Goal: Task Accomplishment & Management: Manage account settings

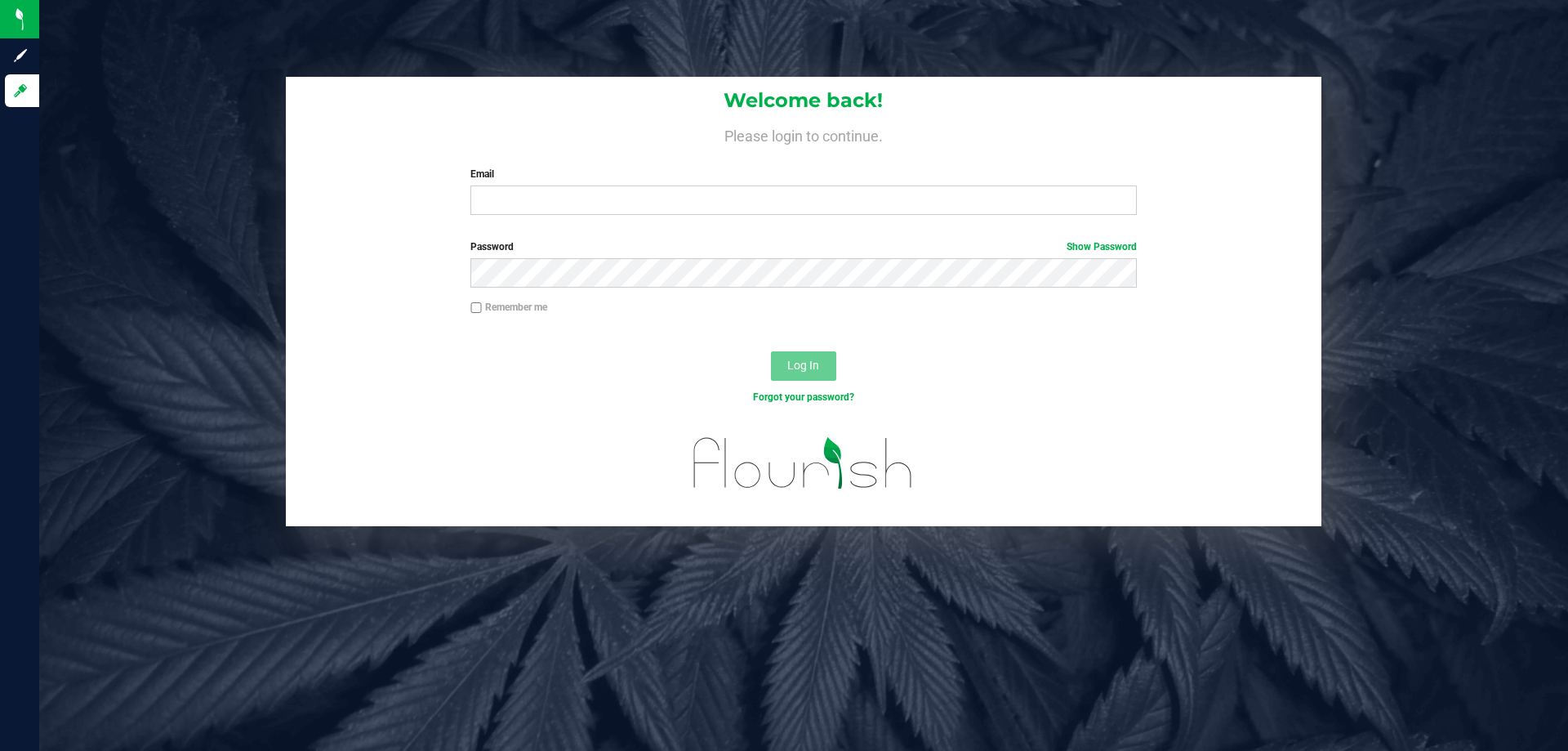
click at [322, 410] on div "Forgot your password?" at bounding box center [803, 410] width 1035 height 24
click at [722, 206] on input "Email" at bounding box center [803, 201] width 666 height 30
type input "[EMAIL_ADDRESS][DOMAIN_NAME]"
click at [771, 351] on button "Log In" at bounding box center [803, 366] width 65 height 30
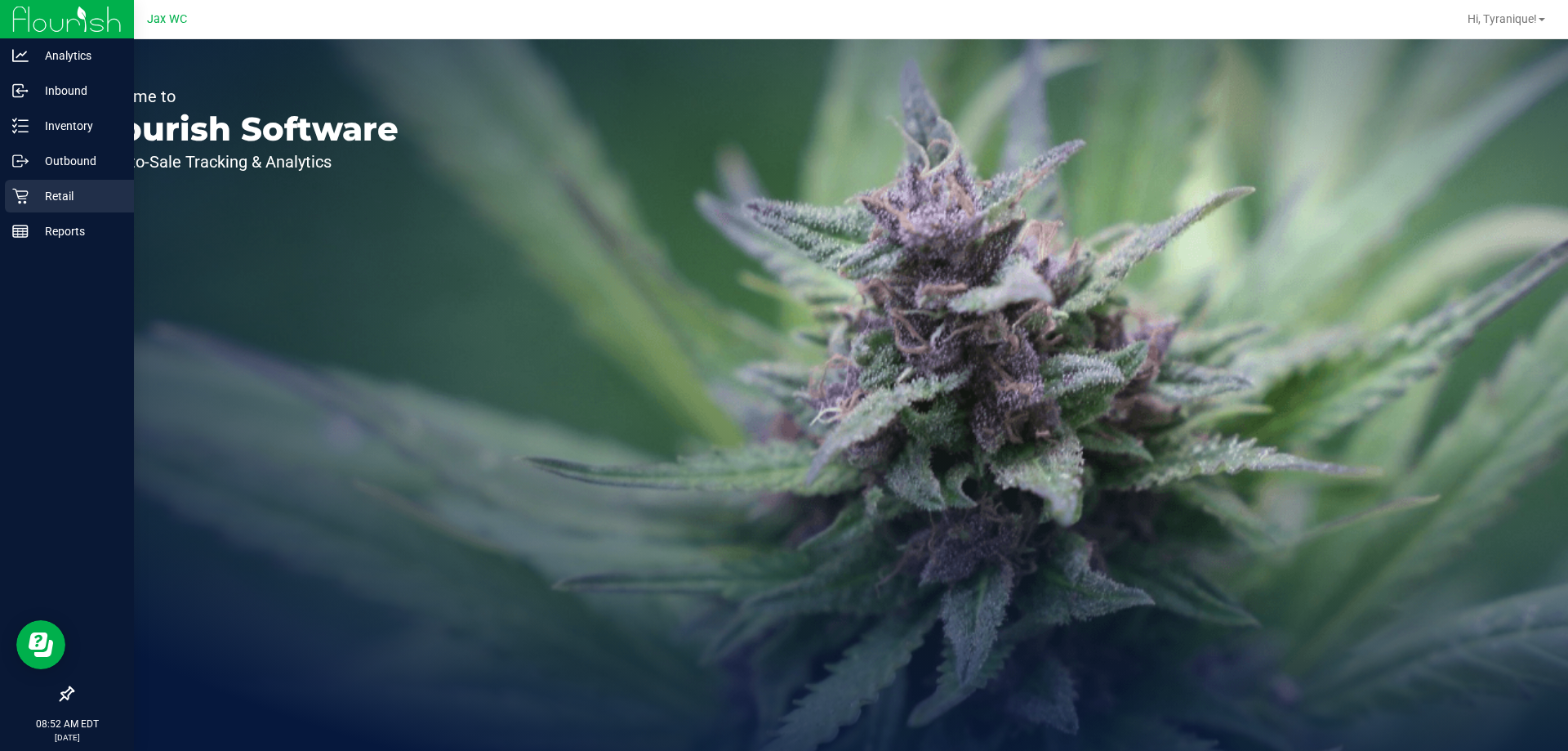
click at [46, 207] on div "Retail" at bounding box center [69, 197] width 129 height 33
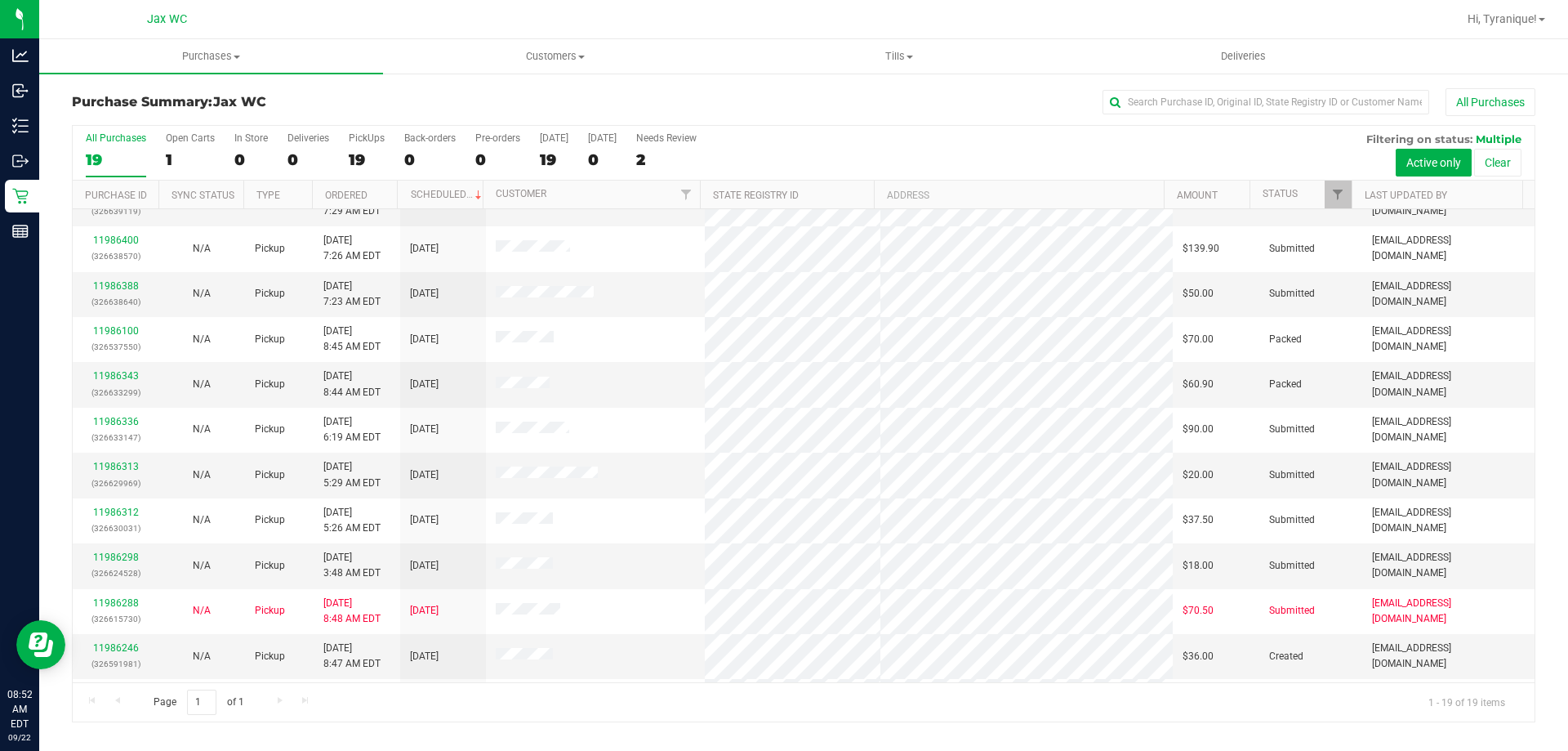
scroll to position [387, 0]
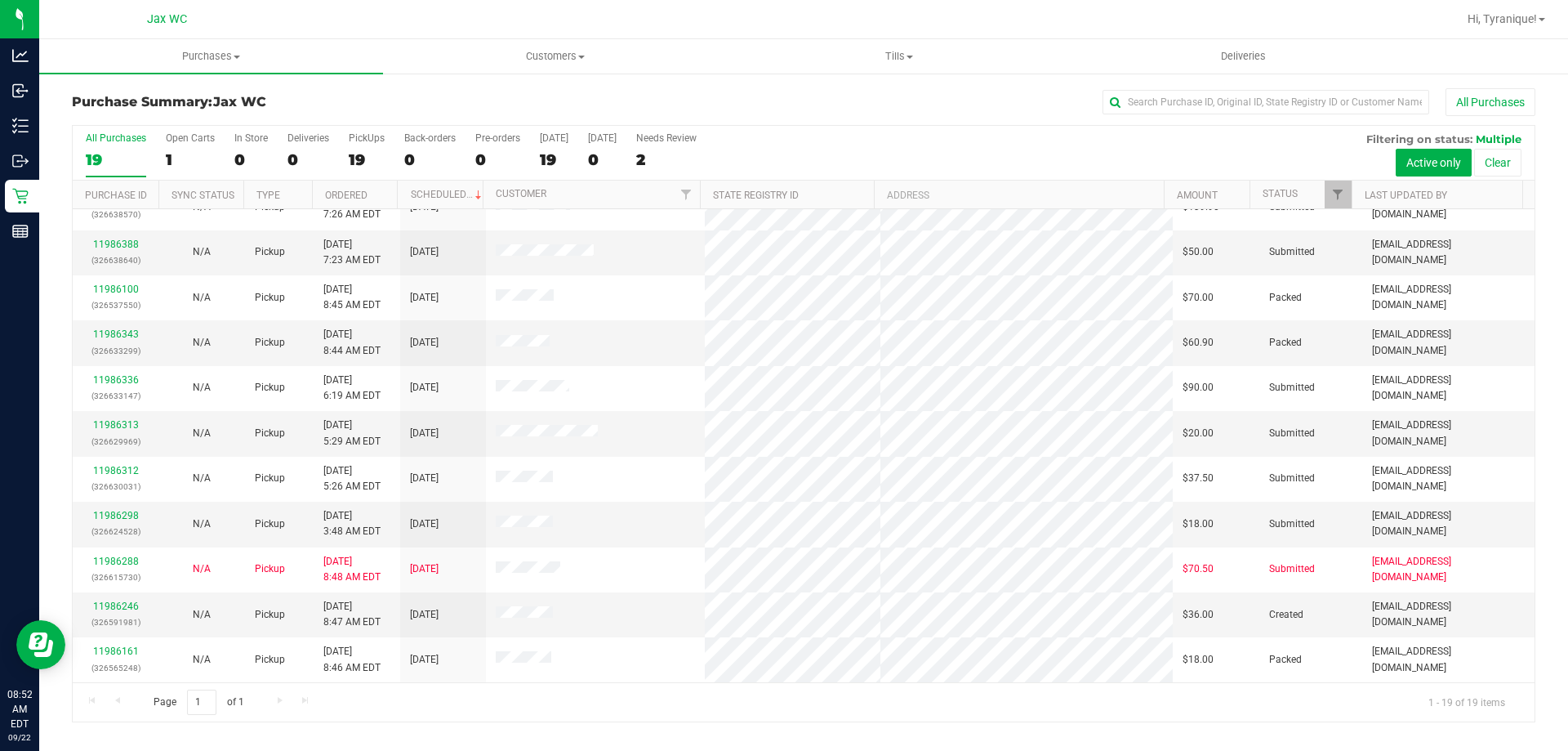
click at [1287, 185] on th "Status" at bounding box center [1300, 195] width 102 height 29
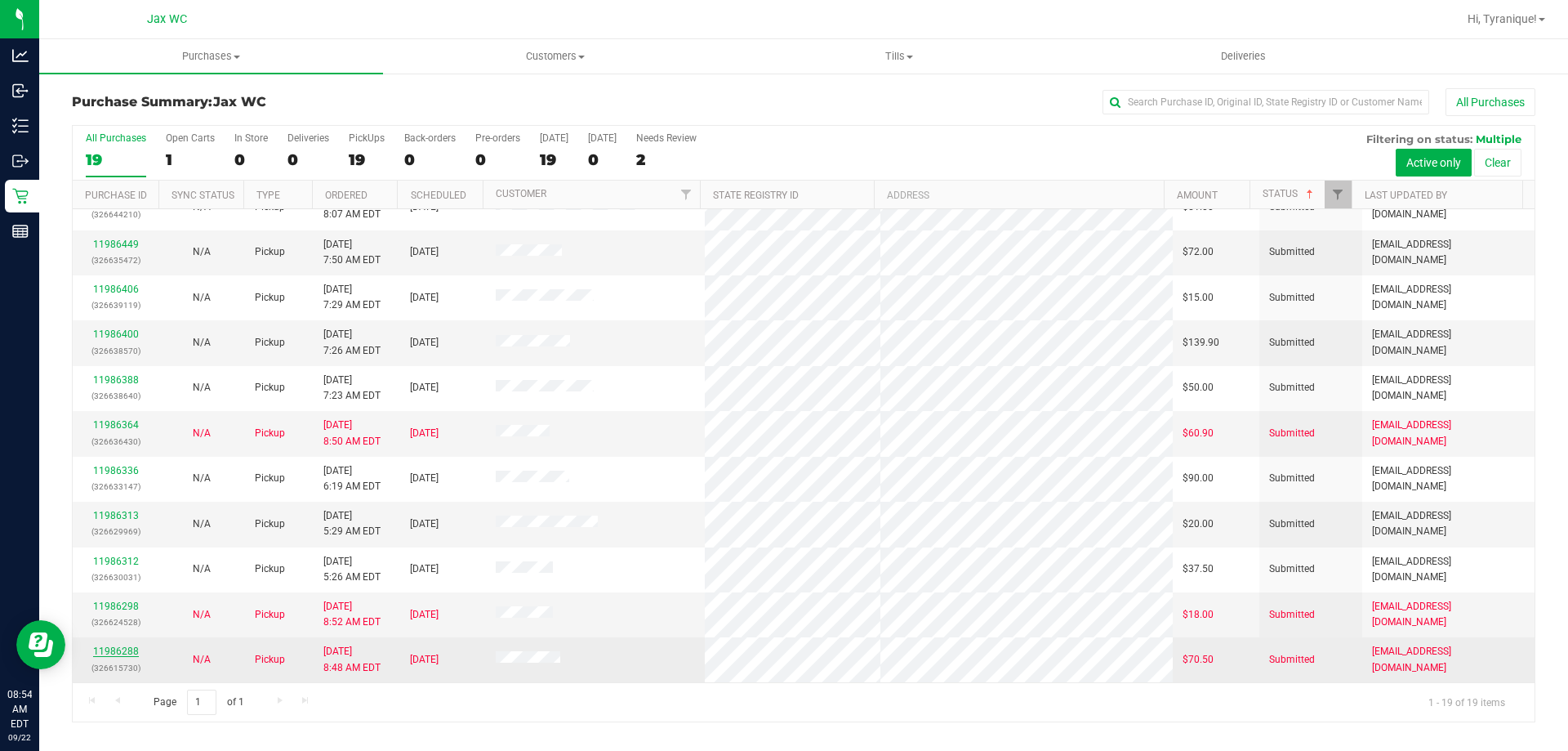
click at [123, 648] on link "11986288" at bounding box center [116, 651] width 45 height 12
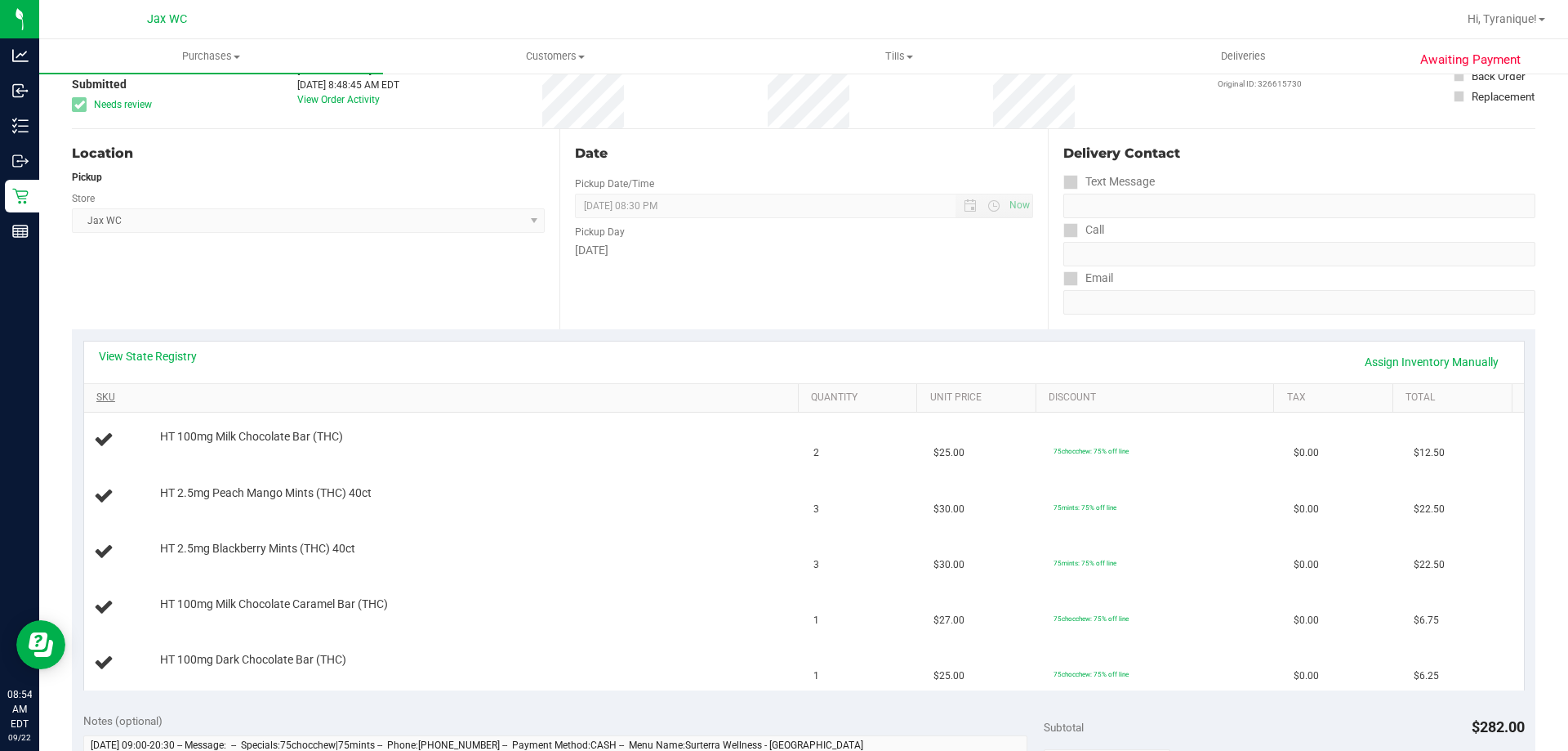
scroll to position [164, 0]
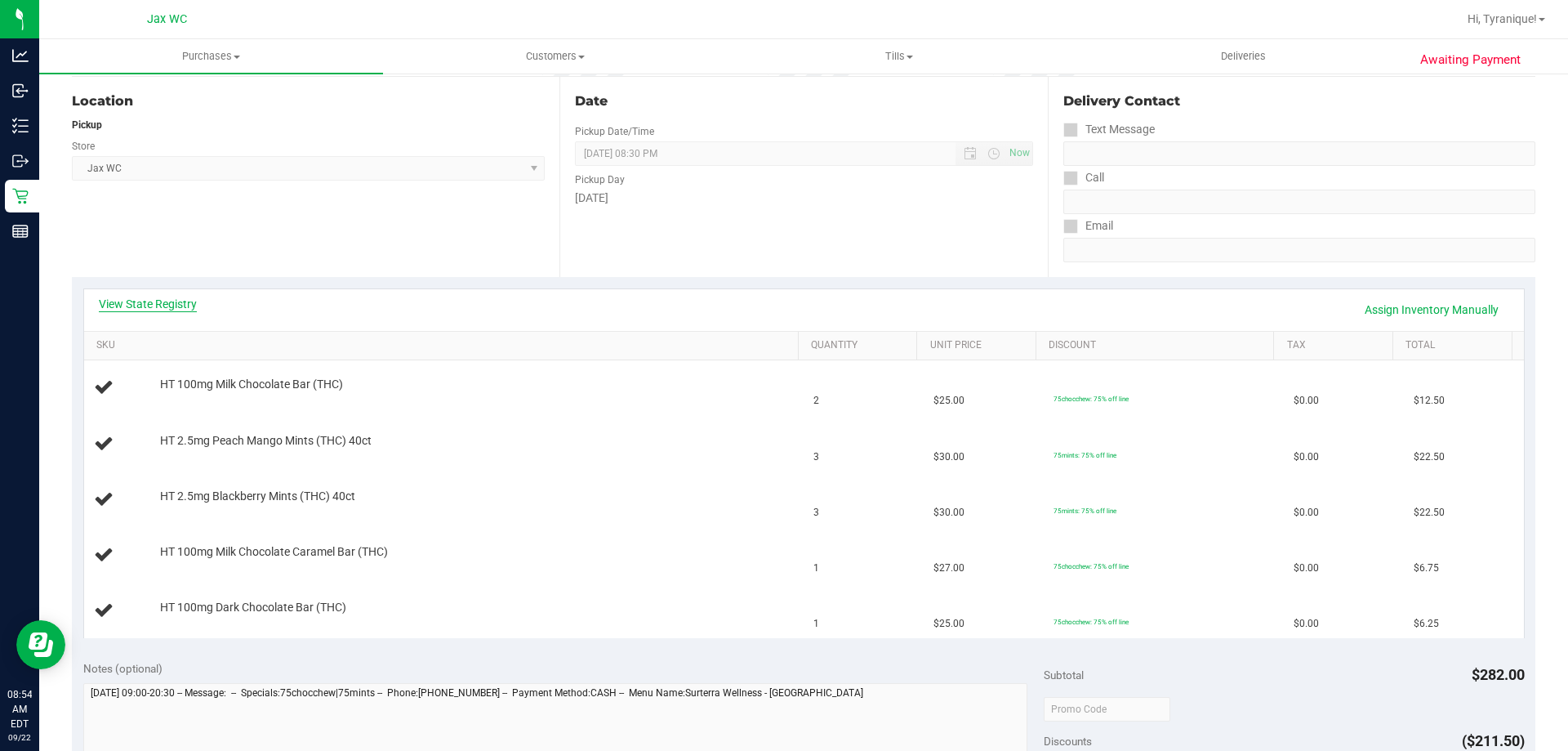
click at [190, 307] on link "View State Registry" at bounding box center [148, 304] width 98 height 17
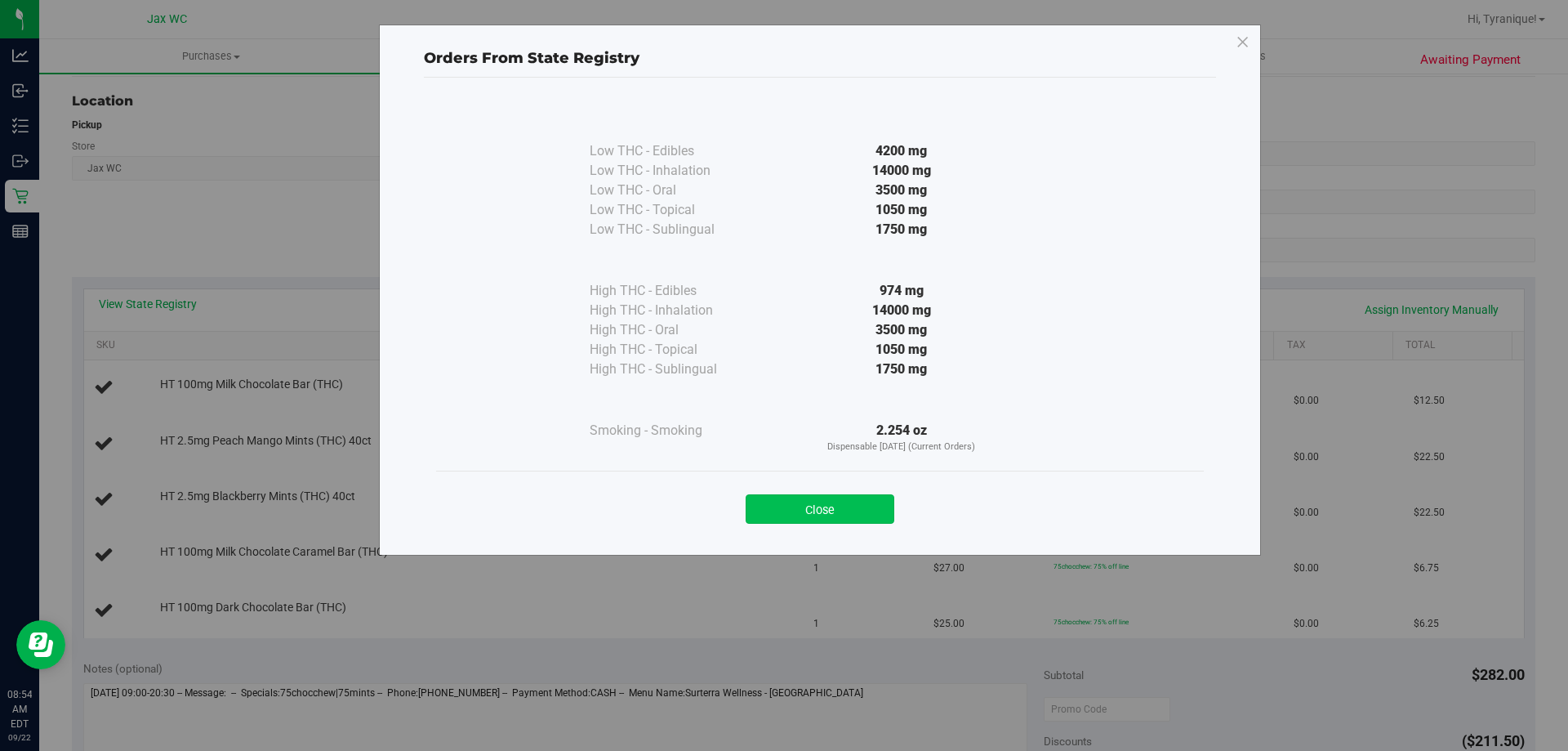
click at [771, 501] on button "Close" at bounding box center [820, 509] width 149 height 30
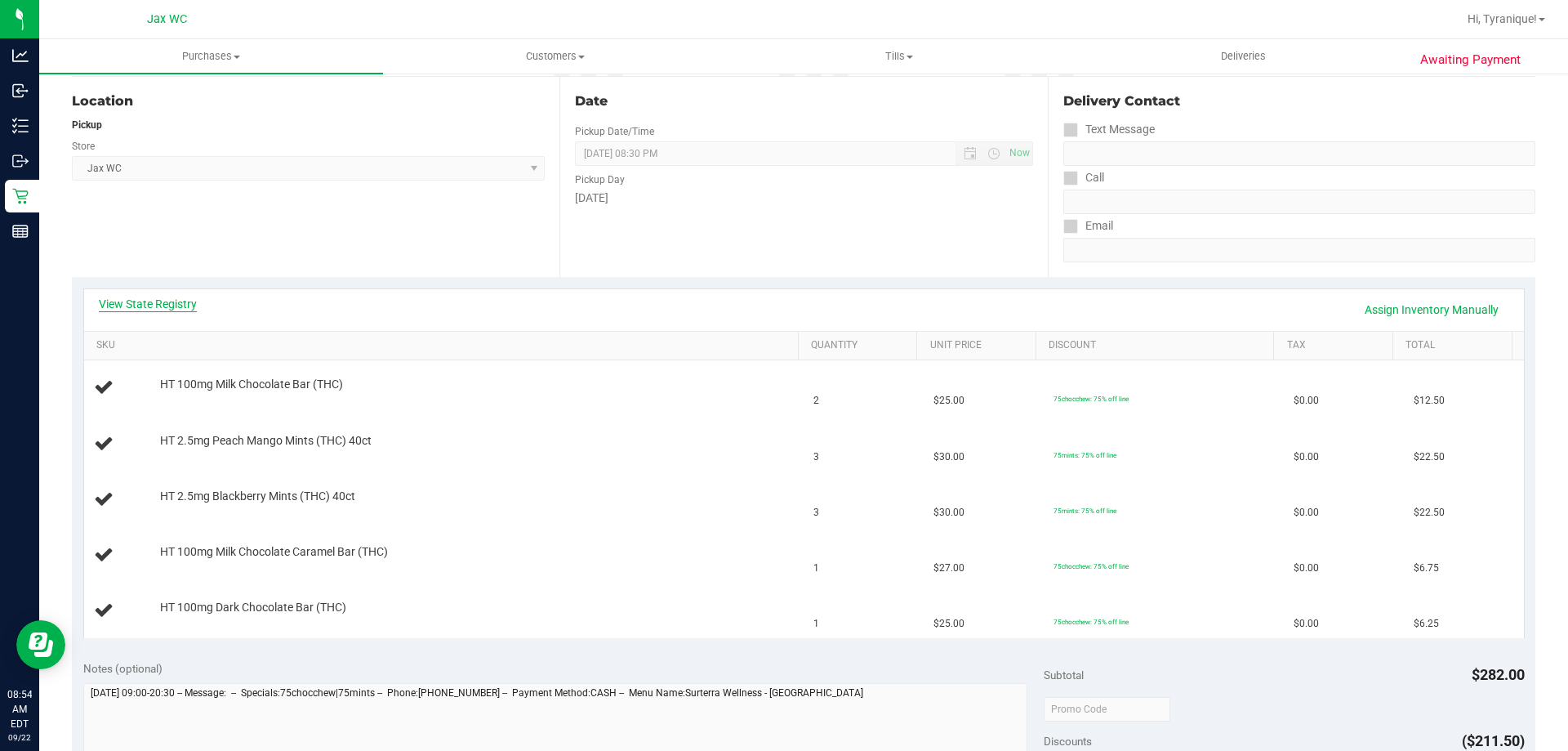
click at [168, 307] on link "View State Registry" at bounding box center [148, 304] width 98 height 17
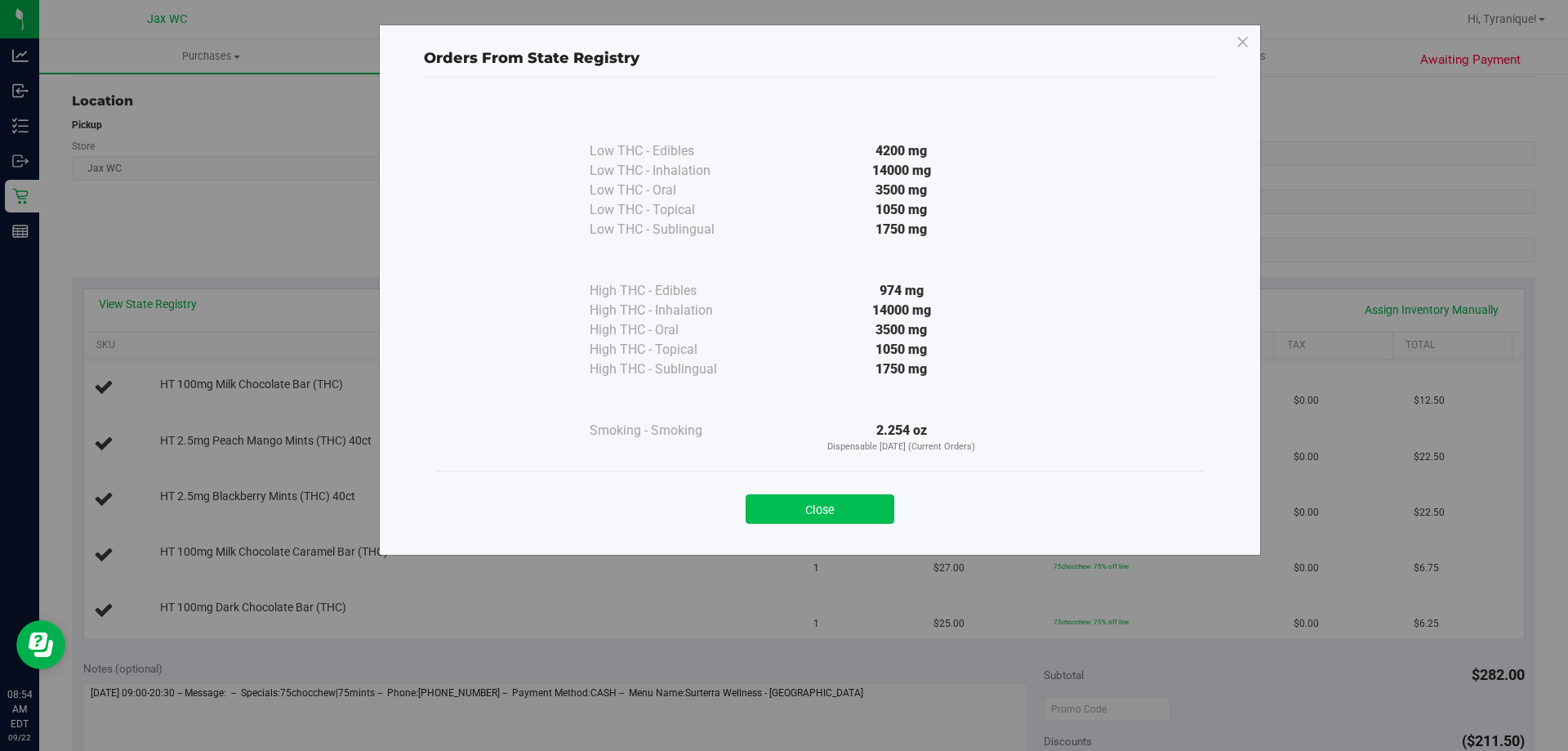
click at [846, 511] on button "Close" at bounding box center [820, 509] width 149 height 30
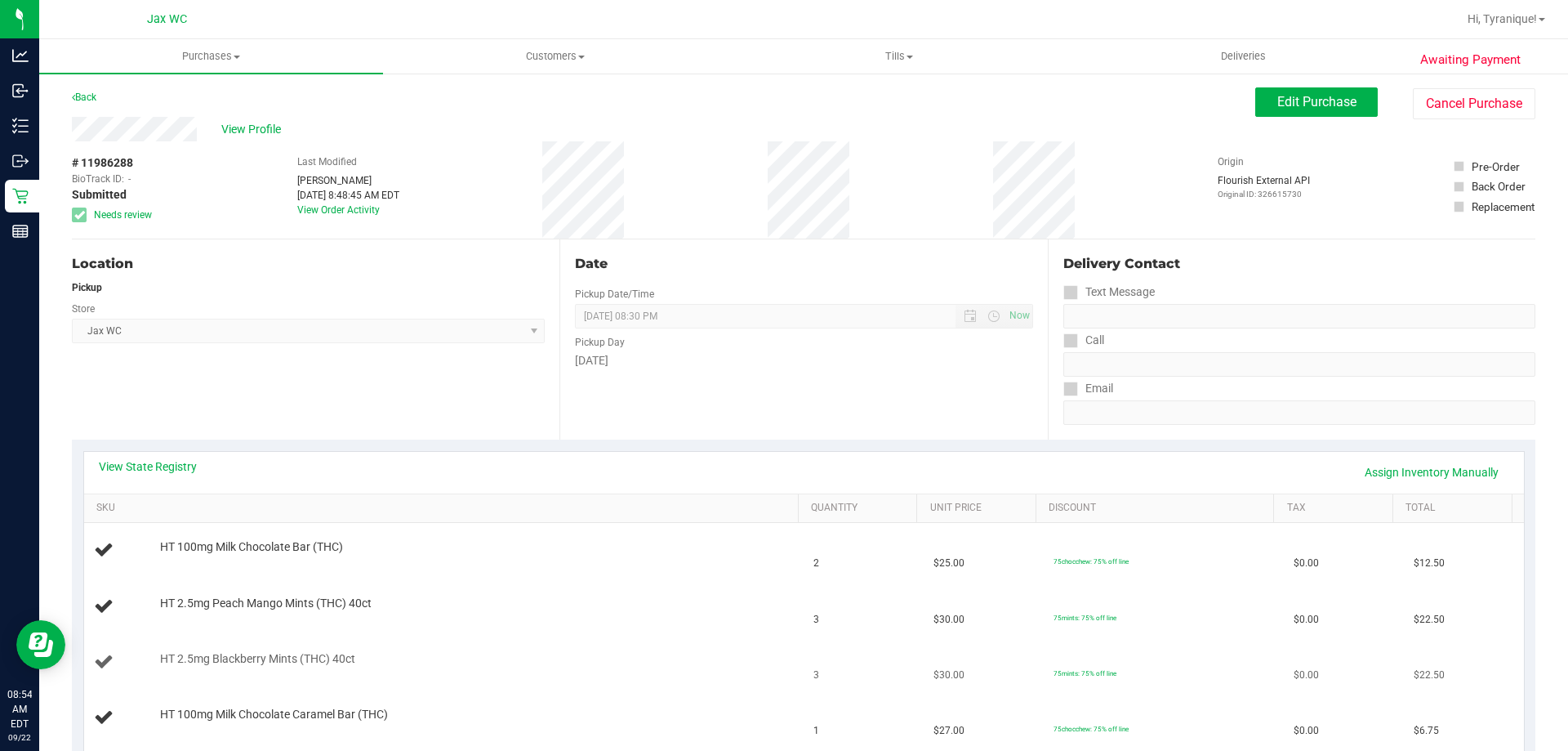
scroll to position [0, 0]
click at [170, 473] on link "View State Registry" at bounding box center [148, 468] width 98 height 17
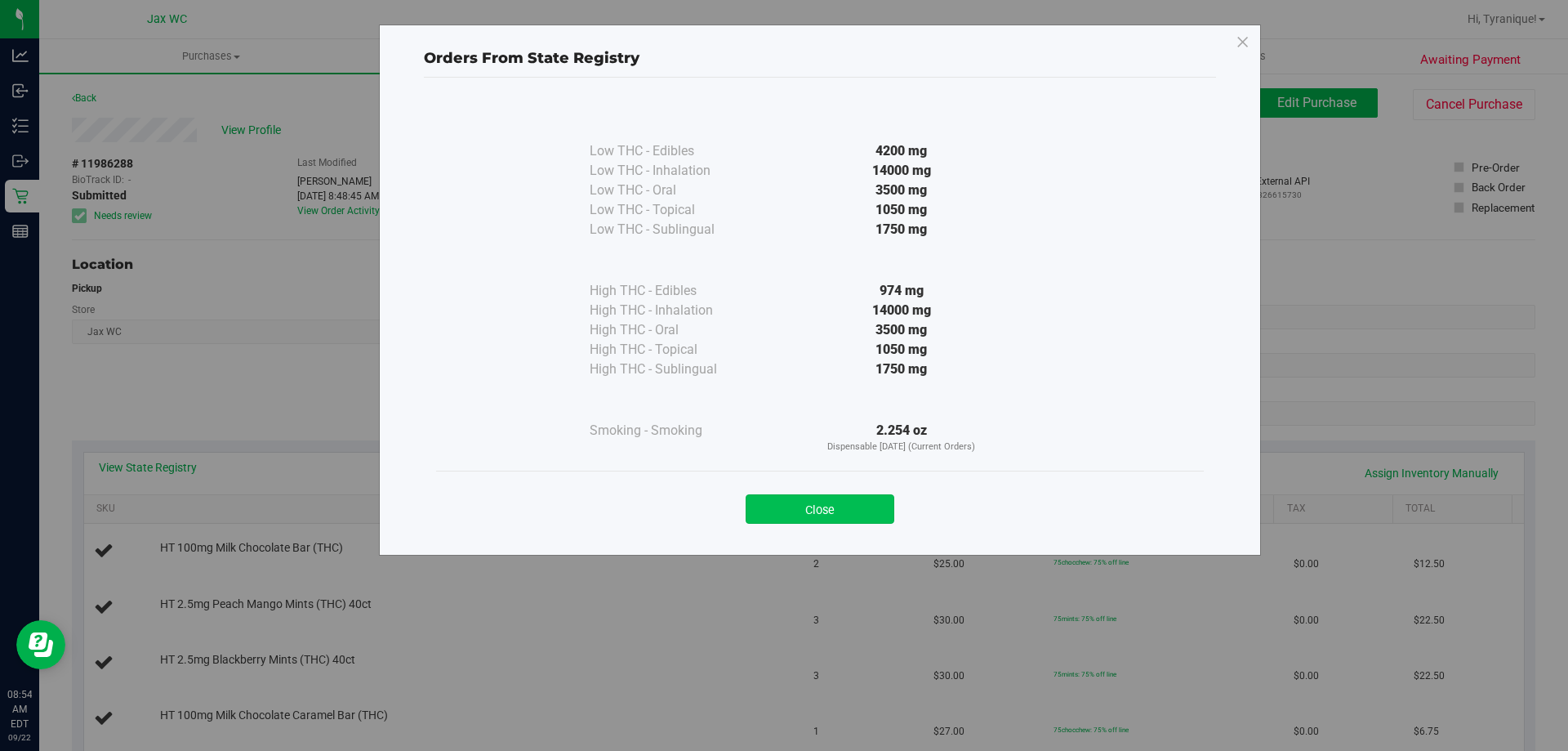
click at [800, 506] on button "Close" at bounding box center [820, 509] width 149 height 30
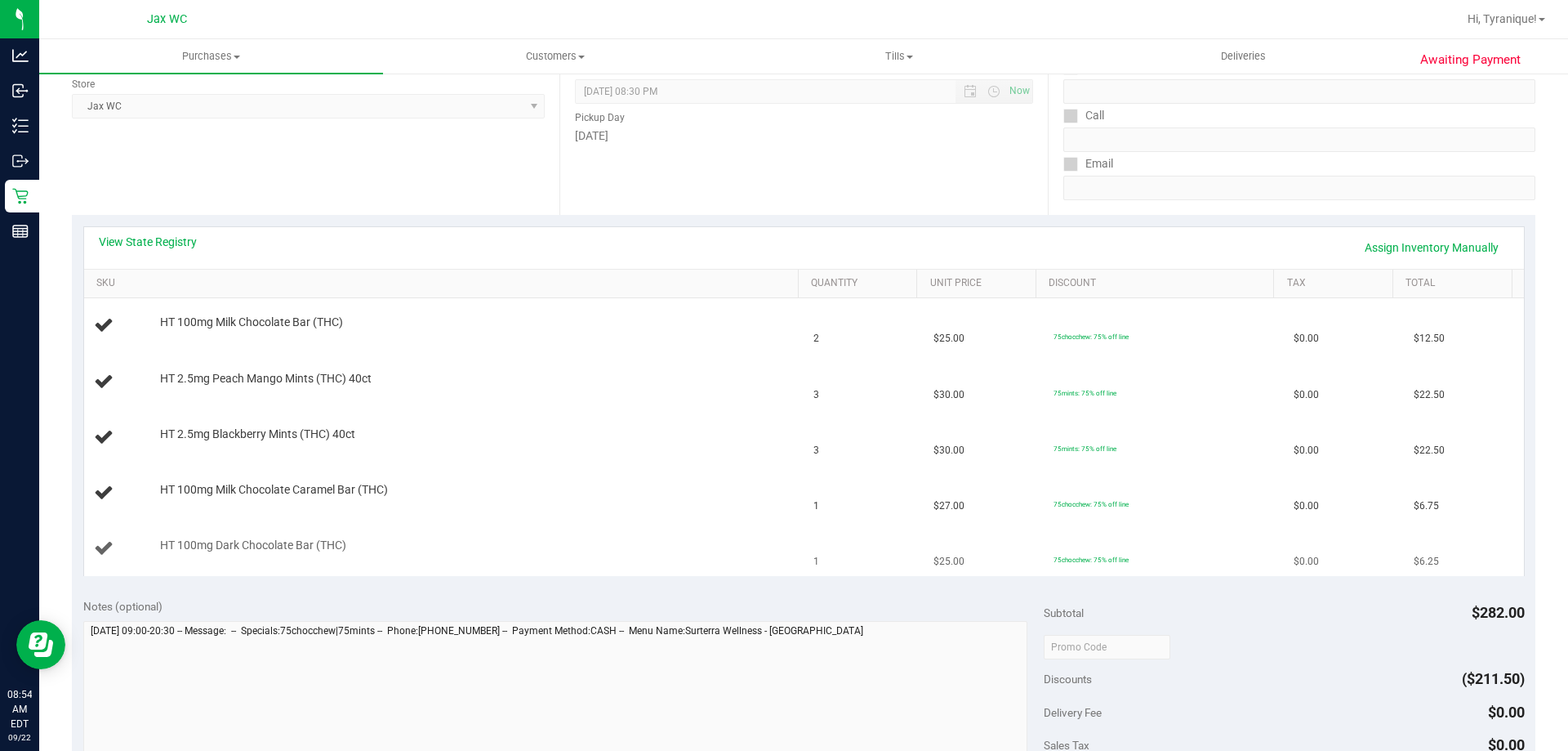
scroll to position [245, 0]
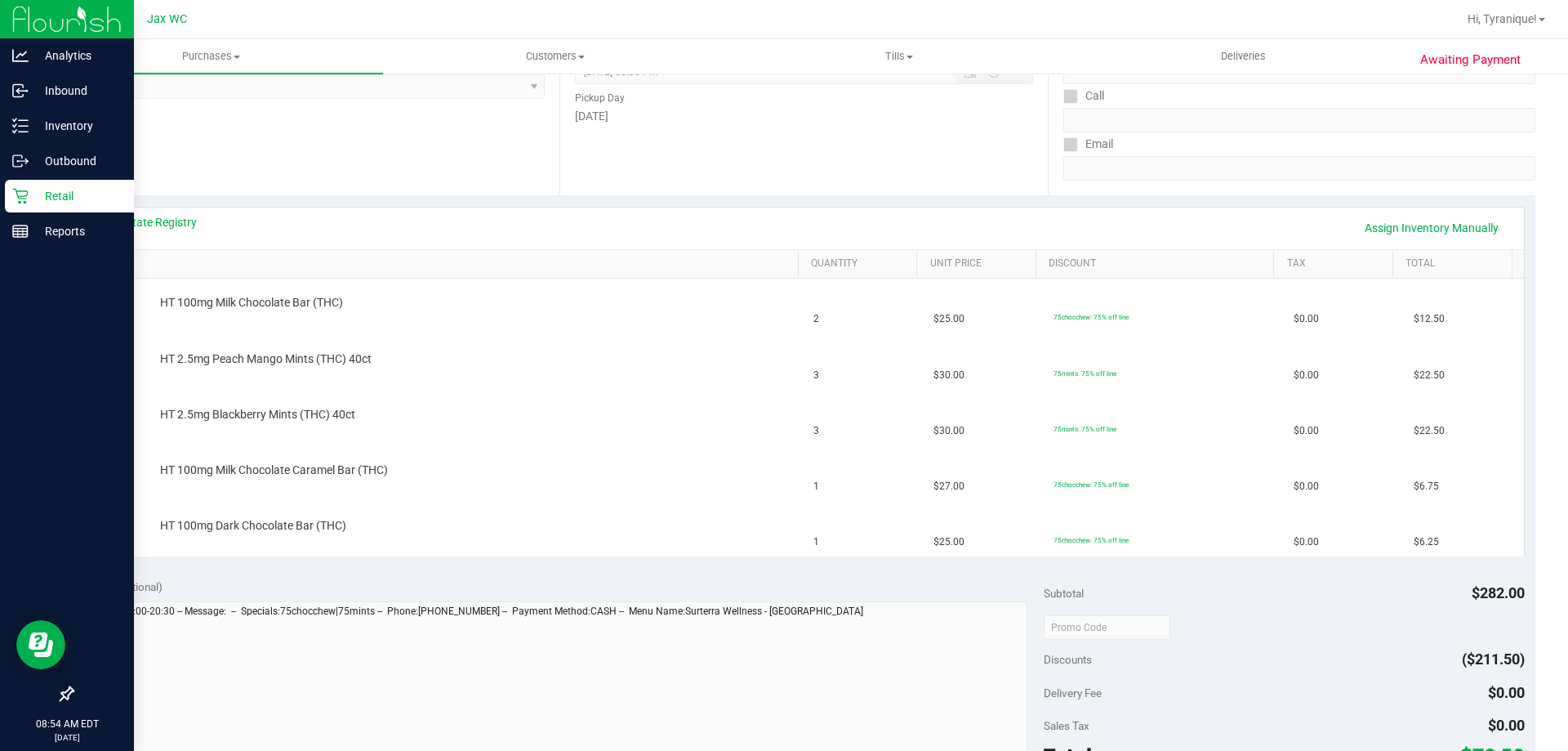
click at [45, 201] on p "Retail" at bounding box center [78, 197] width 98 height 20
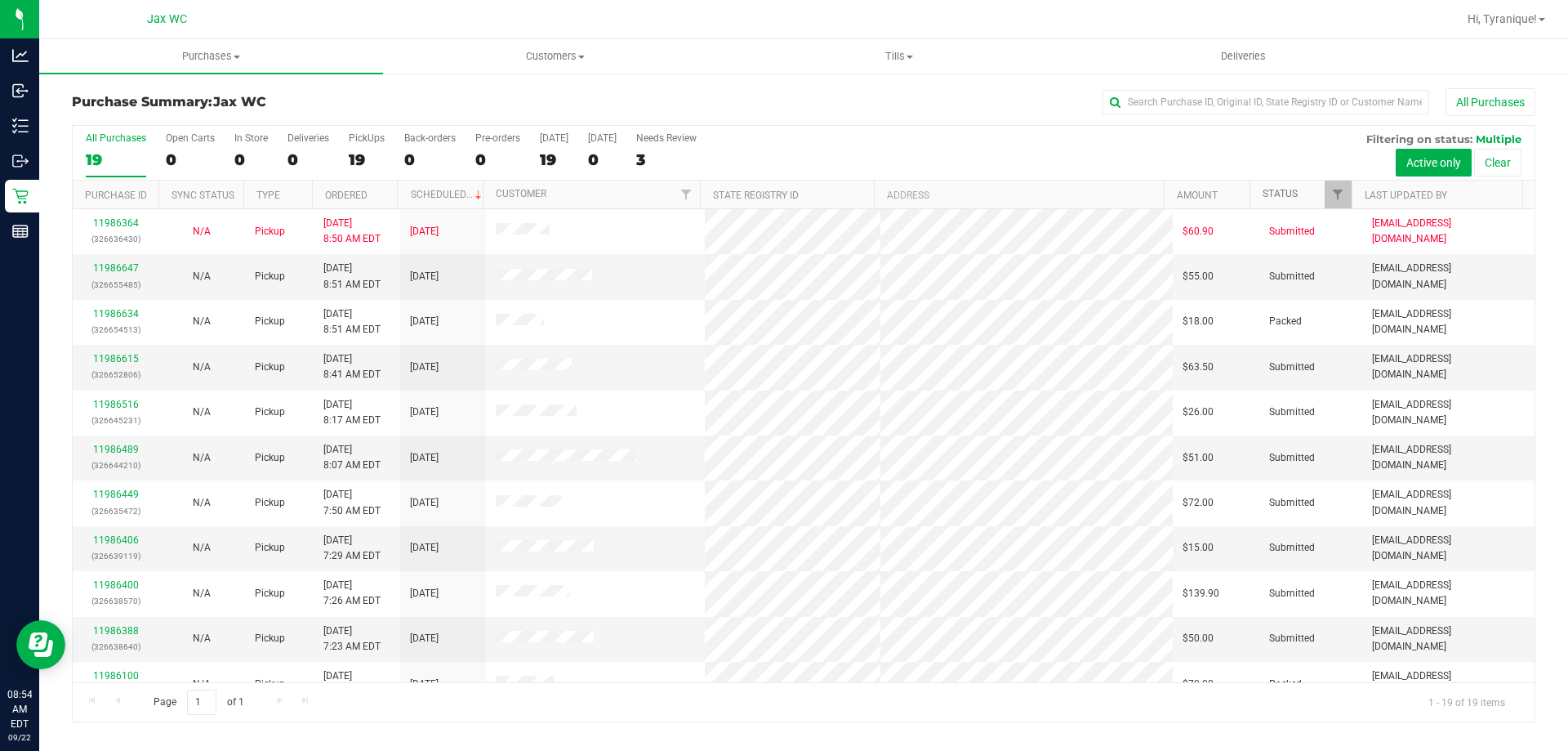
click at [1277, 190] on link "Status" at bounding box center [1280, 193] width 36 height 12
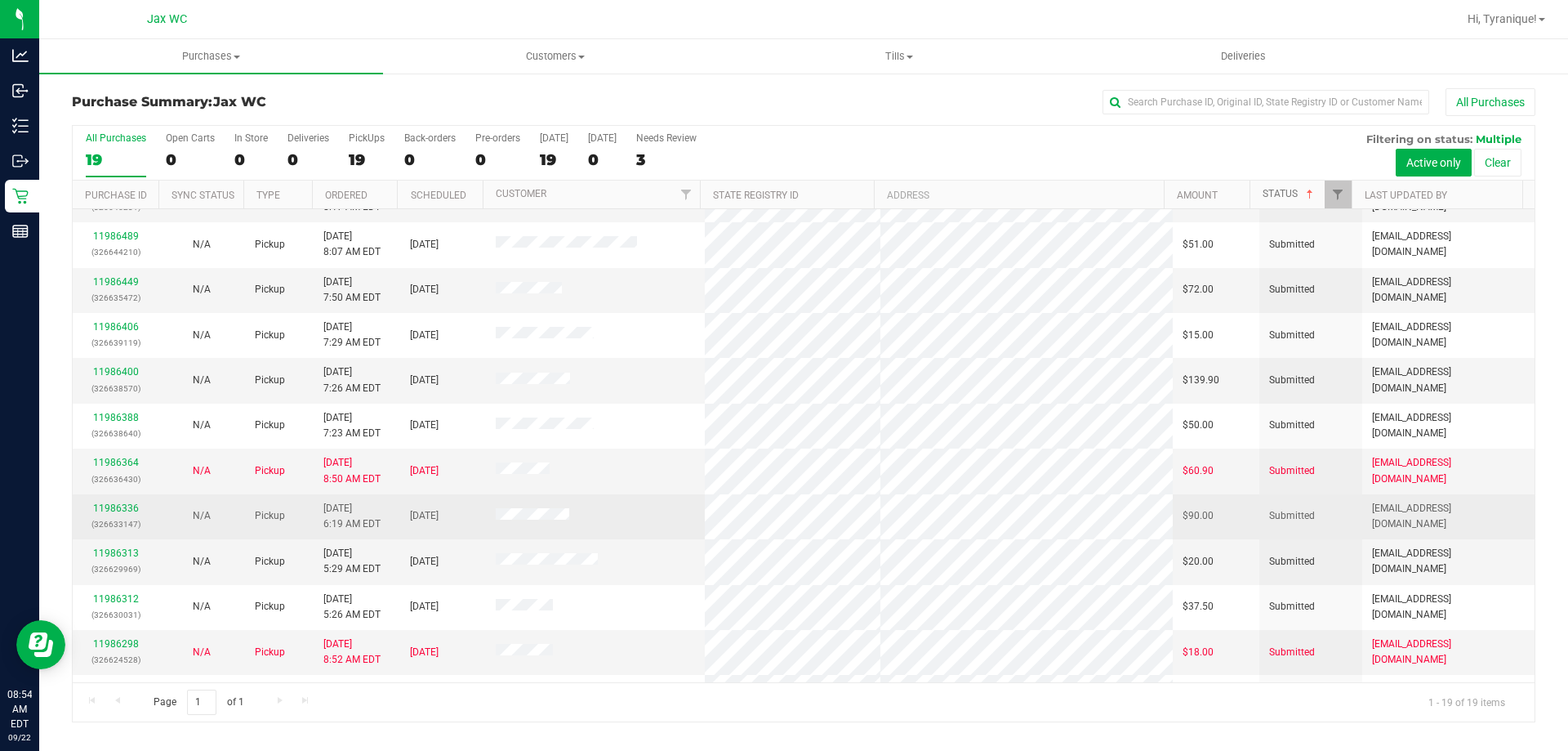
scroll to position [387, 0]
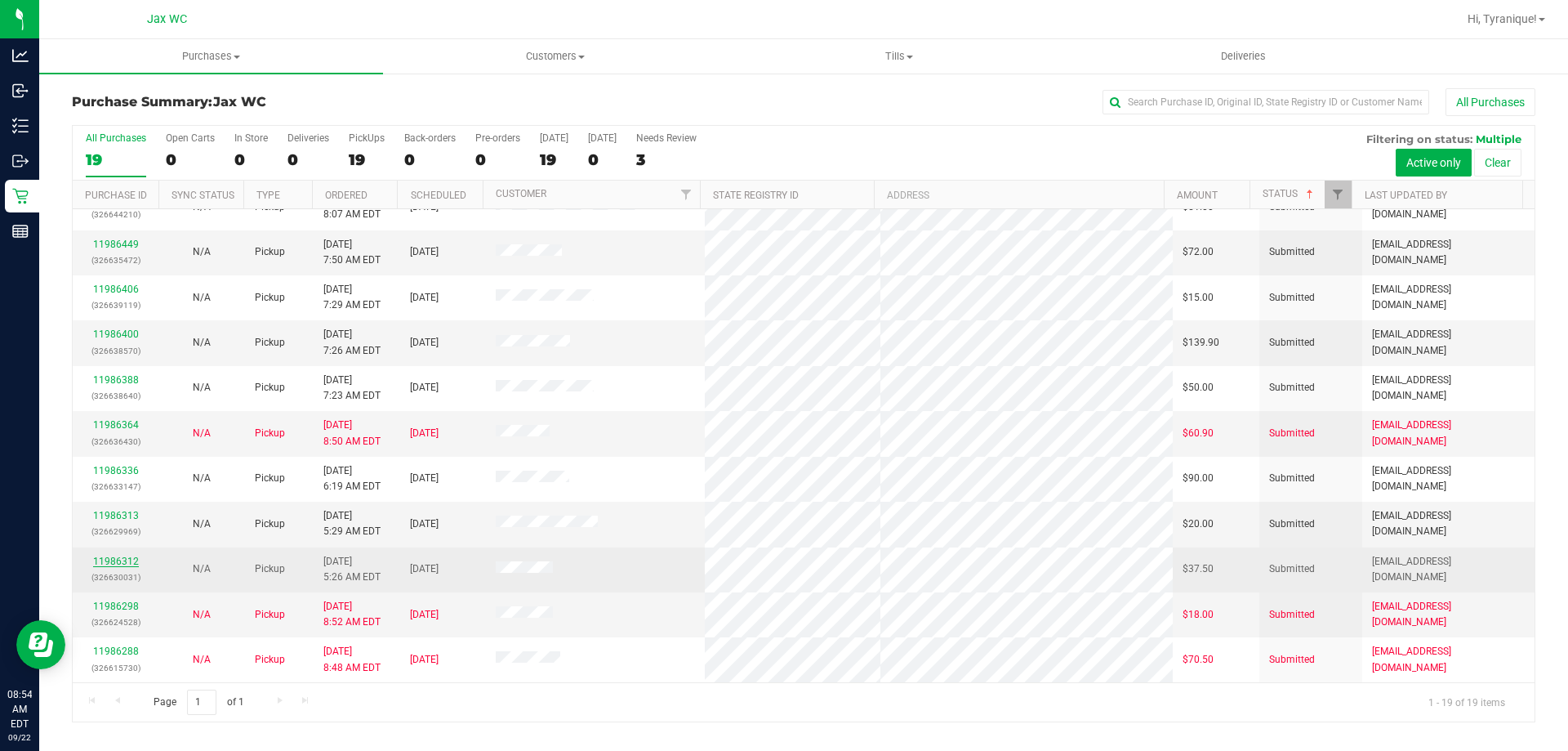
click at [121, 557] on link "11986312" at bounding box center [116, 562] width 45 height 12
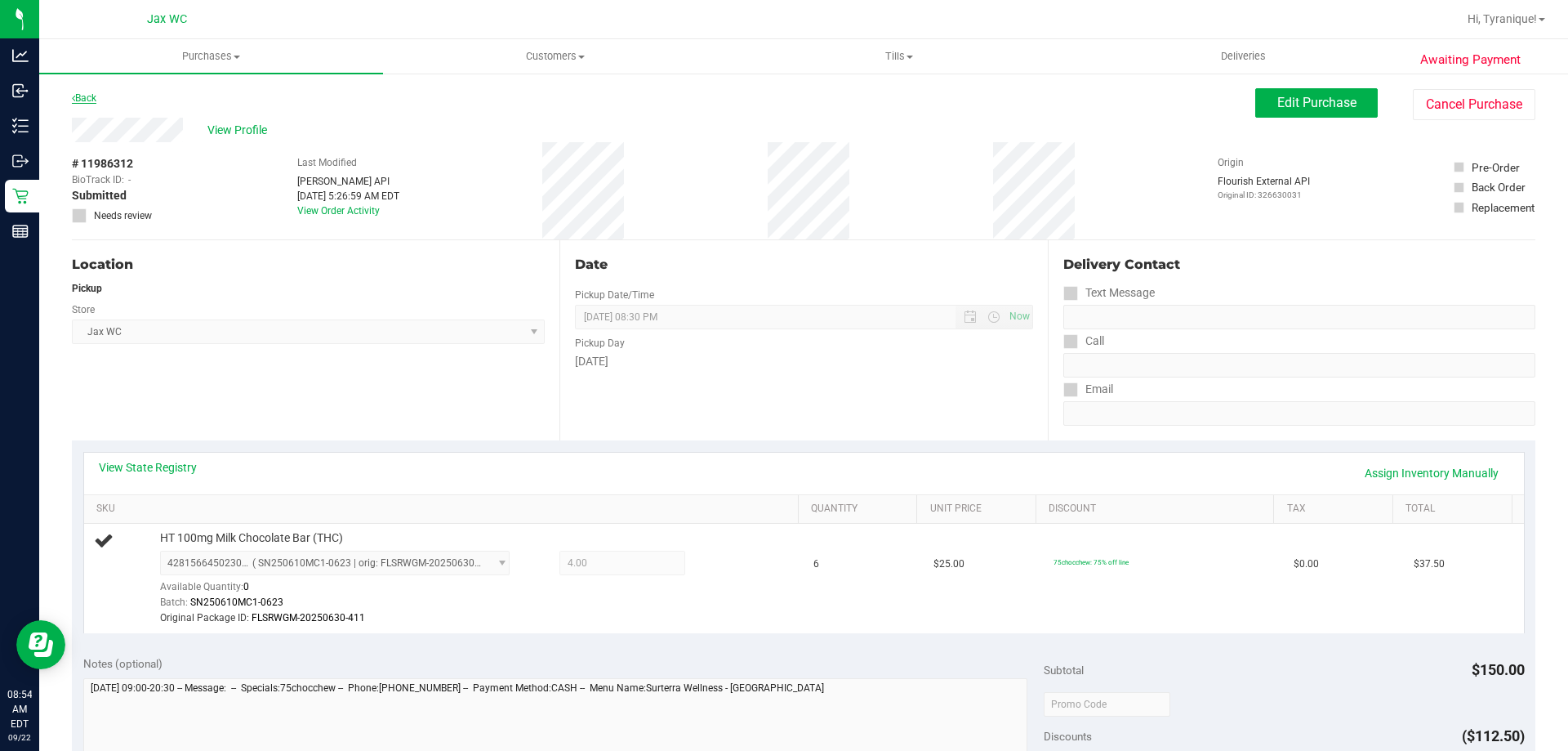
click at [99, 94] on div "Back Edit Purchase Cancel Purchase" at bounding box center [803, 103] width 1463 height 30
click at [92, 96] on link "Back" at bounding box center [84, 98] width 25 height 12
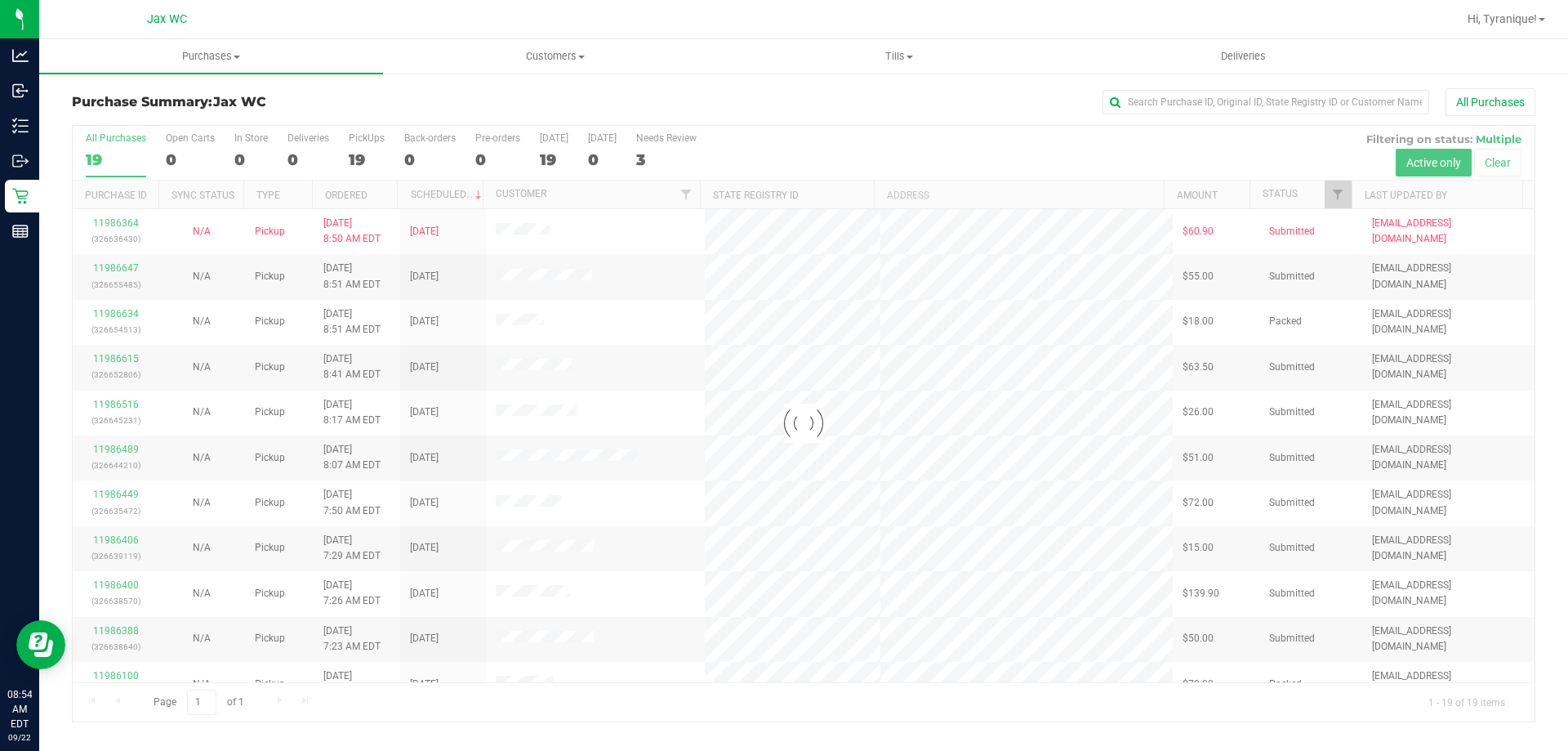
click at [1277, 195] on div at bounding box center [803, 423] width 1461 height 596
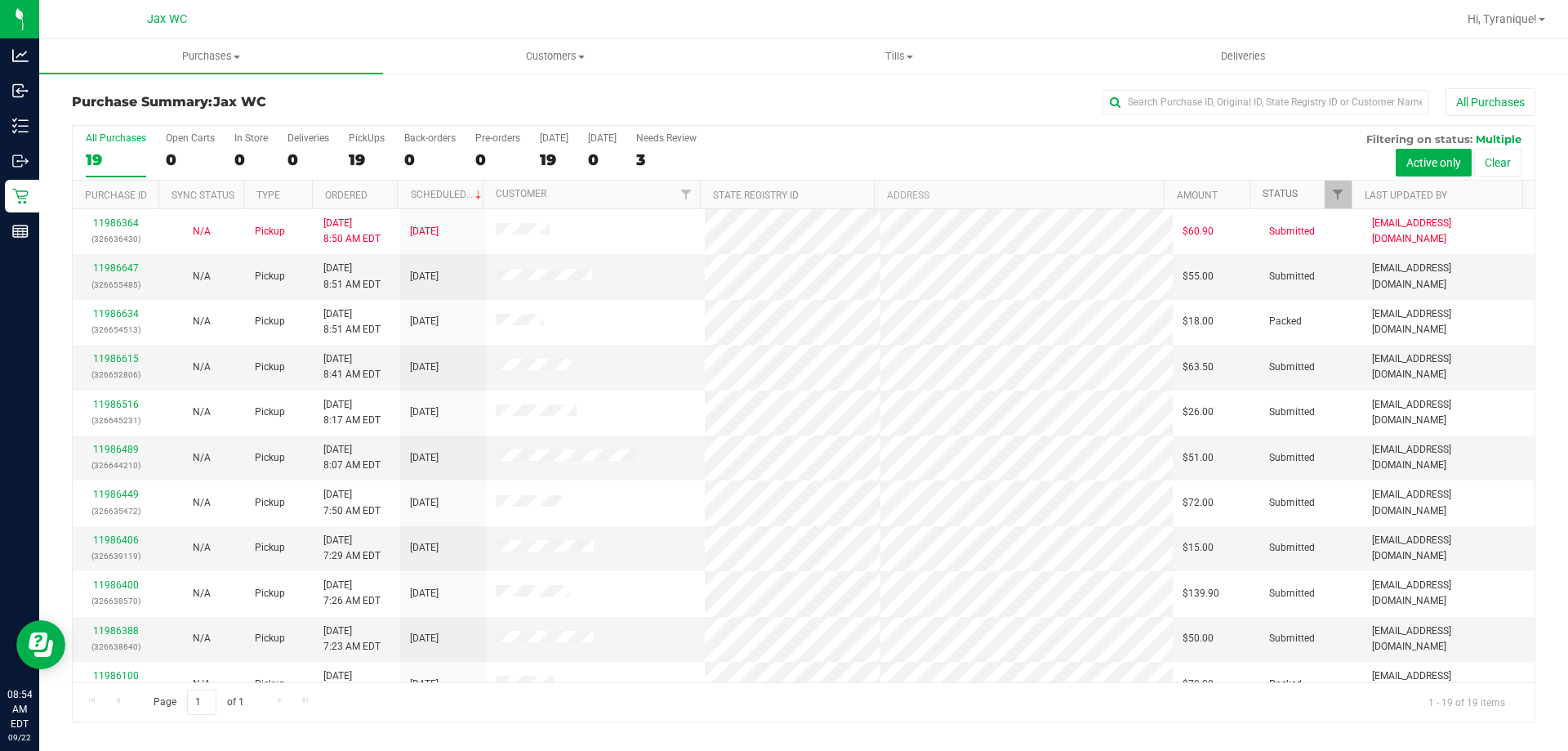
click at [1273, 193] on link "Status" at bounding box center [1280, 193] width 36 height 12
click at [126, 449] on link "11986647" at bounding box center [116, 449] width 45 height 12
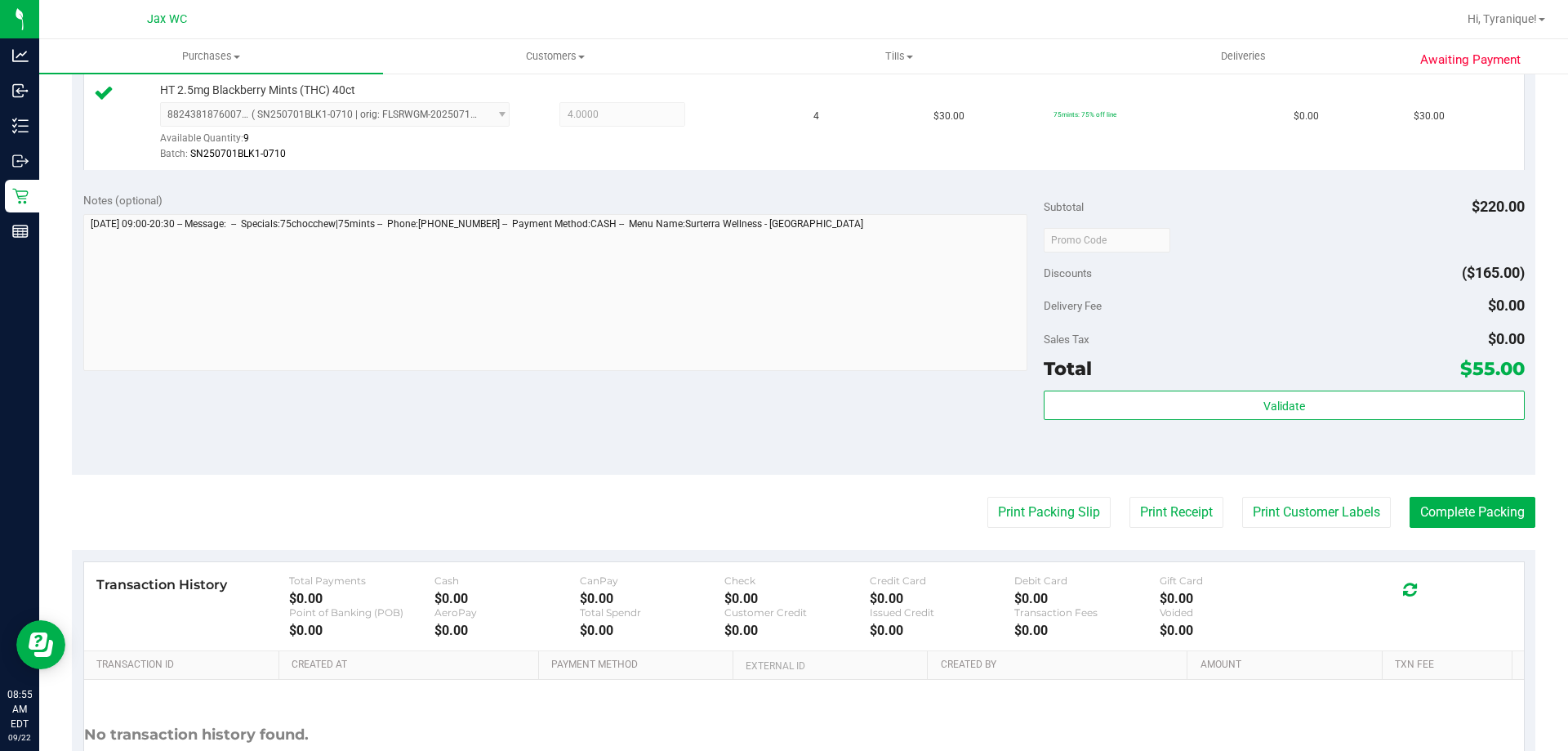
scroll to position [572, 0]
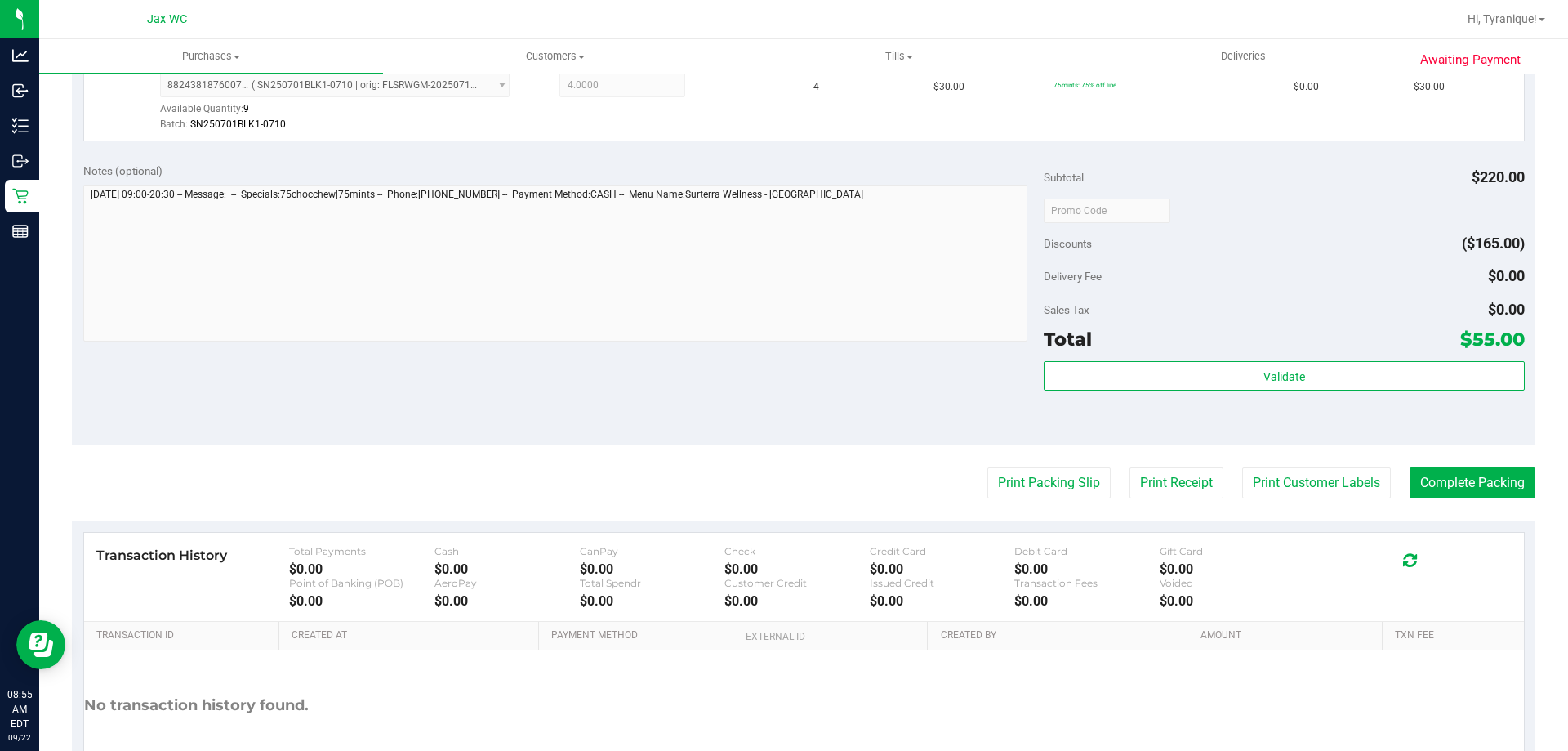
click at [1329, 344] on div "Total $55.00" at bounding box center [1284, 340] width 481 height 30
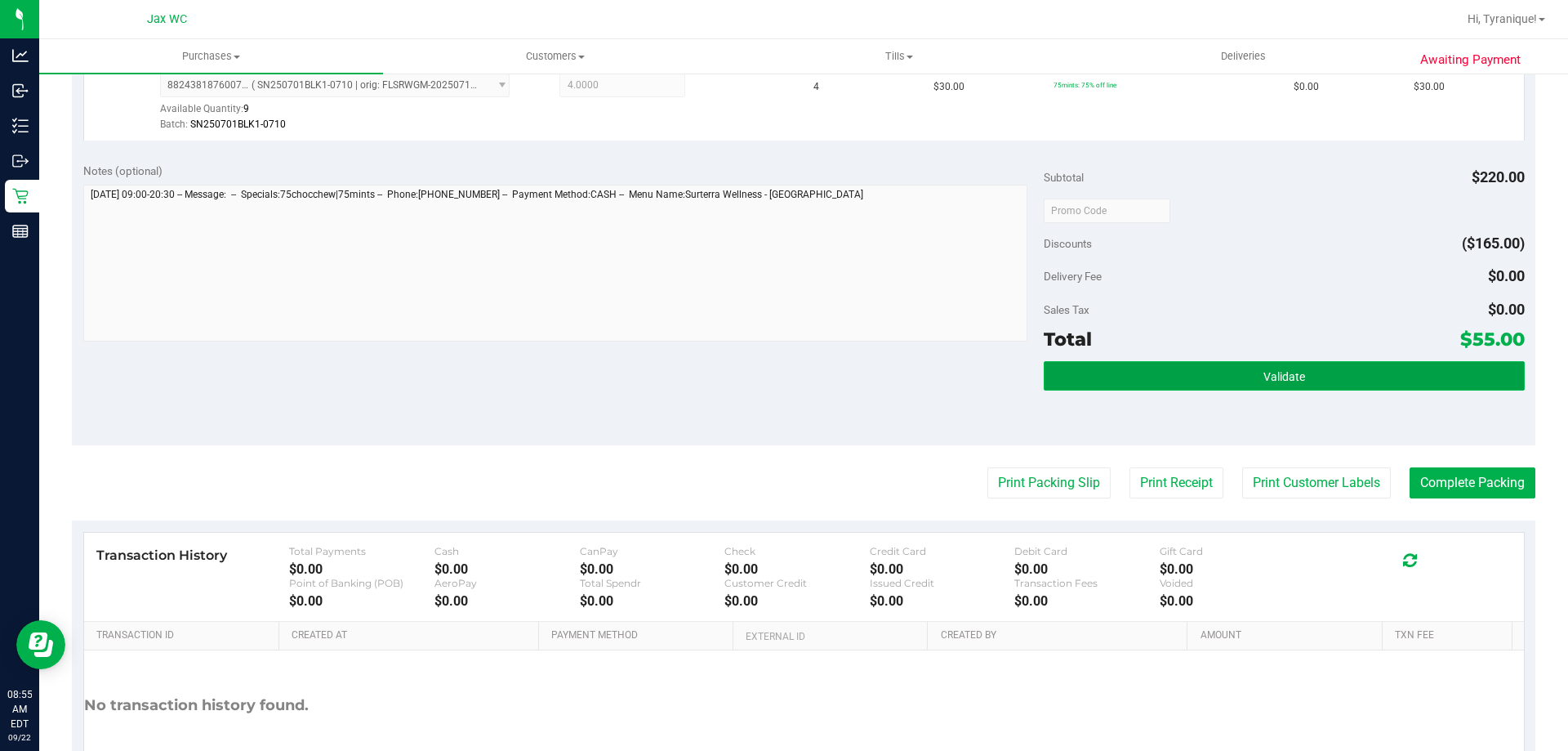
click at [1332, 369] on button "Validate" at bounding box center [1284, 376] width 481 height 30
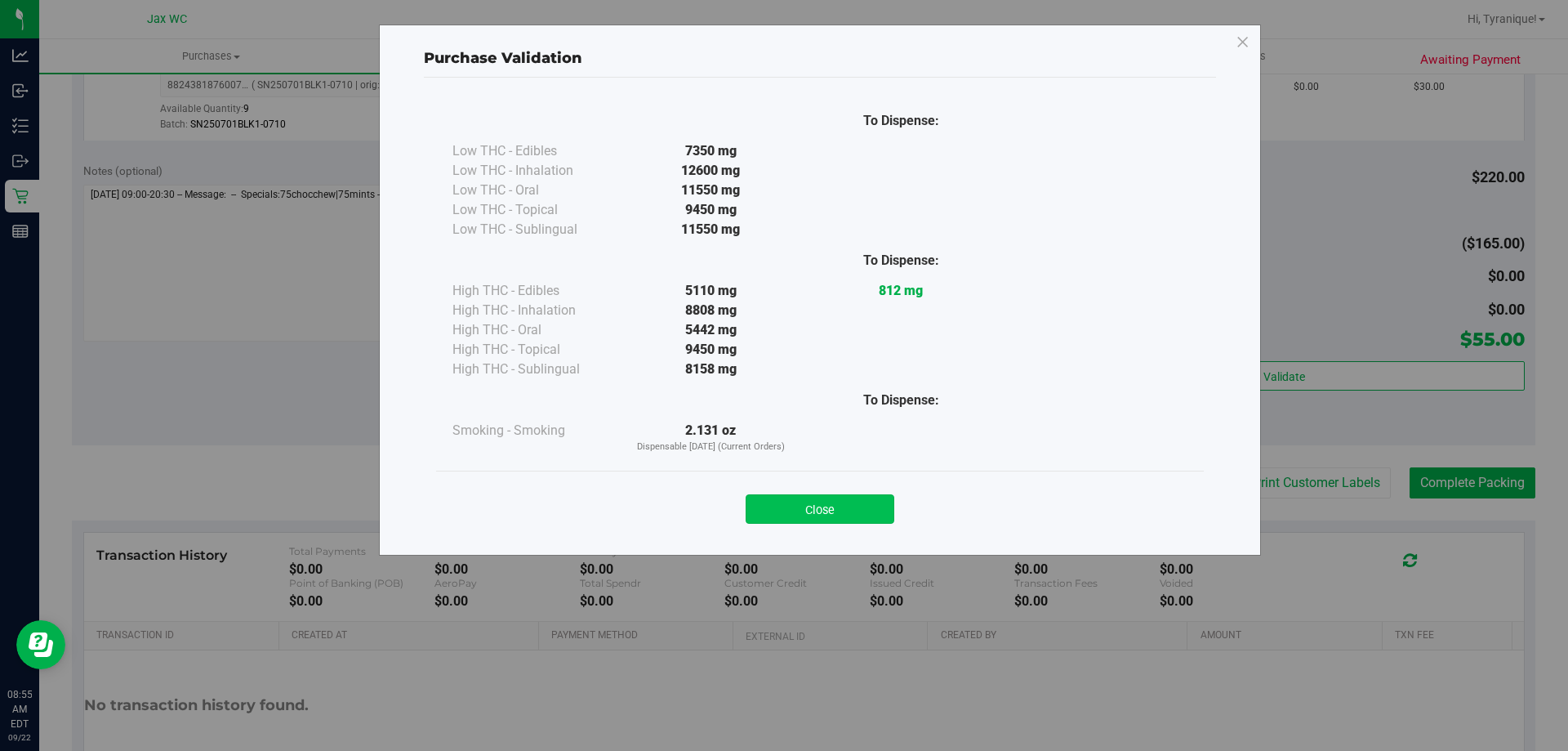
click at [859, 506] on button "Close" at bounding box center [820, 509] width 149 height 30
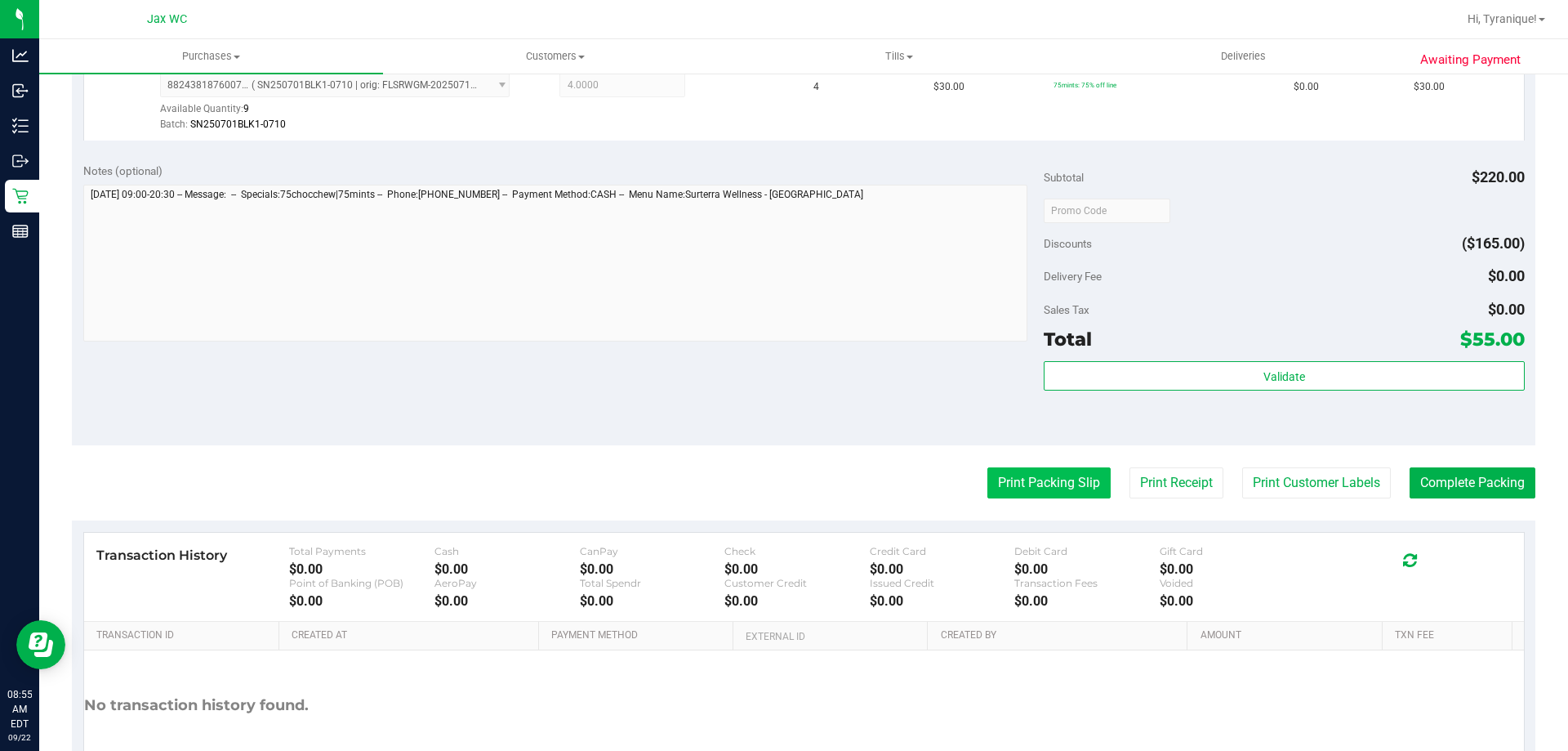
click at [1003, 498] on button "Print Packing Slip" at bounding box center [1049, 483] width 123 height 31
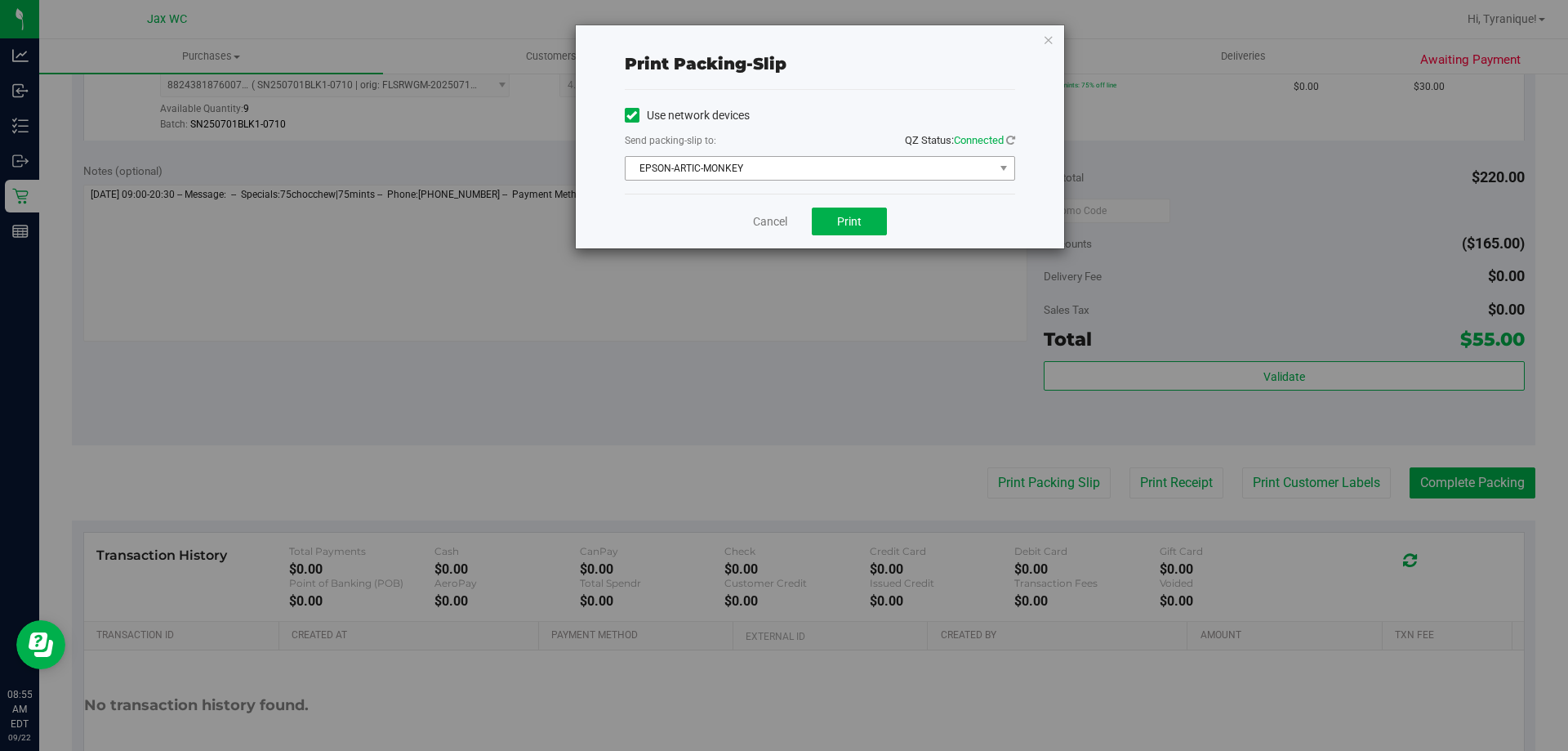
click at [839, 163] on span "EPSON-ARTIC-MONKEY" at bounding box center [810, 169] width 368 height 23
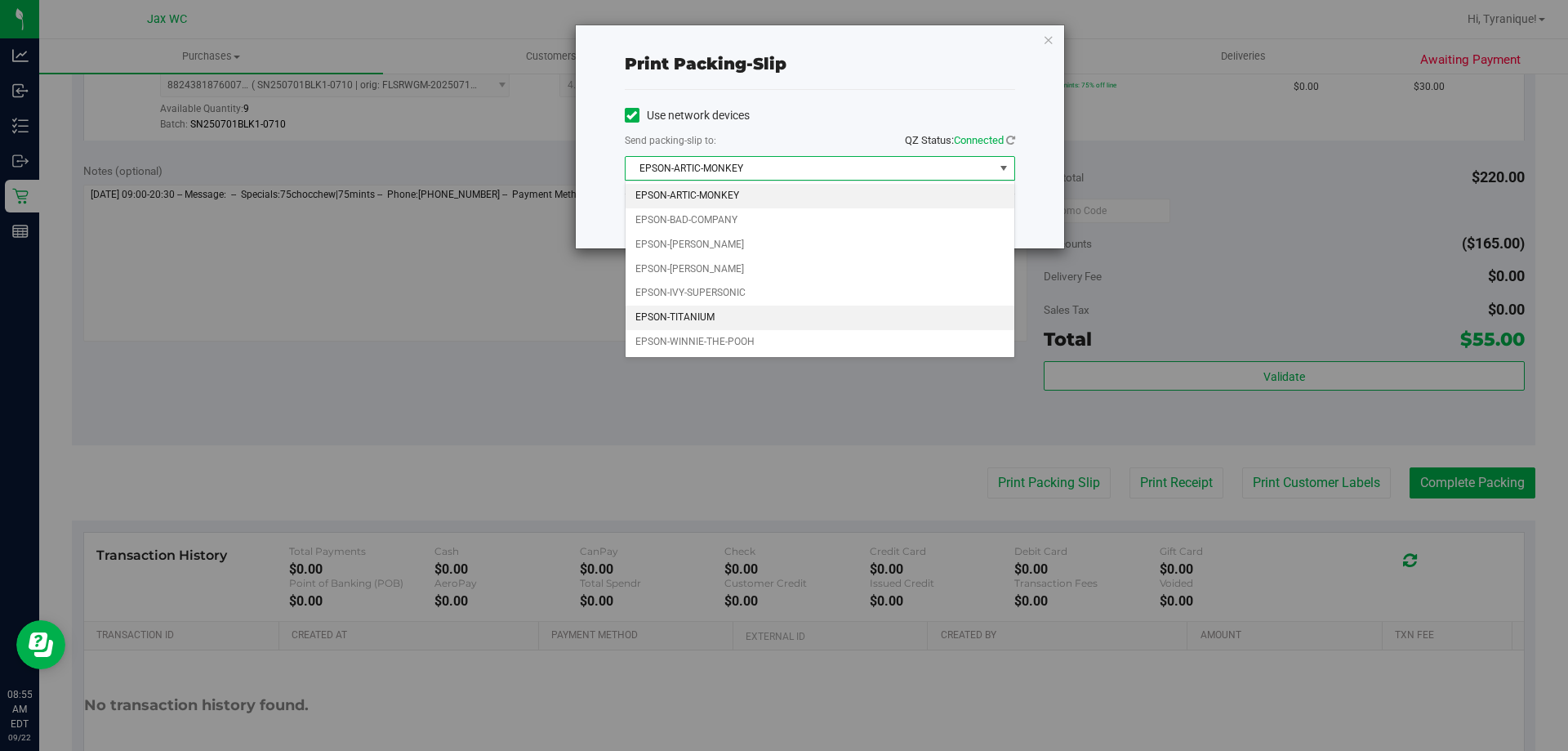
click at [715, 318] on li "EPSON-TITANIUM" at bounding box center [820, 318] width 389 height 25
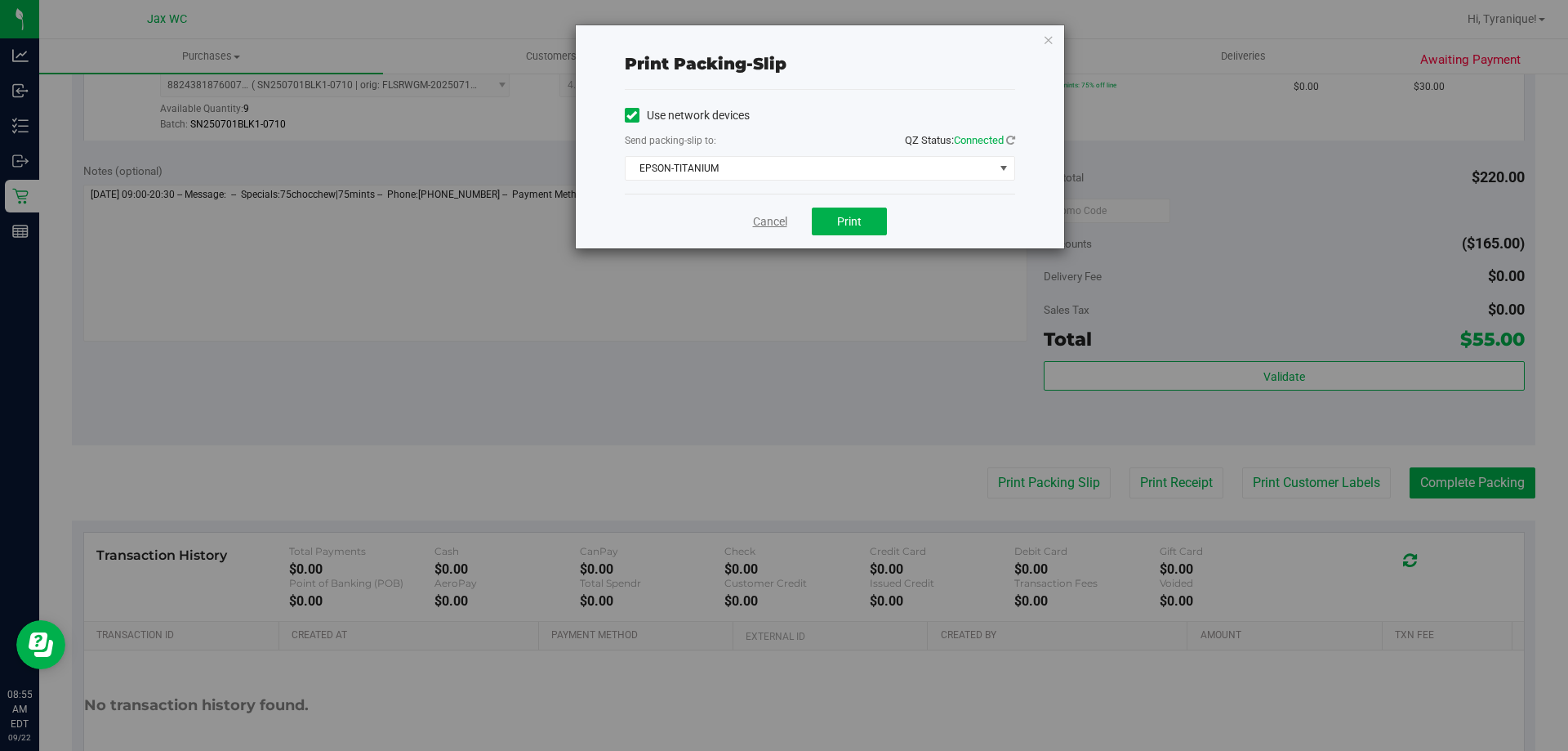
click at [765, 221] on link "Cancel" at bounding box center [770, 221] width 35 height 17
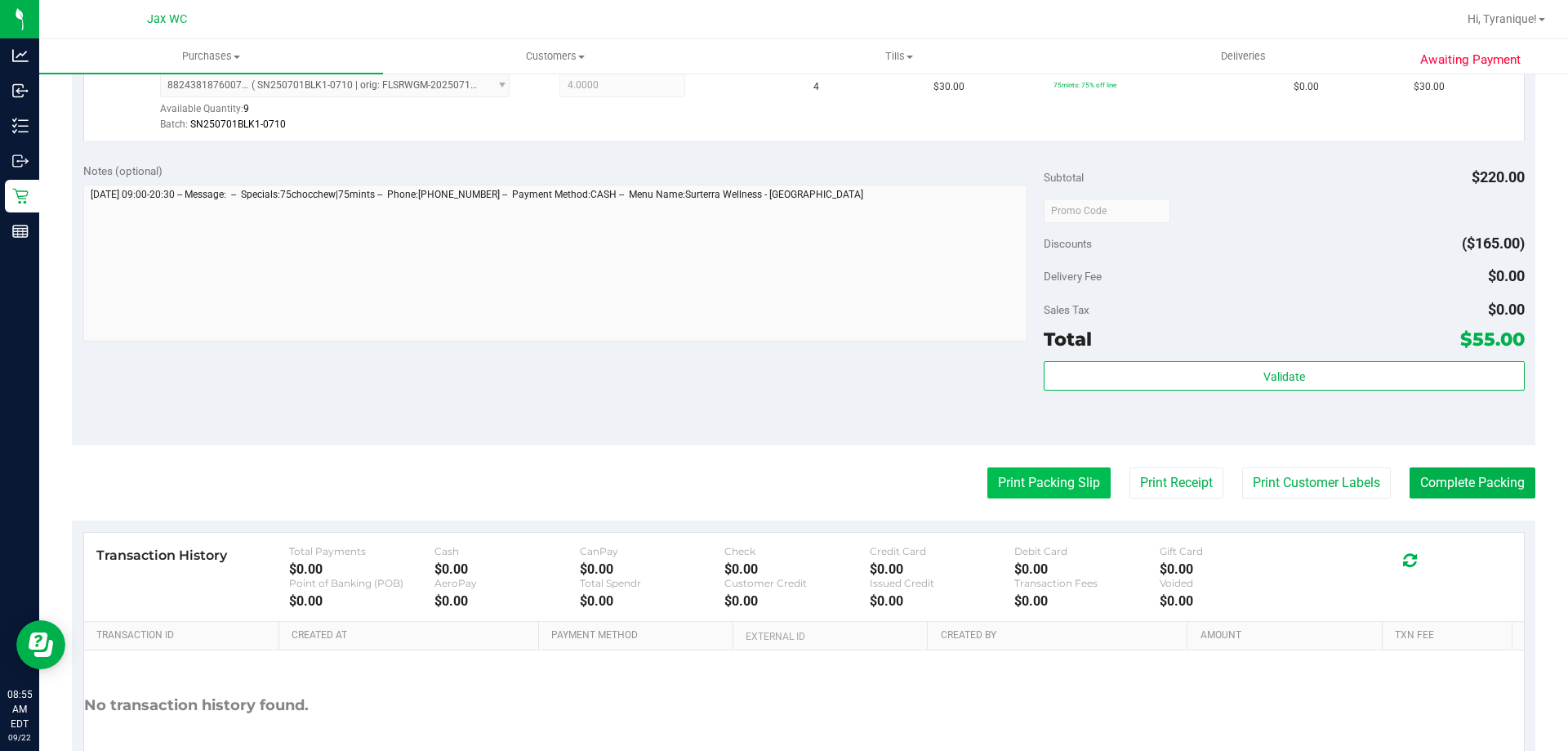
click at [1026, 492] on button "Print Packing Slip" at bounding box center [1049, 483] width 123 height 31
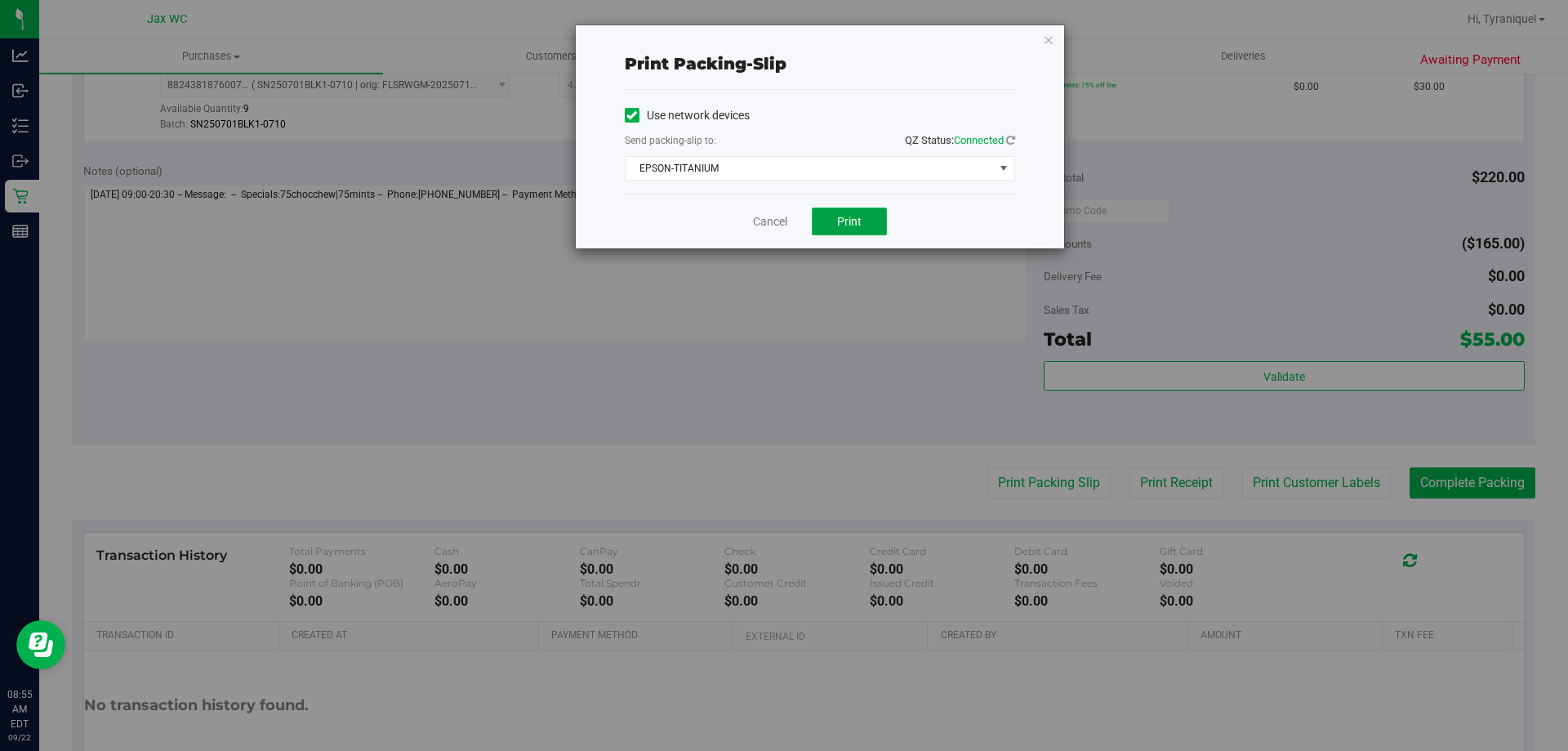
click at [865, 230] on button "Print" at bounding box center [849, 221] width 75 height 28
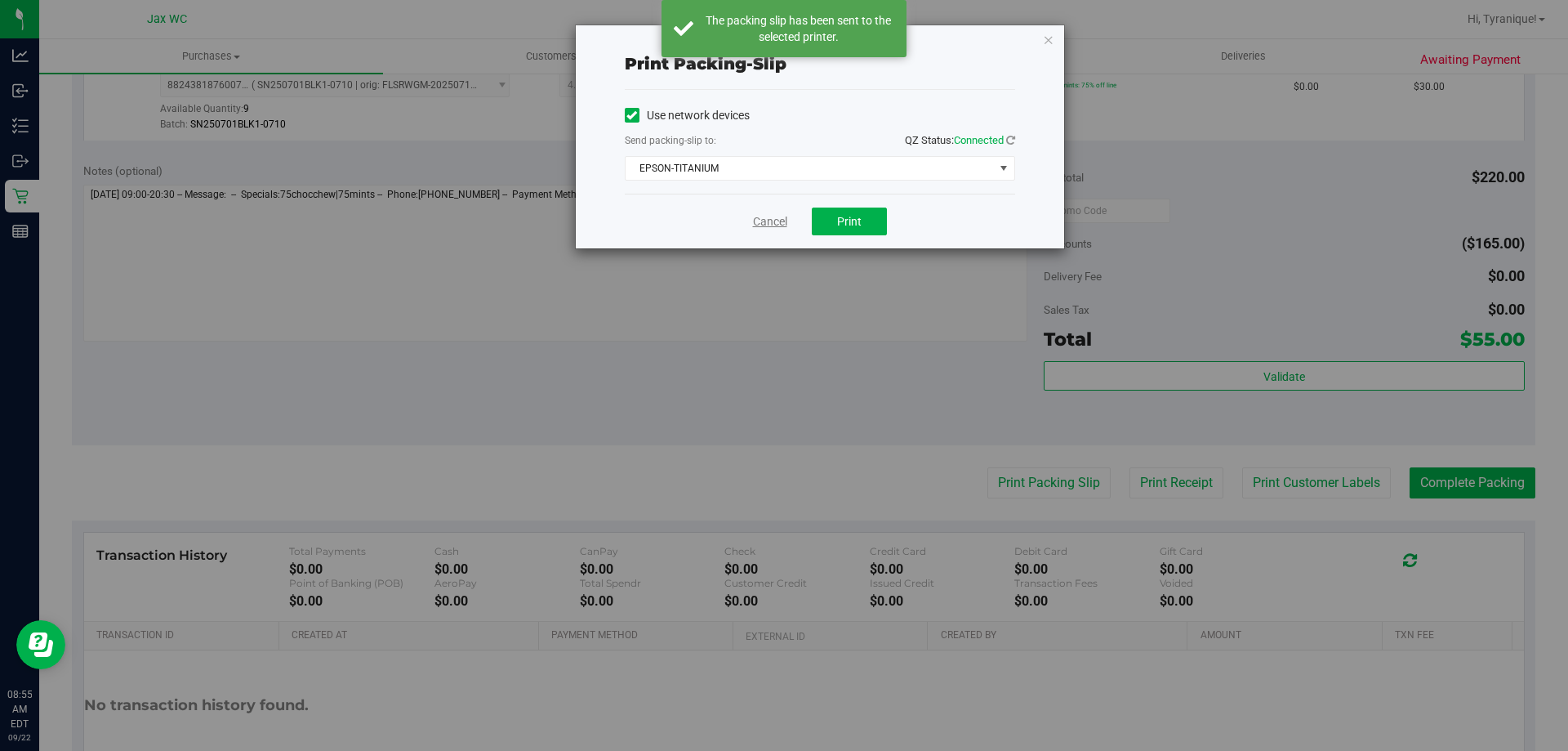
click at [768, 225] on link "Cancel" at bounding box center [770, 221] width 35 height 17
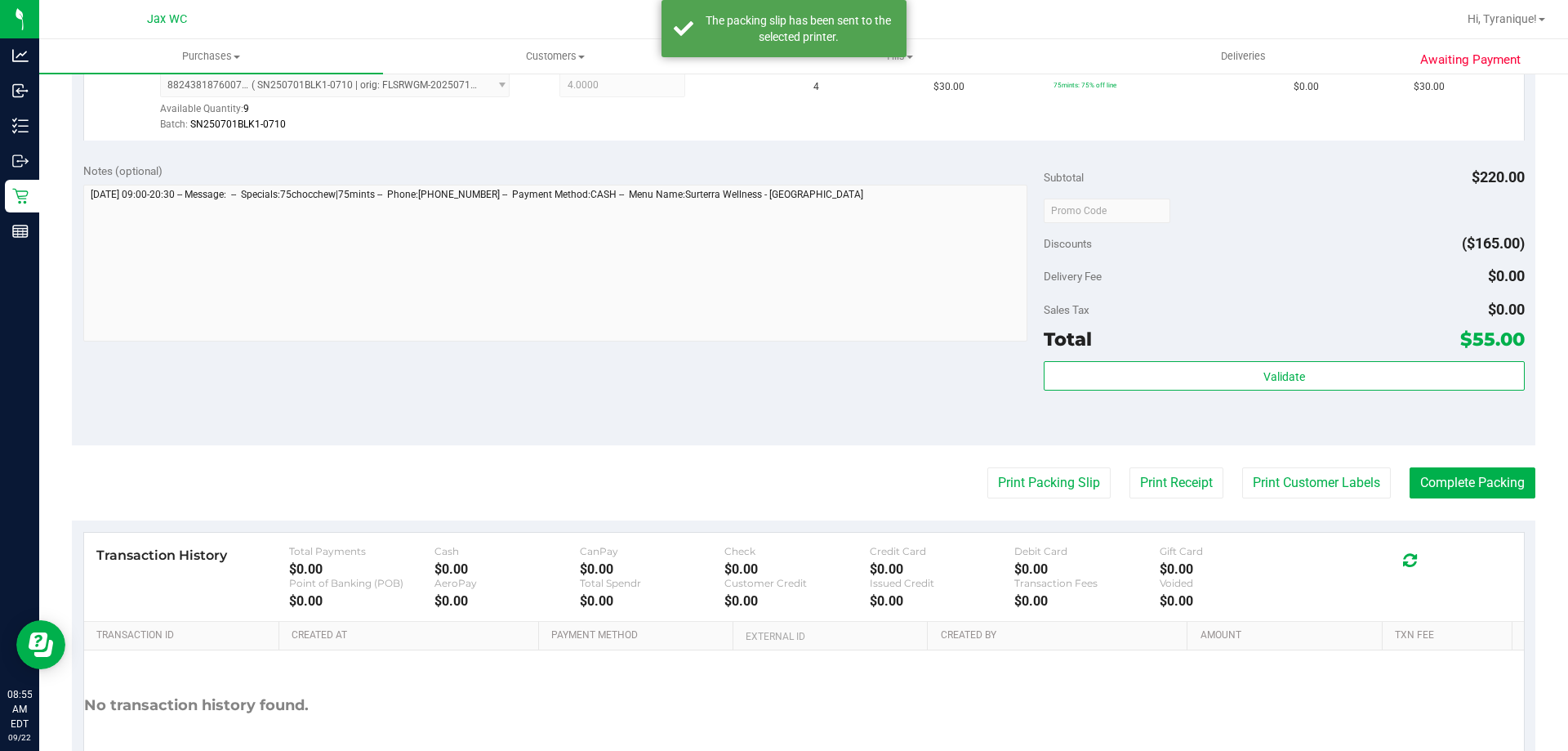
click at [1329, 500] on purchase-details "Back Edit Purchase Cancel Purchase View Profile # 11986647 BioTrack ID: - Submi…" at bounding box center [803, 170] width 1463 height 1309
click at [1318, 481] on button "Print Customer Labels" at bounding box center [1316, 483] width 149 height 31
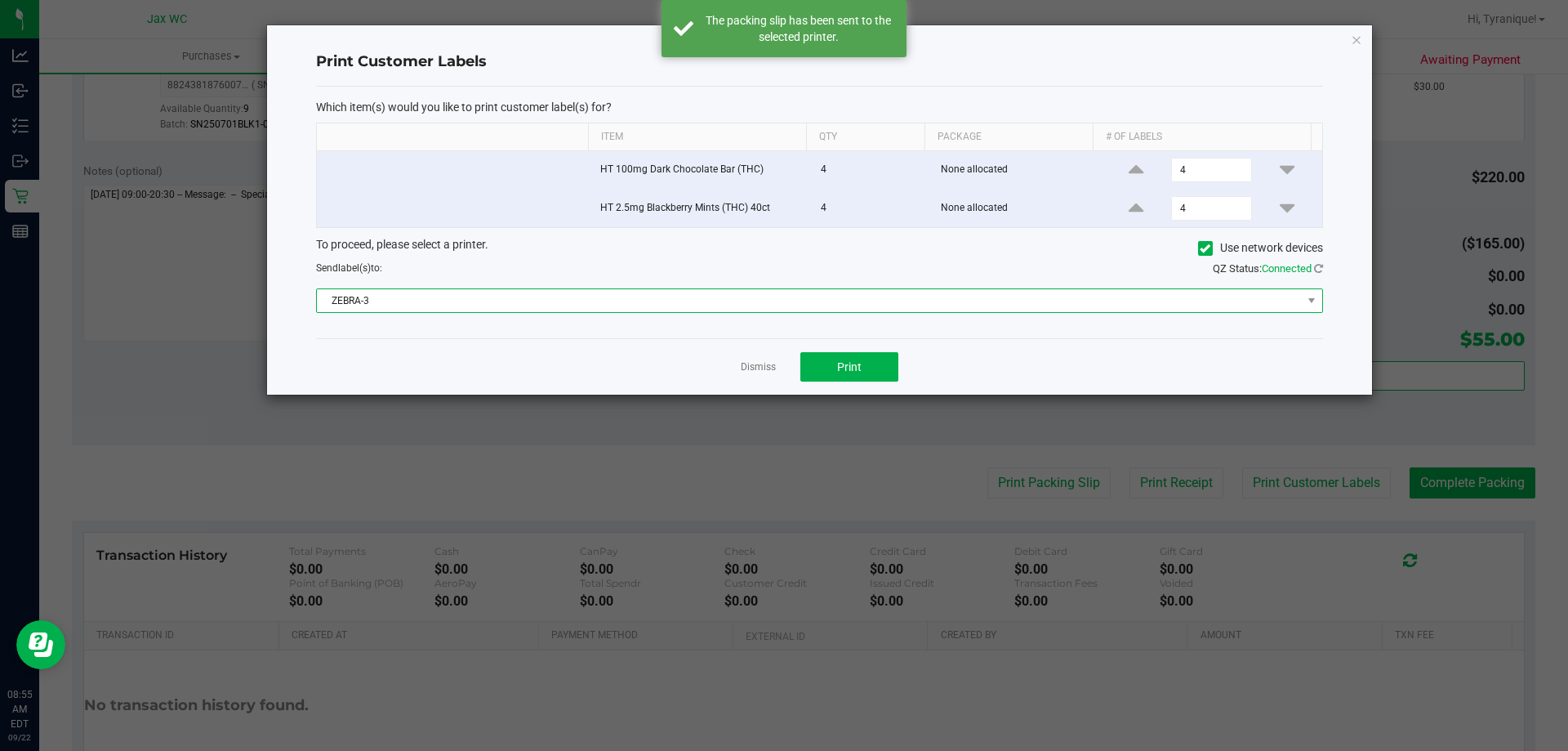
click at [651, 290] on span "ZEBRA-3" at bounding box center [809, 301] width 985 height 23
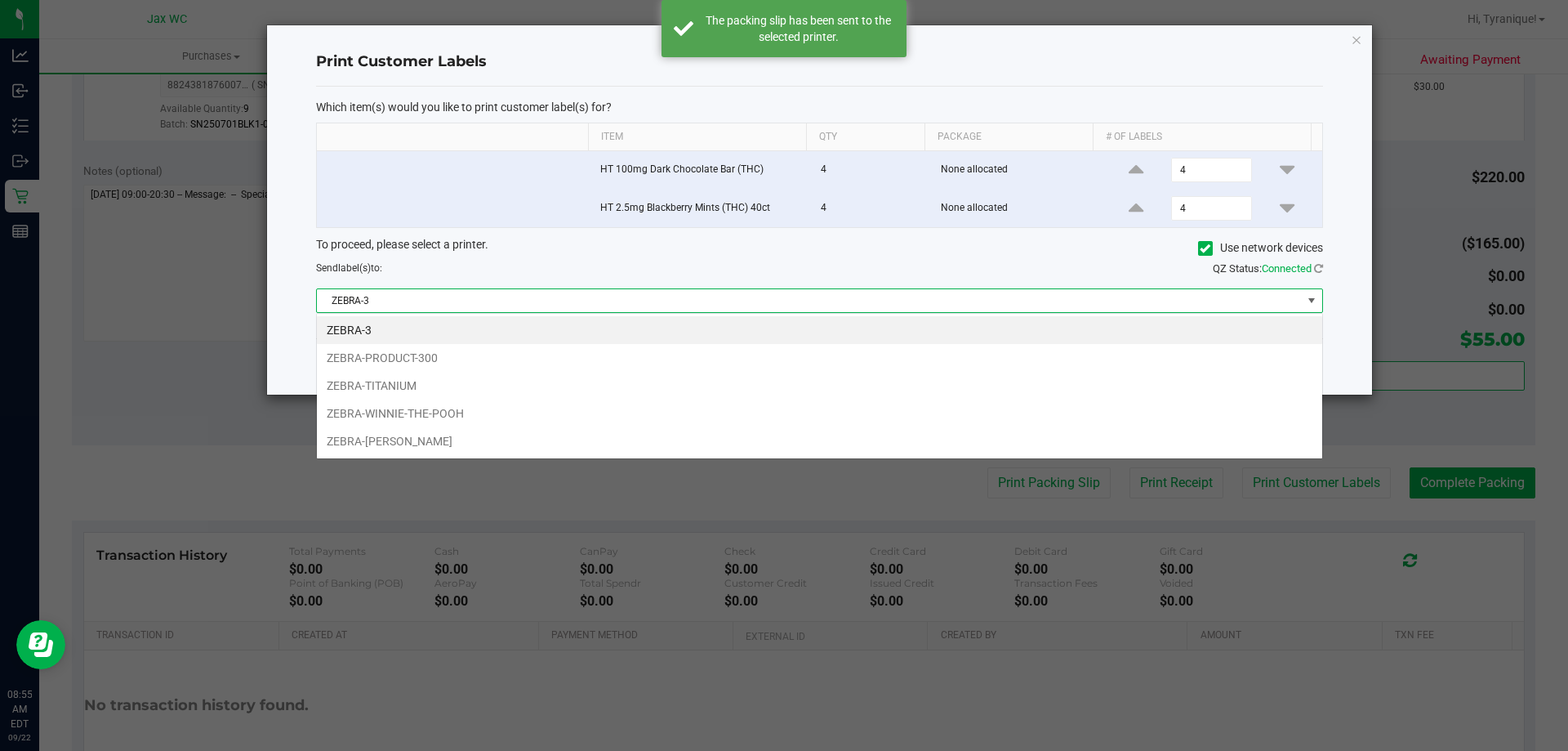
scroll to position [25, 1007]
click at [649, 298] on span "ZEBRA-3" at bounding box center [809, 301] width 985 height 23
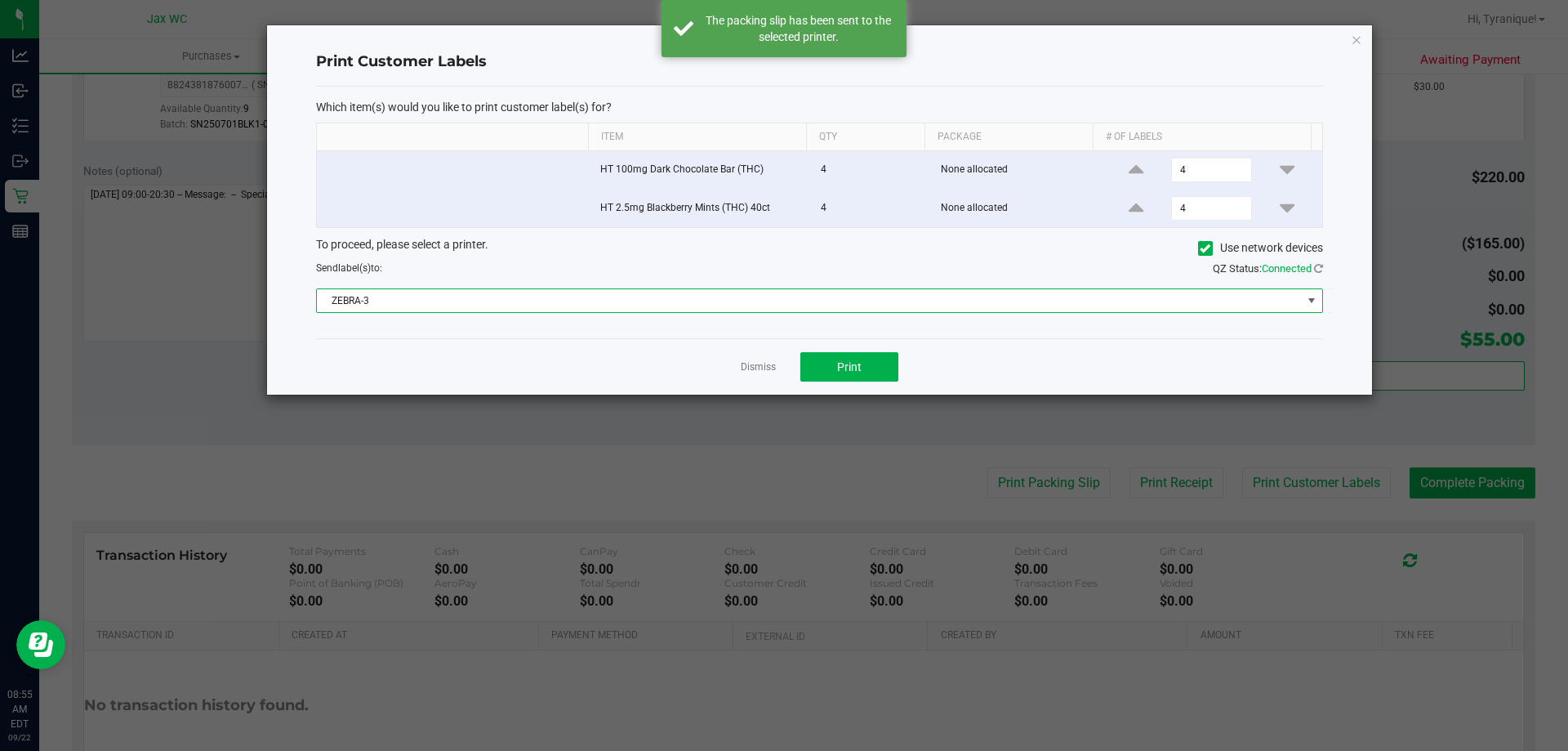
click at [651, 297] on span "ZEBRA-3" at bounding box center [809, 301] width 985 height 23
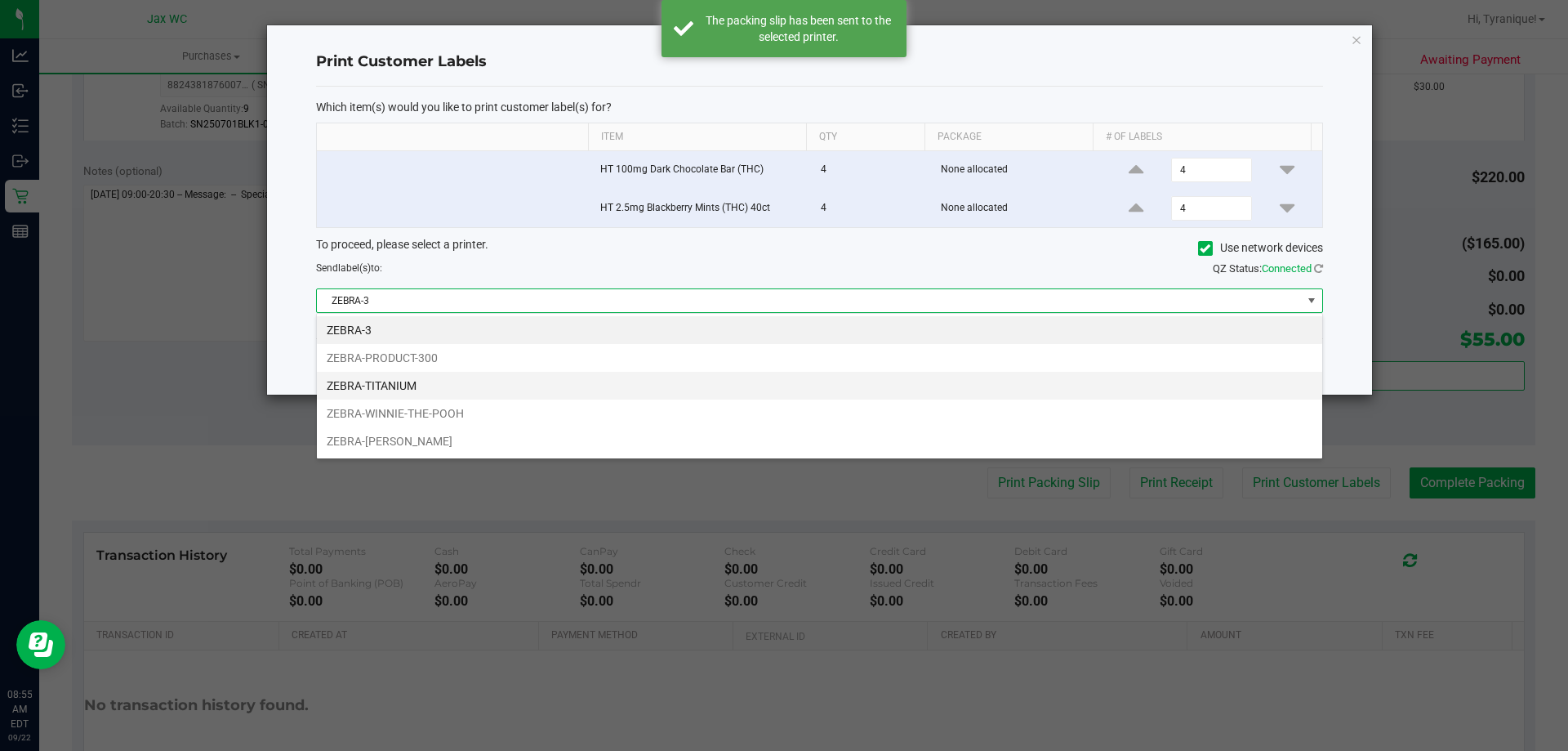
click at [507, 381] on li "ZEBRA-TITANIUM" at bounding box center [820, 386] width 1006 height 28
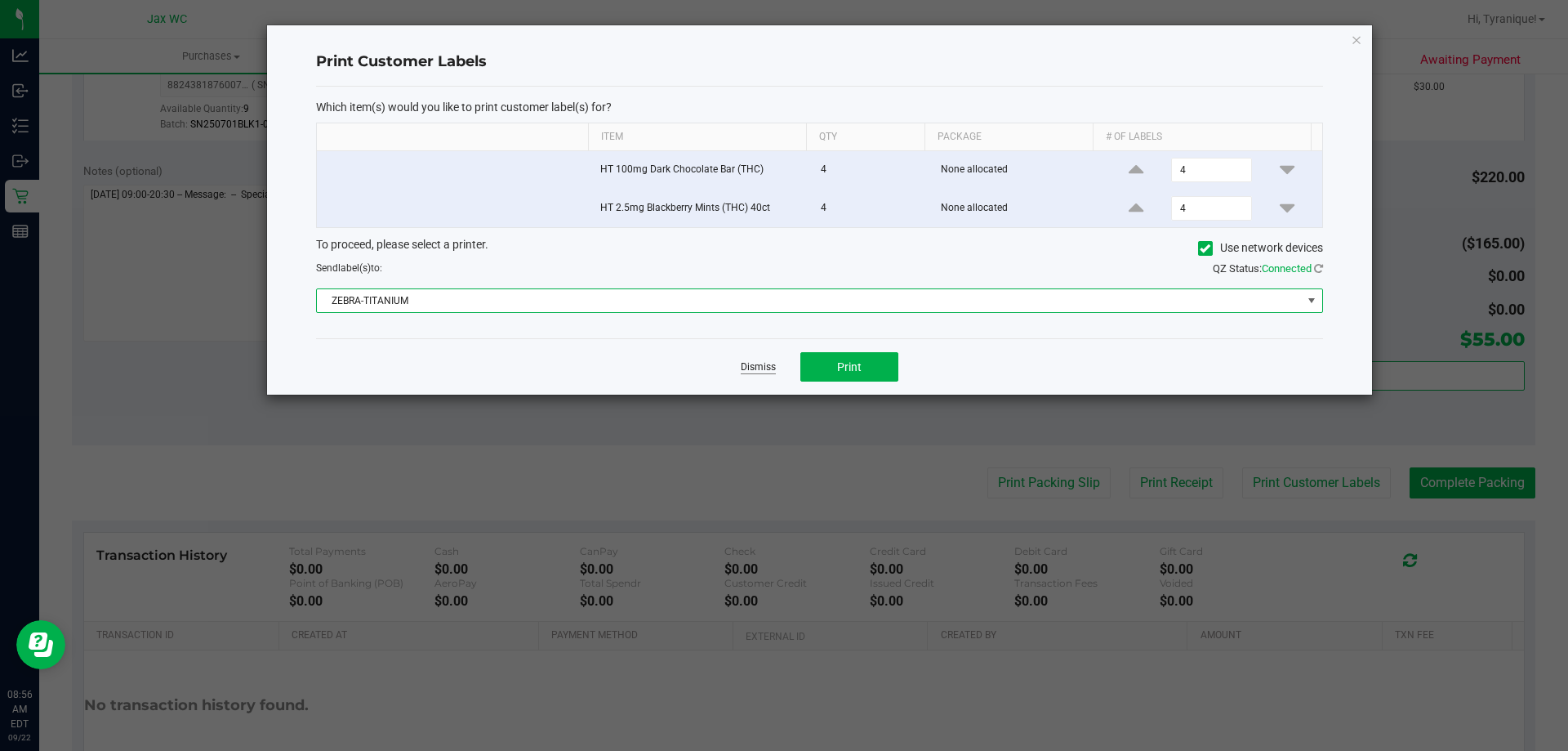
click at [756, 368] on link "Dismiss" at bounding box center [758, 367] width 36 height 14
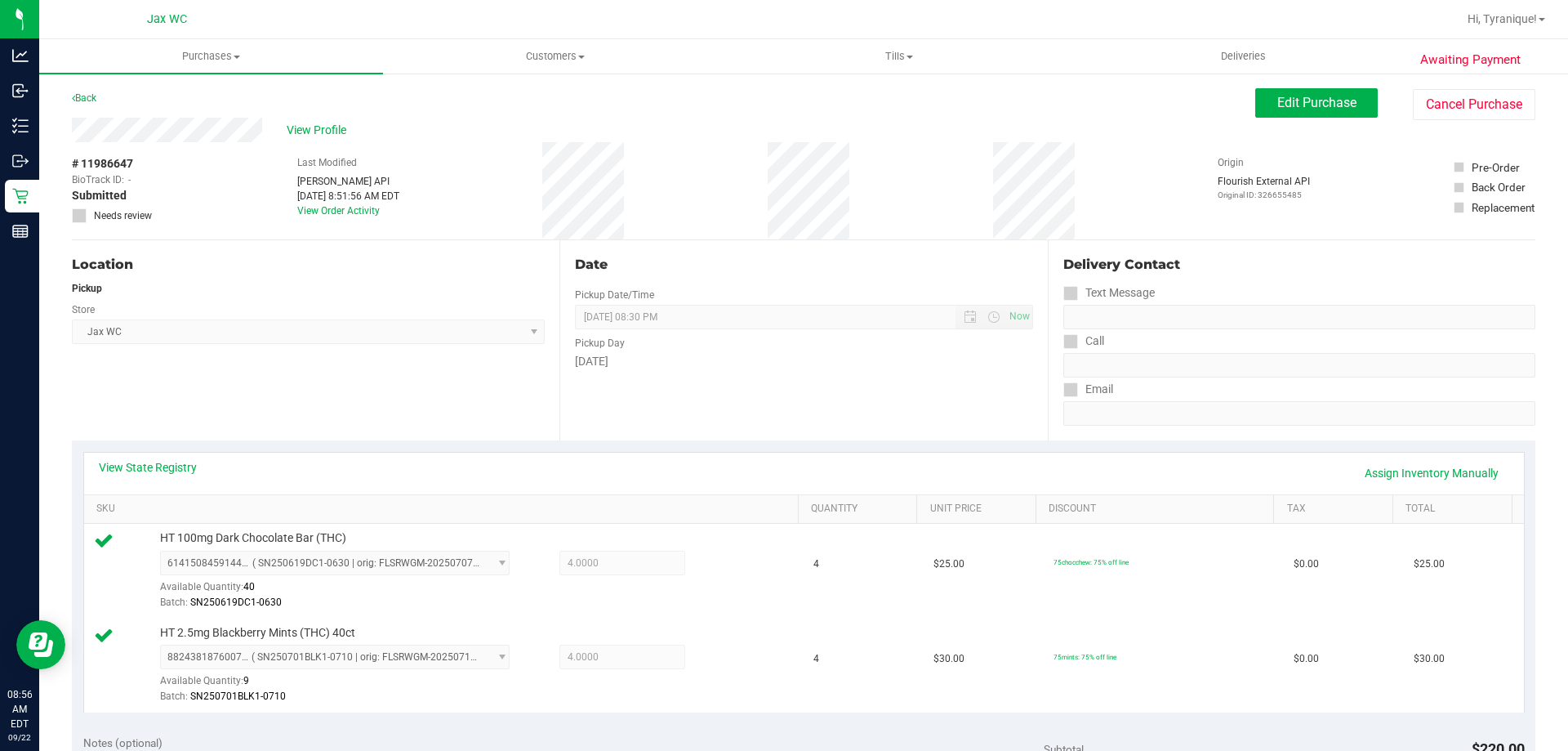
scroll to position [409, 0]
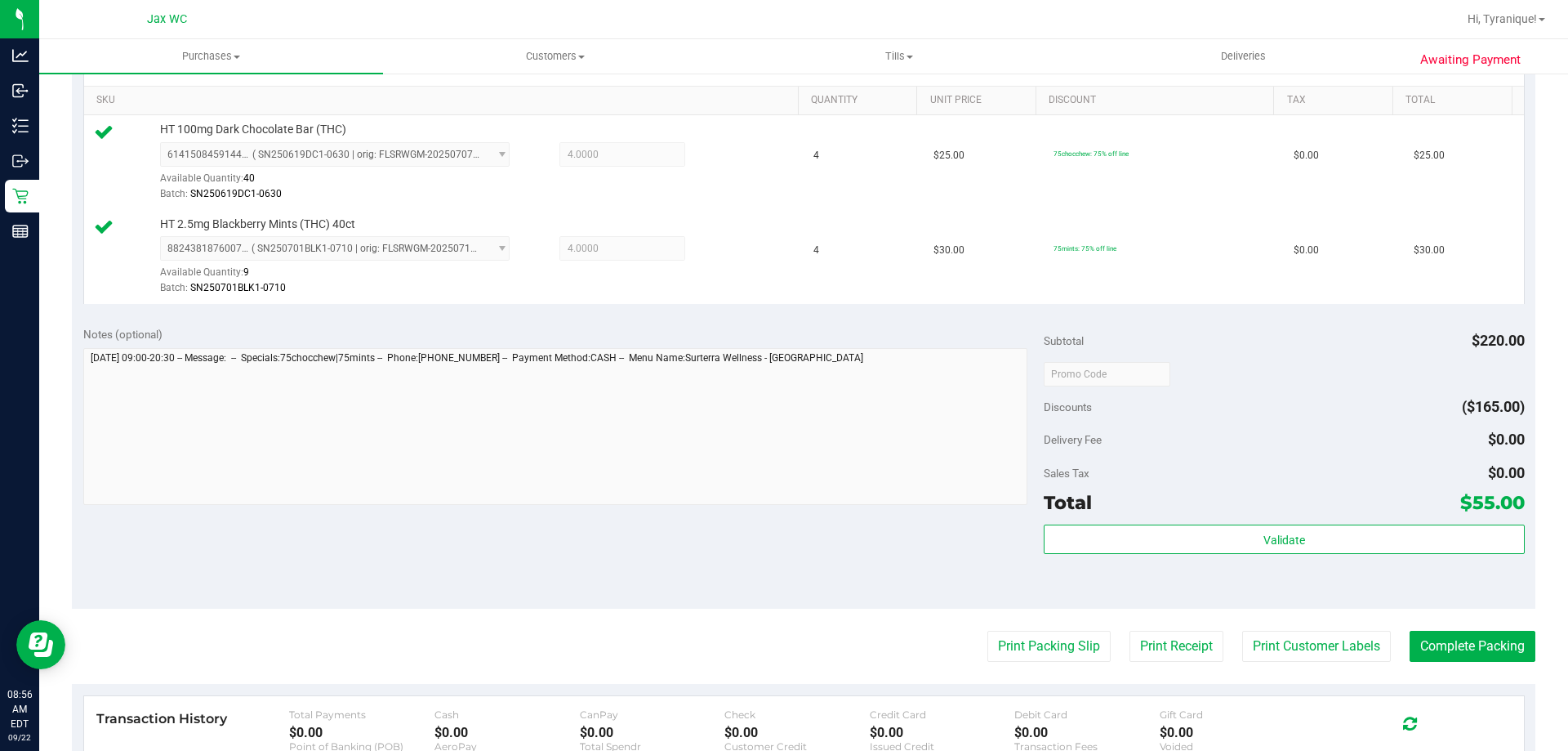
click at [1221, 509] on div "Total $55.00" at bounding box center [1284, 502] width 481 height 30
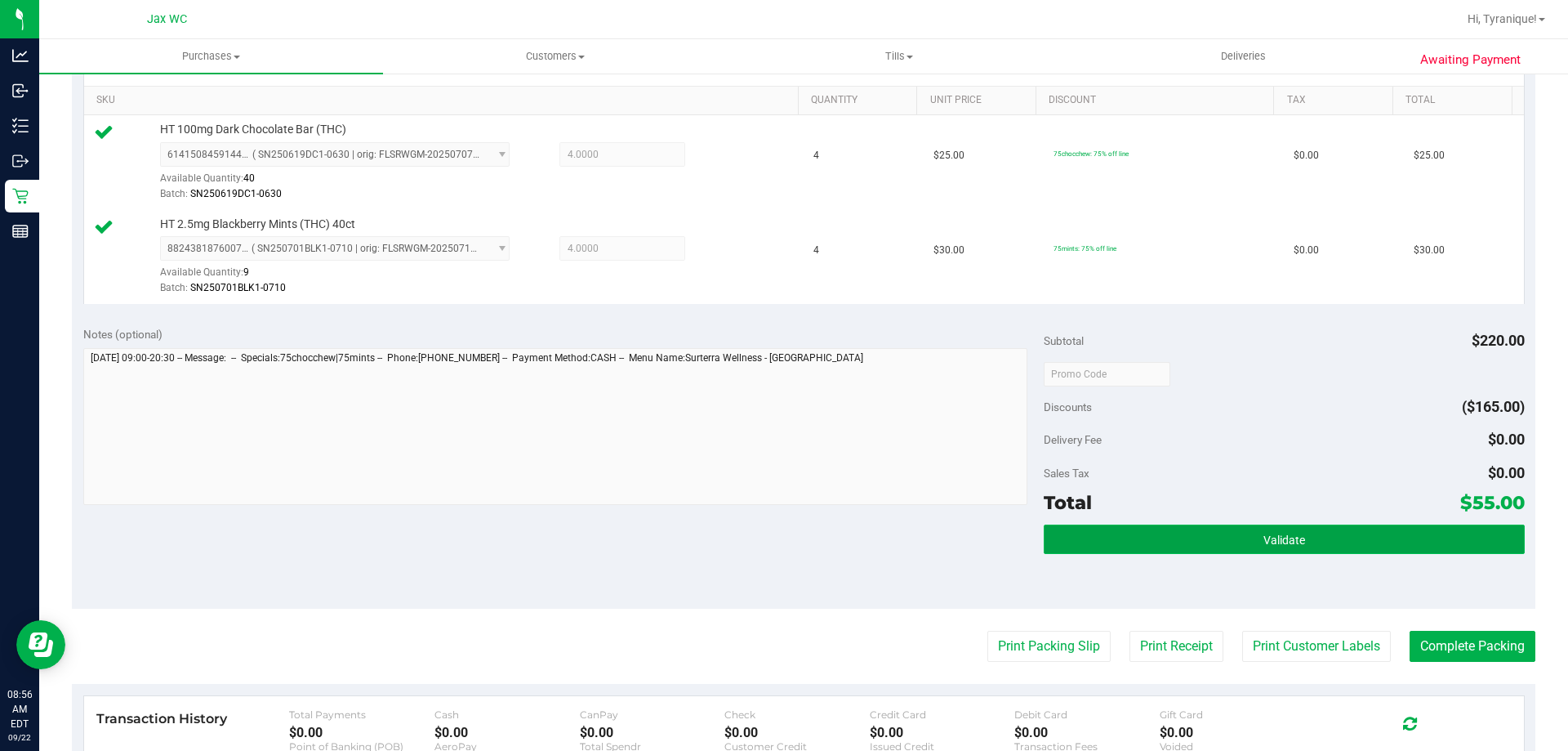
click at [1221, 532] on button "Validate" at bounding box center [1284, 539] width 481 height 30
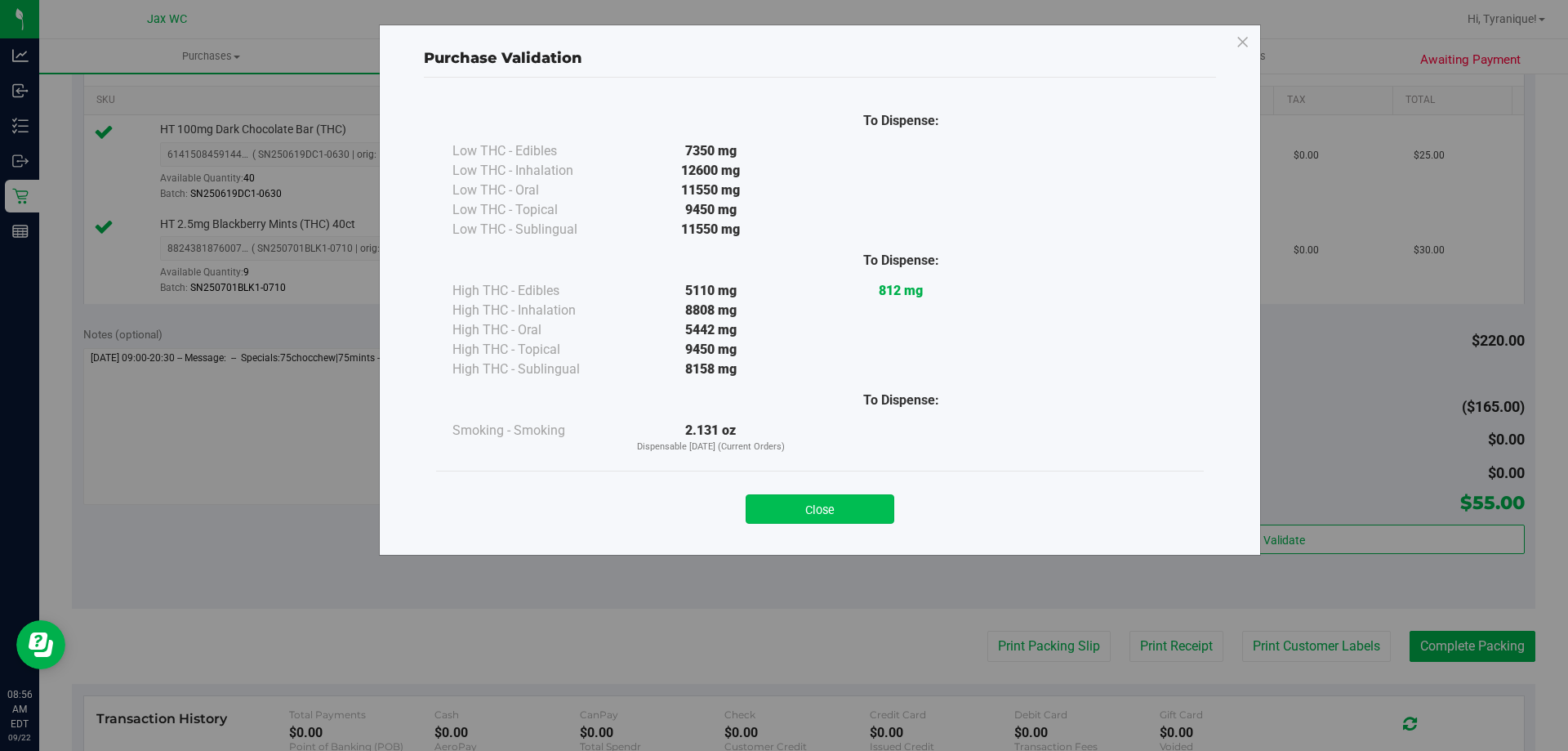
click at [843, 511] on button "Close" at bounding box center [820, 509] width 149 height 30
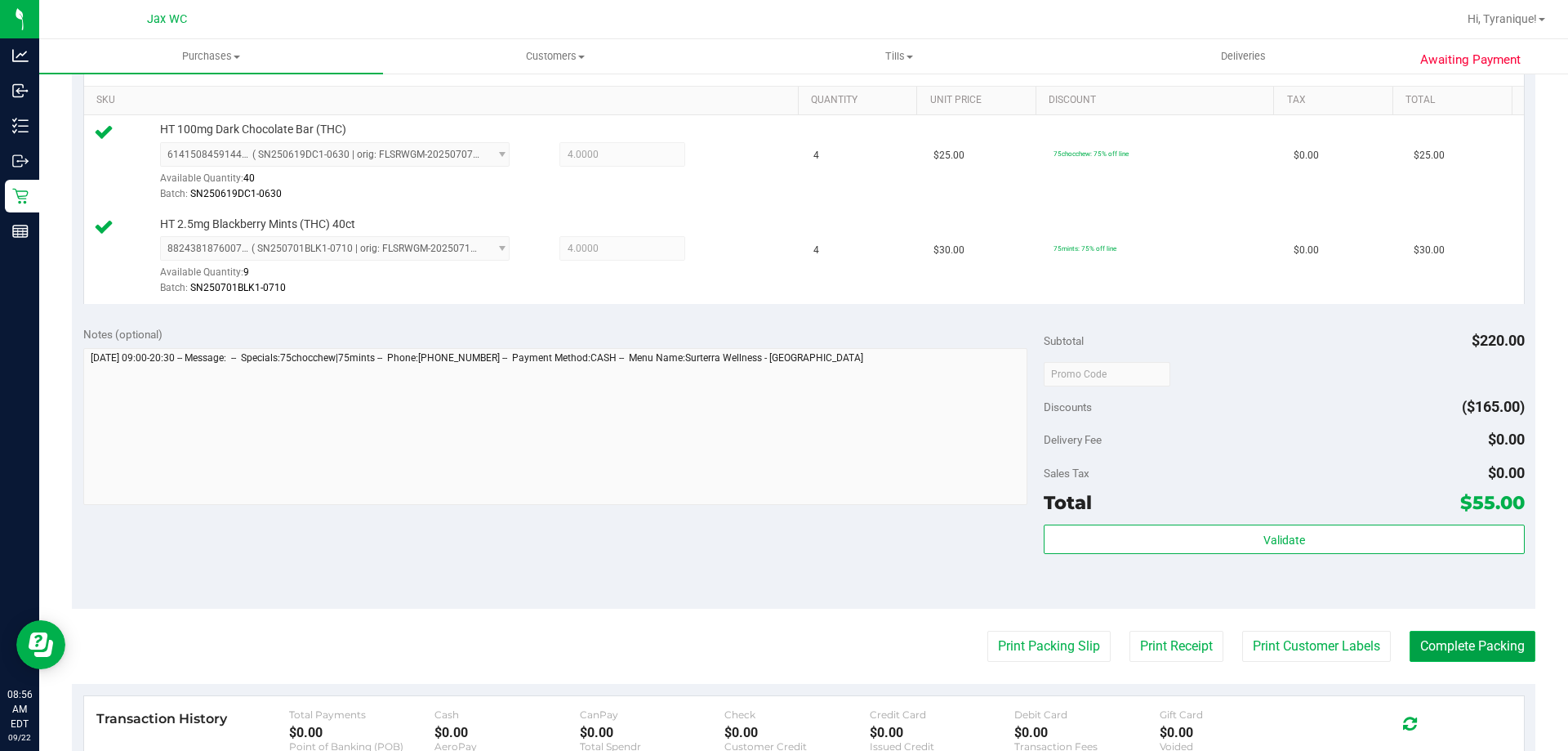
click at [1487, 654] on button "Complete Packing" at bounding box center [1472, 647] width 126 height 31
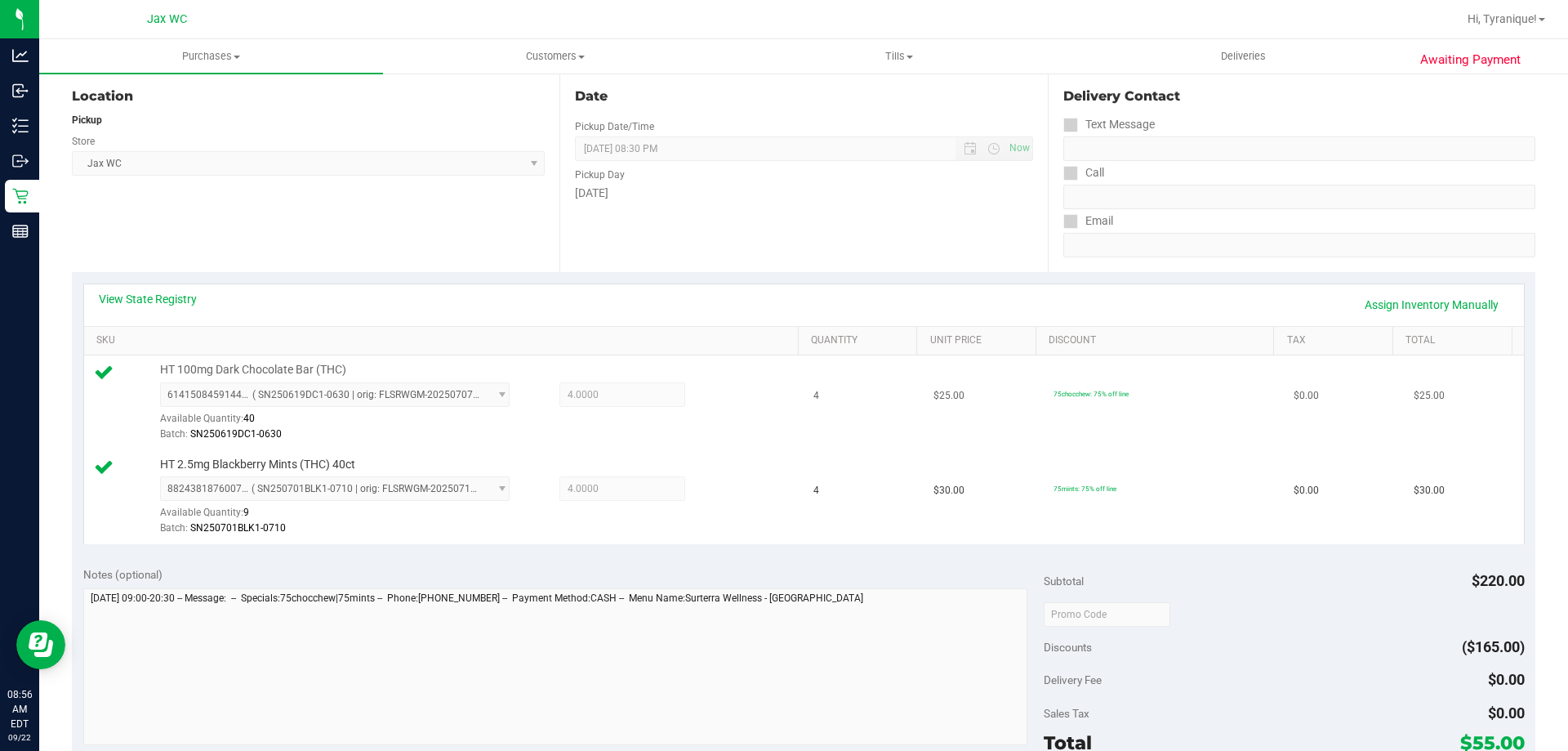
scroll to position [0, 0]
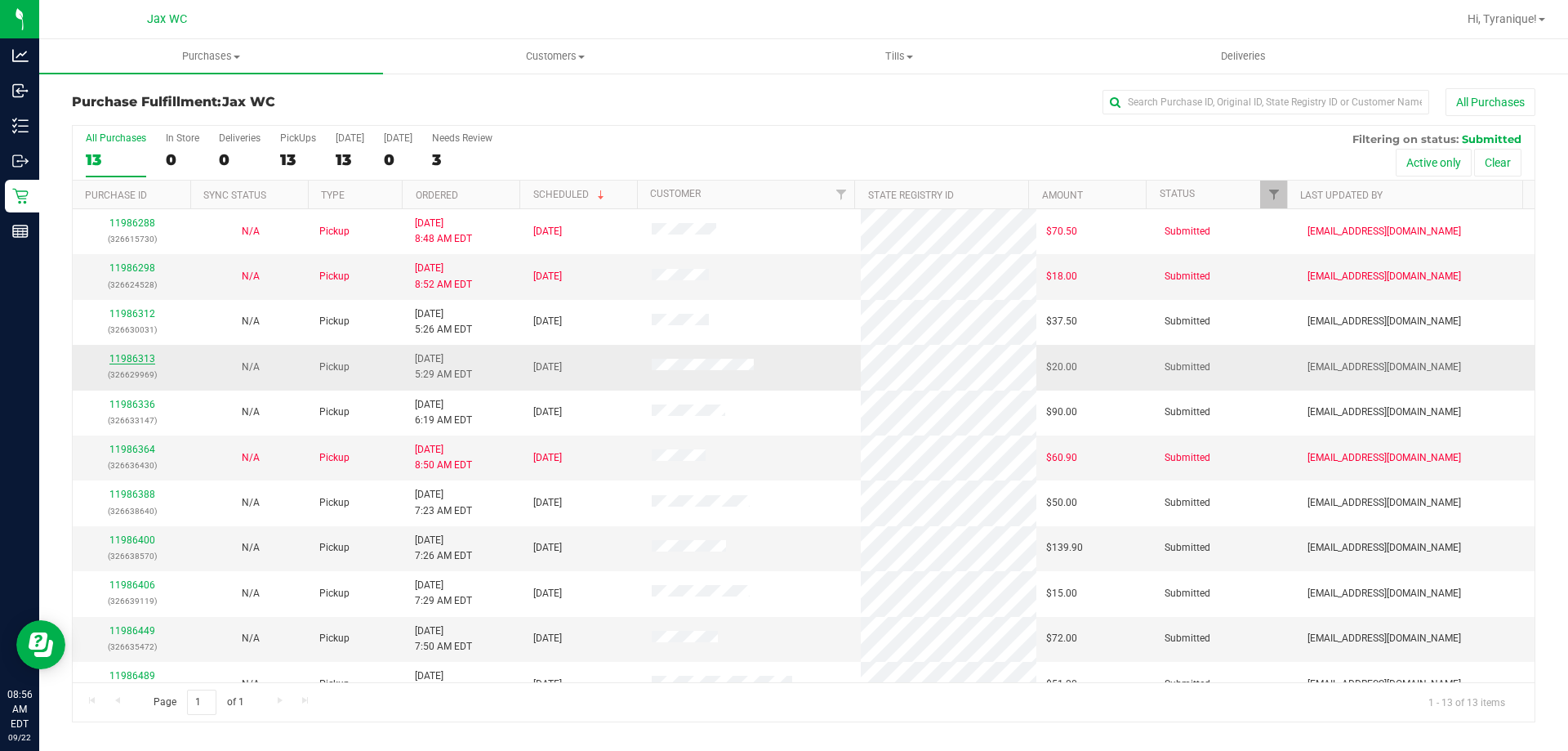
click at [149, 364] on link "11986313" at bounding box center [132, 359] width 45 height 12
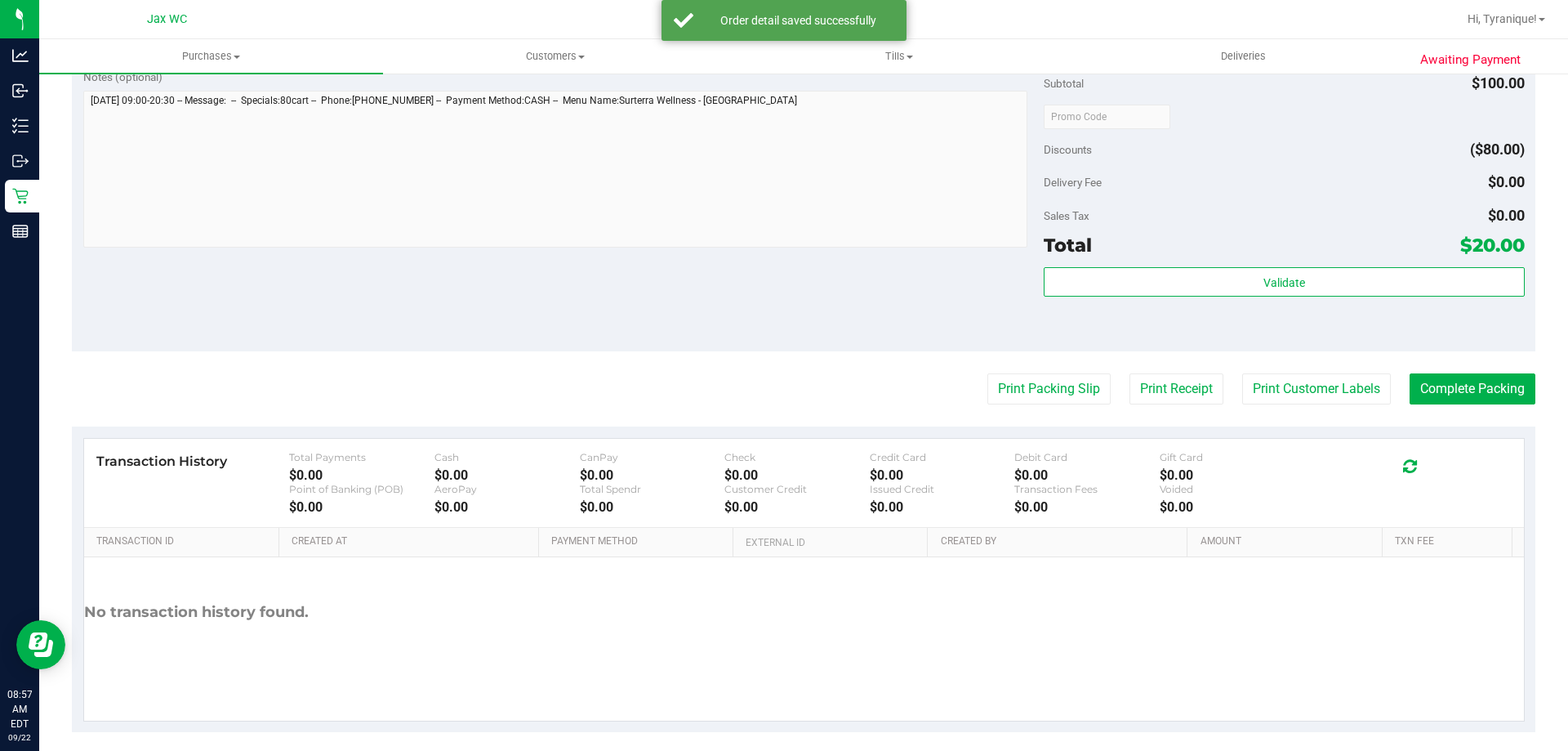
scroll to position [585, 0]
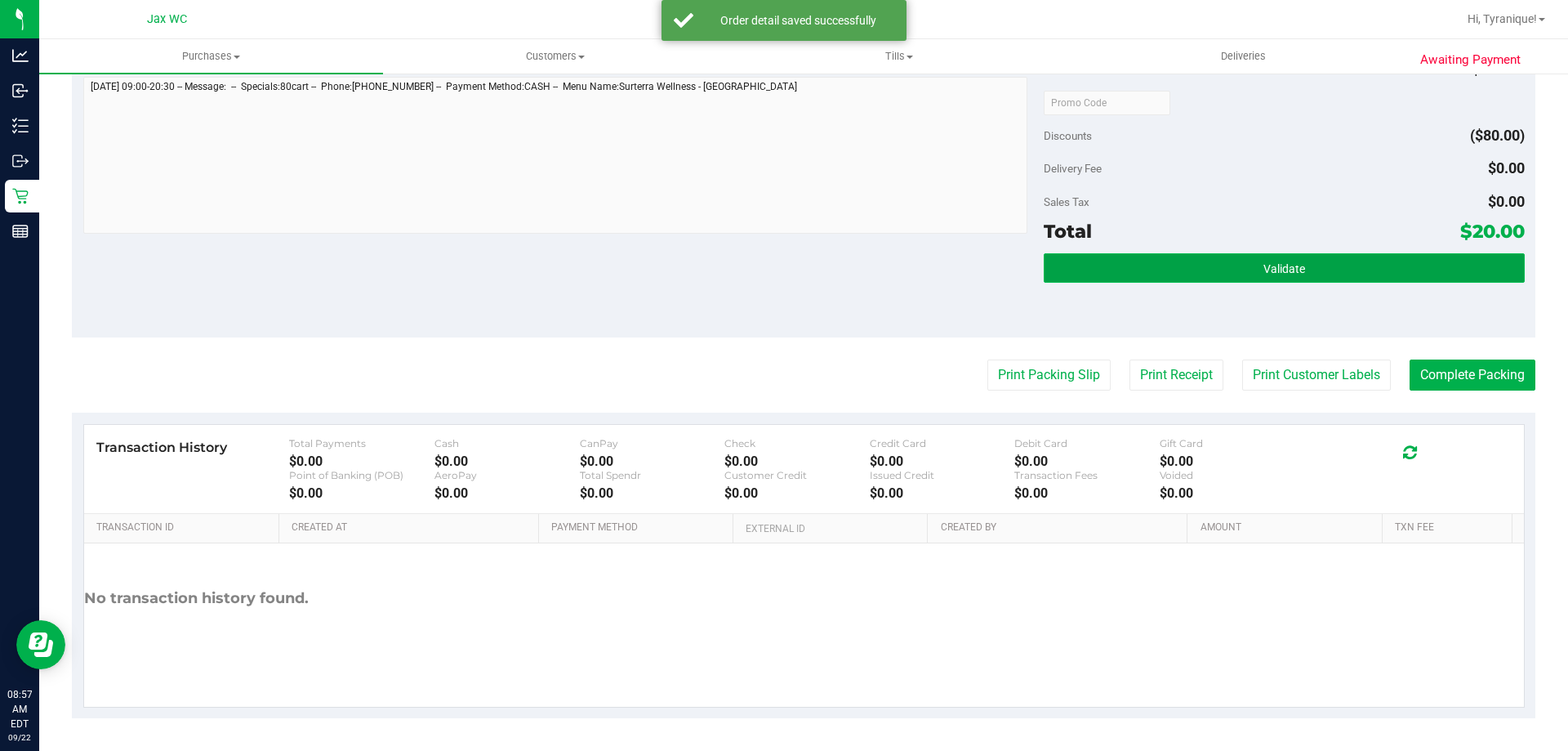
click at [1171, 273] on button "Validate" at bounding box center [1284, 269] width 481 height 30
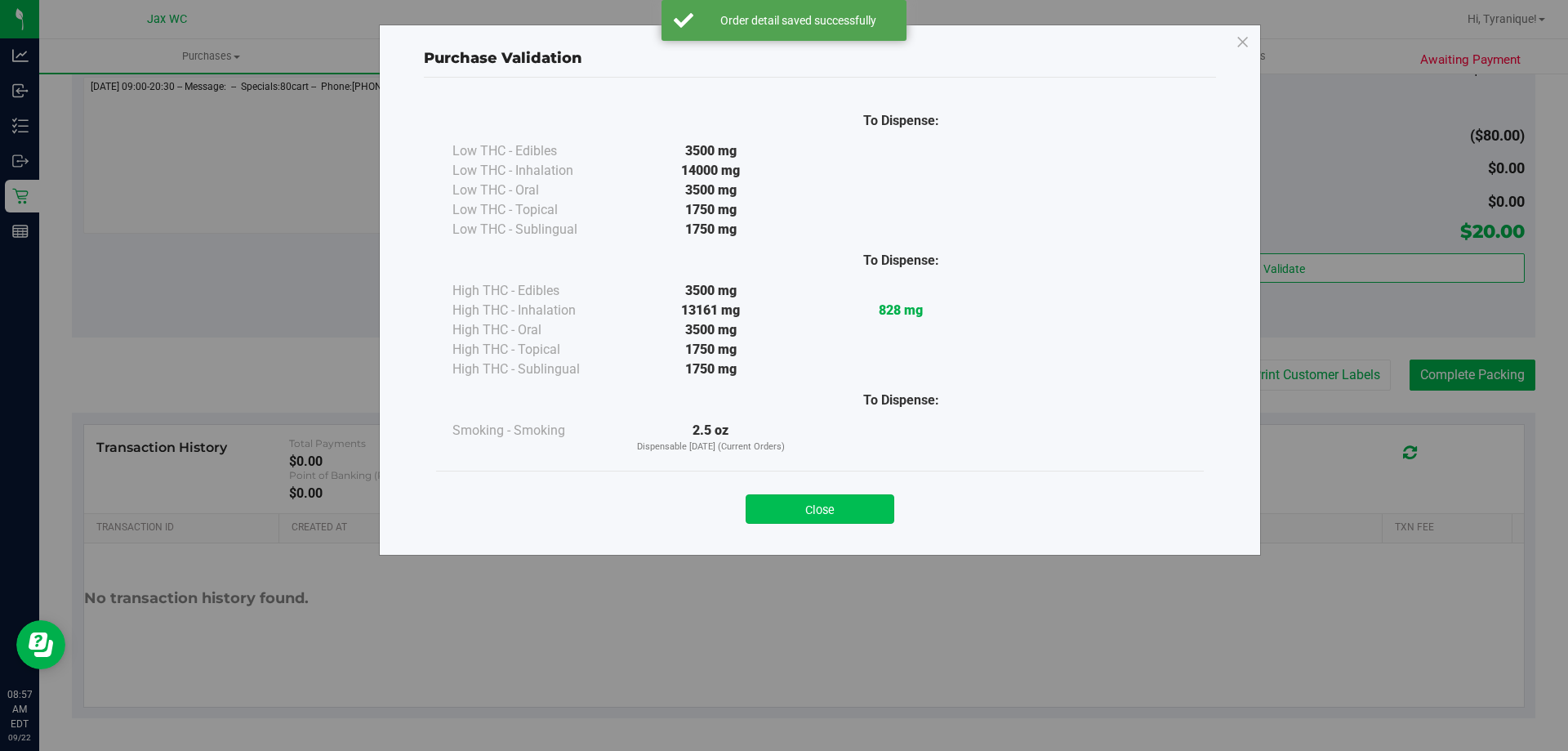
click at [873, 520] on button "Close" at bounding box center [820, 509] width 149 height 30
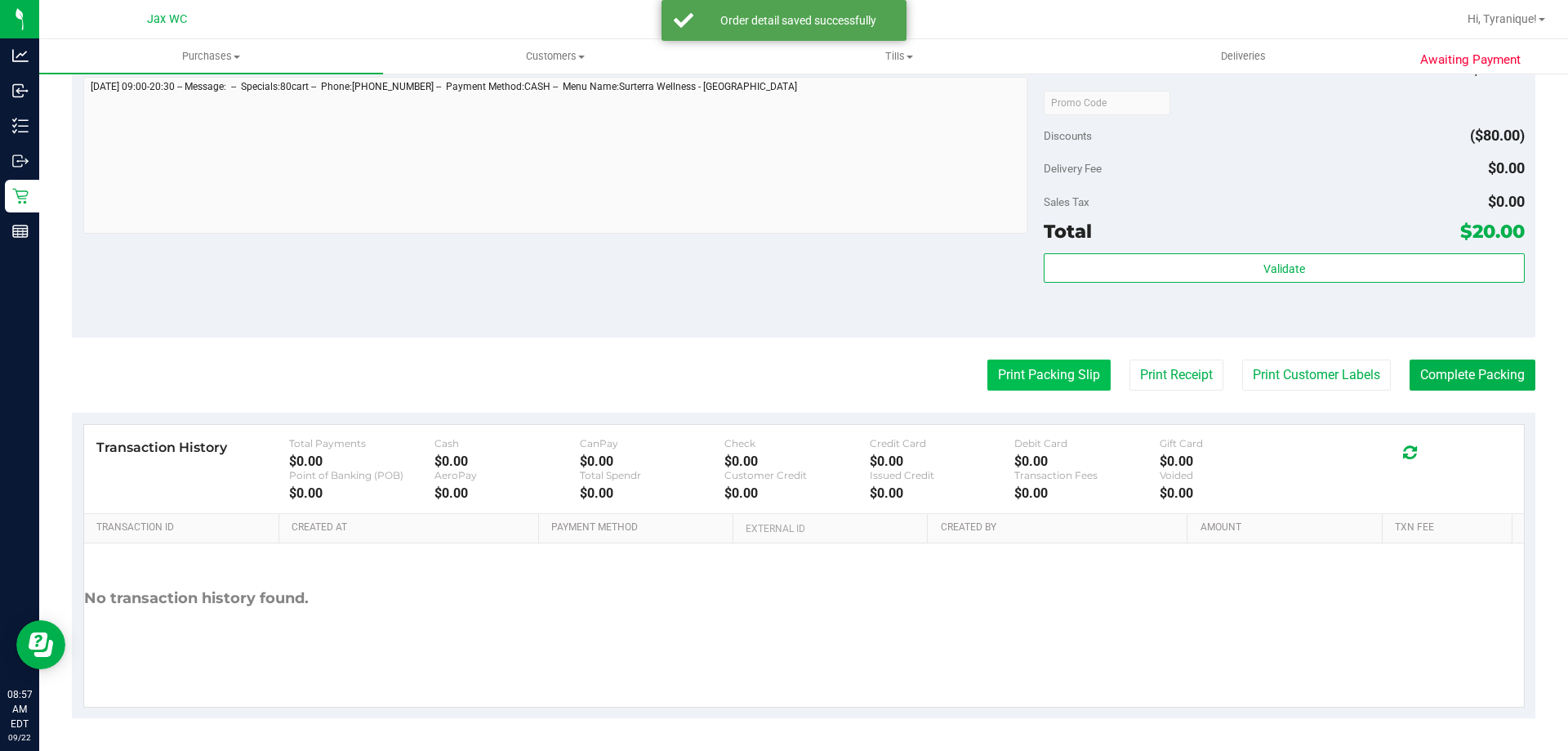
click at [1023, 381] on button "Print Packing Slip" at bounding box center [1049, 375] width 123 height 31
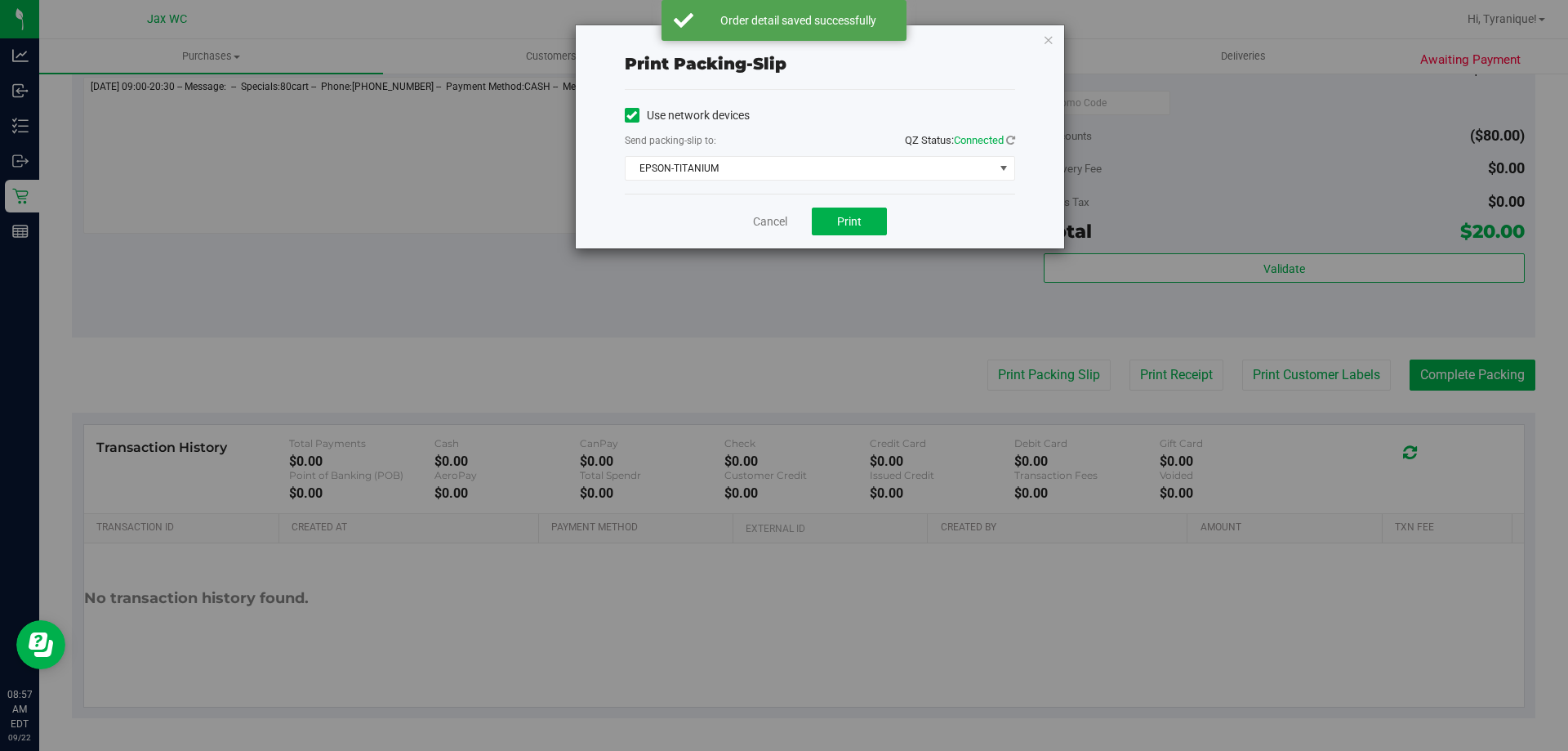
click at [803, 226] on div "Cancel Print" at bounding box center [820, 221] width 391 height 55
click at [829, 226] on button "Print" at bounding box center [849, 221] width 75 height 28
click at [771, 222] on link "Cancel" at bounding box center [770, 221] width 35 height 17
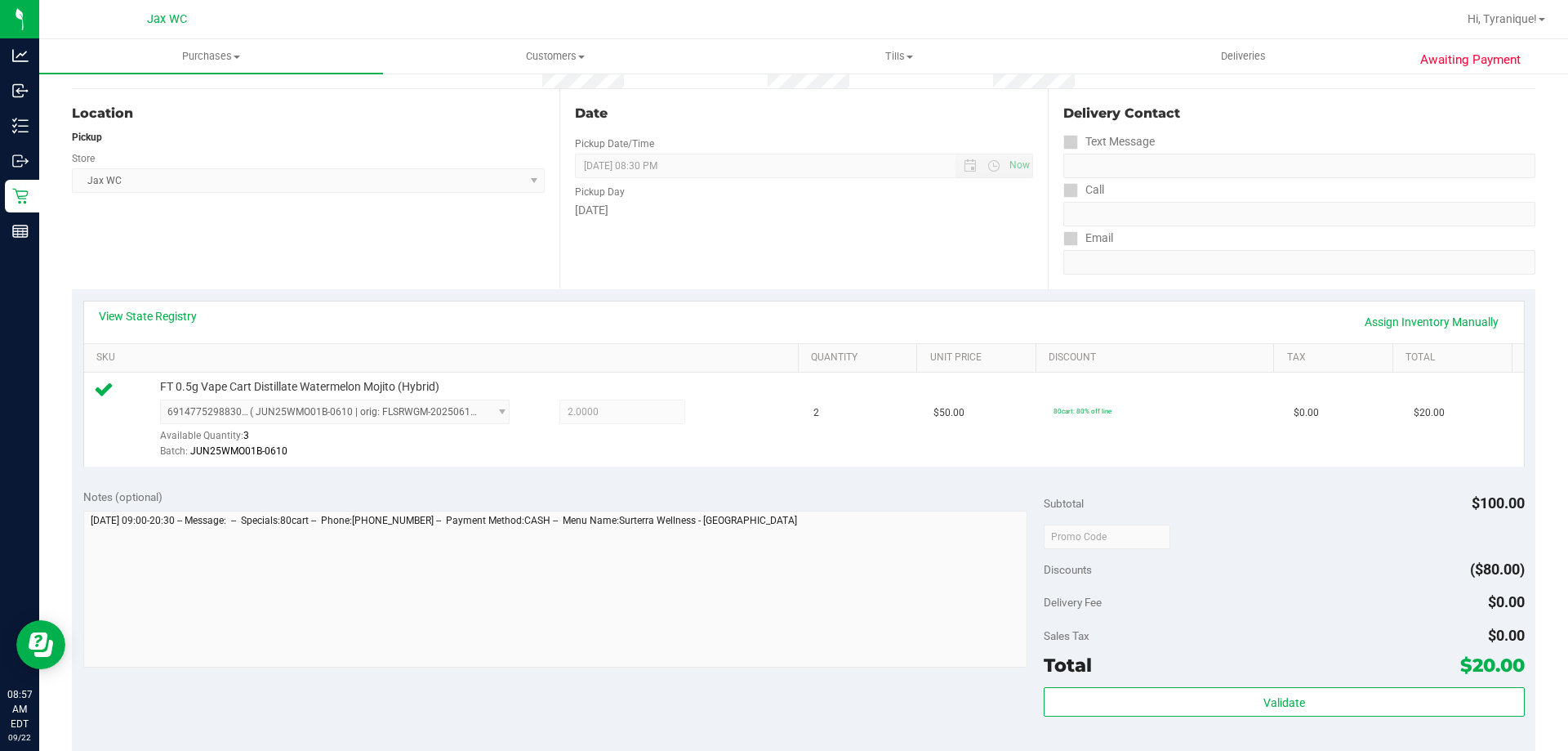
scroll to position [490, 0]
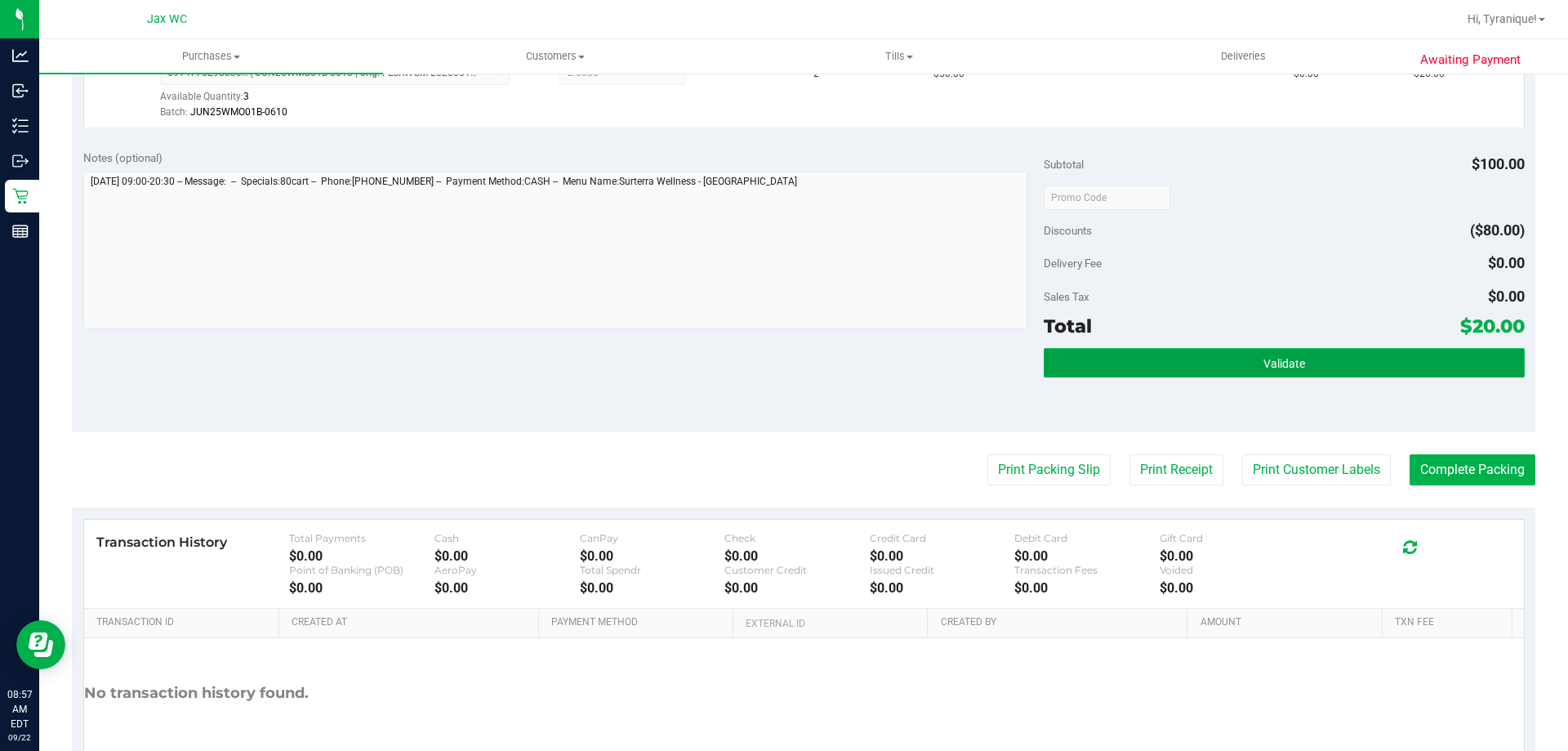
click at [1350, 349] on button "Validate" at bounding box center [1284, 363] width 481 height 30
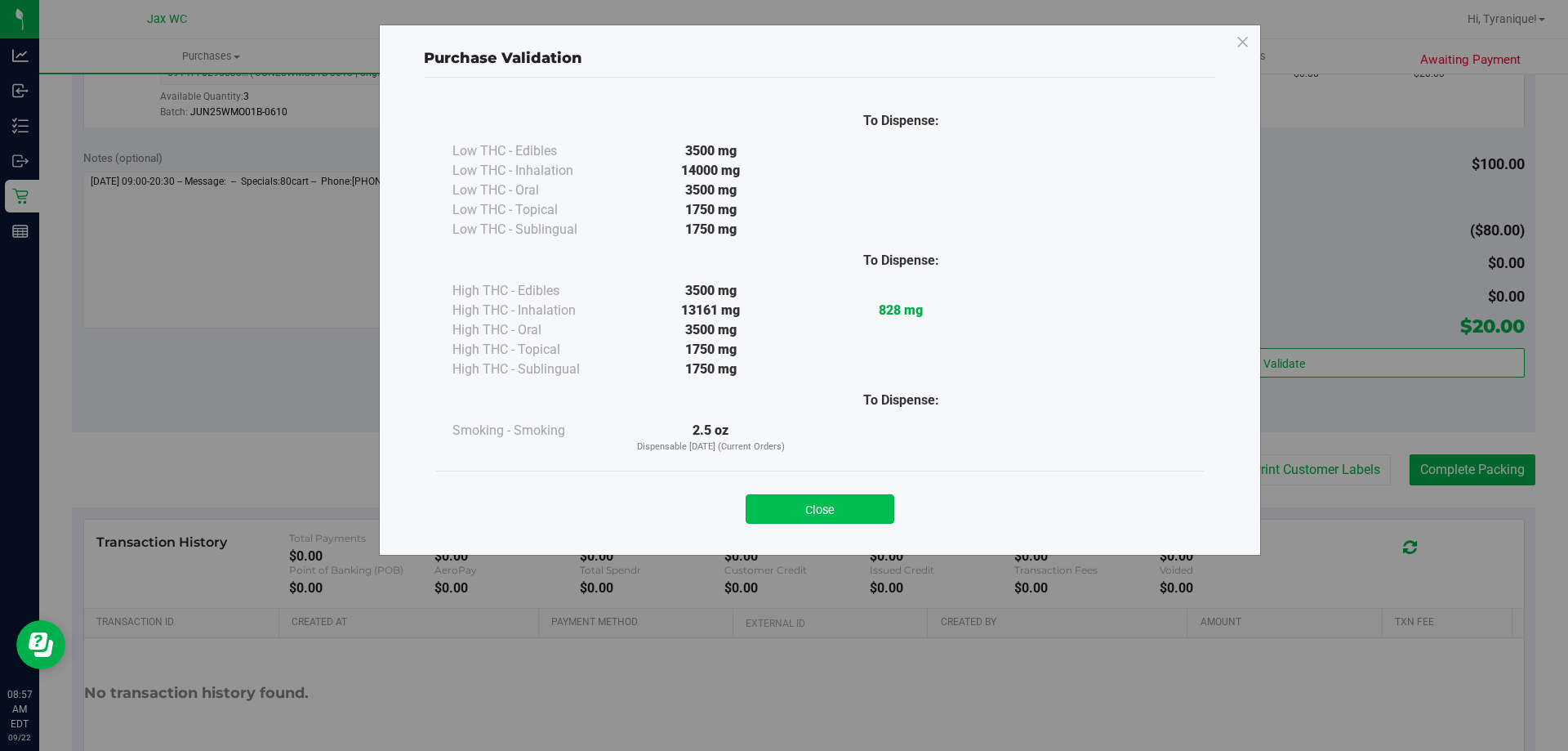
click at [850, 516] on button "Close" at bounding box center [820, 509] width 149 height 30
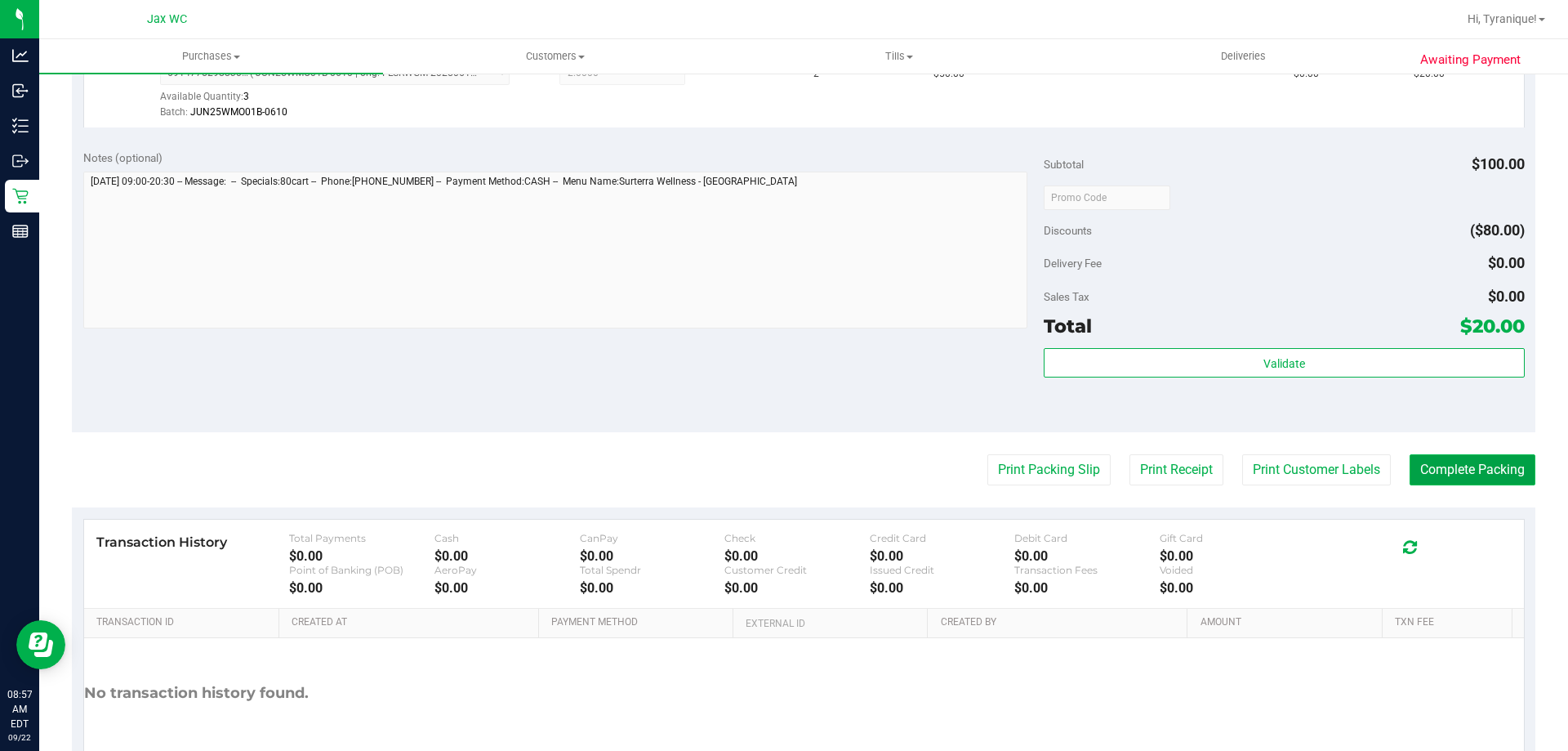
click at [1461, 483] on button "Complete Packing" at bounding box center [1472, 470] width 126 height 31
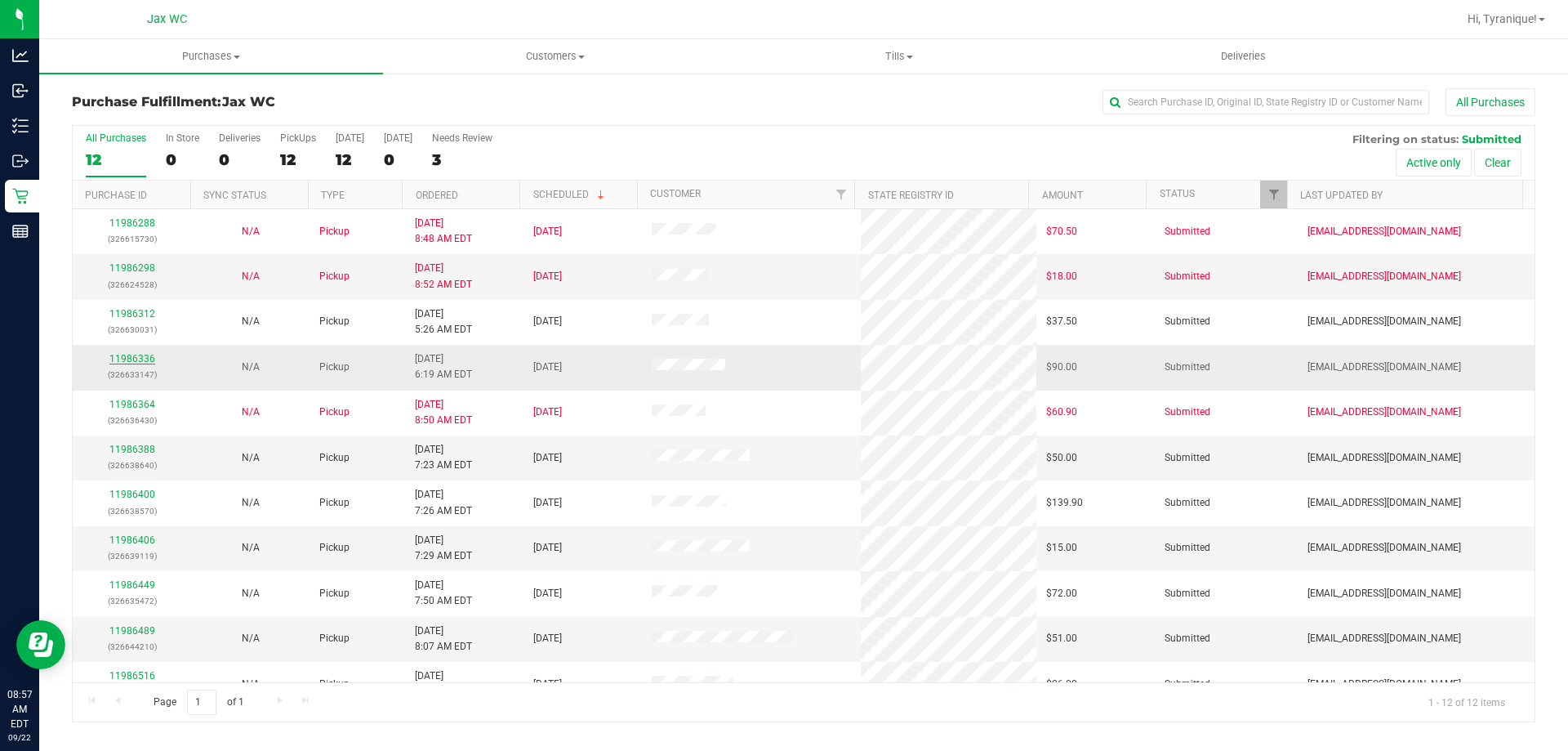
click at [144, 356] on link "11986336" at bounding box center [132, 359] width 45 height 12
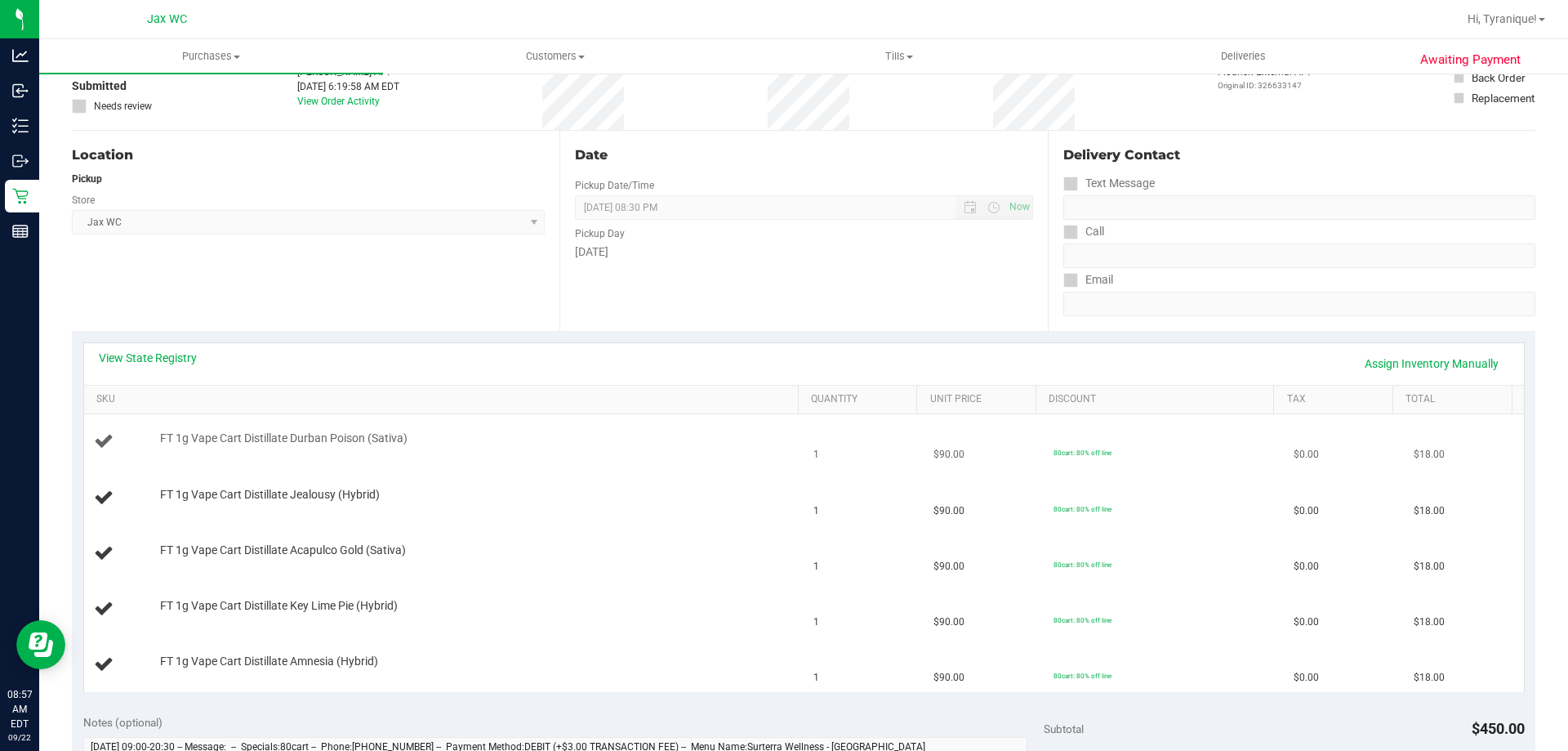
scroll to position [245, 0]
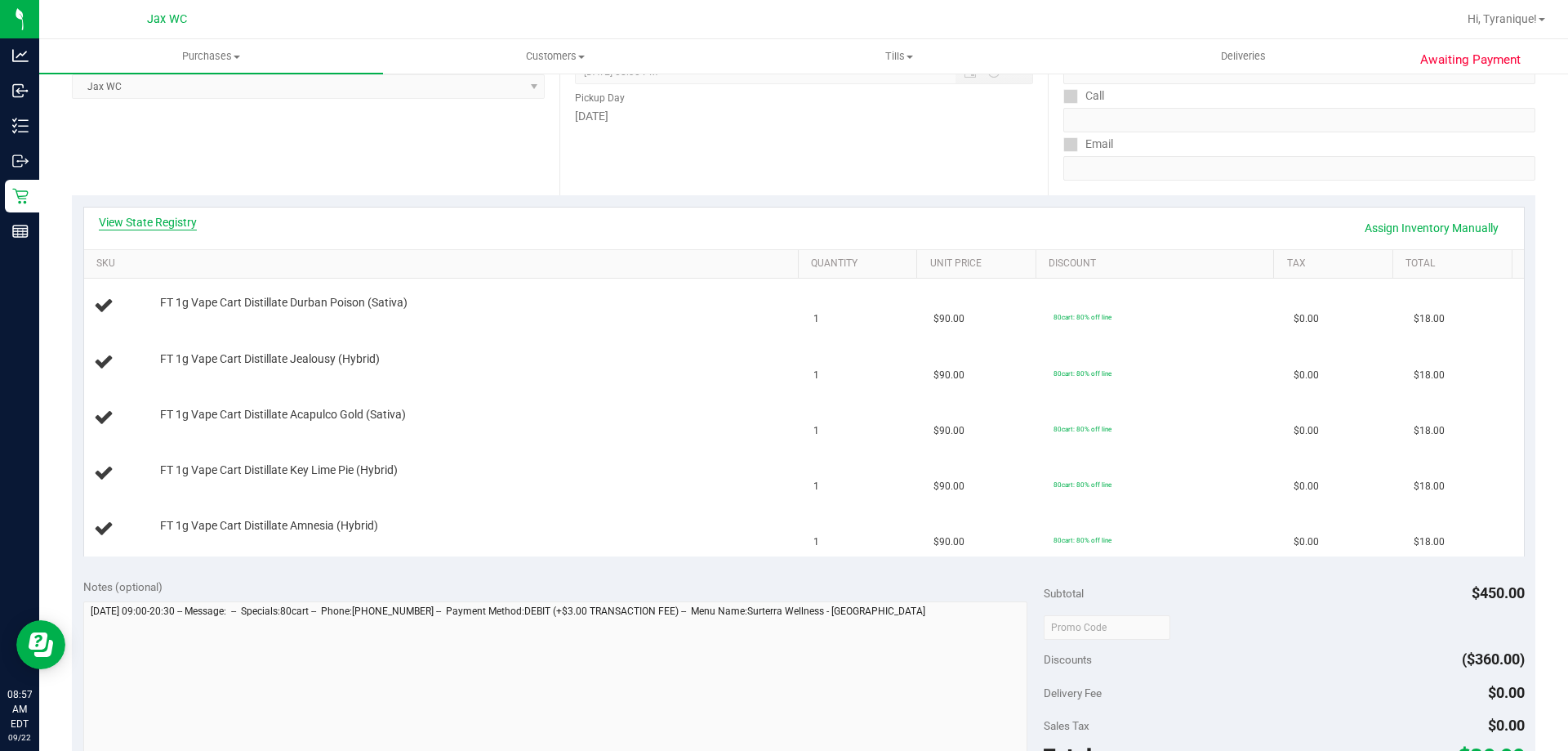
click at [101, 216] on link "View State Registry" at bounding box center [148, 222] width 98 height 17
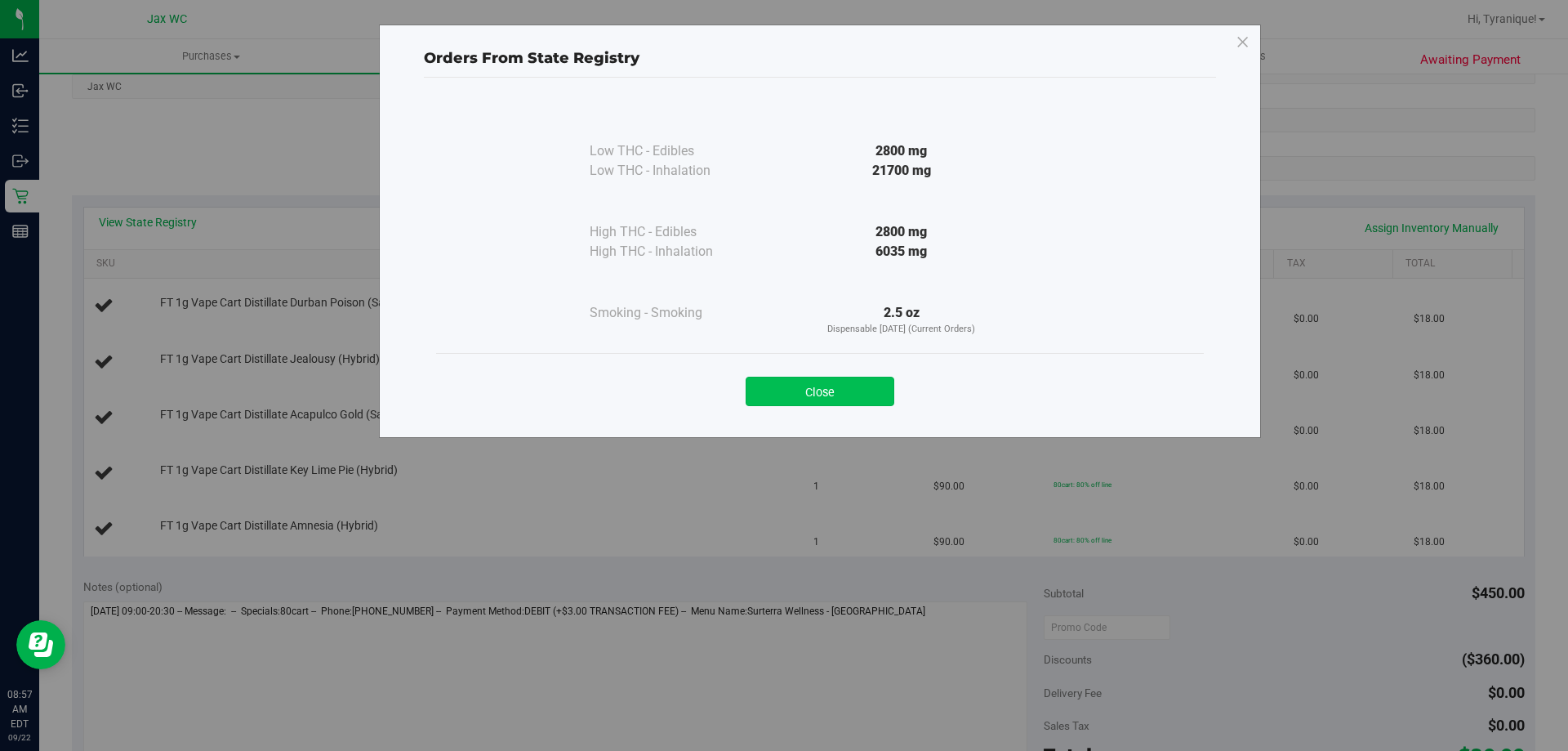
click at [813, 386] on button "Close" at bounding box center [820, 392] width 149 height 30
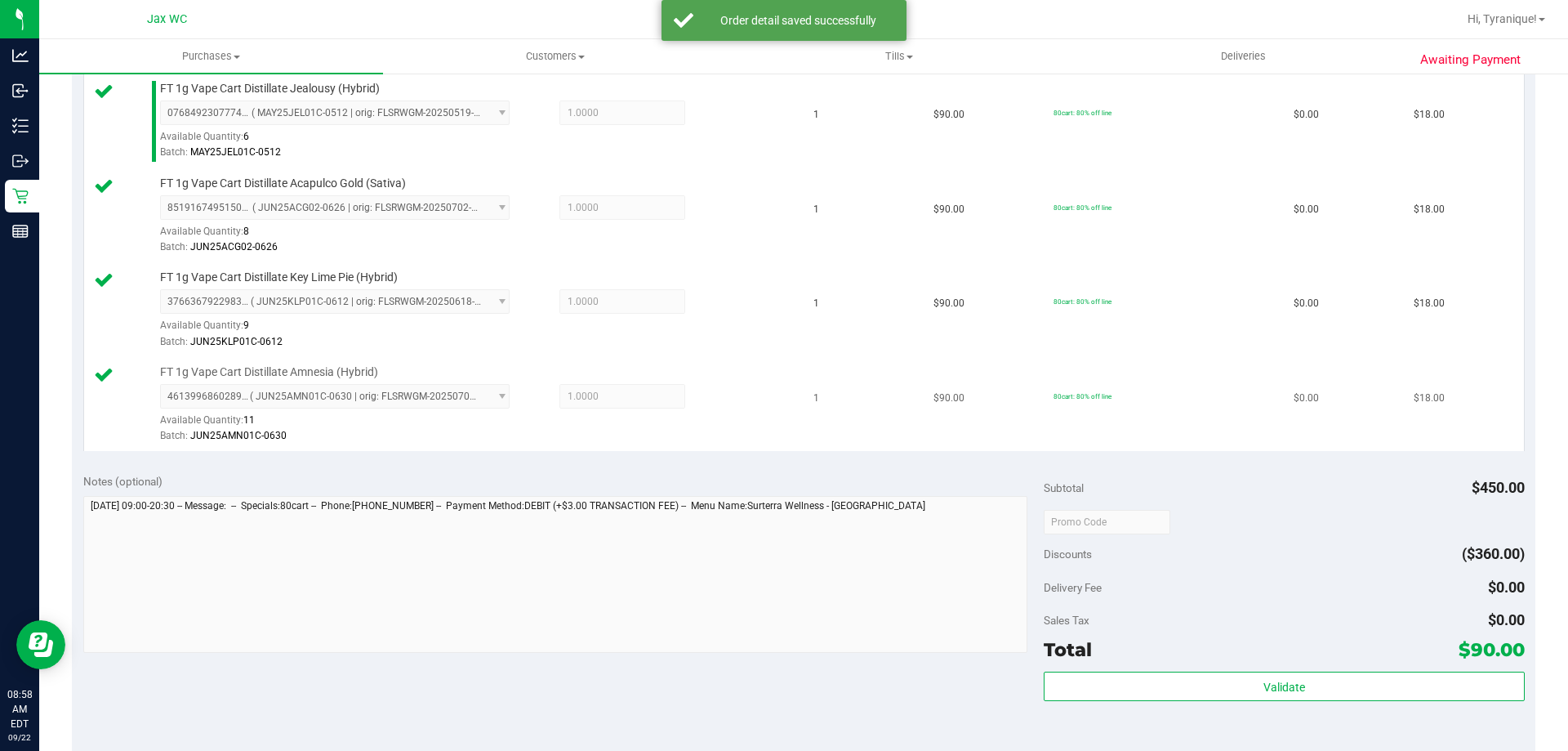
scroll to position [899, 0]
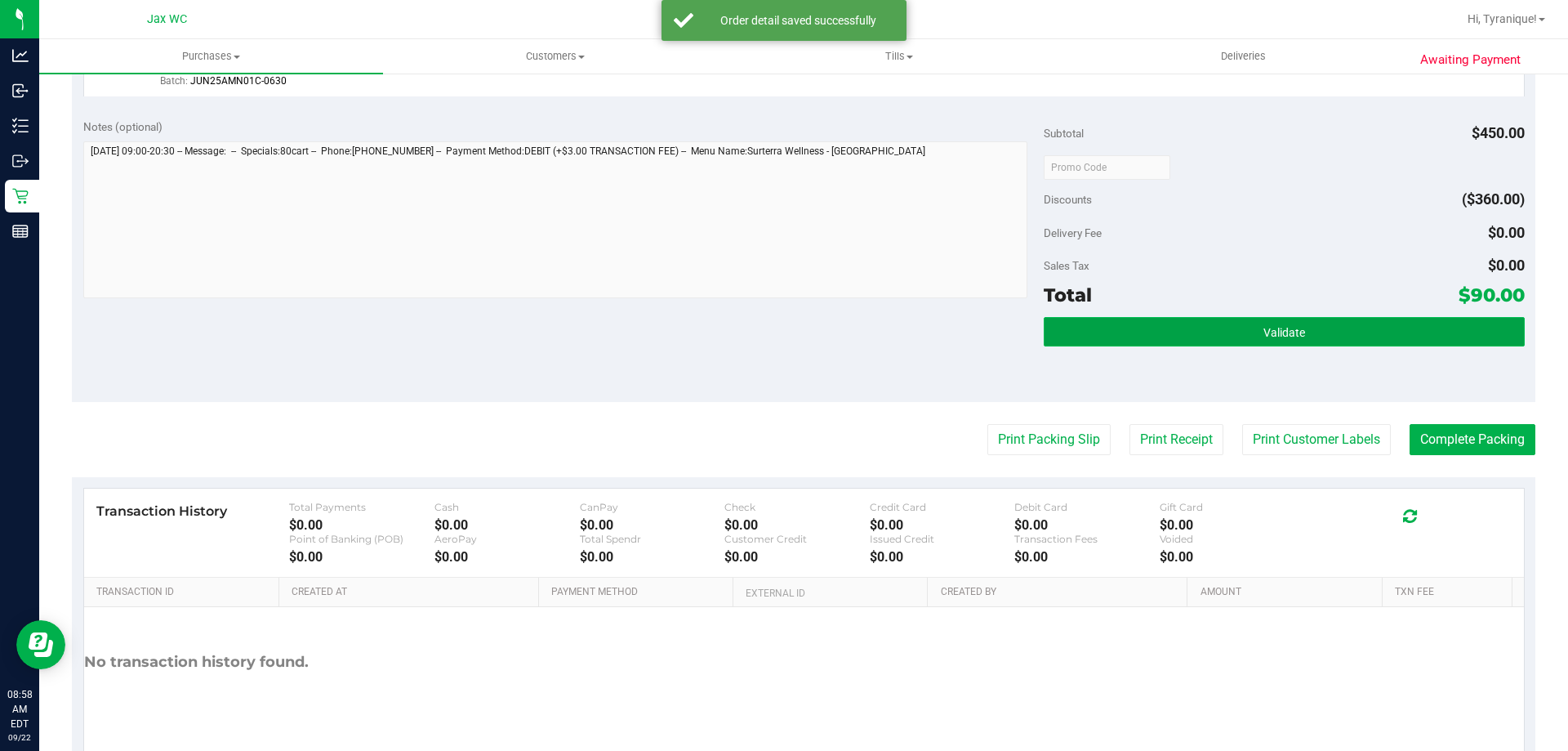
click at [1057, 329] on button "Validate" at bounding box center [1284, 332] width 481 height 30
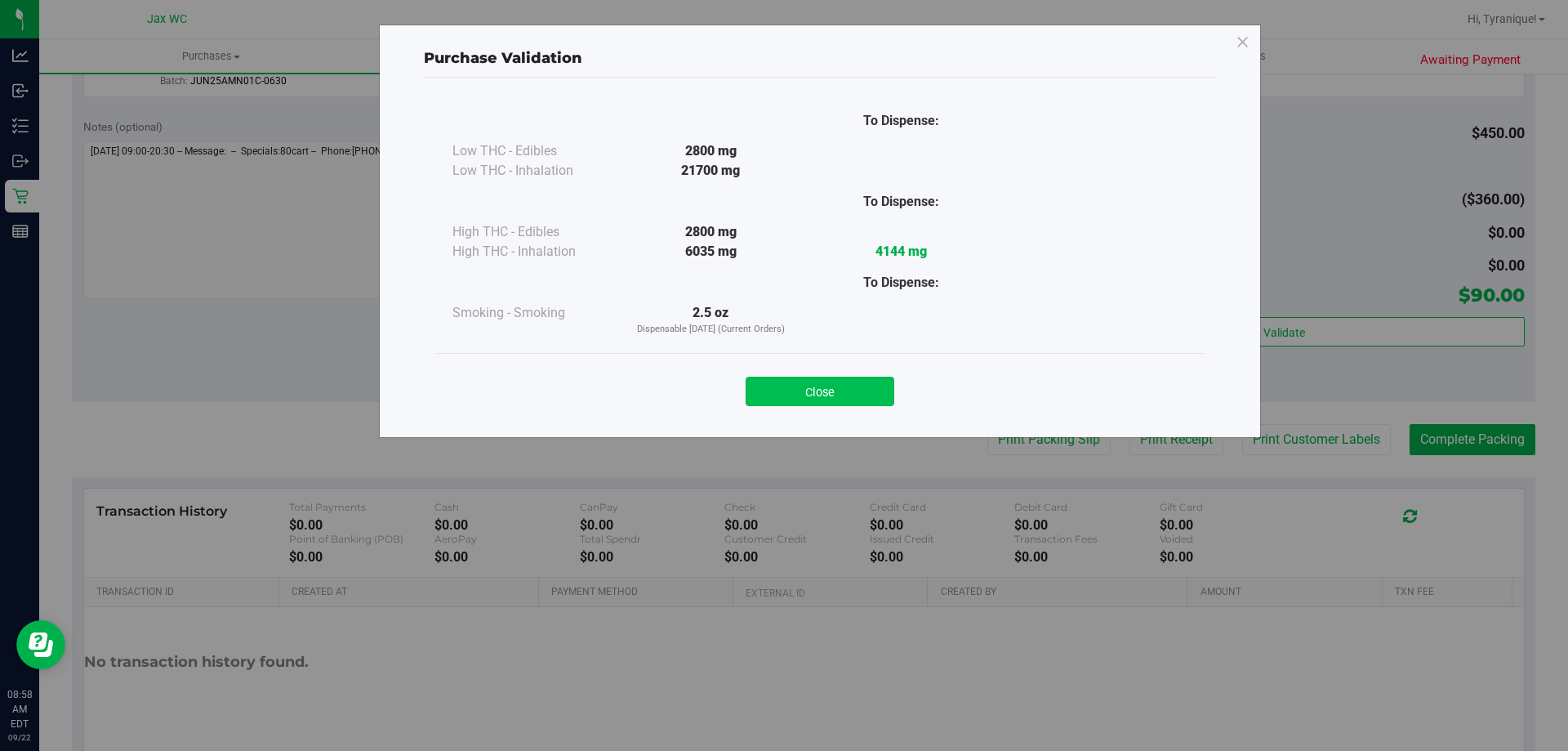
click at [812, 393] on button "Close" at bounding box center [820, 392] width 149 height 30
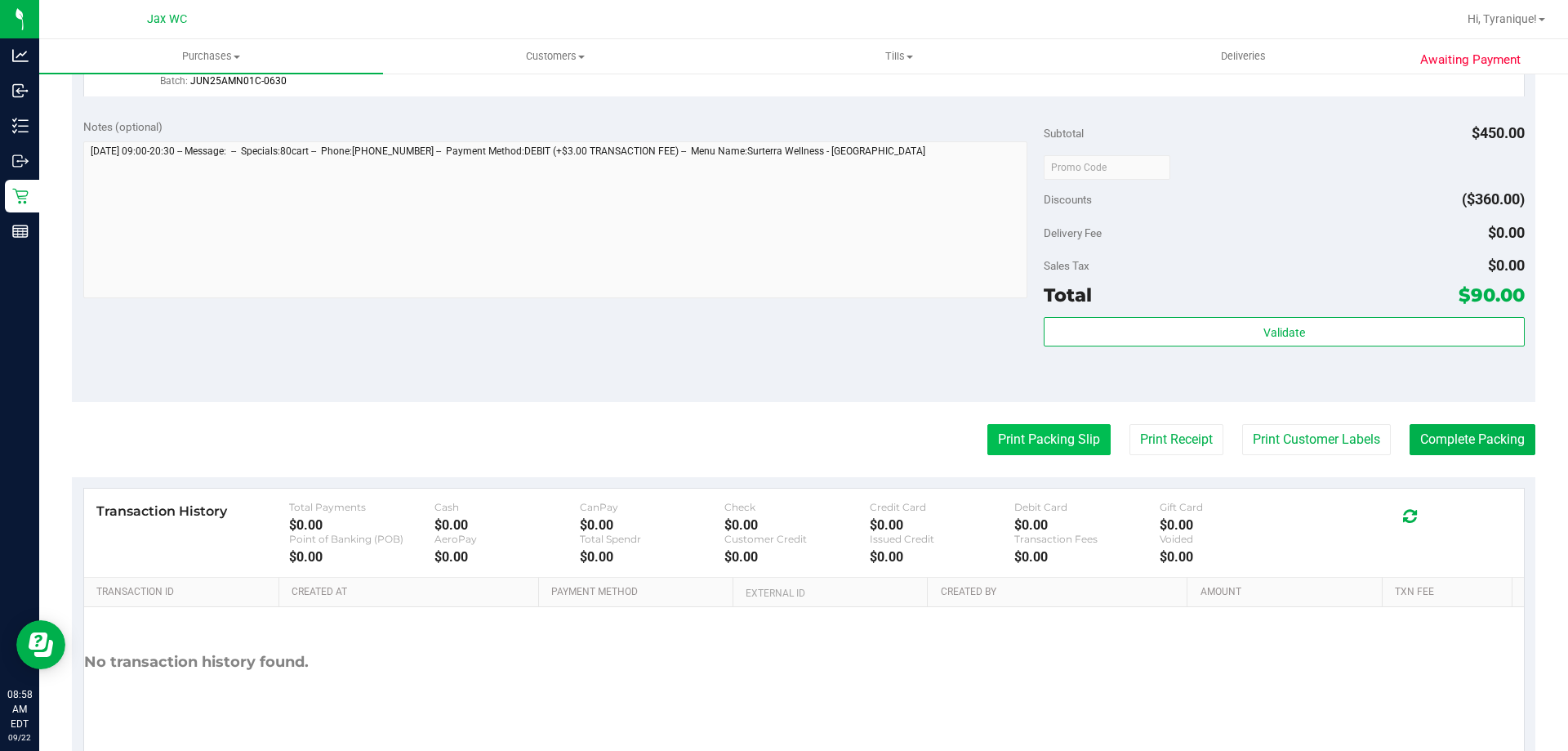
click at [1028, 439] on button "Print Packing Slip" at bounding box center [1049, 440] width 123 height 31
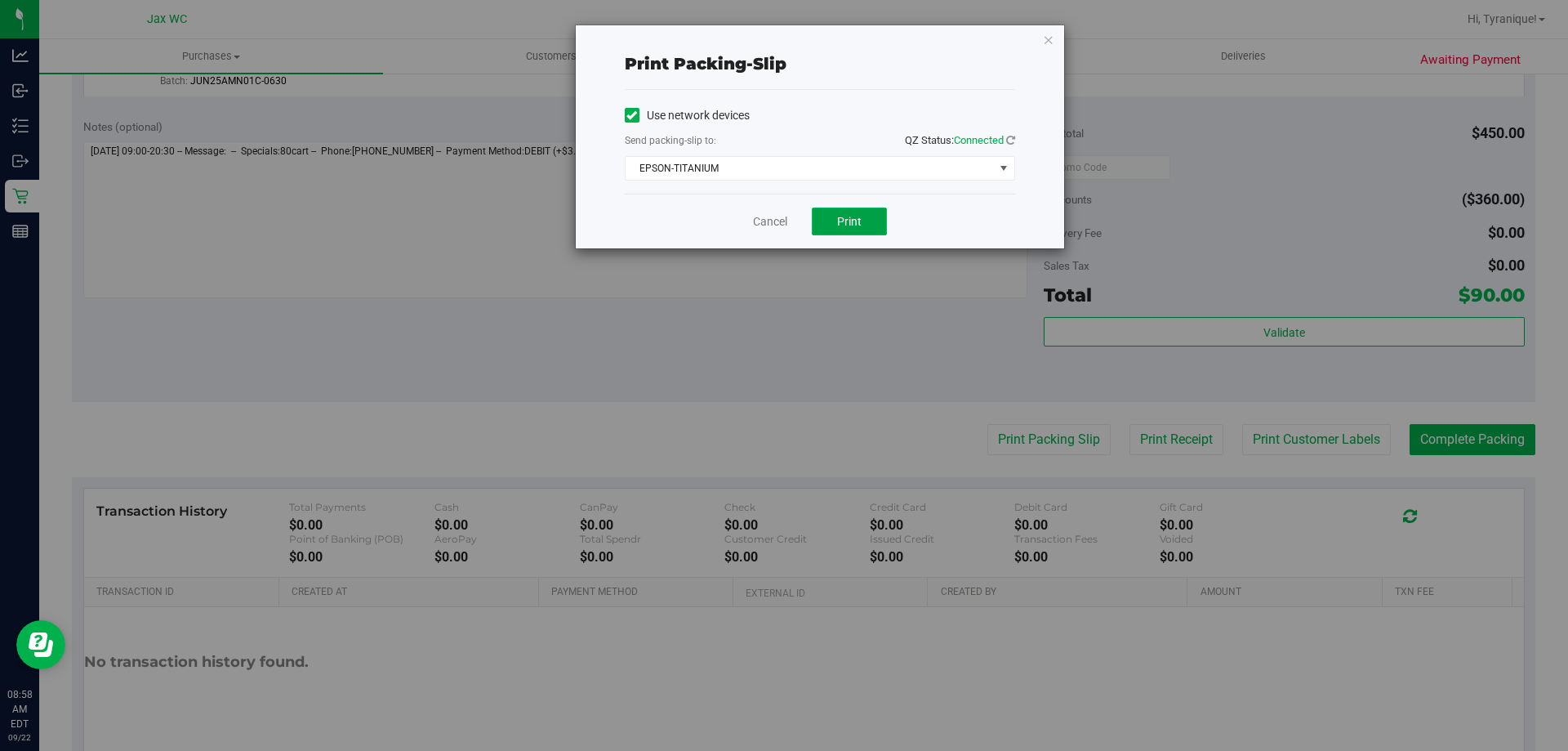
click at [855, 228] on button "Print" at bounding box center [849, 221] width 75 height 28
click at [770, 226] on link "Cancel" at bounding box center [770, 221] width 35 height 17
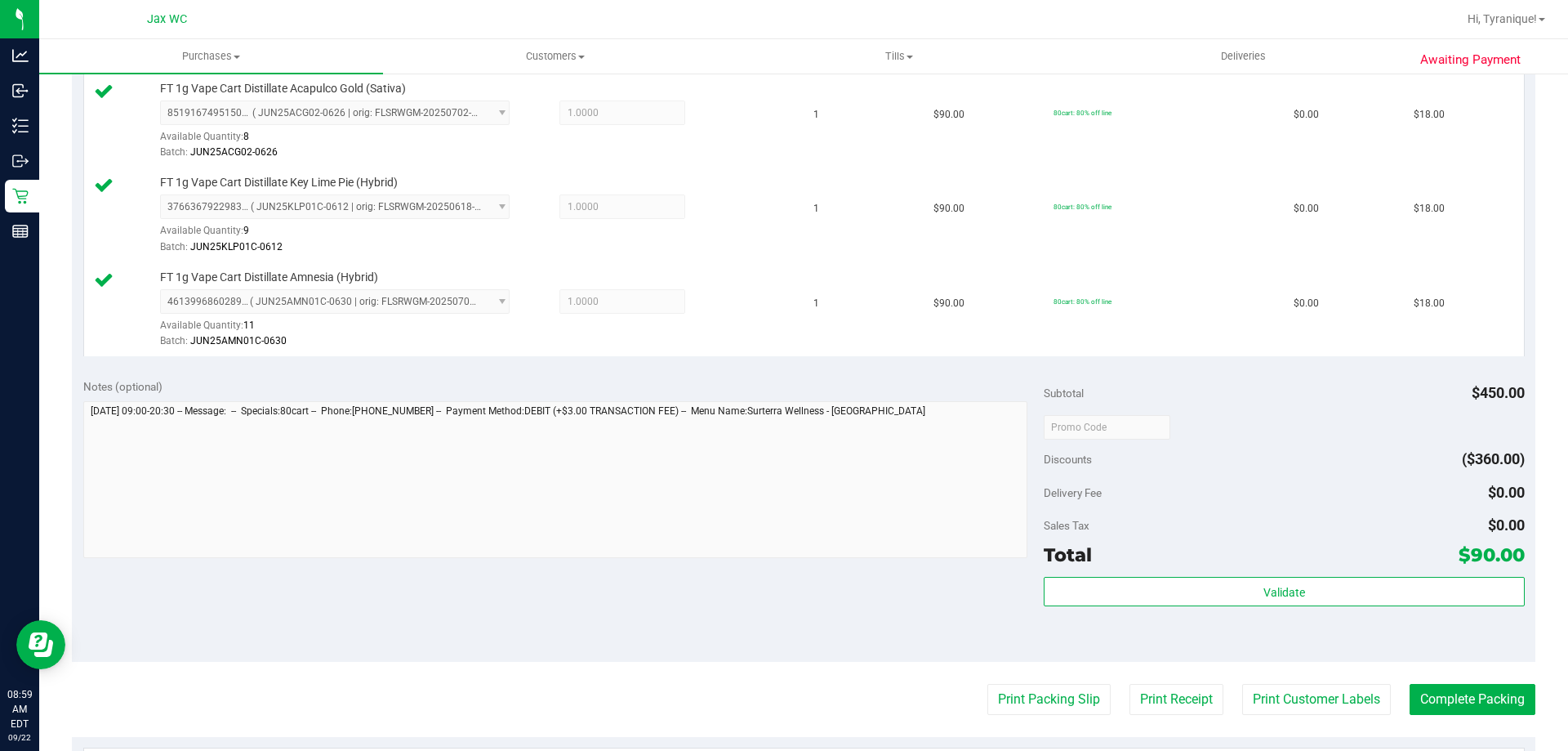
scroll to position [654, 0]
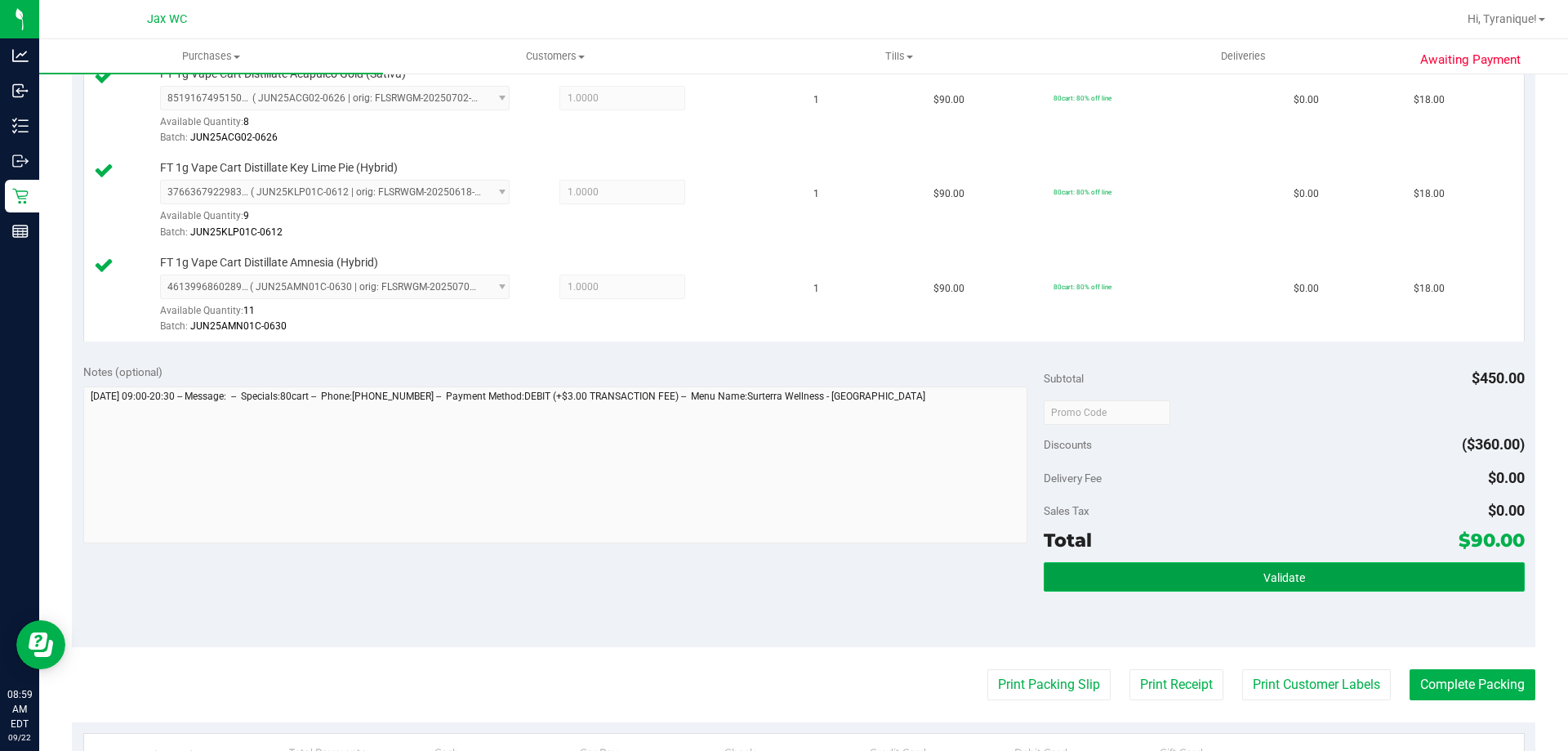
click at [1358, 575] on button "Validate" at bounding box center [1284, 577] width 481 height 30
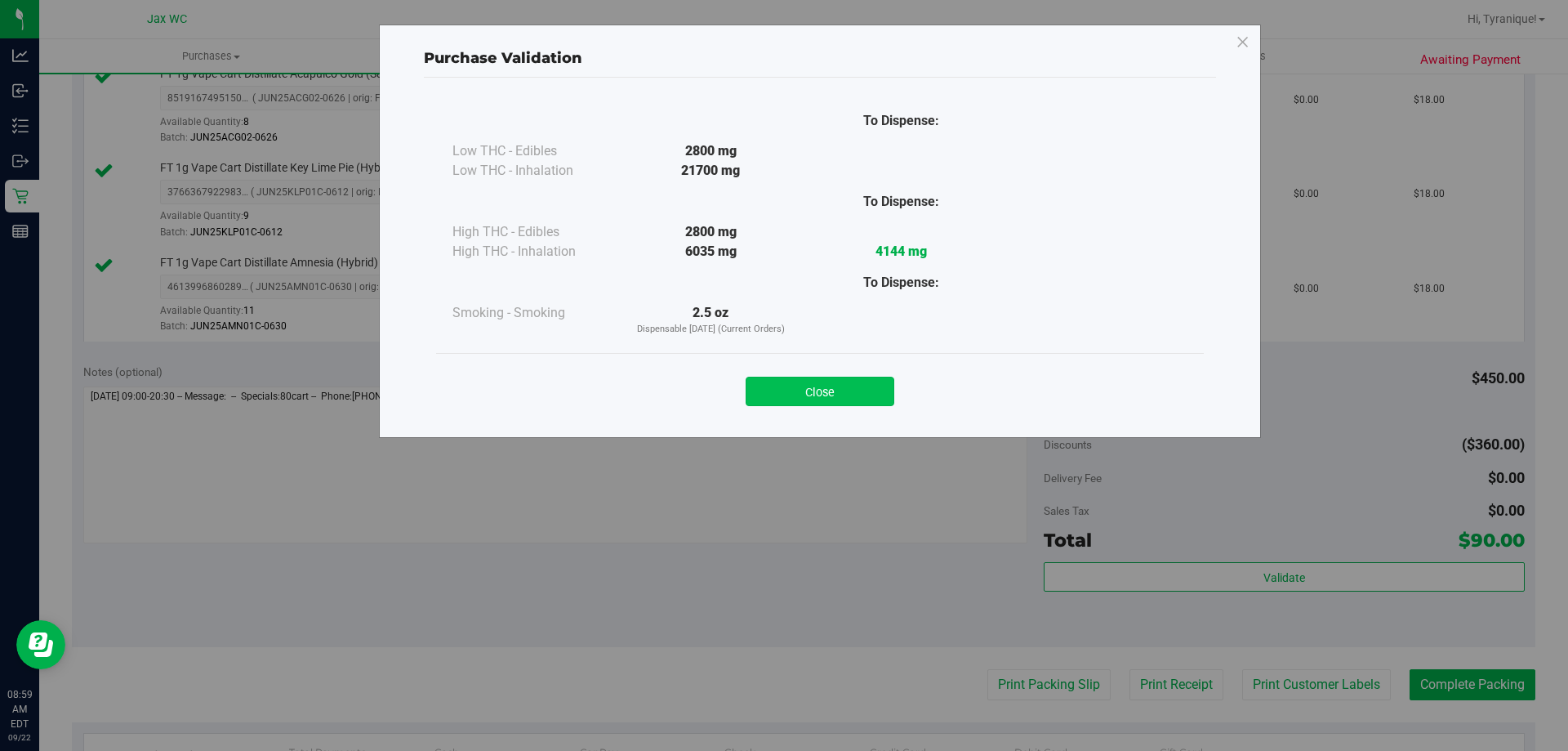
drag, startPoint x: 867, startPoint y: 375, endPoint x: 868, endPoint y: 386, distance: 11.0
click at [868, 375] on div "Close" at bounding box center [820, 386] width 743 height 40
click at [865, 393] on button "Close" at bounding box center [820, 392] width 149 height 30
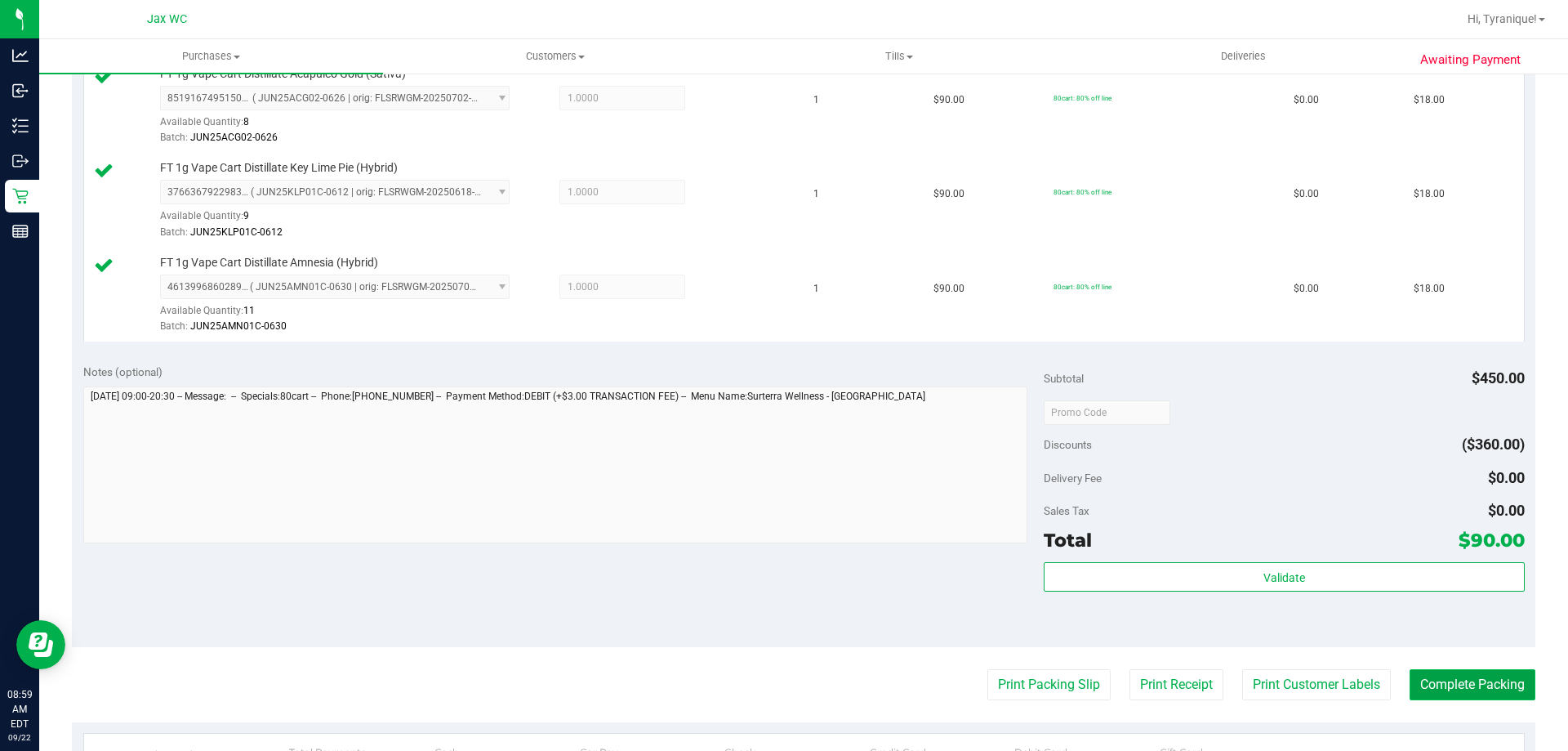
click at [1465, 684] on button "Complete Packing" at bounding box center [1472, 685] width 126 height 31
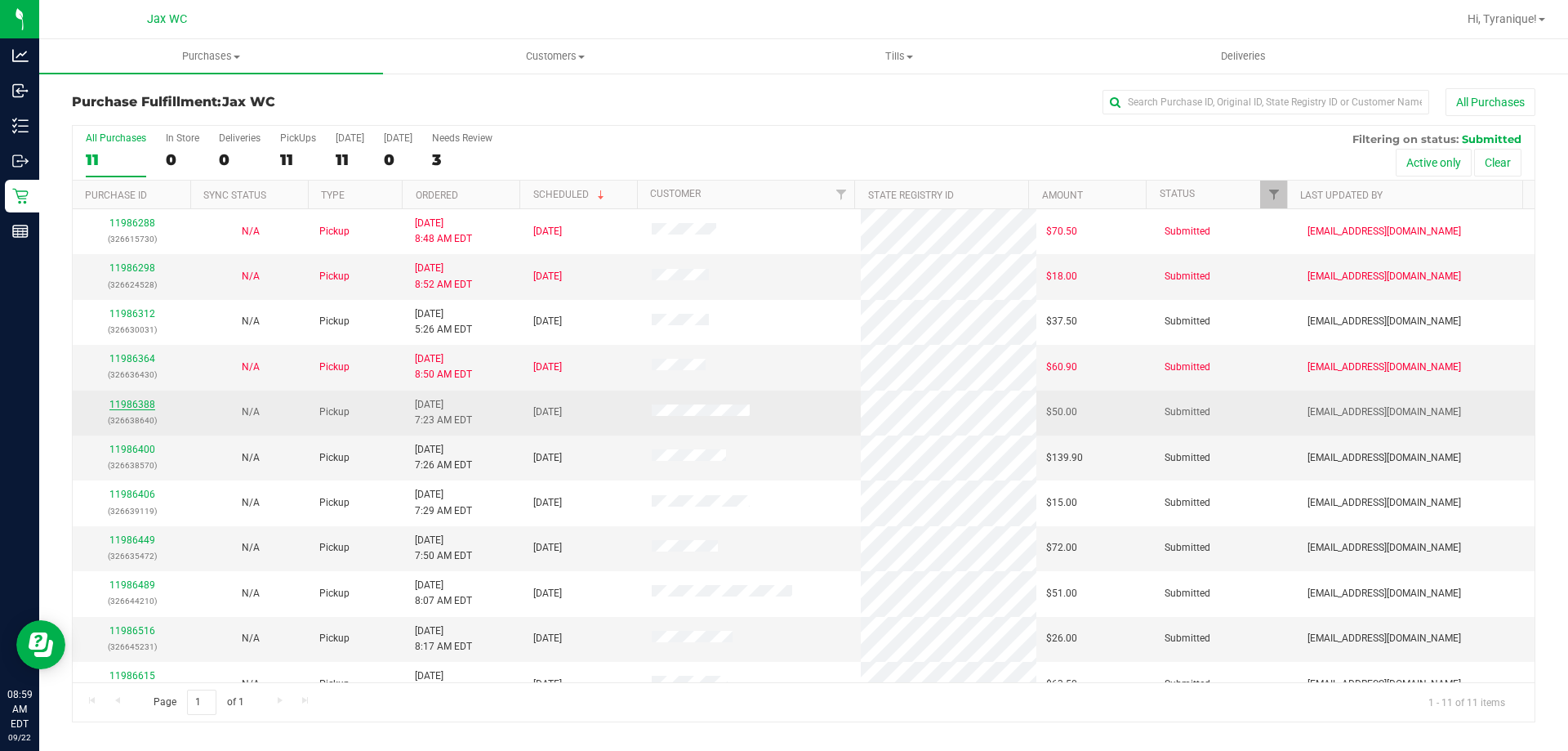
click at [122, 402] on link "11986388" at bounding box center [132, 405] width 45 height 12
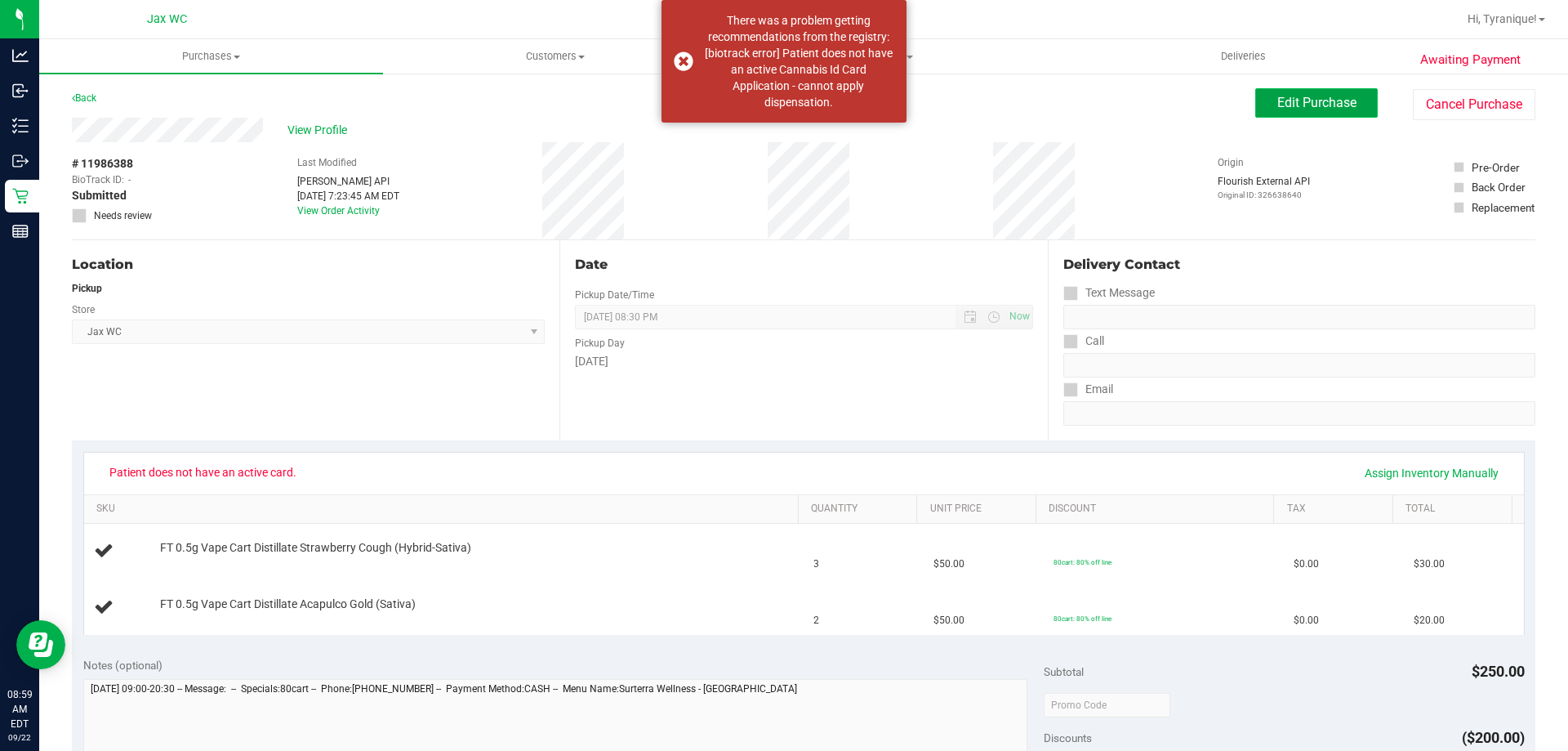
click at [1310, 96] on span "Edit Purchase" at bounding box center [1317, 102] width 79 height 16
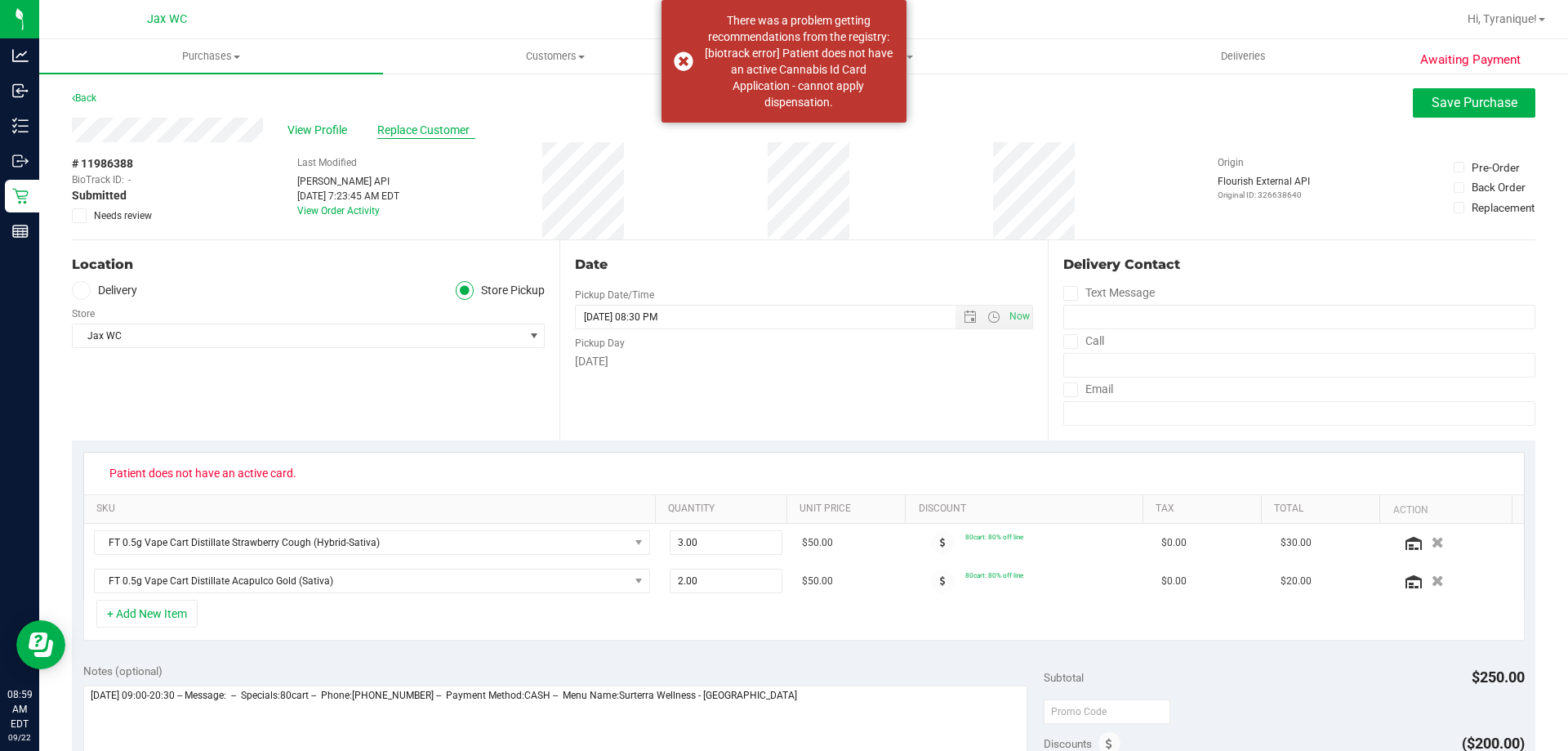
click at [463, 129] on span "Replace Customer" at bounding box center [426, 130] width 98 height 17
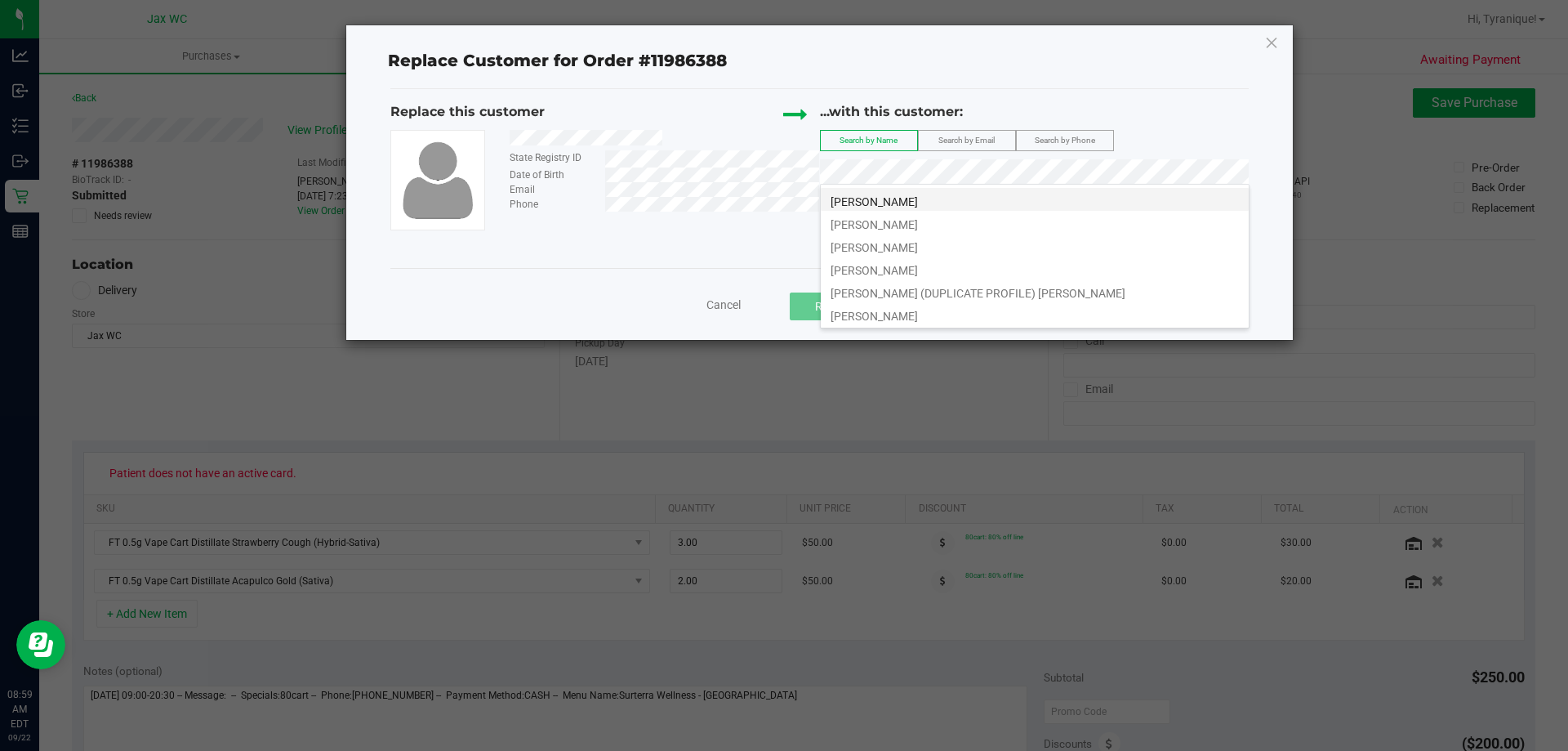
click at [1007, 202] on li "FREDERICK JOHNSON" at bounding box center [1035, 199] width 428 height 23
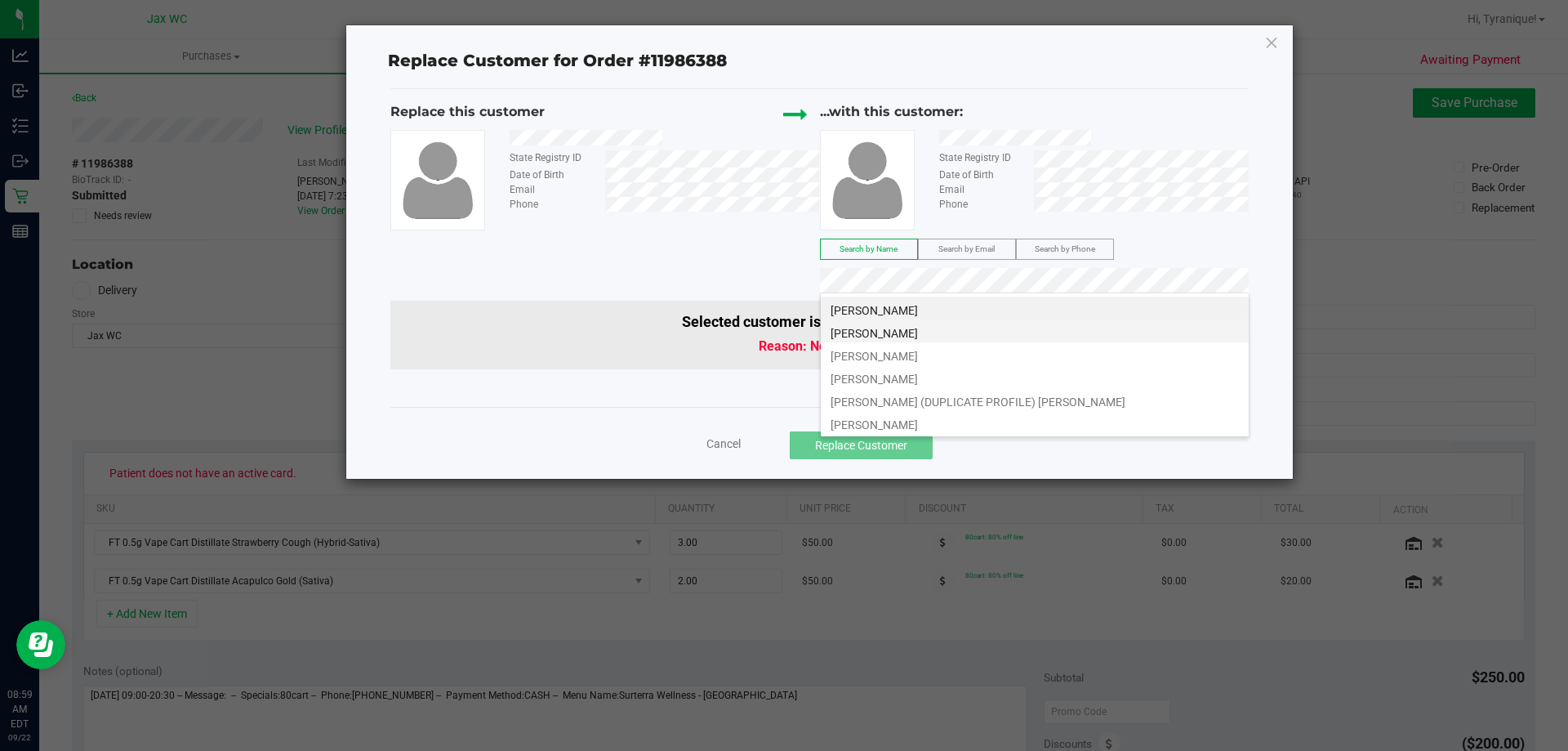
click at [1025, 331] on li "Frederick Johnson" at bounding box center [1035, 331] width 428 height 23
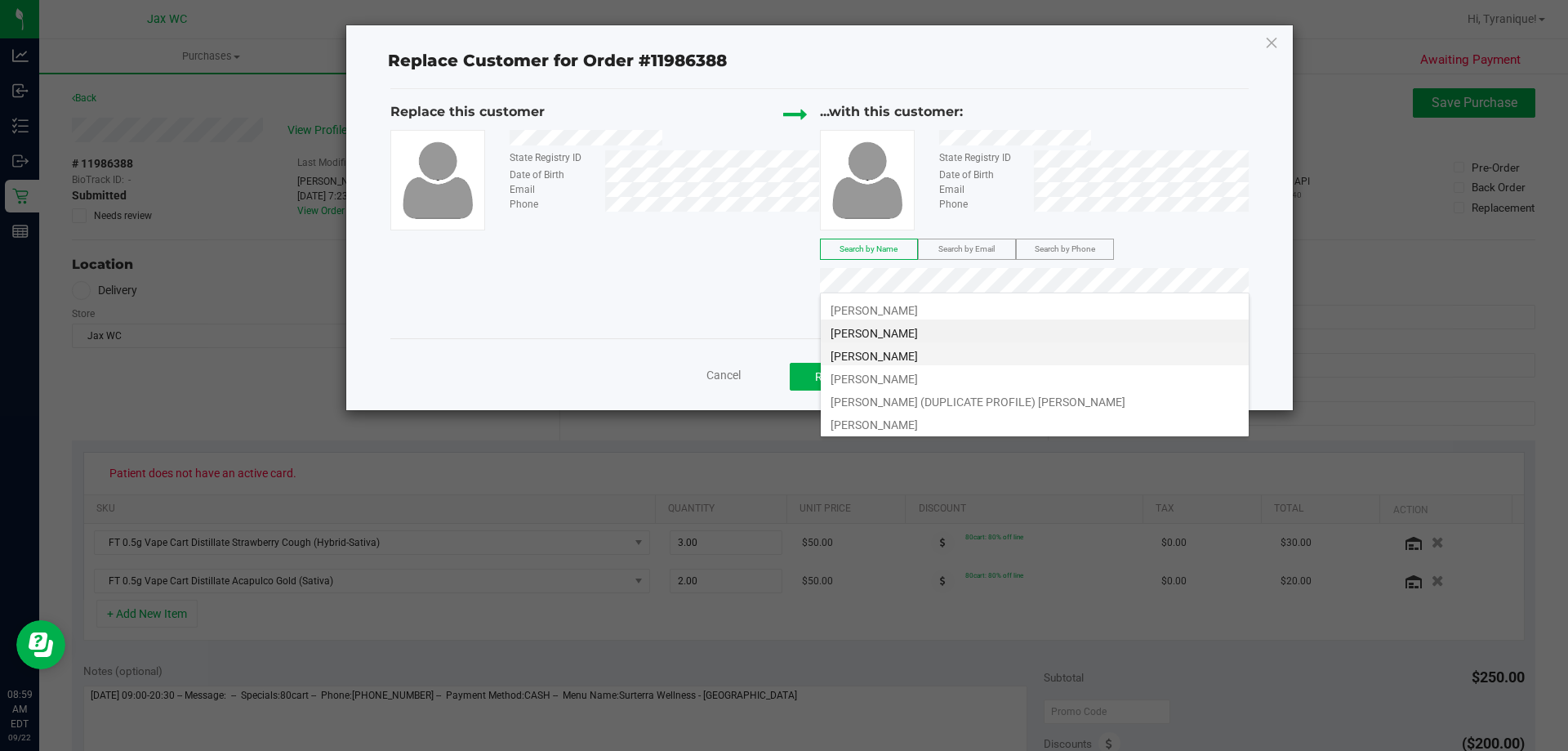
click at [1020, 360] on li "Frederick Johnson" at bounding box center [1035, 354] width 428 height 23
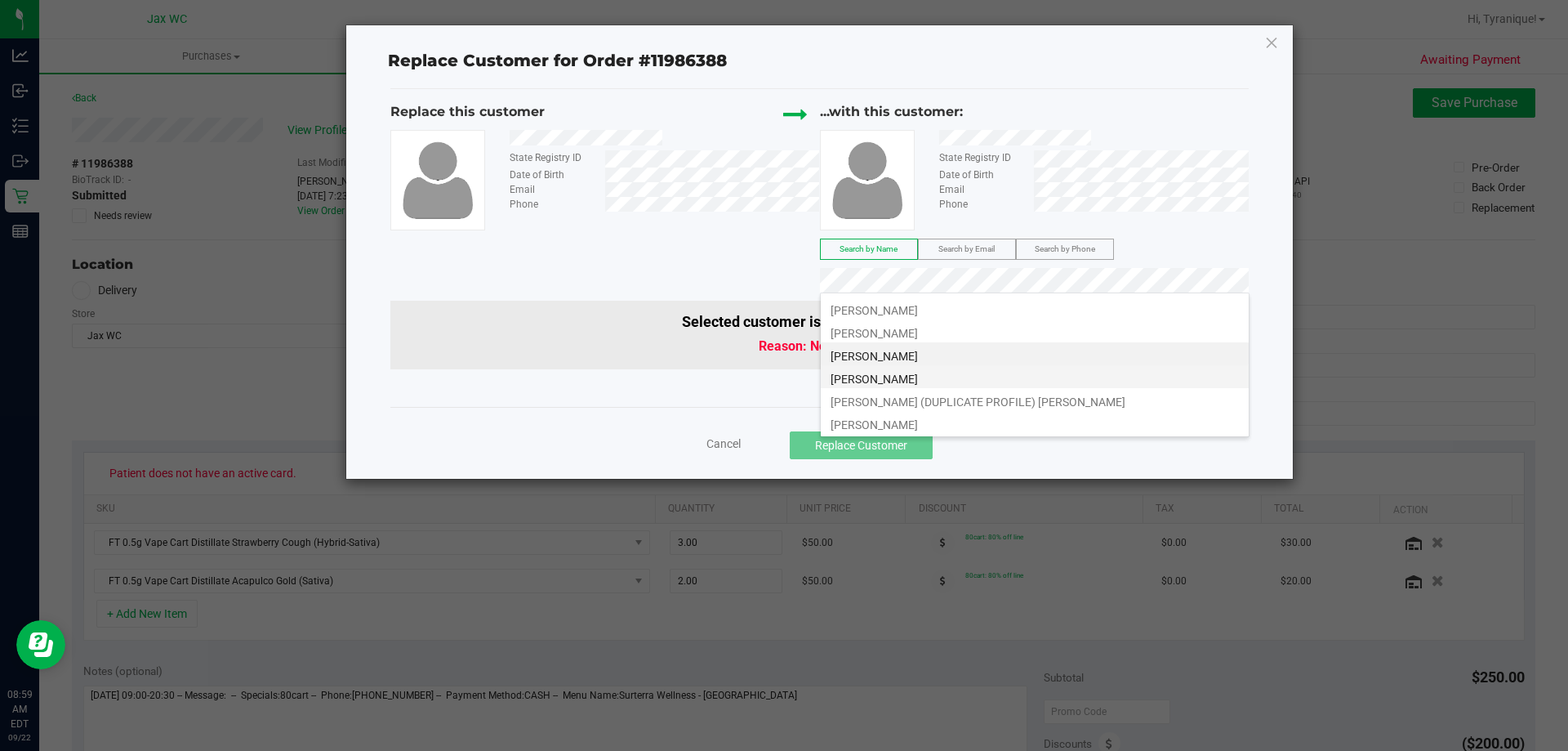
click at [1005, 378] on li "Frederick Johnson" at bounding box center [1035, 377] width 428 height 23
click at [982, 418] on li "Frederick Johnson" at bounding box center [1035, 422] width 428 height 23
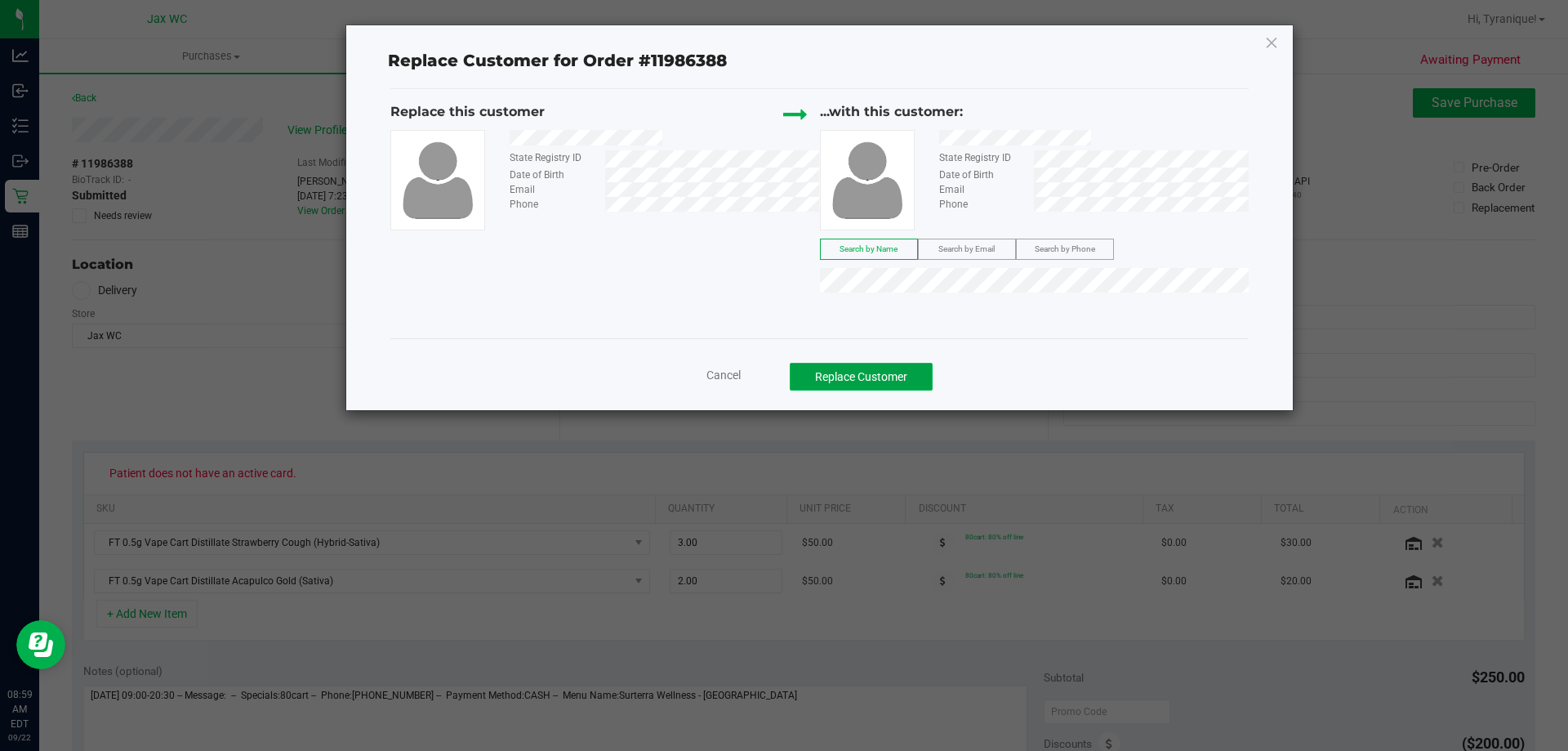
click at [898, 384] on button "Replace Customer" at bounding box center [860, 377] width 143 height 28
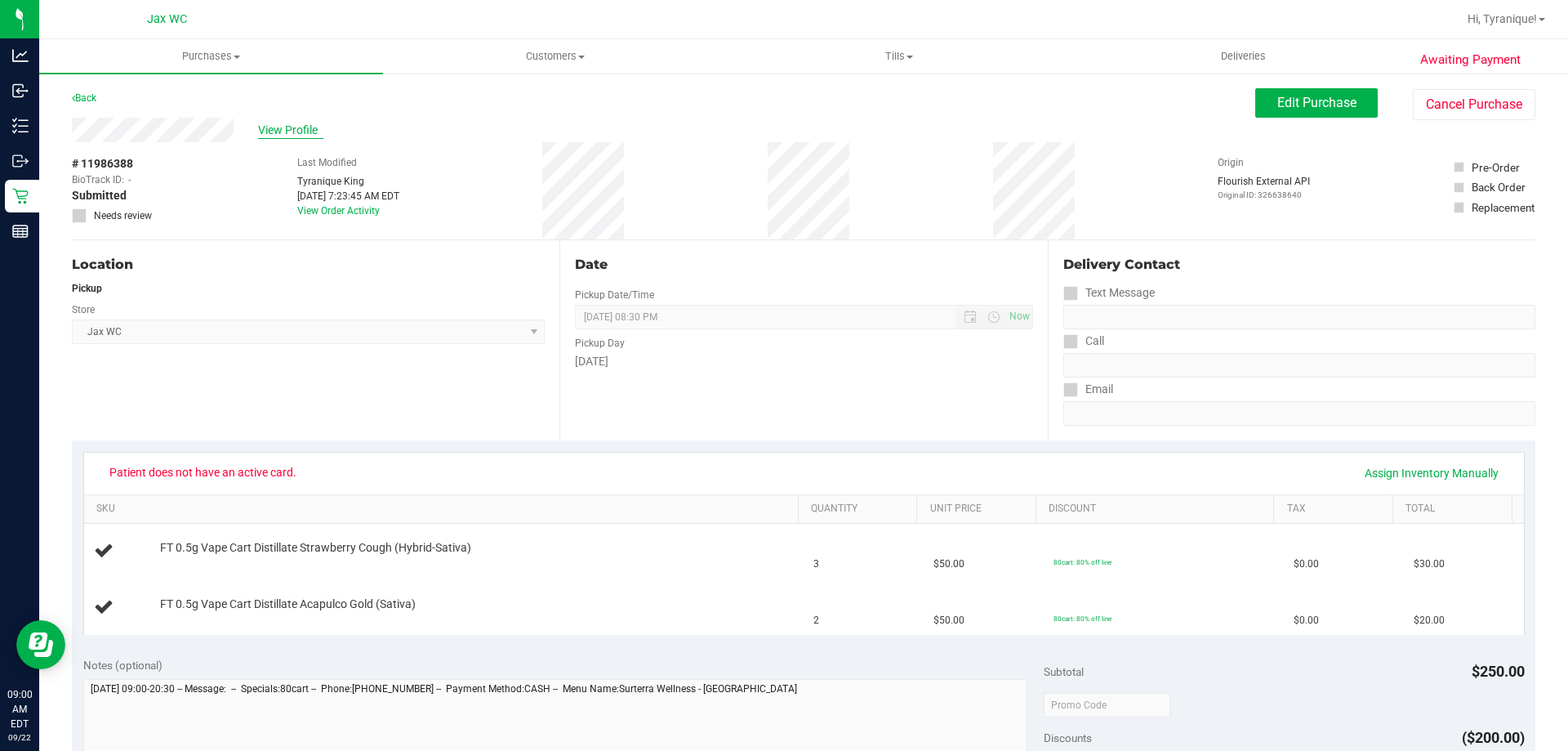
click at [309, 126] on span "View Profile" at bounding box center [291, 130] width 65 height 17
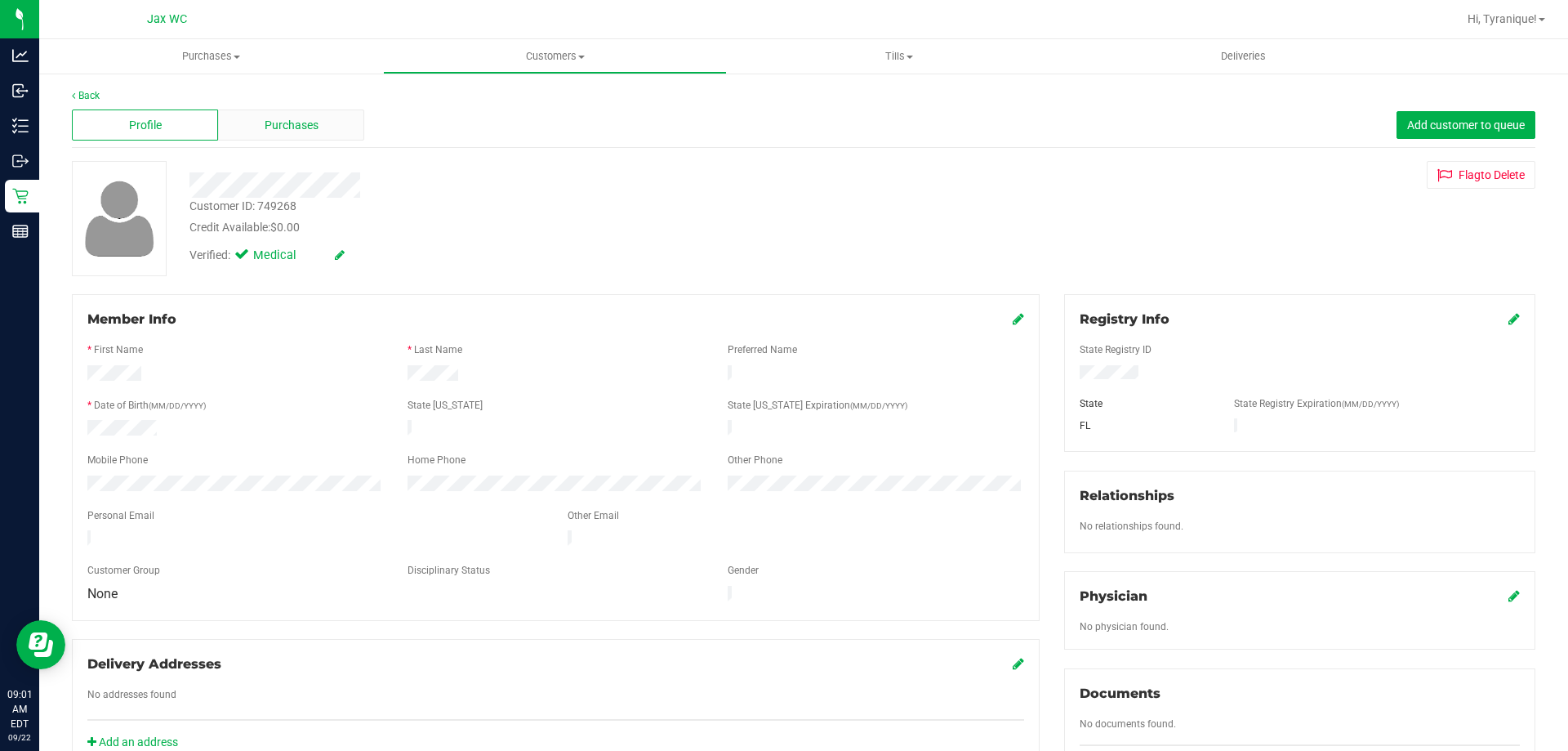
click at [301, 133] on span "Purchases" at bounding box center [291, 125] width 54 height 17
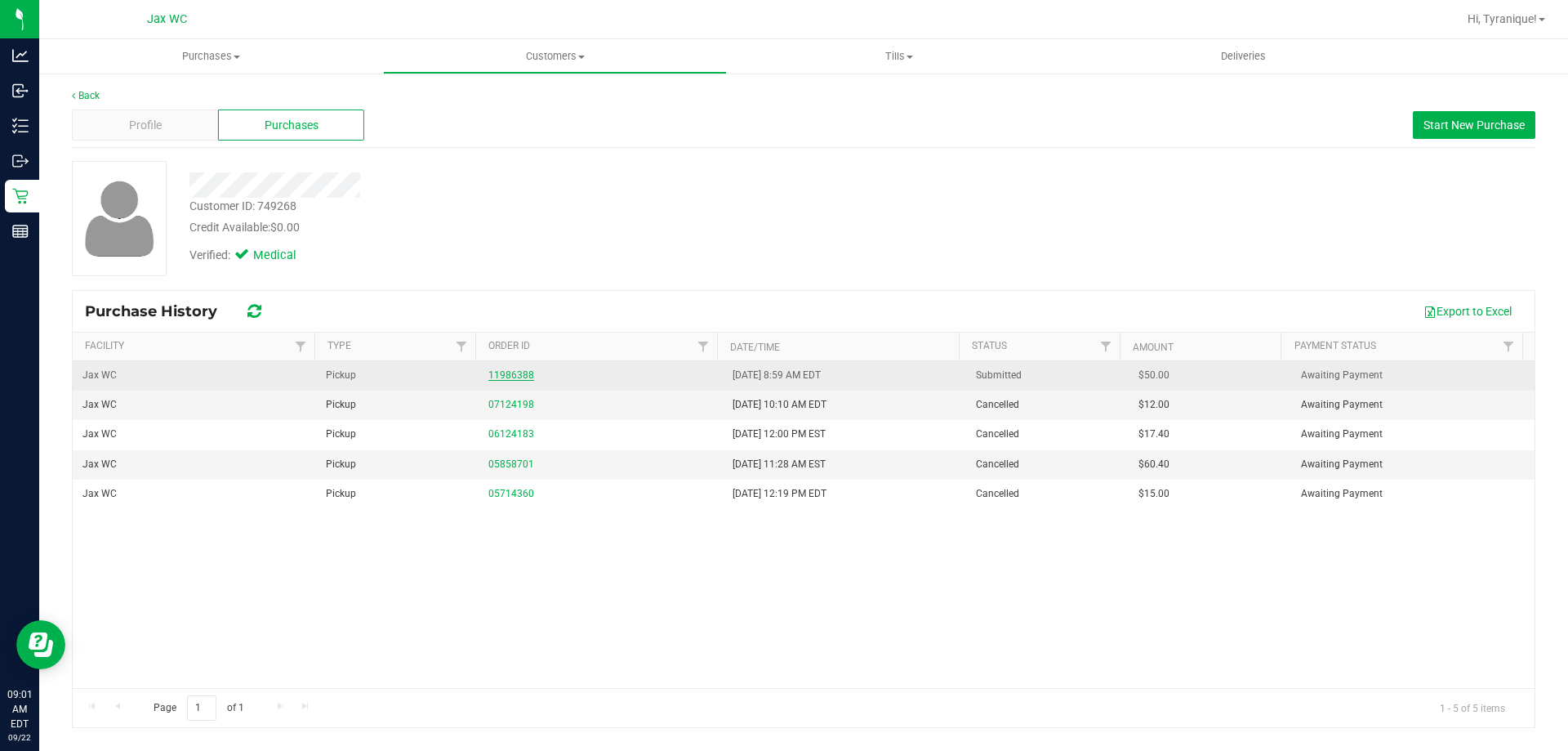
click at [495, 376] on link "11986388" at bounding box center [510, 375] width 45 height 12
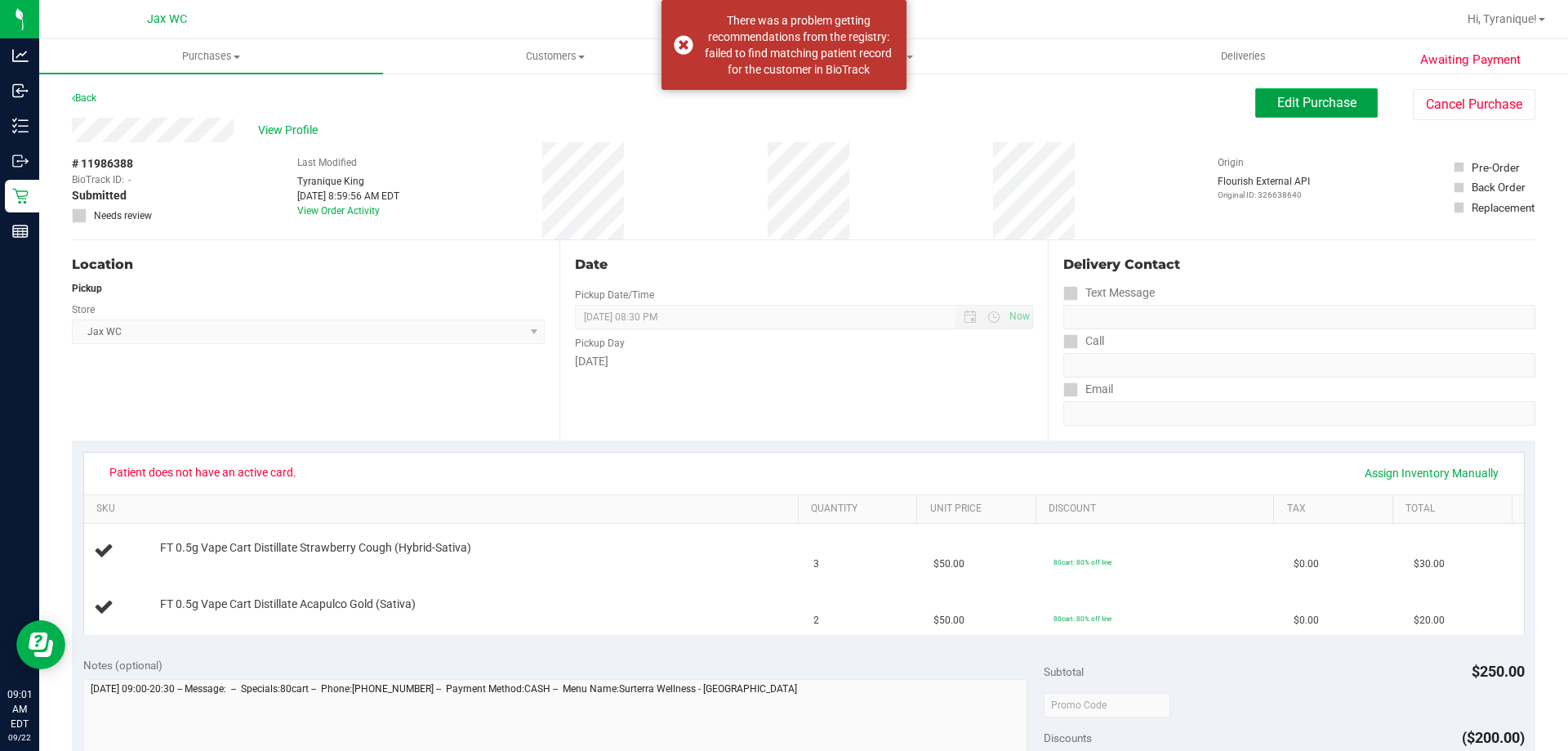
click at [1296, 97] on span "Edit Purchase" at bounding box center [1317, 102] width 79 height 16
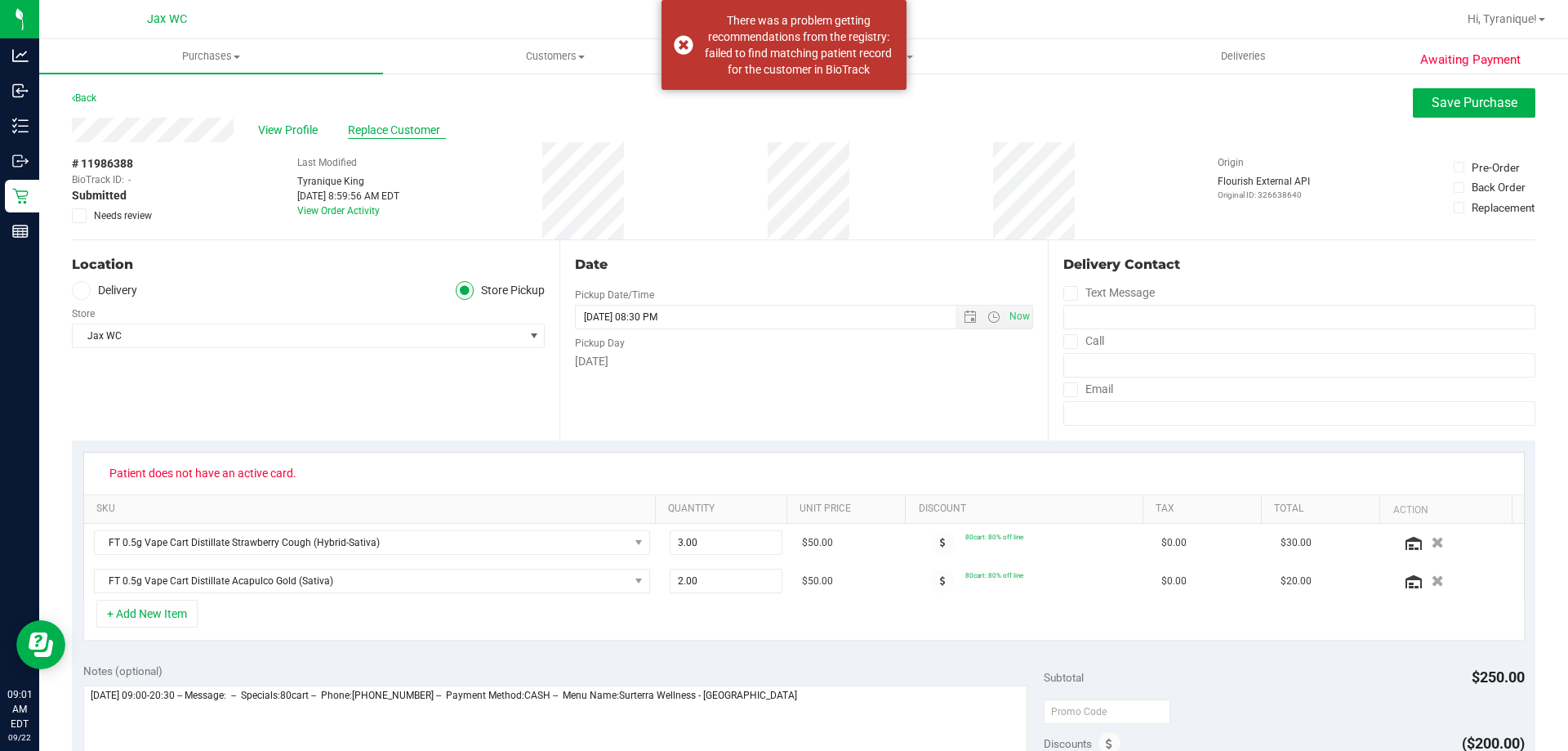
click at [354, 134] on span "Replace Customer" at bounding box center [396, 130] width 98 height 17
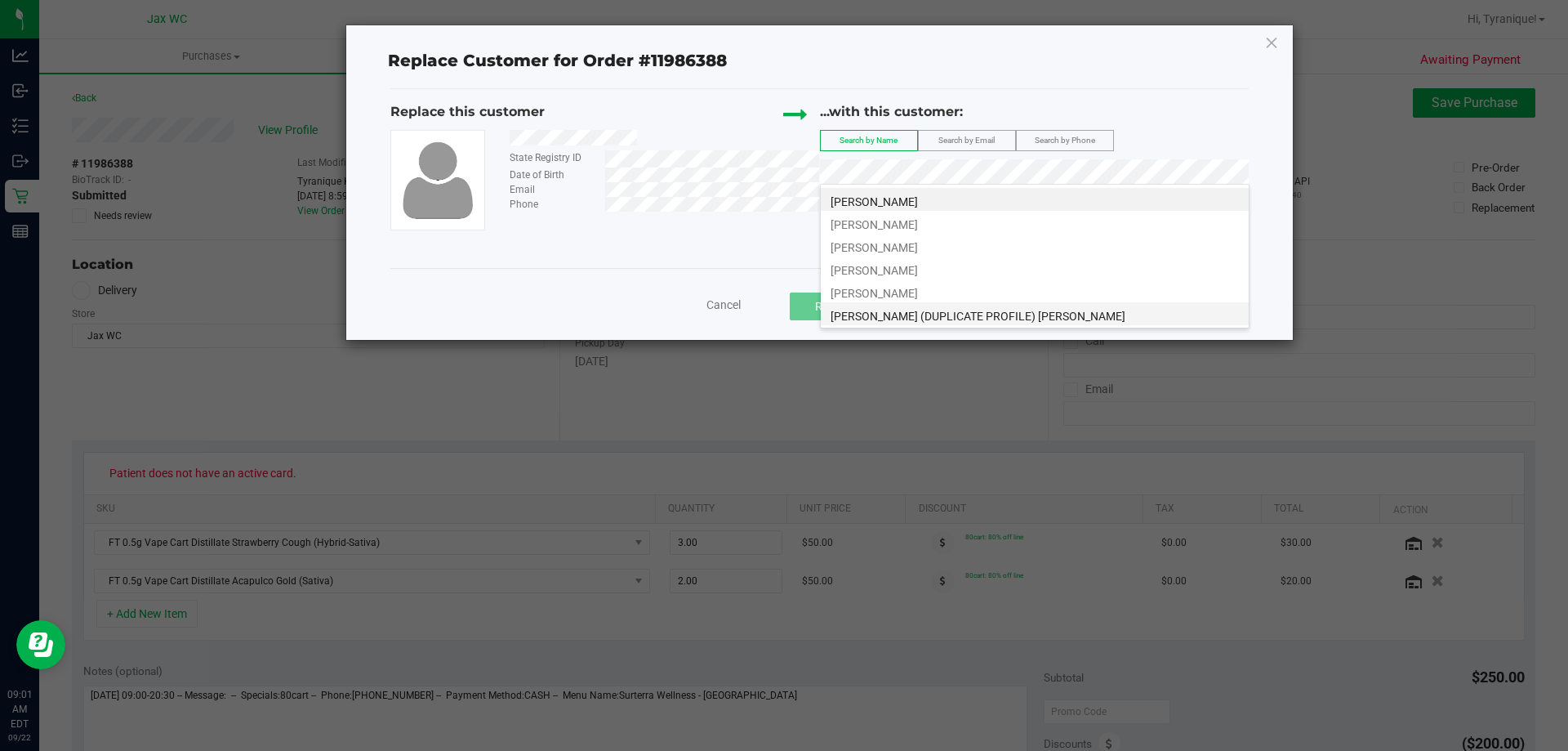
click at [1028, 314] on span "Frederick (DUPLICATE PROFILE) Johnson" at bounding box center [978, 316] width 295 height 13
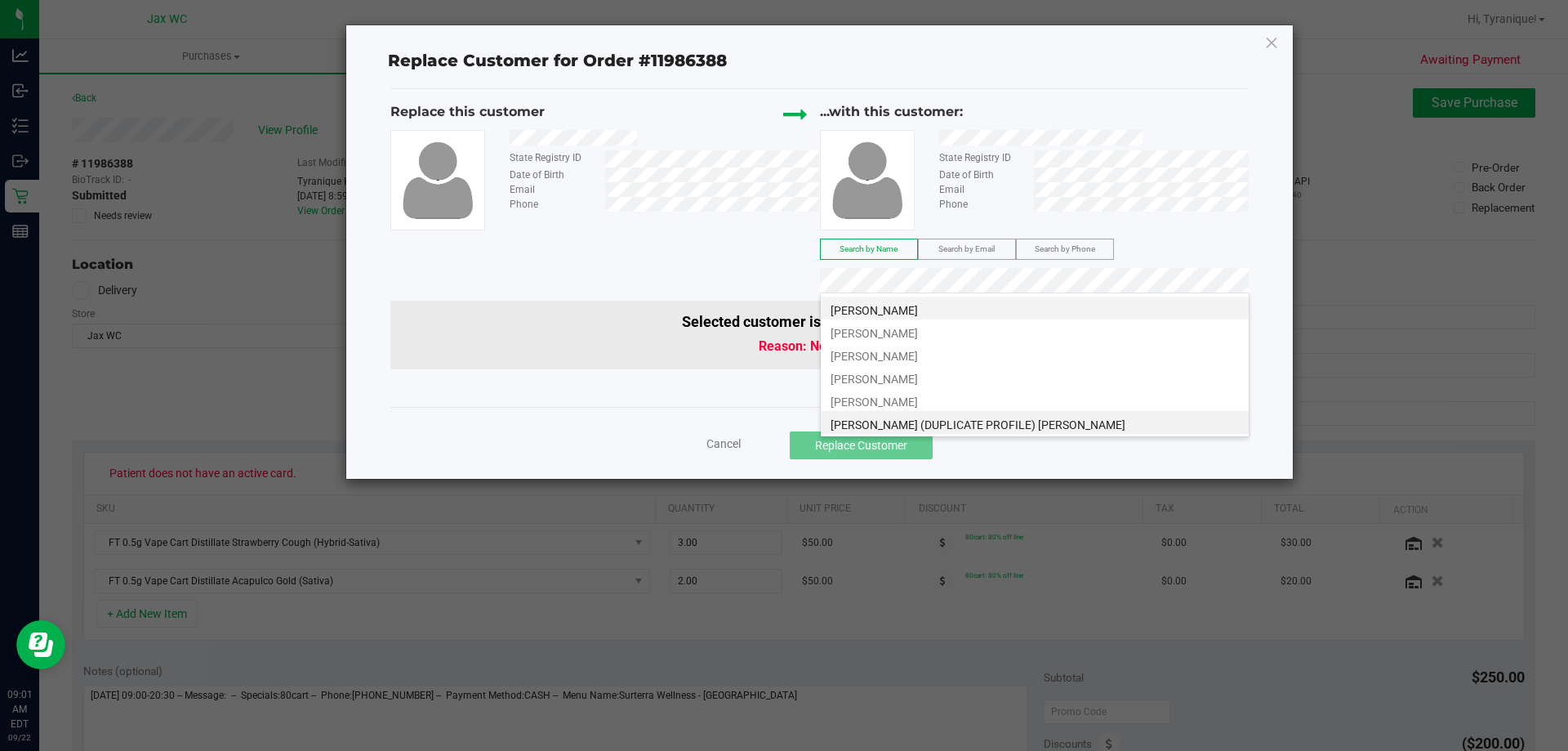
click at [916, 314] on span "FREDERICK JOHNSON" at bounding box center [874, 311] width 88 height 13
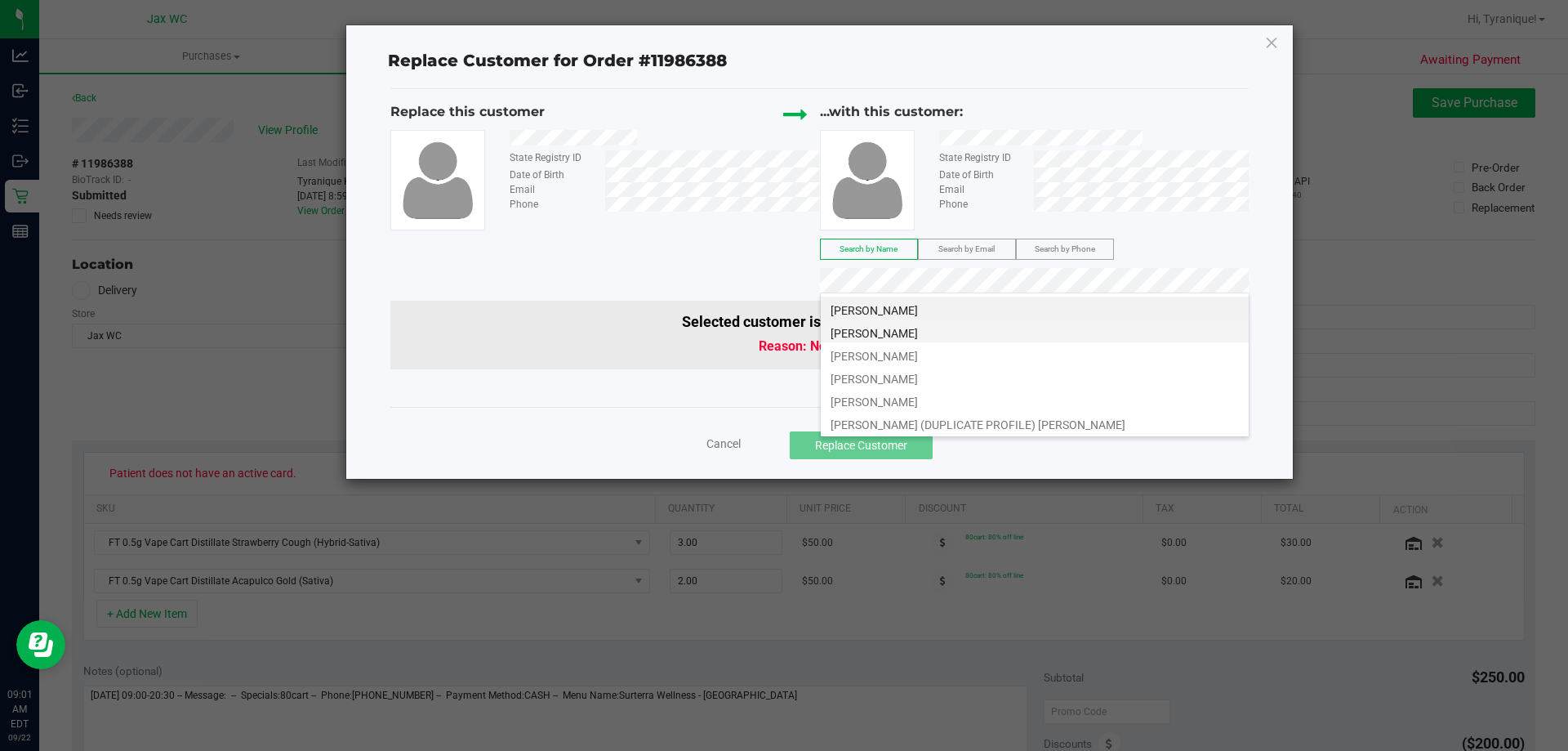
click at [948, 338] on li "Frederick Johnson" at bounding box center [1035, 331] width 428 height 23
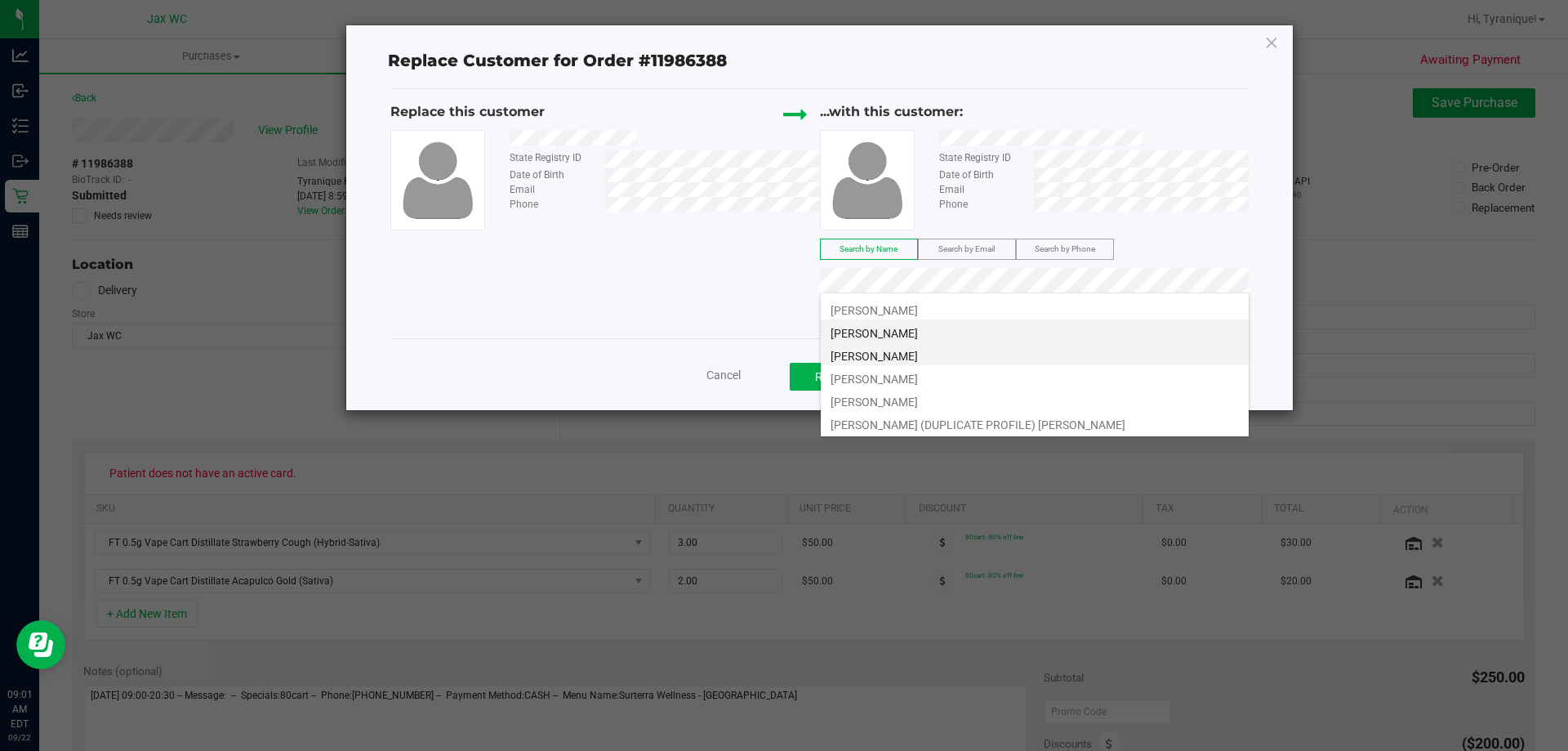
click at [937, 356] on li "Frederick Johnson" at bounding box center [1035, 354] width 428 height 23
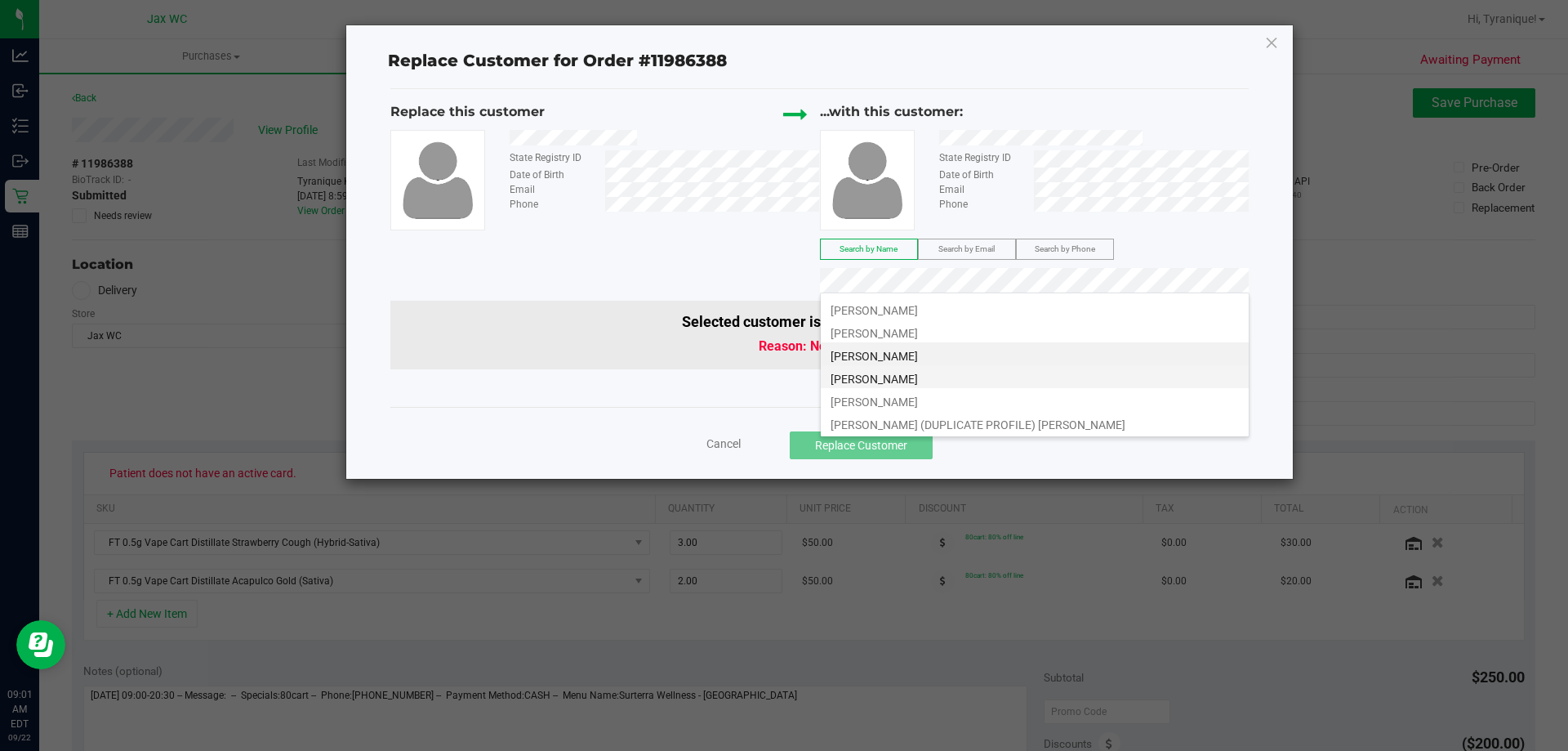
click at [1024, 383] on li "FREDERICK JOHNSON" at bounding box center [1035, 377] width 428 height 23
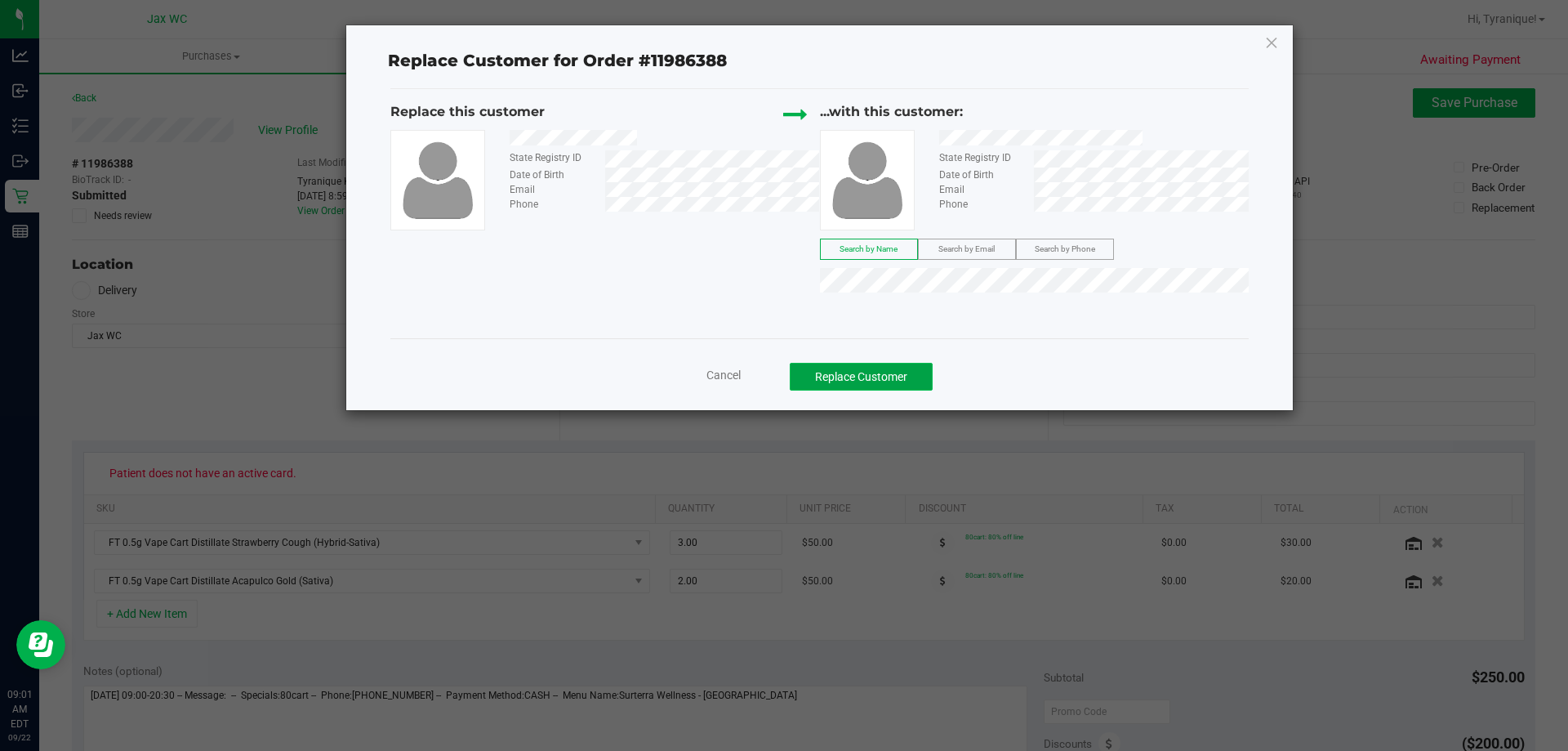
click at [869, 379] on button "Replace Customer" at bounding box center [860, 377] width 143 height 28
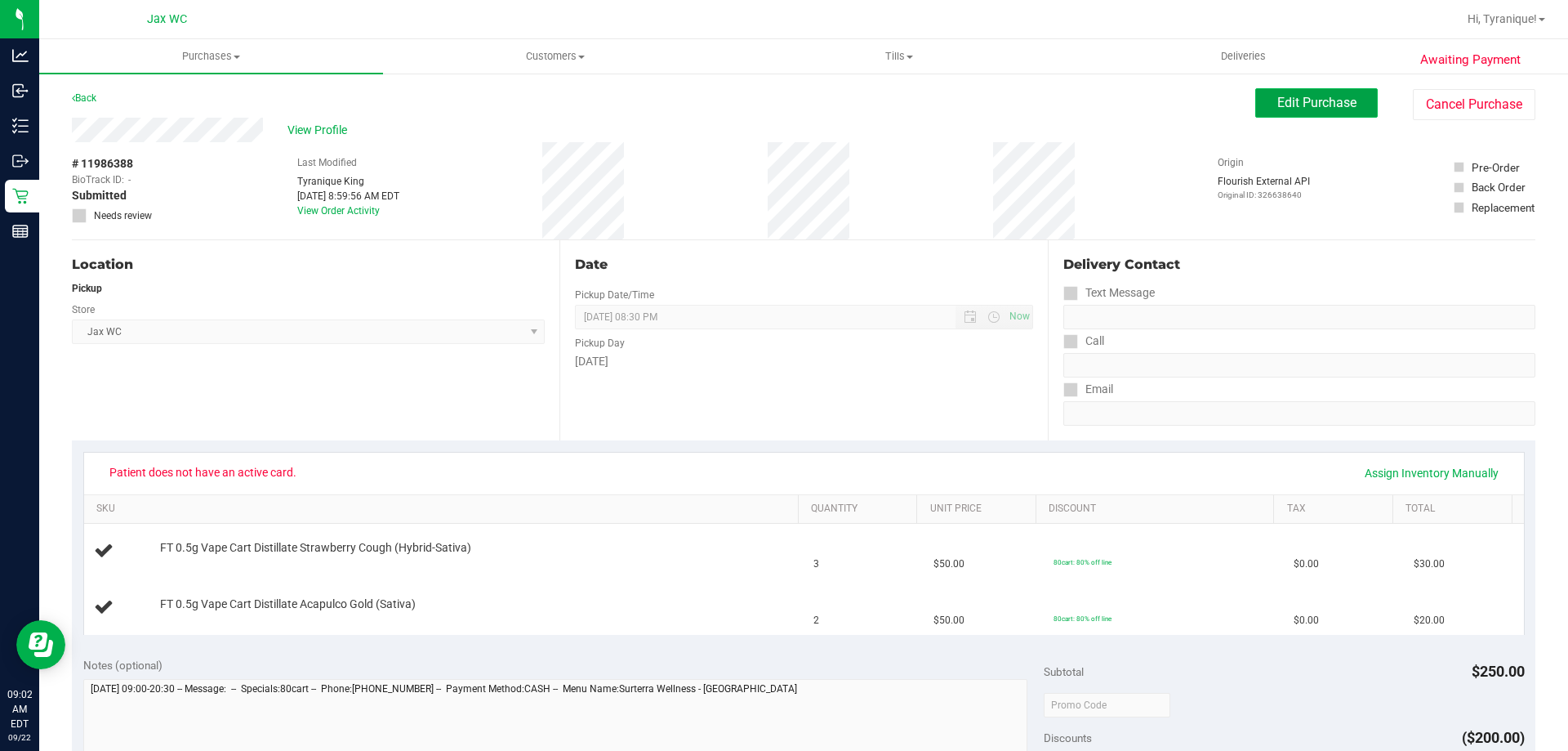
click at [1305, 116] on button "Edit Purchase" at bounding box center [1316, 103] width 122 height 30
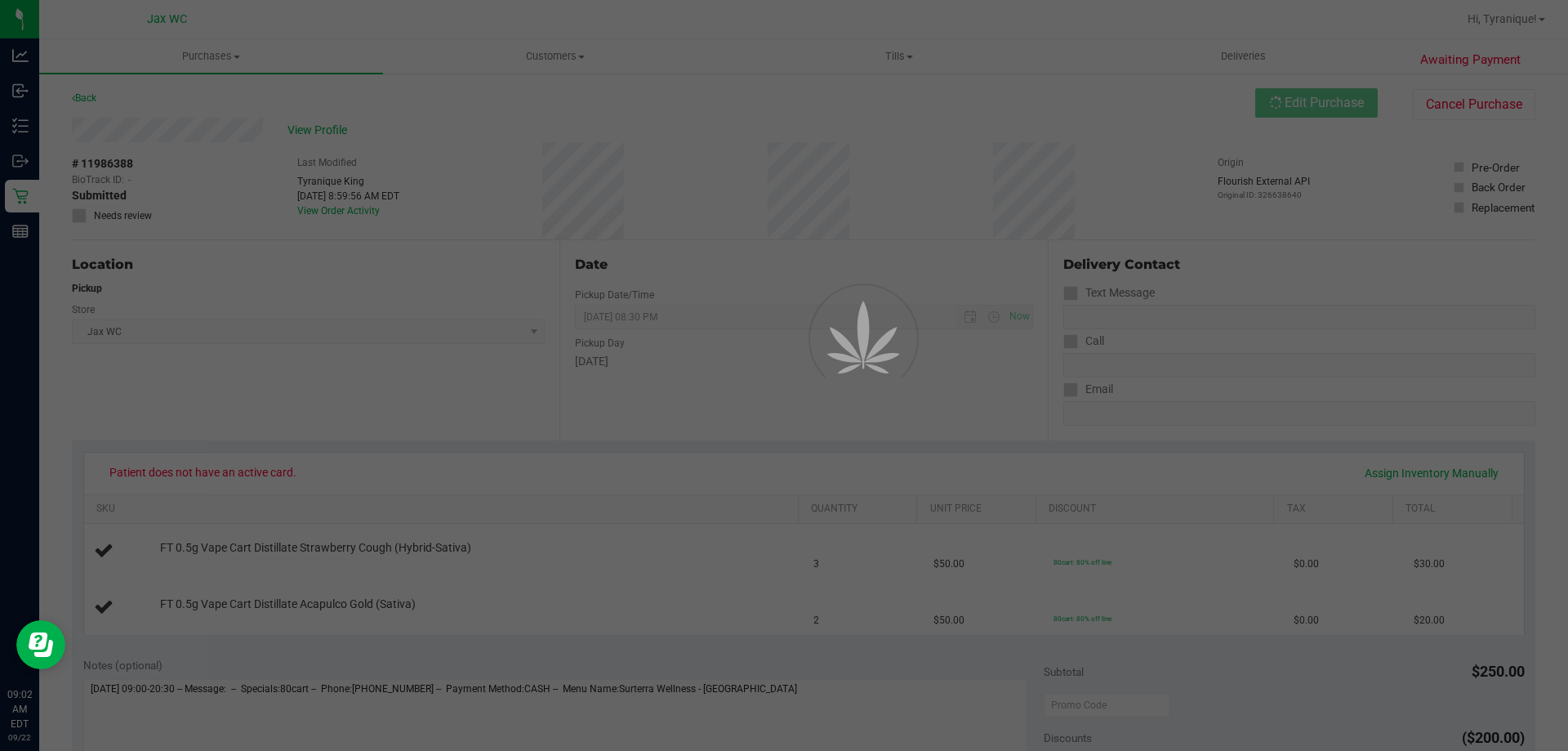
click at [114, 210] on div at bounding box center [784, 375] width 1568 height 751
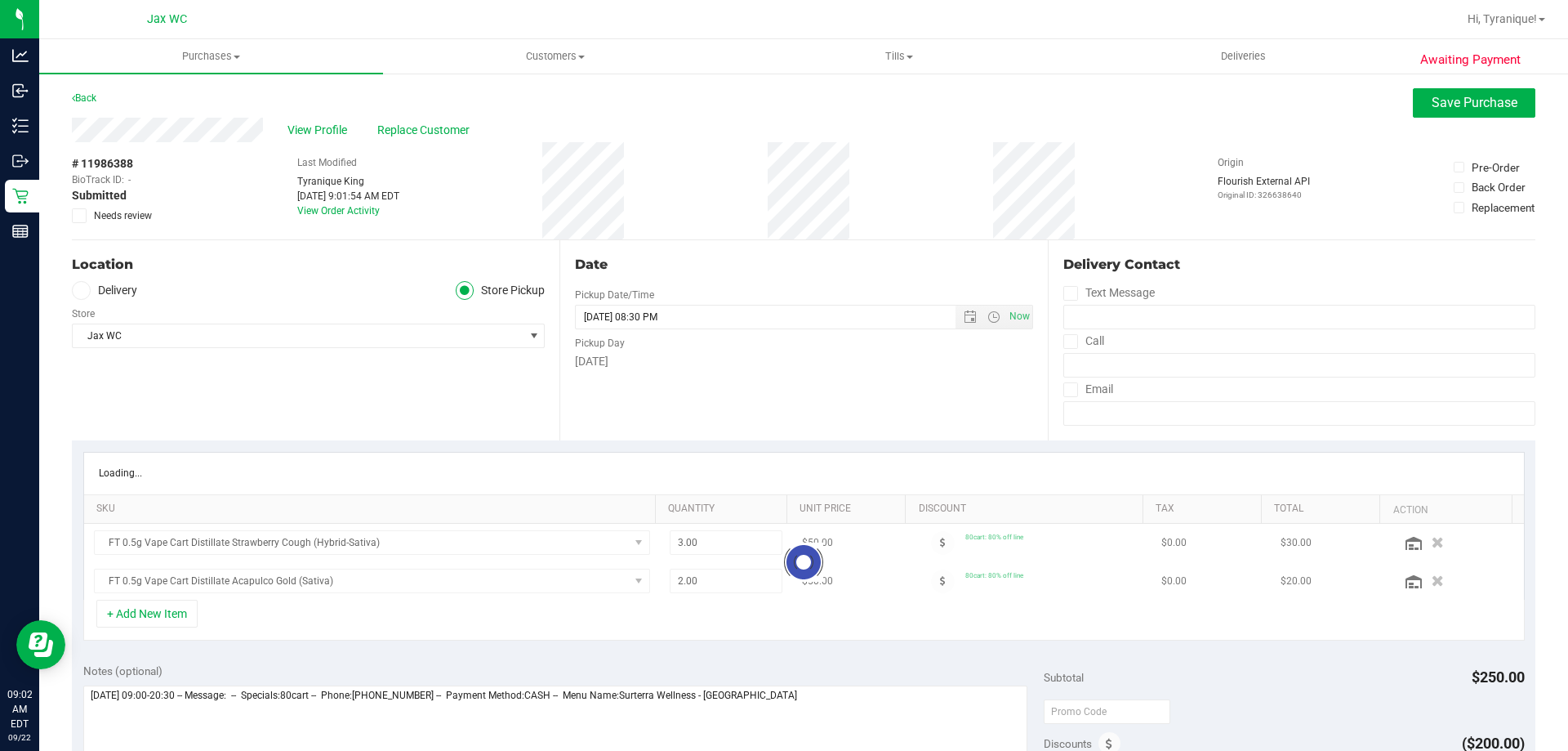
click at [115, 213] on span "Needs review" at bounding box center [123, 216] width 58 height 15
click at [0, 0] on input "Needs review" at bounding box center [0, 0] width 0 height 0
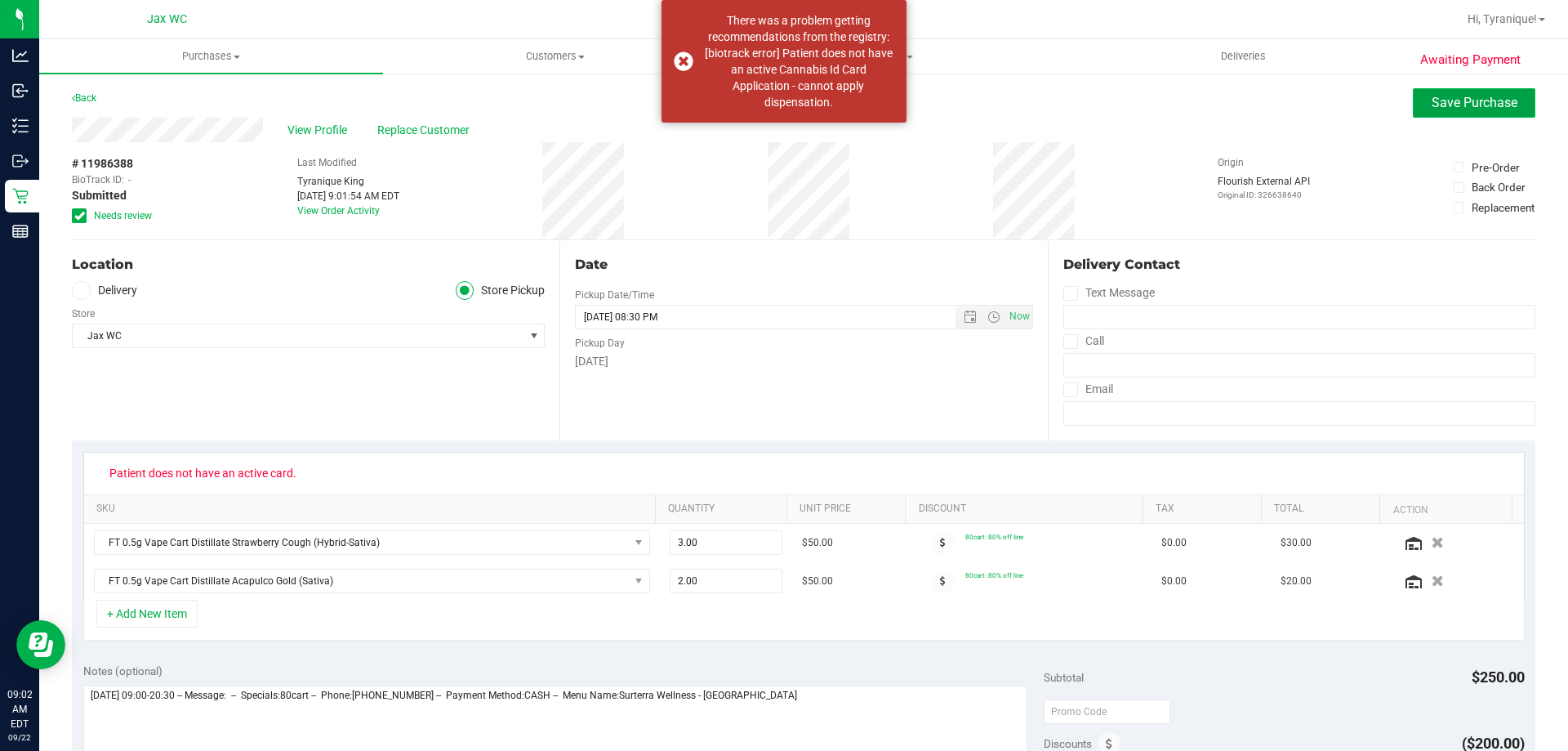
click at [1495, 110] on span "Save Purchase" at bounding box center [1475, 102] width 86 height 16
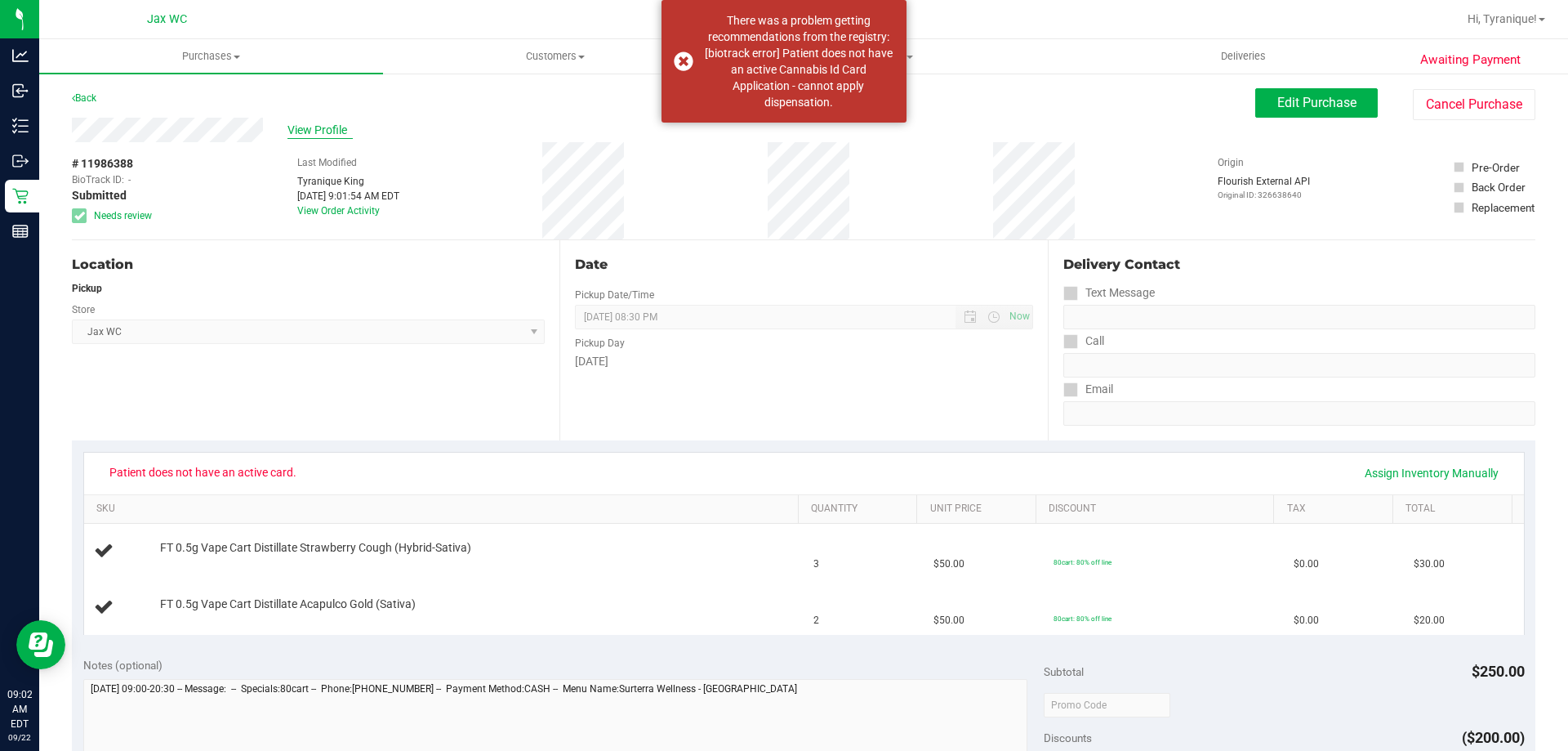
click at [322, 134] on span "View Profile" at bounding box center [320, 130] width 65 height 17
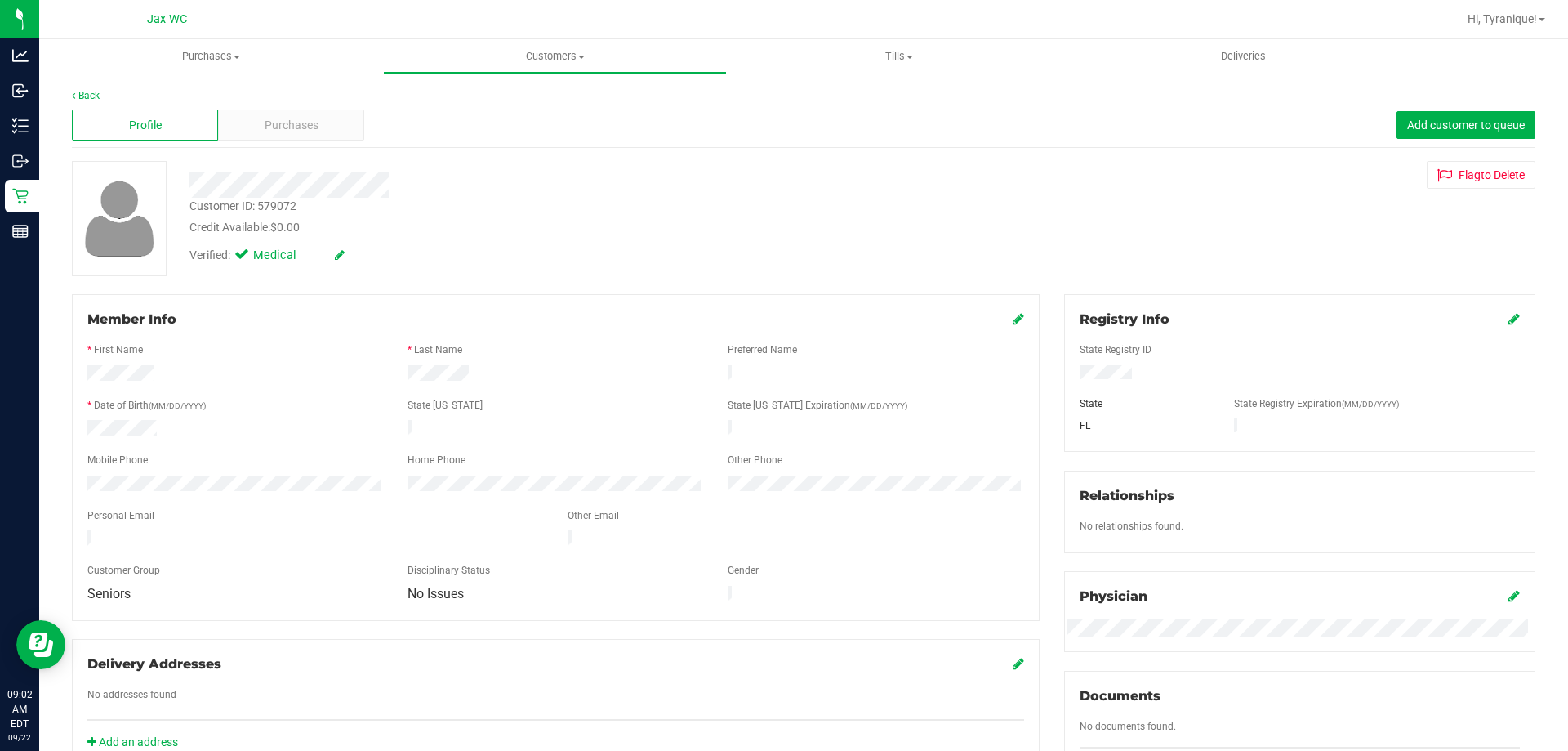
click at [263, 212] on div "Customer ID: 579072" at bounding box center [243, 206] width 107 height 17
copy div "Customer ID: 579072"
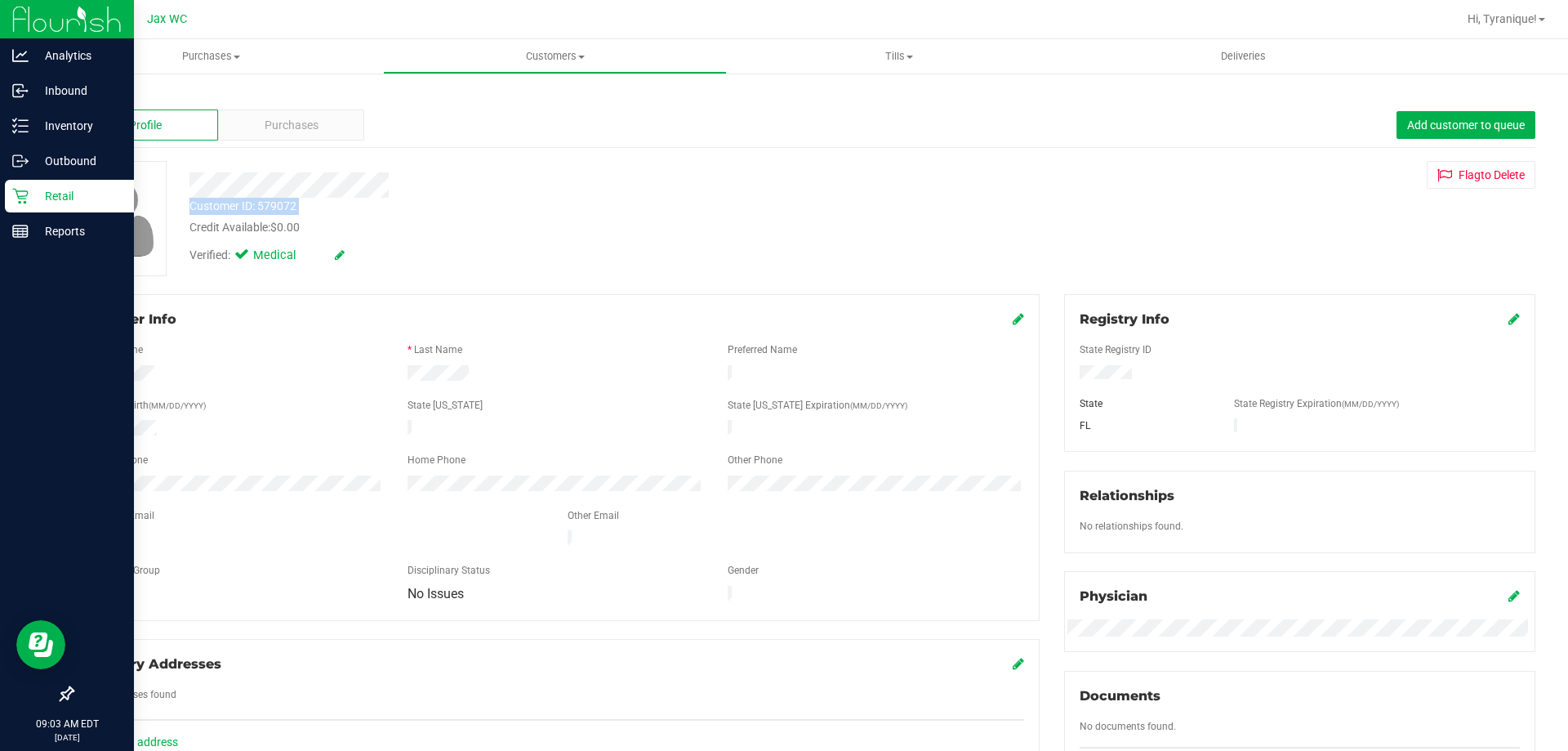
click at [19, 188] on icon at bounding box center [21, 196] width 17 height 17
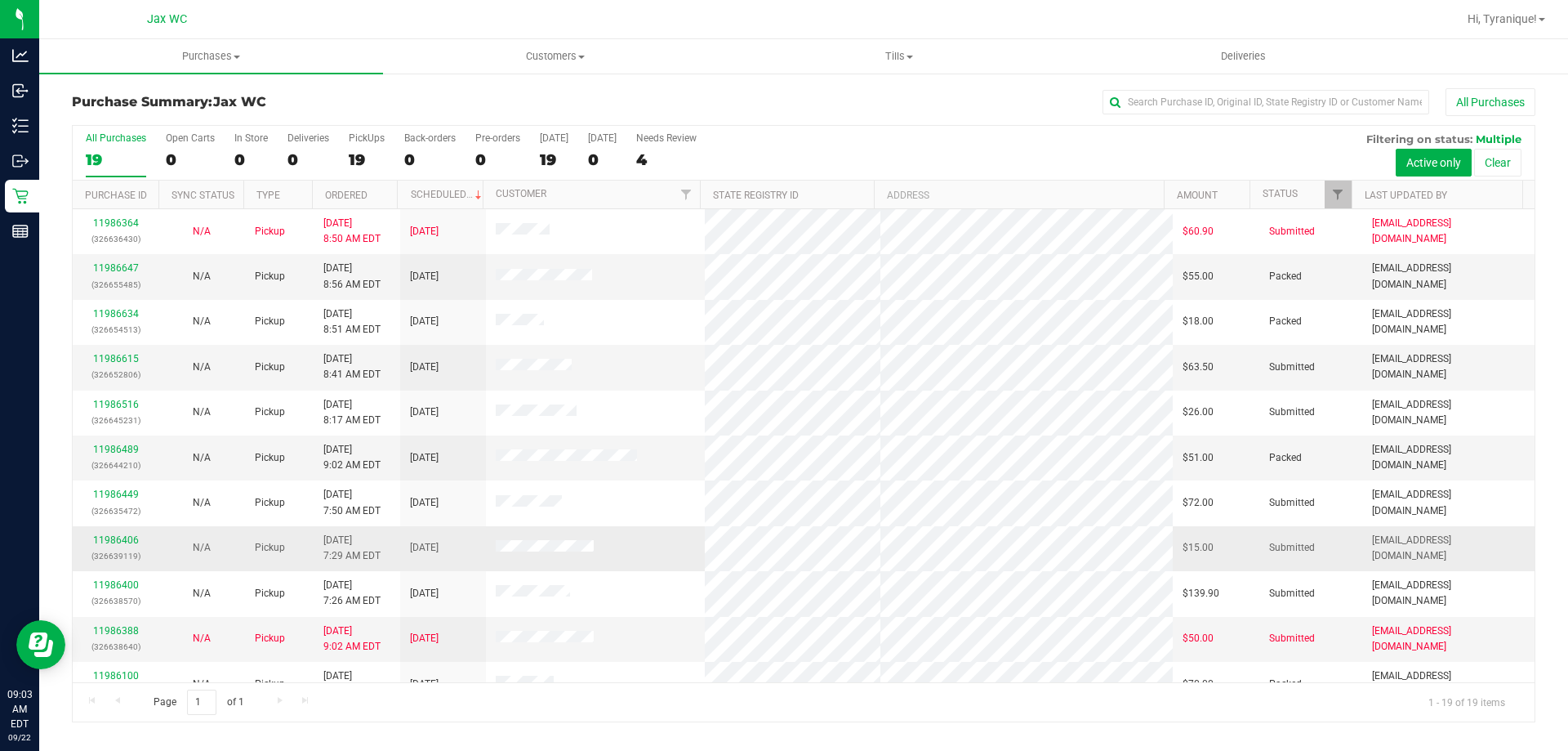
click at [124, 548] on div "11986406 (326639119)" at bounding box center [116, 549] width 66 height 31
click at [121, 542] on link "11986406" at bounding box center [116, 540] width 45 height 12
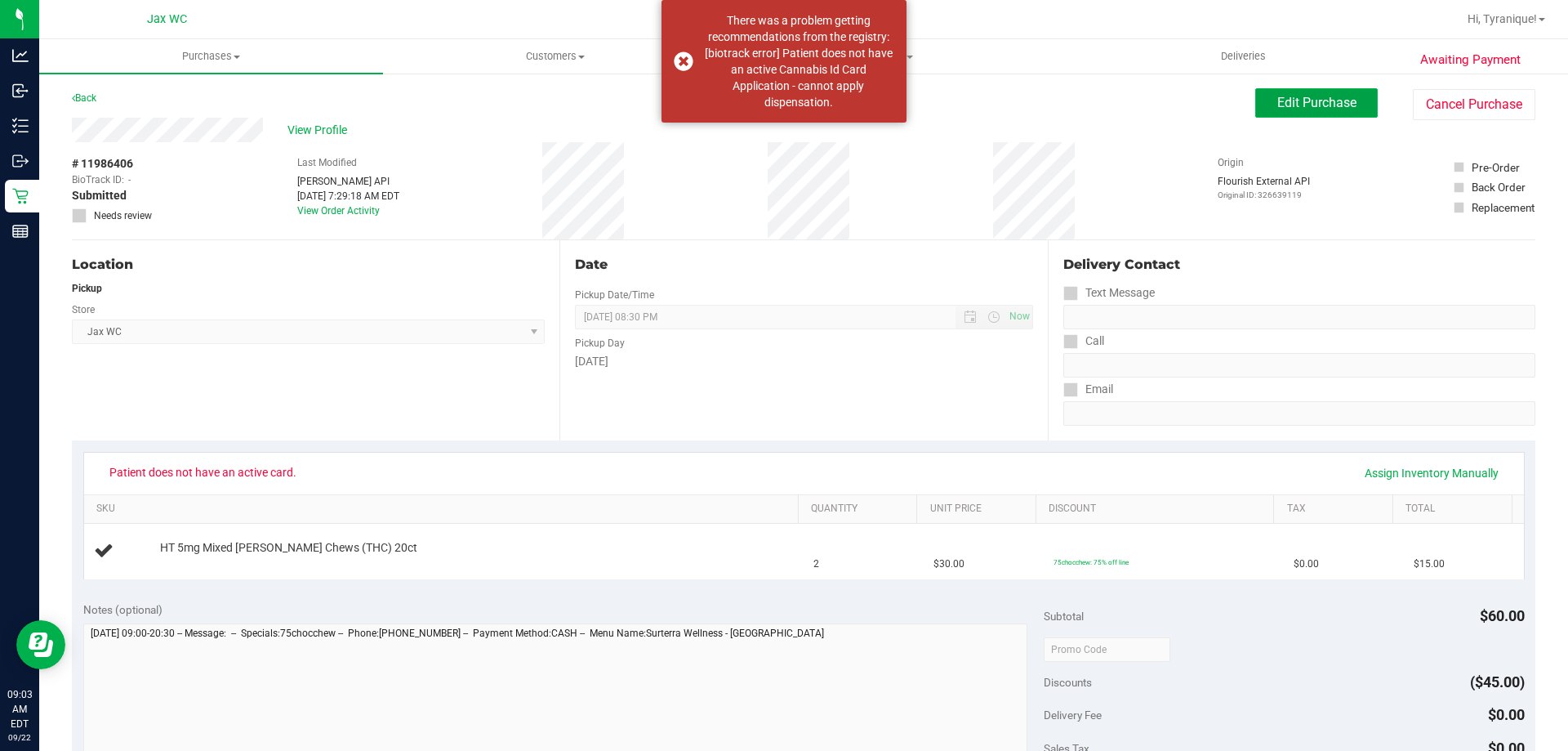
click at [1306, 106] on span "Edit Purchase" at bounding box center [1317, 102] width 79 height 16
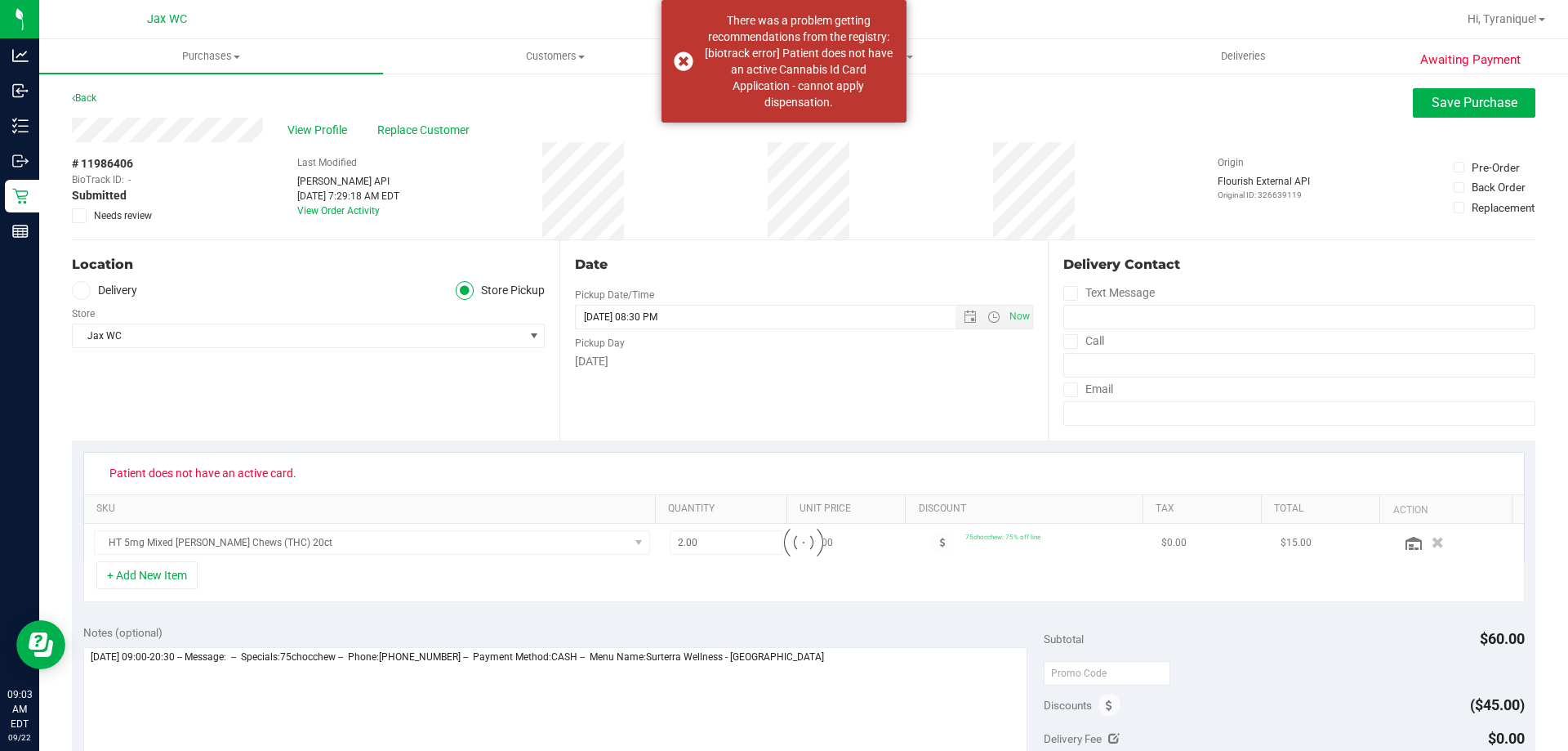
click at [147, 212] on span "Needs review" at bounding box center [123, 216] width 58 height 15
click at [0, 0] on input "Needs review" at bounding box center [0, 0] width 0 height 0
click at [1448, 112] on button "Save Purchase" at bounding box center [1474, 103] width 122 height 30
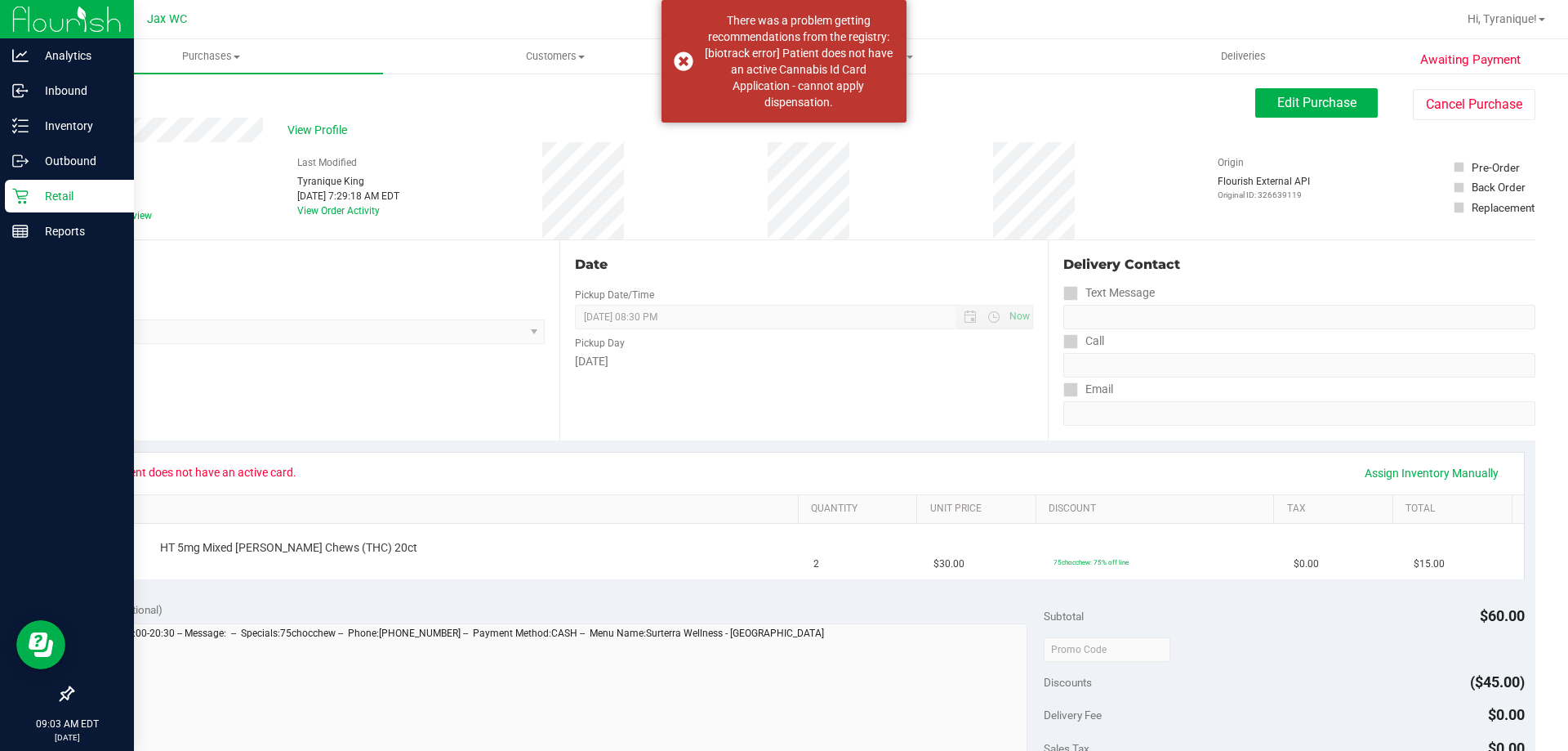
click at [42, 200] on p "Retail" at bounding box center [78, 197] width 98 height 20
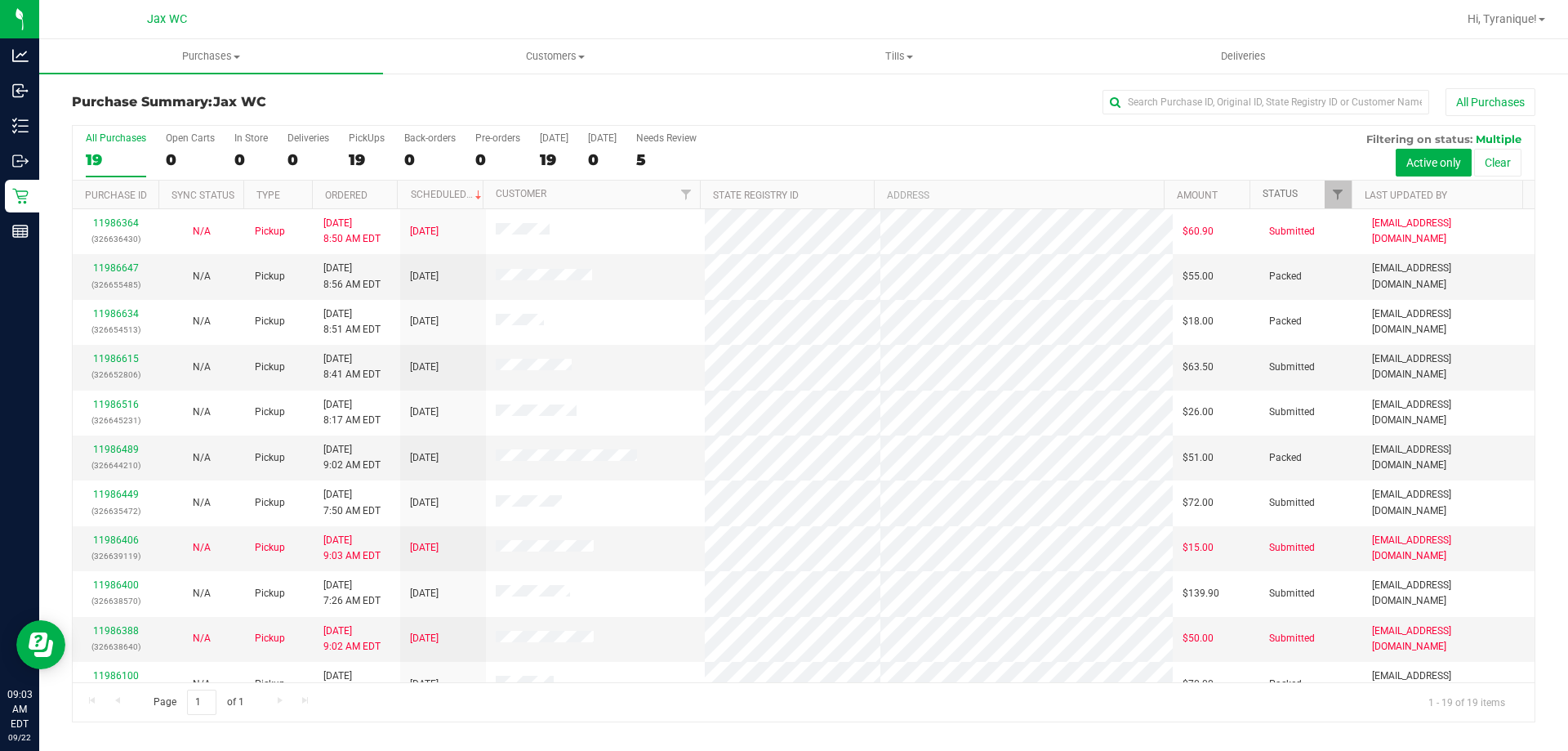
click at [1277, 191] on link "Status" at bounding box center [1280, 193] width 36 height 12
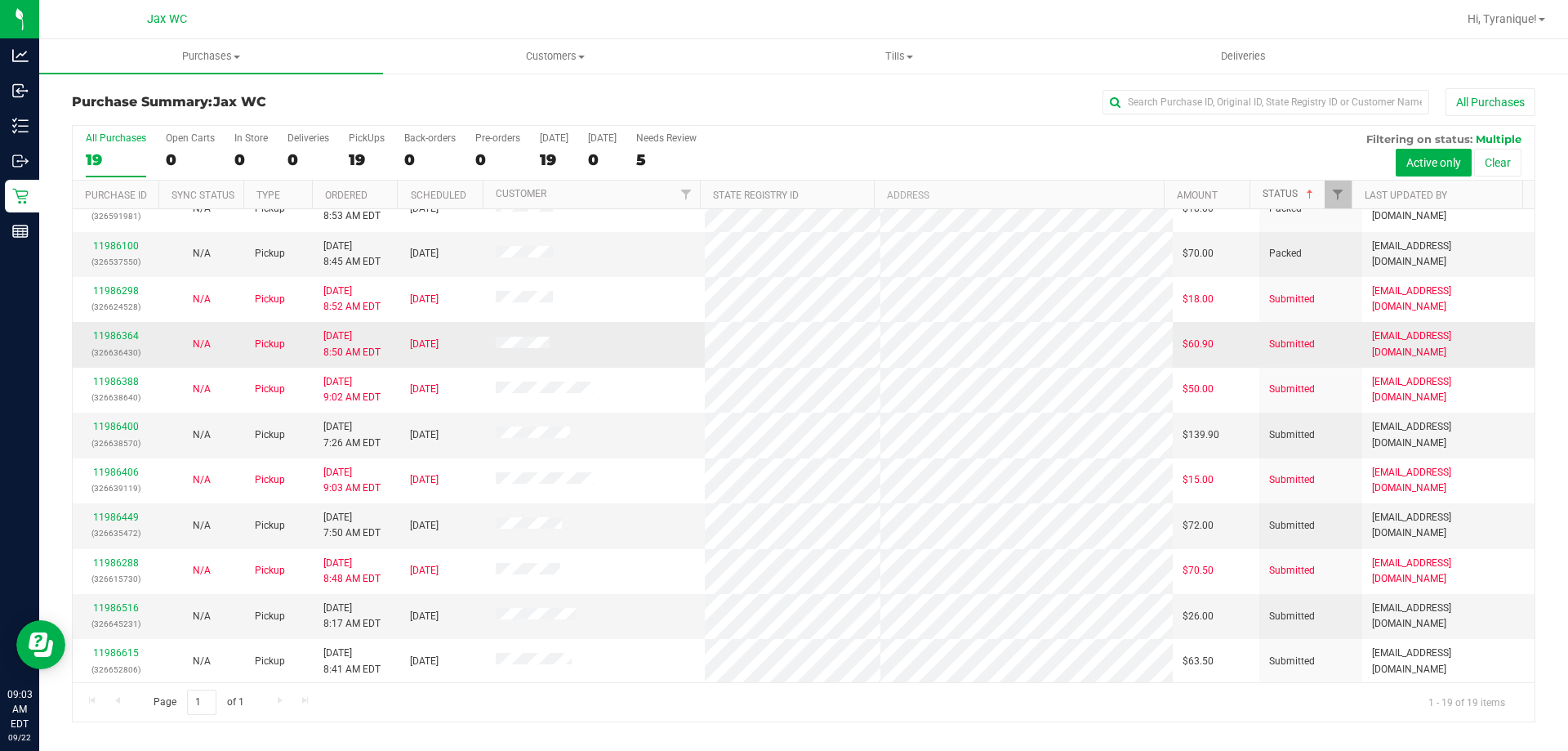
scroll to position [387, 0]
click at [129, 421] on link "11986400" at bounding box center [116, 425] width 45 height 12
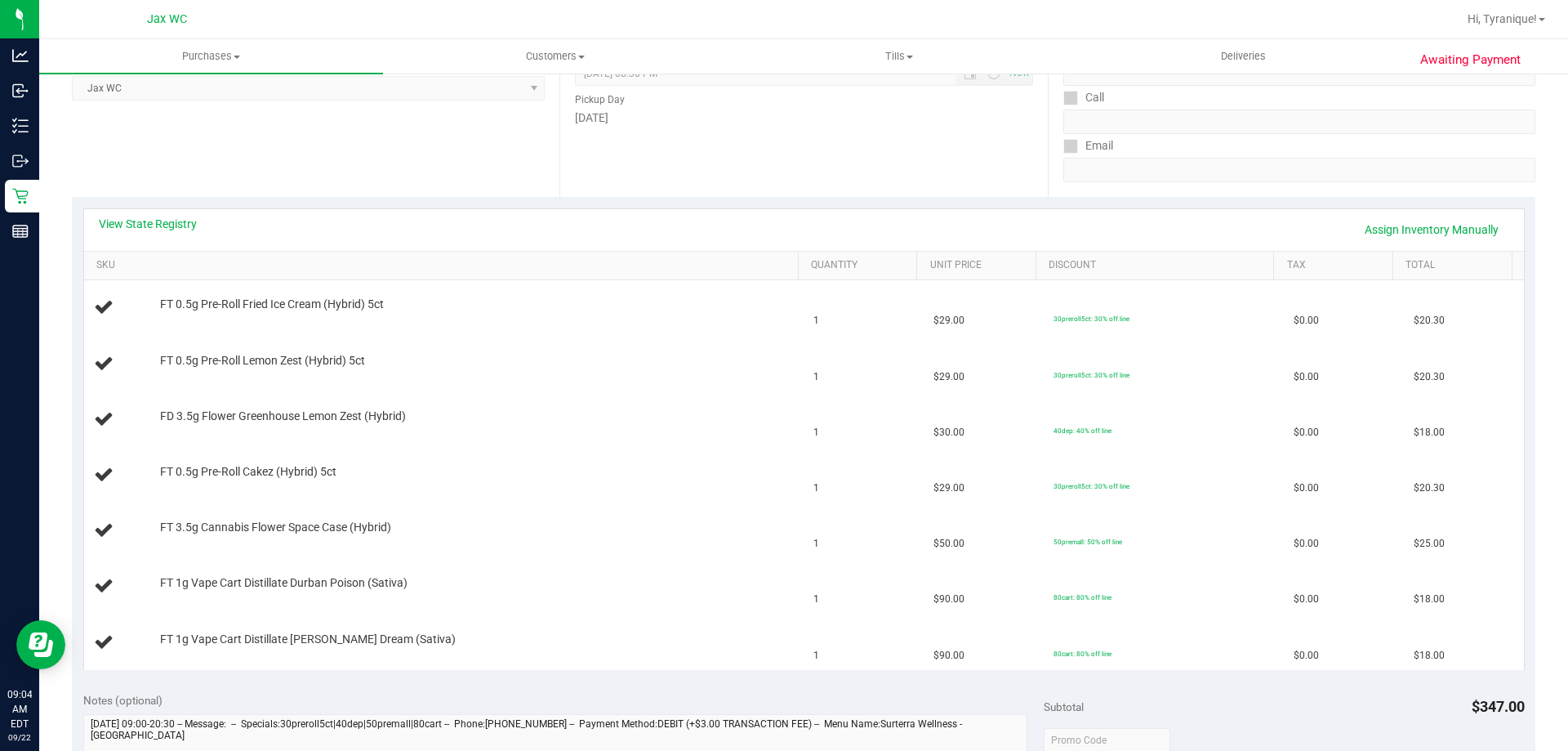
scroll to position [245, 0]
click at [192, 217] on link "View State Registry" at bounding box center [148, 222] width 98 height 17
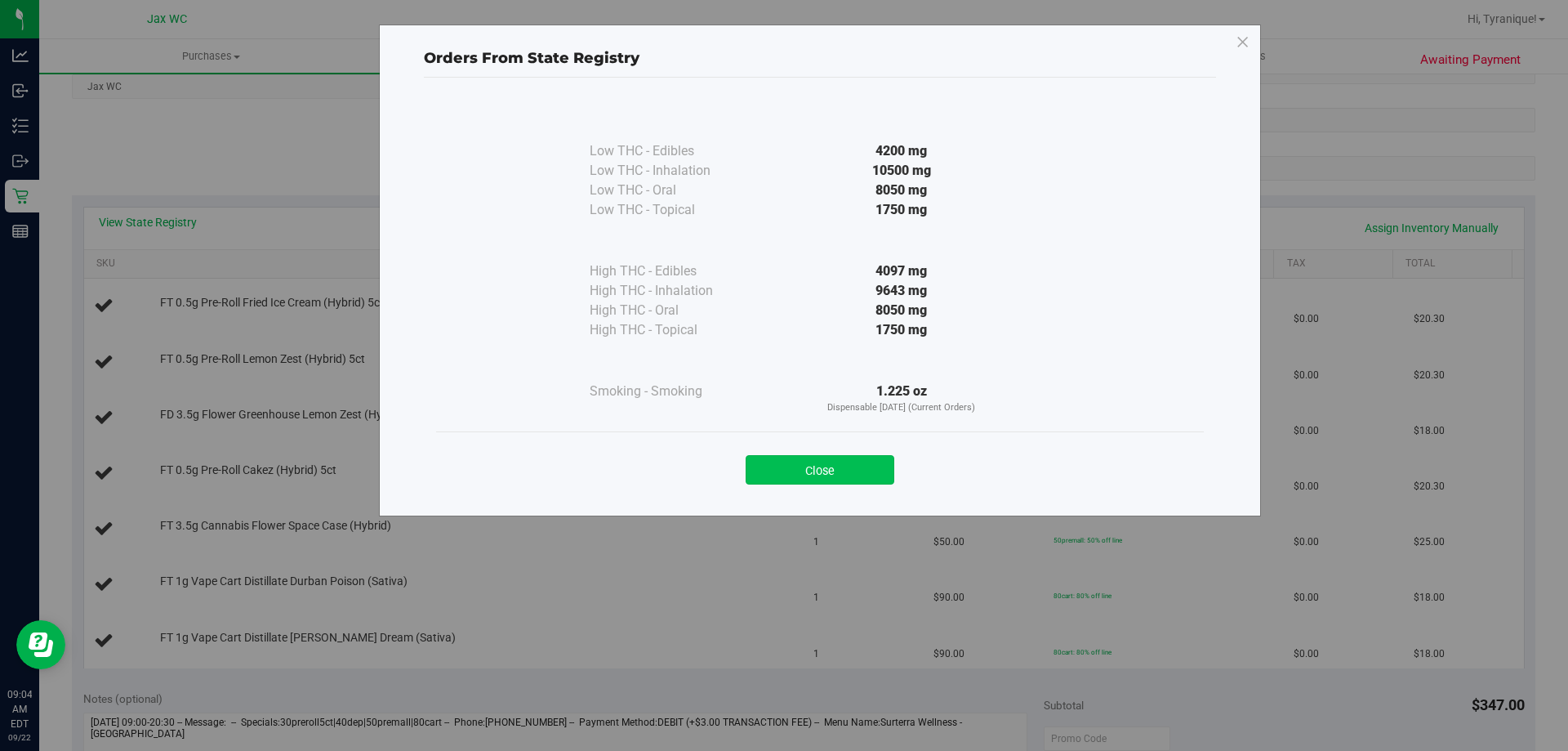
click at [815, 463] on button "Close" at bounding box center [820, 470] width 149 height 30
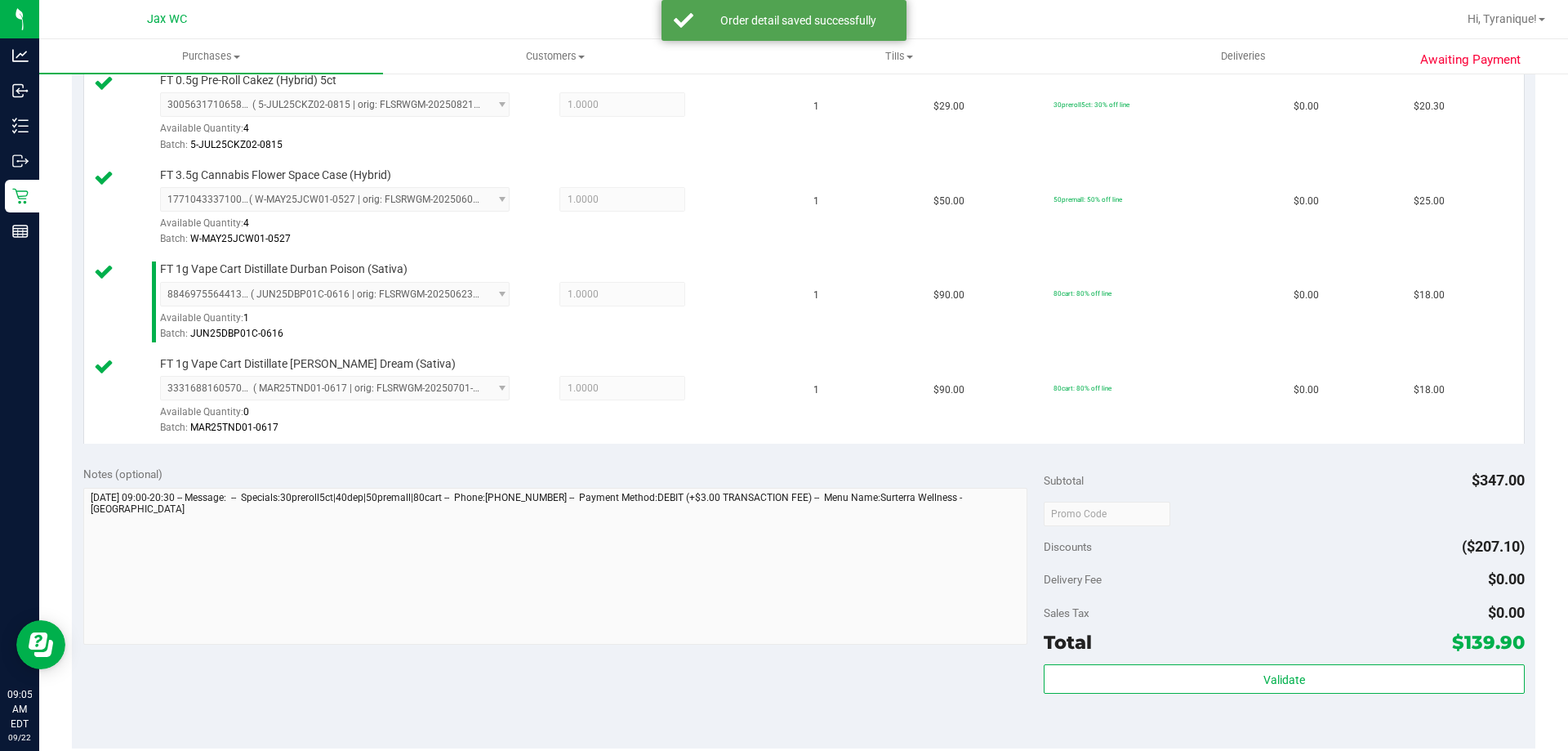
scroll to position [1062, 0]
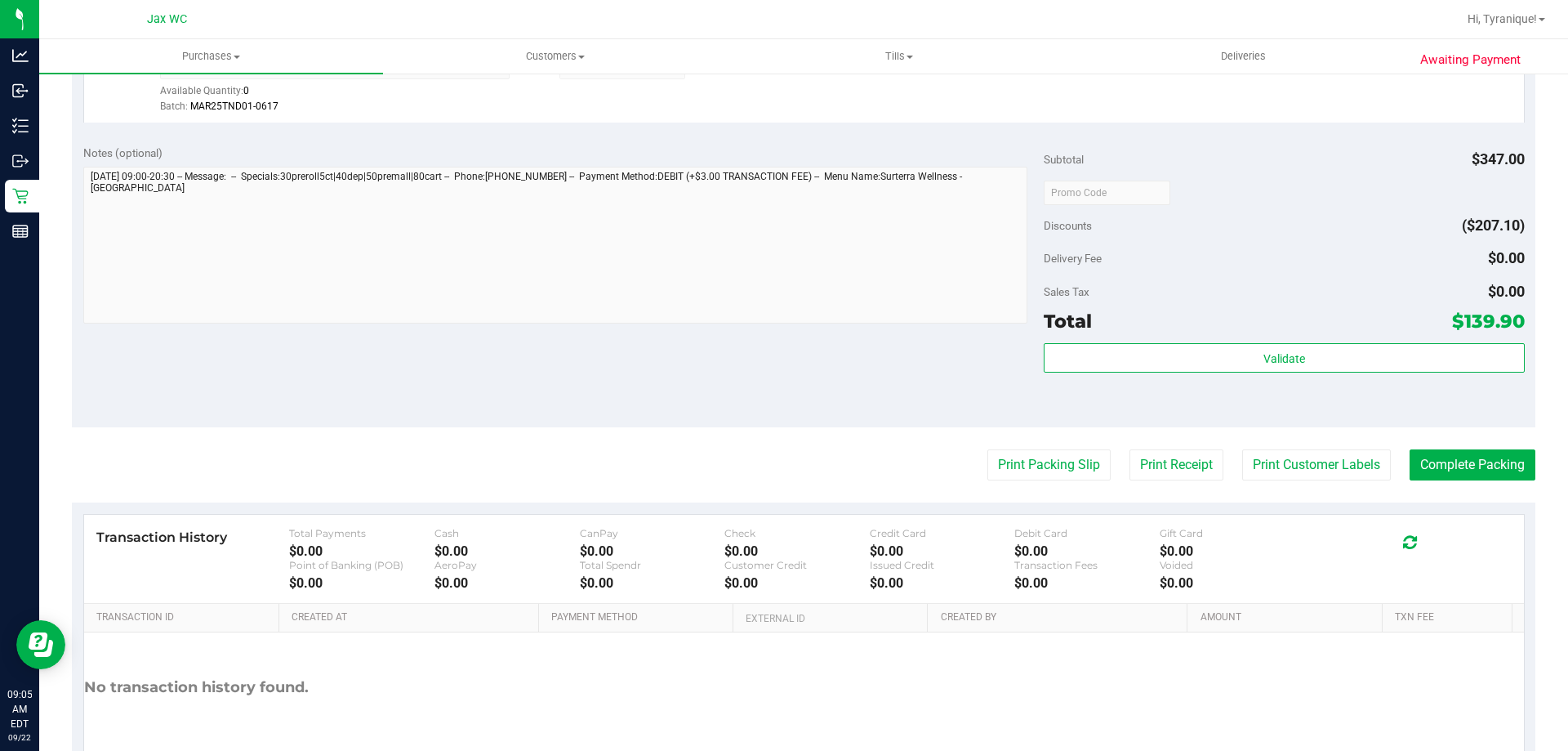
click at [1231, 341] on div "Subtotal $347.00 Discounts ($207.10) Delivery Fee $0.00 Sales Tax $0.00 Total $…" at bounding box center [1284, 280] width 481 height 272
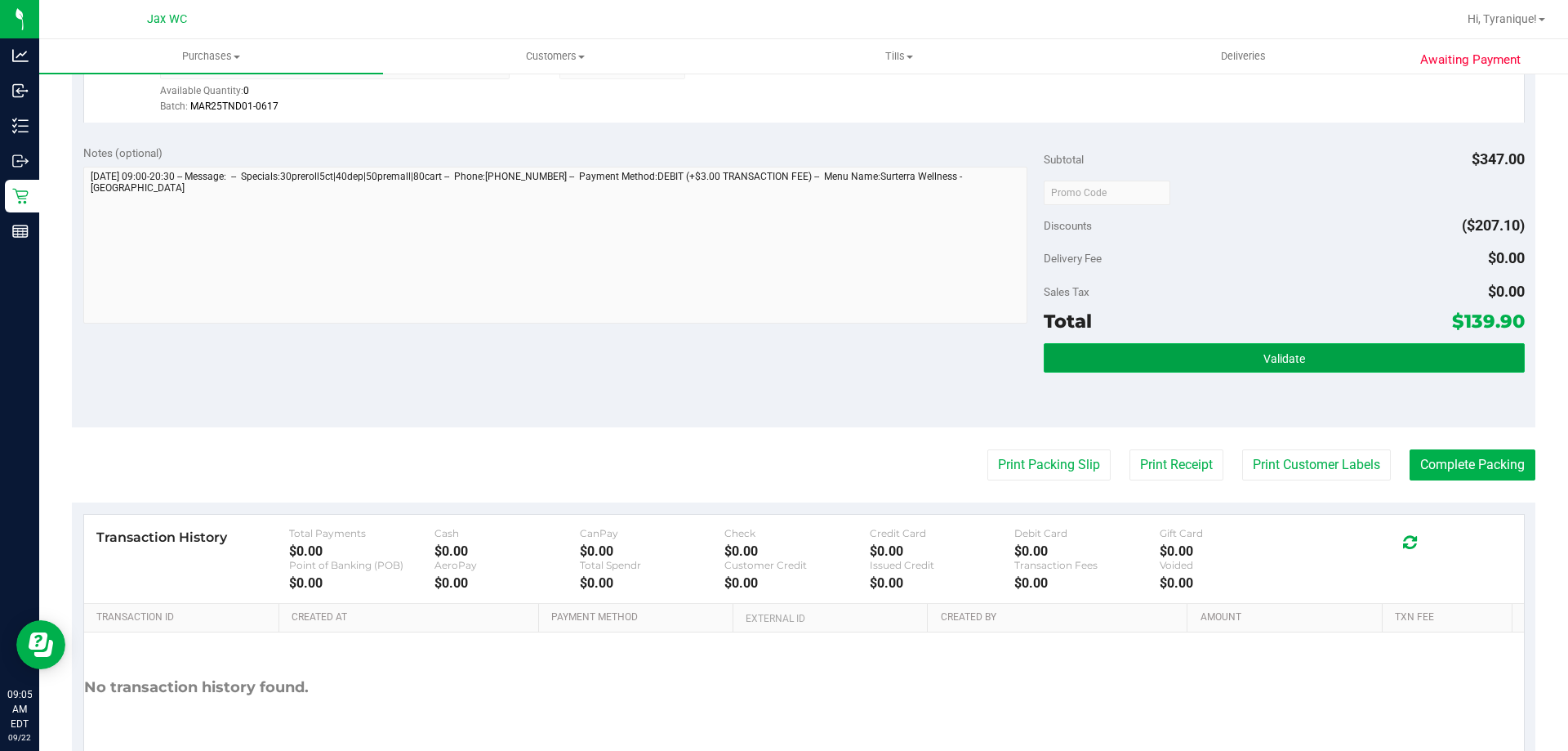
click at [1232, 354] on button "Validate" at bounding box center [1284, 358] width 481 height 30
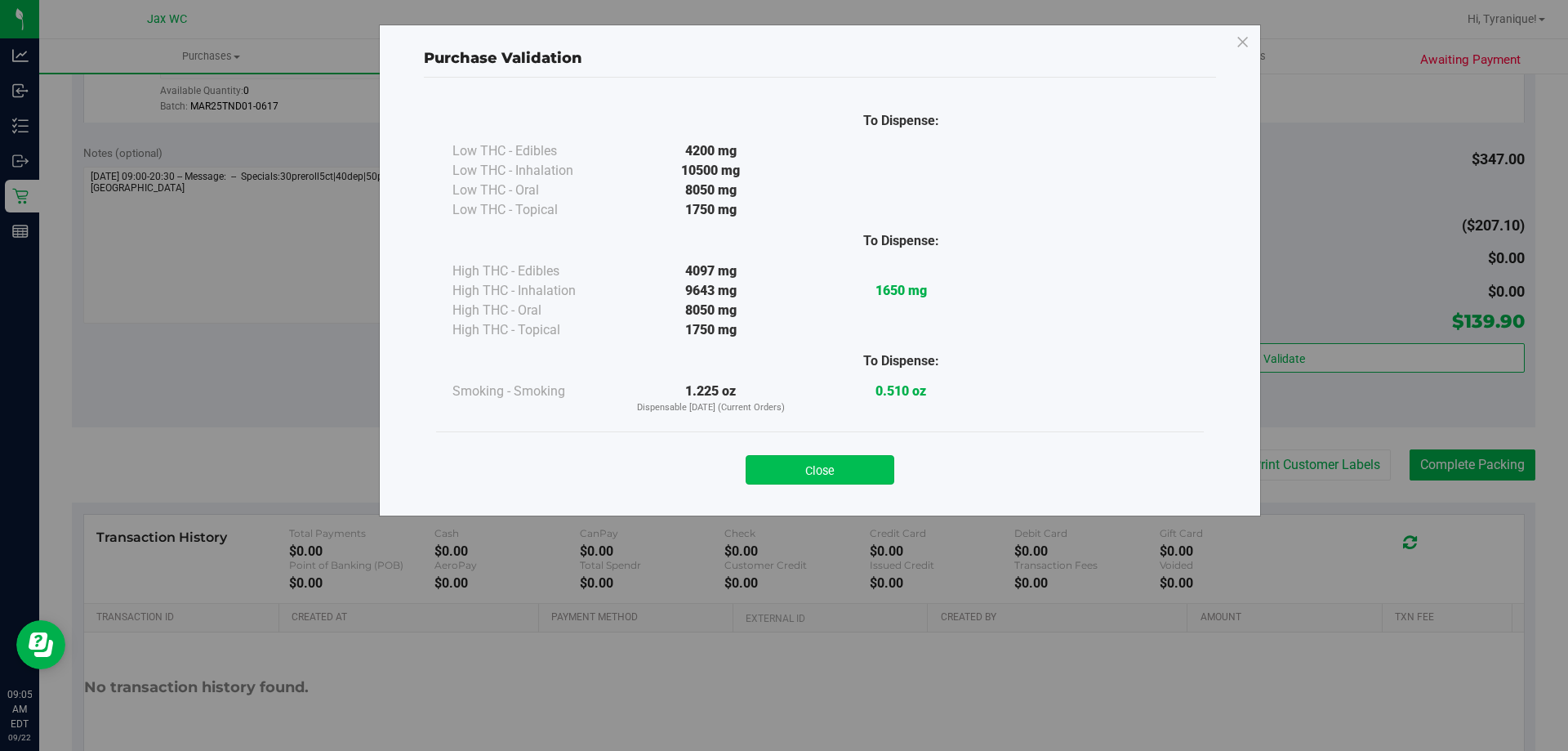
click at [826, 473] on button "Close" at bounding box center [820, 470] width 149 height 30
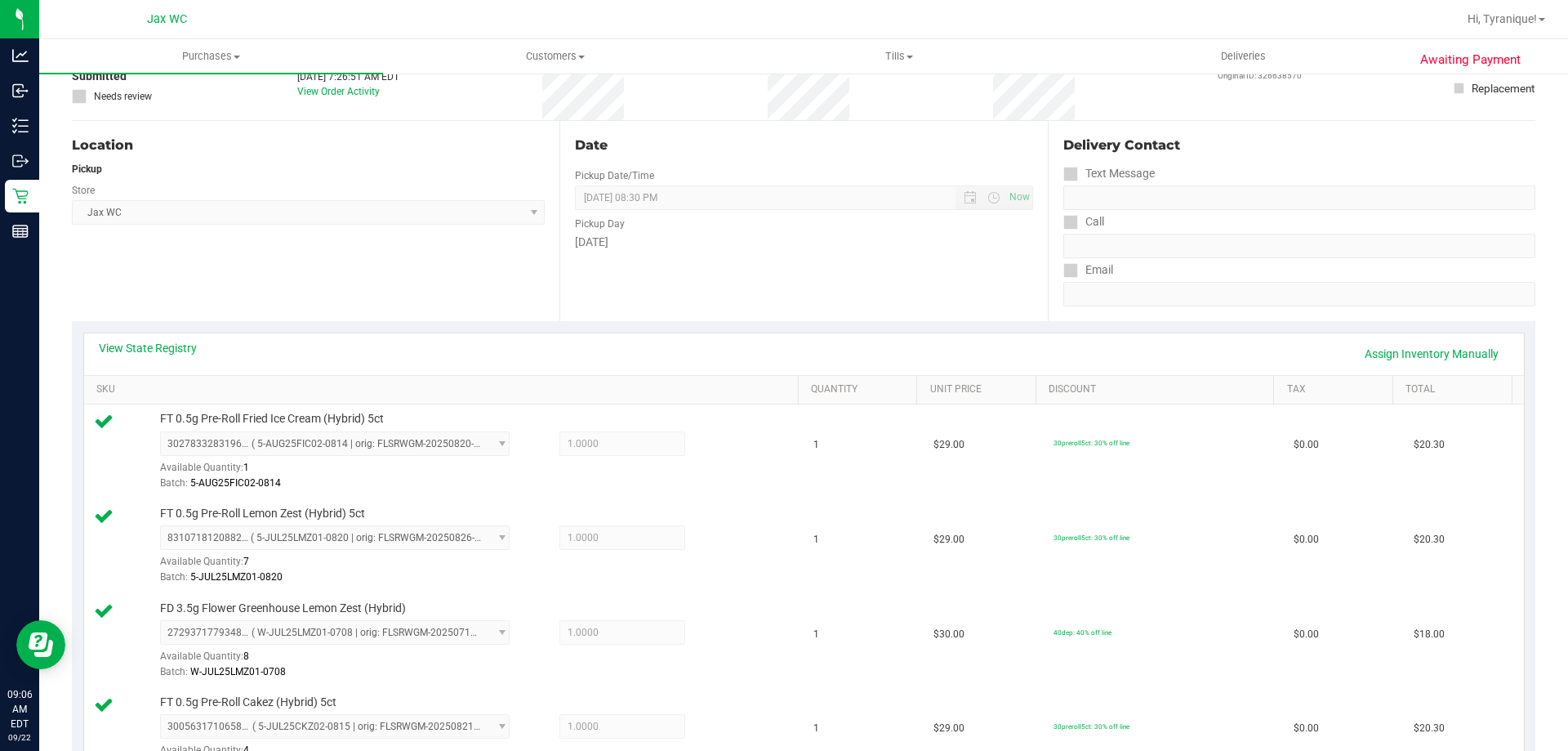
scroll to position [0, 0]
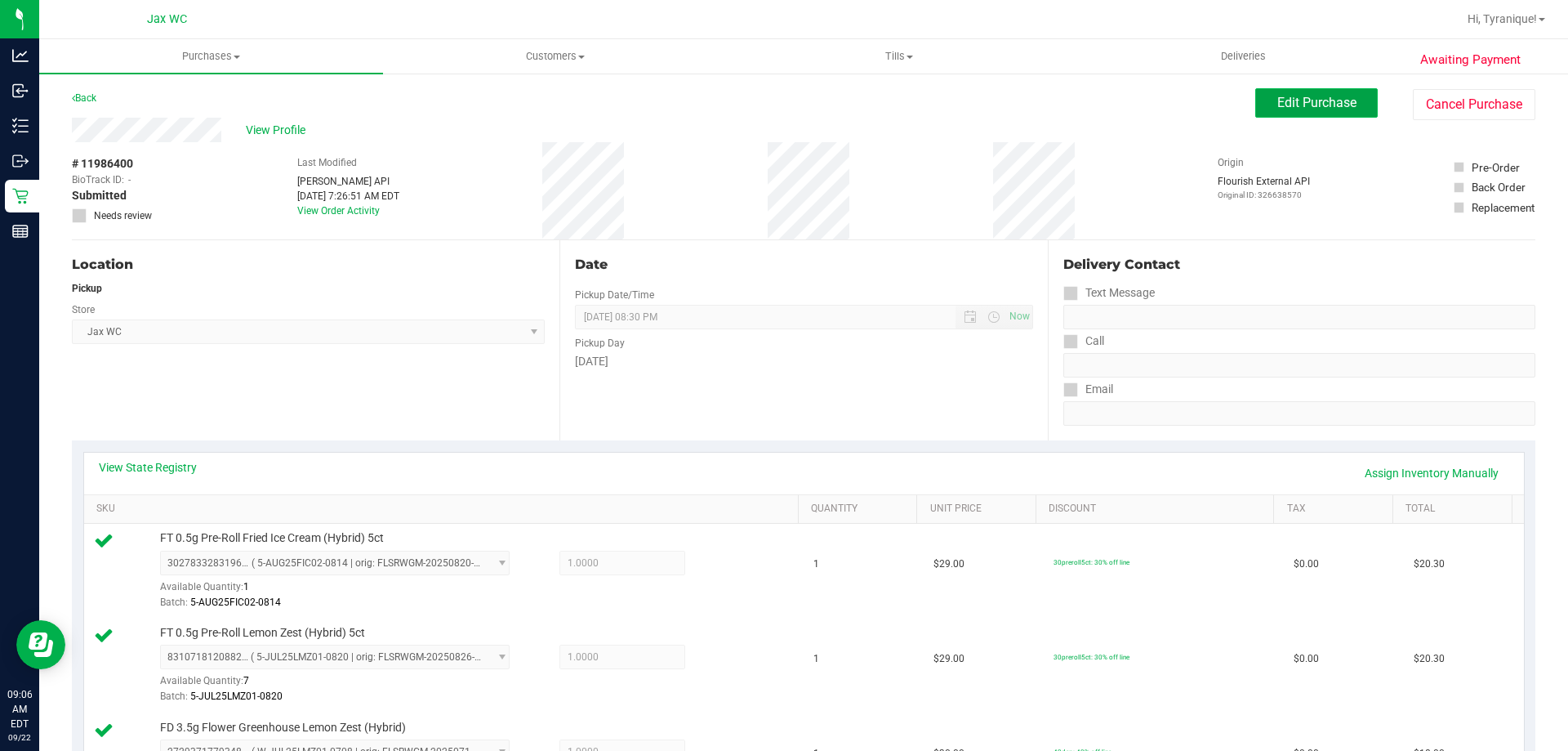
click at [1273, 114] on button "Edit Purchase" at bounding box center [1316, 103] width 122 height 30
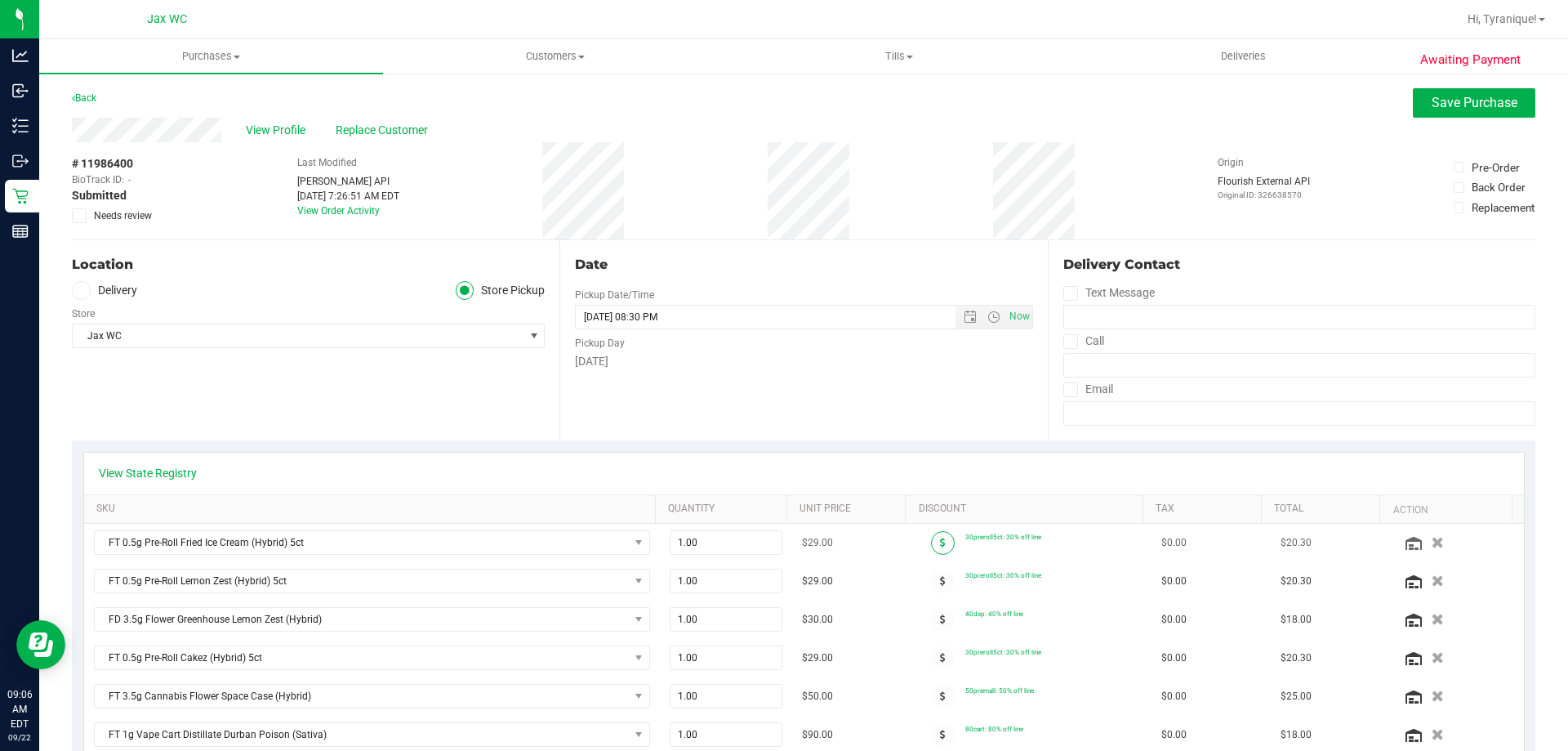
click at [931, 549] on span at bounding box center [943, 543] width 24 height 24
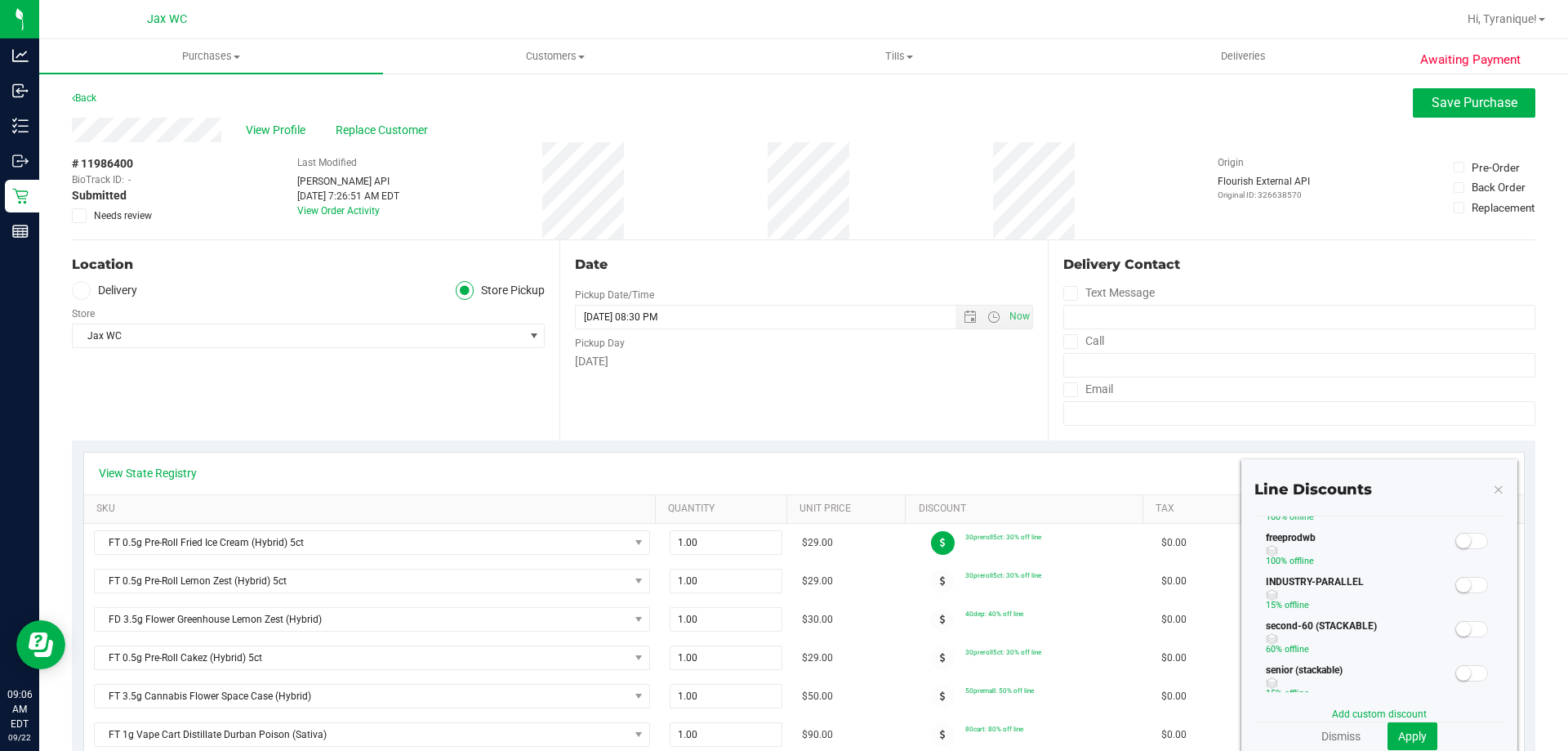
scroll to position [327, 0]
click at [1457, 601] on small at bounding box center [1464, 597] width 15 height 15
click at [1413, 734] on span "Apply" at bounding box center [1412, 736] width 29 height 13
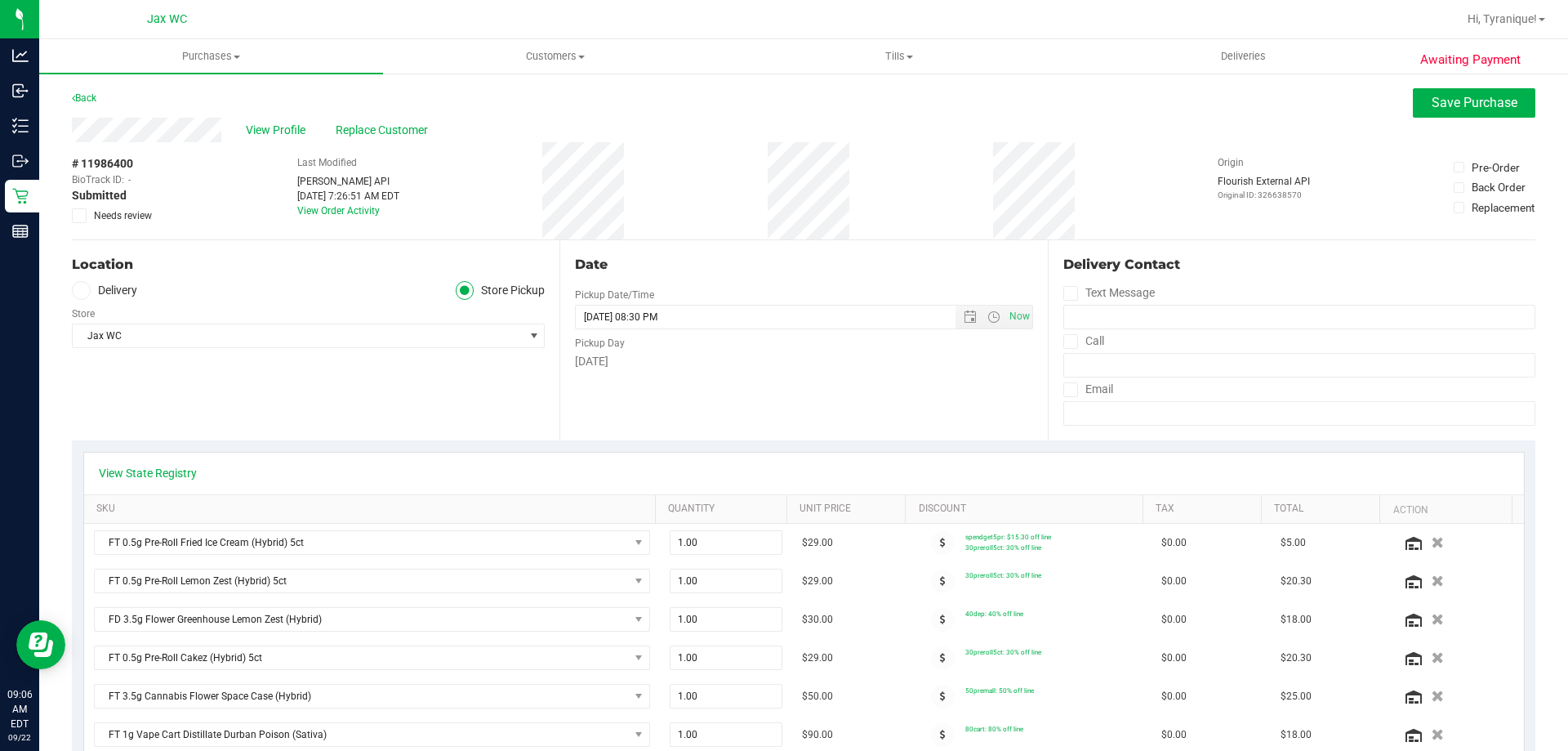
click at [1399, 93] on div "Back Save Purchase" at bounding box center [803, 103] width 1463 height 30
click at [1413, 100] on button "Save Purchase" at bounding box center [1474, 103] width 122 height 30
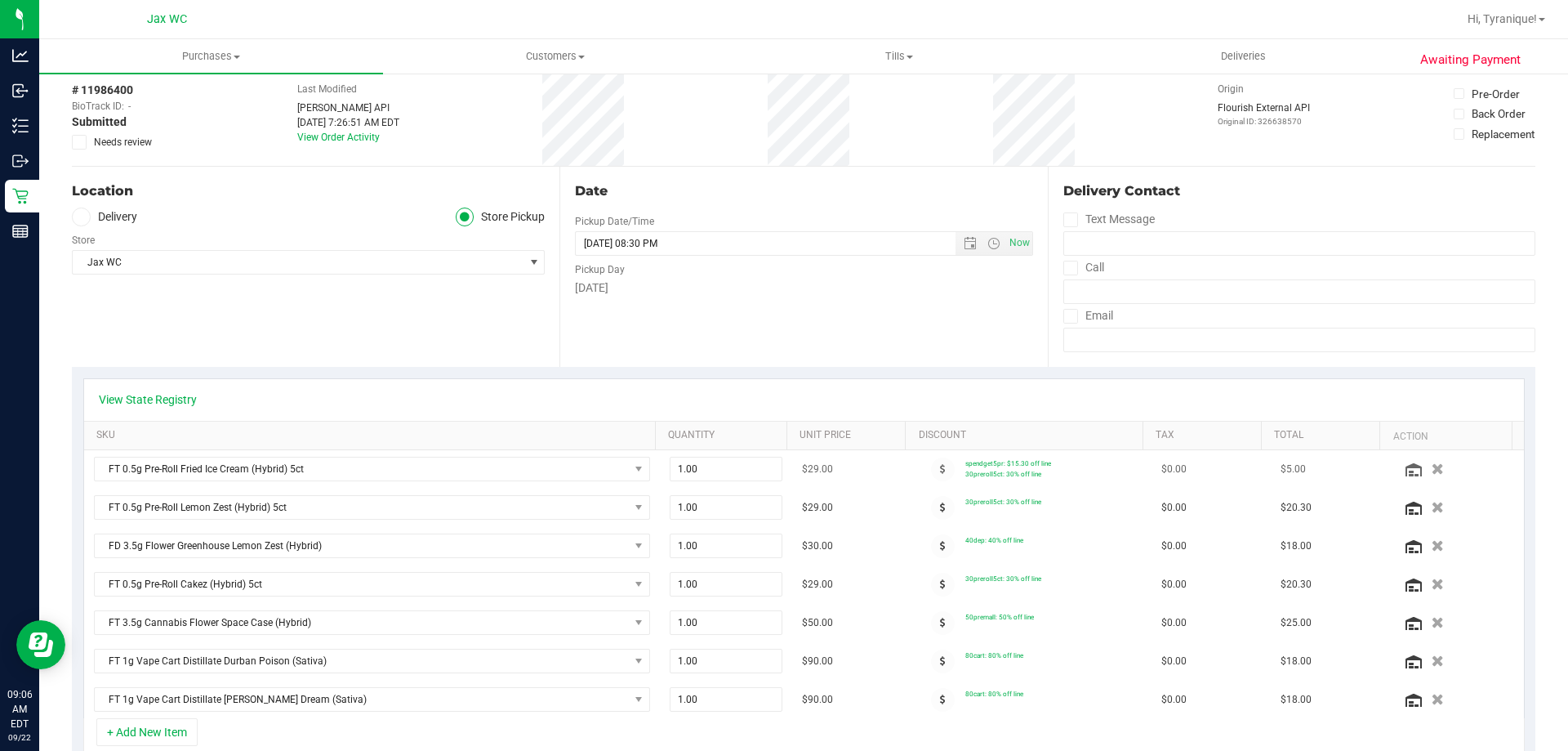
scroll to position [245, 0]
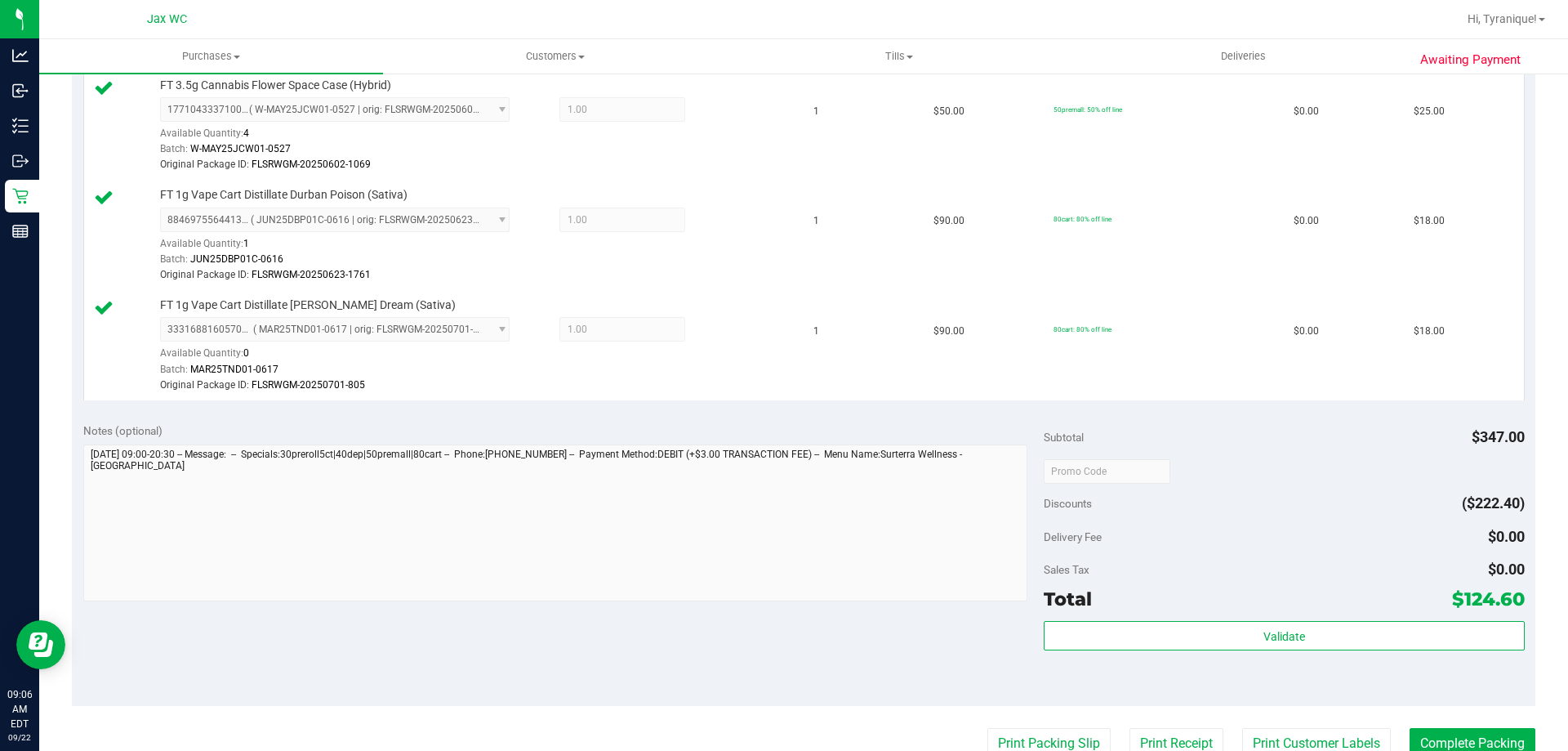
scroll to position [899, 0]
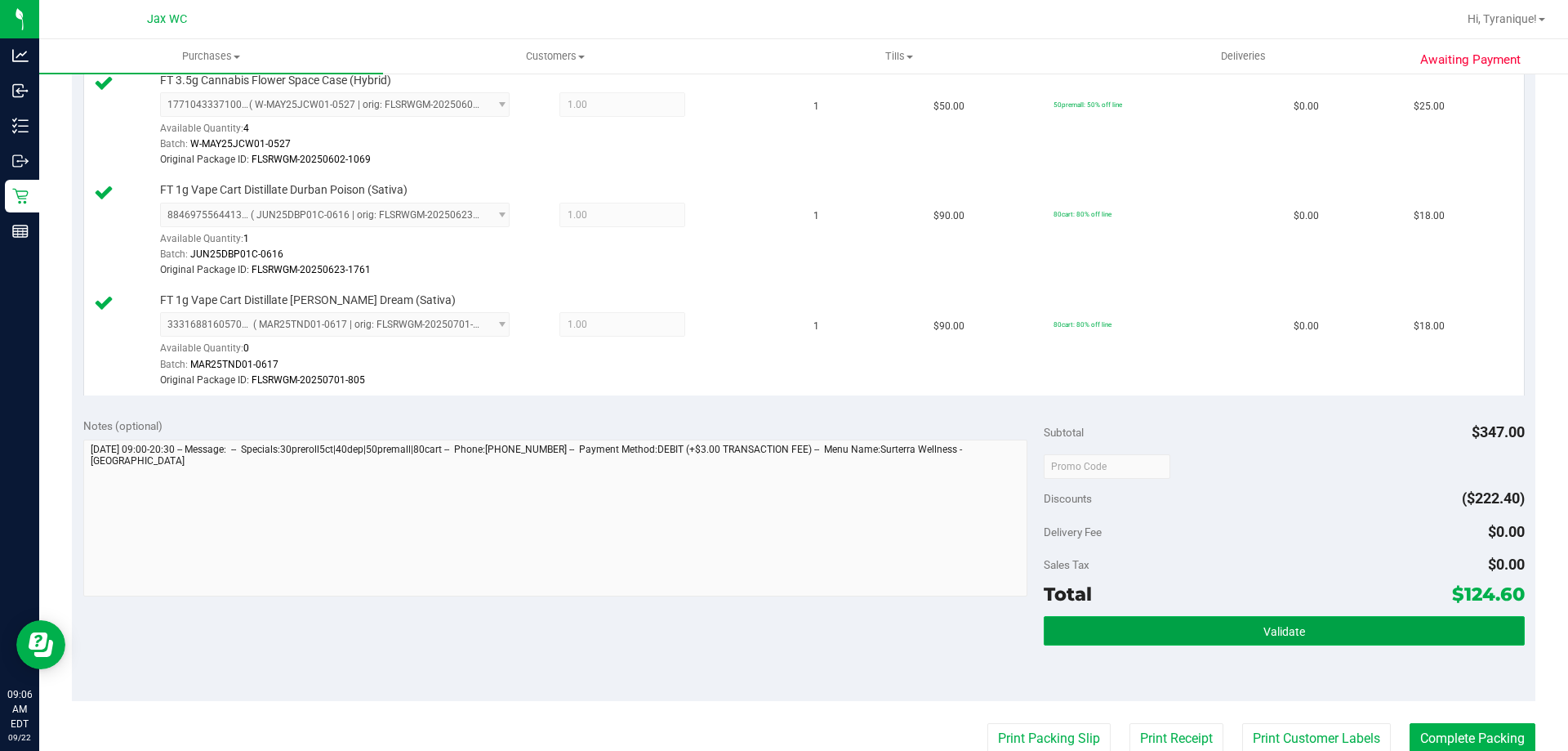
click at [1292, 635] on span "Validate" at bounding box center [1284, 632] width 41 height 13
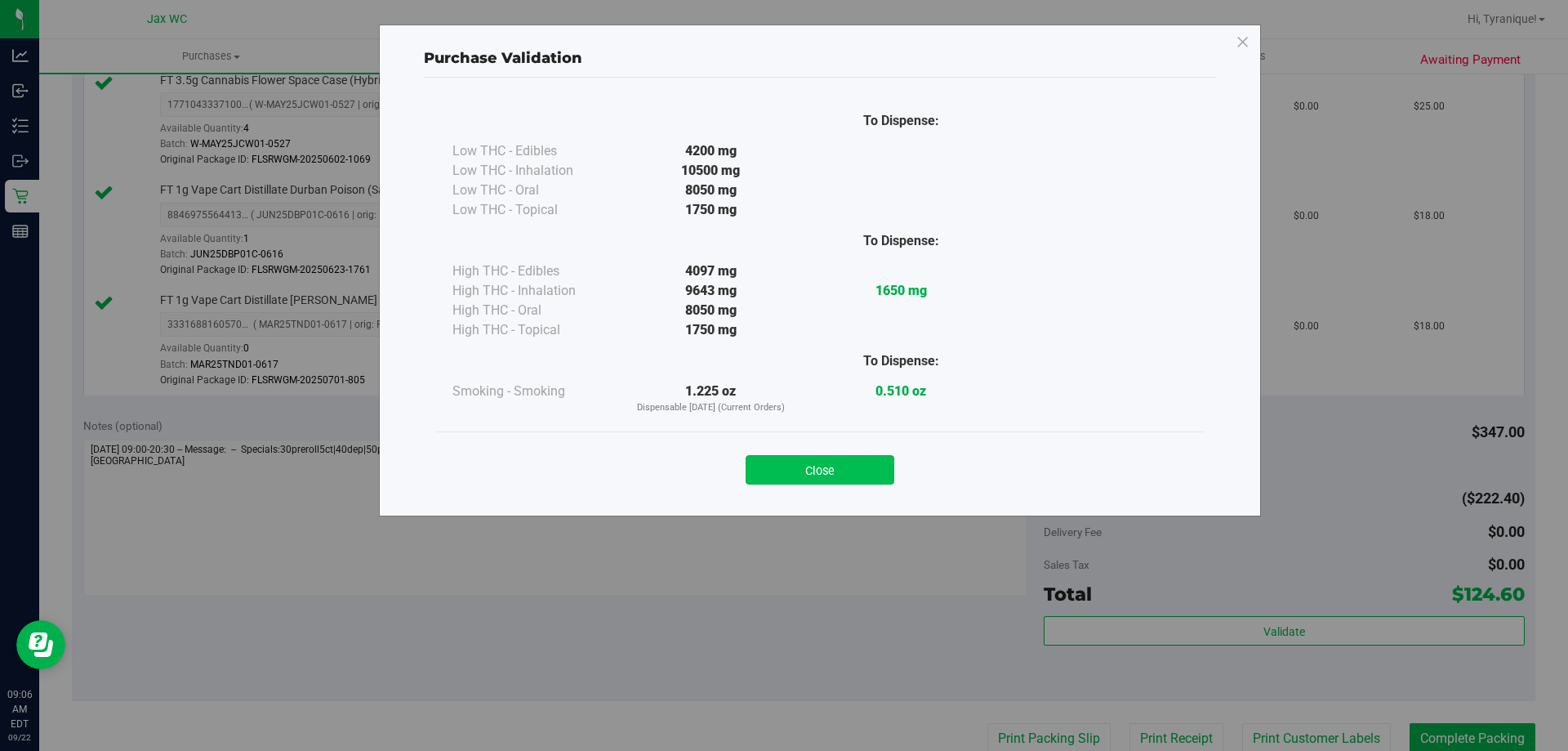
click at [875, 467] on button "Close" at bounding box center [820, 470] width 149 height 30
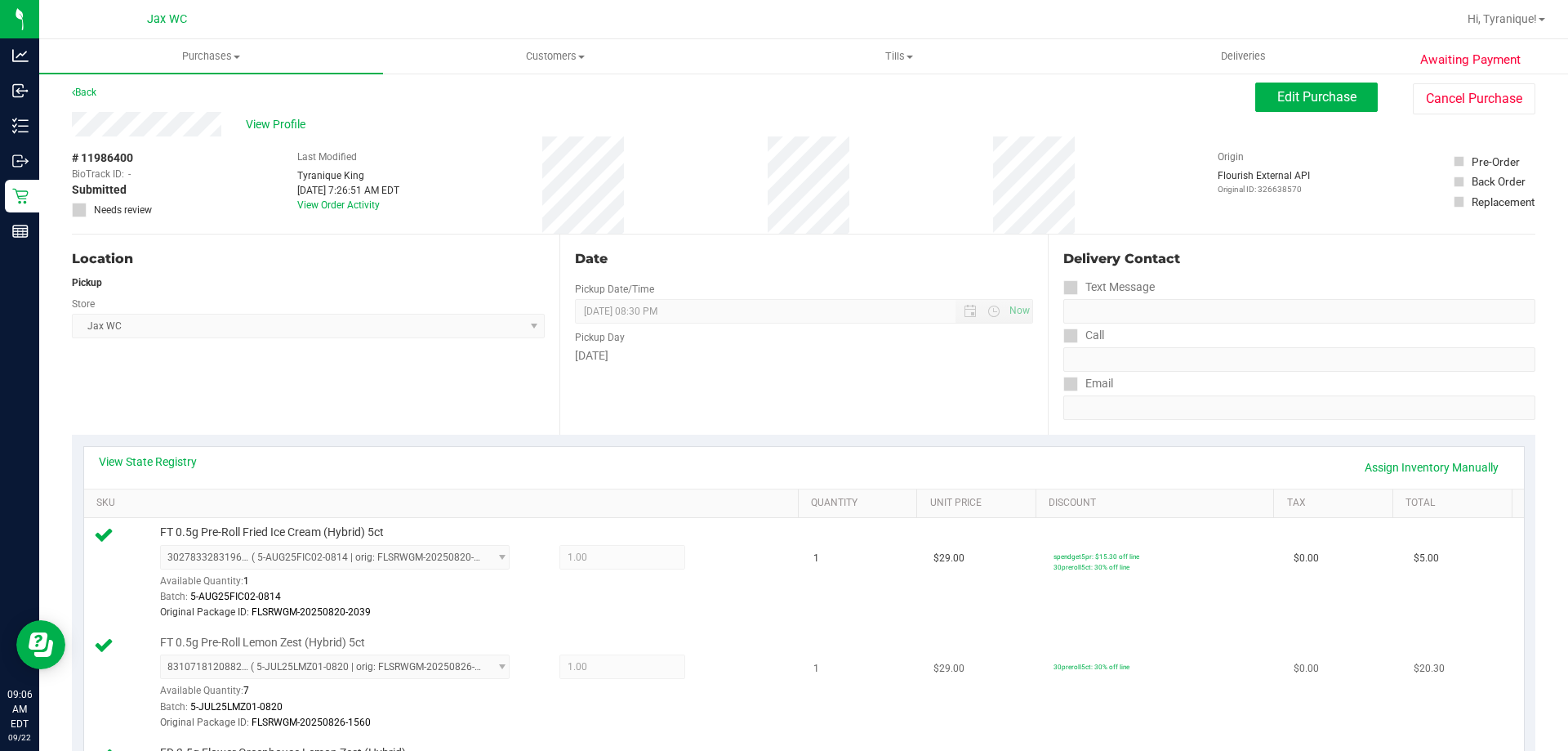
scroll to position [0, 0]
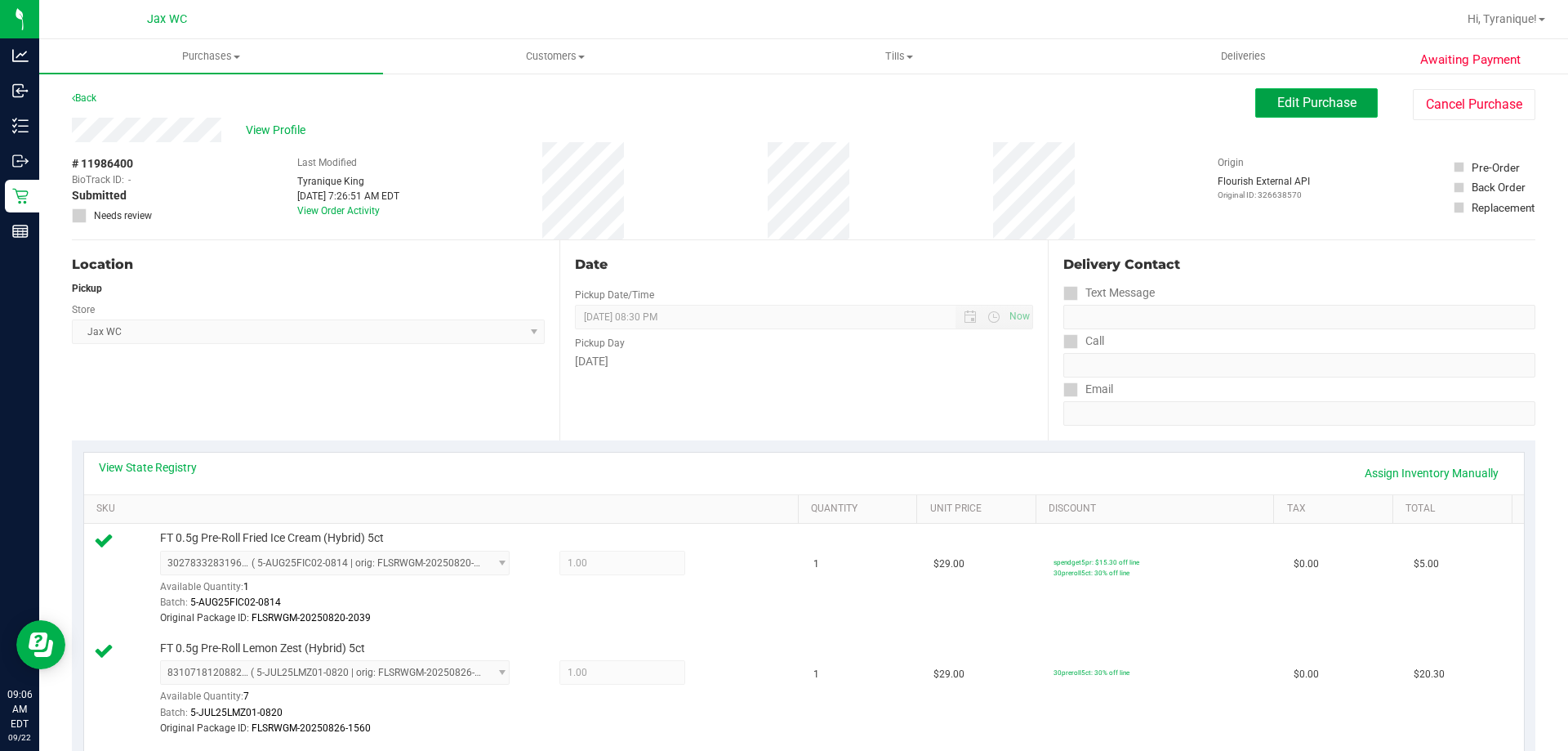
click at [1289, 115] on button "Edit Purchase" at bounding box center [1316, 103] width 122 height 30
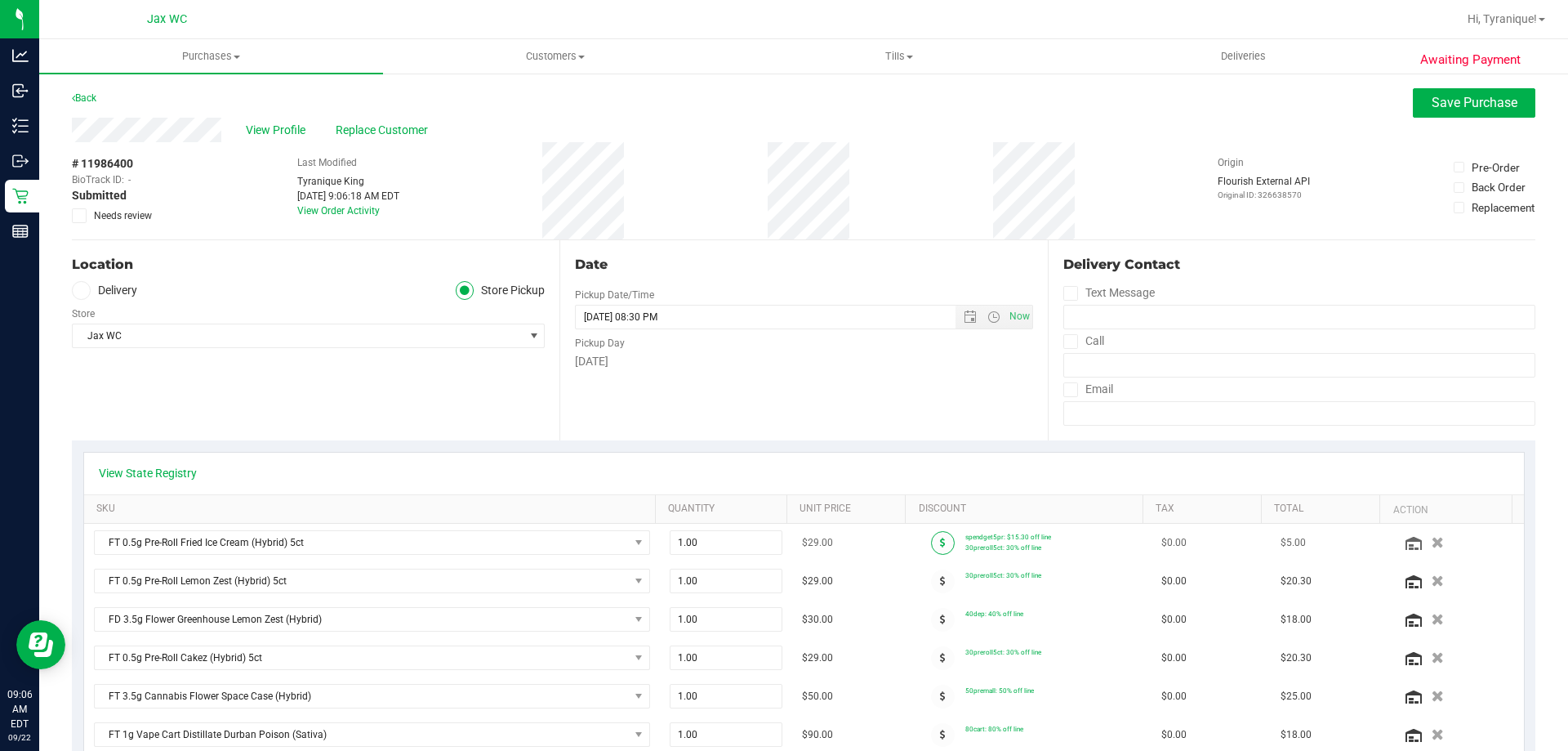
click at [940, 541] on icon at bounding box center [942, 543] width 6 height 10
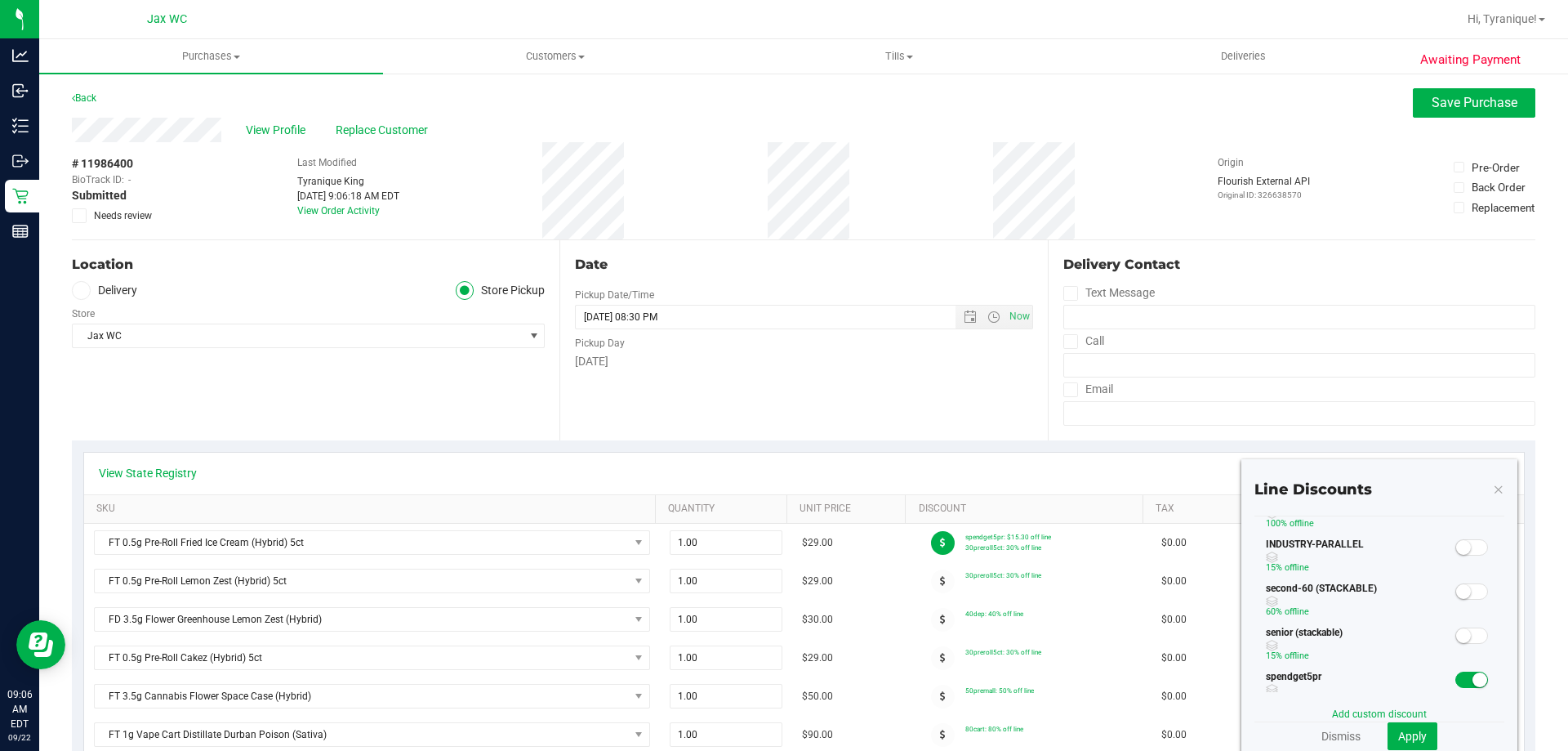
scroll to position [245, 0]
click at [1456, 671] on span at bounding box center [1472, 679] width 33 height 17
click at [1405, 730] on span "Apply" at bounding box center [1412, 736] width 29 height 13
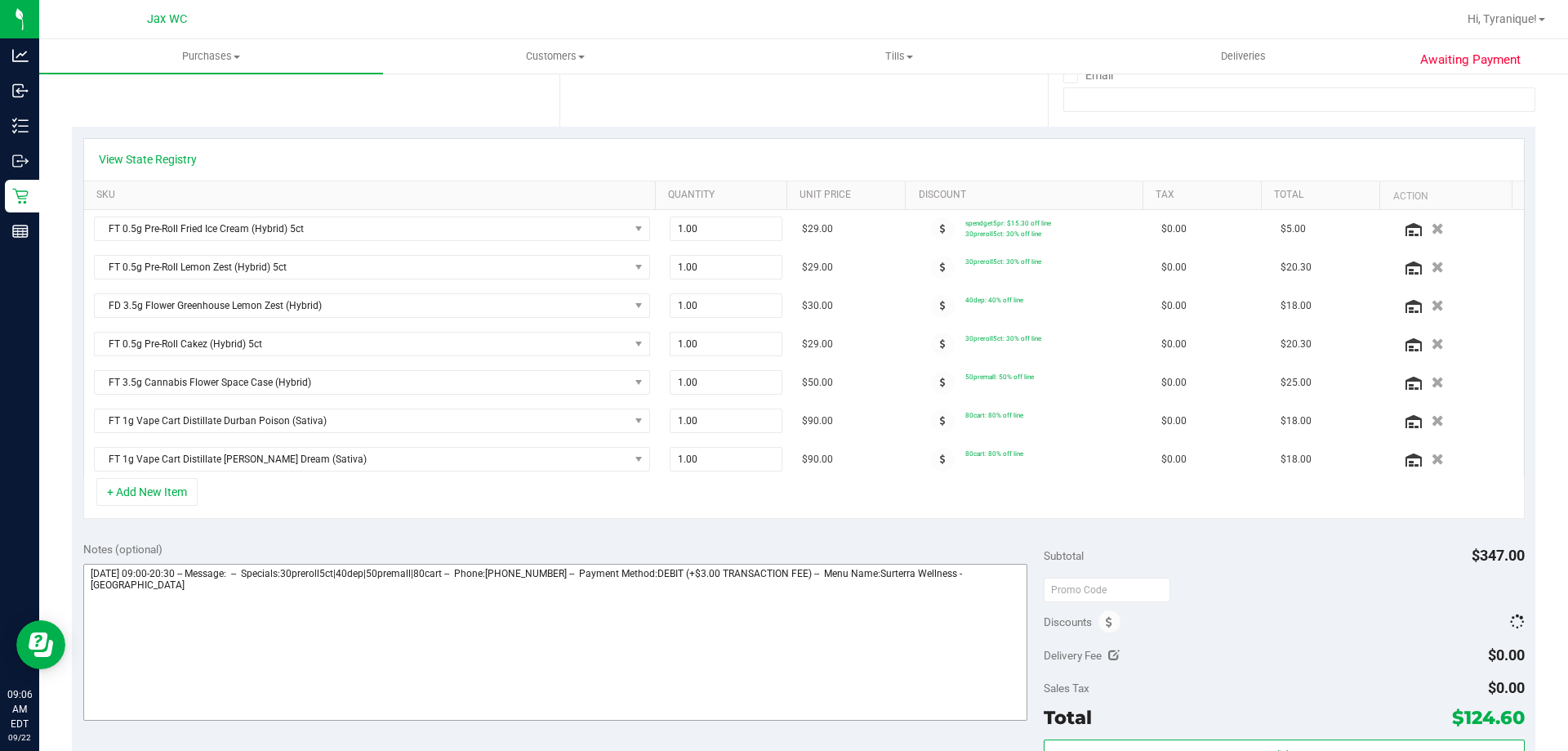
scroll to position [327, 0]
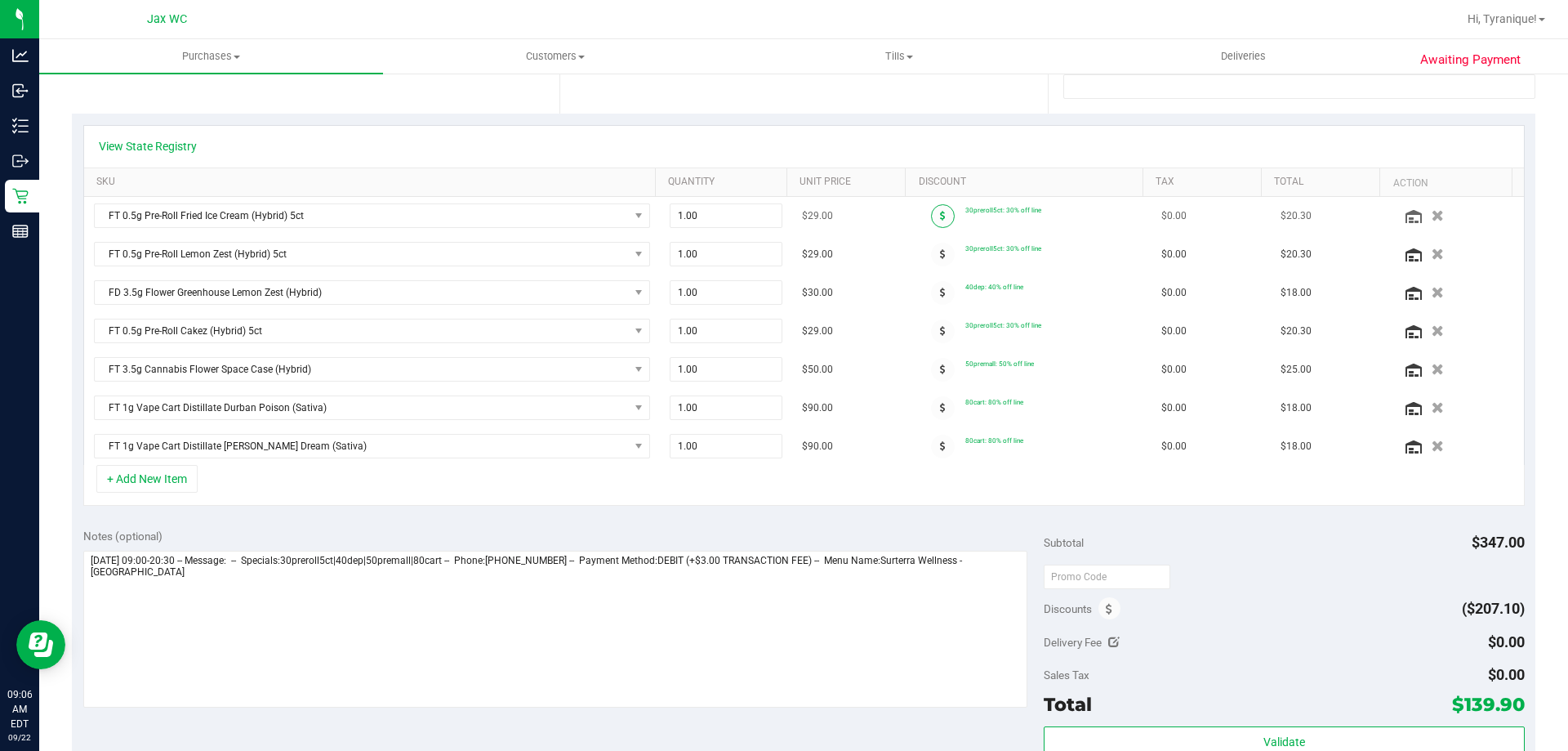
click at [933, 220] on span at bounding box center [943, 216] width 24 height 24
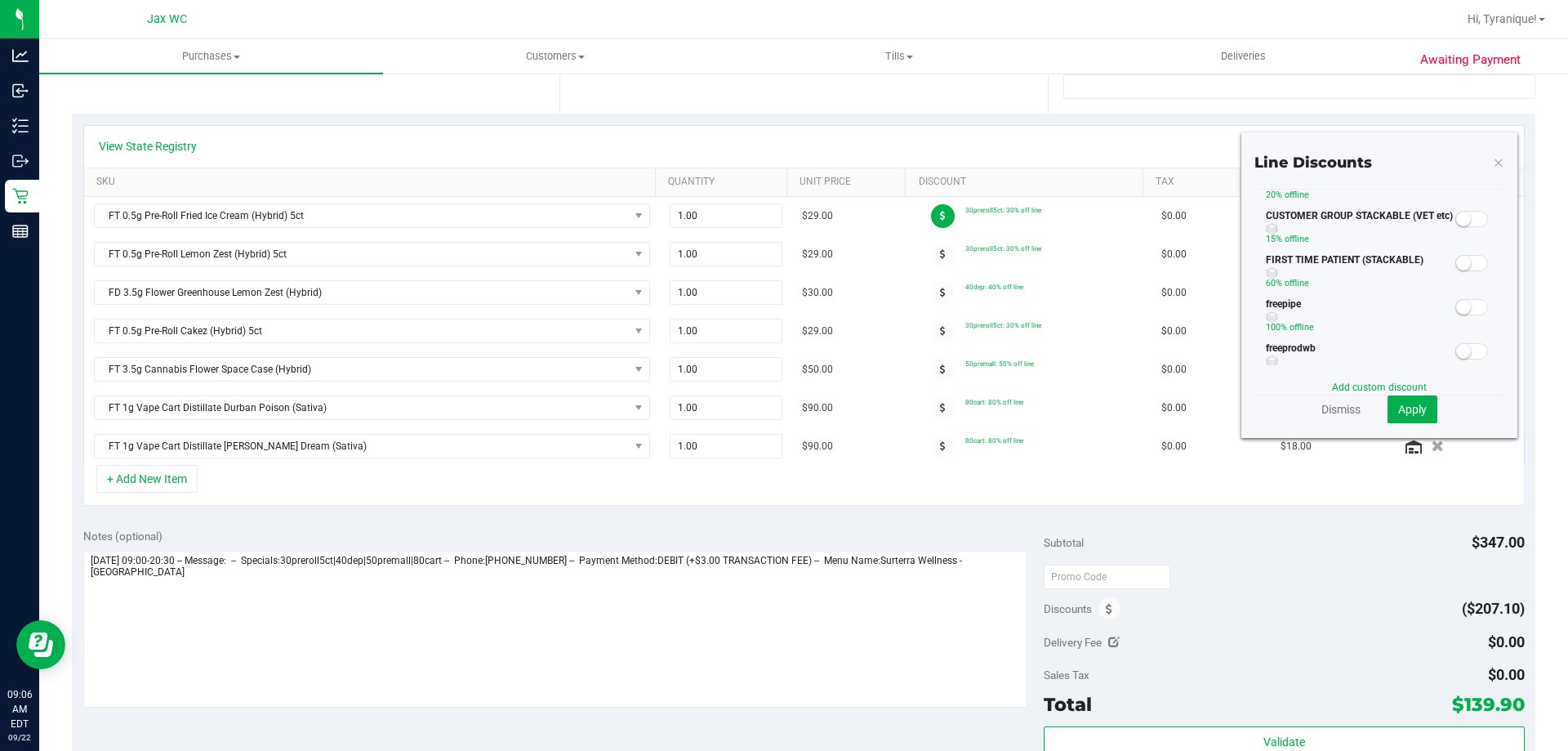
scroll to position [245, 0]
click at [1457, 347] on small at bounding box center [1464, 352] width 15 height 15
click at [1407, 411] on span "Apply" at bounding box center [1412, 410] width 29 height 13
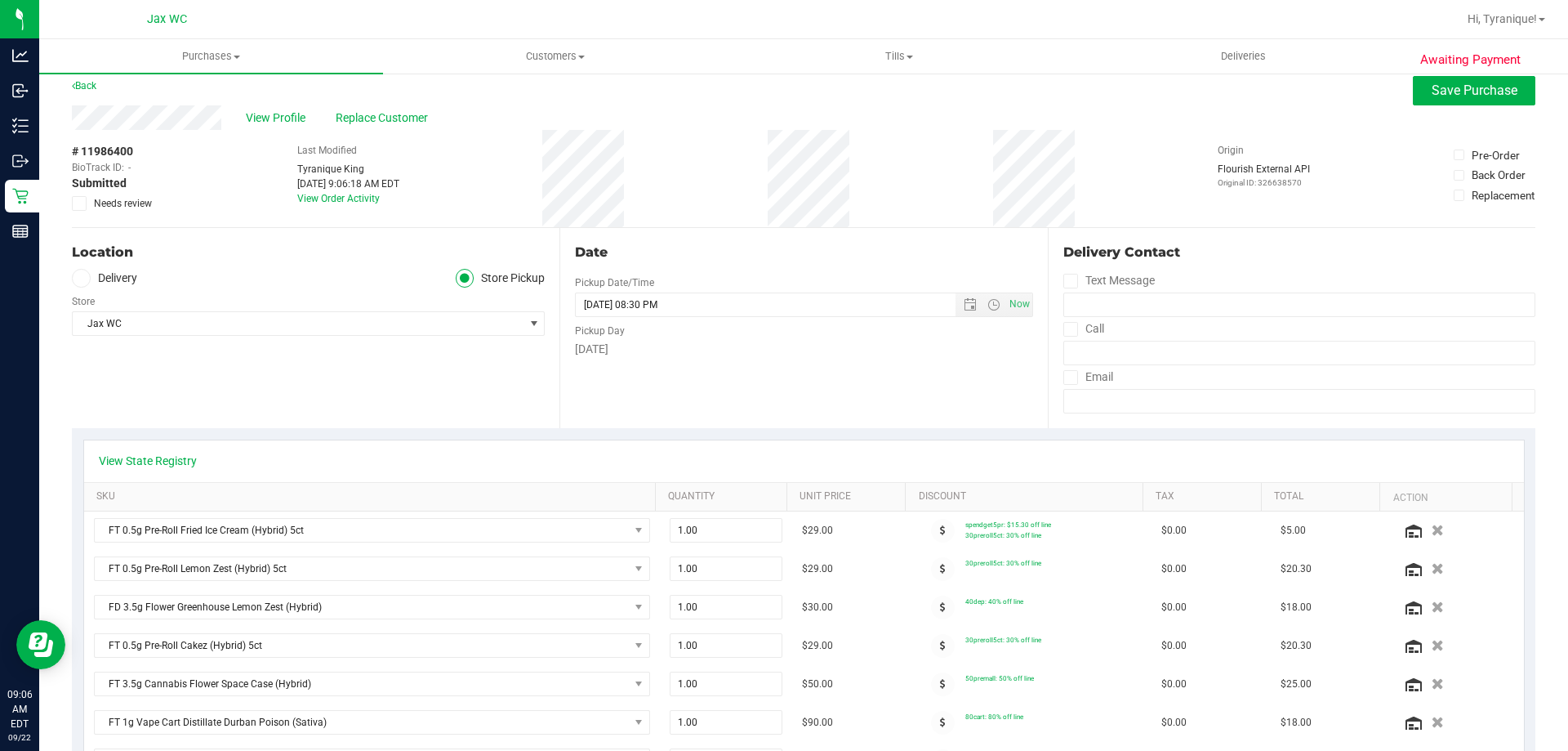
scroll to position [0, 0]
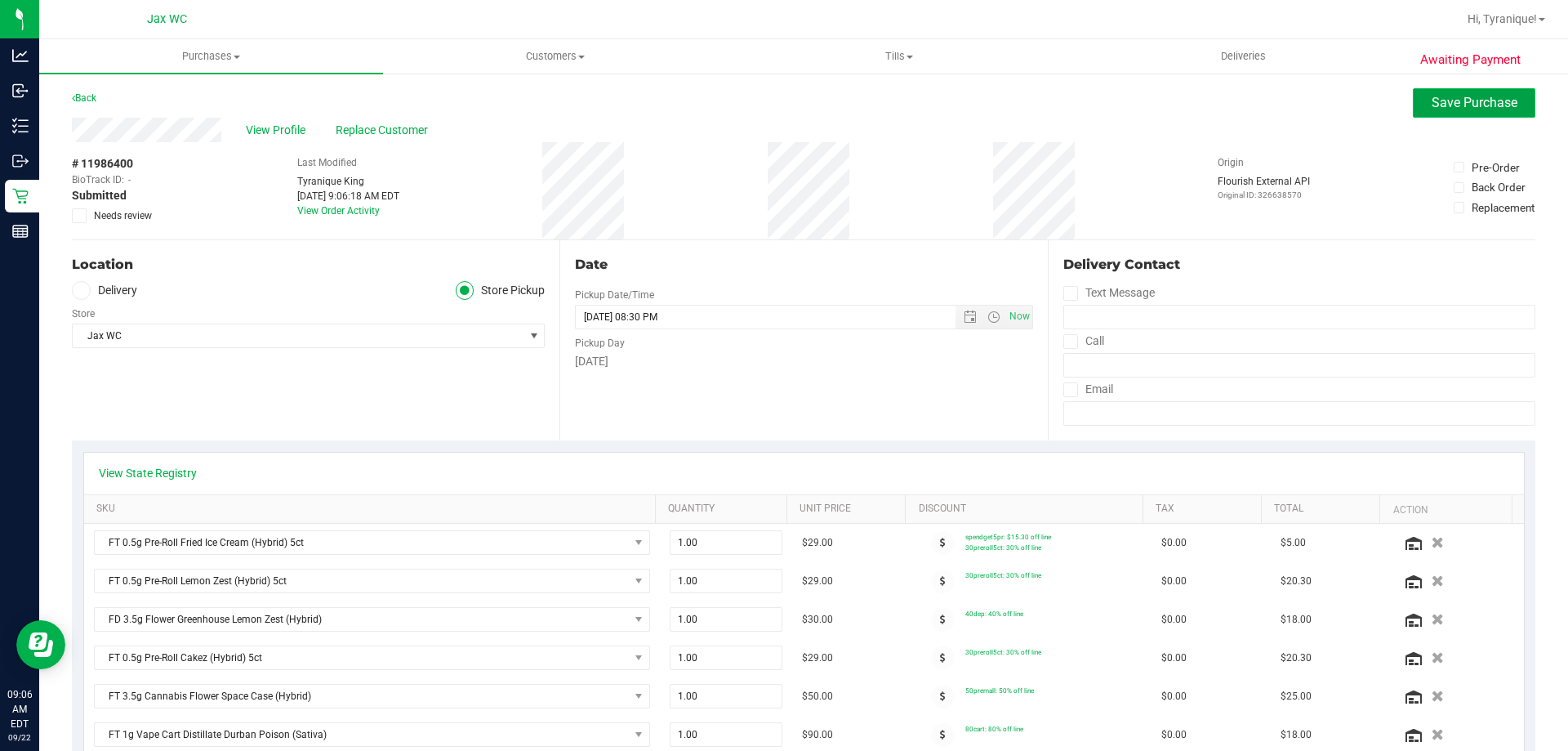
click at [1438, 112] on button "Save Purchase" at bounding box center [1474, 103] width 122 height 30
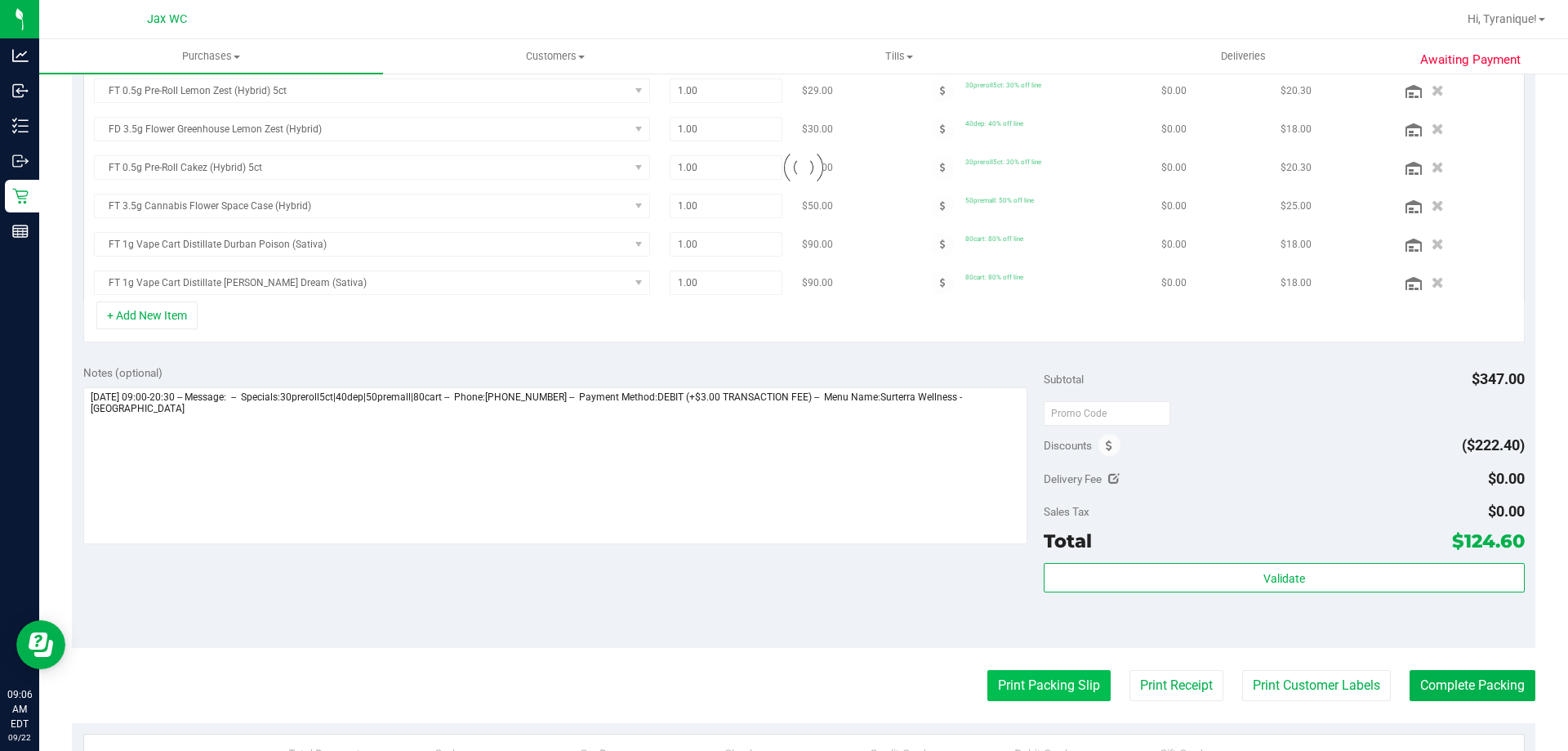
scroll to position [478, 0]
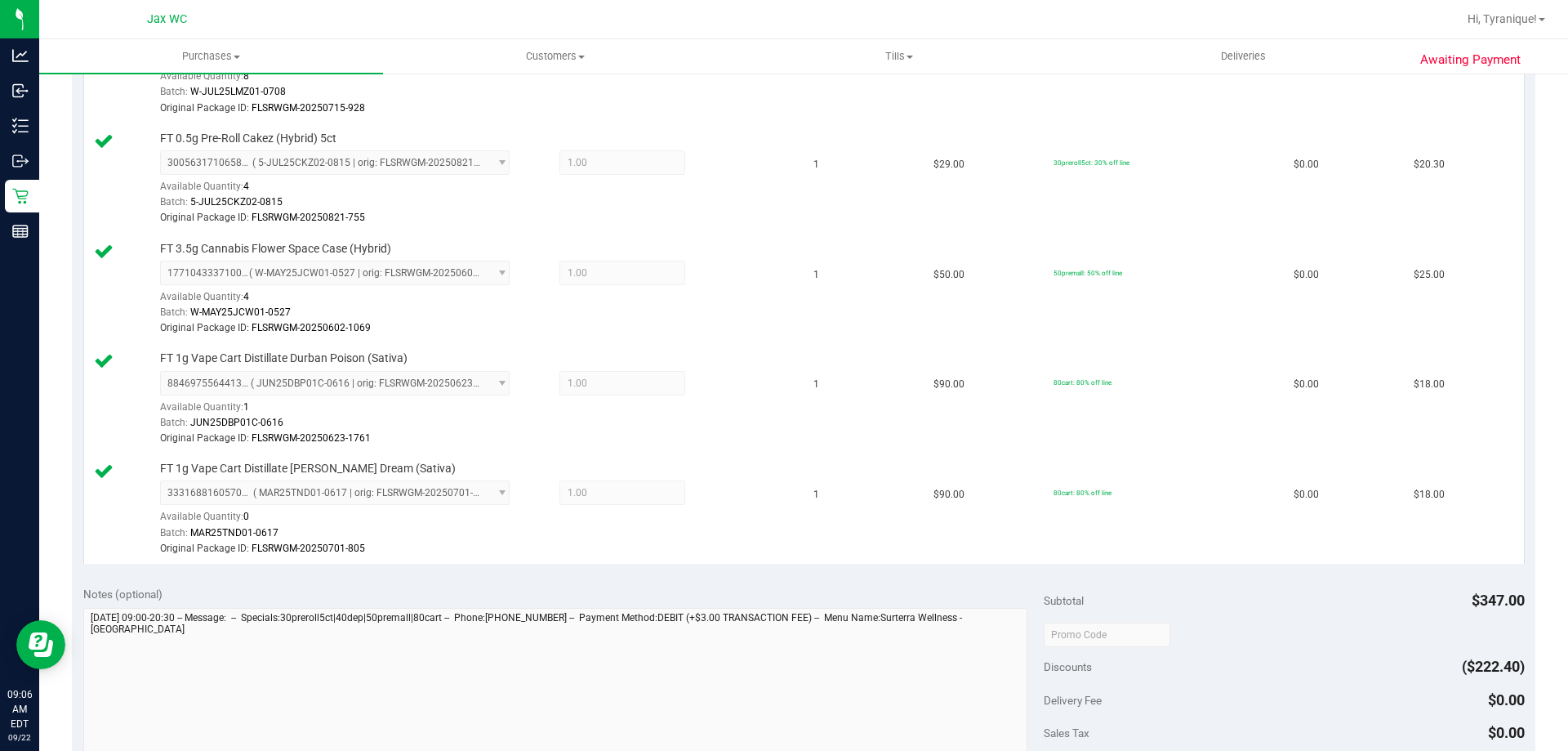
scroll to position [968, 0]
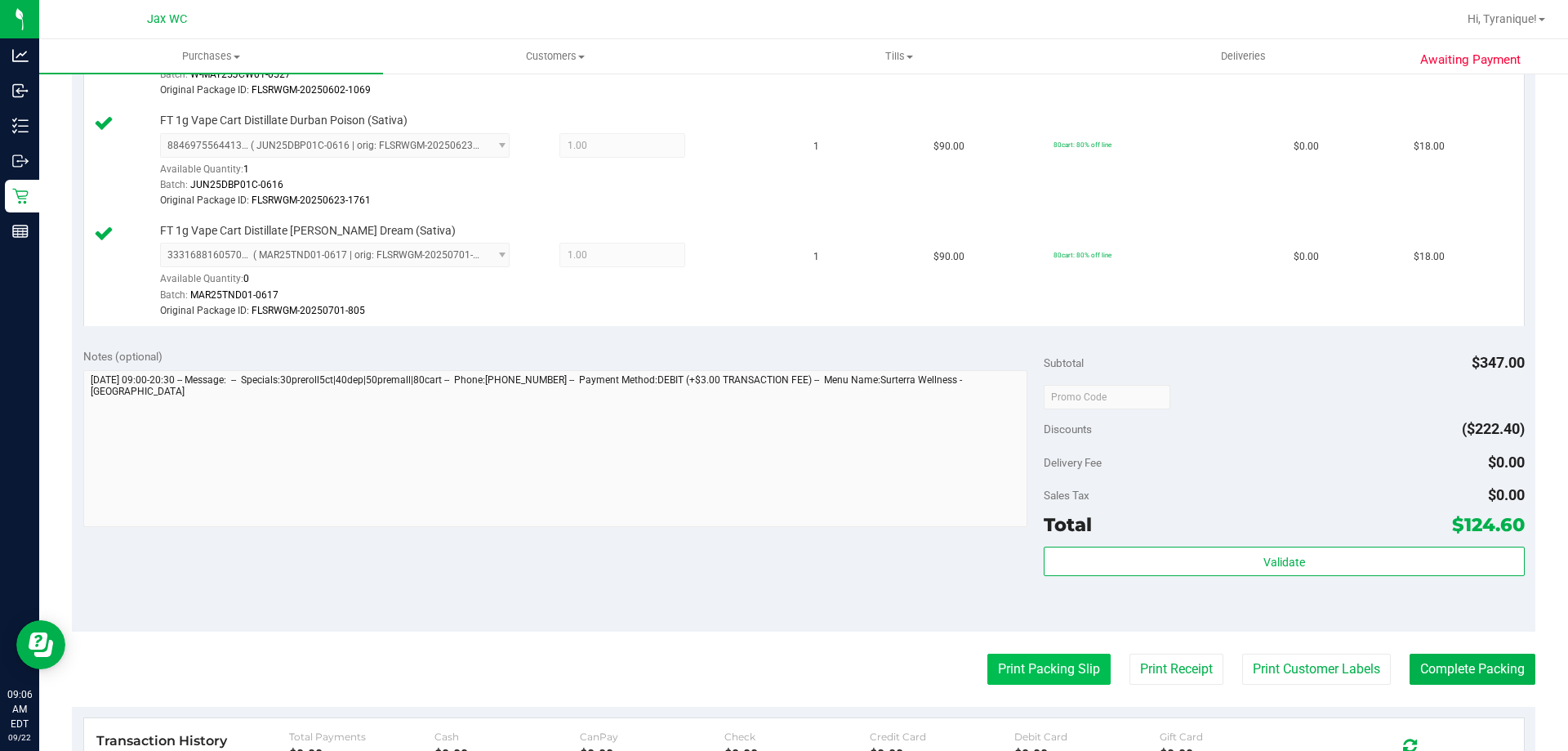
click at [1057, 677] on button "Print Packing Slip" at bounding box center [1049, 669] width 123 height 31
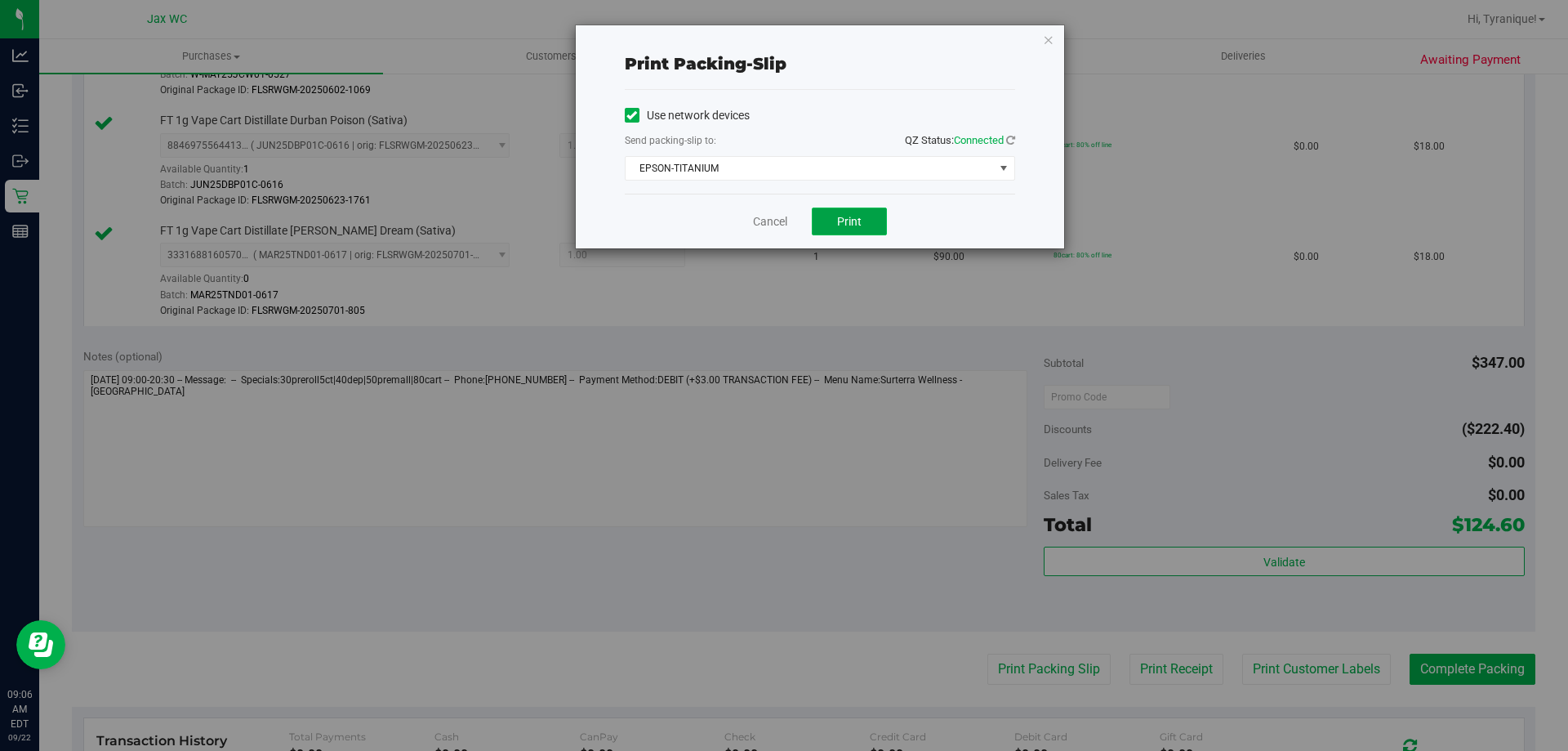
click at [883, 216] on button "Print" at bounding box center [849, 221] width 75 height 28
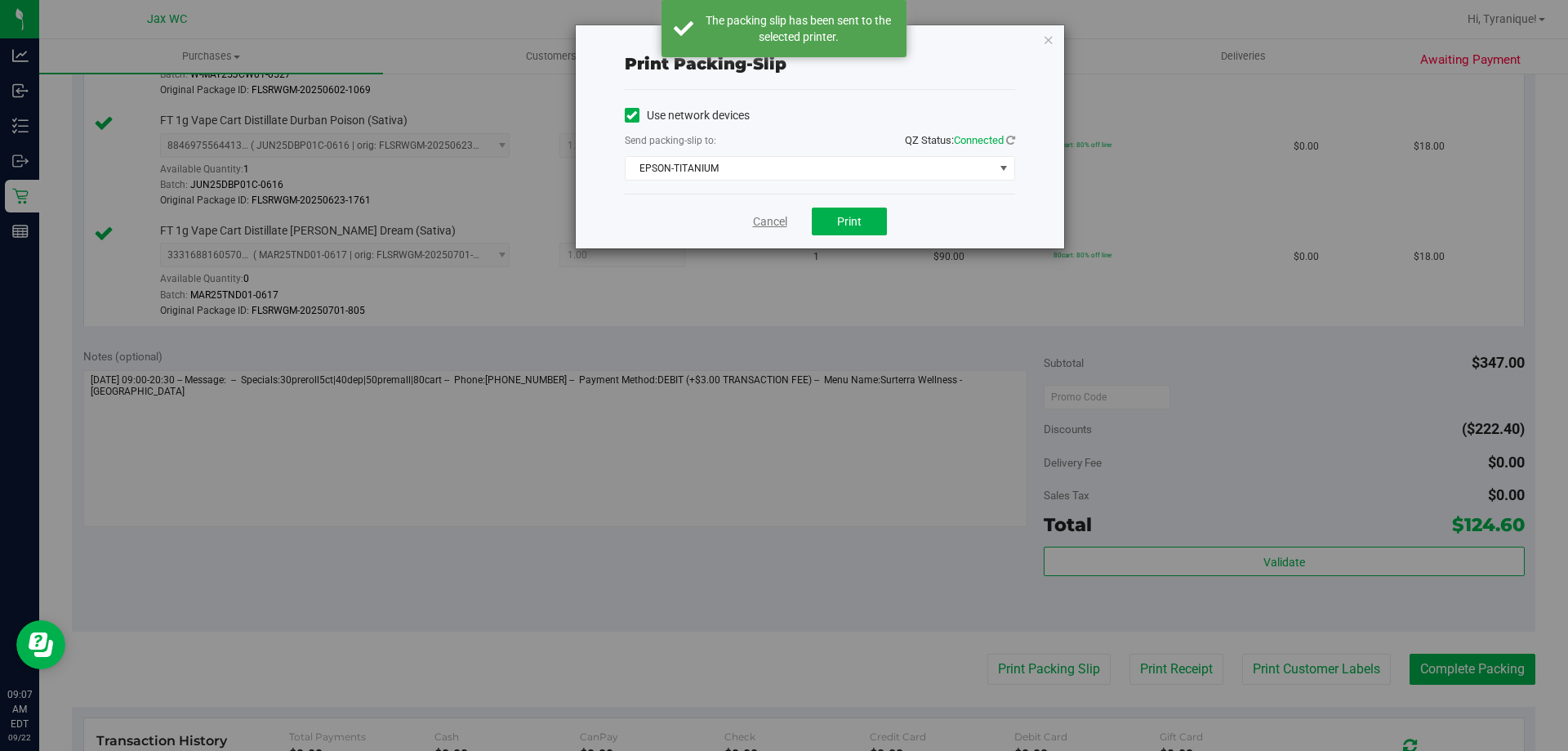
click at [787, 216] on div "Cancel Print" at bounding box center [820, 221] width 391 height 55
click at [779, 218] on link "Cancel" at bounding box center [770, 221] width 35 height 17
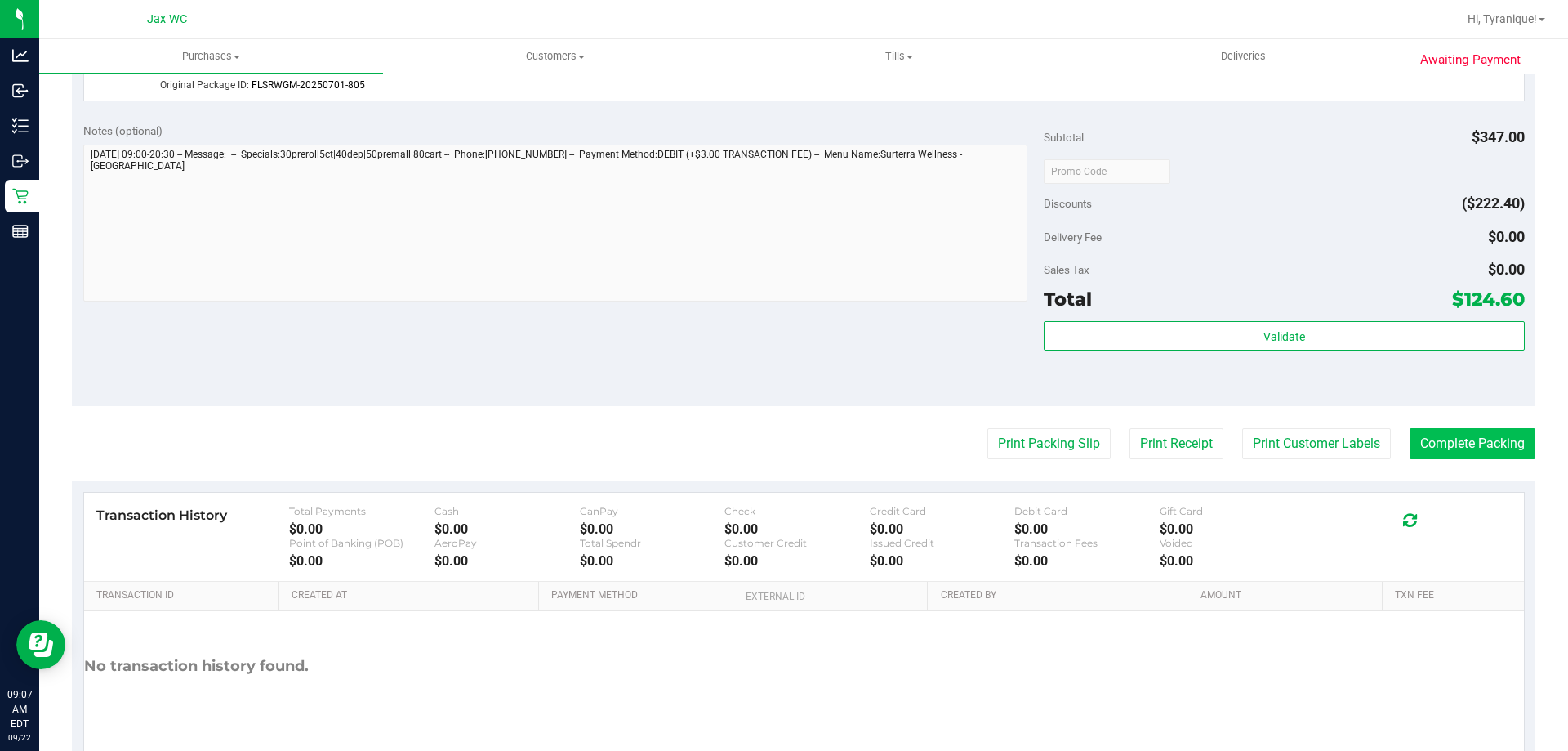
scroll to position [1262, 0]
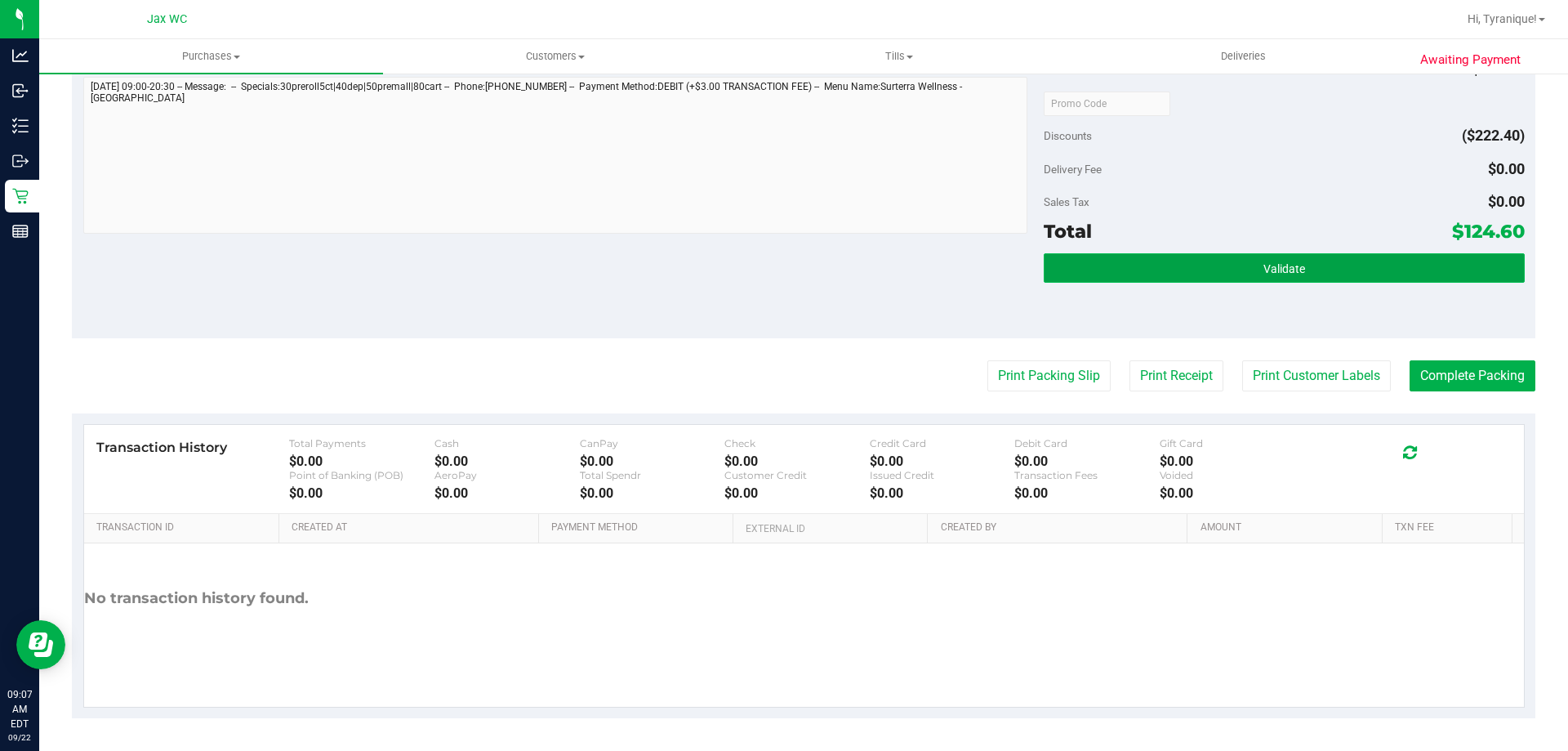
click at [1462, 263] on button "Validate" at bounding box center [1284, 269] width 481 height 30
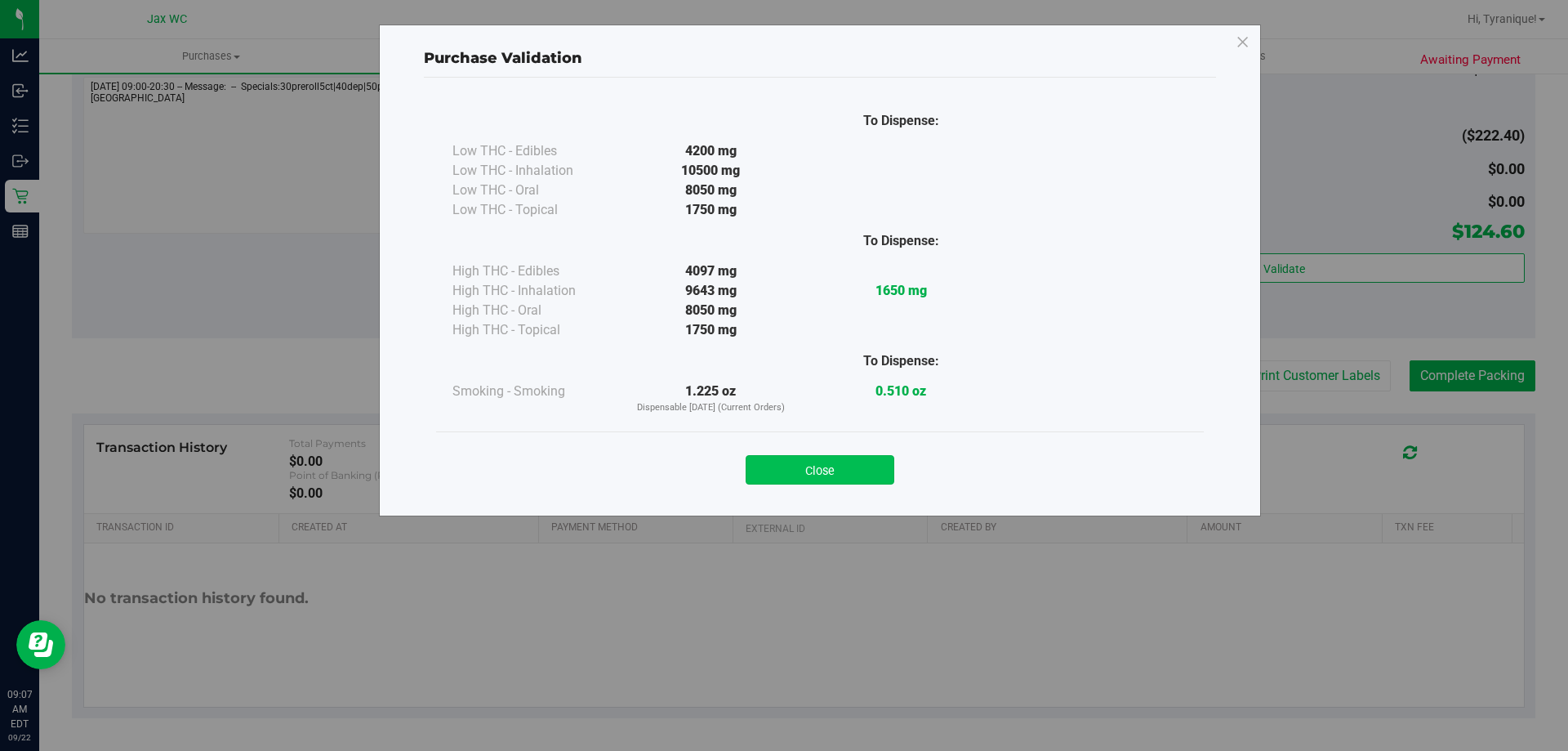
click at [884, 474] on button "Close" at bounding box center [820, 470] width 149 height 30
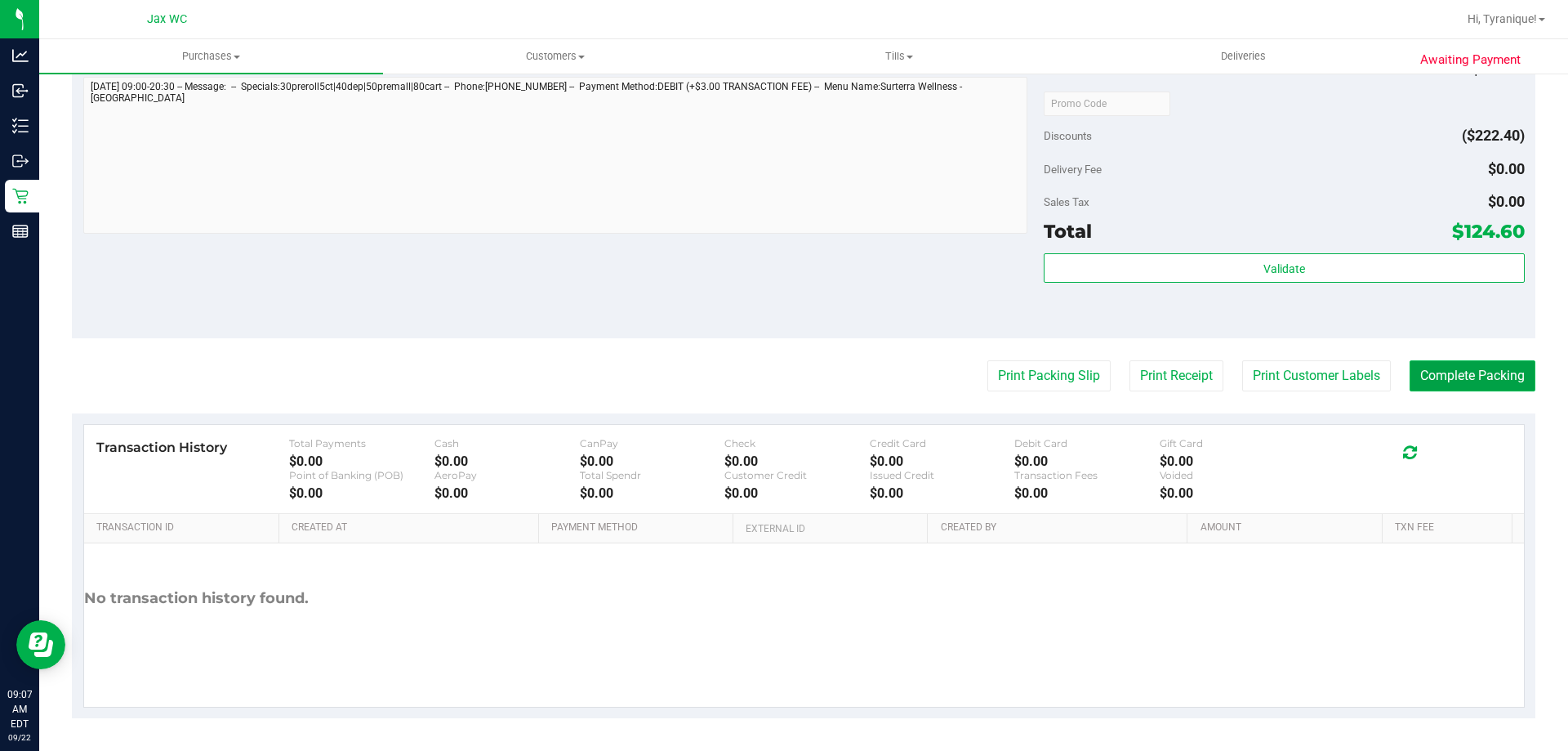
click at [1414, 384] on button "Complete Packing" at bounding box center [1472, 376] width 126 height 31
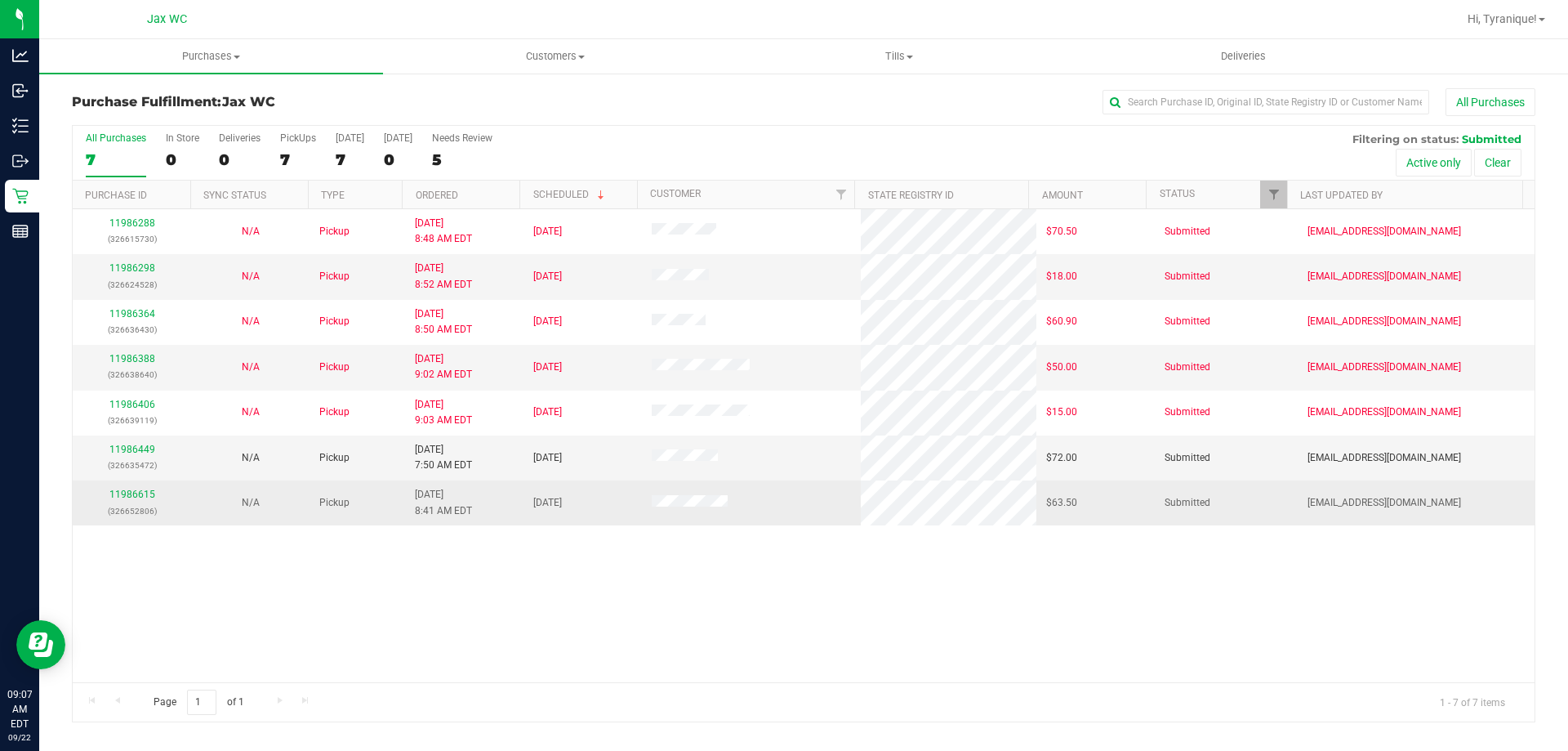
click at [116, 501] on div "11986615 (326652806)" at bounding box center [132, 502] width 99 height 31
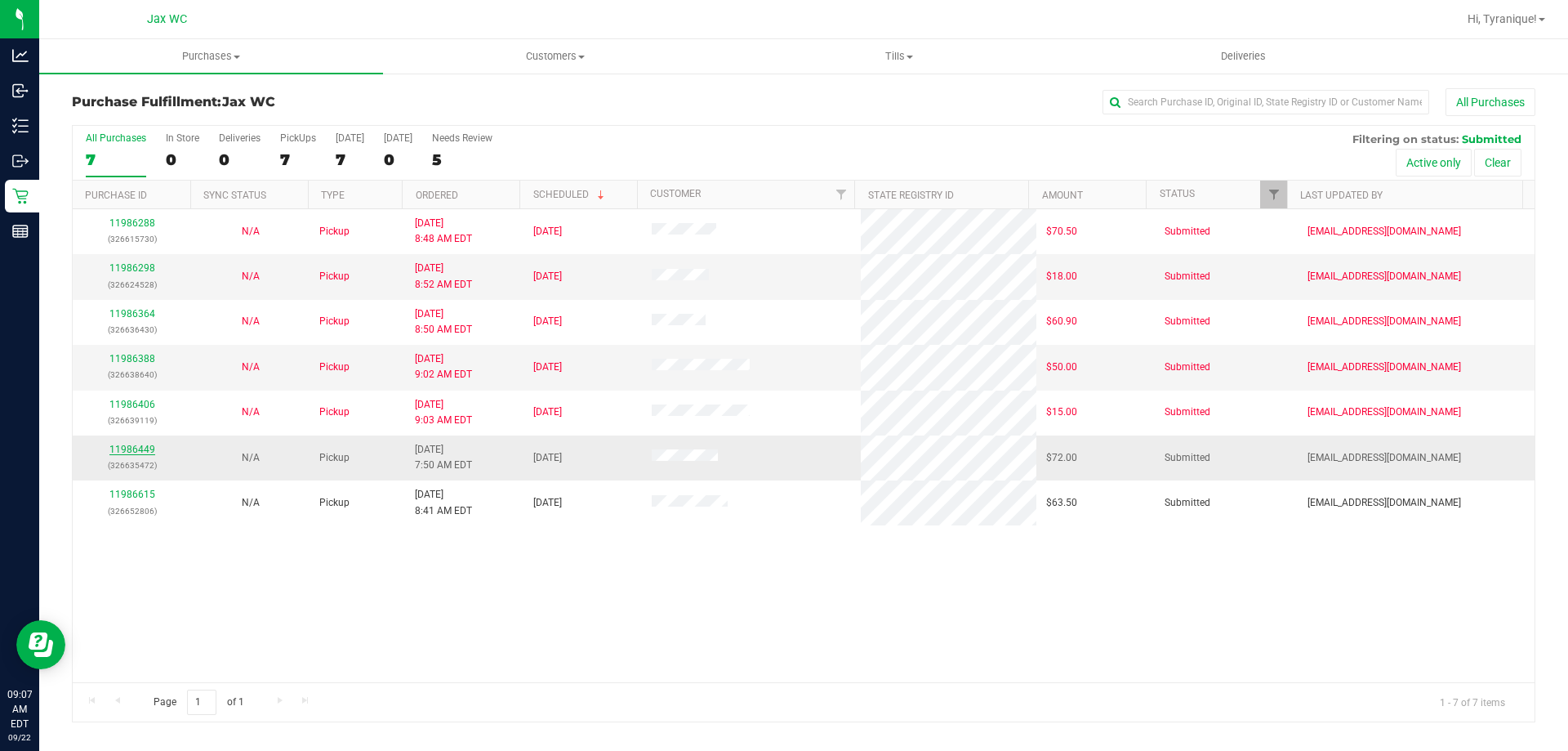
click at [123, 449] on link "11986449" at bounding box center [132, 449] width 45 height 12
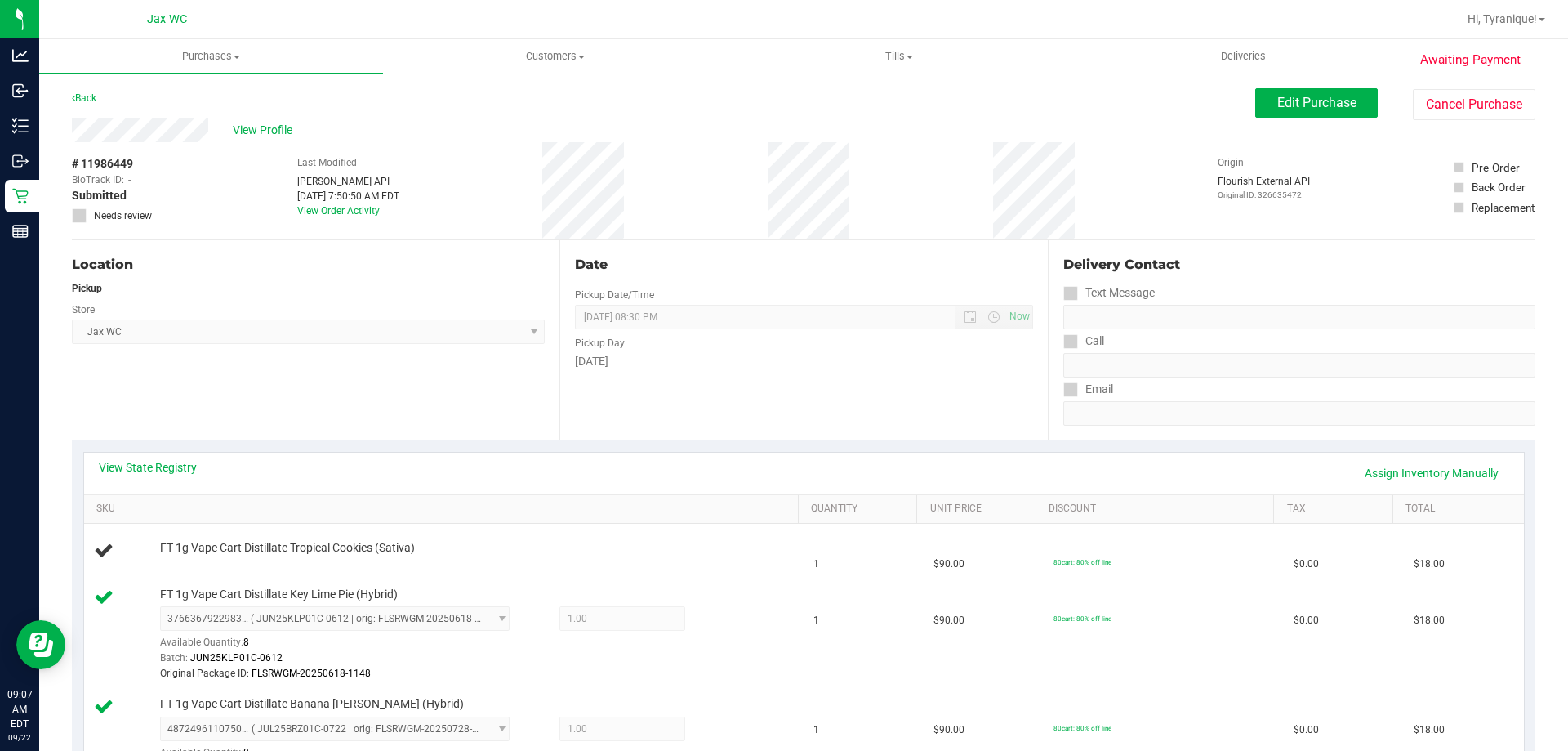
click at [85, 91] on div "Back" at bounding box center [84, 98] width 25 height 20
click at [91, 100] on link "Back" at bounding box center [84, 98] width 25 height 12
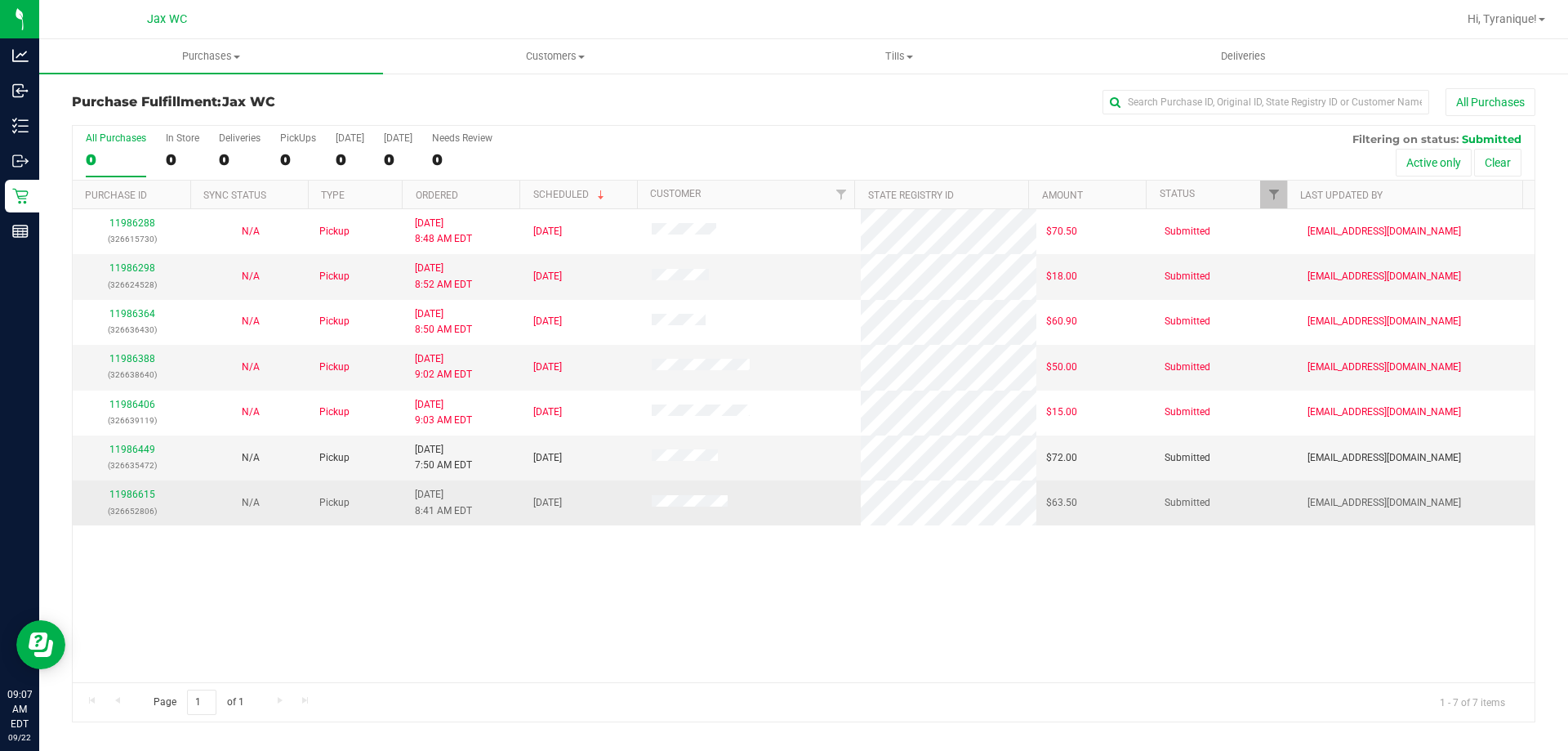
click at [133, 487] on div "11986615 (326652806)" at bounding box center [132, 502] width 99 height 31
click at [133, 494] on link "11986615" at bounding box center [132, 494] width 45 height 12
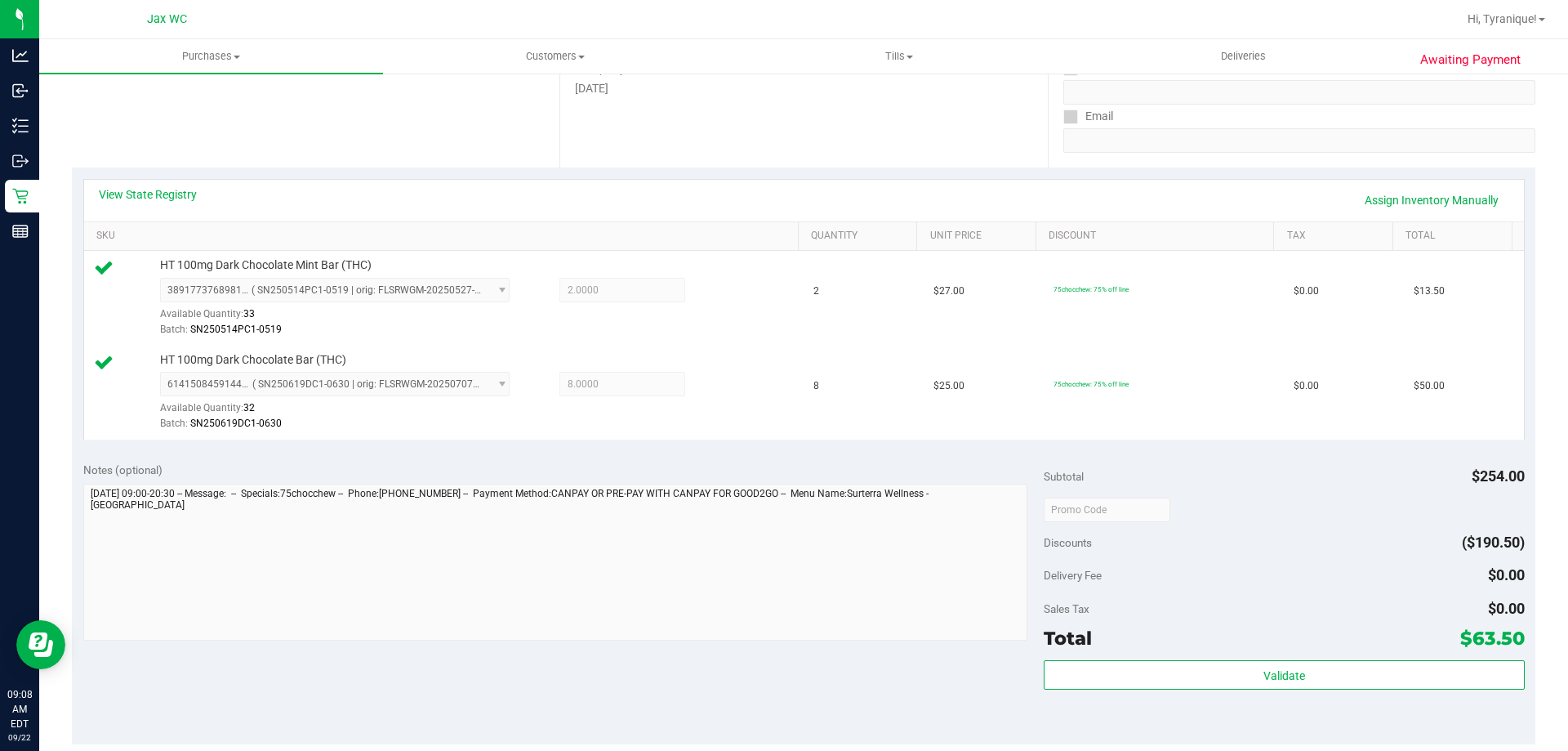
scroll to position [572, 0]
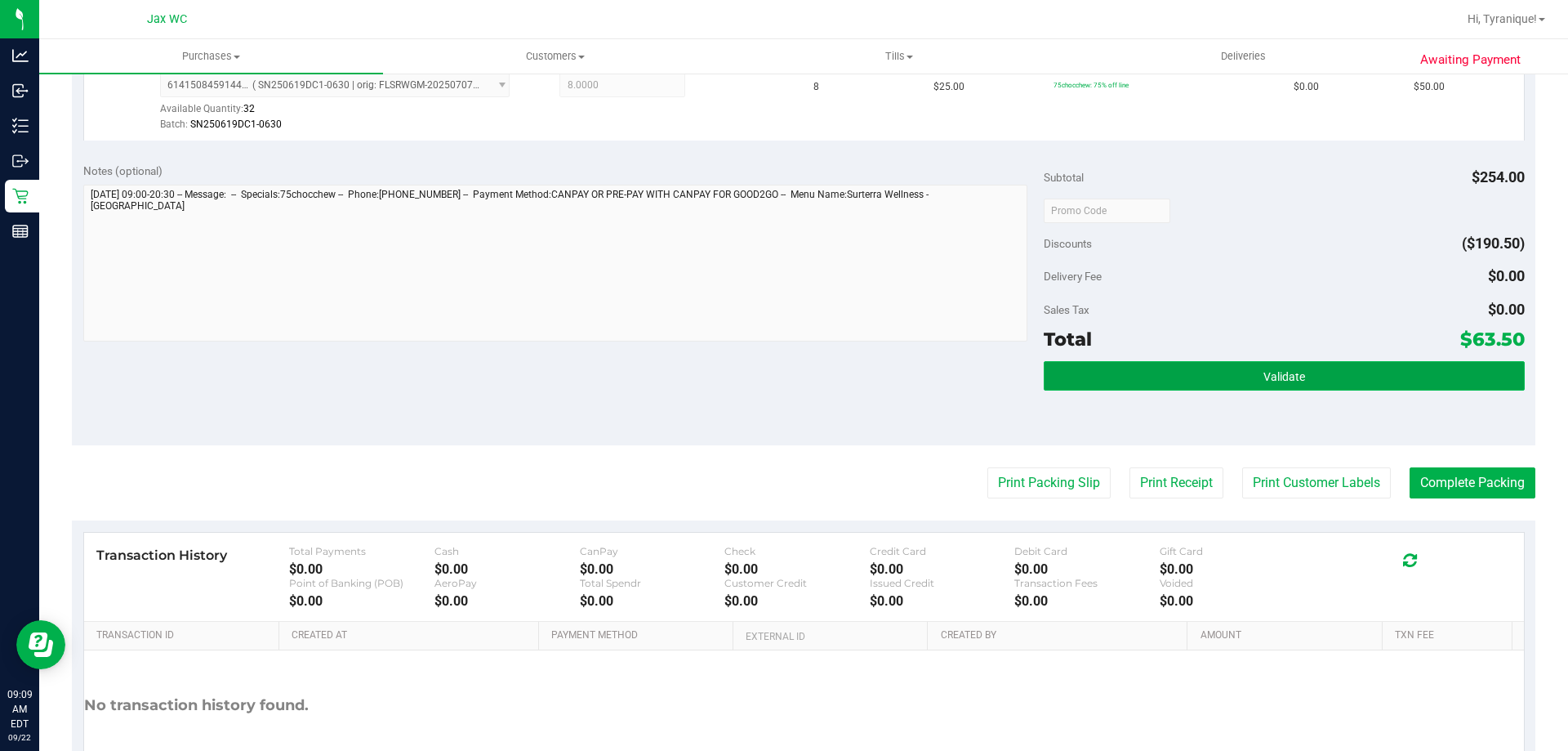
click at [1355, 378] on button "Validate" at bounding box center [1284, 376] width 481 height 30
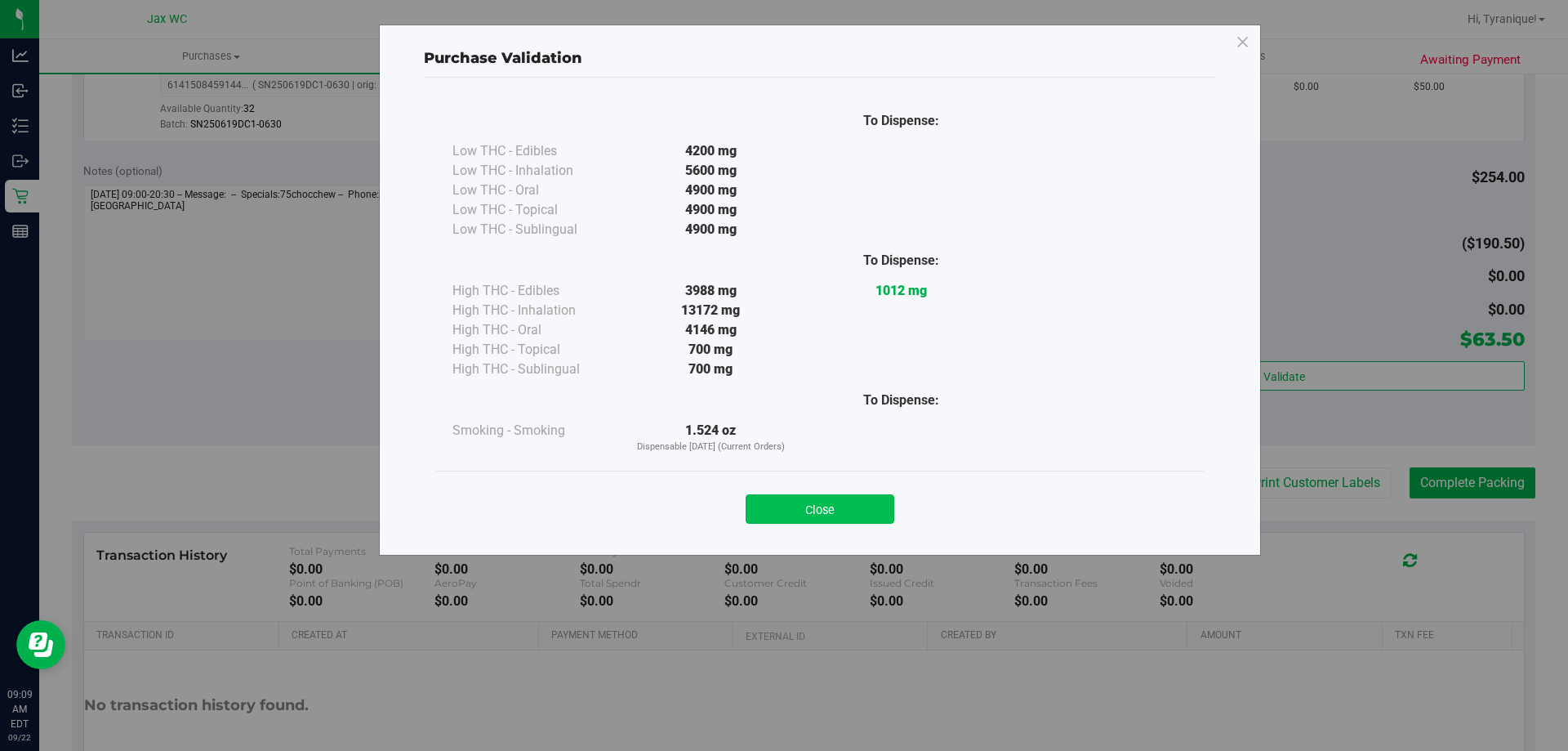
click at [855, 511] on button "Close" at bounding box center [820, 509] width 149 height 30
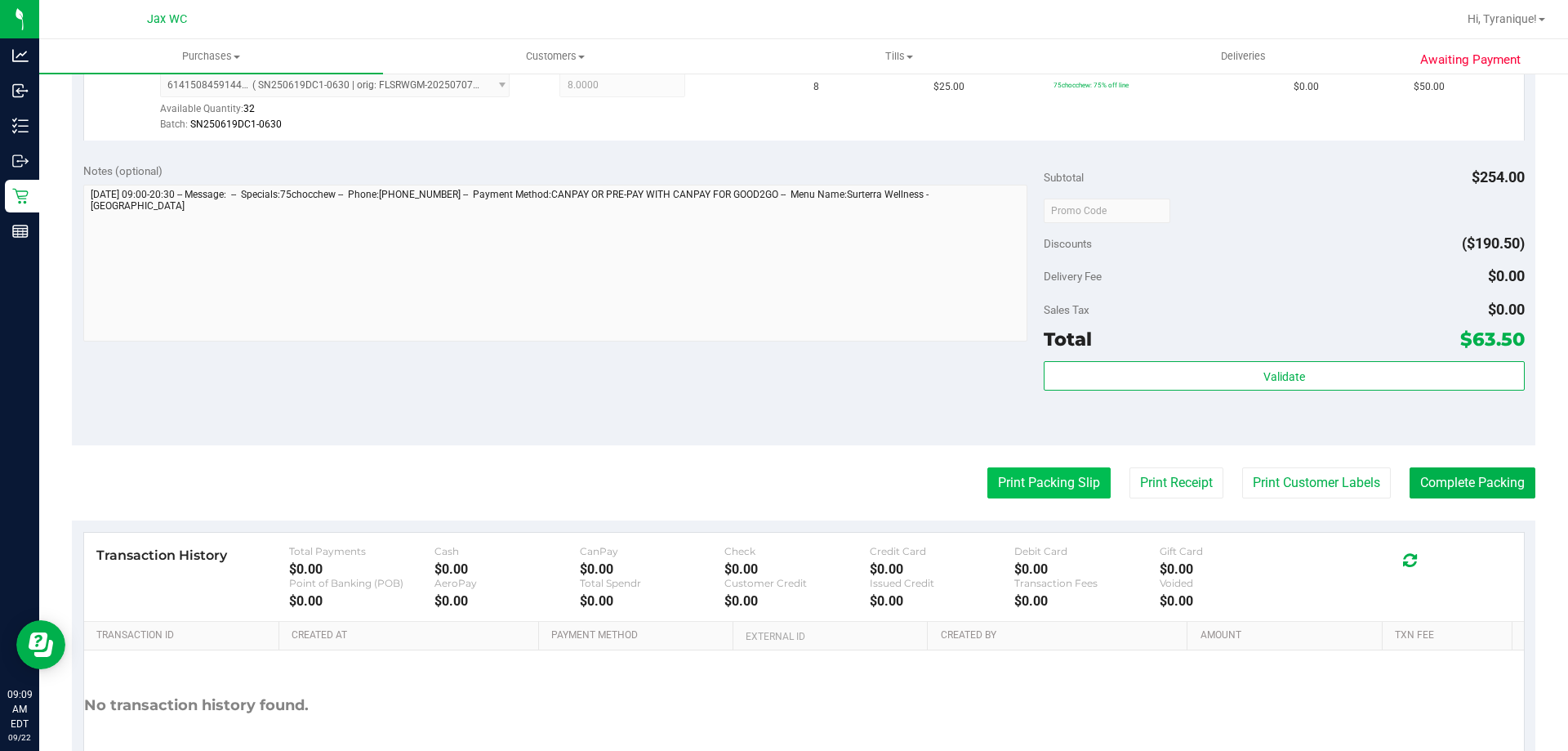
click at [1049, 482] on button "Print Packing Slip" at bounding box center [1049, 483] width 123 height 31
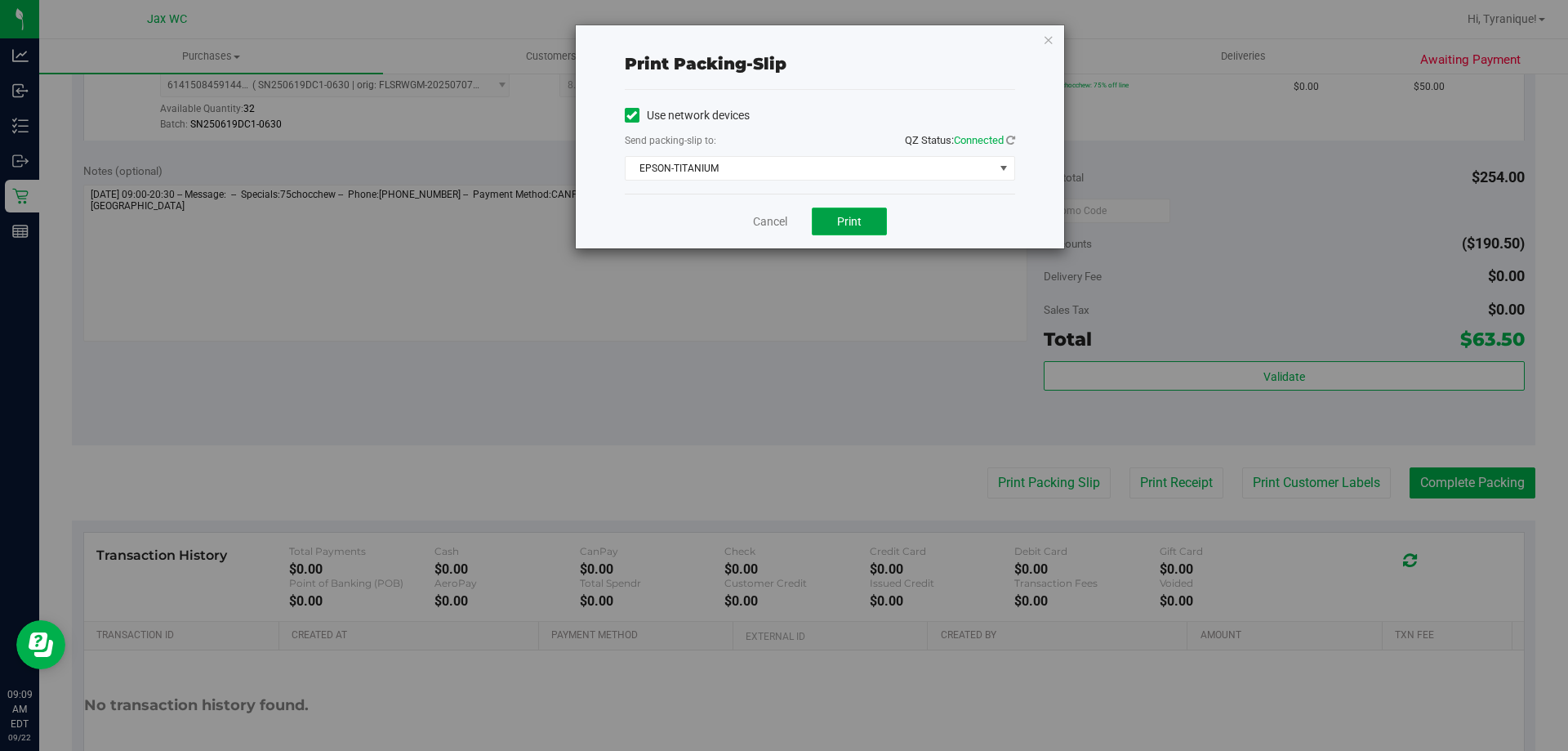
click at [849, 221] on span "Print" at bounding box center [850, 221] width 25 height 13
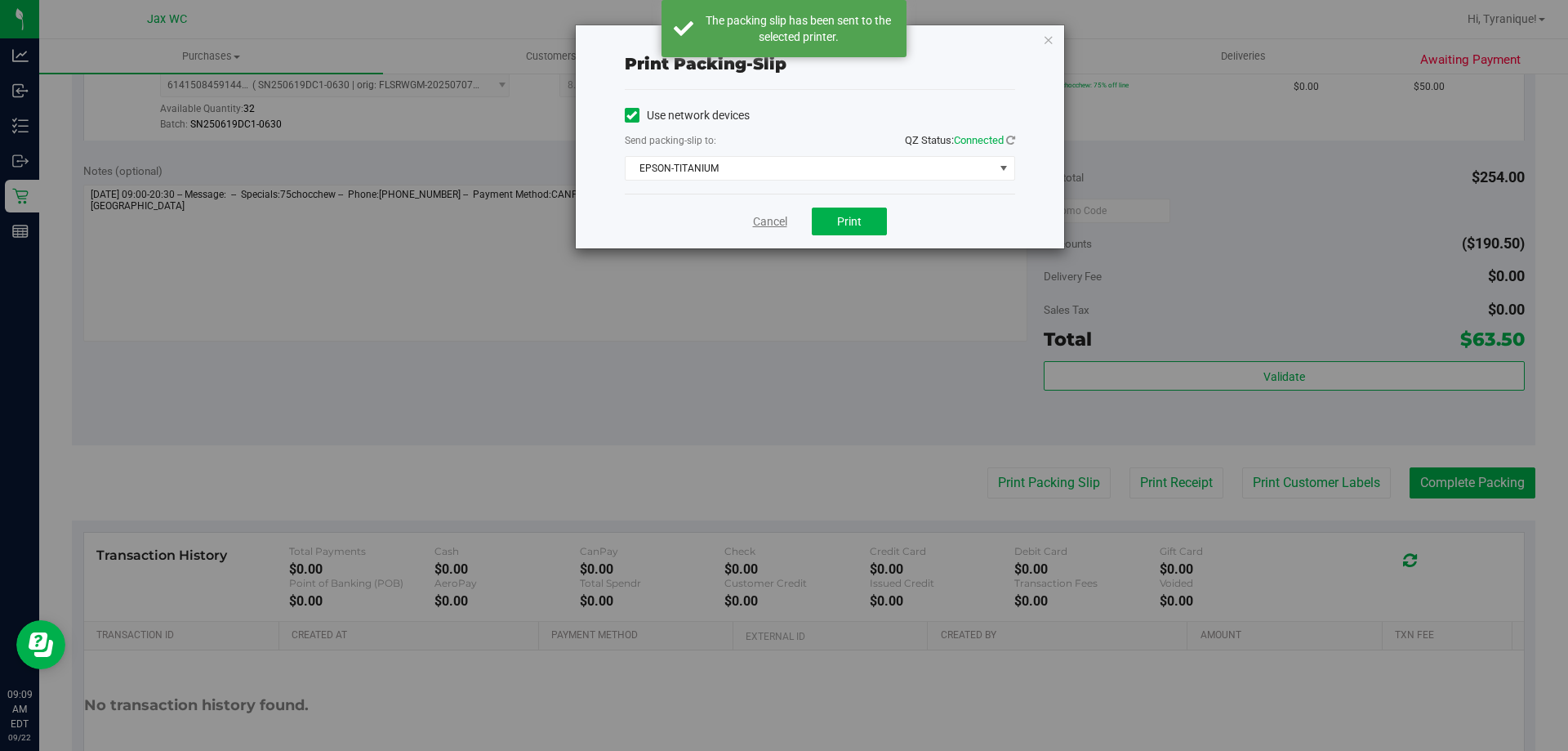
click at [768, 226] on link "Cancel" at bounding box center [770, 221] width 35 height 17
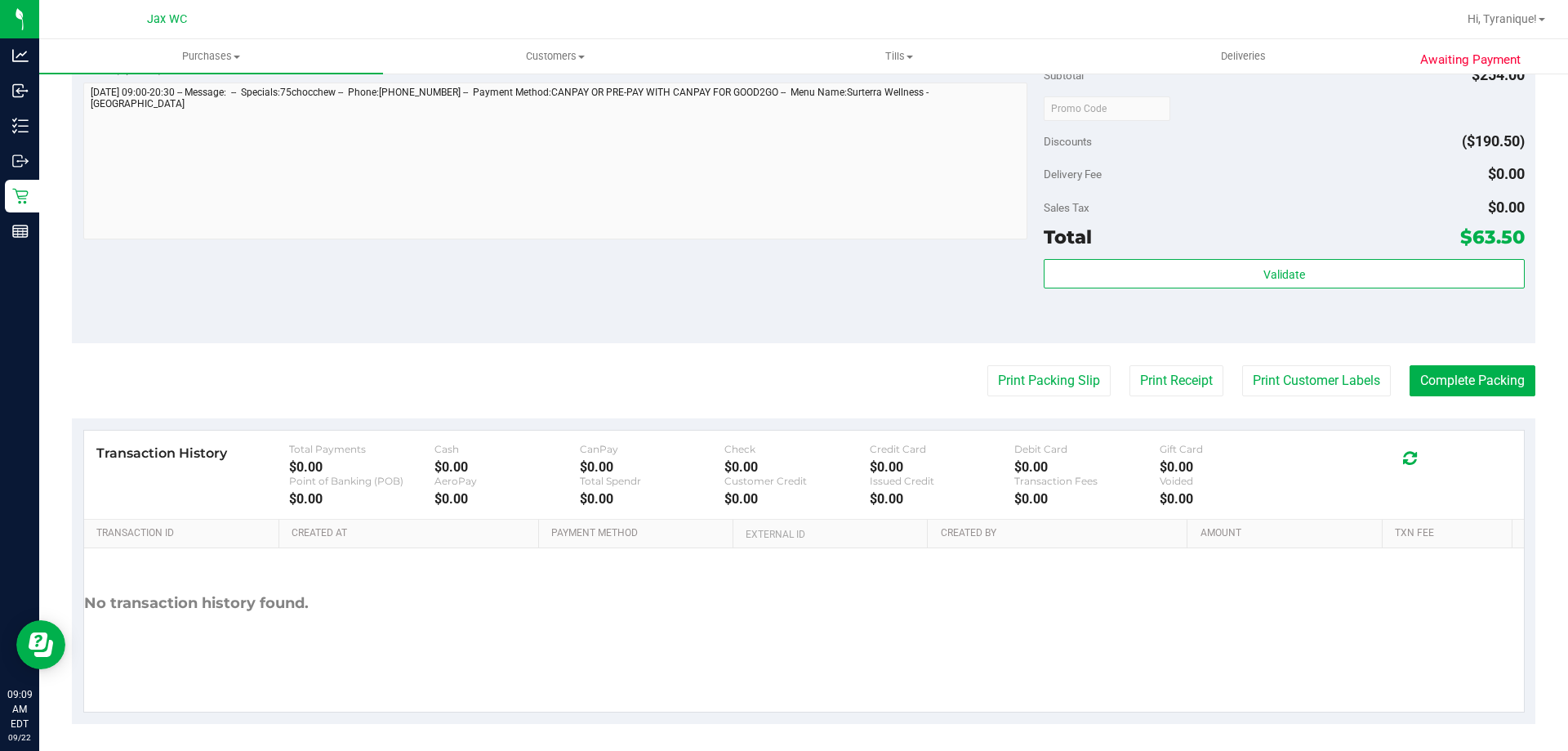
scroll to position [680, 0]
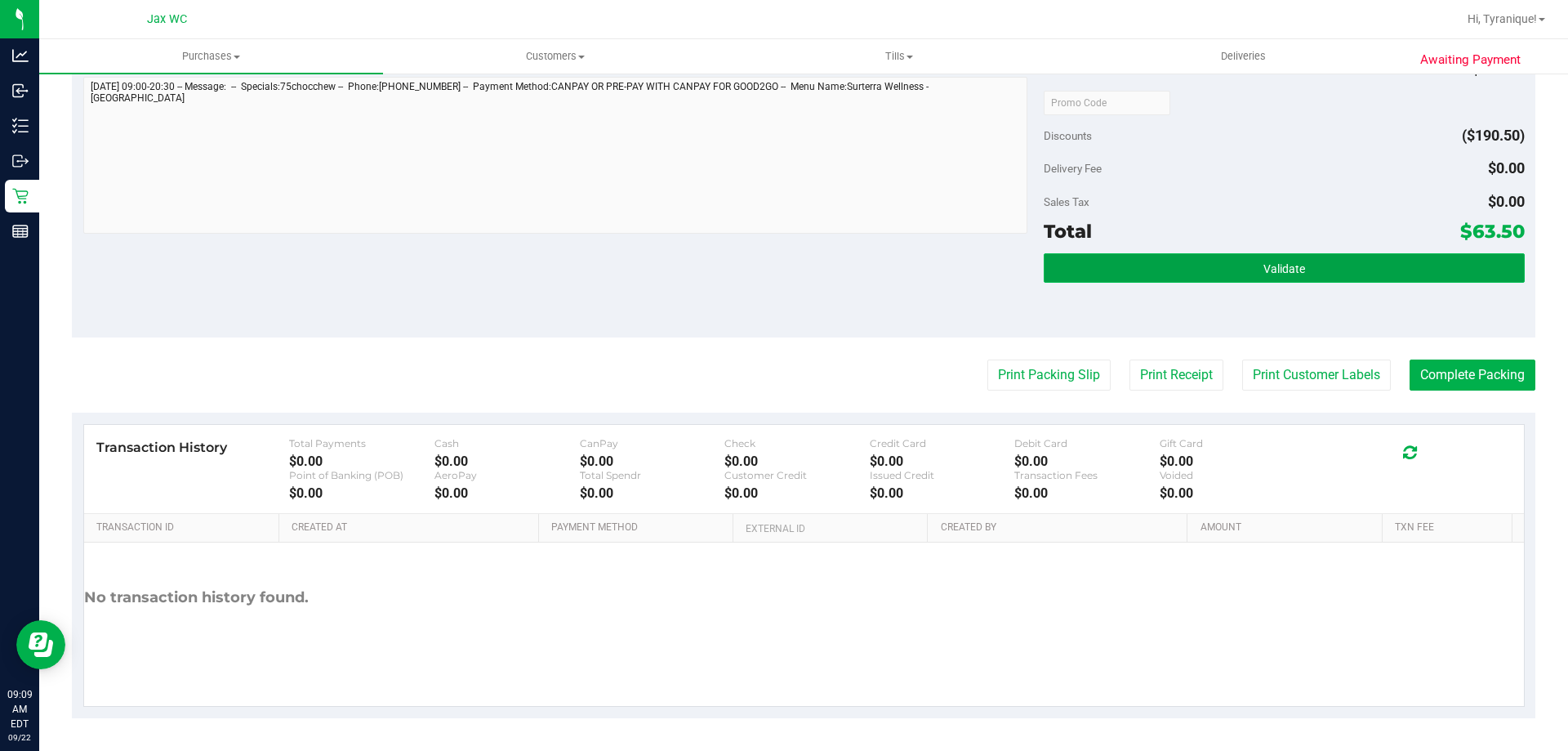
click at [1153, 273] on button "Validate" at bounding box center [1284, 269] width 481 height 30
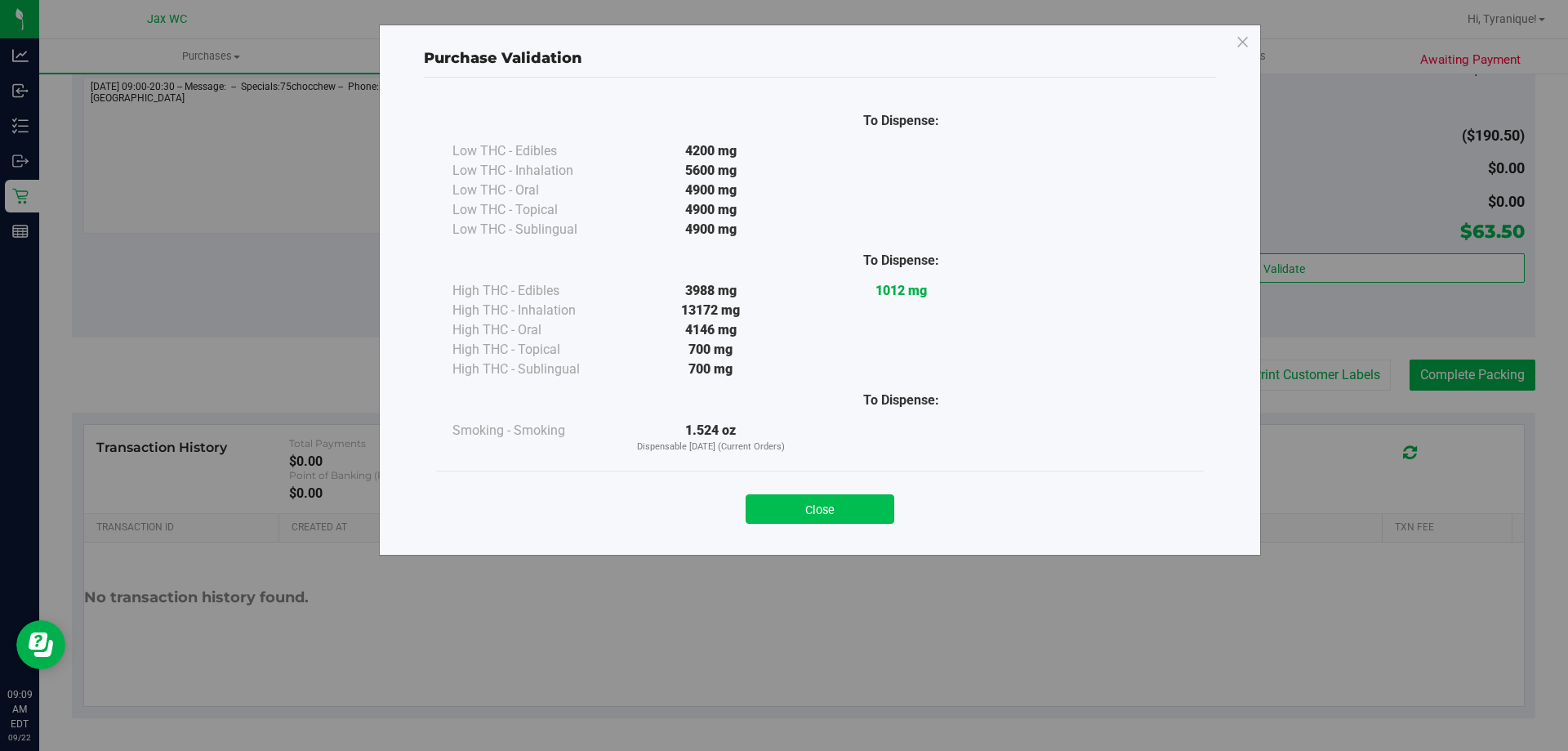
click at [795, 511] on button "Close" at bounding box center [820, 509] width 149 height 30
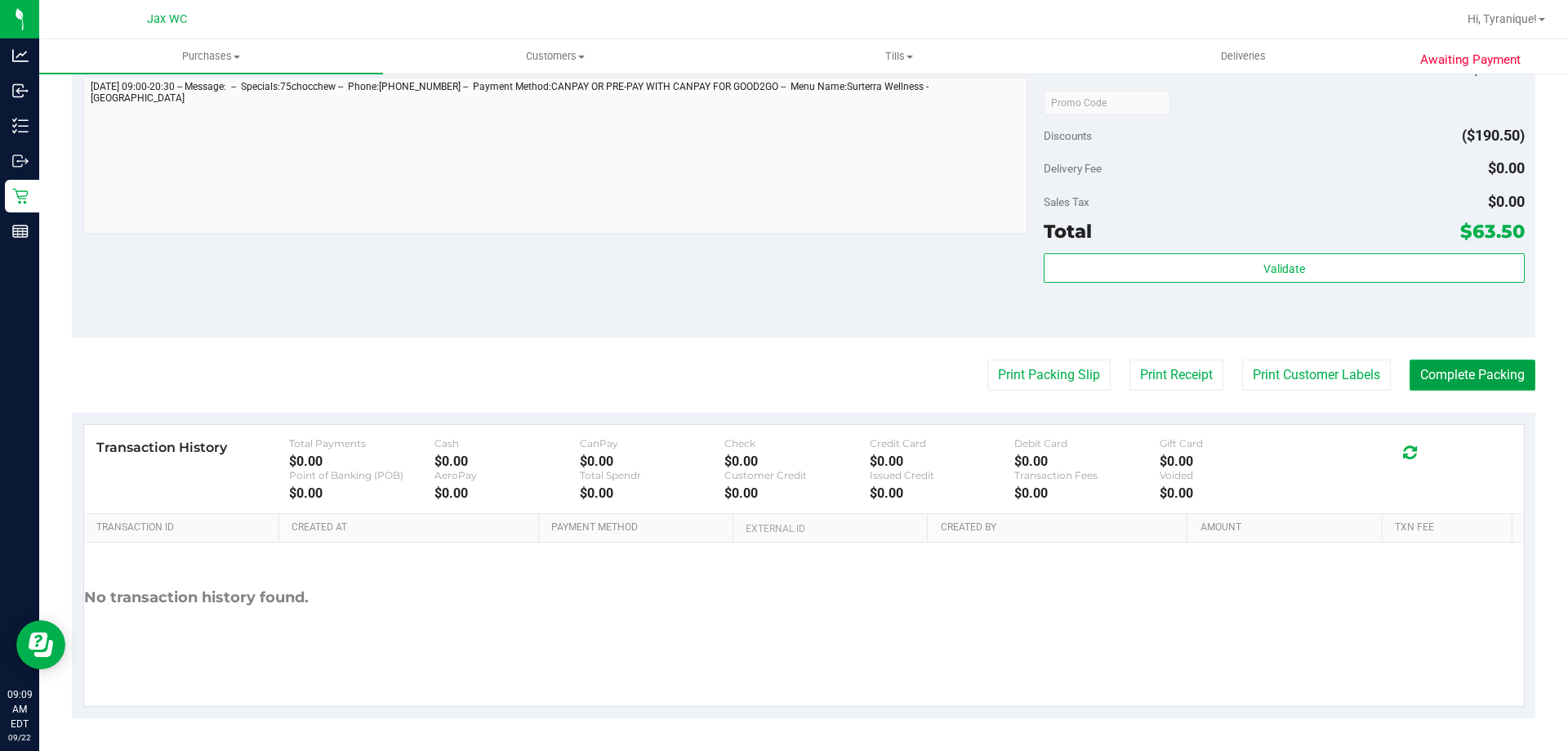
click at [1440, 377] on button "Complete Packing" at bounding box center [1472, 375] width 126 height 31
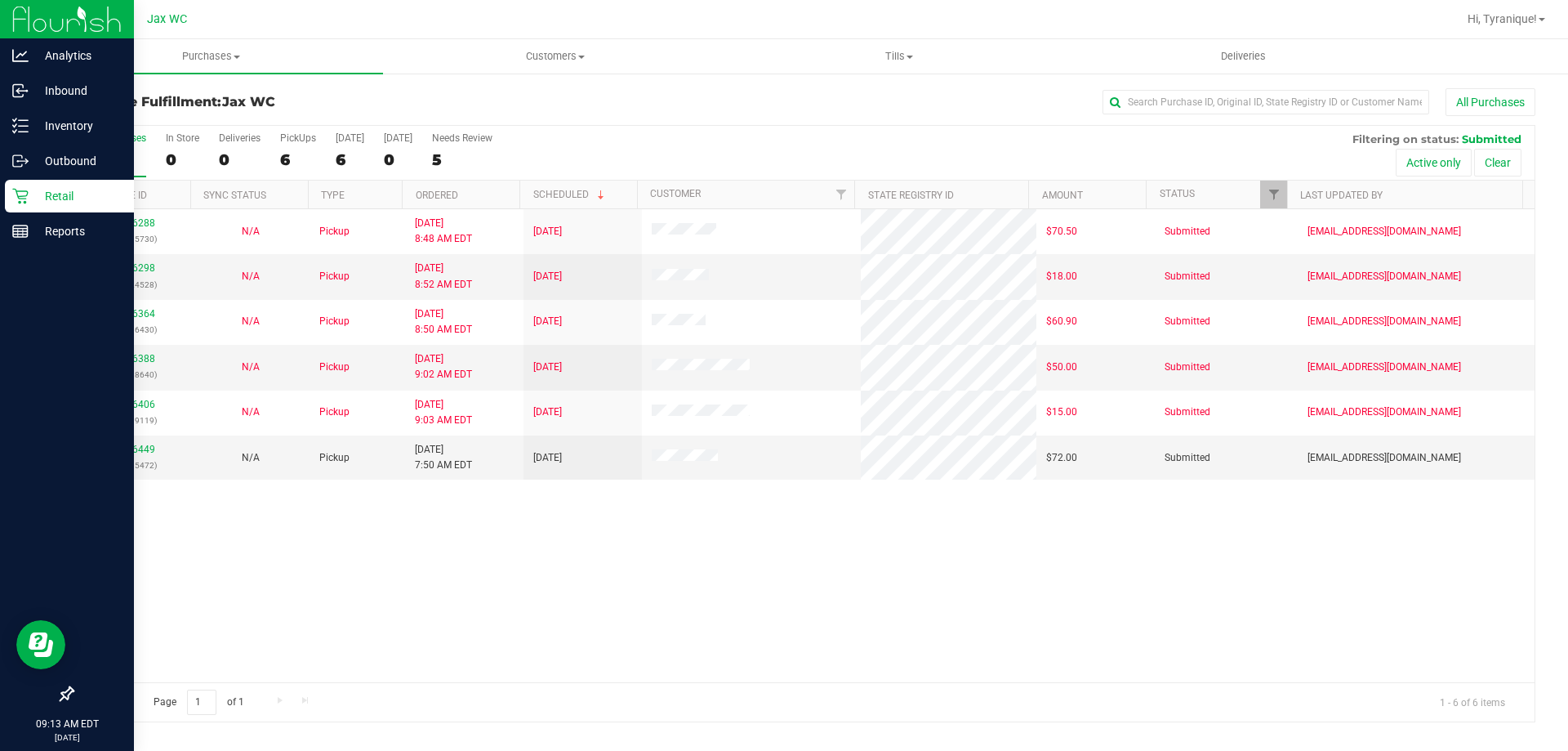
click at [6, 207] on div "Retail" at bounding box center [69, 197] width 129 height 33
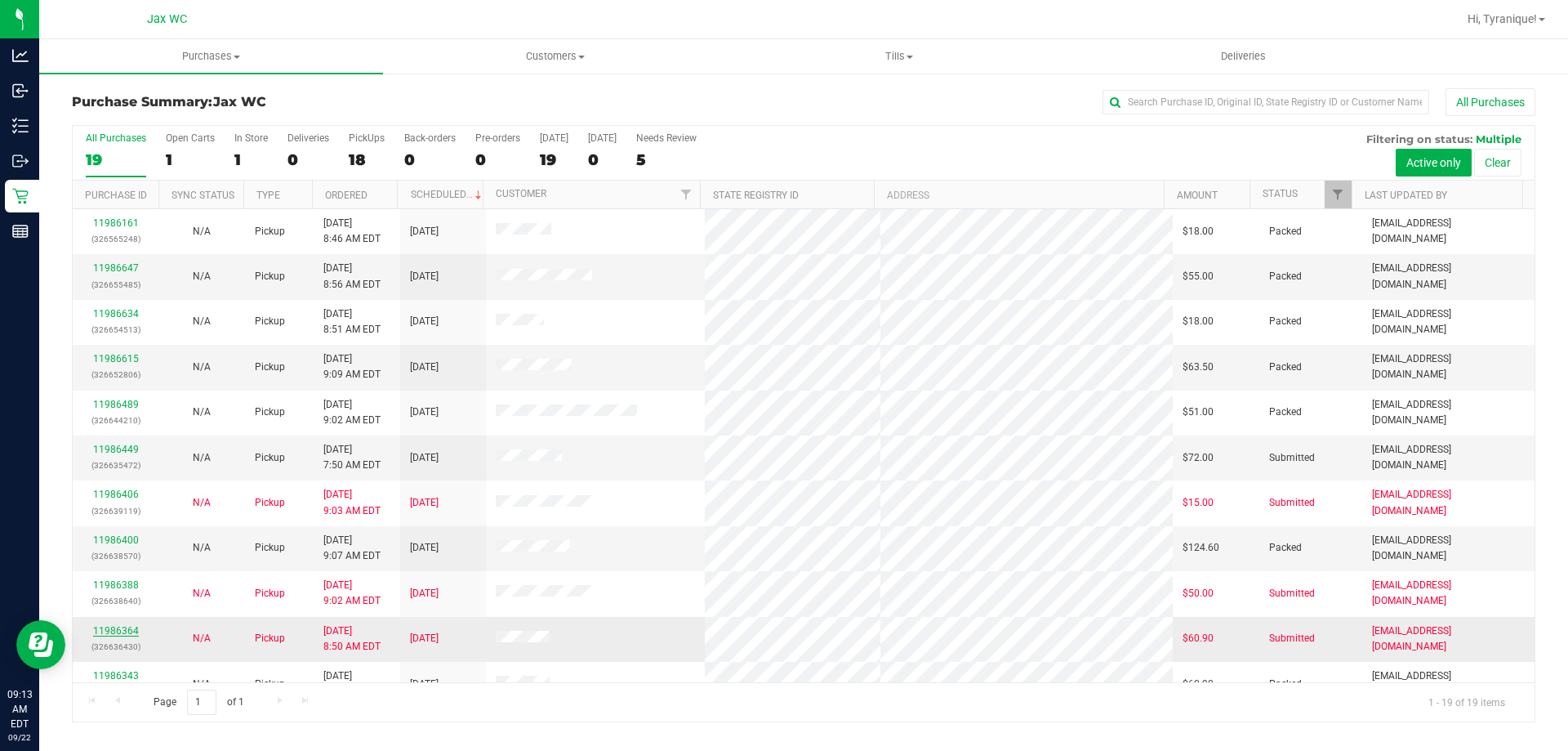
click at [122, 631] on link "11986364" at bounding box center [116, 631] width 45 height 12
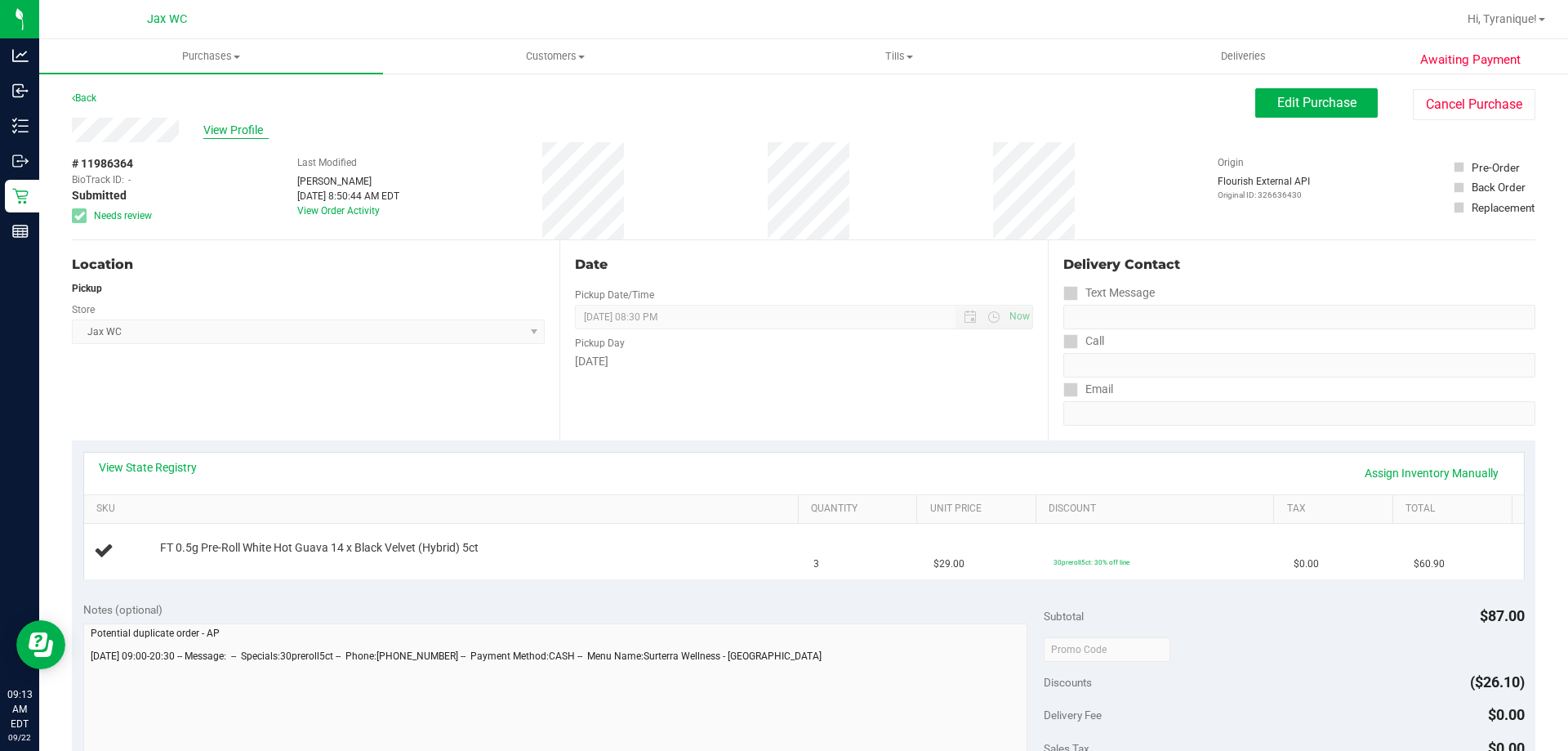
click at [239, 131] on span "View Profile" at bounding box center [235, 130] width 65 height 17
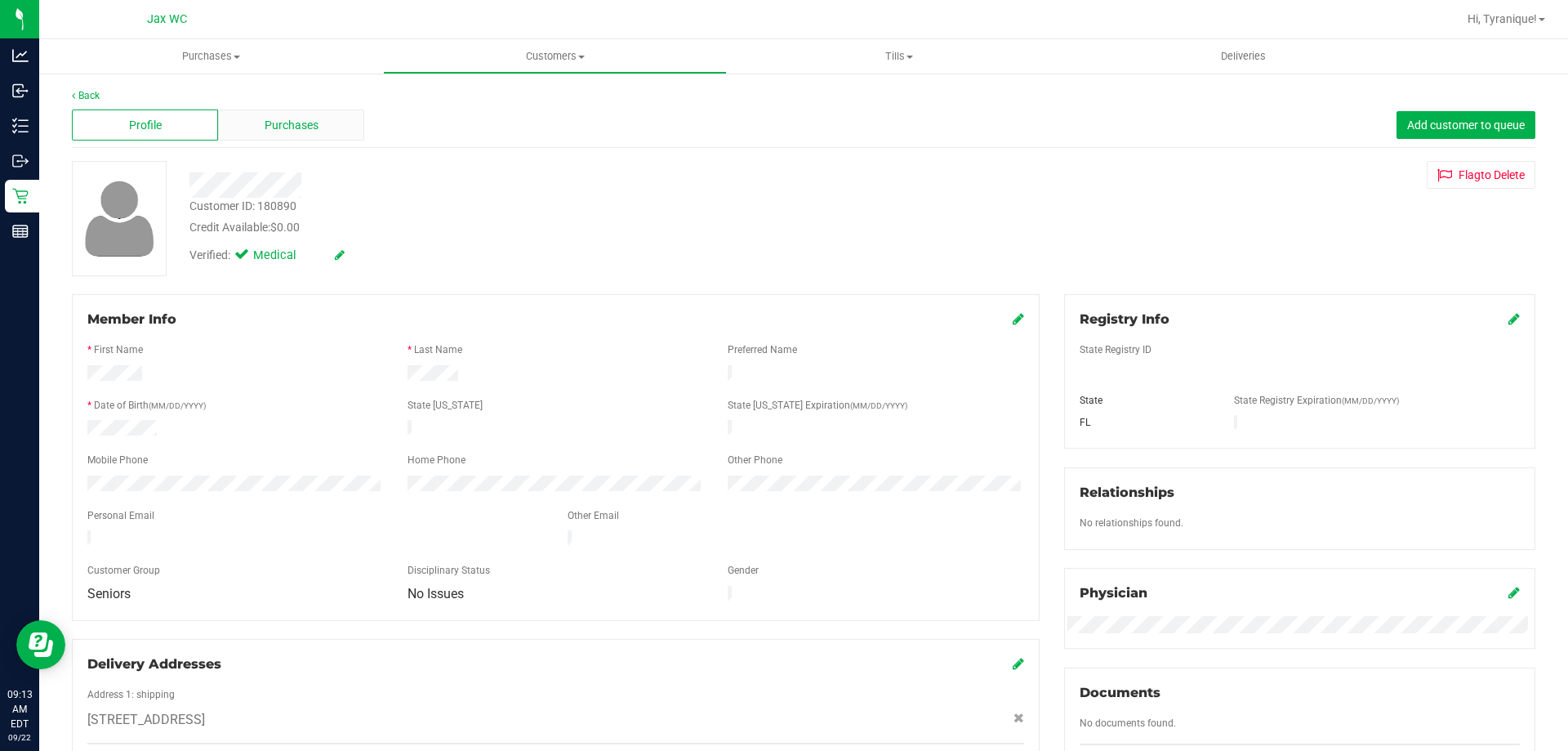
click at [258, 123] on div "Purchases" at bounding box center [291, 126] width 146 height 31
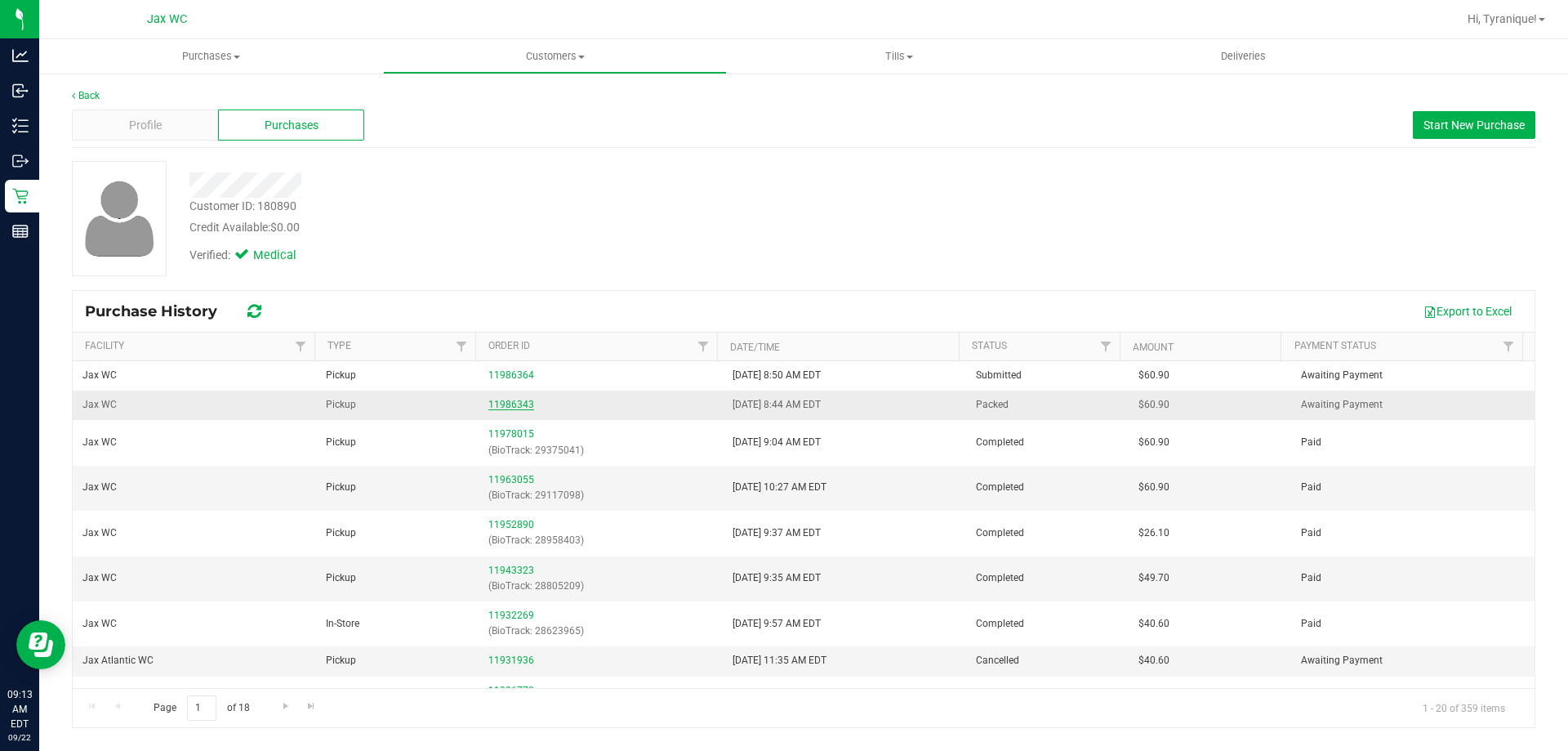
click at [524, 402] on link "11986343" at bounding box center [510, 405] width 45 height 12
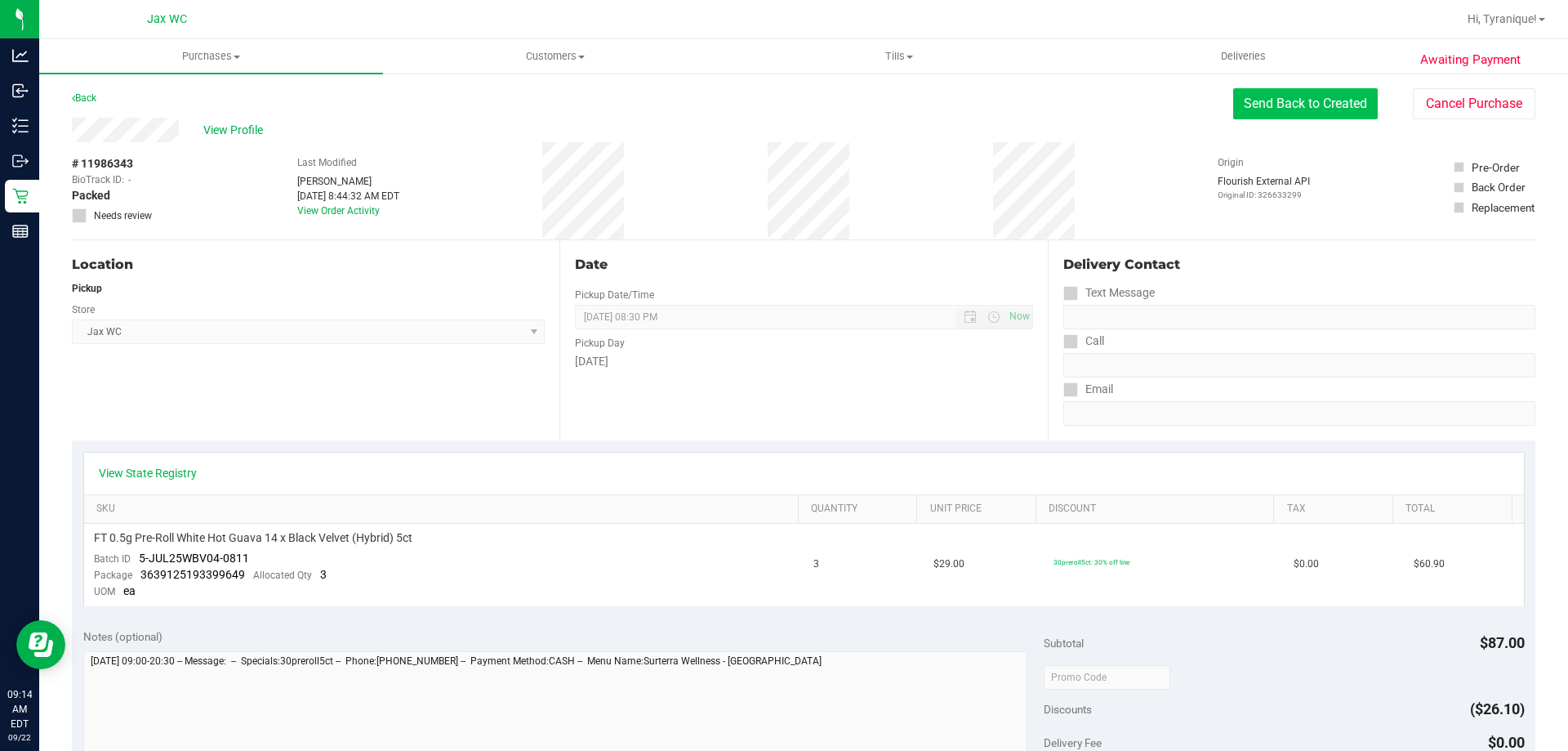
click at [1277, 103] on button "Send Back to Created" at bounding box center [1305, 104] width 144 height 31
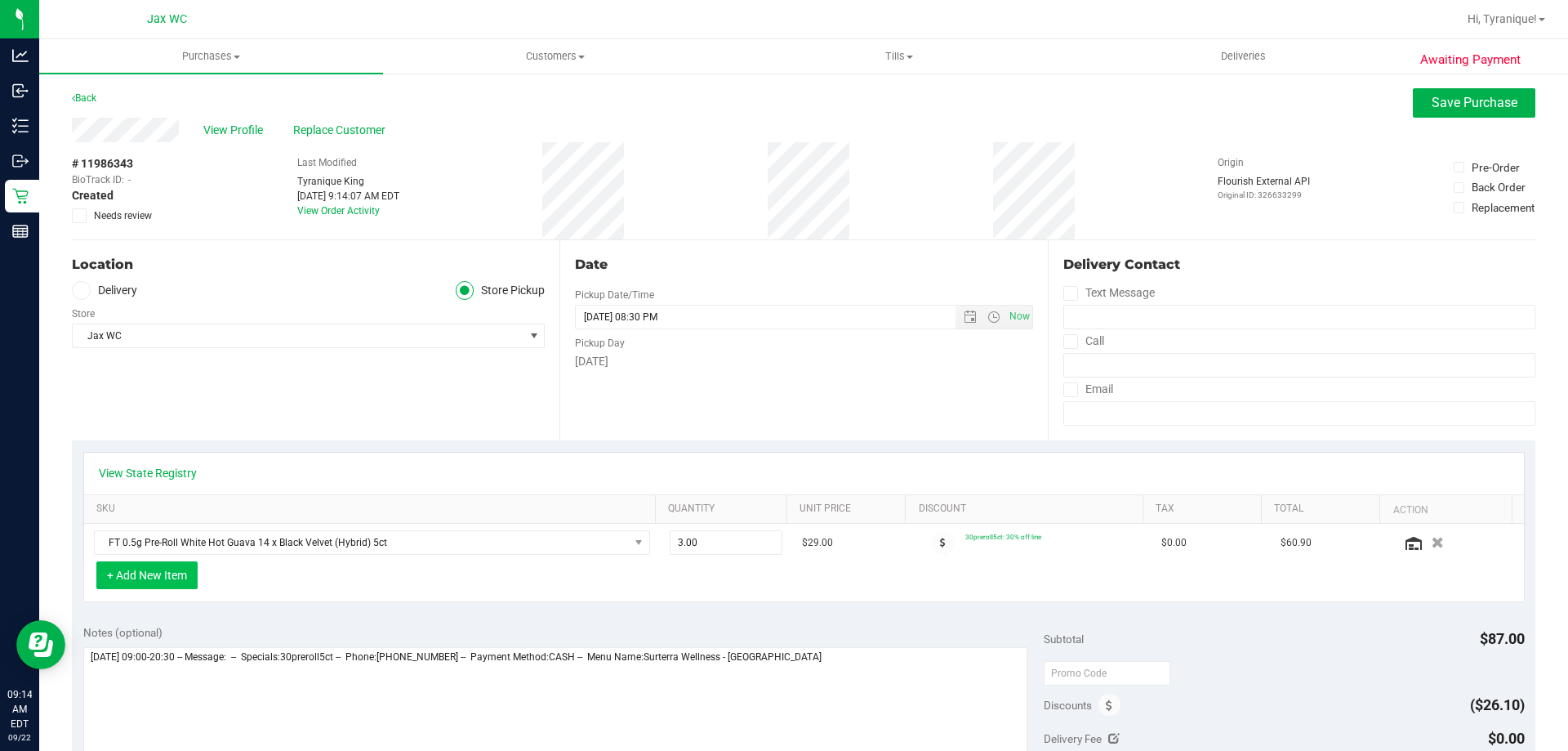
click at [181, 572] on button "+ Add New Item" at bounding box center [147, 575] width 102 height 28
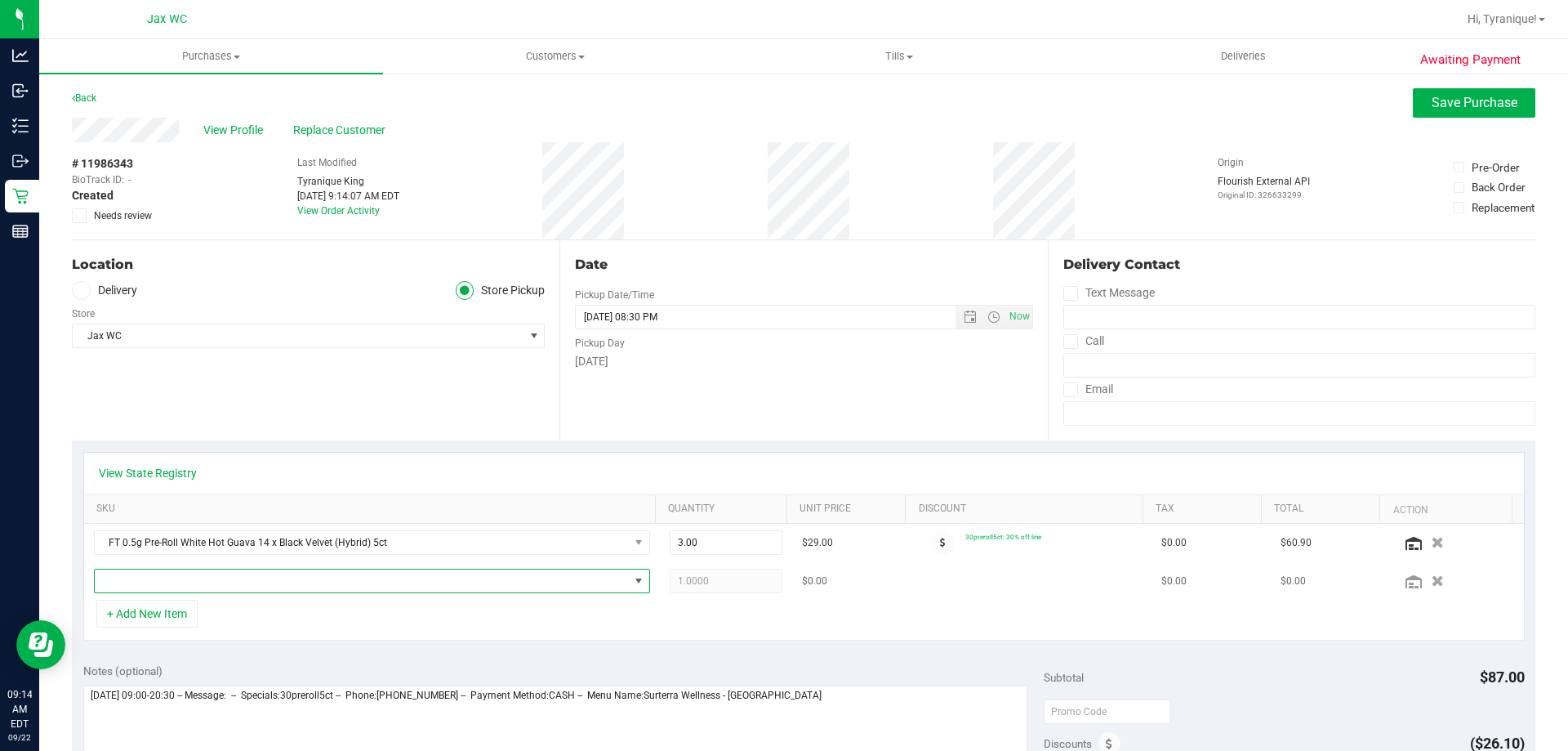
click at [188, 579] on span "NO DATA FOUND" at bounding box center [362, 581] width 534 height 23
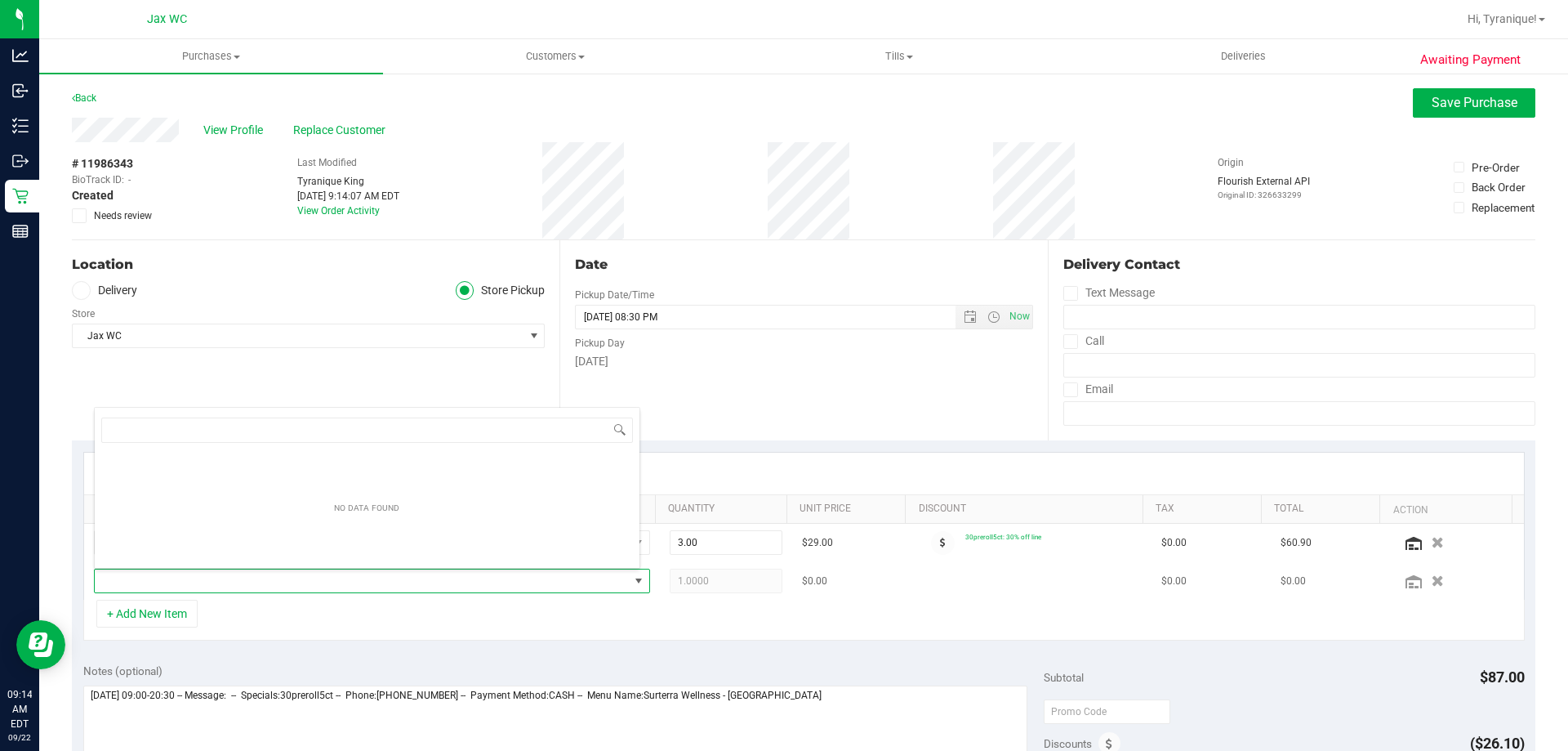
scroll to position [25, 542]
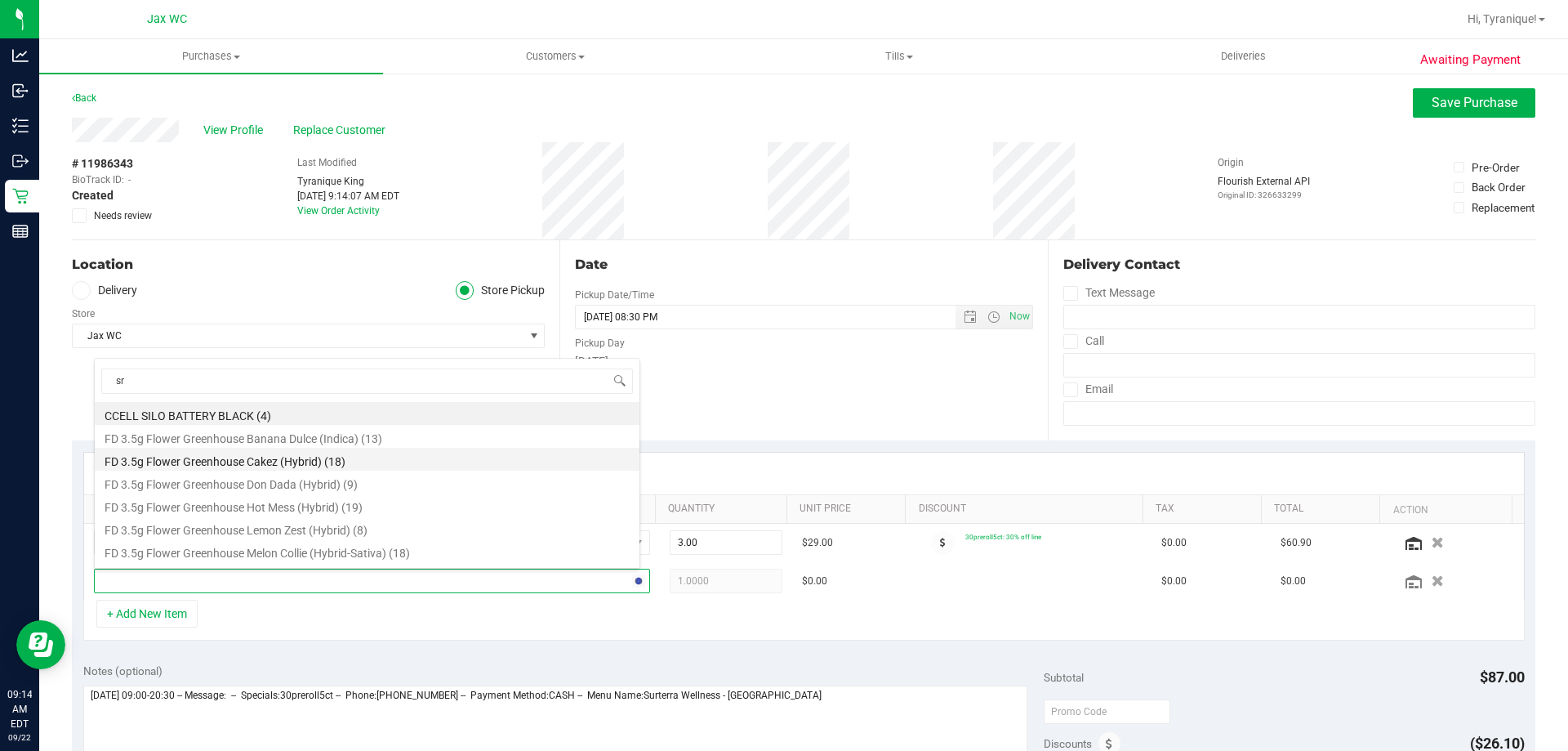
type input "srz"
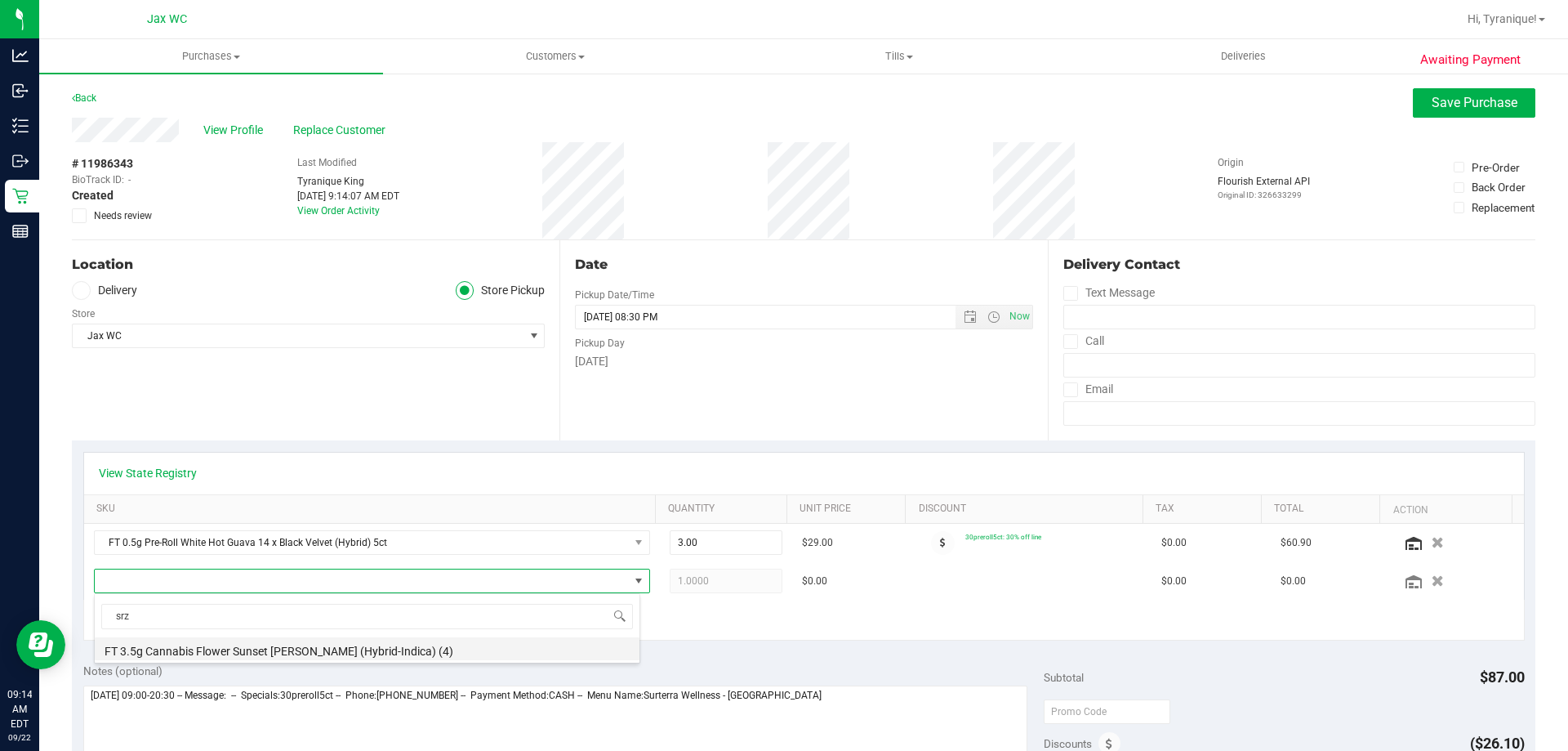
click at [301, 653] on li "FT 3.5g Cannabis Flower Sunset Runtz (Hybrid-Indica) (4)" at bounding box center [367, 649] width 545 height 23
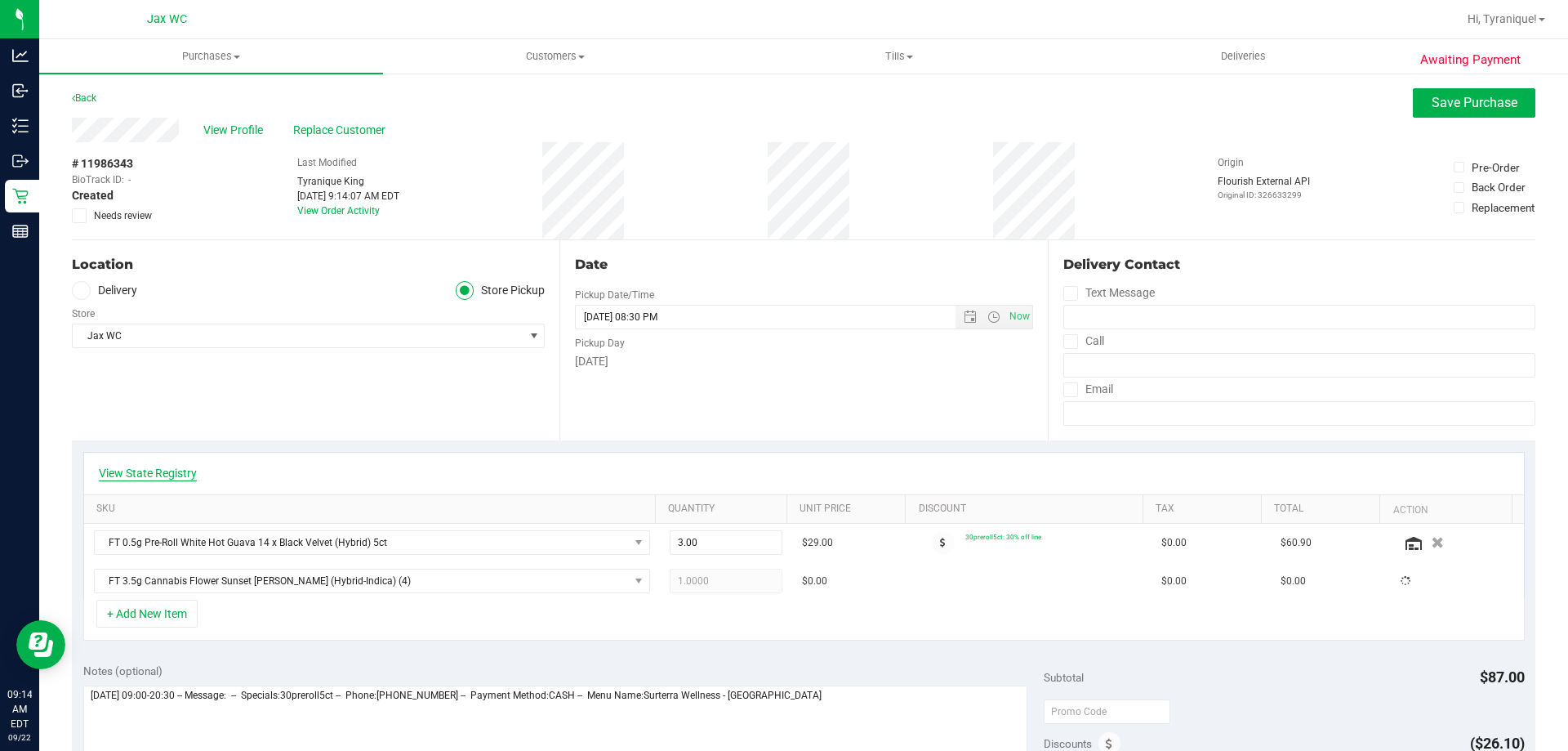
click at [182, 465] on link "View State Registry" at bounding box center [148, 473] width 98 height 17
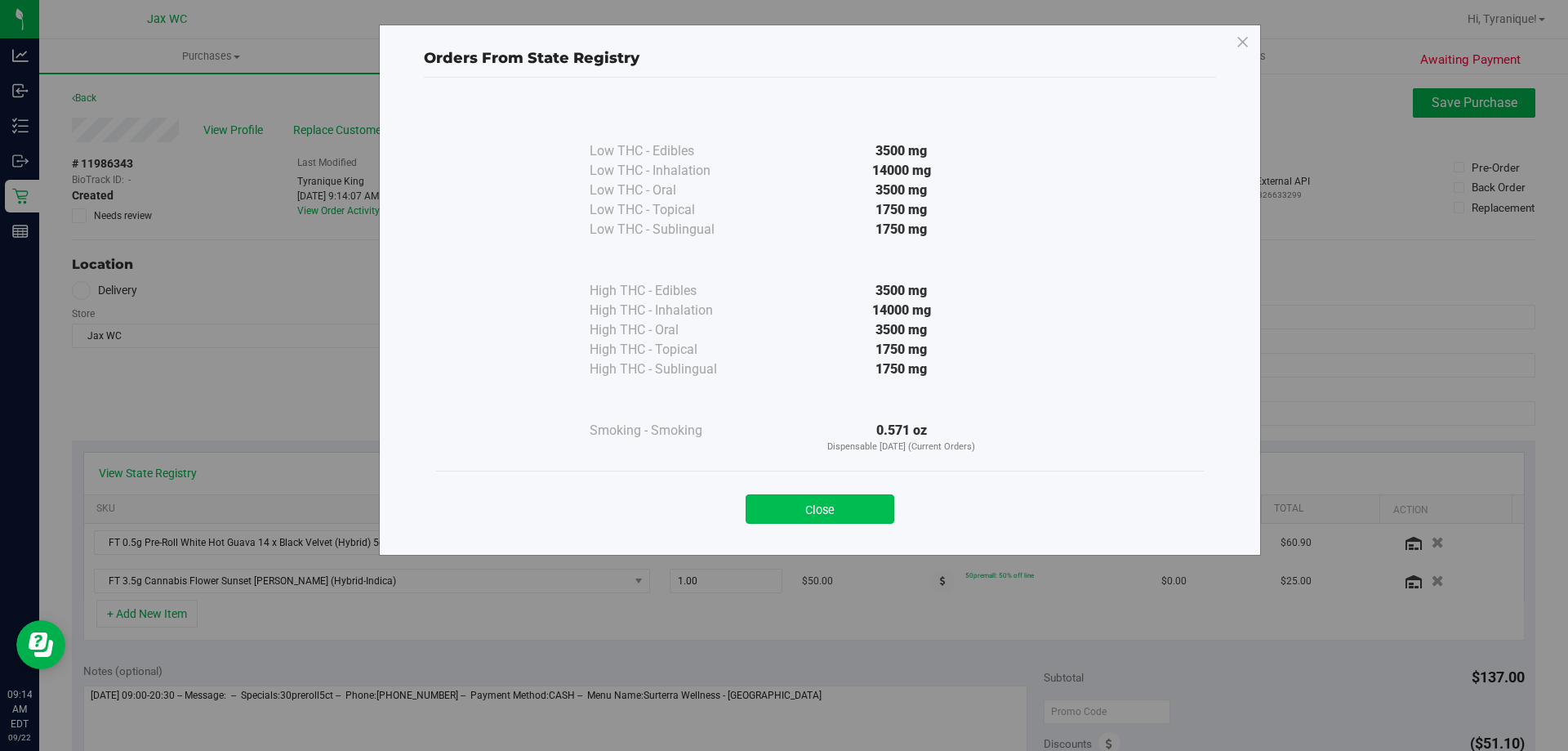
click at [865, 517] on button "Close" at bounding box center [820, 509] width 149 height 30
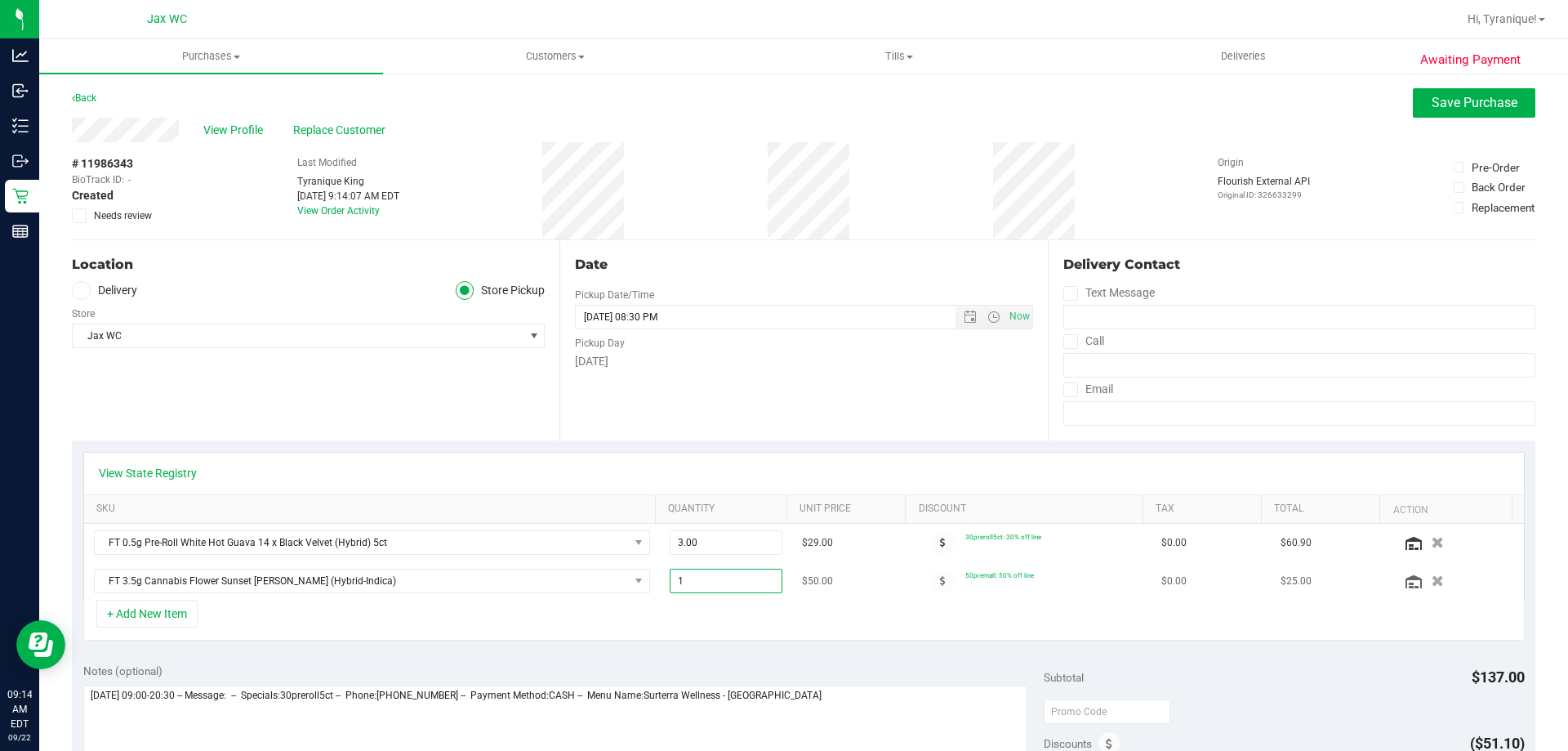
click at [707, 580] on span "1.00 1" at bounding box center [726, 581] width 113 height 25
click at [759, 582] on input "1" at bounding box center [727, 581] width 112 height 23
type input "2"
type input "2.00"
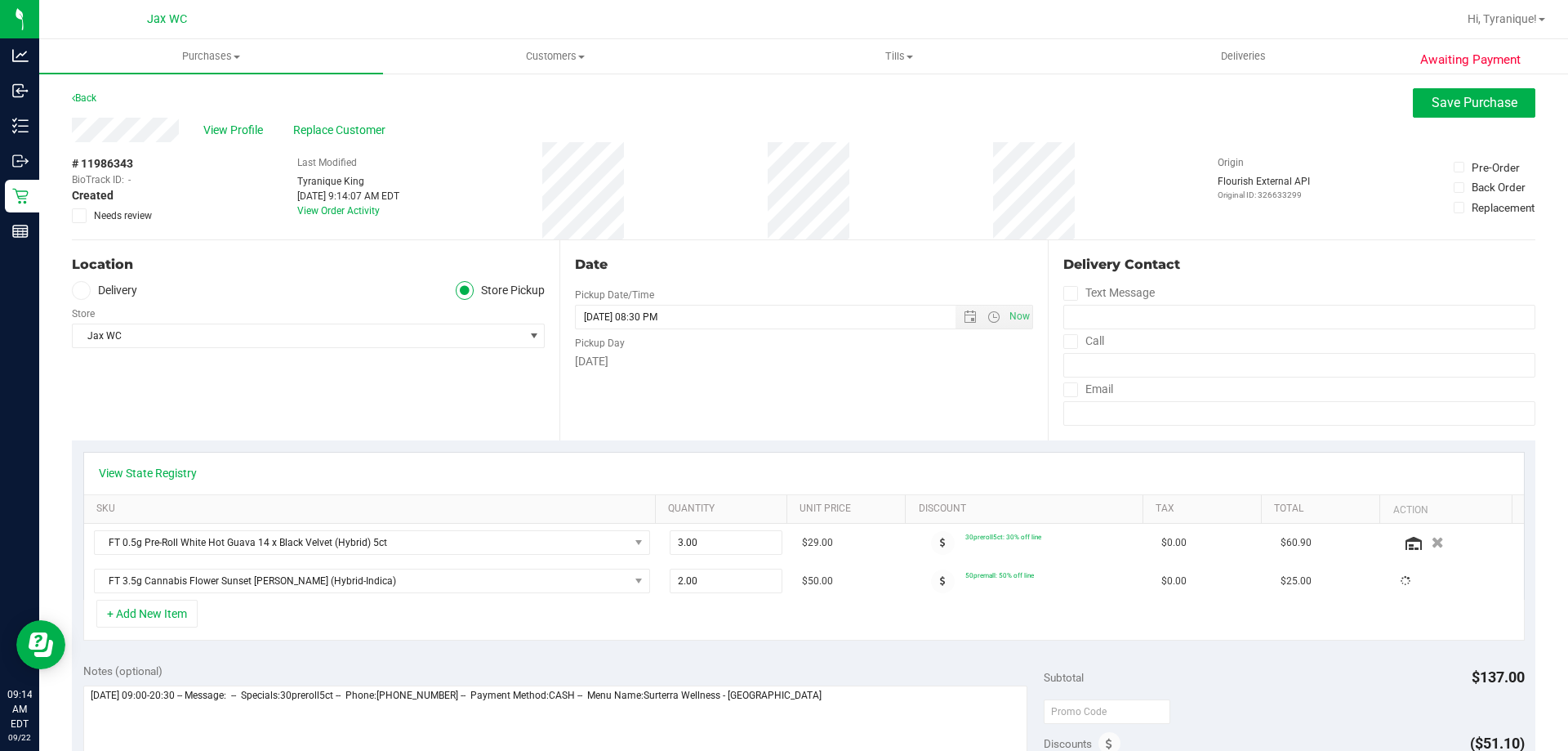
click at [789, 616] on div "+ Add New Item" at bounding box center [804, 620] width 1442 height 40
click at [1431, 546] on icon "button" at bounding box center [1438, 543] width 14 height 12
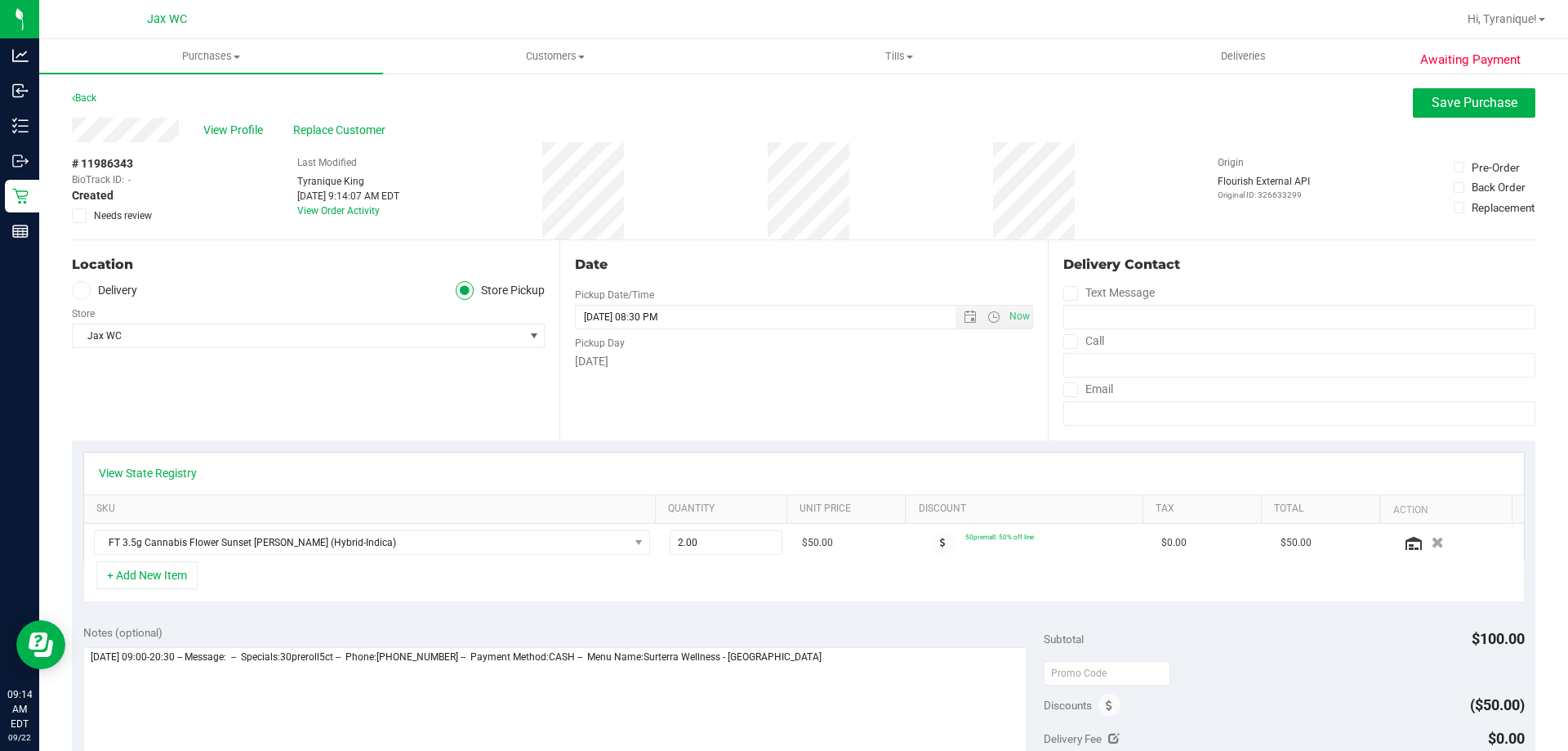
click at [1167, 198] on div "# 11986343 BioTrack ID: - Created Needs review Last Modified Tyranique King Sep…" at bounding box center [803, 191] width 1463 height 97
click at [709, 608] on div "View State Registry SKU Quantity Unit Price Discount Tax Total Action FT 3.5g C…" at bounding box center [803, 527] width 1463 height 173
click at [711, 544] on span "2.00 2" at bounding box center [726, 543] width 113 height 25
click at [711, 544] on input "2" at bounding box center [727, 543] width 112 height 23
type input "4"
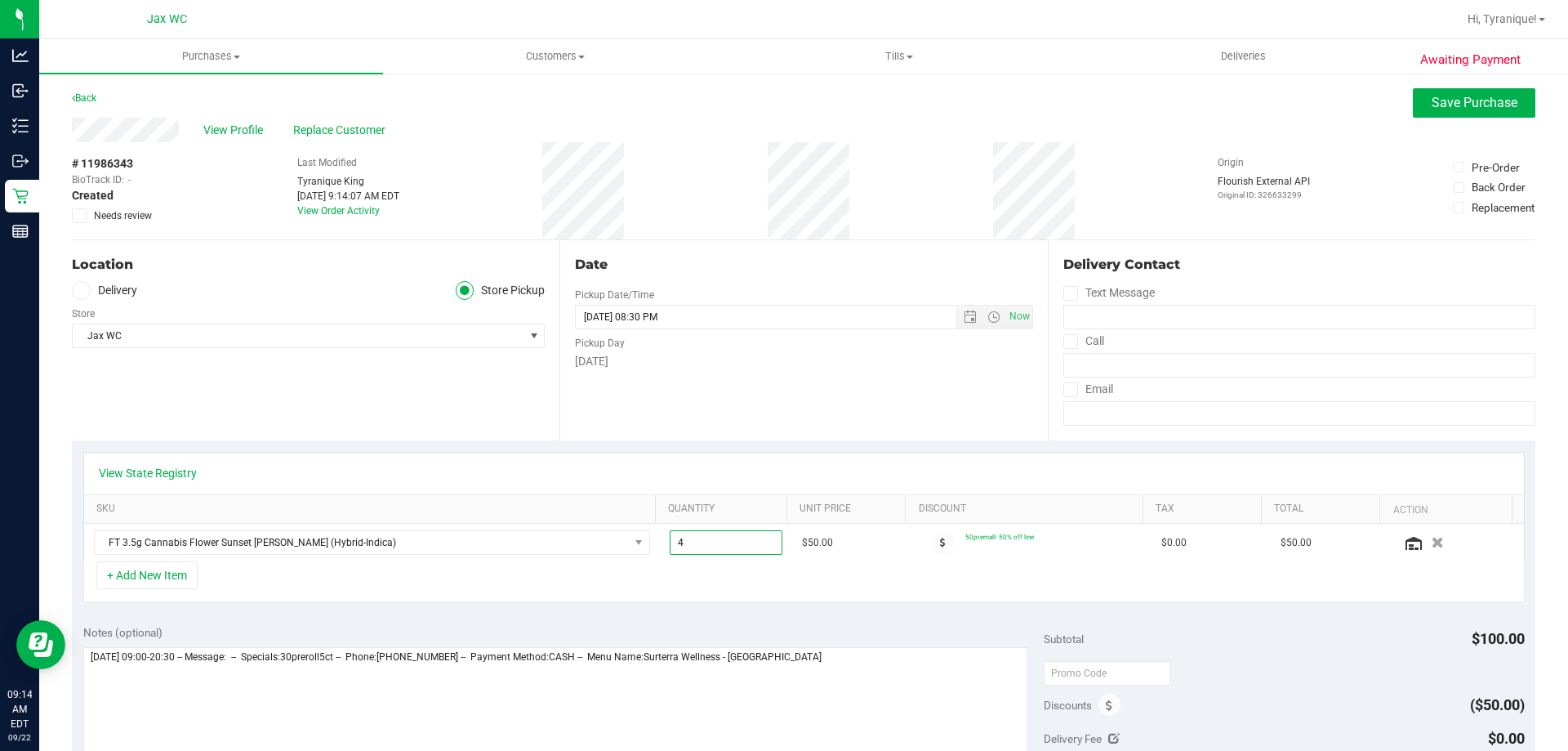
type input "4.00"
click at [874, 408] on div "Date Pickup Date/Time 09/22/2025 Now 09/22/2025 08:30 PM Now Pickup Day Monday" at bounding box center [803, 340] width 487 height 200
drag, startPoint x: 1432, startPoint y: 84, endPoint x: 1442, endPoint y: 98, distance: 17.2
click at [1436, 89] on div "Awaiting Payment Back Save Purchase View Profile Replace Customer # 11986343 Bi…" at bounding box center [803, 696] width 1529 height 1249
click at [1442, 98] on span "Save Purchase" at bounding box center [1475, 102] width 86 height 16
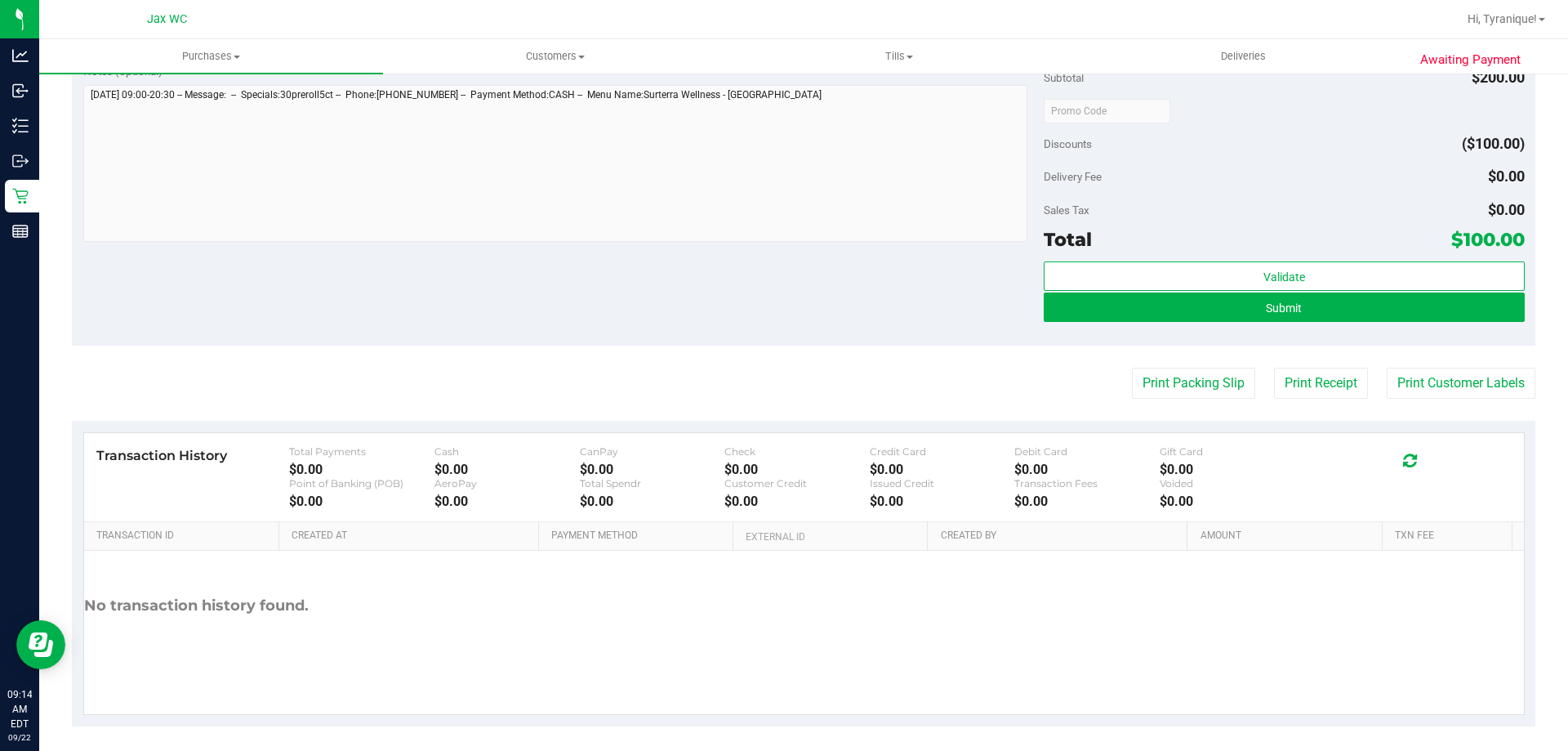
scroll to position [547, 0]
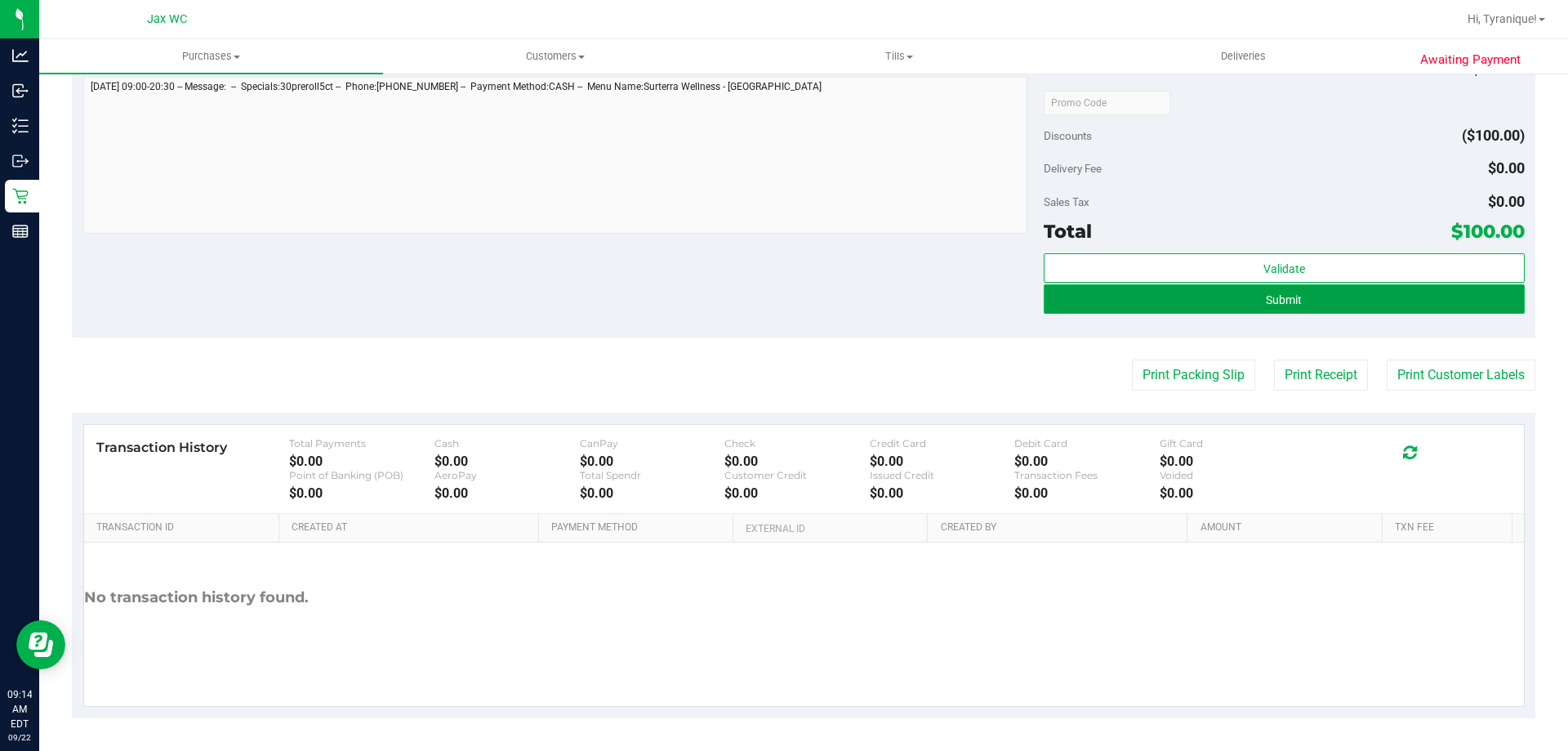
click at [1386, 286] on button "Submit" at bounding box center [1284, 299] width 481 height 30
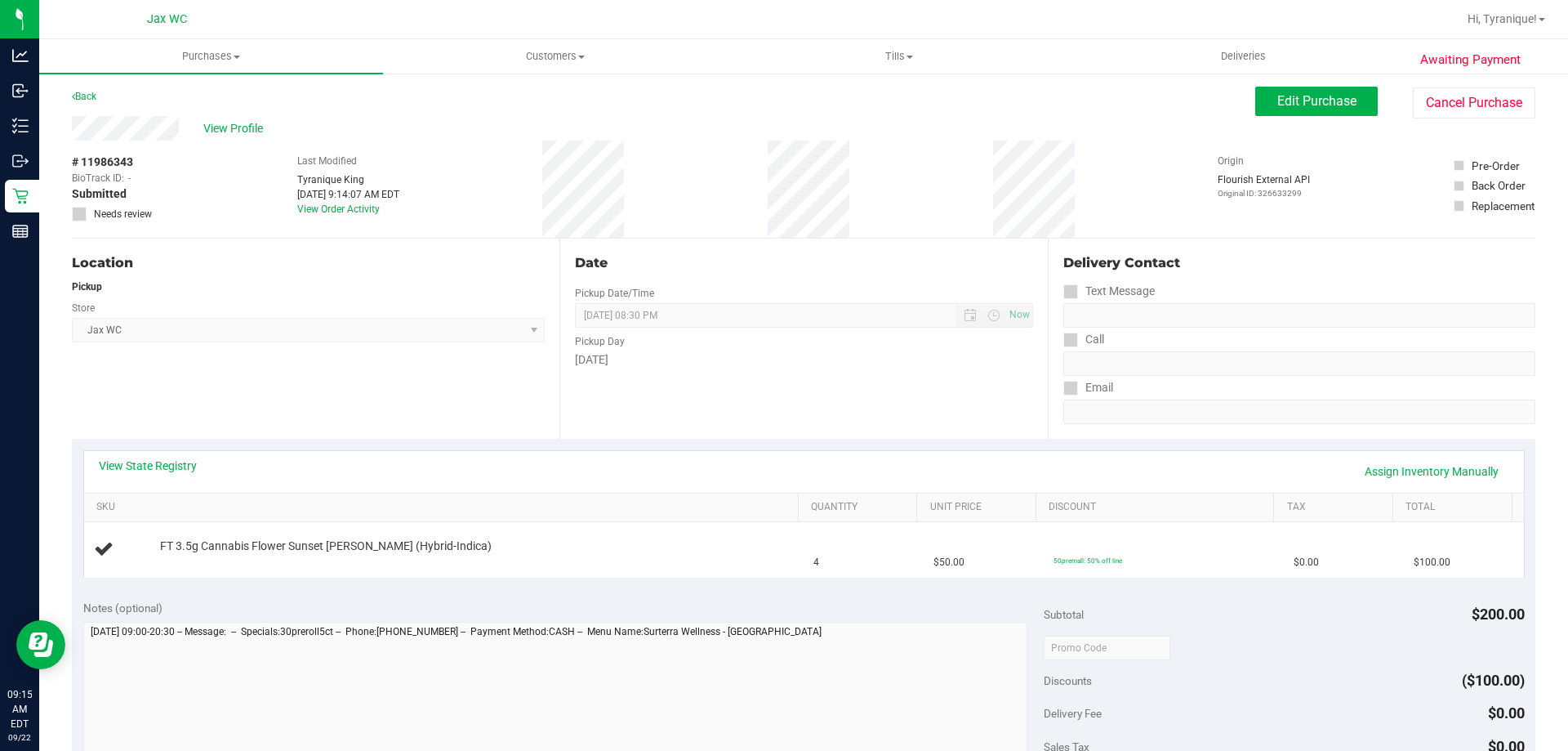
scroll to position [0, 0]
click at [1306, 108] on span "Edit Purchase" at bounding box center [1317, 102] width 79 height 16
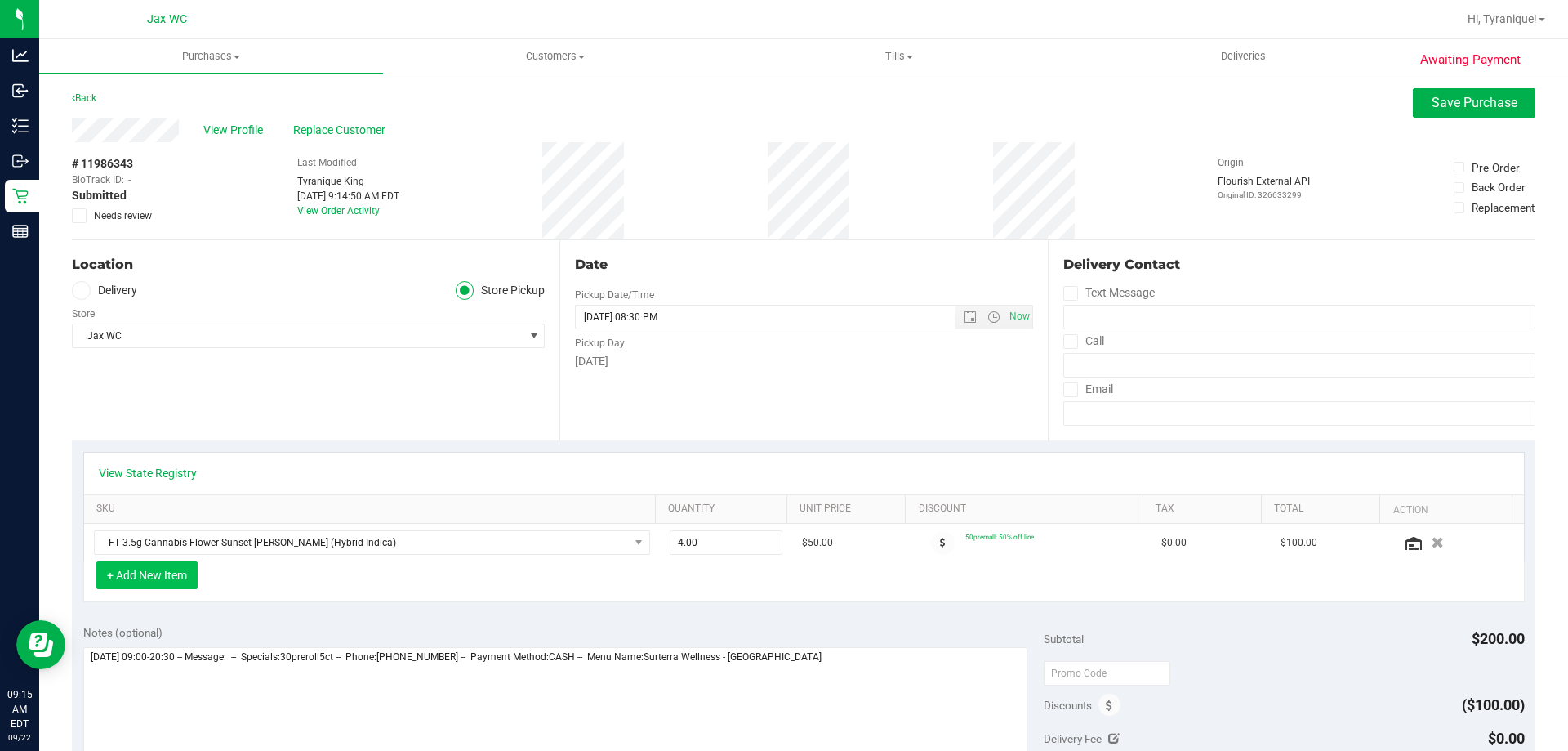
click at [153, 579] on button "+ Add New Item" at bounding box center [147, 575] width 102 height 28
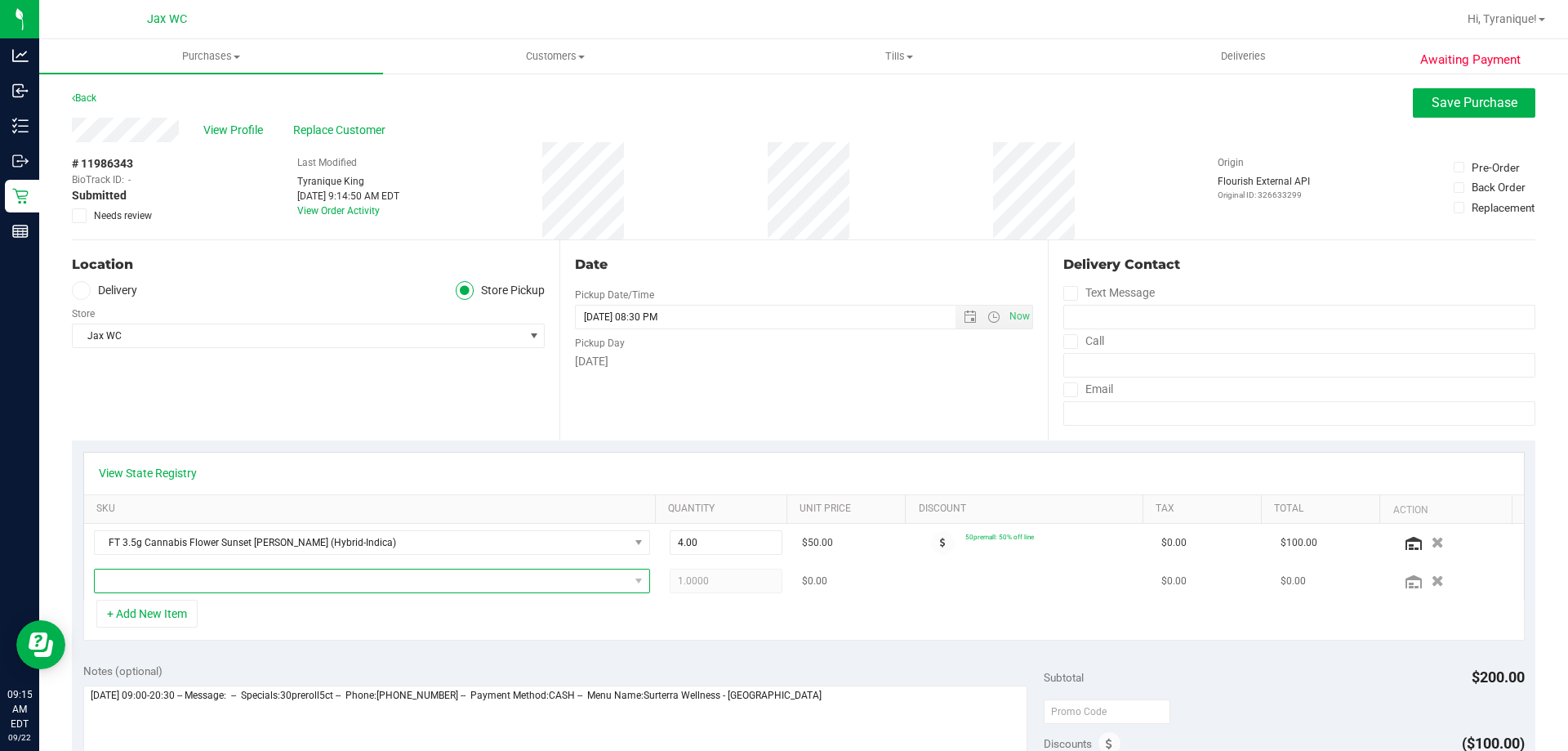
click at [157, 574] on span "NO DATA FOUND" at bounding box center [362, 581] width 534 height 23
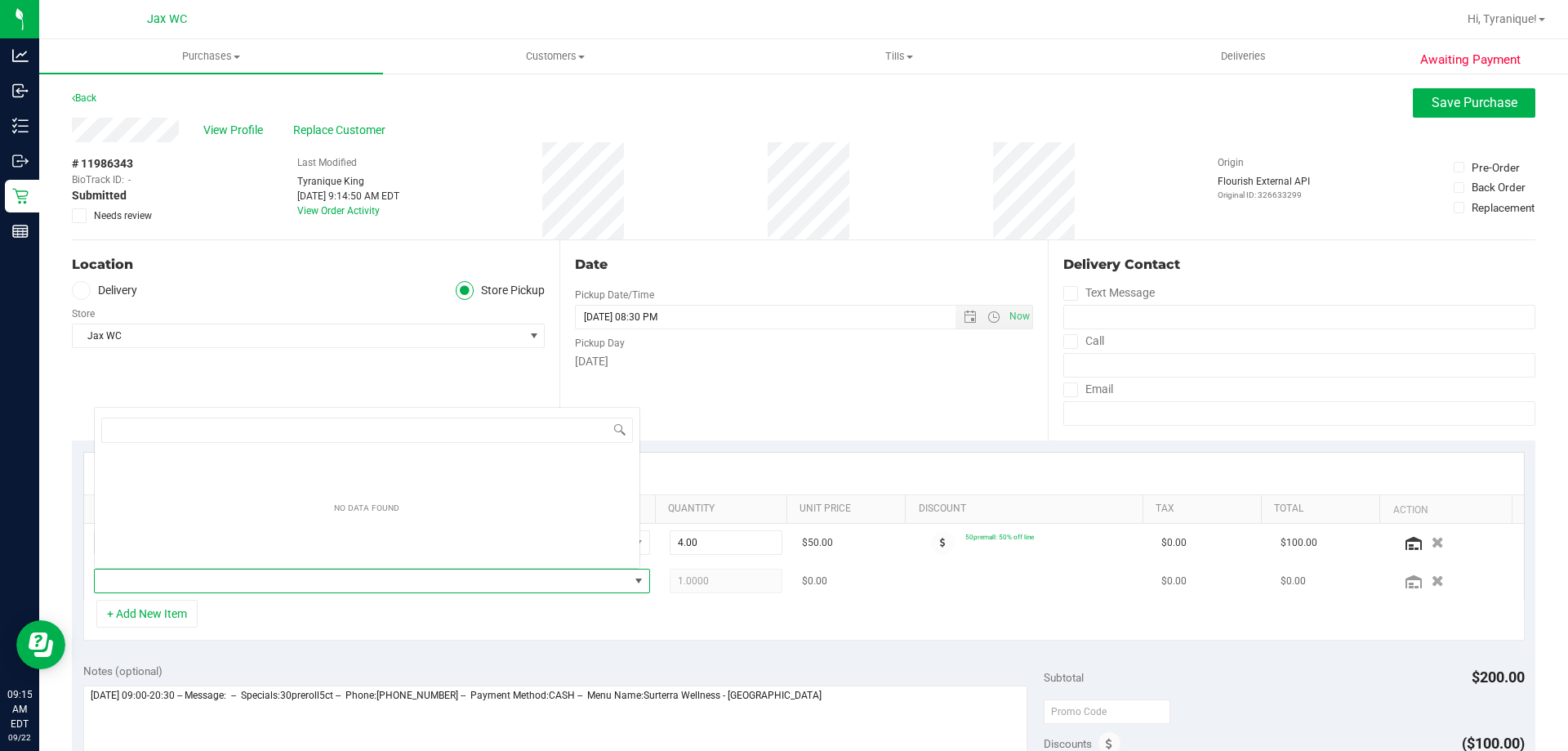
scroll to position [25, 542]
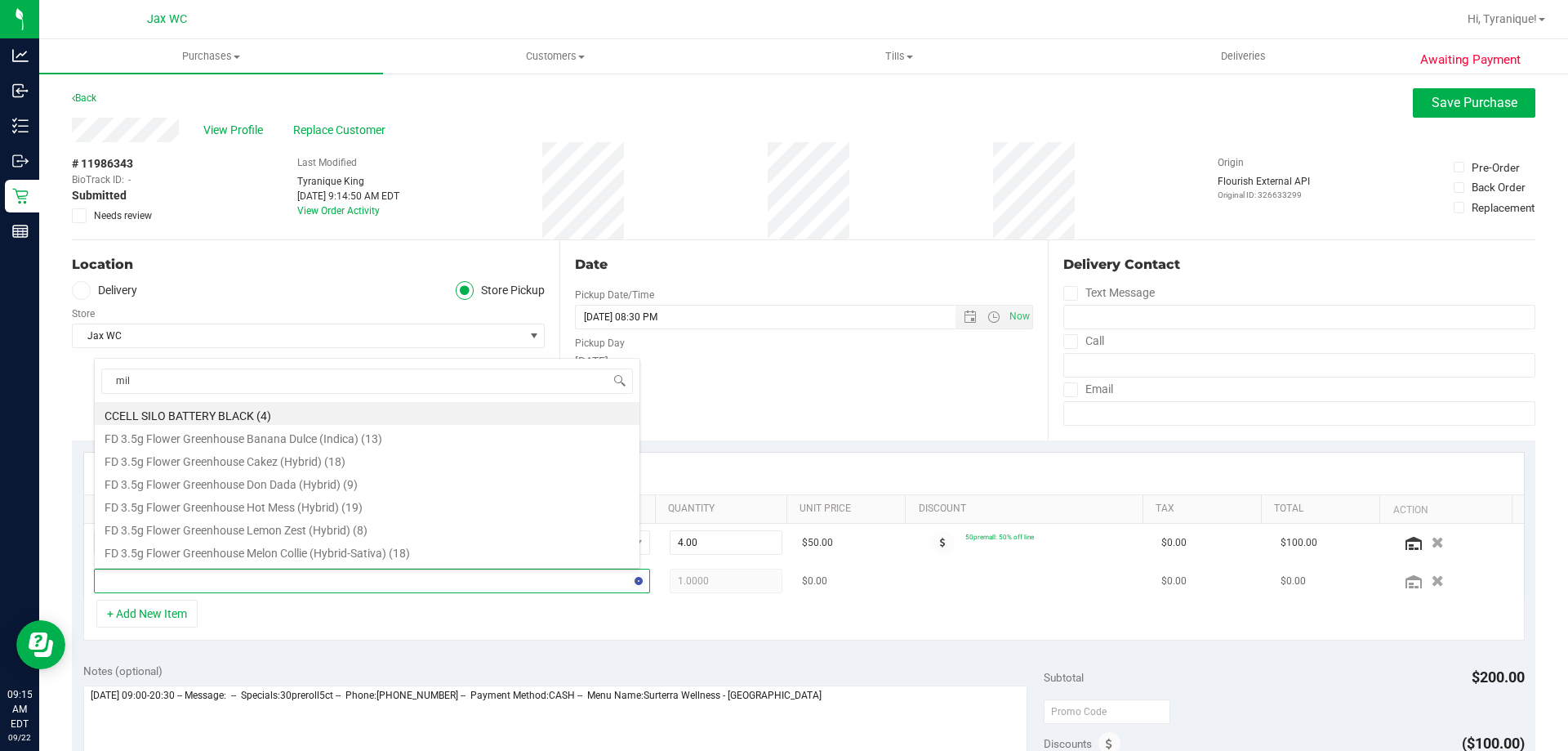
type input "milk"
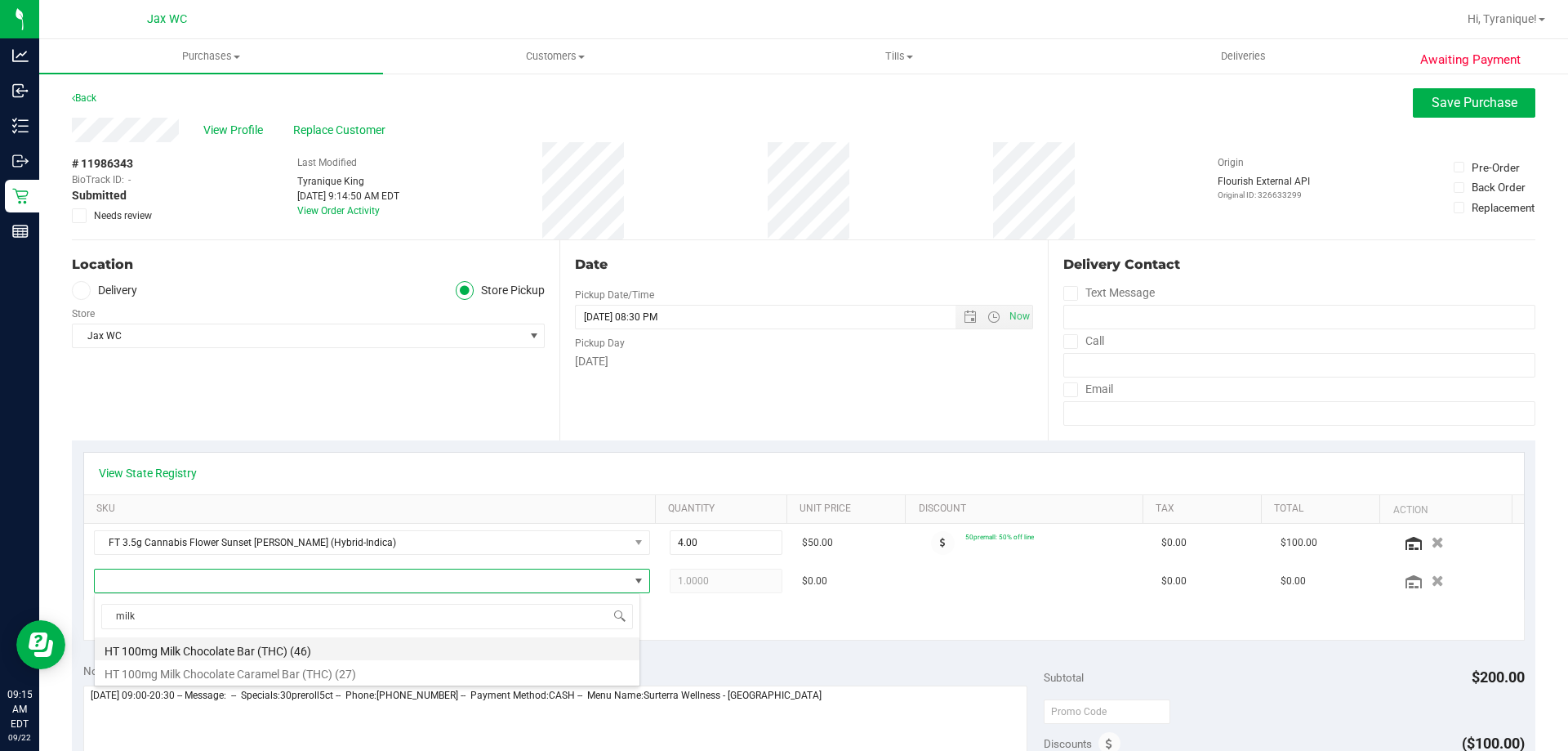
click at [262, 655] on li "HT 100mg Milk Chocolate Bar (THC) (46)" at bounding box center [367, 649] width 545 height 23
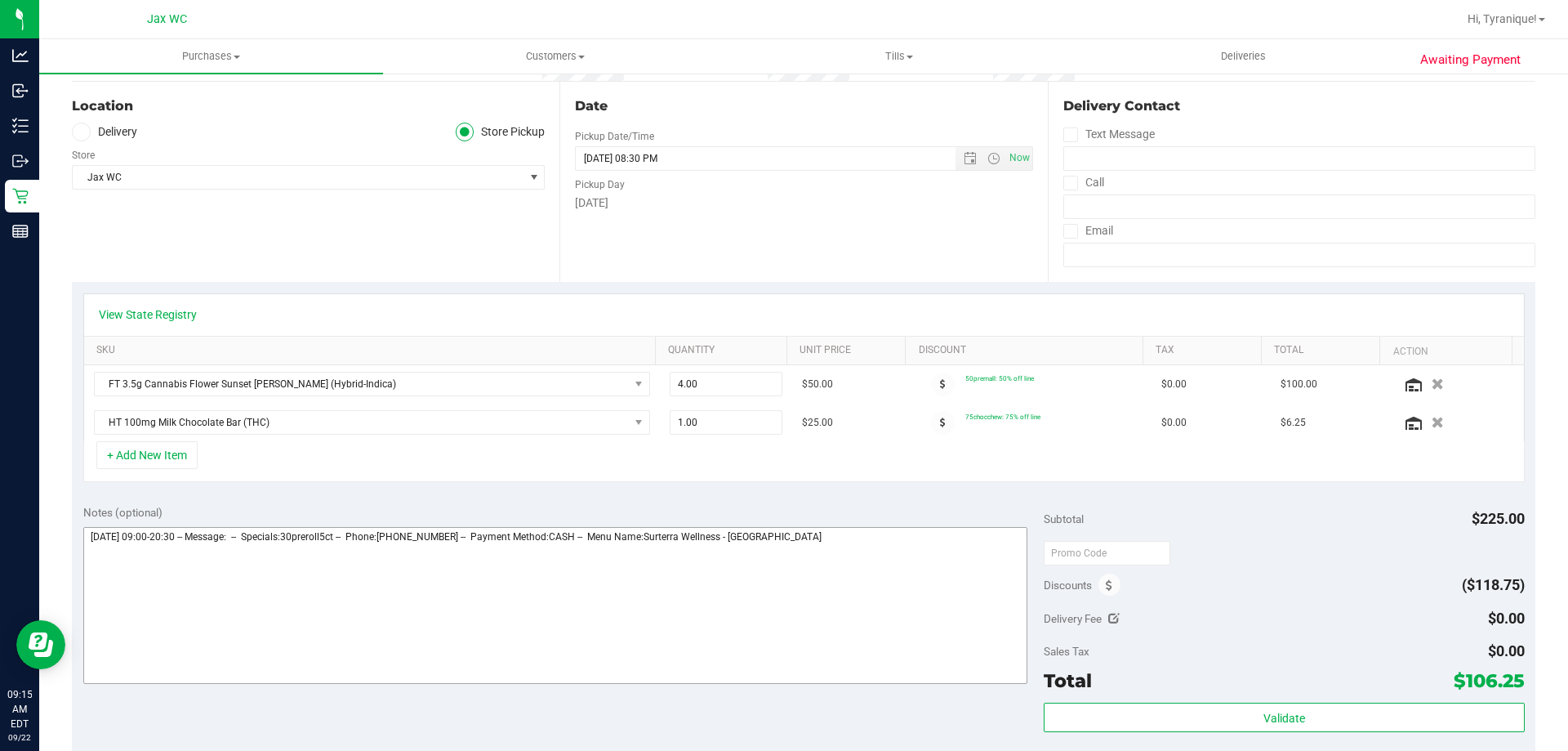
scroll to position [164, 0]
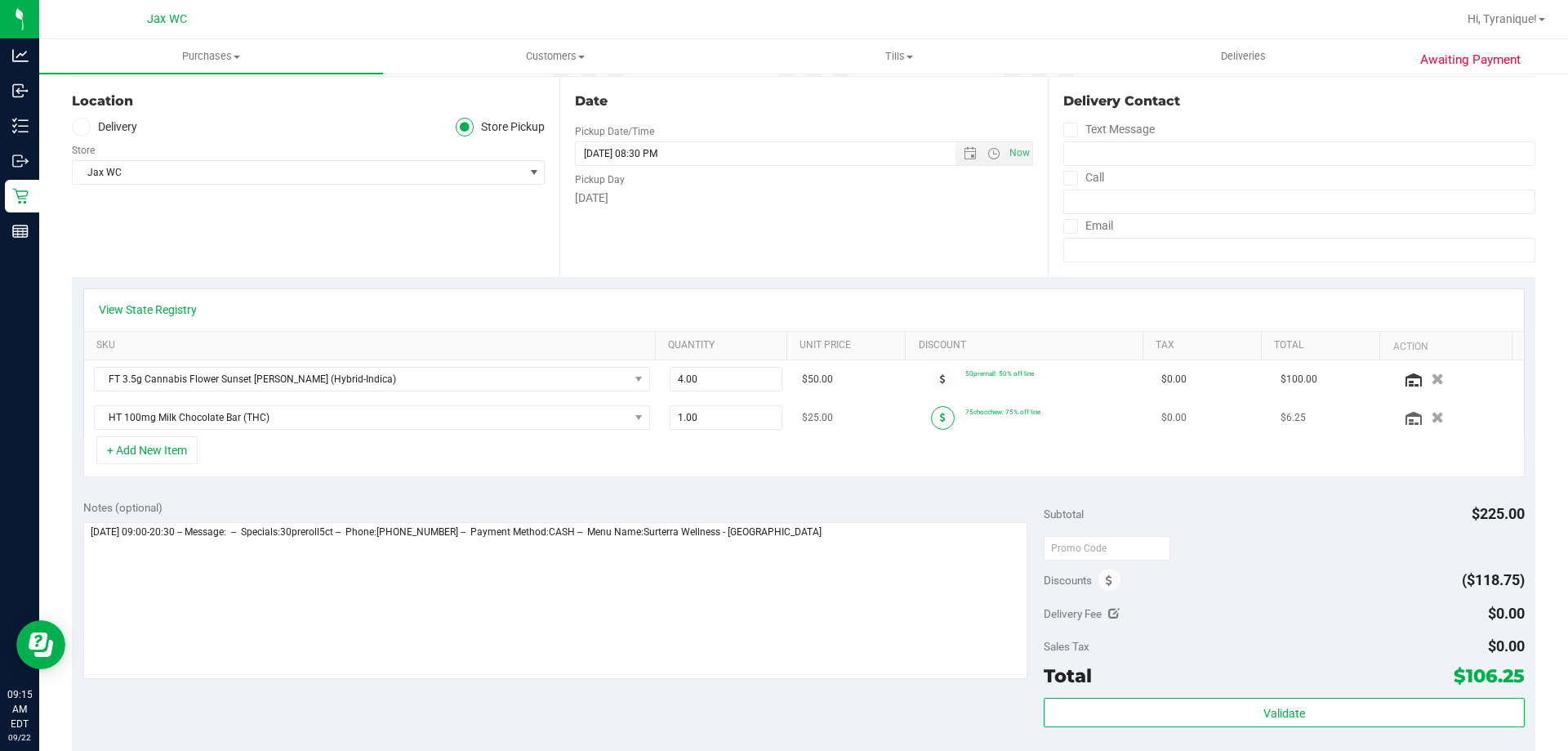
click at [931, 425] on span at bounding box center [943, 418] width 24 height 24
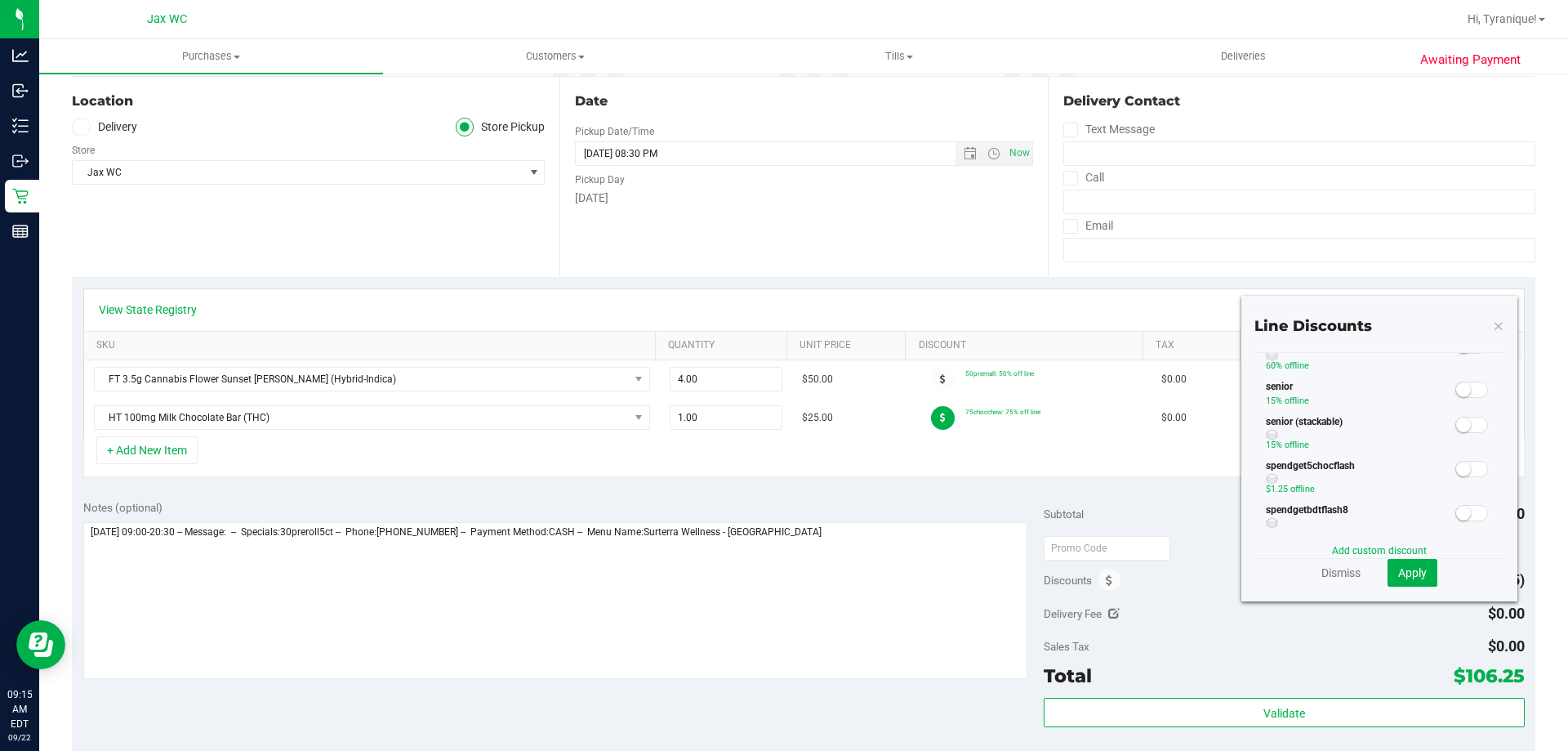
scroll to position [409, 0]
click at [1457, 387] on small at bounding box center [1464, 387] width 15 height 15
click at [1395, 582] on button "Apply" at bounding box center [1412, 573] width 50 height 28
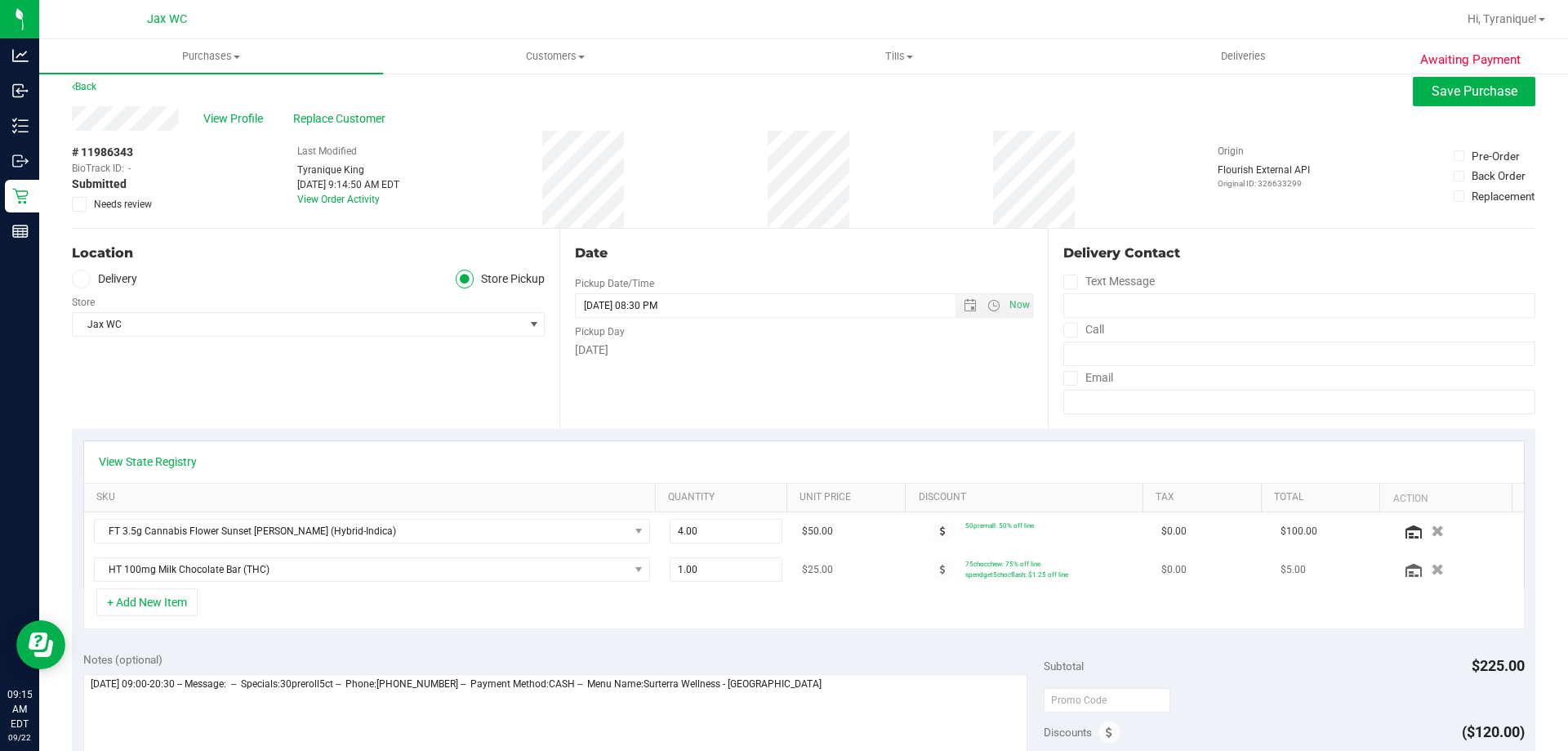
scroll to position [0, 0]
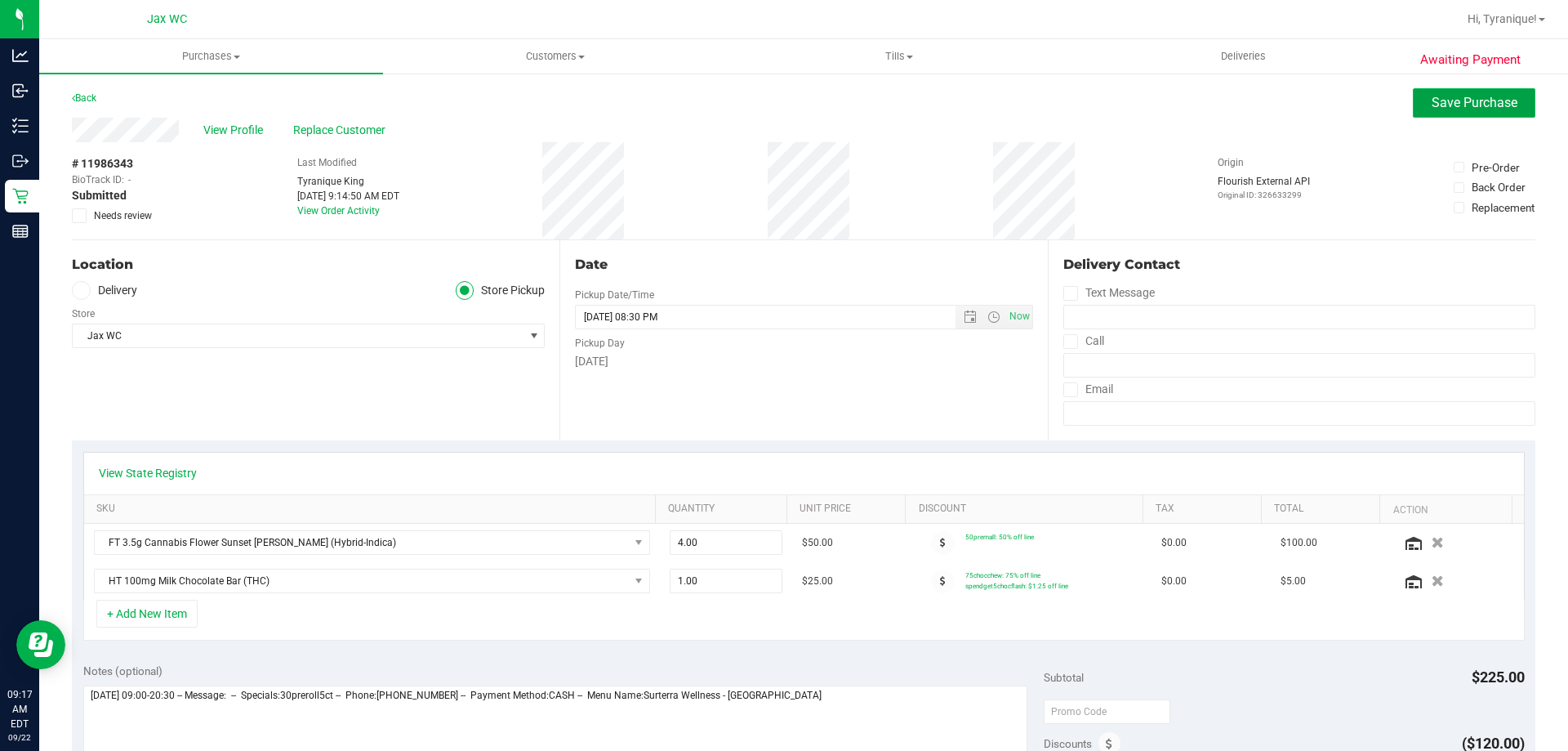
click at [1447, 104] on span "Save Purchase" at bounding box center [1475, 102] width 86 height 16
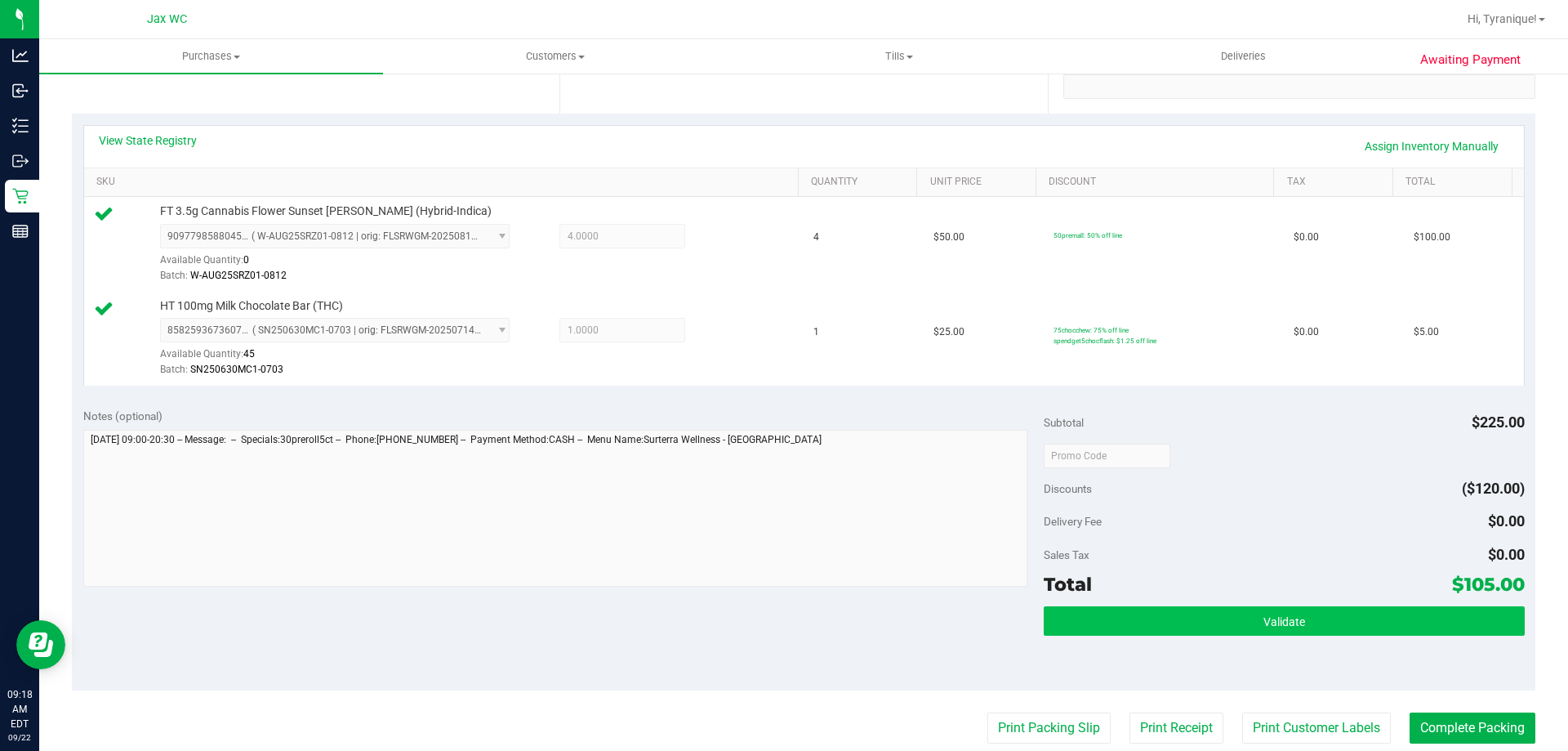
scroll to position [490, 0]
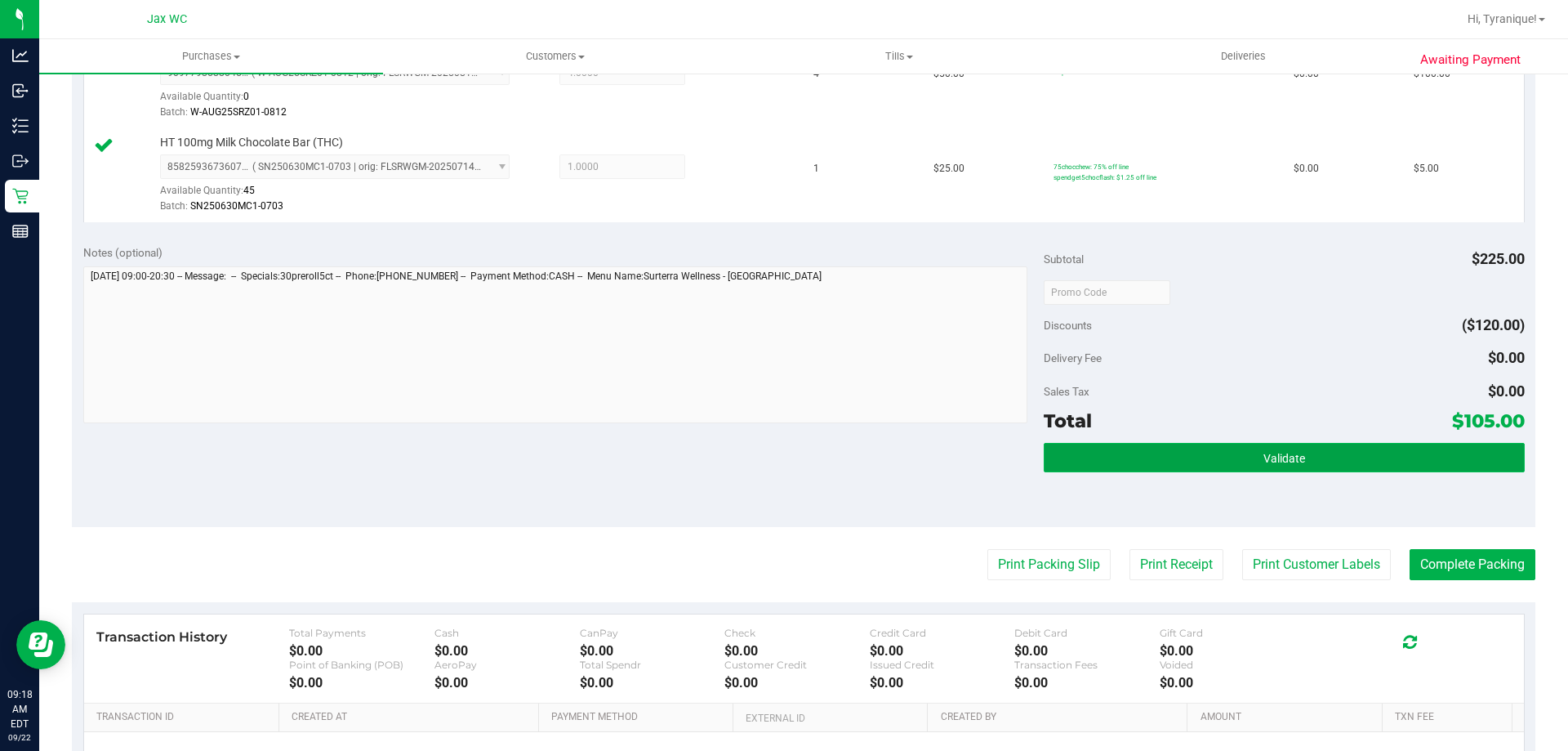
click at [1199, 462] on button "Validate" at bounding box center [1284, 458] width 481 height 30
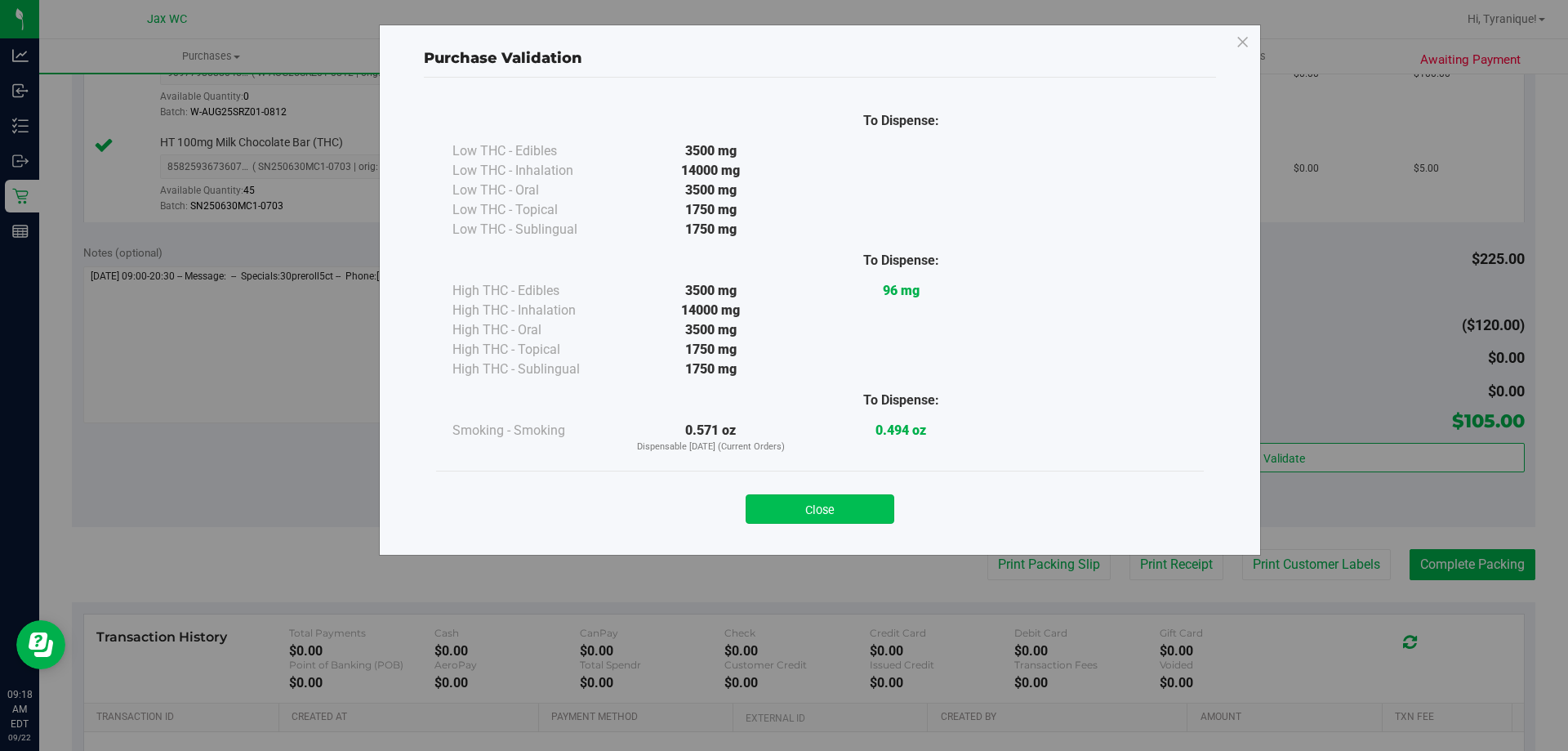
click at [792, 512] on button "Close" at bounding box center [820, 509] width 149 height 30
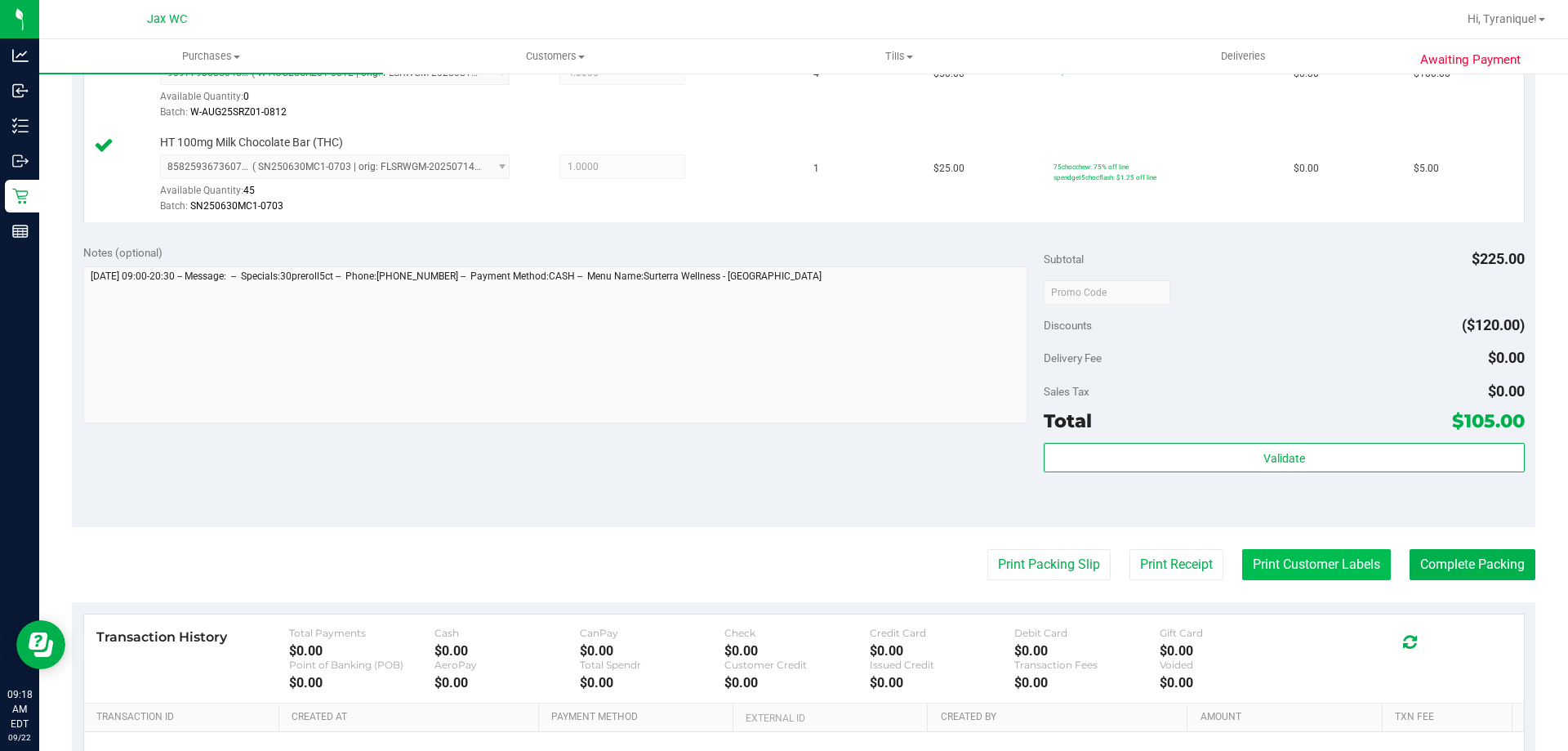
click at [1291, 560] on button "Print Customer Labels" at bounding box center [1316, 565] width 149 height 31
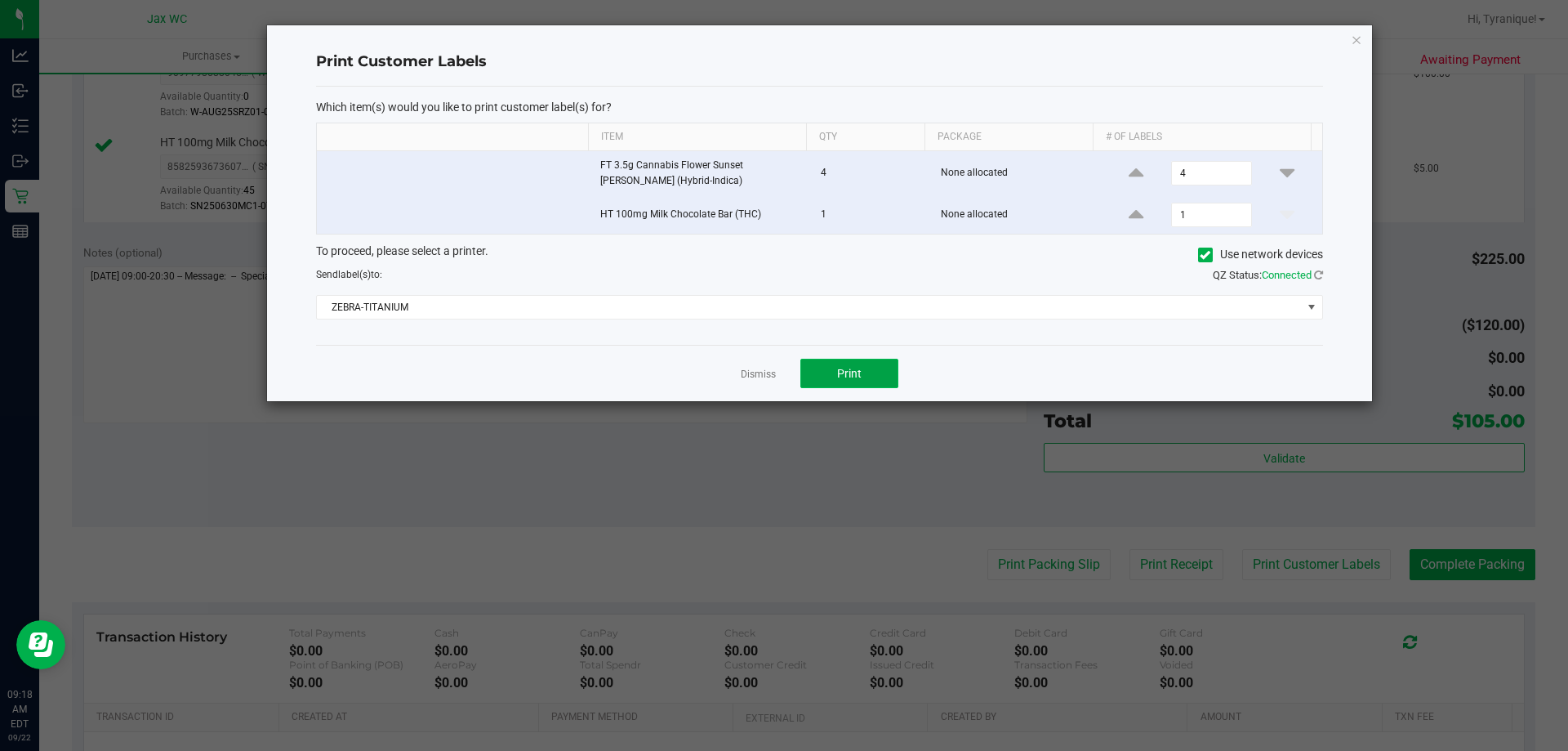
click at [827, 367] on button "Print" at bounding box center [849, 373] width 98 height 30
click at [751, 371] on link "Dismiss" at bounding box center [758, 374] width 36 height 14
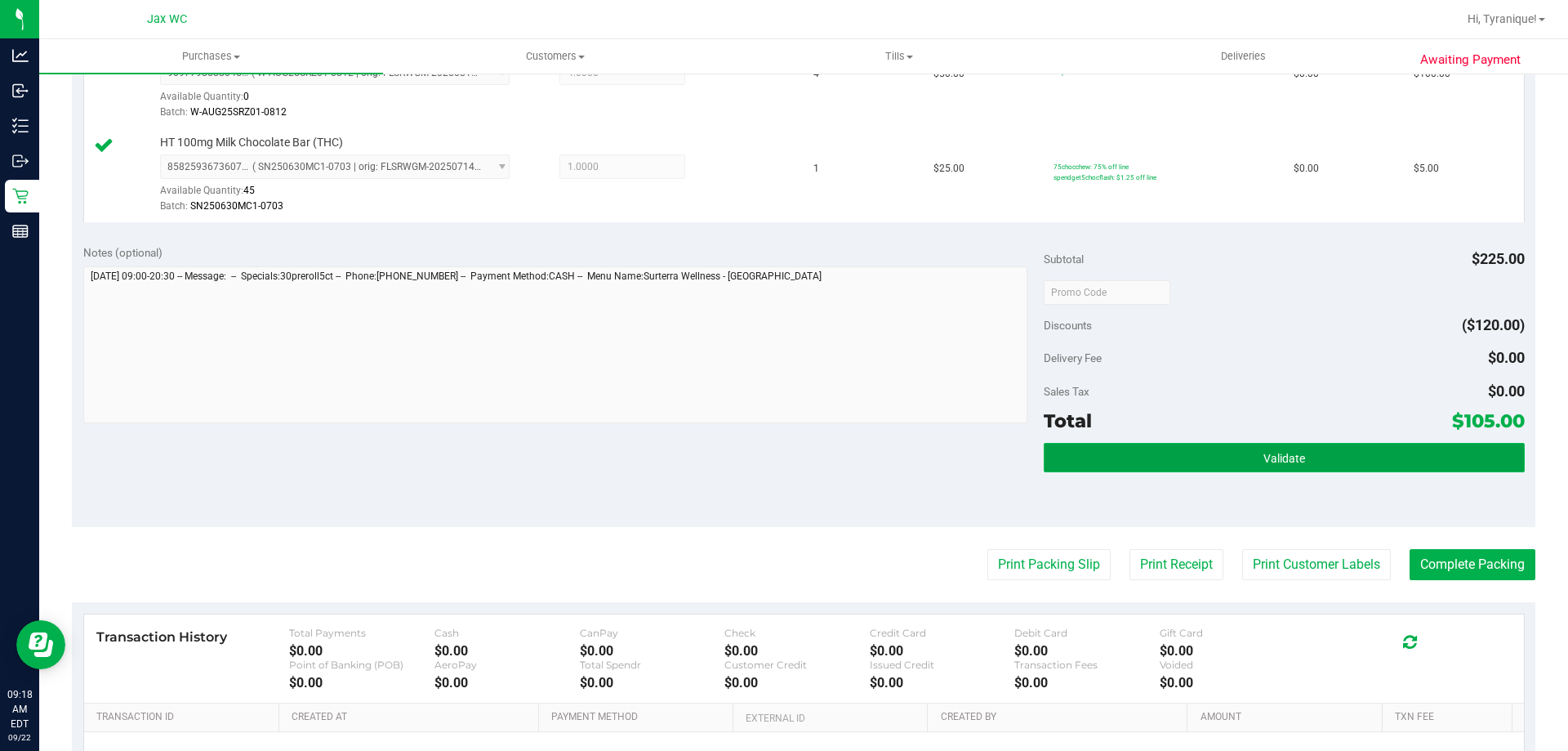
click at [1405, 464] on button "Validate" at bounding box center [1284, 458] width 481 height 30
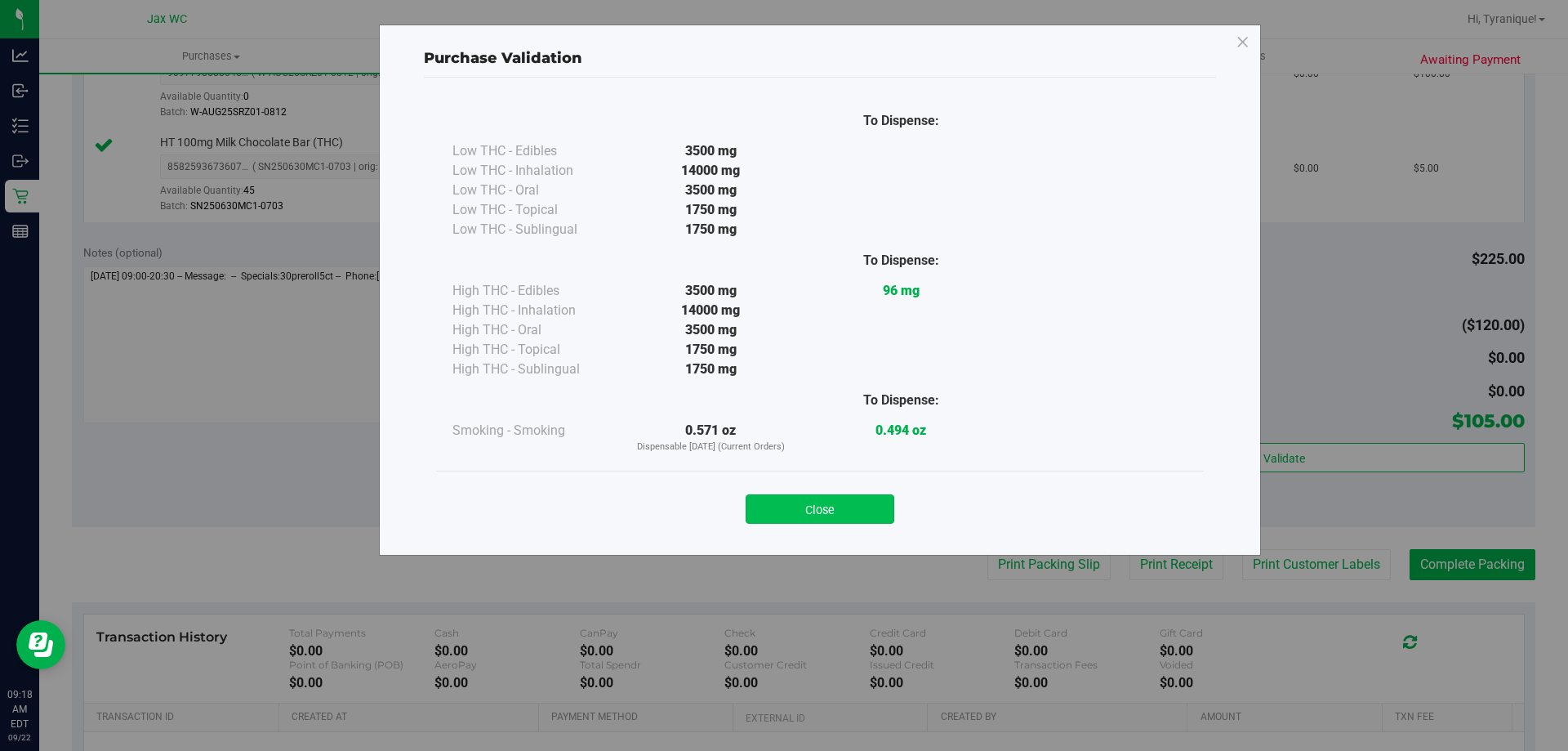
click at [779, 501] on button "Close" at bounding box center [820, 509] width 149 height 30
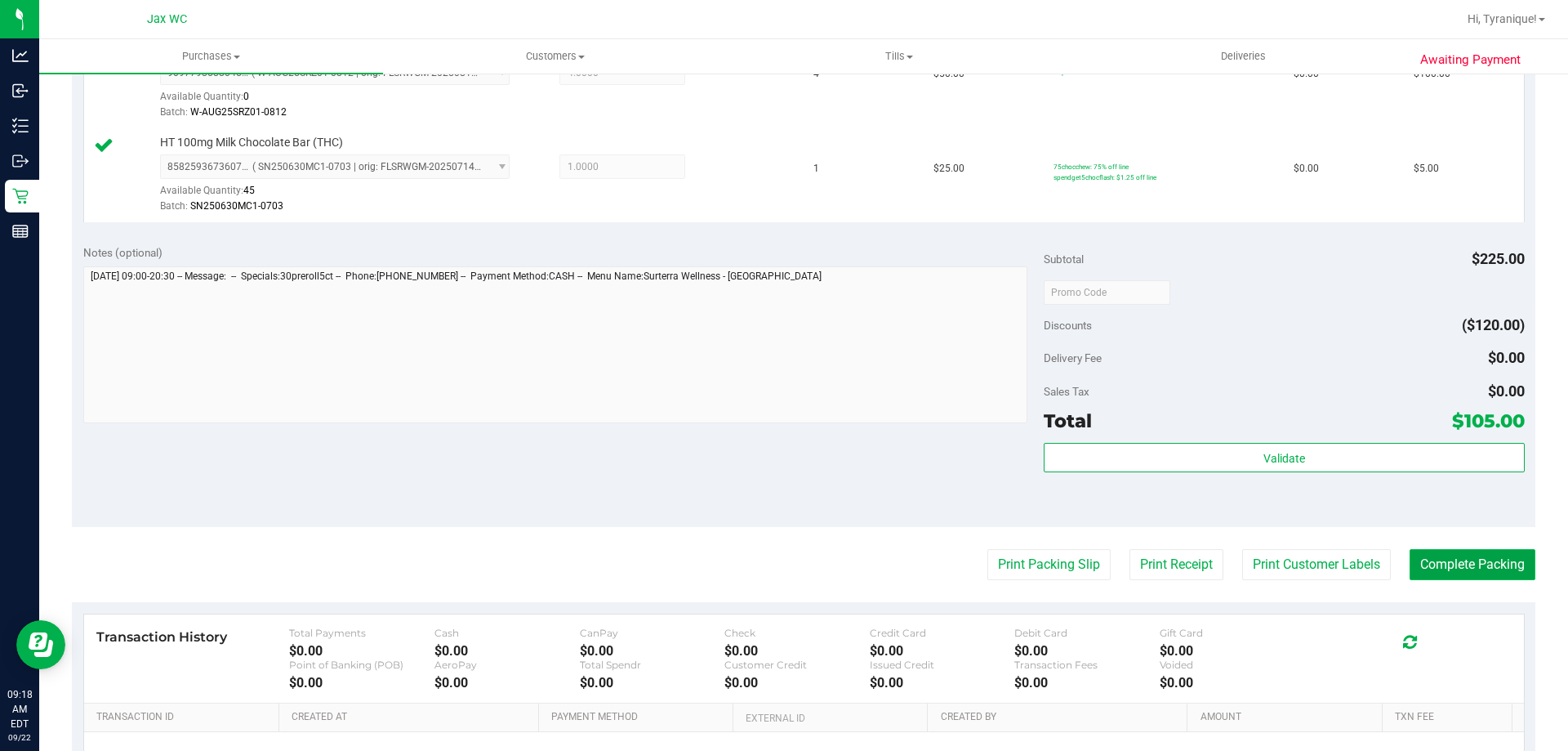
click at [1470, 562] on button "Complete Packing" at bounding box center [1472, 565] width 126 height 31
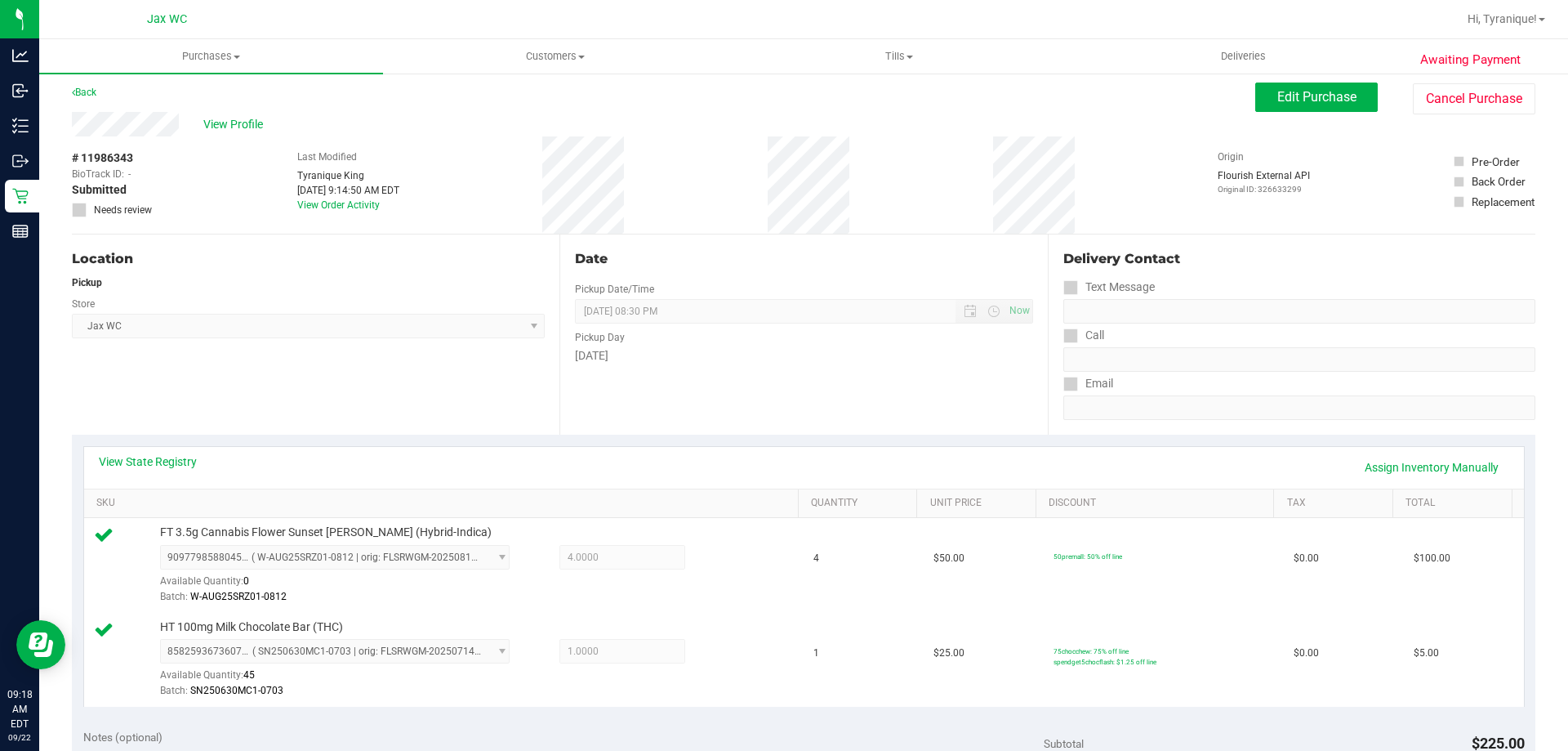
scroll to position [0, 0]
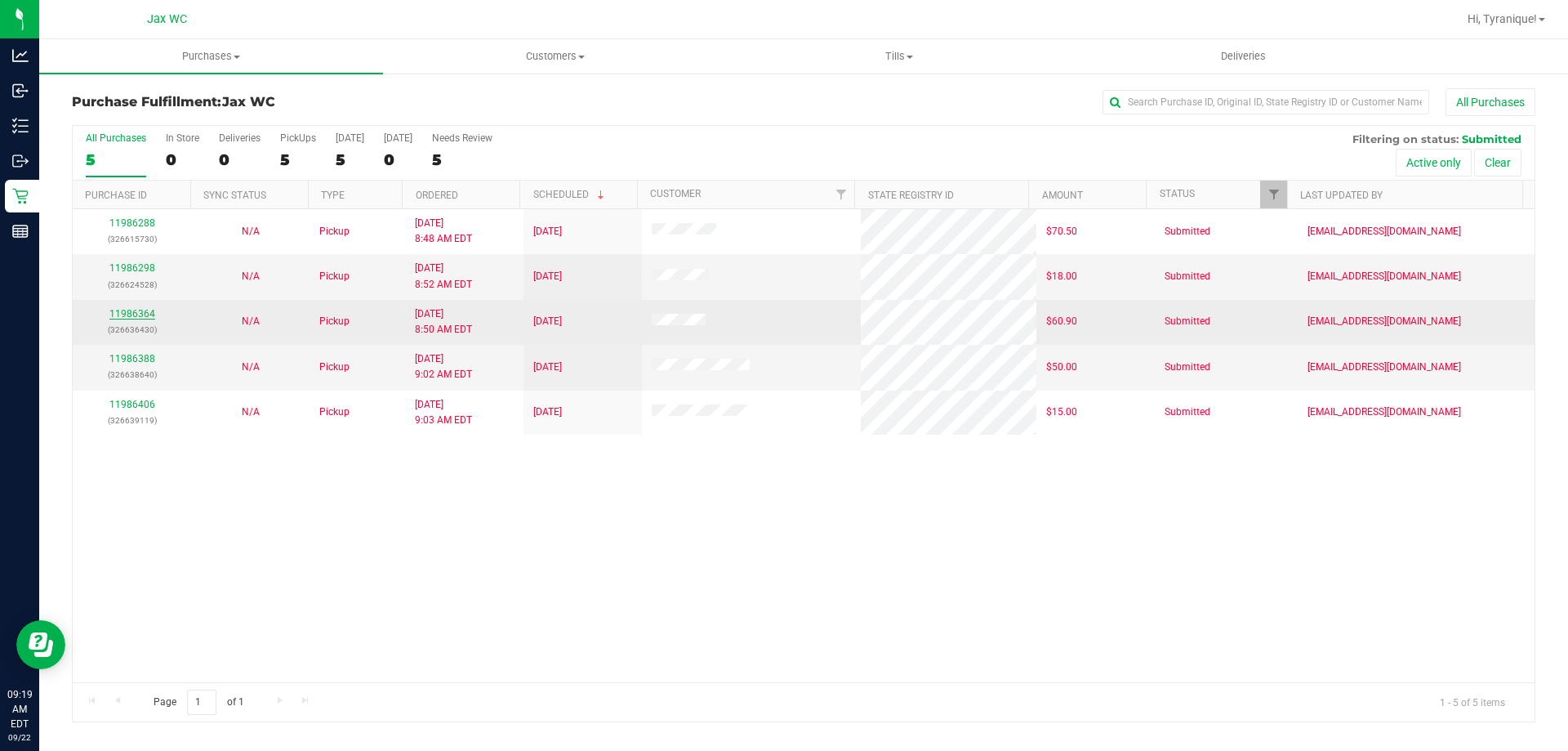
click at [138, 315] on link "11986364" at bounding box center [132, 314] width 45 height 12
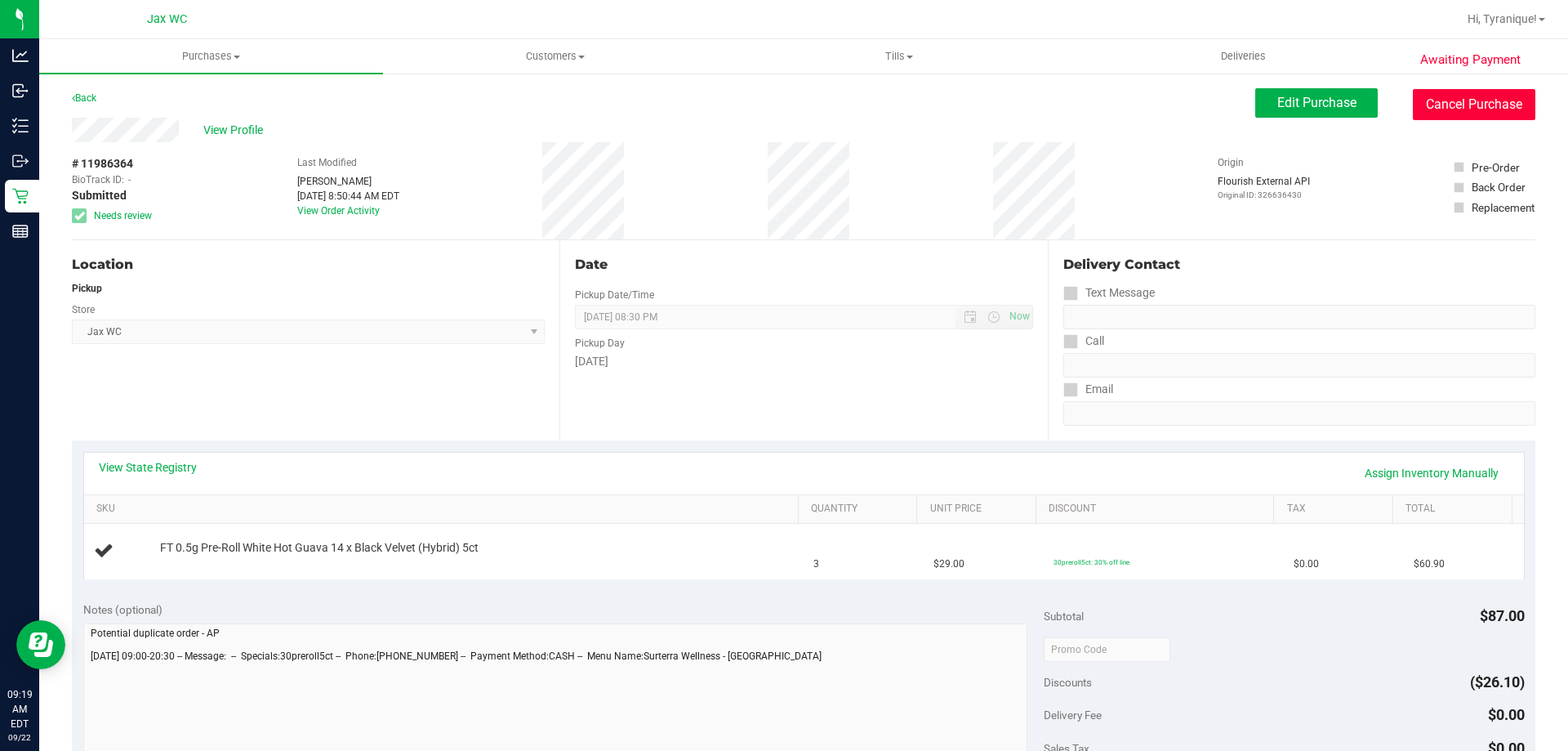
click at [1485, 103] on button "Cancel Purchase" at bounding box center [1474, 105] width 122 height 31
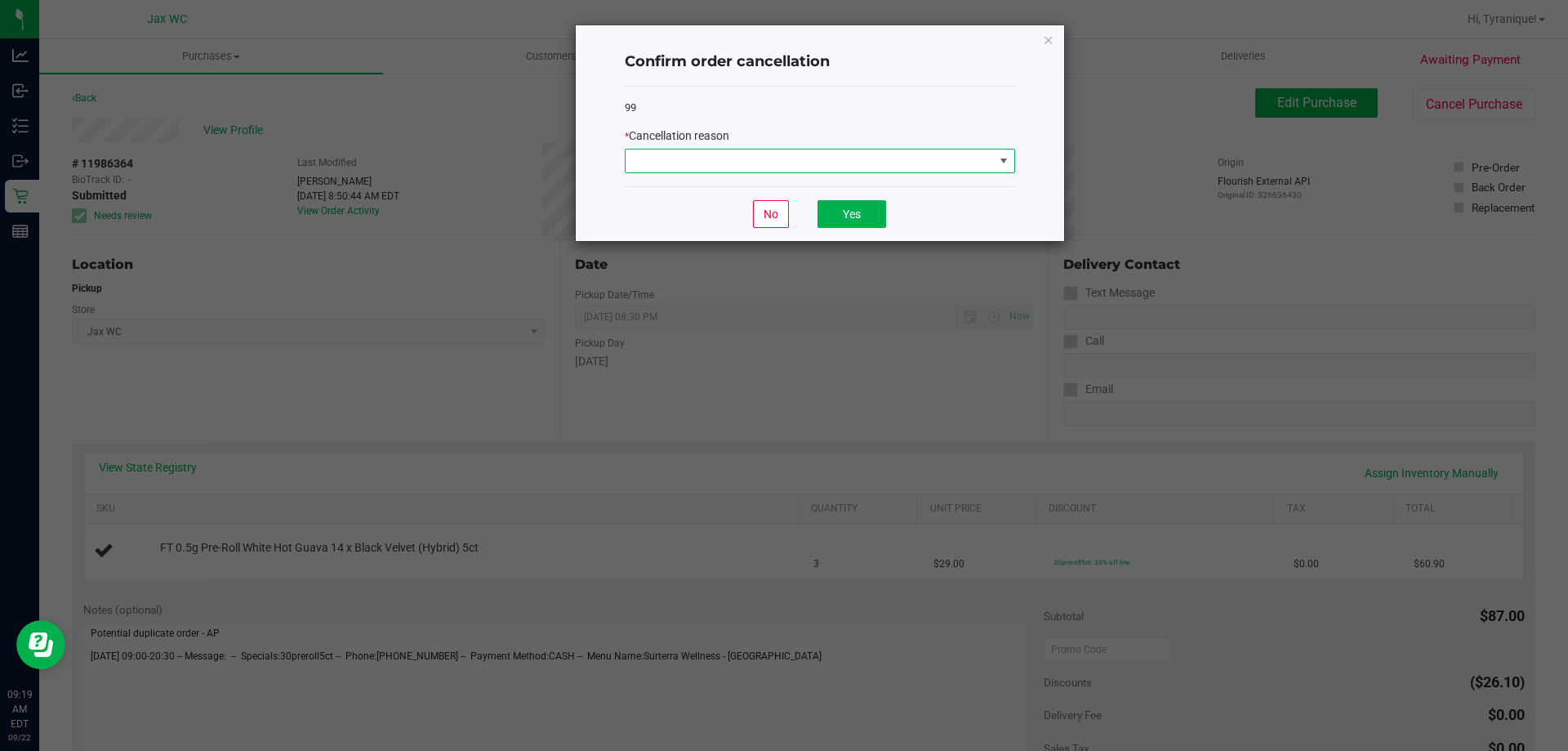
click at [818, 165] on span at bounding box center [810, 161] width 368 height 23
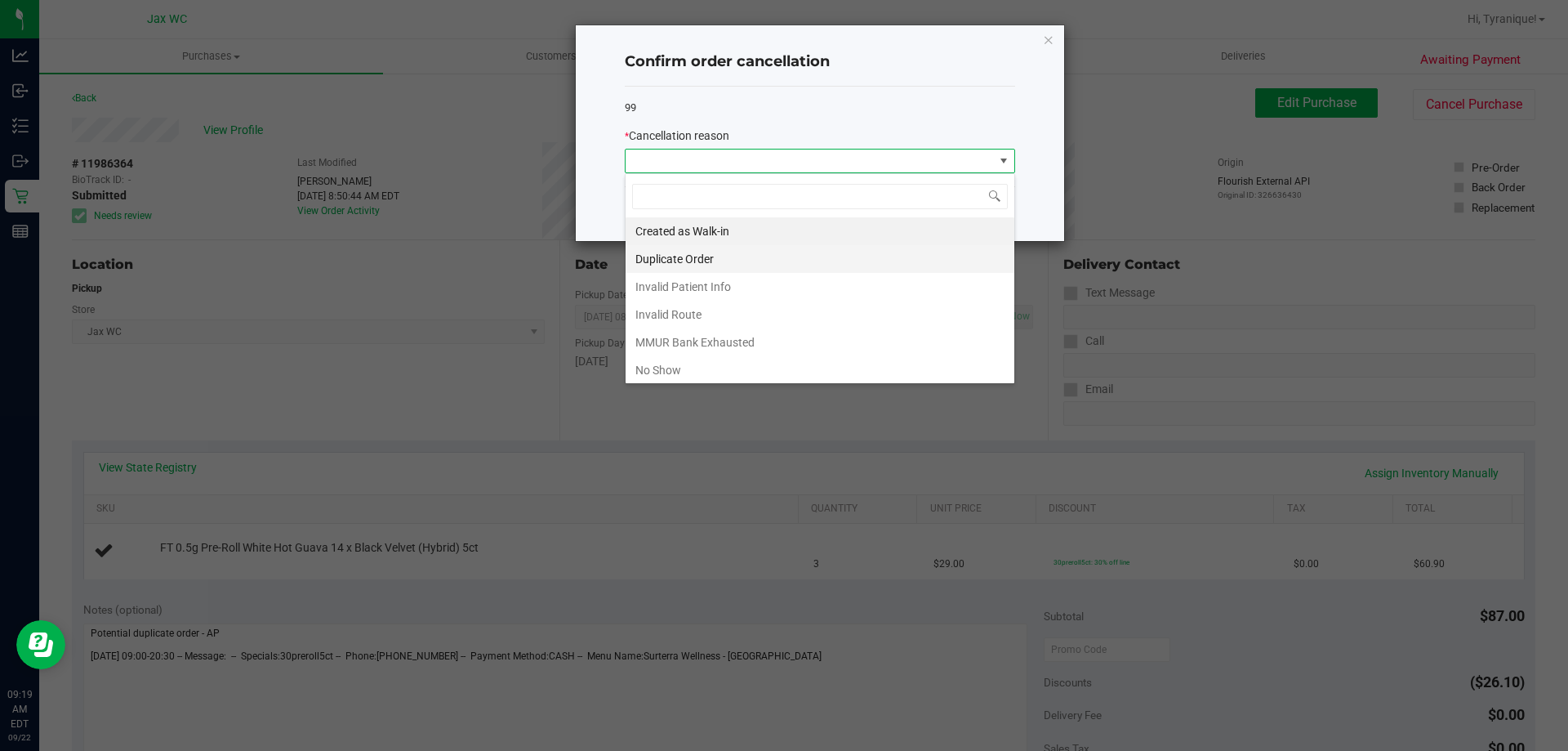
scroll to position [25, 391]
click at [743, 259] on li "Duplicate Order" at bounding box center [820, 259] width 389 height 28
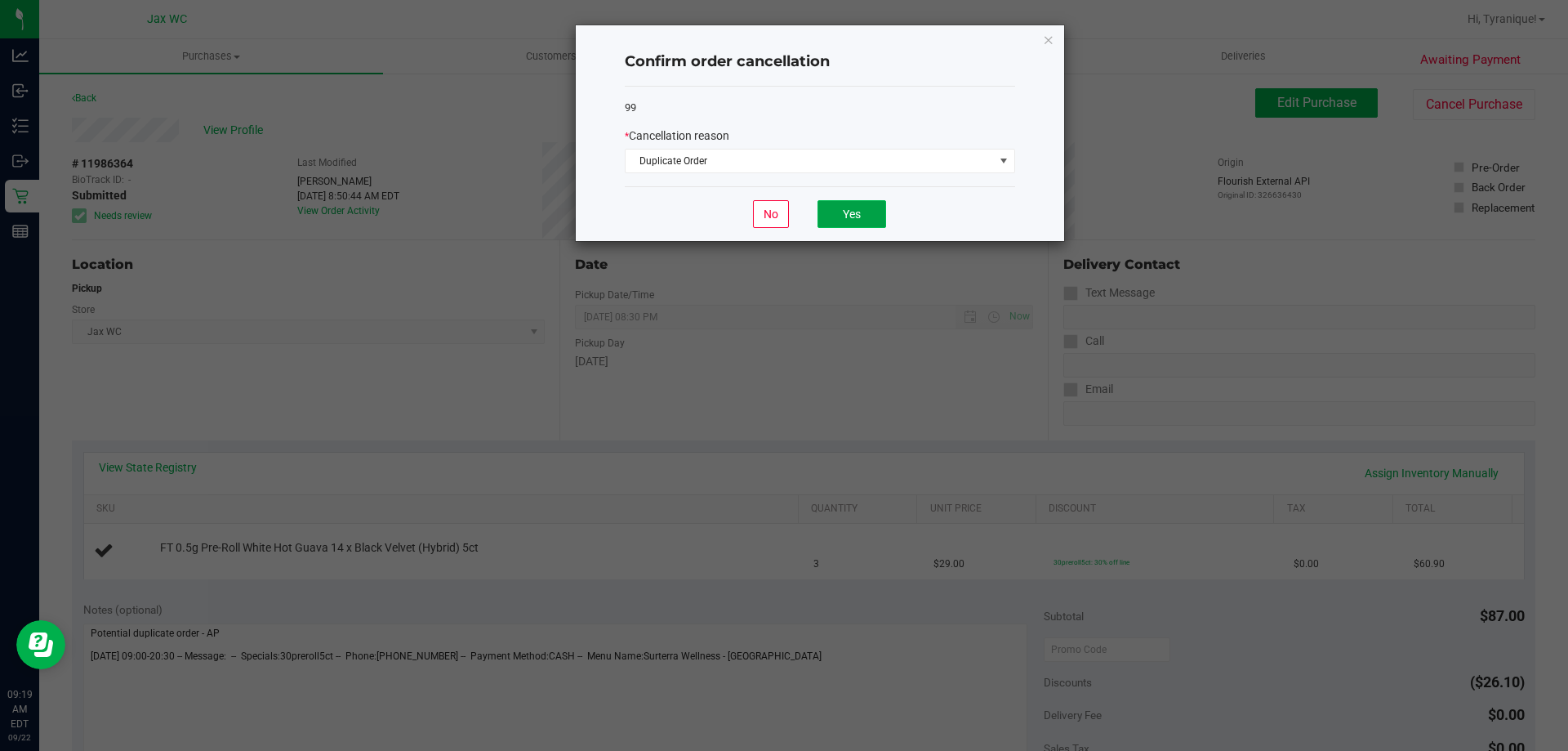
click at [861, 219] on button "Yes" at bounding box center [851, 214] width 69 height 28
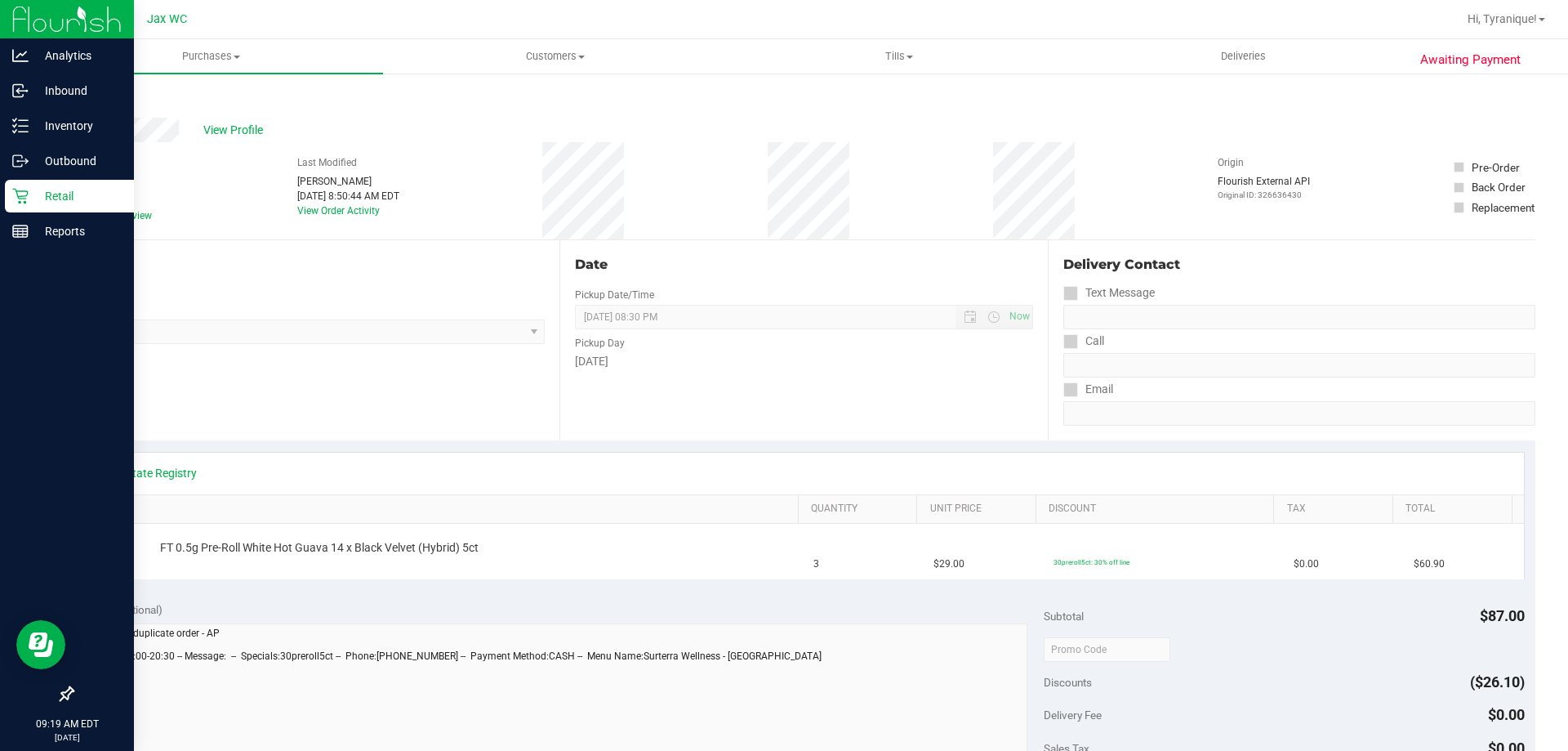
click at [20, 205] on div "Retail" at bounding box center [69, 197] width 129 height 33
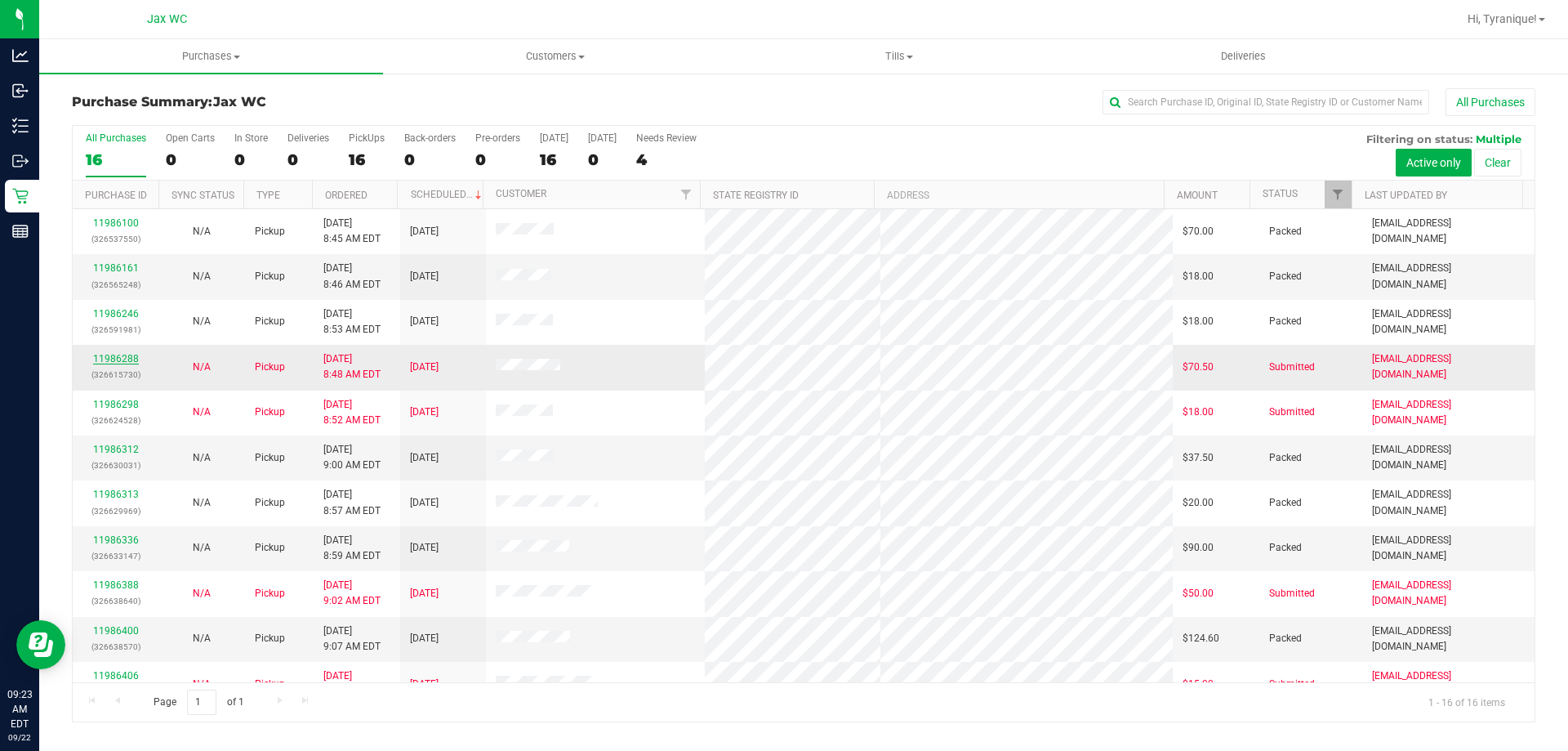
click at [115, 355] on link "11986288" at bounding box center [116, 359] width 45 height 12
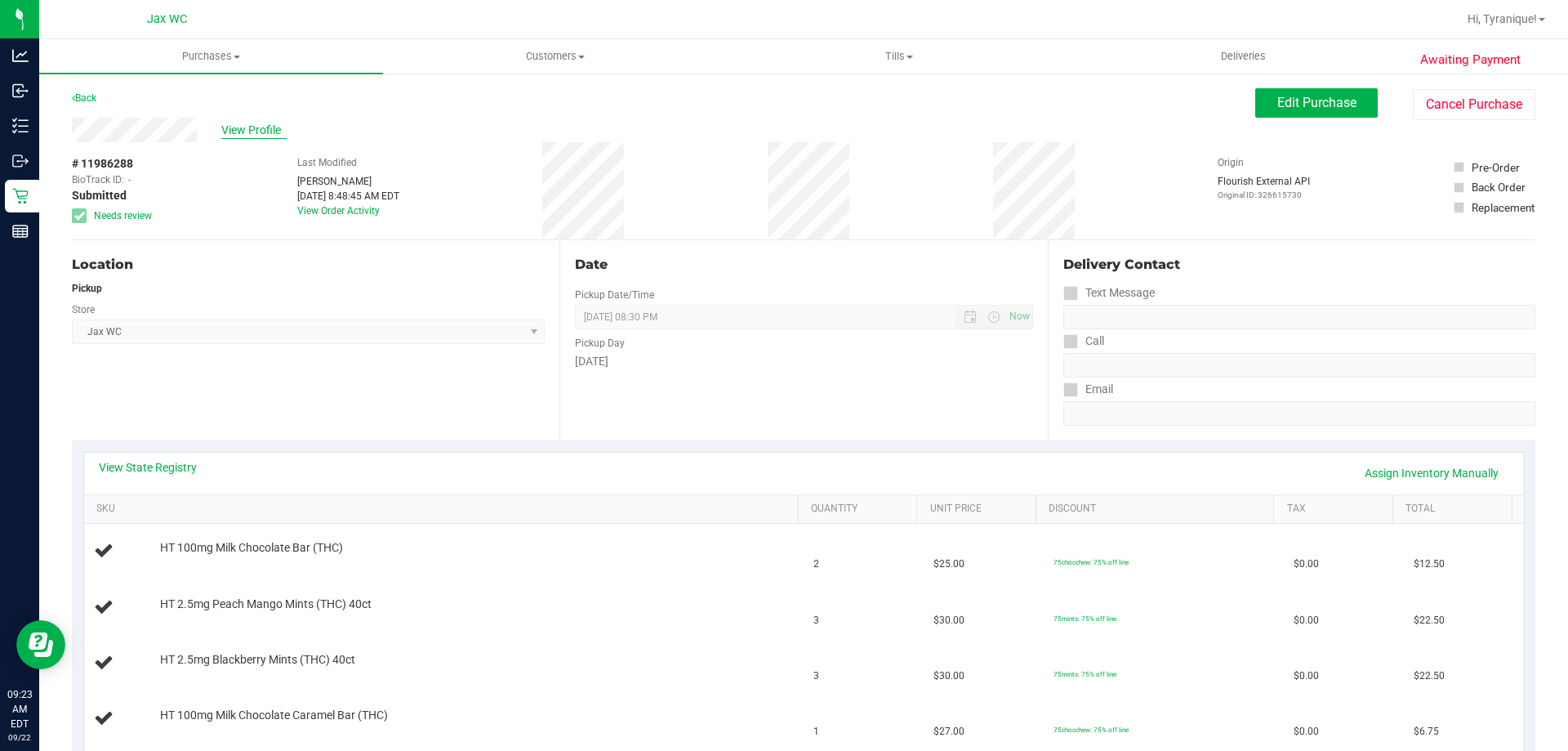
click at [278, 126] on span "View Profile" at bounding box center [253, 130] width 65 height 17
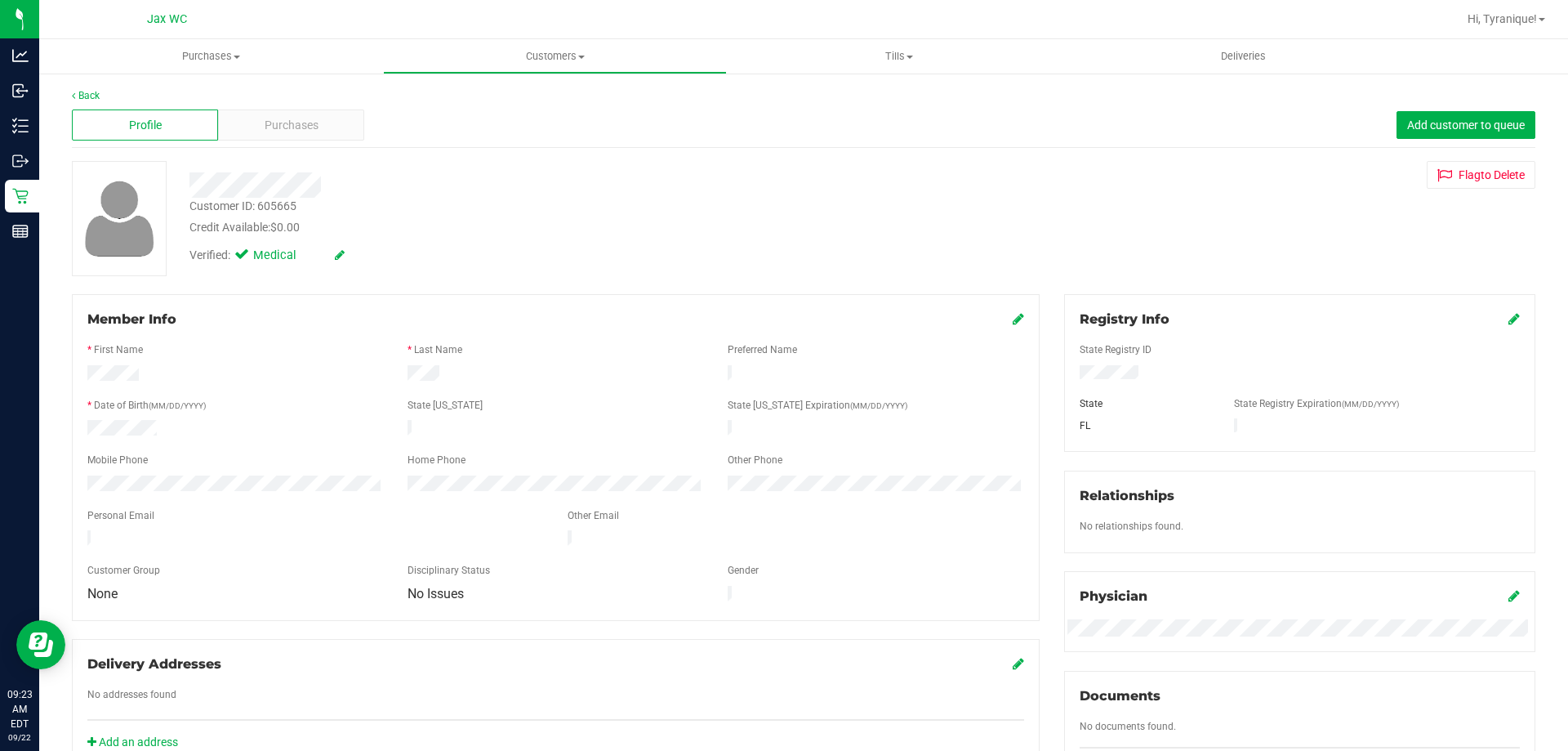
click at [284, 207] on div "Customer ID: 605665" at bounding box center [243, 206] width 107 height 17
copy div "605665"
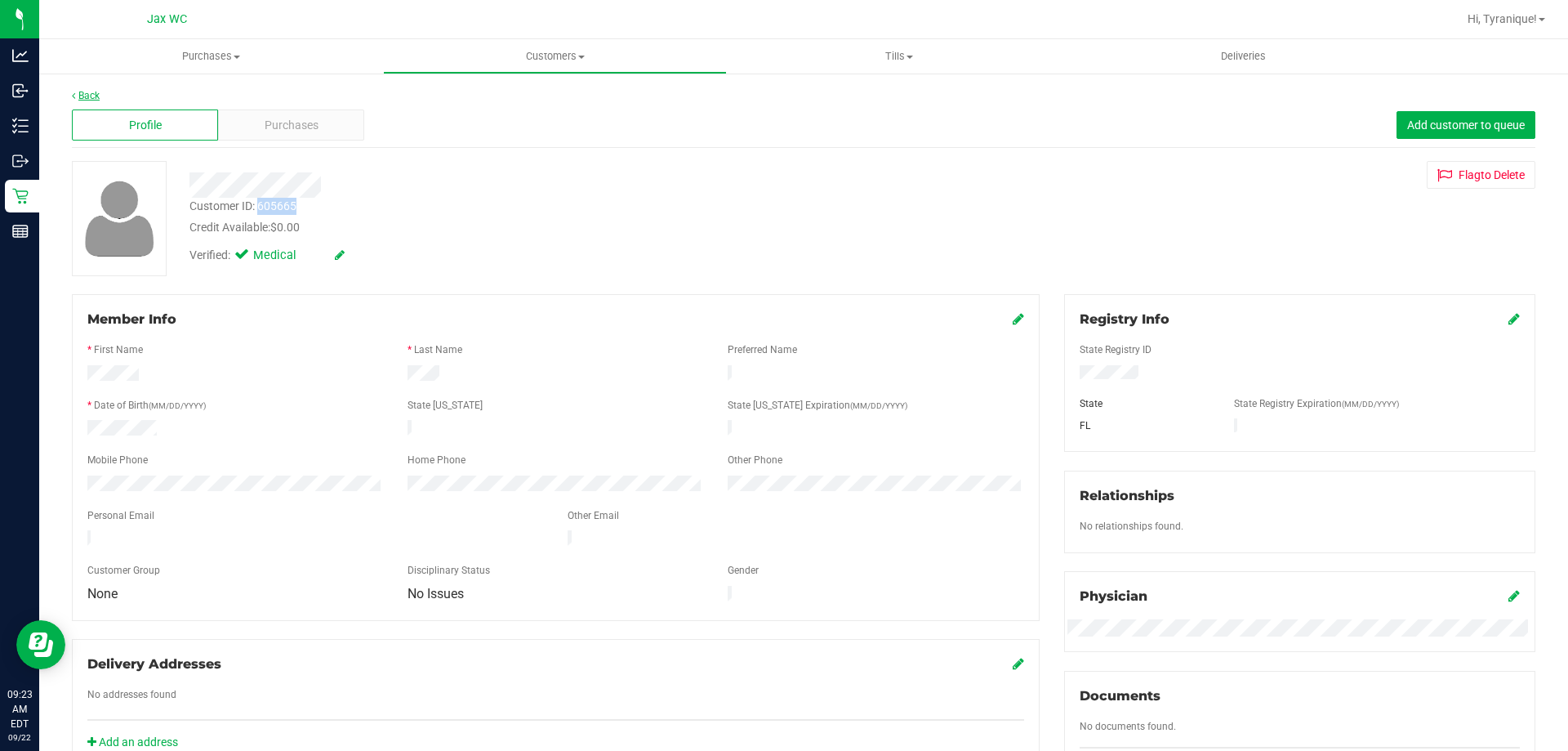
click at [90, 99] on link "Back" at bounding box center [86, 96] width 28 height 12
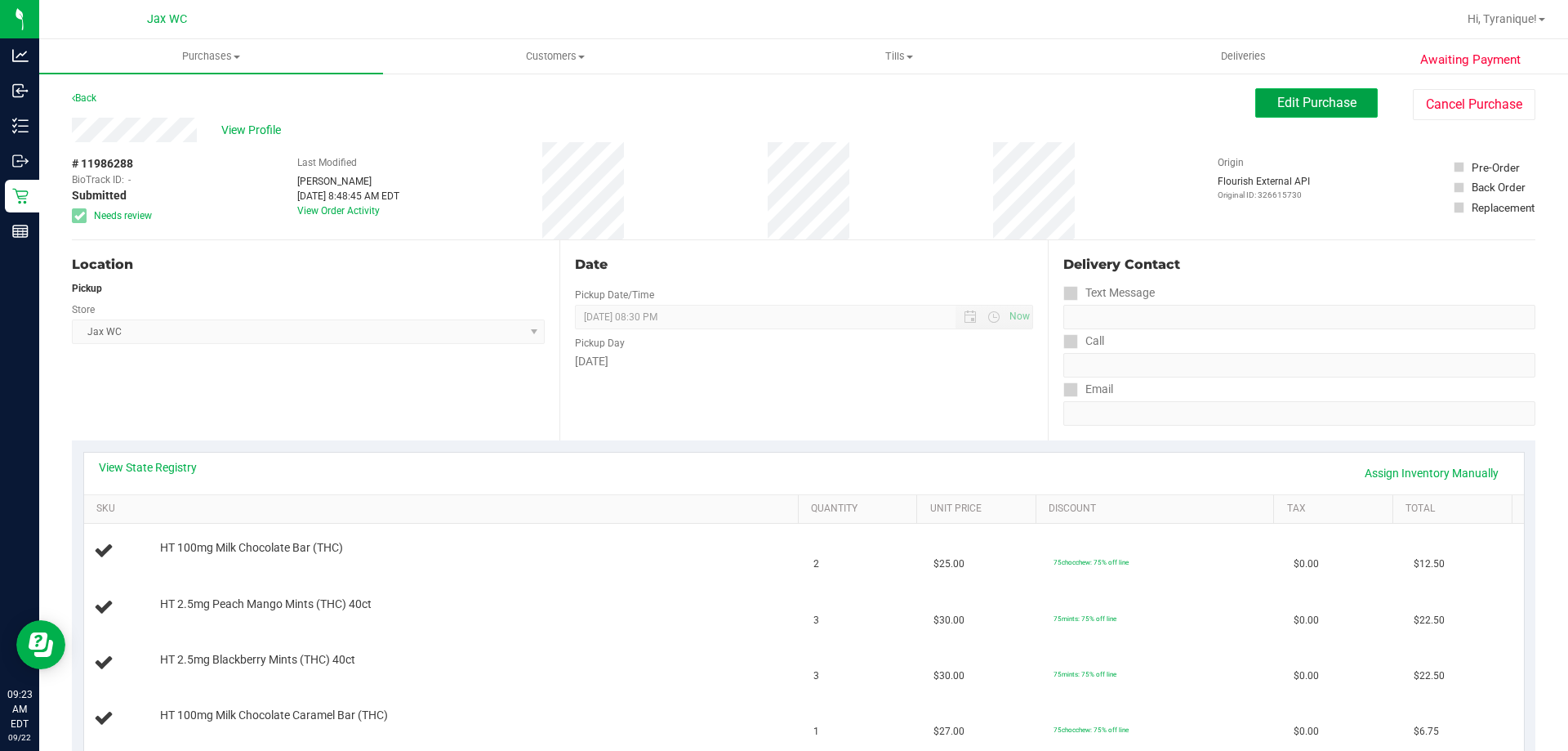
click at [1313, 107] on span "Edit Purchase" at bounding box center [1317, 102] width 79 height 16
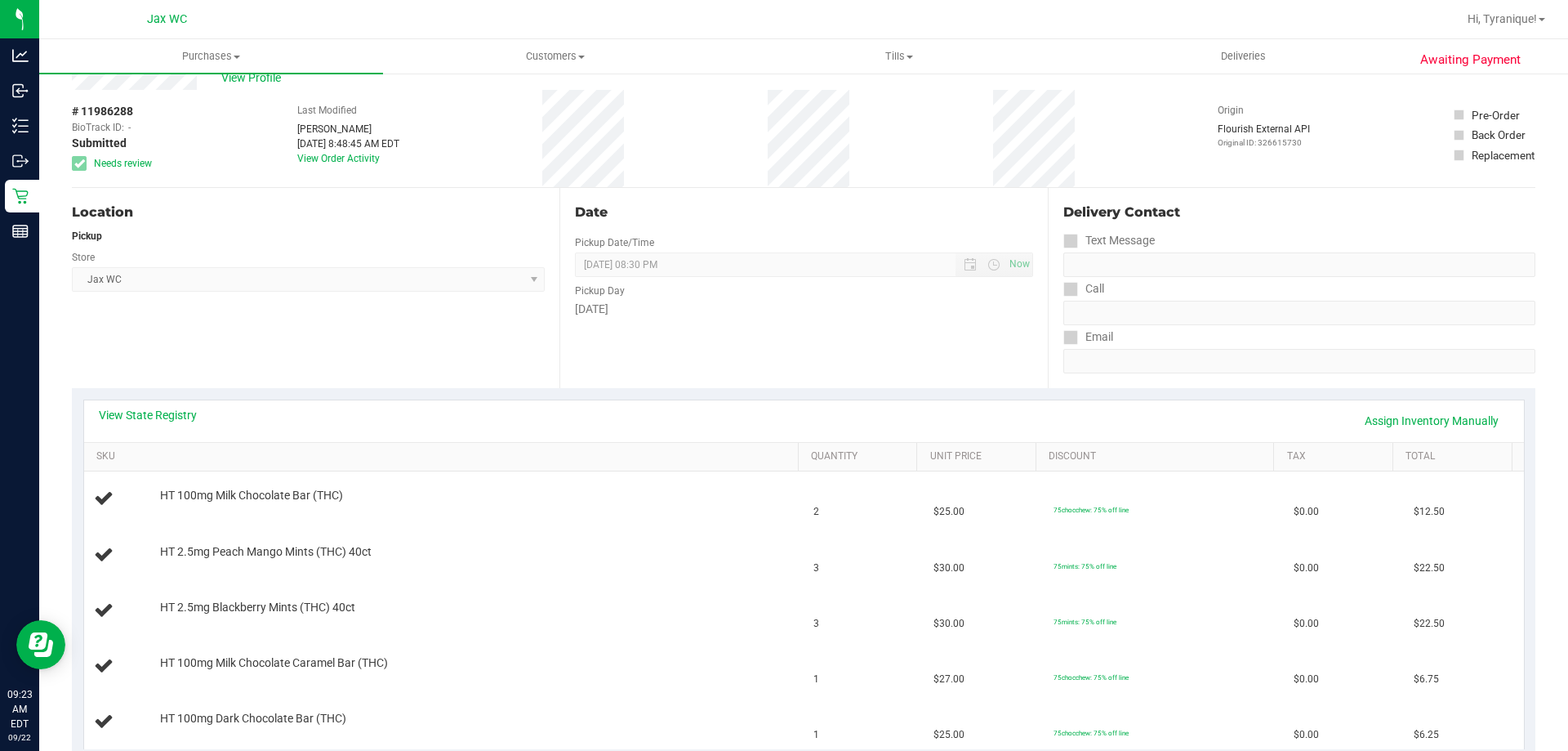
scroll to position [82, 0]
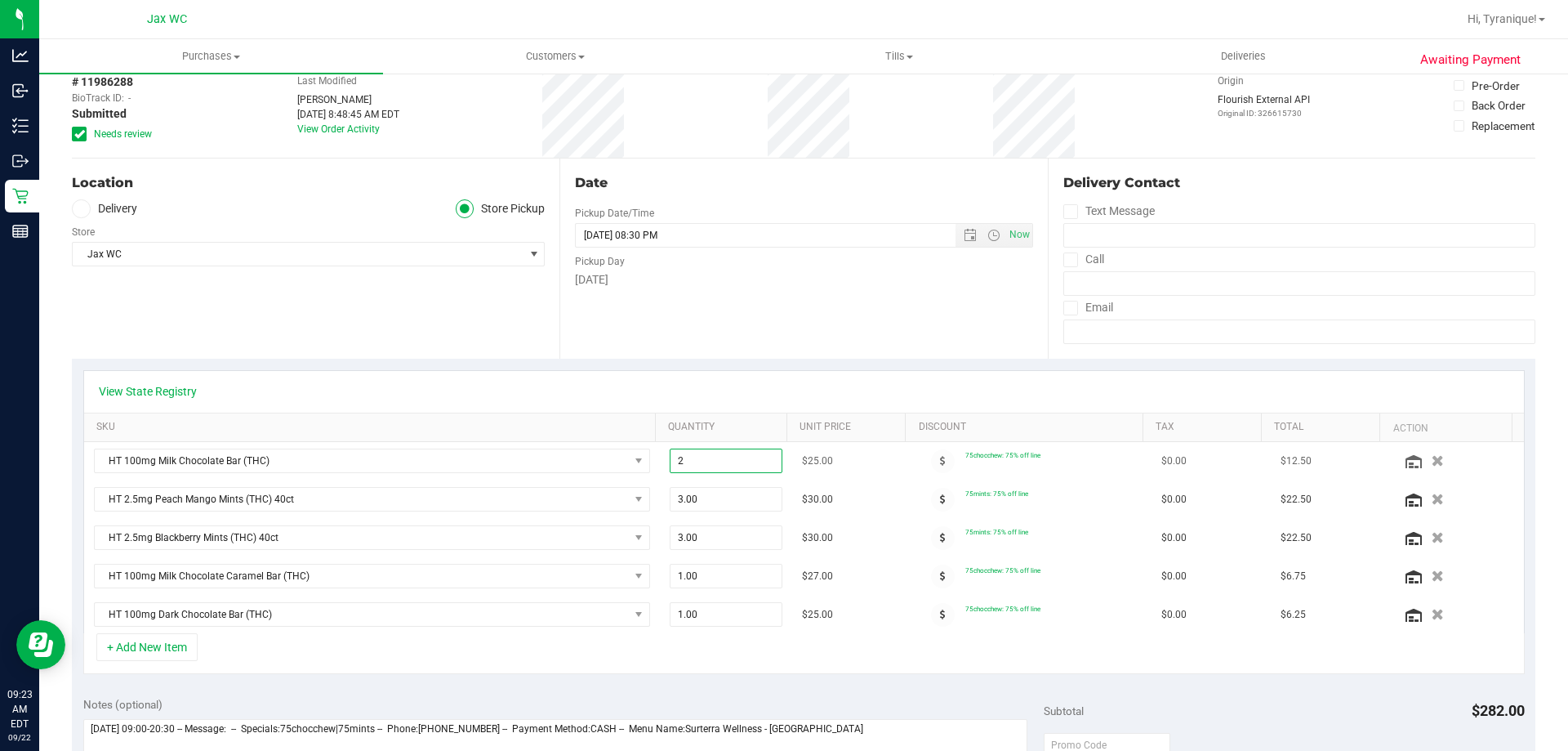
click at [735, 464] on span "2.00 2" at bounding box center [726, 461] width 113 height 25
click at [735, 464] on input "2" at bounding box center [727, 461] width 112 height 23
type input "1"
type input "1.00"
click at [873, 375] on div "View State Registry" at bounding box center [804, 392] width 1440 height 41
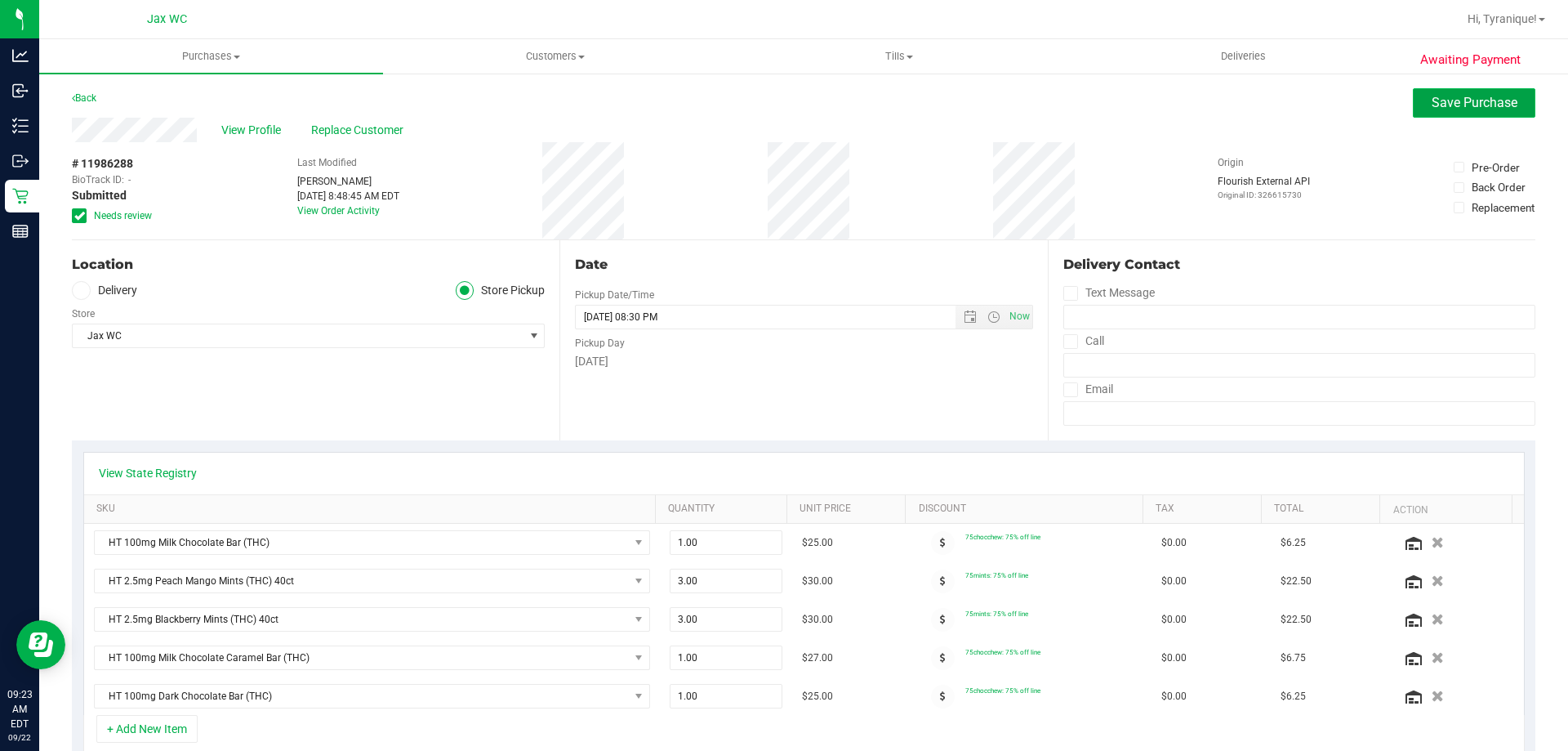
click at [1475, 112] on button "Save Purchase" at bounding box center [1474, 103] width 122 height 30
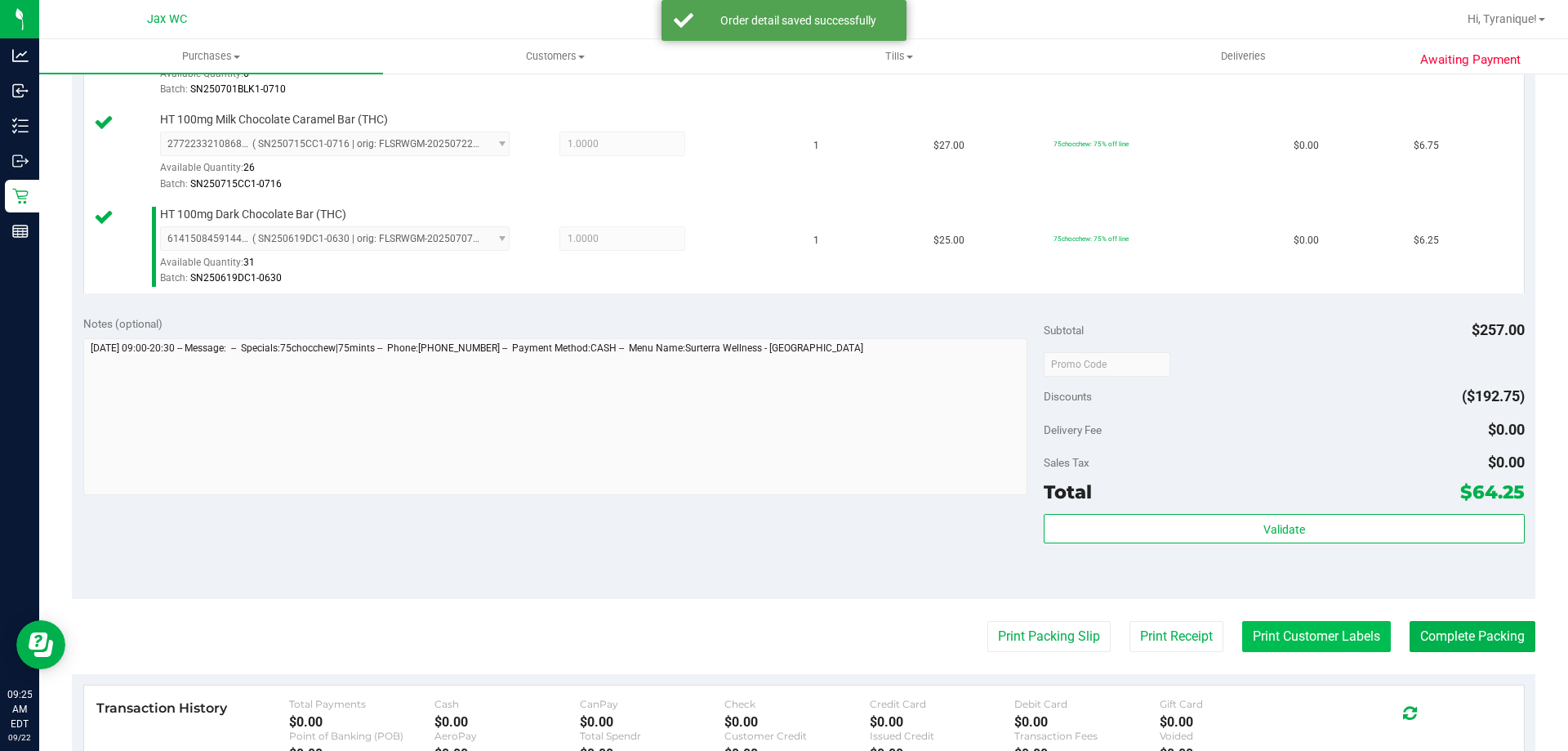
scroll to position [899, 0]
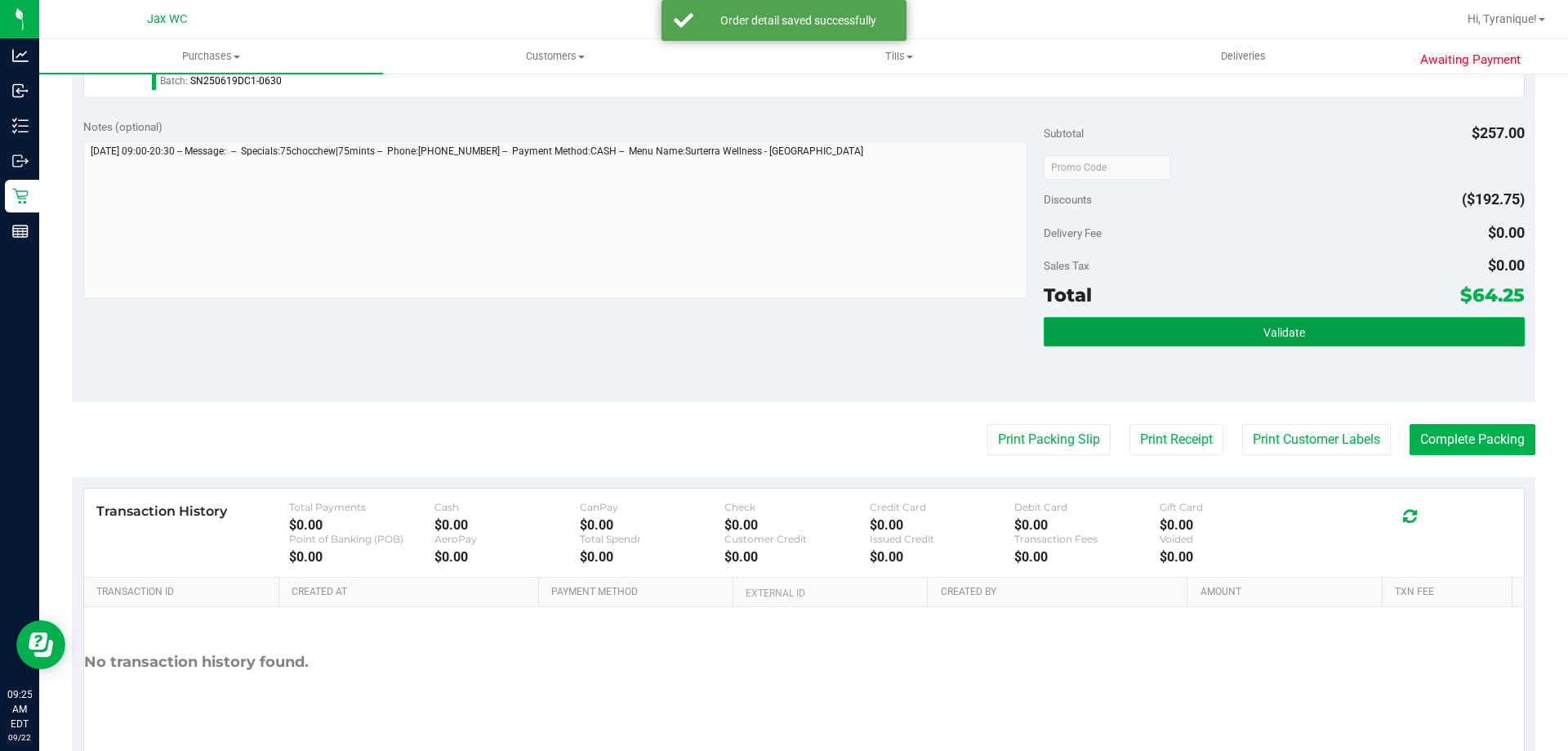
click at [1343, 335] on button "Validate" at bounding box center [1284, 332] width 481 height 30
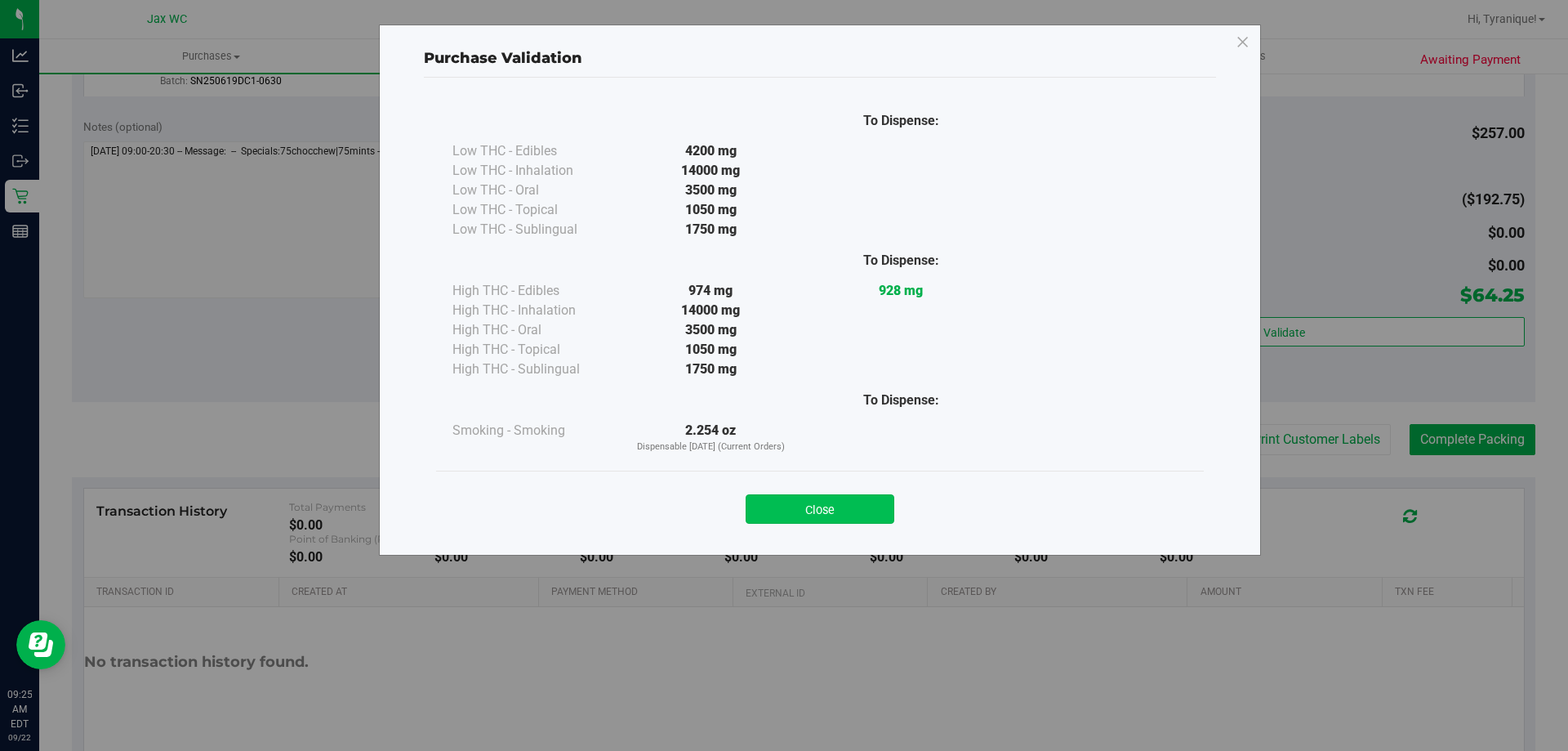
click at [839, 512] on button "Close" at bounding box center [820, 509] width 149 height 30
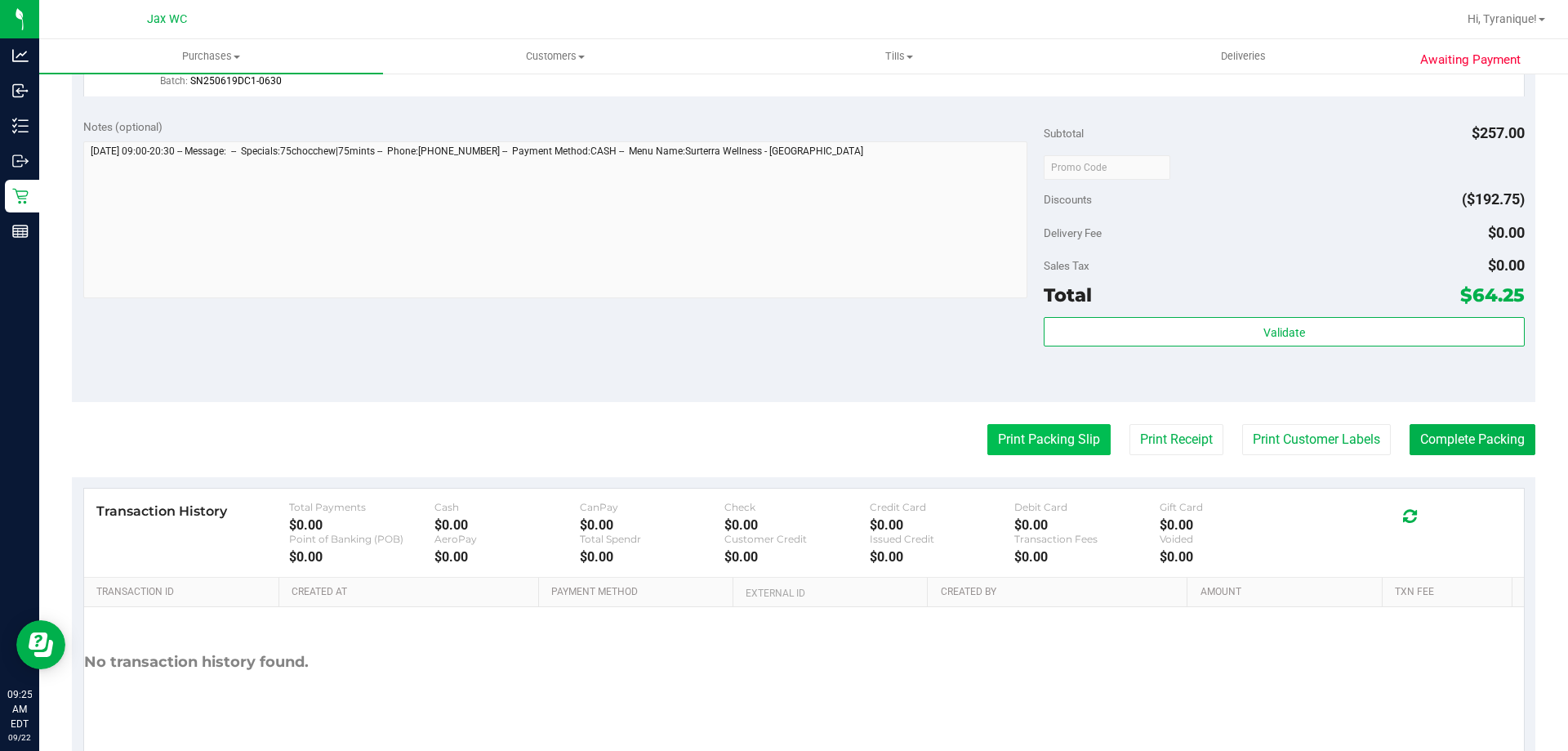
click at [1011, 434] on button "Print Packing Slip" at bounding box center [1049, 440] width 123 height 31
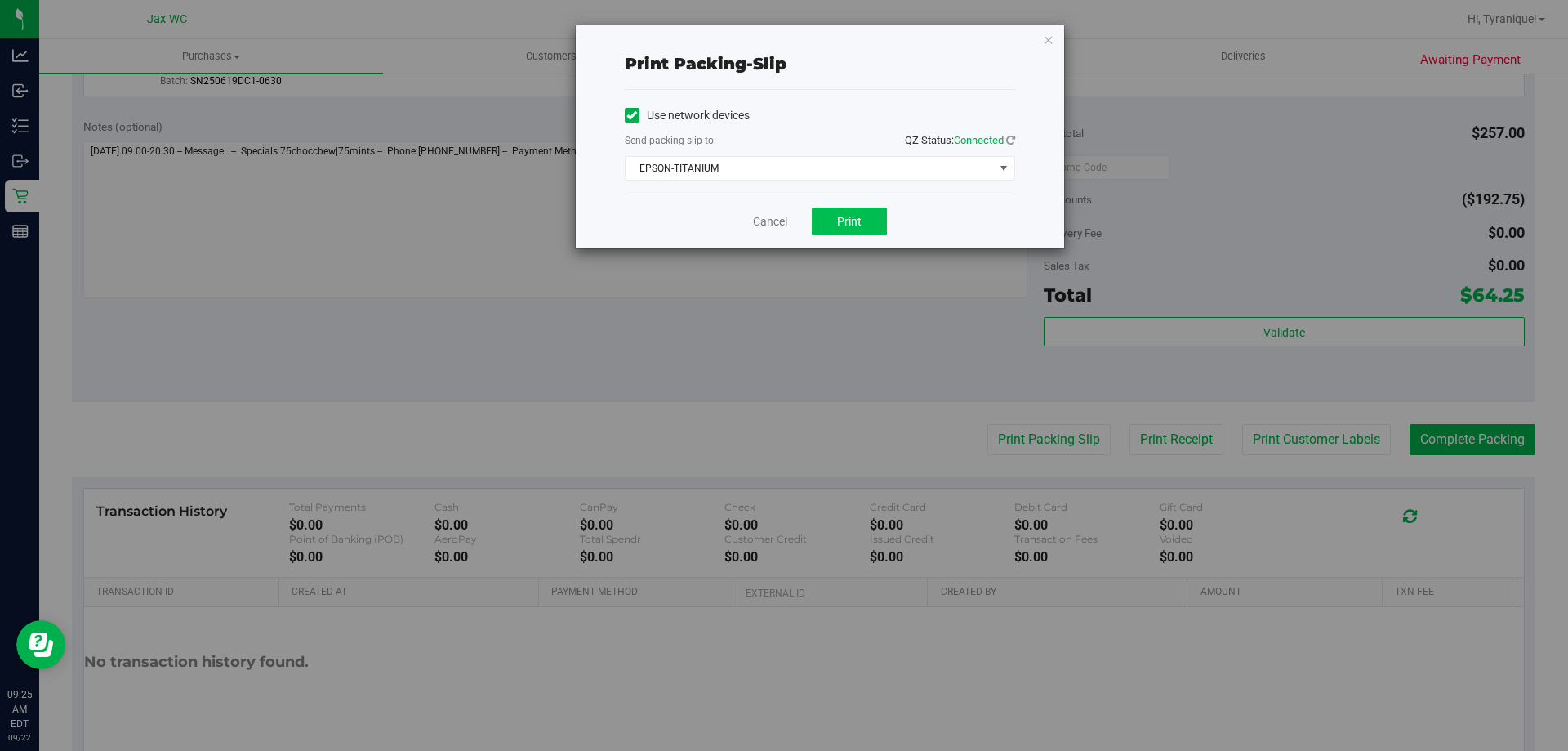
click at [855, 226] on div "Cancel Print" at bounding box center [820, 221] width 391 height 55
click at [855, 226] on span "Print" at bounding box center [850, 221] width 25 height 13
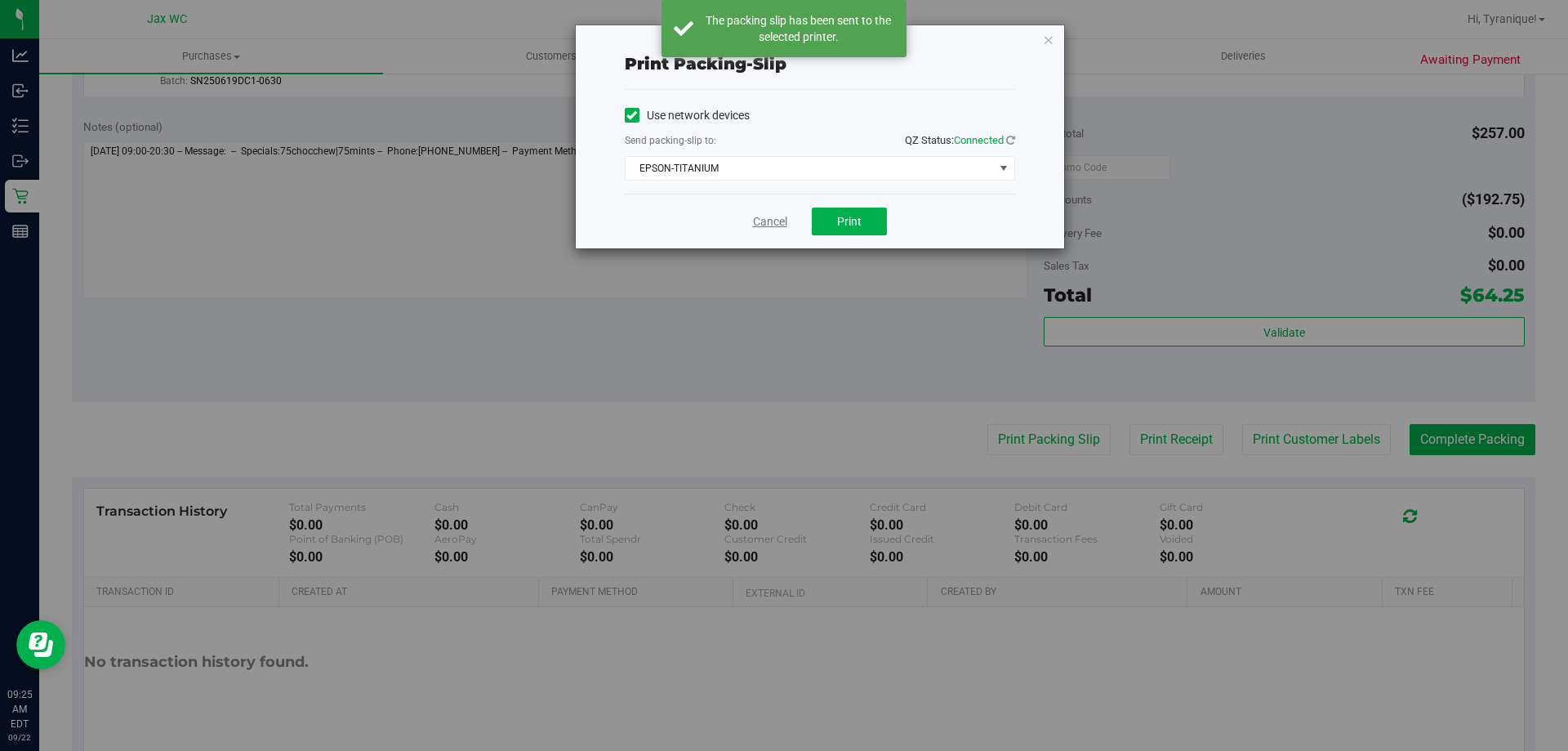
click at [764, 222] on link "Cancel" at bounding box center [770, 221] width 35 height 17
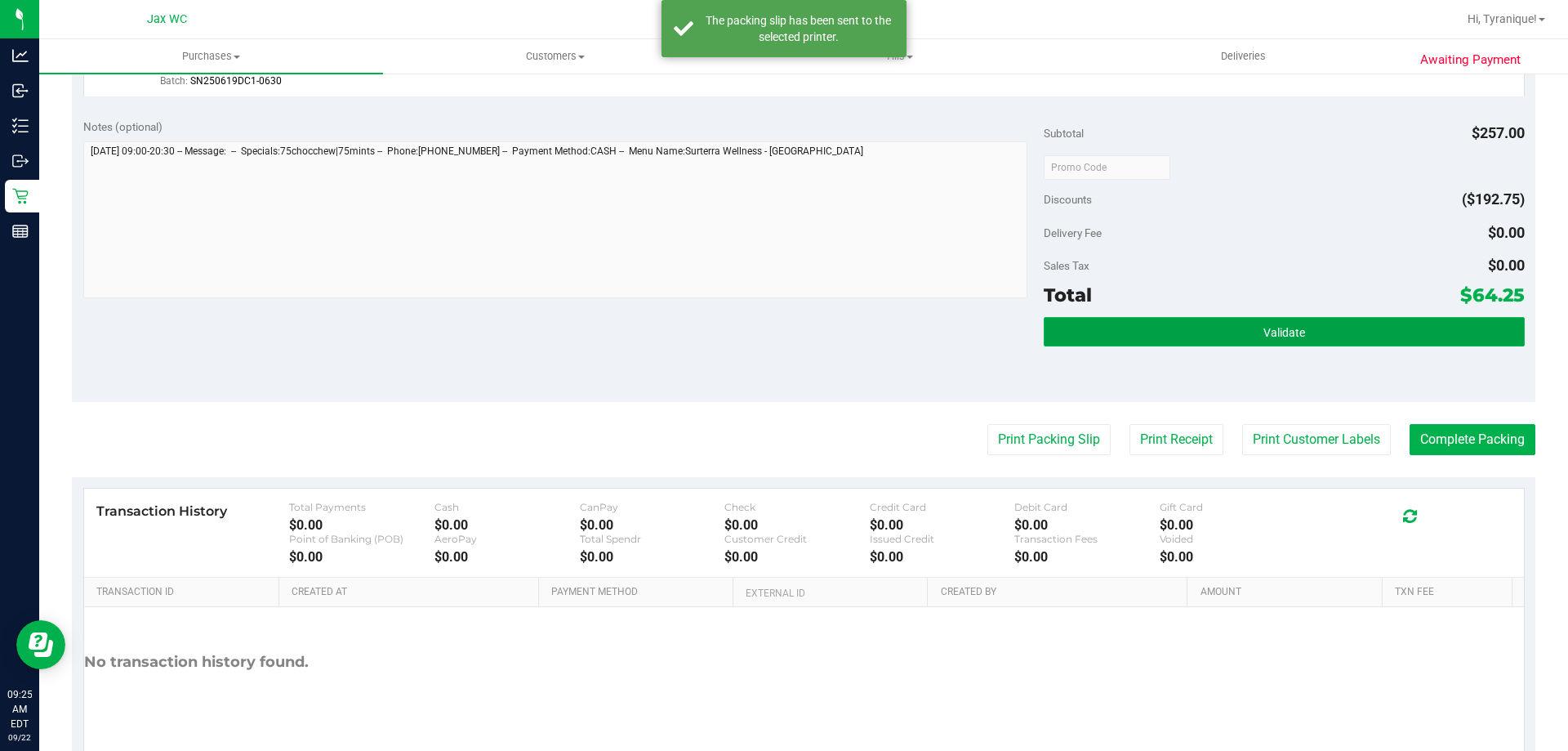
click at [1336, 321] on button "Validate" at bounding box center [1284, 332] width 481 height 30
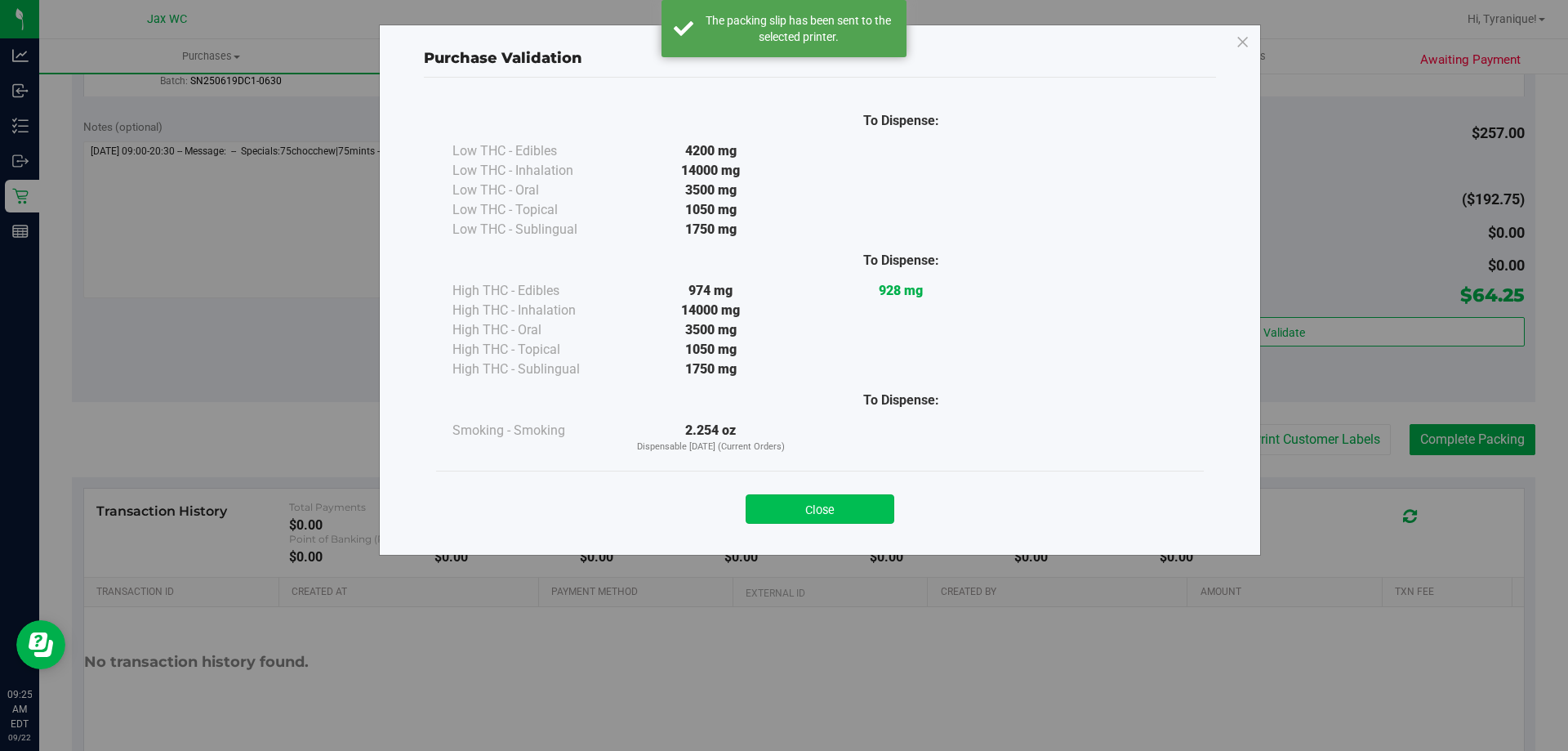
click at [810, 511] on button "Close" at bounding box center [820, 509] width 149 height 30
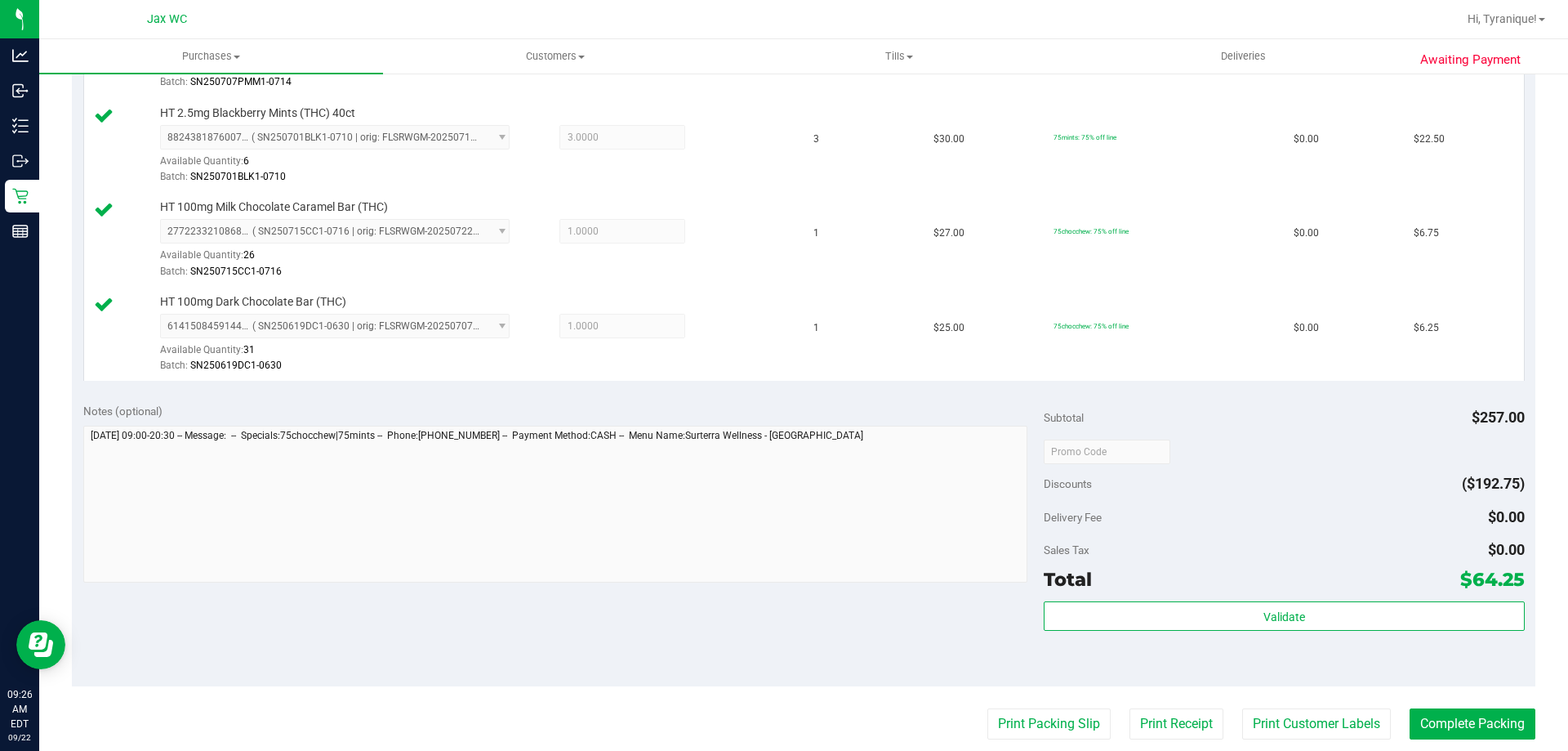
scroll to position [817, 0]
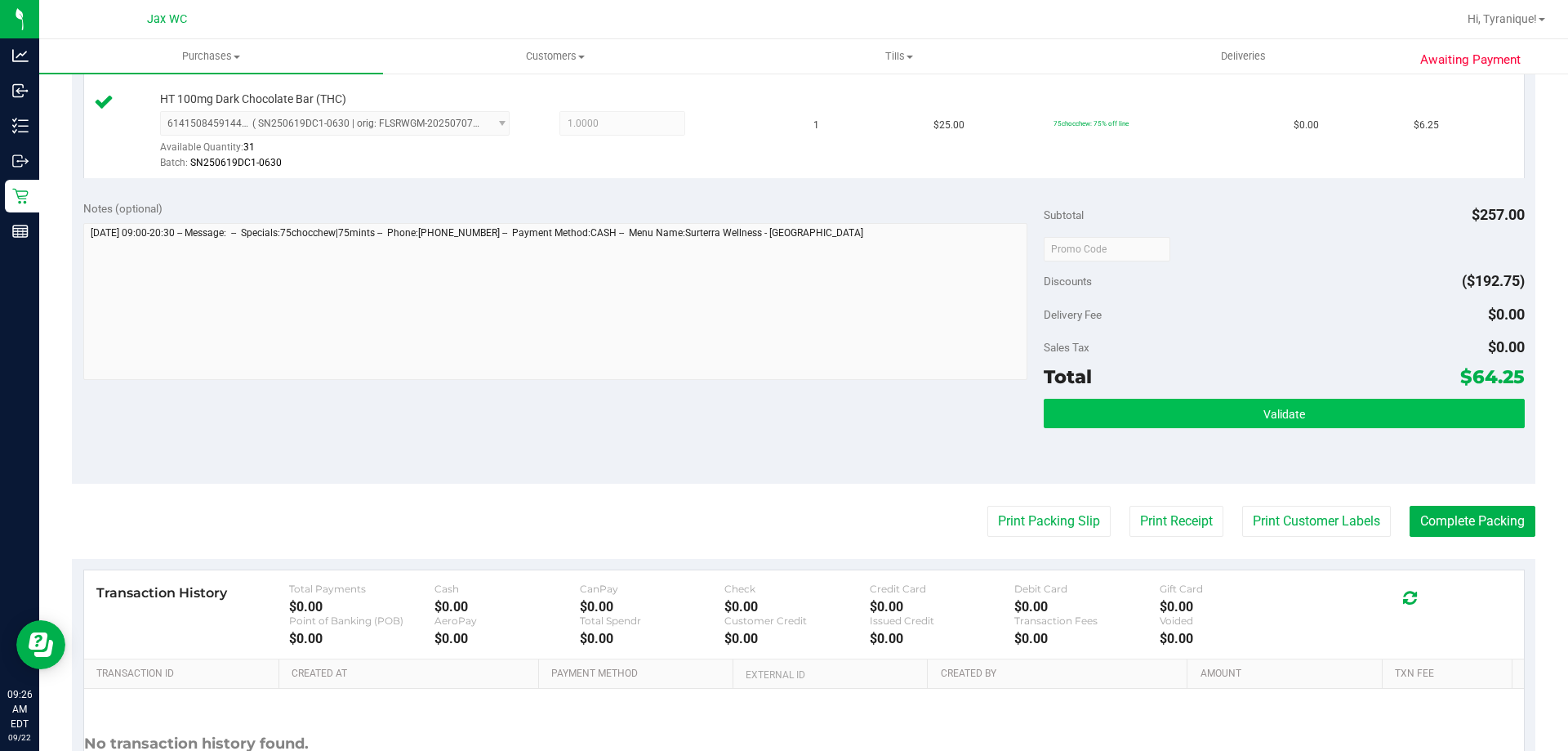
drag, startPoint x: 1239, startPoint y: 437, endPoint x: 1234, endPoint y: 422, distance: 15.8
click at [1239, 436] on div "Validate" at bounding box center [1284, 435] width 481 height 74
click at [1234, 421] on button "Validate" at bounding box center [1284, 414] width 481 height 30
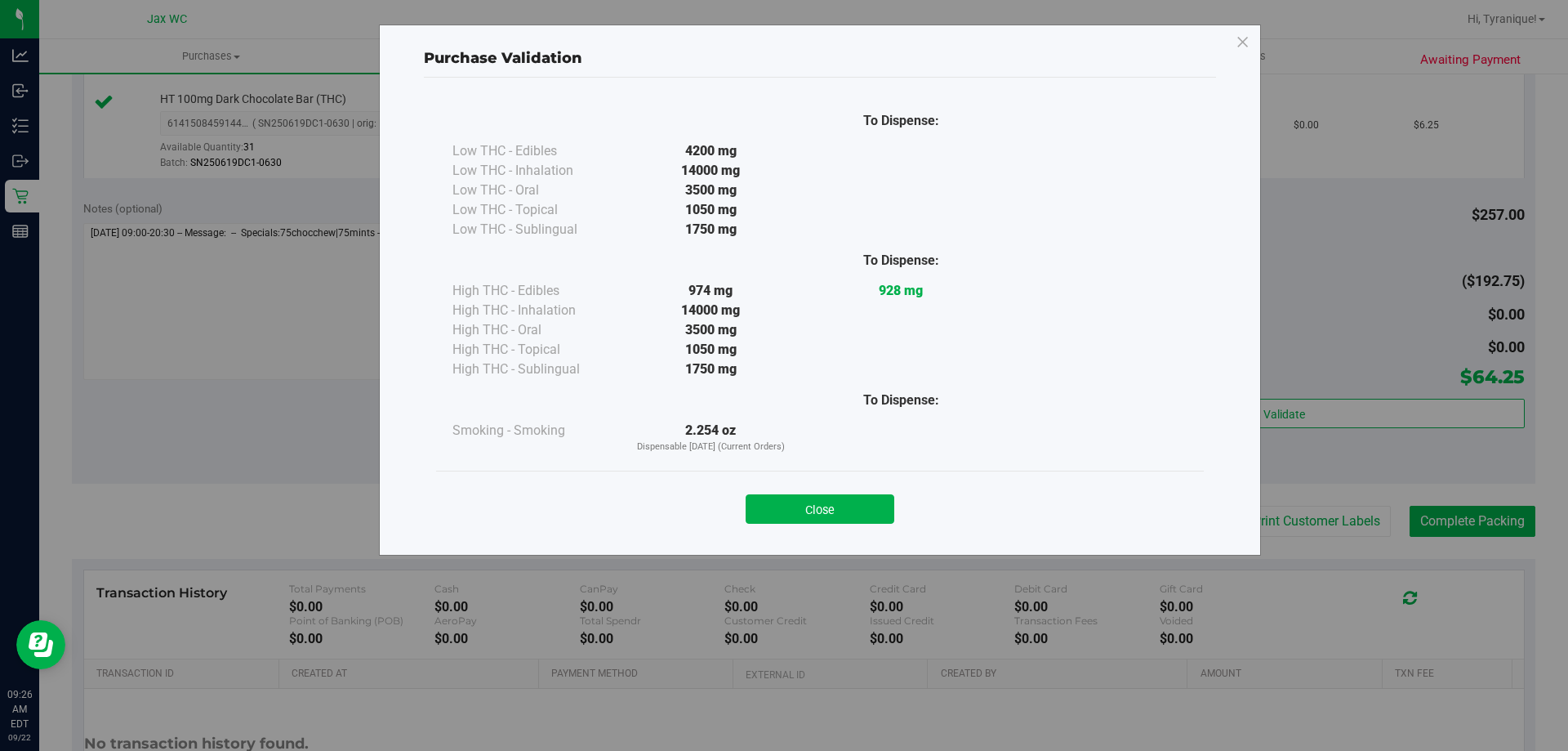
click at [878, 487] on div "Close" at bounding box center [820, 504] width 743 height 40
click at [879, 500] on button "Close" at bounding box center [820, 509] width 149 height 30
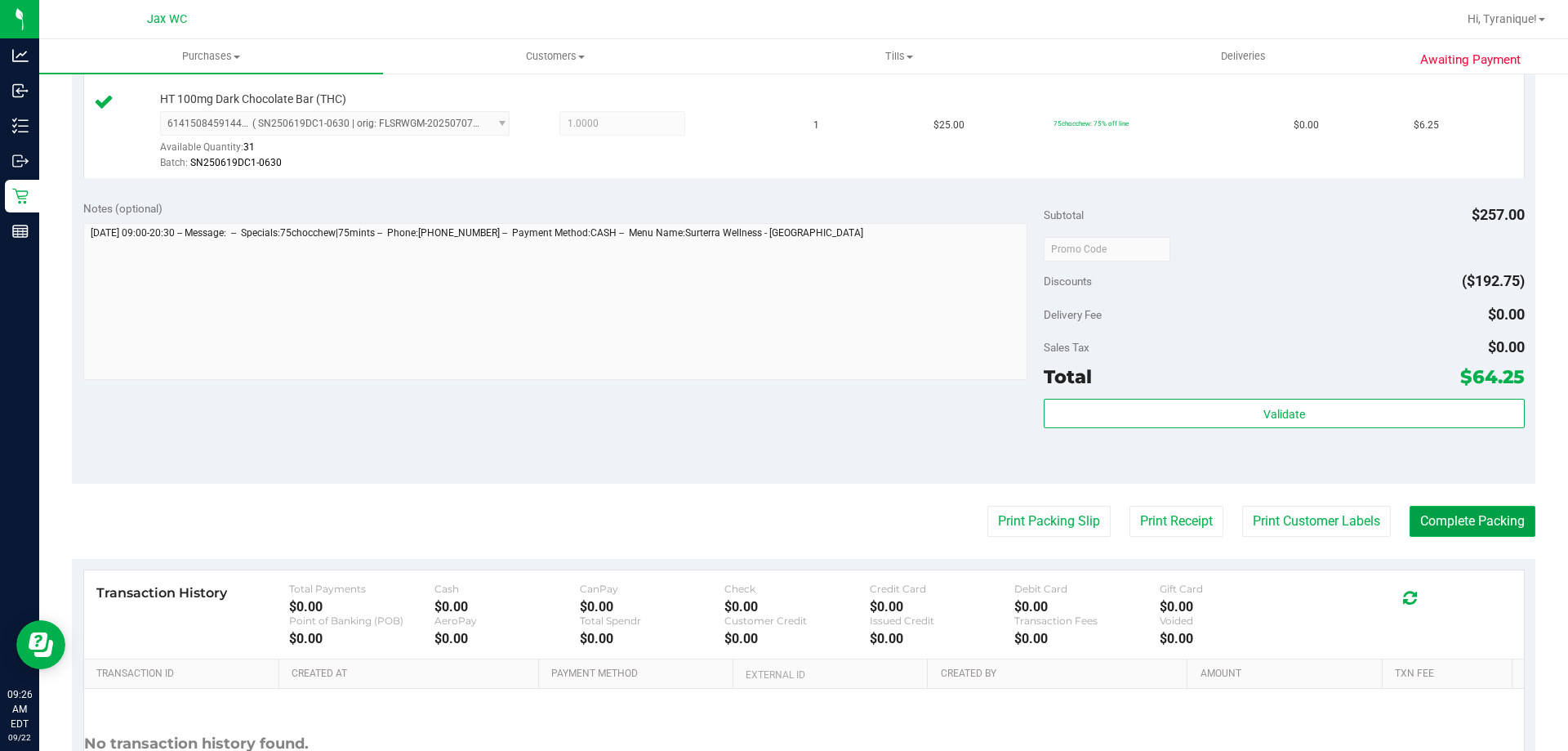
click at [1495, 518] on button "Complete Packing" at bounding box center [1472, 521] width 126 height 31
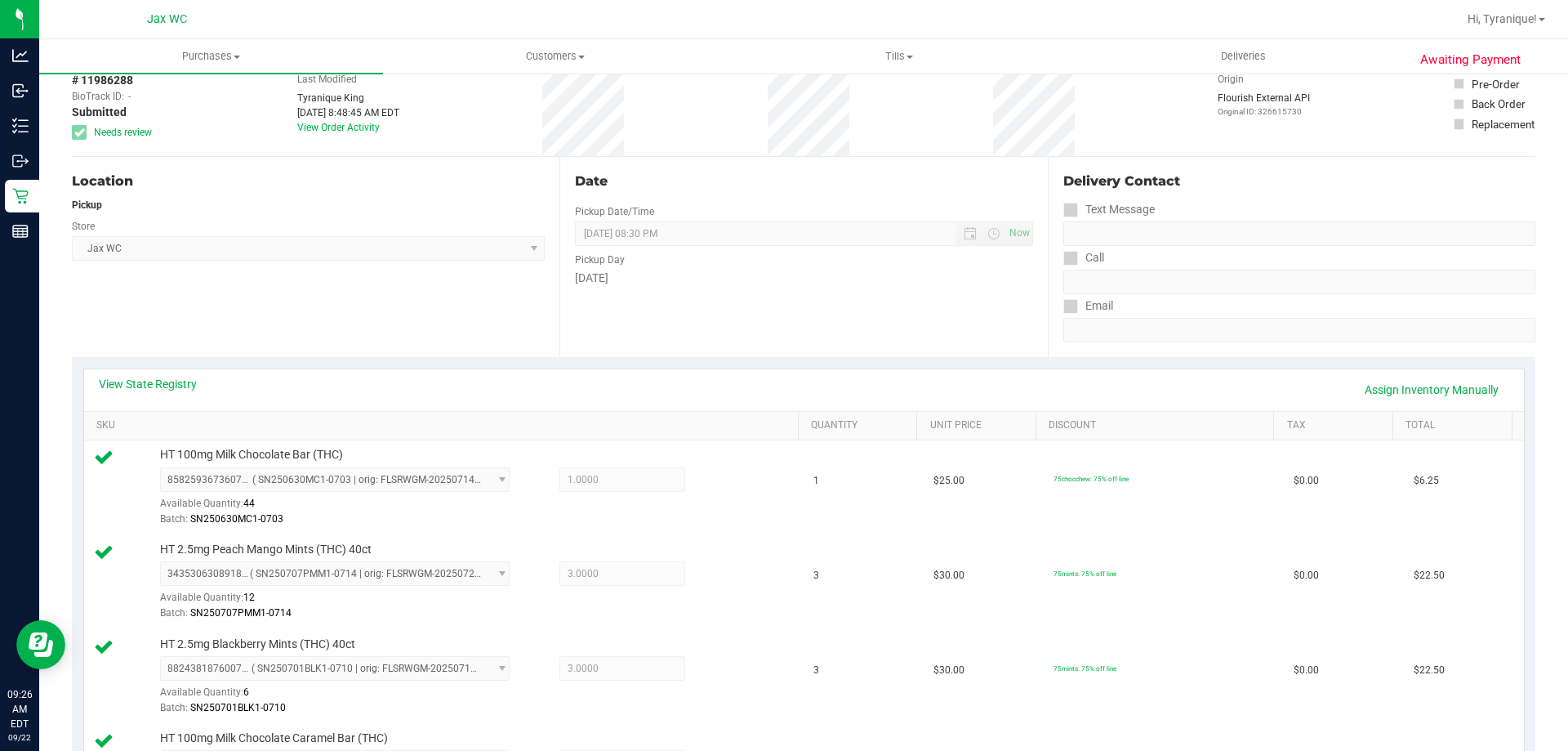
scroll to position [82, 0]
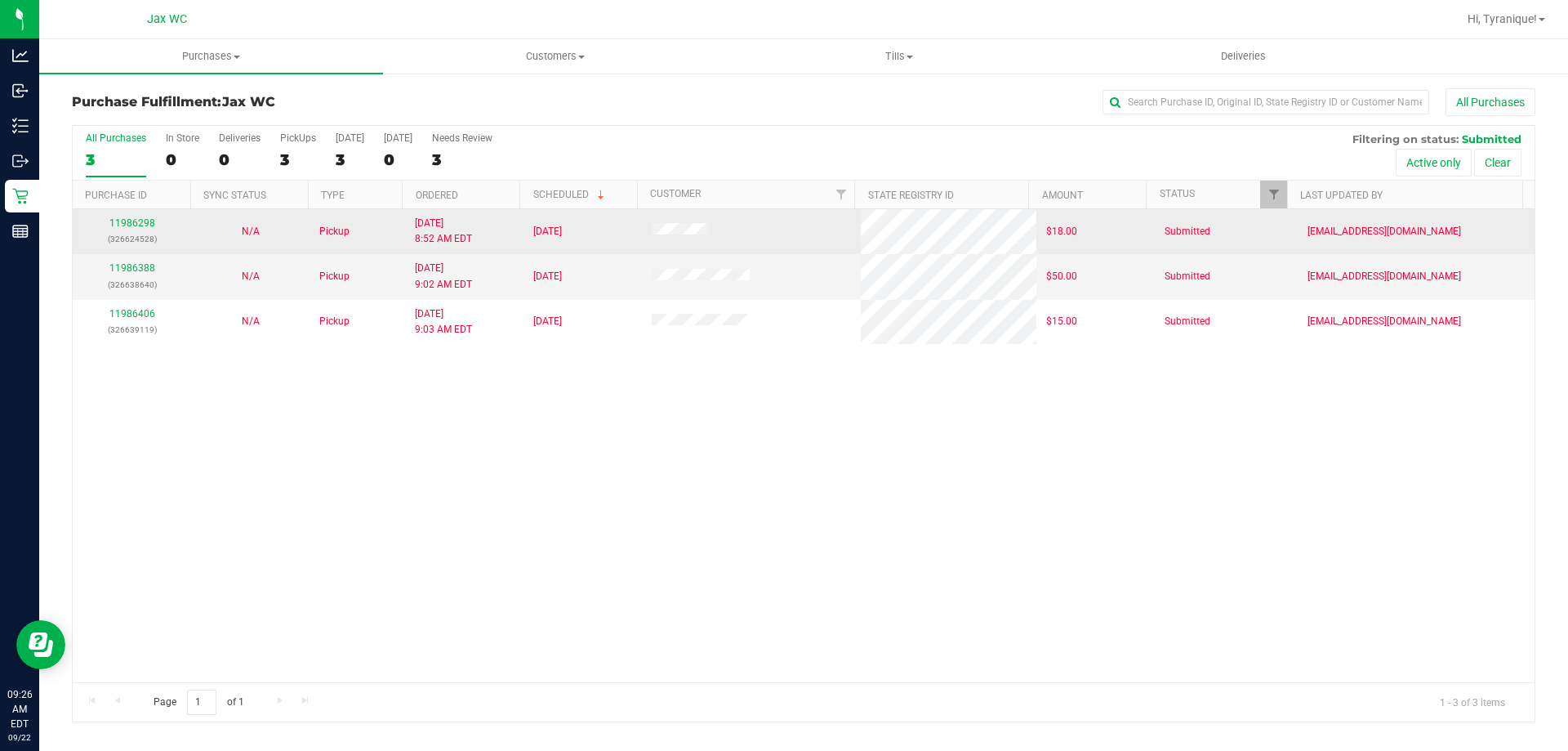
click at [125, 230] on div "11986298 (326624528)" at bounding box center [132, 231] width 99 height 31
click at [131, 221] on link "11986298" at bounding box center [132, 223] width 45 height 12
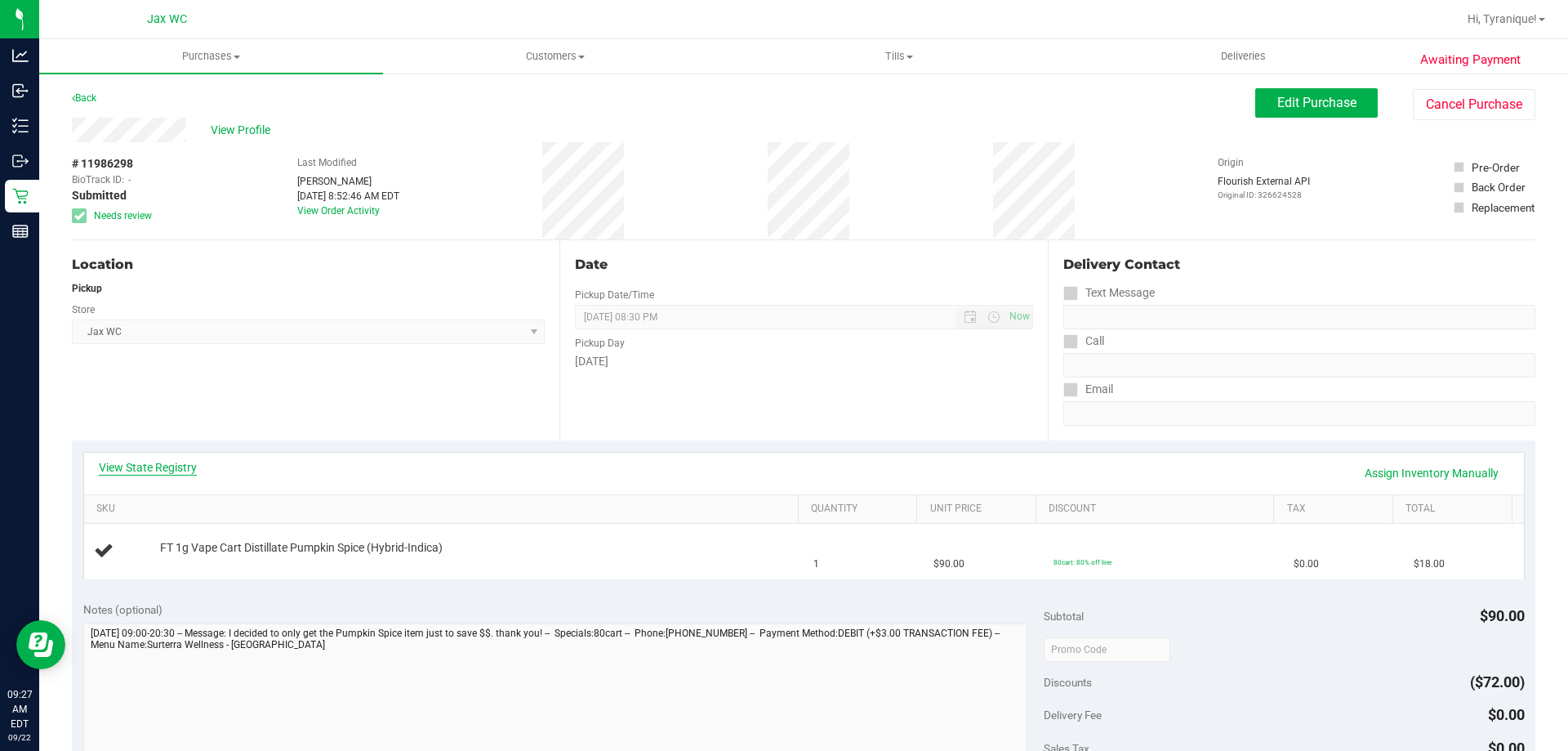
click at [129, 470] on link "View State Registry" at bounding box center [148, 468] width 98 height 17
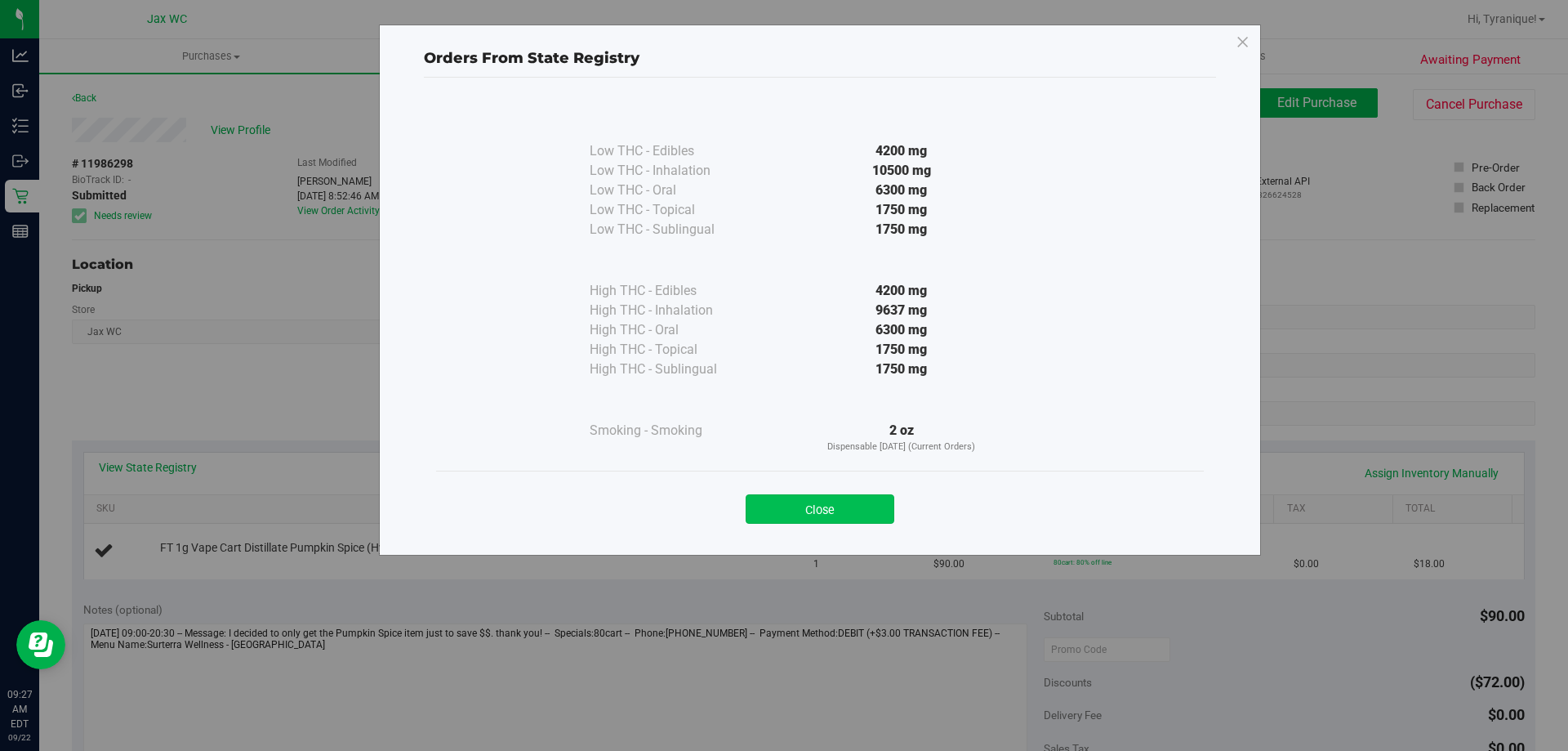
click at [757, 507] on button "Close" at bounding box center [820, 509] width 149 height 30
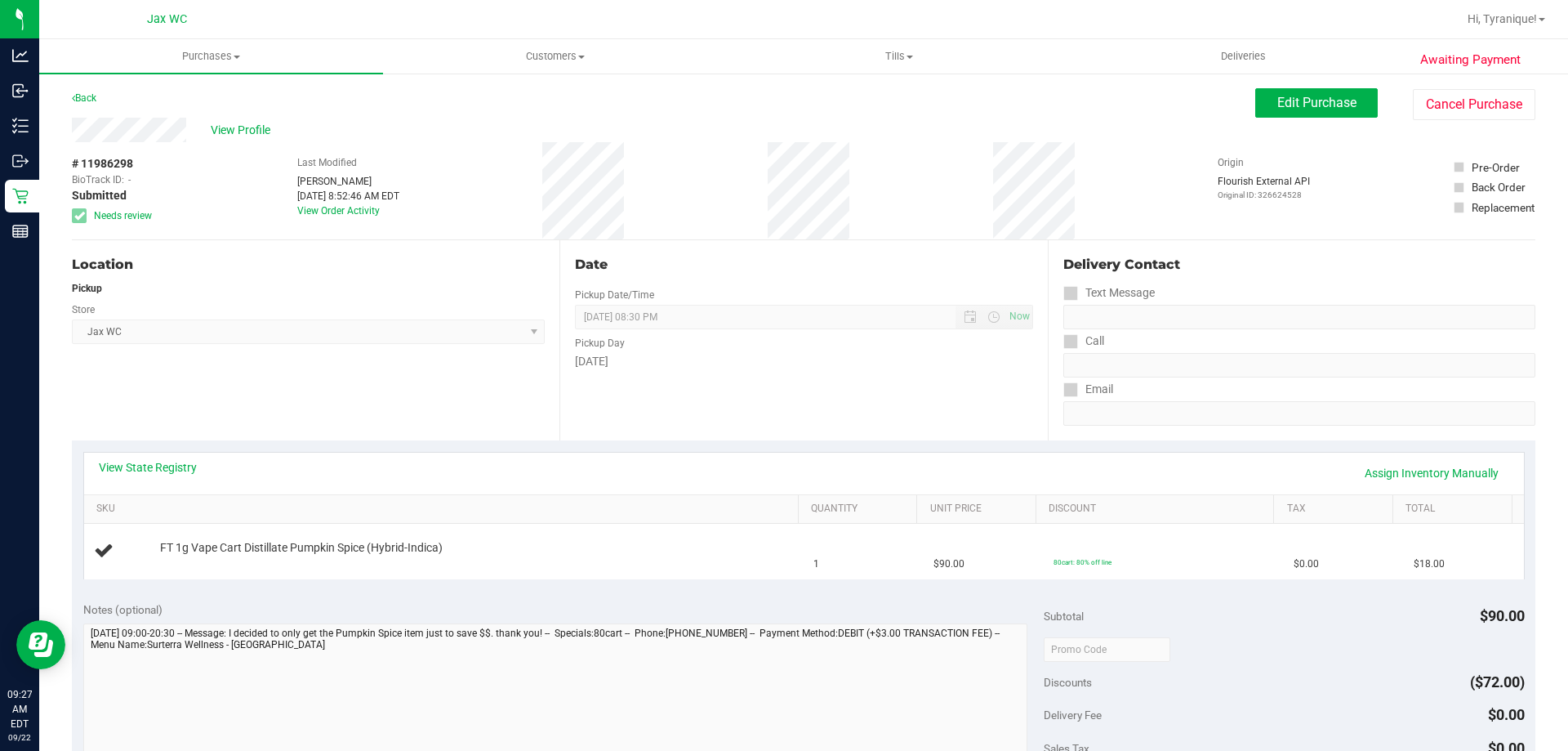
click at [179, 454] on div "View State Registry Assign Inventory Manually" at bounding box center [804, 473] width 1440 height 41
click at [182, 459] on link "View State Registry" at bounding box center [148, 468] width 98 height 17
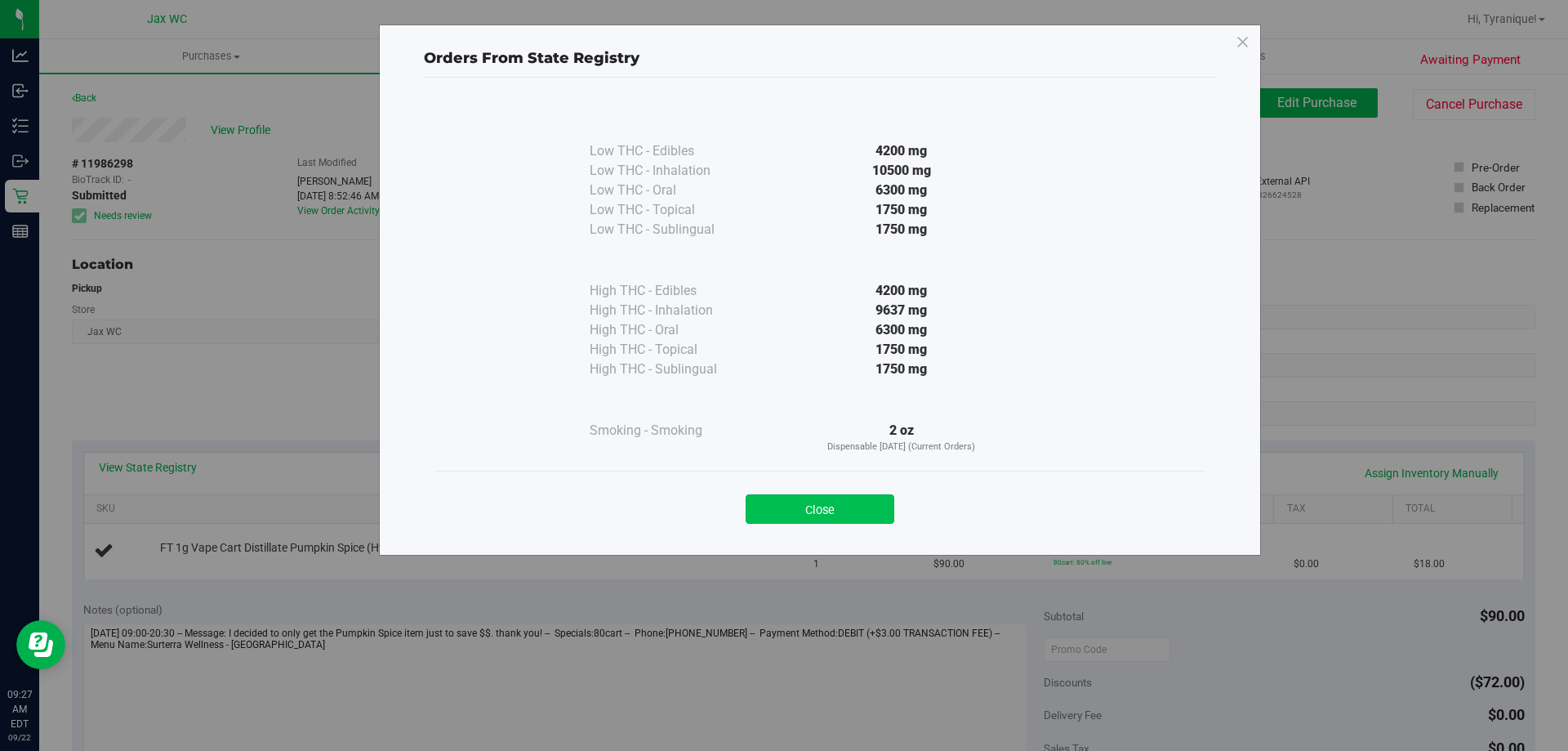
click at [857, 497] on button "Close" at bounding box center [820, 509] width 149 height 30
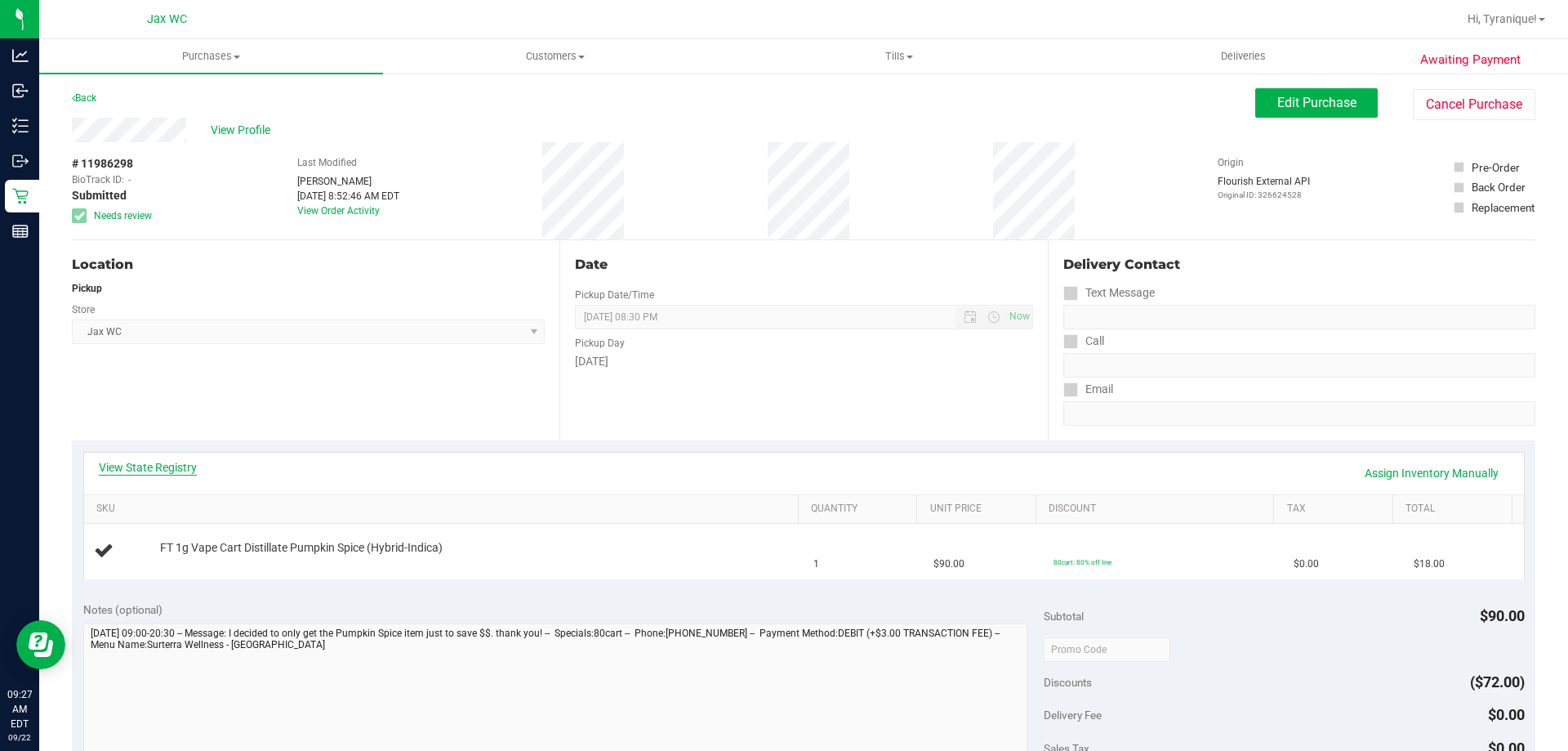
click at [156, 474] on link "View State Registry" at bounding box center [148, 468] width 98 height 17
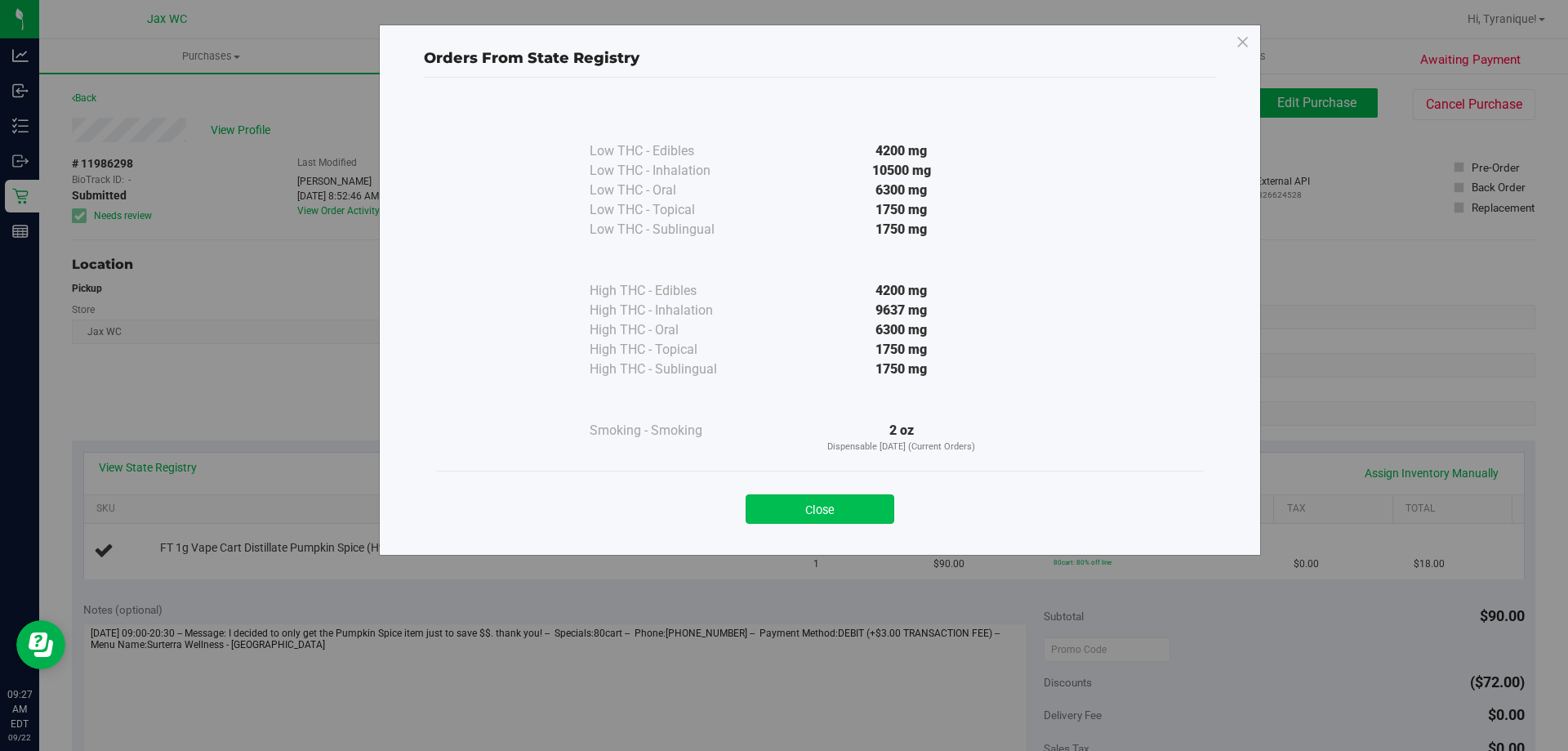
click at [815, 503] on button "Close" at bounding box center [820, 509] width 149 height 30
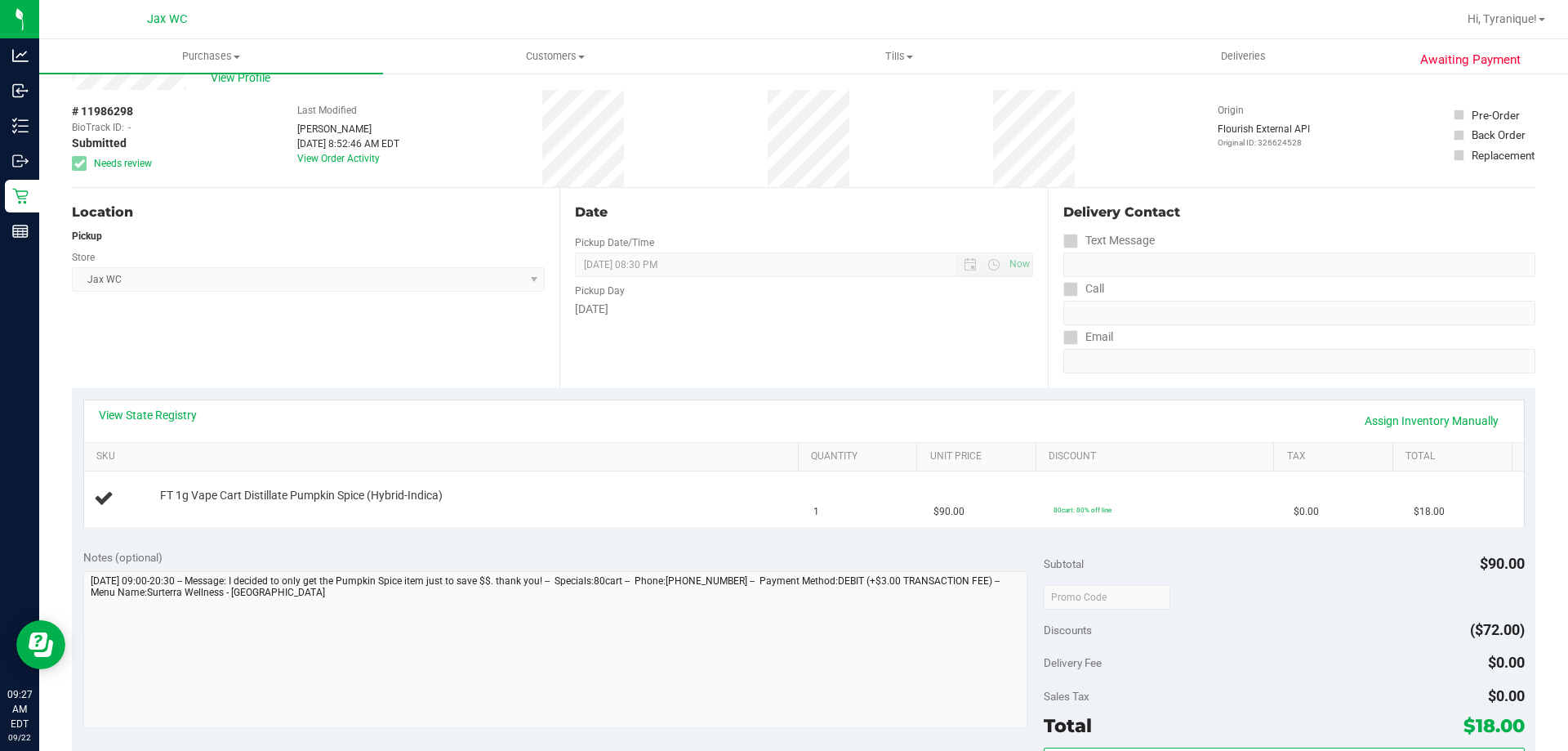
scroll to position [82, 0]
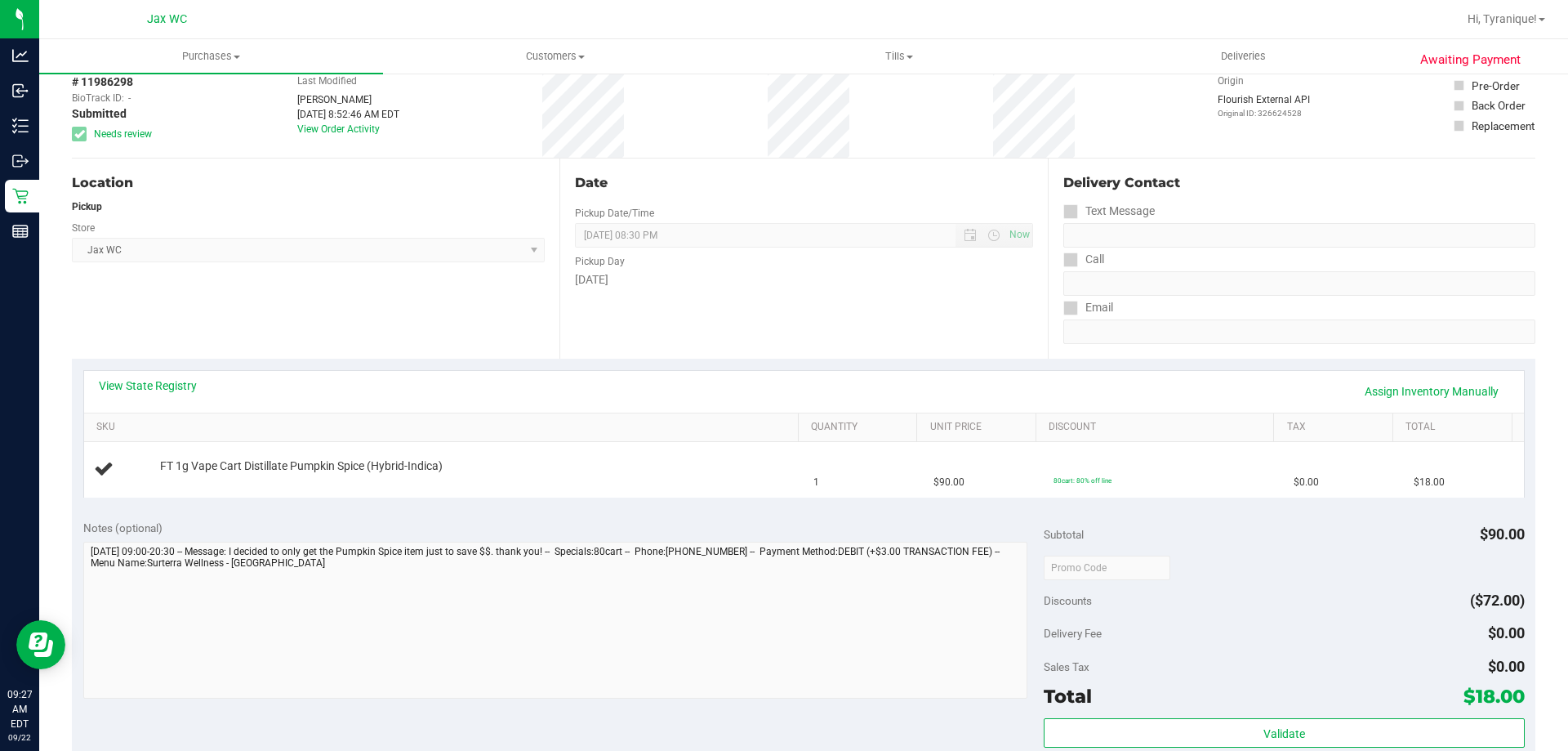
click at [199, 383] on div "View State Registry Assign Inventory Manually" at bounding box center [804, 392] width 1410 height 28
click at [191, 383] on link "View State Registry" at bounding box center [148, 386] width 98 height 17
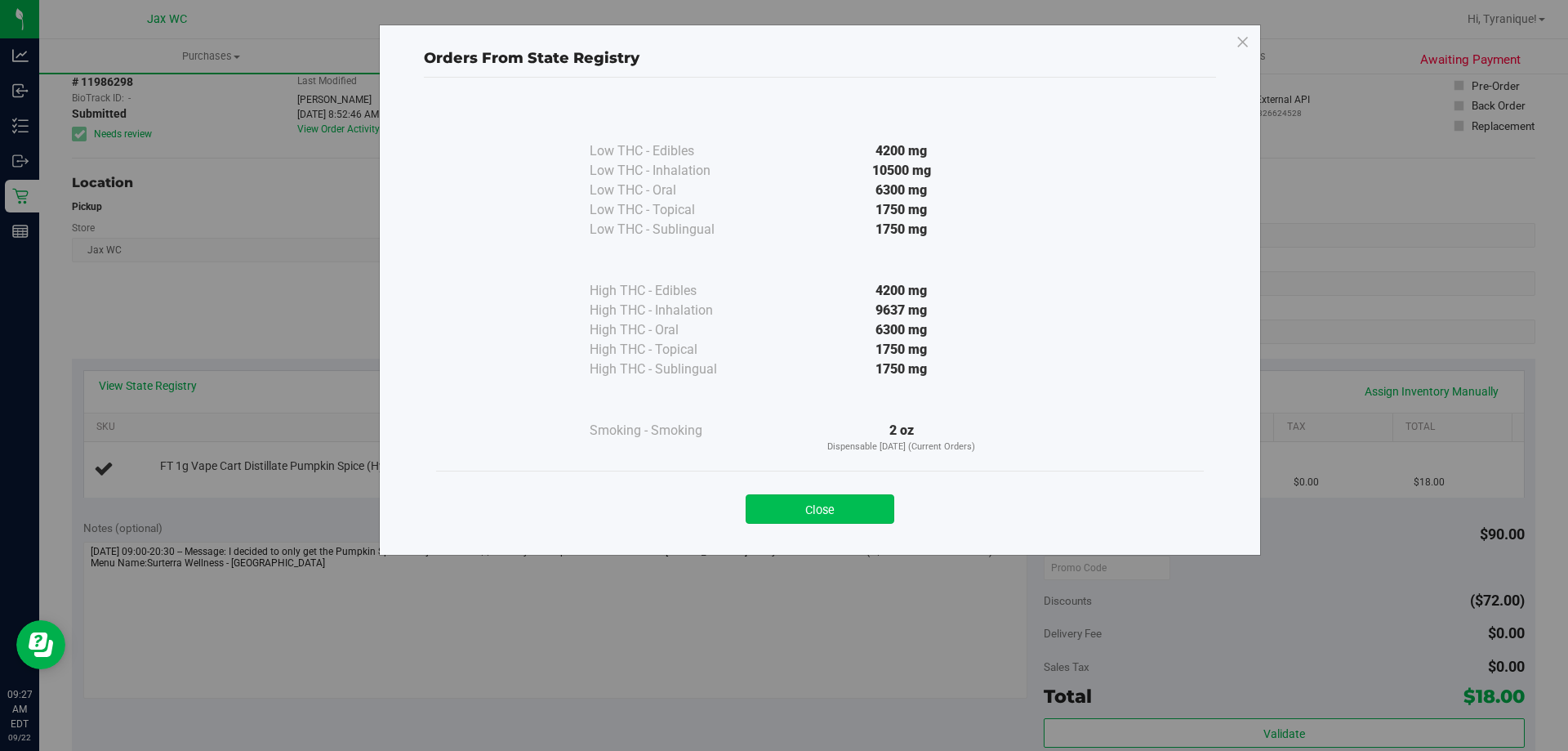
click at [815, 511] on button "Close" at bounding box center [820, 509] width 149 height 30
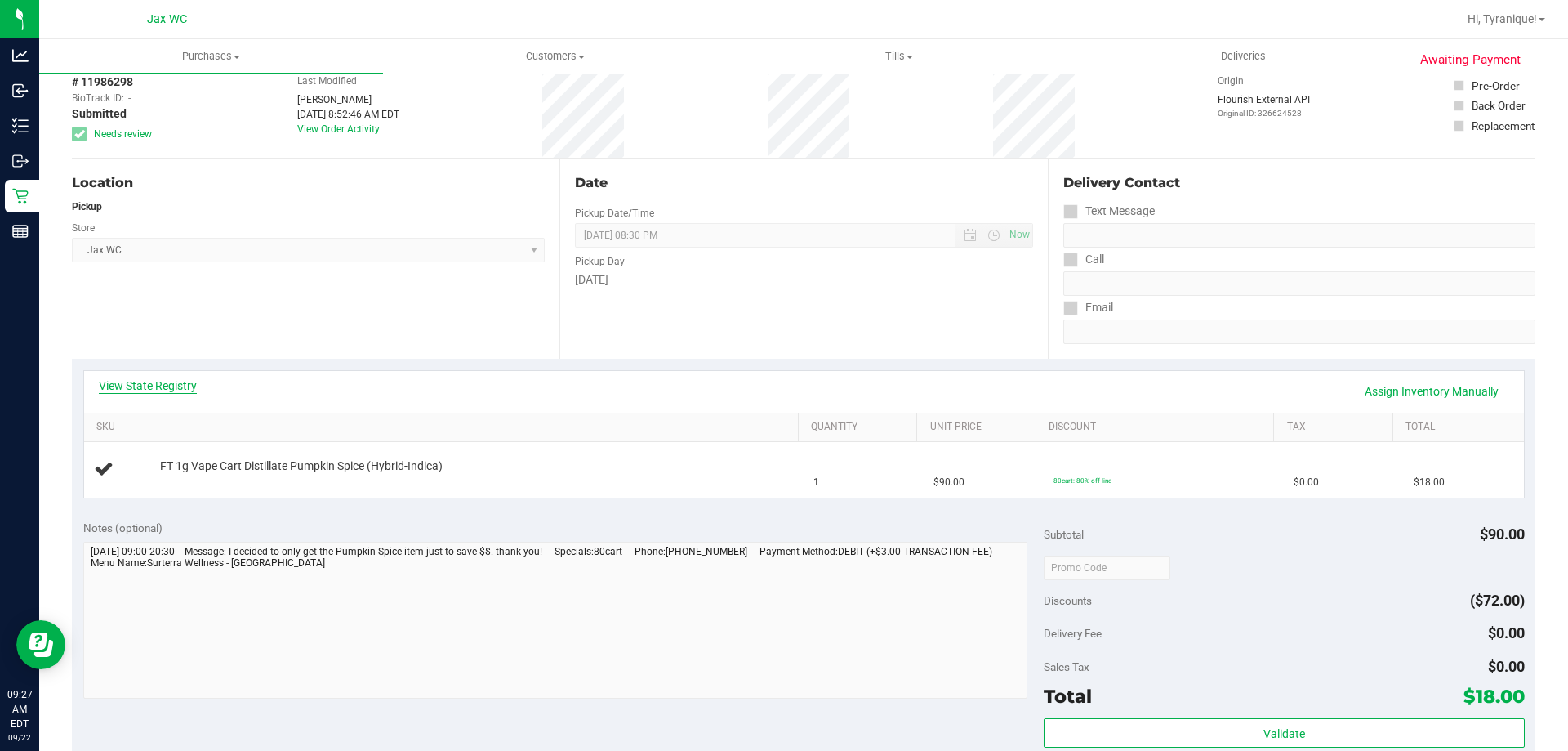
click at [171, 383] on link "View State Registry" at bounding box center [148, 386] width 98 height 17
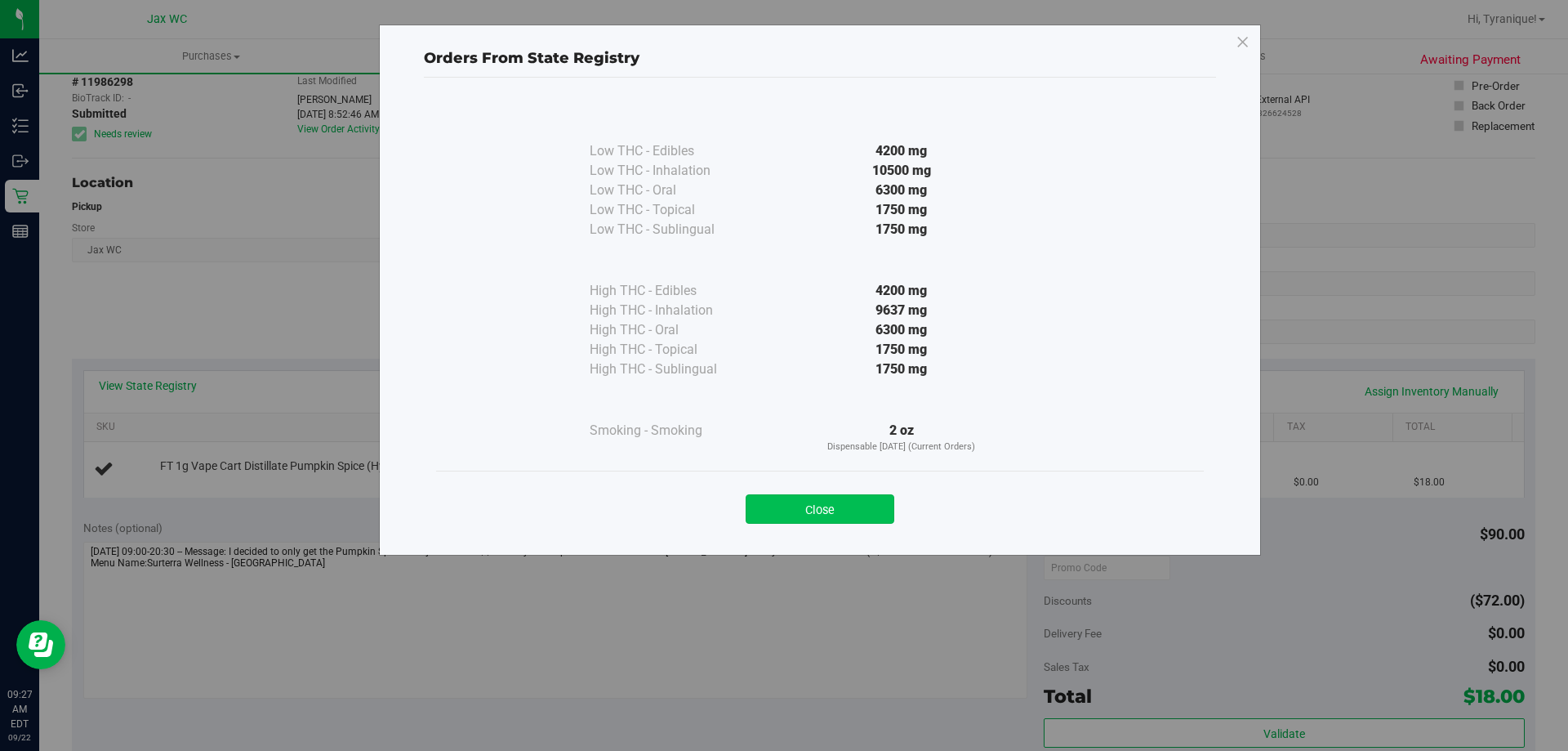
click at [845, 506] on button "Close" at bounding box center [820, 509] width 149 height 30
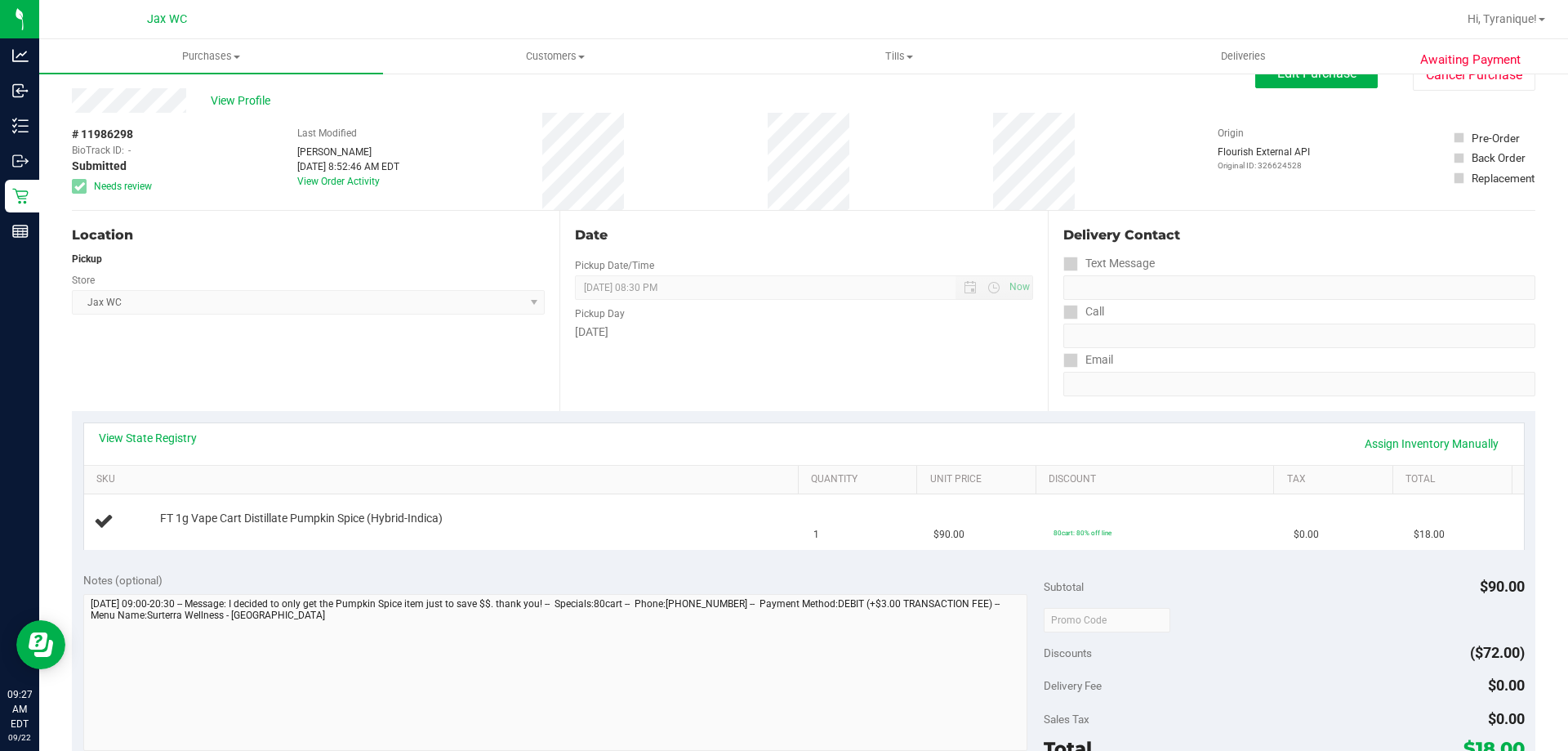
scroll to position [0, 0]
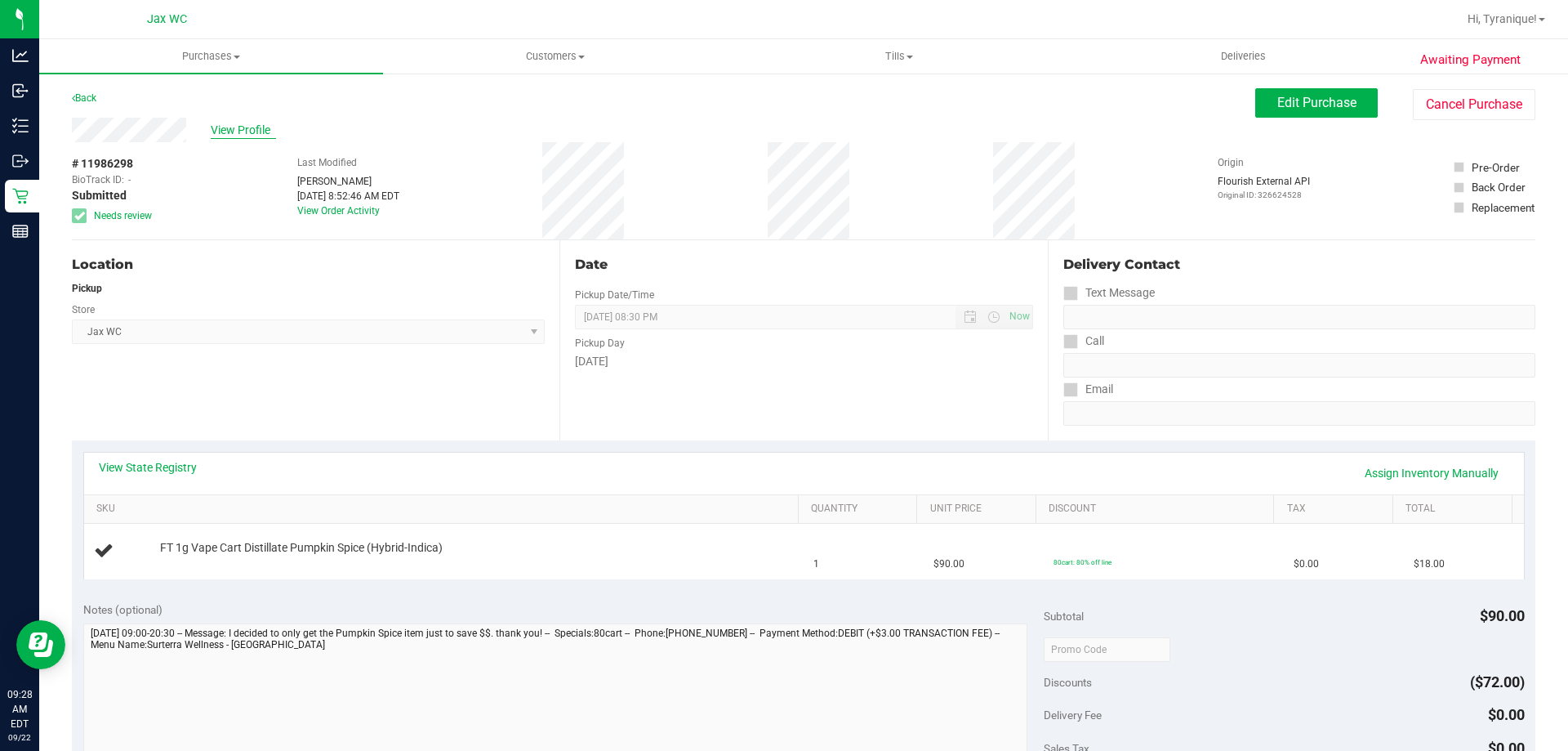
click at [241, 132] on span "View Profile" at bounding box center [243, 130] width 65 height 17
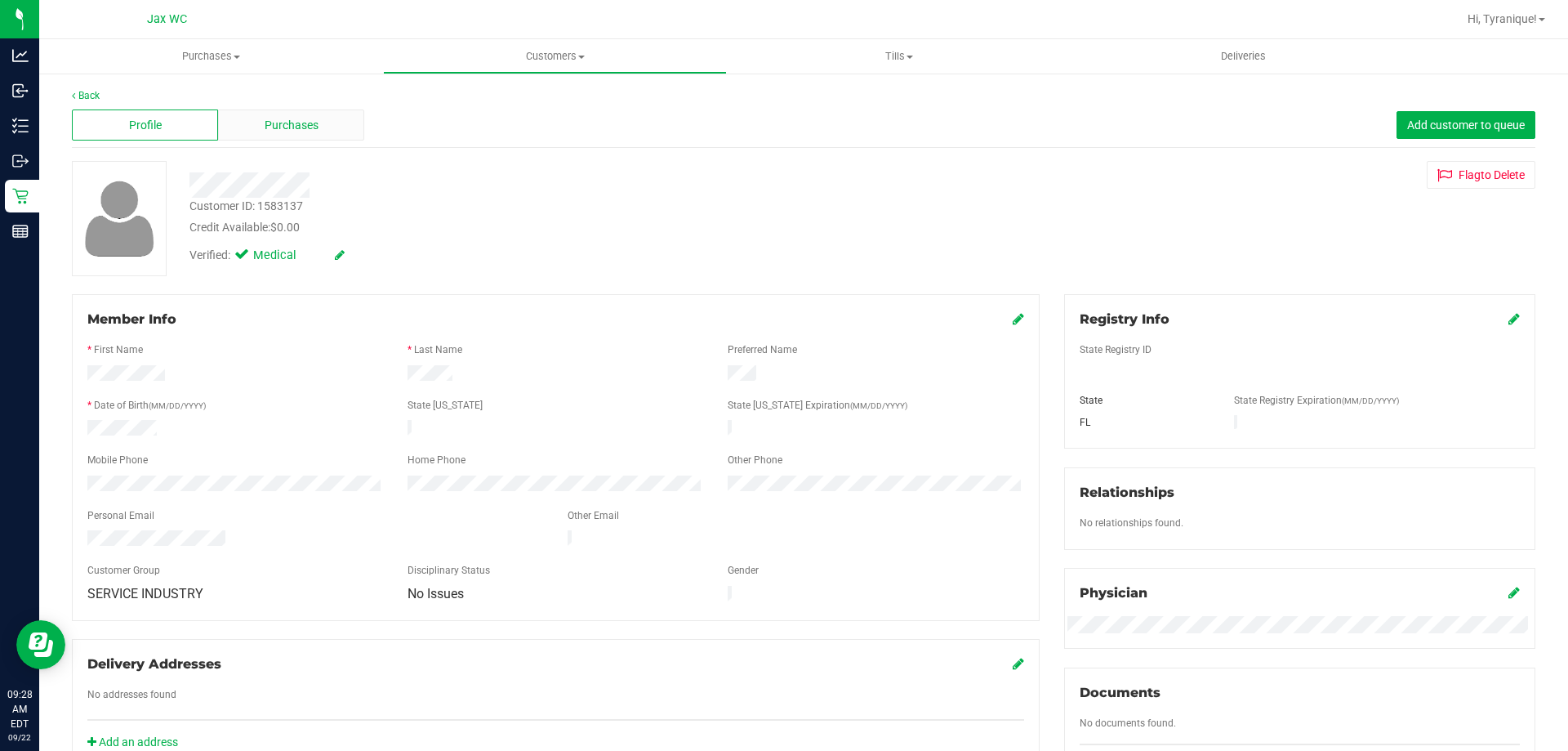
click at [256, 131] on div "Purchases" at bounding box center [291, 126] width 146 height 31
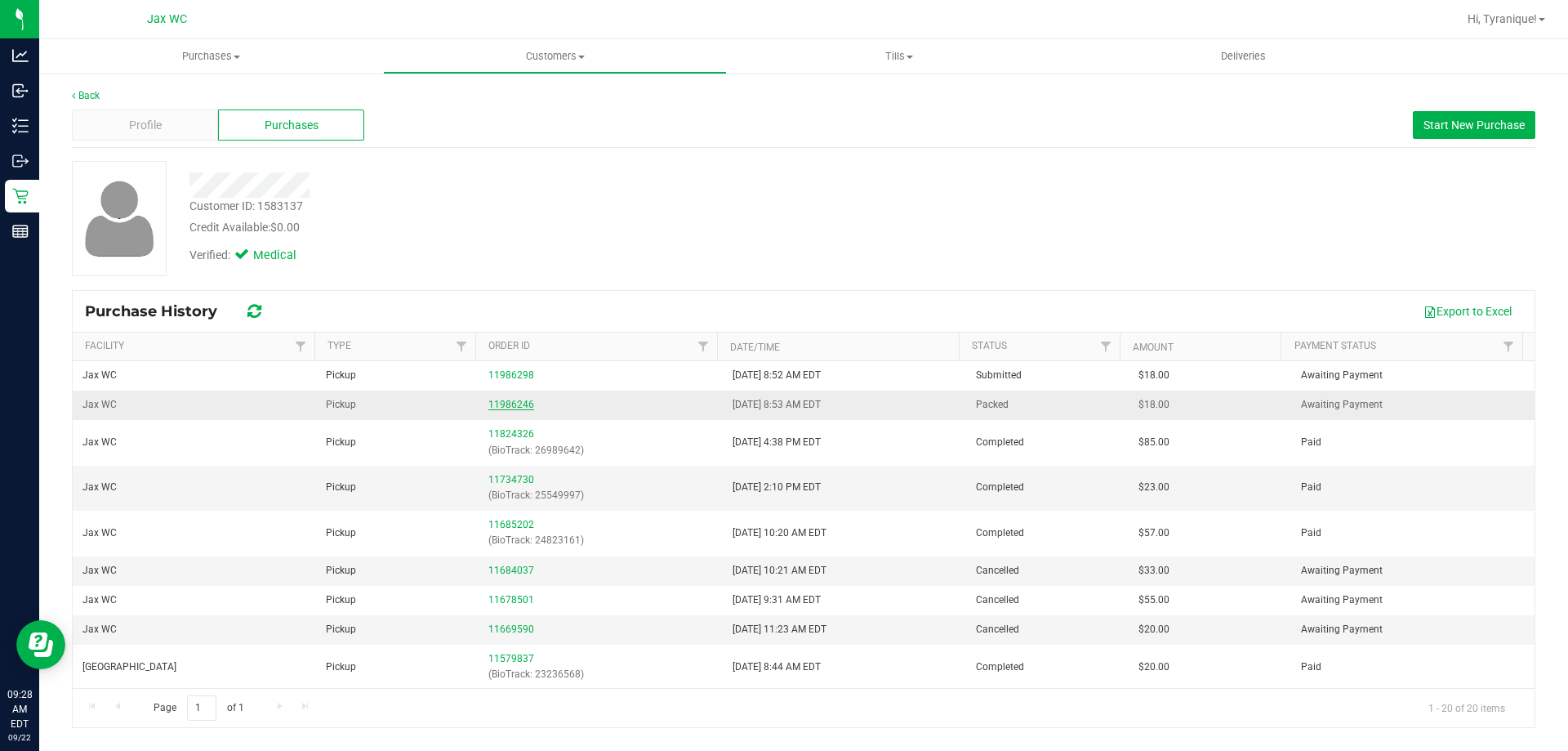
click at [490, 401] on link "11986246" at bounding box center [510, 405] width 45 height 12
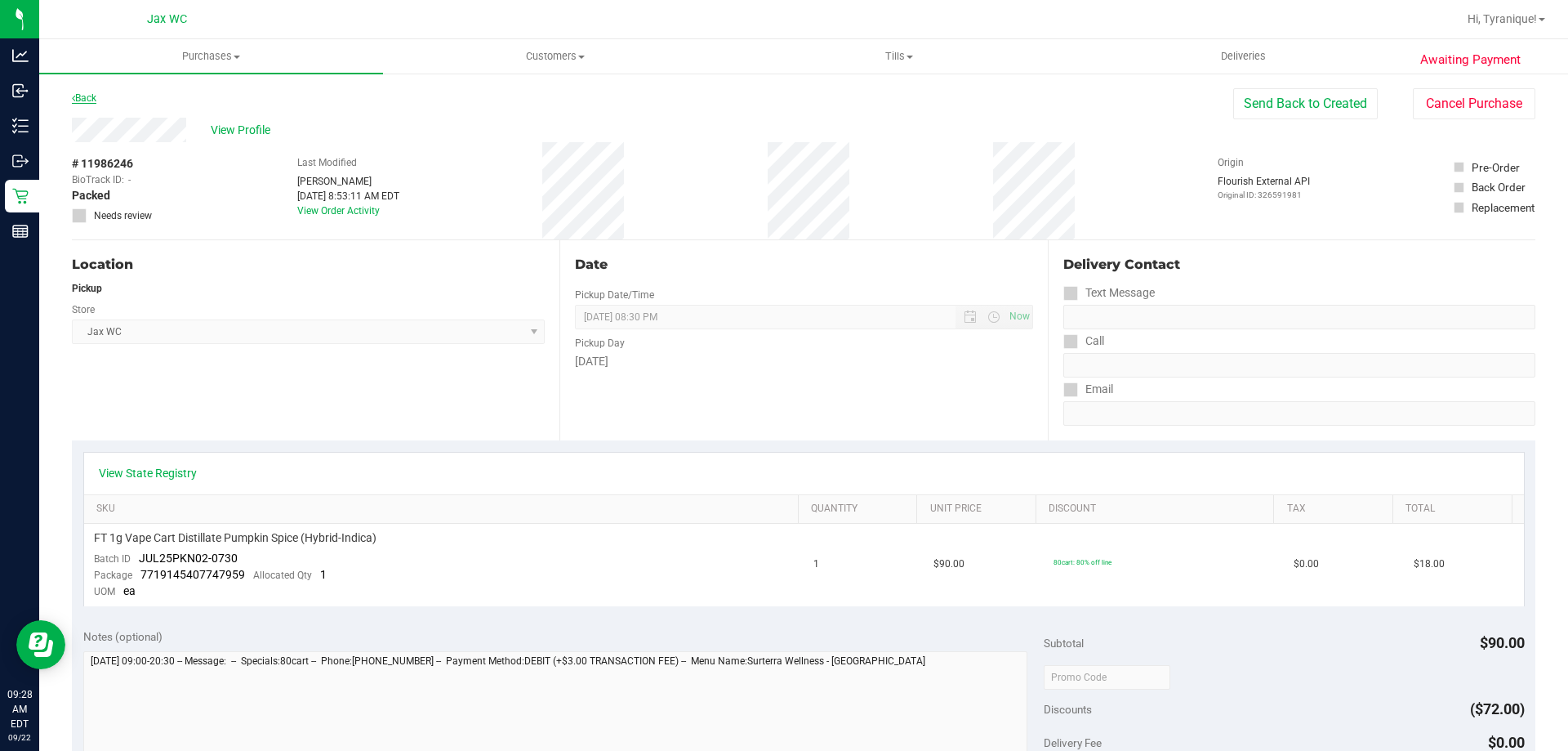
click at [93, 98] on link "Back" at bounding box center [84, 98] width 25 height 12
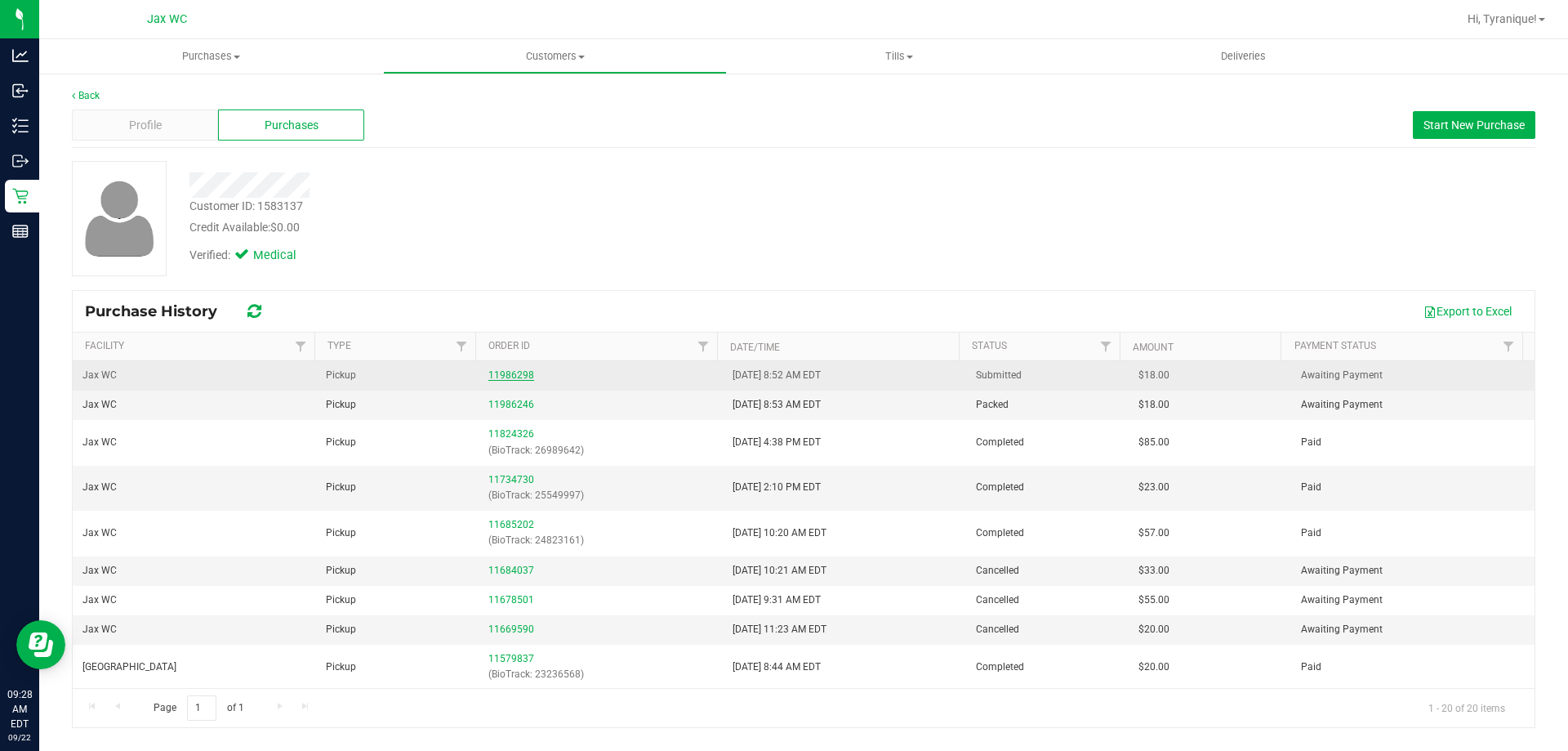
click at [498, 377] on link "11986298" at bounding box center [510, 375] width 45 height 12
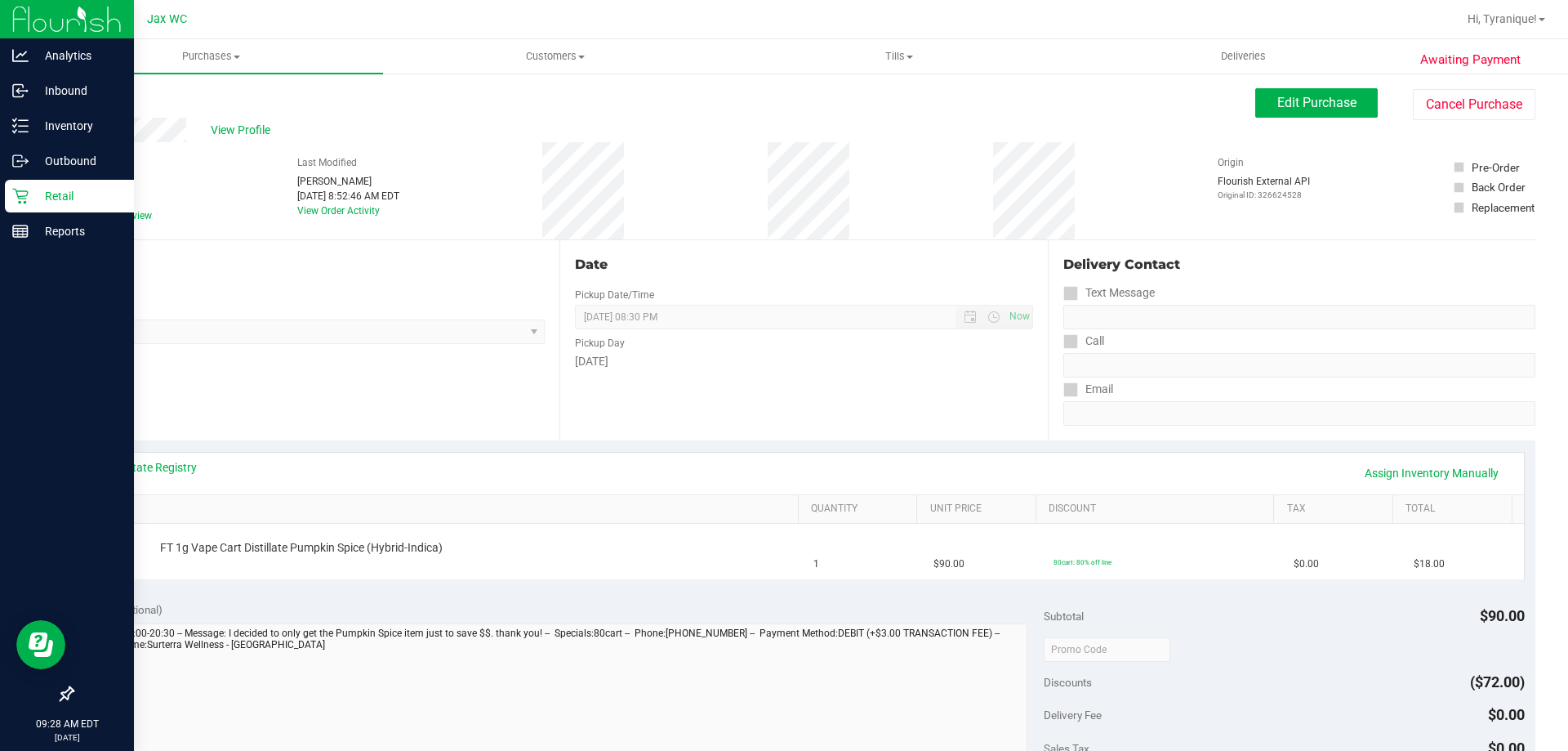
click at [27, 193] on icon at bounding box center [21, 196] width 17 height 17
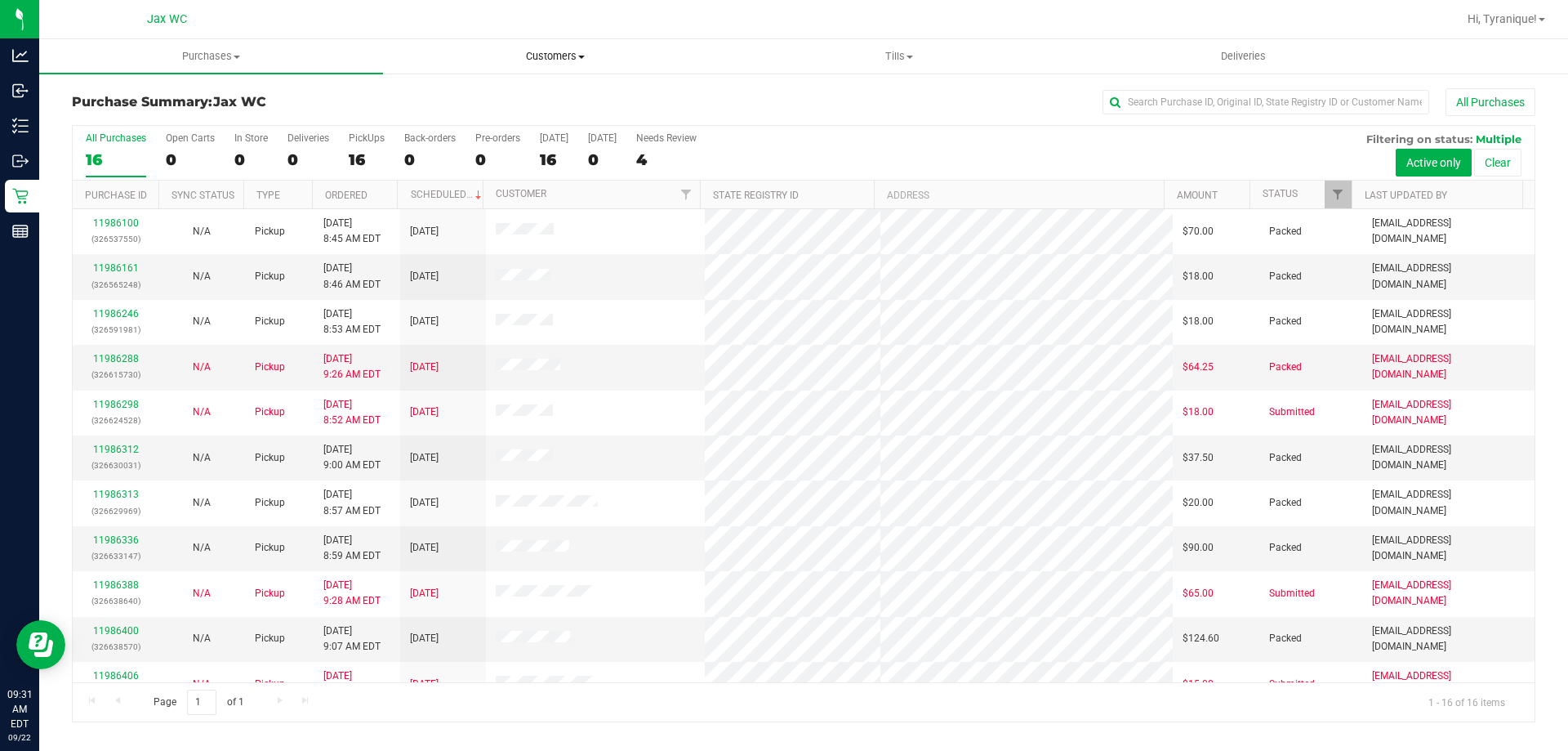
click at [564, 55] on span "Customers" at bounding box center [555, 56] width 342 height 15
click at [514, 97] on li "All customers" at bounding box center [555, 99] width 343 height 20
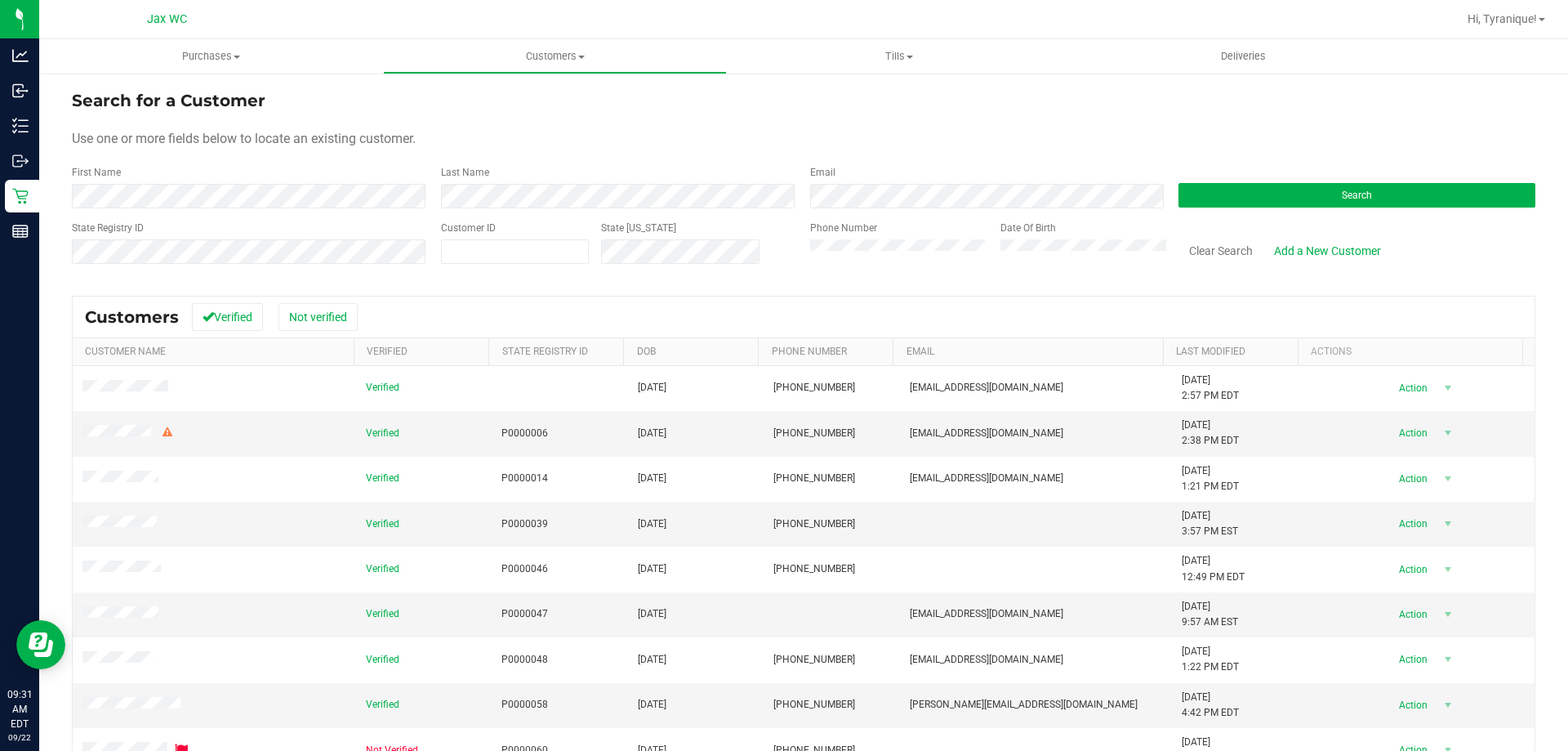
click at [253, 276] on div "State Registry ID" at bounding box center [250, 250] width 357 height 58
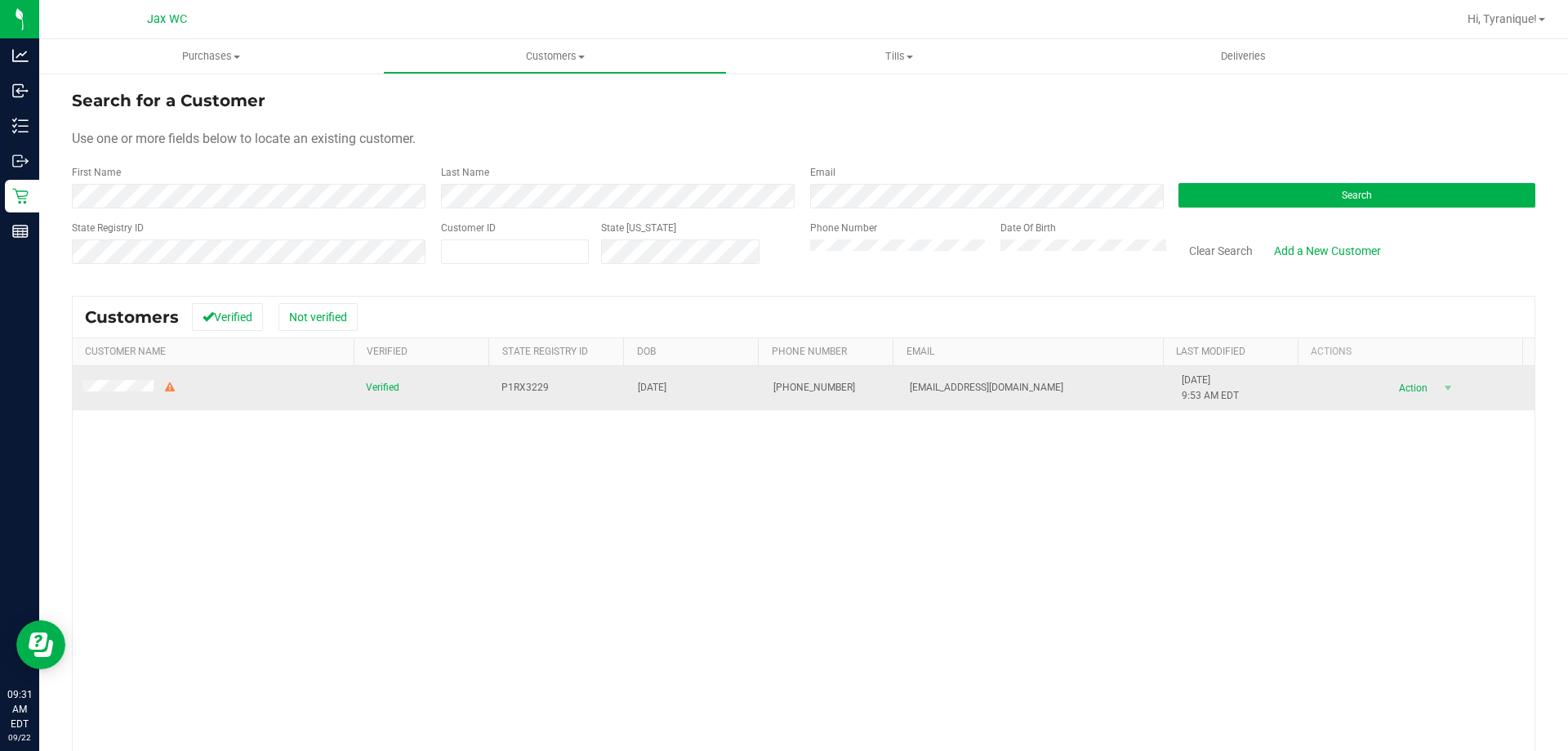
drag, startPoint x: 109, startPoint y: 404, endPoint x: 111, endPoint y: 396, distance: 8.2
click at [109, 403] on td at bounding box center [214, 387] width 283 height 44
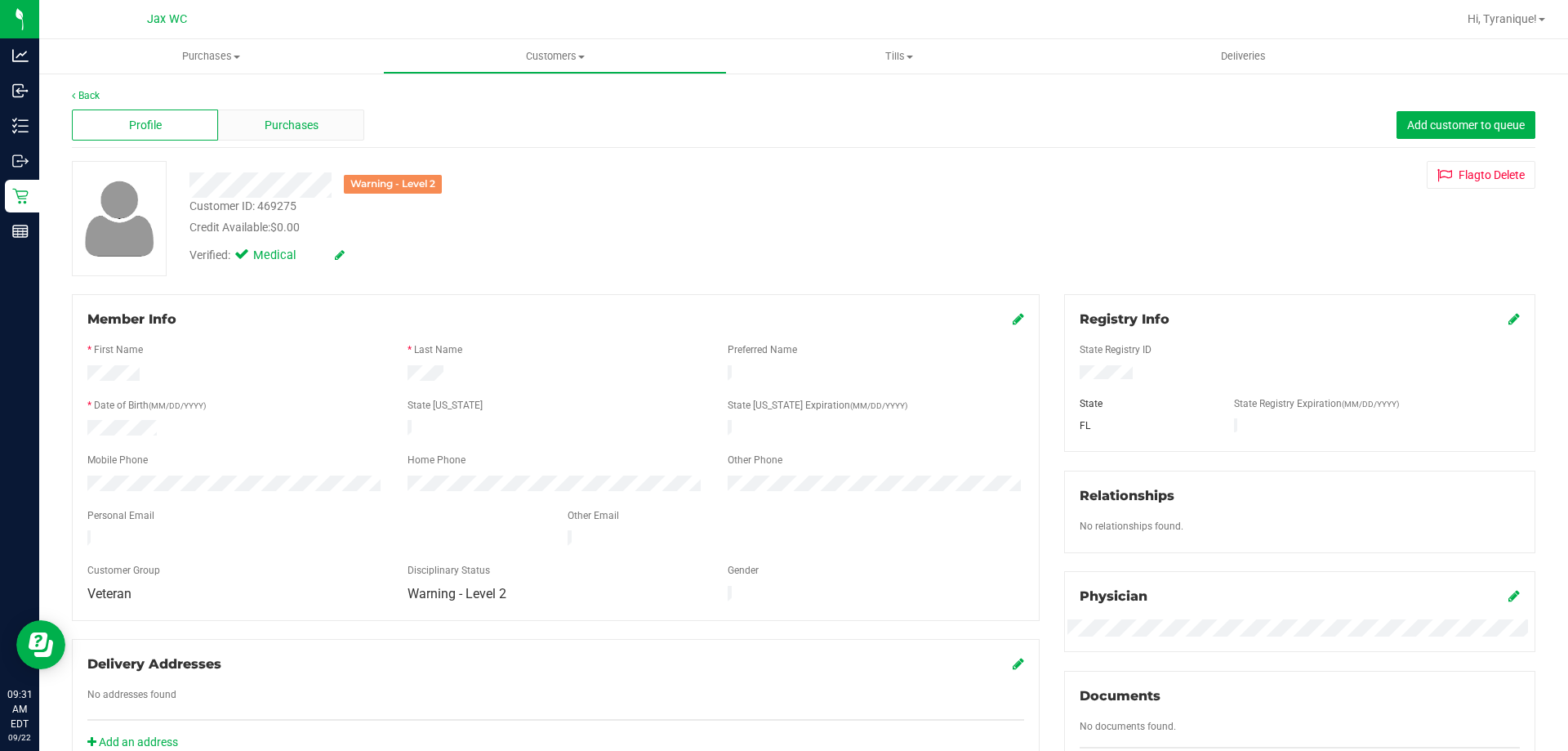
click at [266, 126] on span "Purchases" at bounding box center [291, 125] width 54 height 17
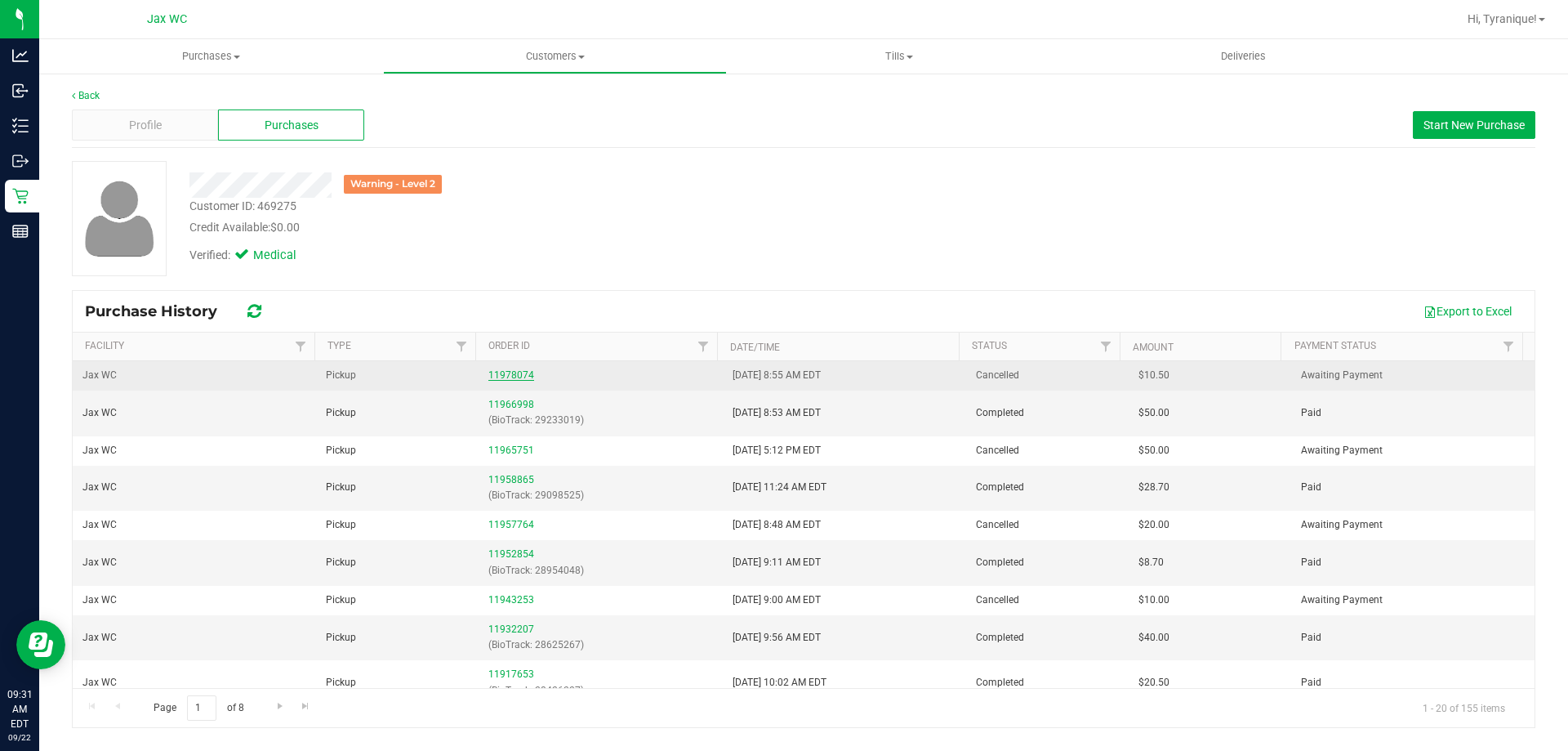
click at [512, 377] on link "11978074" at bounding box center [510, 375] width 45 height 12
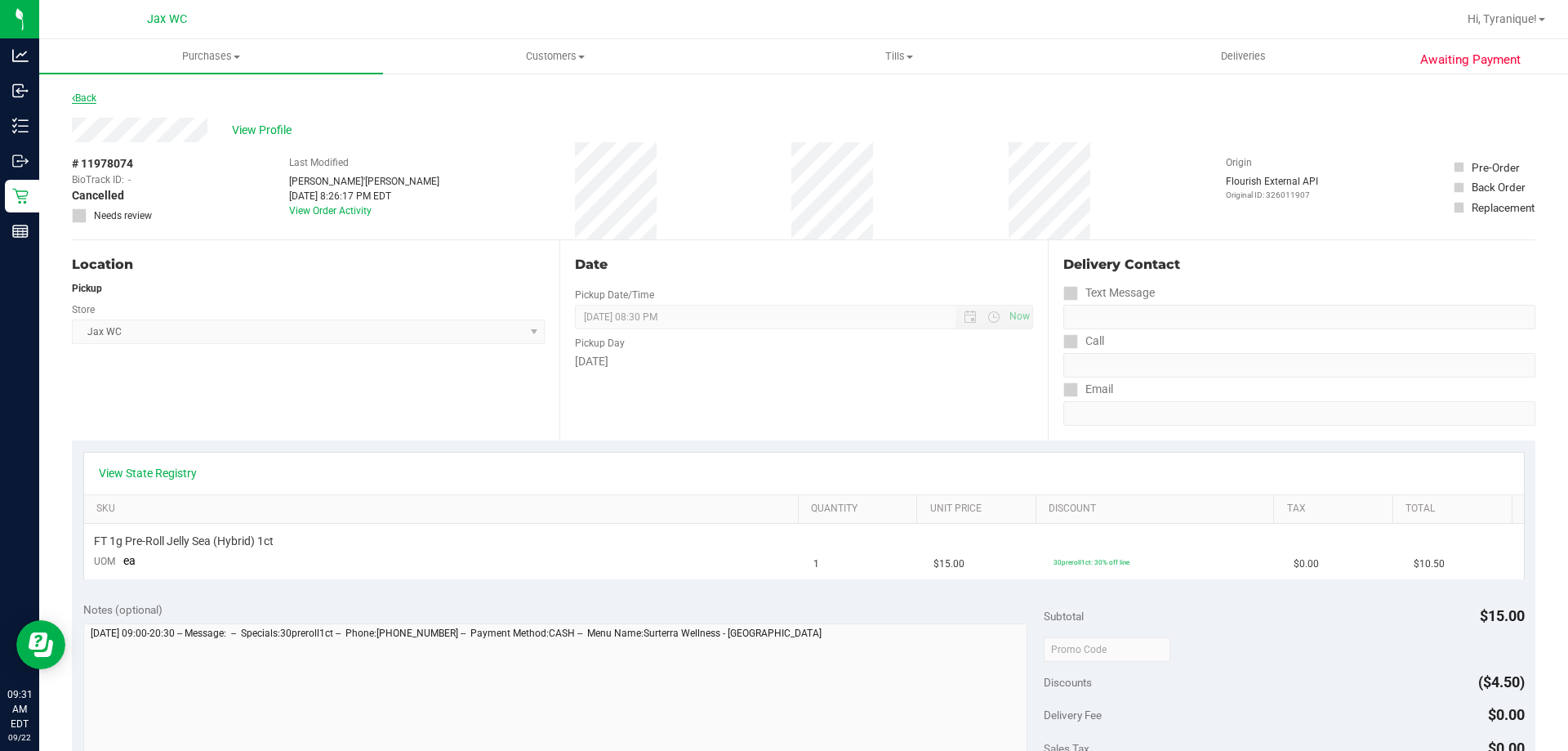
click at [92, 101] on link "Back" at bounding box center [84, 98] width 25 height 12
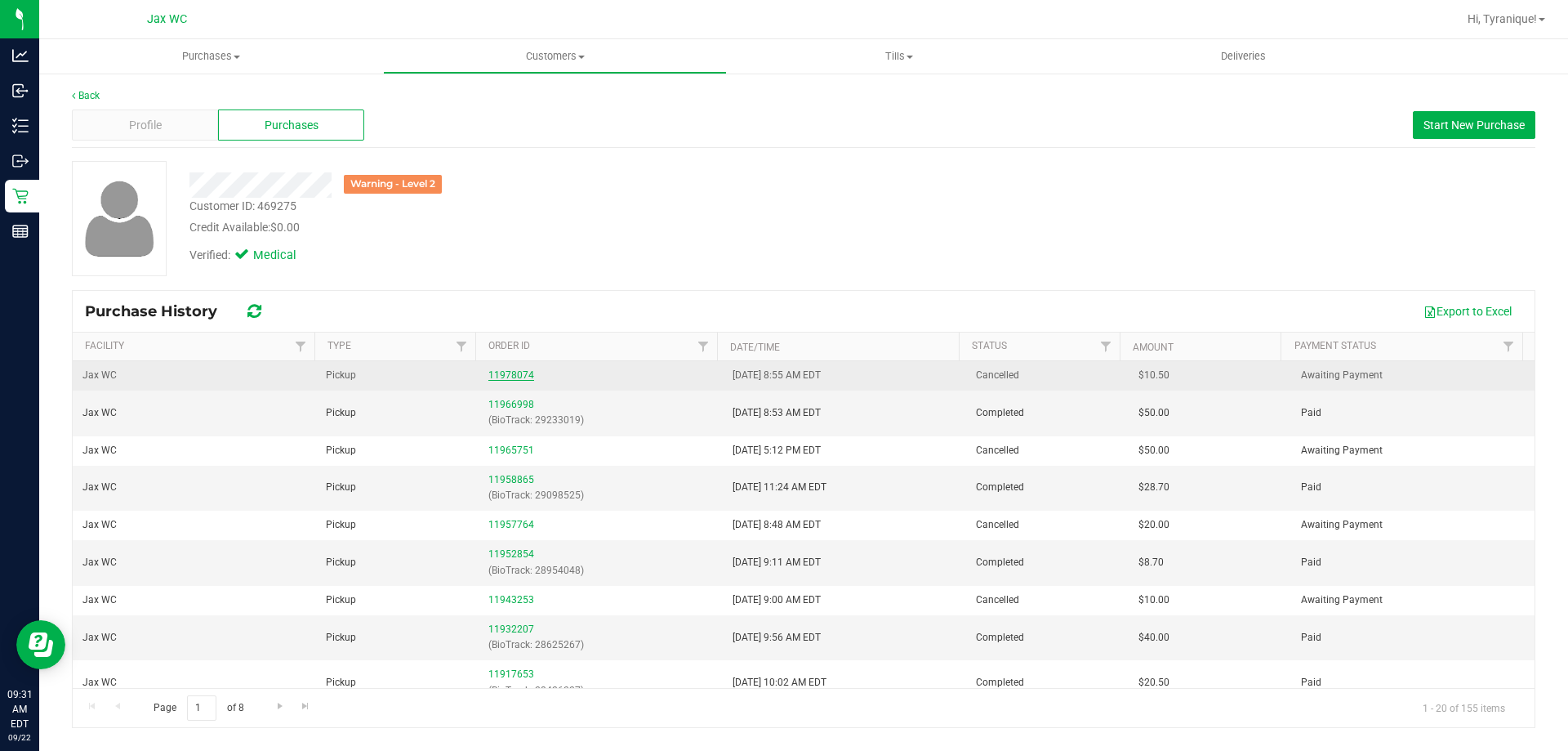
click at [503, 374] on link "11978074" at bounding box center [510, 375] width 45 height 12
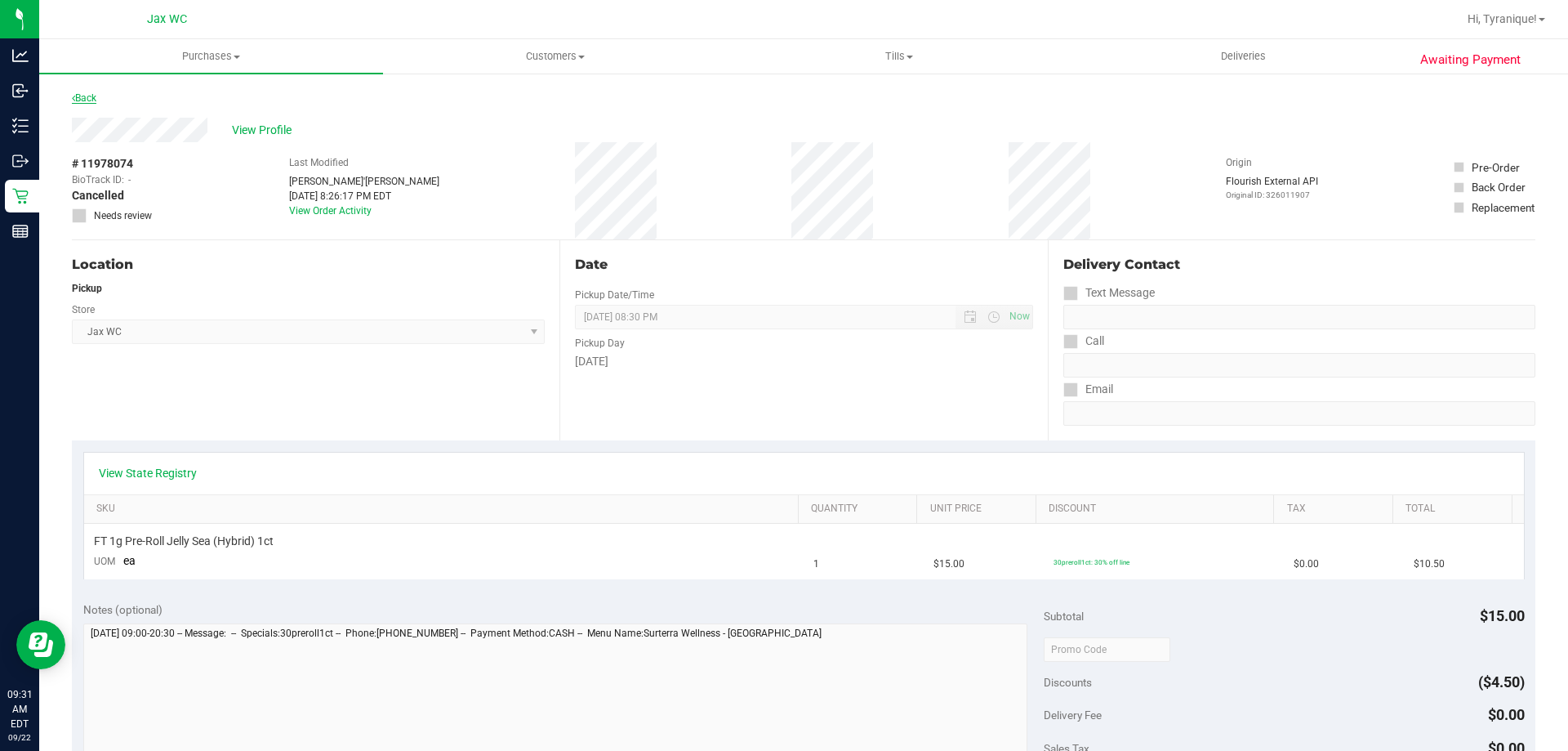
click at [90, 96] on link "Back" at bounding box center [84, 98] width 25 height 12
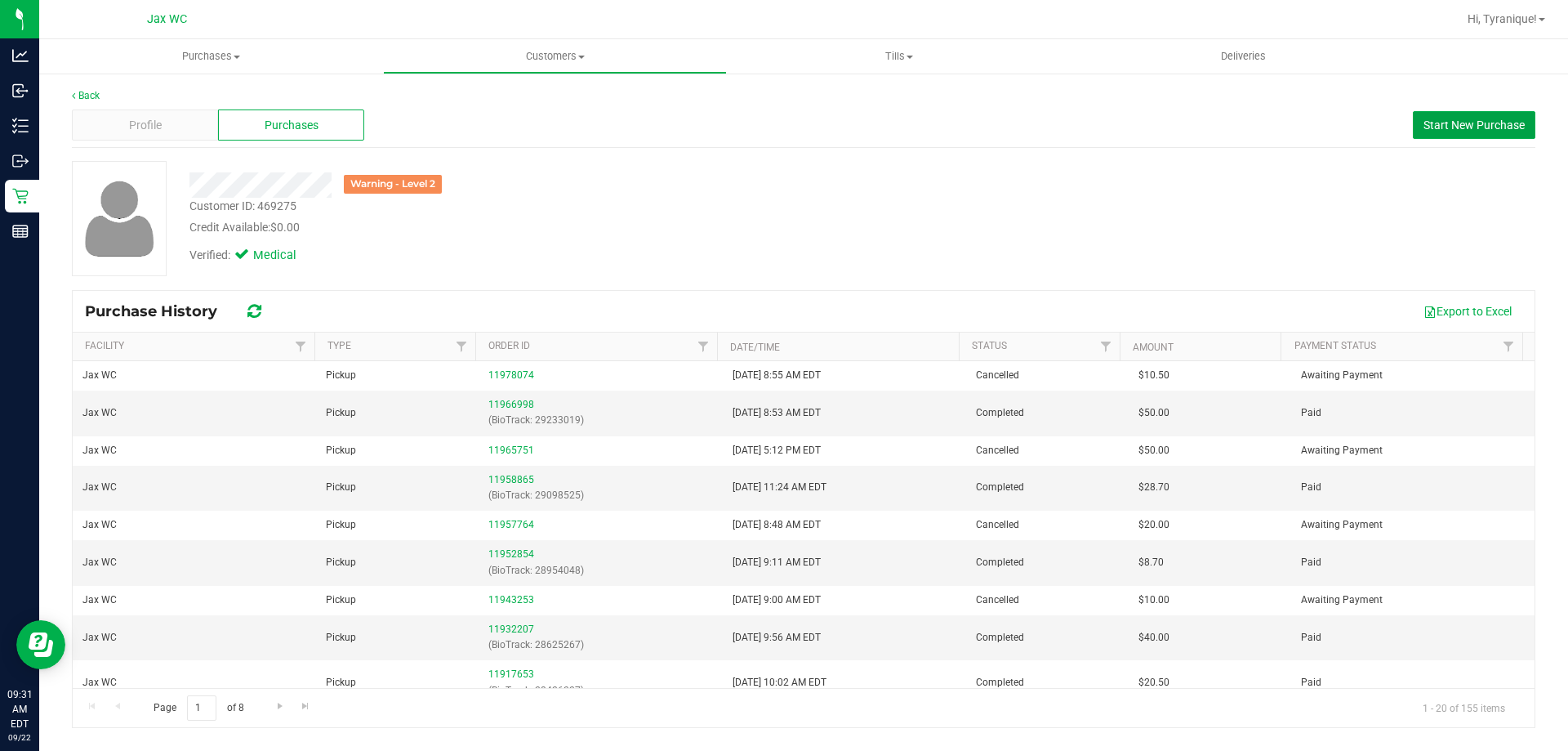
drag, startPoint x: 1463, startPoint y: 127, endPoint x: 495, endPoint y: 182, distance: 969.6
click at [587, 182] on div "Back Profile Purchases Start New Purchase Warning - Level 2 Customer ID: 469275…" at bounding box center [803, 408] width 1463 height 639
click at [196, 126] on div "Profile" at bounding box center [144, 126] width 146 height 31
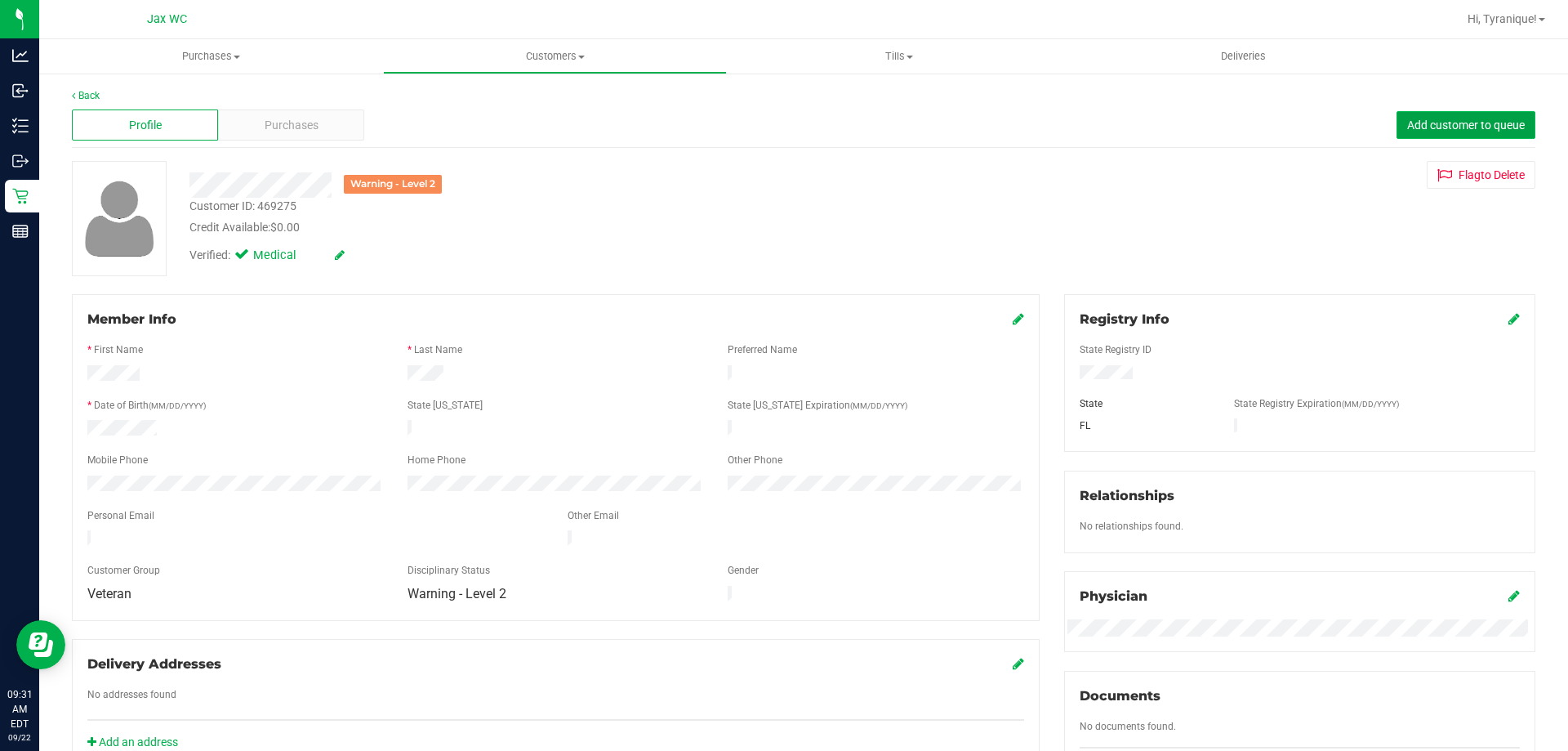
click at [1465, 126] on span "Add customer to queue" at bounding box center [1466, 125] width 117 height 13
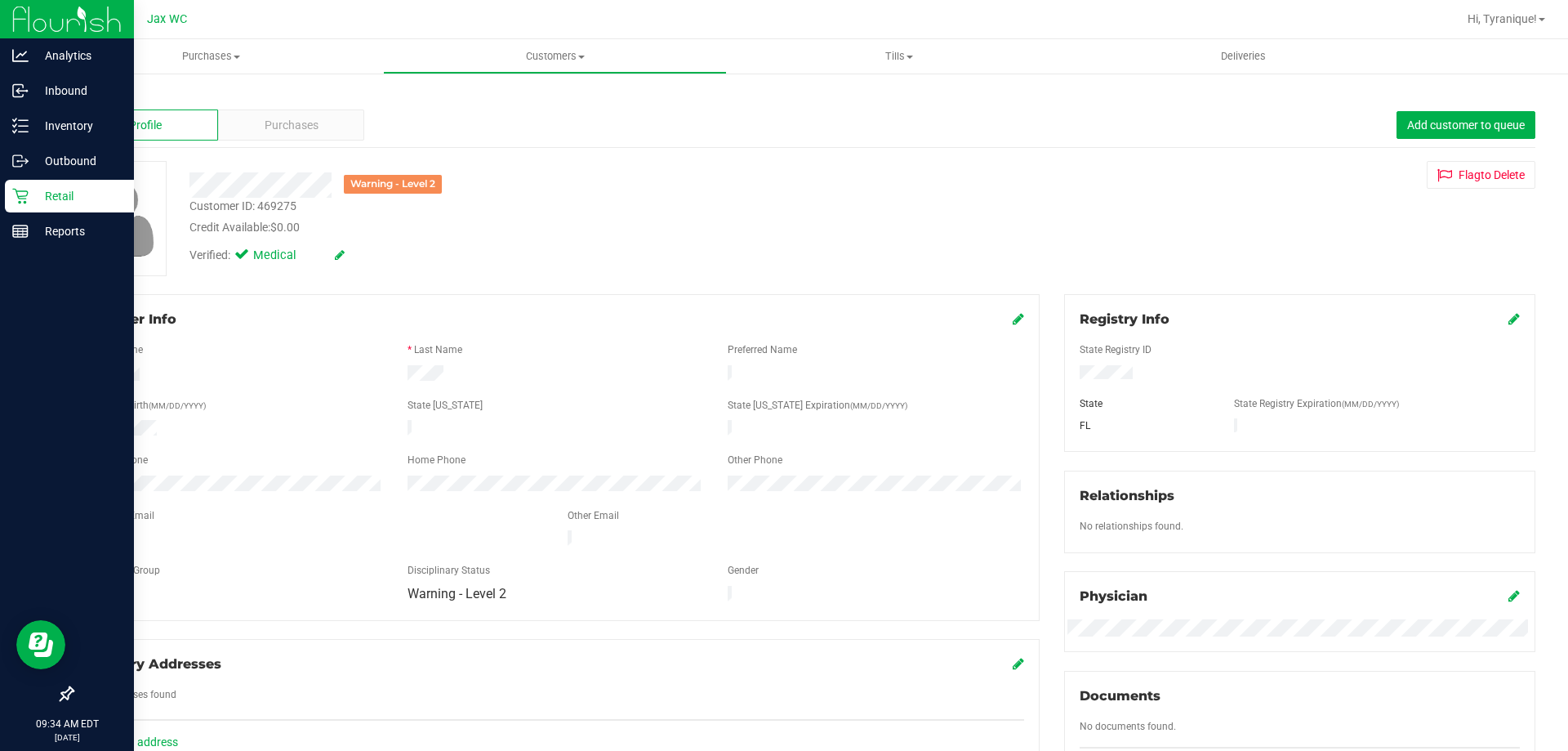
click at [13, 198] on icon at bounding box center [21, 196] width 17 height 17
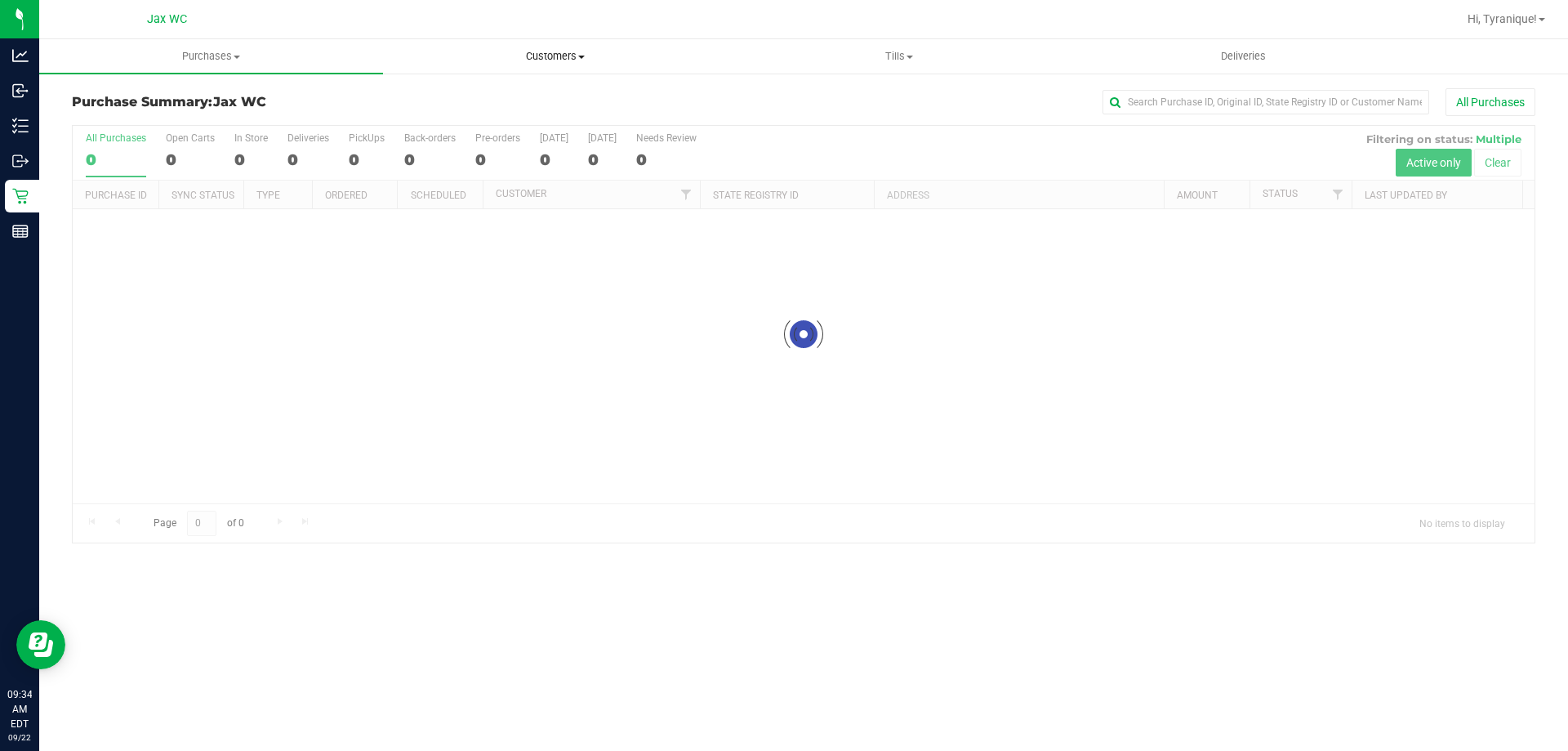
click at [559, 55] on span "Customers" at bounding box center [555, 56] width 342 height 15
click at [548, 102] on li "All customers" at bounding box center [555, 99] width 343 height 20
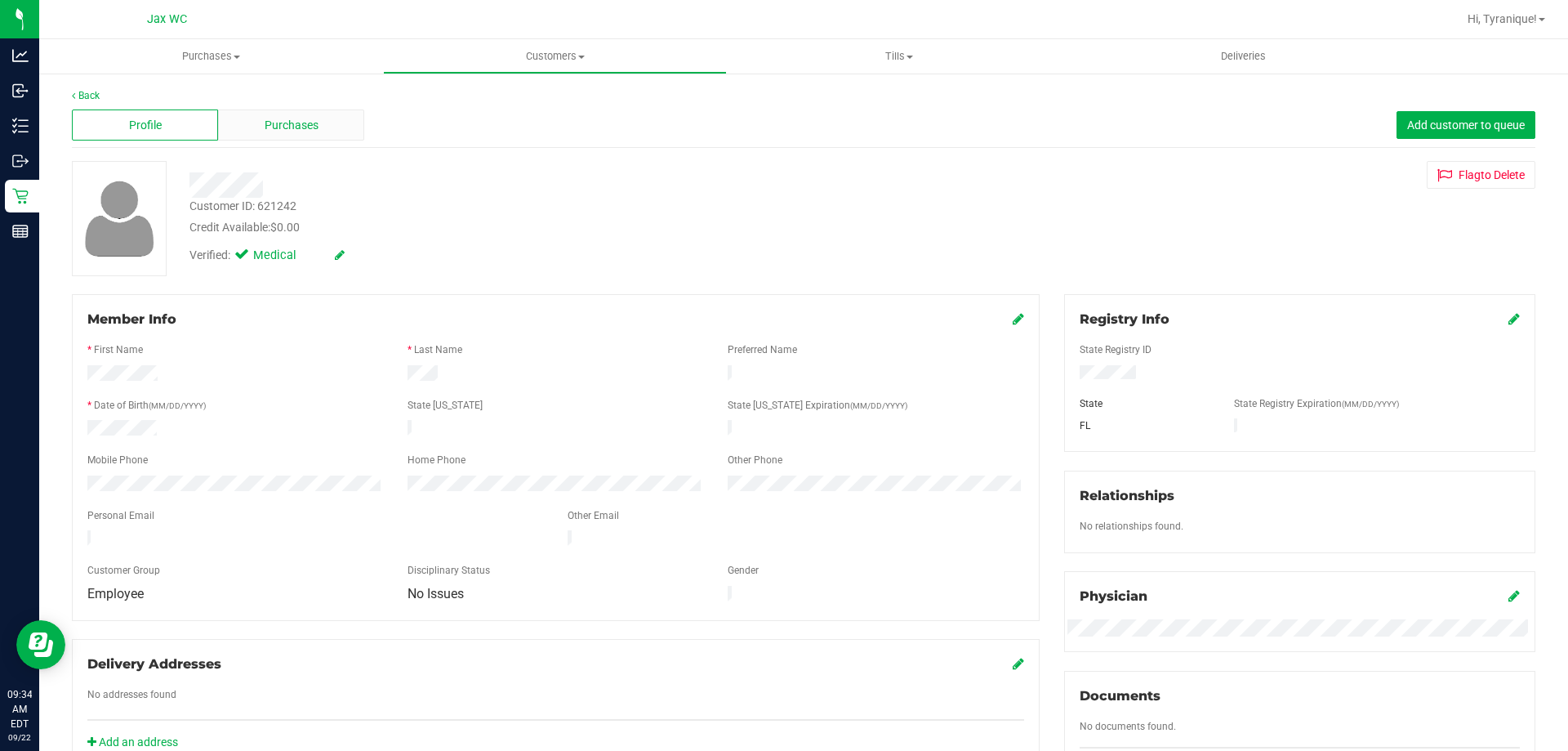
click at [299, 122] on span "Purchases" at bounding box center [291, 125] width 54 height 17
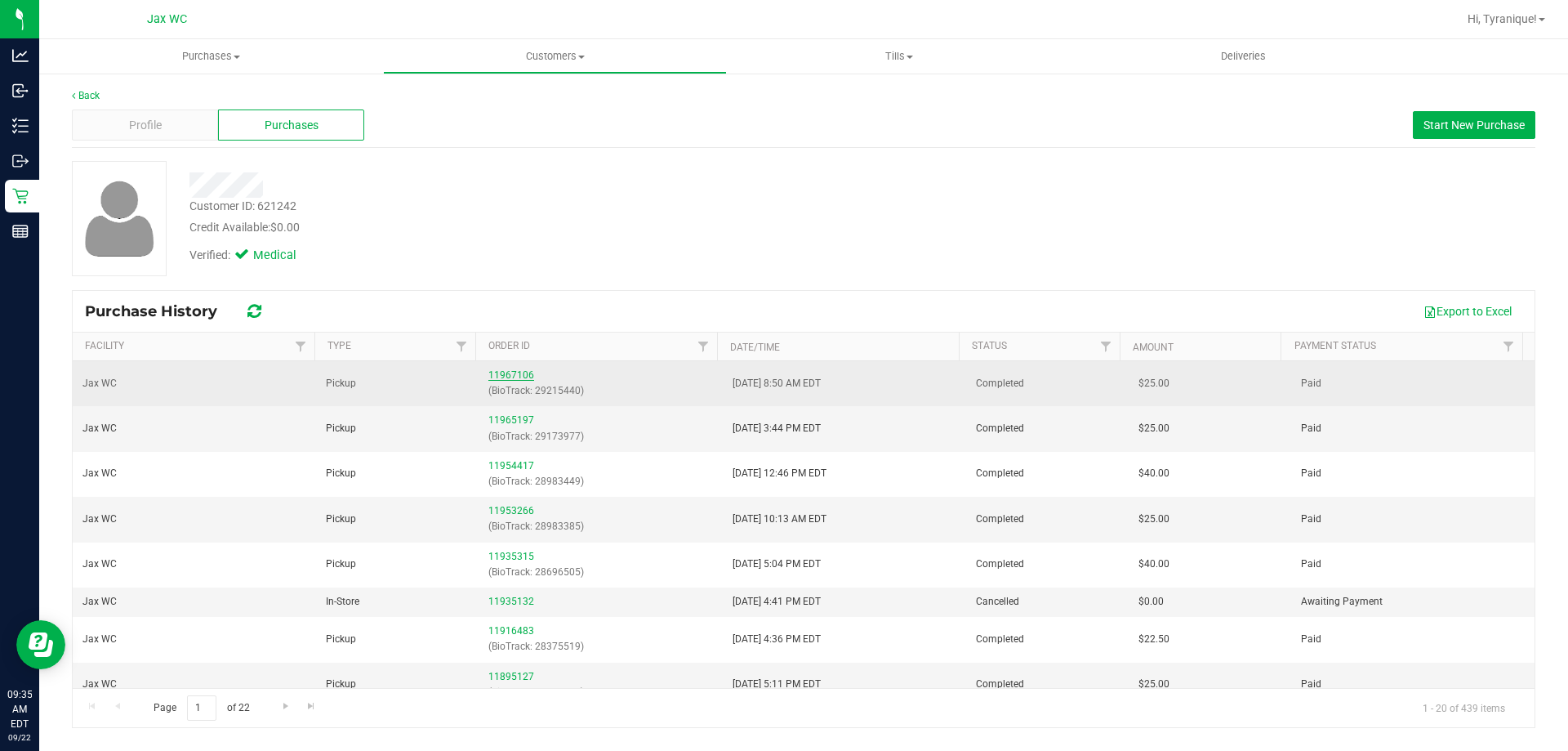
click at [505, 375] on link "11967106" at bounding box center [510, 375] width 45 height 12
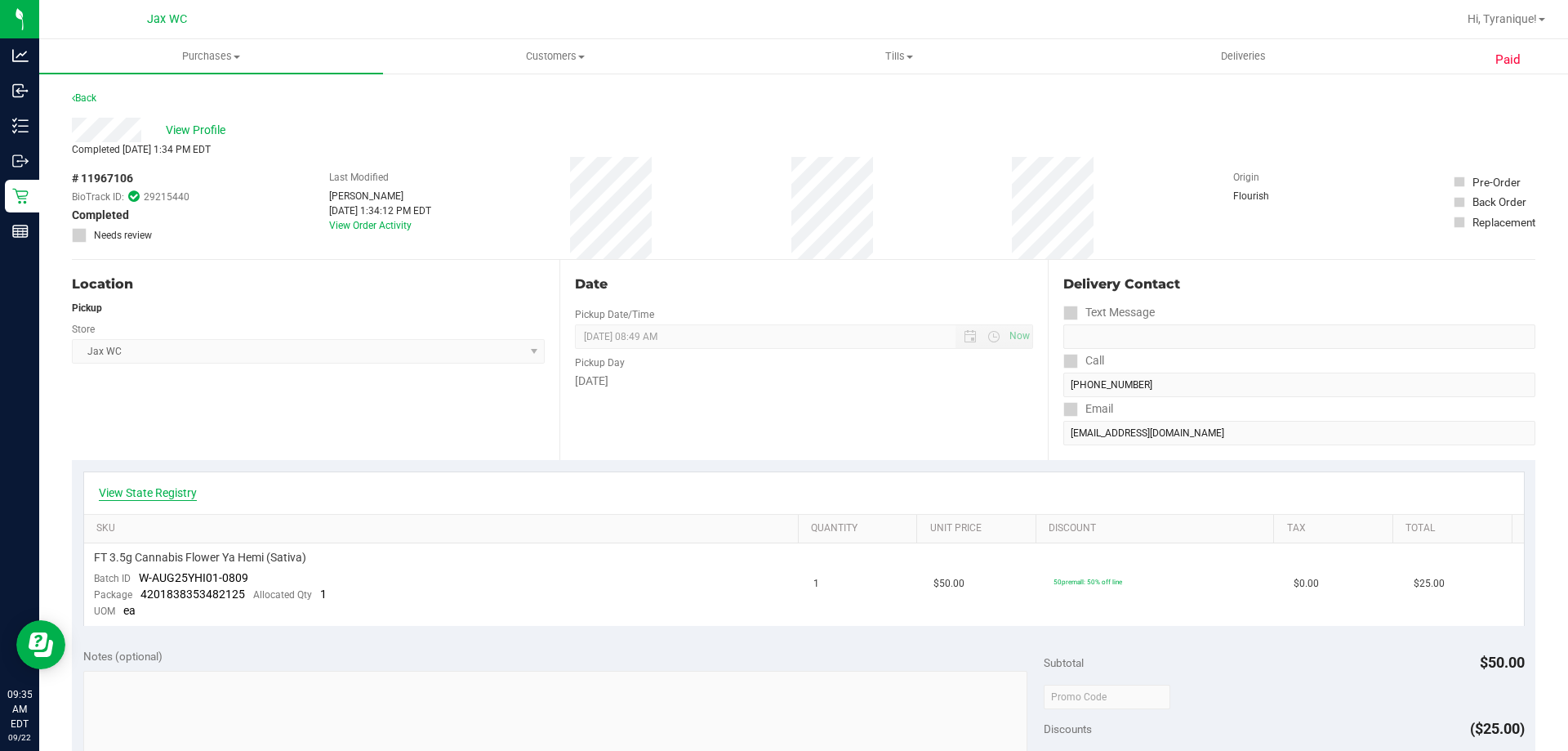
click at [185, 492] on link "View State Registry" at bounding box center [148, 493] width 98 height 17
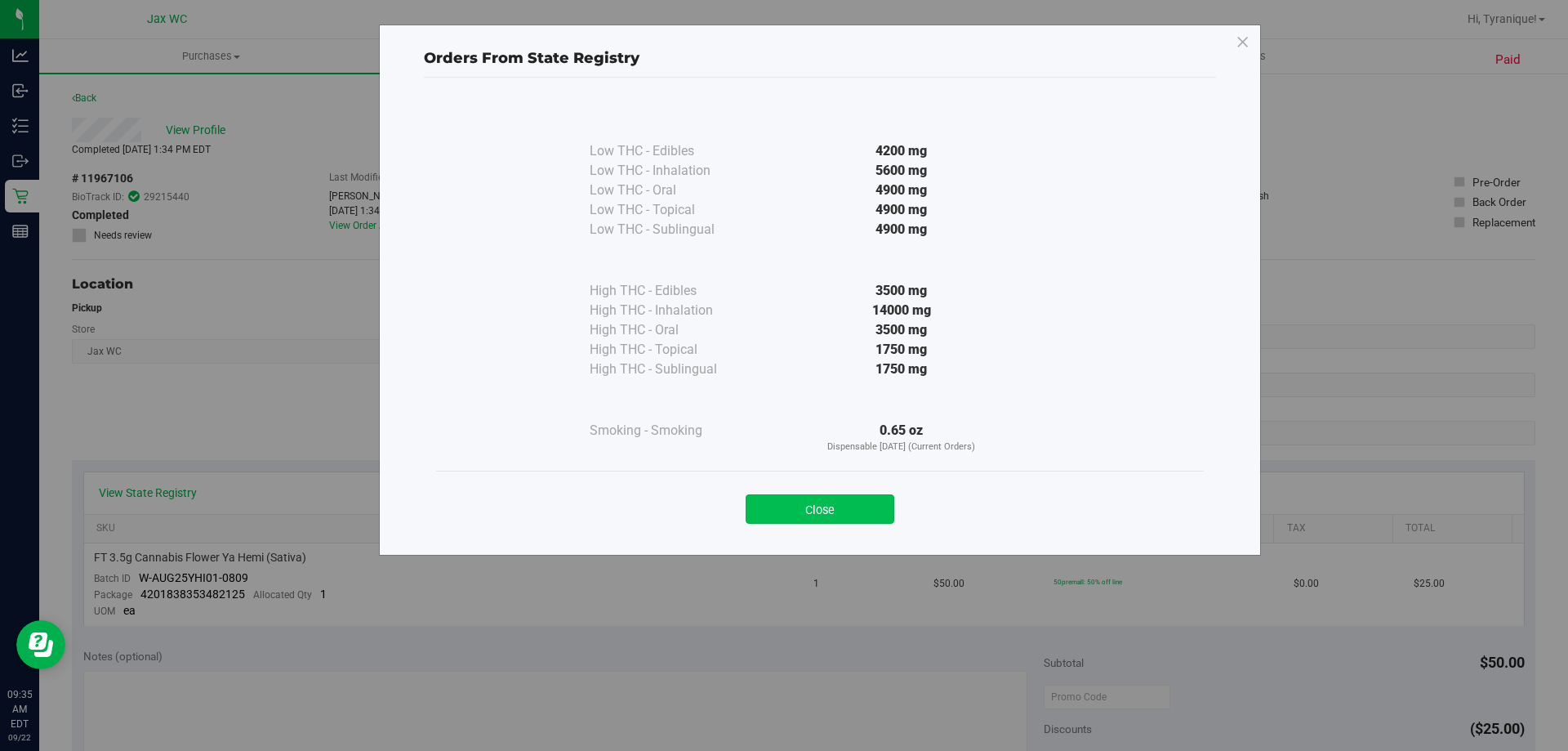
click at [821, 500] on button "Close" at bounding box center [820, 509] width 149 height 30
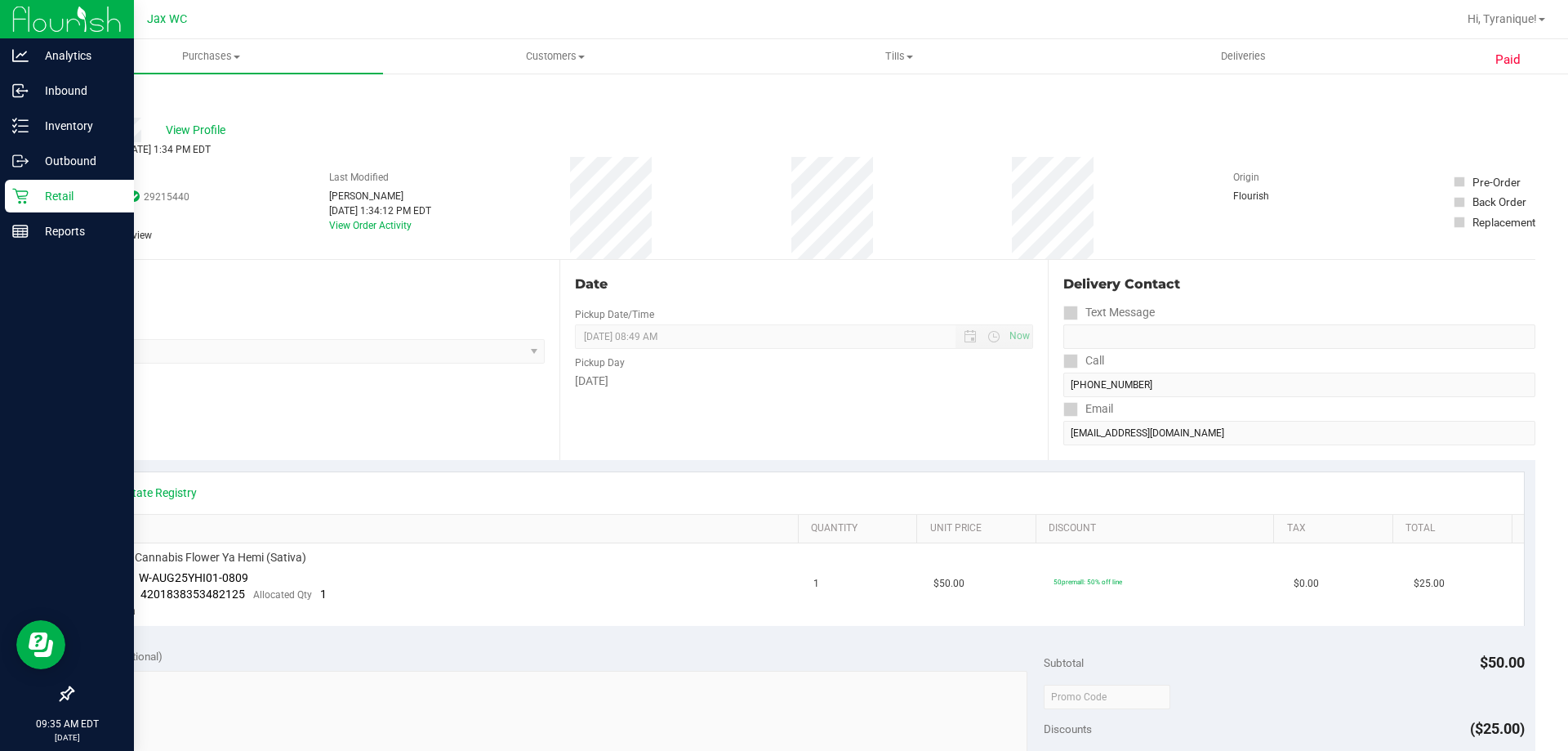
click at [22, 202] on icon at bounding box center [21, 196] width 17 height 17
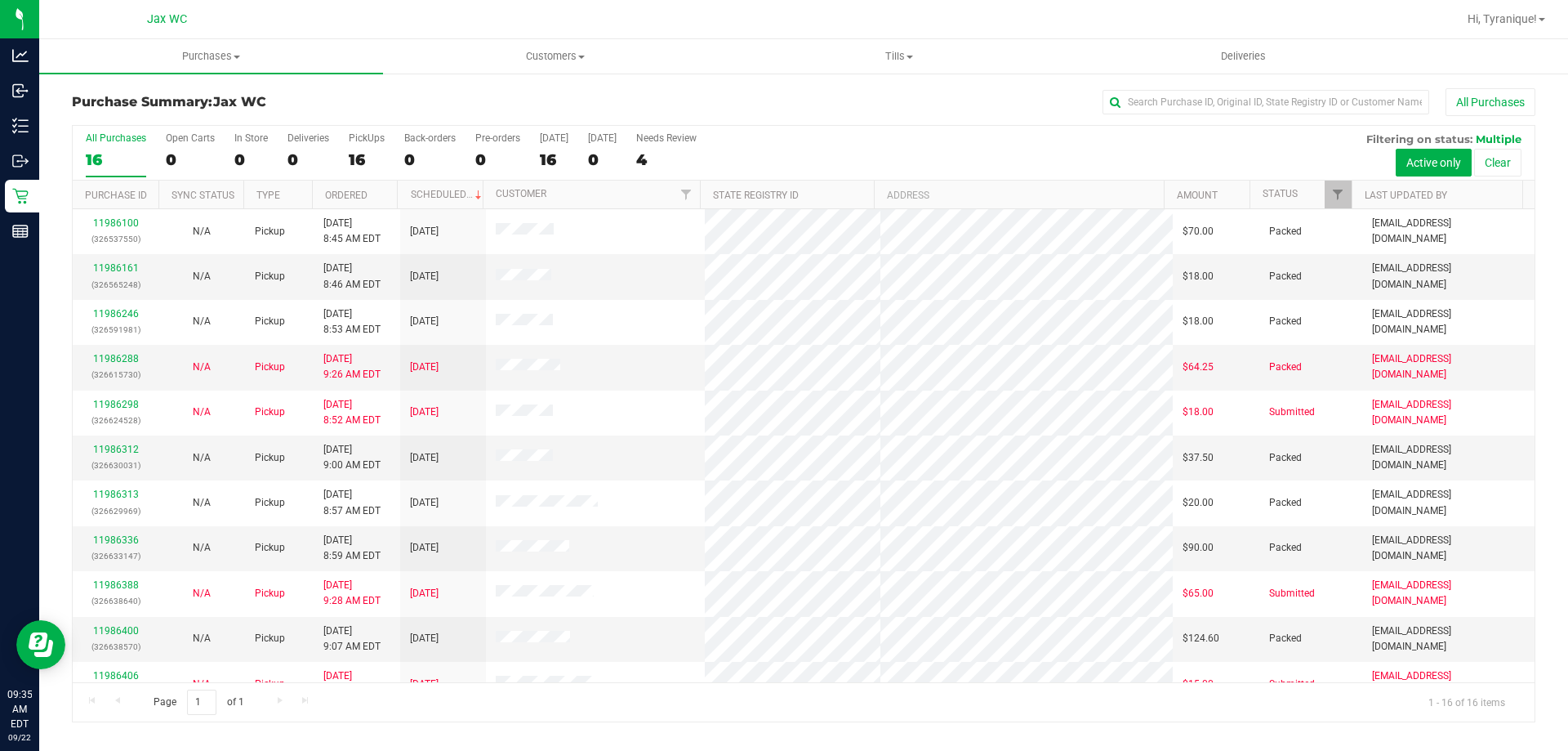
click at [191, 17] on div "Jax WC" at bounding box center [166, 19] width 239 height 26
click at [215, 64] on uib-tab-heading "Purchases Summary of purchases Fulfillment All purchases" at bounding box center [211, 56] width 343 height 35
click at [140, 135] on span "All purchases" at bounding box center [97, 137] width 116 height 14
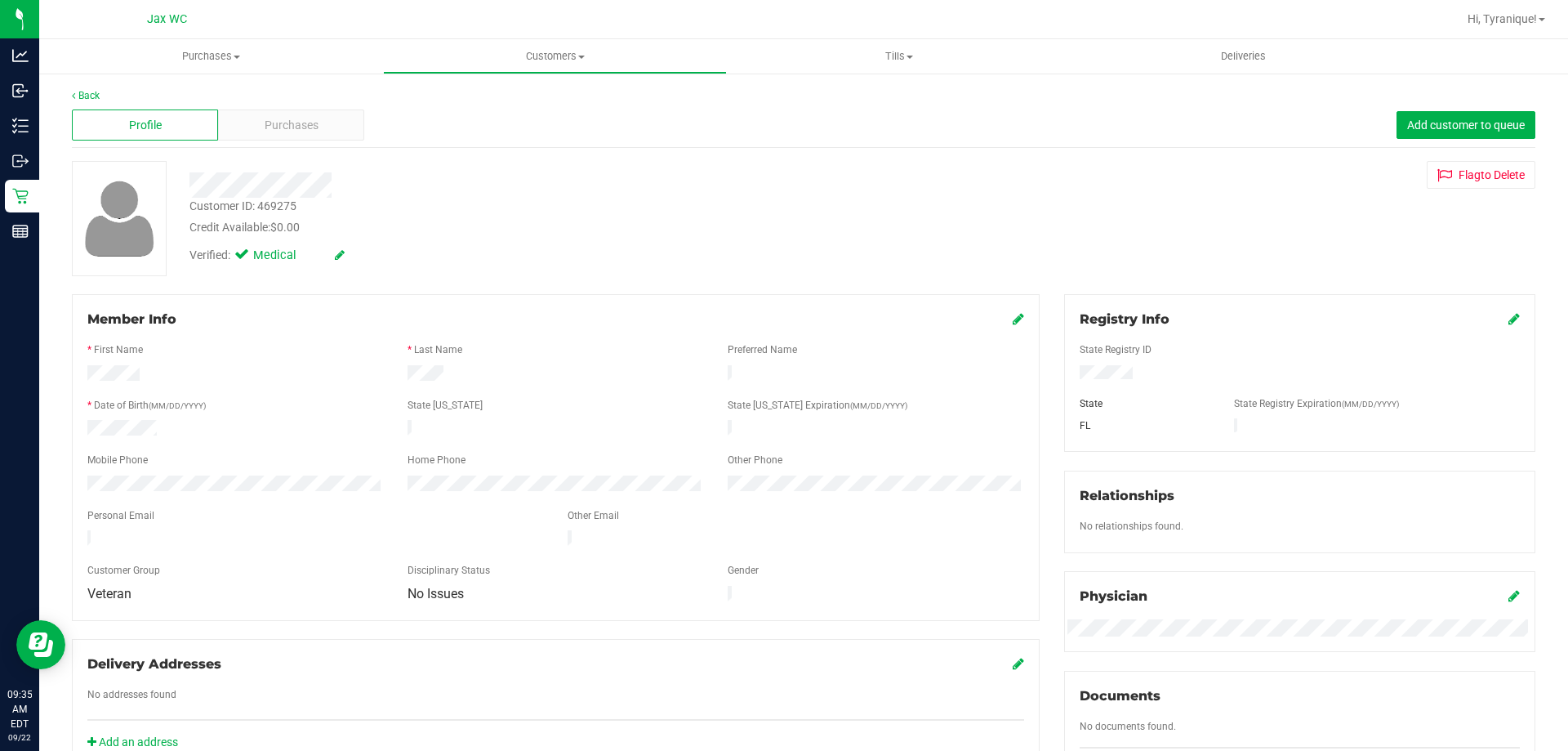
click at [1012, 317] on icon at bounding box center [1018, 319] width 12 height 13
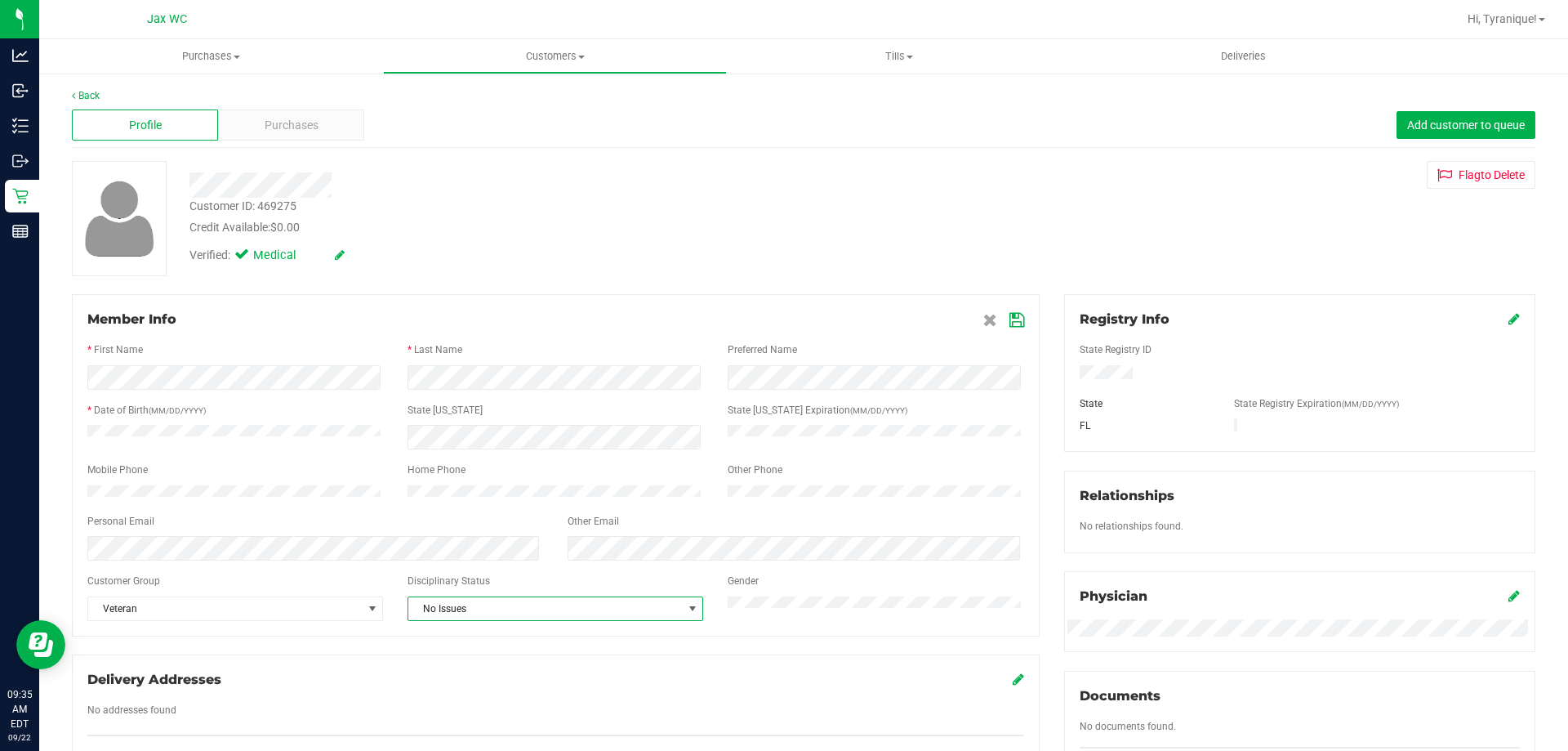
click at [471, 615] on span "No Issues" at bounding box center [545, 609] width 273 height 23
click at [544, 689] on li "Warning - Level 2" at bounding box center [552, 695] width 291 height 25
click at [1011, 321] on icon at bounding box center [1016, 321] width 15 height 13
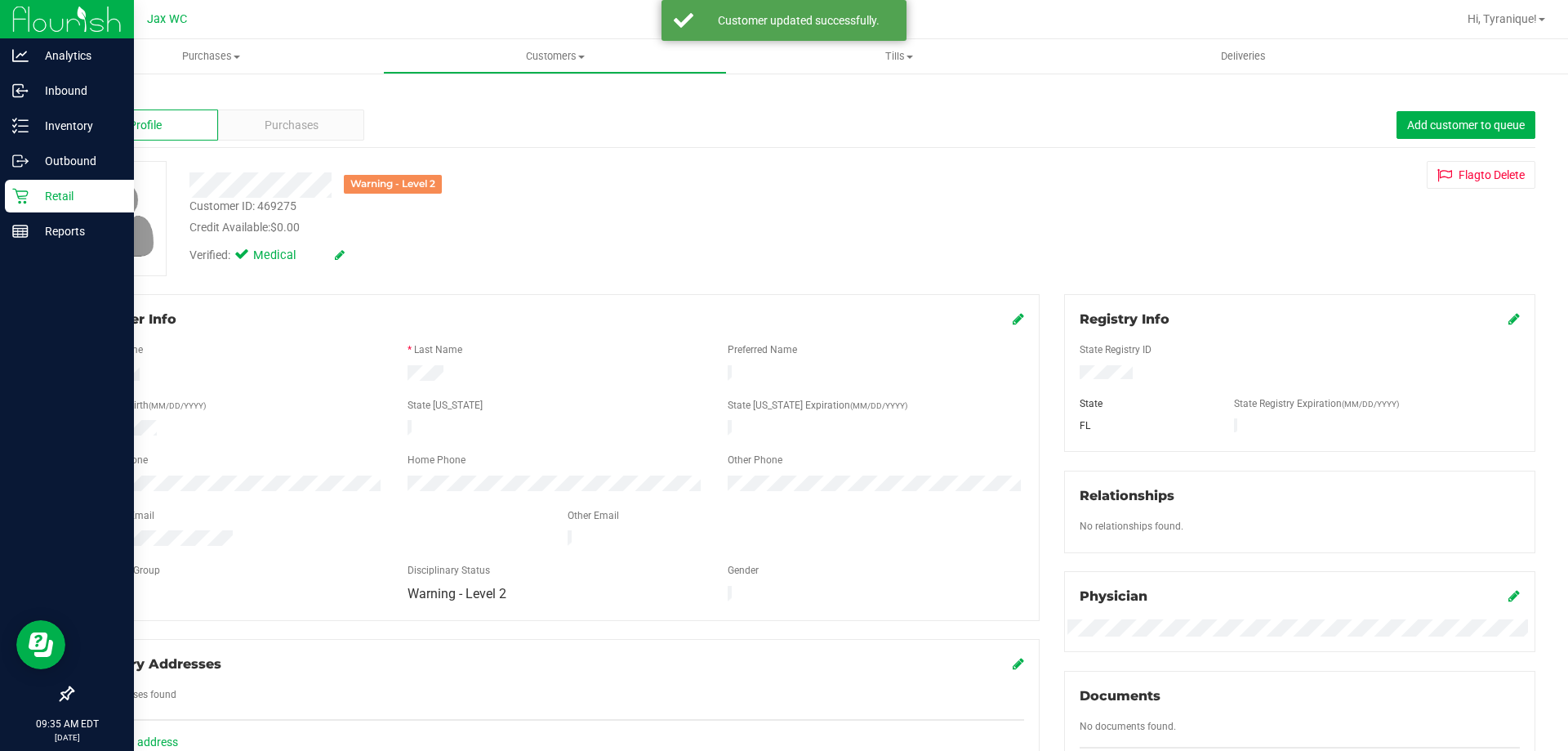
click at [54, 186] on div "Retail" at bounding box center [69, 197] width 129 height 33
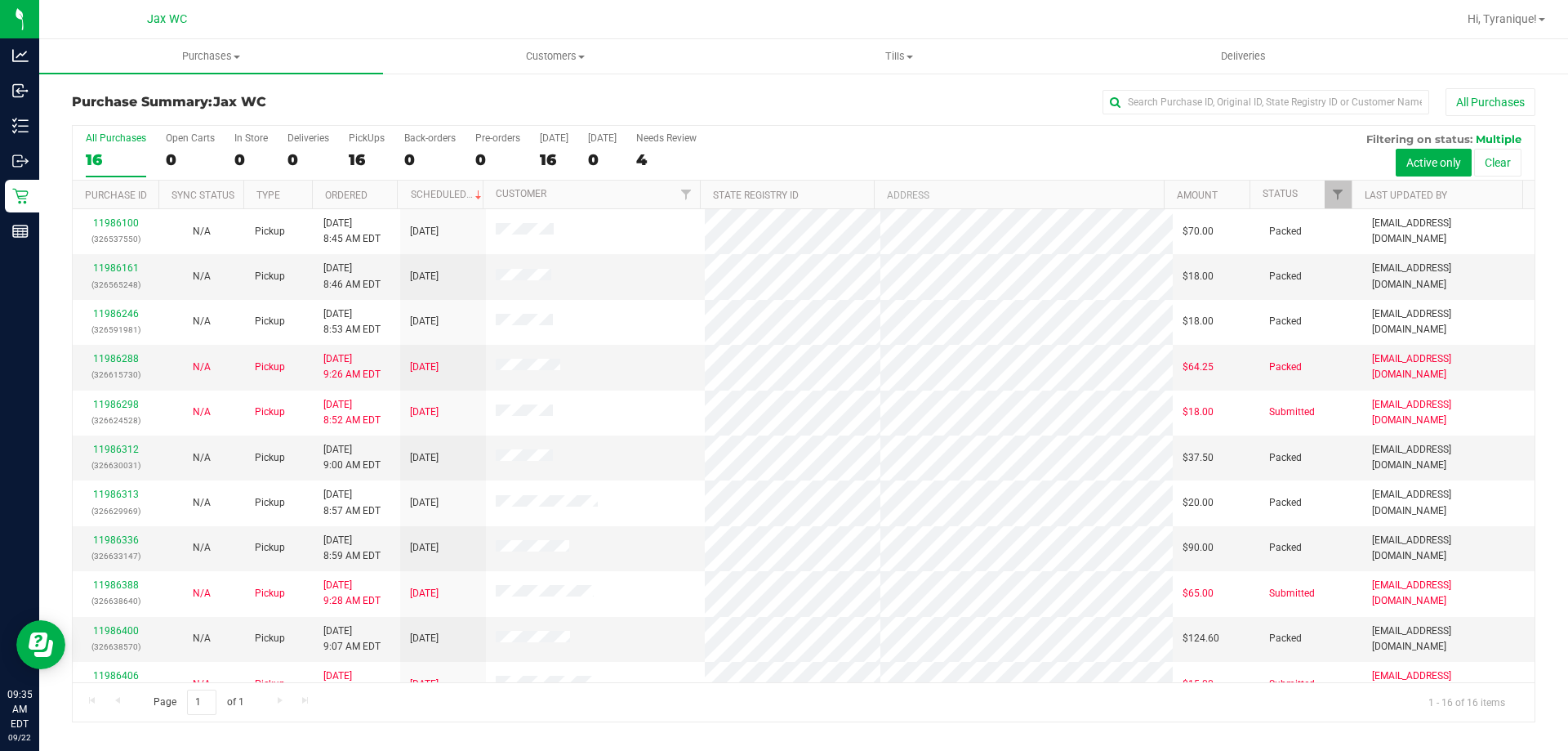
click at [725, 93] on div "All Purchases" at bounding box center [1048, 102] width 976 height 28
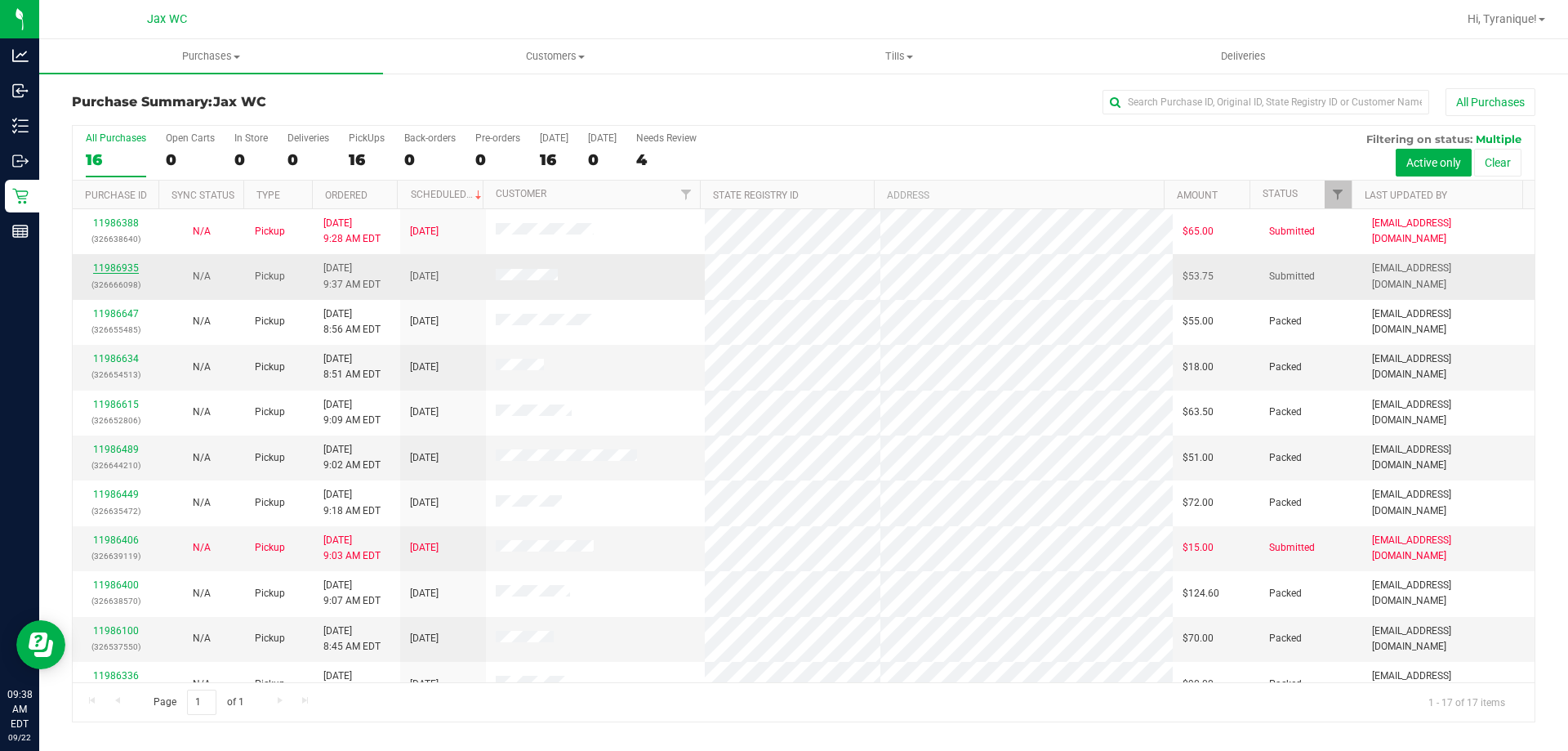
click at [105, 271] on link "11986935" at bounding box center [116, 268] width 45 height 12
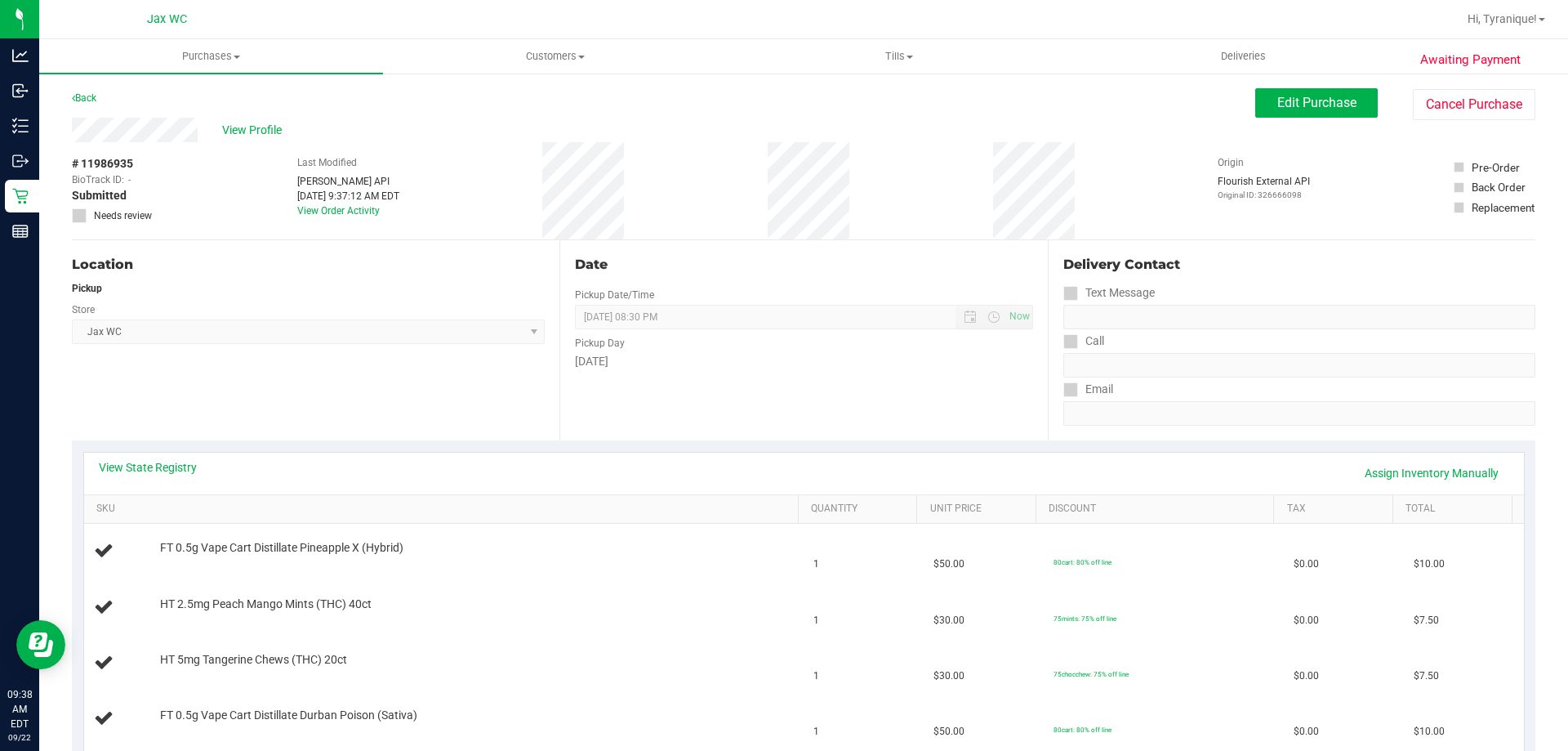
click at [628, 397] on div "Date Pickup Date/Time 09/22/2025 Now 09/22/2025 08:30 PM Now Pickup Day Monday" at bounding box center [803, 340] width 487 height 200
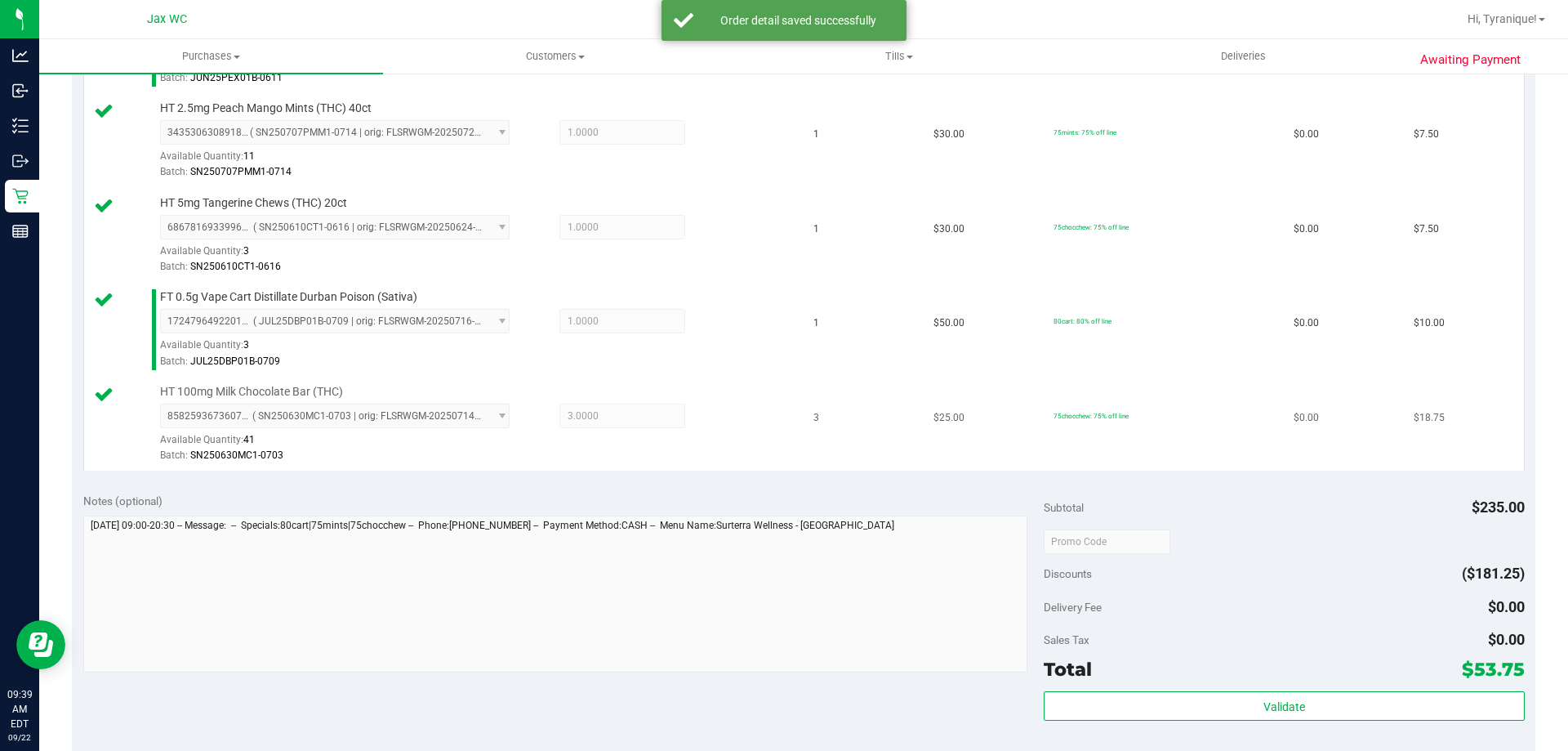
scroll to position [705, 0]
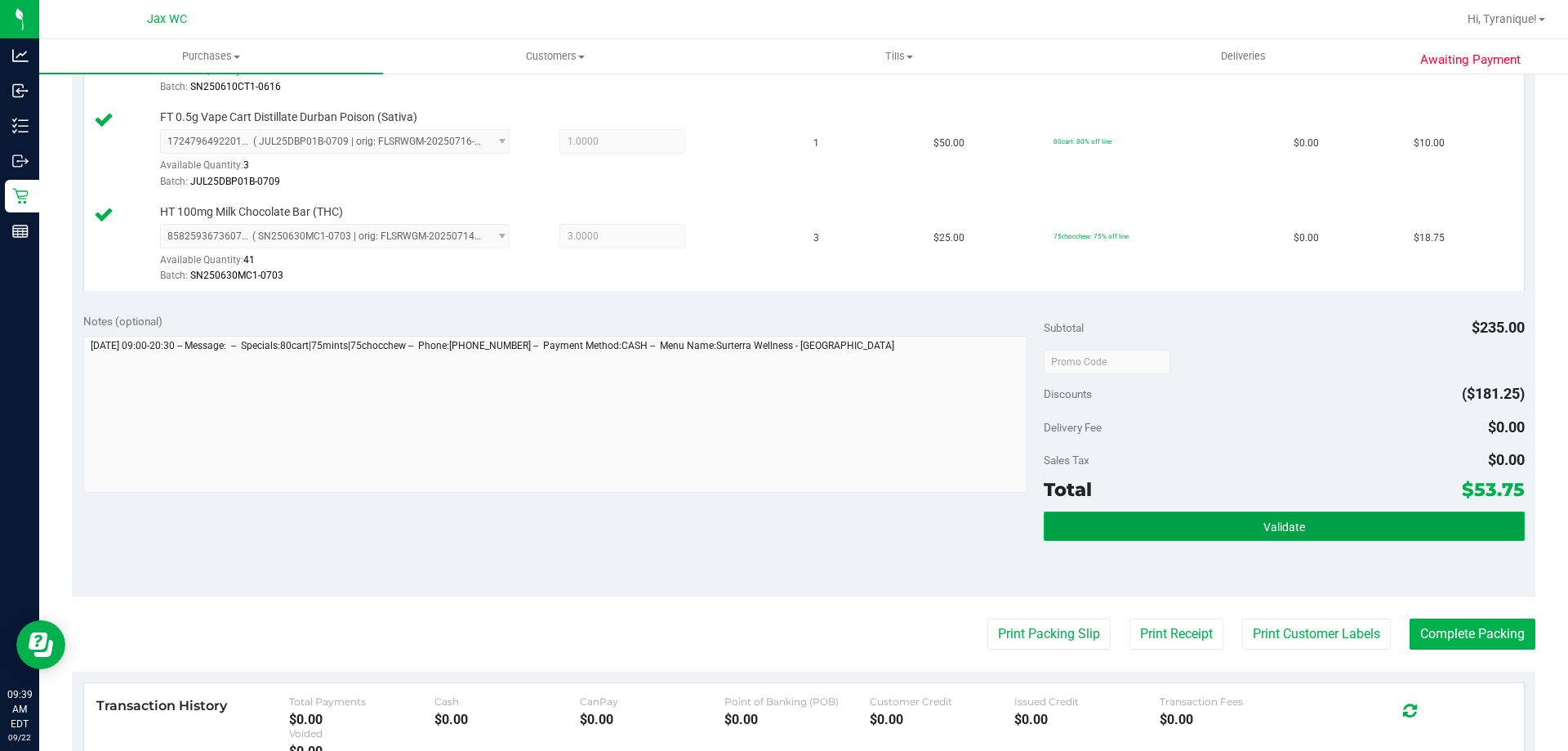
click at [1278, 516] on button "Validate" at bounding box center [1284, 526] width 481 height 30
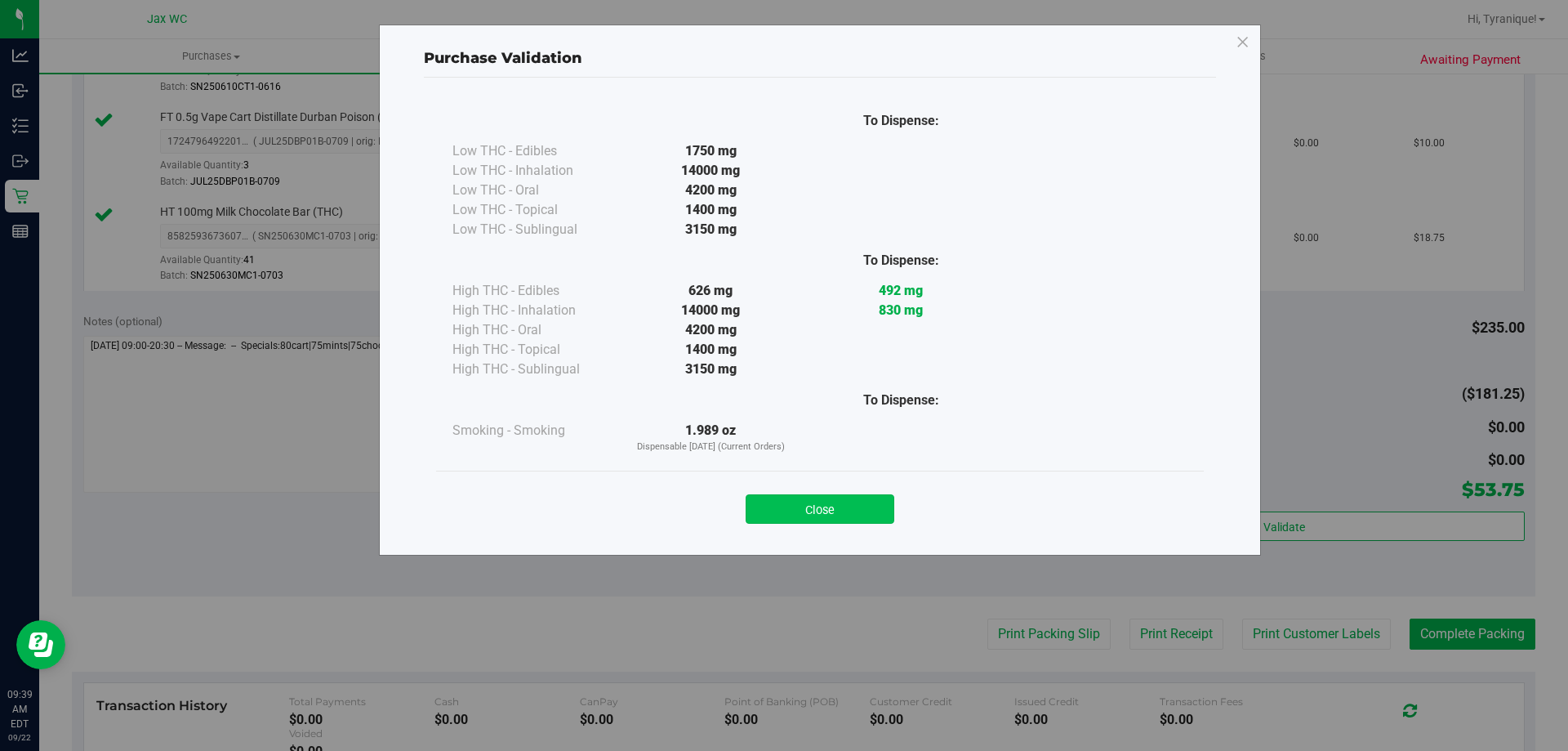
click at [757, 505] on button "Close" at bounding box center [820, 509] width 149 height 30
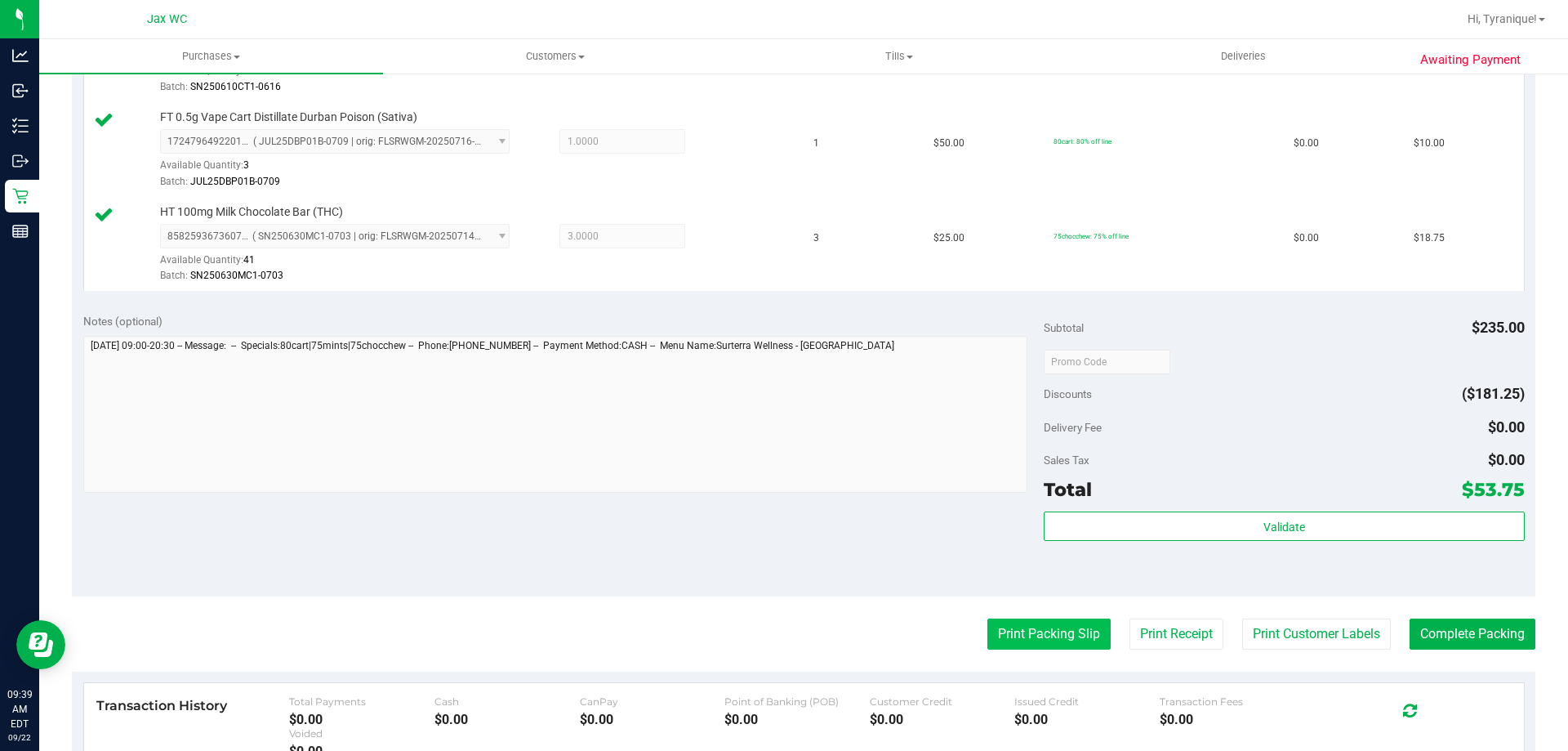
click at [1063, 643] on button "Print Packing Slip" at bounding box center [1049, 635] width 123 height 31
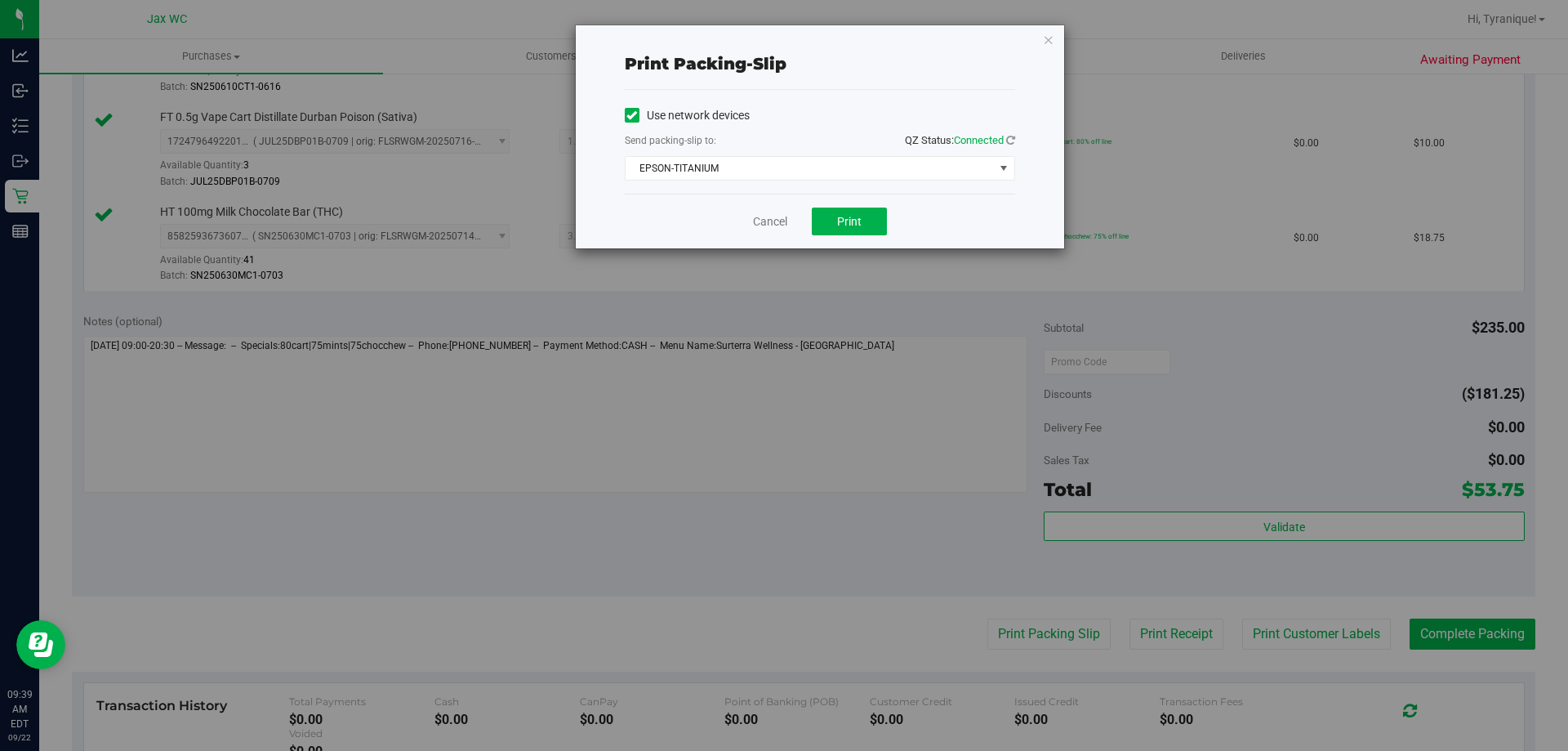
click at [842, 198] on div "Cancel Print" at bounding box center [820, 221] width 391 height 55
click at [843, 207] on button "Print" at bounding box center [849, 221] width 75 height 28
click at [773, 223] on link "Cancel" at bounding box center [770, 221] width 35 height 17
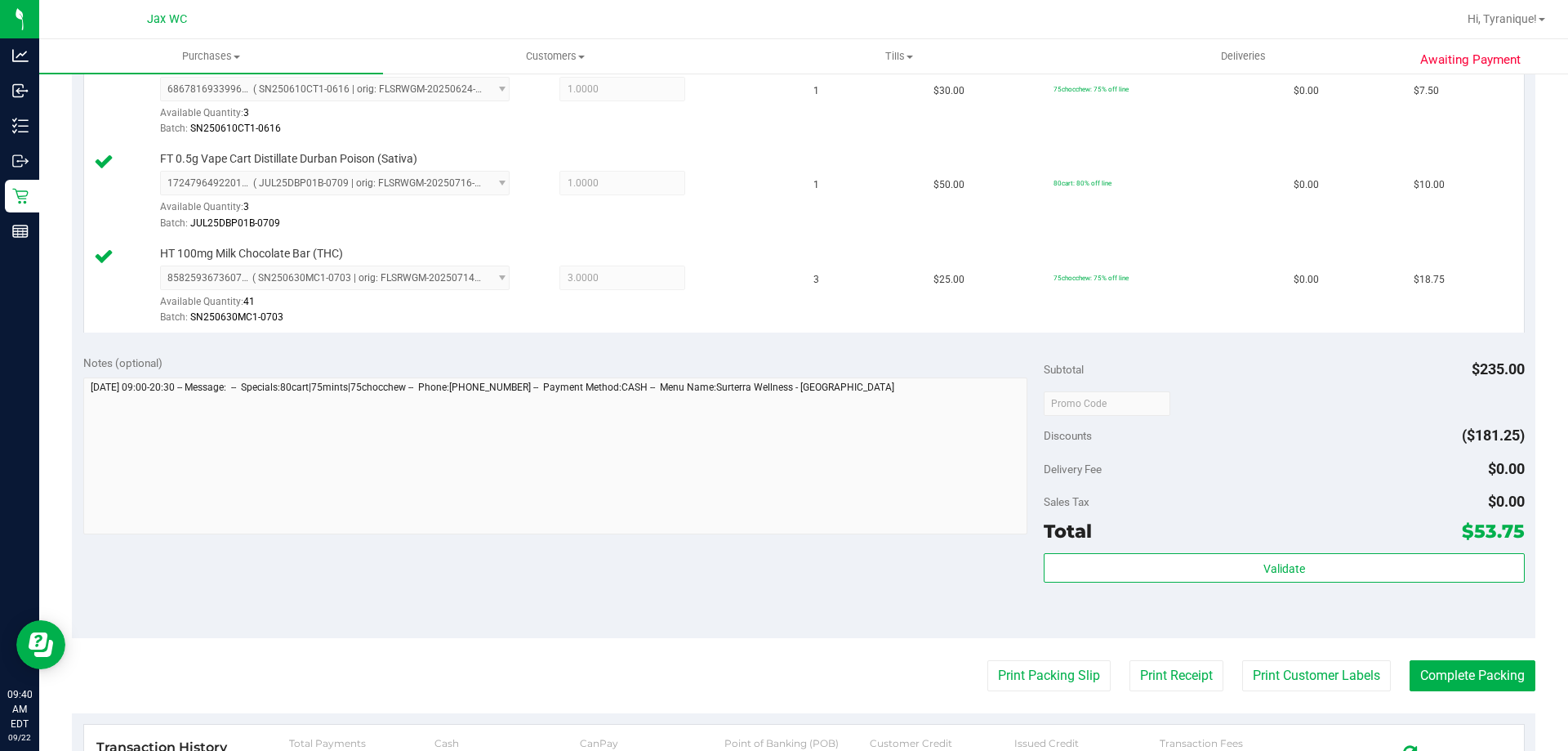
scroll to position [817, 0]
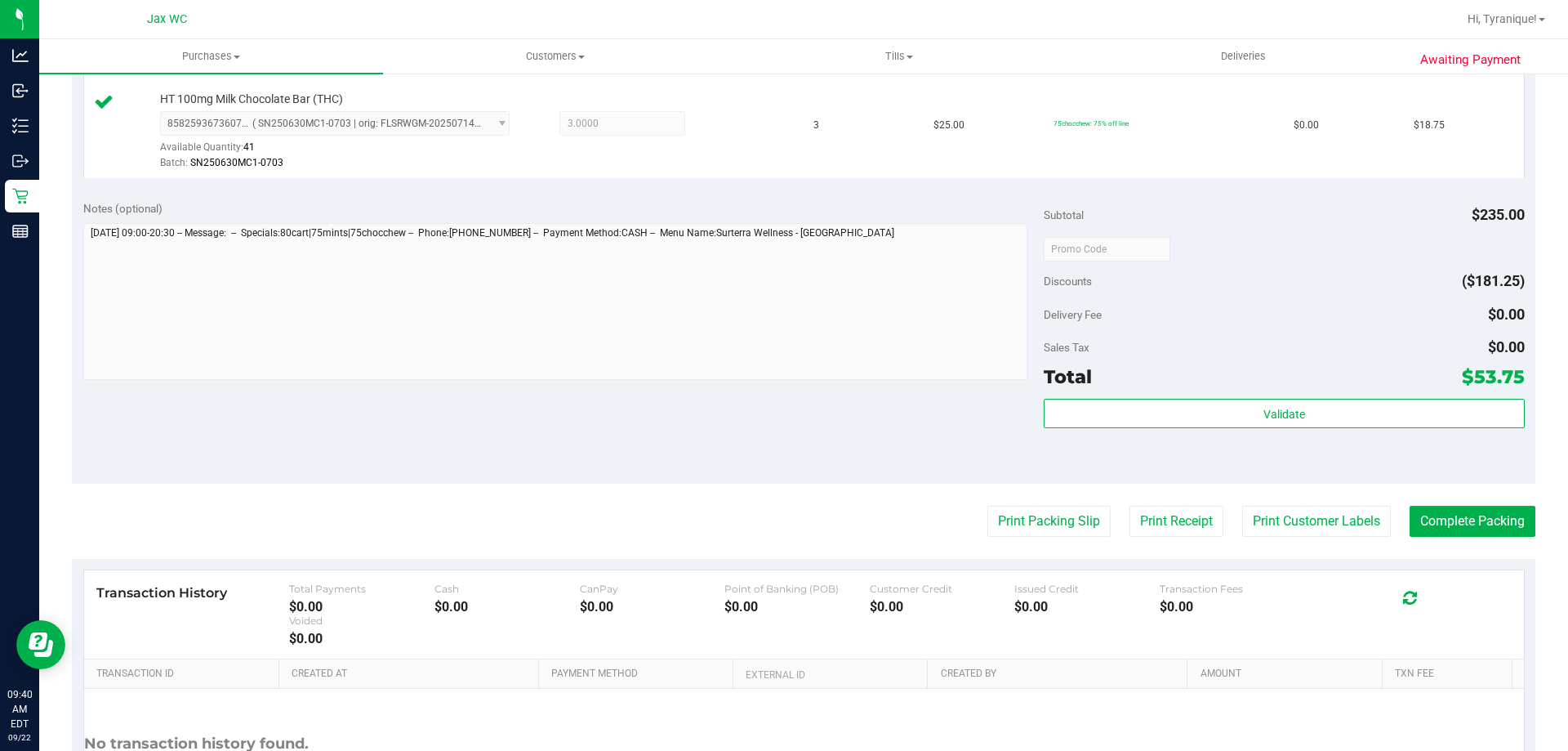
click at [1389, 435] on div "Validate" at bounding box center [1284, 435] width 481 height 74
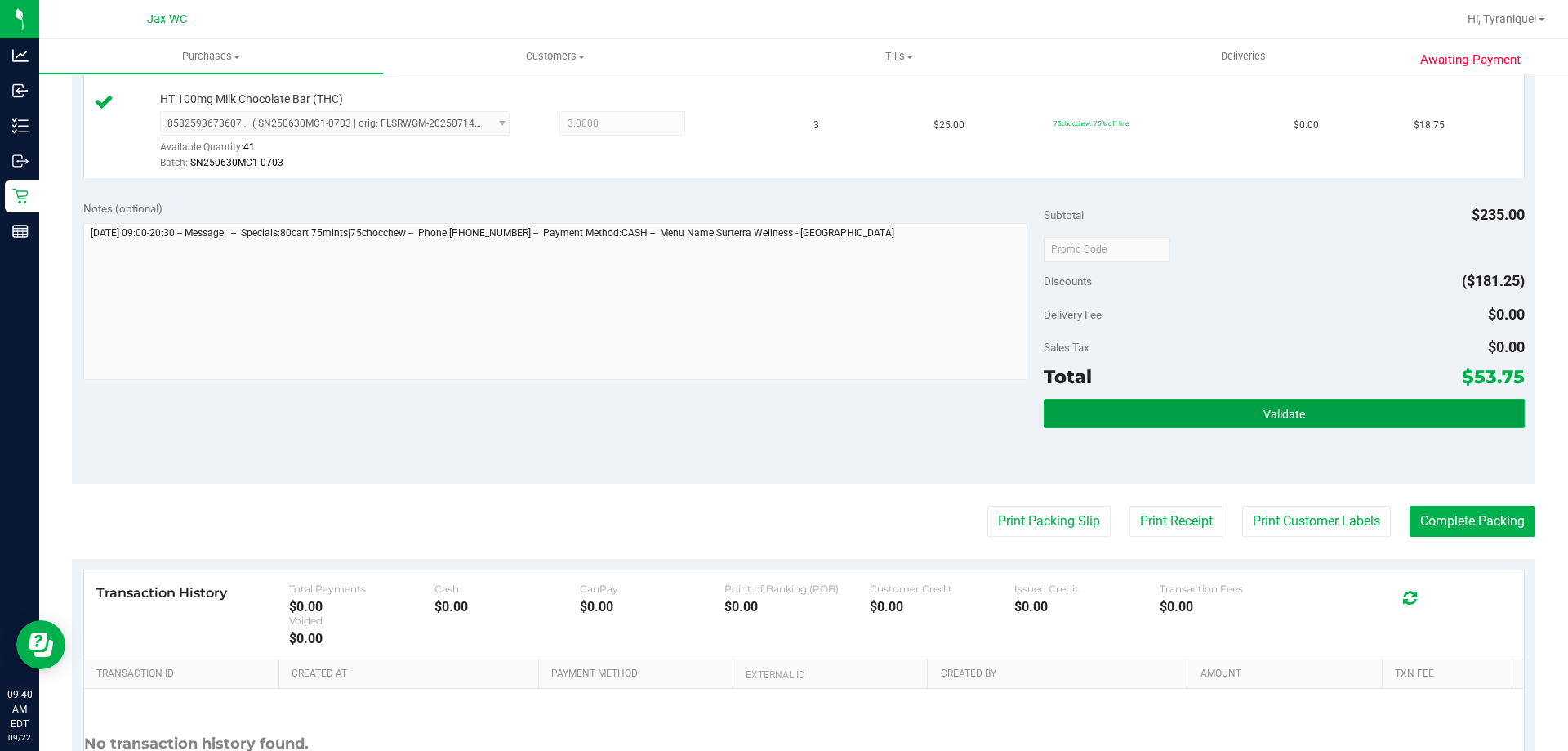
click at [1373, 413] on button "Validate" at bounding box center [1284, 414] width 481 height 30
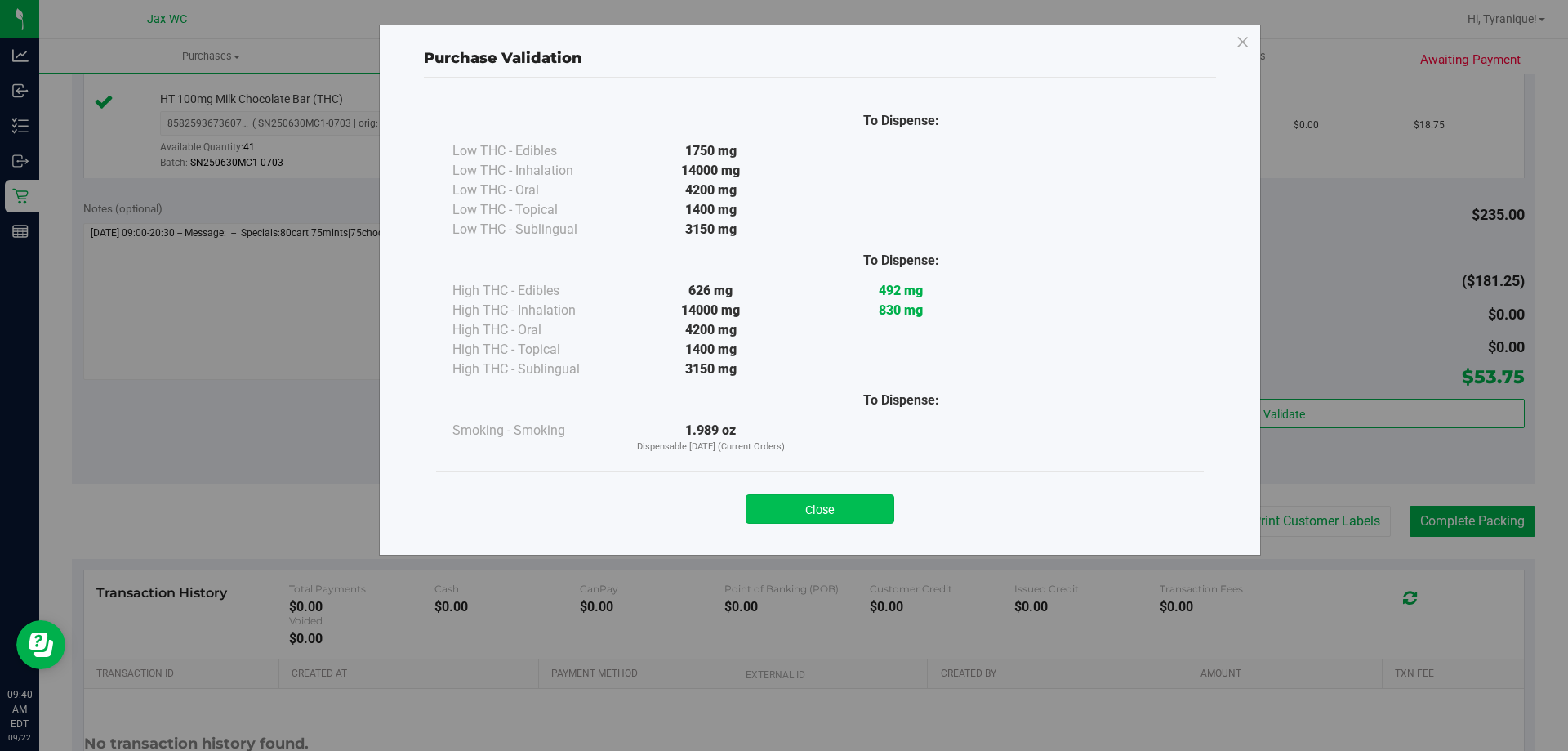
click at [828, 497] on button "Close" at bounding box center [820, 509] width 149 height 30
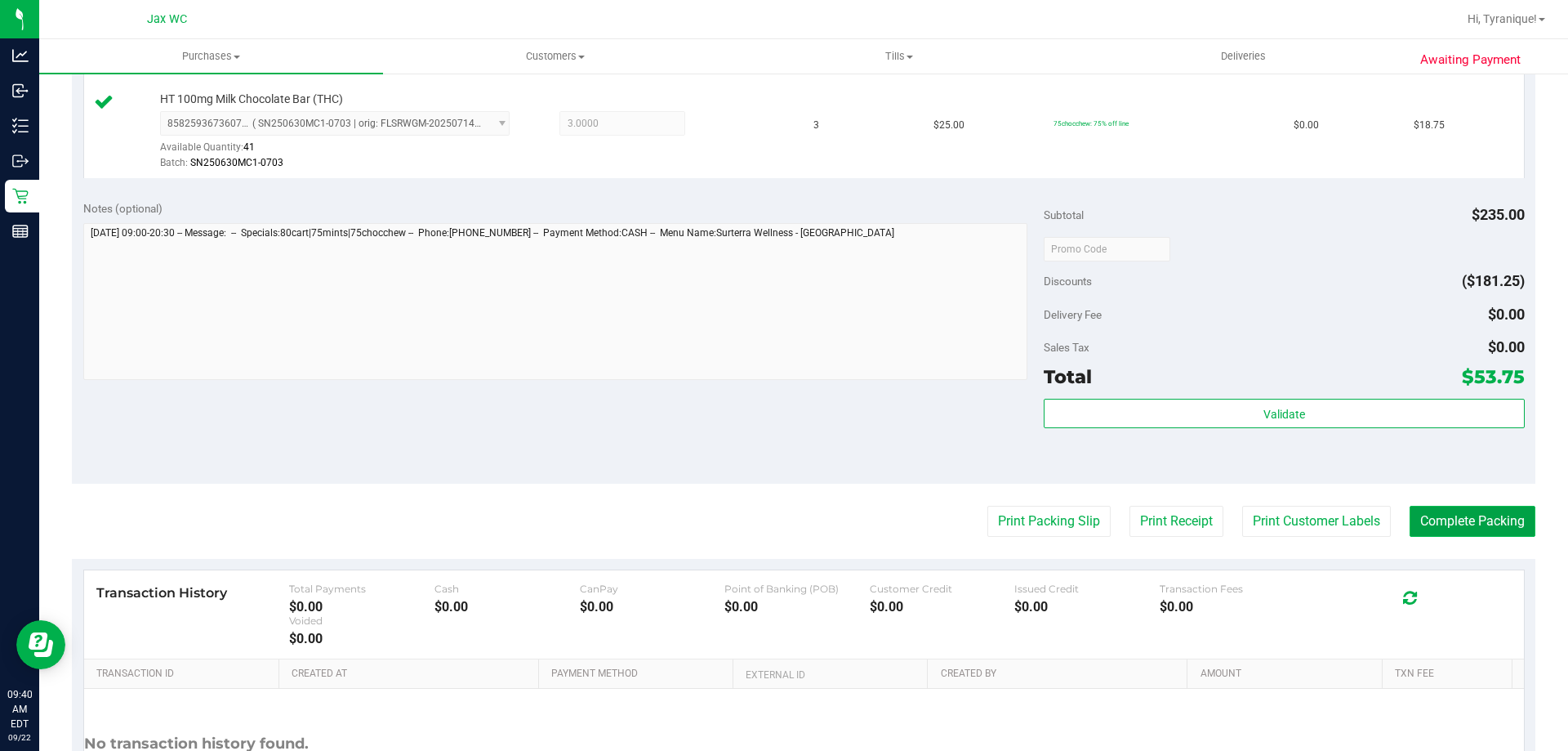
click at [1464, 522] on button "Complete Packing" at bounding box center [1472, 521] width 126 height 31
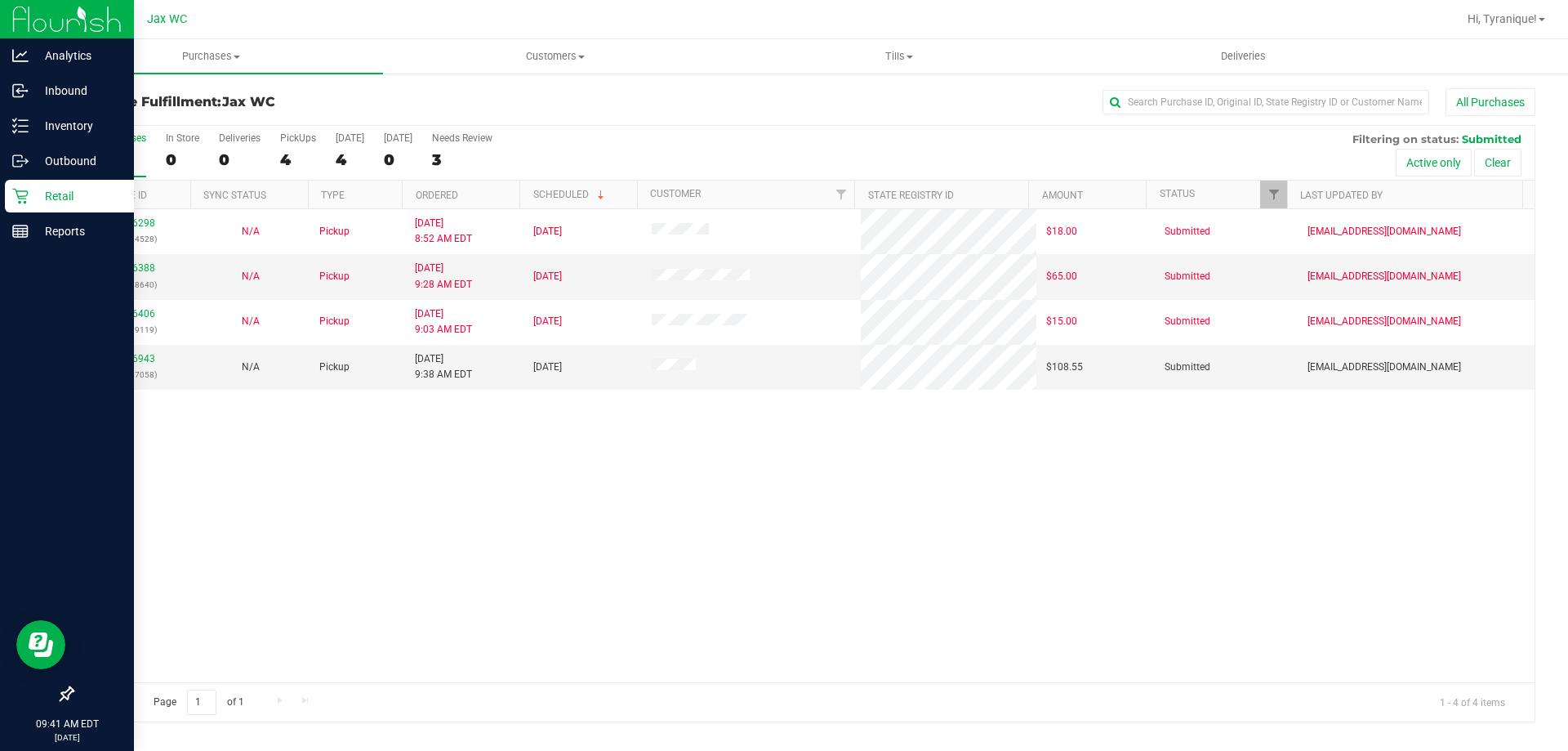
click at [22, 196] on icon at bounding box center [20, 196] width 16 height 16
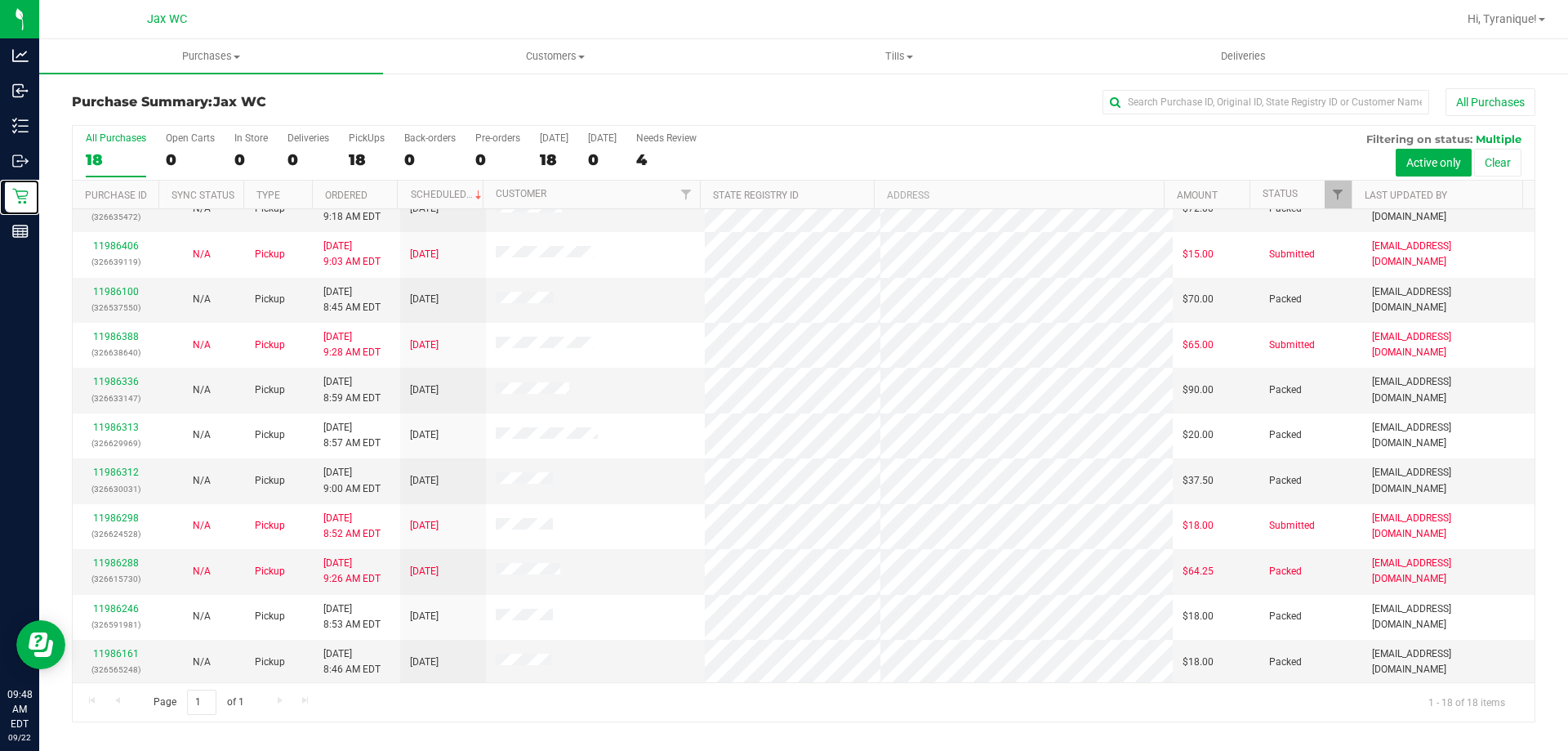
scroll to position [340, 0]
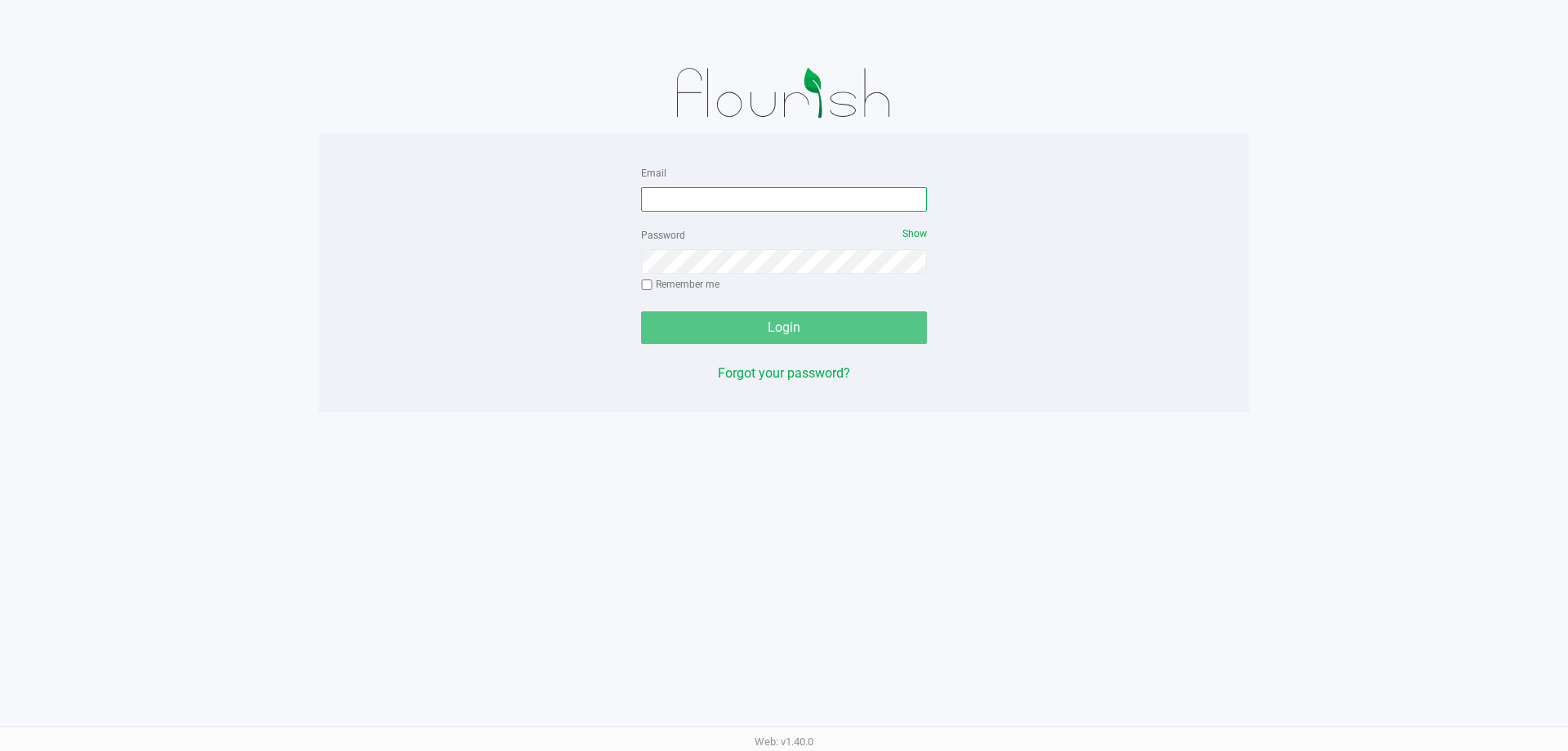
click at [672, 194] on input "Email" at bounding box center [784, 199] width 286 height 25
type input "[EMAIL_ADDRESS][DOMAIN_NAME]"
click at [641, 311] on button "Login" at bounding box center [784, 328] width 286 height 33
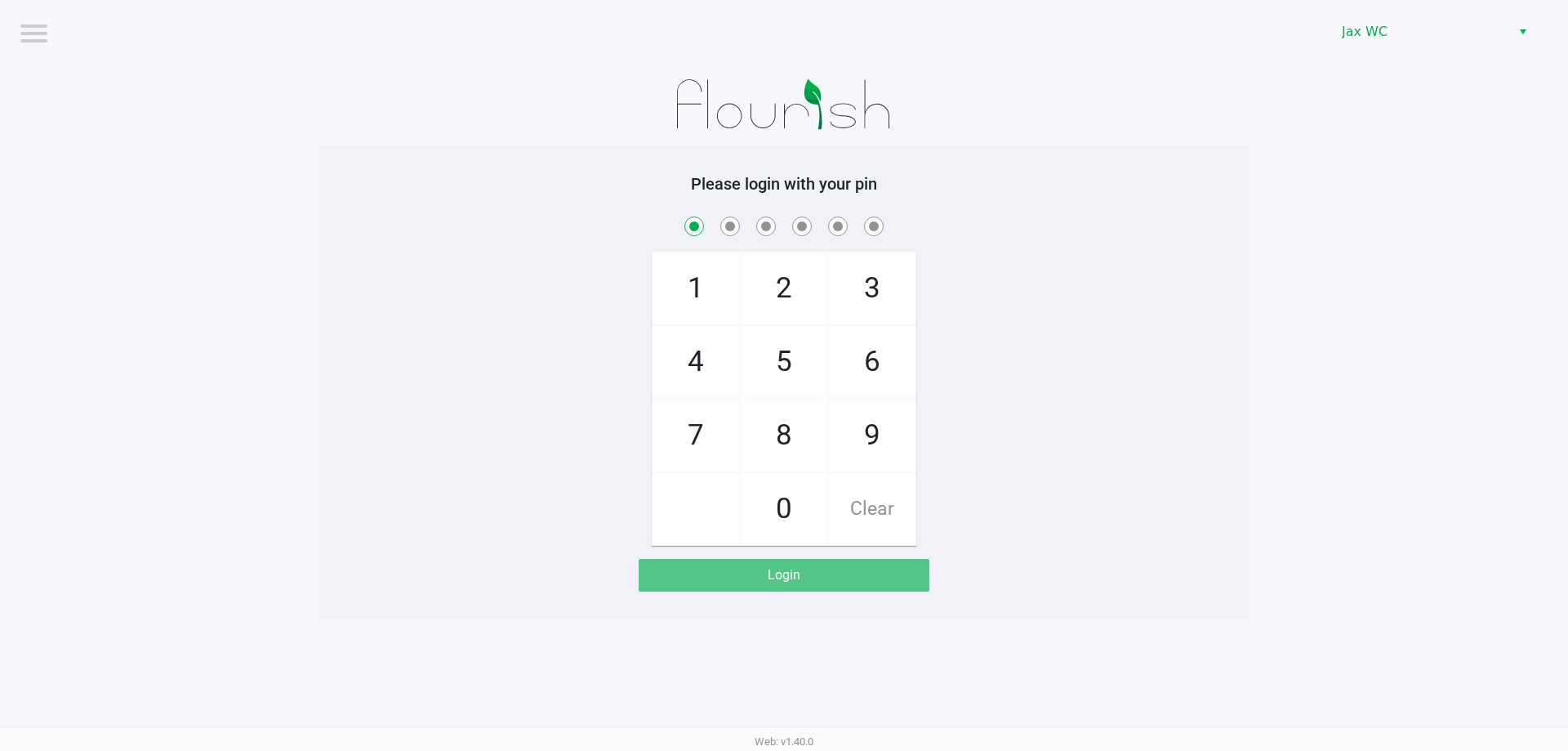
checkbox input "true"
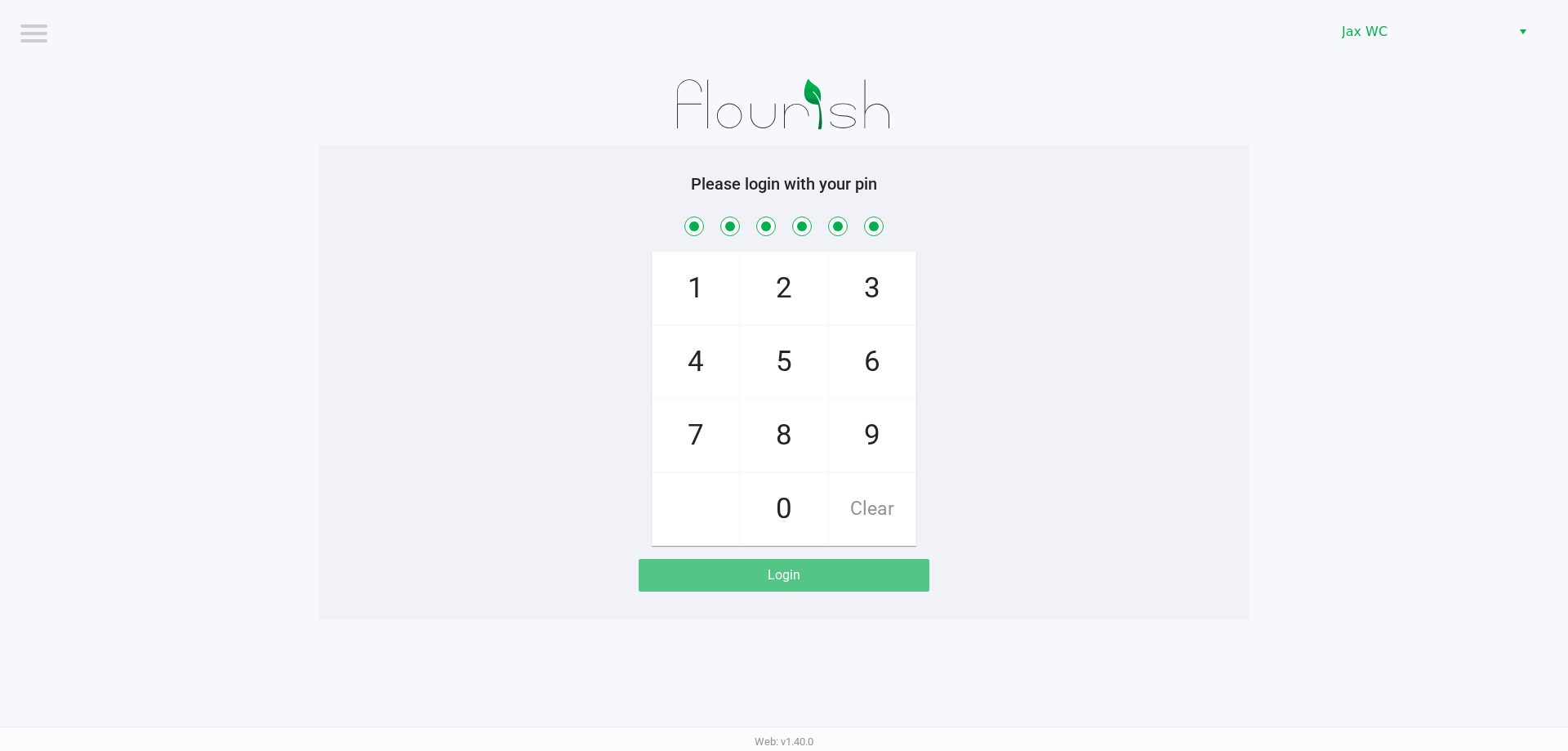
checkbox input "true"
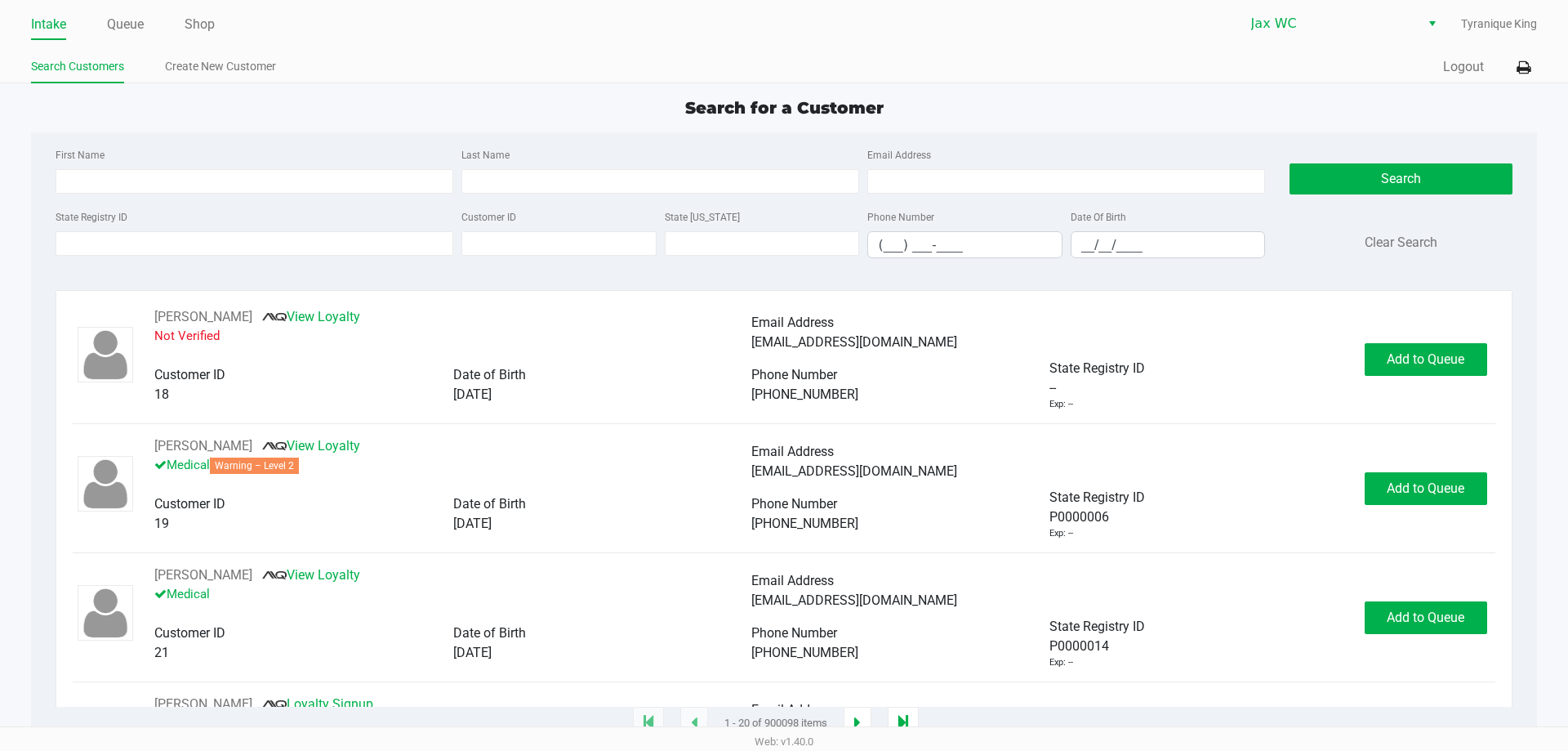
drag, startPoint x: 1343, startPoint y: 307, endPoint x: 1249, endPoint y: 252, distance: 108.9
drag, startPoint x: 1249, startPoint y: 252, endPoint x: 1518, endPoint y: 70, distance: 324.8
click at [1518, 70] on icon at bounding box center [1523, 68] width 14 height 12
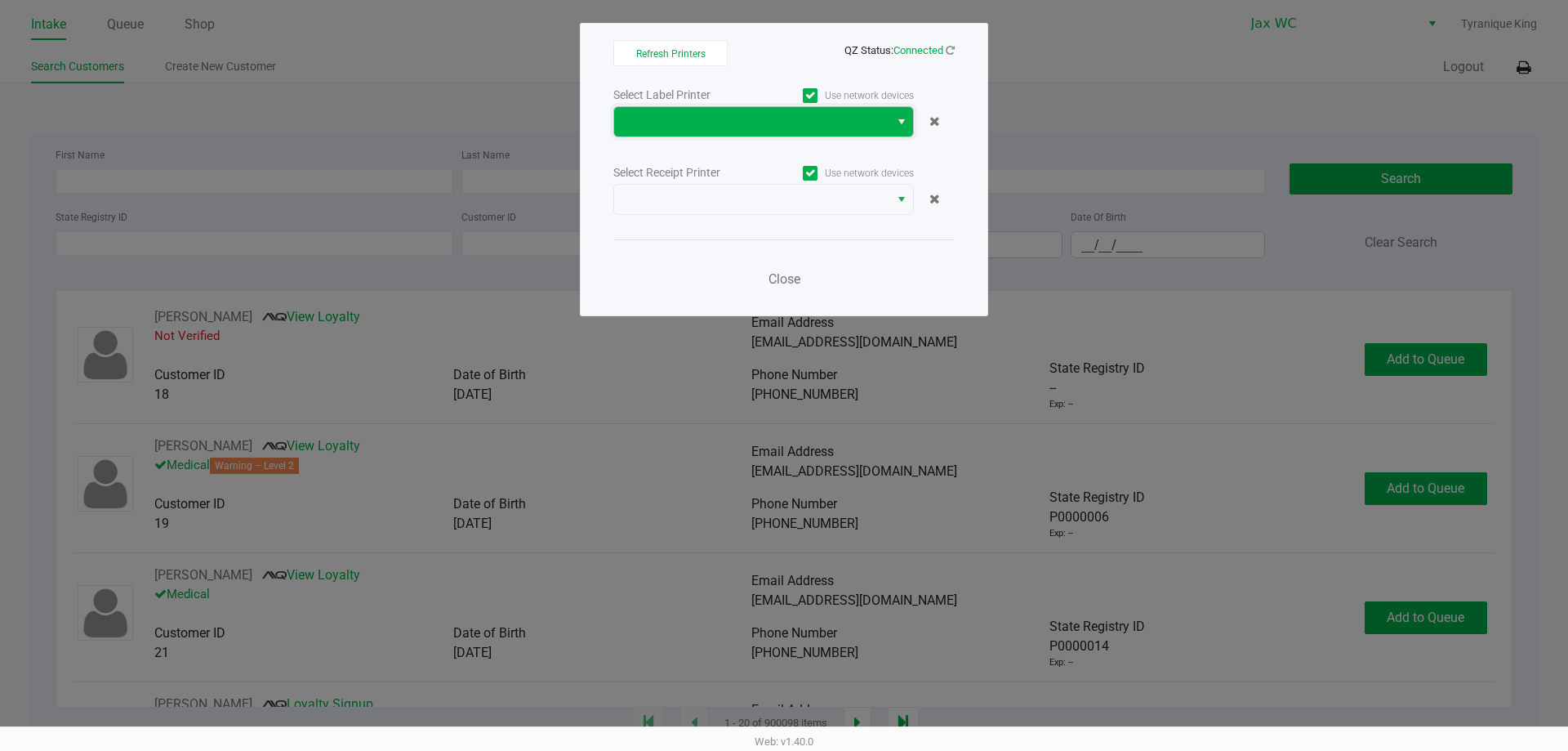
click at [843, 123] on span at bounding box center [752, 122] width 256 height 20
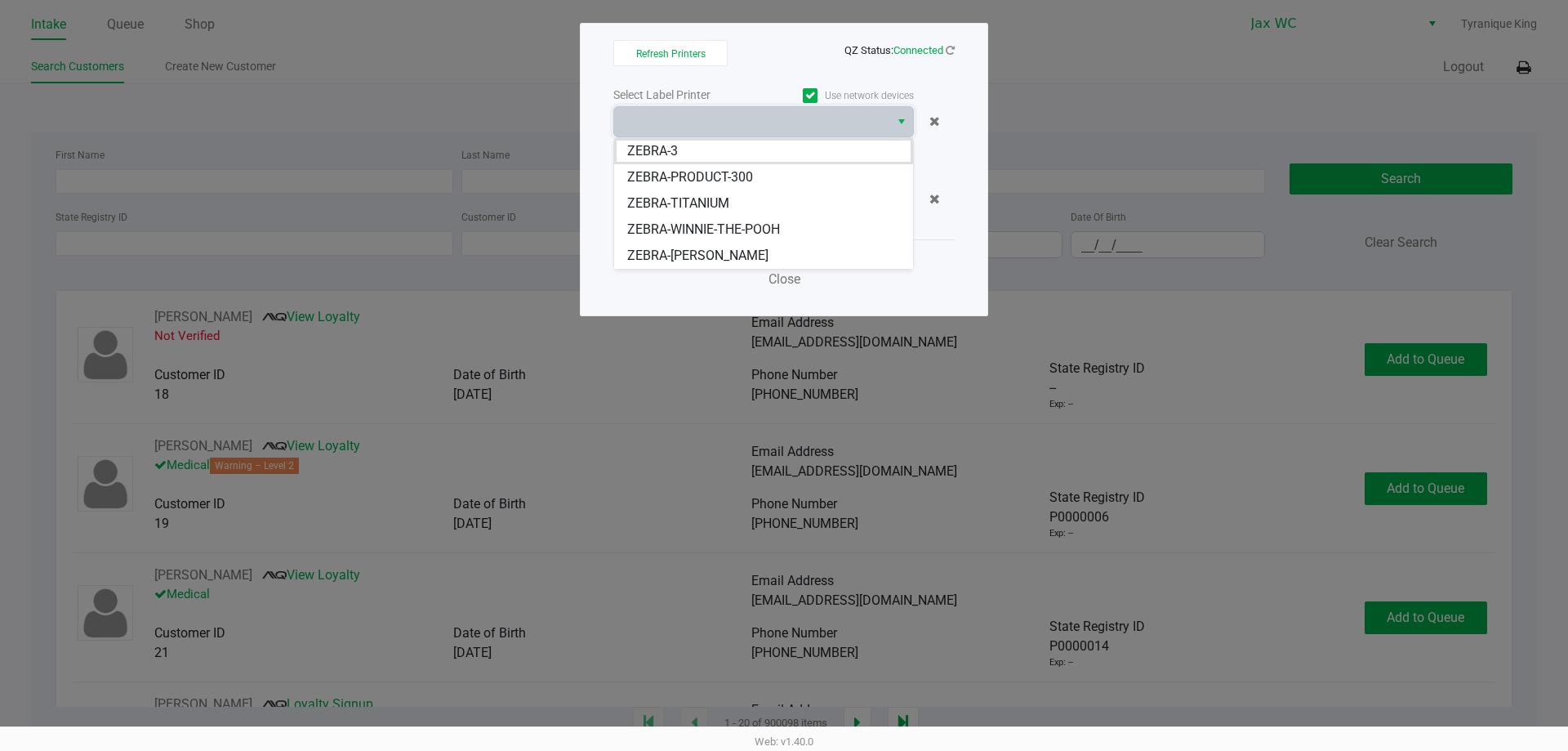
click at [732, 204] on li "ZEBRA-TITANIUM" at bounding box center [764, 203] width 299 height 26
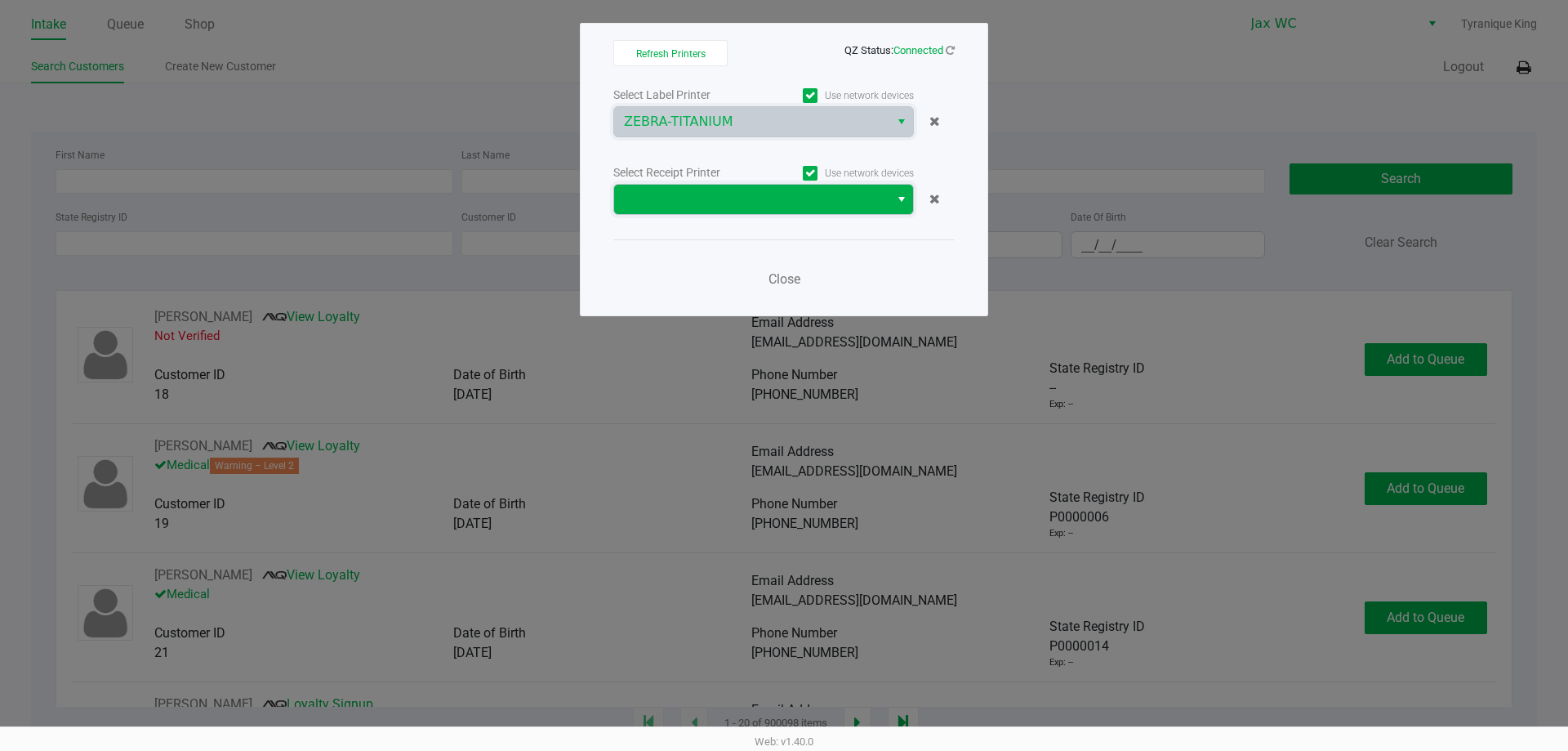
click at [738, 196] on span at bounding box center [752, 199] width 256 height 20
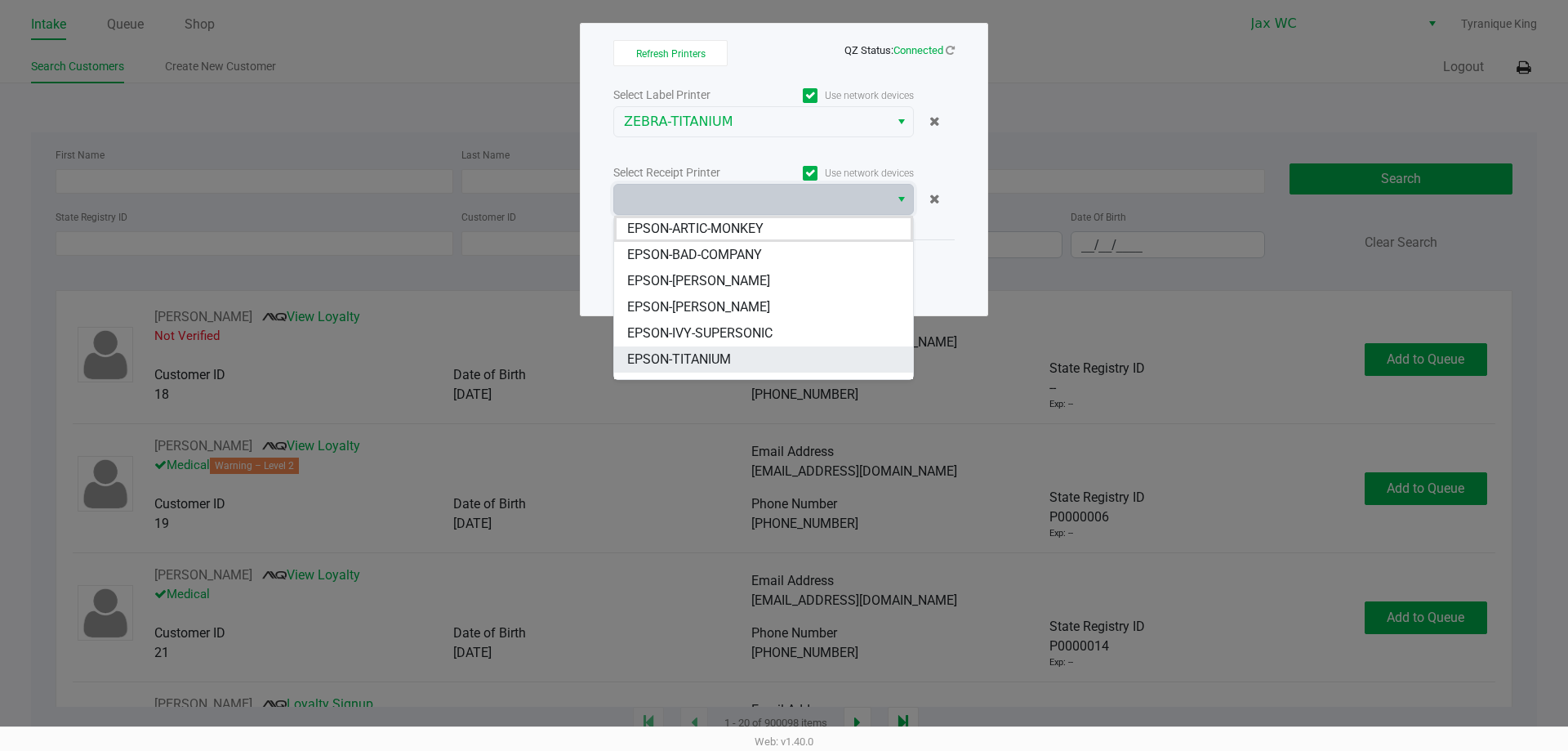
click at [725, 357] on span "EPSON-TITANIUM" at bounding box center [680, 359] width 104 height 20
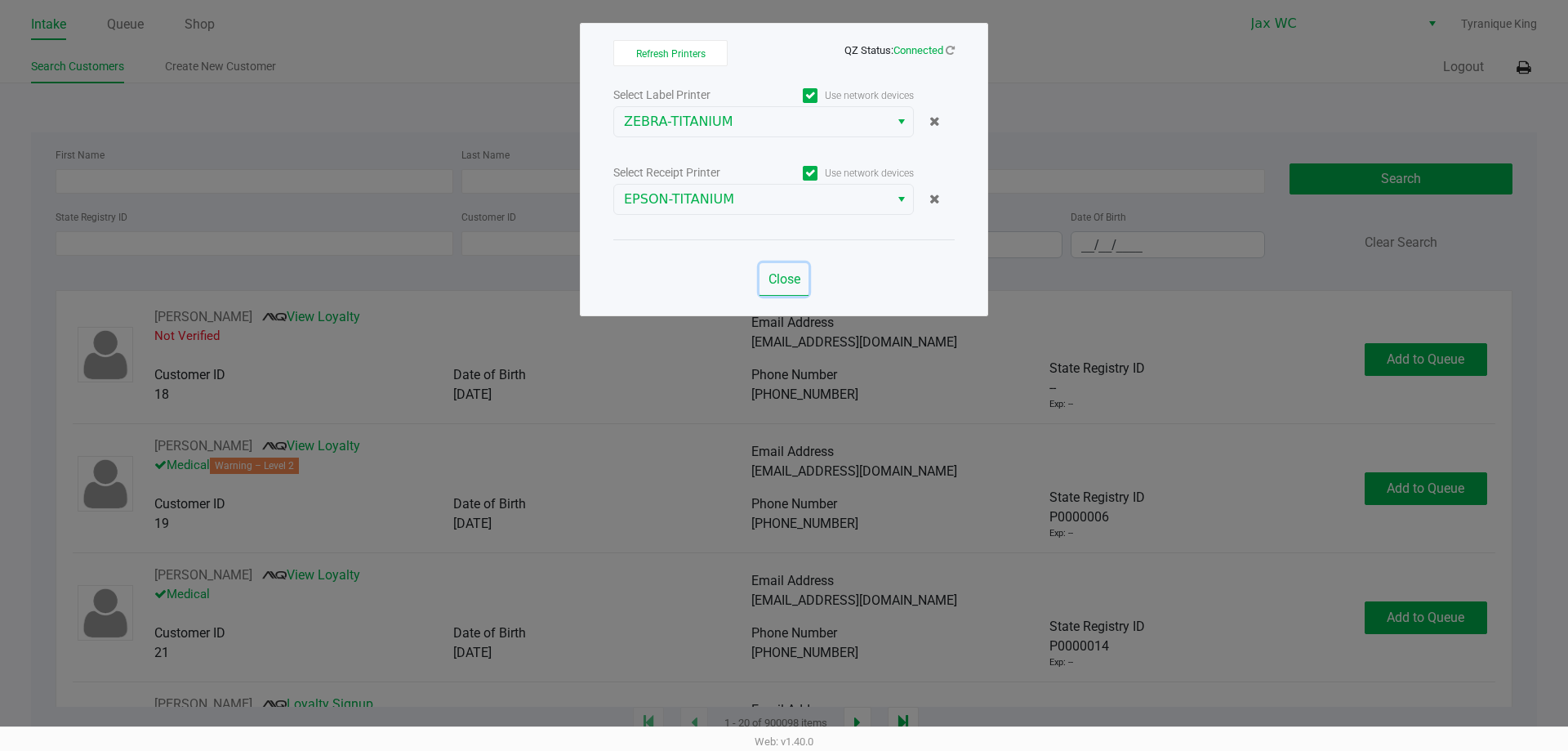
click at [784, 281] on span "Close" at bounding box center [784, 278] width 32 height 16
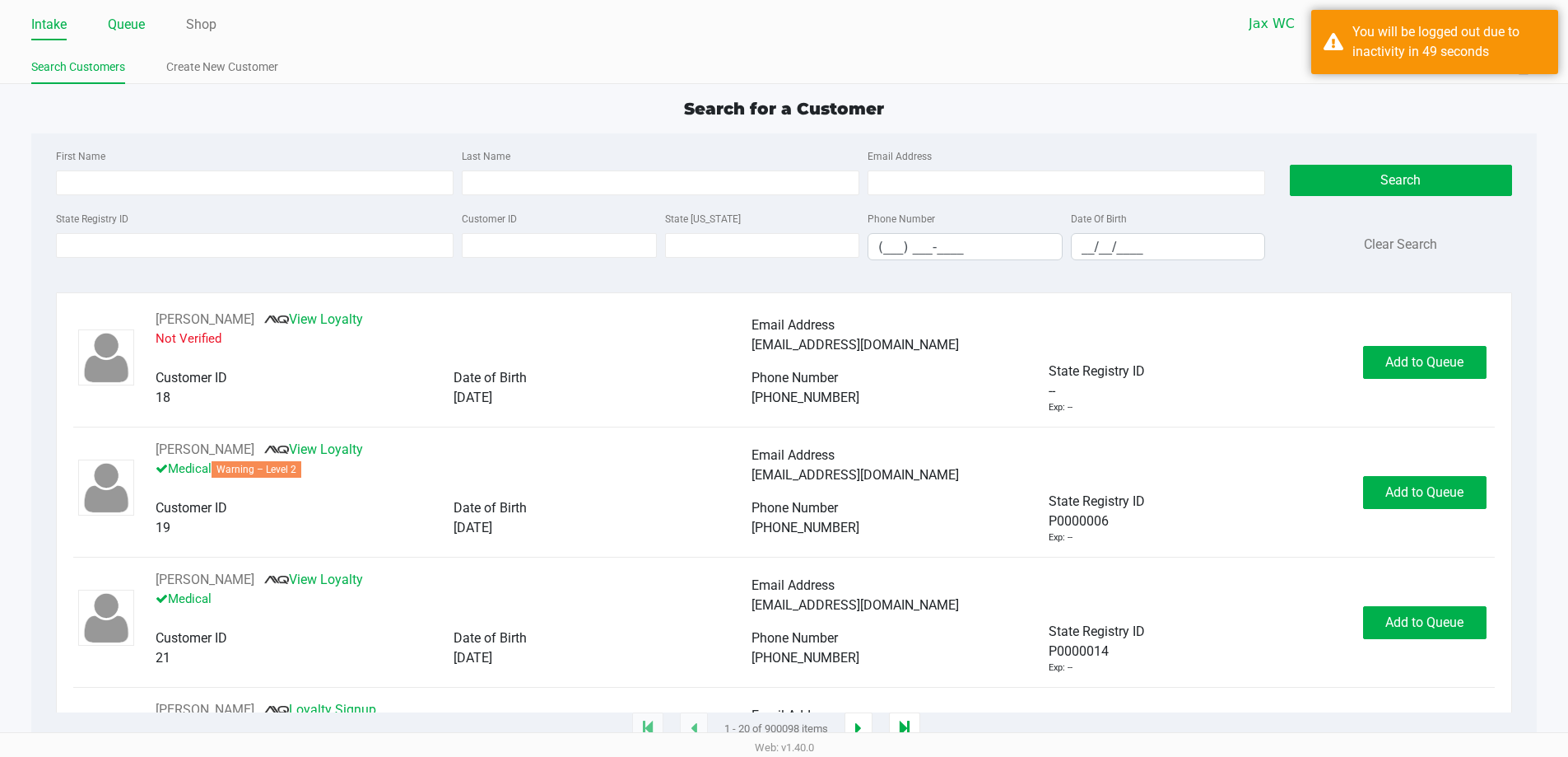
click at [141, 22] on link "Queue" at bounding box center [127, 25] width 37 height 23
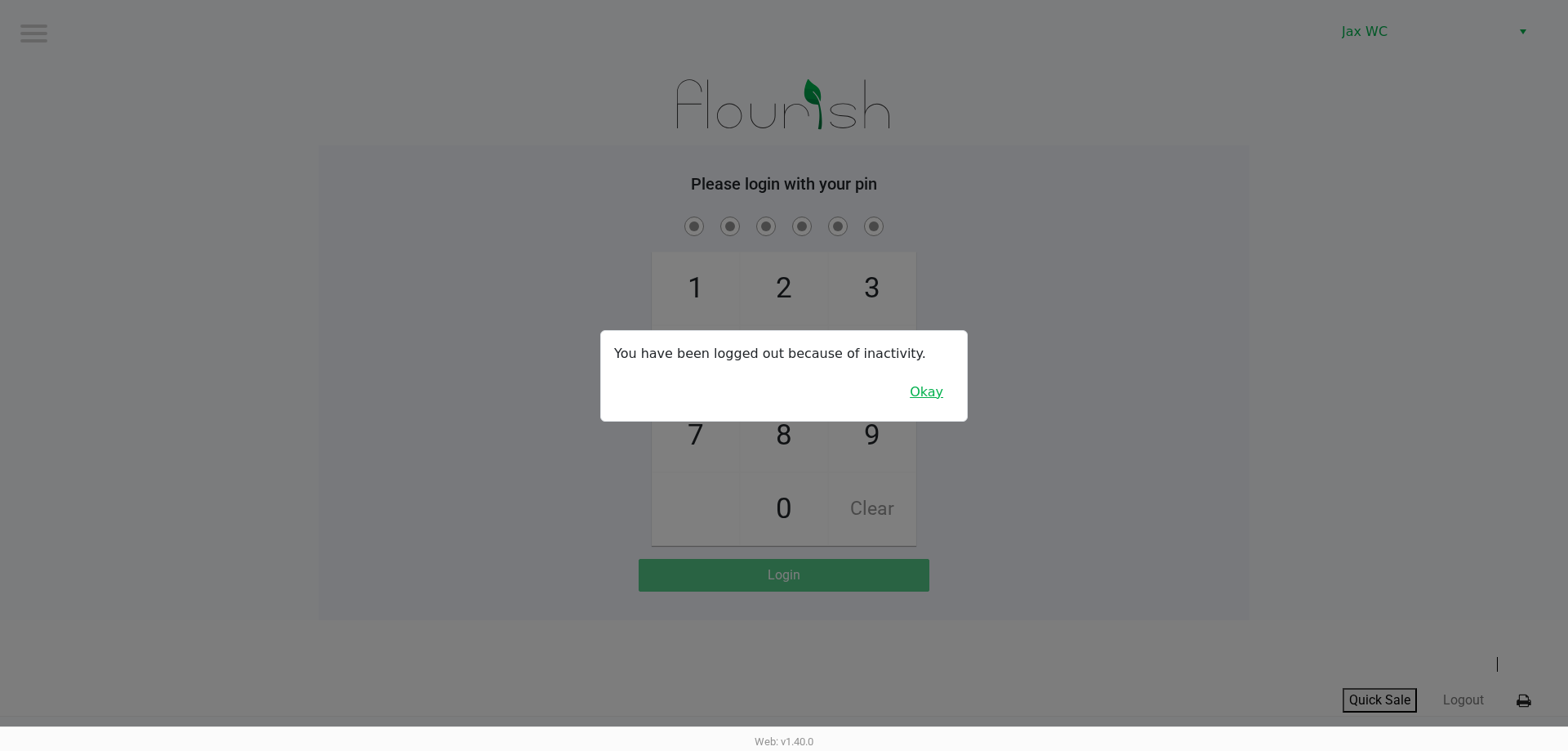
click at [913, 387] on button "Okay" at bounding box center [926, 392] width 54 height 31
click at [1028, 401] on div at bounding box center [784, 375] width 1568 height 751
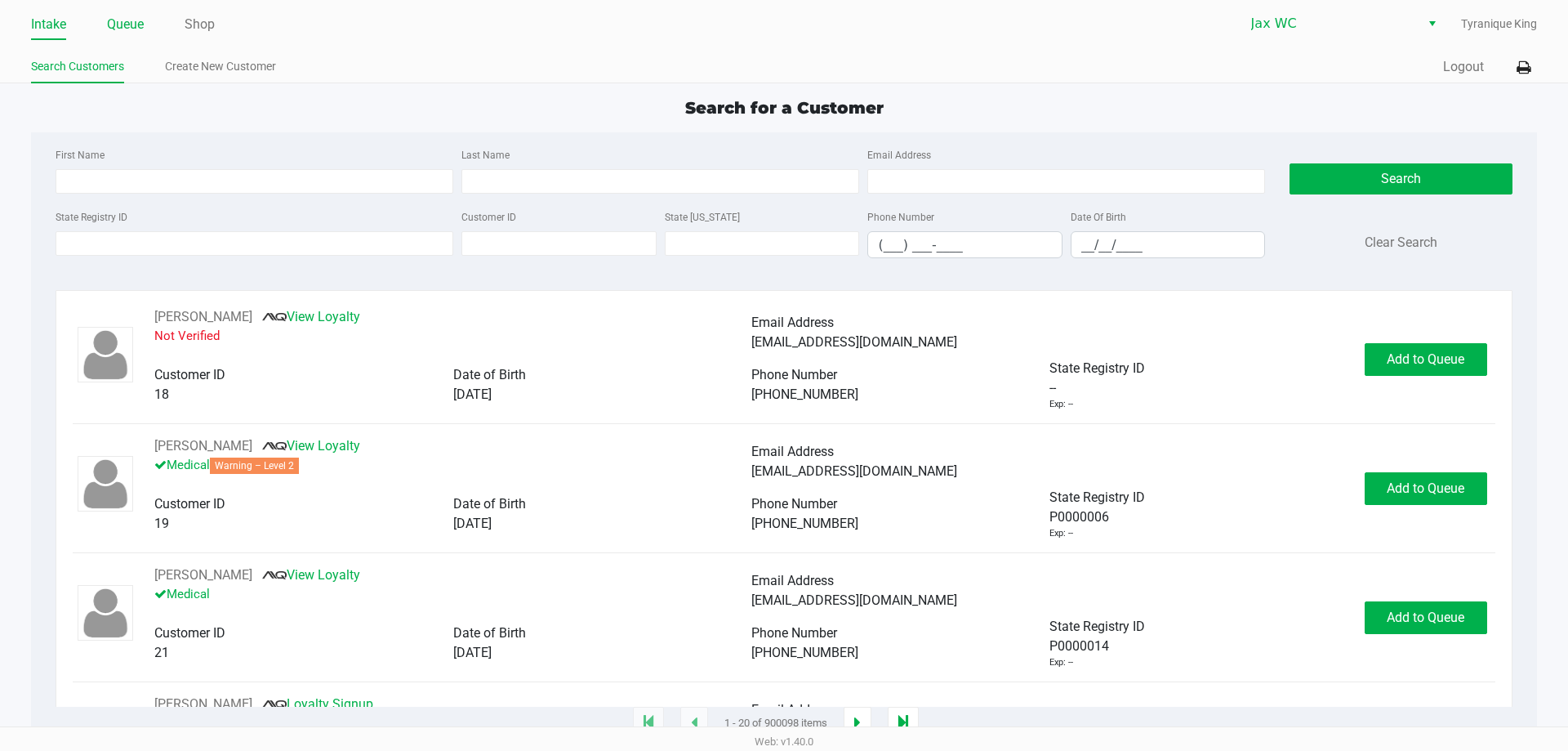
click at [127, 17] on link "Queue" at bounding box center [126, 25] width 37 height 23
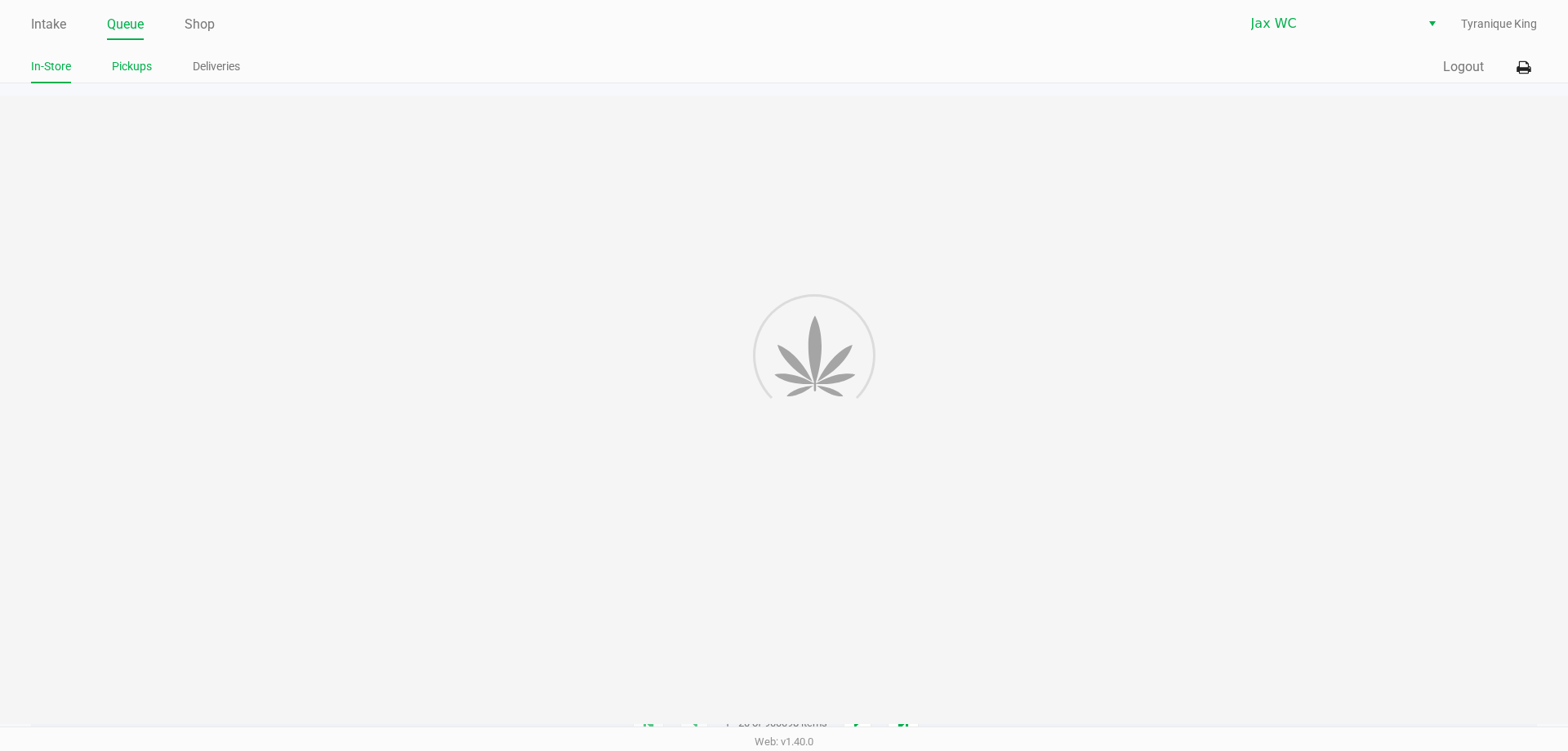
click at [147, 59] on link "Pickups" at bounding box center [132, 66] width 40 height 21
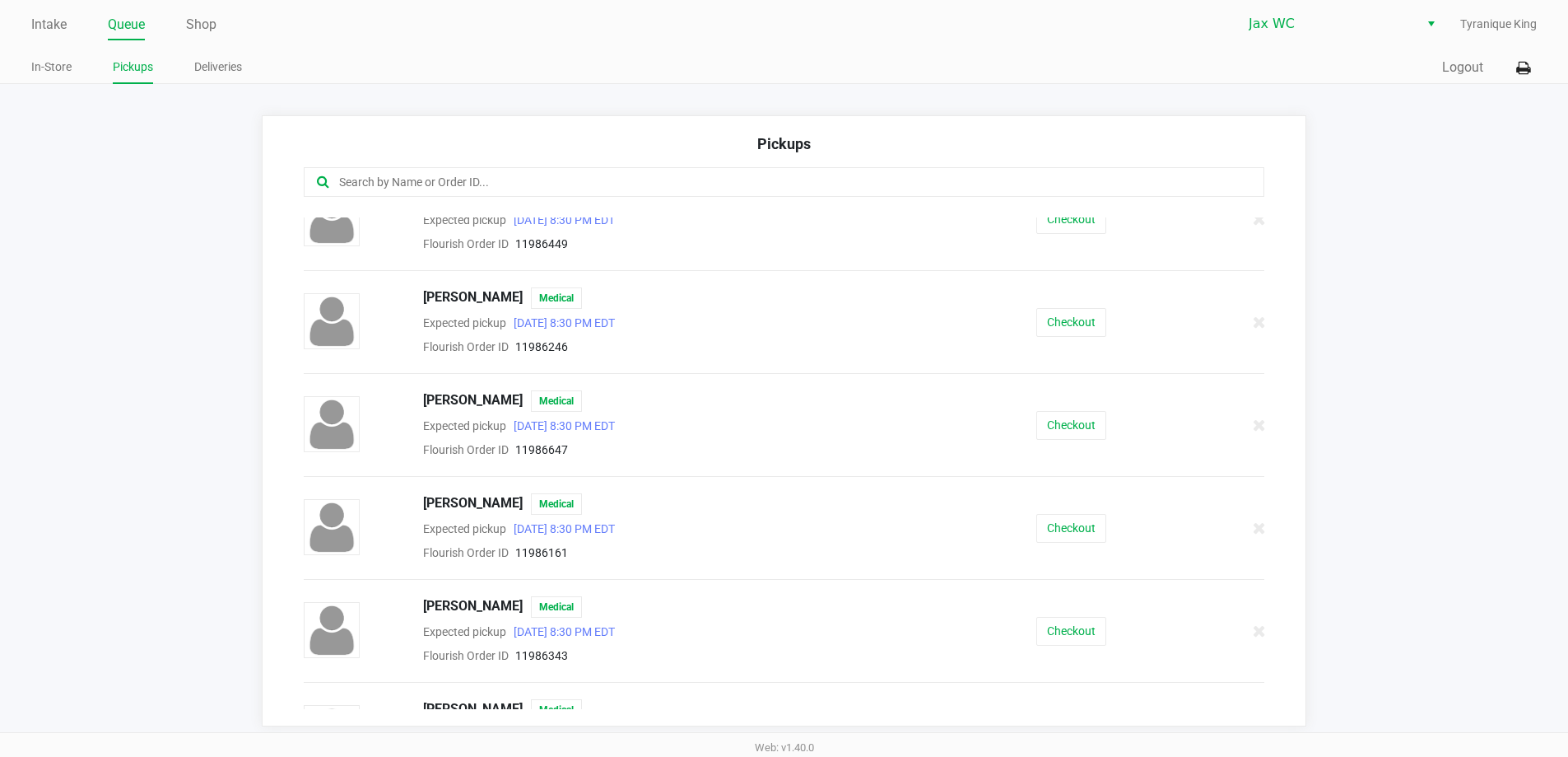
scroll to position [813, 0]
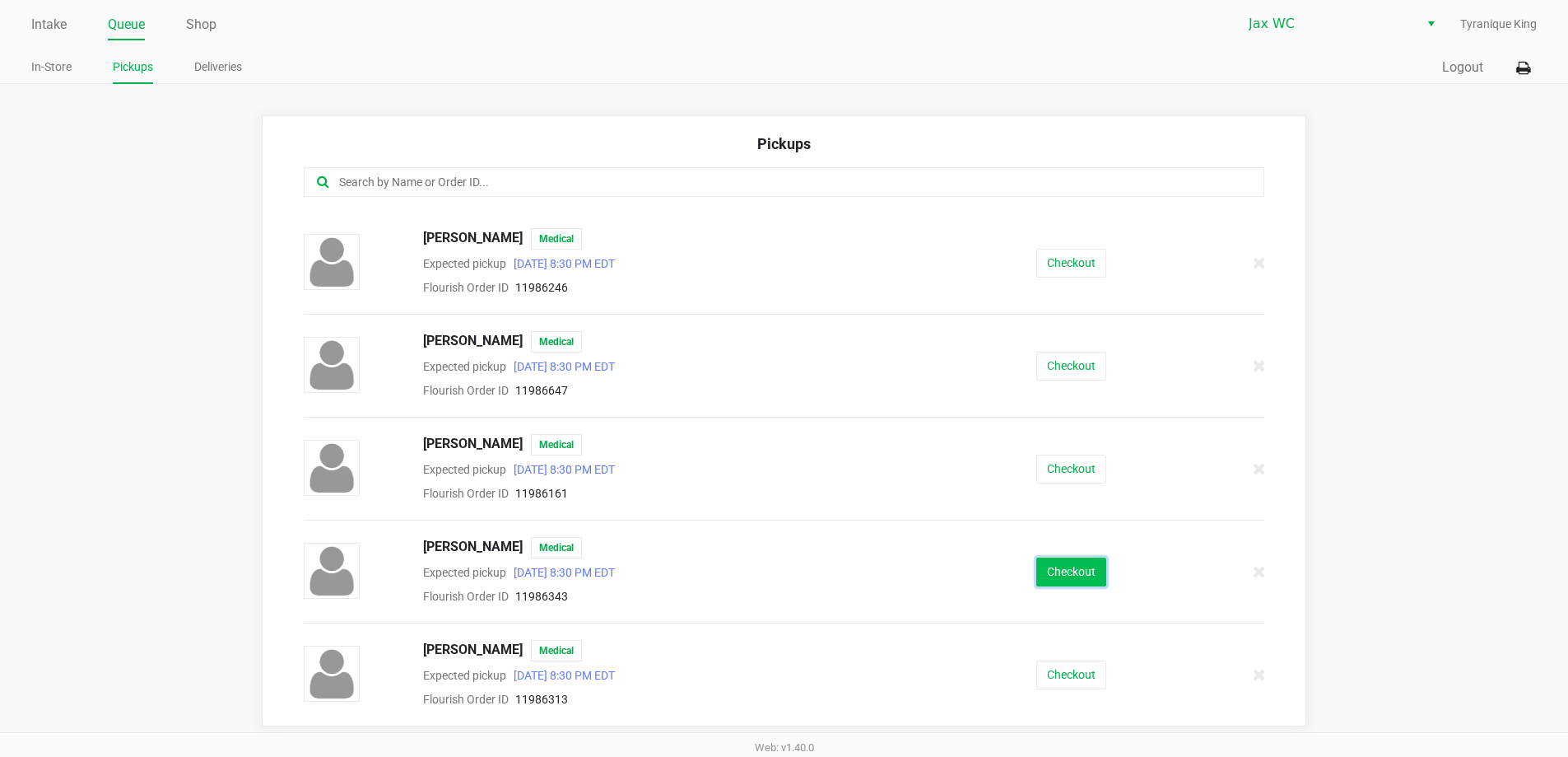
click at [1065, 580] on button "Checkout" at bounding box center [1071, 572] width 70 height 29
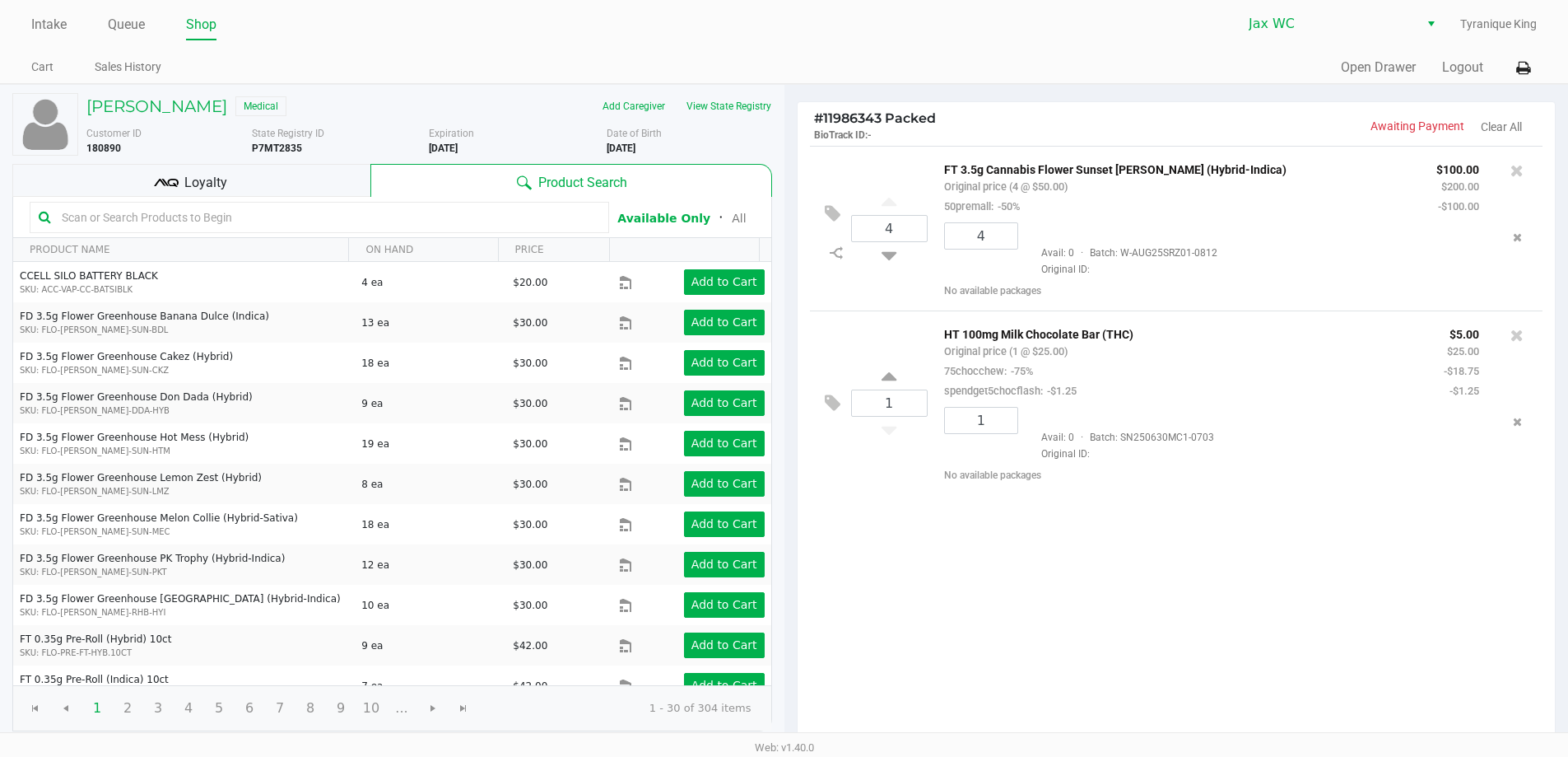
click at [313, 167] on div "Loyalty" at bounding box center [191, 181] width 358 height 33
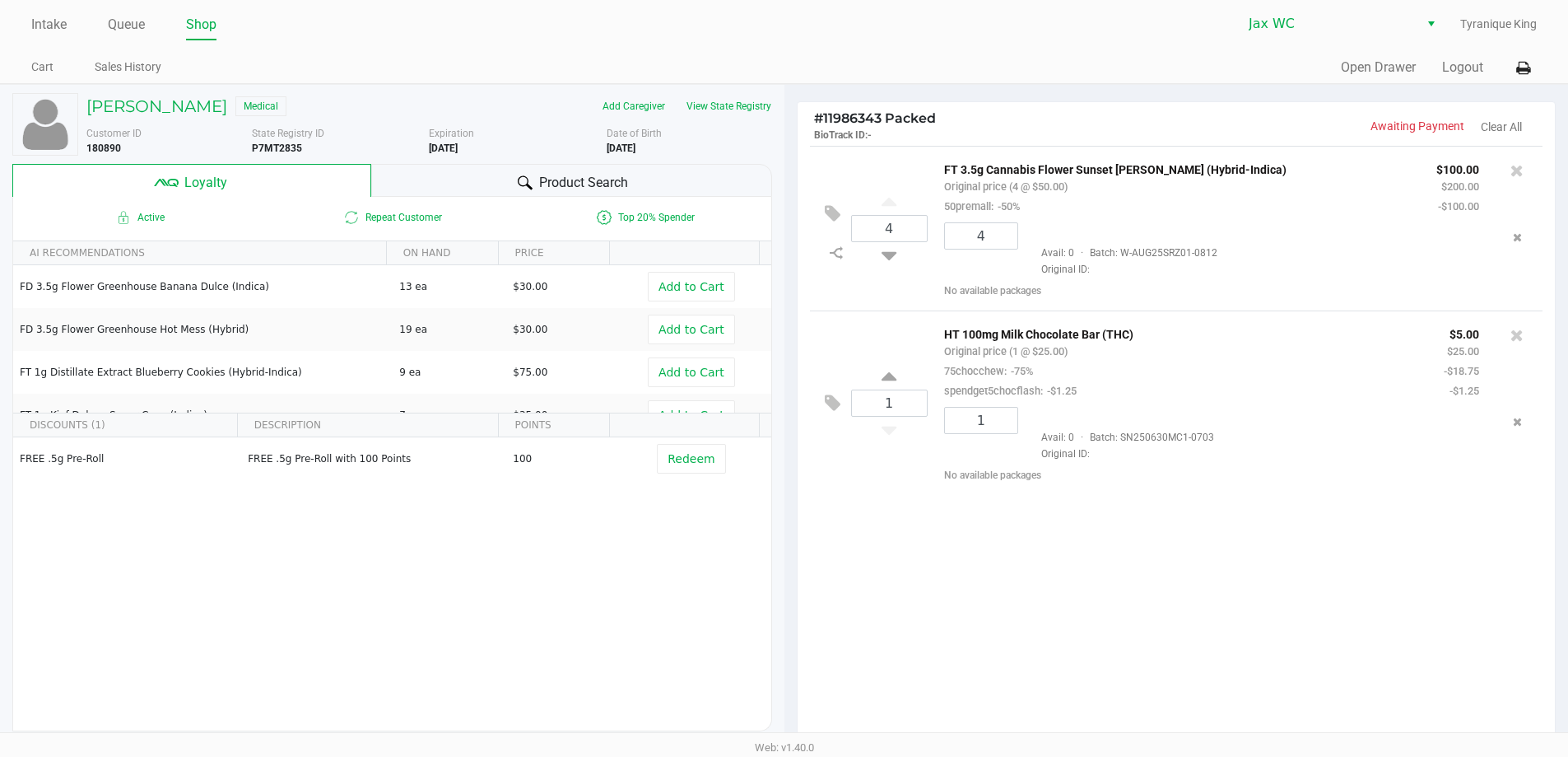
click at [1117, 546] on div "4 FT 3.5g Cannabis Flower Sunset Runtz (Hybrid-Indica) Original price (4 @ $50.…" at bounding box center [1176, 445] width 758 height 598
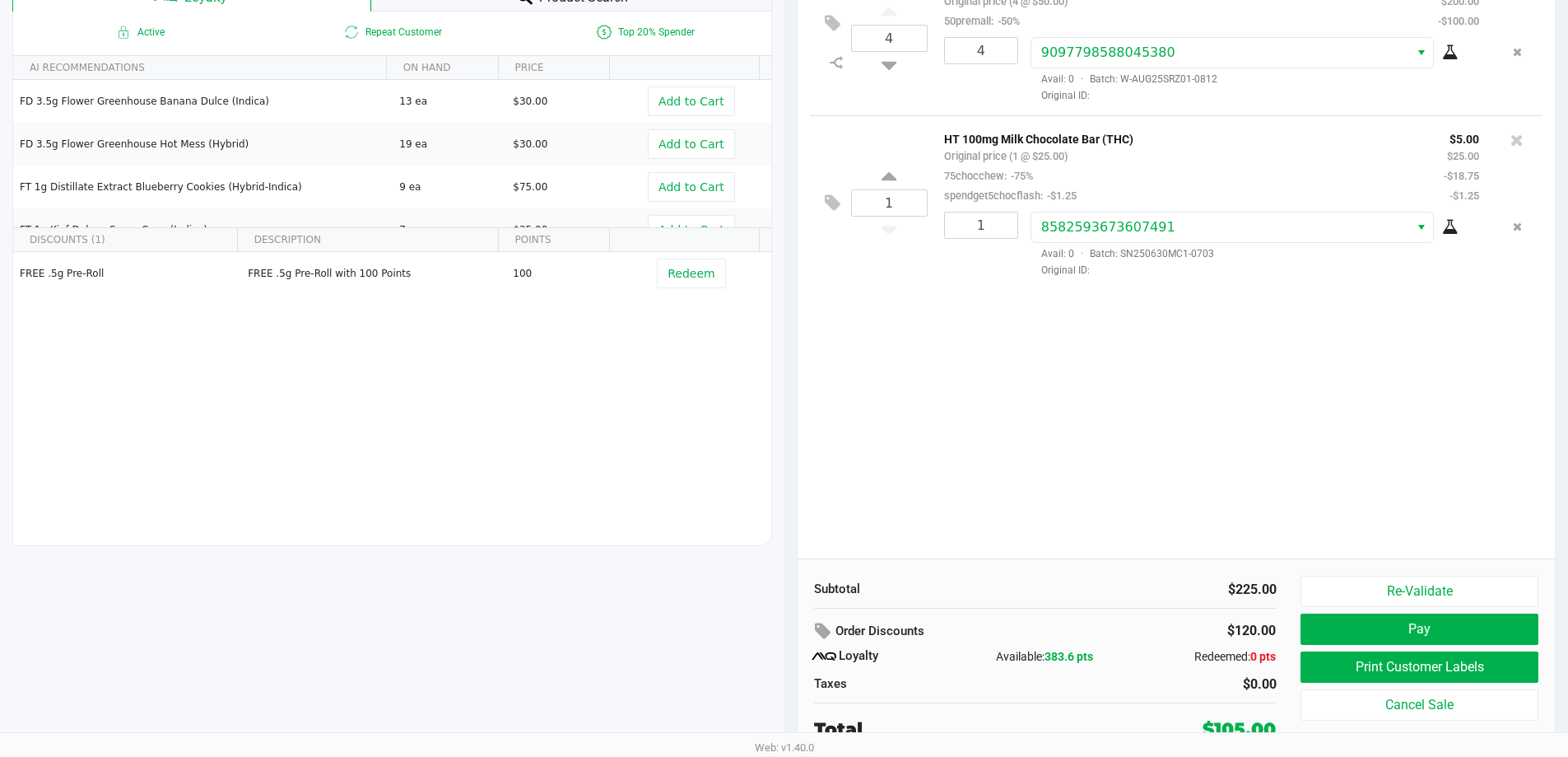
scroll to position [188, 0]
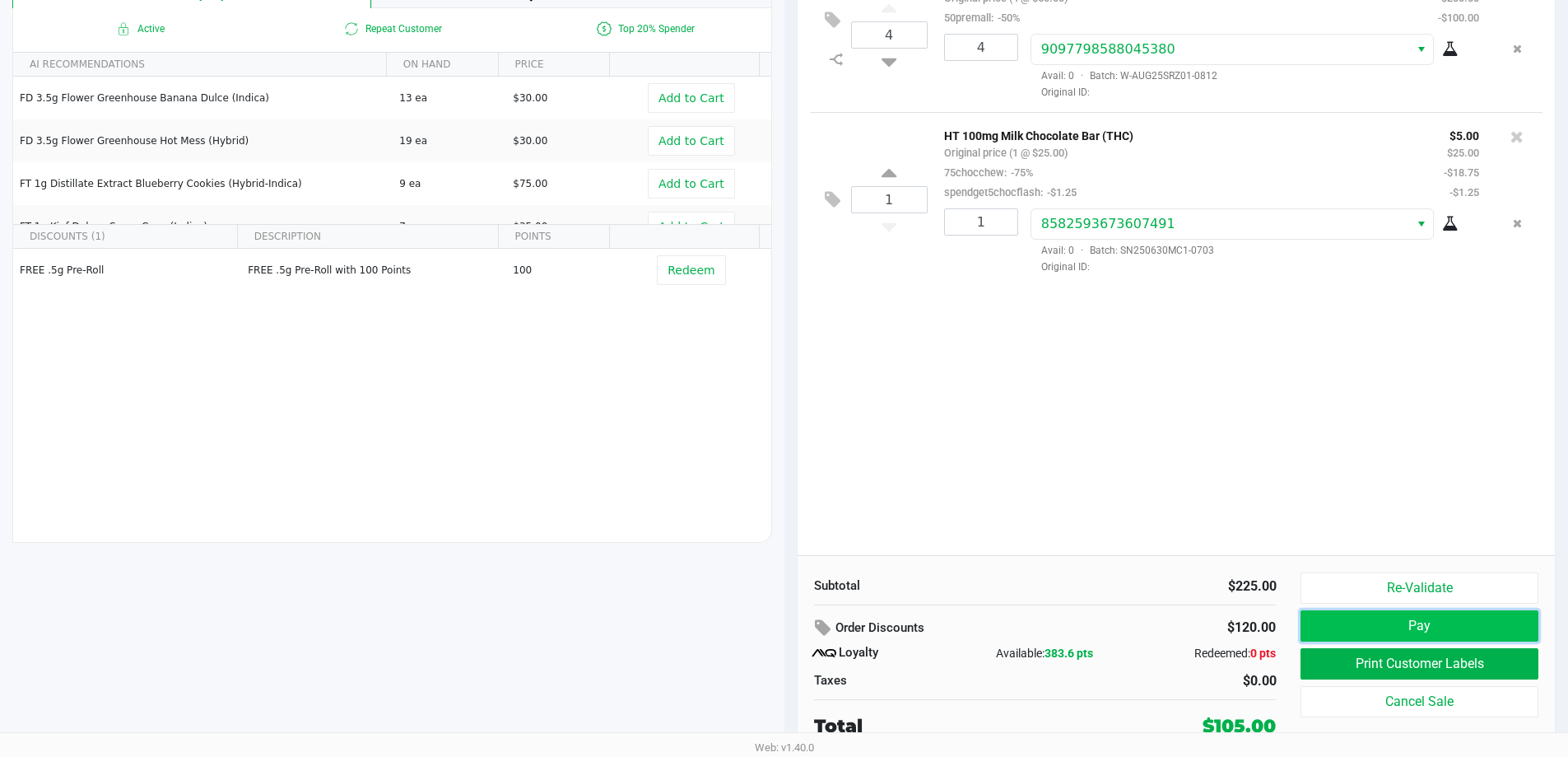
click at [1352, 626] on button "Pay" at bounding box center [1419, 626] width 237 height 32
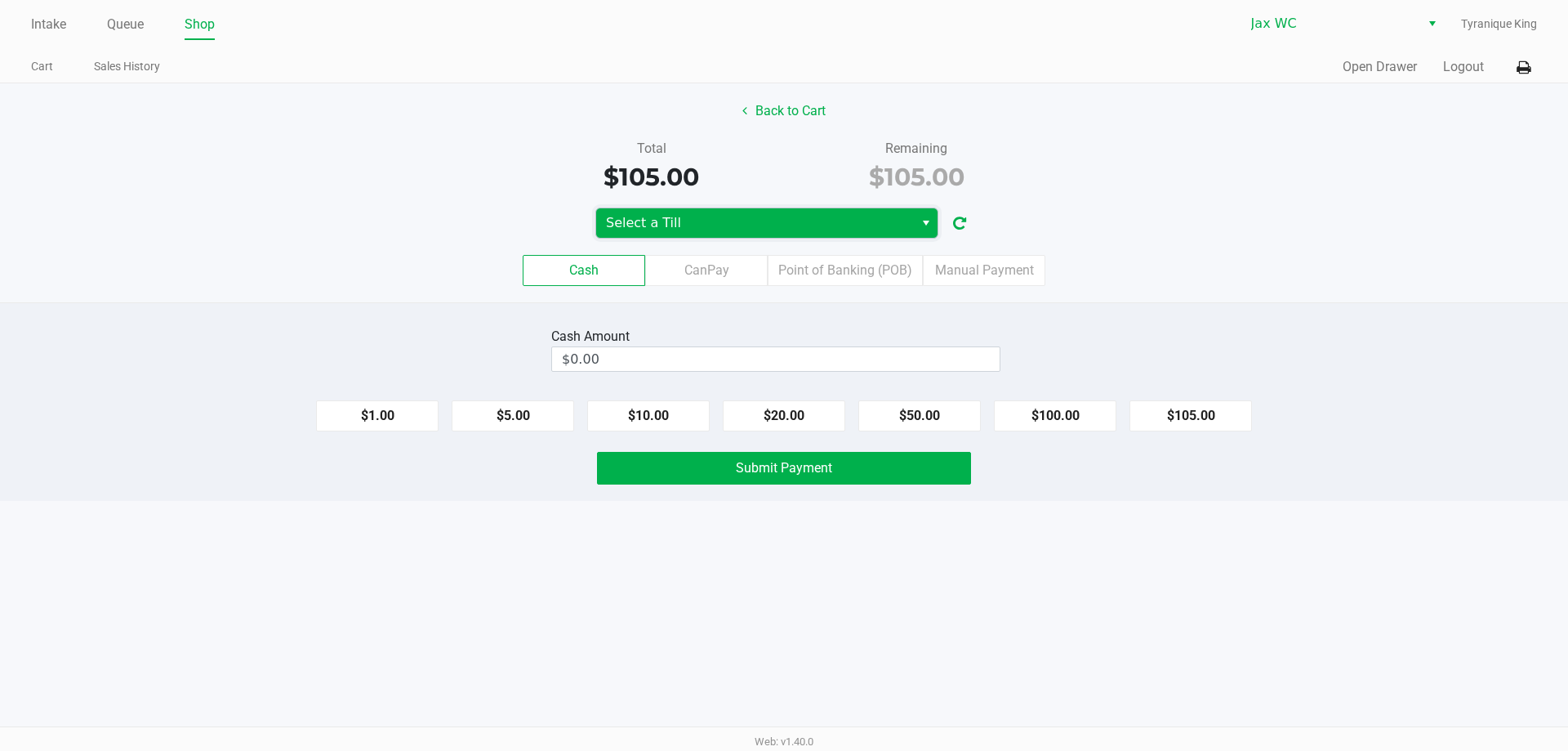
click at [674, 226] on span "Select a Till" at bounding box center [755, 223] width 298 height 20
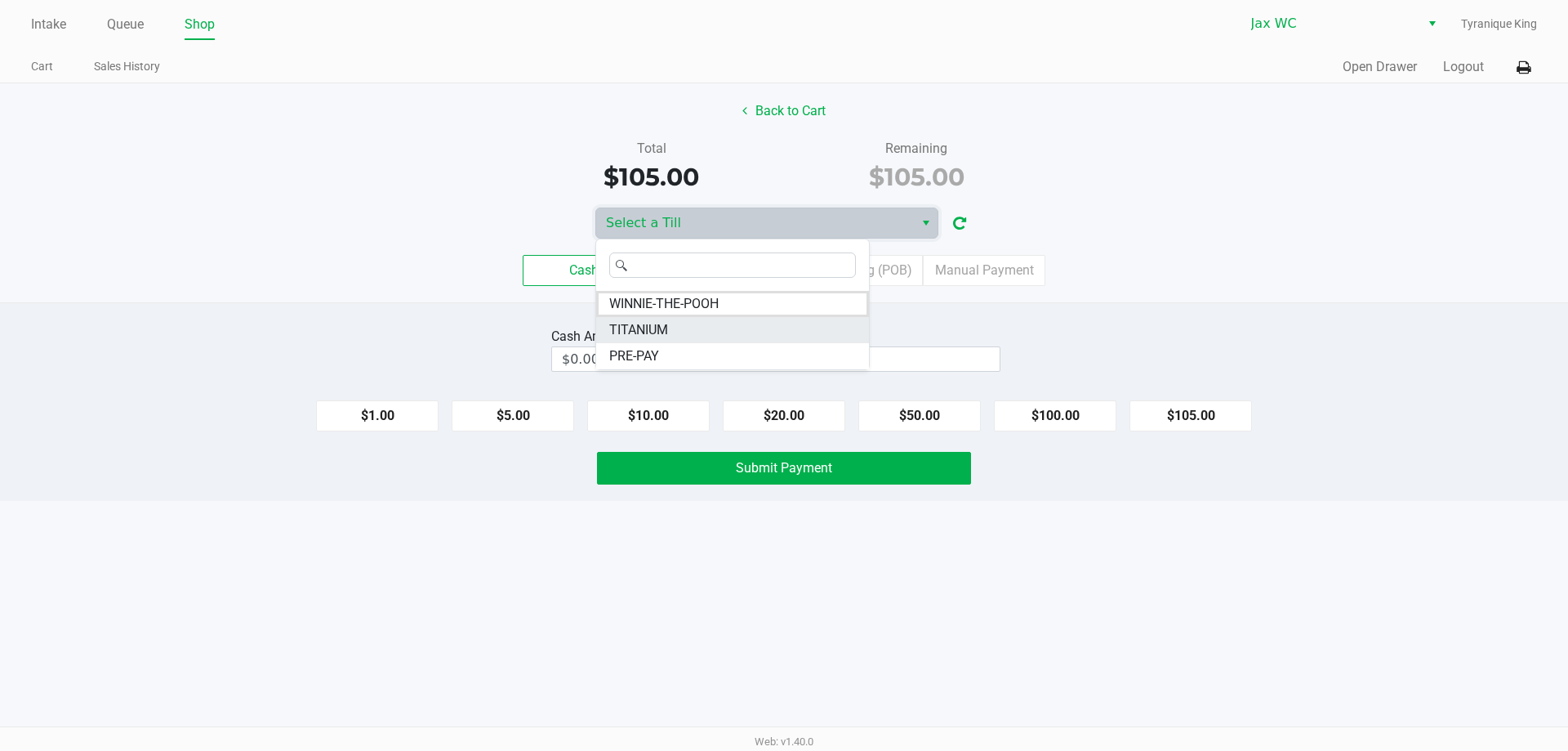
click at [668, 328] on span "TITANIUM" at bounding box center [638, 330] width 59 height 20
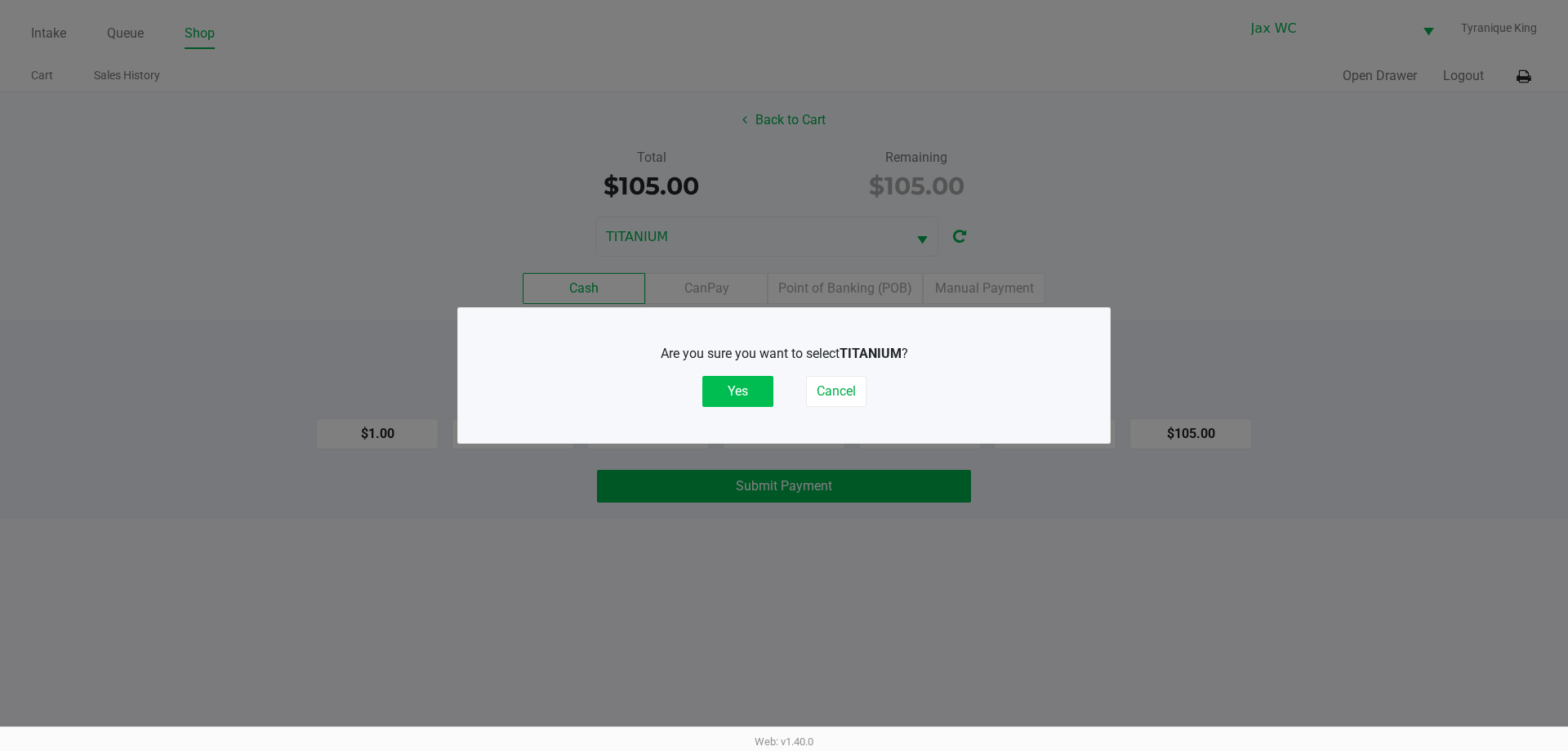
click at [711, 387] on button "Yes" at bounding box center [738, 392] width 71 height 31
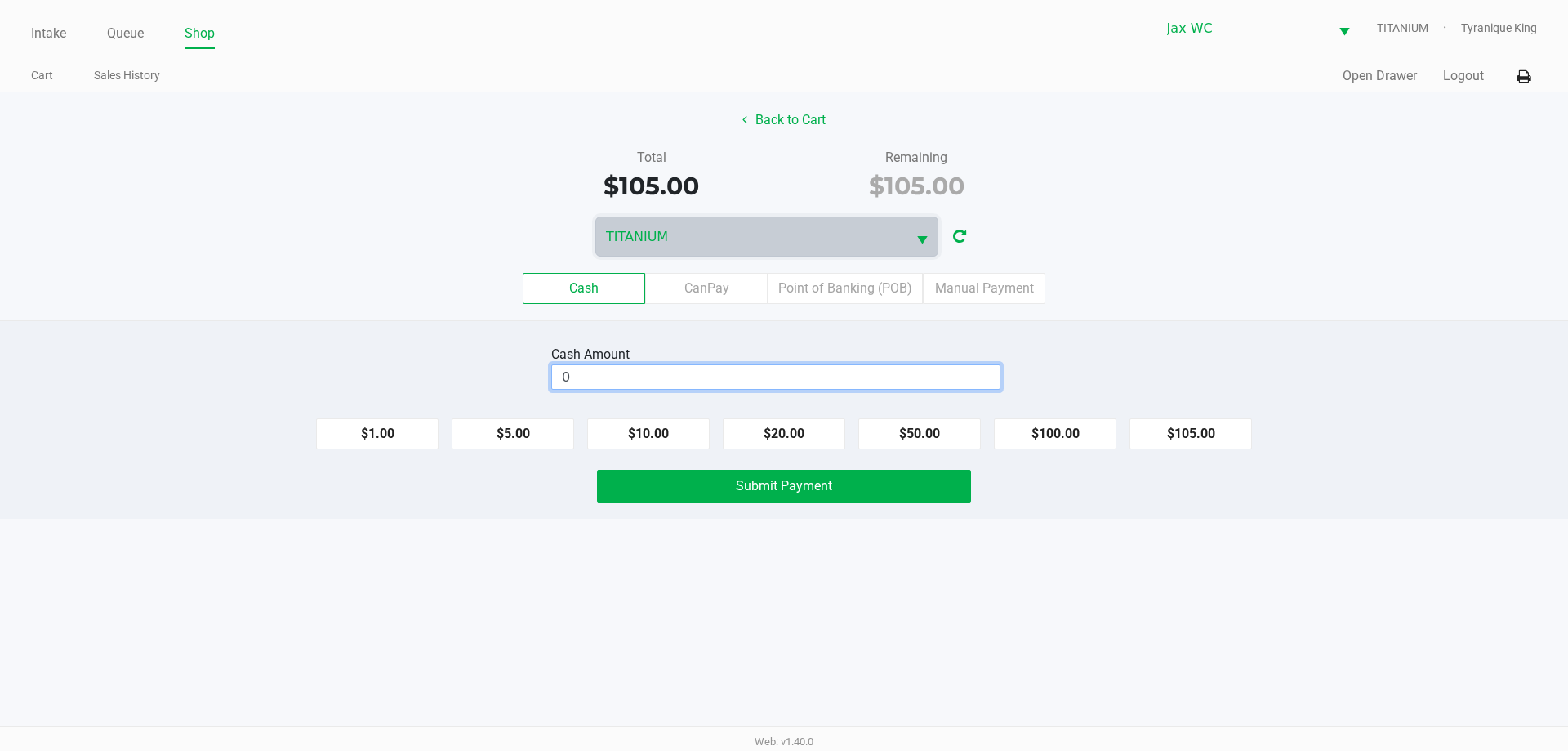
click at [852, 376] on input "0" at bounding box center [776, 377] width 448 height 24
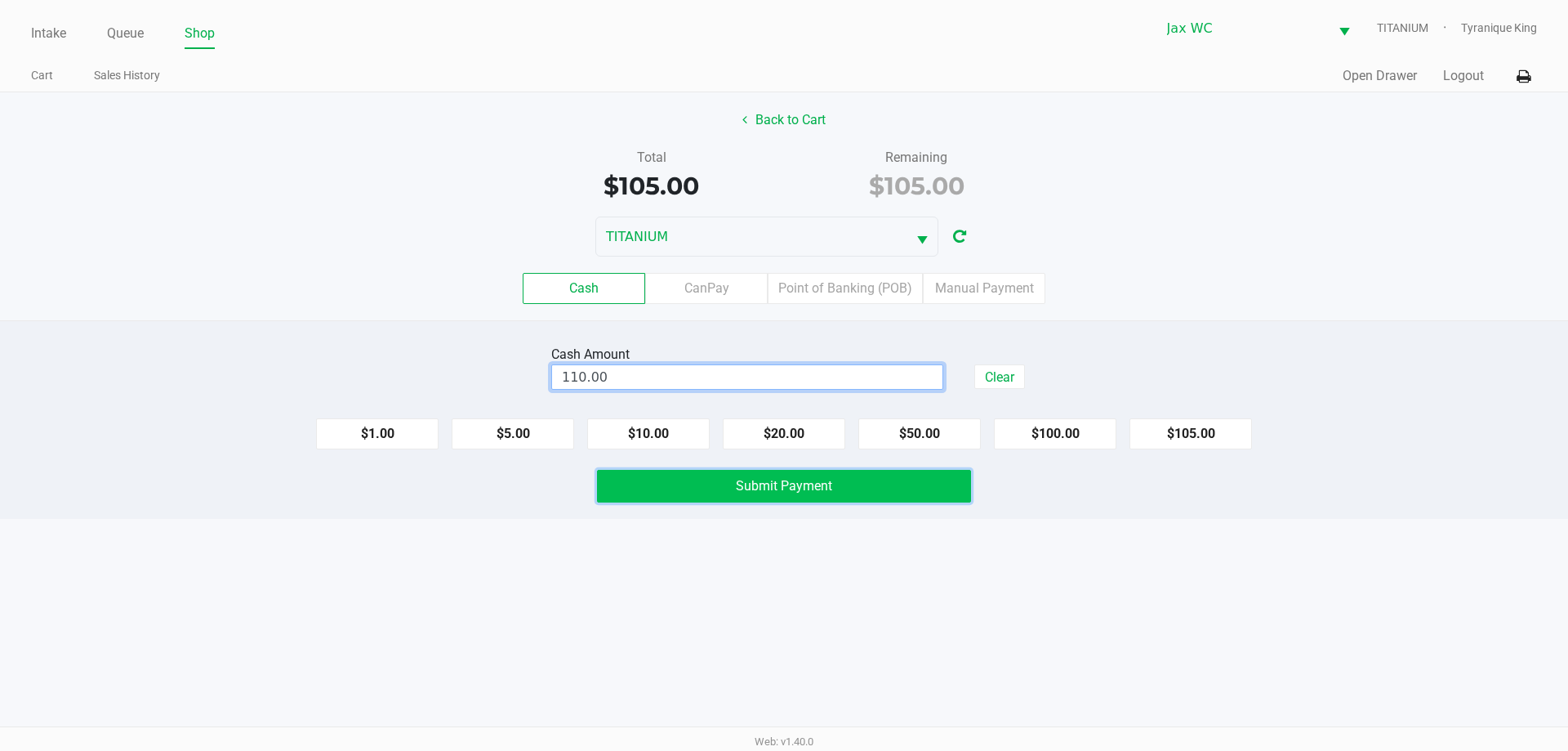
type input "$110.00"
click at [962, 495] on button "Submit Payment" at bounding box center [784, 487] width 374 height 33
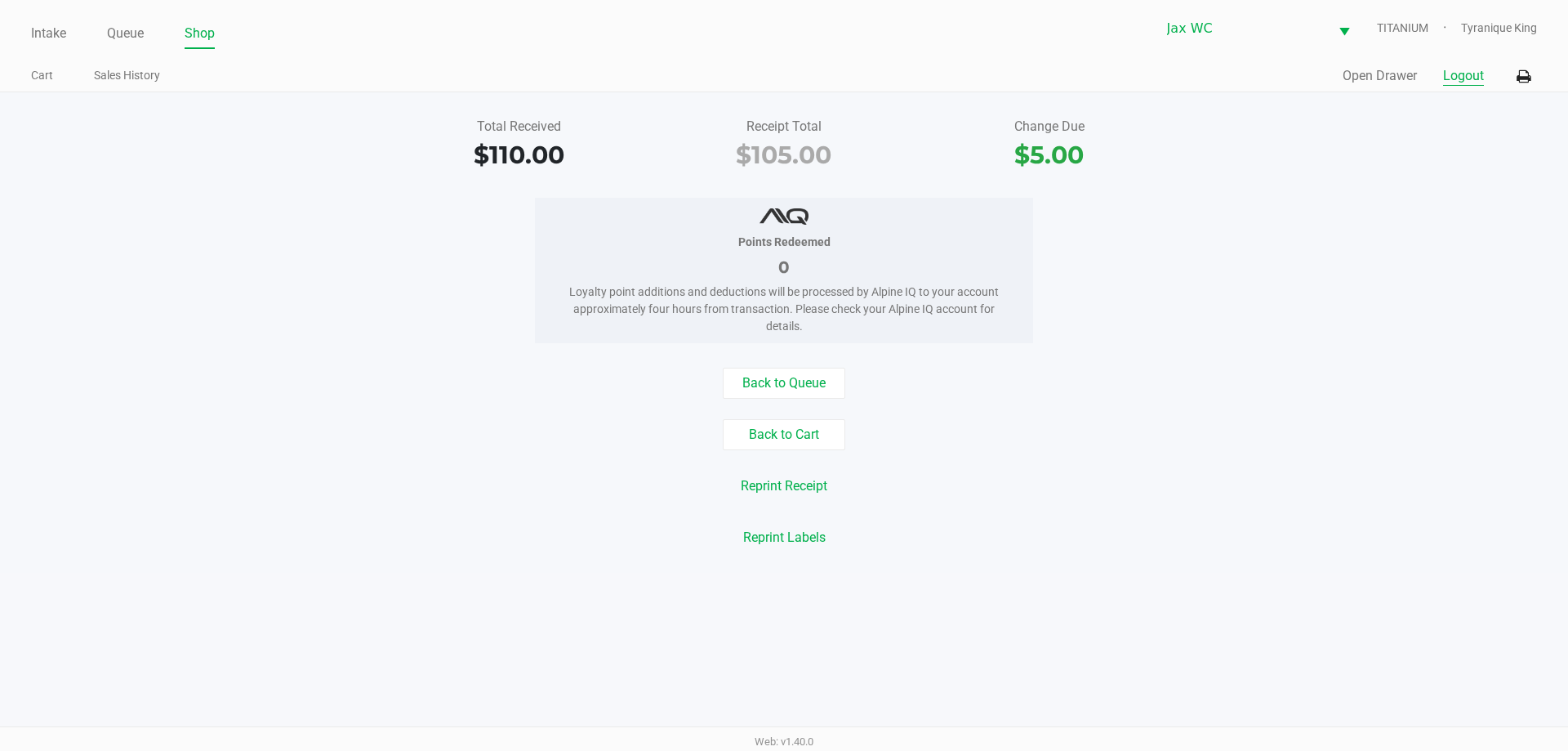
click at [1475, 80] on button "Logout" at bounding box center [1463, 76] width 40 height 20
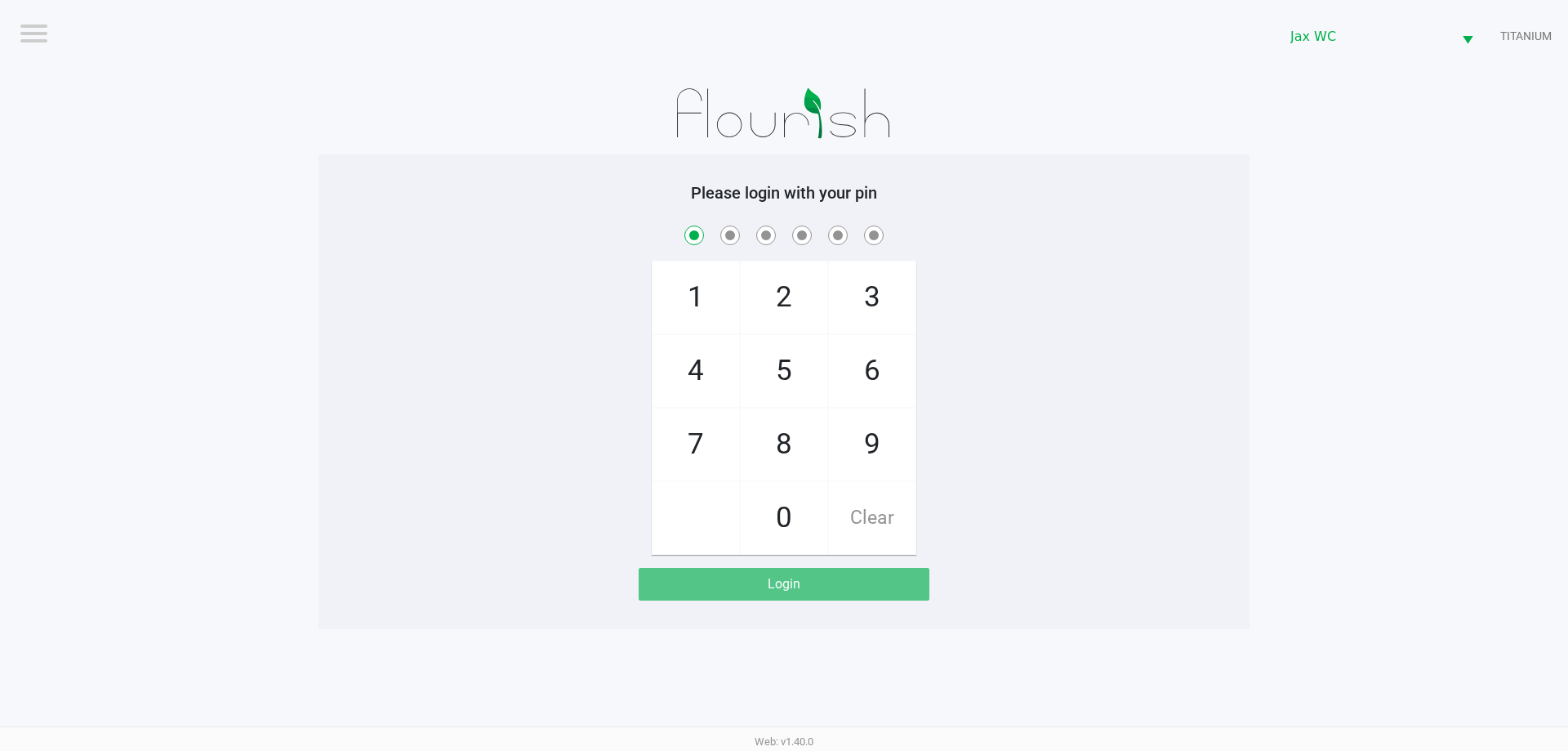
checkbox input "true"
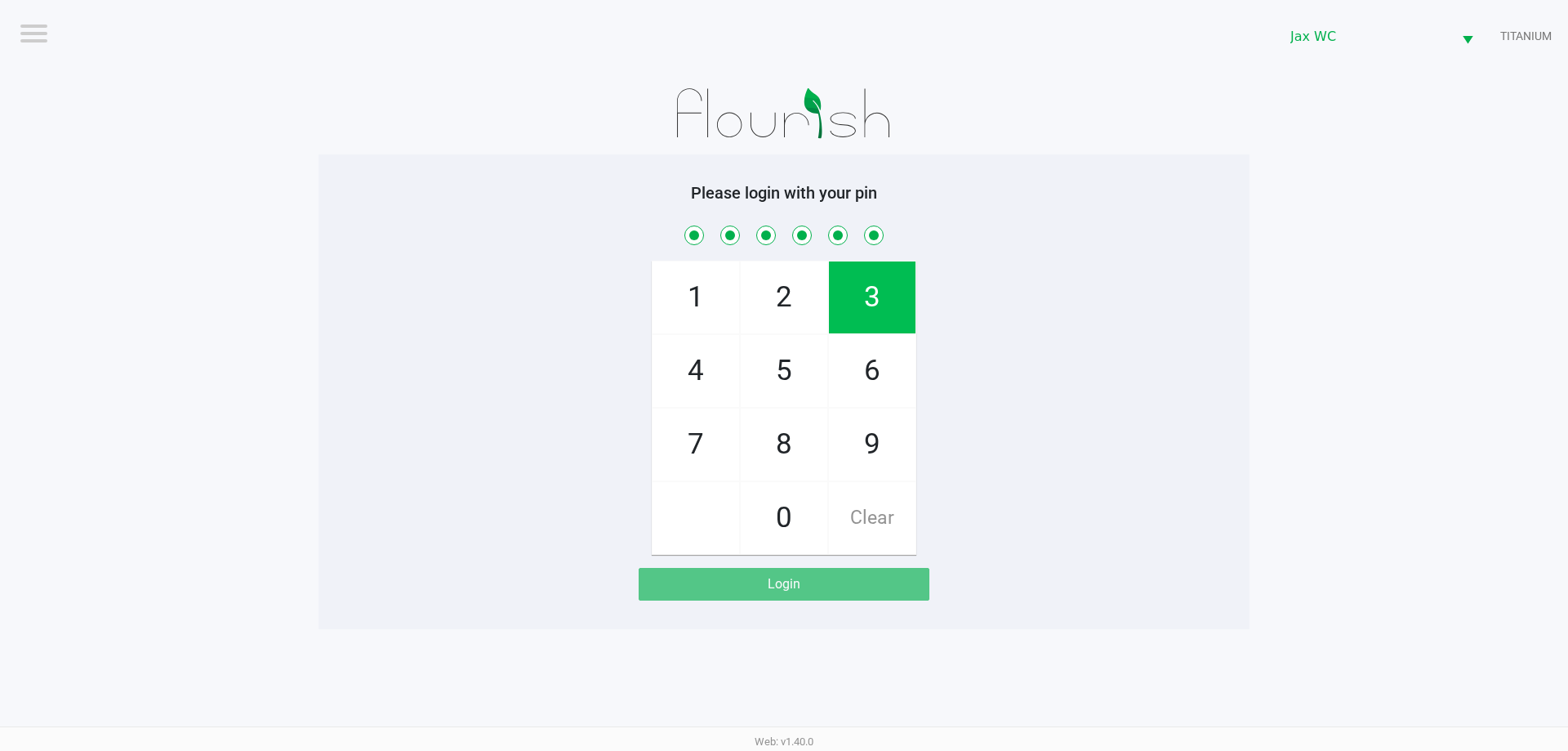
checkbox input "true"
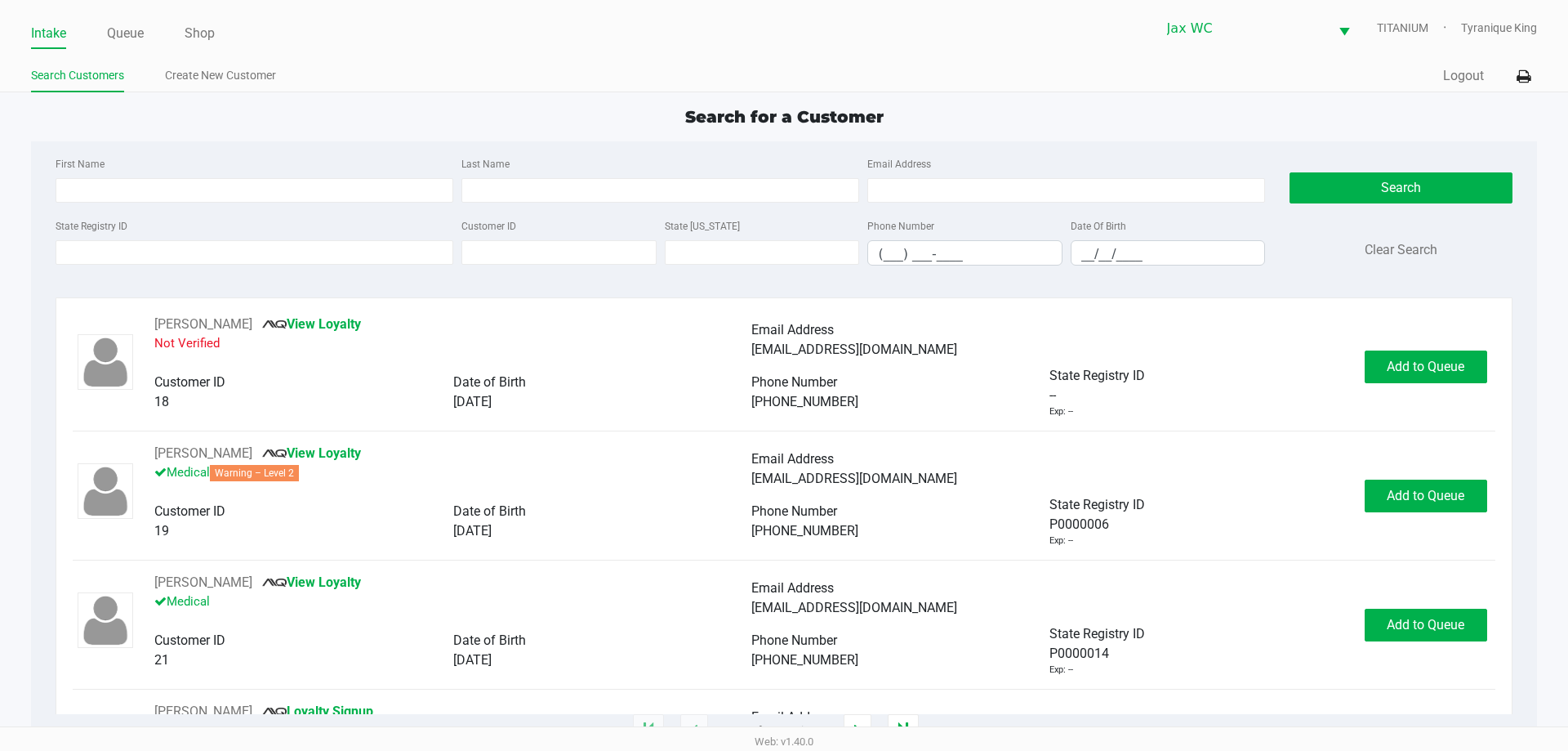
click at [146, 30] on ul "Intake Queue Shop" at bounding box center [408, 35] width 753 height 28
click at [132, 26] on link "Queue" at bounding box center [126, 34] width 37 height 23
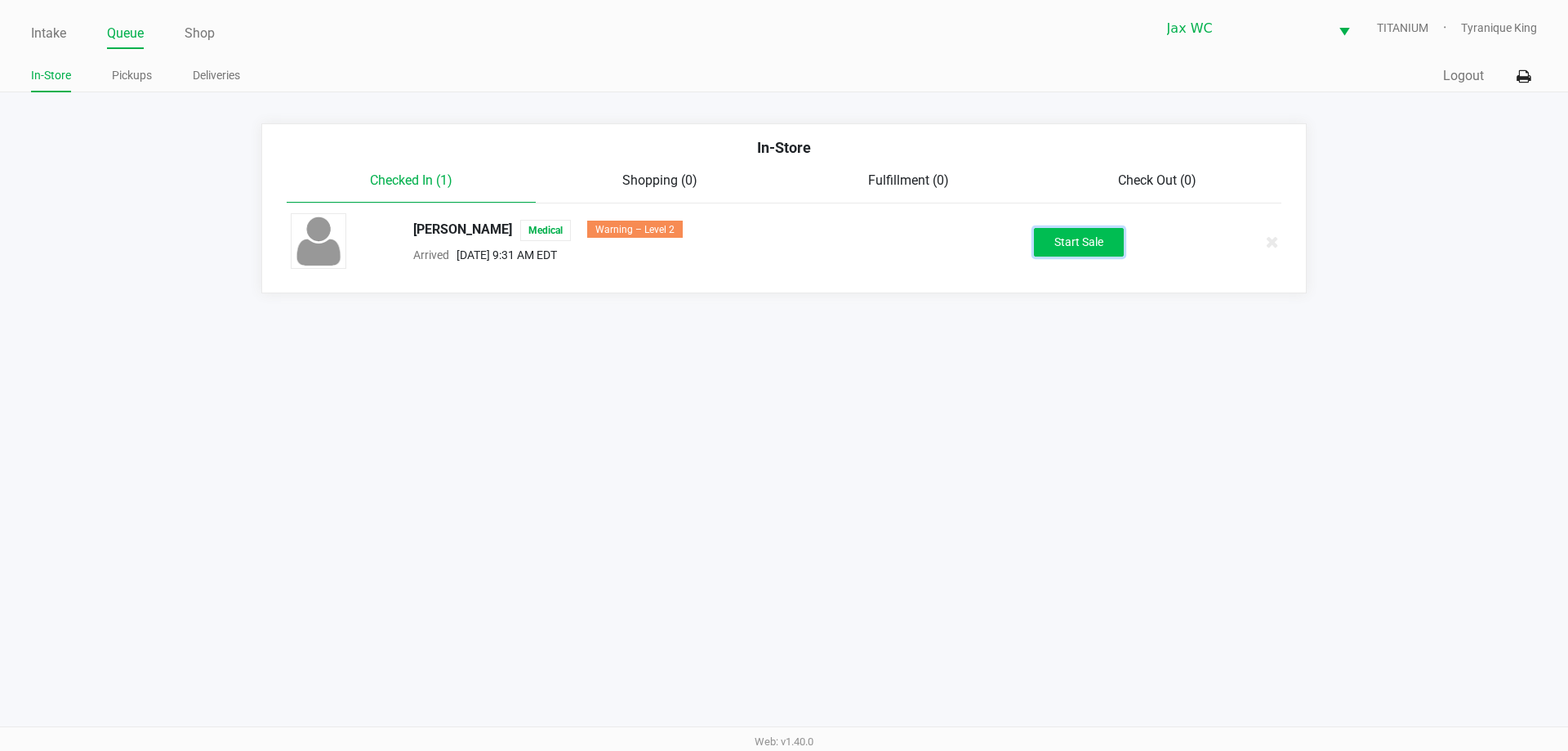
click at [1097, 235] on button "Start Sale" at bounding box center [1078, 242] width 90 height 29
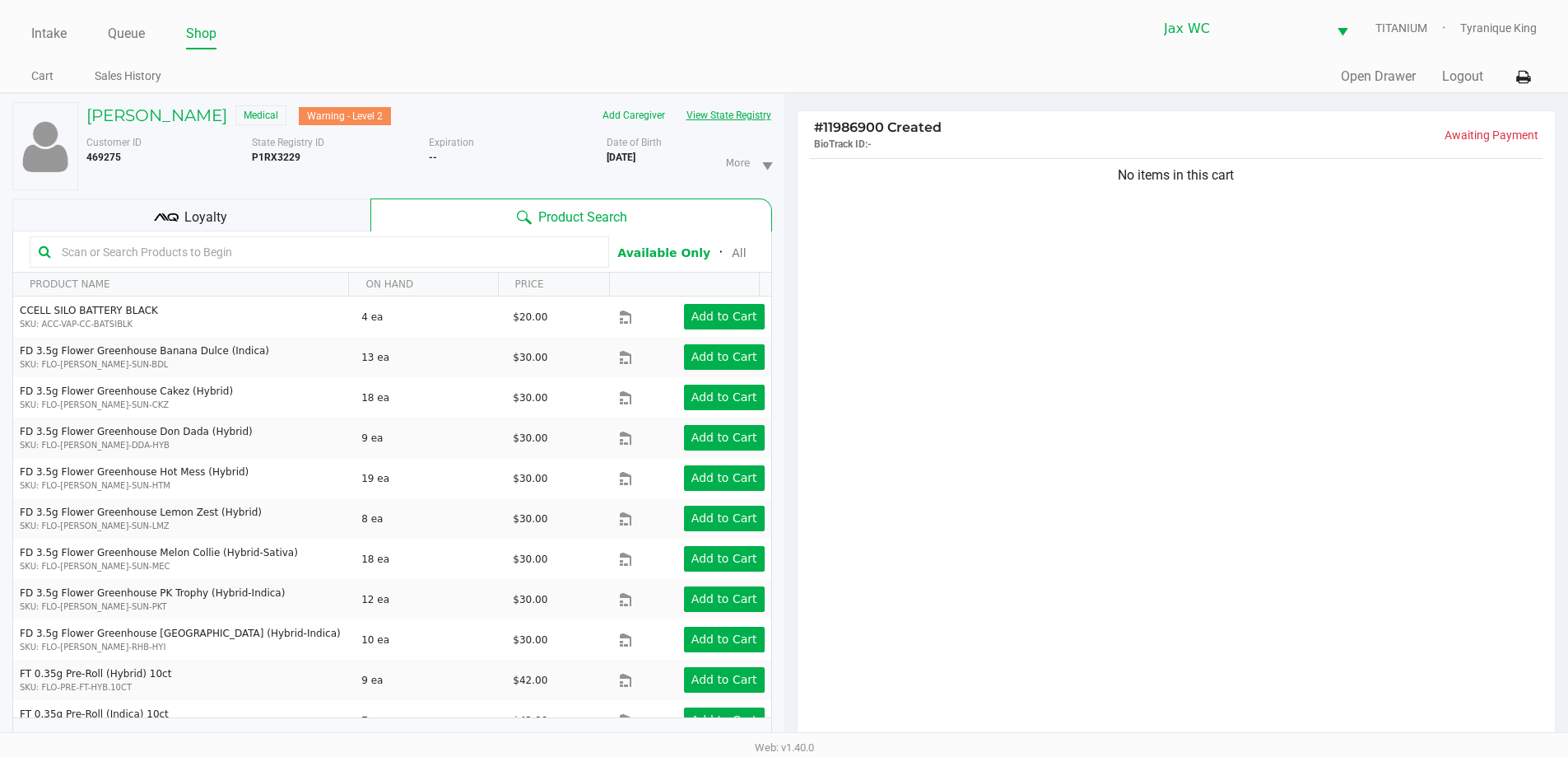
click at [722, 117] on button "View State Registry" at bounding box center [724, 116] width 97 height 27
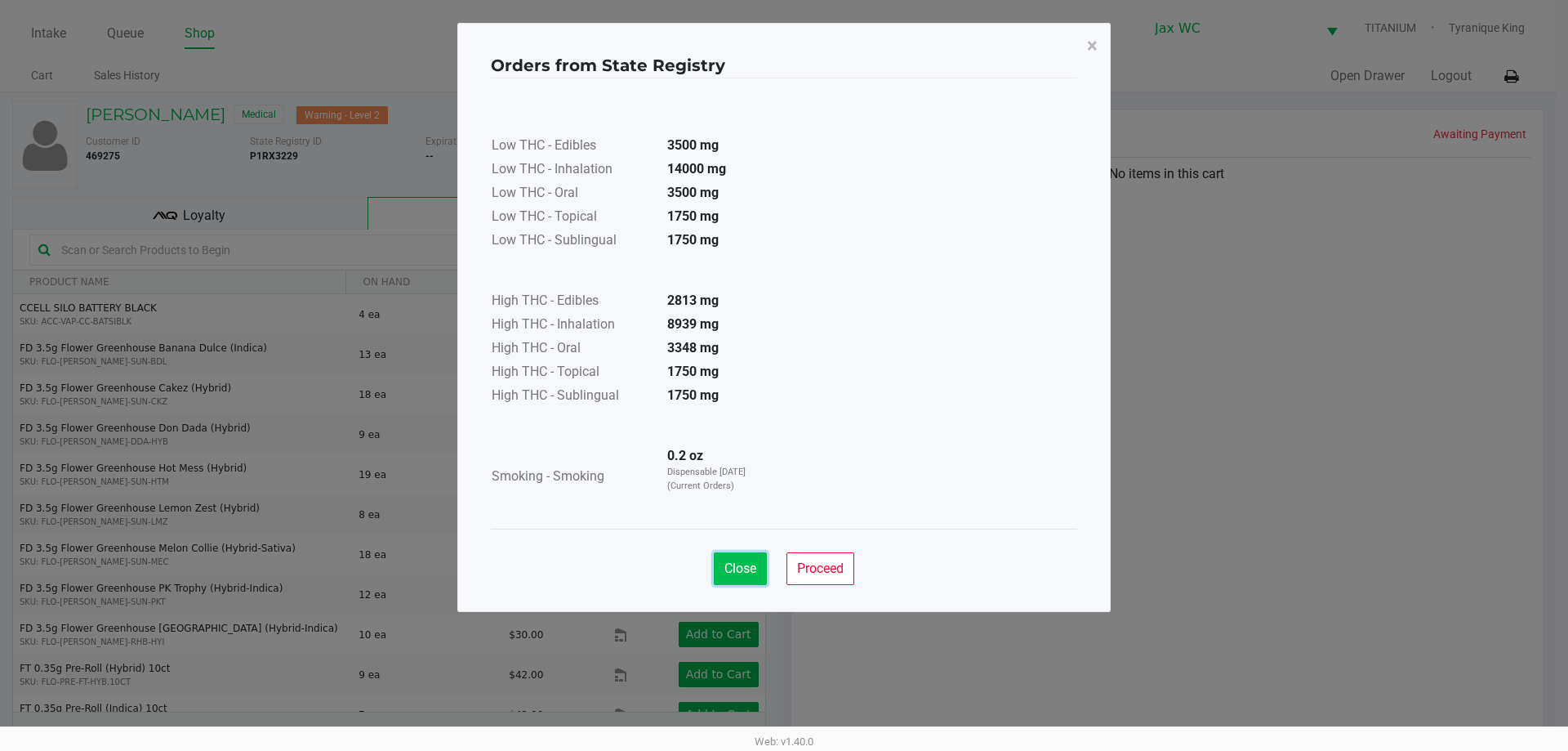
click at [740, 560] on button "Close" at bounding box center [740, 569] width 53 height 33
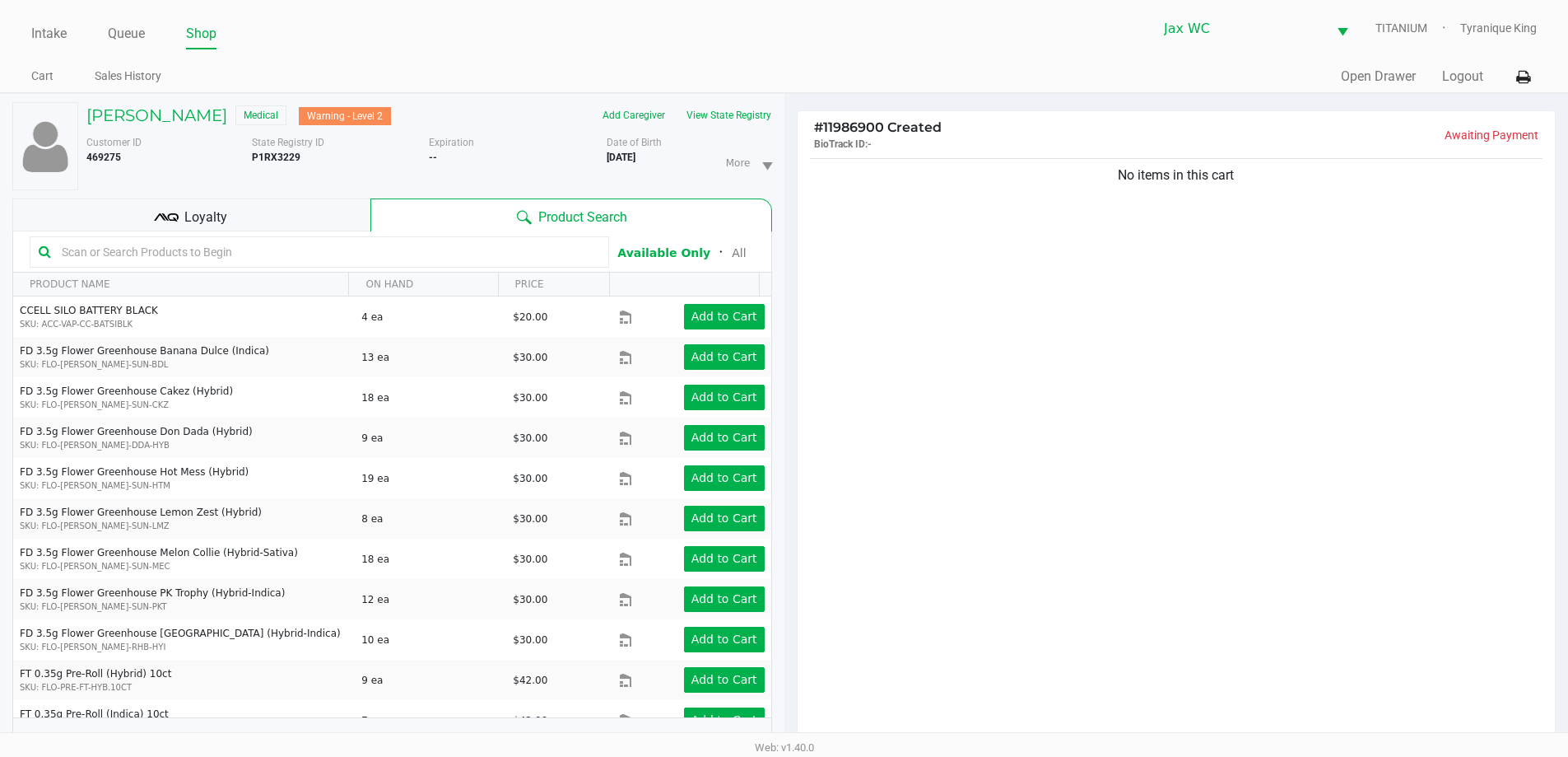
click at [277, 161] on b "P1RX3229" at bounding box center [276, 157] width 48 height 12
copy b "P1RX3229"
click at [624, 164] on div "More Date of Birth 9/25/1995" at bounding box center [696, 162] width 178 height 55
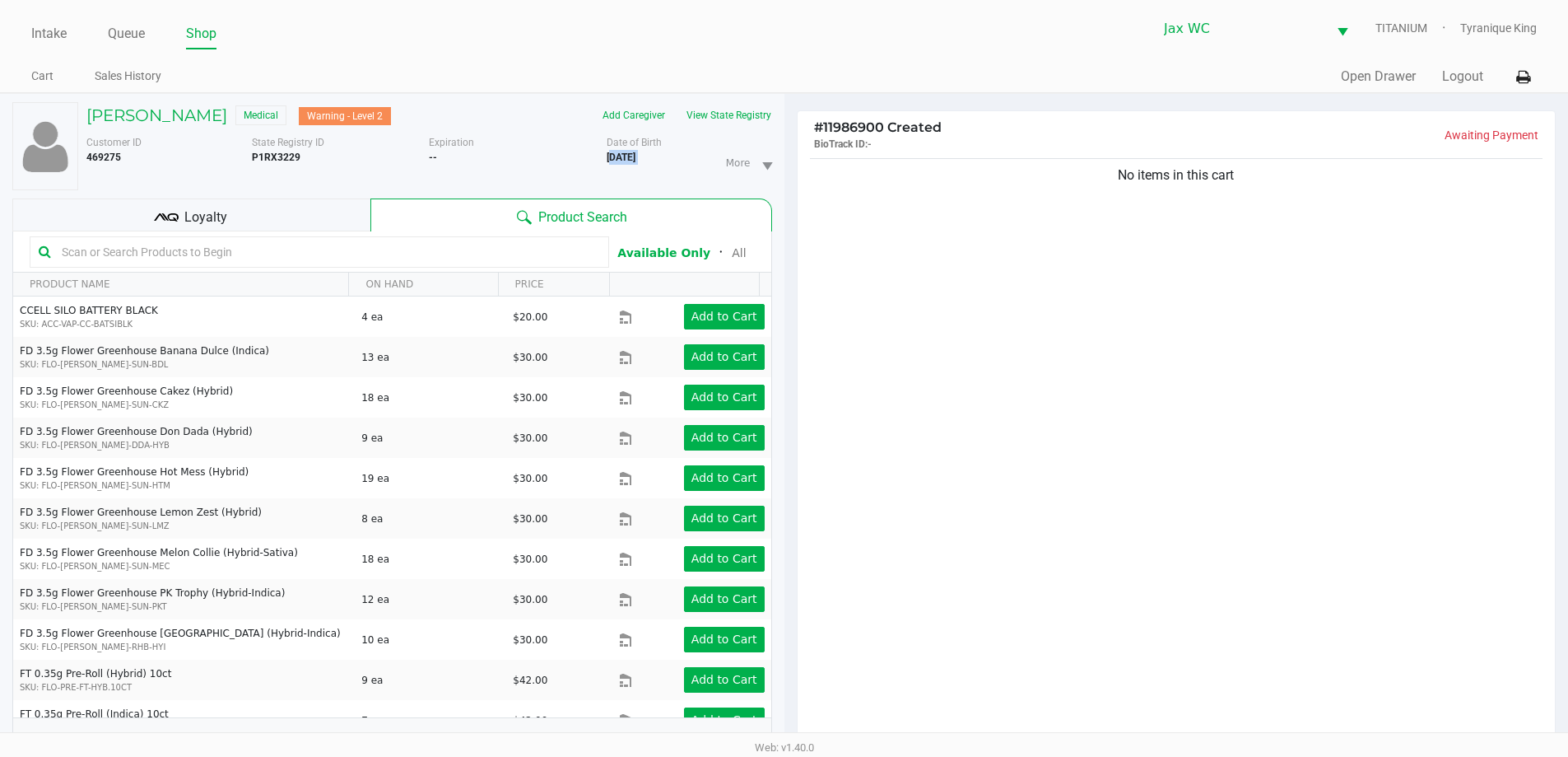
click at [624, 164] on div "More Date of Birth 9/25/1995" at bounding box center [696, 162] width 178 height 55
copy div "9/25/1995"
click at [136, 30] on link "Queue" at bounding box center [127, 34] width 37 height 23
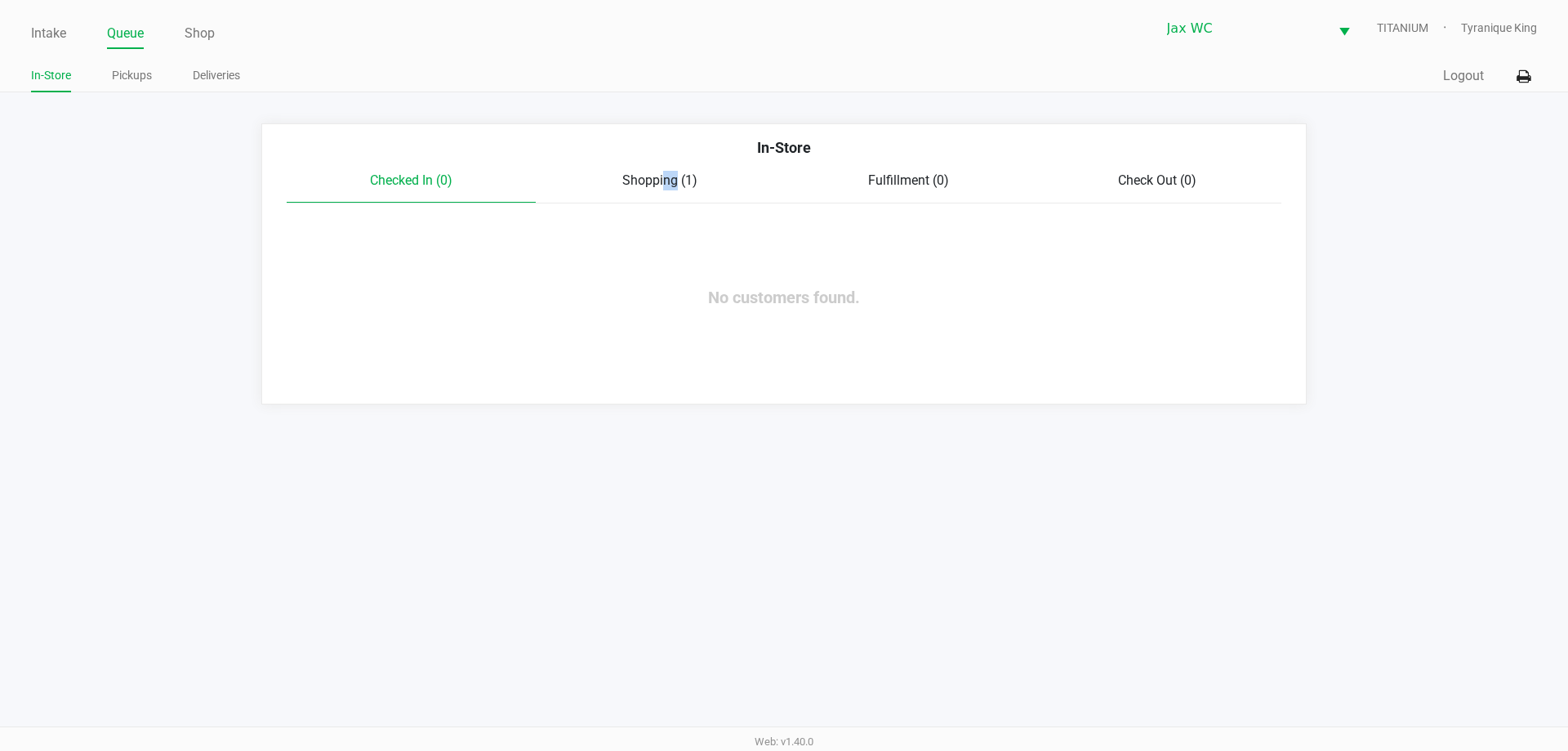
drag, startPoint x: 672, startPoint y: 198, endPoint x: 659, endPoint y: 184, distance: 19.1
click at [659, 184] on div "Checked In (0) Shopping (1) Fulfillment (0) Check Out (0)" at bounding box center [784, 188] width 995 height 33
click at [659, 184] on span "Shopping (1)" at bounding box center [660, 180] width 75 height 16
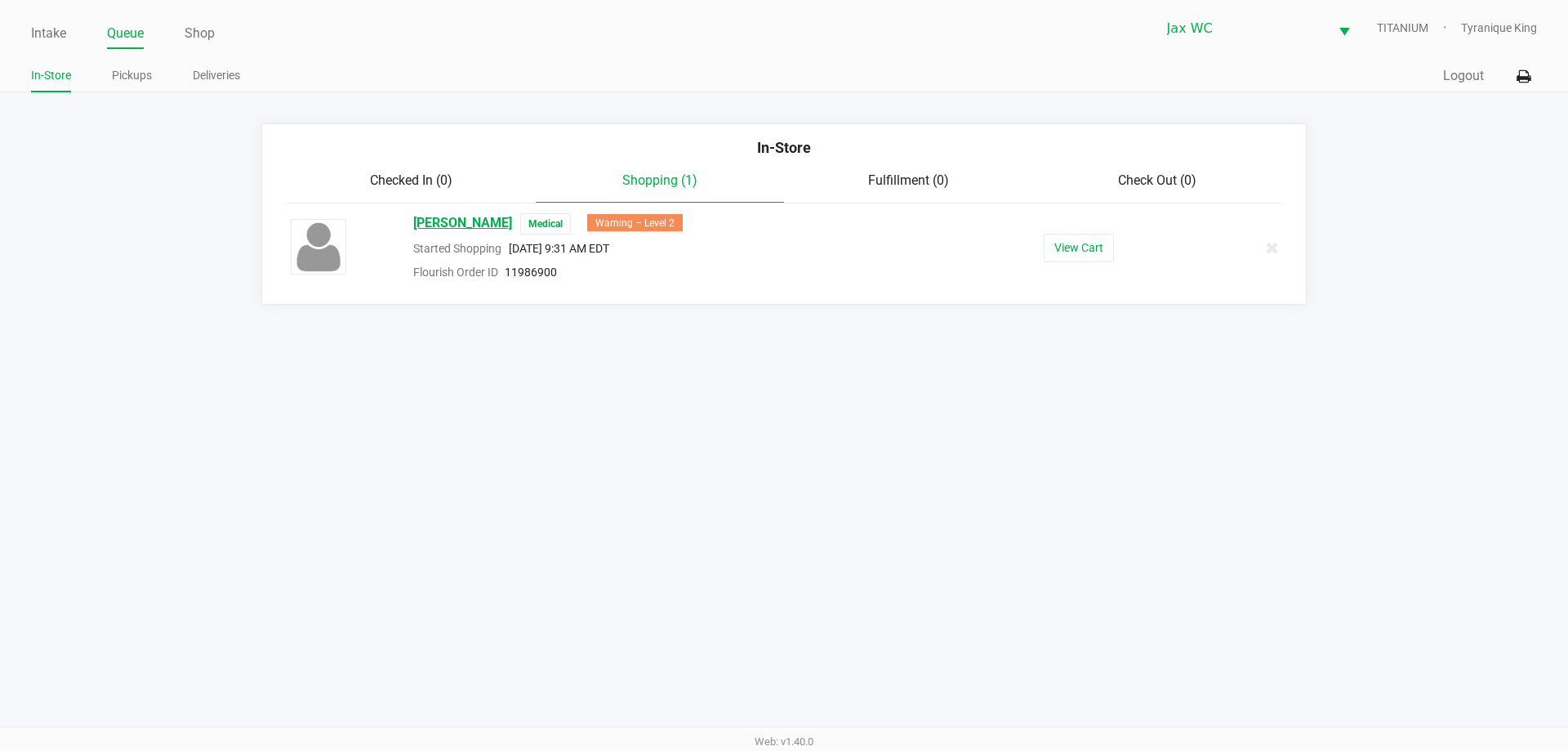
click at [476, 218] on span "Diamond Jones" at bounding box center [462, 224] width 99 height 21
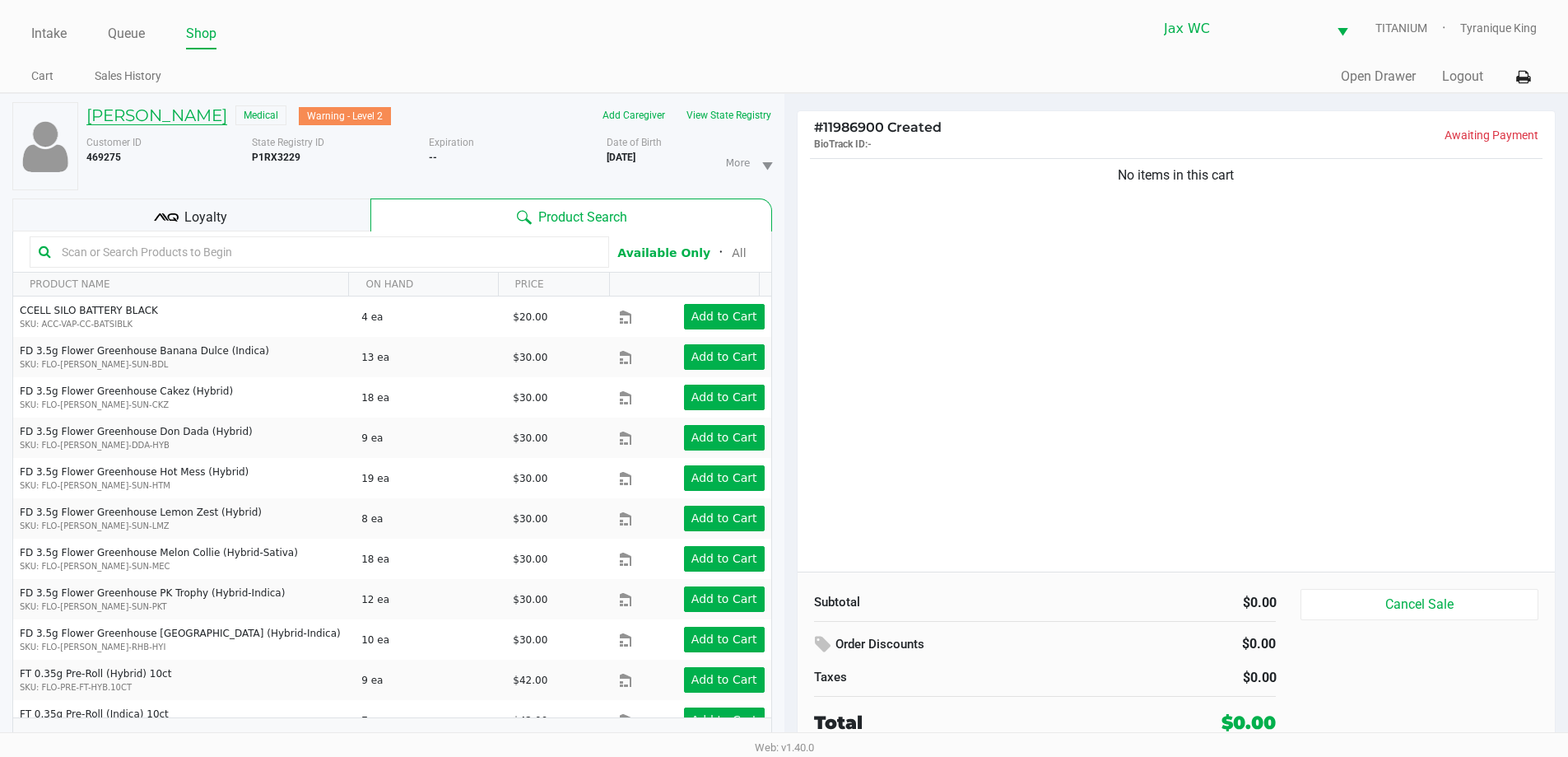
click at [166, 119] on h5 "Diamond Jones" at bounding box center [156, 116] width 141 height 20
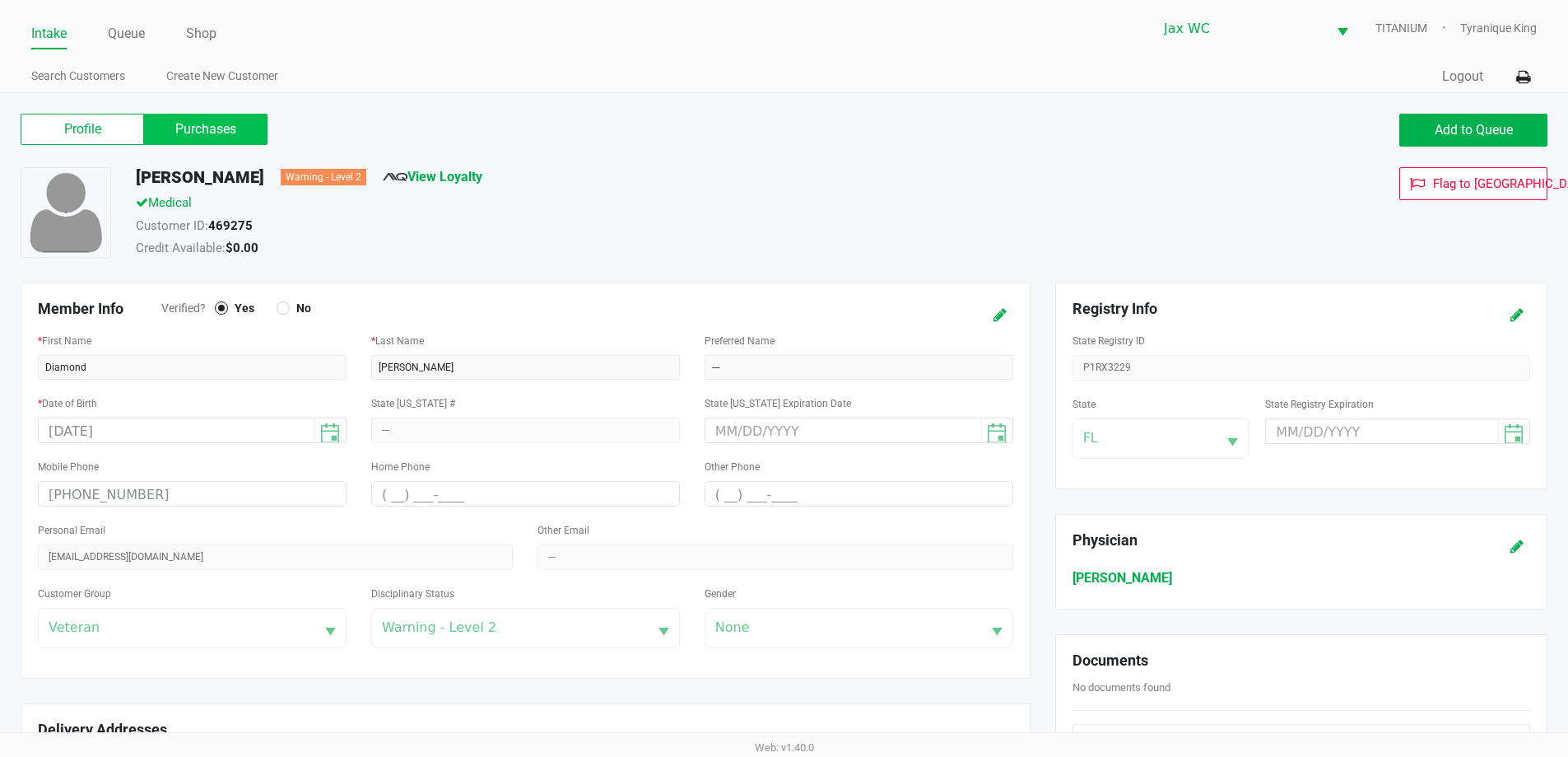
click at [192, 124] on label "Purchases" at bounding box center [206, 129] width 123 height 32
click at [0, 0] on 1 "Purchases" at bounding box center [0, 0] width 0 height 0
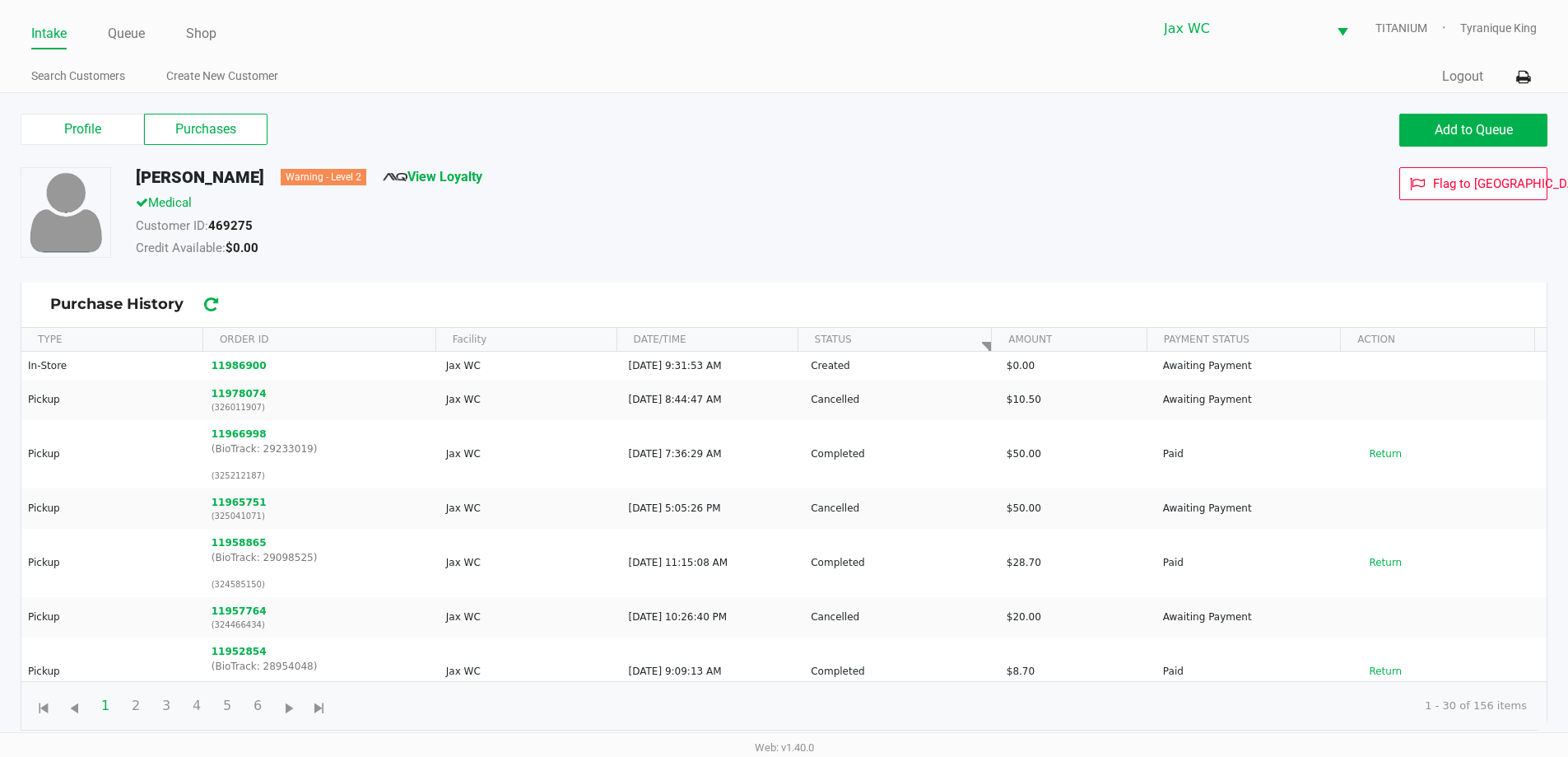
click at [675, 226] on div "Customer ID: 469275" at bounding box center [602, 228] width 957 height 23
click at [102, 127] on label "Profile" at bounding box center [82, 129] width 123 height 32
click at [0, 0] on 0 "Profile" at bounding box center [0, 0] width 0 height 0
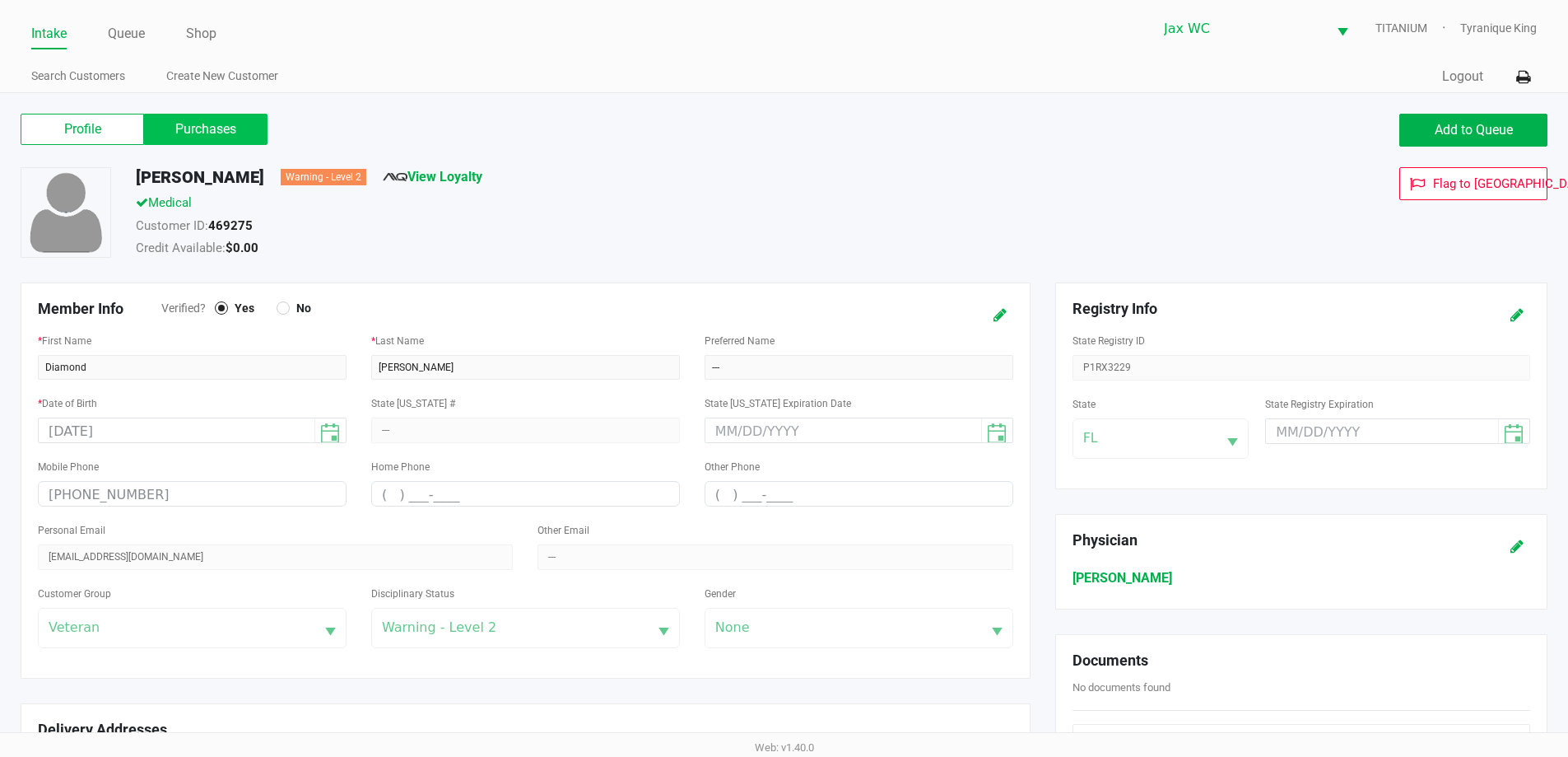
click at [193, 140] on label "Purchases" at bounding box center [206, 129] width 123 height 32
click at [0, 0] on 1 "Purchases" at bounding box center [0, 0] width 0 height 0
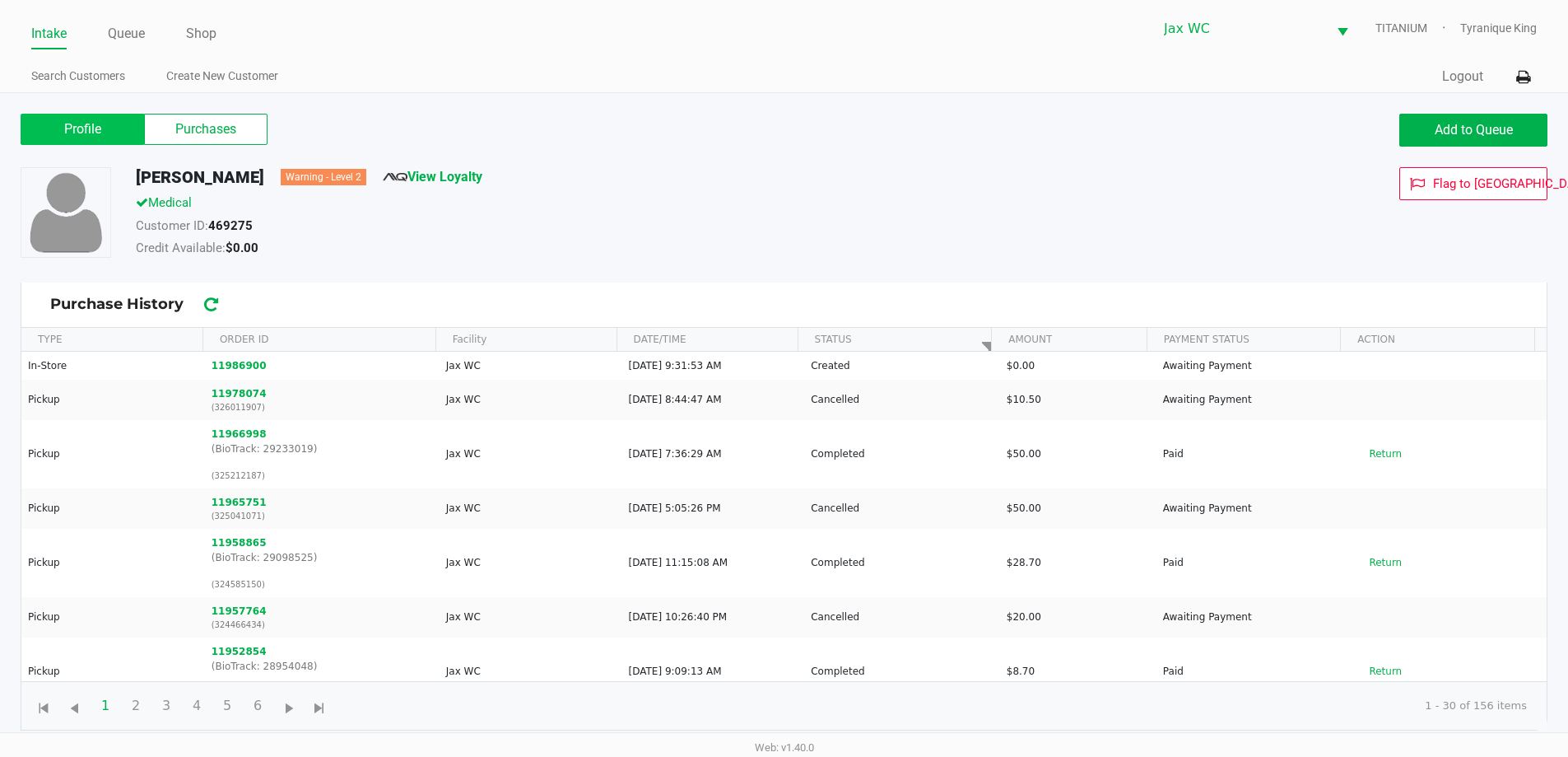
click at [57, 127] on label "Profile" at bounding box center [82, 129] width 123 height 32
click at [0, 0] on 0 "Profile" at bounding box center [0, 0] width 0 height 0
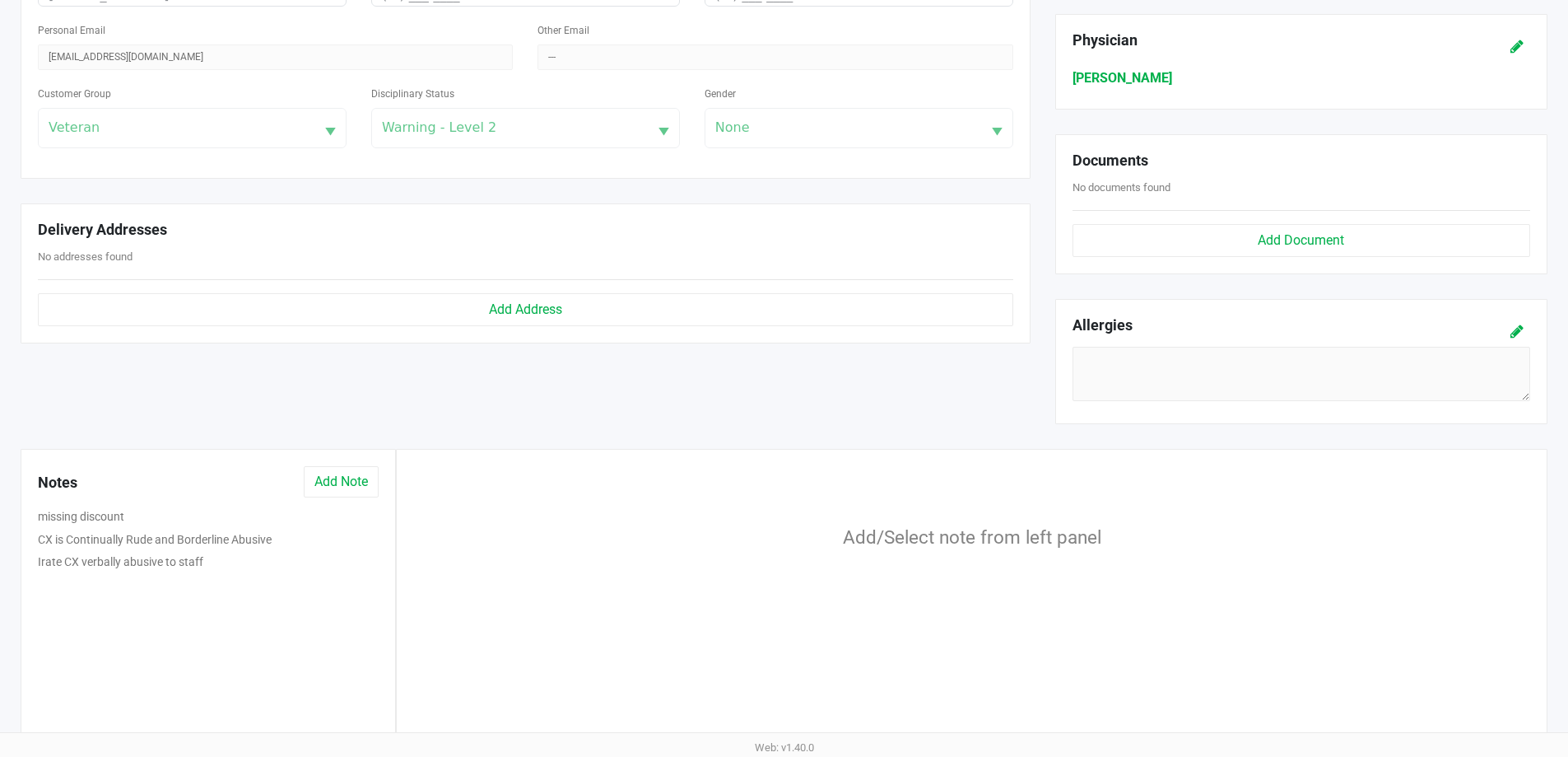
scroll to position [515, 0]
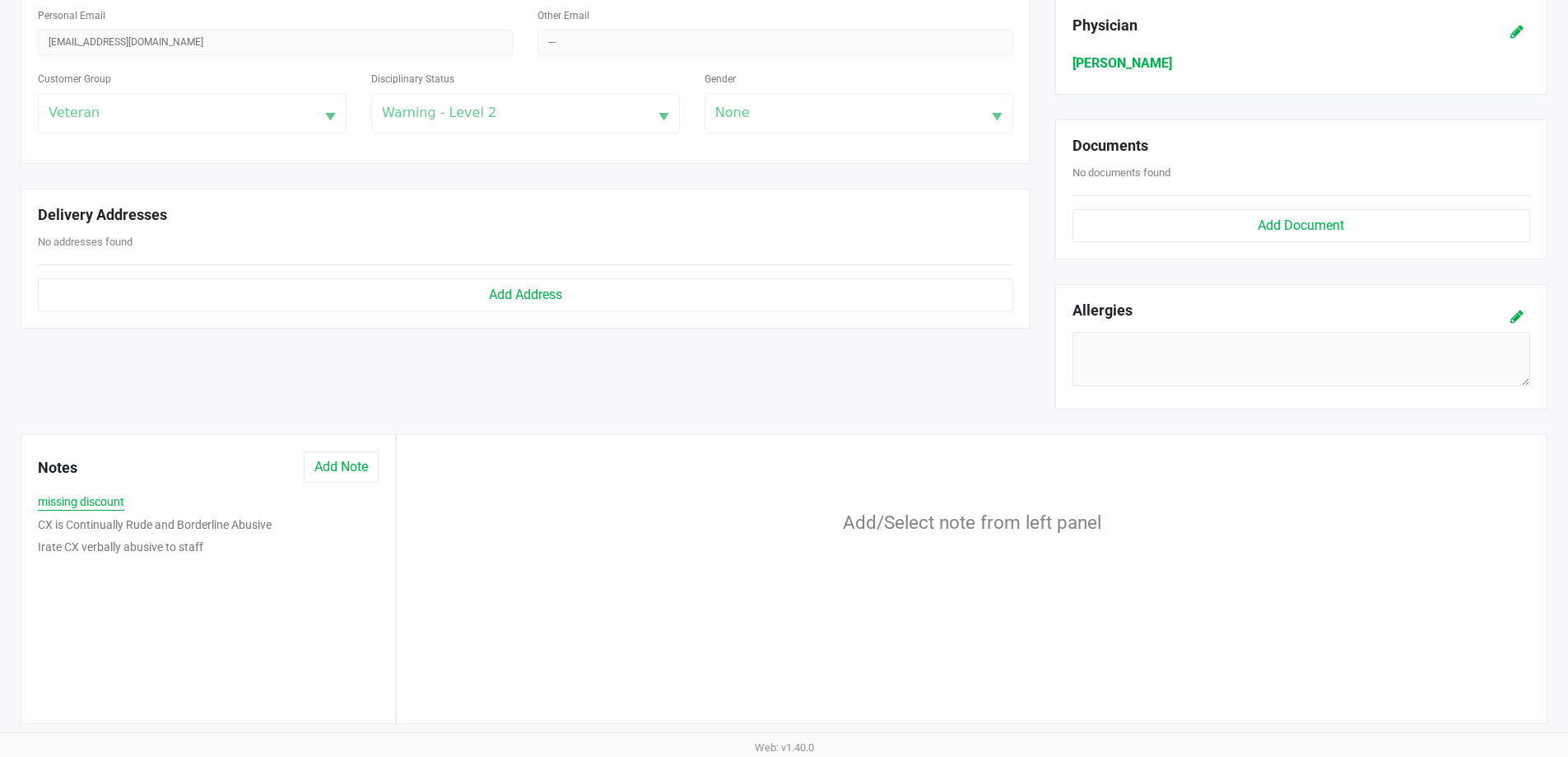
click at [103, 507] on button "missing discount" at bounding box center [81, 501] width 87 height 17
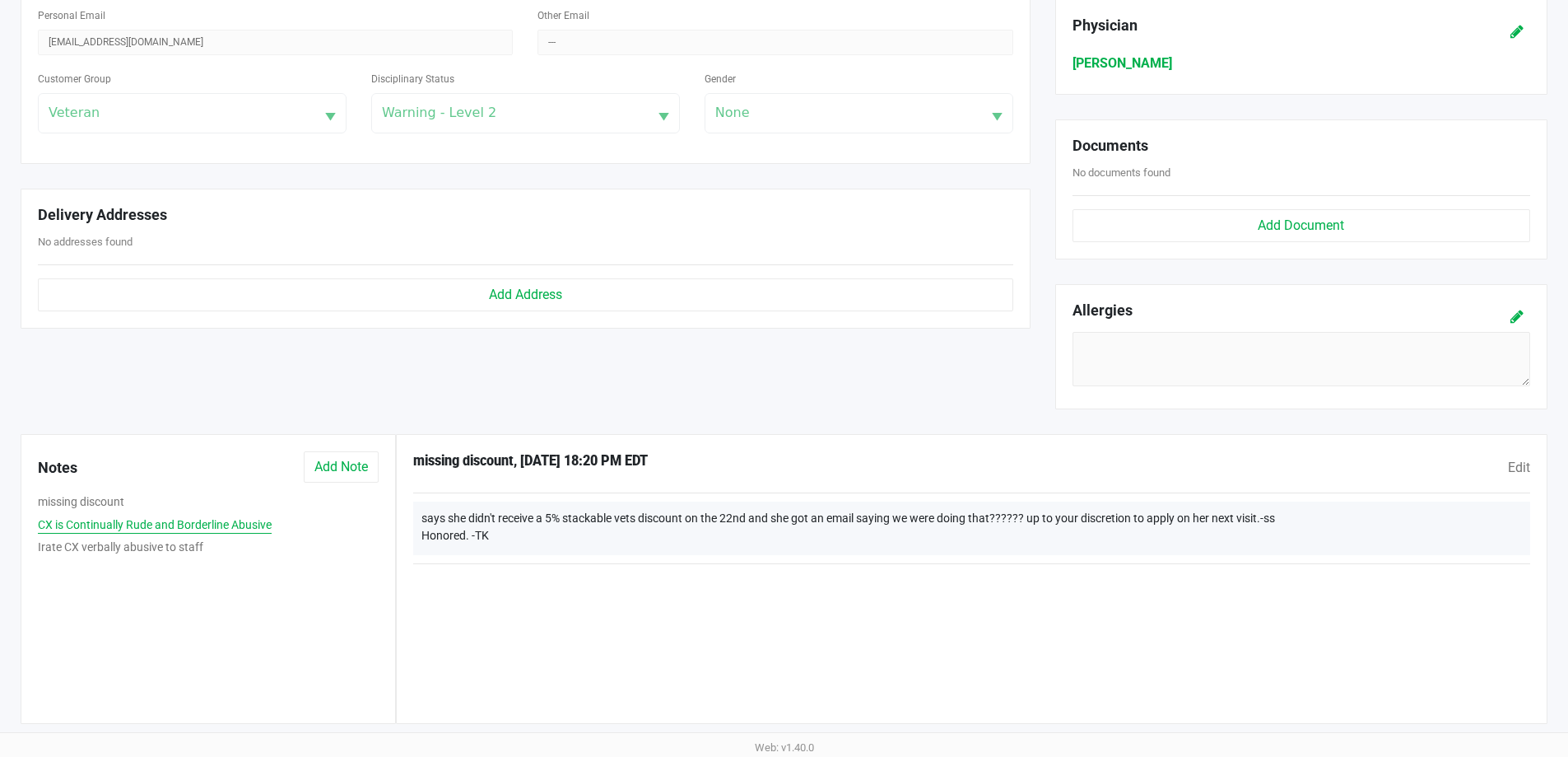
click at [218, 527] on button "CX is Continually Rude and Borderline Abusive" at bounding box center [154, 525] width 234 height 17
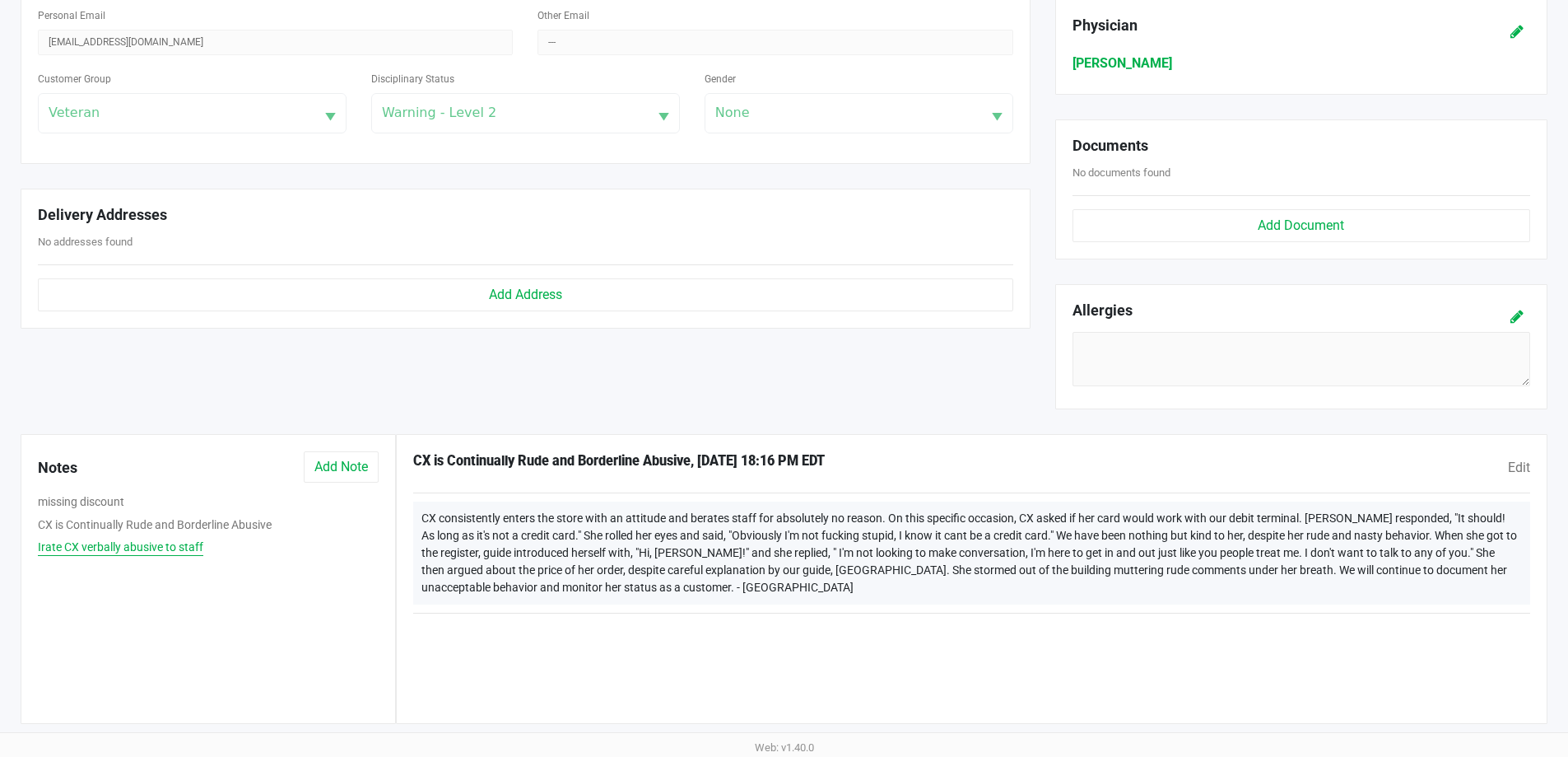
click at [175, 553] on button "Irate CX verbally abusive to staff" at bounding box center [120, 547] width 166 height 17
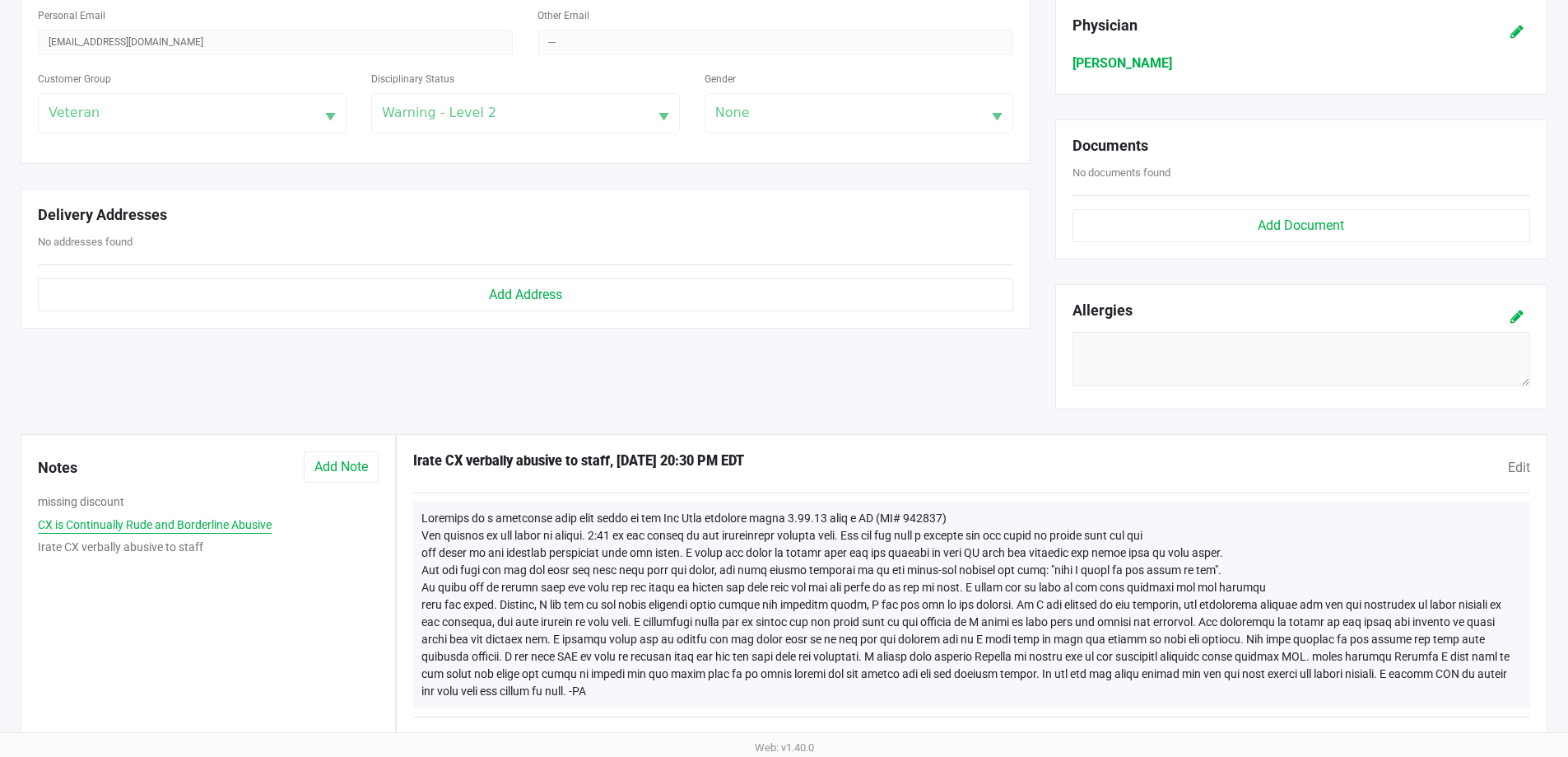
click at [182, 529] on button "CX is Continually Rude and Borderline Abusive" at bounding box center [154, 525] width 234 height 17
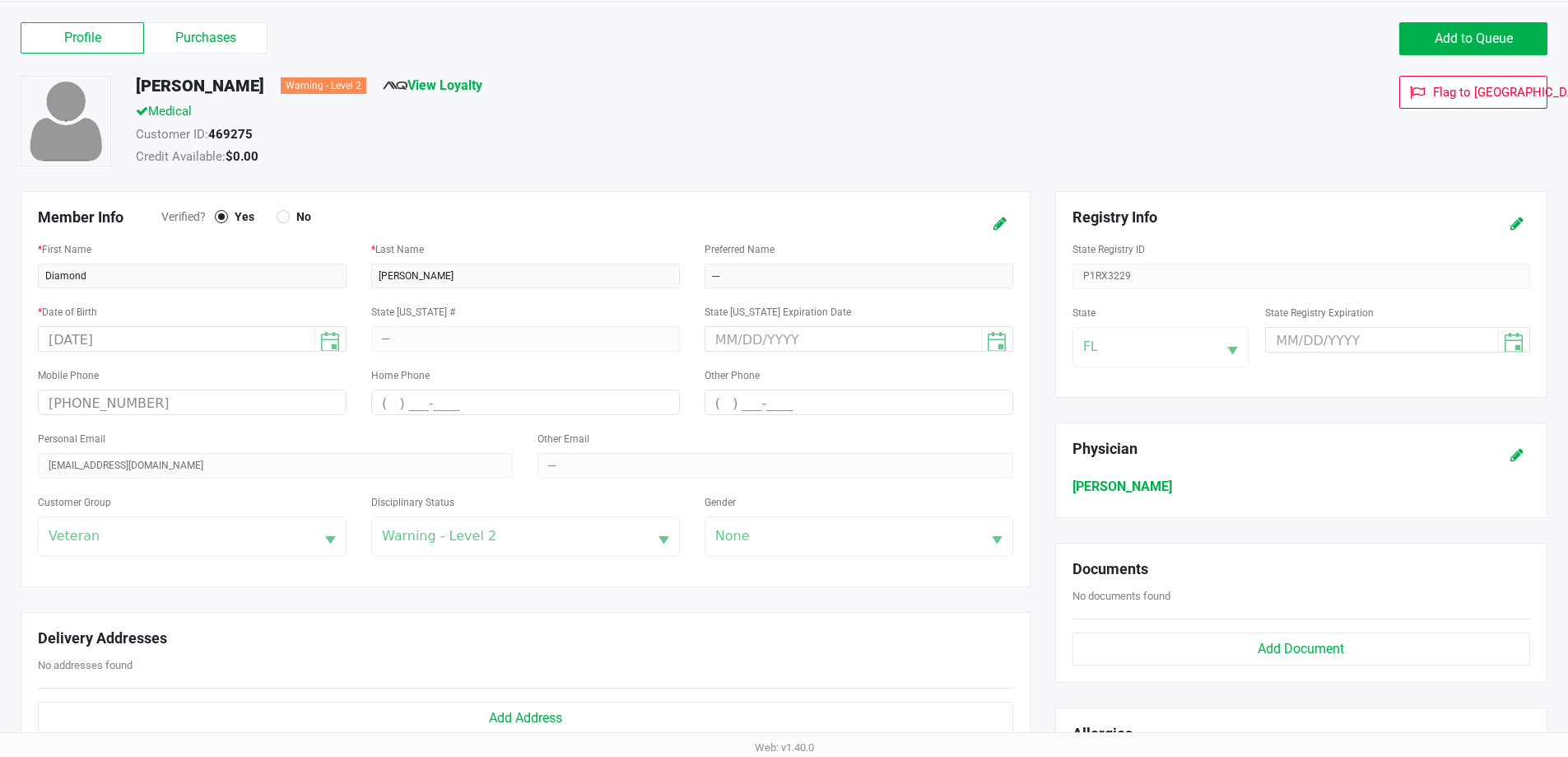
scroll to position [0, 0]
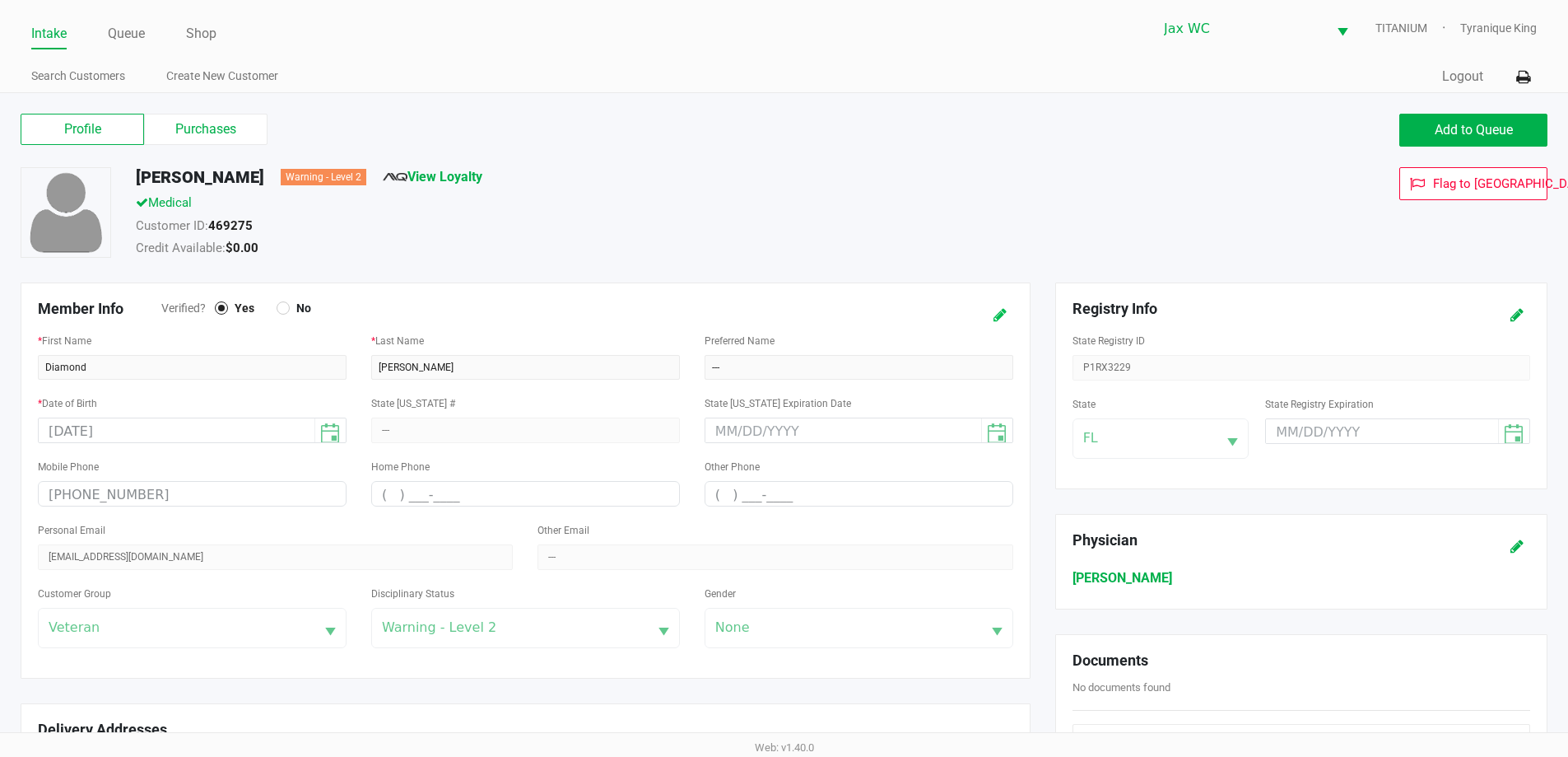
click at [997, 316] on icon at bounding box center [1000, 316] width 13 height 12
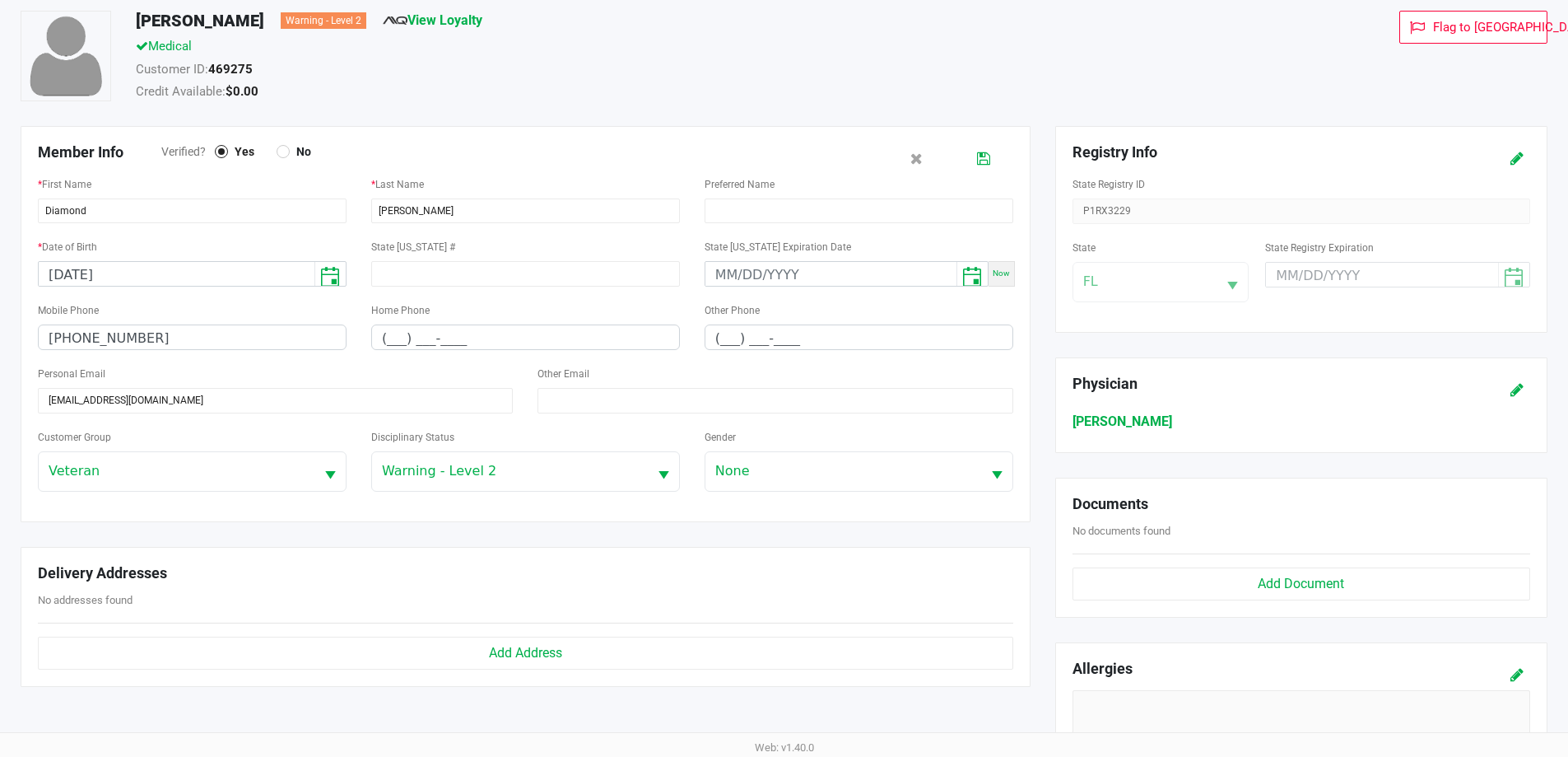
scroll to position [330, 0]
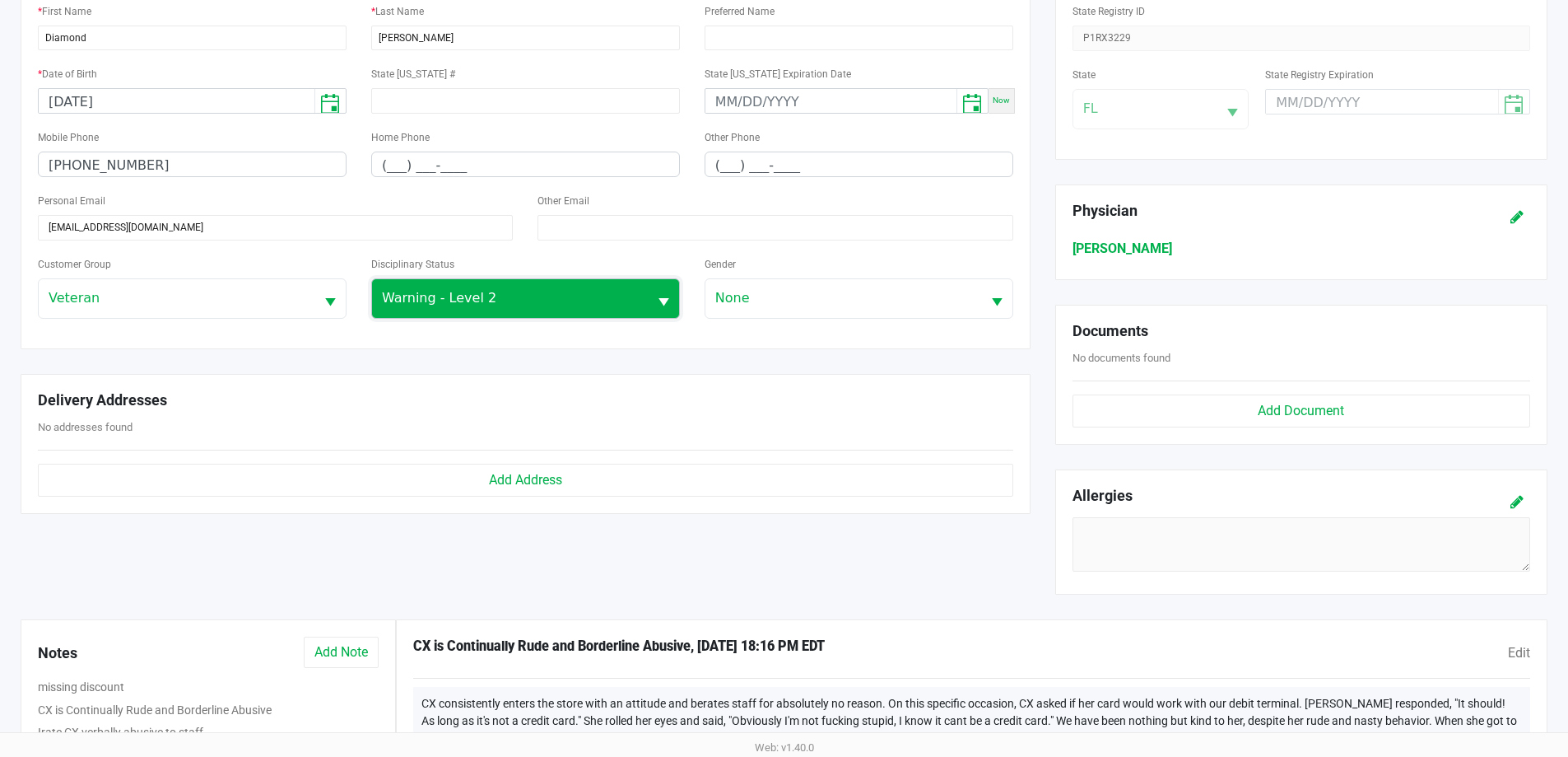
click at [544, 293] on span "Warning - Level 2" at bounding box center [510, 298] width 256 height 20
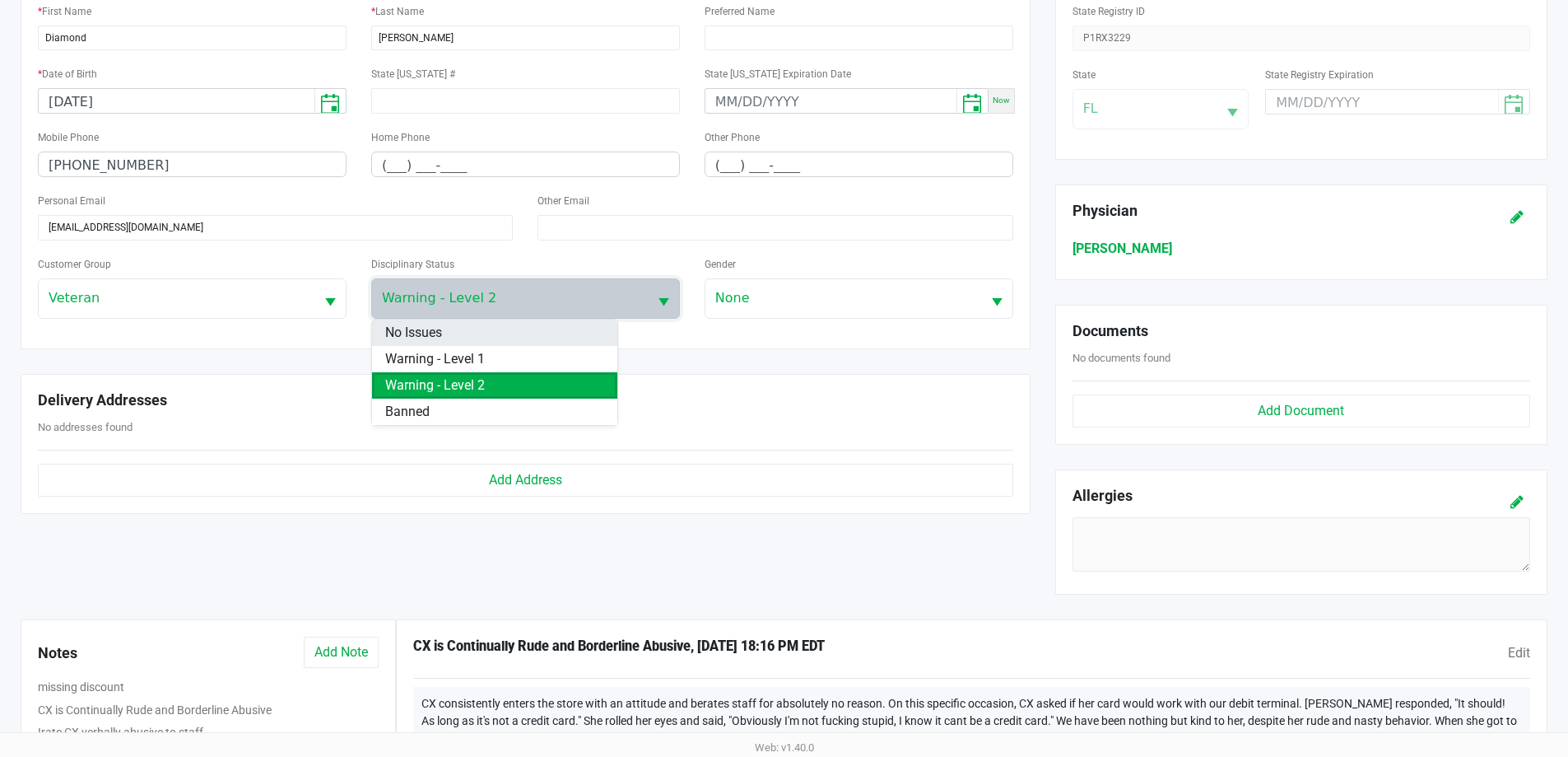
click at [522, 331] on li "No Issues" at bounding box center [494, 333] width 246 height 27
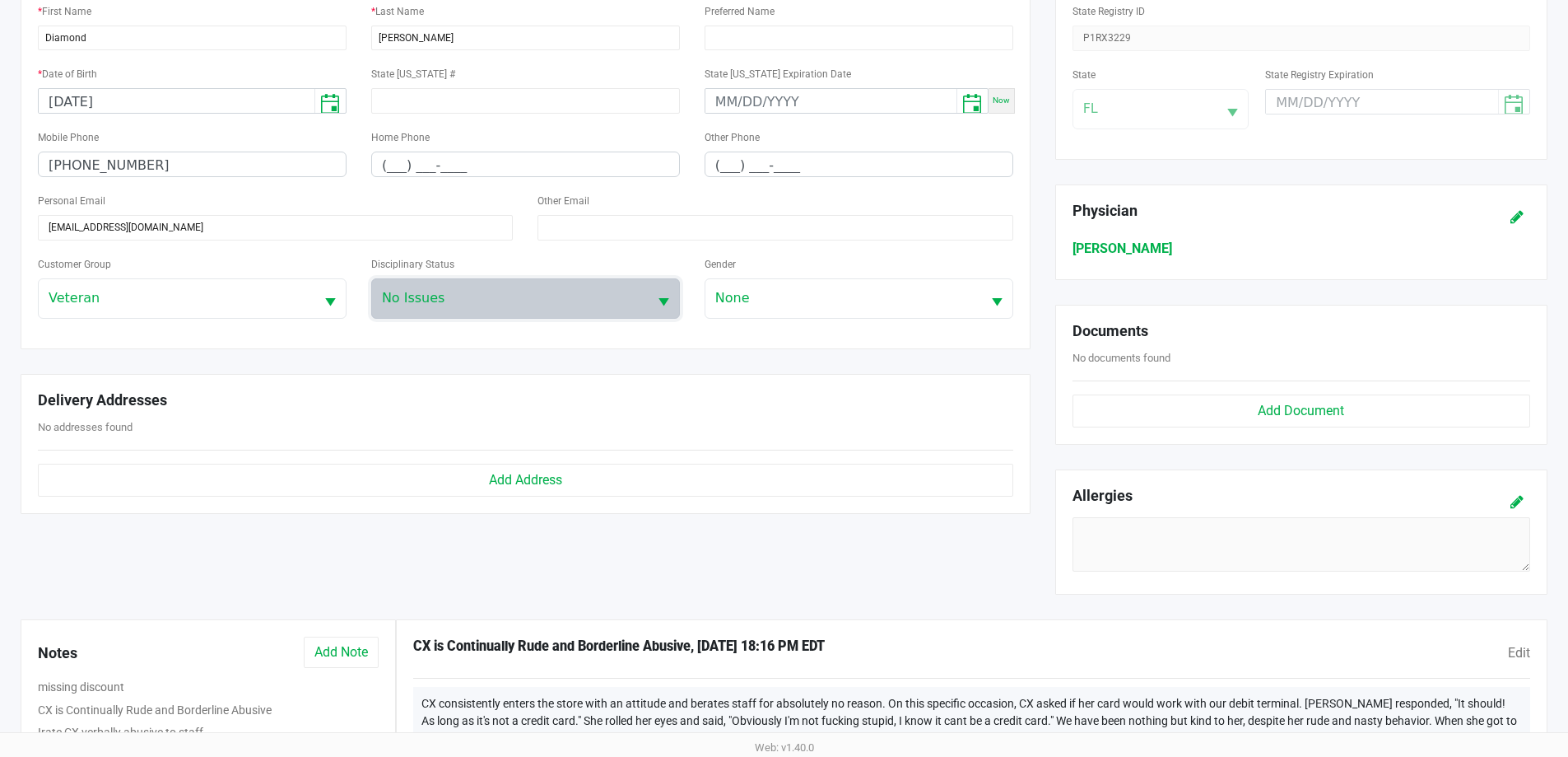
scroll to position [0, 0]
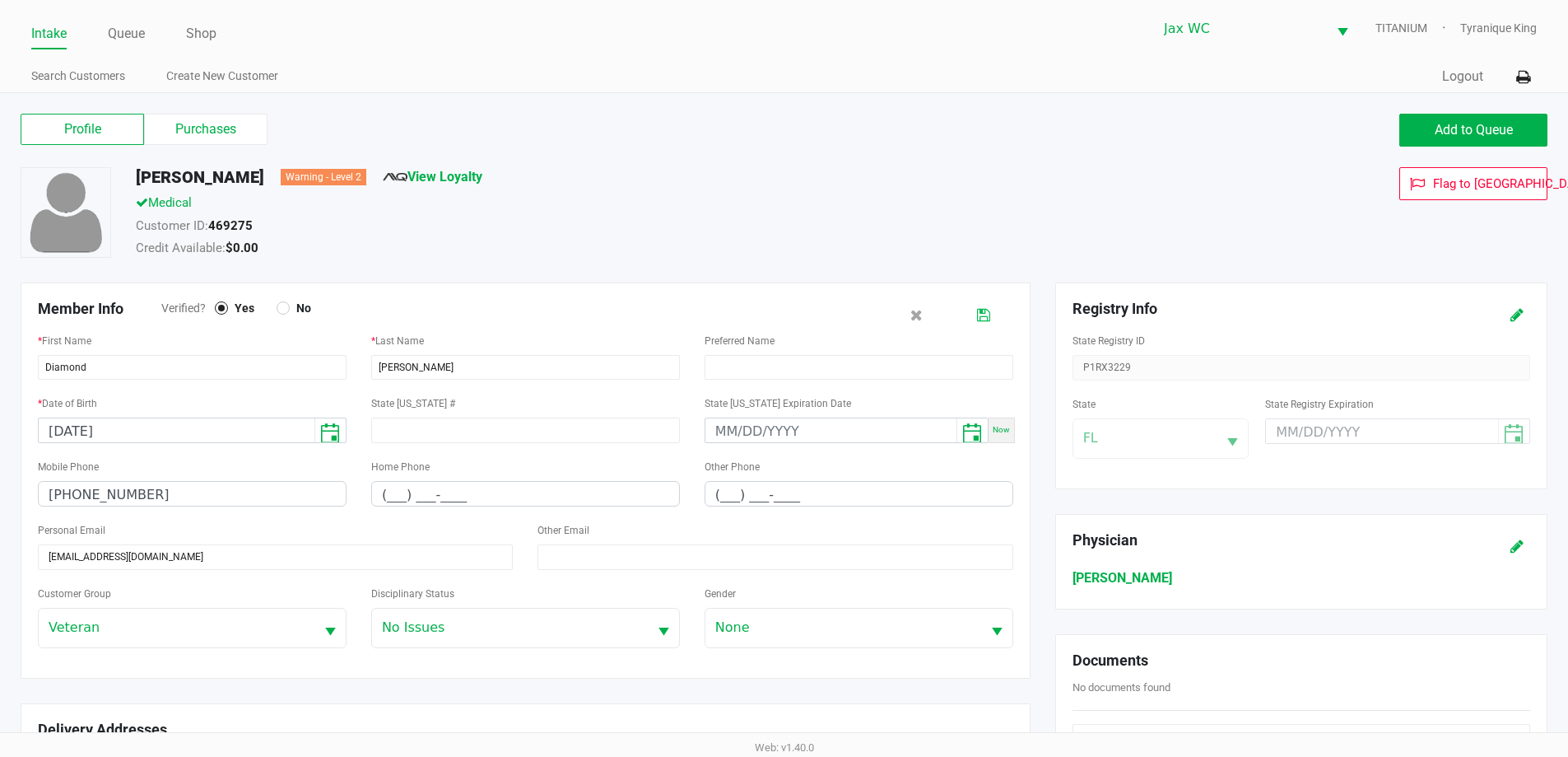
click at [985, 321] on icon at bounding box center [984, 316] width 13 height 12
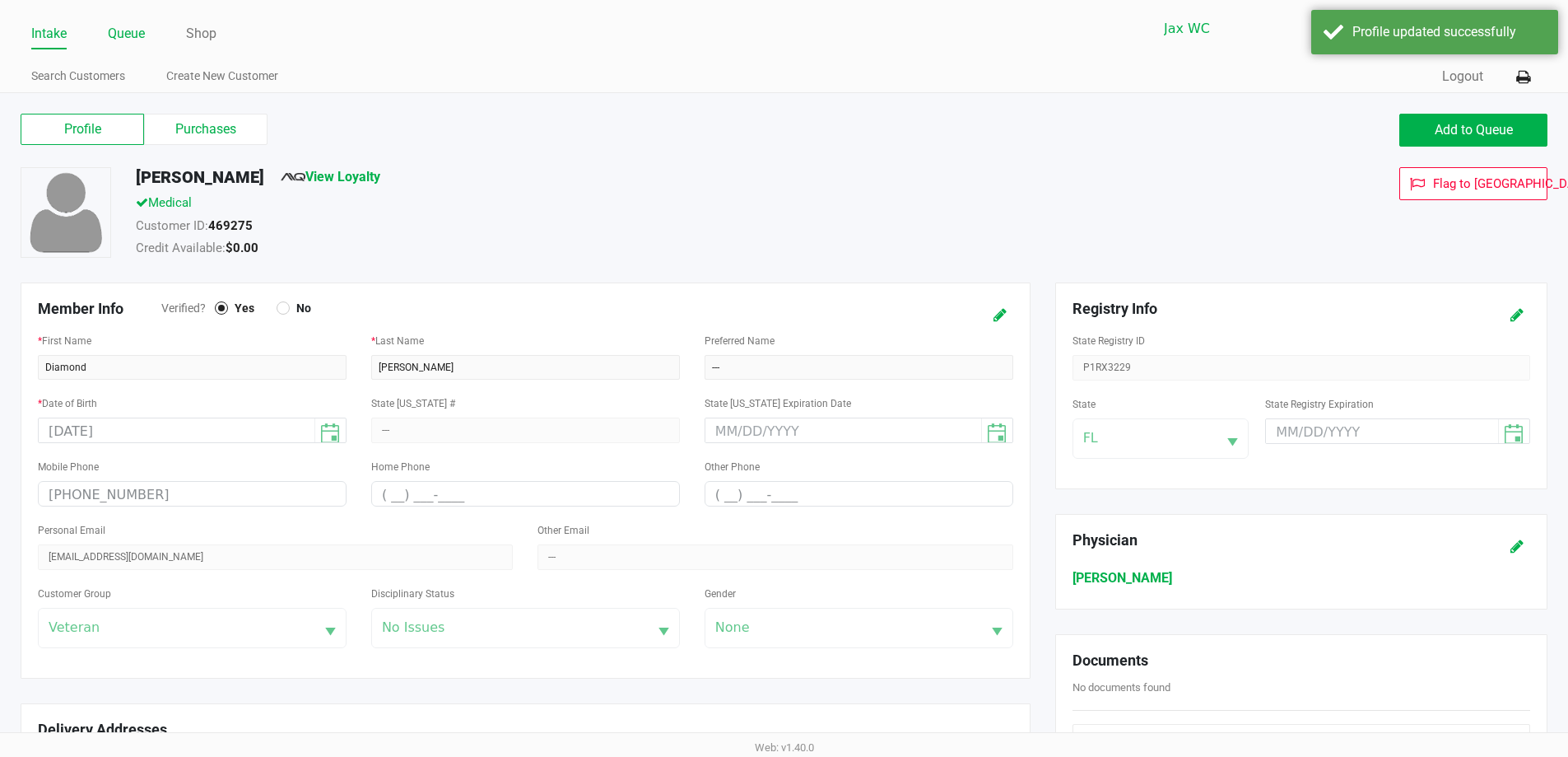
click at [122, 21] on li "Queue" at bounding box center [127, 35] width 37 height 29
click at [131, 32] on link "Queue" at bounding box center [127, 34] width 37 height 23
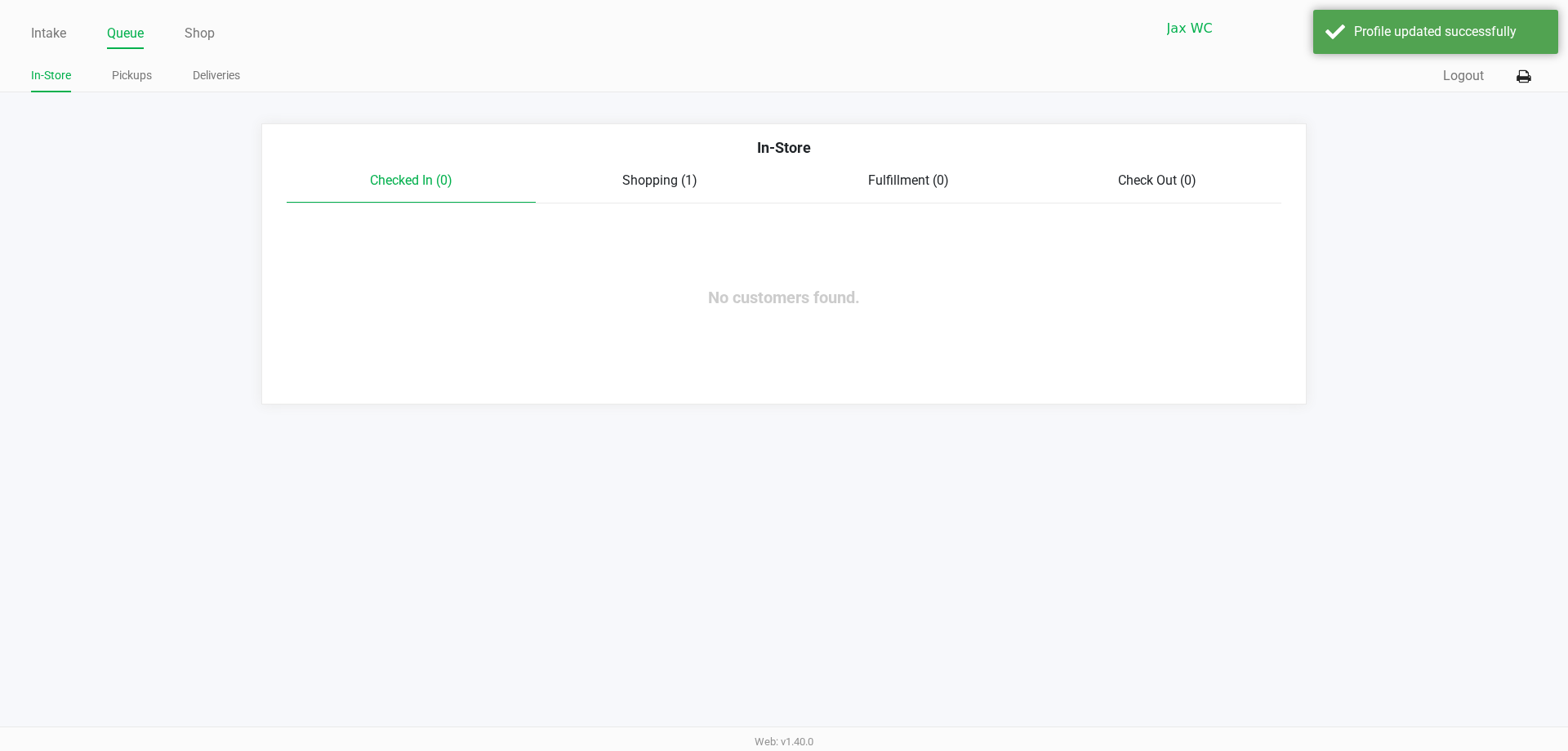
click at [674, 178] on span "Shopping (1)" at bounding box center [660, 180] width 75 height 16
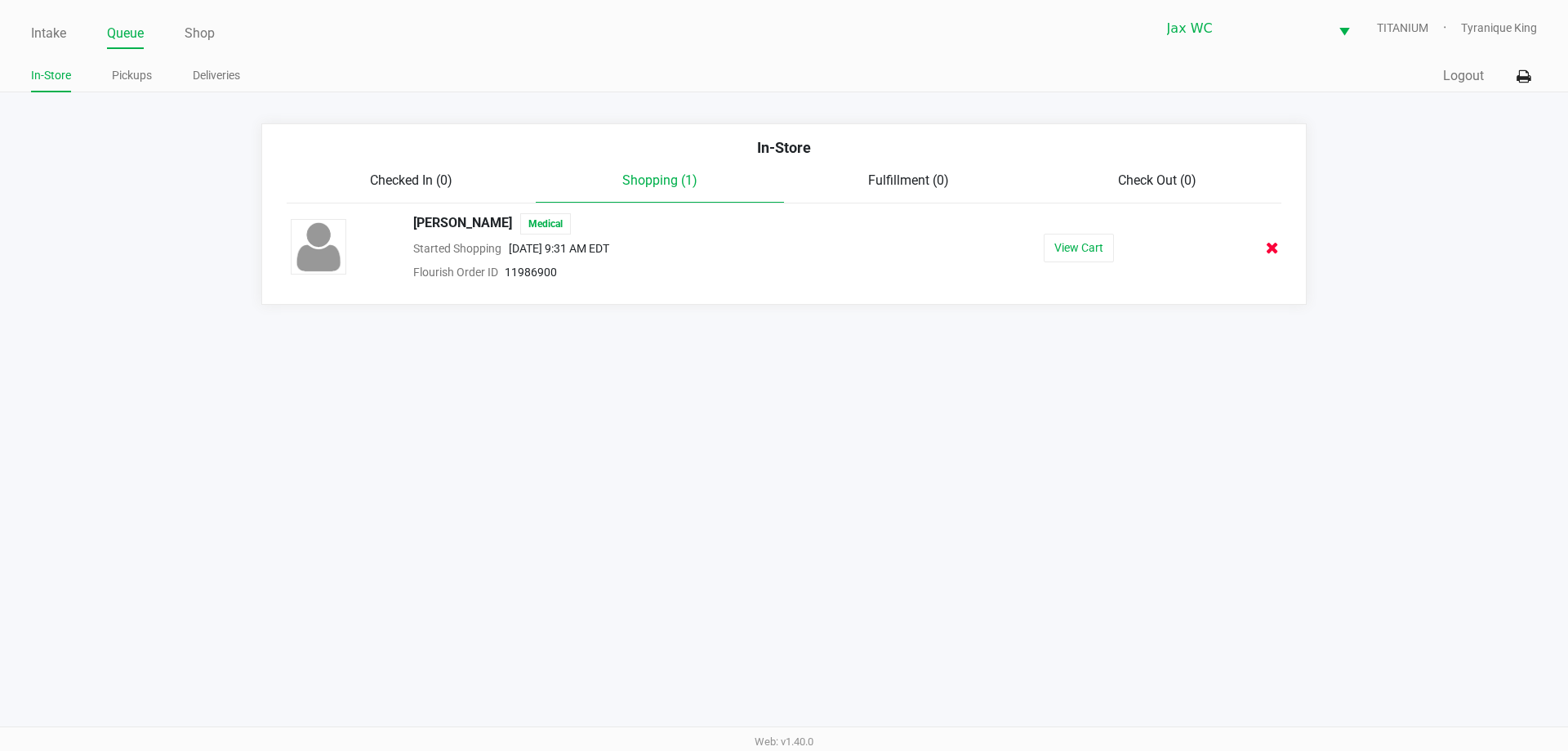
click at [1272, 243] on icon at bounding box center [1272, 248] width 13 height 12
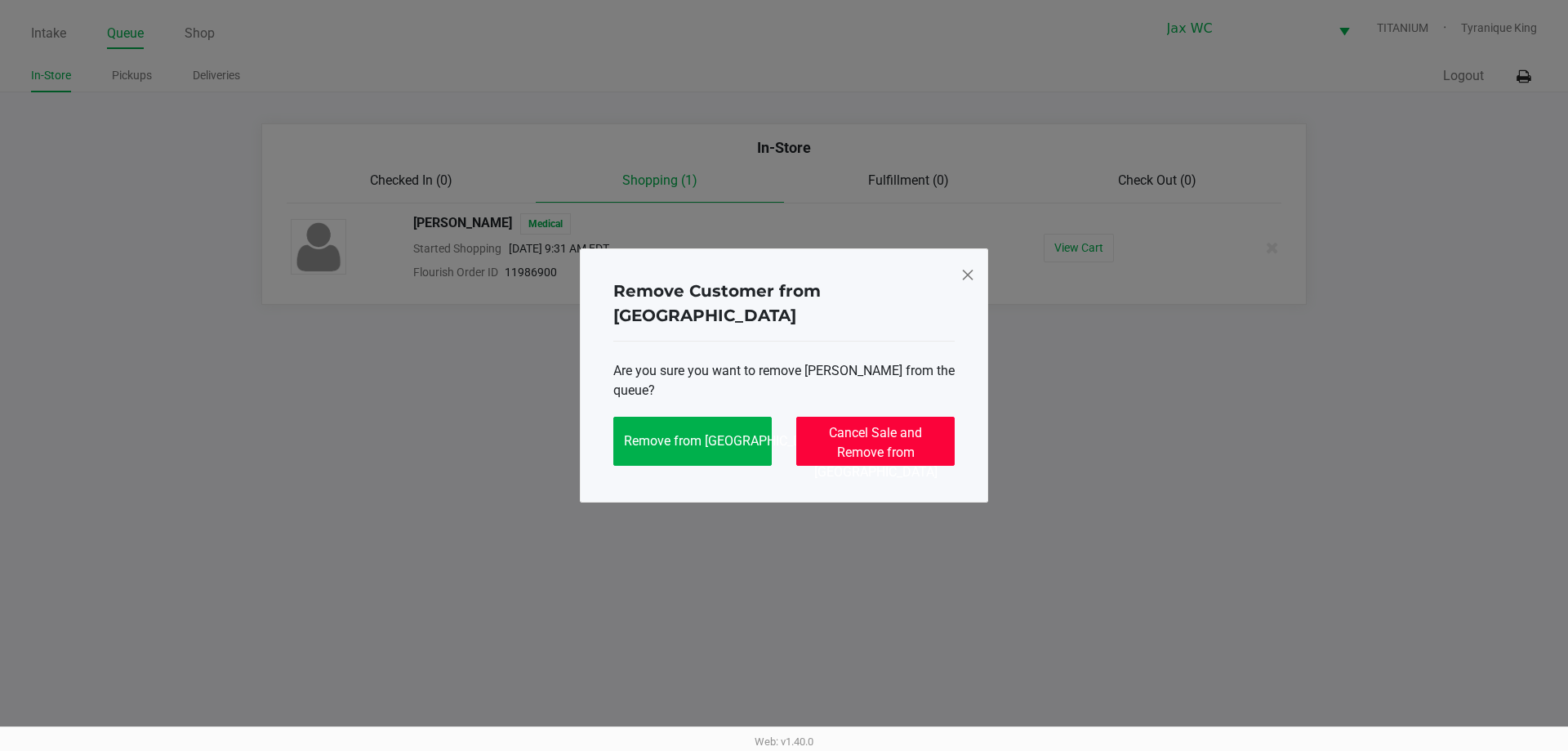
drag, startPoint x: 917, startPoint y: 396, endPoint x: 918, endPoint y: 425, distance: 29.0
click at [916, 402] on div "Are you sure you want to remove Diamond Jones from the queue? Remove from Queue…" at bounding box center [784, 413] width 341 height 105
click at [918, 425] on span "Cancel Sale and Remove from Queue" at bounding box center [875, 452] width 123 height 55
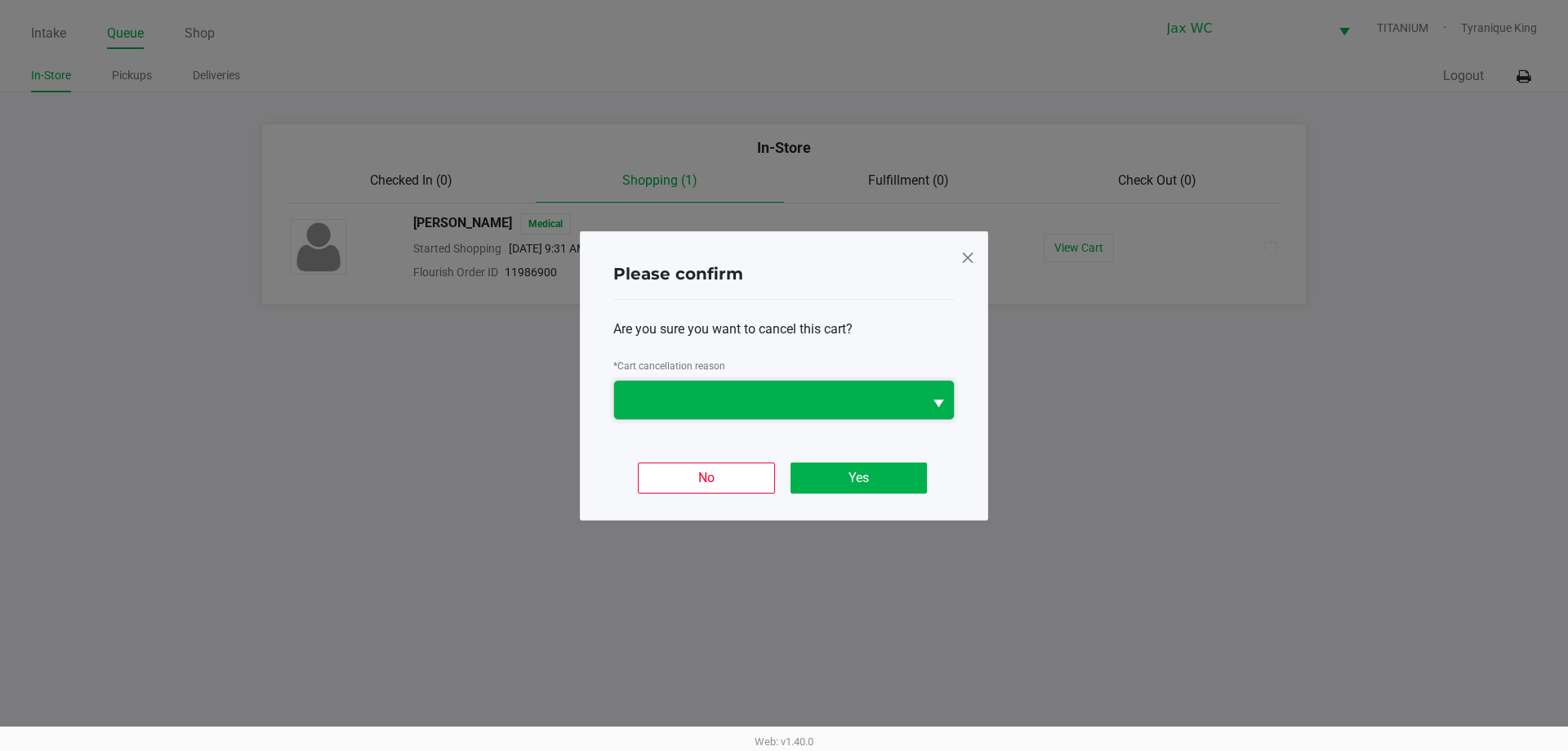
click at [827, 411] on span at bounding box center [769, 400] width 309 height 38
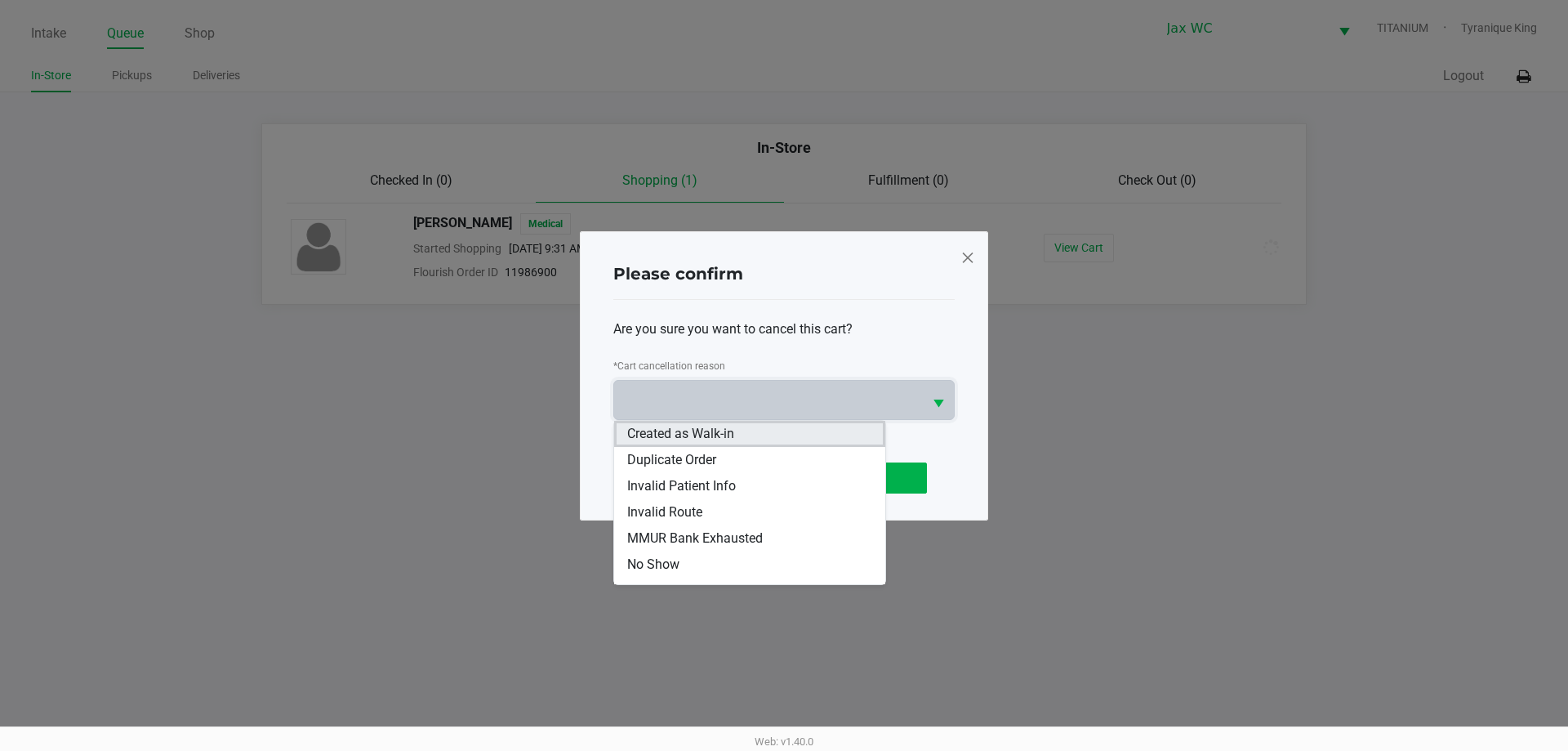
click at [711, 439] on span "Created as Walk-in" at bounding box center [681, 434] width 107 height 20
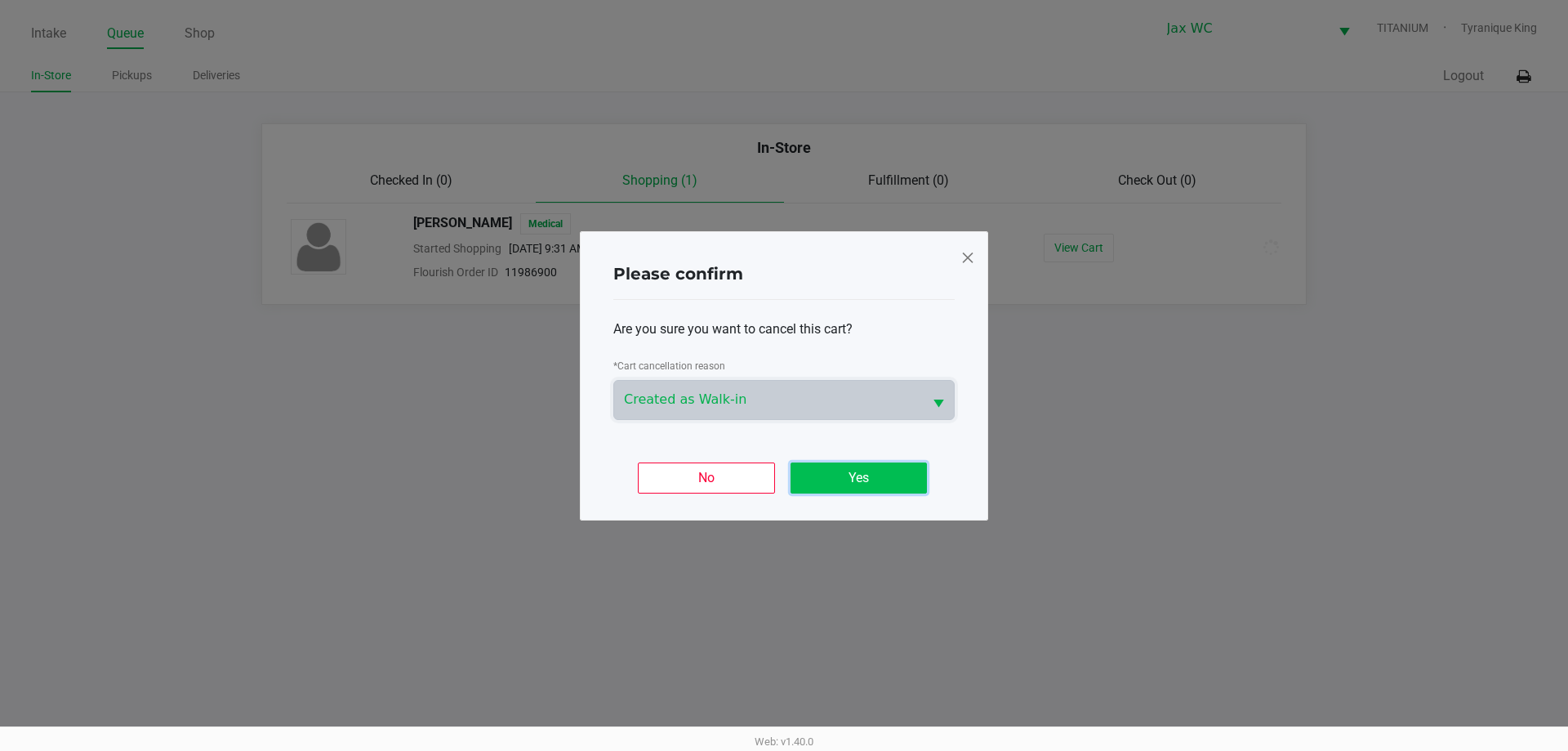
click at [808, 468] on button "Yes" at bounding box center [858, 478] width 136 height 31
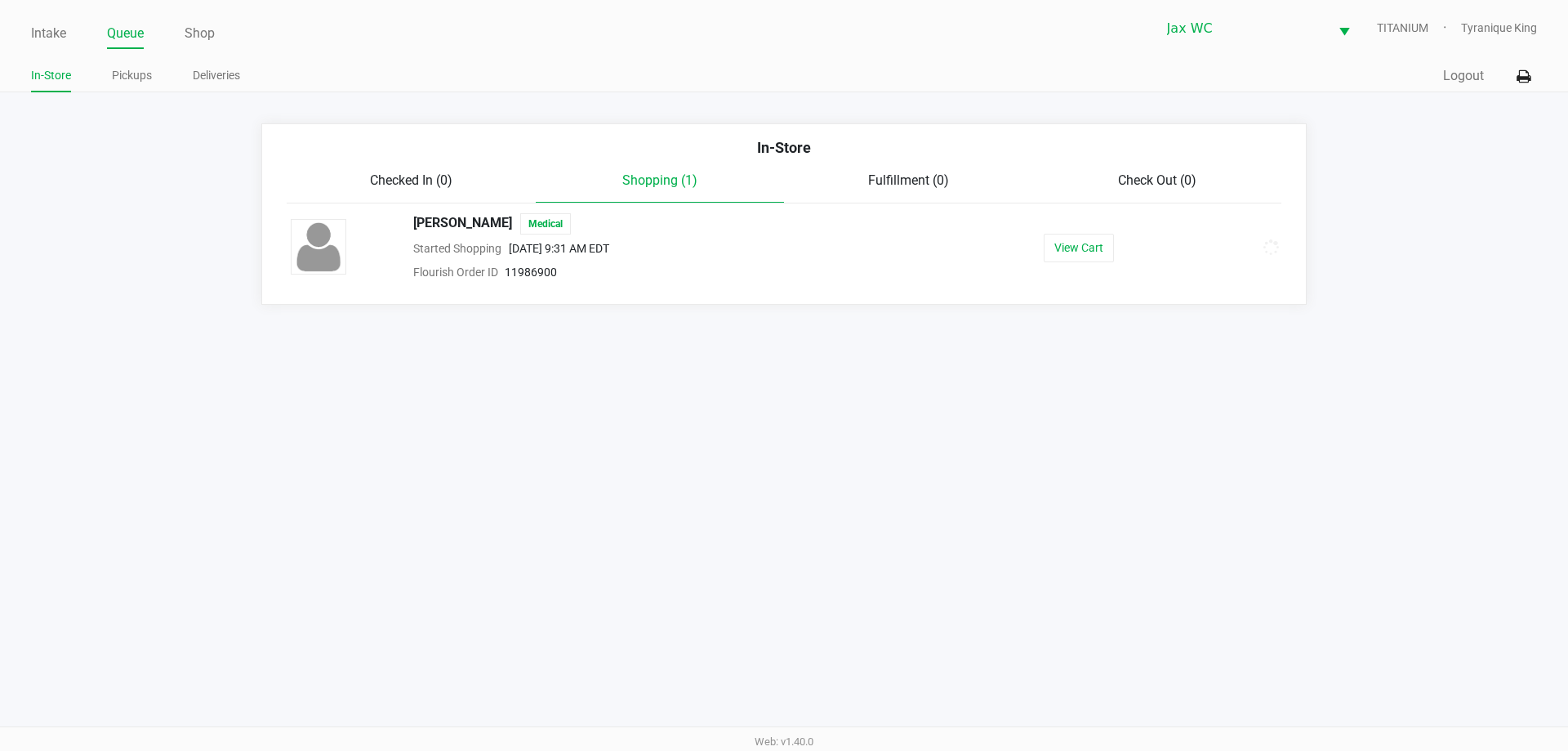
click at [1477, 61] on div "Quick Sale Logout" at bounding box center [1161, 76] width 753 height 31
click at [1474, 78] on button "Logout" at bounding box center [1463, 76] width 40 height 20
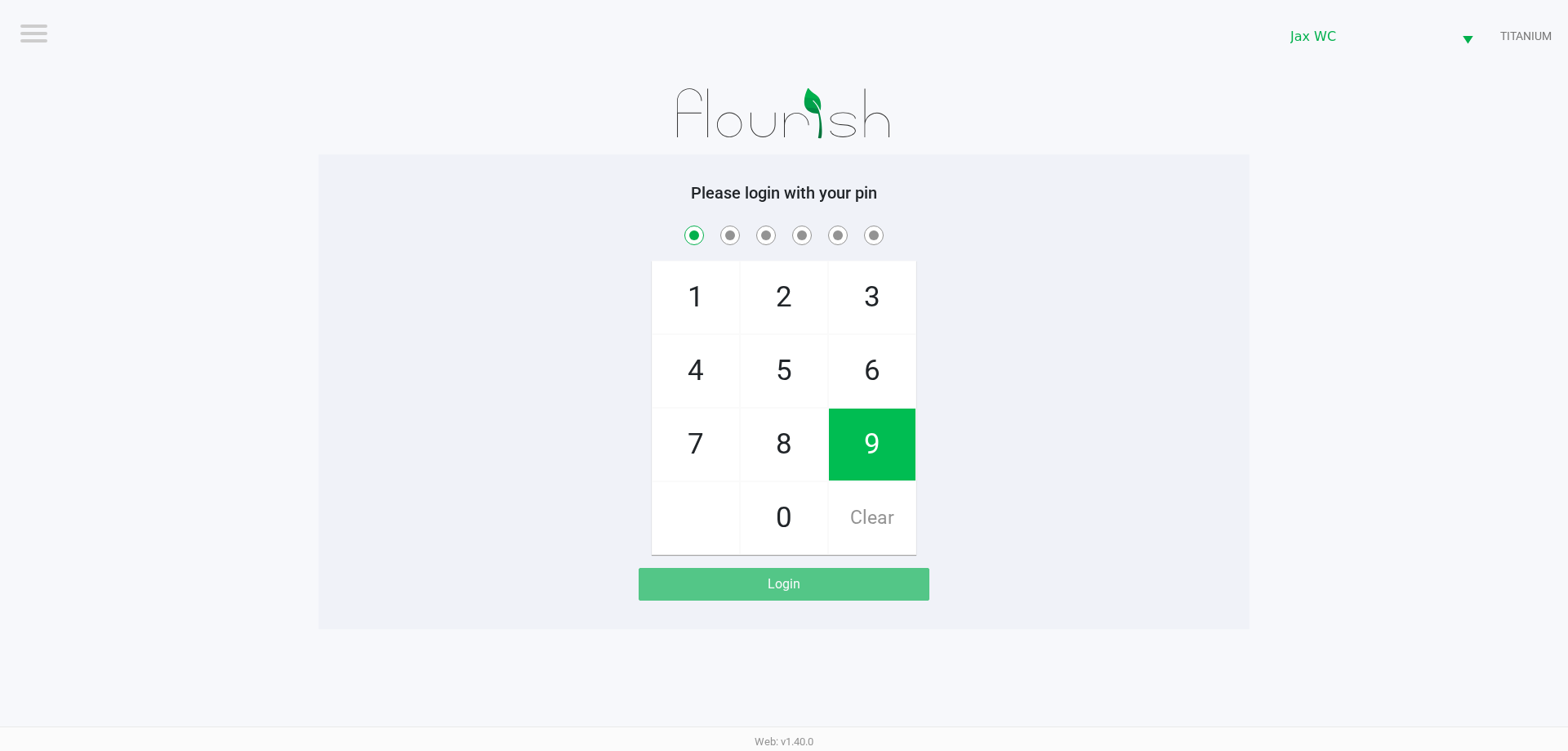
checkbox input "true"
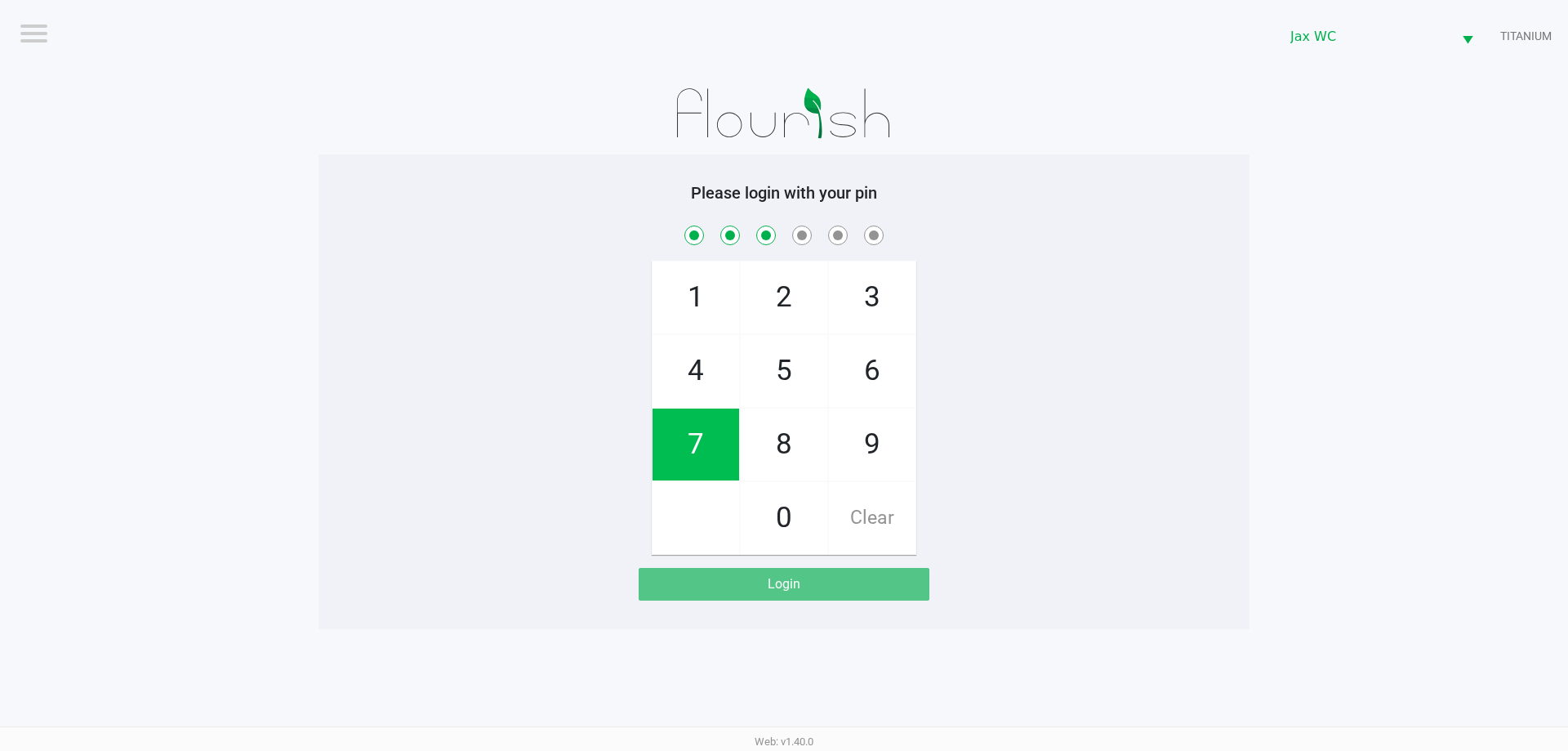
checkbox input "true"
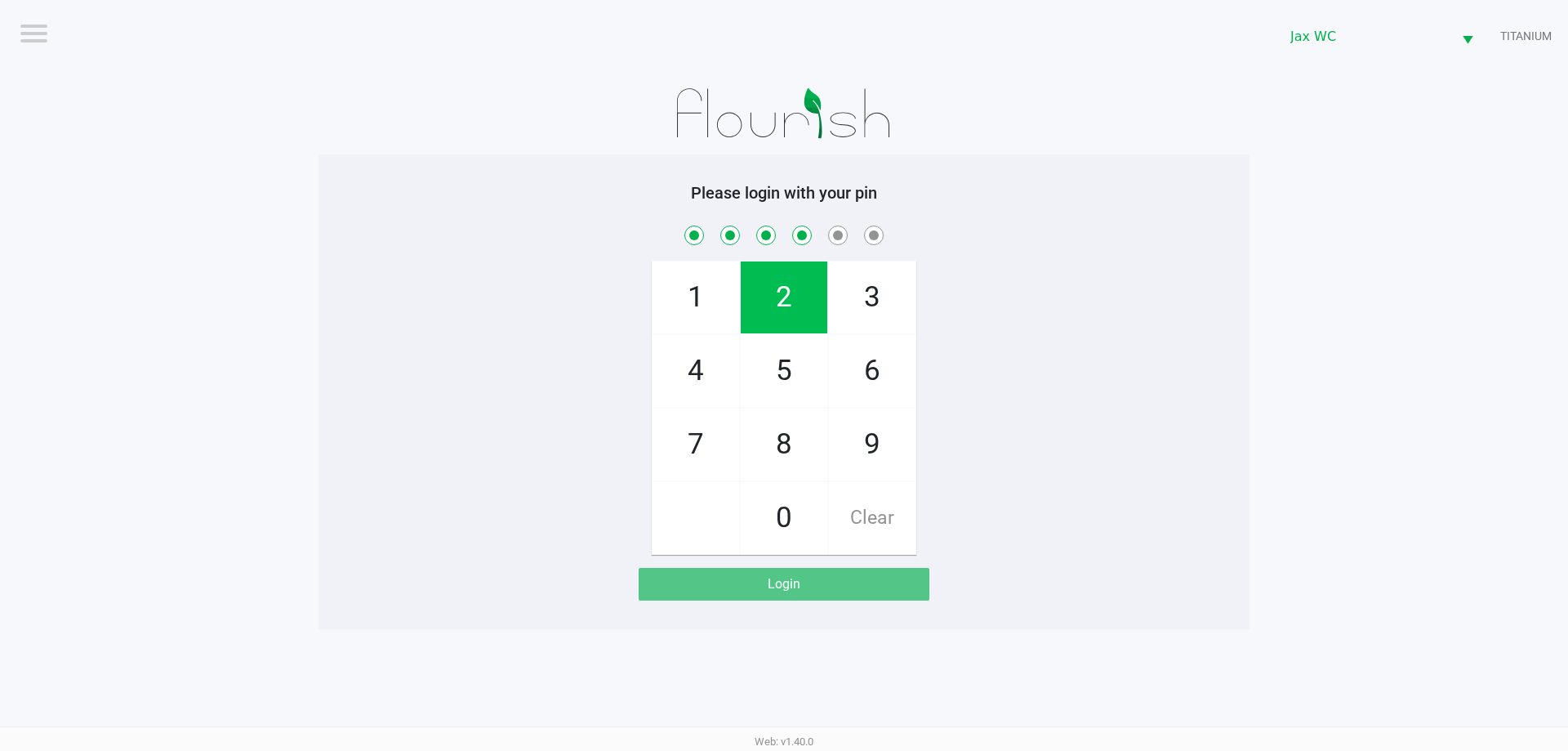
checkbox input "true"
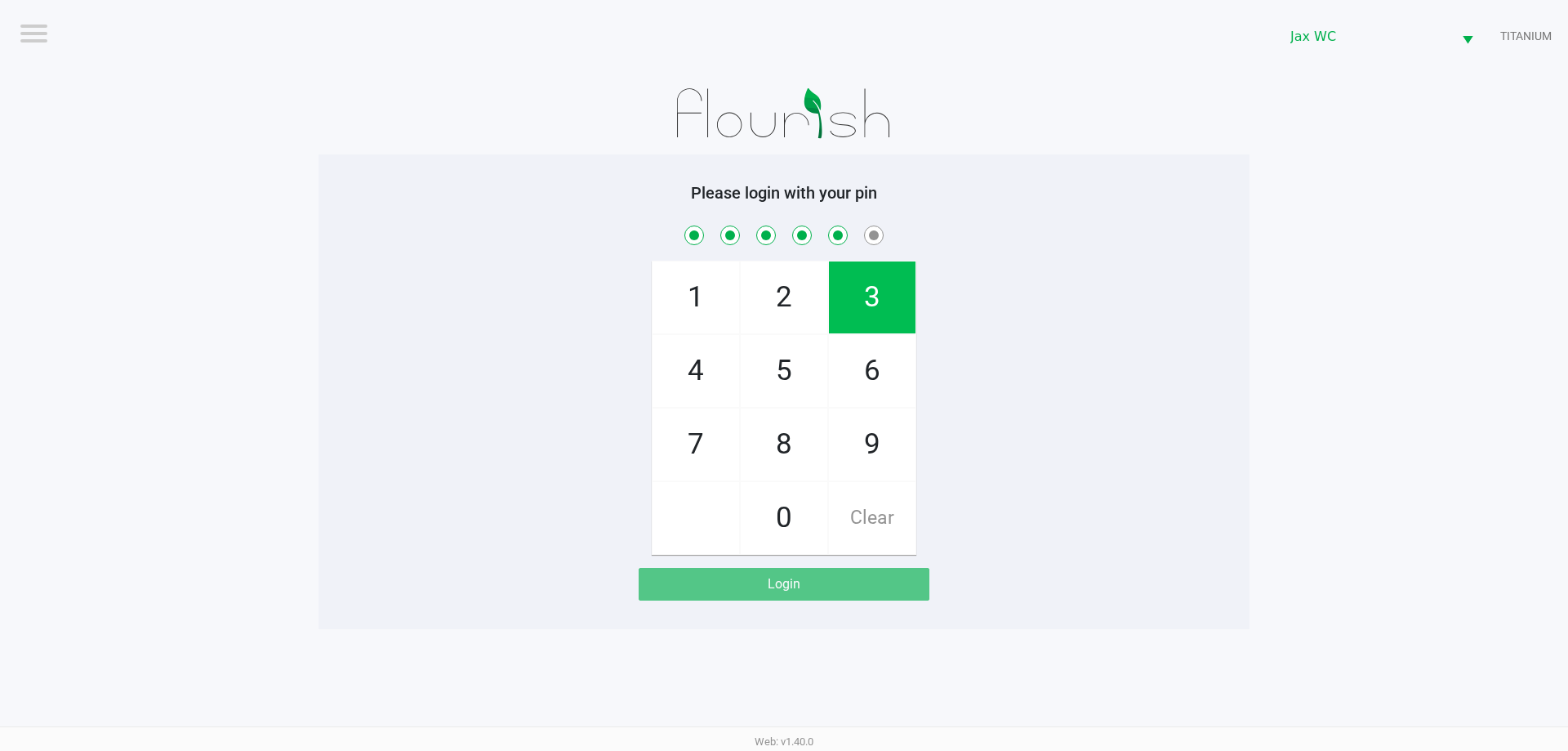
checkbox input "true"
checkbox input "false"
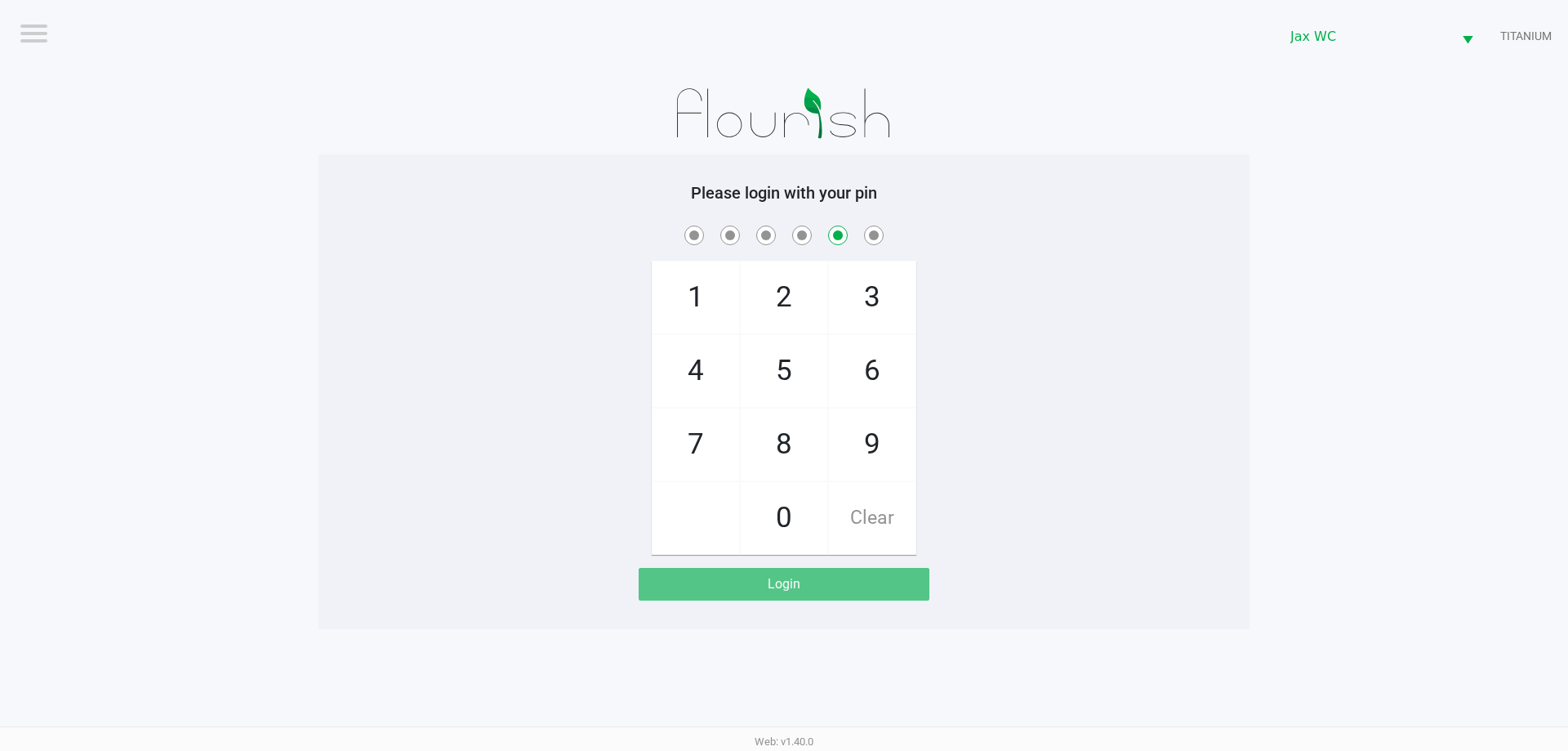
checkbox input "false"
checkbox input "true"
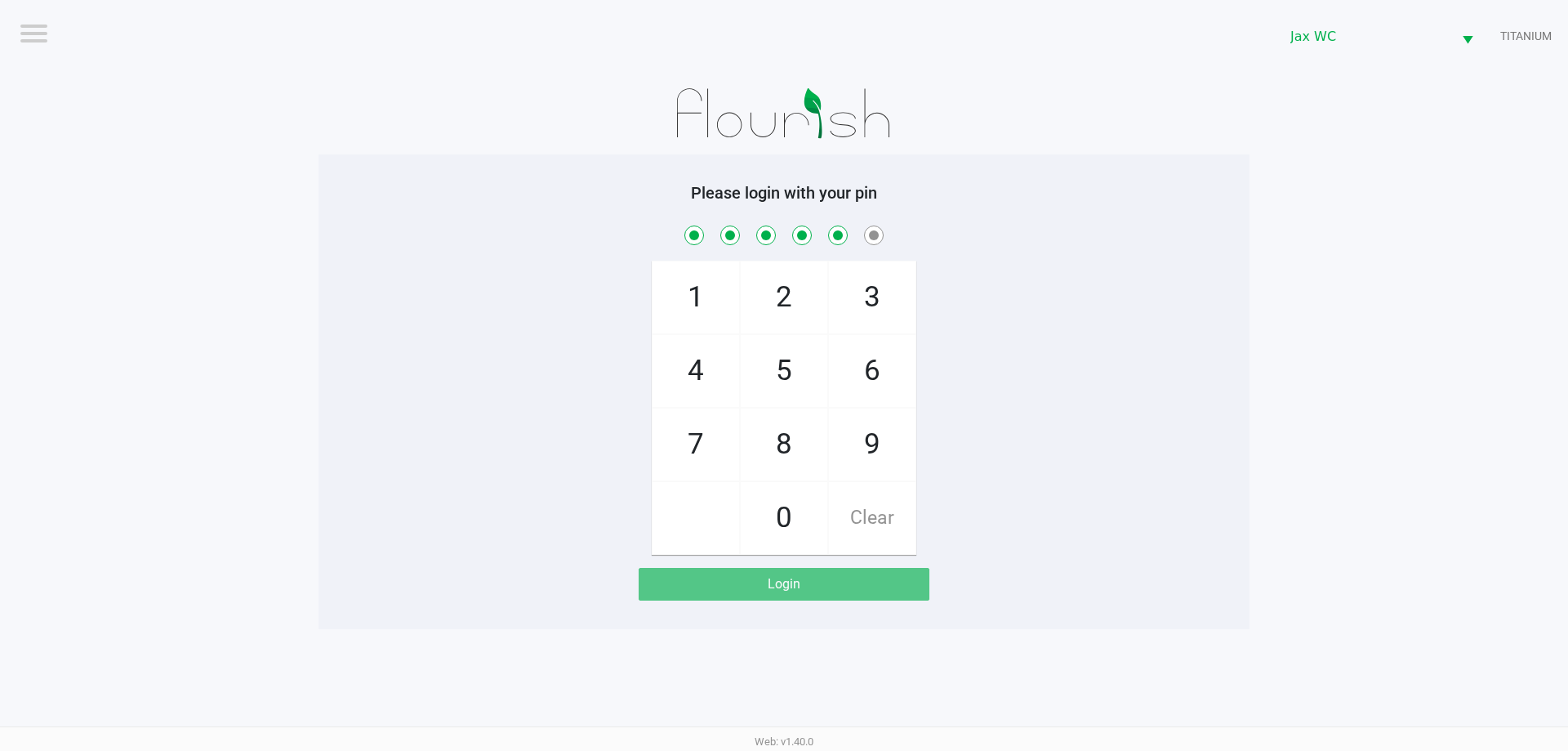
checkbox input "true"
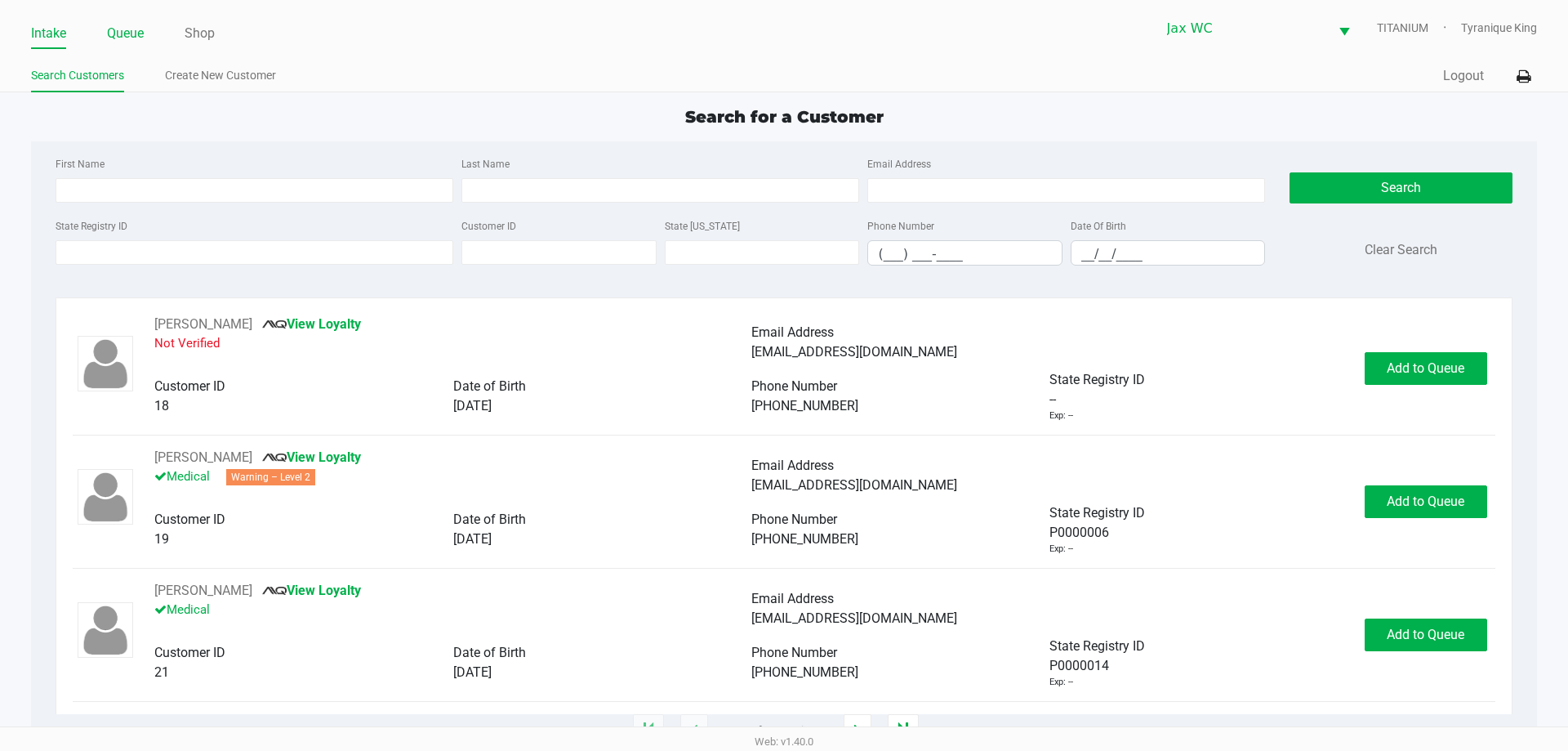
click at [144, 35] on link "Queue" at bounding box center [126, 34] width 37 height 23
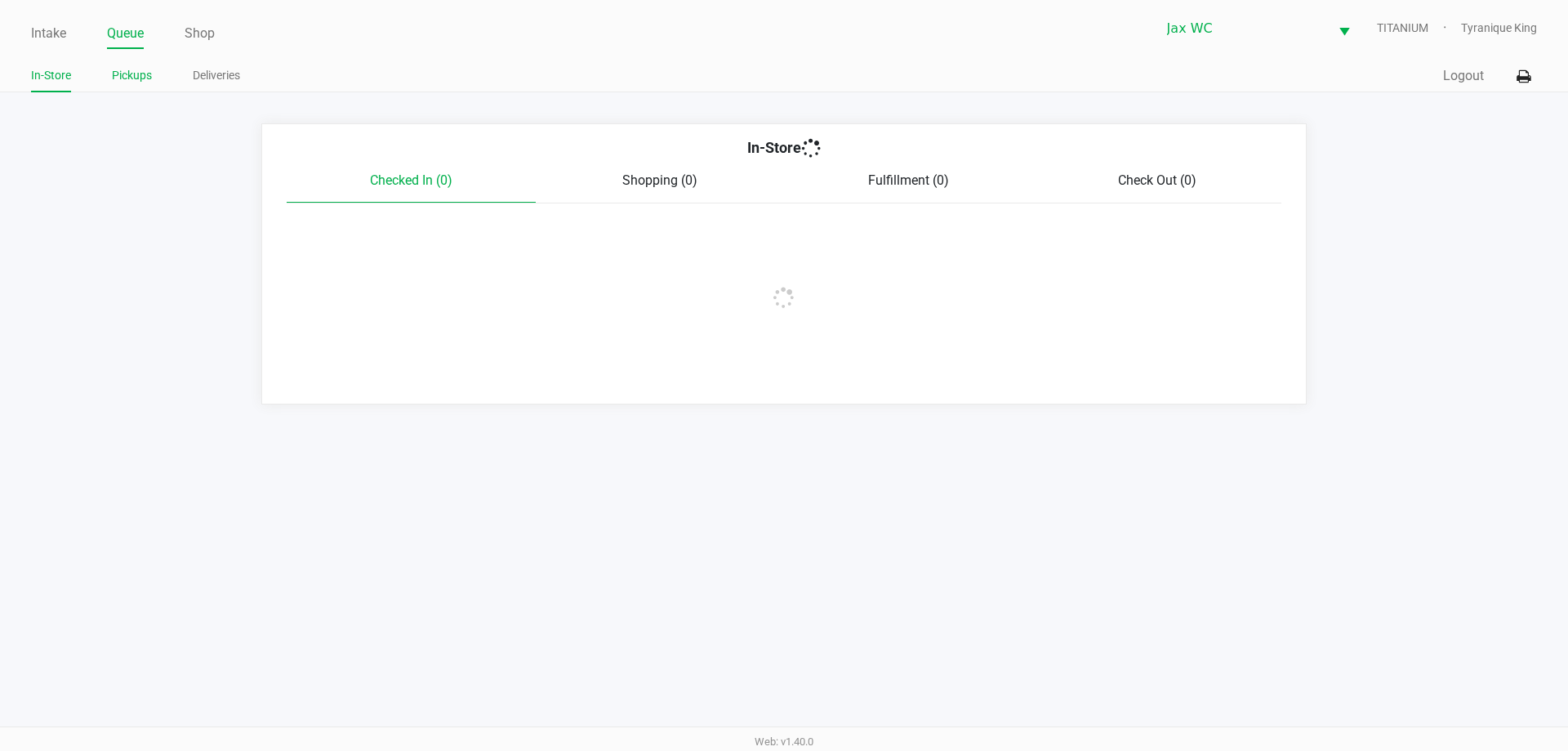
click at [130, 73] on link "Pickups" at bounding box center [132, 75] width 40 height 21
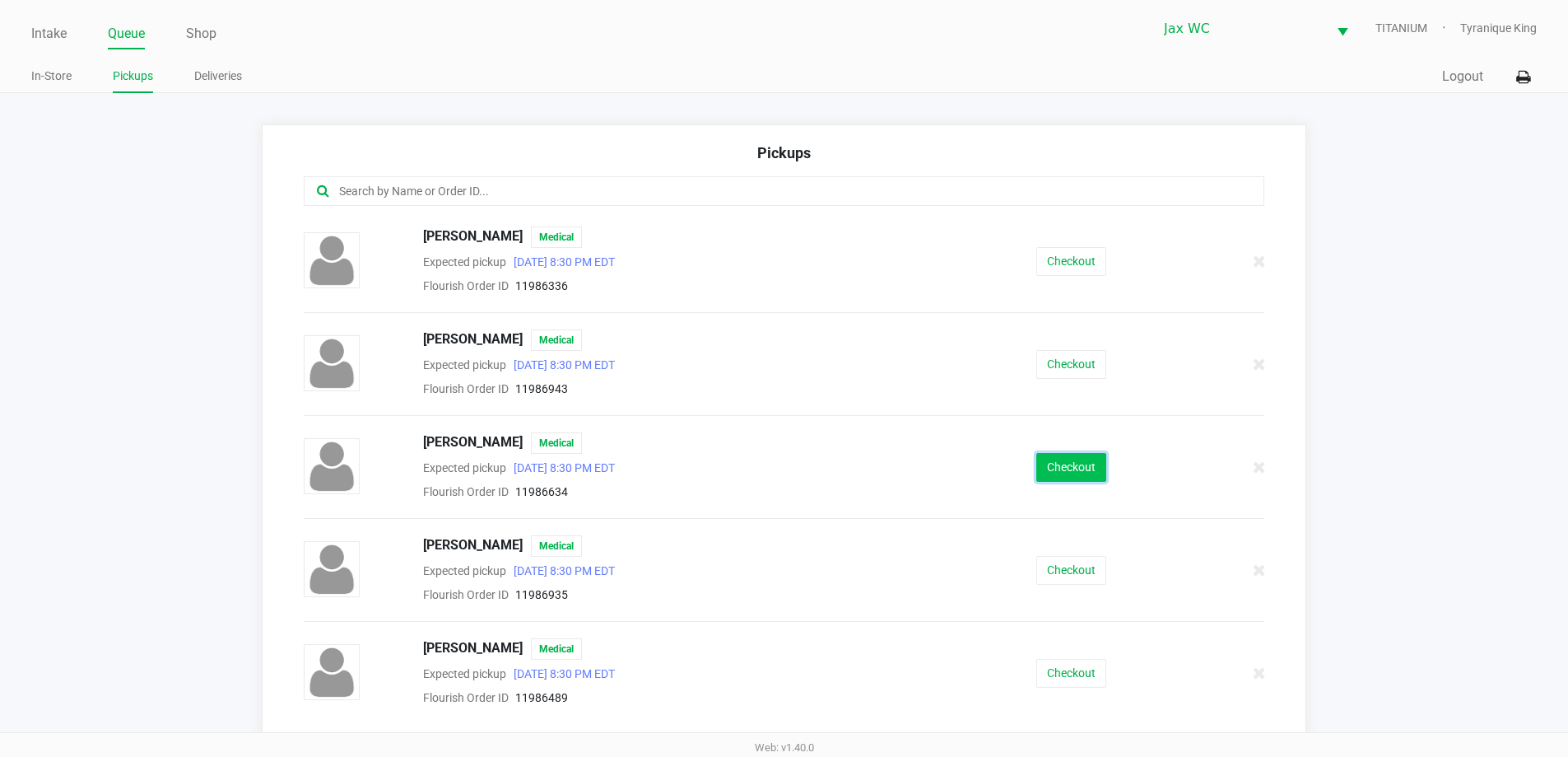
click at [1069, 463] on button "Checkout" at bounding box center [1071, 467] width 70 height 29
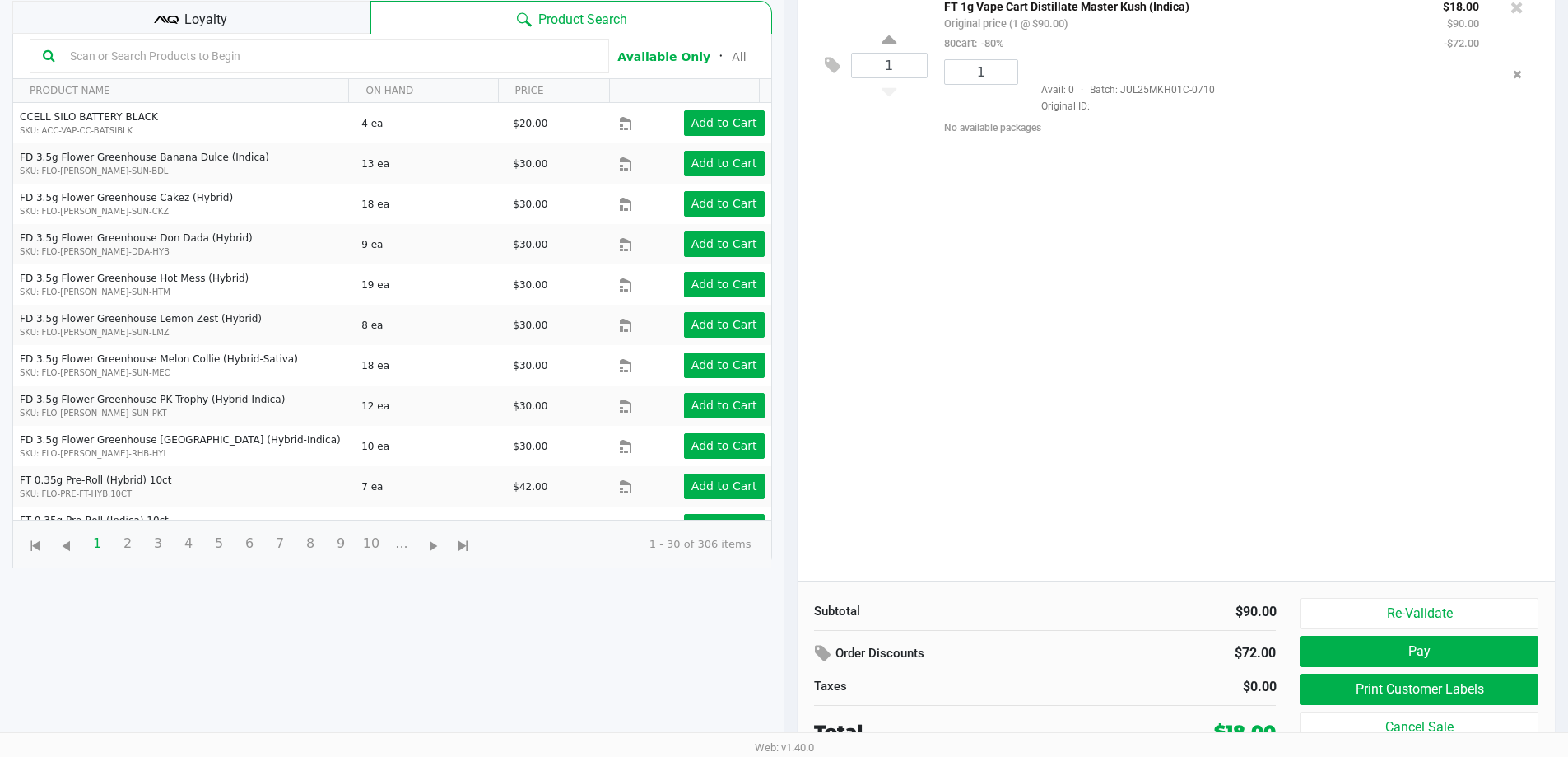
scroll to position [178, 0]
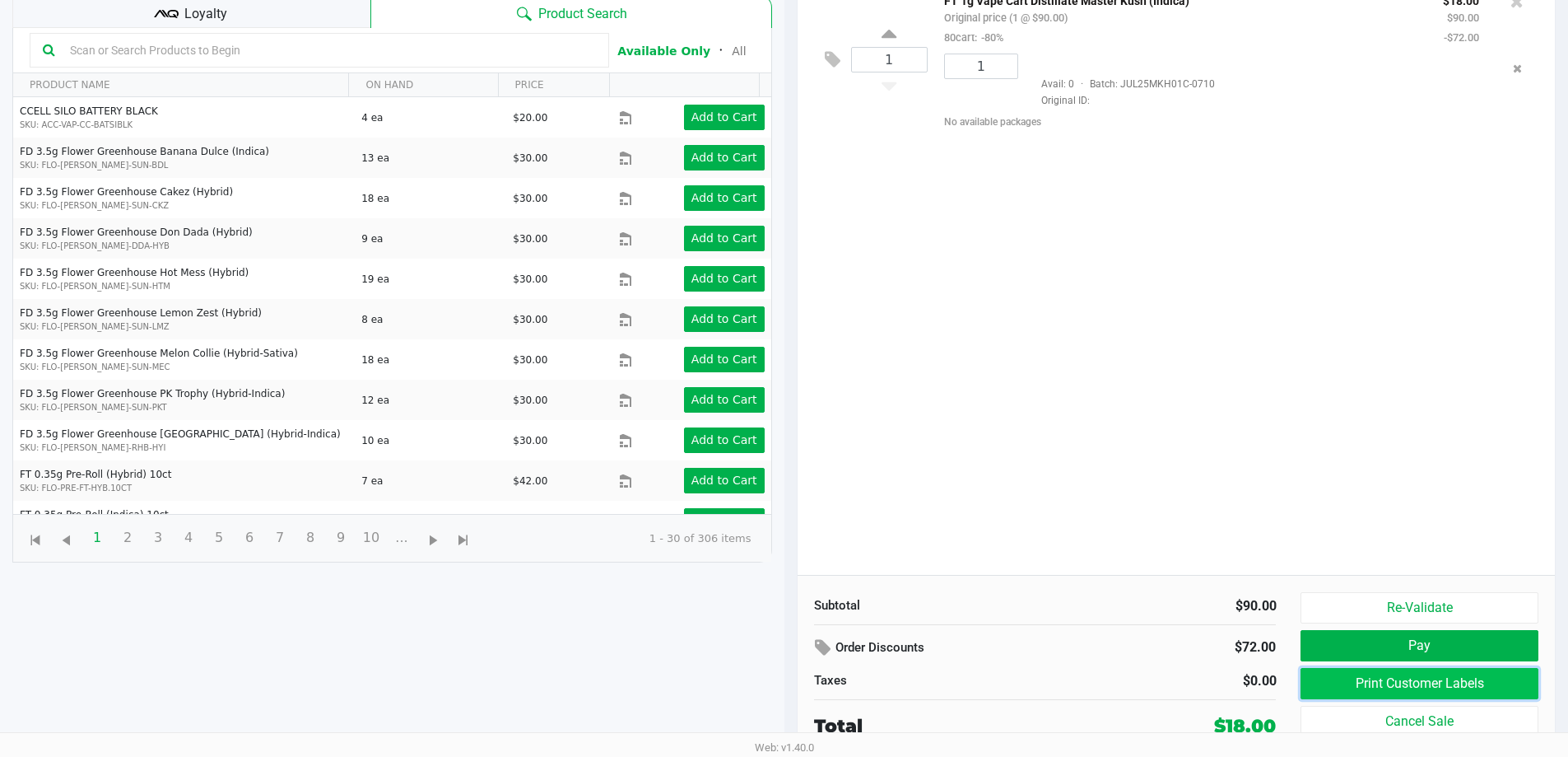
click at [1338, 681] on button "Print Customer Labels" at bounding box center [1419, 684] width 237 height 32
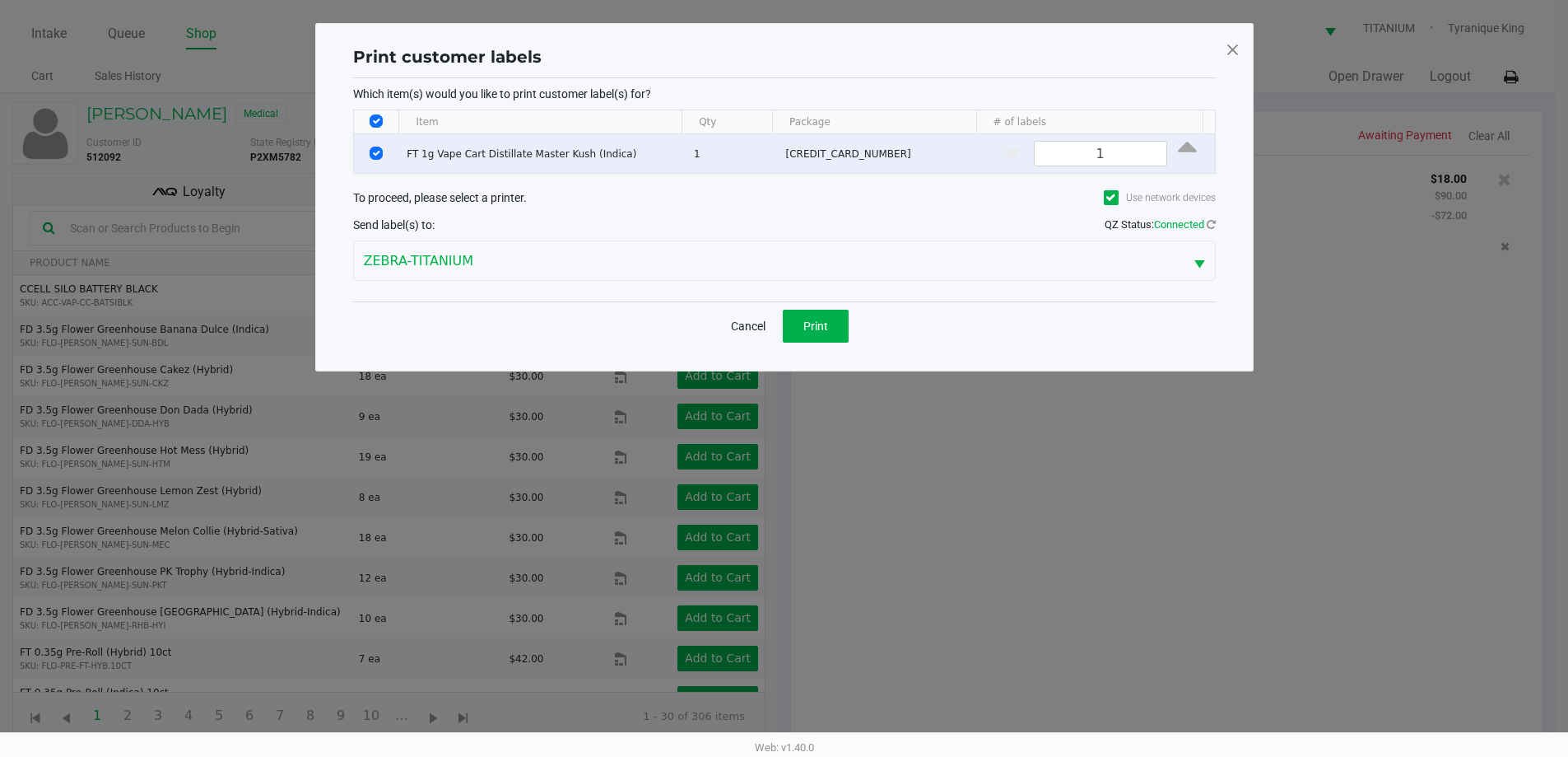
scroll to position [0, 0]
click at [821, 320] on span "Print" at bounding box center [821, 326] width 25 height 13
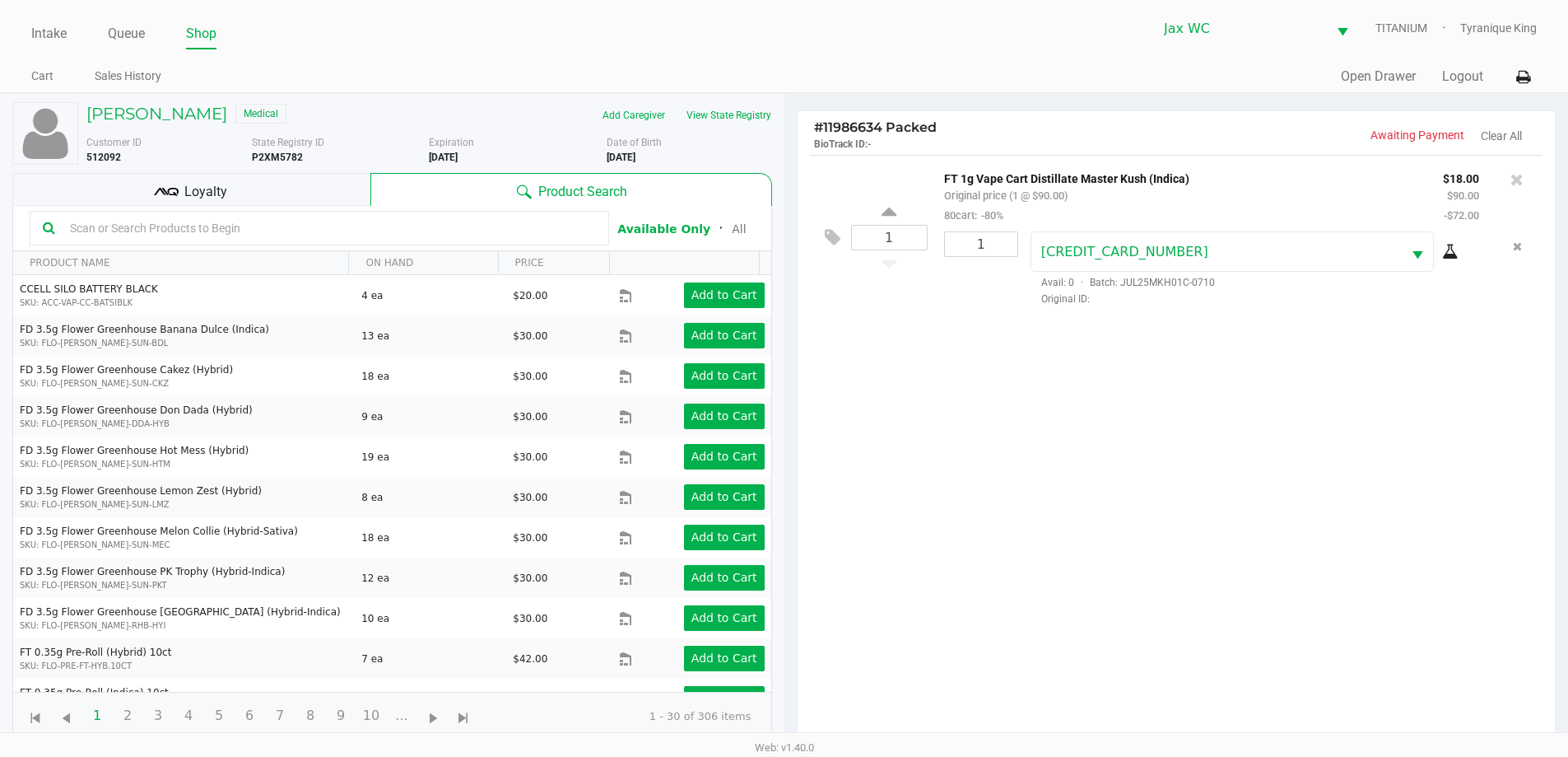
click at [245, 197] on div "Loyalty" at bounding box center [191, 190] width 358 height 33
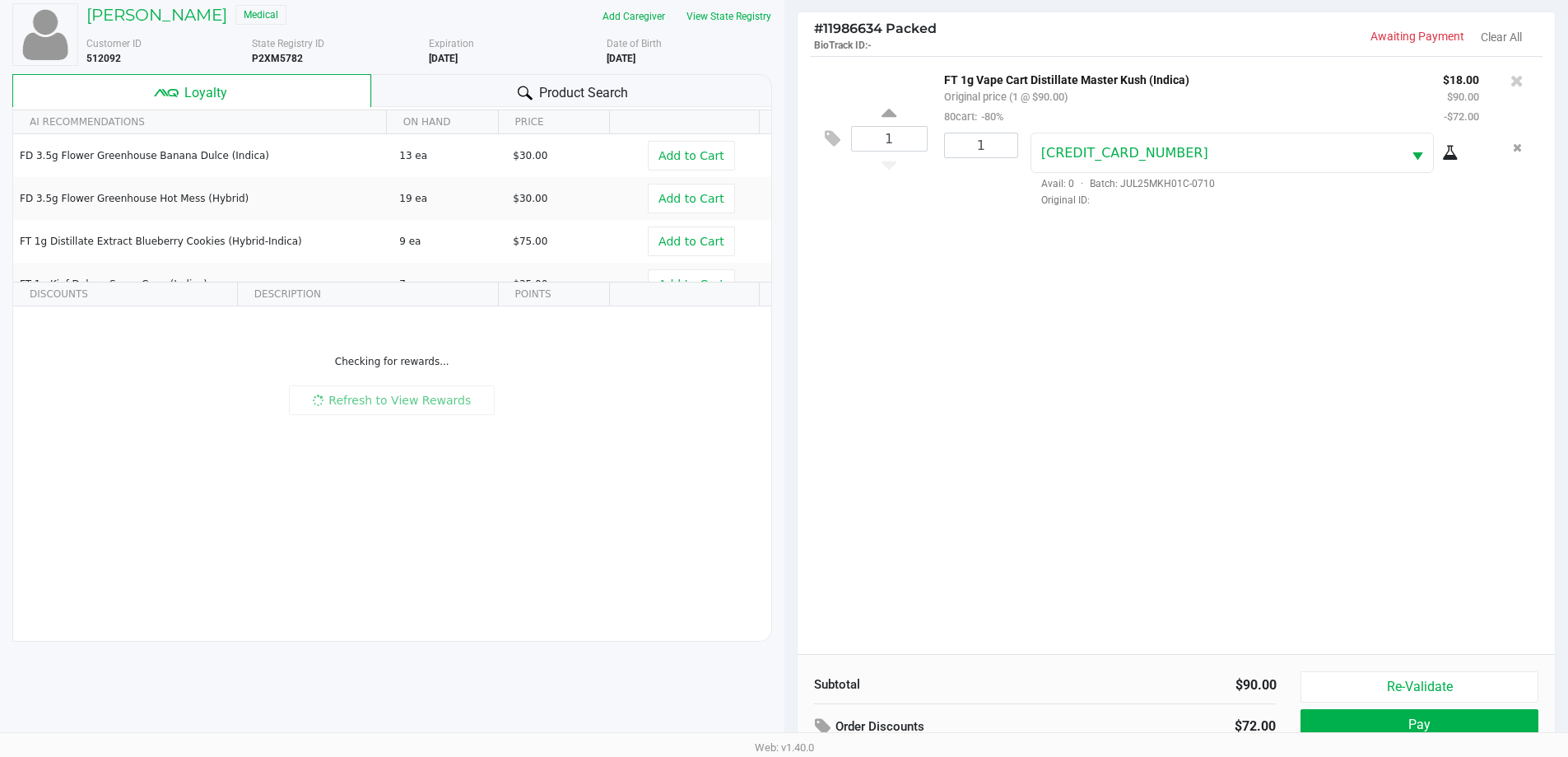
scroll to position [178, 0]
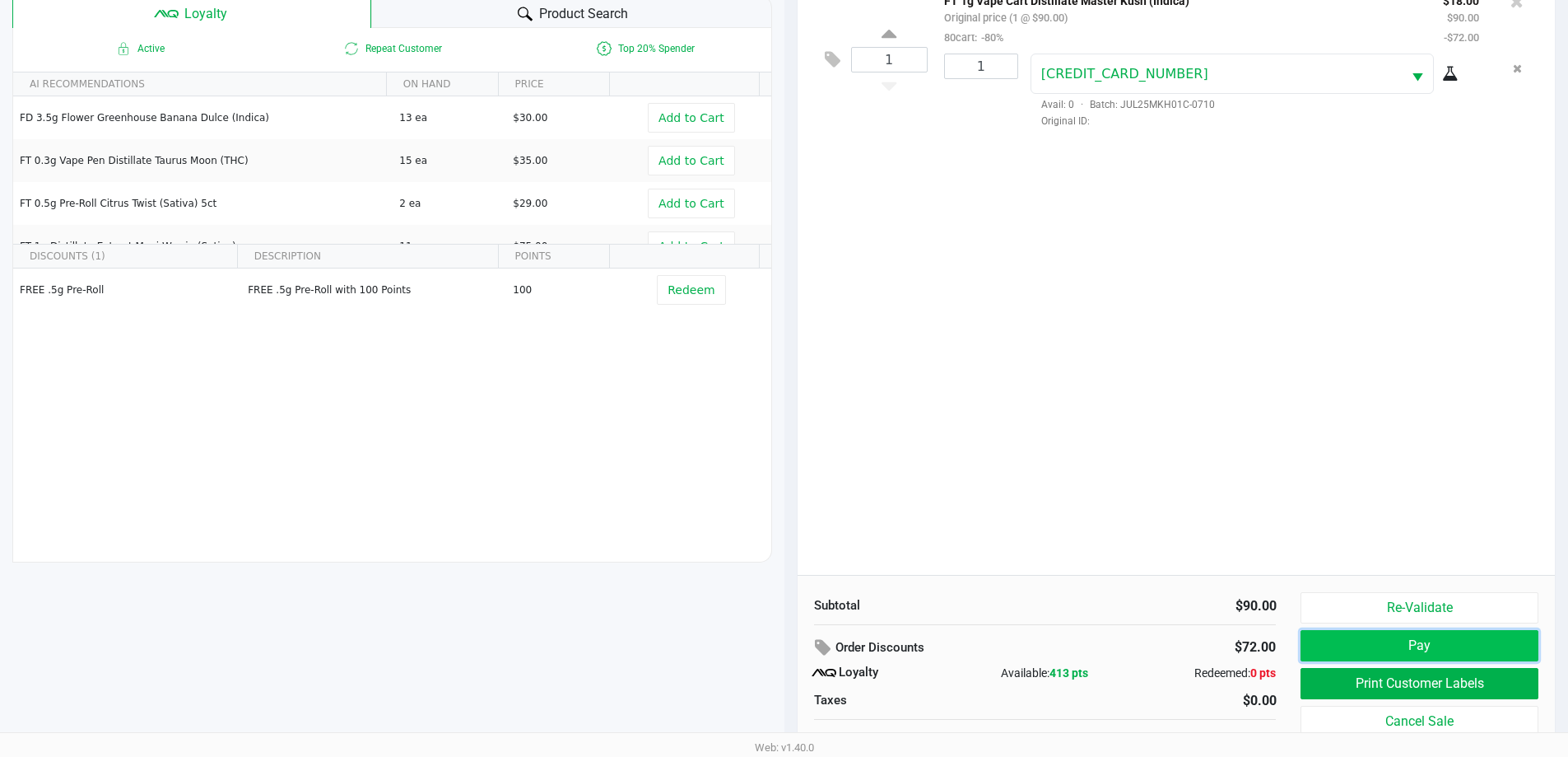
click at [1397, 642] on button "Pay" at bounding box center [1419, 646] width 237 height 32
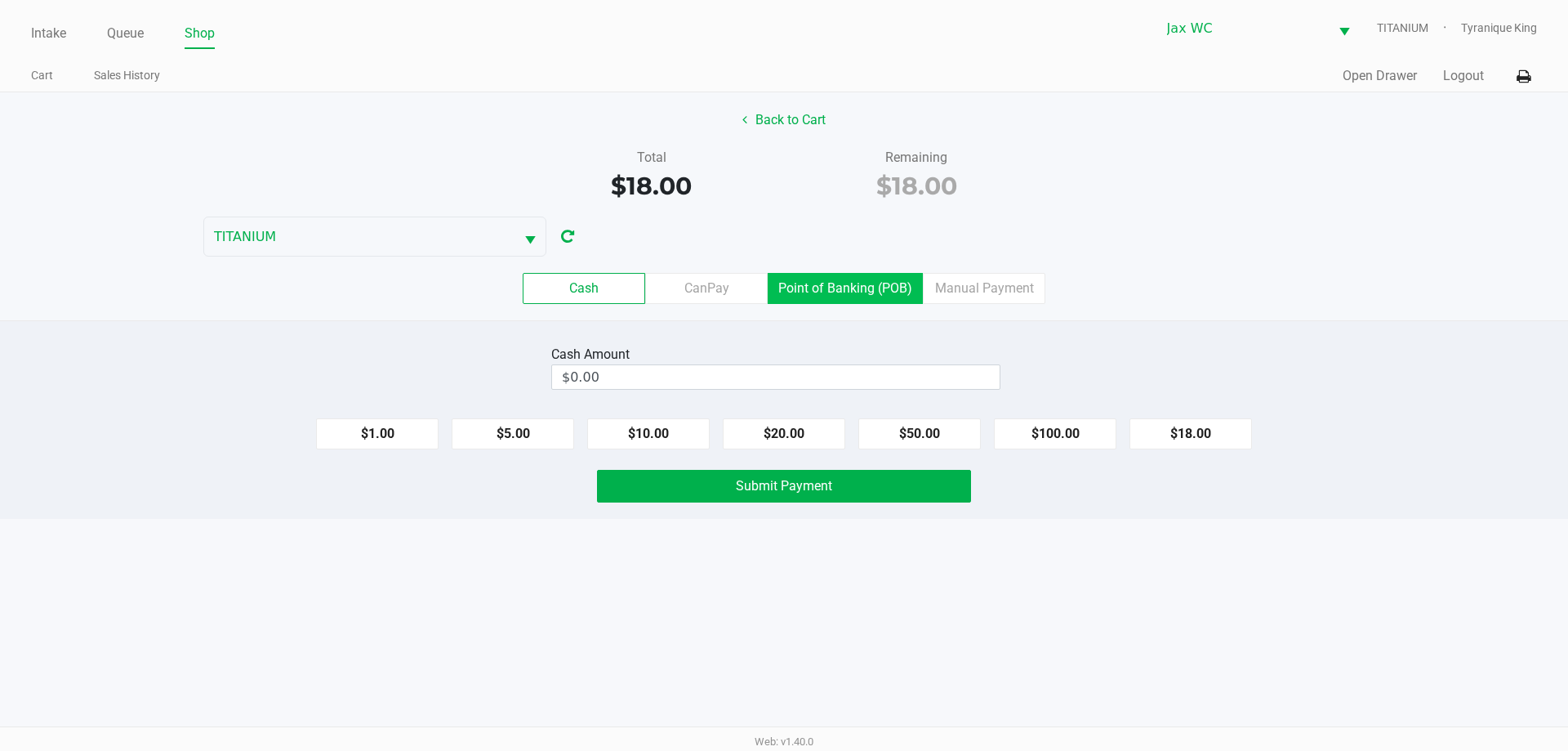
click at [831, 283] on label "Point of Banking (POB)" at bounding box center [846, 288] width 155 height 31
click at [0, 0] on 7 "Point of Banking (POB)" at bounding box center [0, 0] width 0 height 0
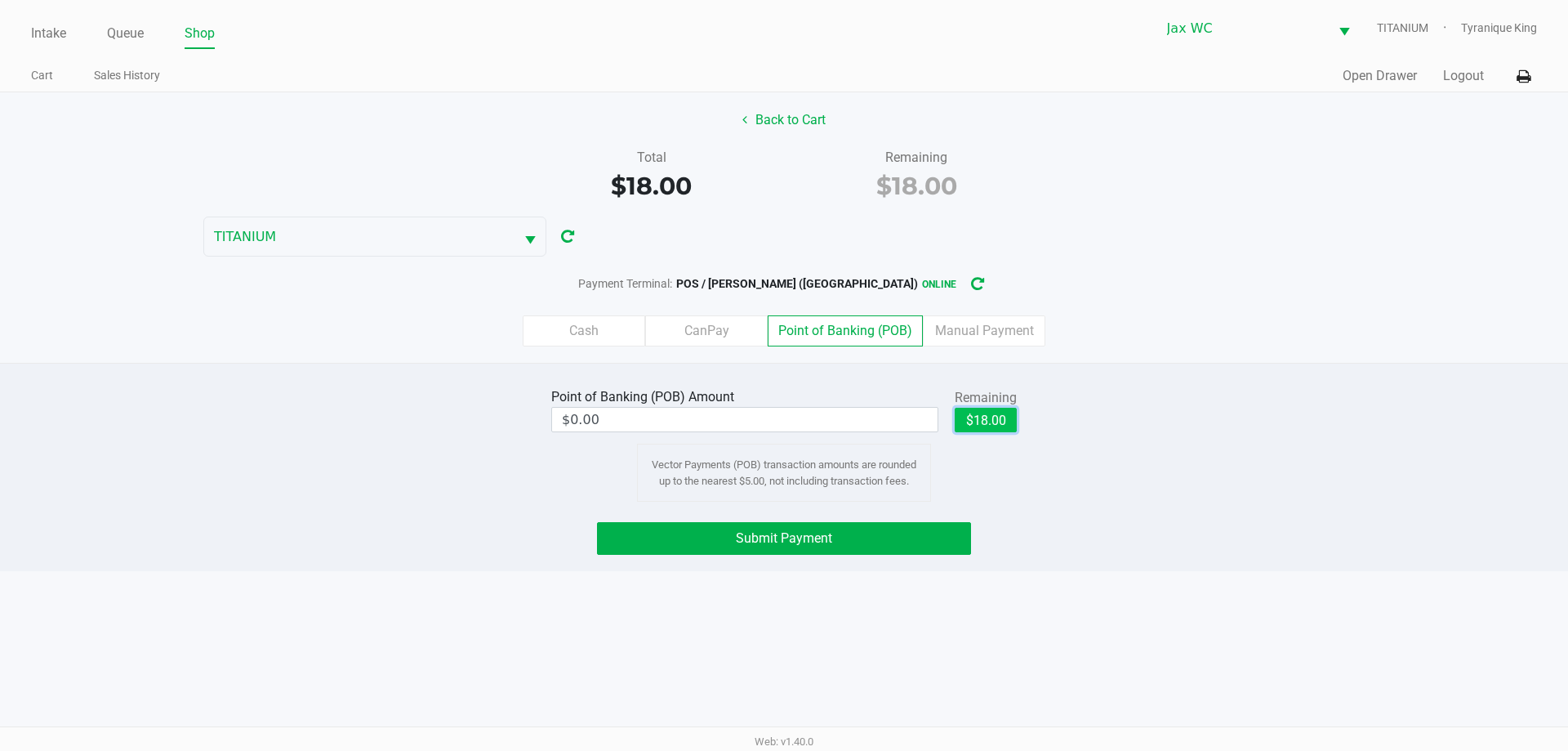
click at [980, 411] on button "$18.00" at bounding box center [985, 421] width 62 height 25
type input "$18.00"
click at [919, 543] on button "Submit Payment" at bounding box center [784, 539] width 374 height 33
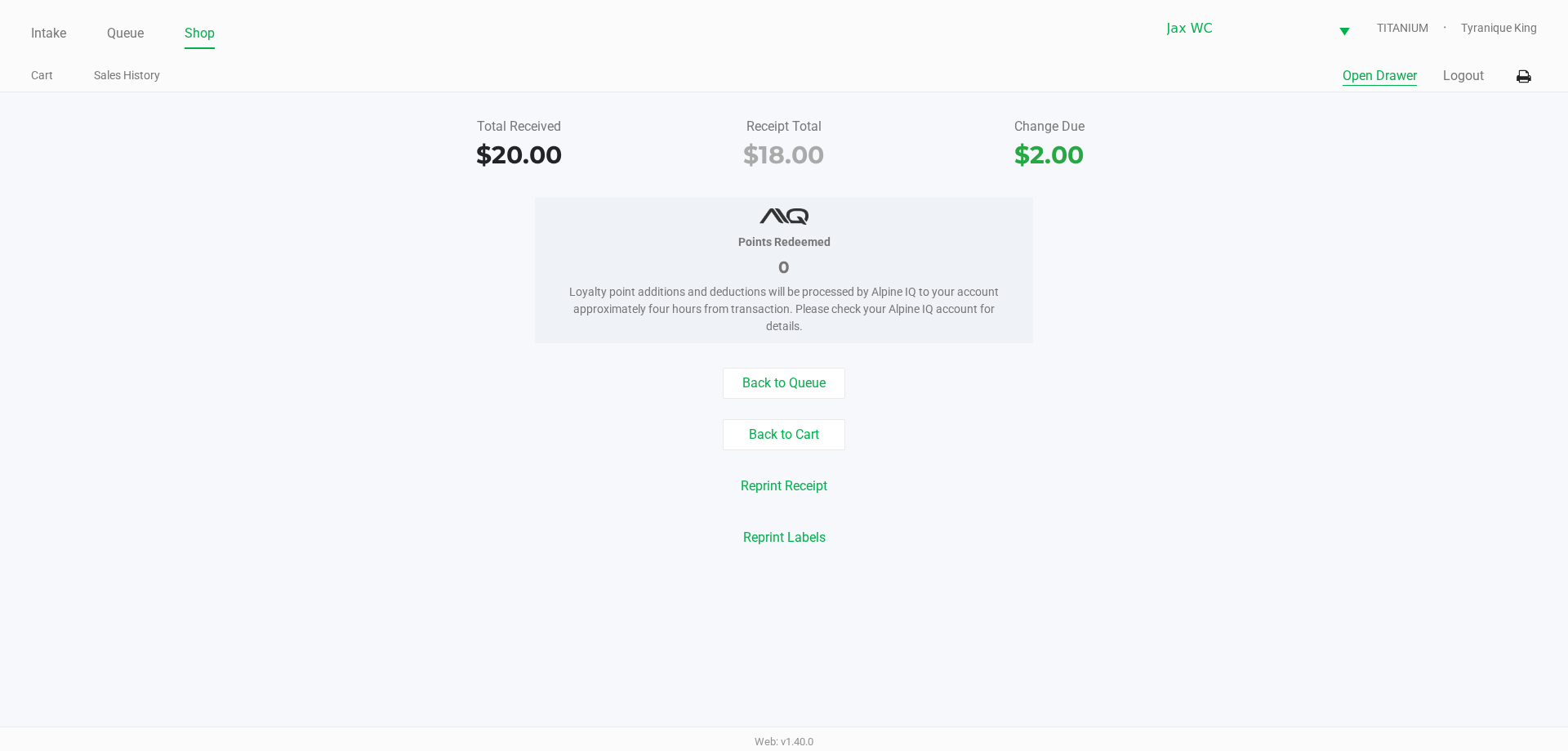
drag, startPoint x: 1394, startPoint y: 89, endPoint x: 1385, endPoint y: 74, distance: 17.5
click at [1391, 87] on div "Quick Sale Open Drawer Logout" at bounding box center [1161, 76] width 753 height 31
click at [1383, 73] on button "Open Drawer" at bounding box center [1380, 76] width 74 height 20
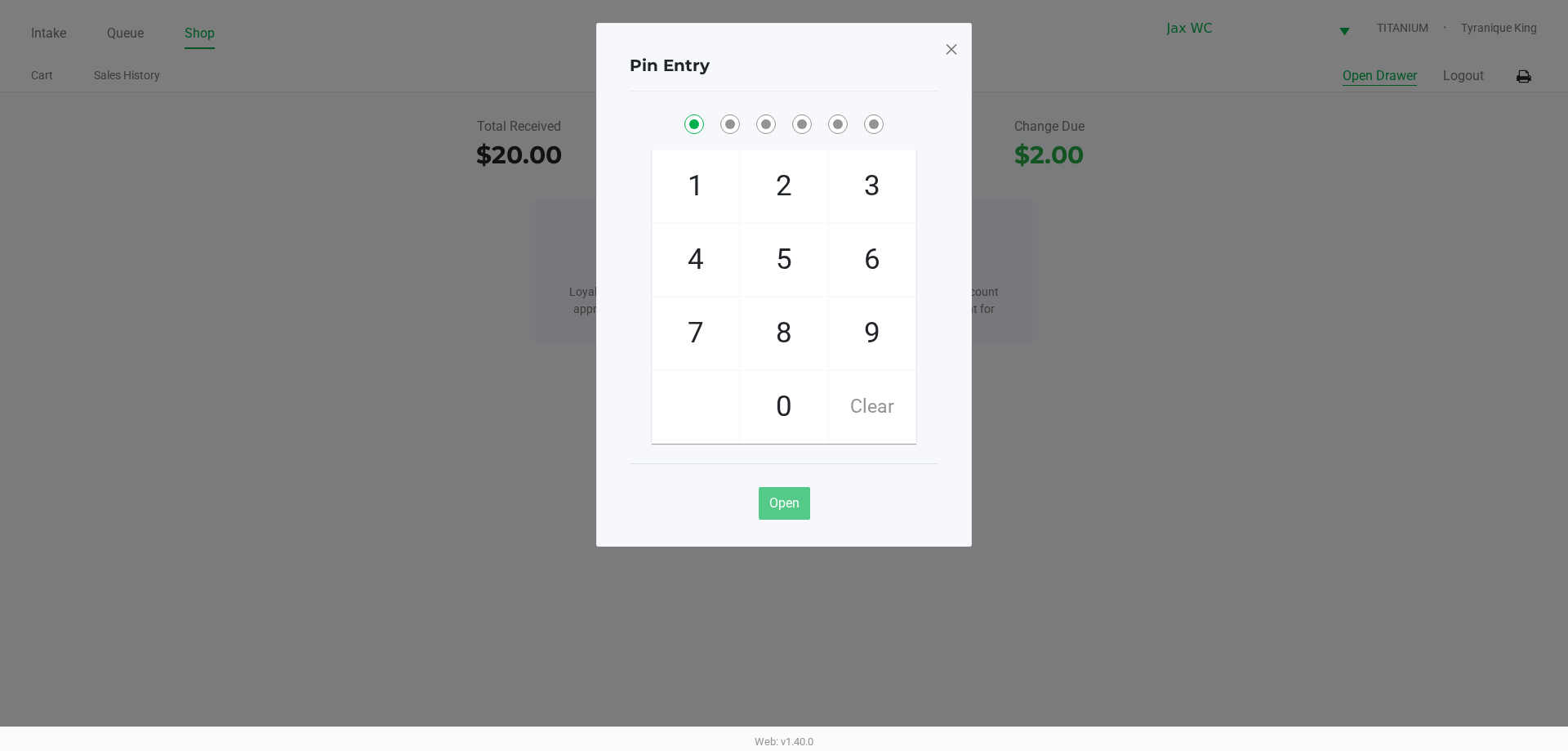
checkbox input "true"
checkbox input "false"
checkbox input "true"
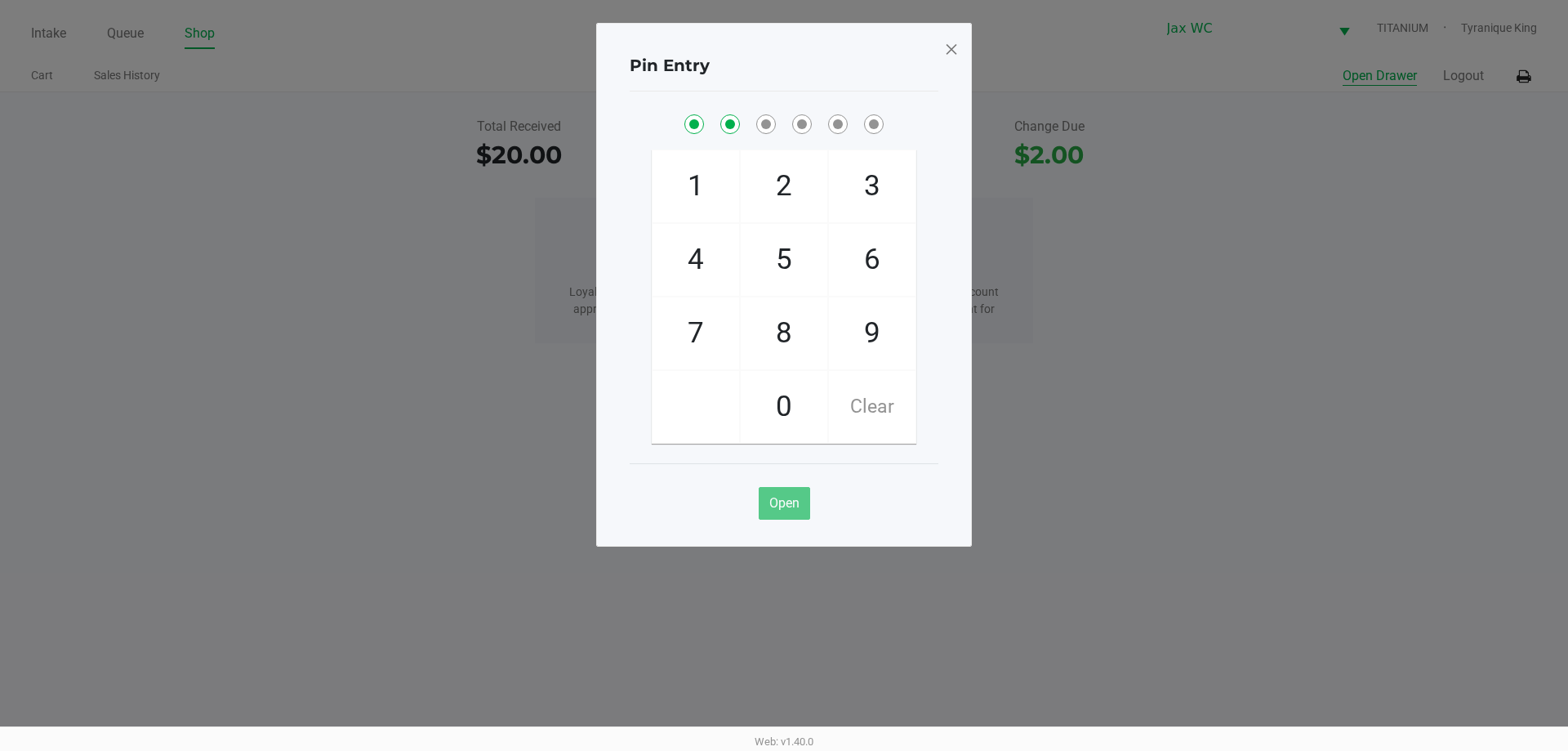
checkbox input "true"
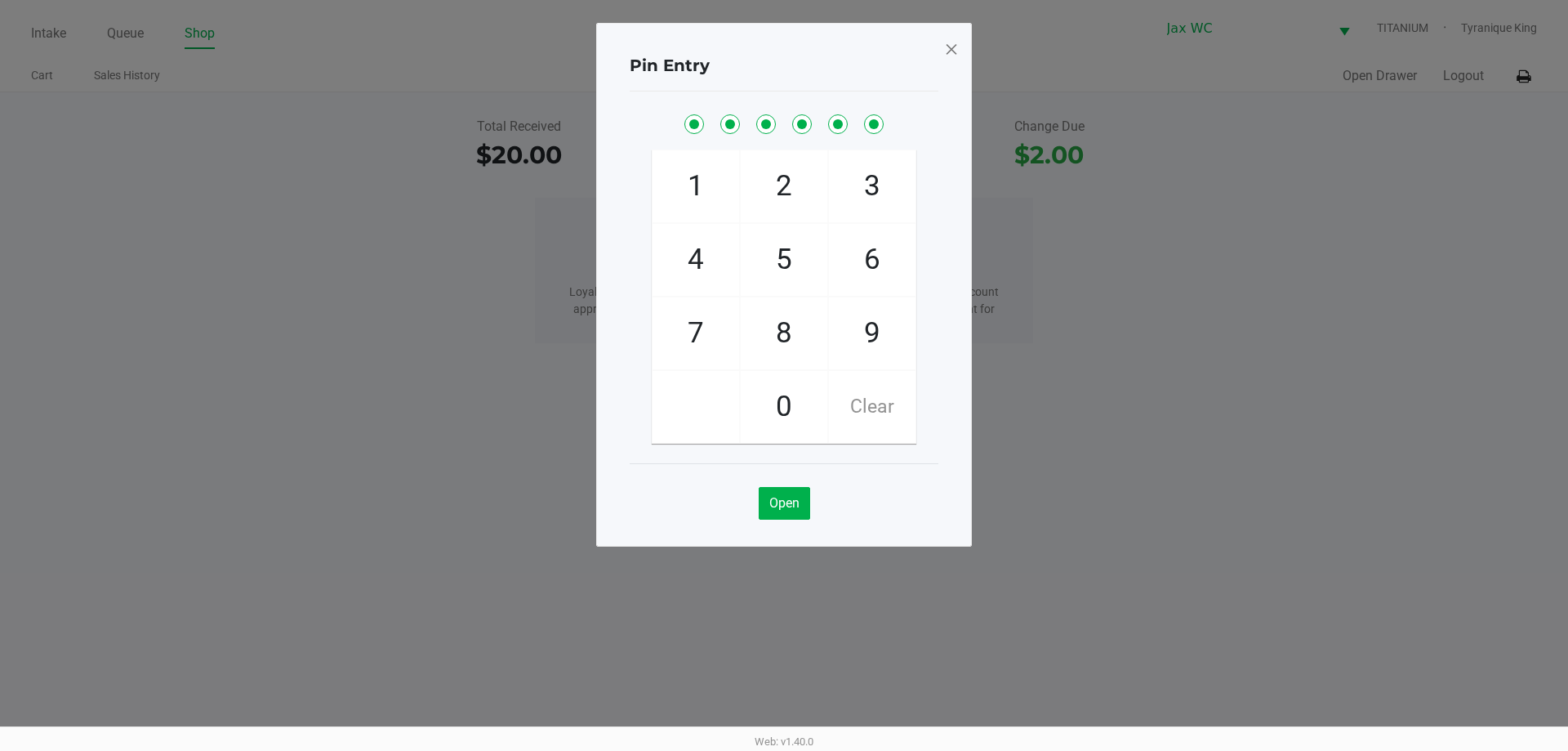
click at [940, 57] on div "Pin Entry 1 4 7 2 5 8 0 3 6 9 Clear Open" at bounding box center [784, 285] width 376 height 524
click at [947, 52] on span at bounding box center [951, 50] width 15 height 26
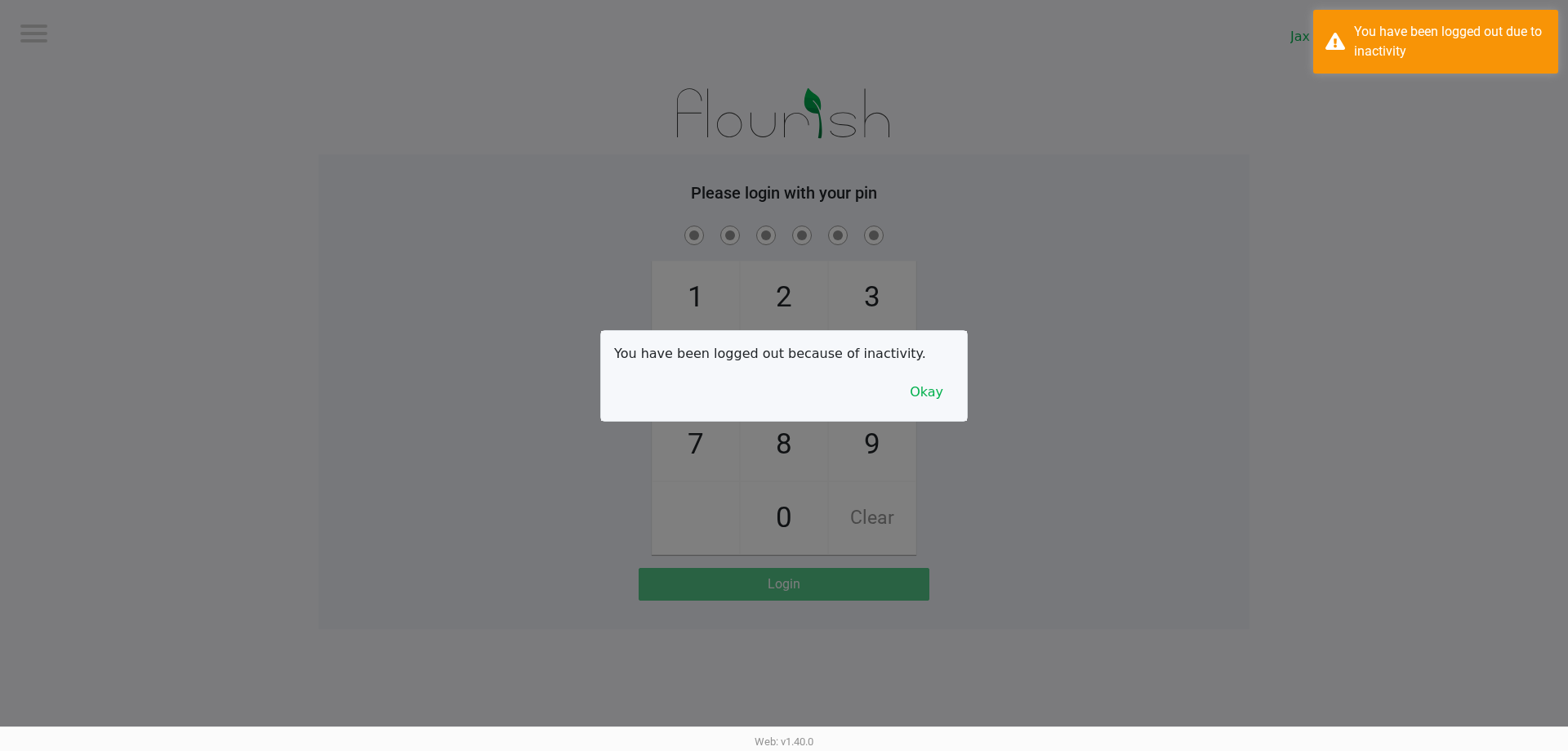
click at [39, 37] on div at bounding box center [784, 375] width 1568 height 751
checkbox input "true"
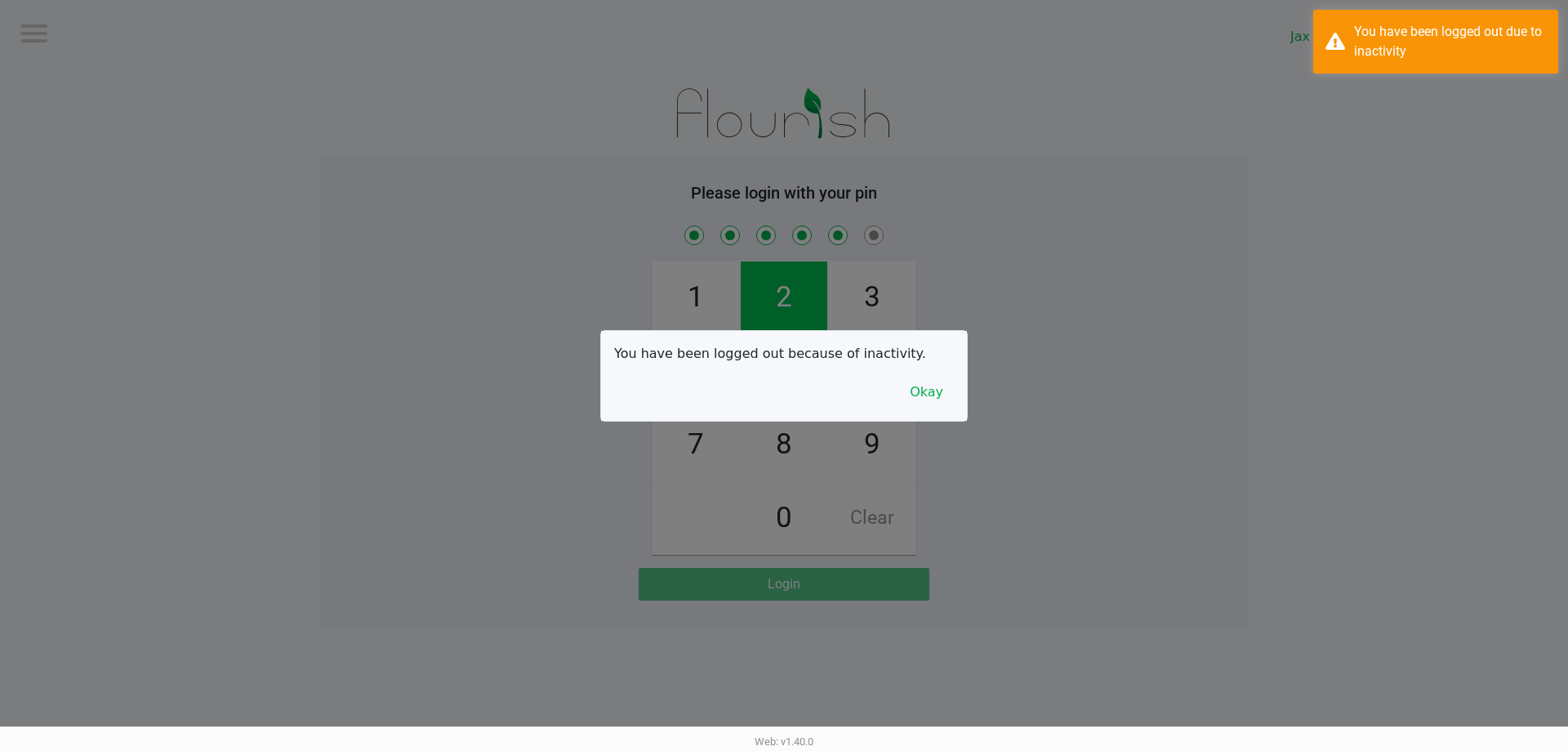
checkbox input "true"
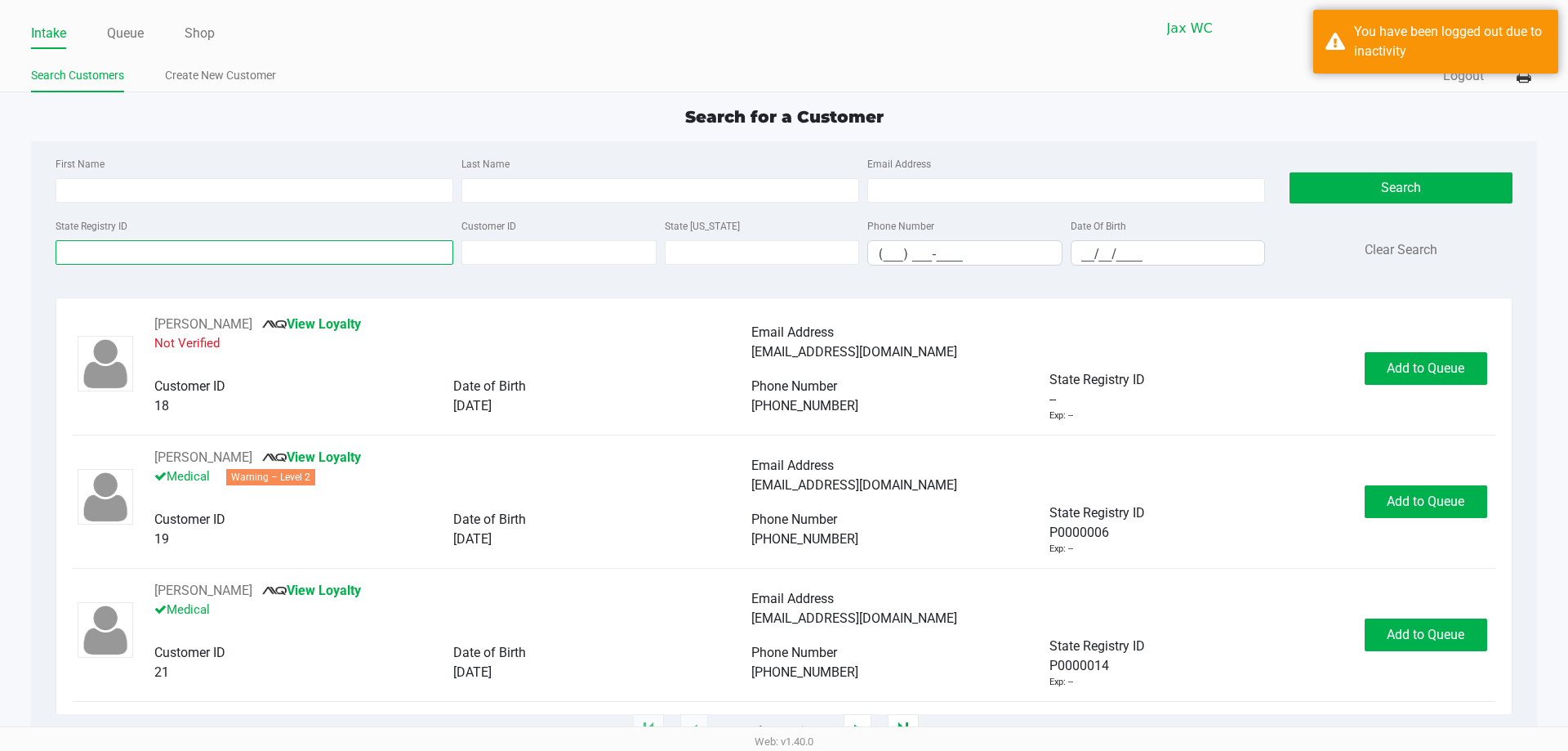
click at [170, 258] on input "State Registry ID" at bounding box center [254, 253] width 398 height 25
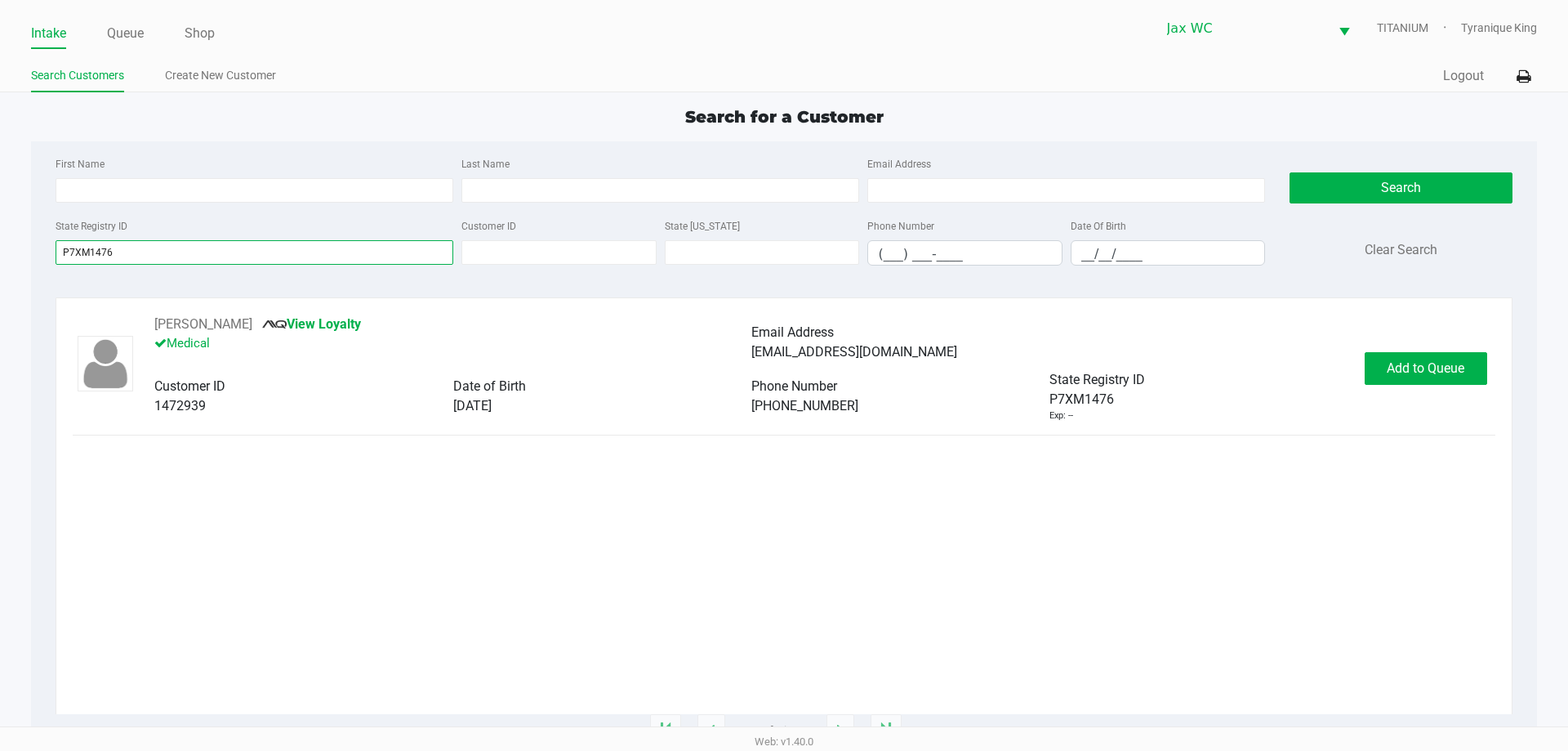
type input "P7XM1476"
click at [1452, 376] on button "Add to Queue" at bounding box center [1426, 368] width 122 height 33
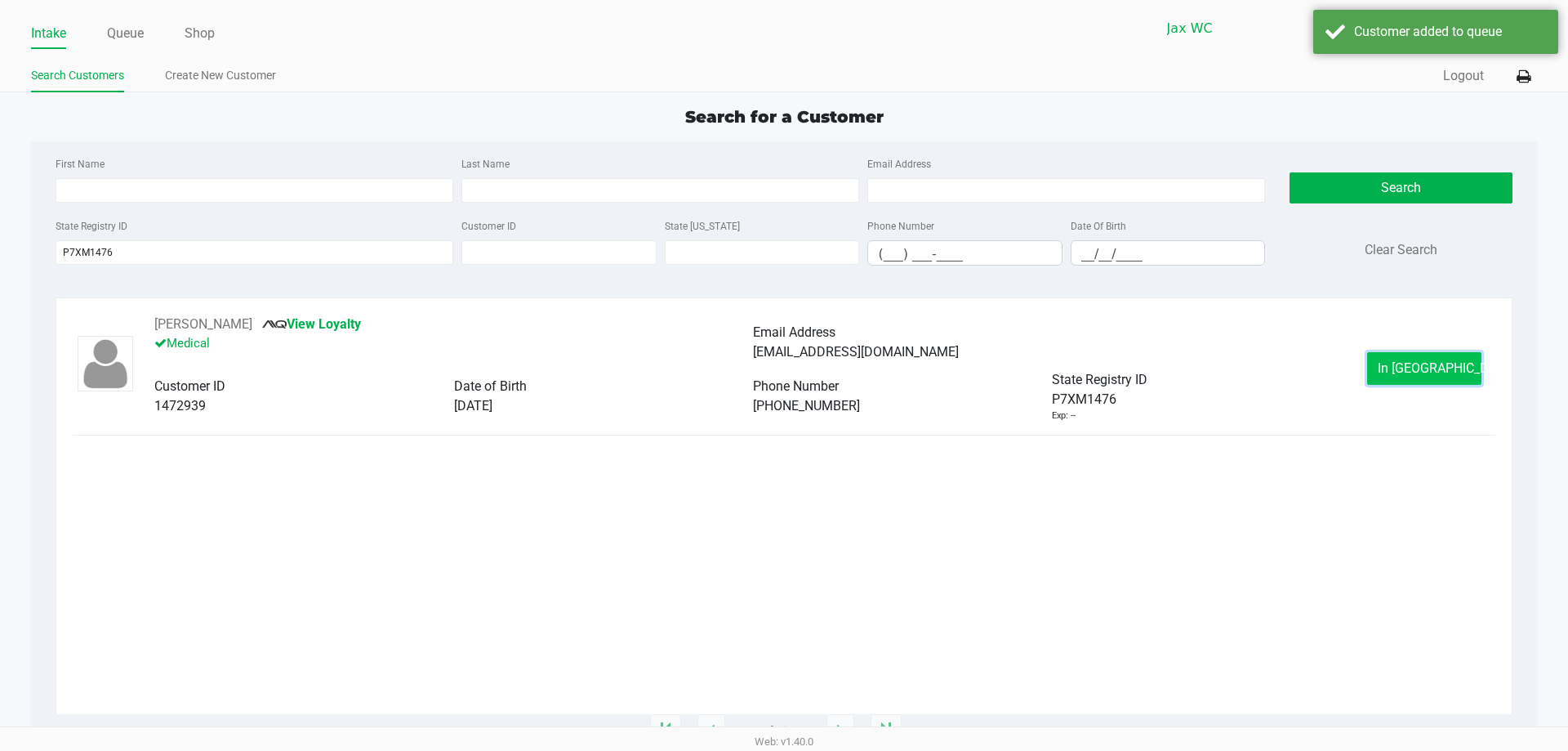
click at [1455, 364] on button "In Queue" at bounding box center [1424, 368] width 114 height 33
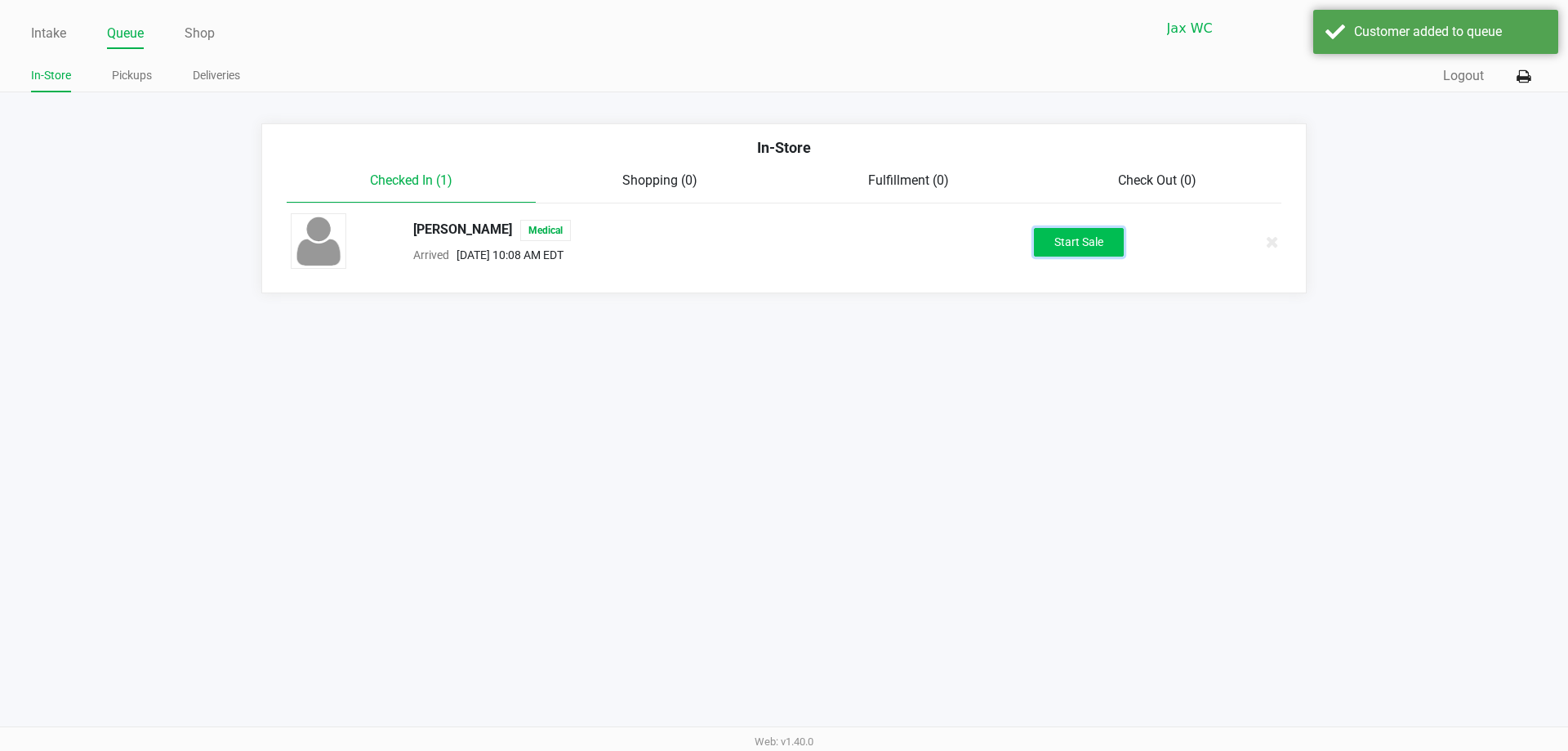
click at [1067, 247] on button "Start Sale" at bounding box center [1078, 242] width 90 height 29
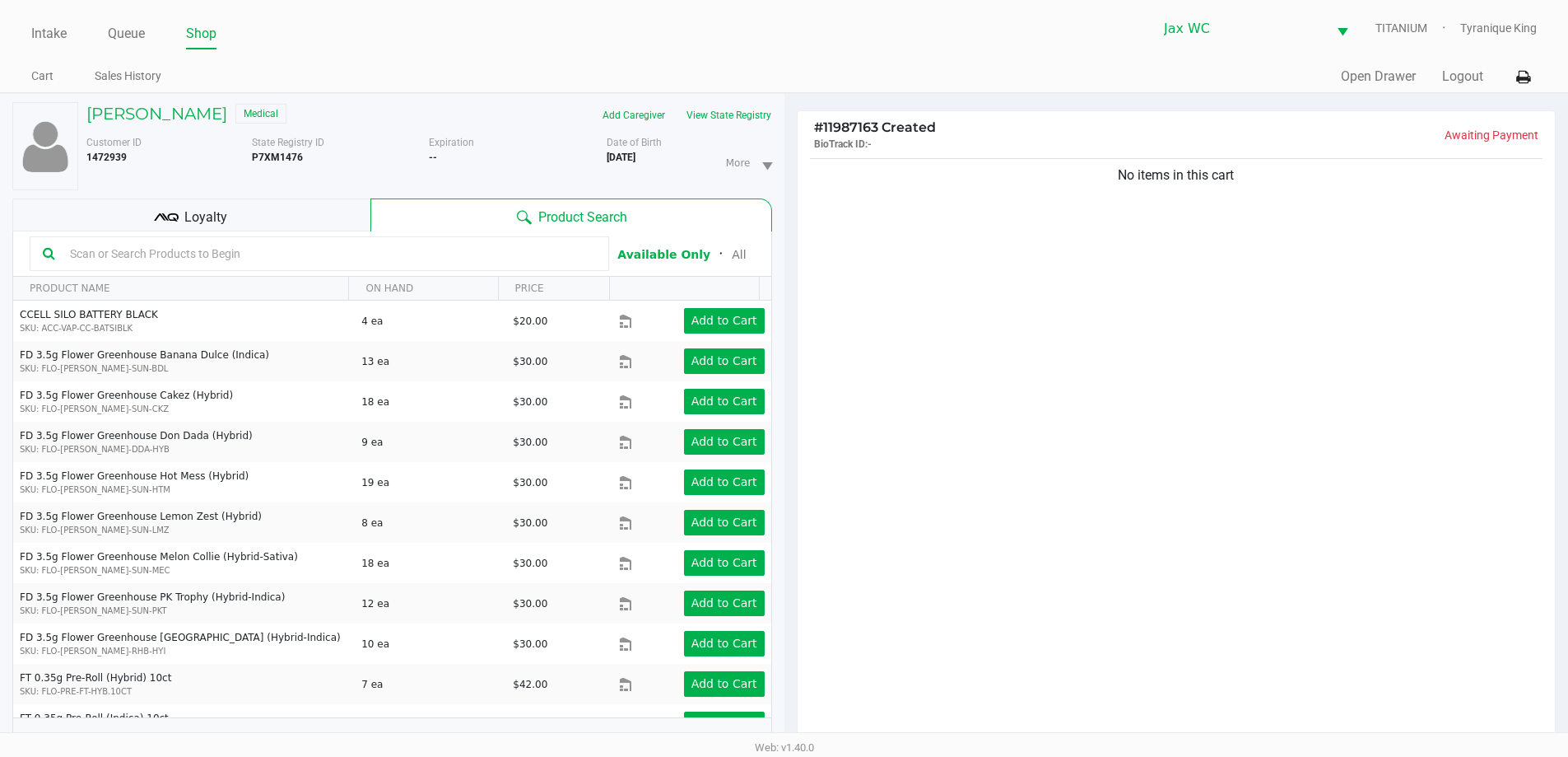
click at [779, 112] on div "Add Caregiver View State Registry" at bounding box center [606, 116] width 355 height 27
click at [433, 244] on input "text" at bounding box center [330, 254] width 533 height 25
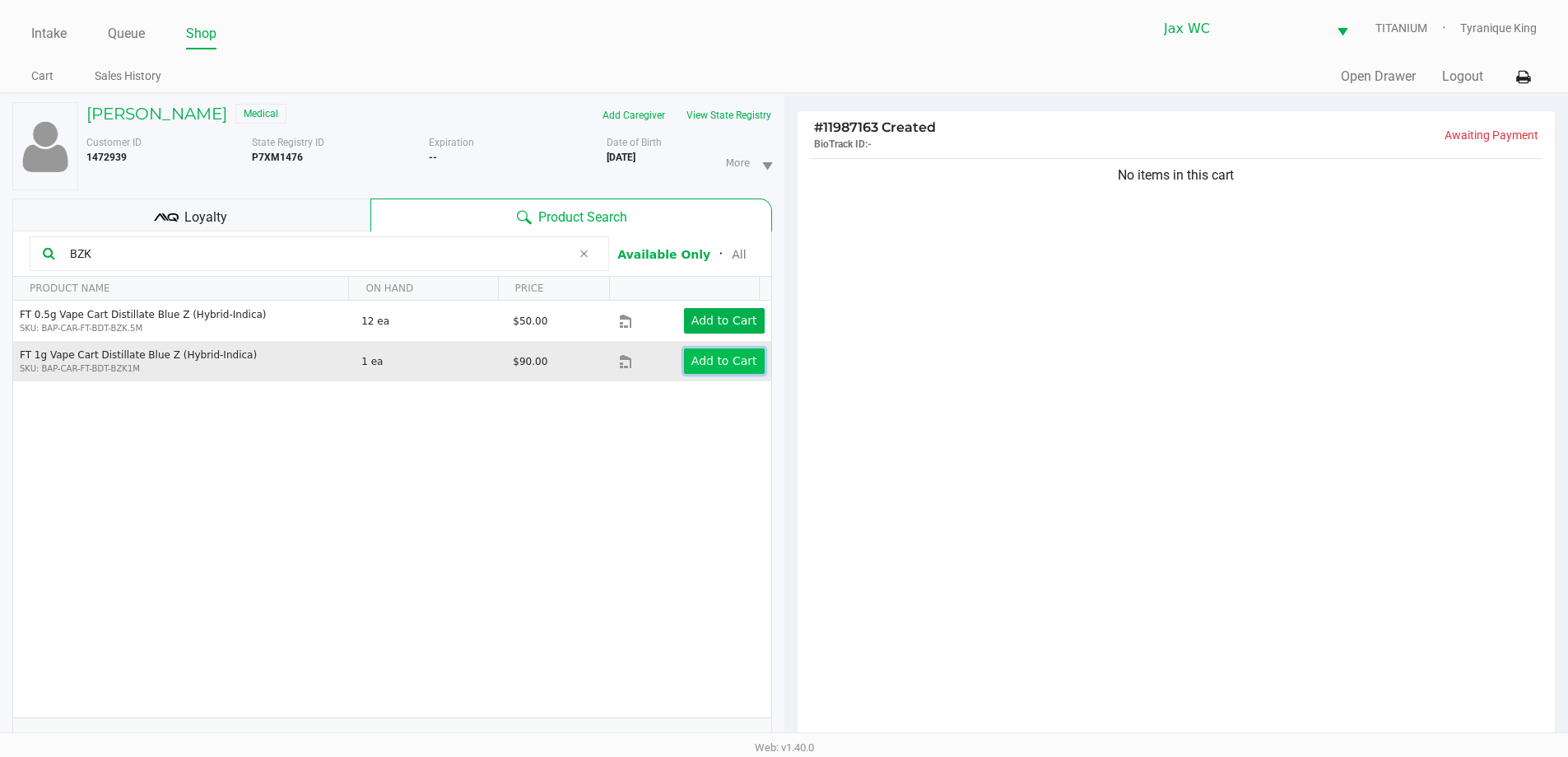
click at [698, 354] on app-button-loader "Add to Cart" at bounding box center [724, 361] width 66 height 13
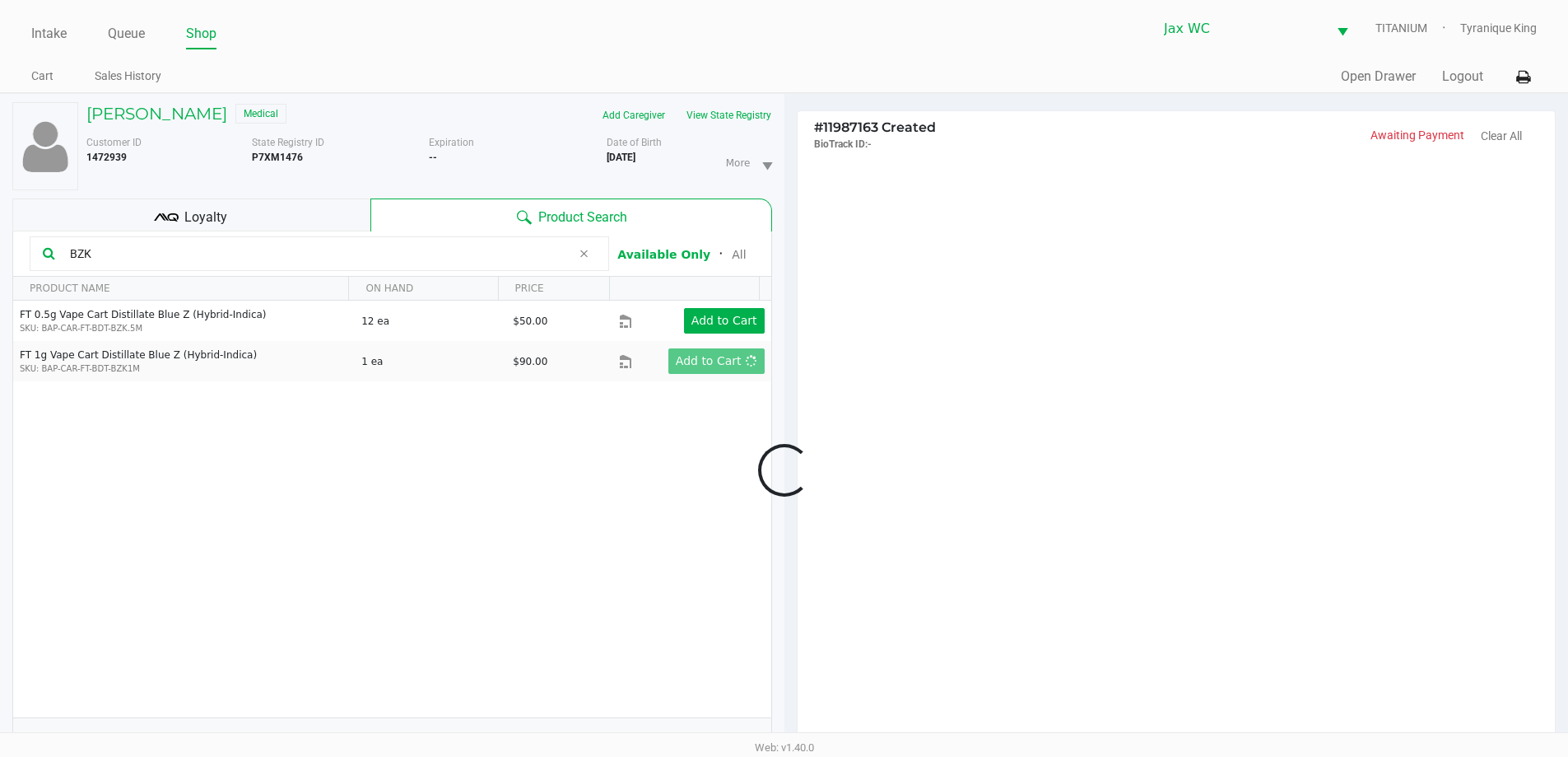
click at [339, 247] on div at bounding box center [784, 470] width 1568 height 589
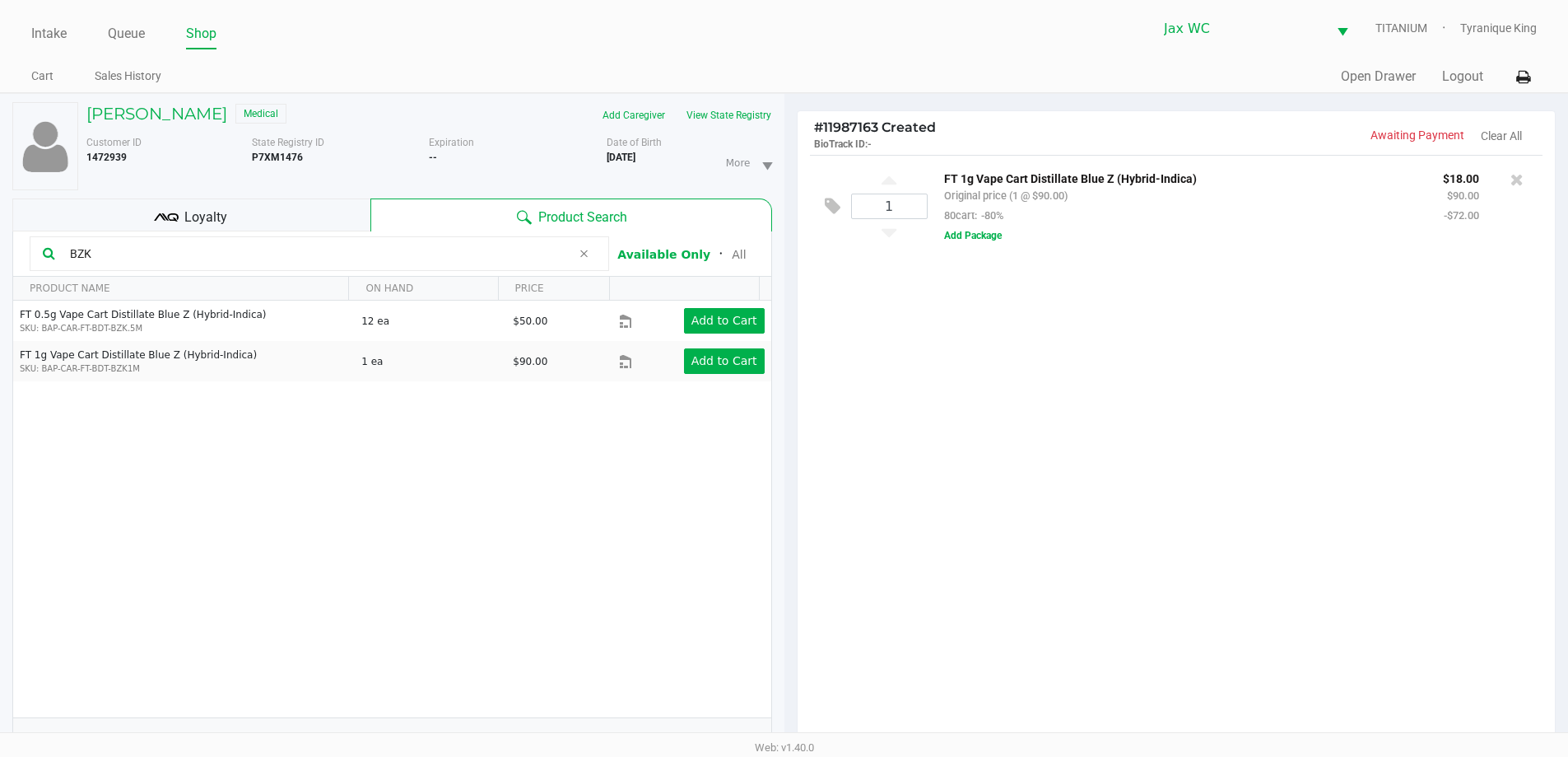
click at [337, 258] on input "BZK" at bounding box center [317, 254] width 508 height 25
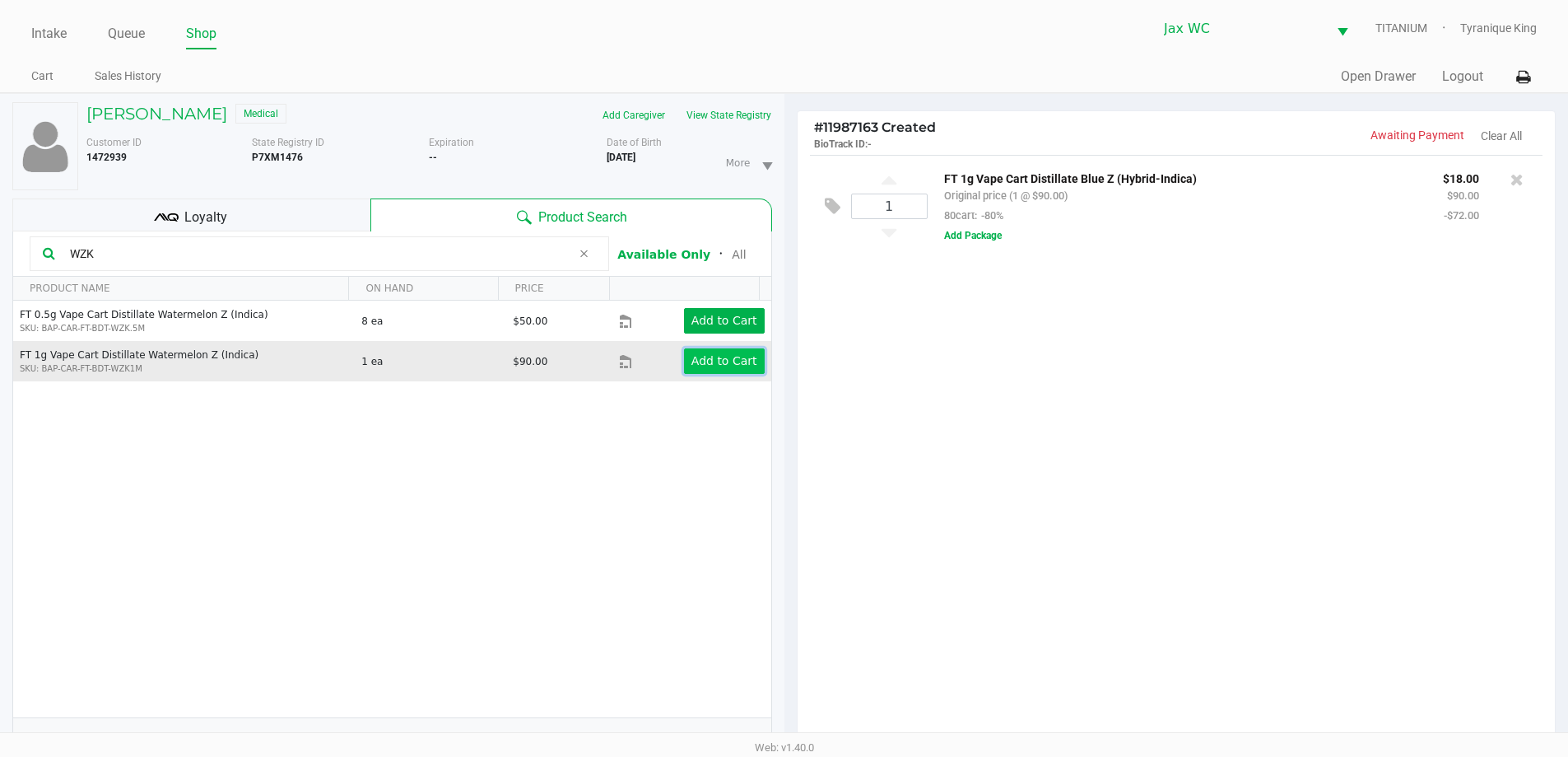
click at [715, 349] on button "Add to Cart" at bounding box center [724, 361] width 81 height 26
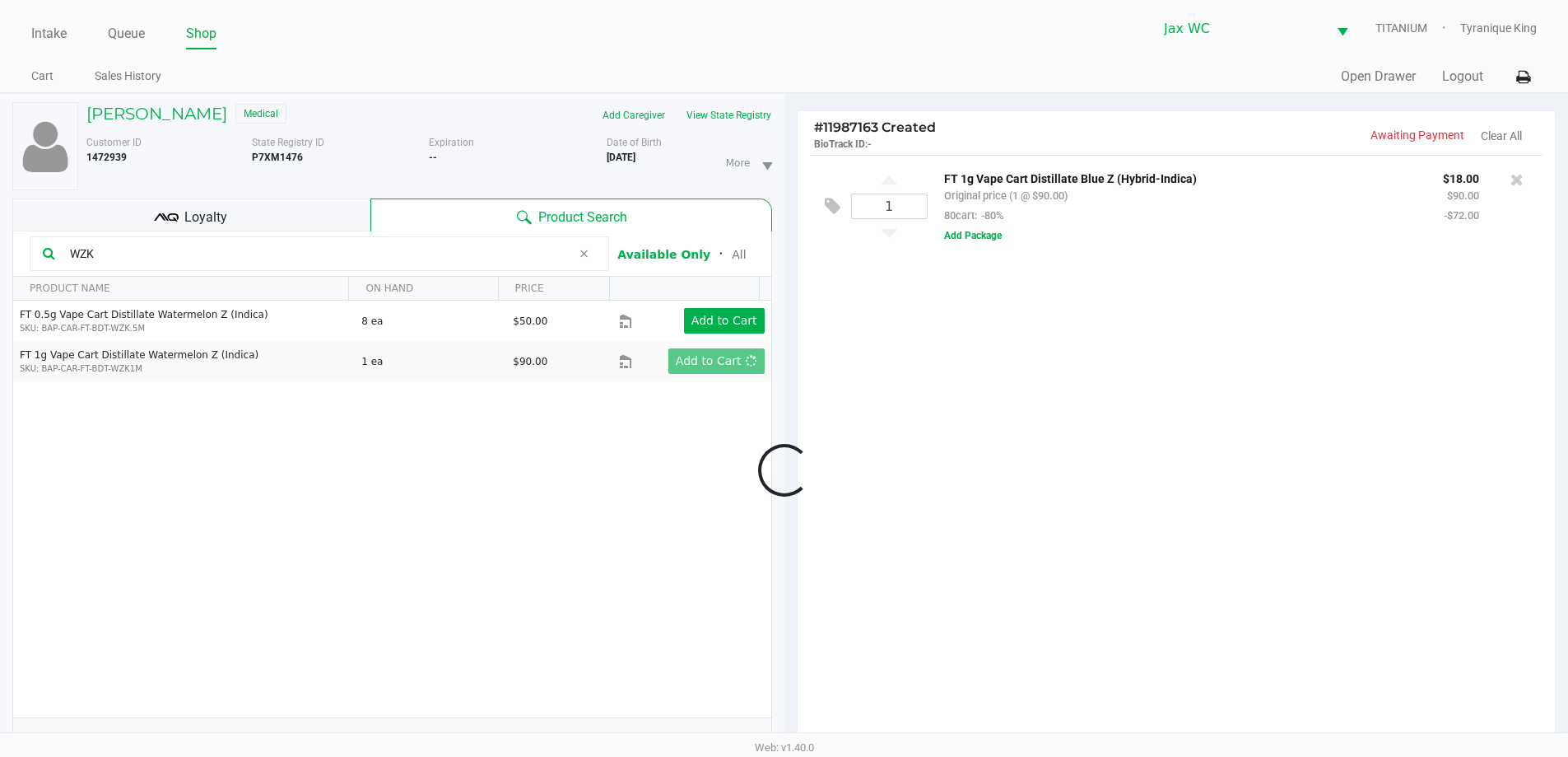
click at [305, 252] on div at bounding box center [784, 470] width 1568 height 589
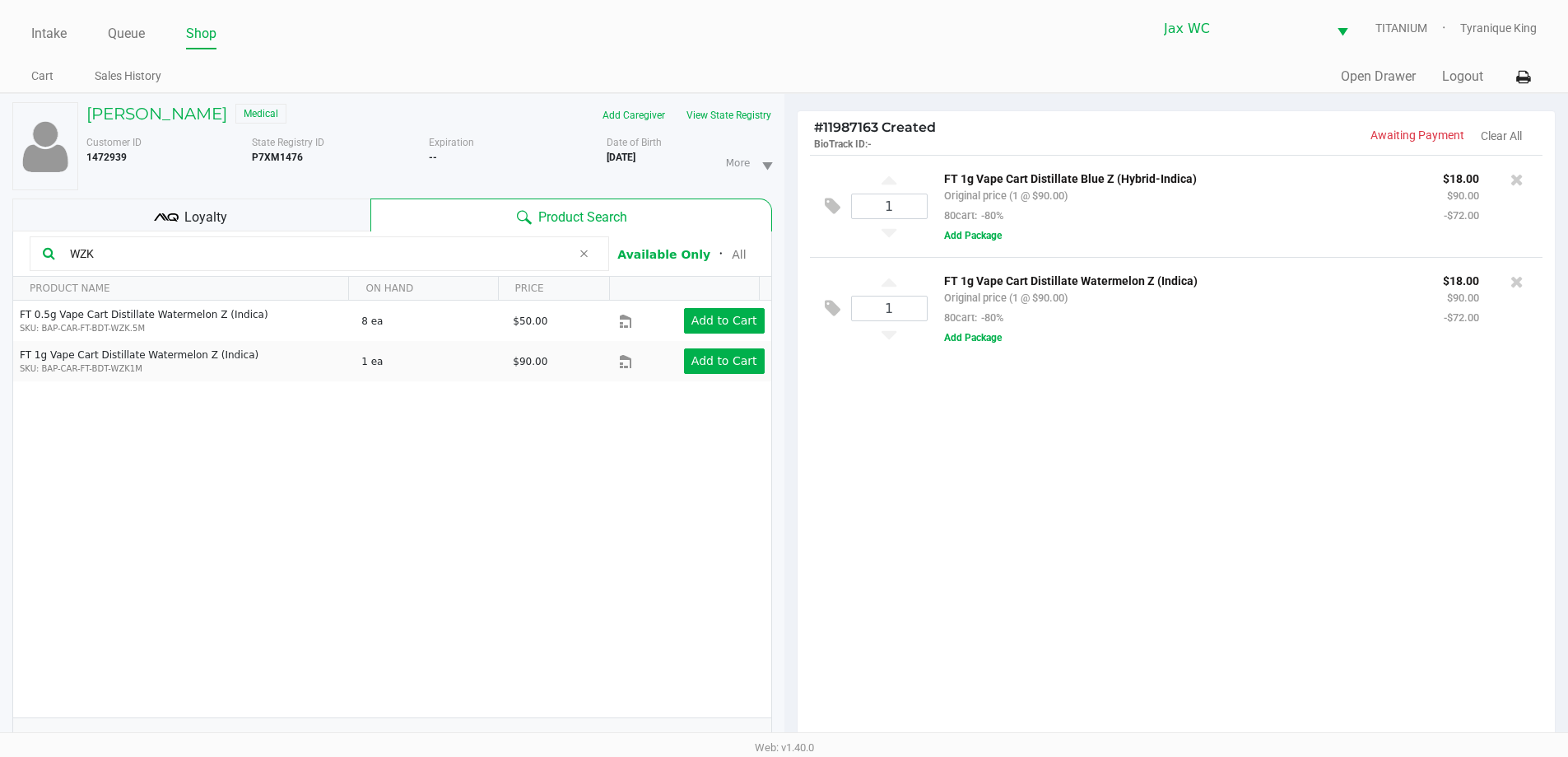
click at [305, 252] on input "WZK" at bounding box center [317, 254] width 508 height 25
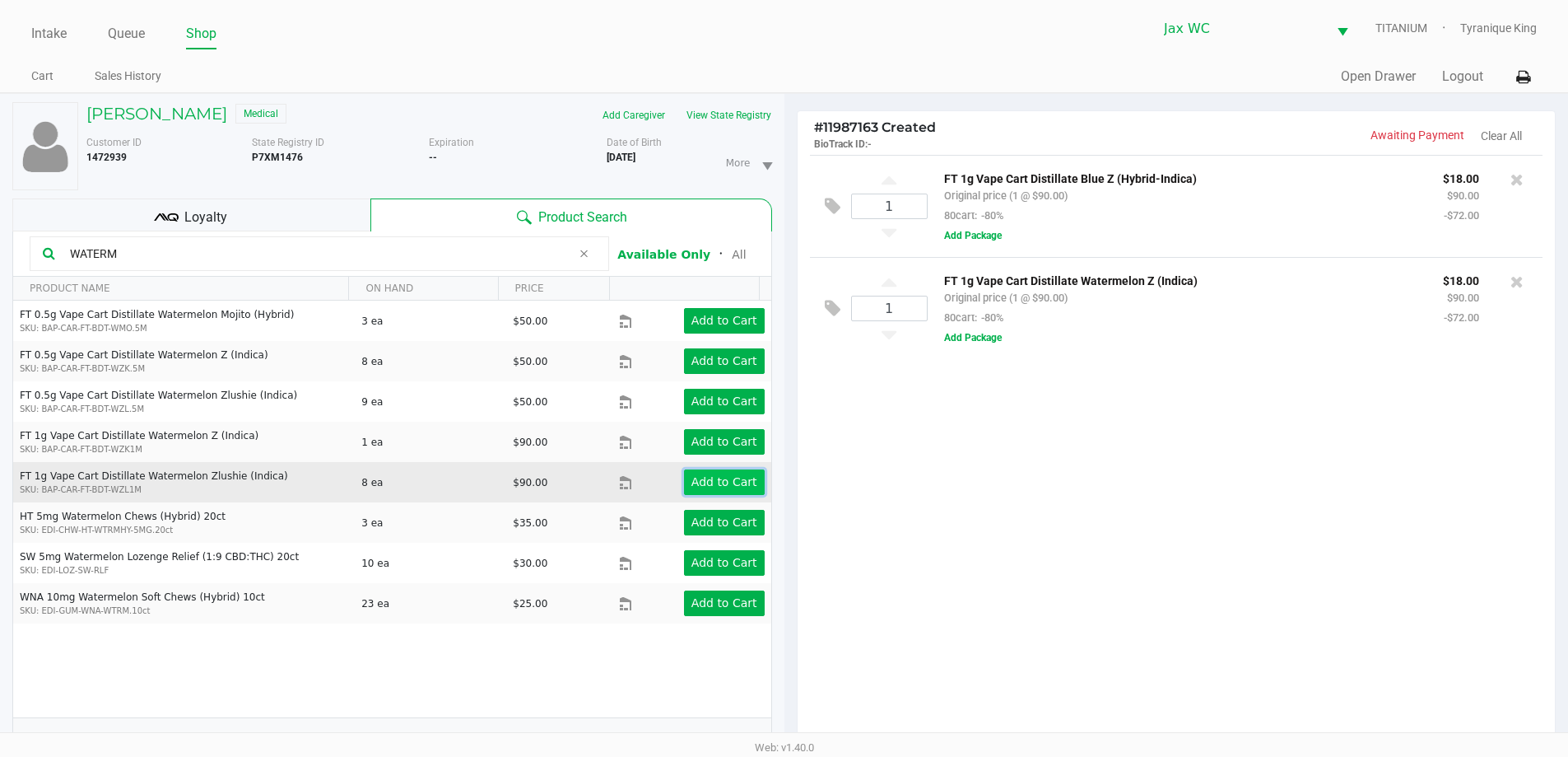
click at [692, 480] on app-button-loader "Add to Cart" at bounding box center [724, 482] width 66 height 13
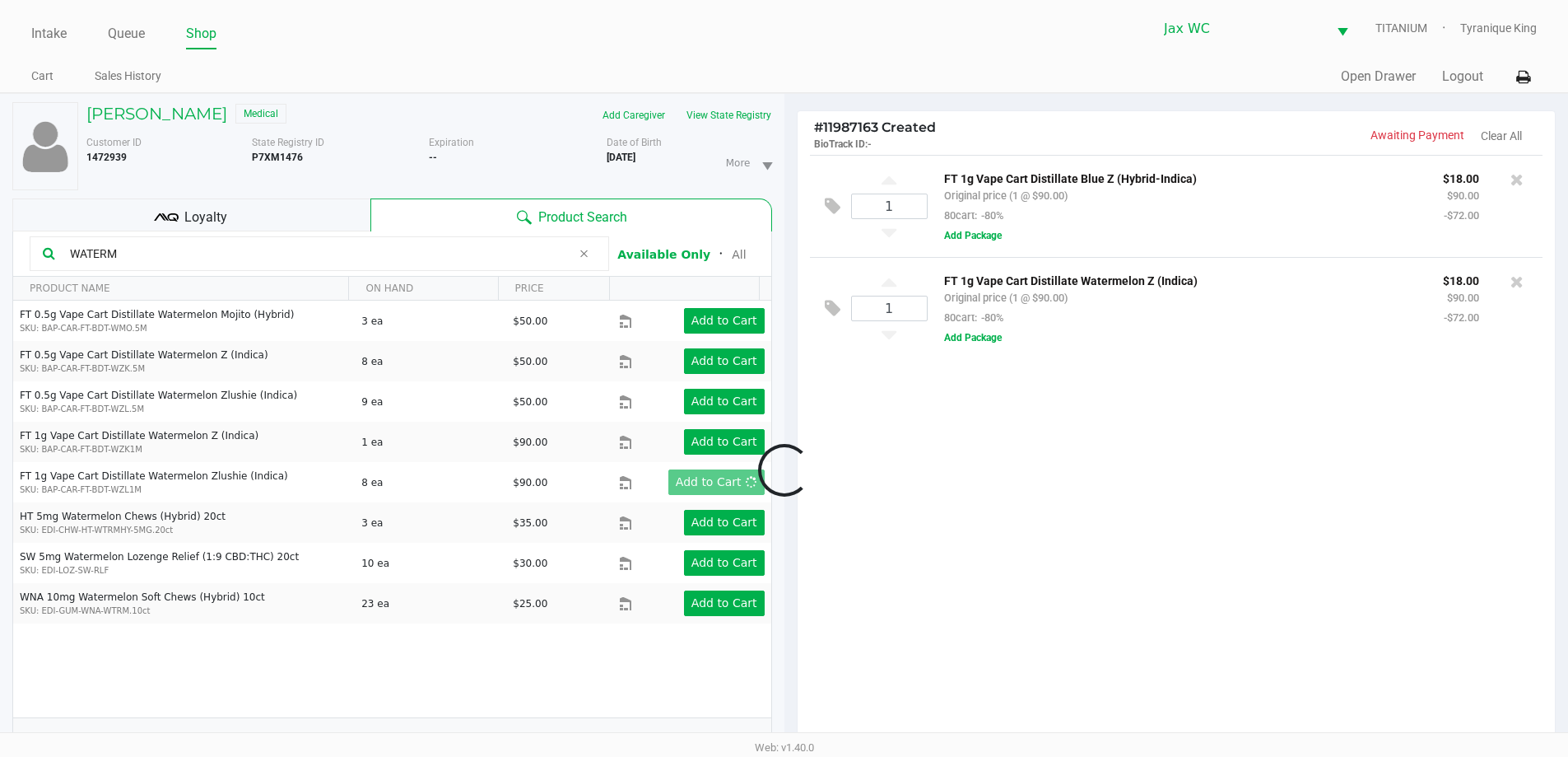
click at [170, 267] on div at bounding box center [784, 470] width 1568 height 589
click at [165, 254] on div at bounding box center [784, 470] width 1568 height 589
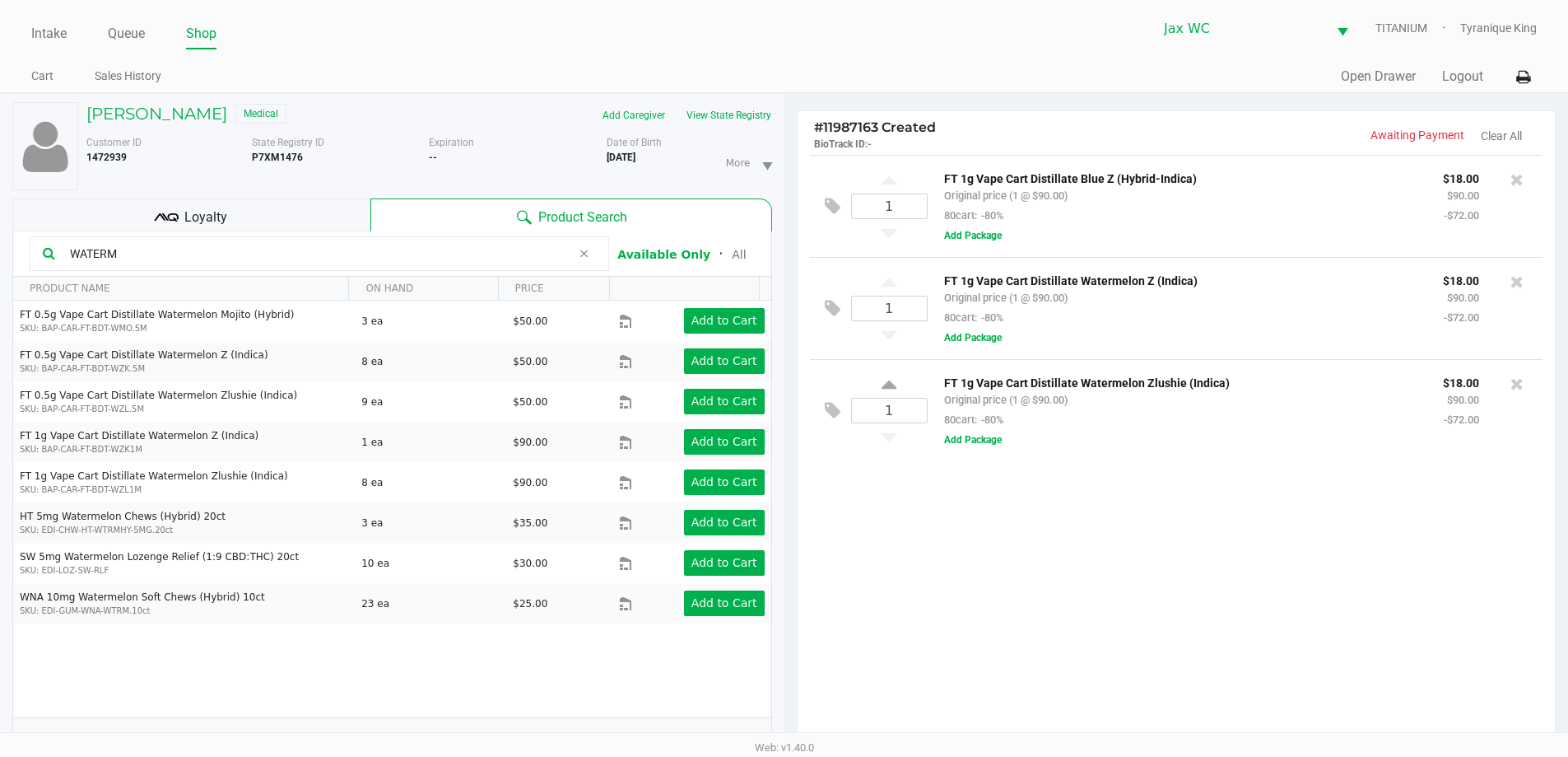
click at [165, 254] on input "WATERM" at bounding box center [317, 254] width 508 height 25
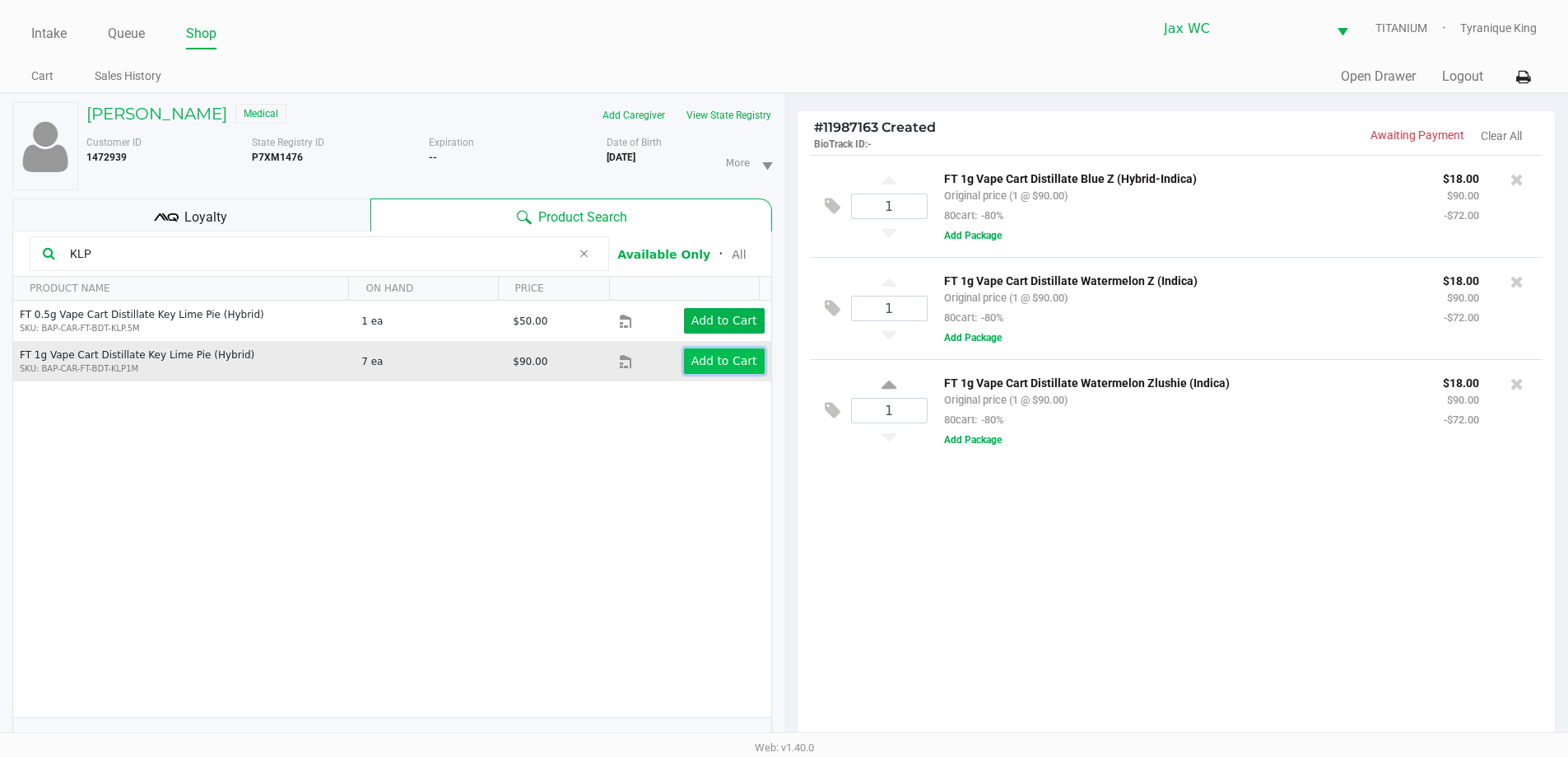
click at [684, 356] on button "Add to Cart" at bounding box center [724, 361] width 81 height 26
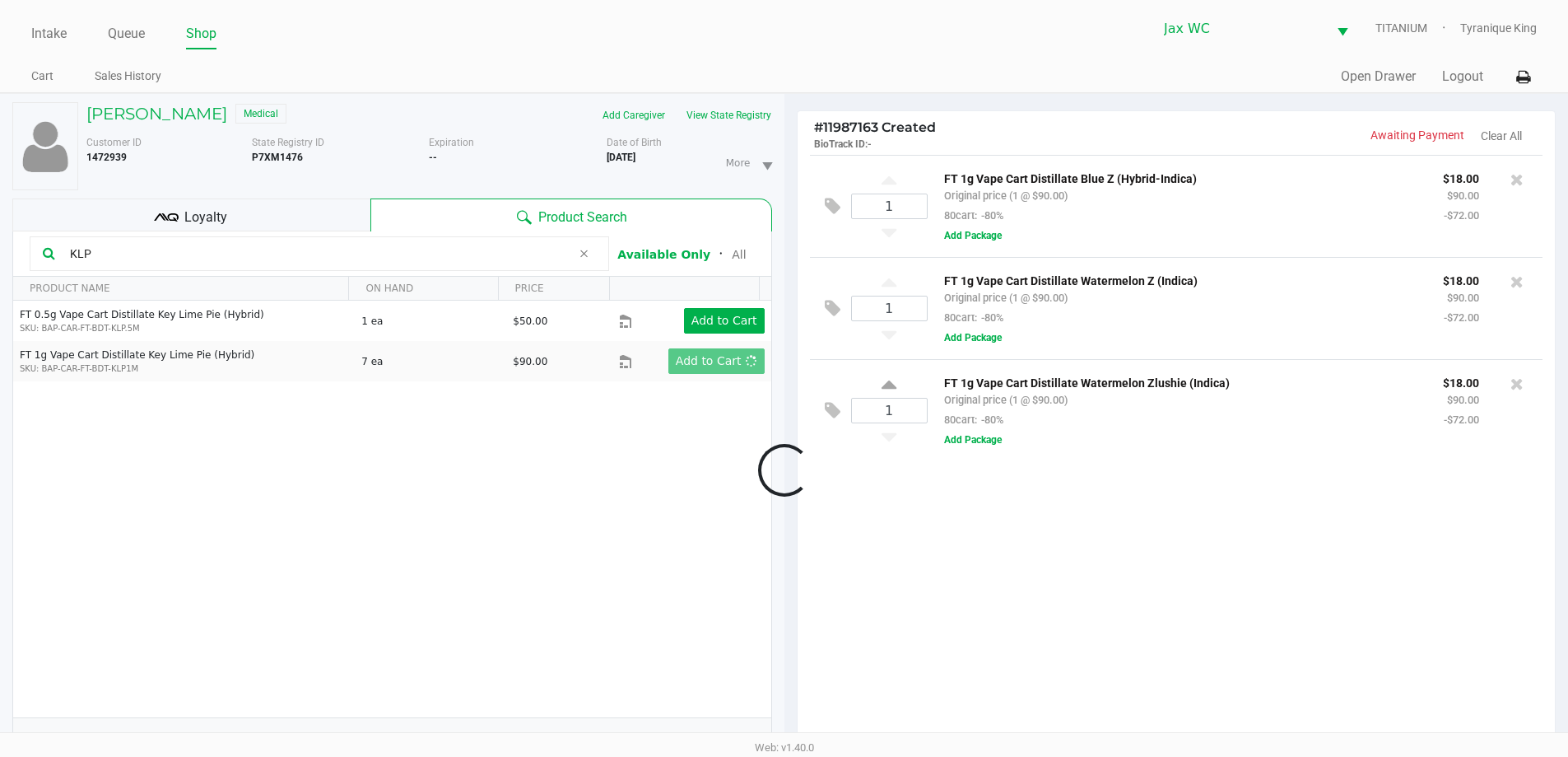
click at [417, 264] on div at bounding box center [784, 470] width 1568 height 589
click at [410, 258] on div at bounding box center [784, 470] width 1568 height 589
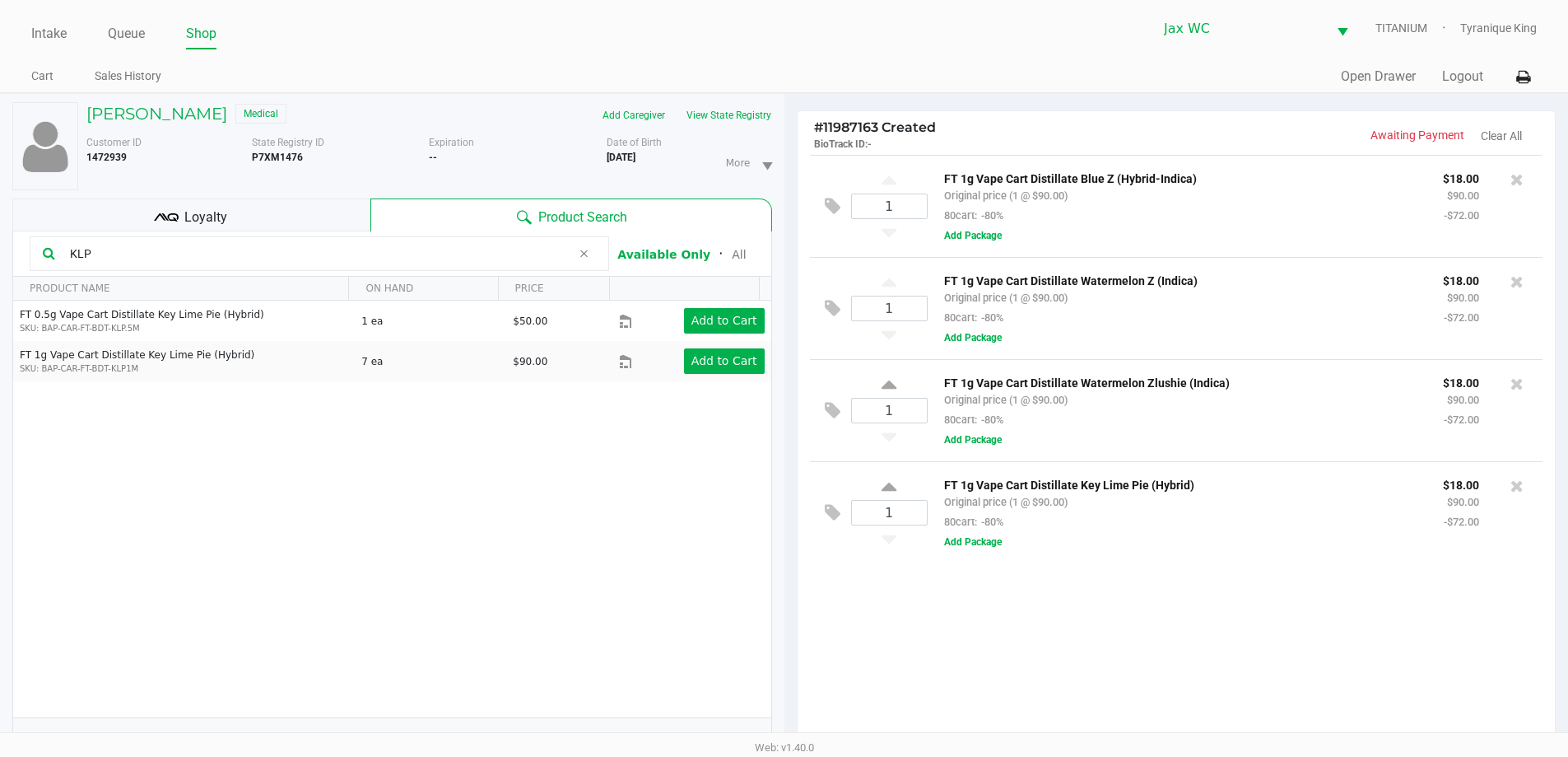
click at [409, 258] on input "KLP" at bounding box center [317, 254] width 508 height 25
click at [398, 264] on input "PKN" at bounding box center [317, 254] width 508 height 25
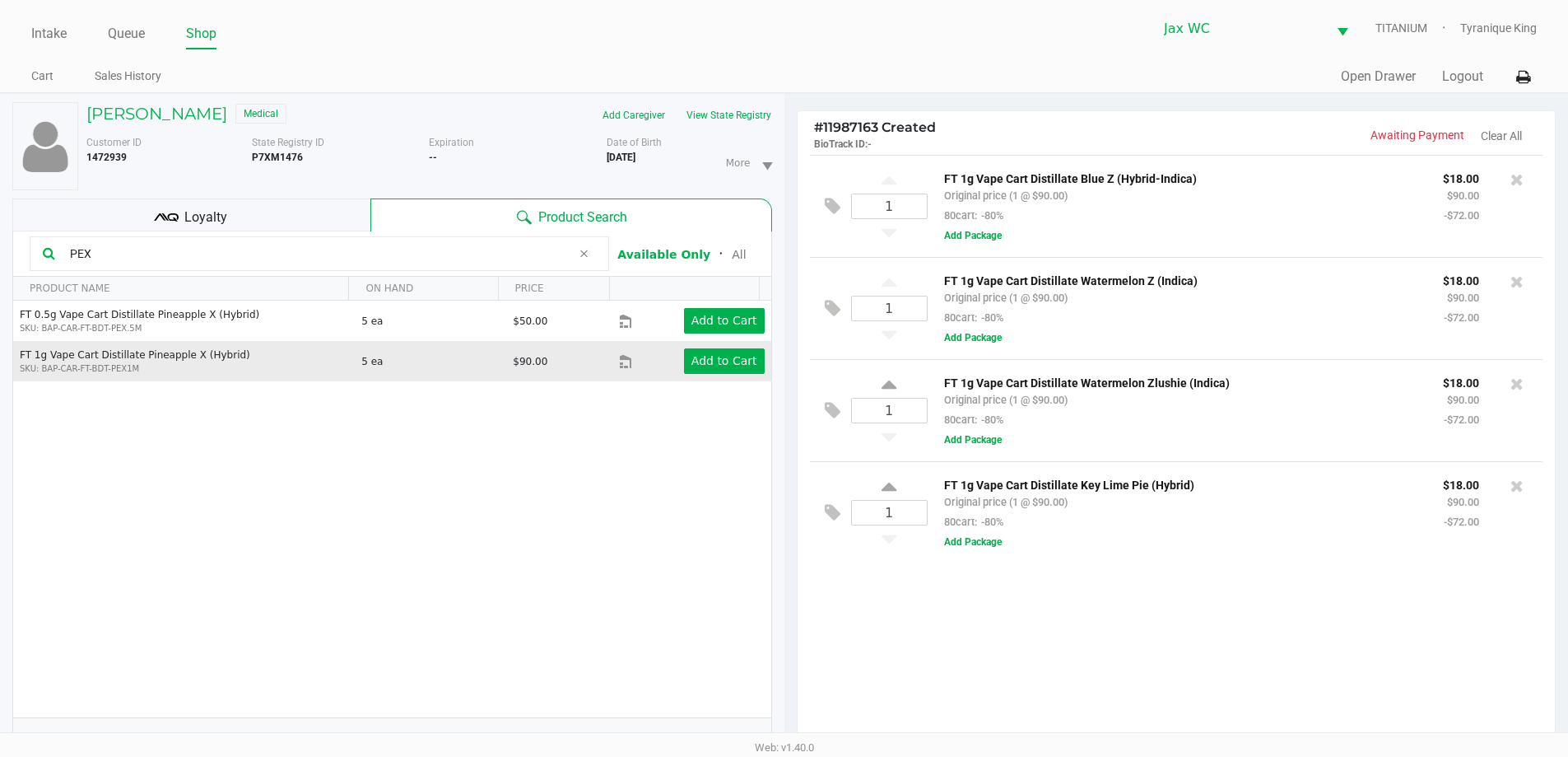
click at [680, 376] on td "Add to Cart" at bounding box center [695, 361] width 151 height 40
click at [692, 365] on app-button-loader "Add to Cart" at bounding box center [724, 361] width 66 height 13
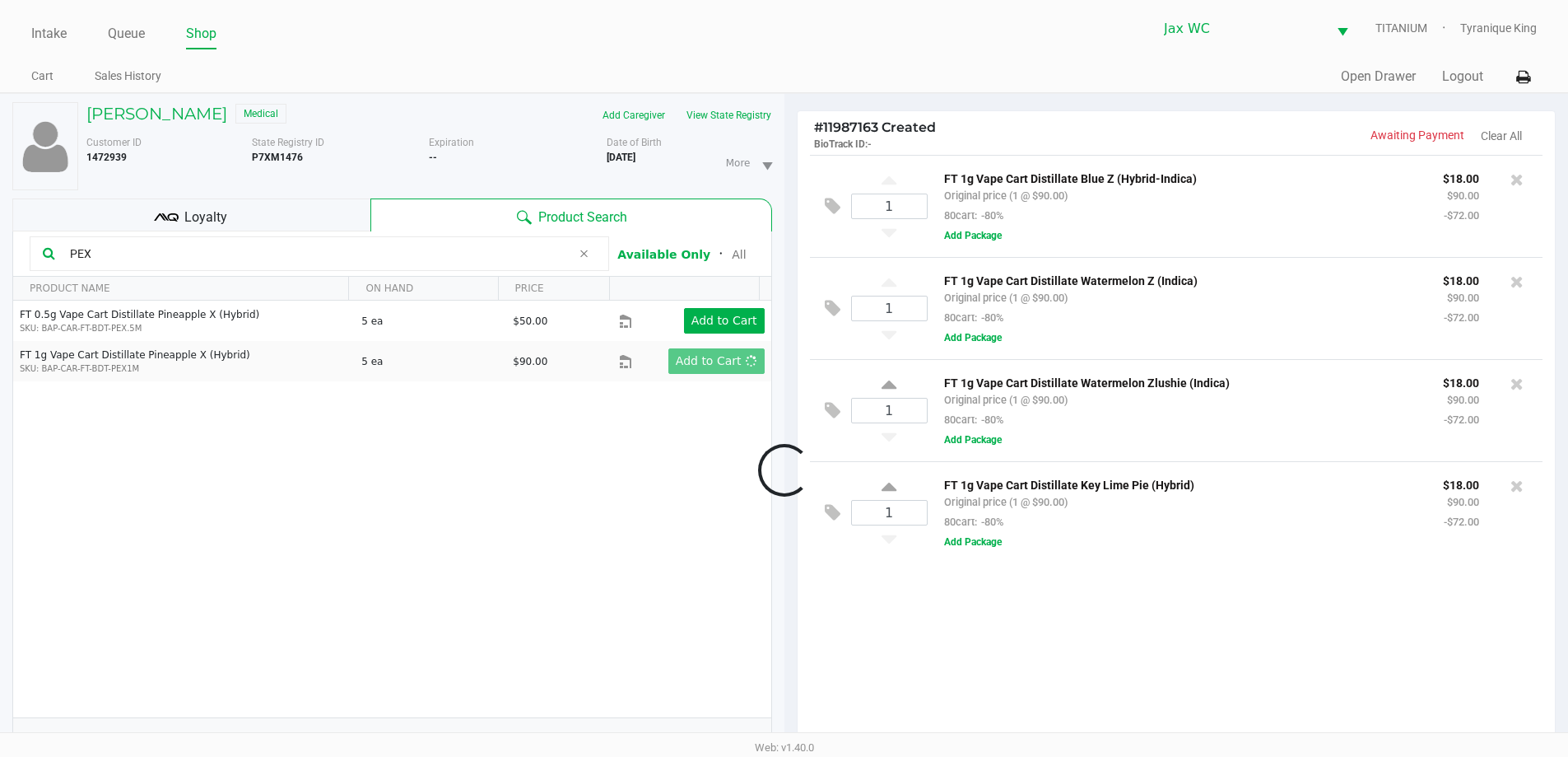
click at [292, 257] on div at bounding box center [784, 470] width 1568 height 589
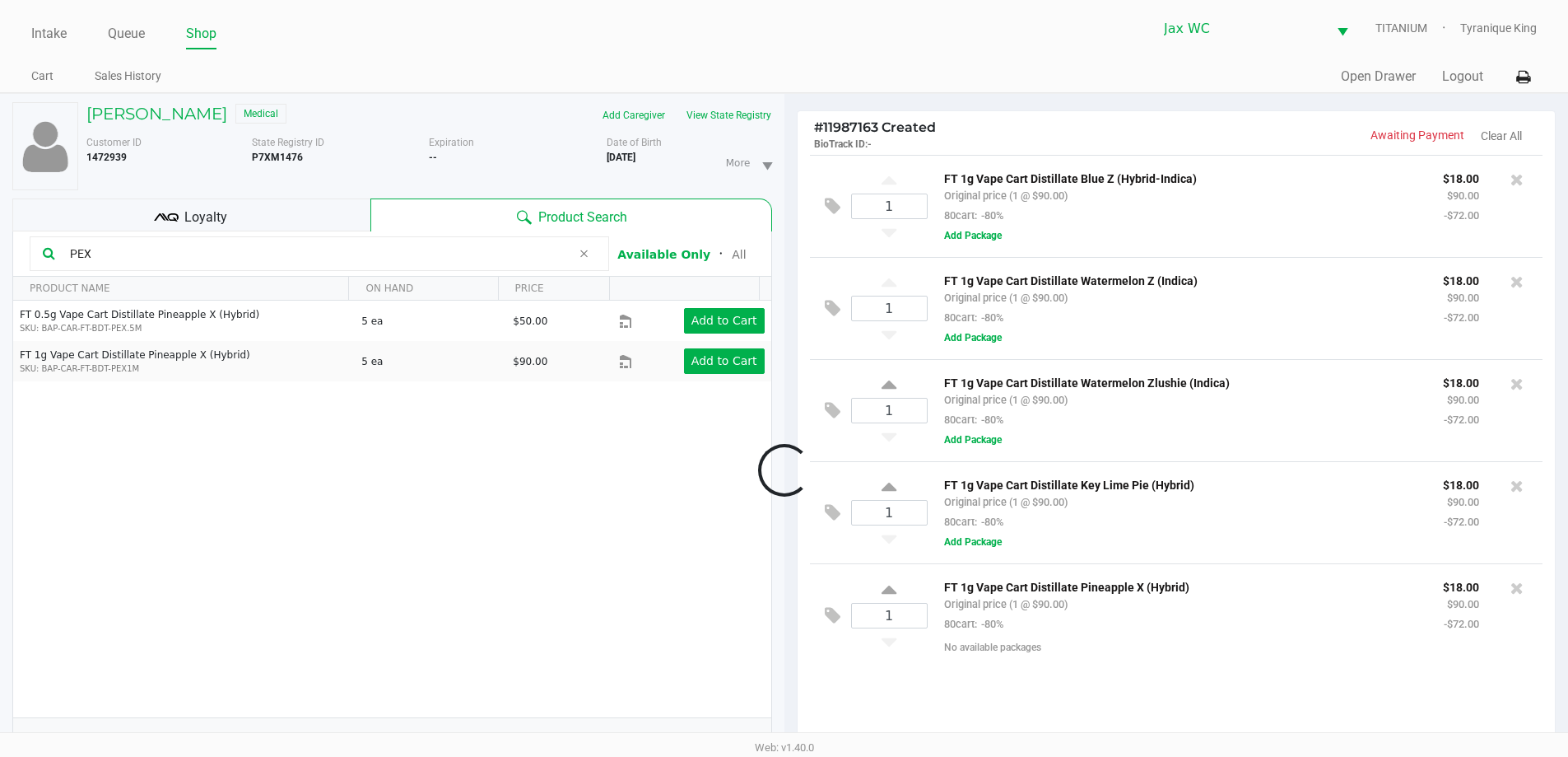
click at [292, 257] on div at bounding box center [784, 470] width 1568 height 589
click at [292, 257] on input "PEX" at bounding box center [317, 254] width 508 height 25
type input "R"
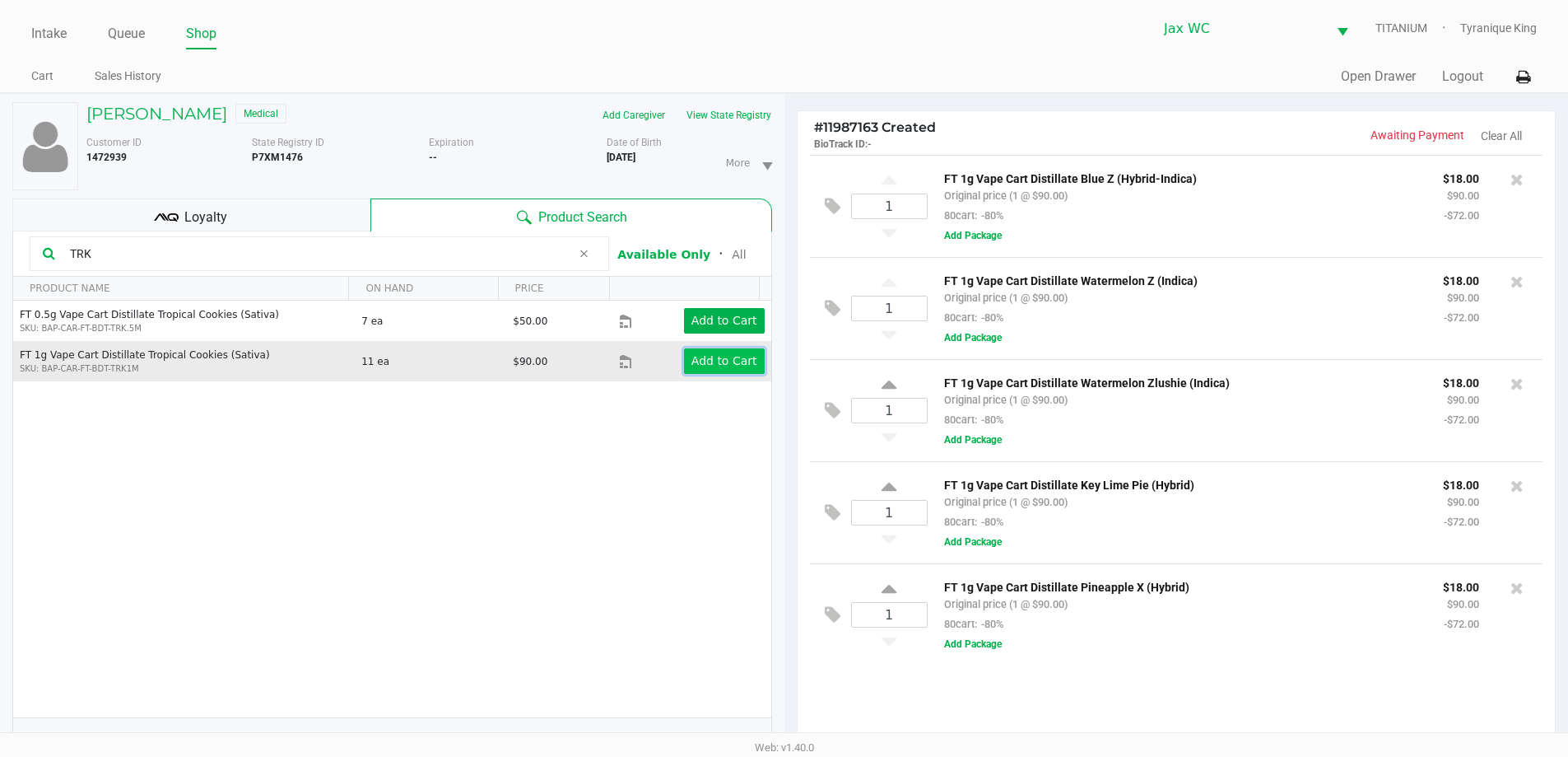
click at [715, 348] on button "Add to Cart" at bounding box center [724, 361] width 81 height 26
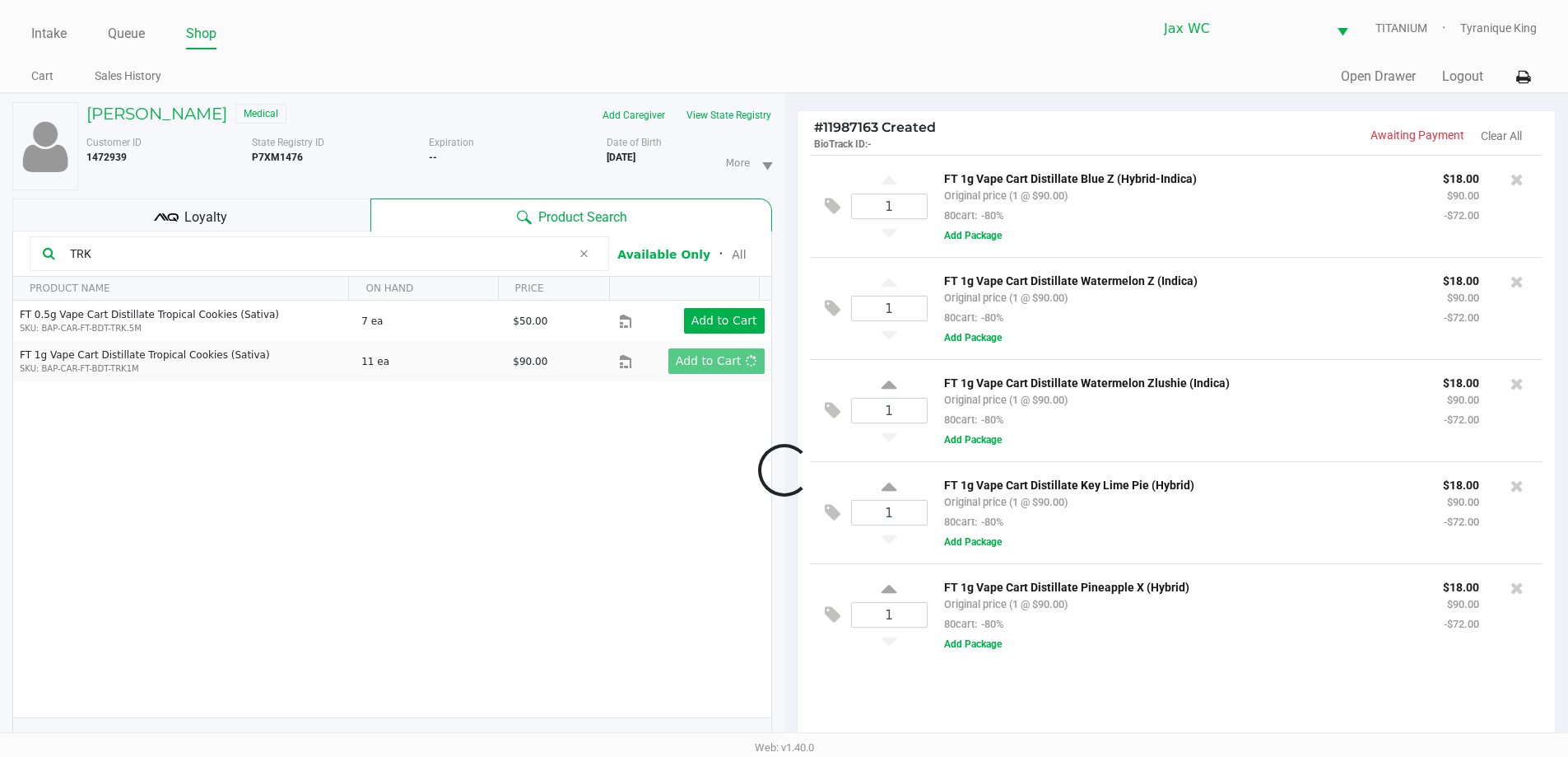
click at [285, 253] on div at bounding box center [784, 470] width 1568 height 589
click at [285, 252] on div at bounding box center [784, 470] width 1568 height 589
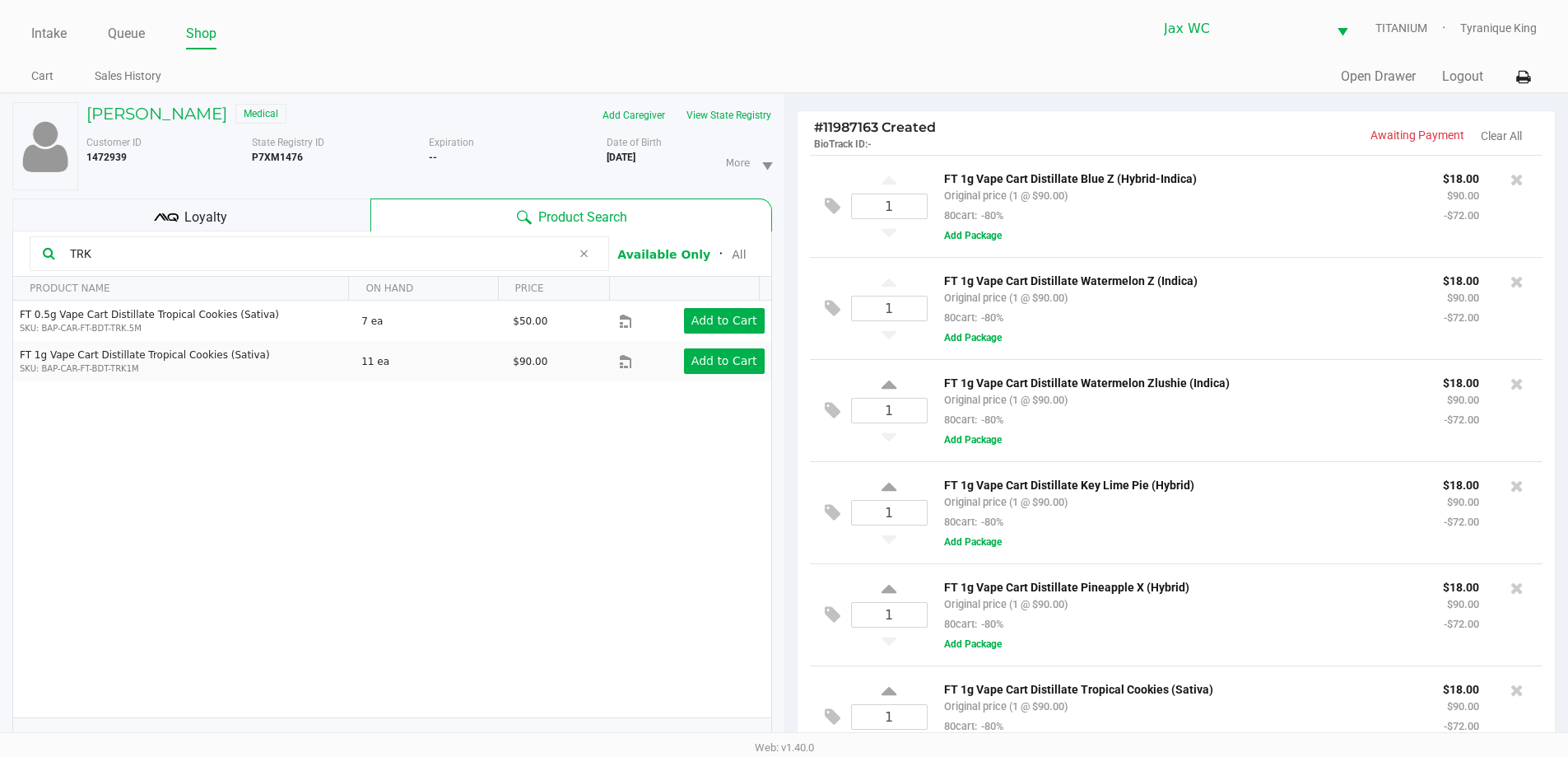
scroll to position [20, 0]
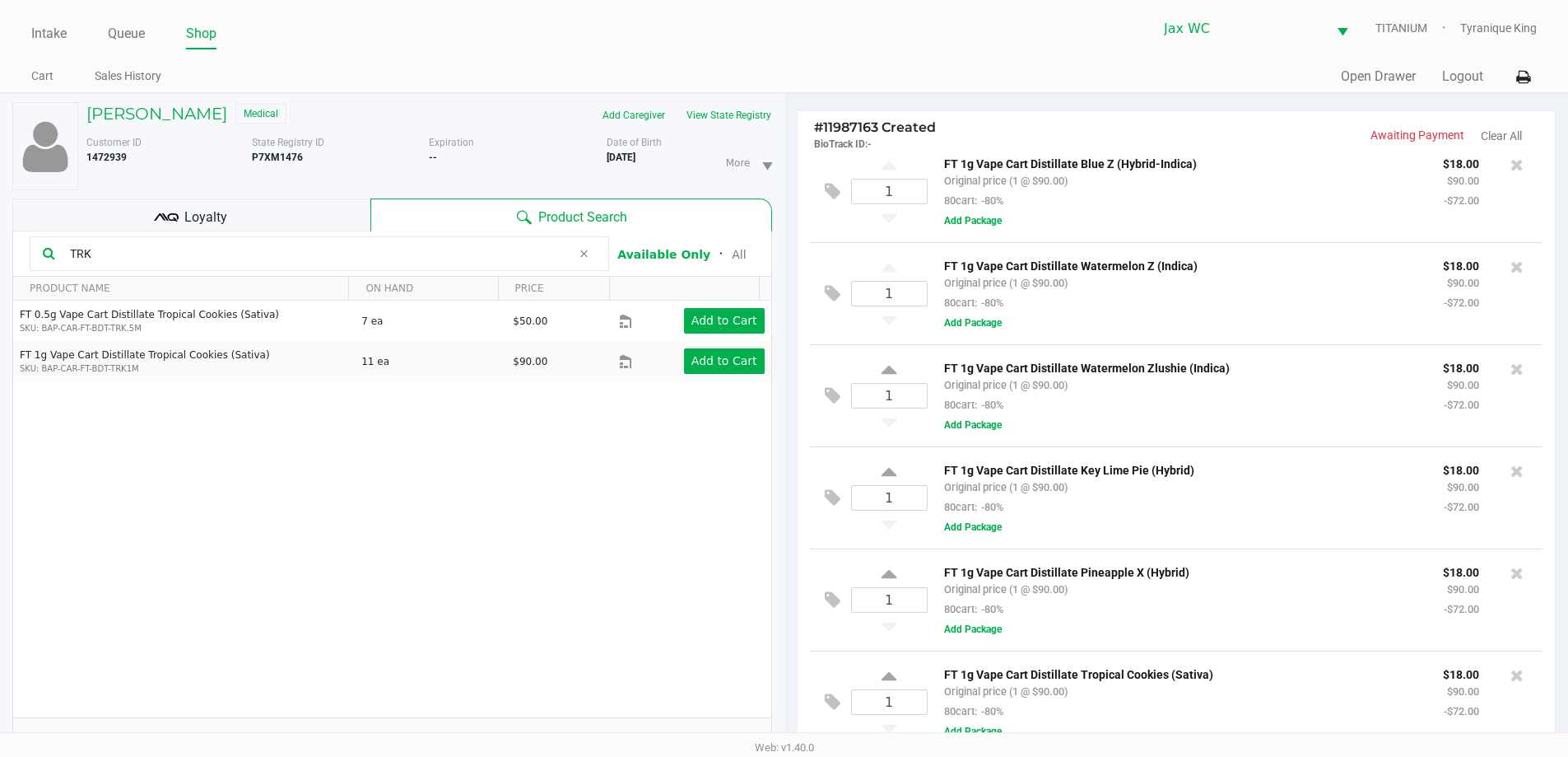
click at [285, 252] on input "TRK" at bounding box center [317, 254] width 508 height 25
type input "C"
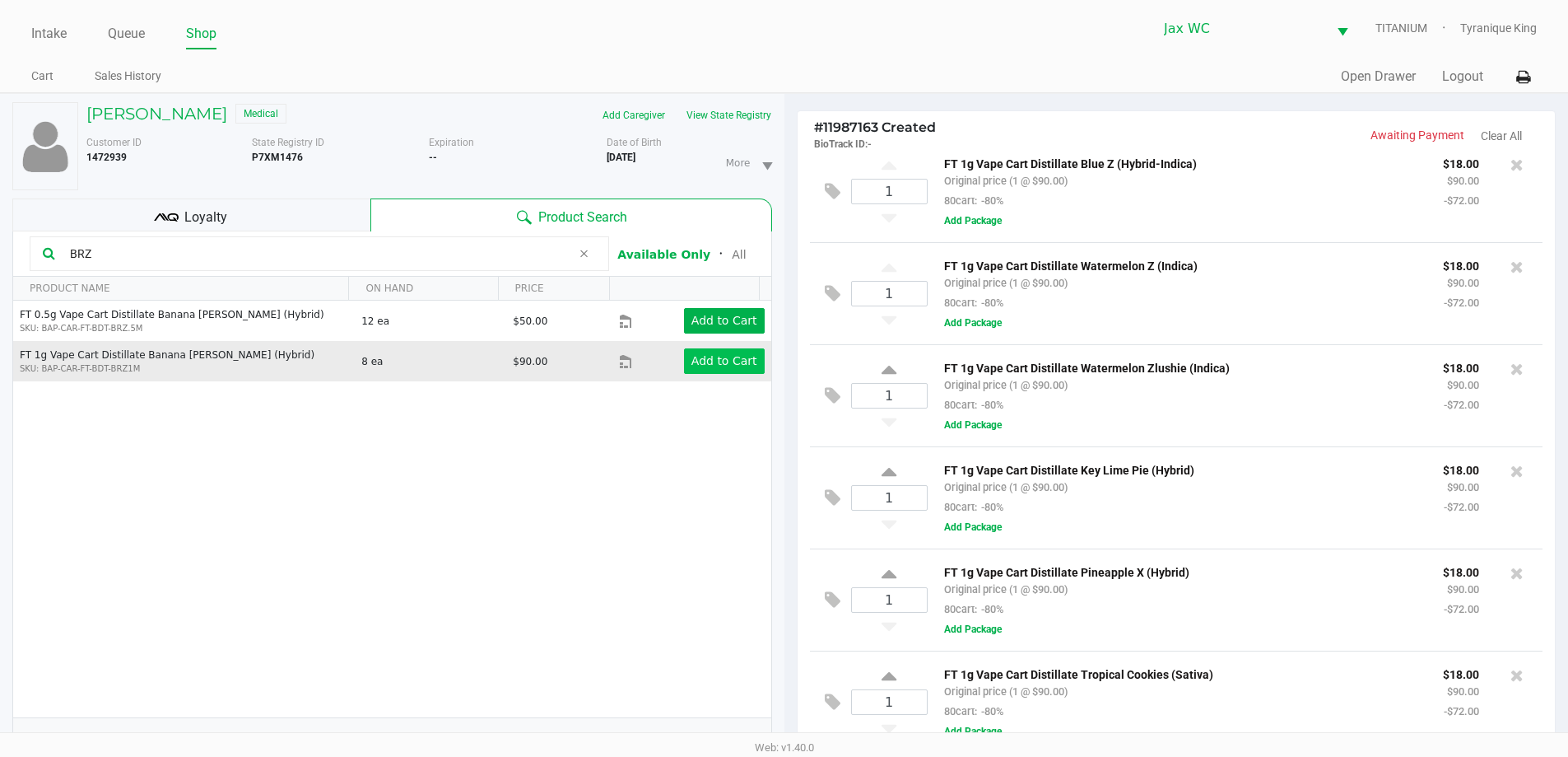
type input "BRZ"
click at [685, 366] on button "Add to Cart" at bounding box center [724, 361] width 81 height 26
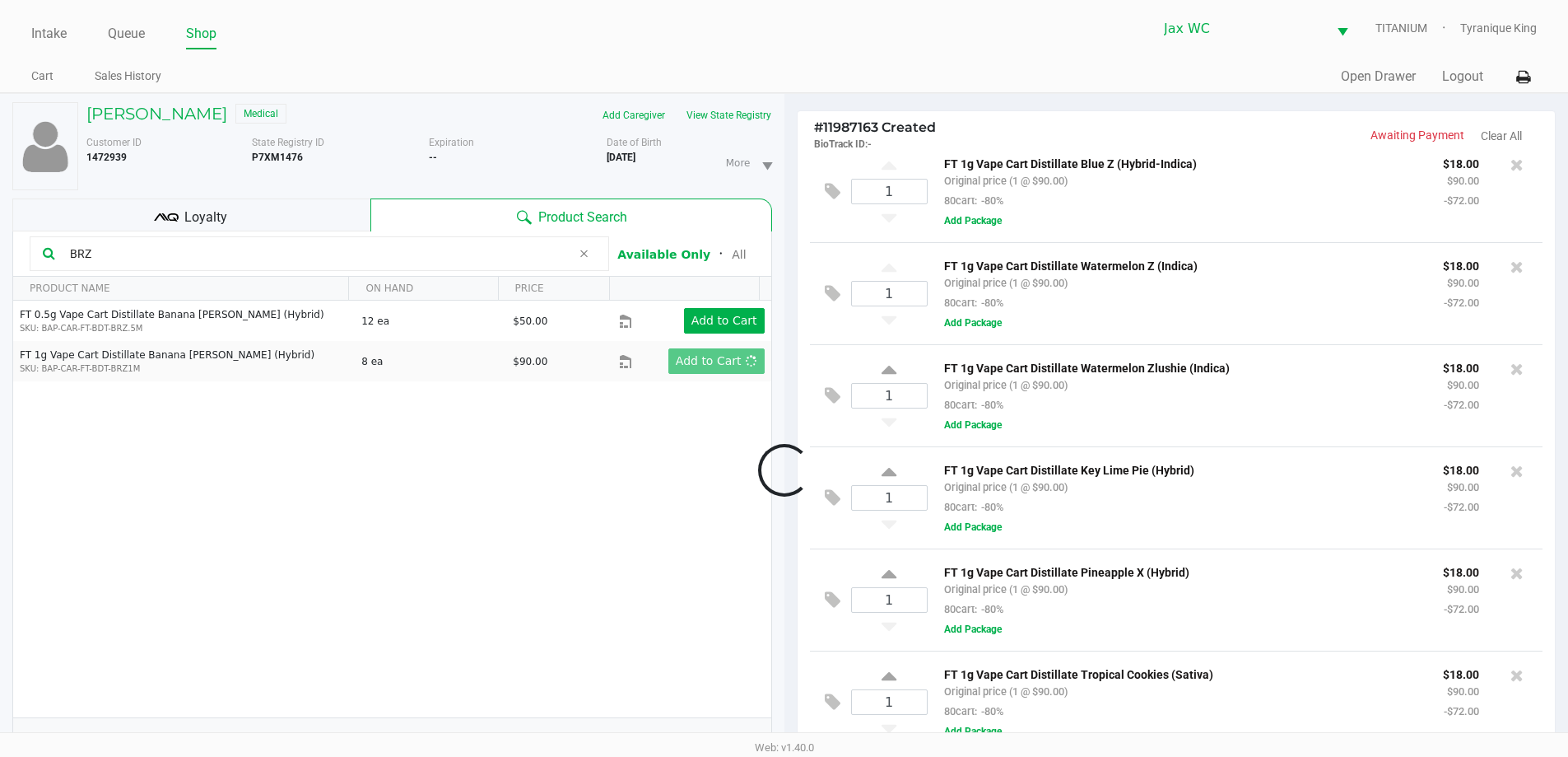
click at [316, 258] on div at bounding box center [784, 470] width 1568 height 589
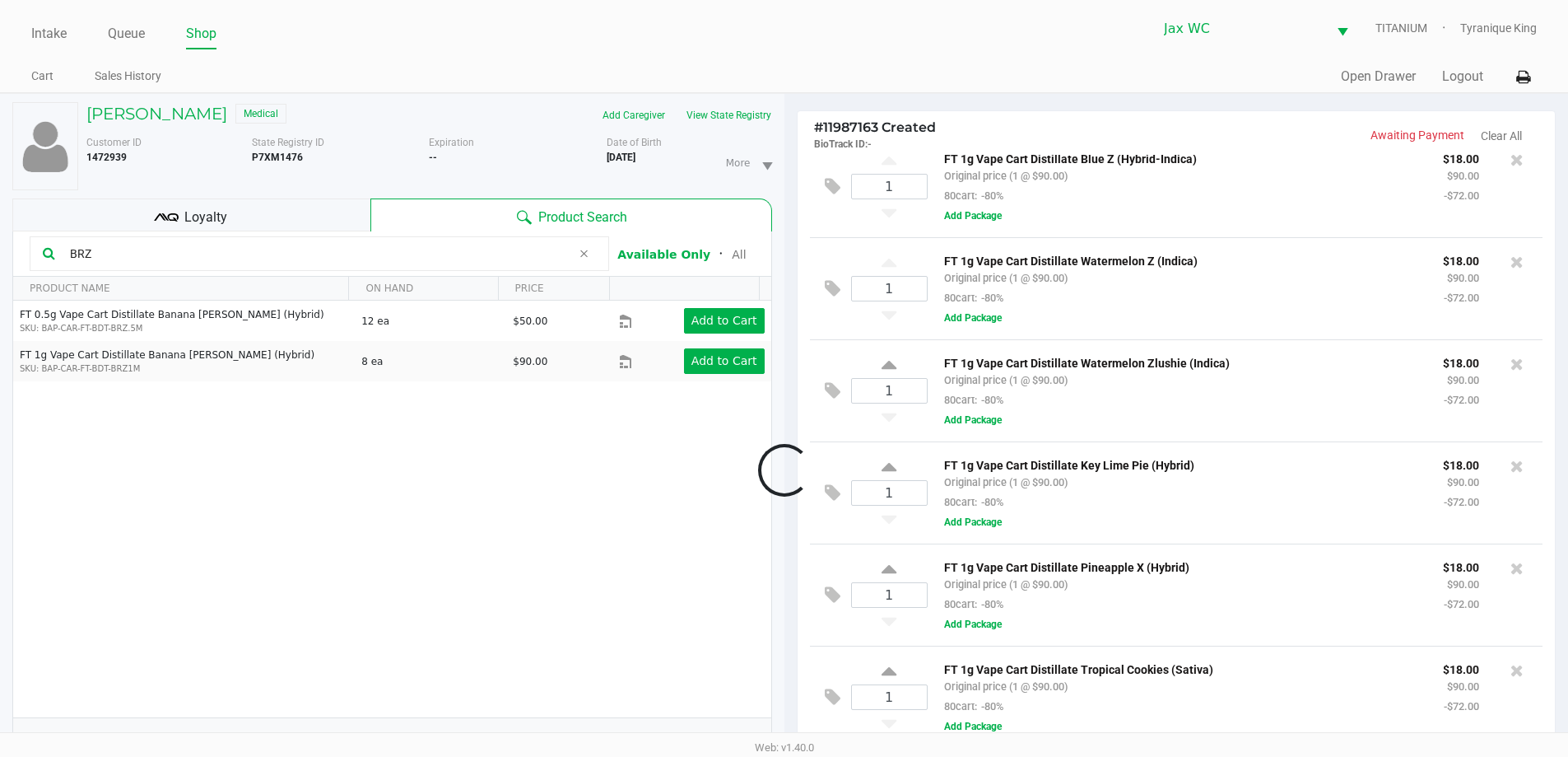
scroll to position [122, 0]
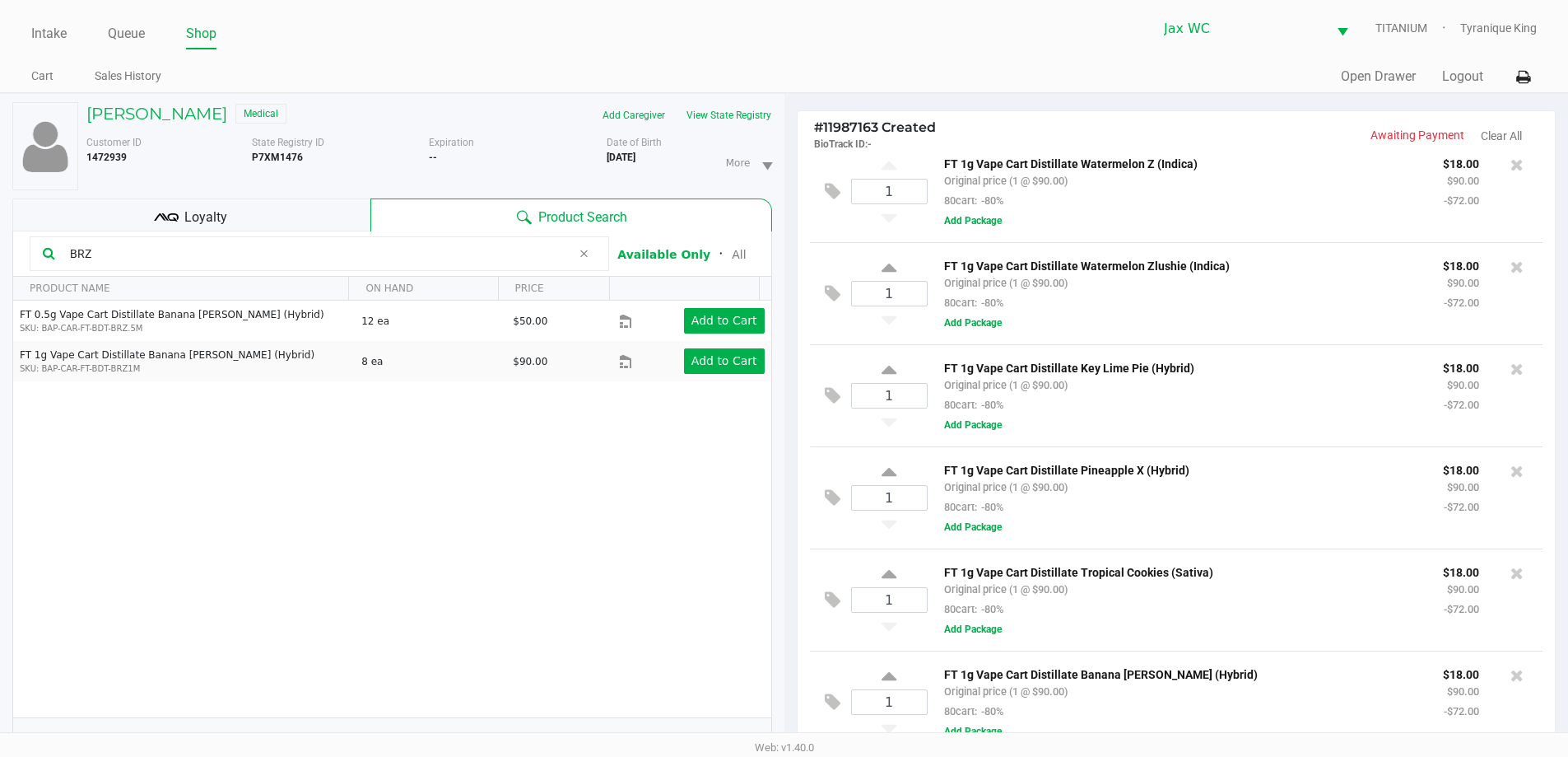
click at [305, 250] on input "BRZ" at bounding box center [317, 254] width 508 height 25
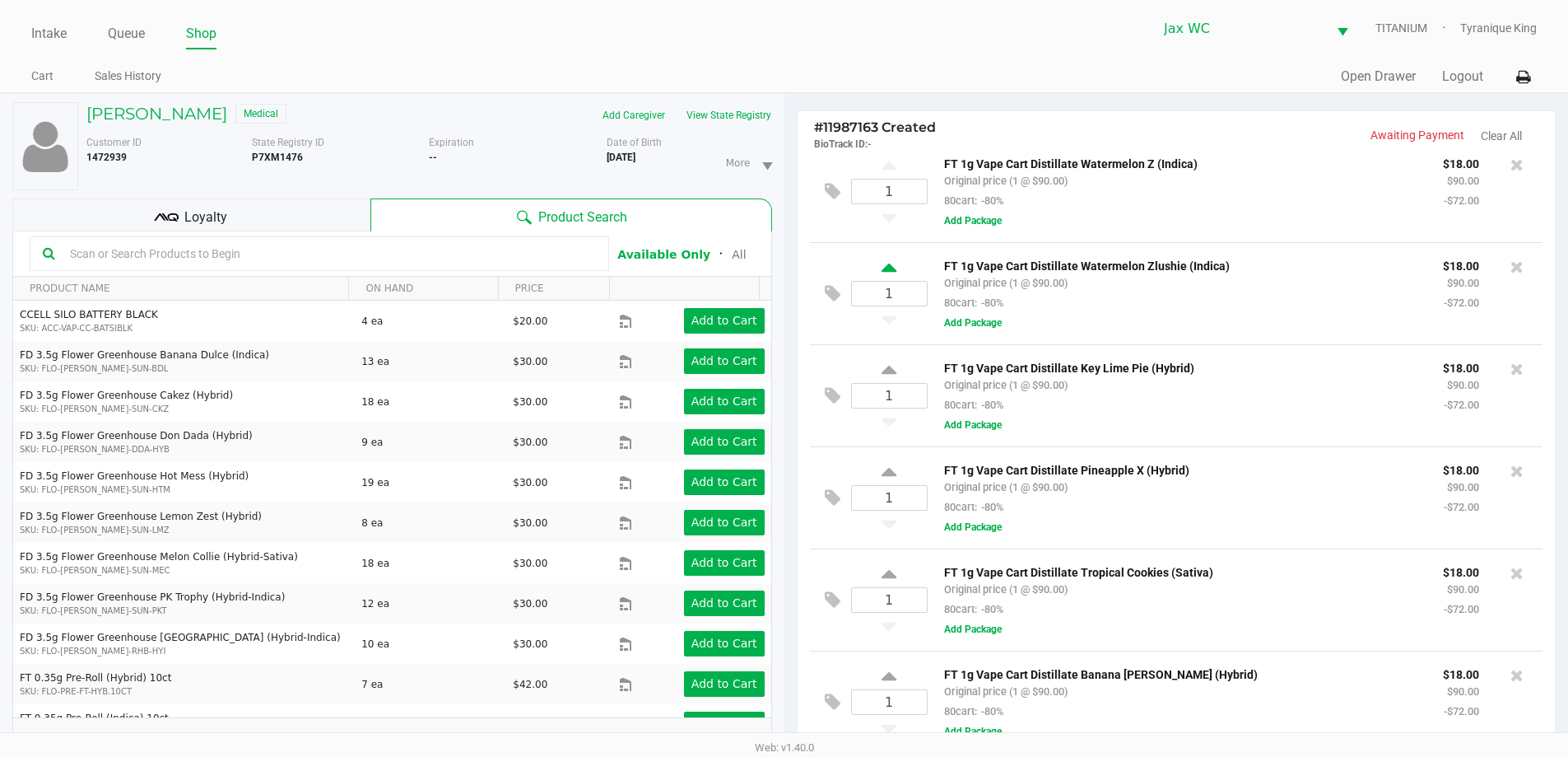
click at [890, 264] on icon at bounding box center [889, 271] width 15 height 21
type input "2"
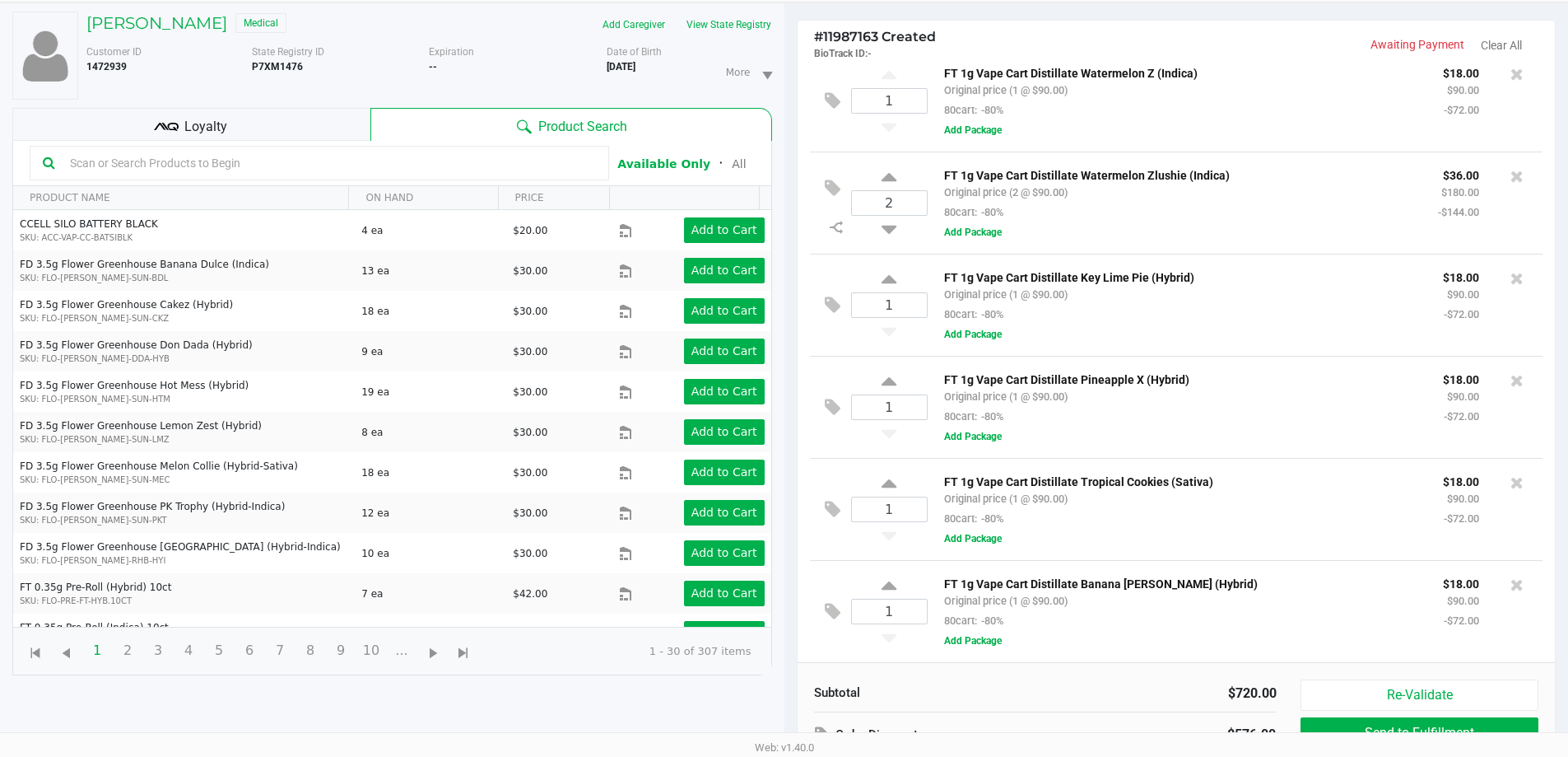
scroll to position [178, 0]
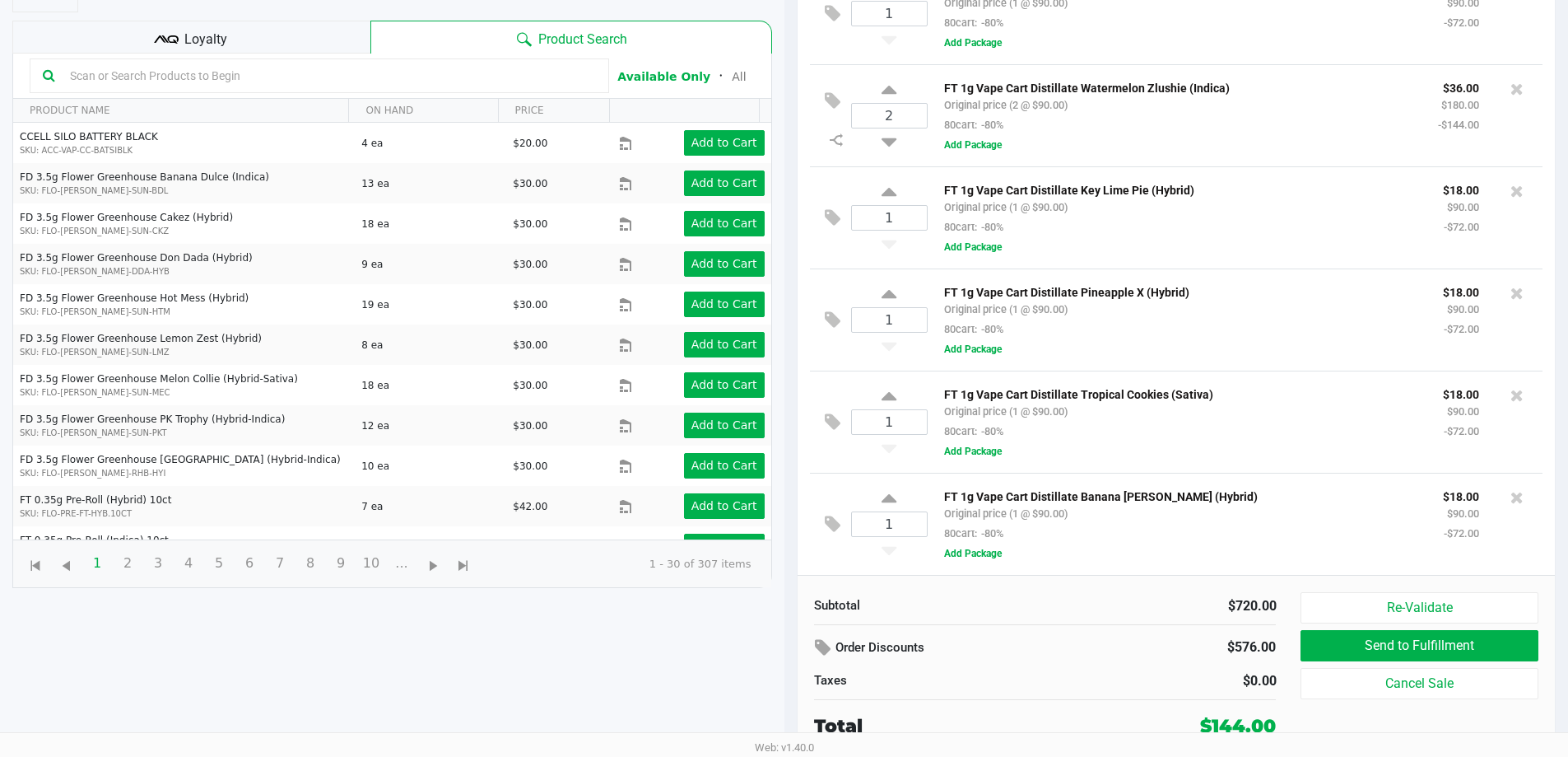
click at [262, 36] on div "Loyalty" at bounding box center [191, 37] width 358 height 33
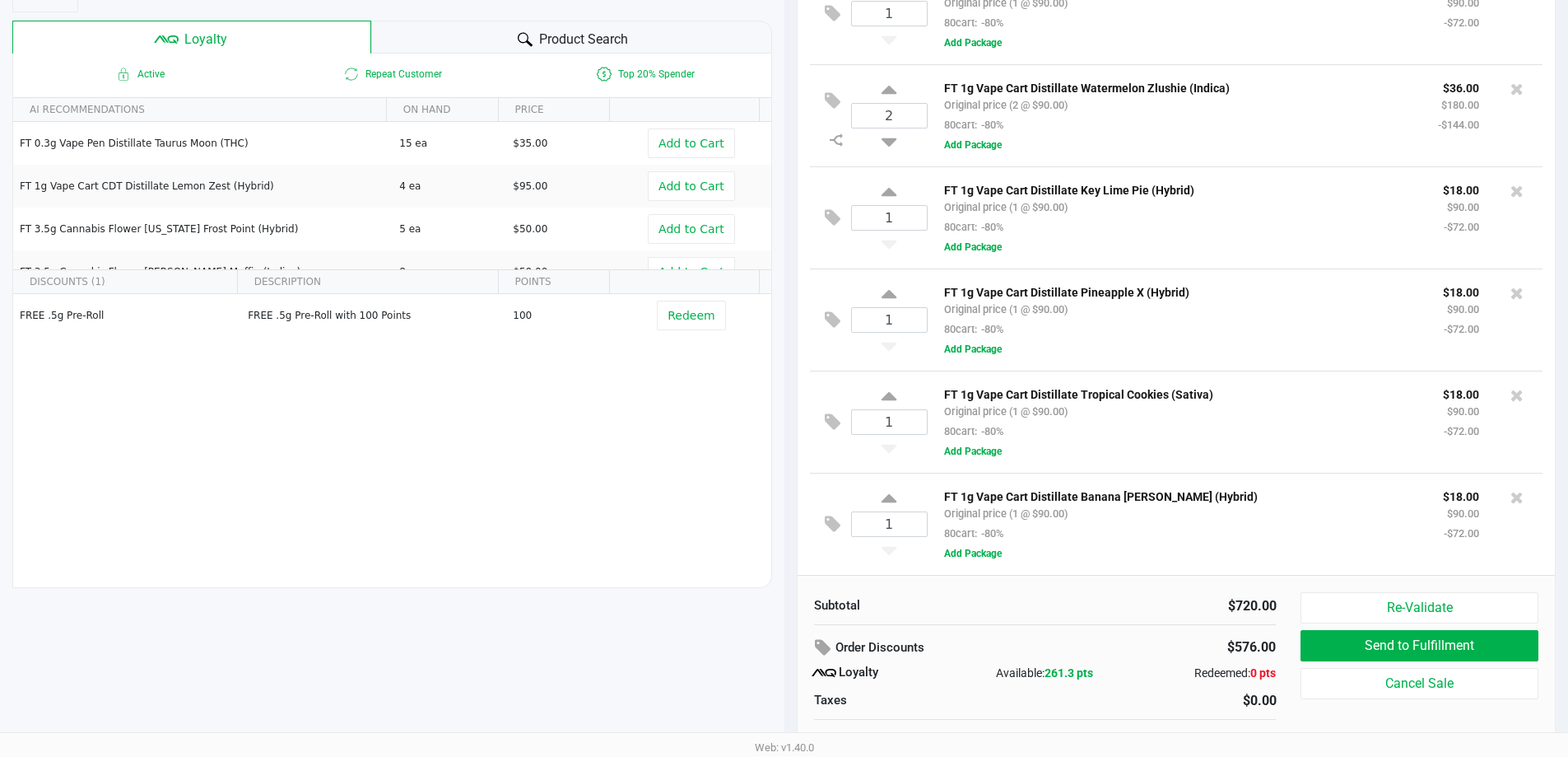
click at [464, 31] on div "Product Search" at bounding box center [572, 37] width 401 height 33
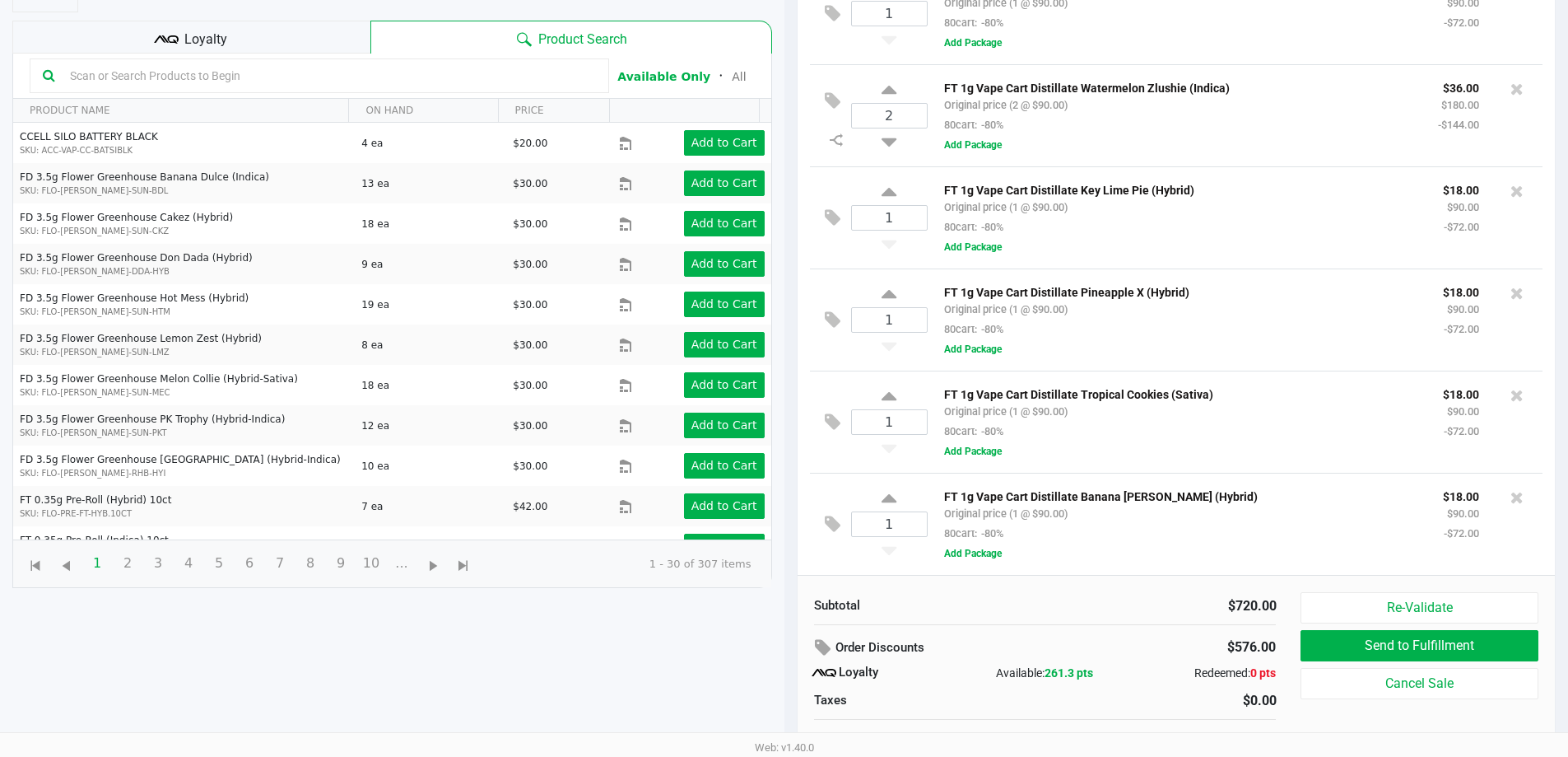
click at [265, 82] on input "text" at bounding box center [330, 76] width 533 height 25
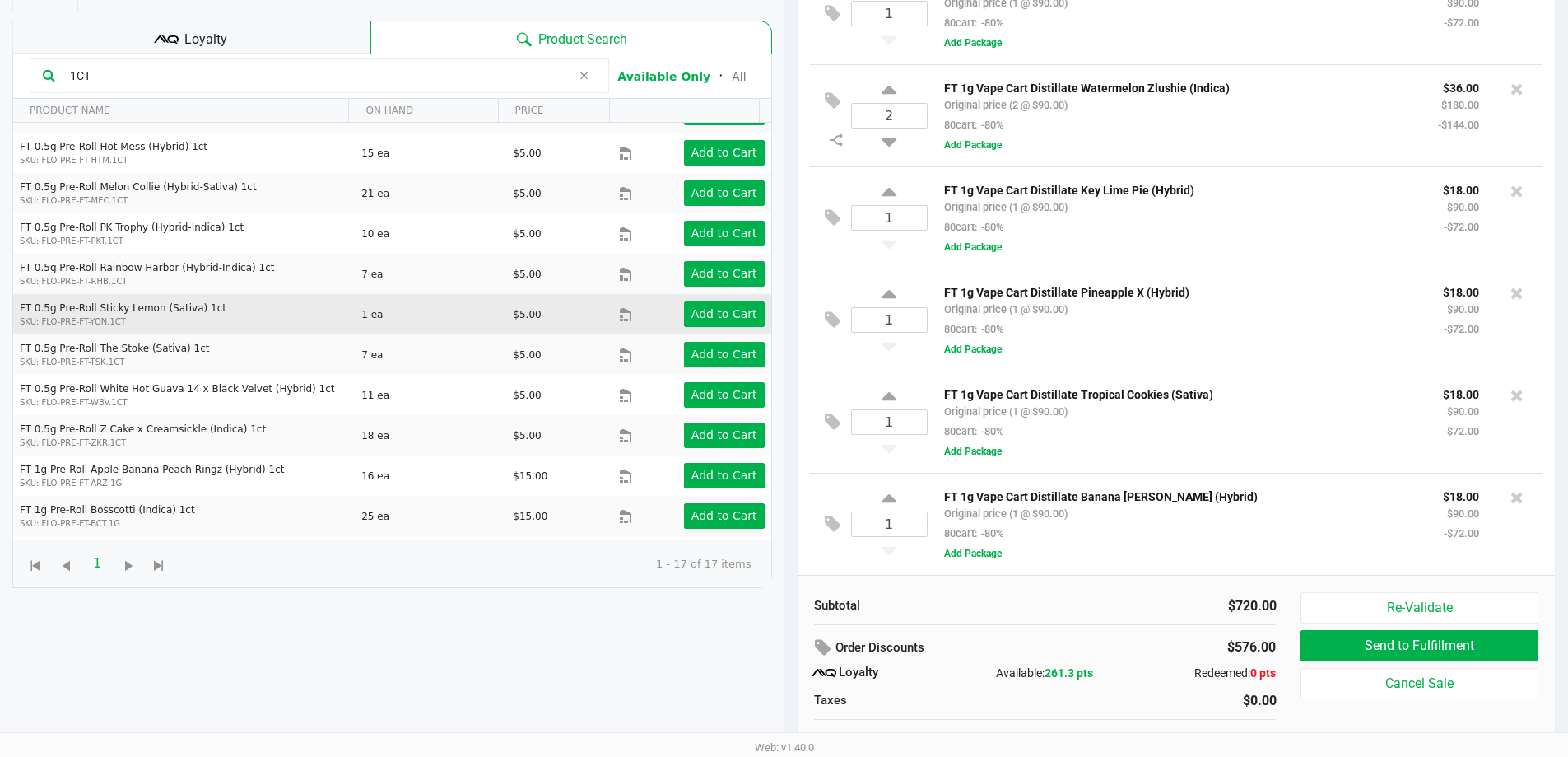
scroll to position [247, 0]
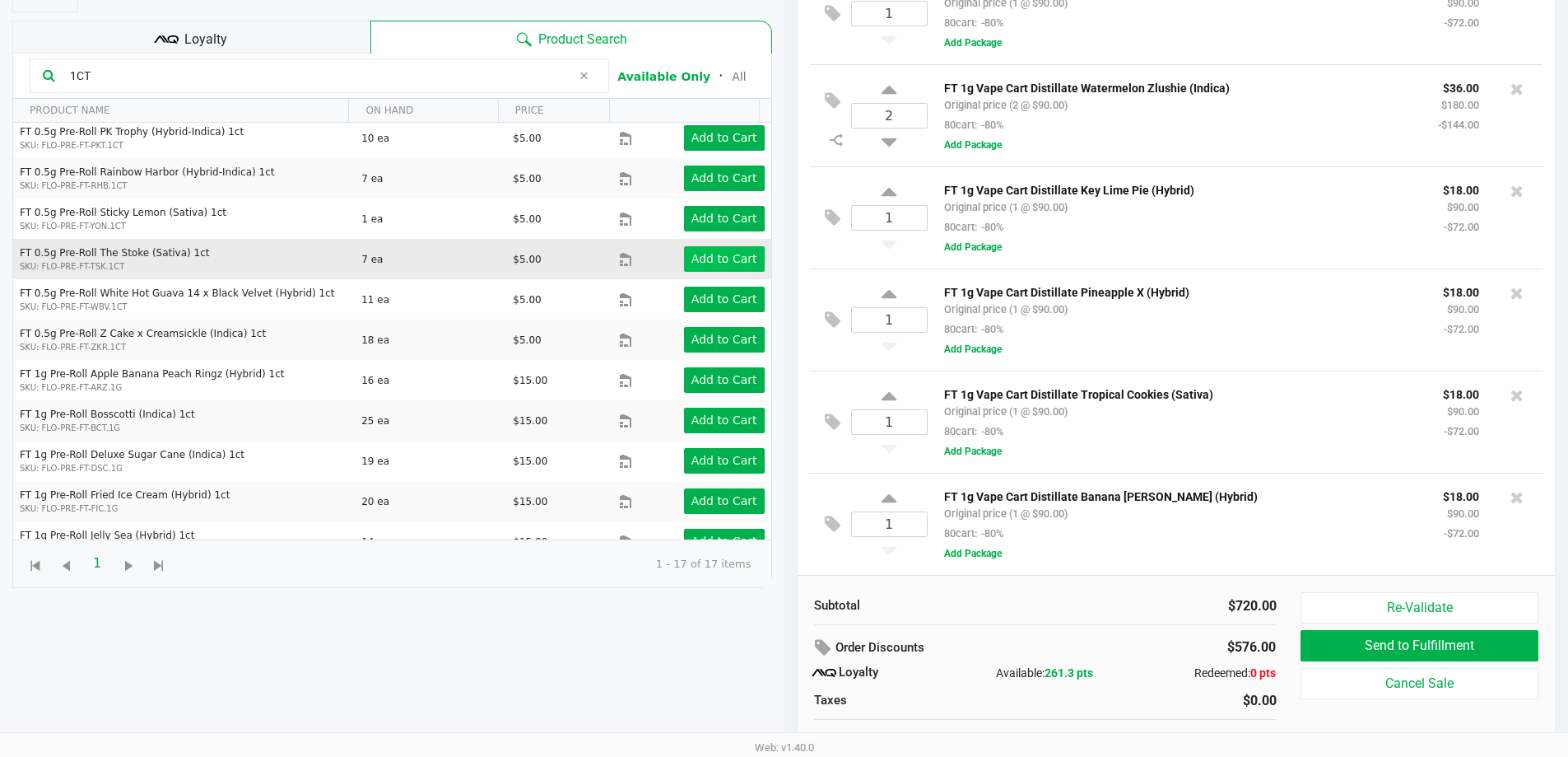
type input "1CT"
click at [701, 261] on app-button-loader "Add to Cart" at bounding box center [724, 259] width 66 height 13
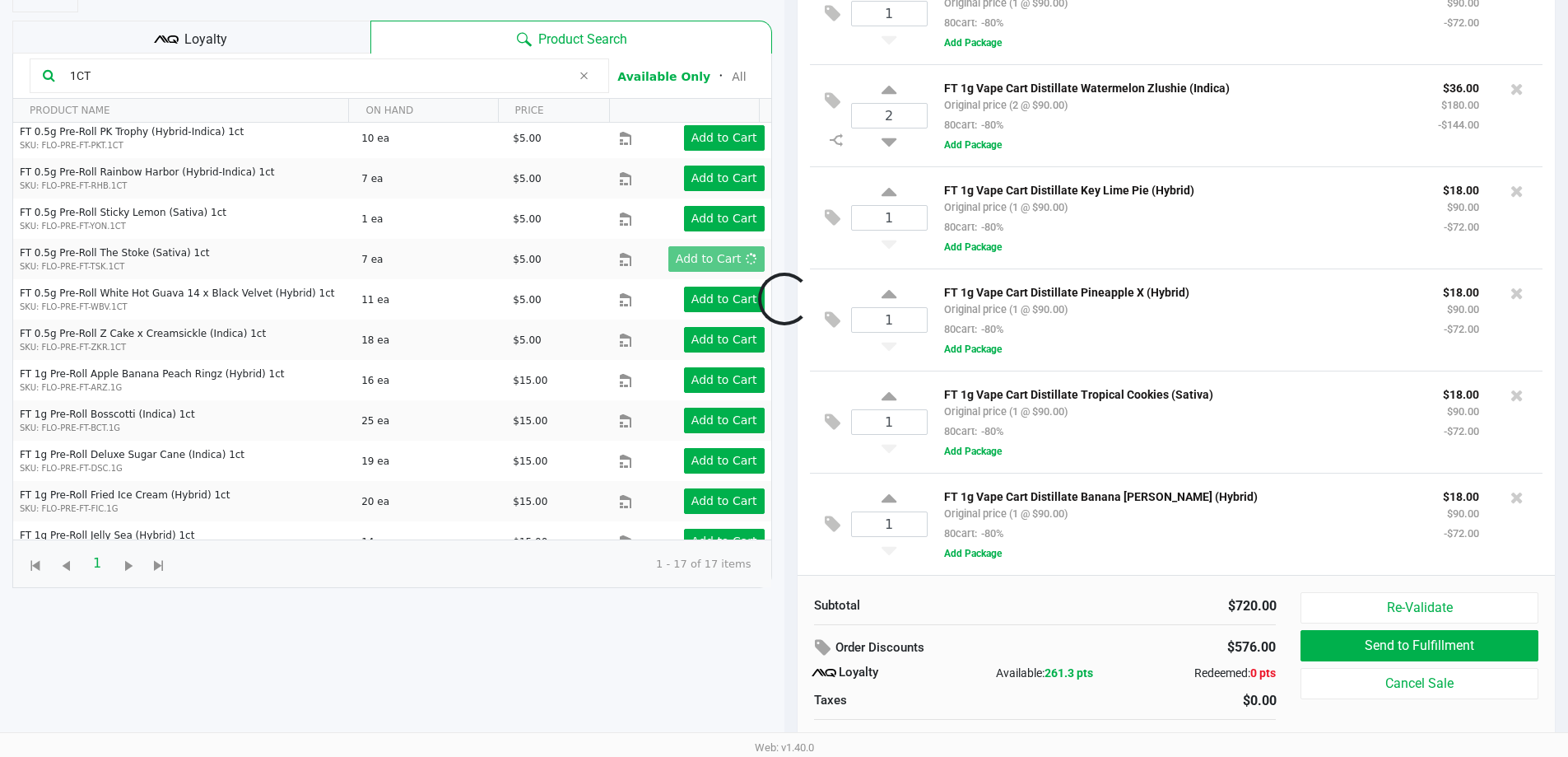
click at [262, 39] on div at bounding box center [784, 299] width 1568 height 603
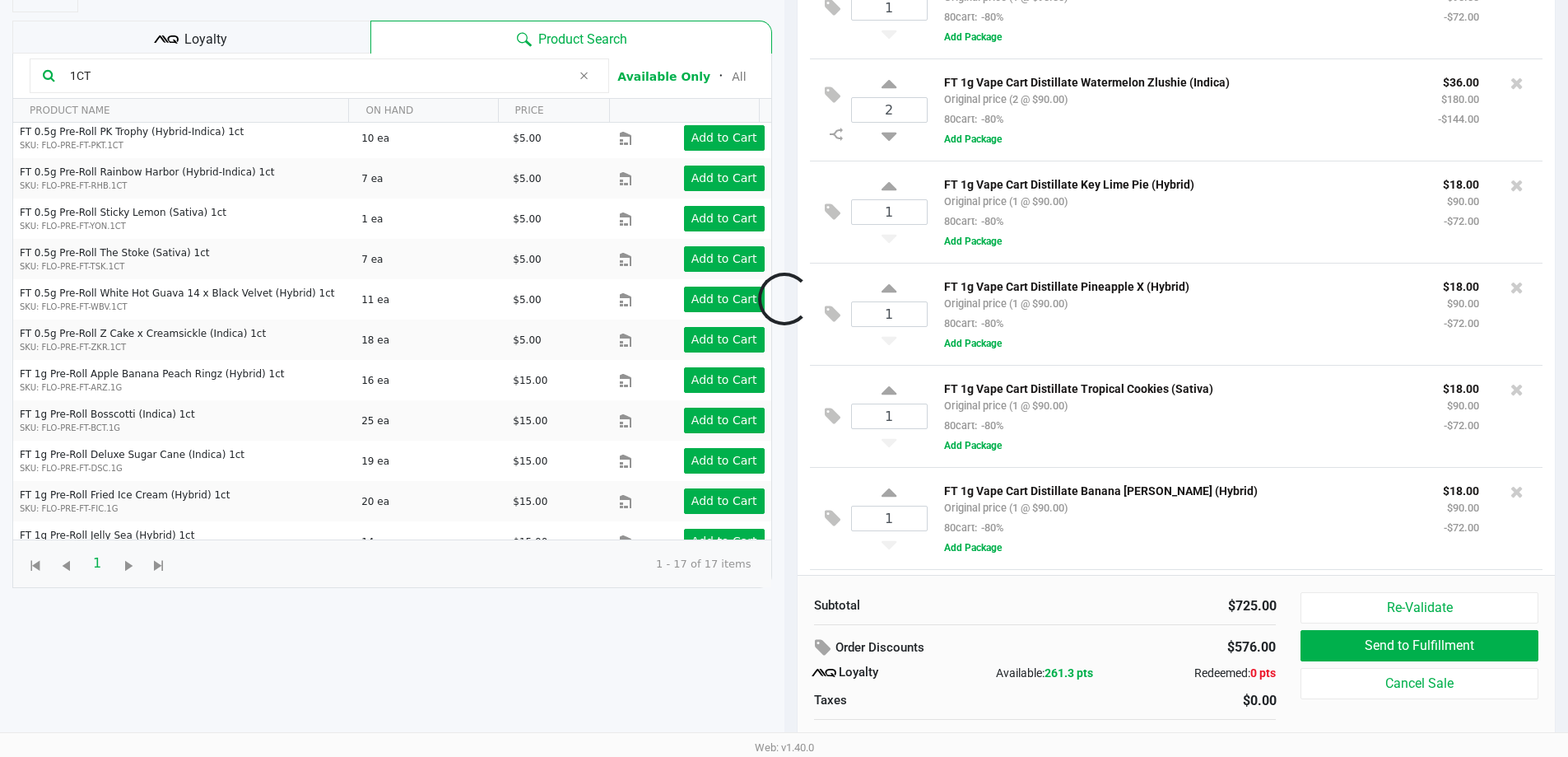
scroll to position [215, 0]
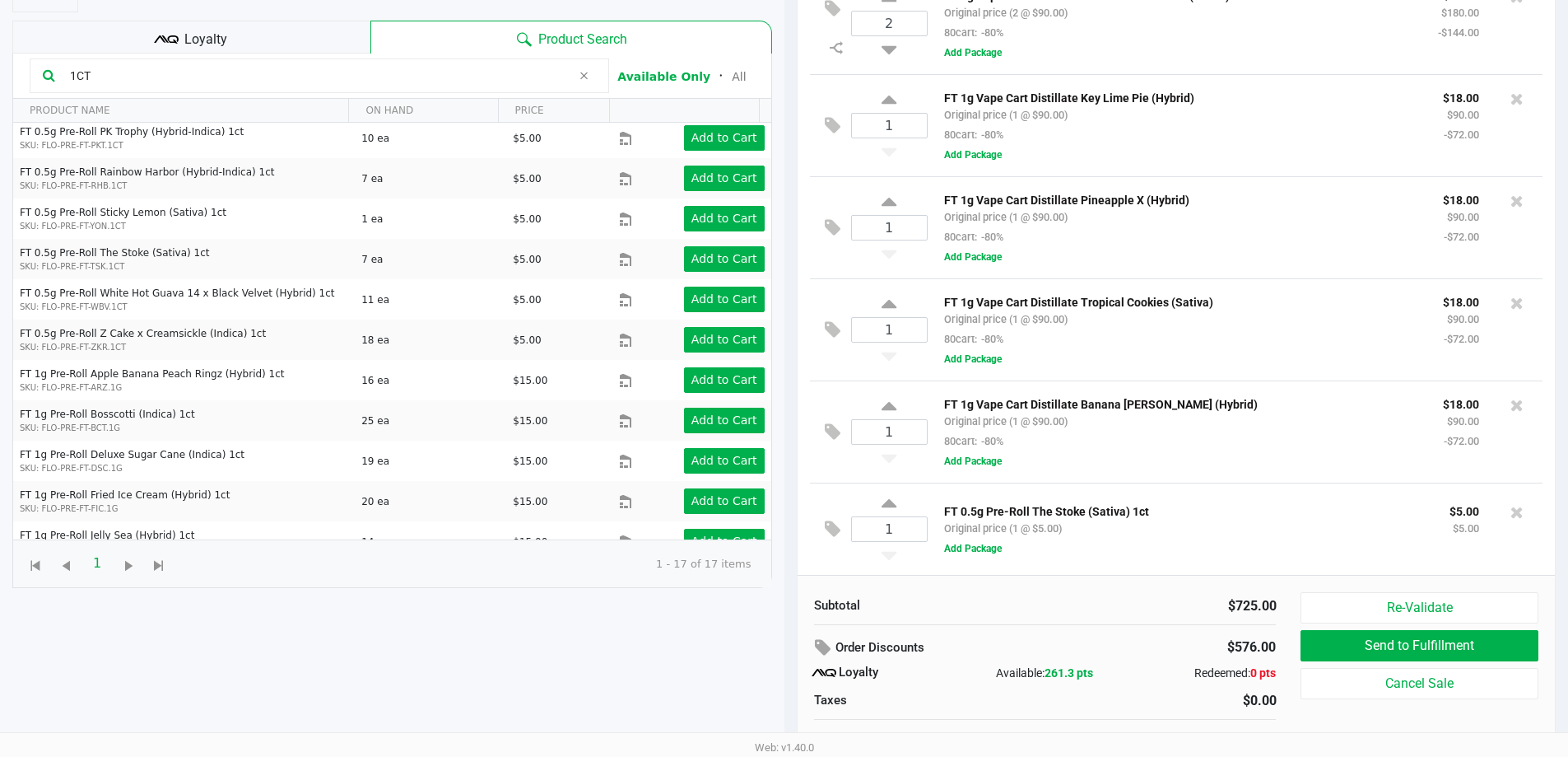
click at [259, 37] on div "Loyalty" at bounding box center [191, 37] width 358 height 33
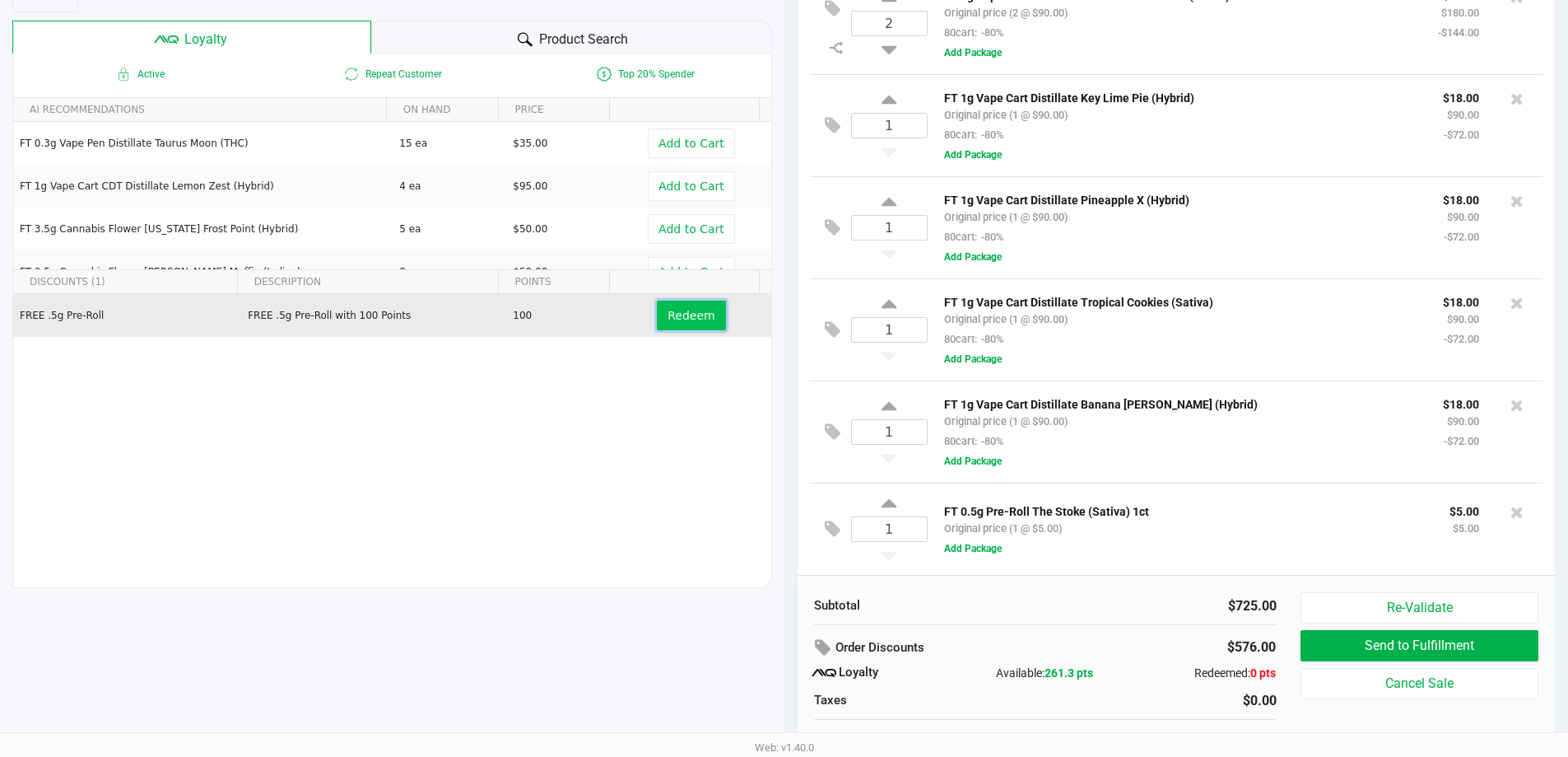
click at [682, 316] on span "Redeem" at bounding box center [691, 316] width 47 height 13
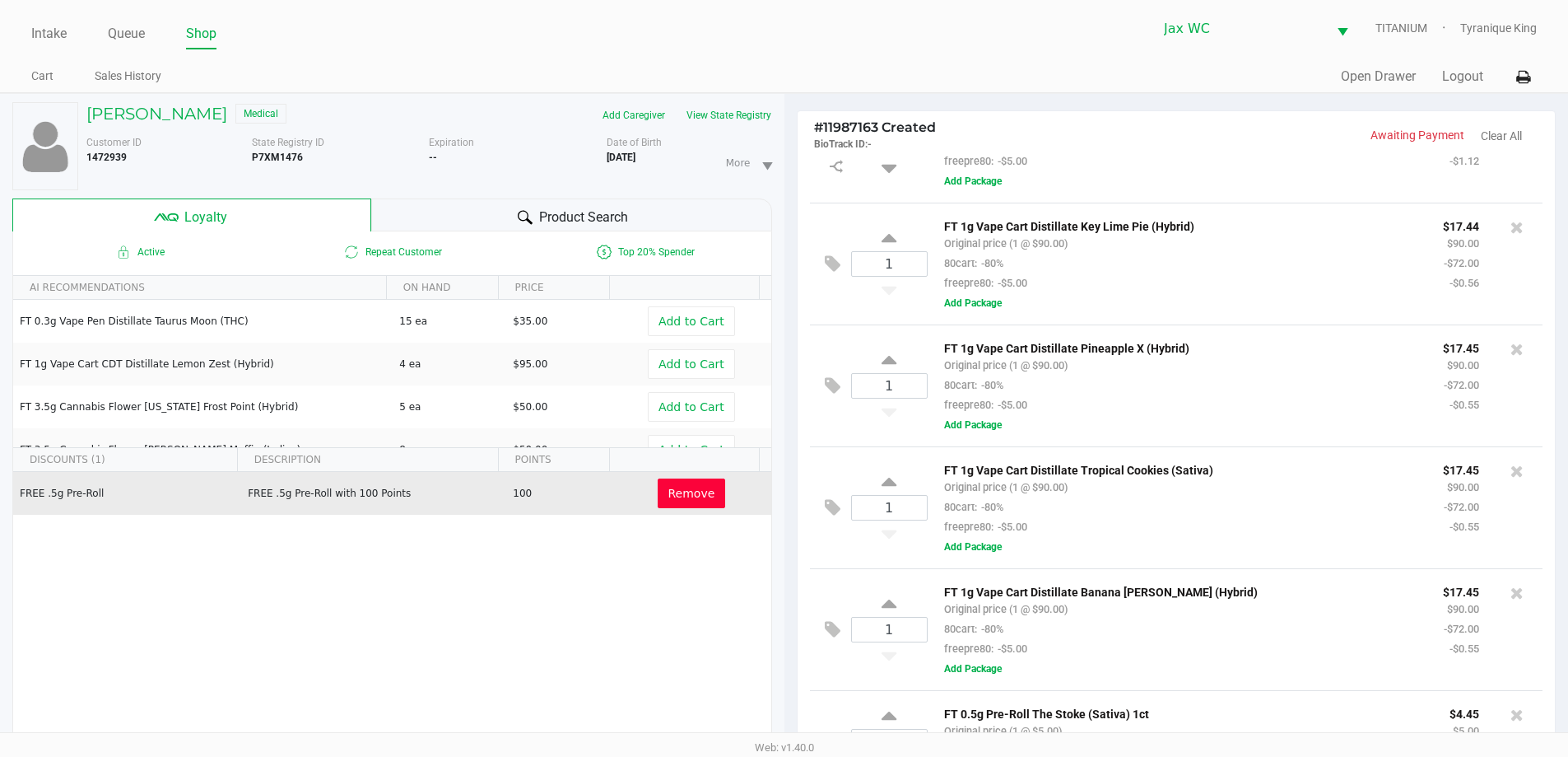
scroll to position [0, 0]
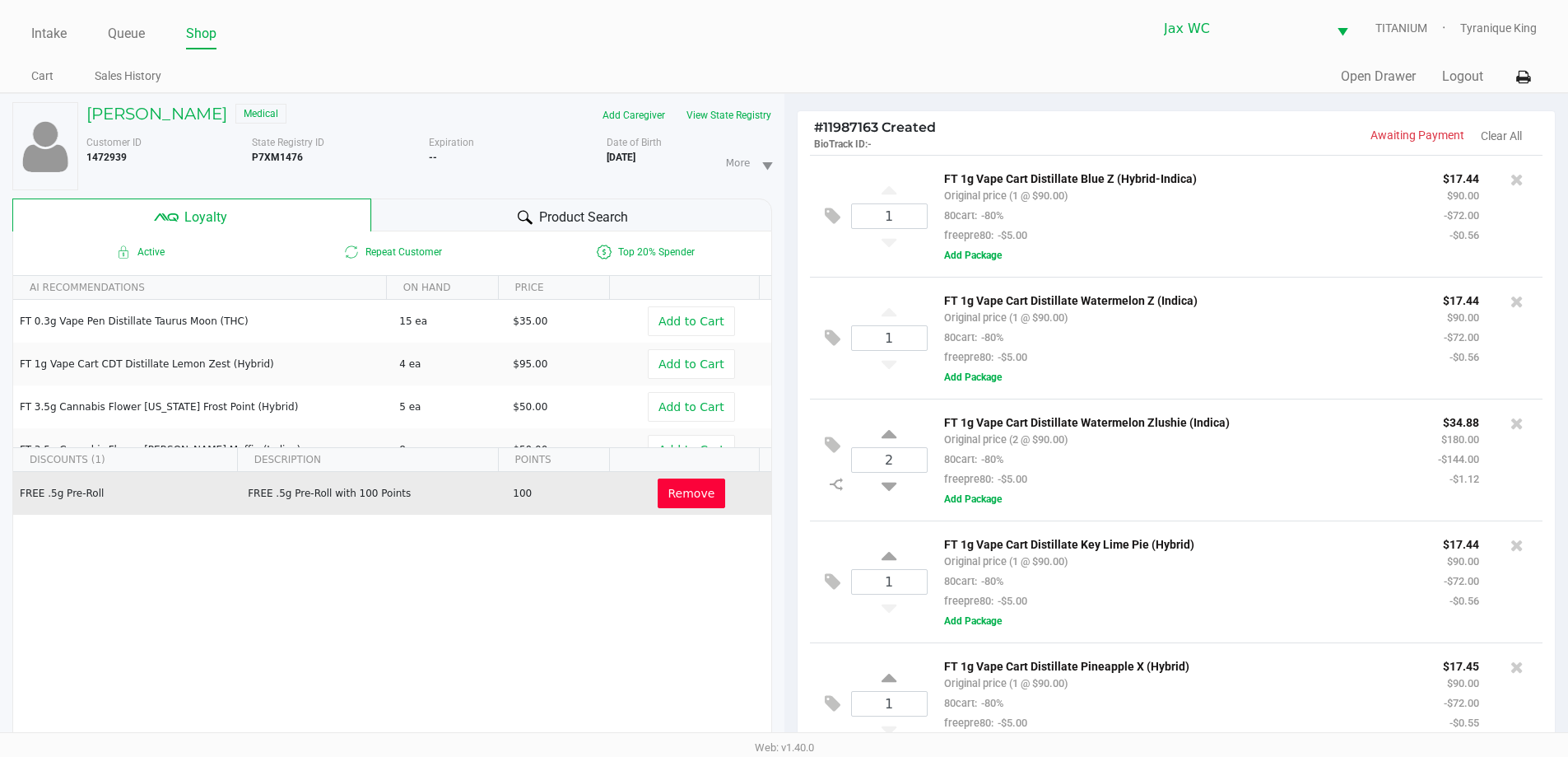
click at [534, 214] on div "Product Search" at bounding box center [572, 215] width 401 height 33
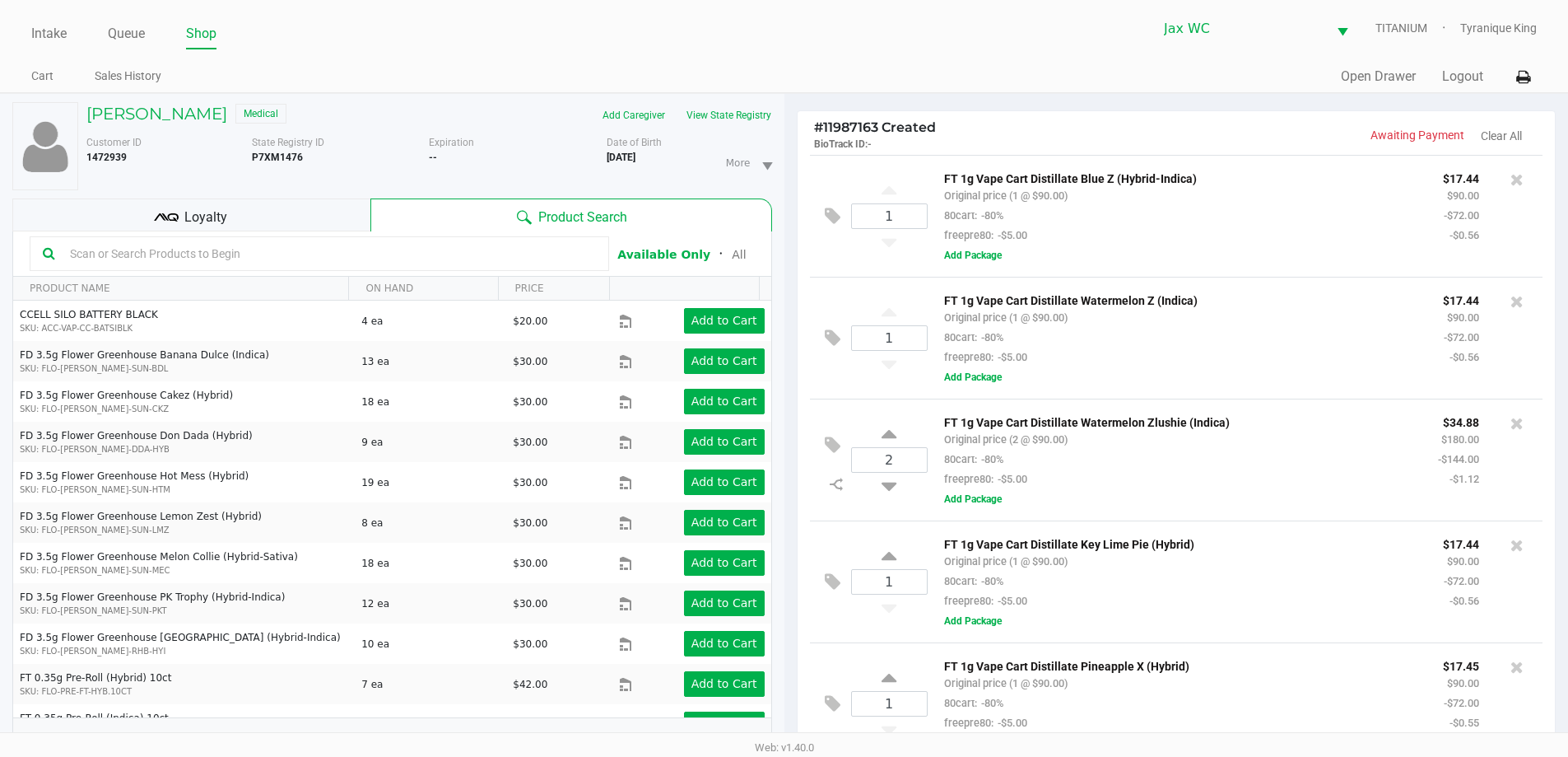
click at [371, 254] on input "text" at bounding box center [330, 254] width 533 height 25
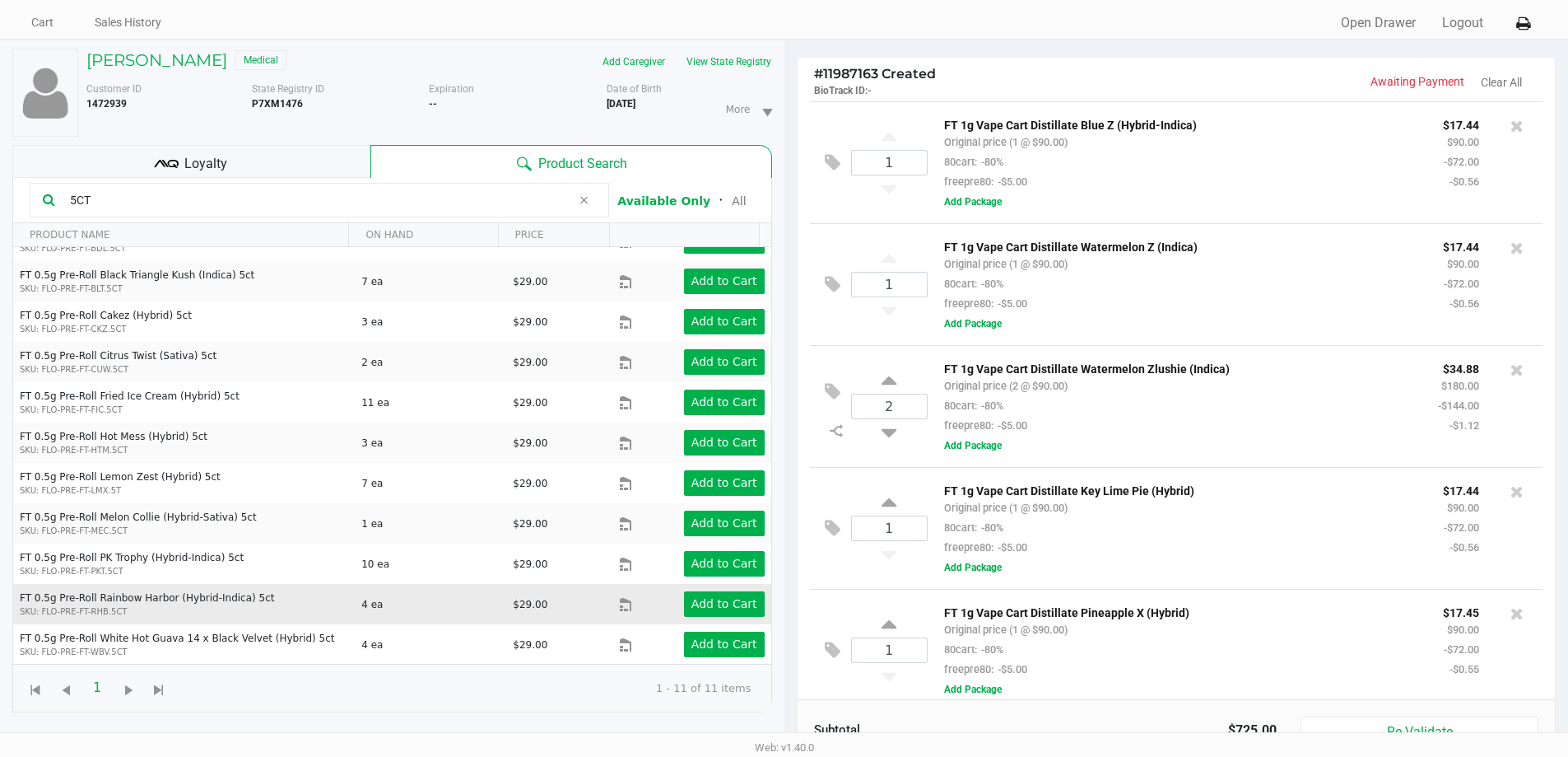
scroll to position [82, 0]
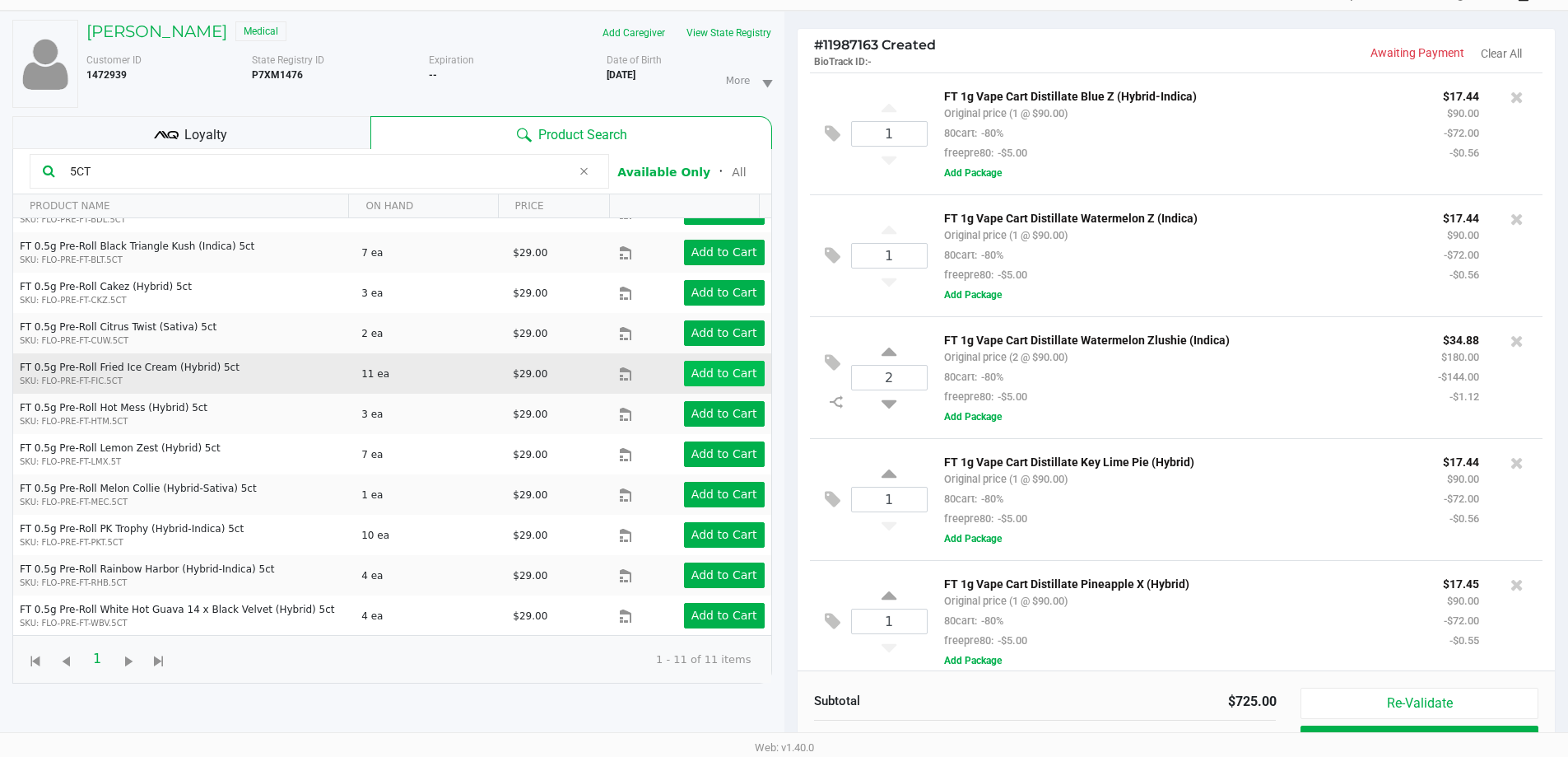
type input "5CT"
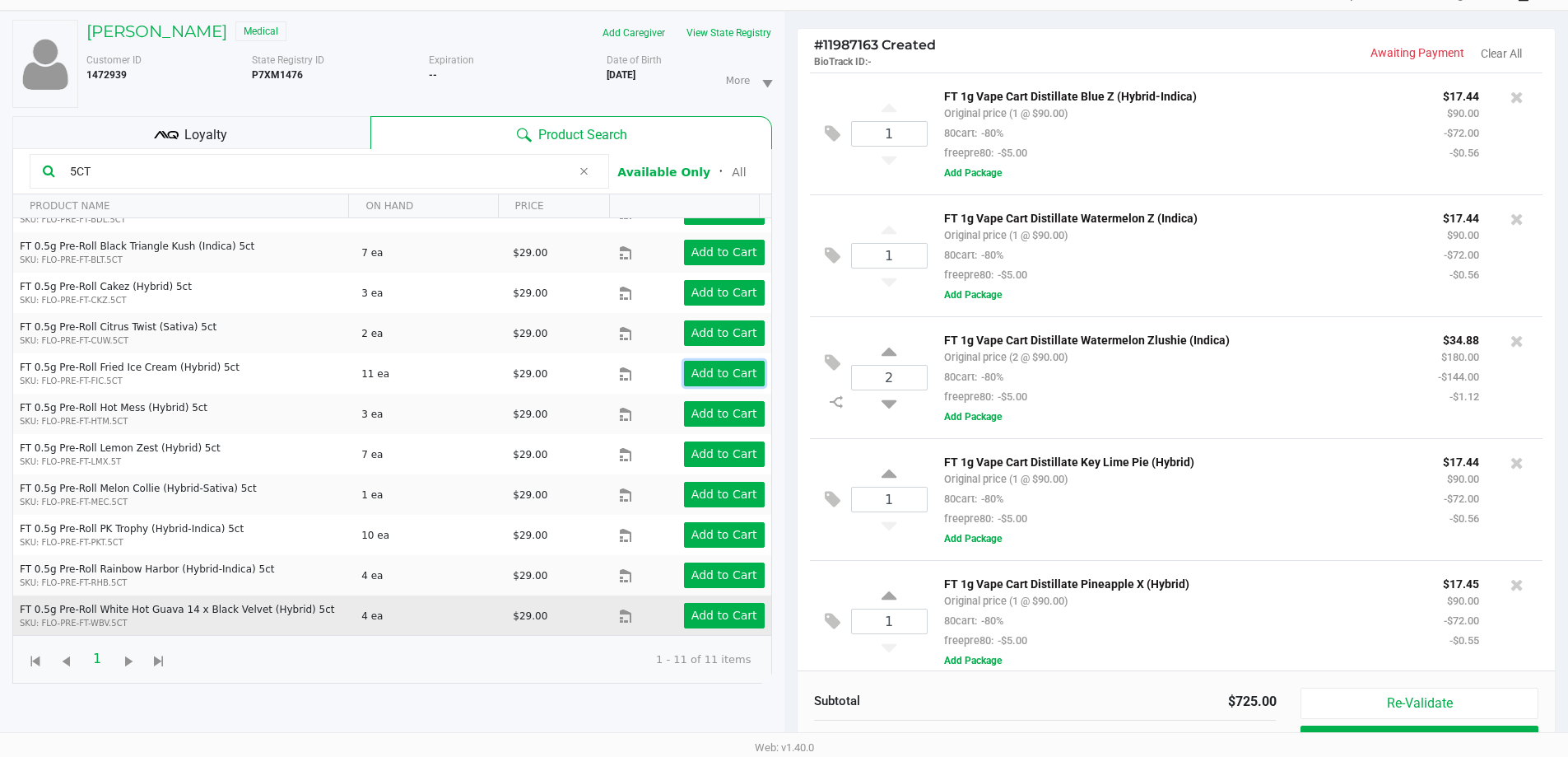
drag, startPoint x: 720, startPoint y: 368, endPoint x: 712, endPoint y: 600, distance: 232.1
click at [719, 530] on tbody "FT 0.5g Pre-Roll Banana Dulce (Indica) 5ct SKU: FLO-PRE-FT-BDL.5CT 5 ea $29.00 …" at bounding box center [392, 413] width 758 height 444
click at [710, 607] on button "Add to Cart" at bounding box center [724, 615] width 81 height 26
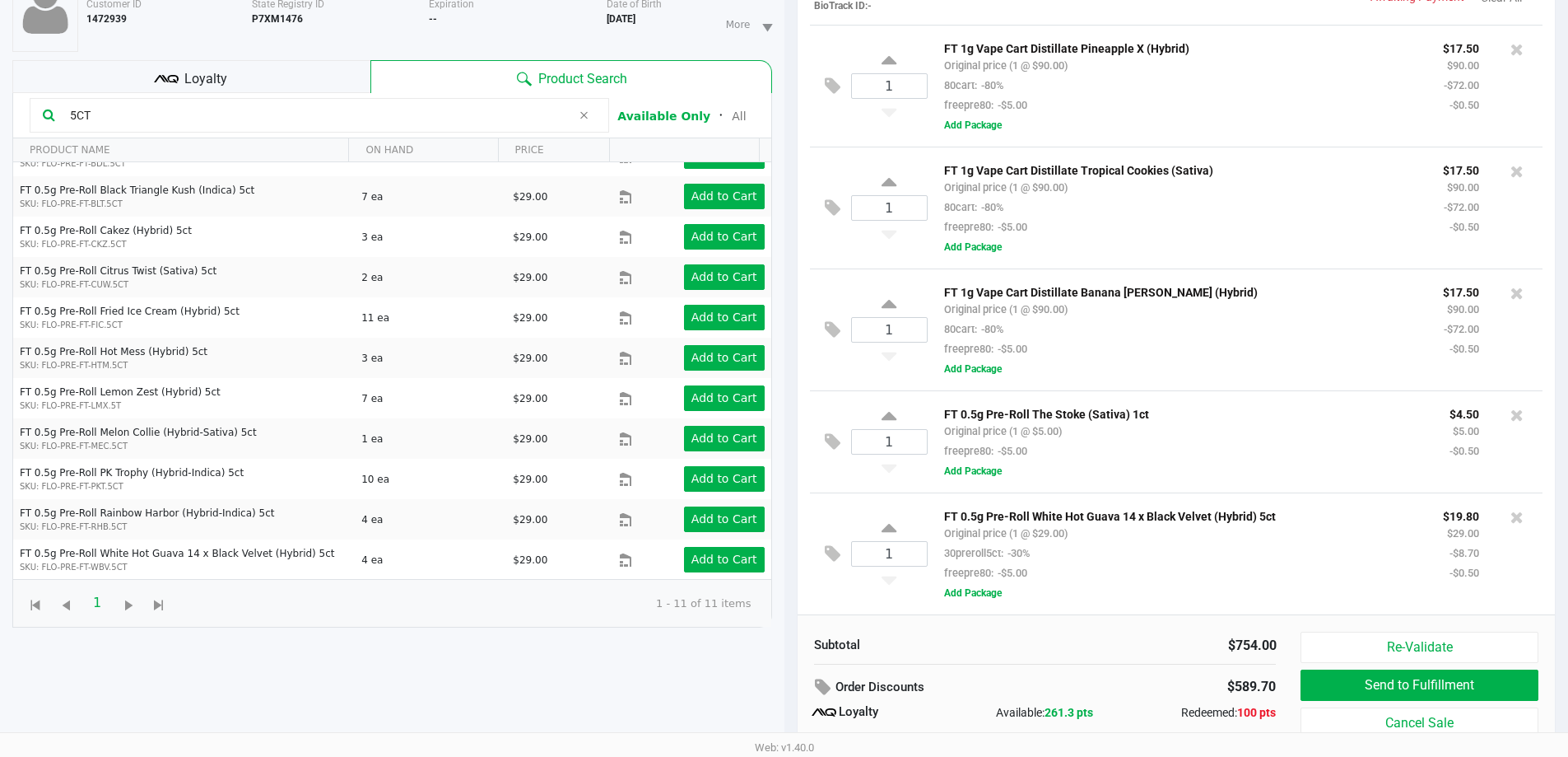
scroll to position [197, 0]
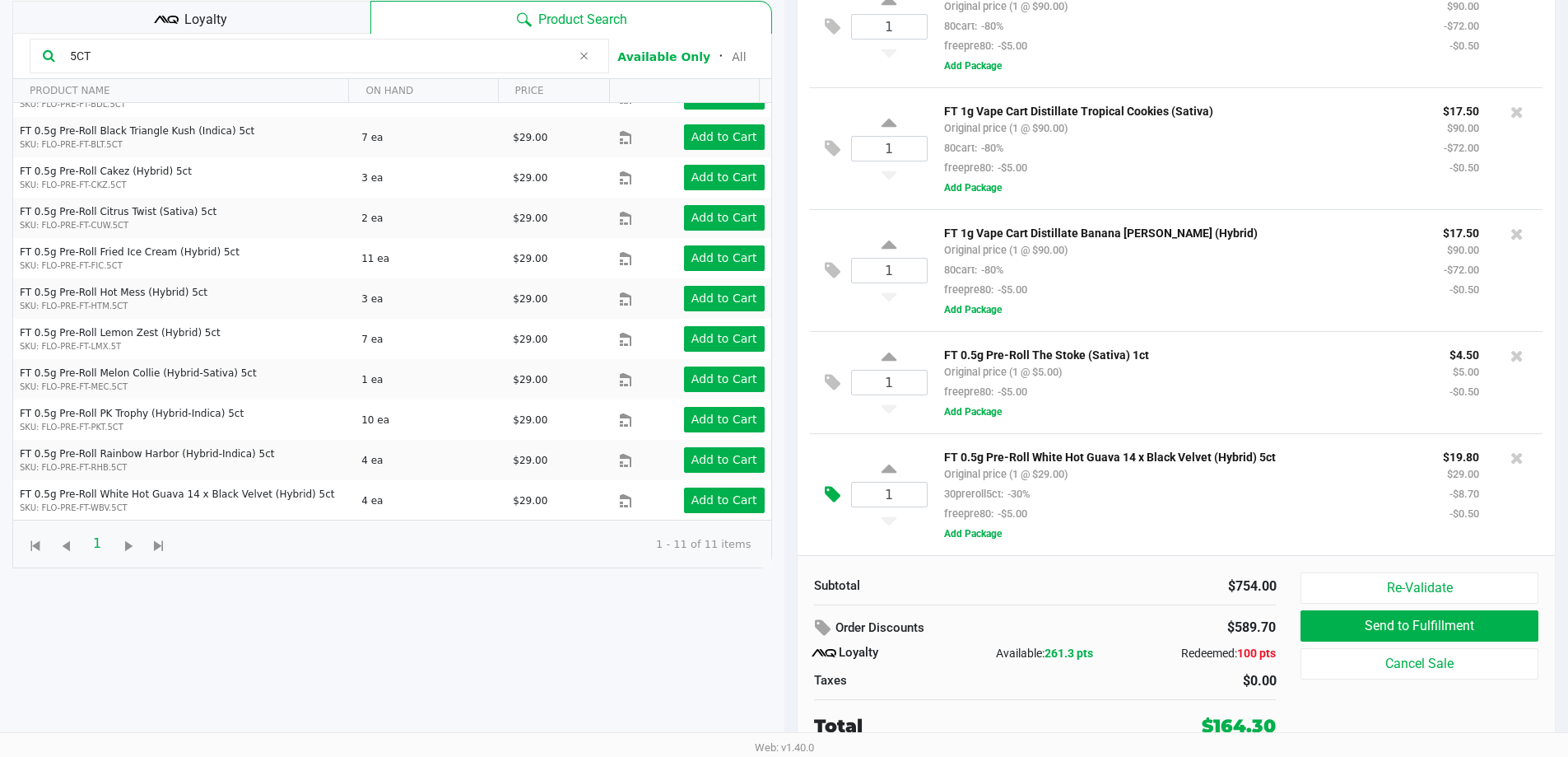
click at [831, 488] on icon at bounding box center [832, 495] width 16 height 19
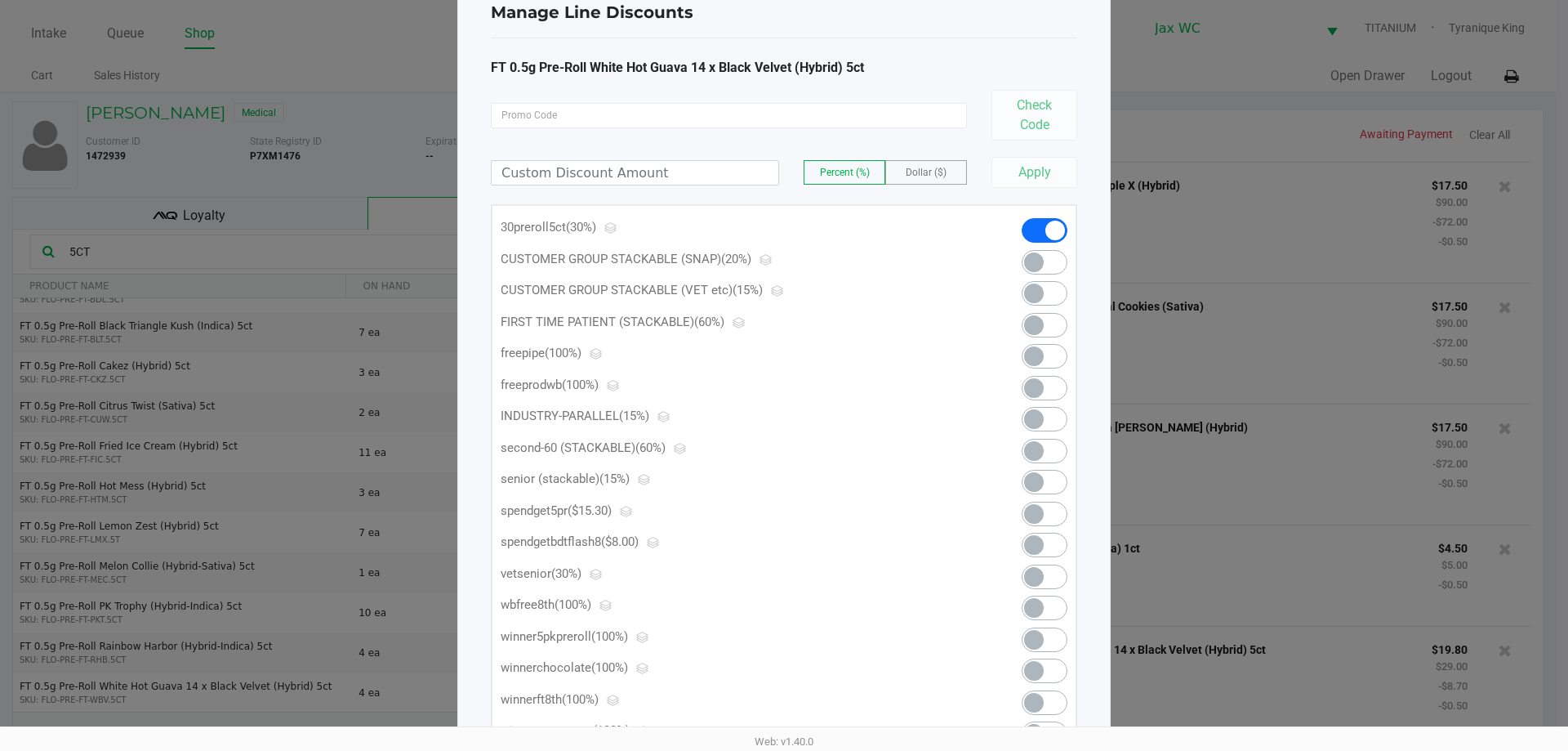
scroll to position [82, 0]
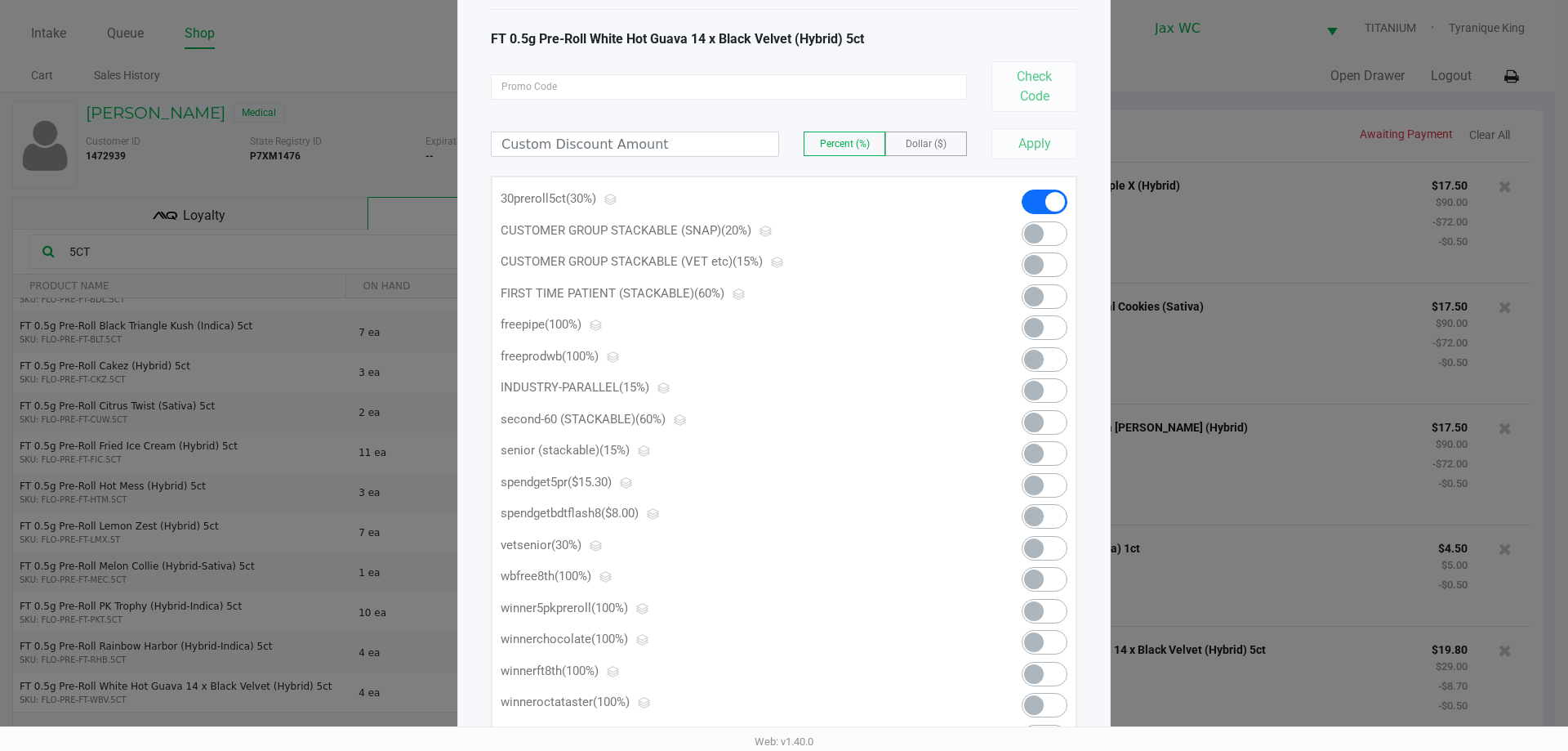
click at [1066, 603] on div at bounding box center [1030, 615] width 99 height 32
click at [1050, 620] on span at bounding box center [1044, 611] width 45 height 25
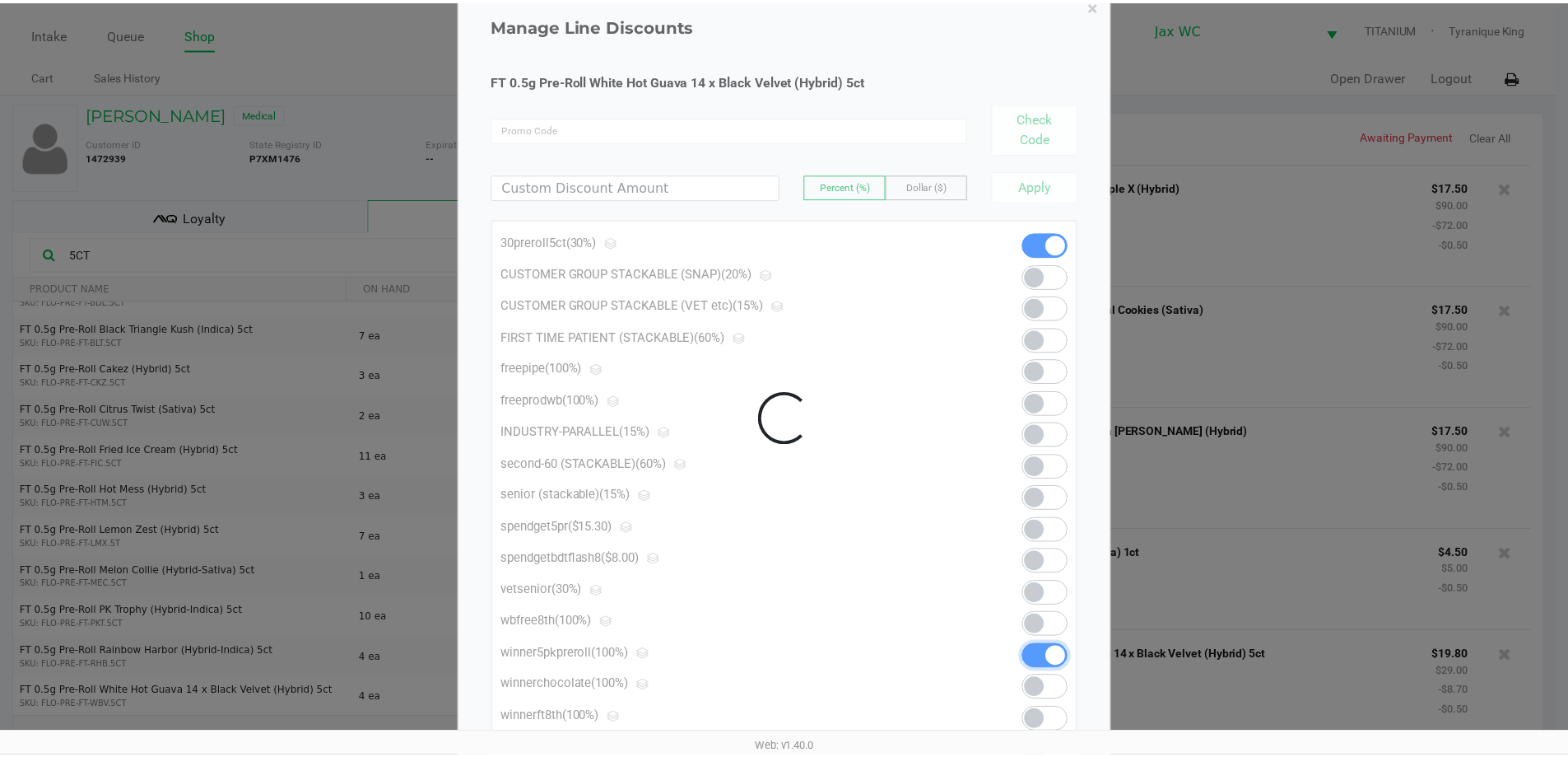
scroll to position [0, 0]
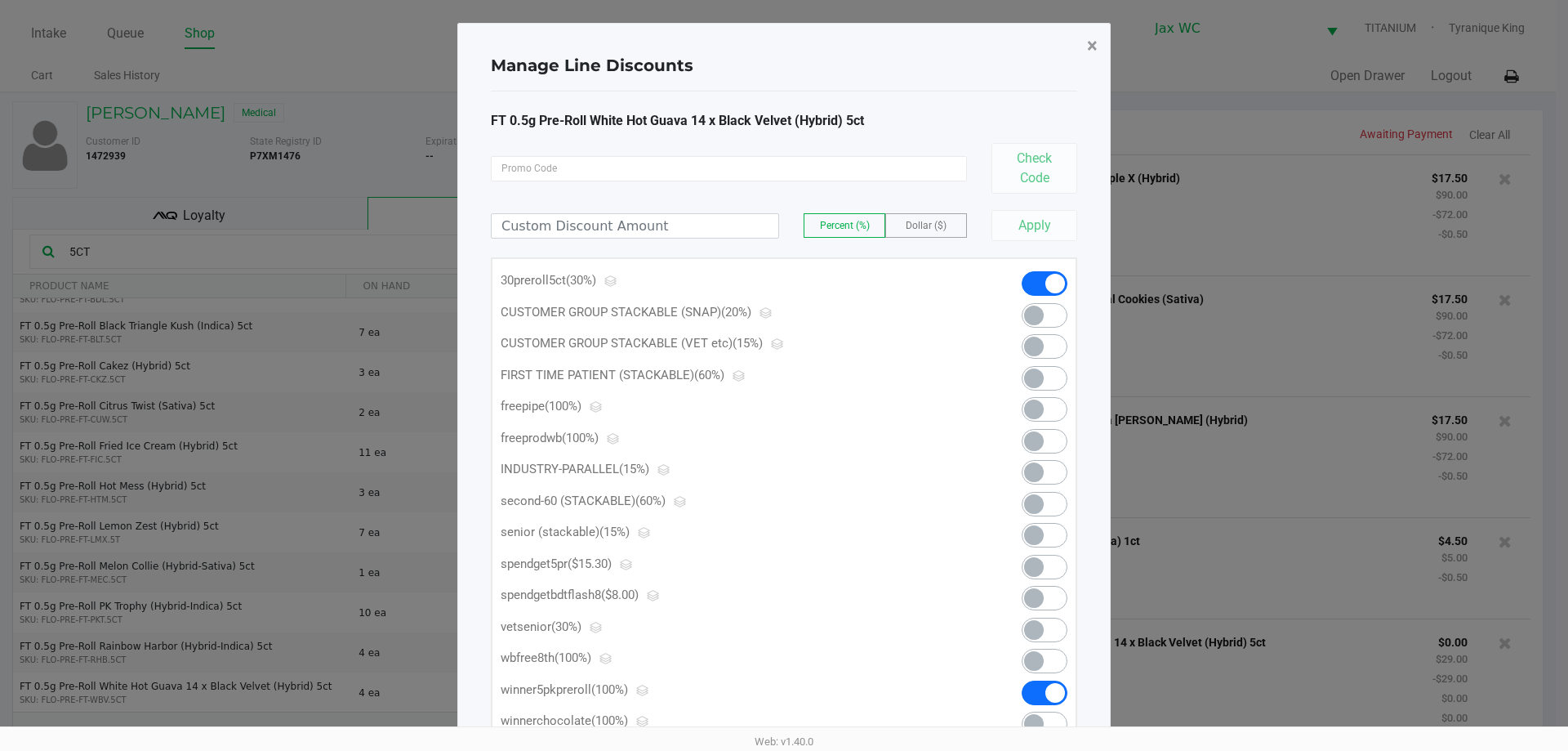
click at [1093, 44] on span "×" at bounding box center [1092, 46] width 11 height 23
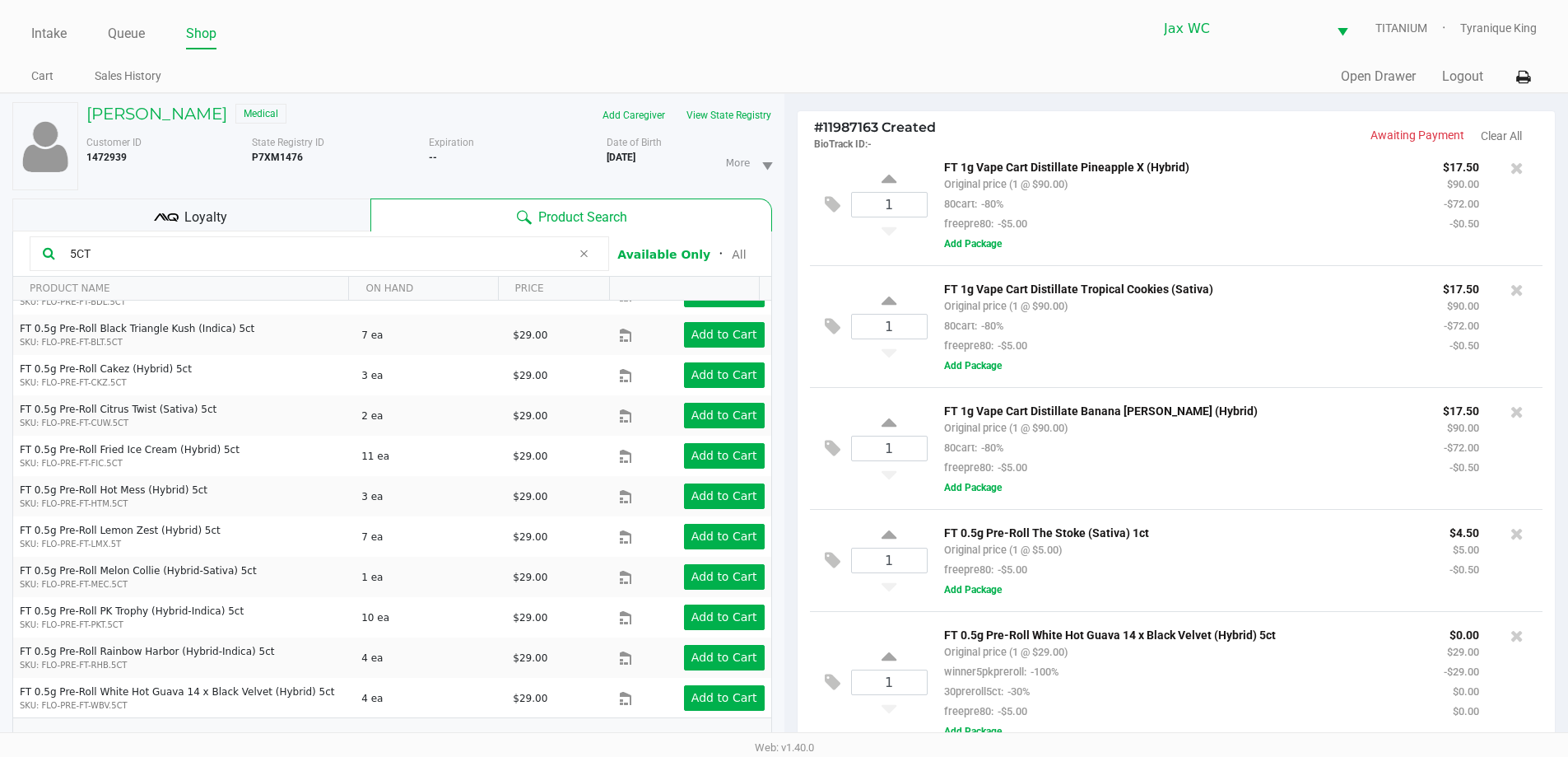
click at [331, 224] on div "Loyalty" at bounding box center [191, 215] width 358 height 33
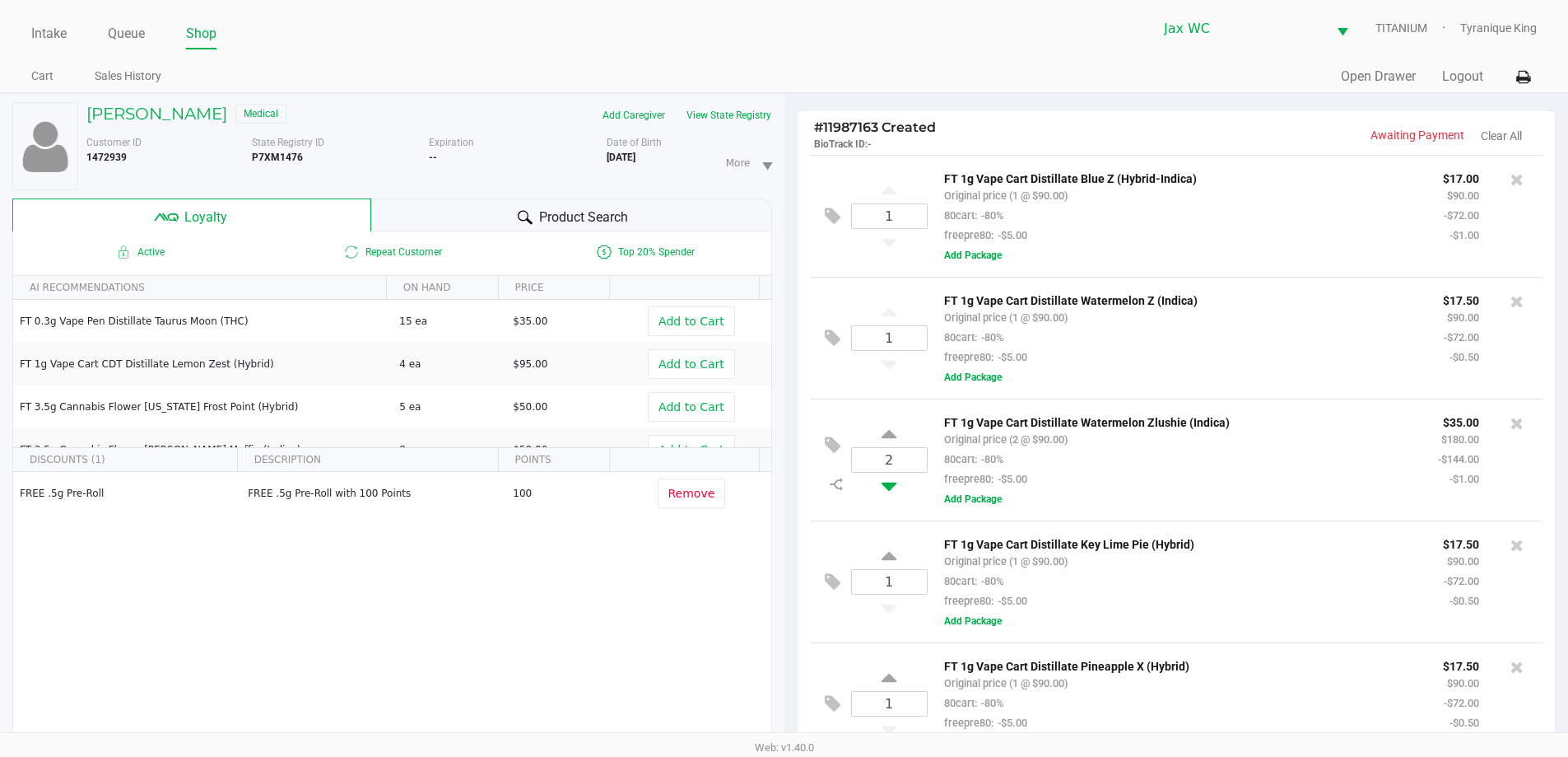
click at [889, 484] on icon at bounding box center [889, 483] width 15 height 21
type input "1"
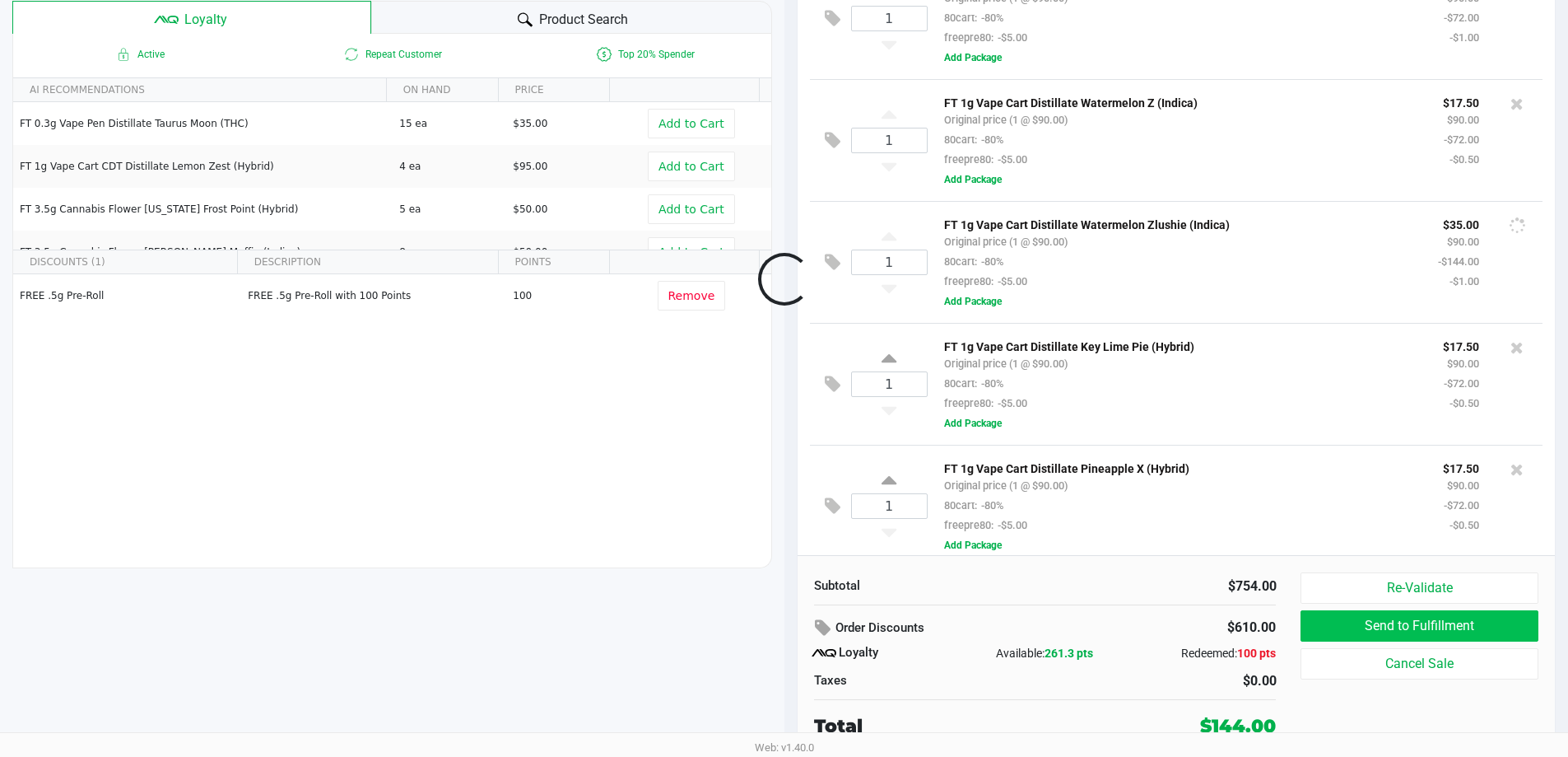
scroll to position [506, 0]
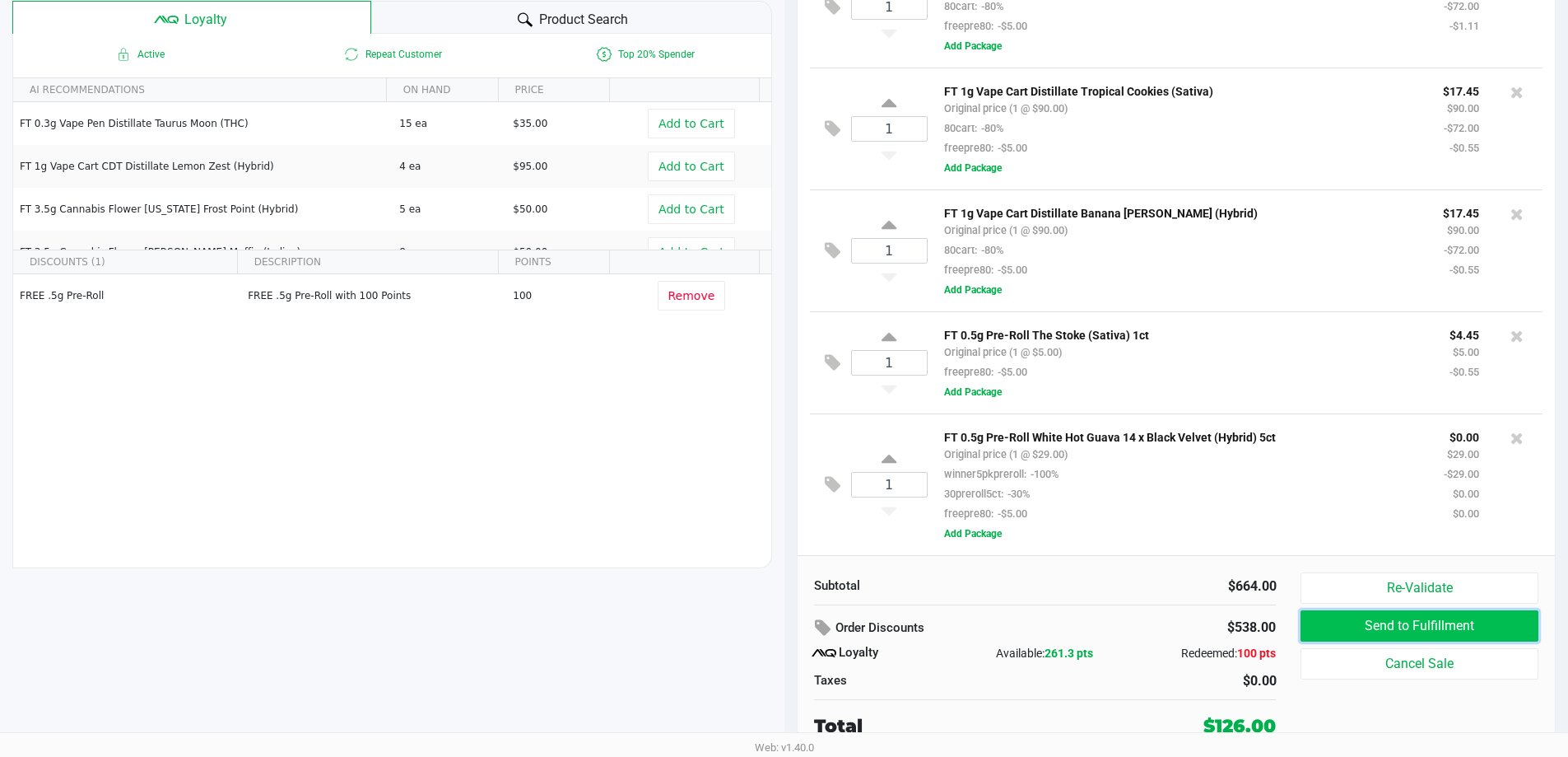
click at [1335, 629] on button "Send to Fulfillment" at bounding box center [1419, 626] width 237 height 32
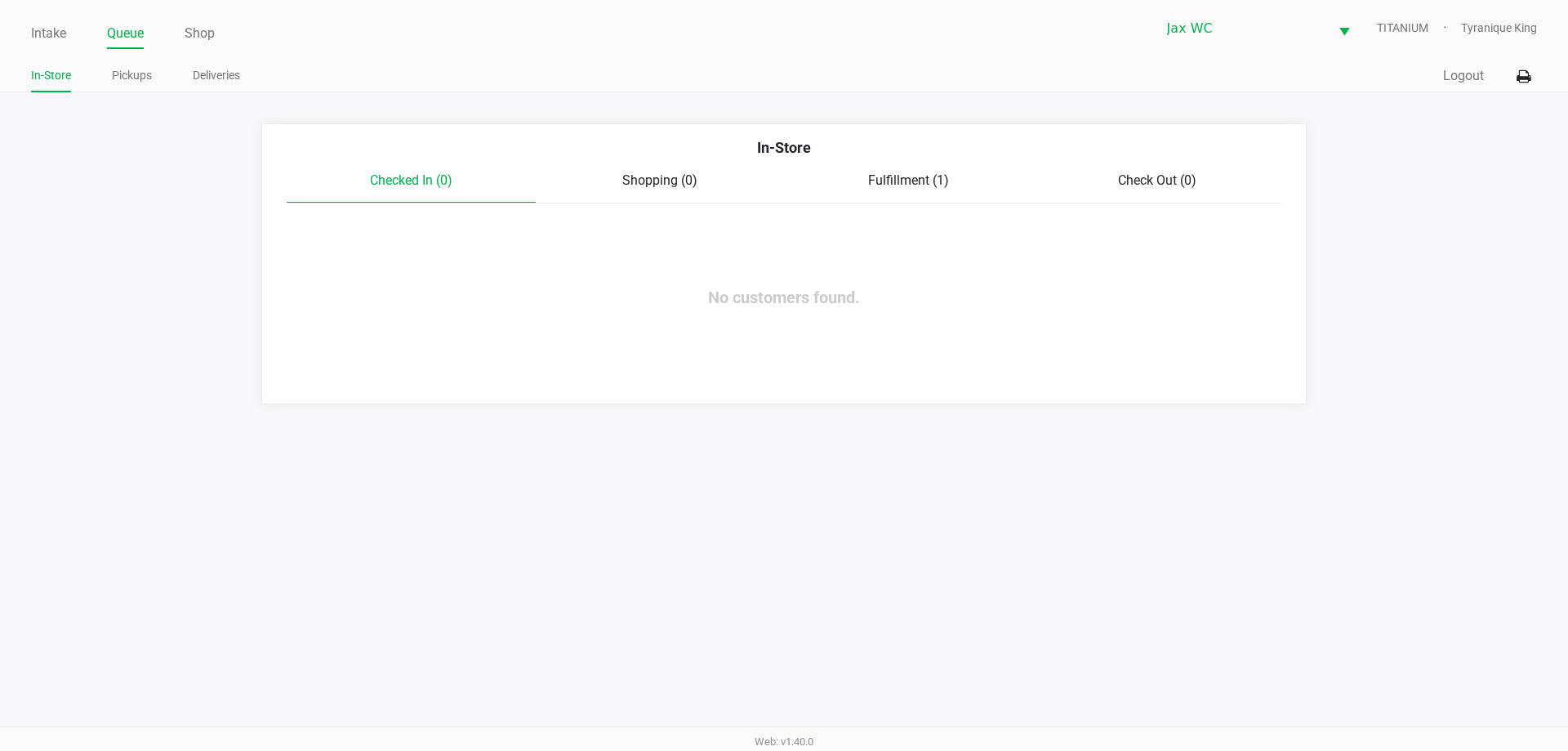
click at [906, 191] on div "Checked In (0) Shopping (0) Fulfillment (1) Check Out (0)" at bounding box center [784, 188] width 995 height 33
click at [901, 185] on span "Fulfillment (1)" at bounding box center [908, 180] width 81 height 16
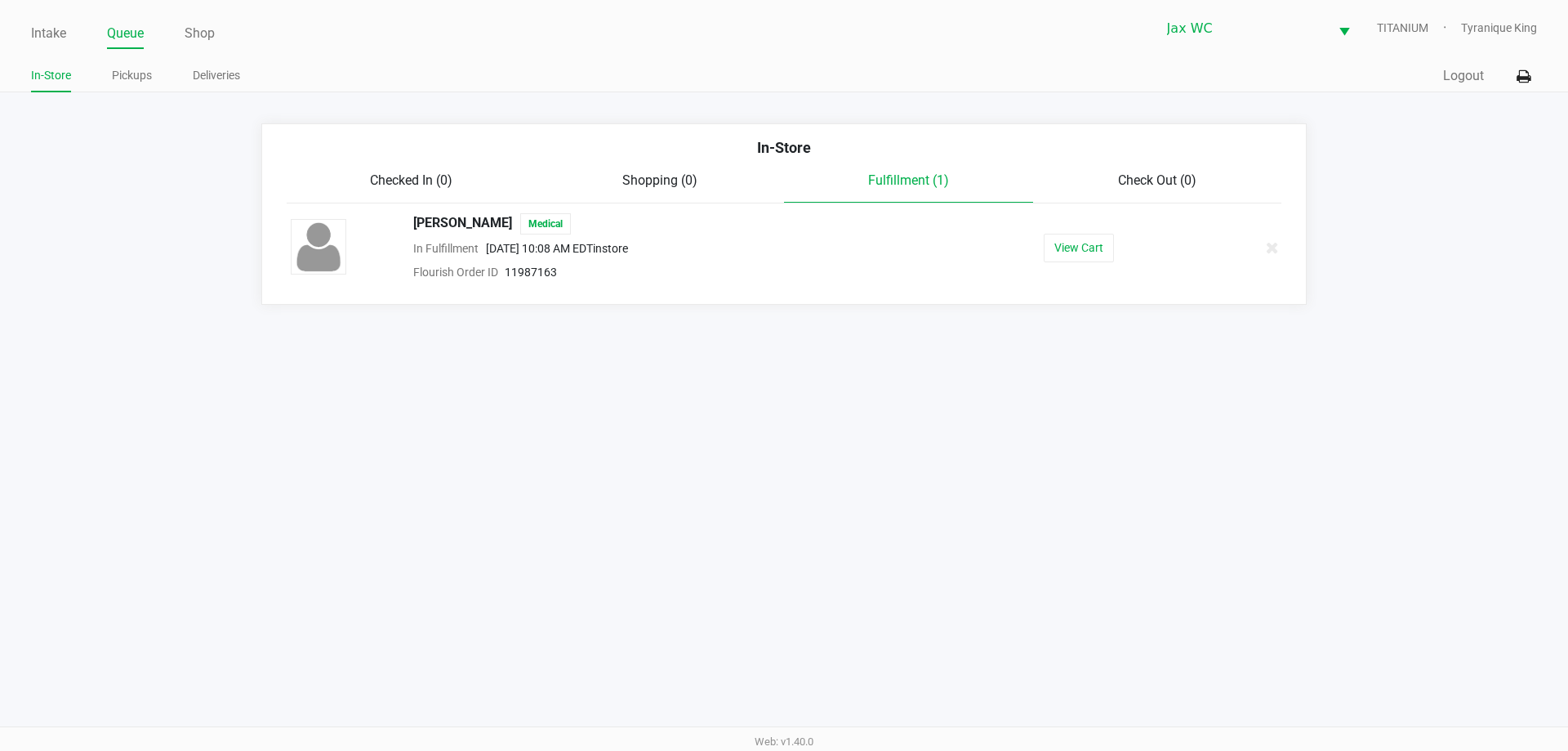
click at [1042, 245] on div "View Cart" at bounding box center [1078, 248] width 253 height 29
click at [1065, 252] on button "View Cart" at bounding box center [1078, 248] width 70 height 29
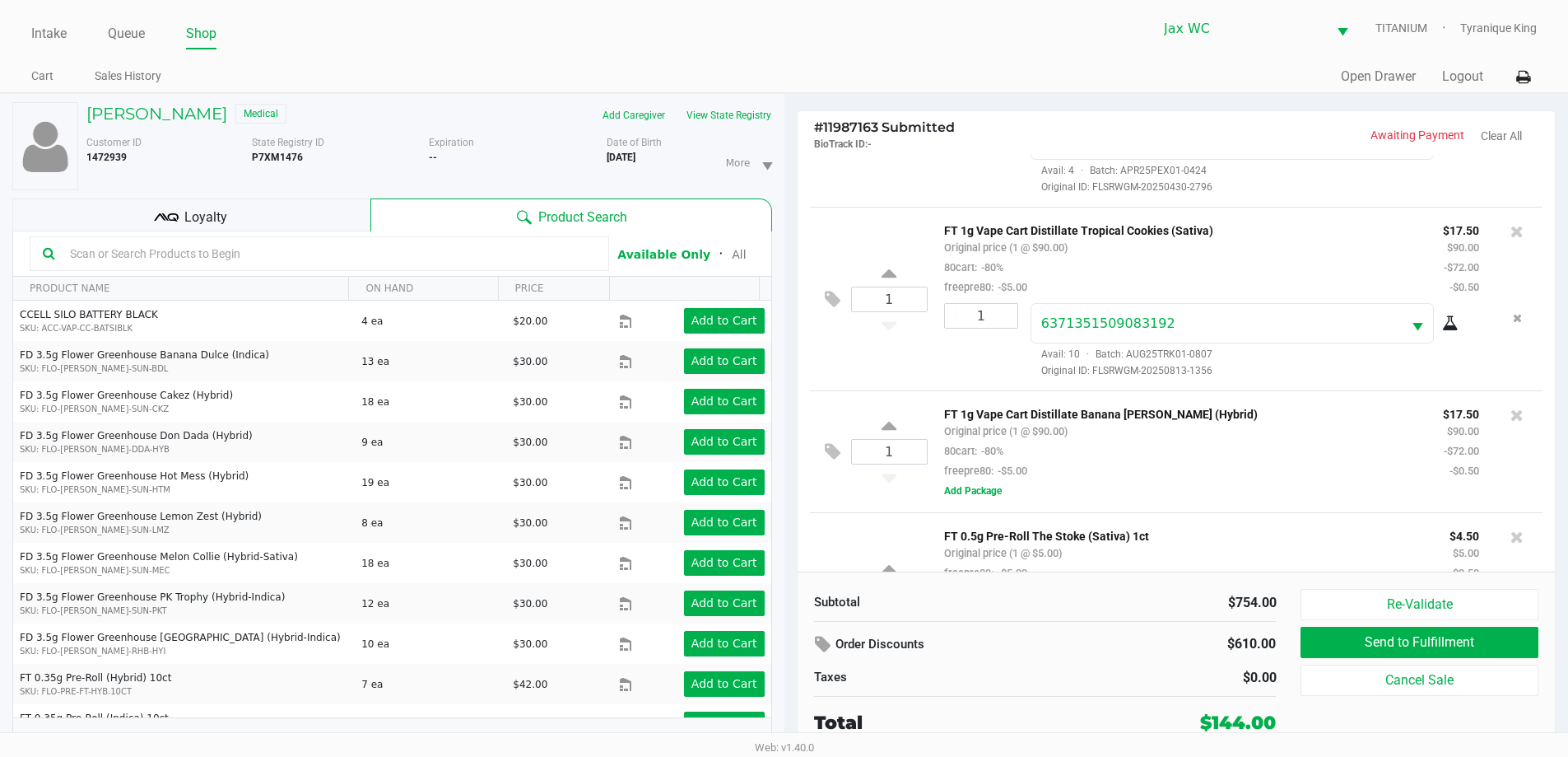
scroll to position [906, 0]
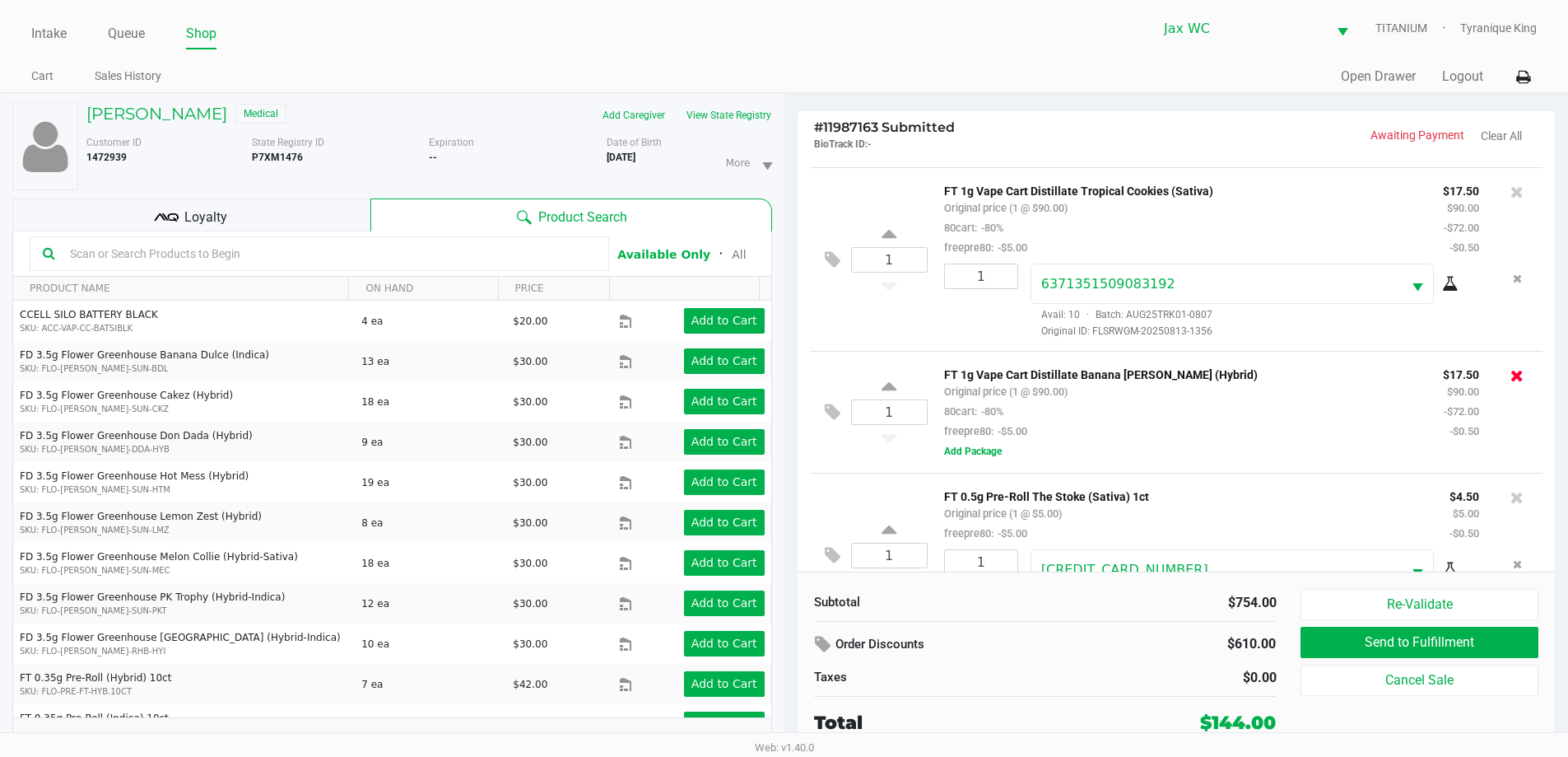
click at [1511, 380] on icon at bounding box center [1517, 376] width 13 height 17
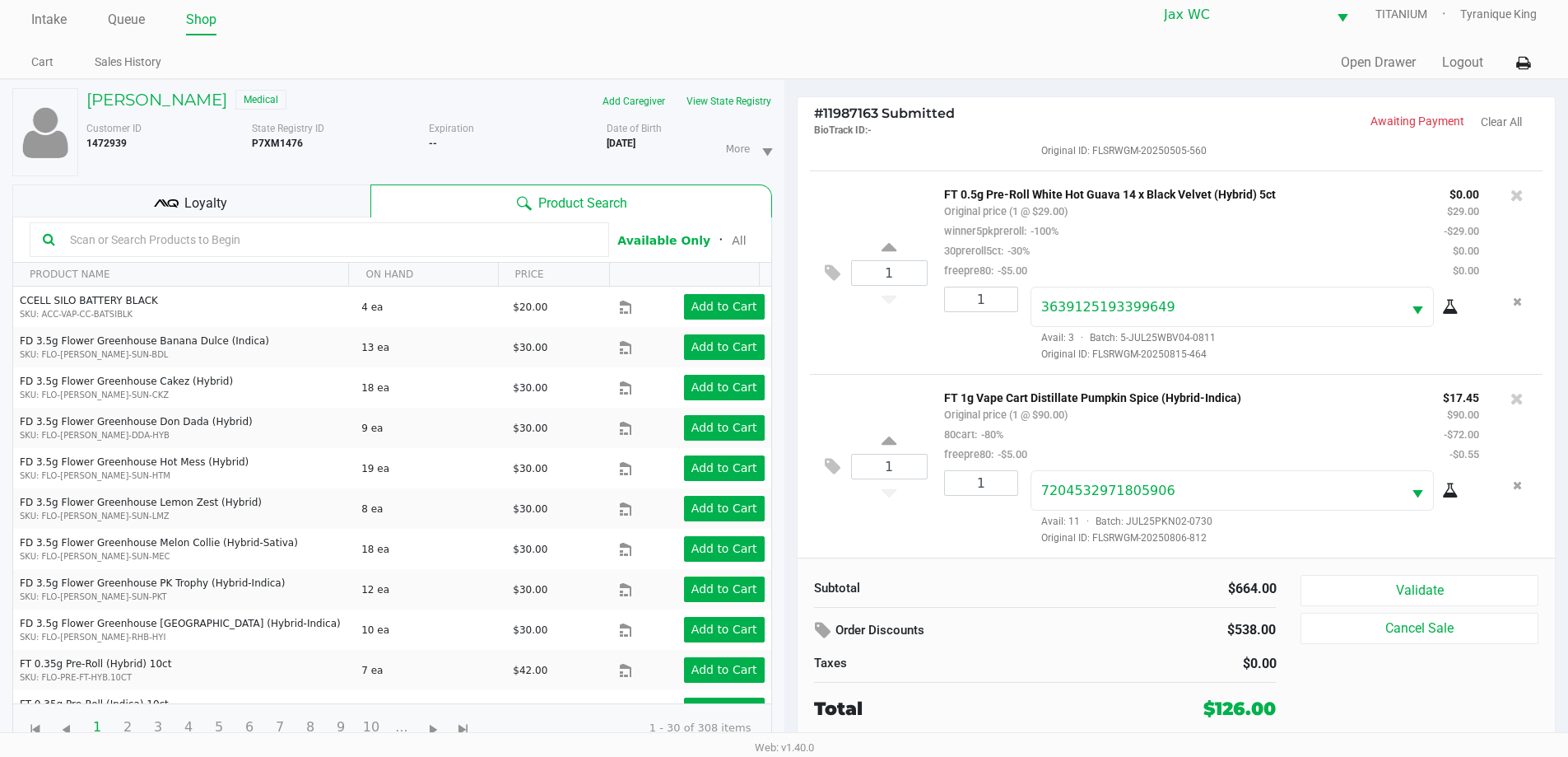
scroll to position [17, 0]
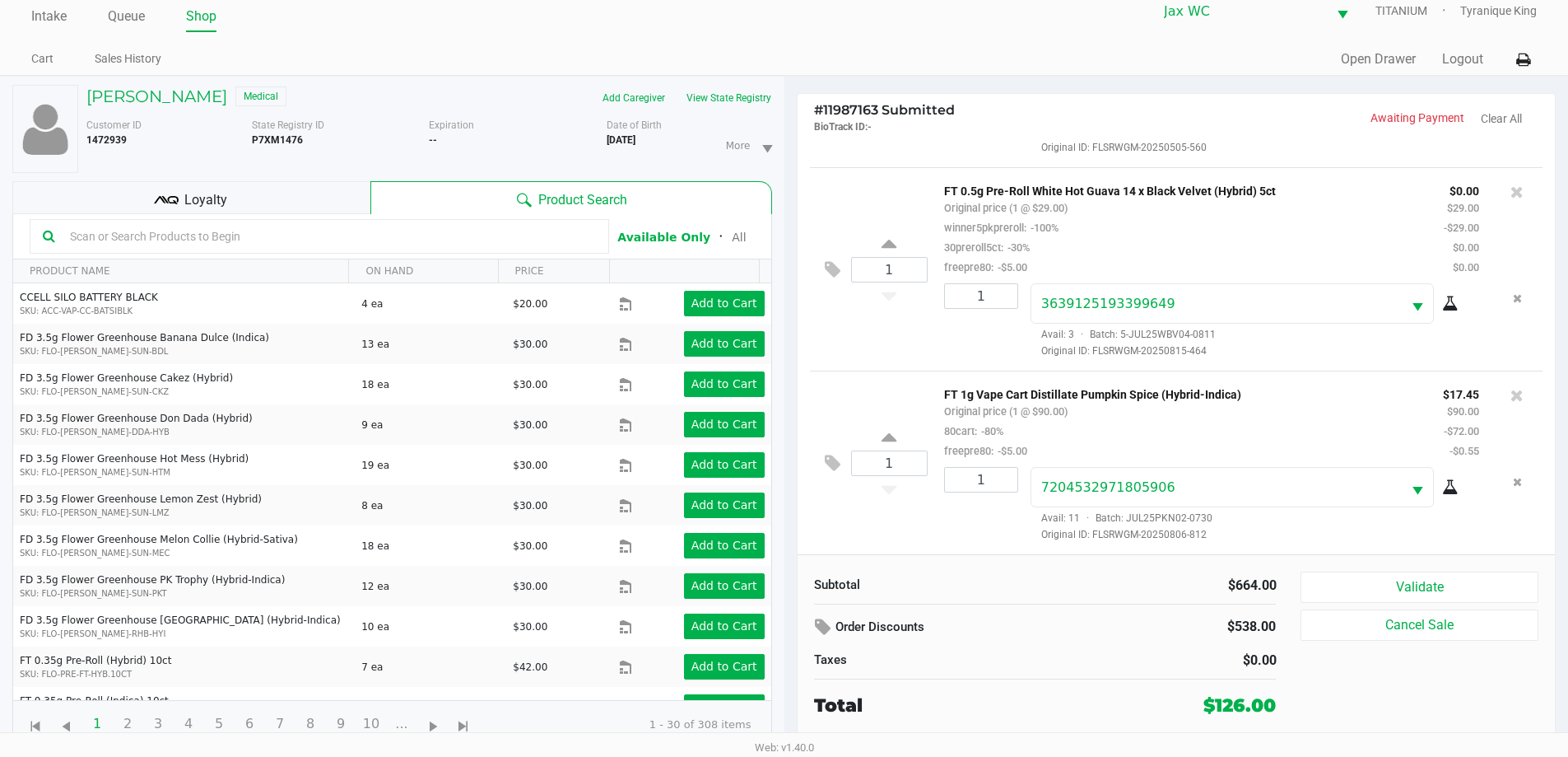
click at [321, 239] on input "text" at bounding box center [330, 237] width 533 height 25
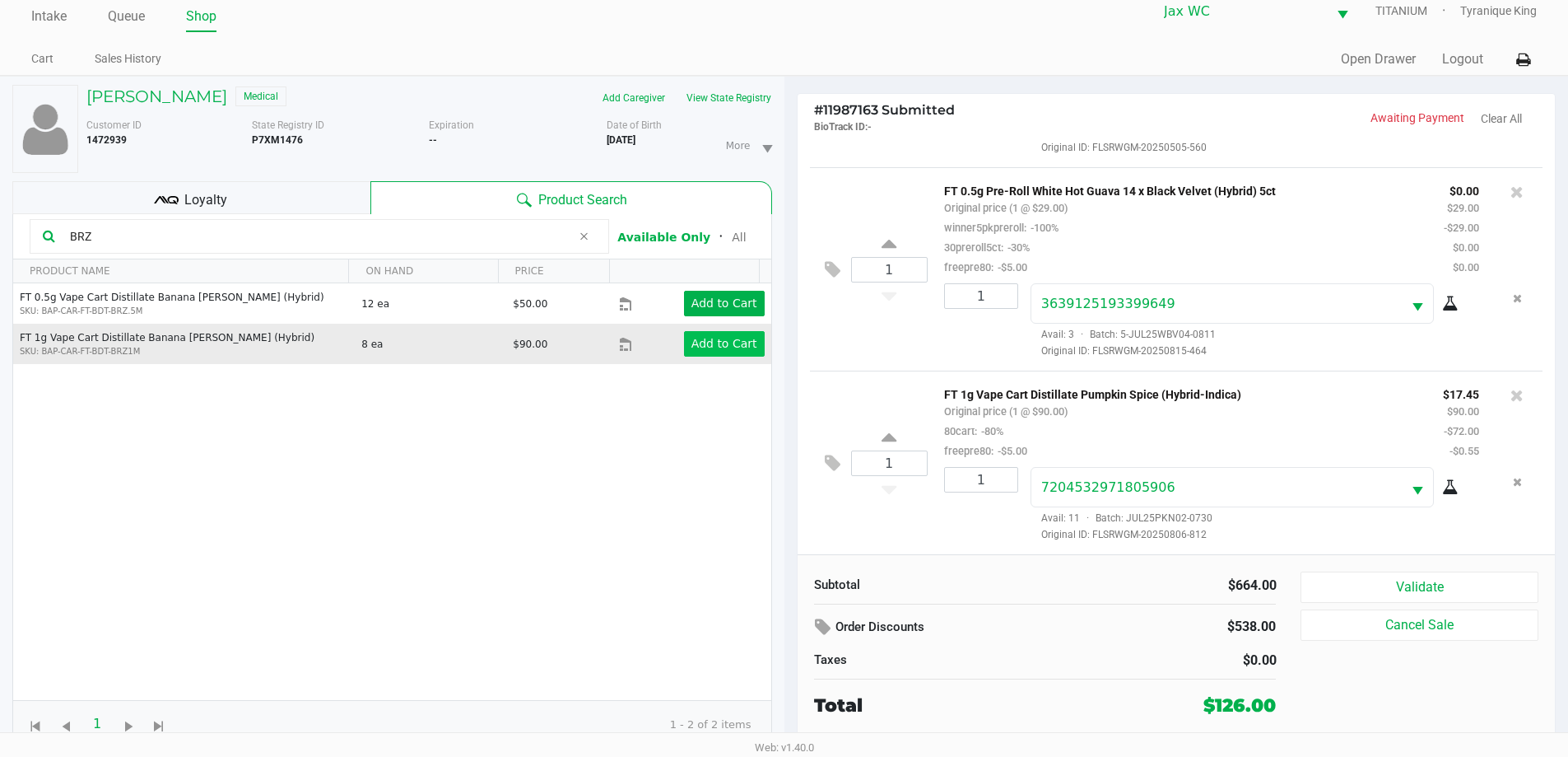
type input "BRZ"
click at [692, 350] on app-button-loader "Add to Cart" at bounding box center [724, 344] width 66 height 13
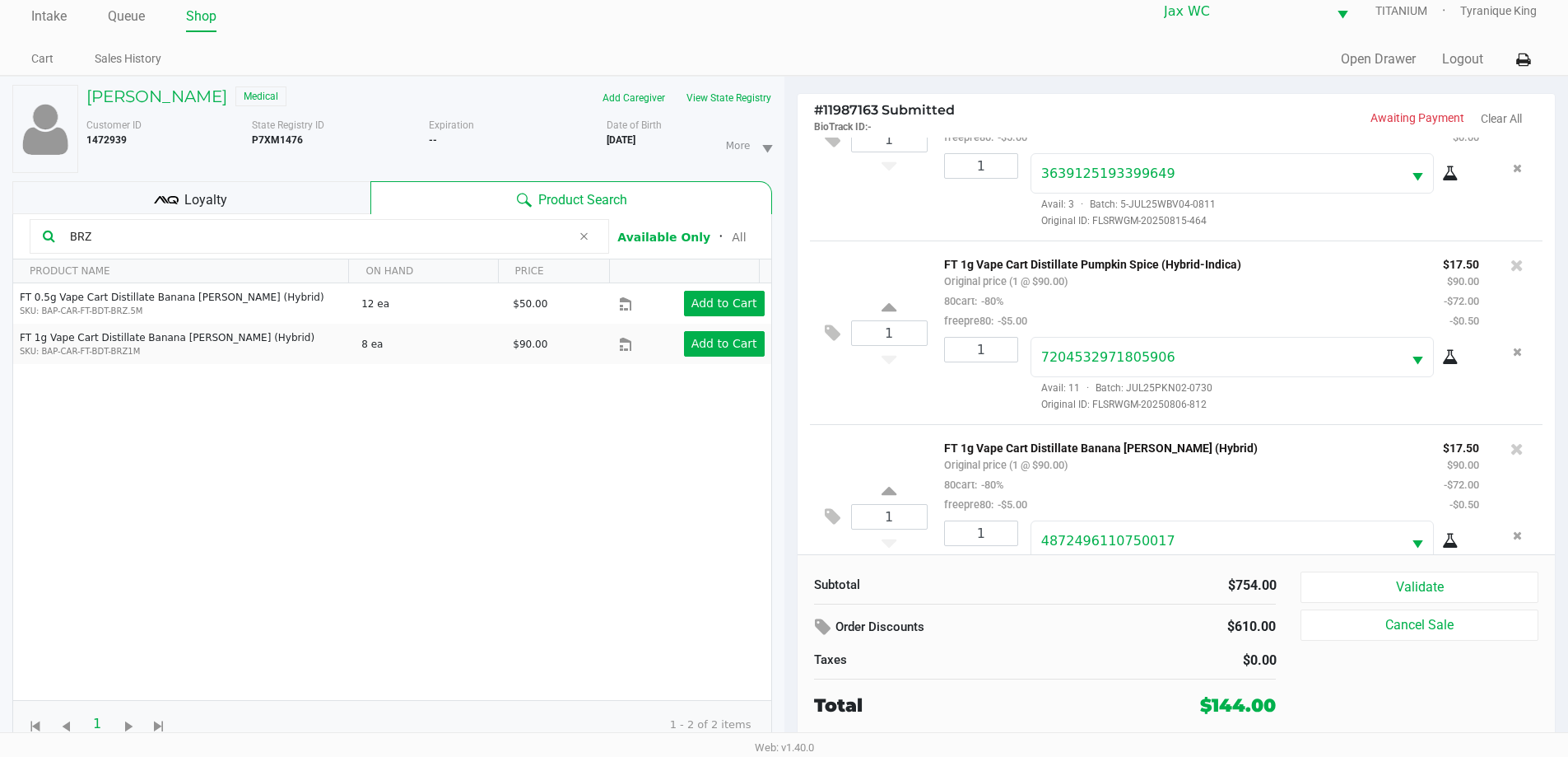
scroll to position [1428, 0]
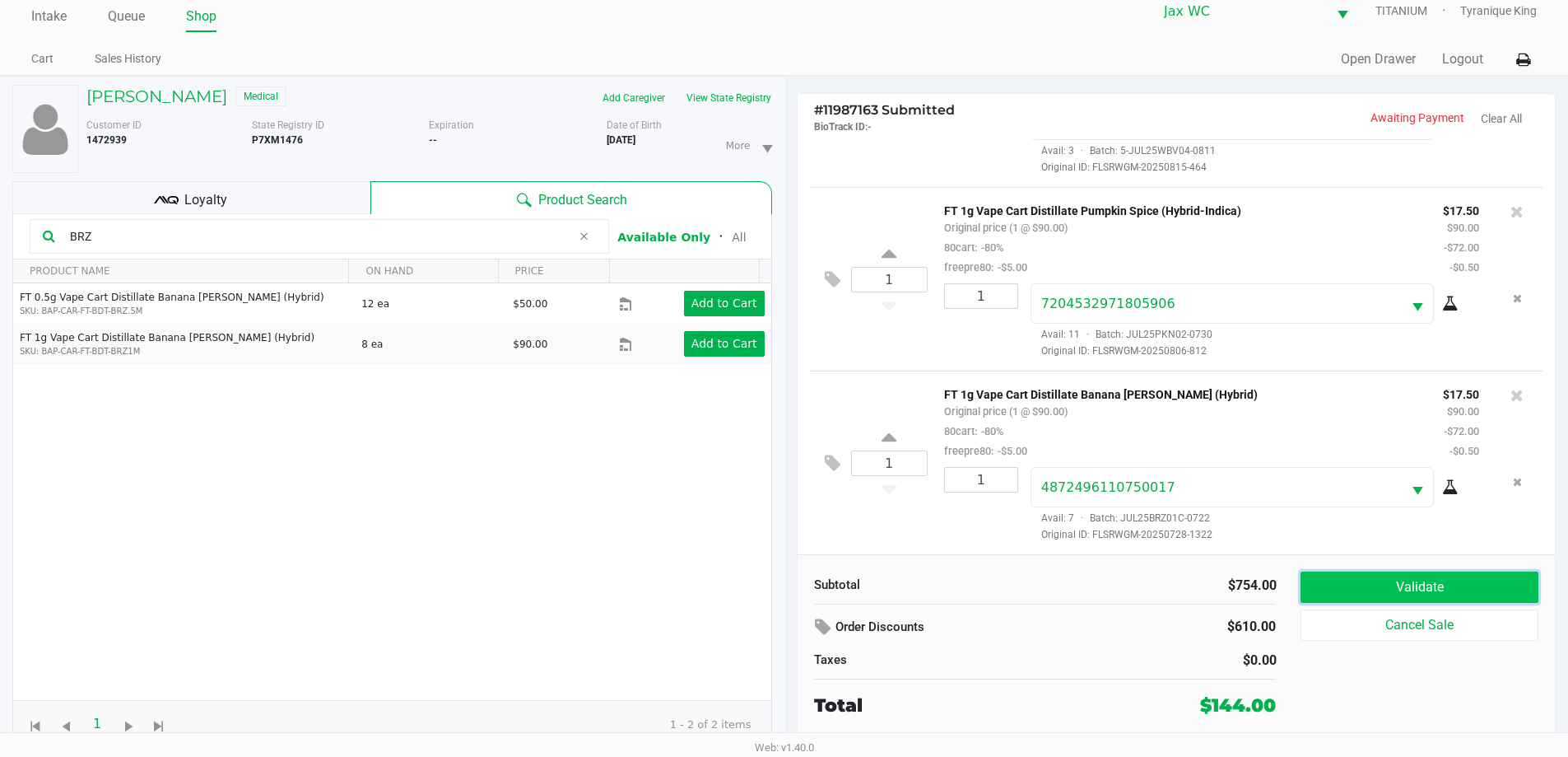
click at [1352, 590] on button "Validate" at bounding box center [1419, 587] width 237 height 32
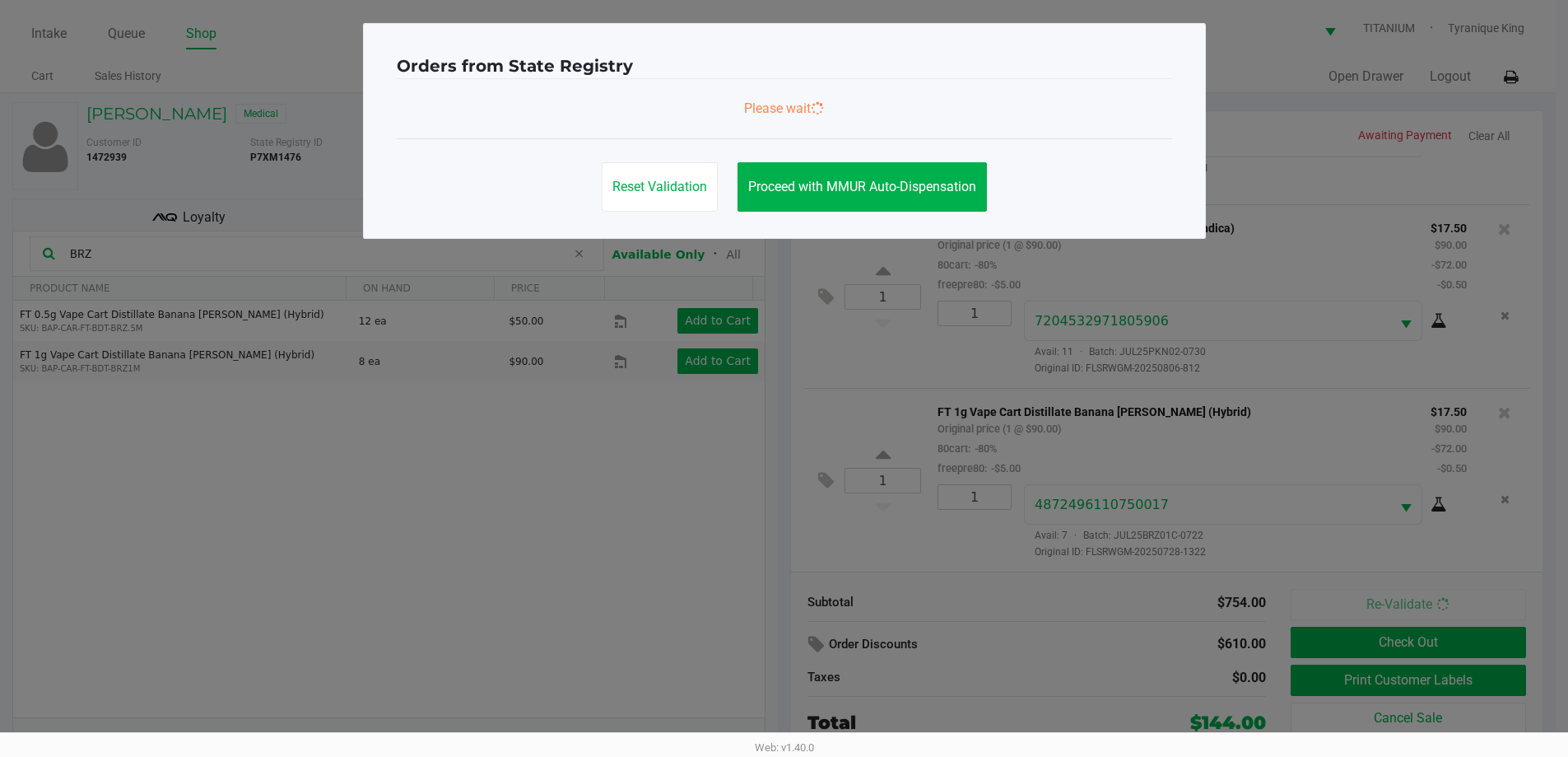
scroll to position [0, 0]
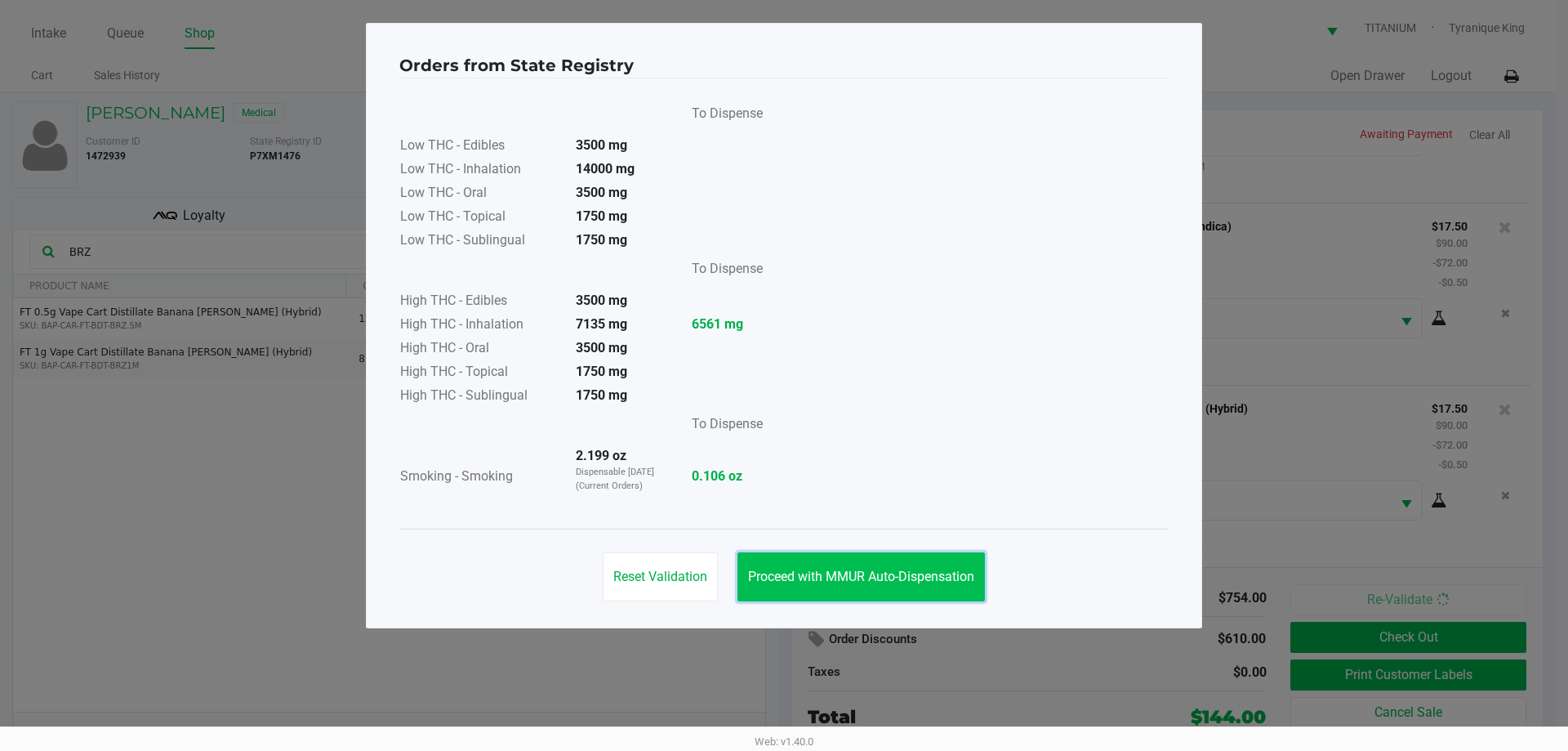
click at [880, 581] on span "Proceed with MMUR Auto-Dispensation" at bounding box center [861, 576] width 226 height 16
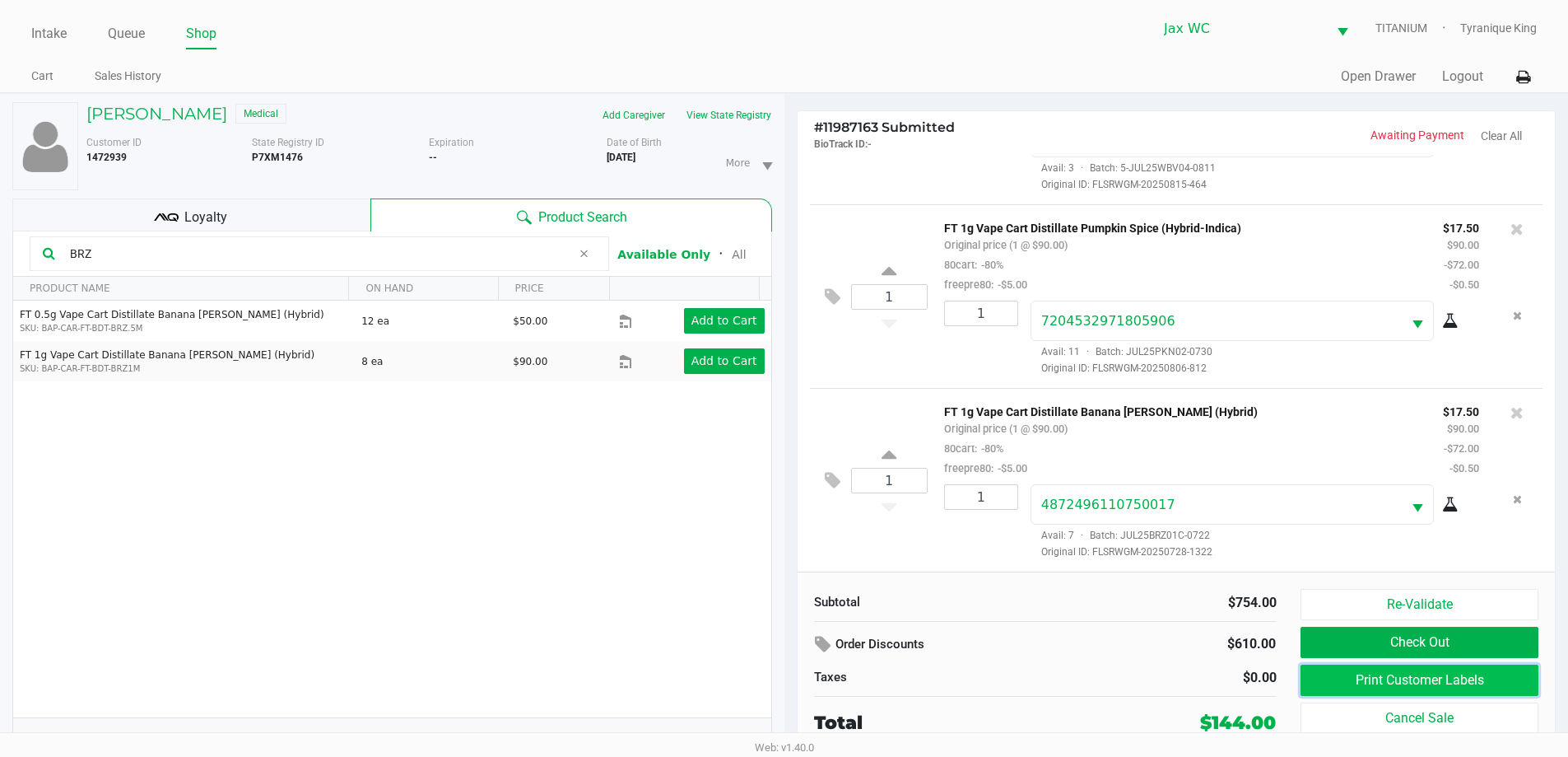
click at [1387, 678] on button "Print Customer Labels" at bounding box center [1419, 680] width 237 height 32
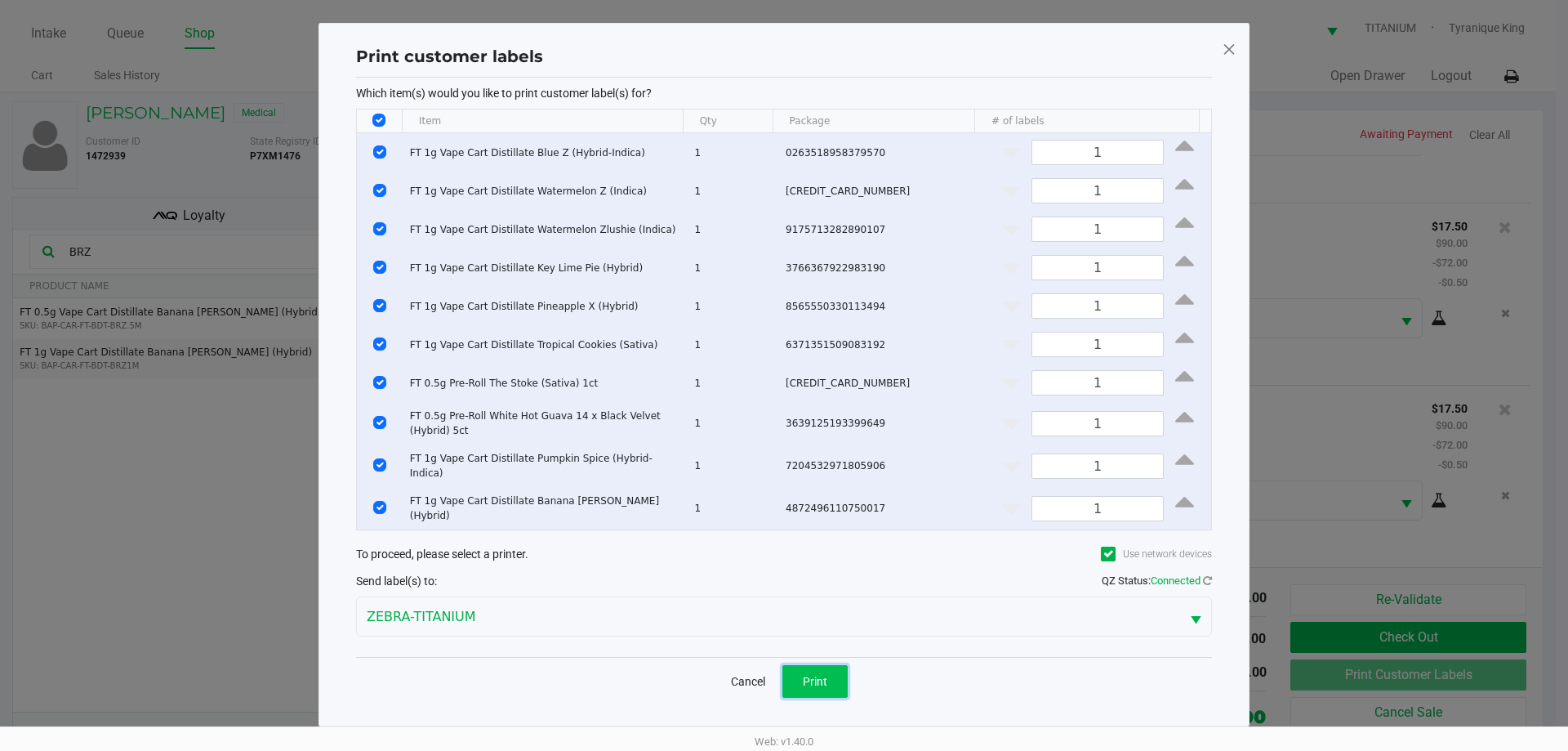
click at [793, 668] on button "Print" at bounding box center [815, 682] width 65 height 33
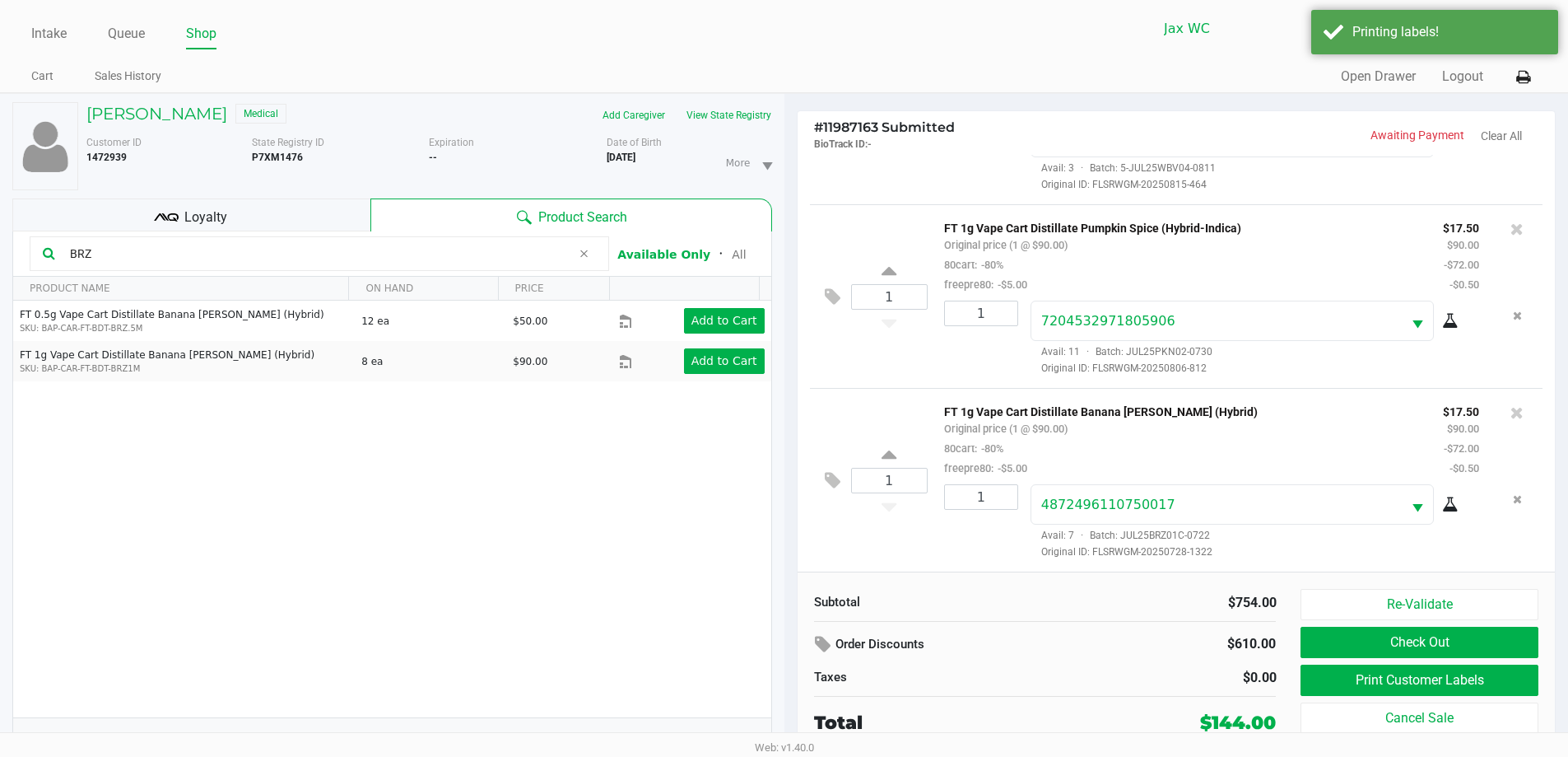
click at [196, 212] on span "Loyalty" at bounding box center [206, 217] width 42 height 20
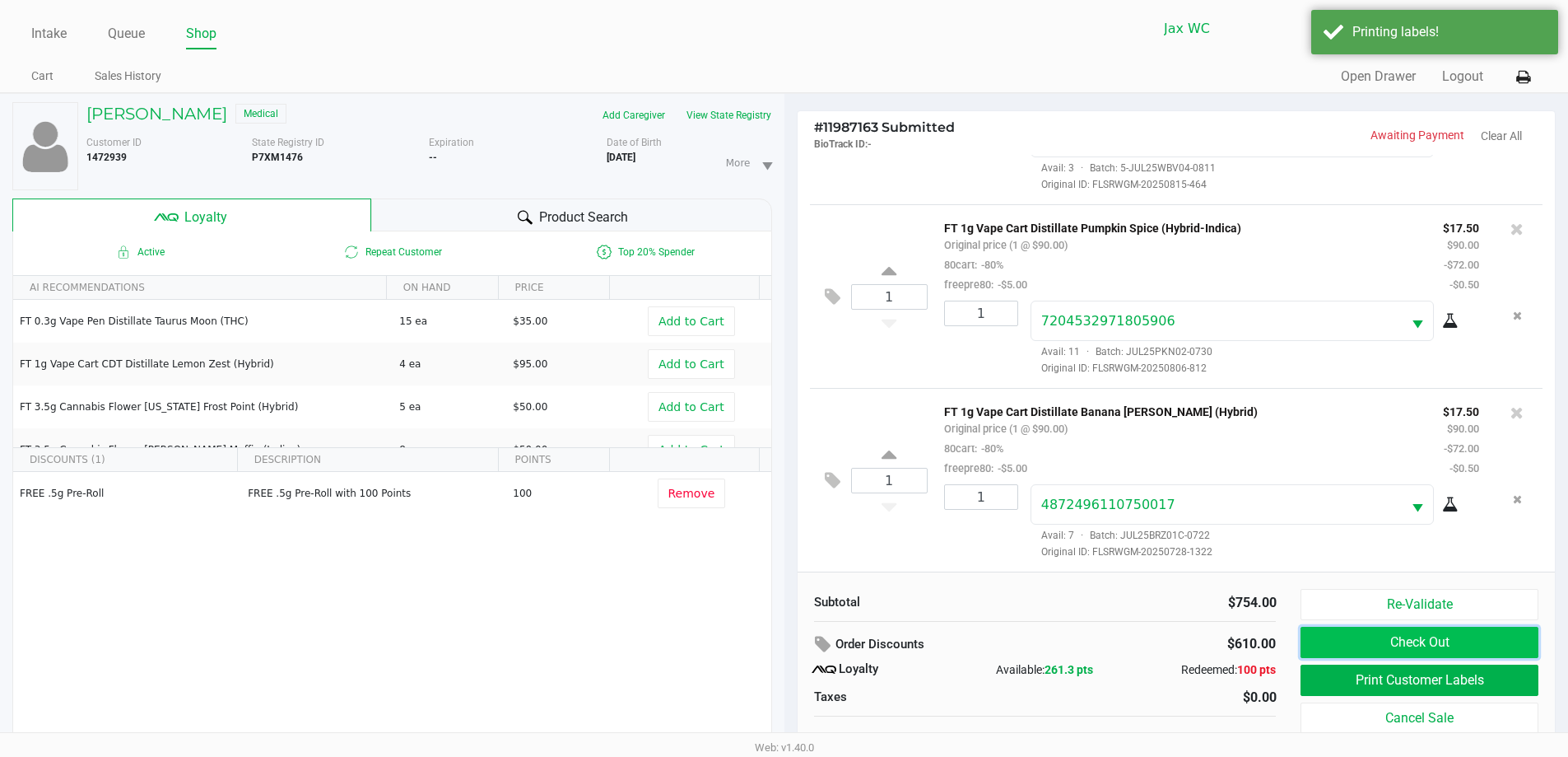
click at [1339, 637] on button "Check Out" at bounding box center [1419, 643] width 237 height 32
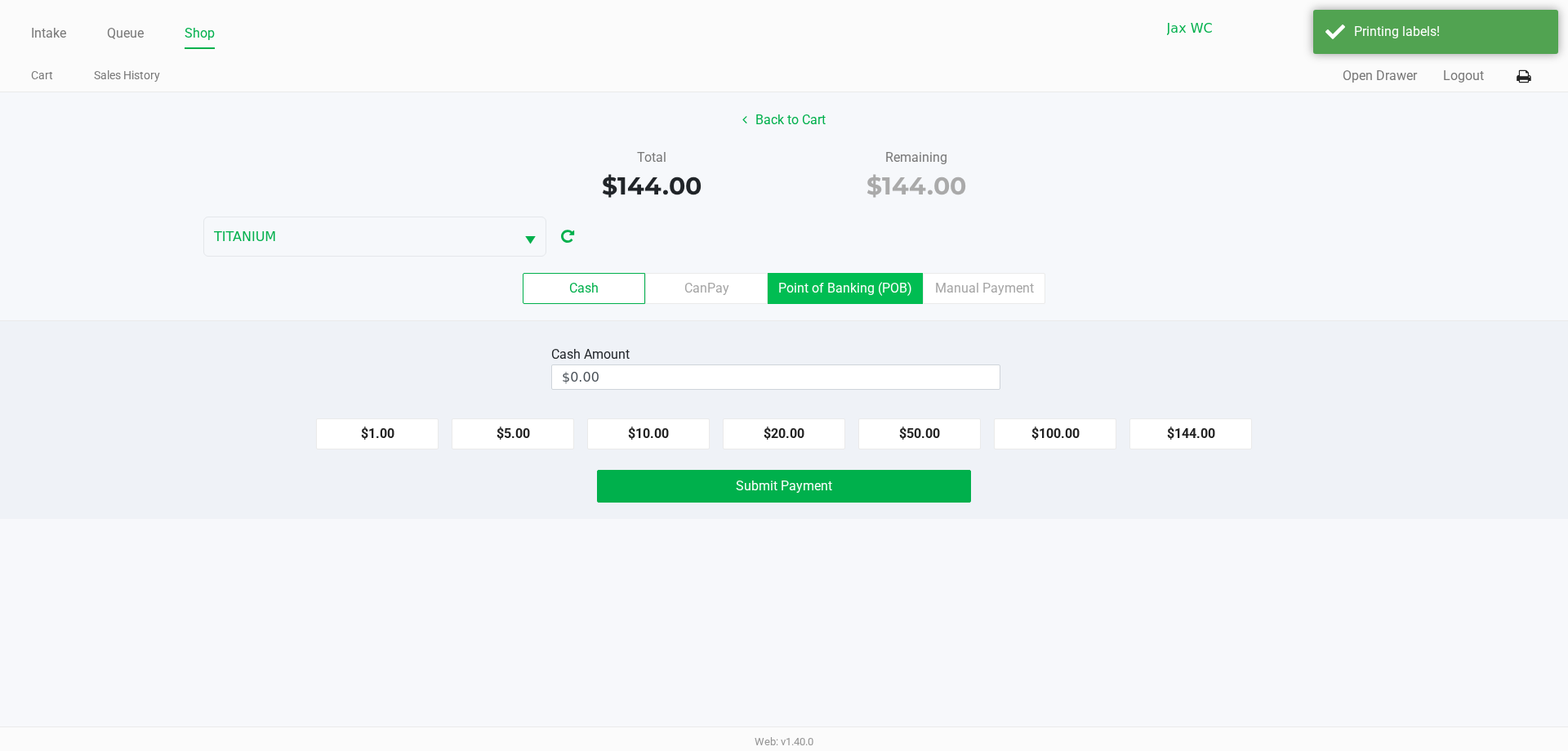
click at [855, 294] on label "Point of Banking (POB)" at bounding box center [846, 288] width 155 height 31
click at [0, 0] on 7 "Point of Banking (POB)" at bounding box center [0, 0] width 0 height 0
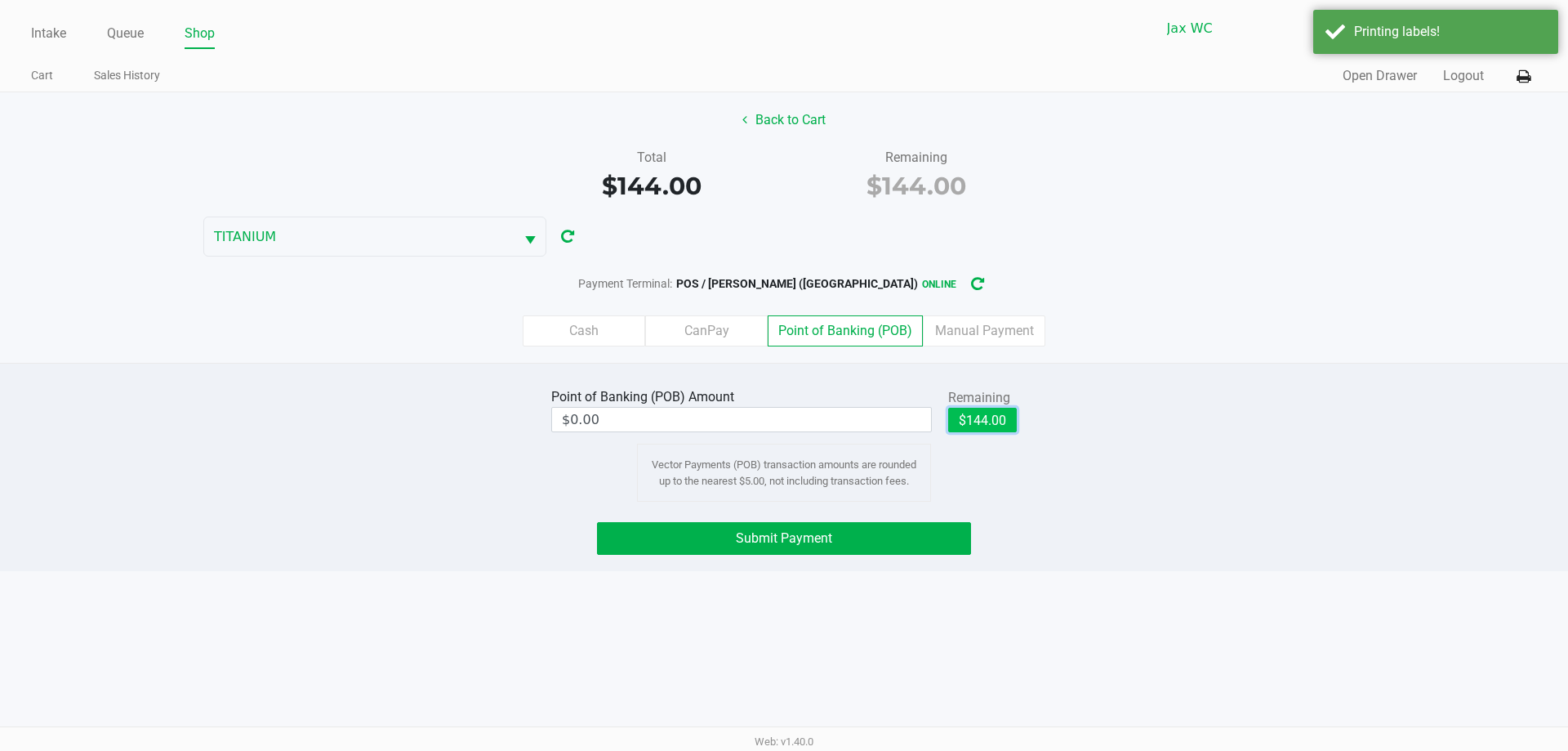
click at [987, 420] on button "$144.00" at bounding box center [982, 421] width 69 height 25
type input "$144.00"
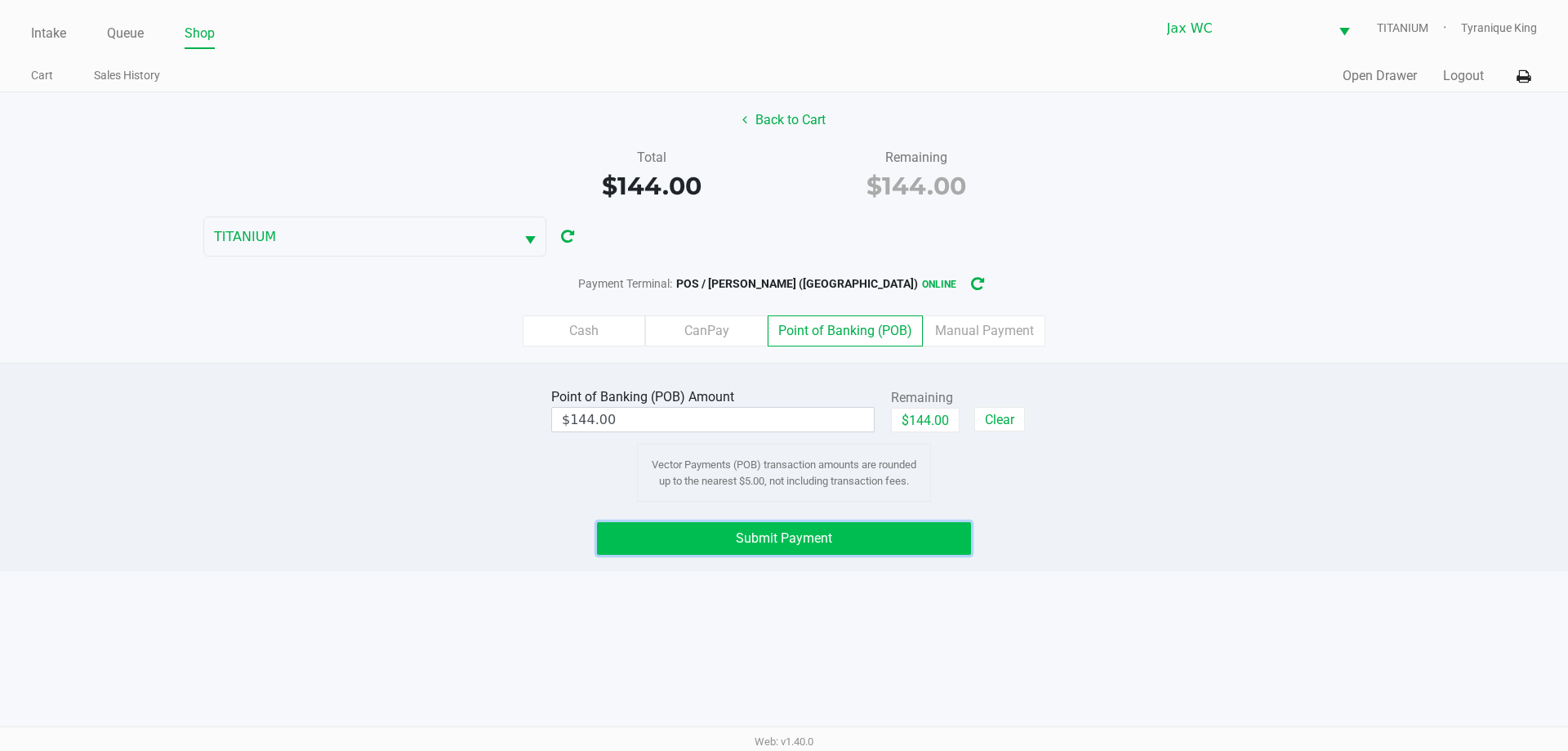
click at [917, 530] on button "Submit Payment" at bounding box center [784, 539] width 374 height 33
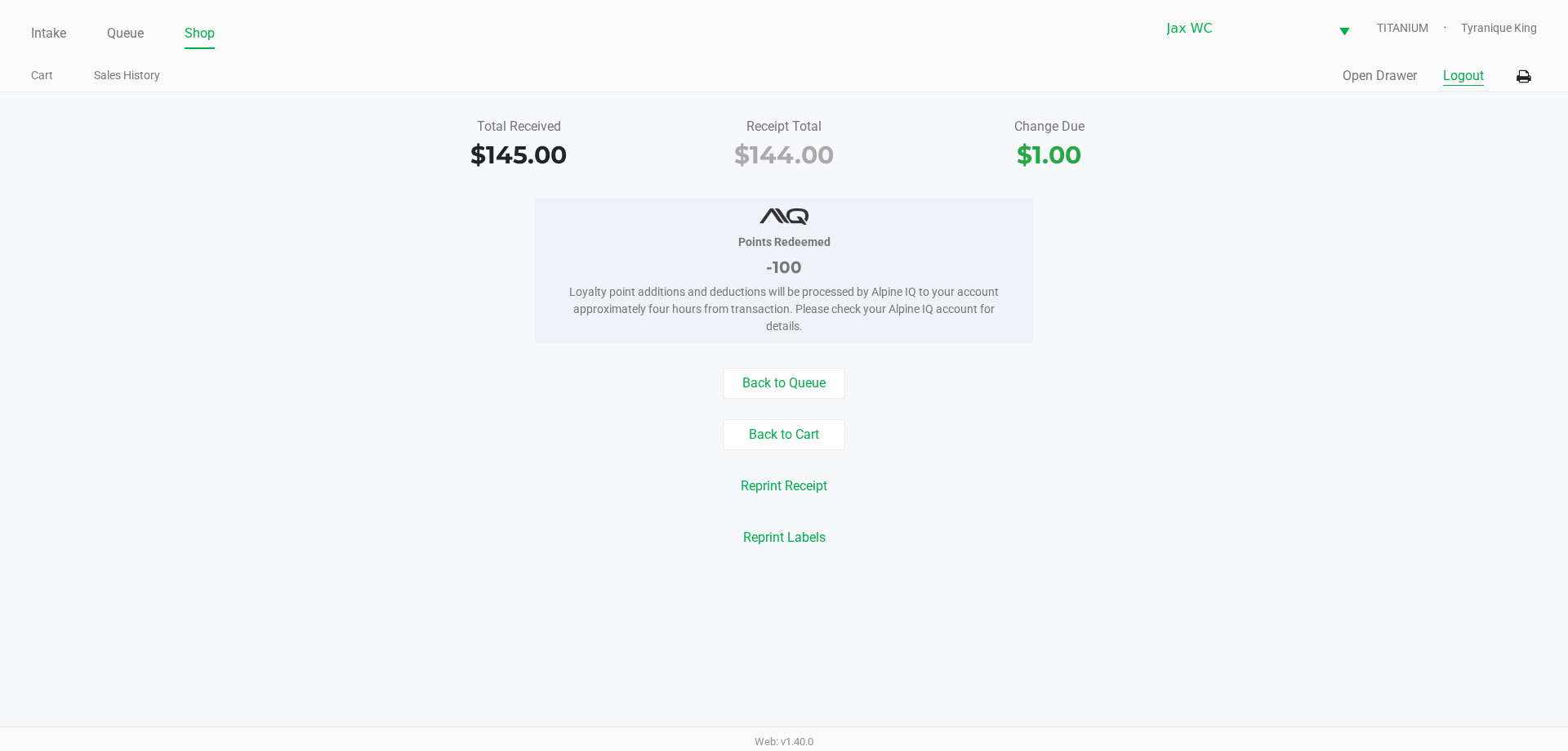
click at [1452, 70] on button "Logout" at bounding box center [1463, 76] width 40 height 20
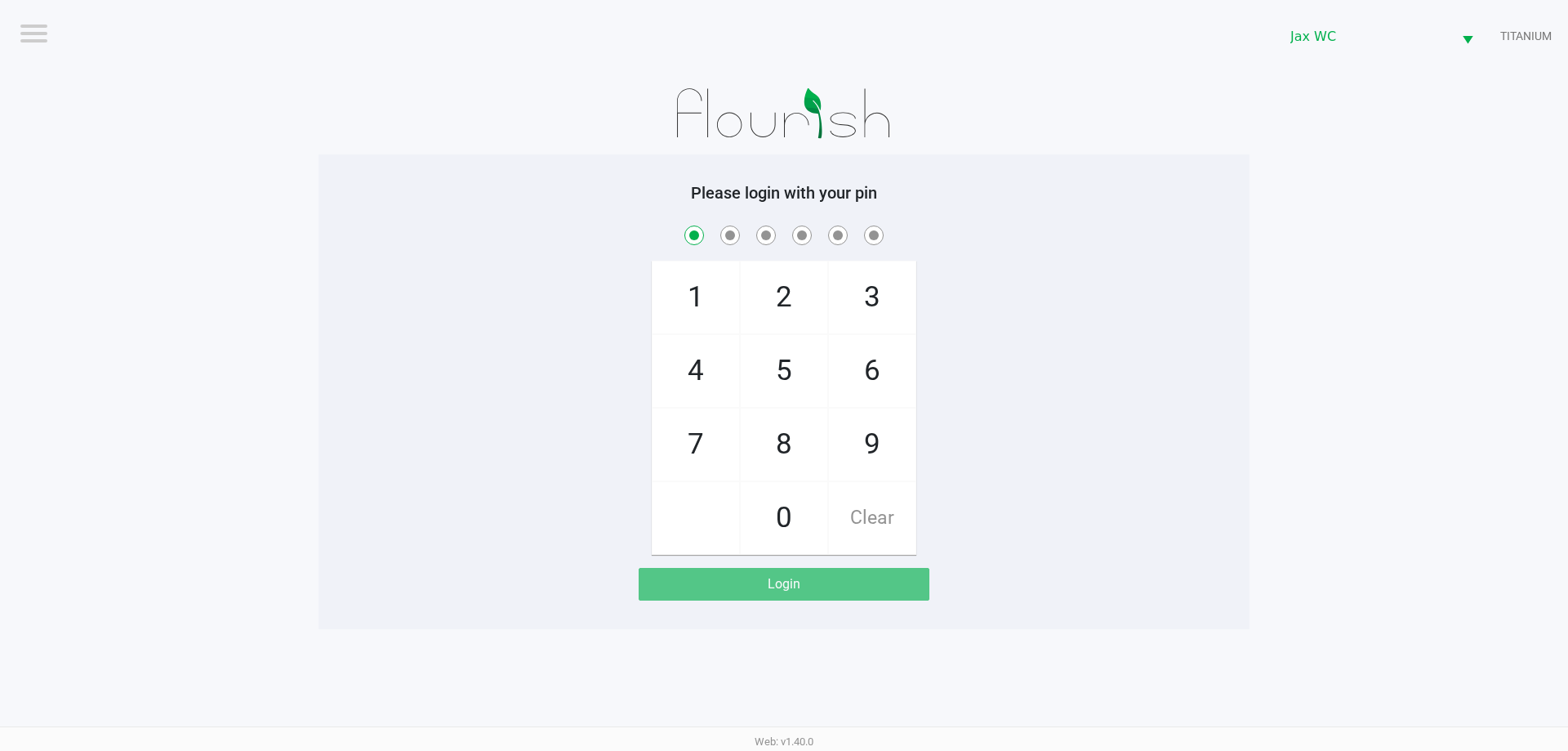
checkbox input "true"
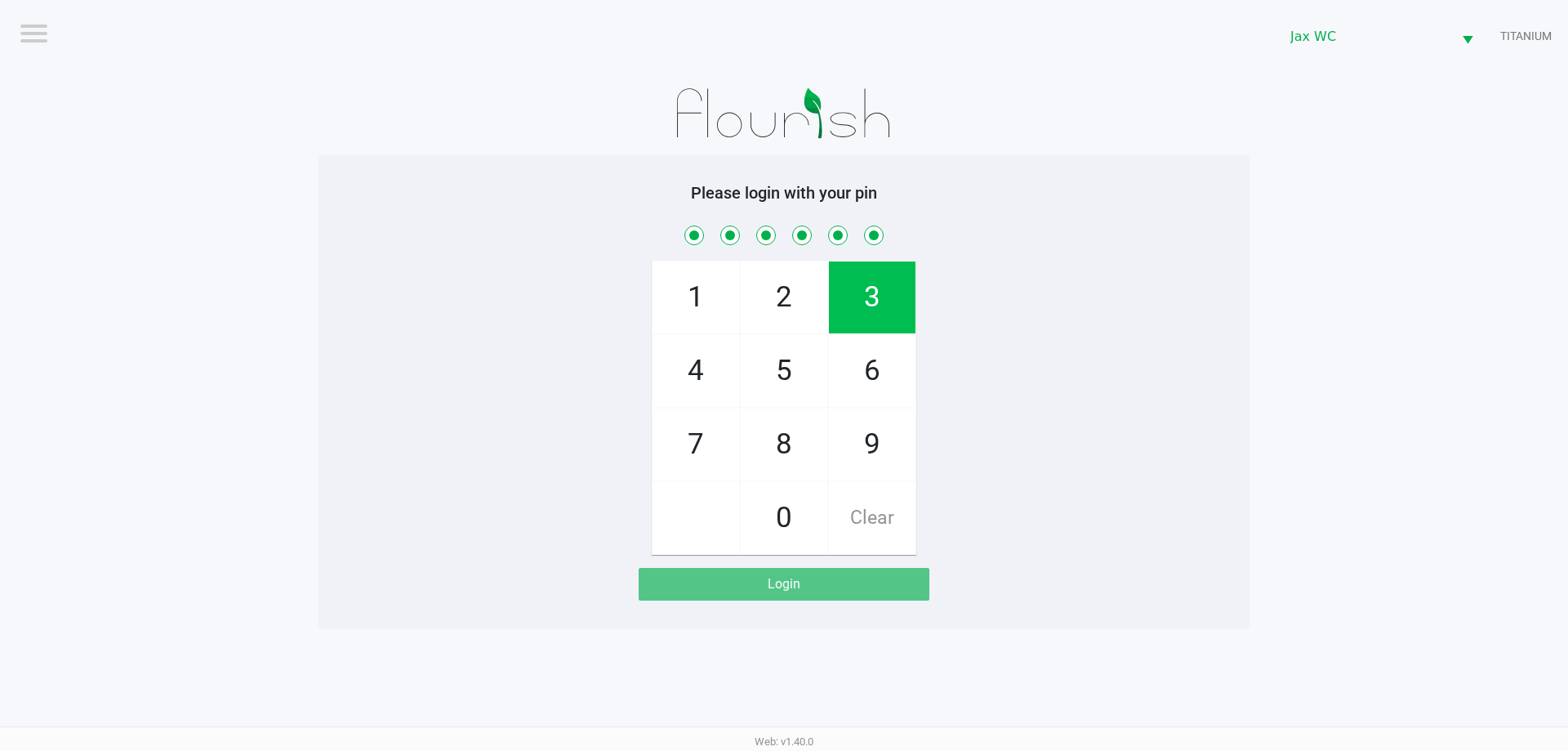
checkbox input "true"
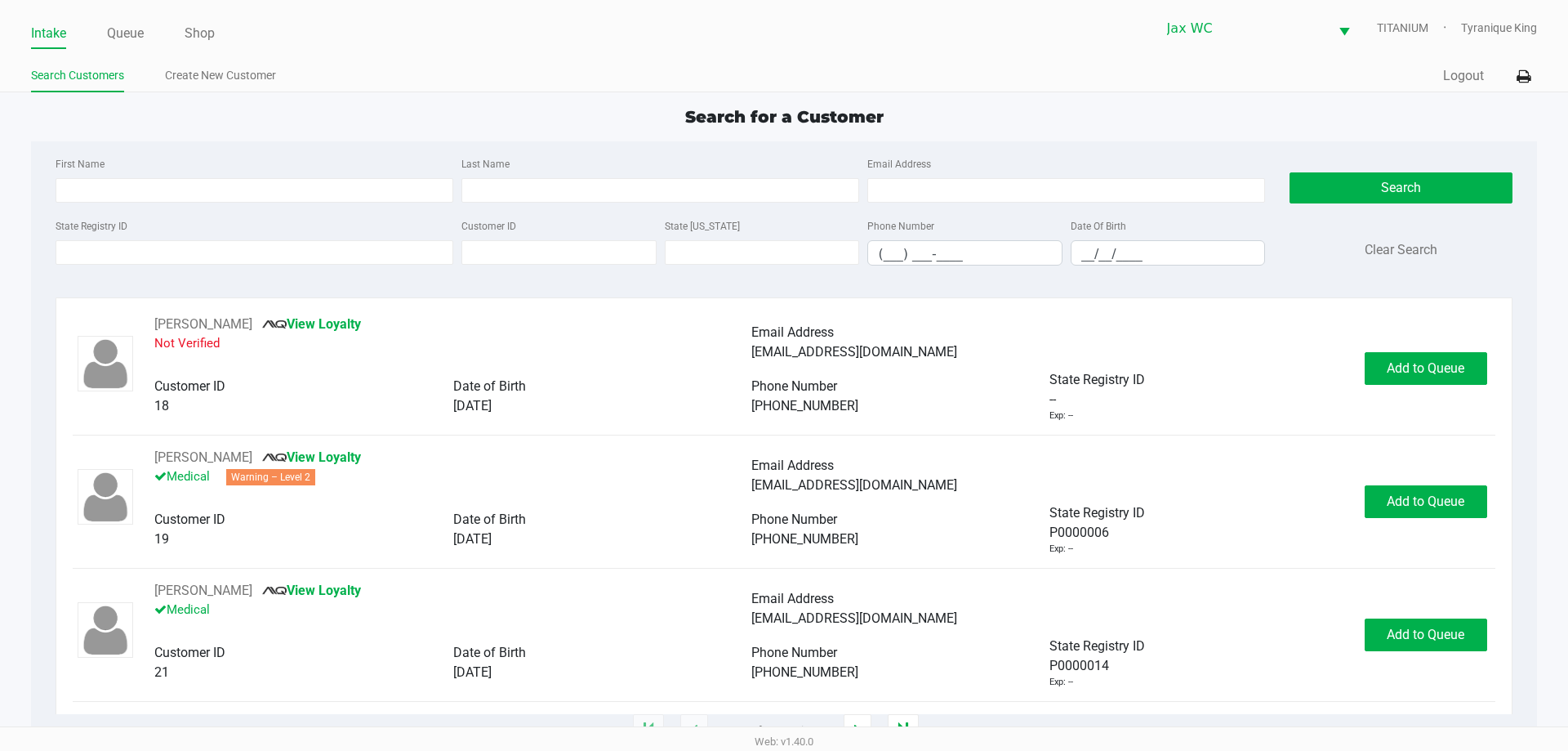
click at [104, 27] on ul "Intake Queue Shop" at bounding box center [408, 35] width 753 height 28
click at [118, 31] on link "Queue" at bounding box center [126, 34] width 37 height 23
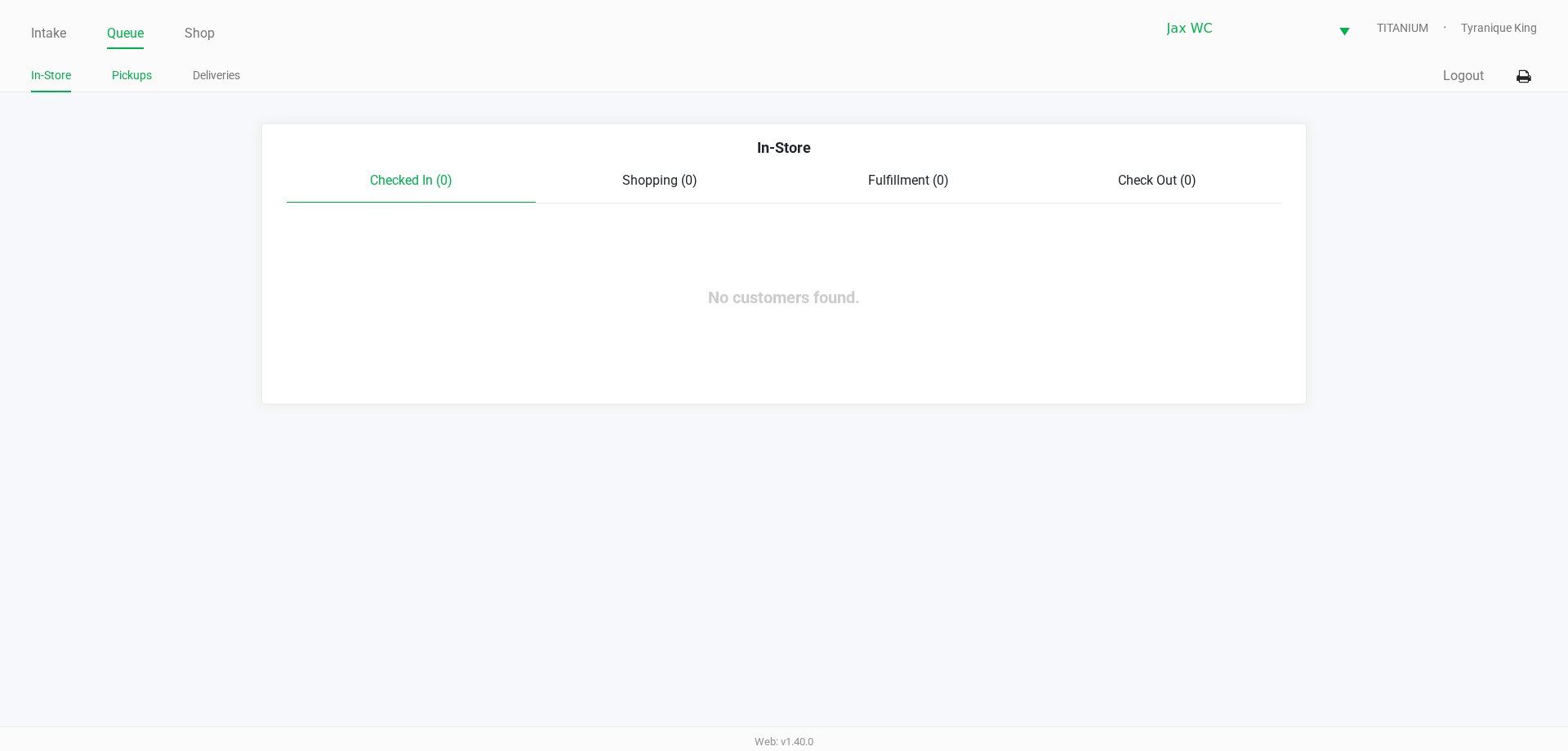
click at [143, 77] on link "Pickups" at bounding box center [132, 75] width 40 height 21
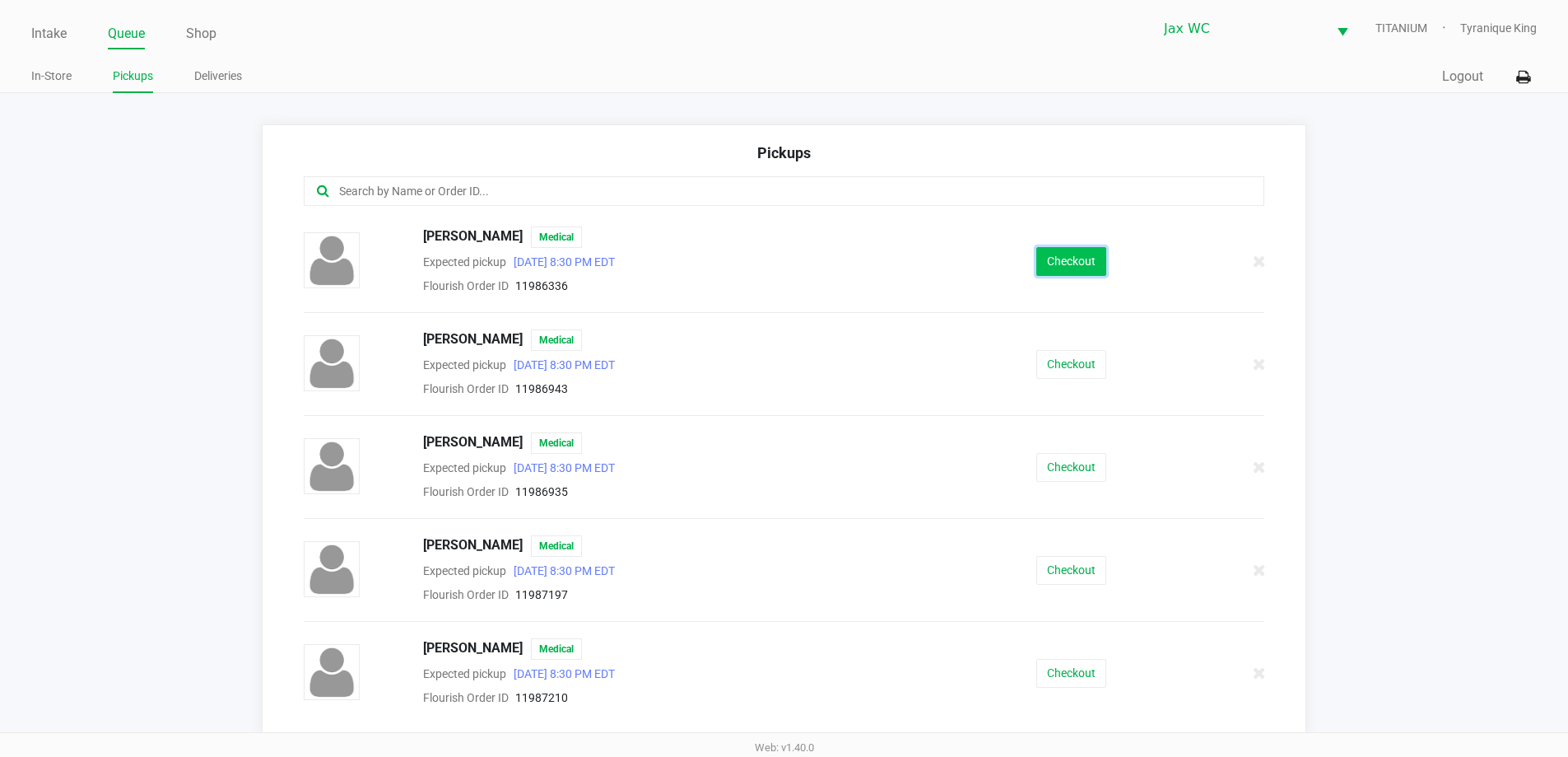
click at [1037, 272] on button "Checkout" at bounding box center [1071, 261] width 70 height 29
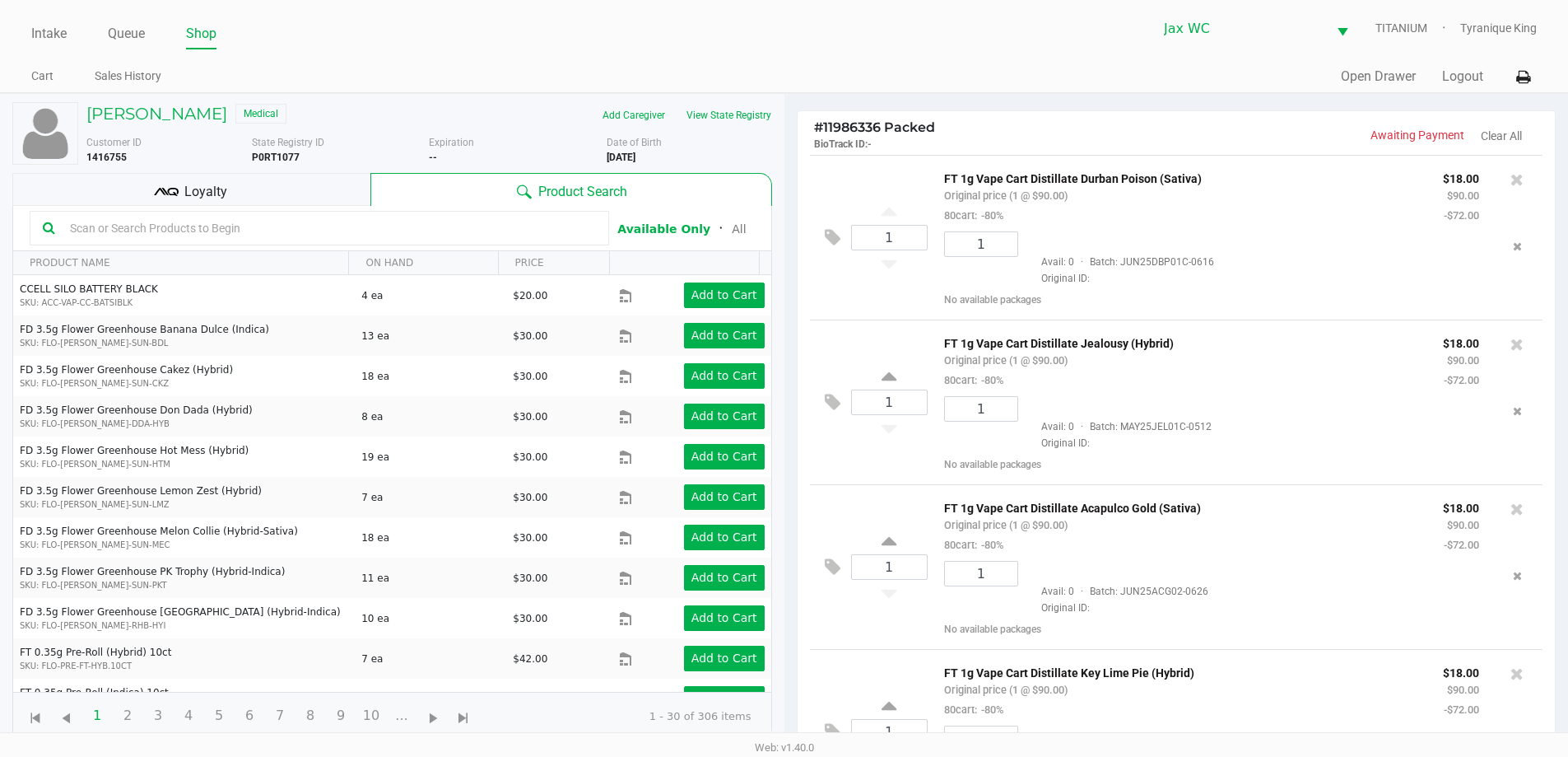
click at [309, 183] on div "Loyalty" at bounding box center [191, 190] width 358 height 33
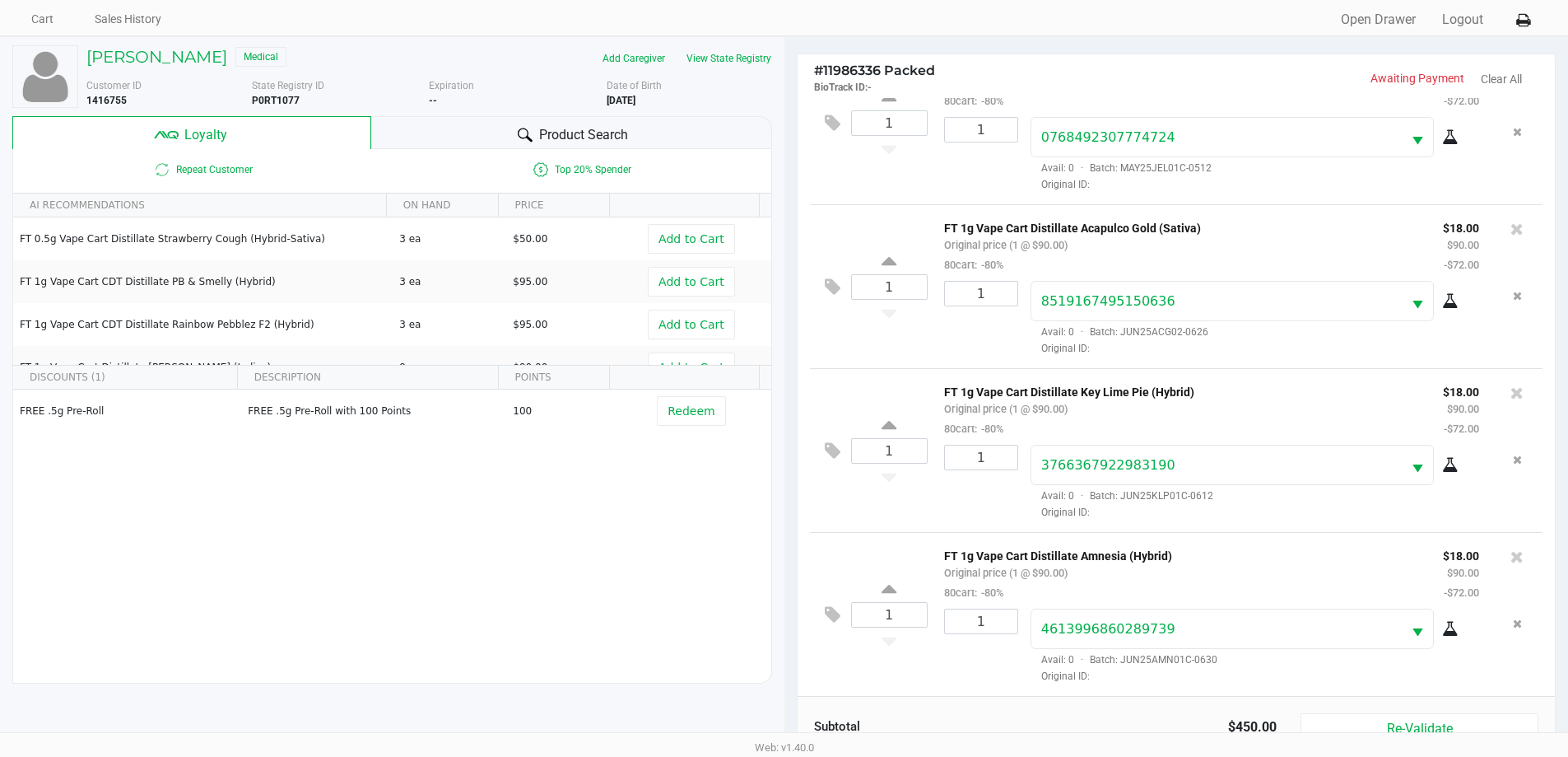
scroll to position [197, 0]
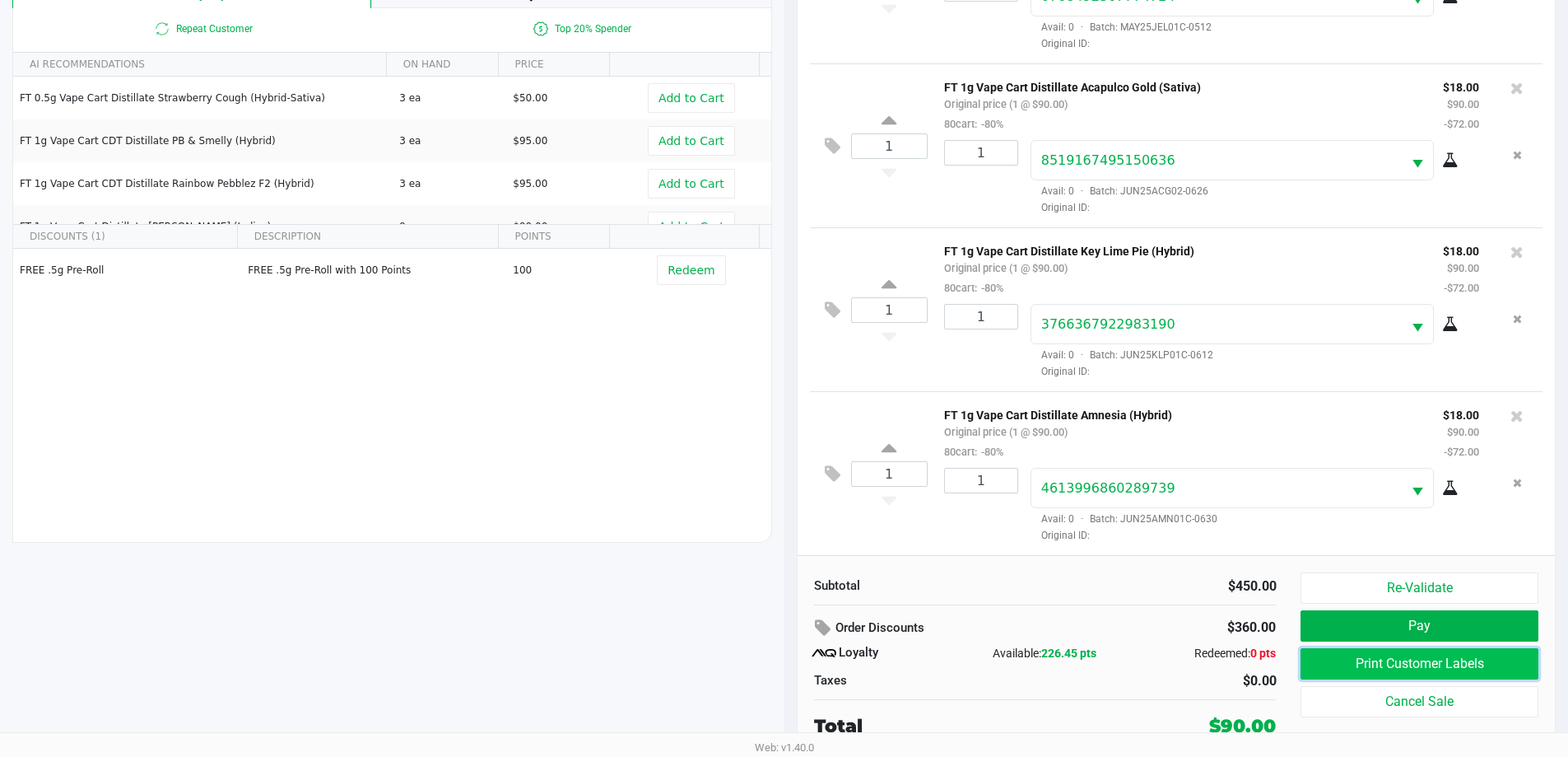
click at [1352, 665] on button "Print Customer Labels" at bounding box center [1419, 664] width 237 height 32
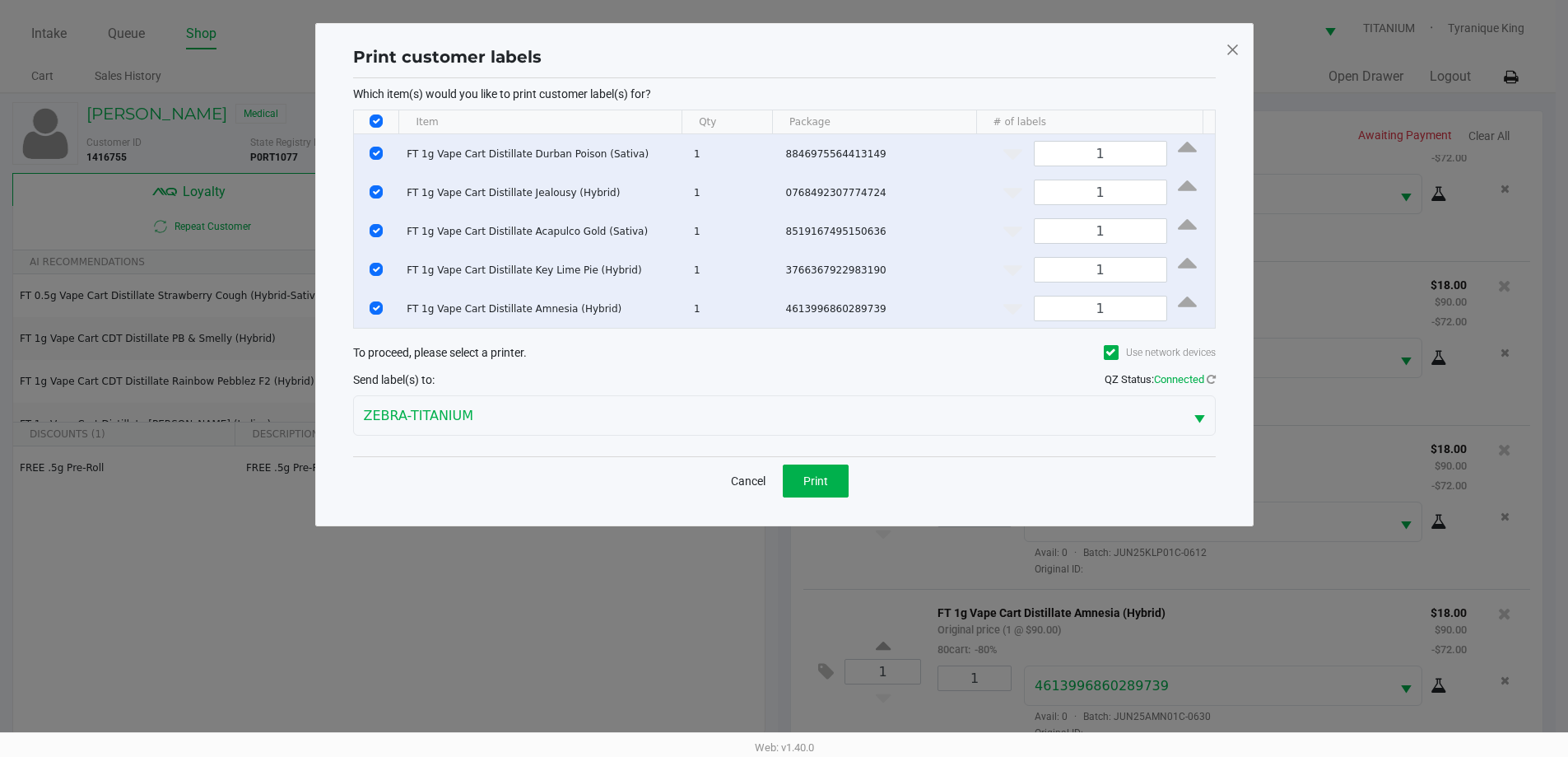
scroll to position [0, 0]
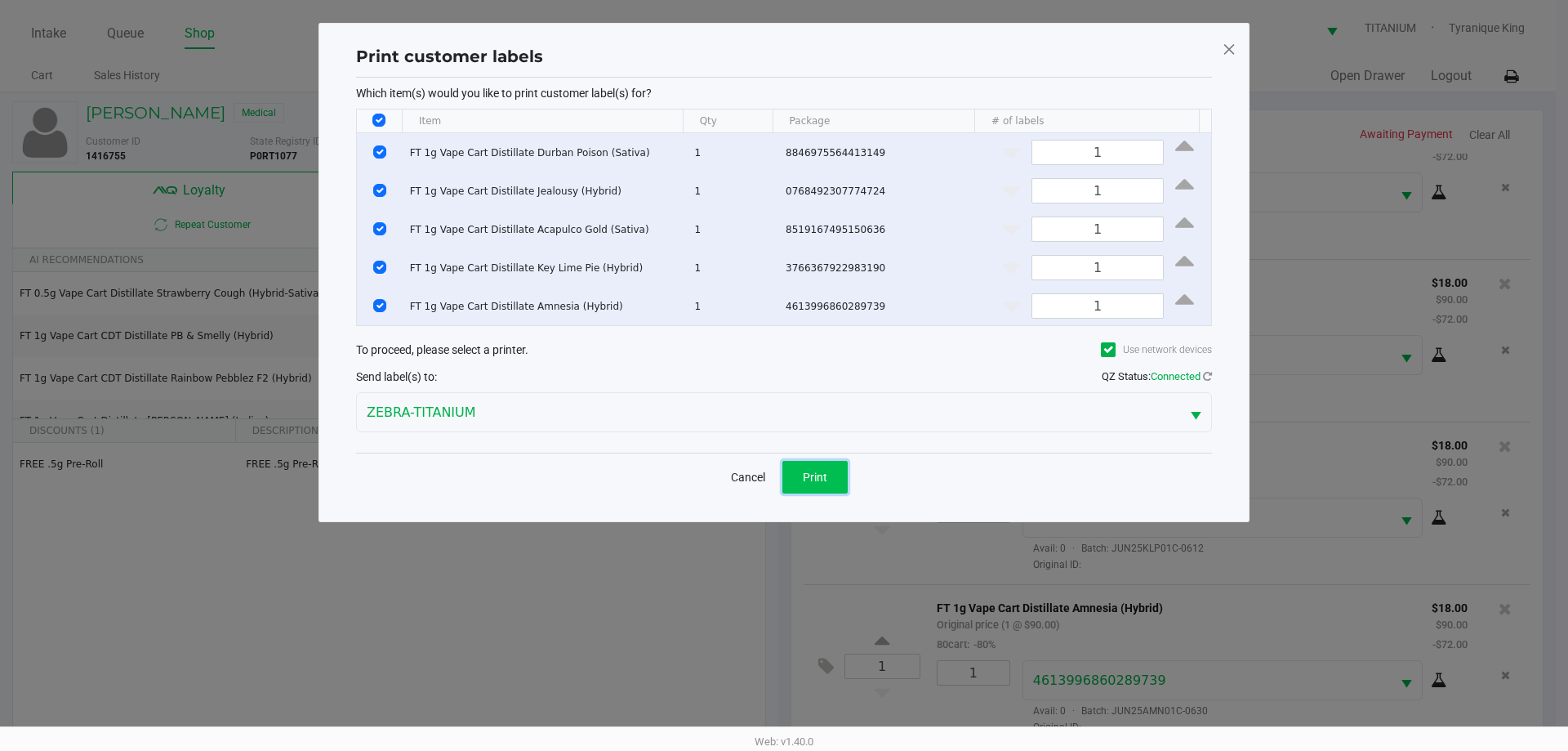
click at [834, 482] on button "Print" at bounding box center [815, 478] width 65 height 33
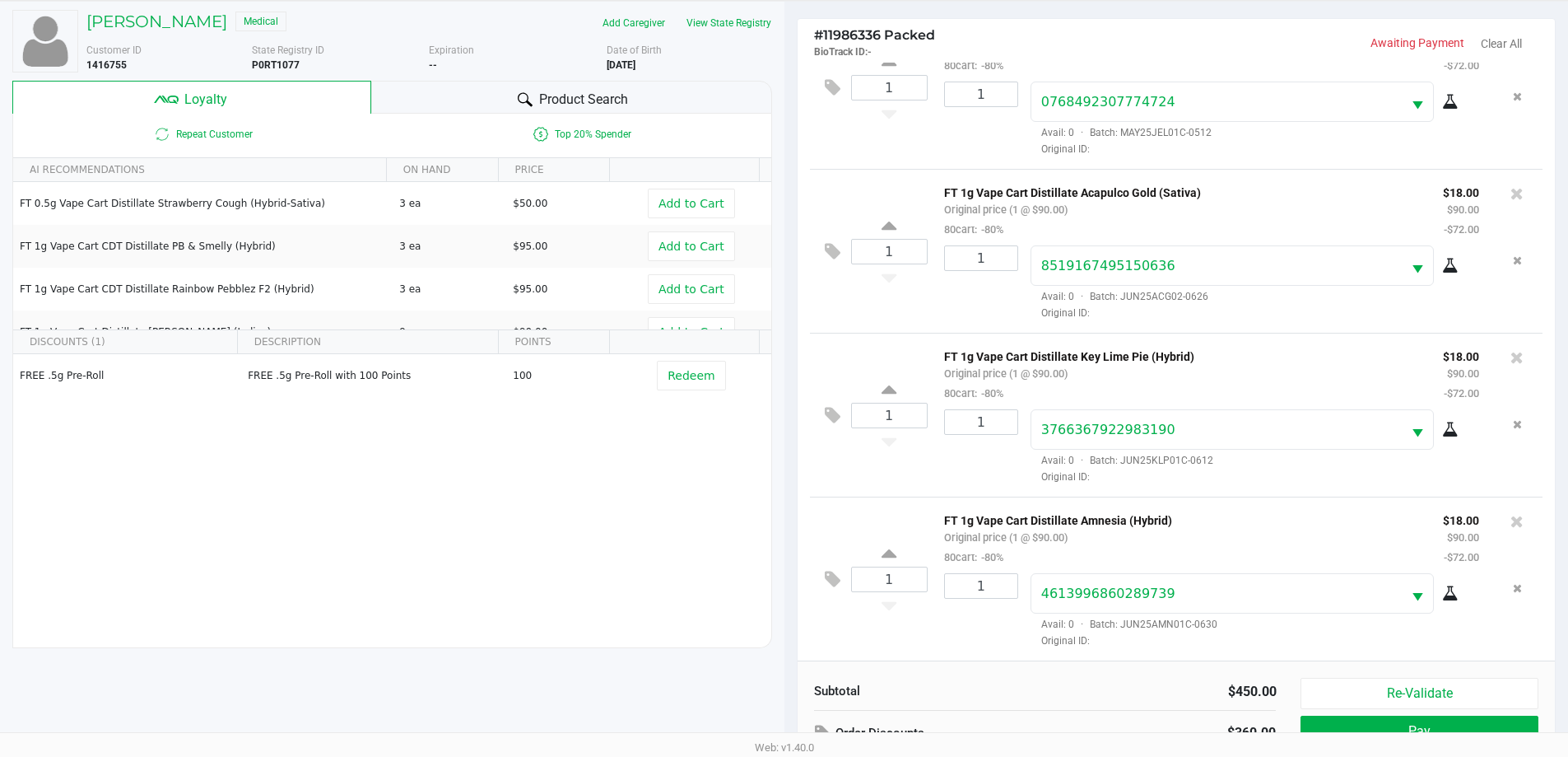
scroll to position [197, 0]
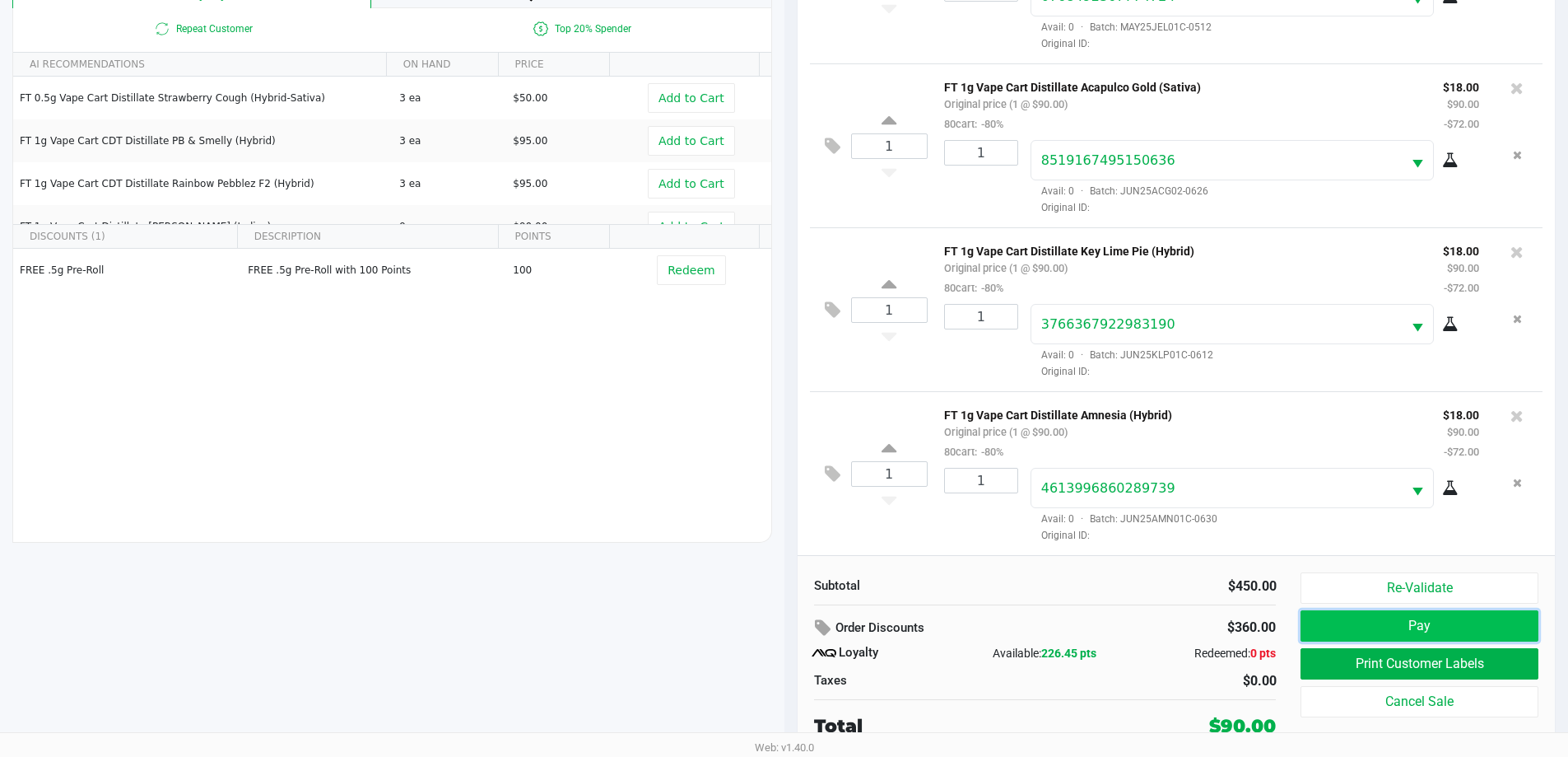
click at [1357, 629] on button "Pay" at bounding box center [1419, 626] width 237 height 32
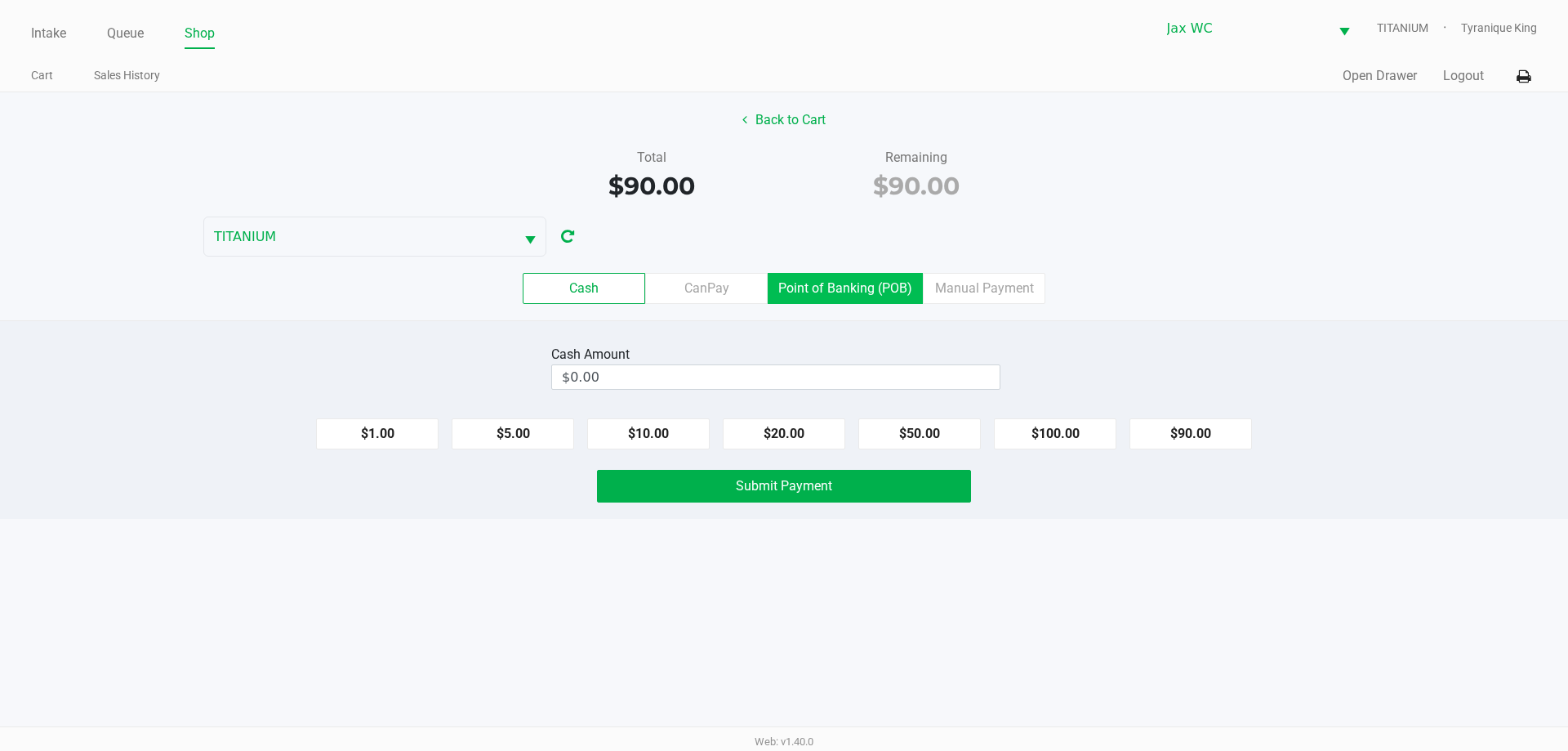
click at [859, 281] on label "Point of Banking (POB)" at bounding box center [846, 288] width 155 height 31
click at [0, 0] on 7 "Point of Banking (POB)" at bounding box center [0, 0] width 0 height 0
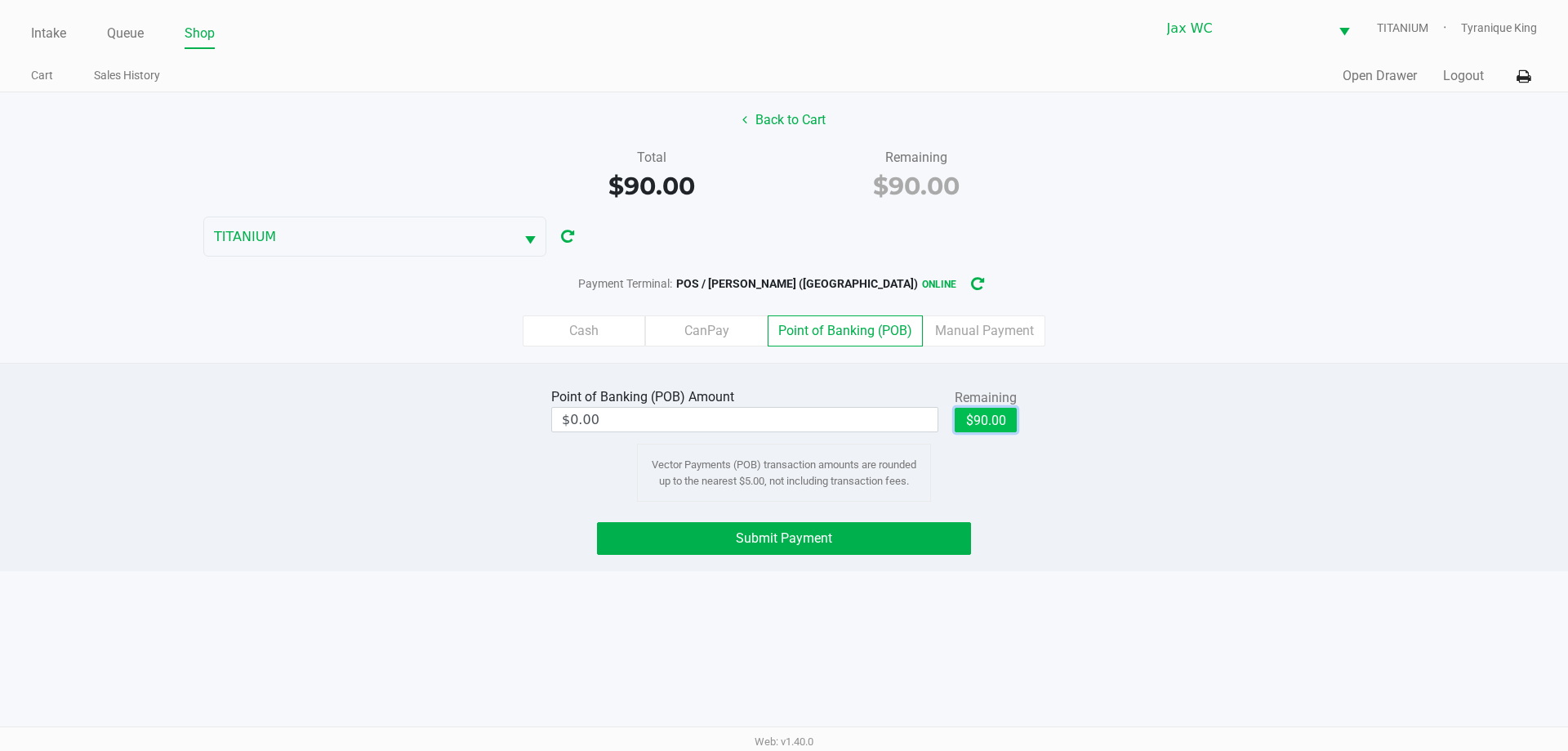
click at [991, 423] on button "$90.00" at bounding box center [985, 421] width 62 height 25
type input "$90.00"
click at [892, 541] on button "Submit Payment" at bounding box center [784, 539] width 374 height 33
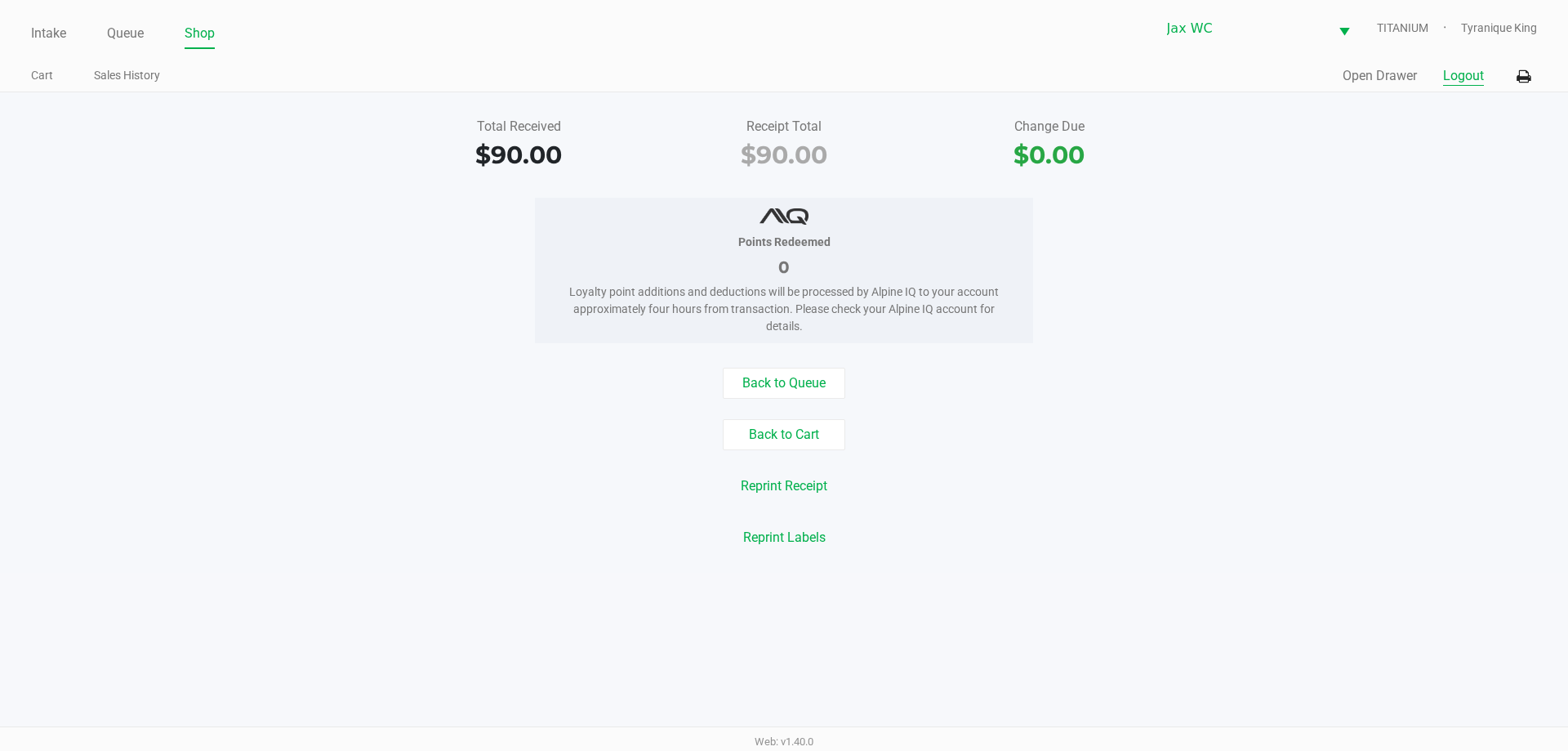
click at [1458, 78] on button "Logout" at bounding box center [1463, 76] width 40 height 20
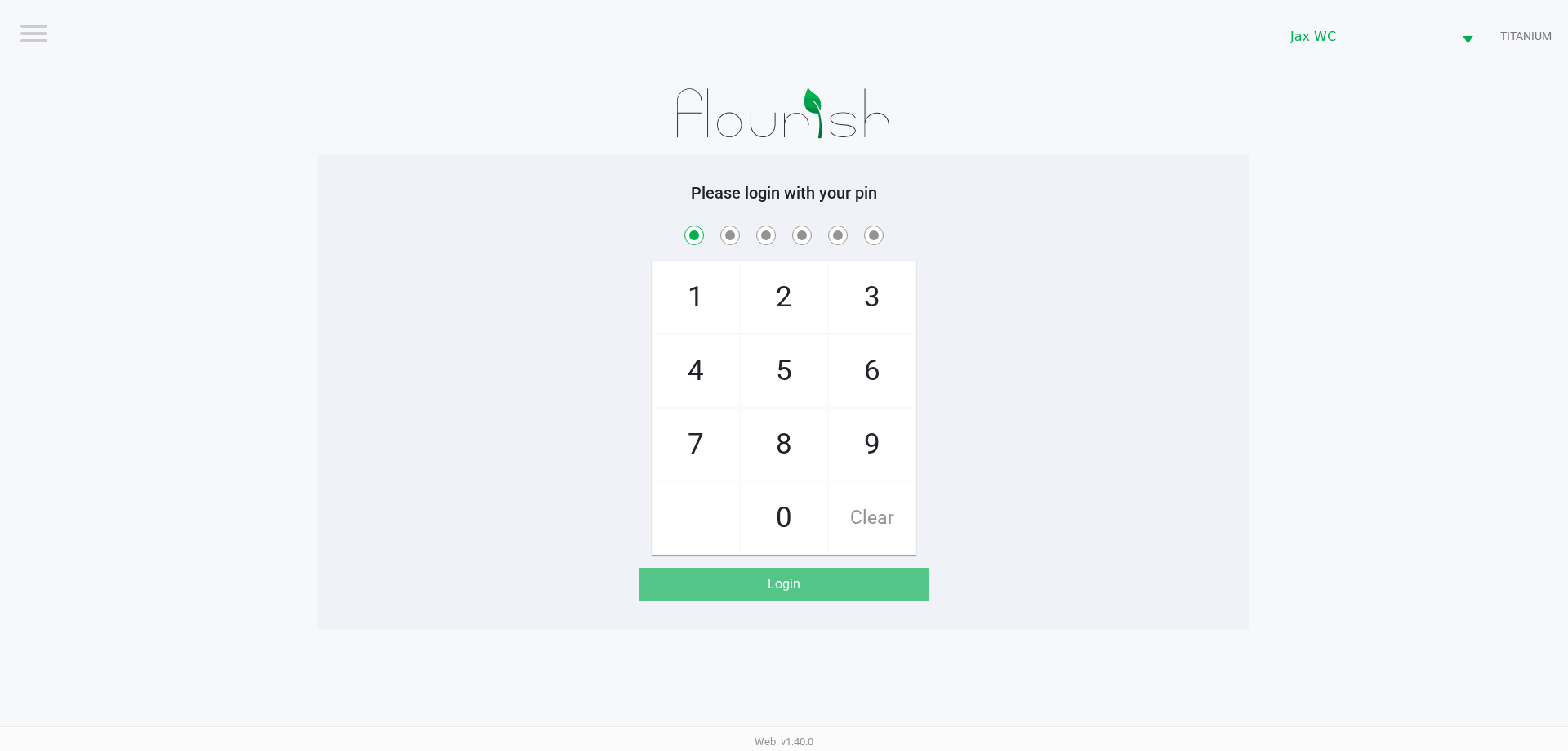
checkbox input "true"
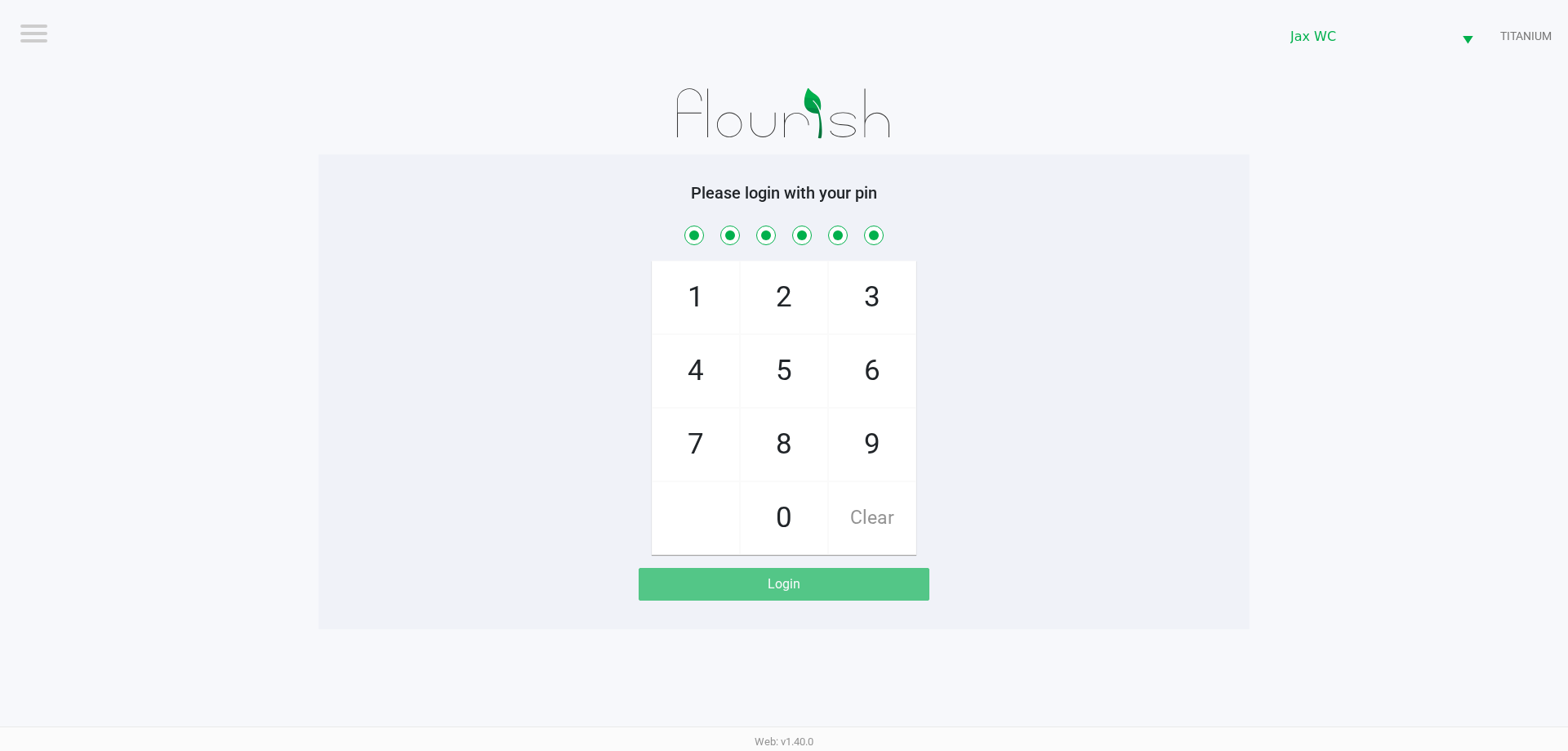
checkbox input "true"
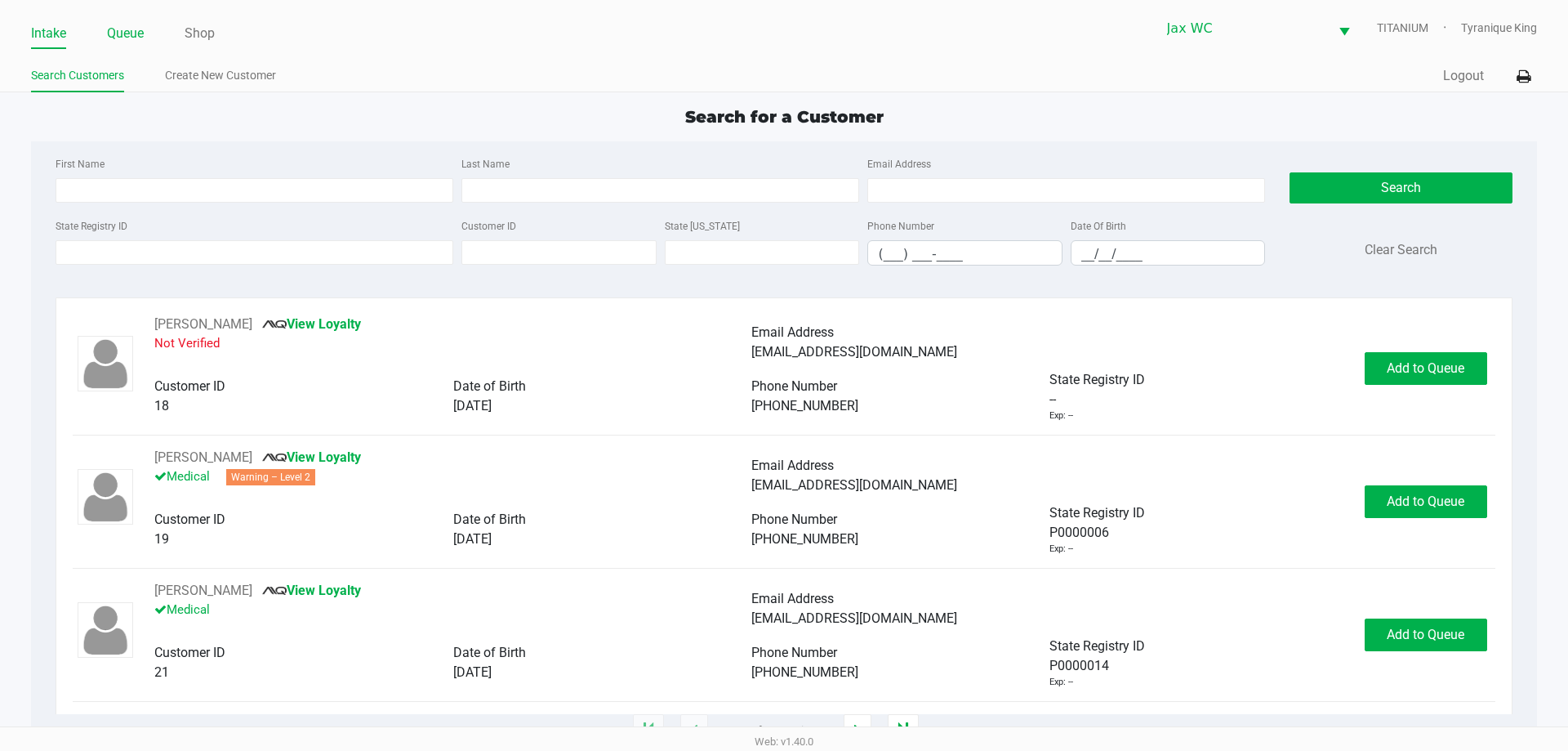
click at [131, 40] on link "Queue" at bounding box center [126, 34] width 37 height 23
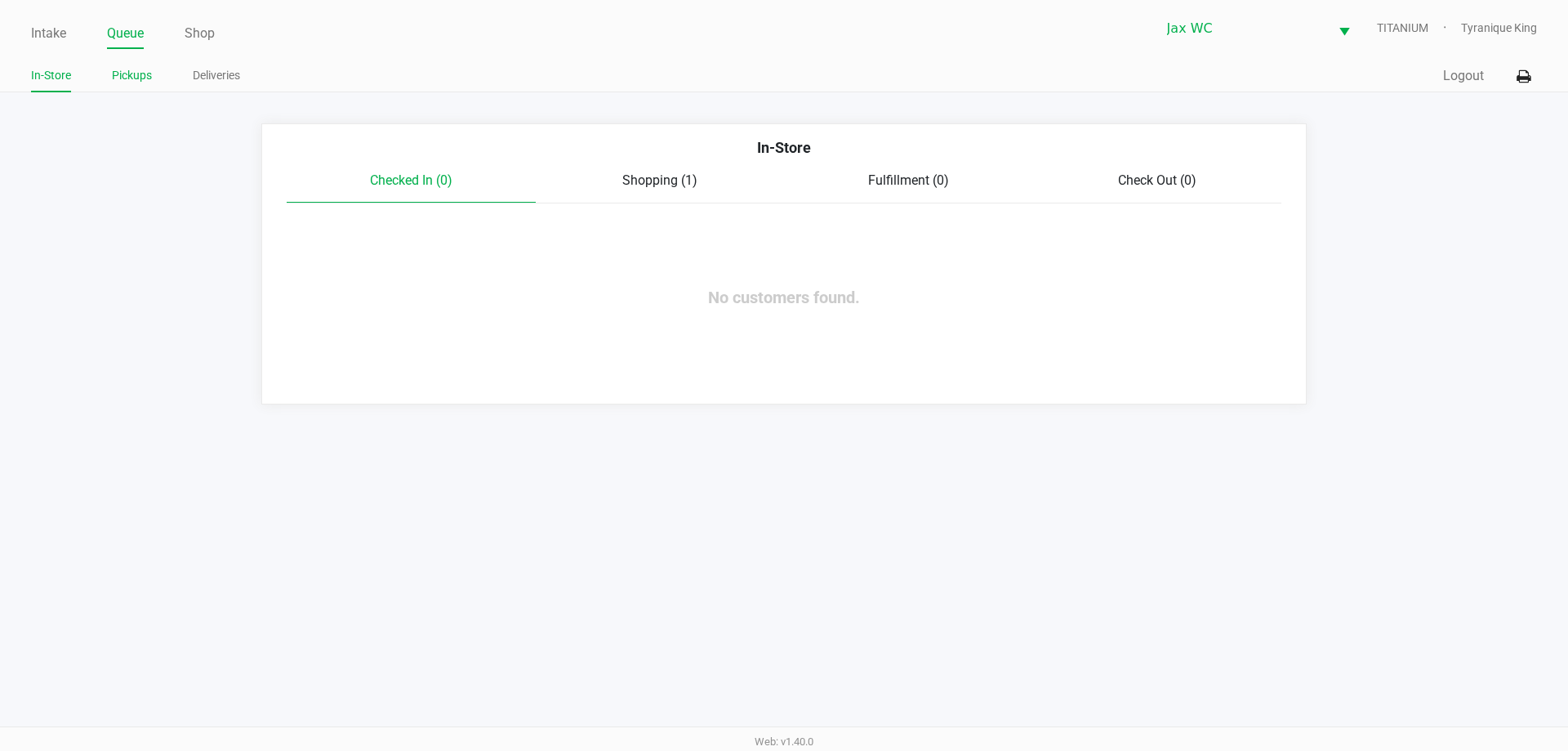
click at [124, 80] on link "Pickups" at bounding box center [132, 75] width 40 height 21
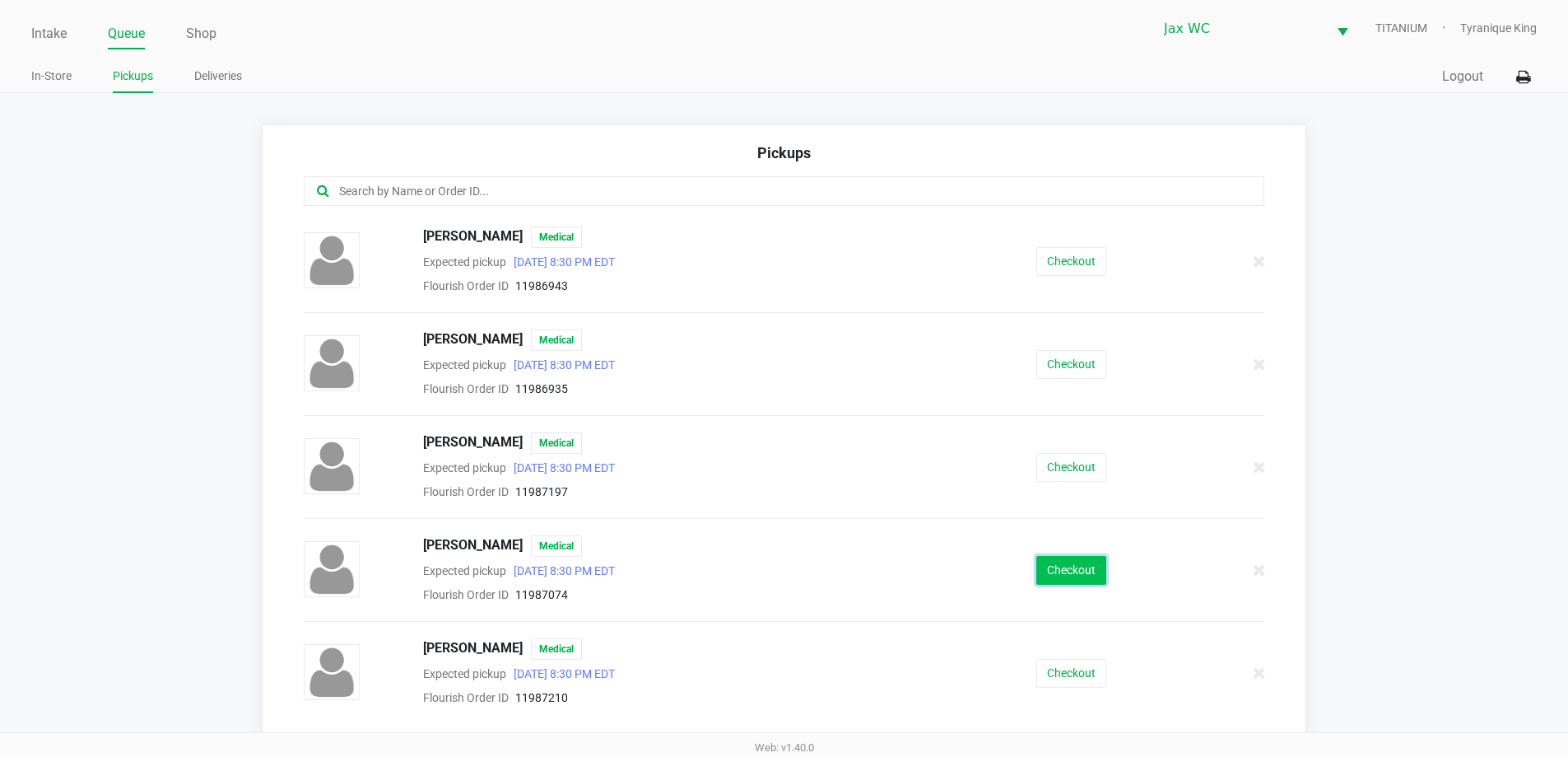
click at [1073, 567] on button "Checkout" at bounding box center [1071, 570] width 70 height 29
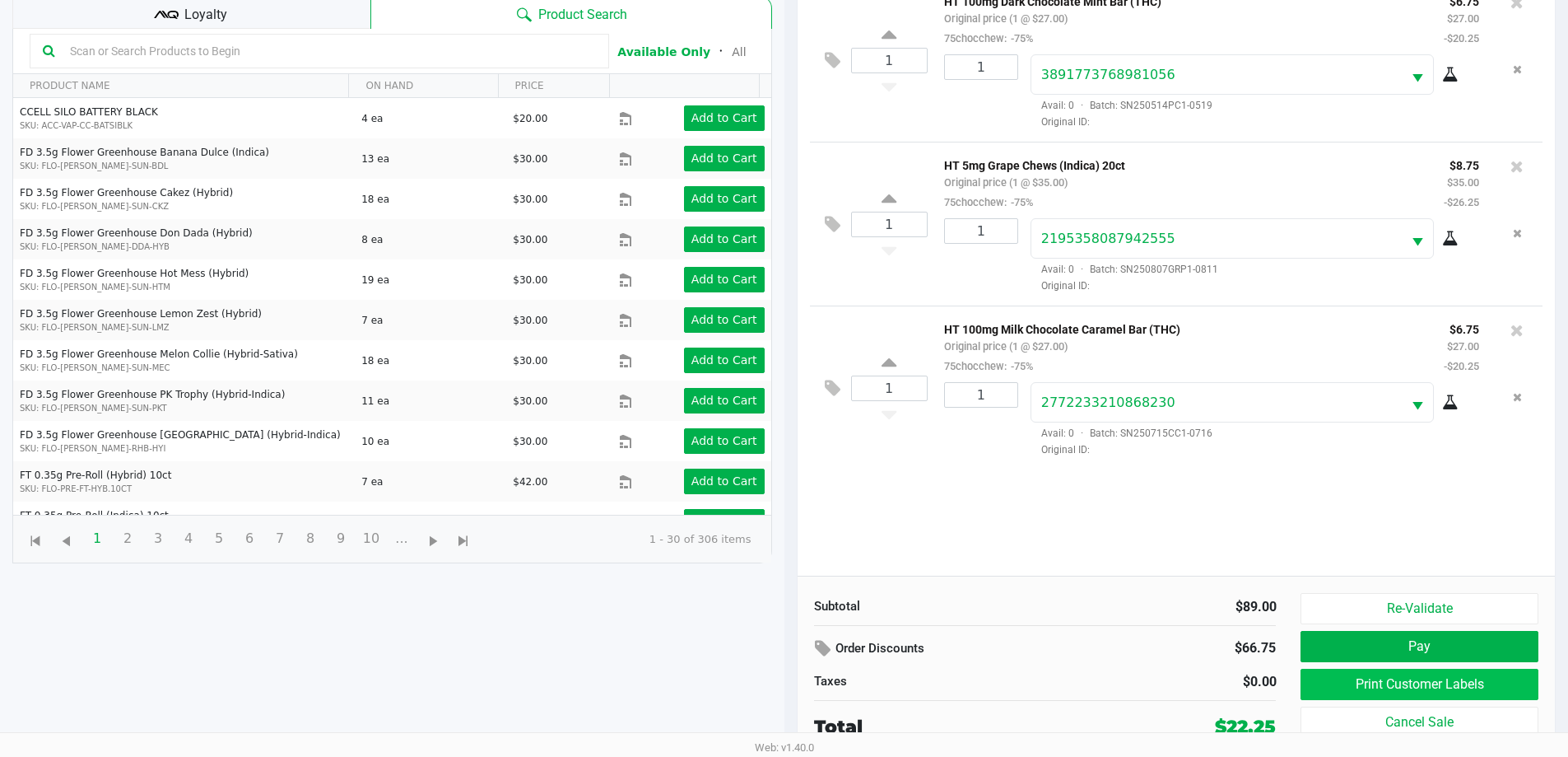
scroll to position [178, 0]
click at [1419, 685] on button "Print Customer Labels" at bounding box center [1419, 684] width 237 height 32
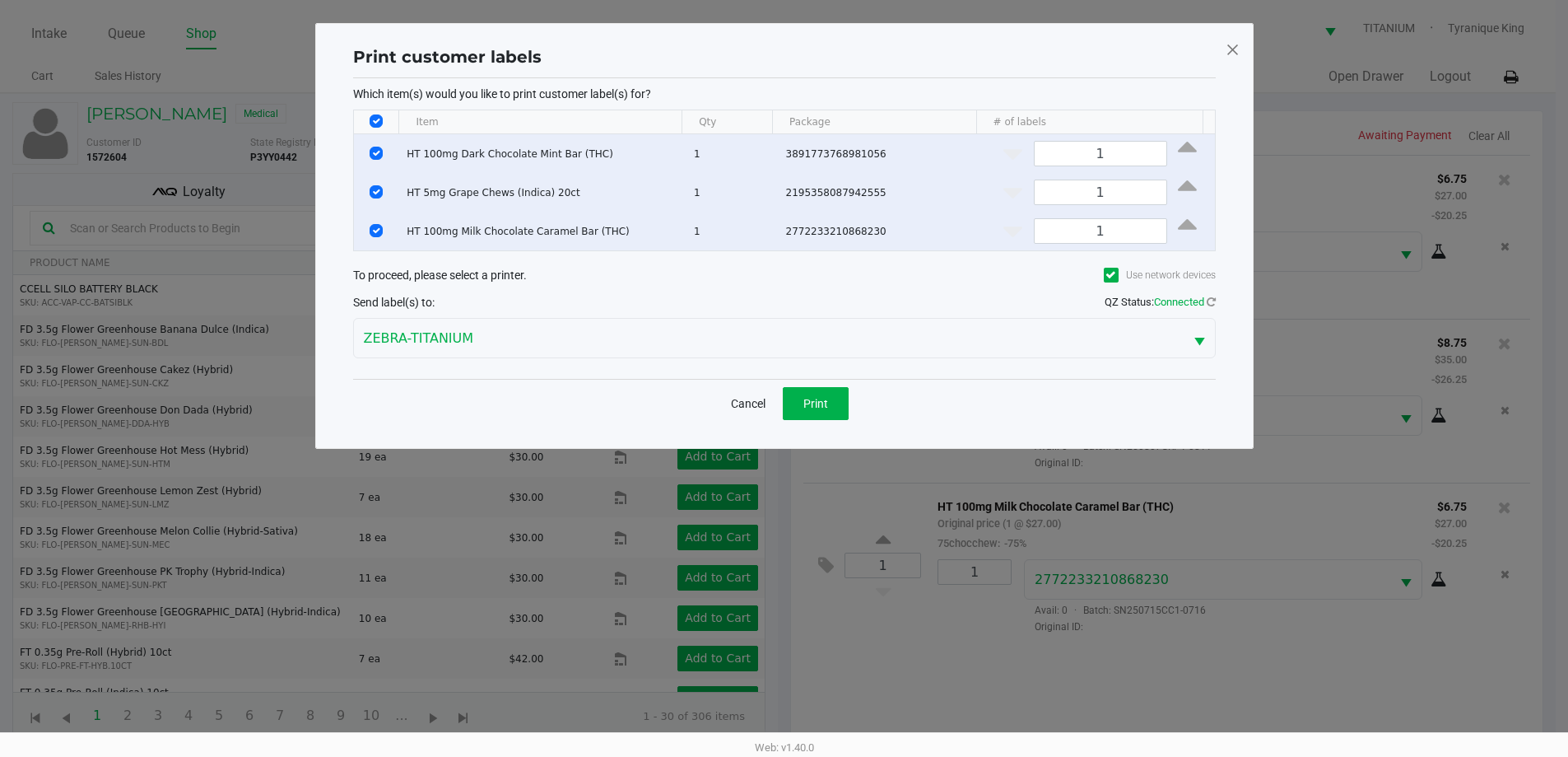
scroll to position [0, 0]
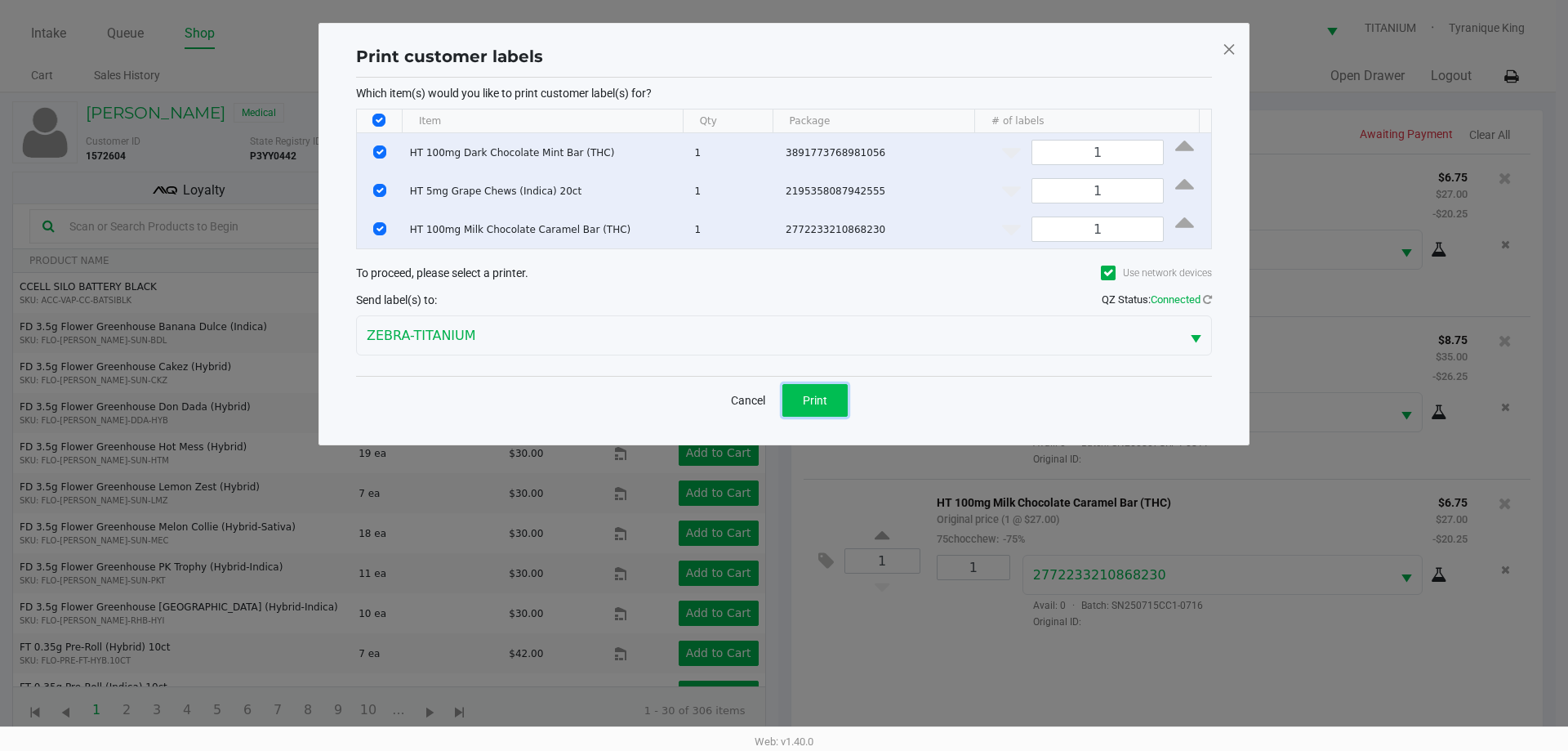
click at [817, 406] on span "Print" at bounding box center [815, 401] width 25 height 13
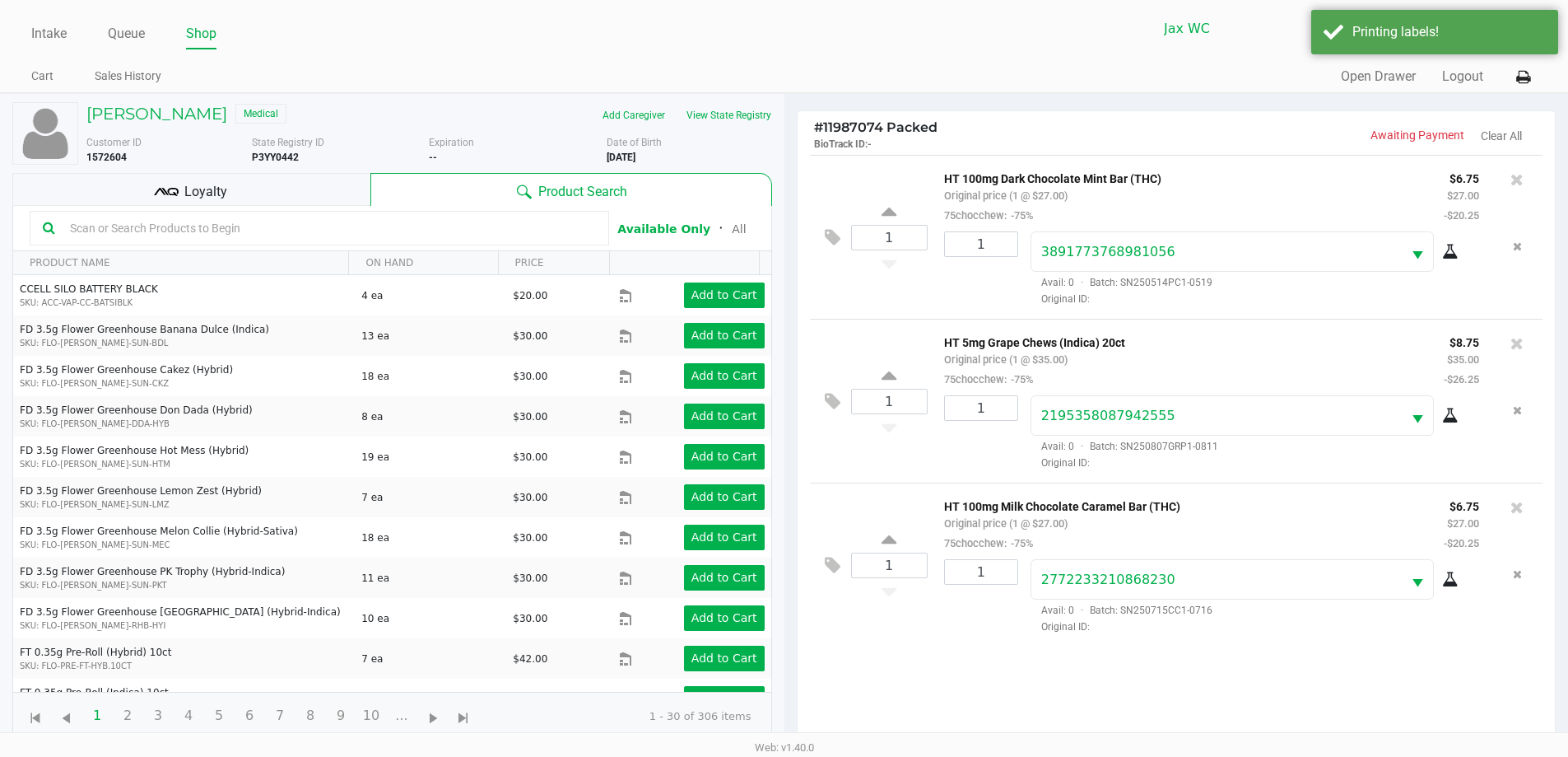
click at [258, 199] on div "Loyalty" at bounding box center [191, 190] width 358 height 33
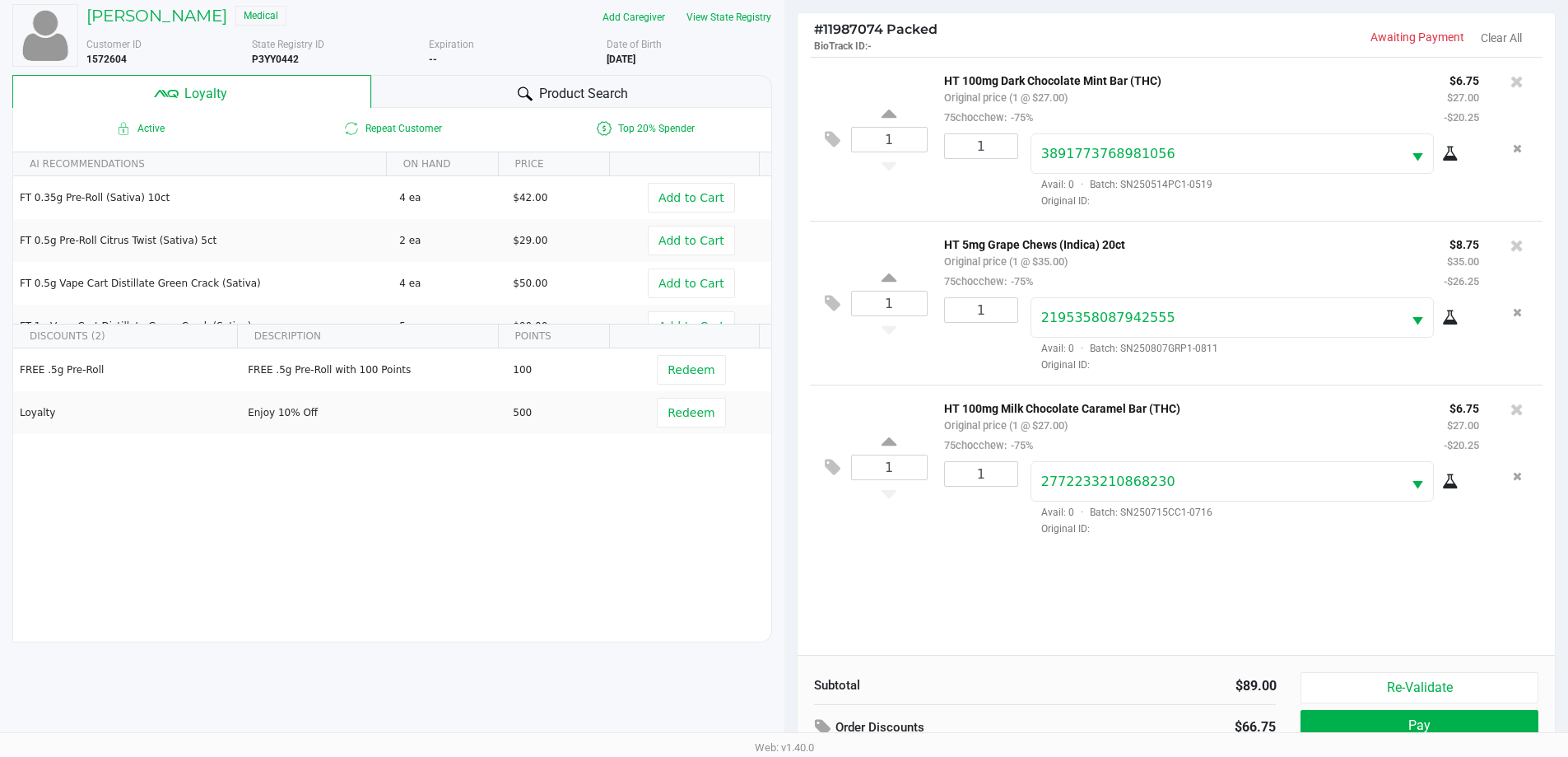
scroll to position [197, 0]
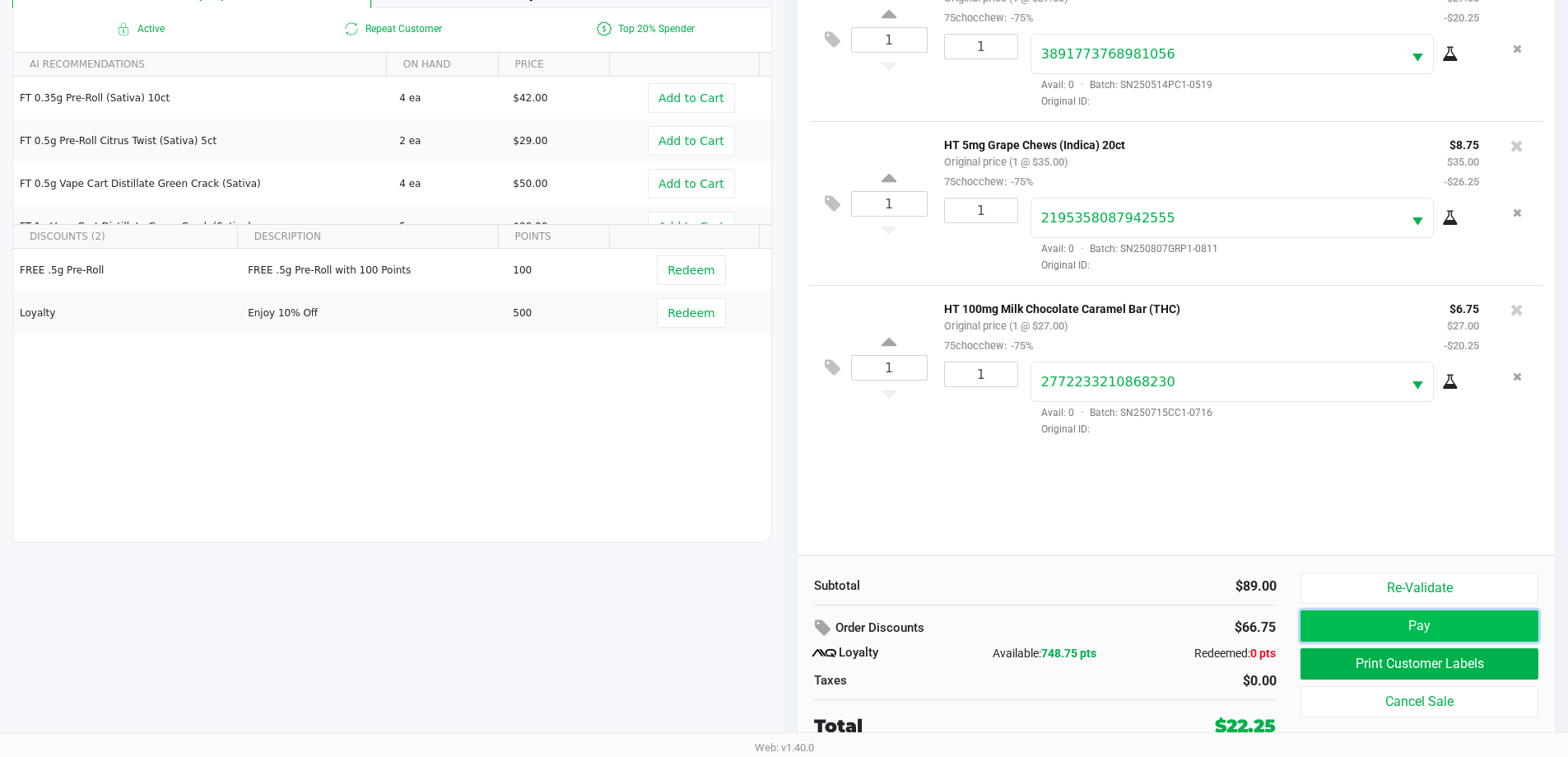
click at [1478, 614] on button "Pay" at bounding box center [1419, 626] width 237 height 32
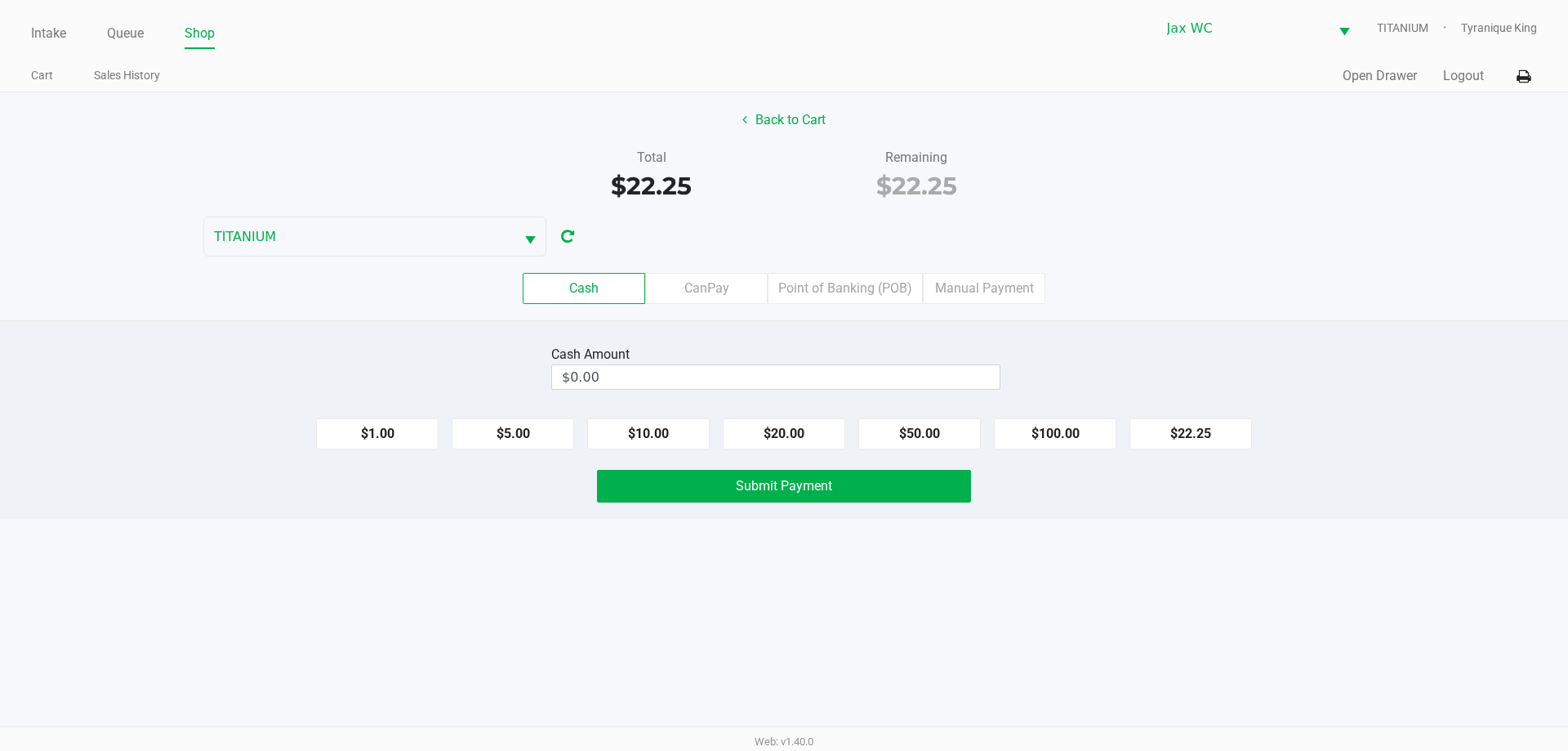
click at [716, 394] on div "Cash Amount $0.00 $1.00 $5.00 $10.00 $20.00 $50.00 $100.00 $22.25 Submit Payment" at bounding box center [784, 420] width 1568 height 198
click at [713, 381] on input "0" at bounding box center [776, 377] width 448 height 24
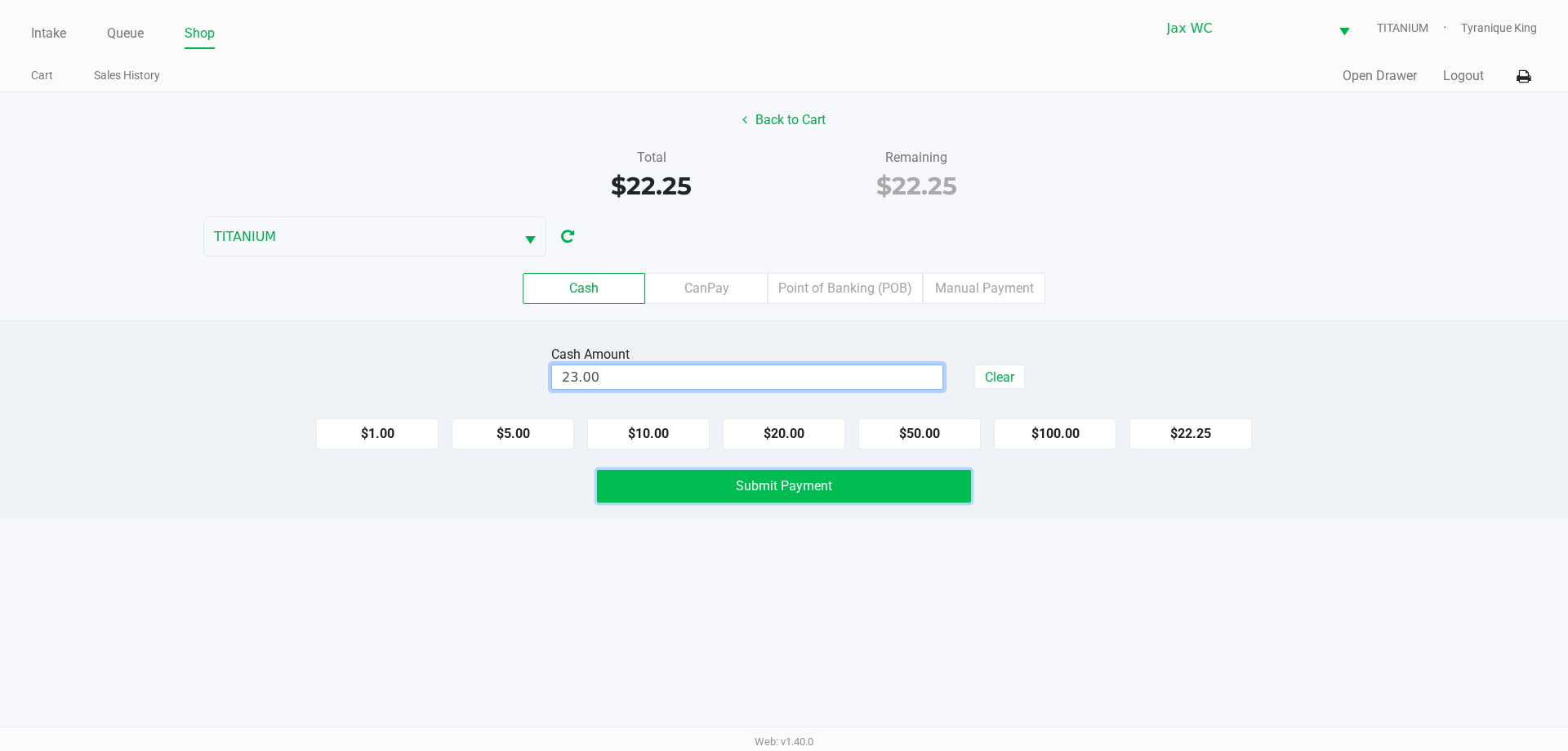
type input "$23.00"
click at [805, 474] on button "Submit Payment" at bounding box center [784, 487] width 374 height 33
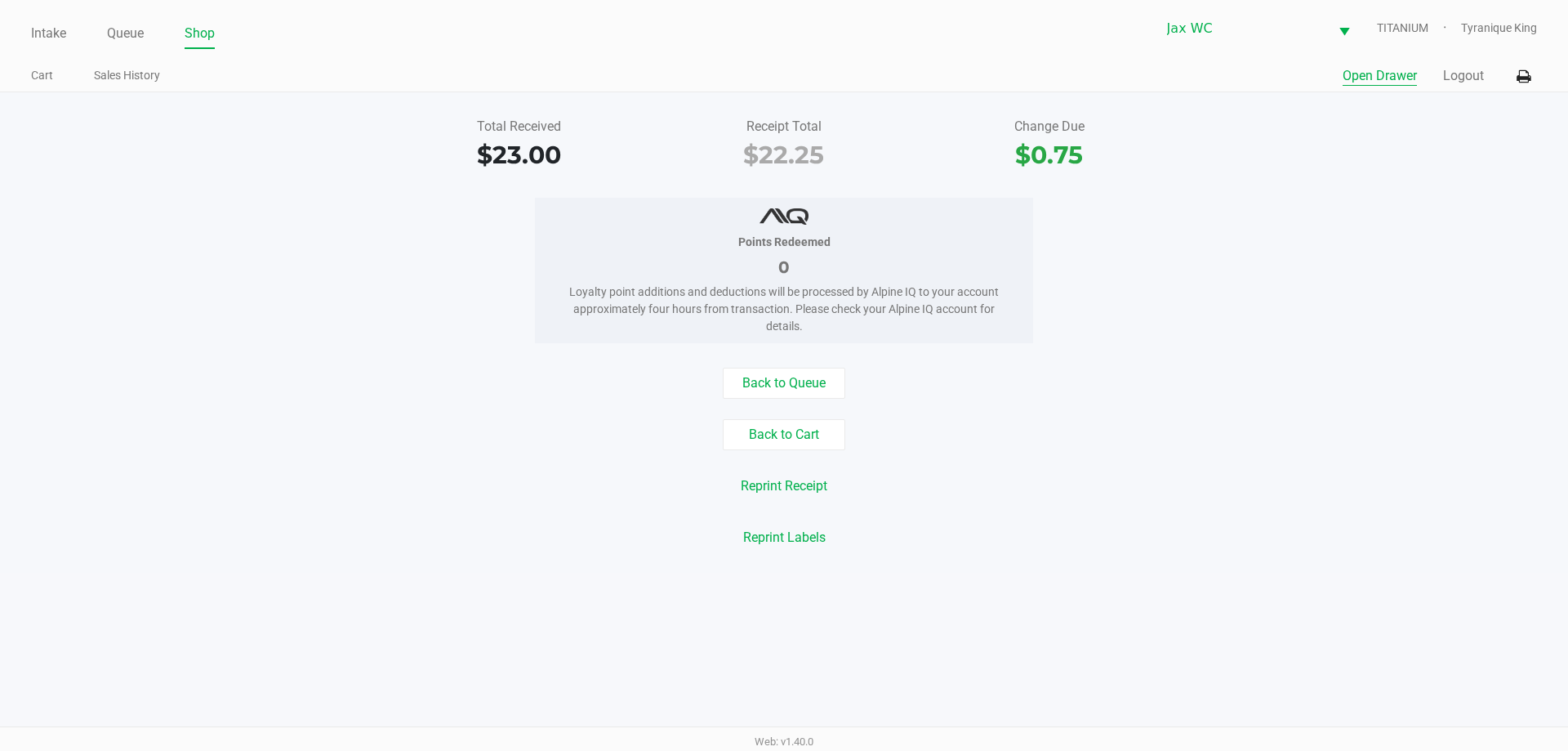
click at [1395, 70] on button "Open Drawer" at bounding box center [1380, 76] width 74 height 20
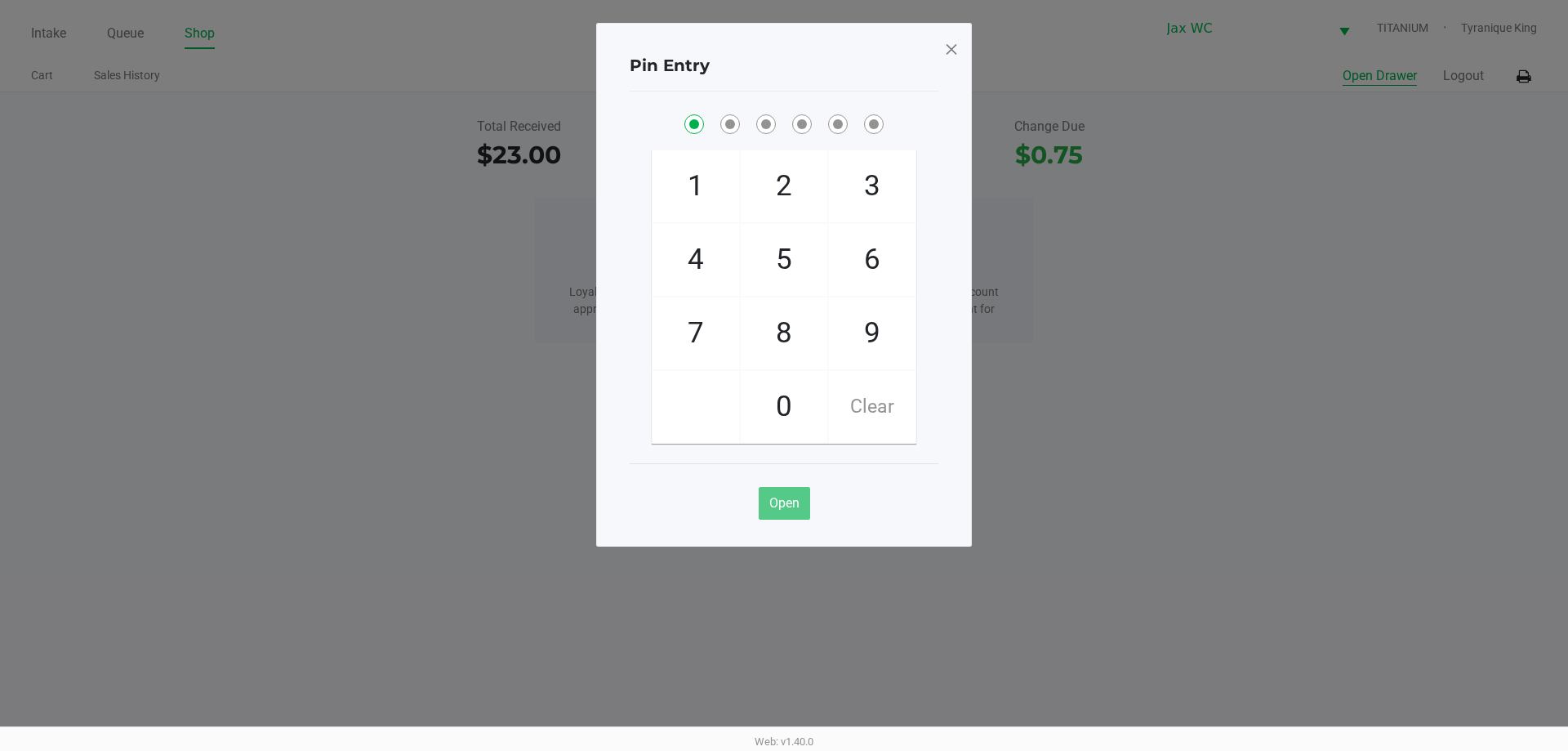
checkbox input "true"
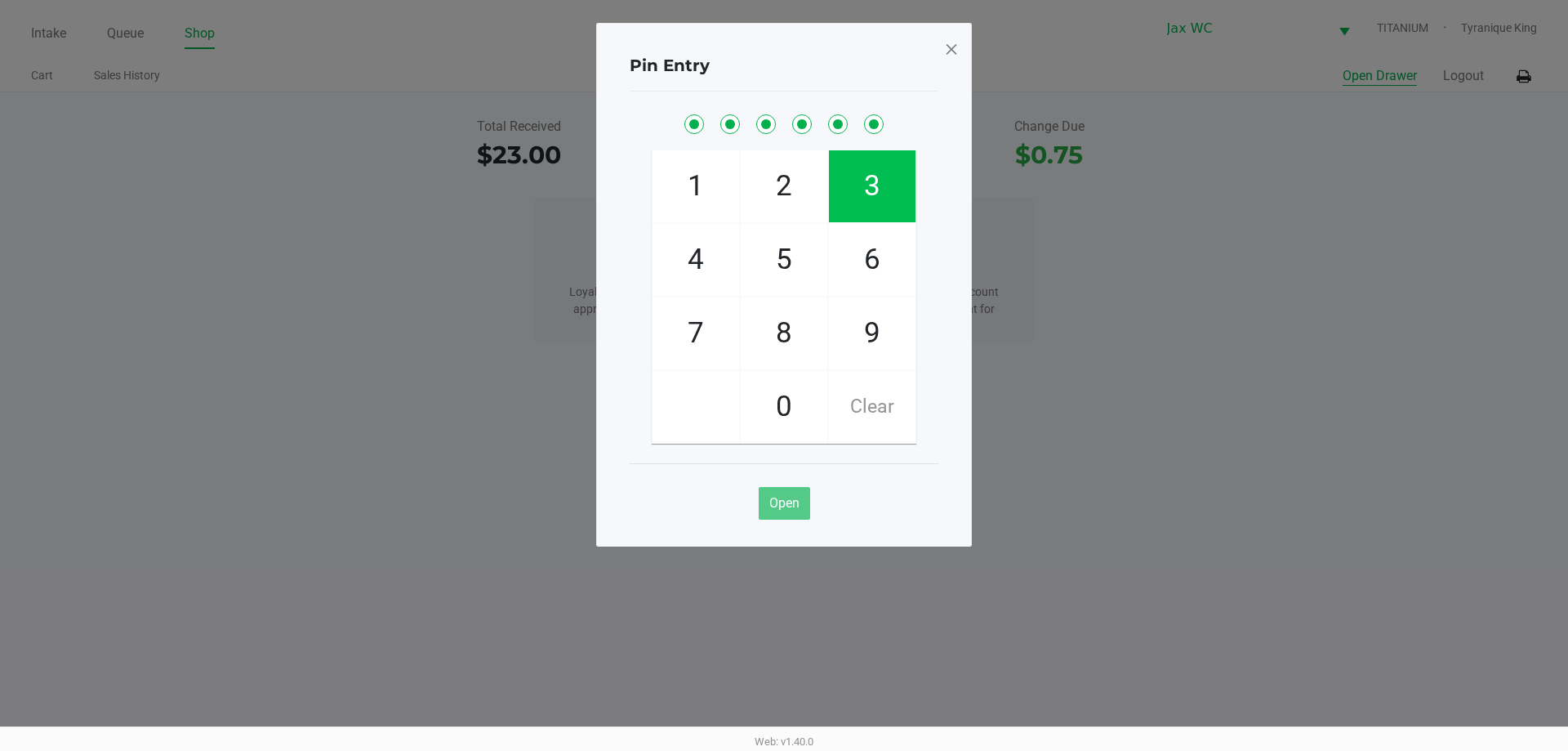
checkbox input "true"
click at [952, 42] on span at bounding box center [951, 50] width 15 height 26
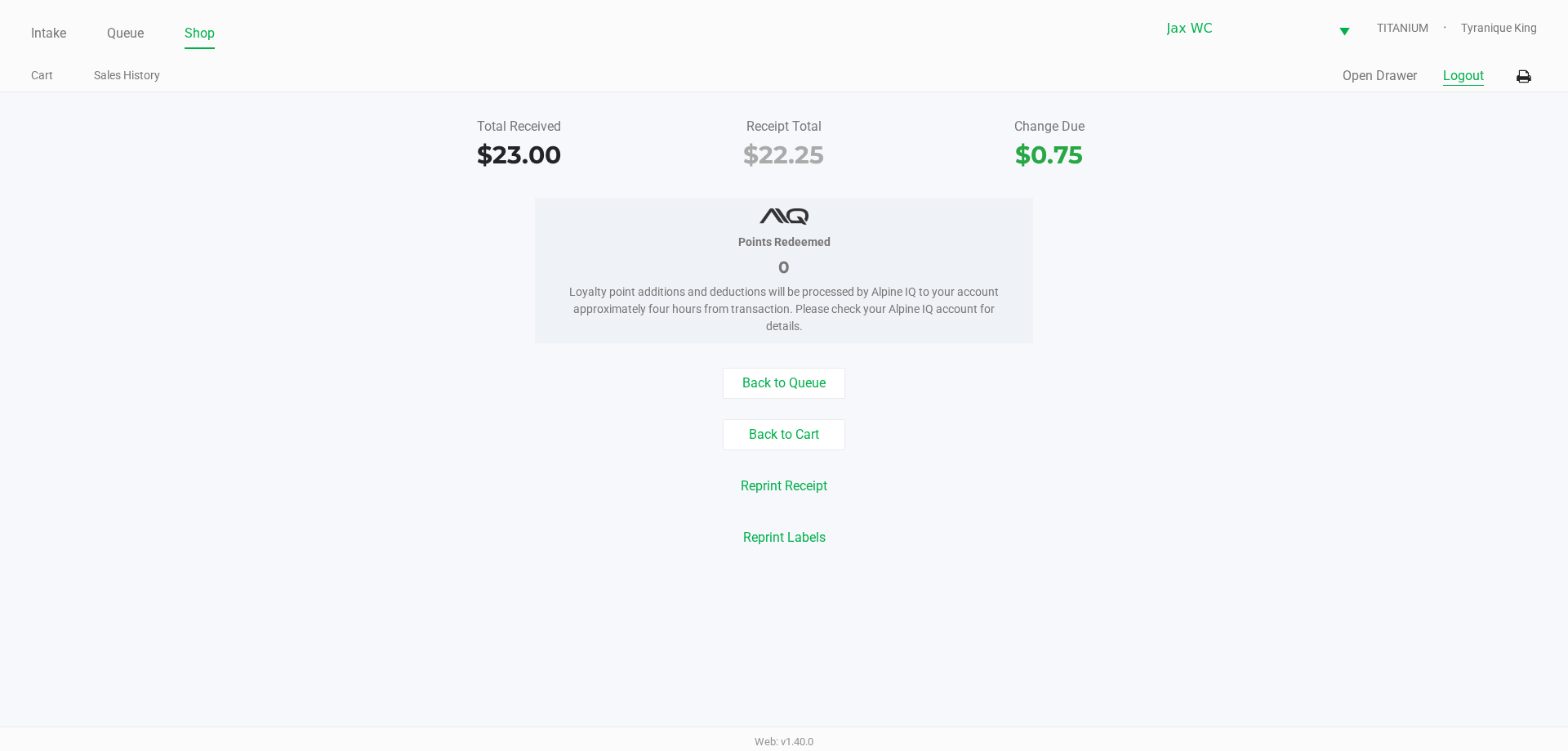
click at [1477, 71] on button "Logout" at bounding box center [1463, 76] width 40 height 20
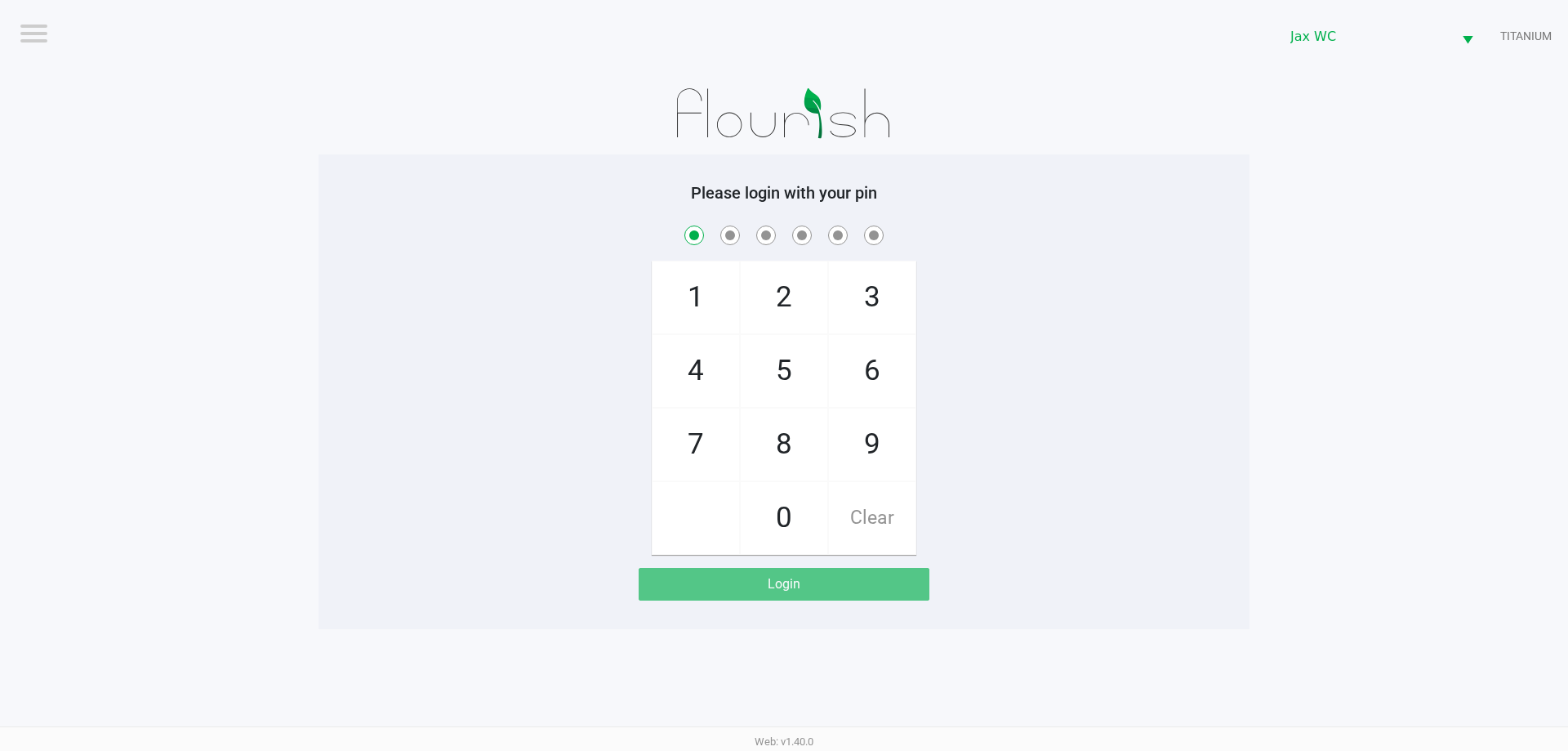
checkbox input "true"
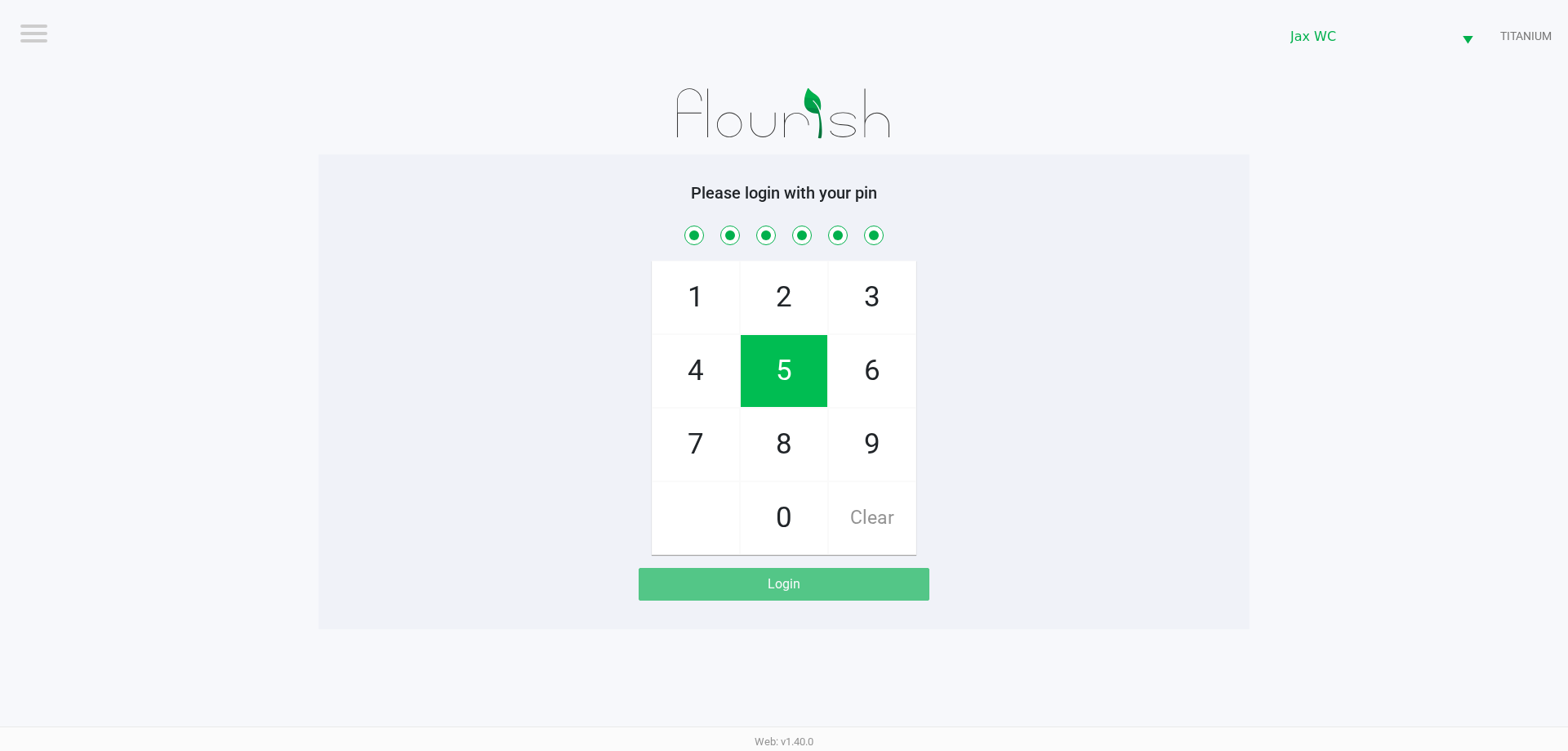
checkbox input "true"
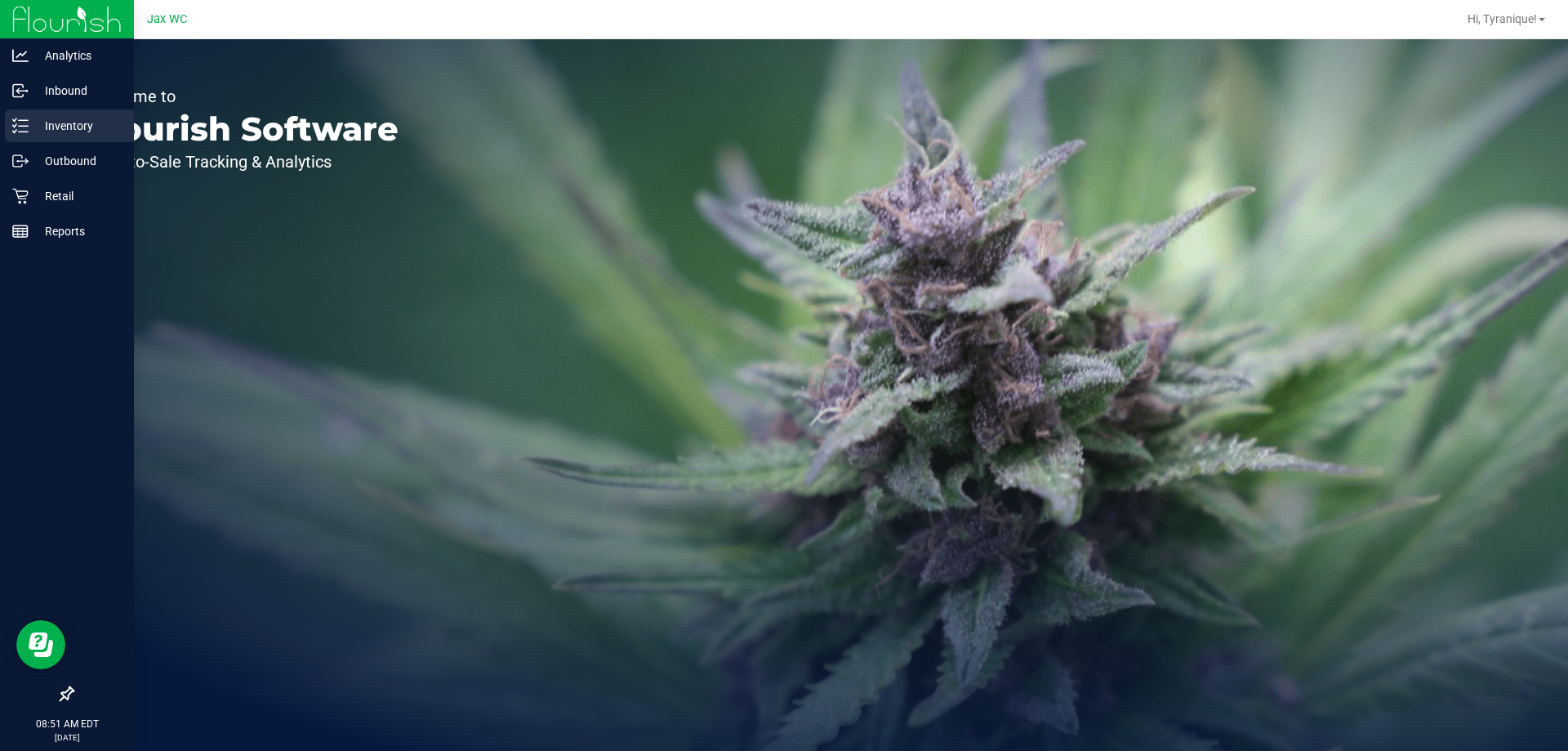
click at [9, 128] on div "Inventory" at bounding box center [69, 126] width 129 height 33
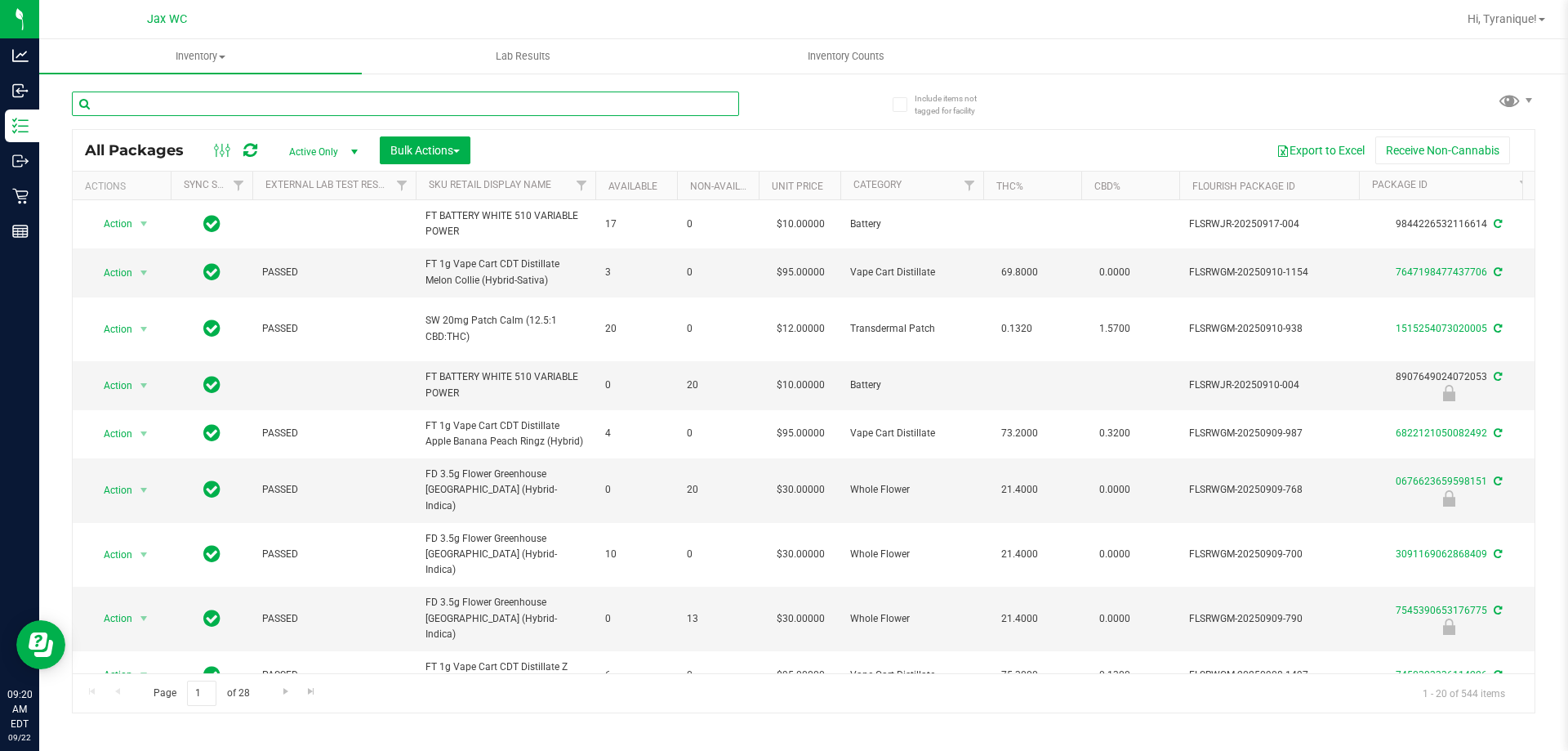
click at [547, 93] on input "text" at bounding box center [405, 104] width 667 height 25
type input "srz"
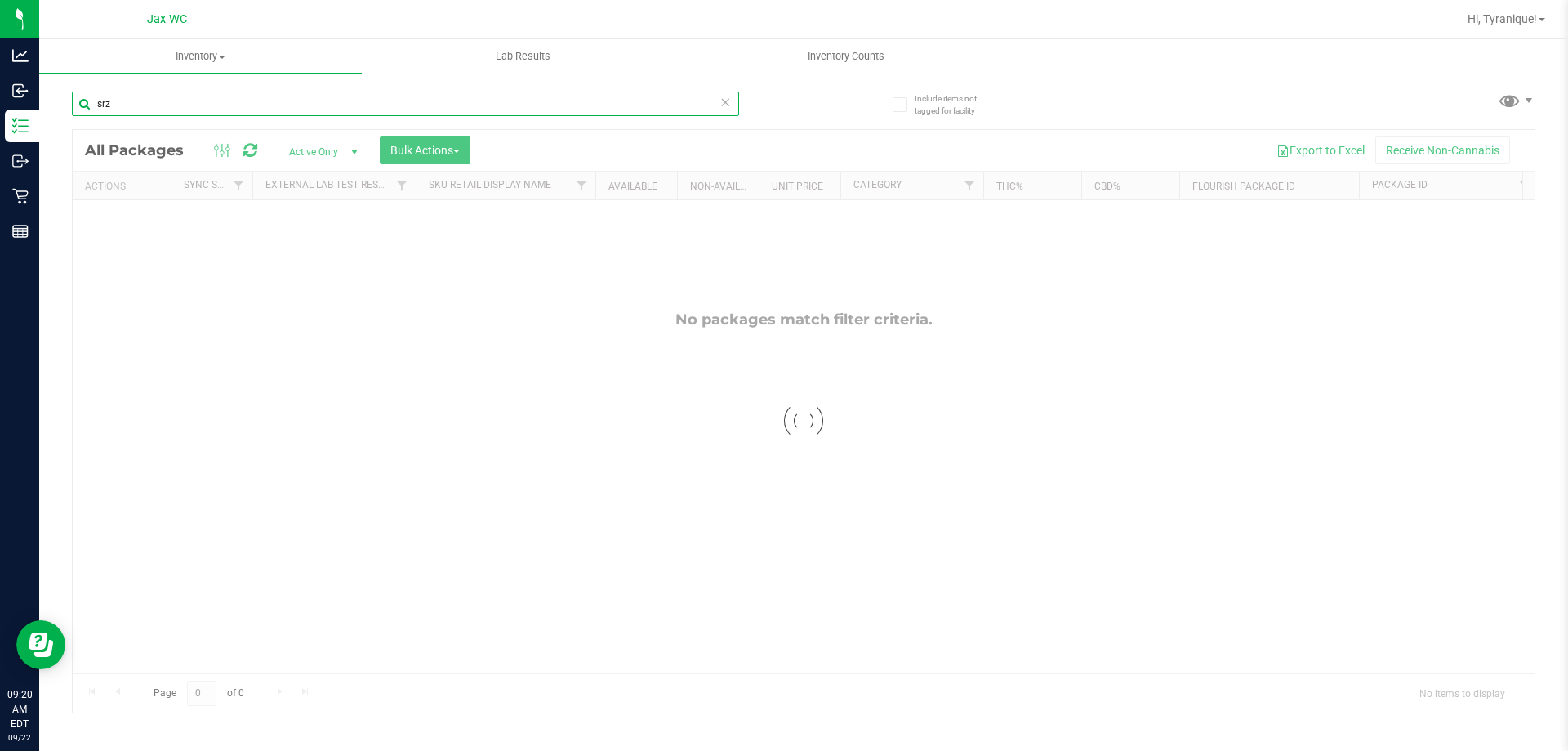
click at [275, 93] on input "srz" at bounding box center [405, 104] width 667 height 25
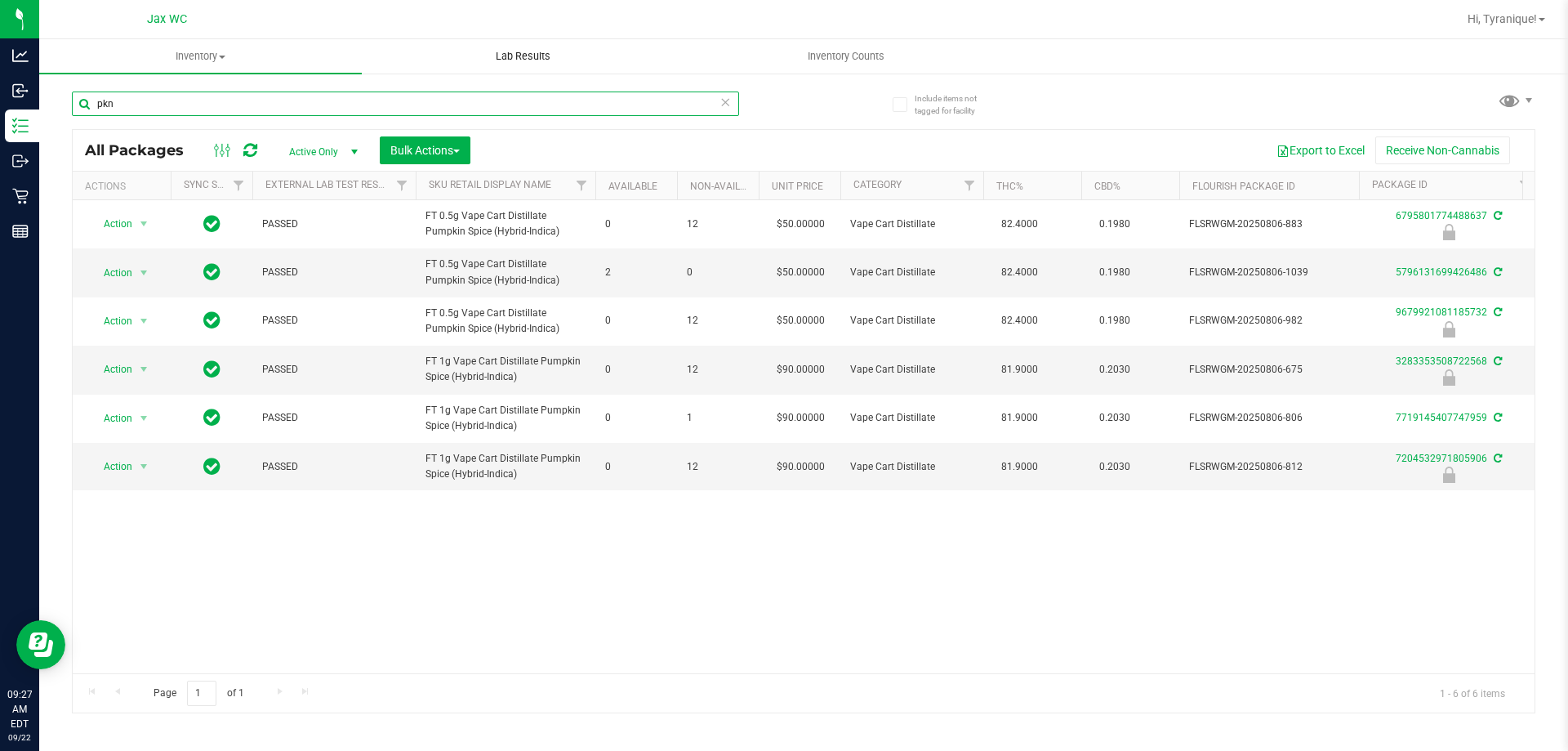
type input "pkn"
click at [726, 104] on icon at bounding box center [725, 102] width 12 height 20
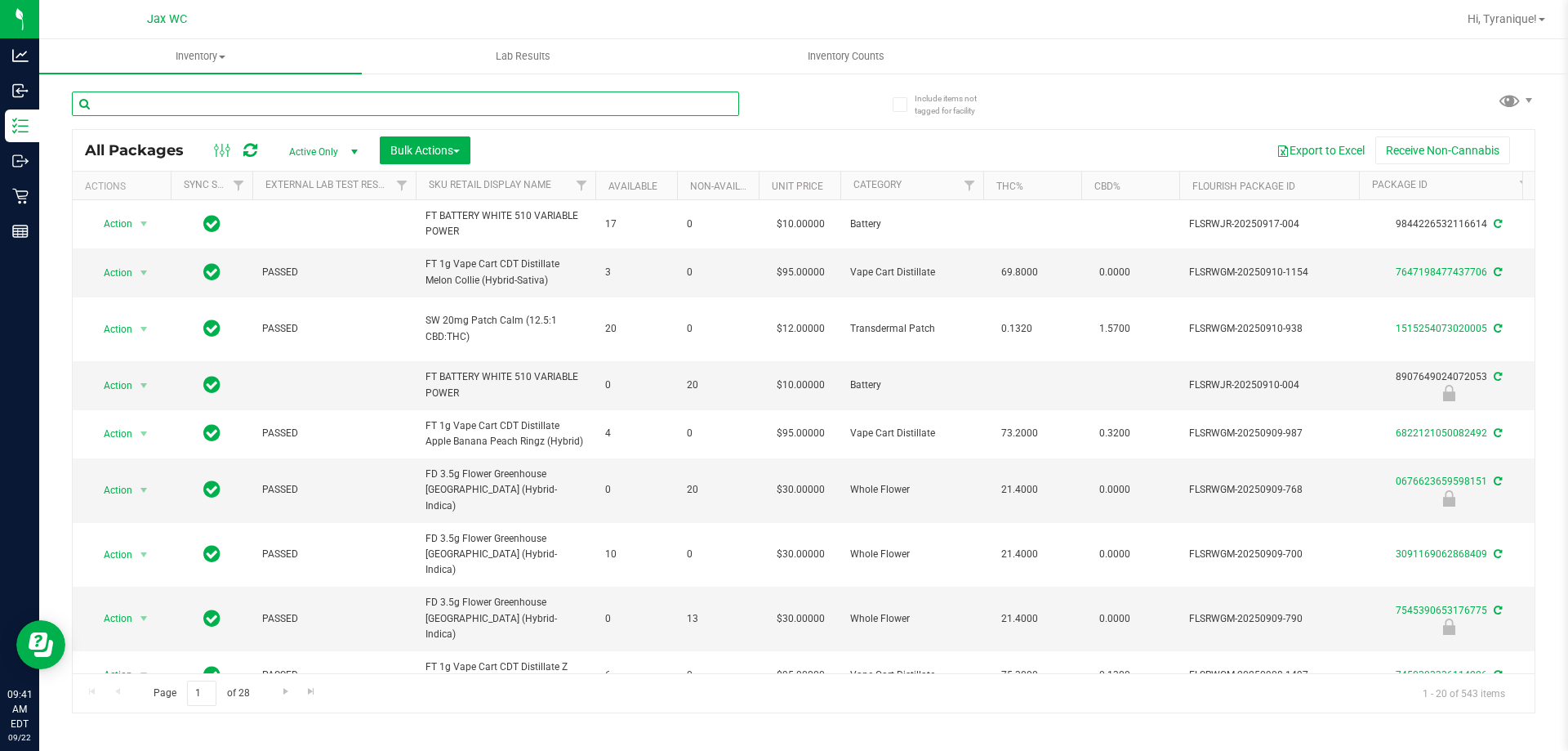
click at [643, 104] on input "text" at bounding box center [405, 104] width 667 height 25
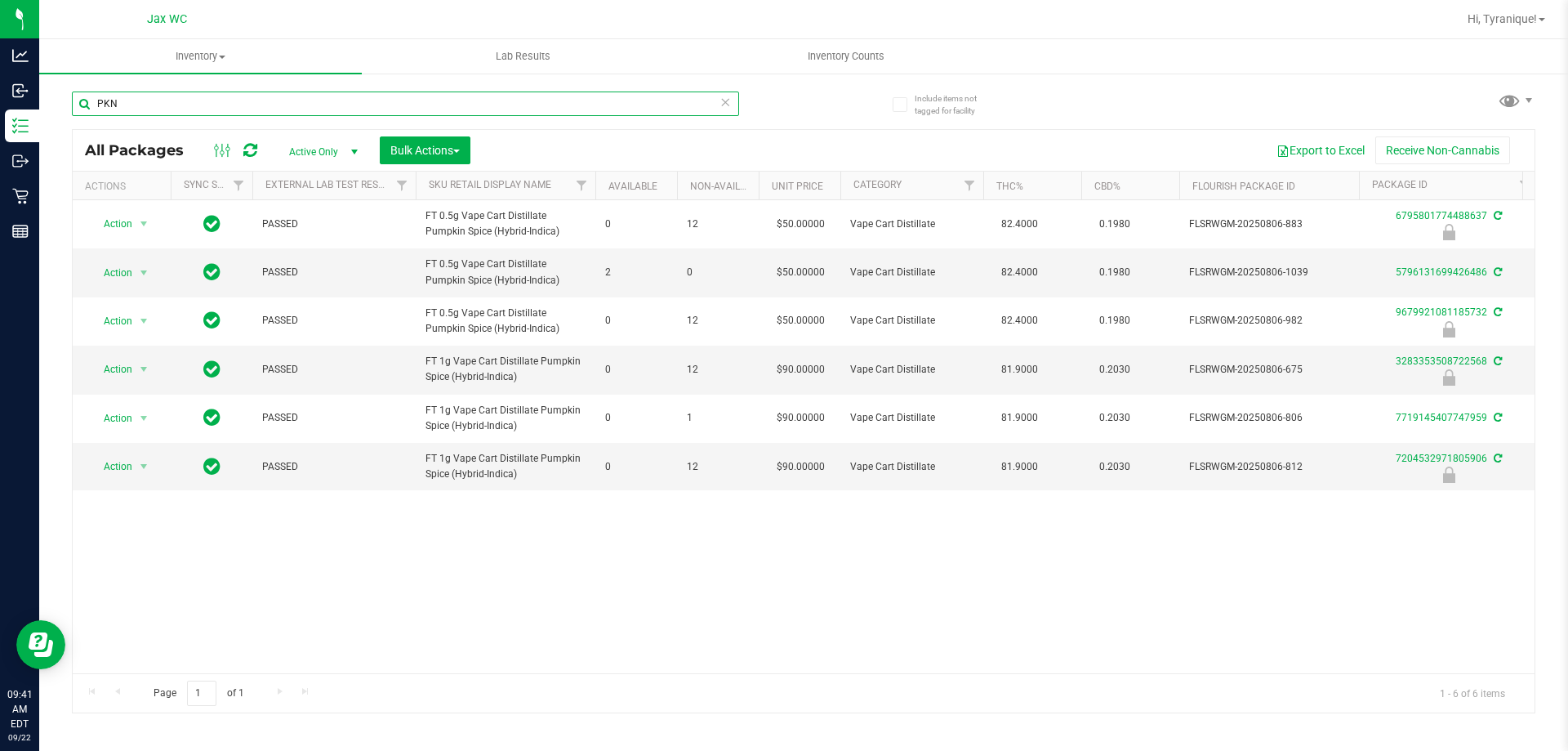
type input "PKN"
click at [728, 102] on icon at bounding box center [725, 102] width 12 height 20
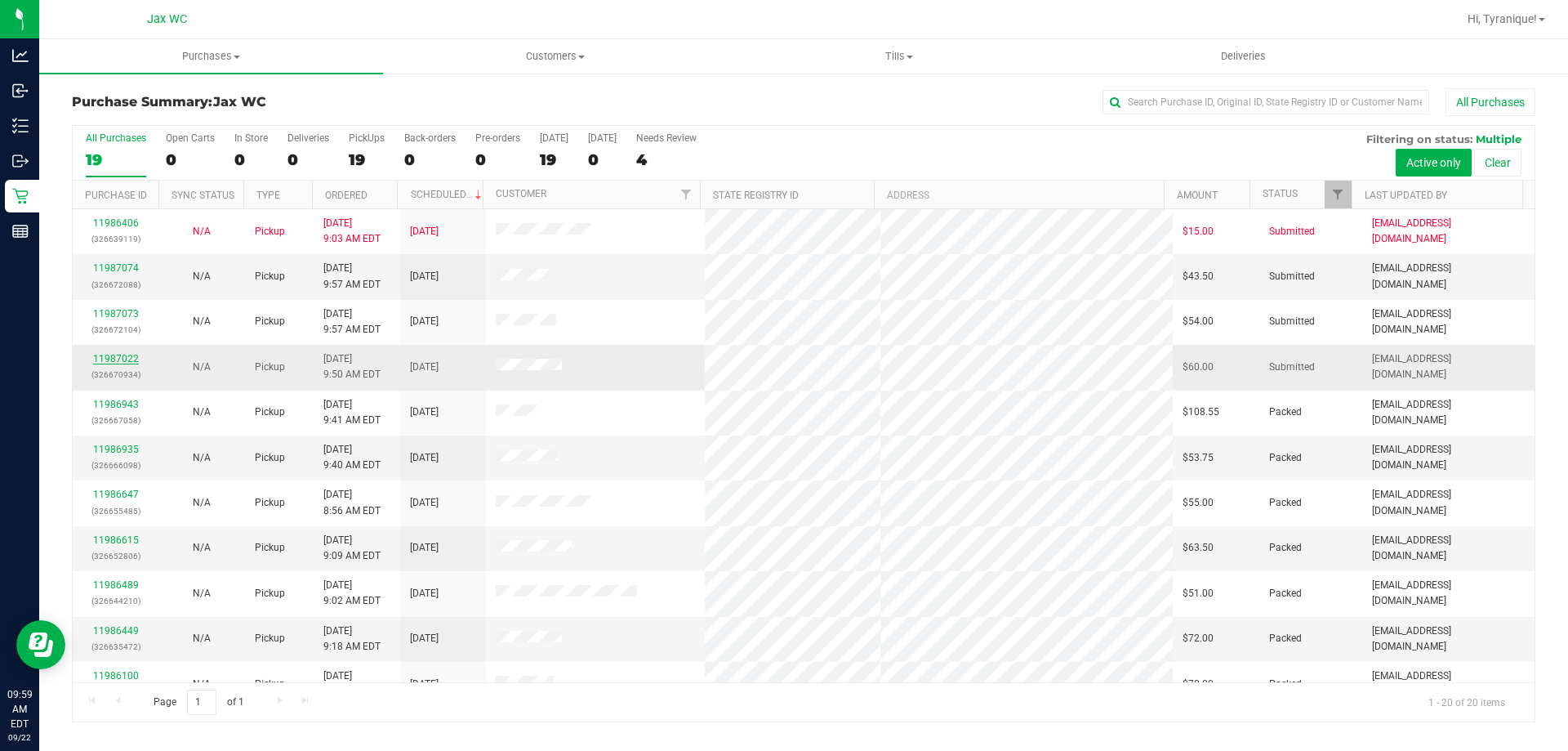
click at [122, 354] on link "11987022" at bounding box center [116, 359] width 45 height 12
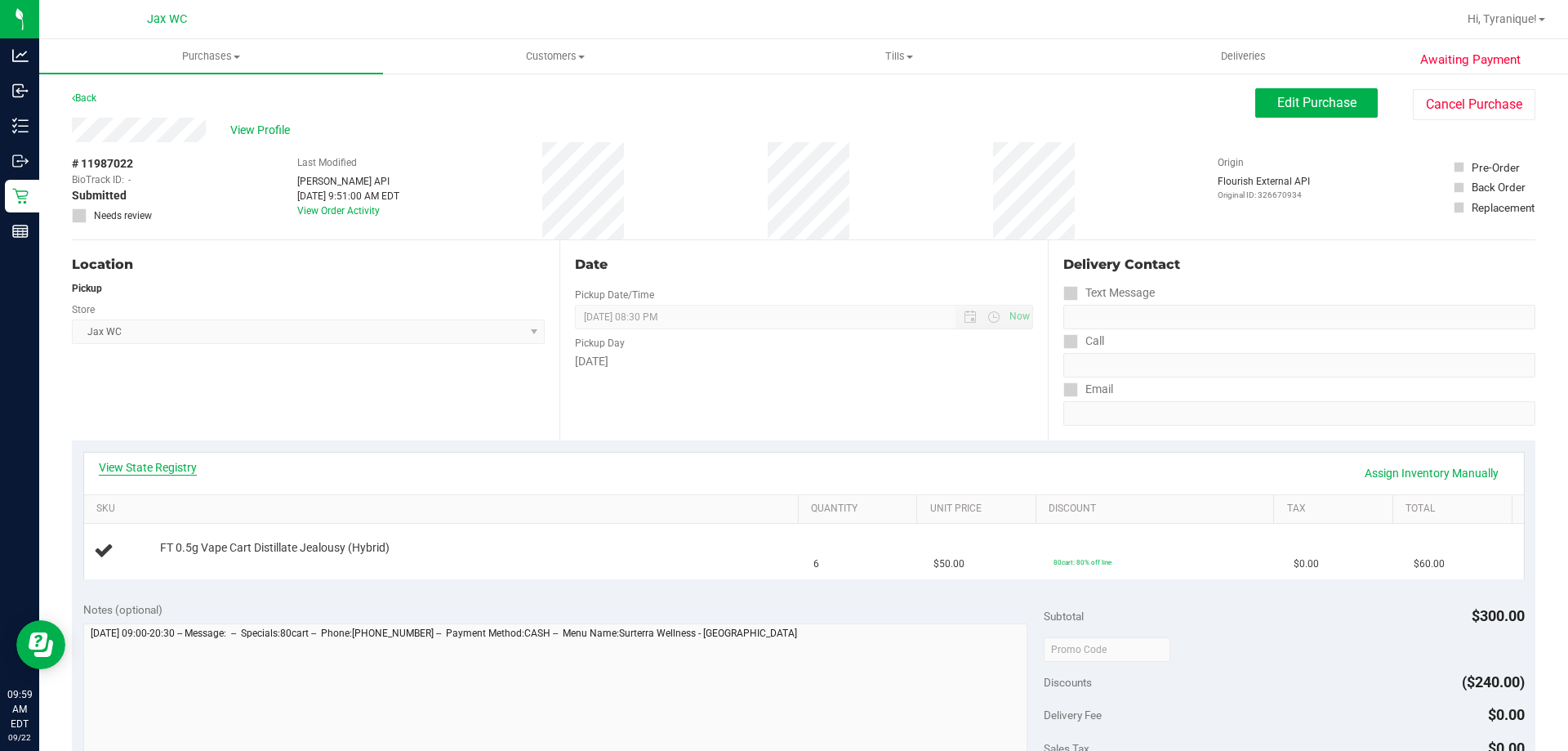
click at [165, 466] on link "View State Registry" at bounding box center [148, 468] width 98 height 17
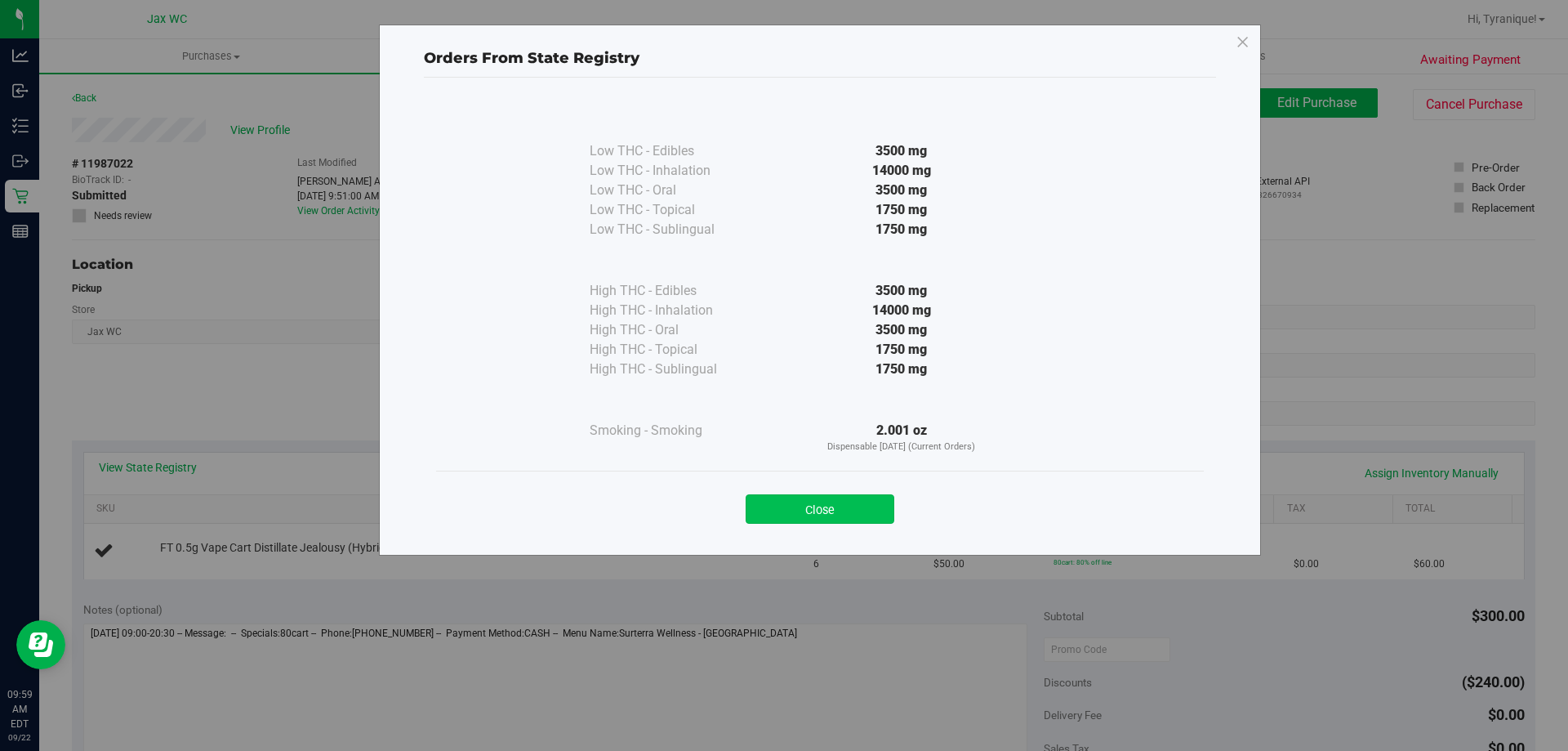
click at [821, 496] on button "Close" at bounding box center [820, 509] width 149 height 30
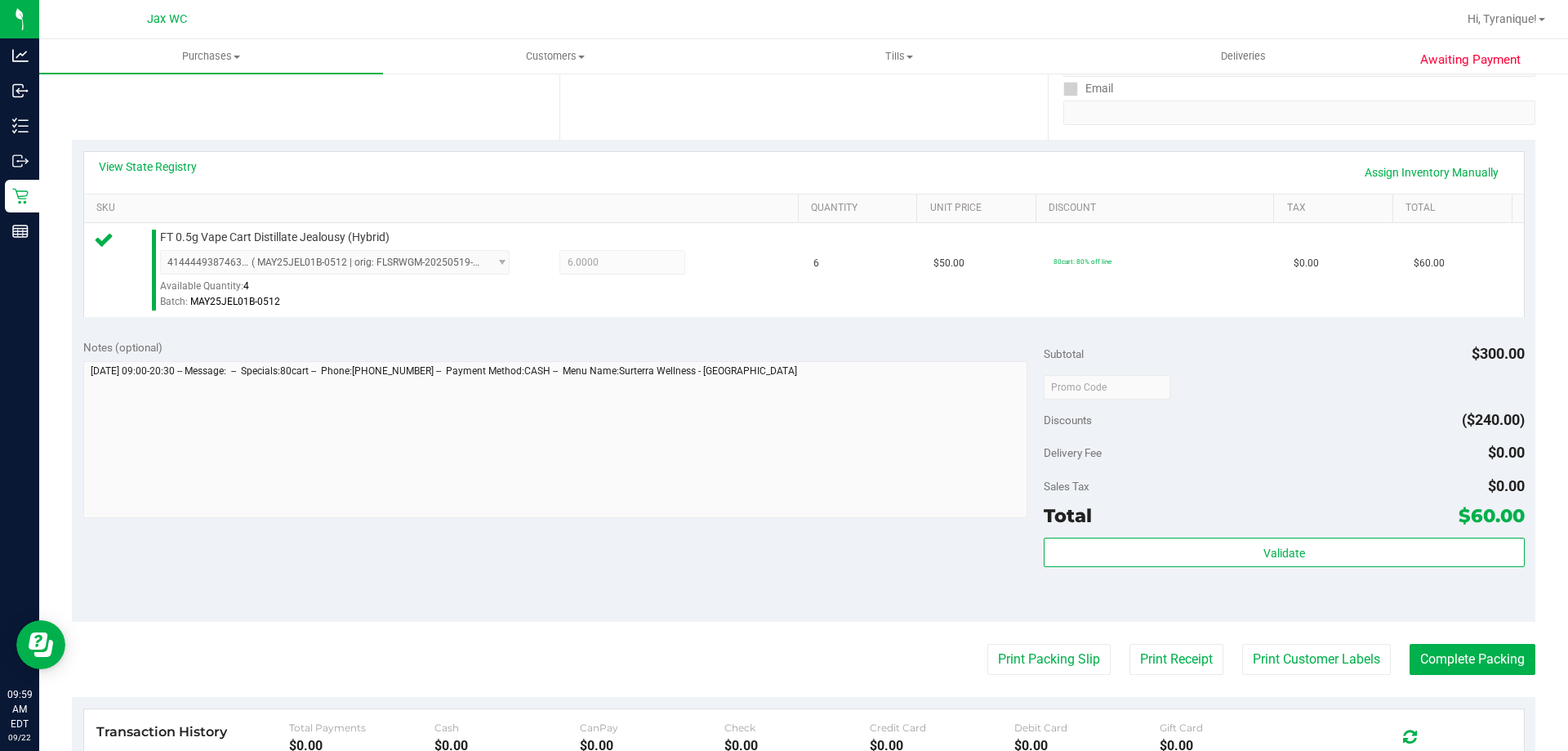
scroll to position [490, 0]
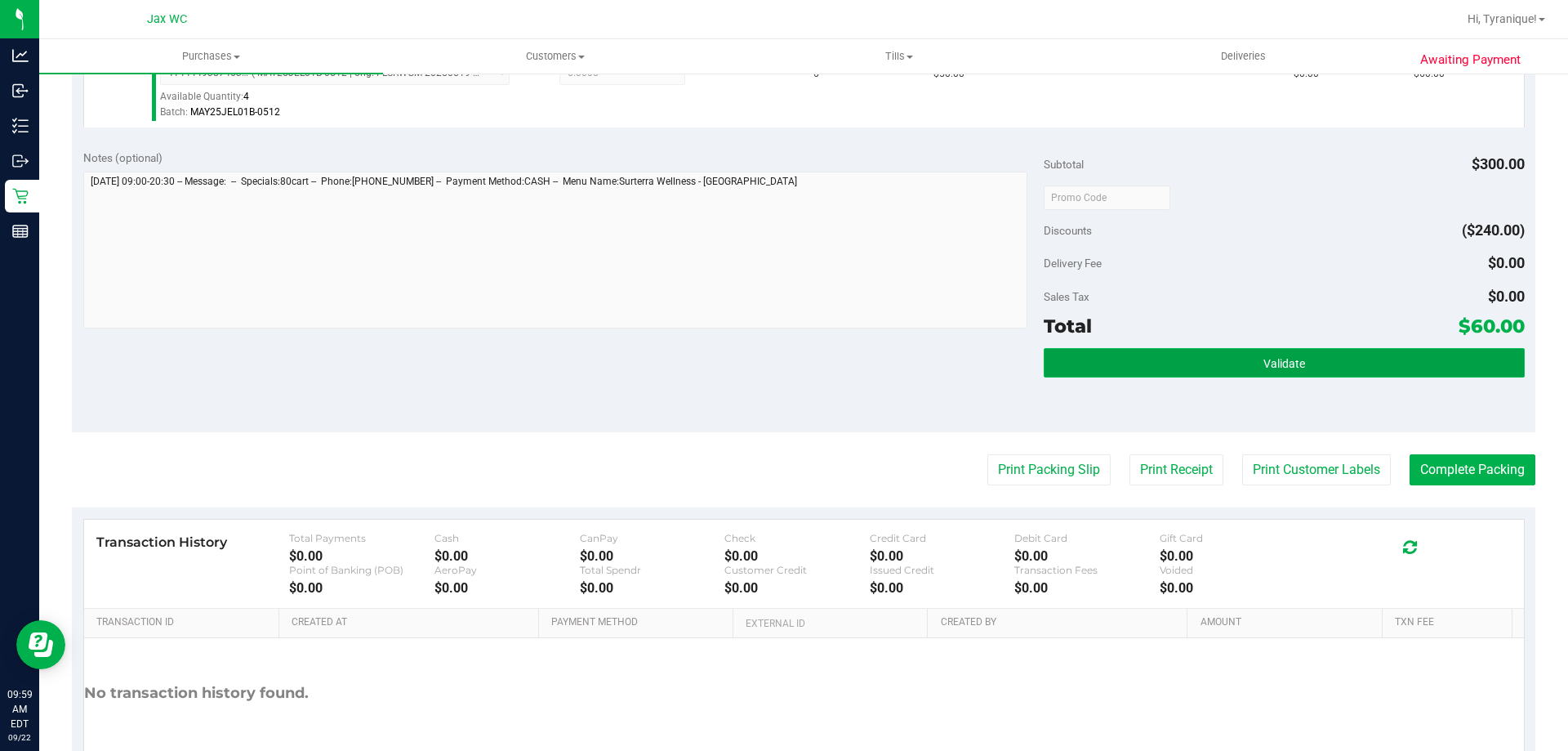
click at [1232, 374] on button "Validate" at bounding box center [1284, 363] width 481 height 30
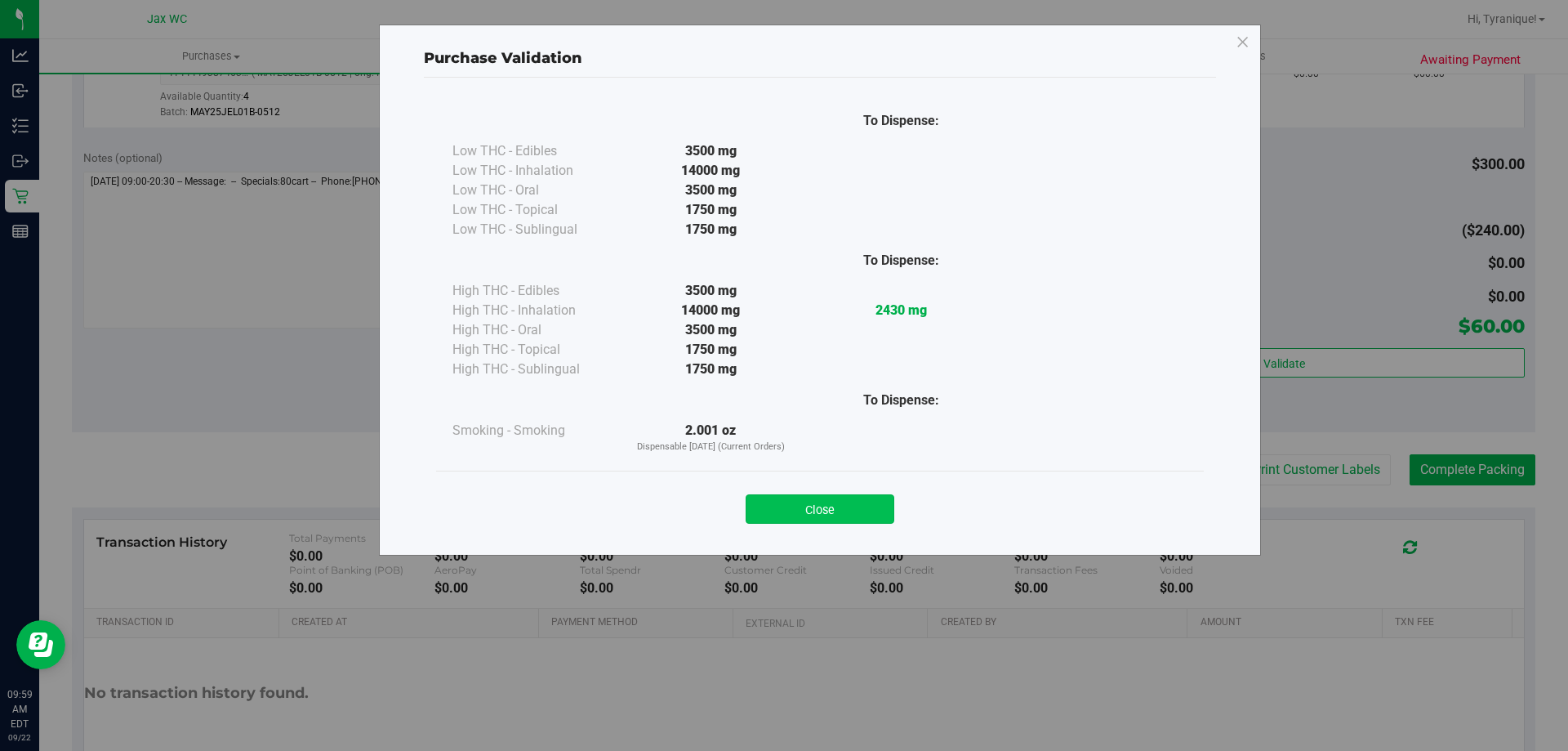
click at [846, 500] on button "Close" at bounding box center [820, 509] width 149 height 30
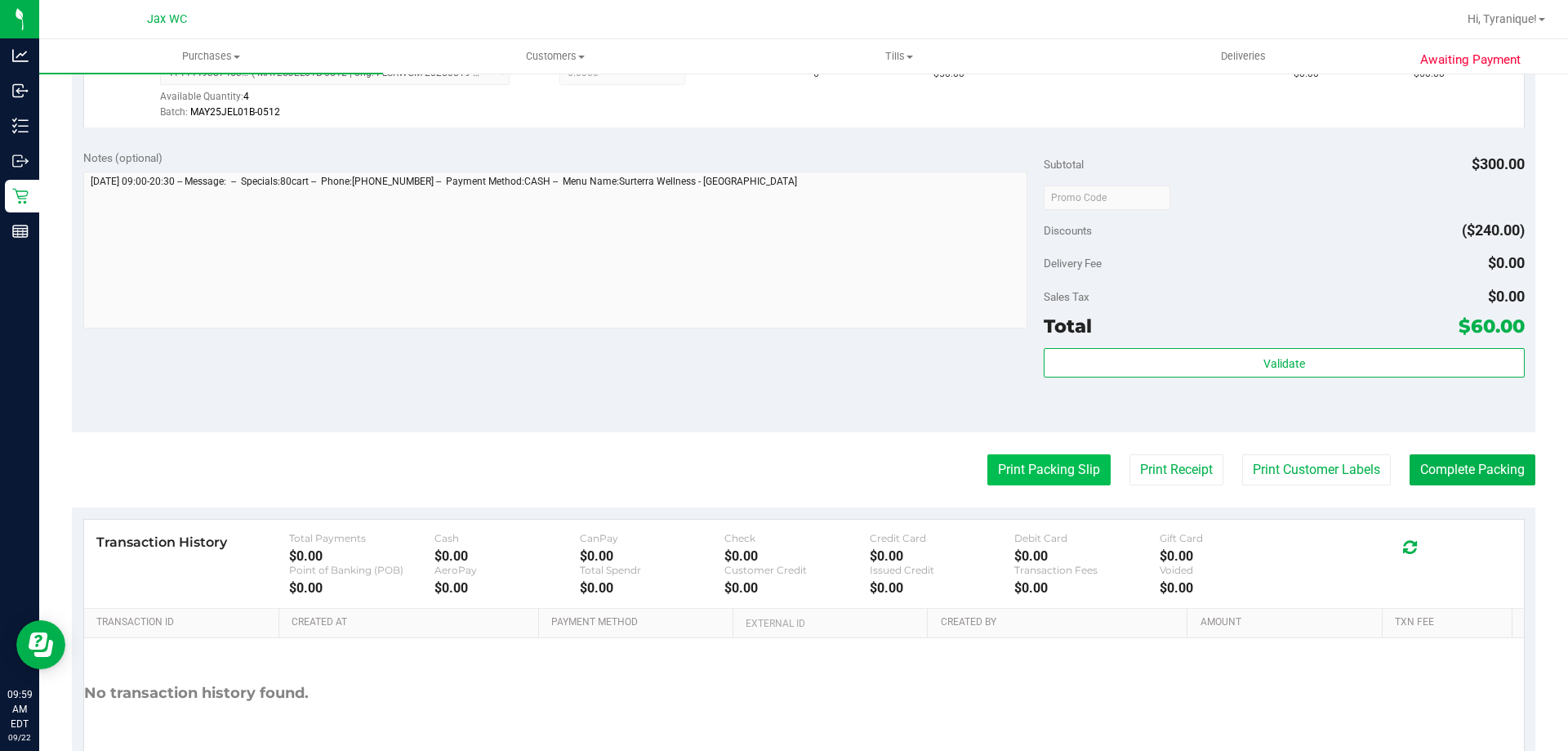
click at [1026, 473] on button "Print Packing Slip" at bounding box center [1049, 470] width 123 height 31
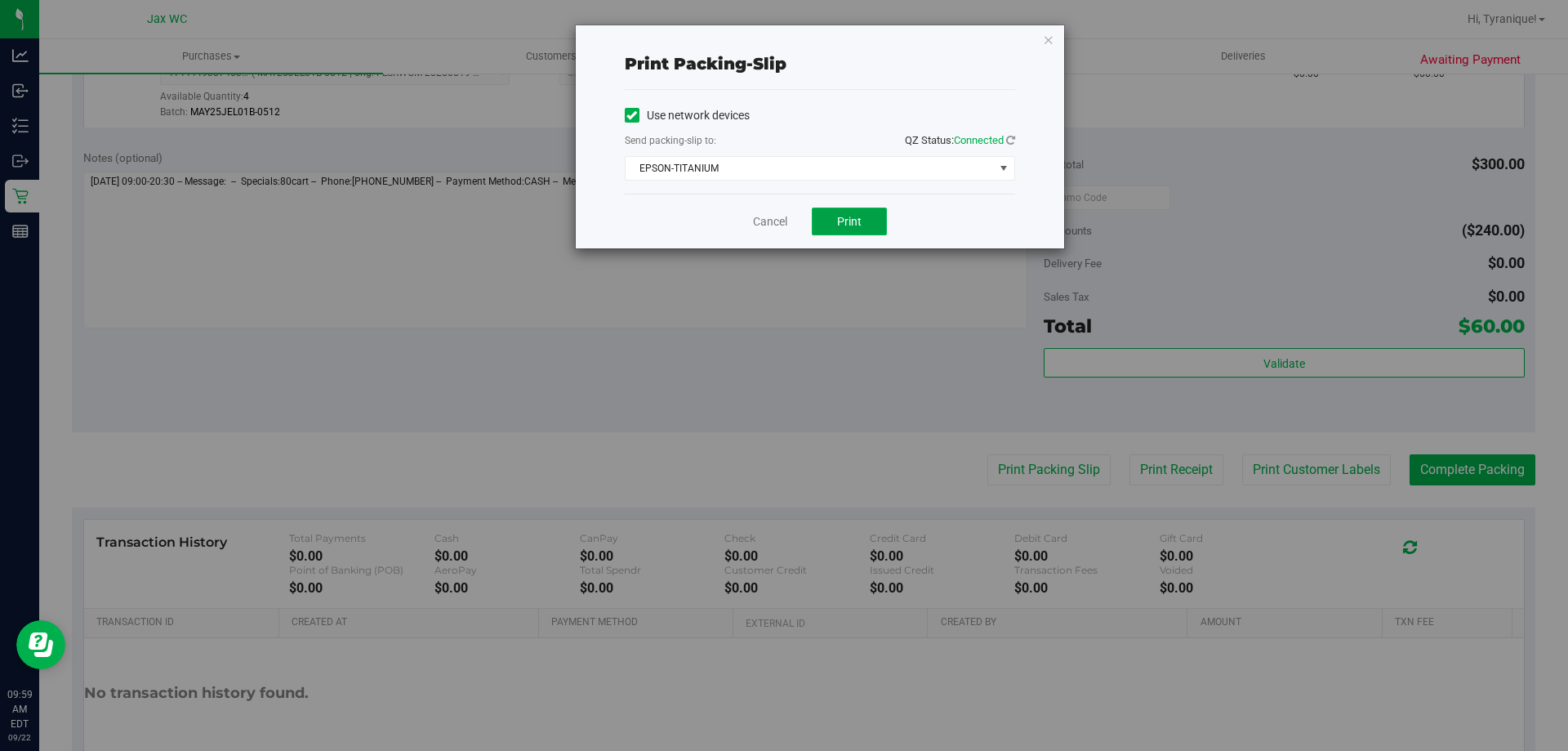
click at [860, 221] on span "Print" at bounding box center [850, 221] width 25 height 13
click at [753, 232] on div "Cancel Print" at bounding box center [820, 221] width 391 height 55
click at [754, 224] on link "Cancel" at bounding box center [770, 221] width 35 height 17
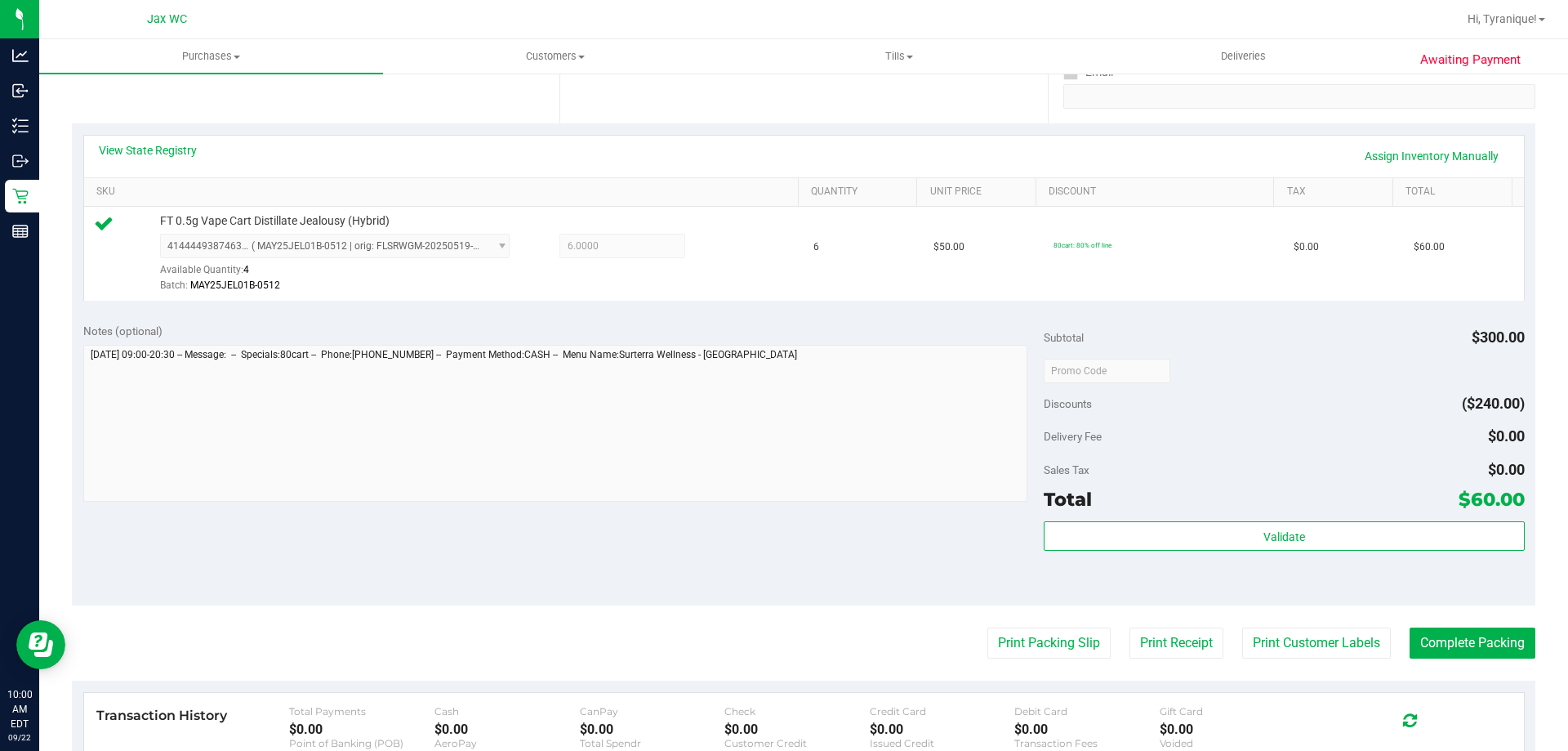
scroll to position [409, 0]
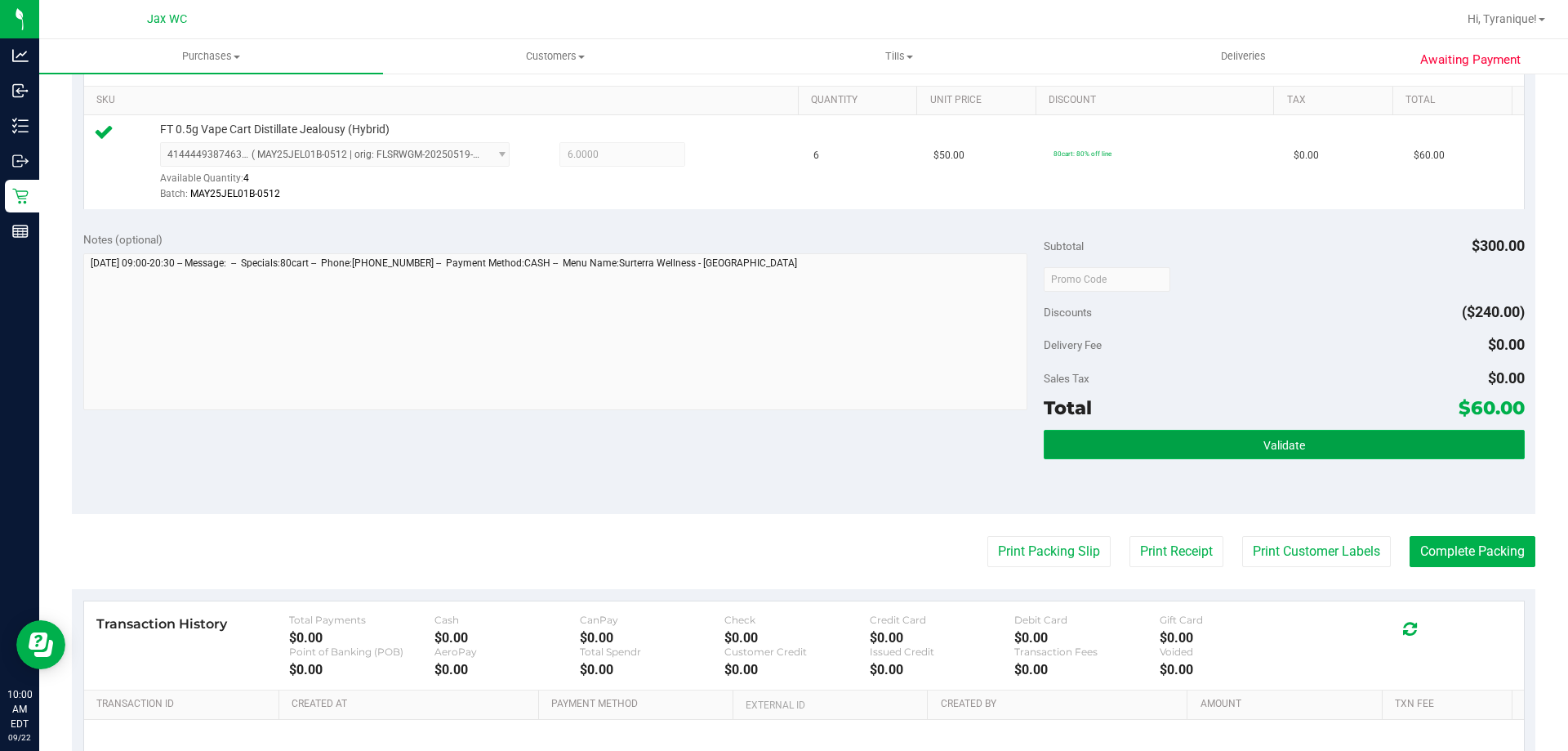
click at [1316, 444] on button "Validate" at bounding box center [1284, 444] width 481 height 30
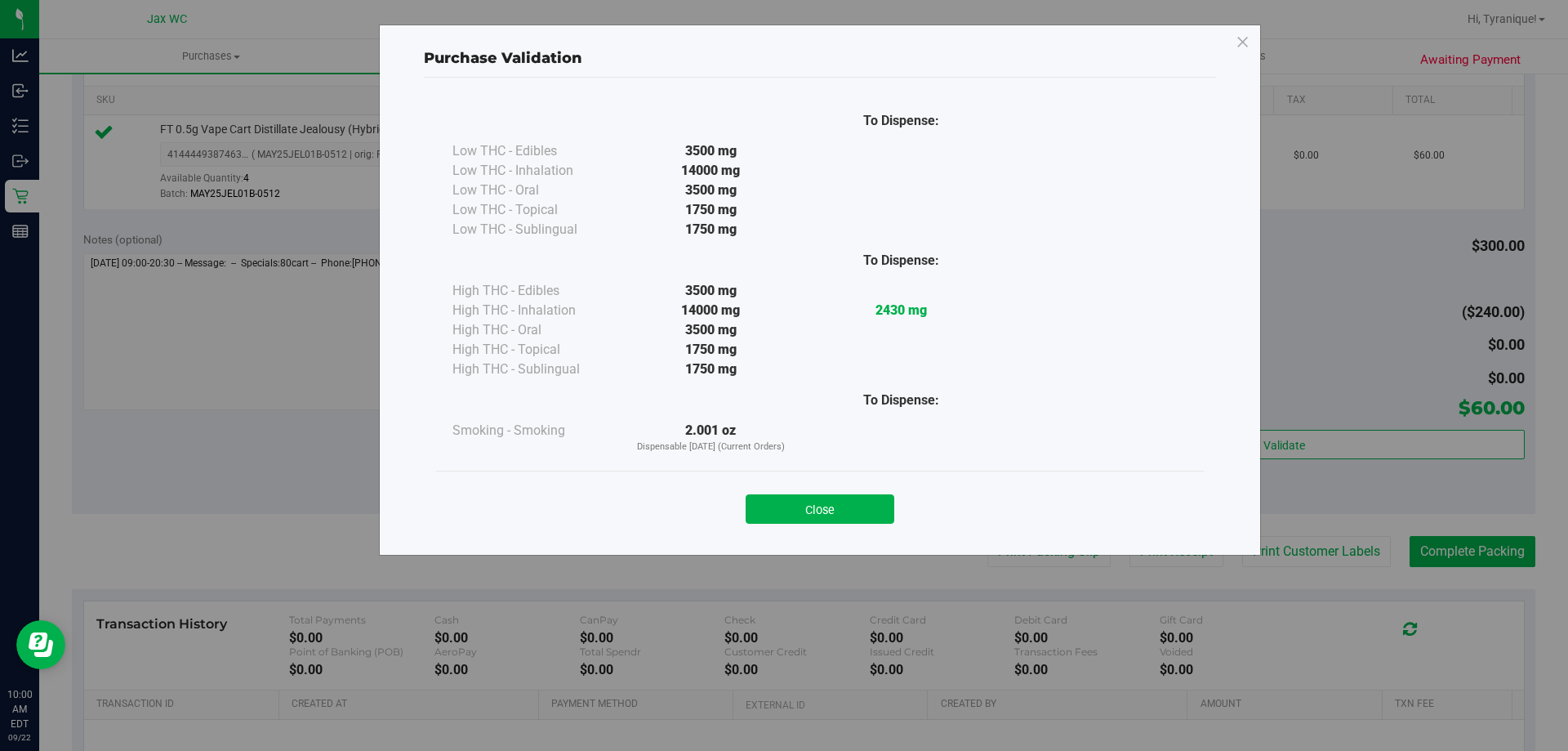
click at [847, 514] on button "Close" at bounding box center [820, 509] width 149 height 30
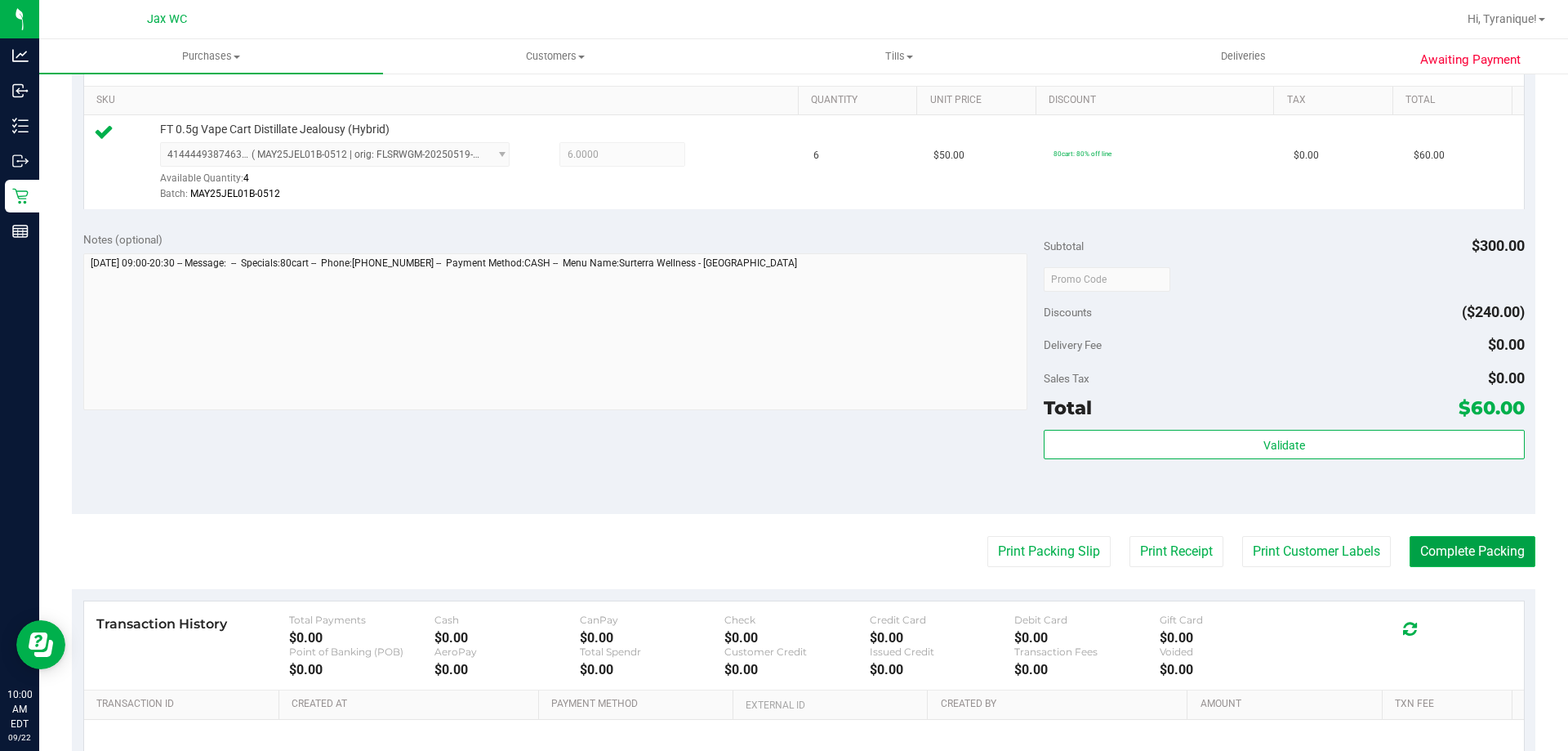
click at [1487, 558] on button "Complete Packing" at bounding box center [1472, 552] width 126 height 31
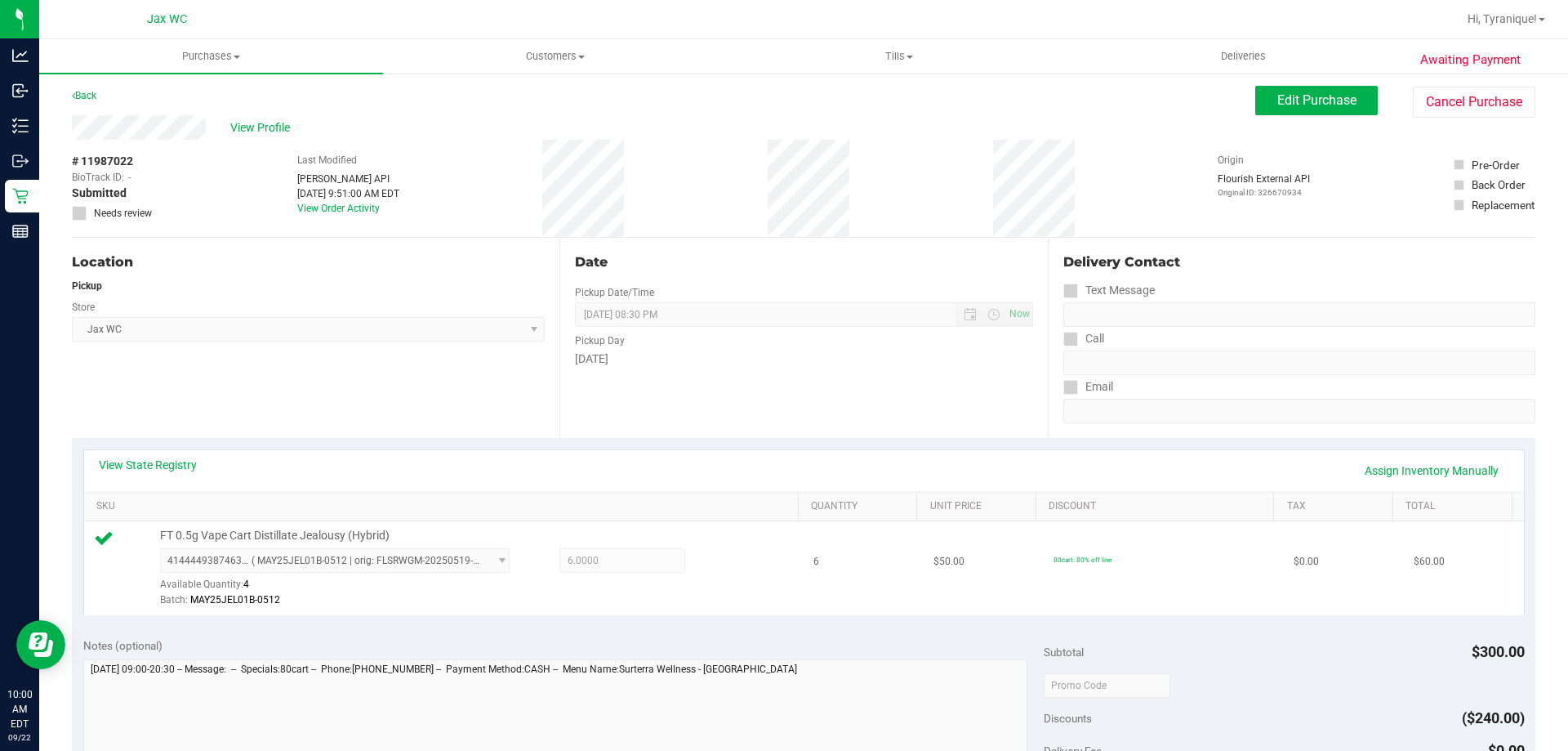
scroll to position [0, 0]
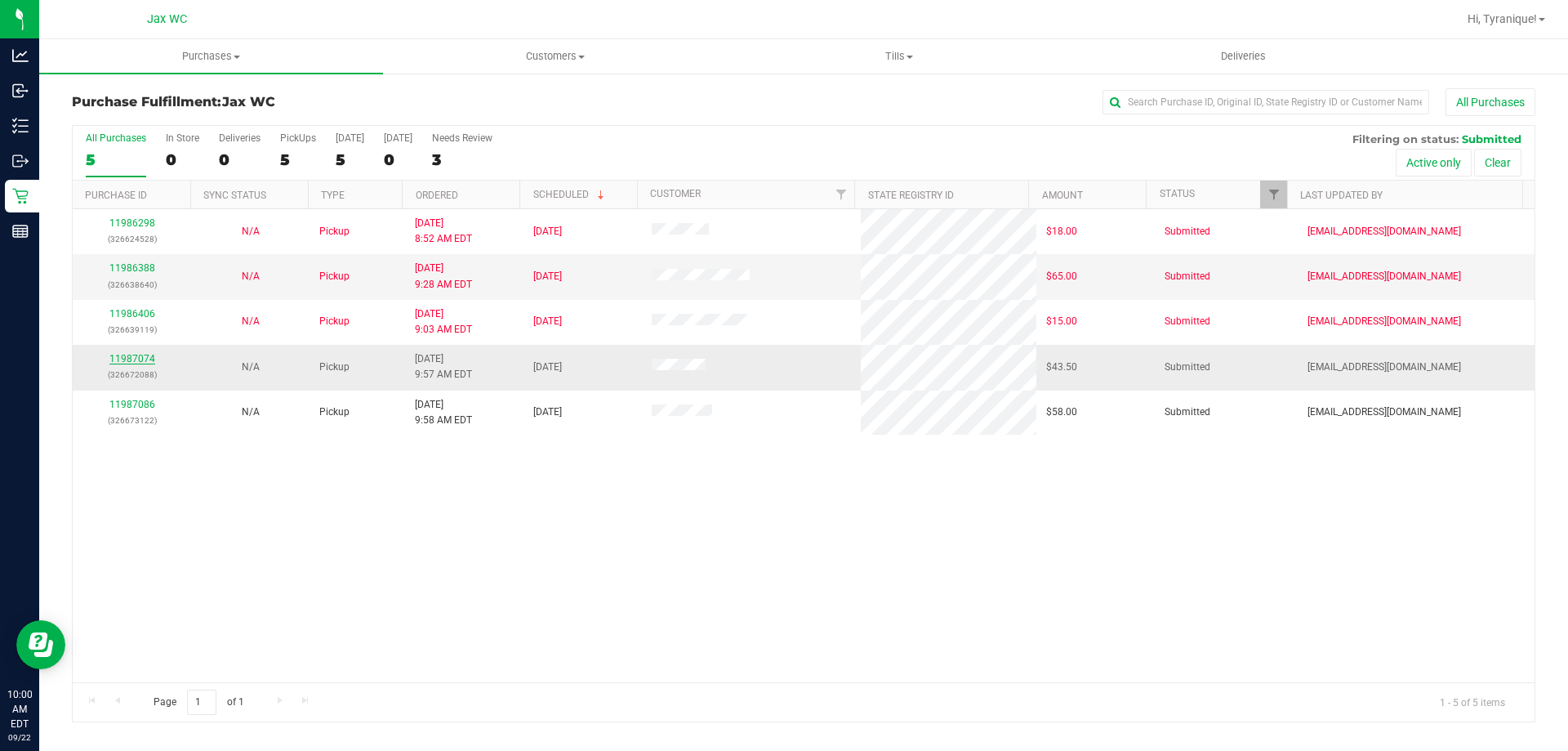
click at [119, 357] on link "11987074" at bounding box center [132, 359] width 45 height 12
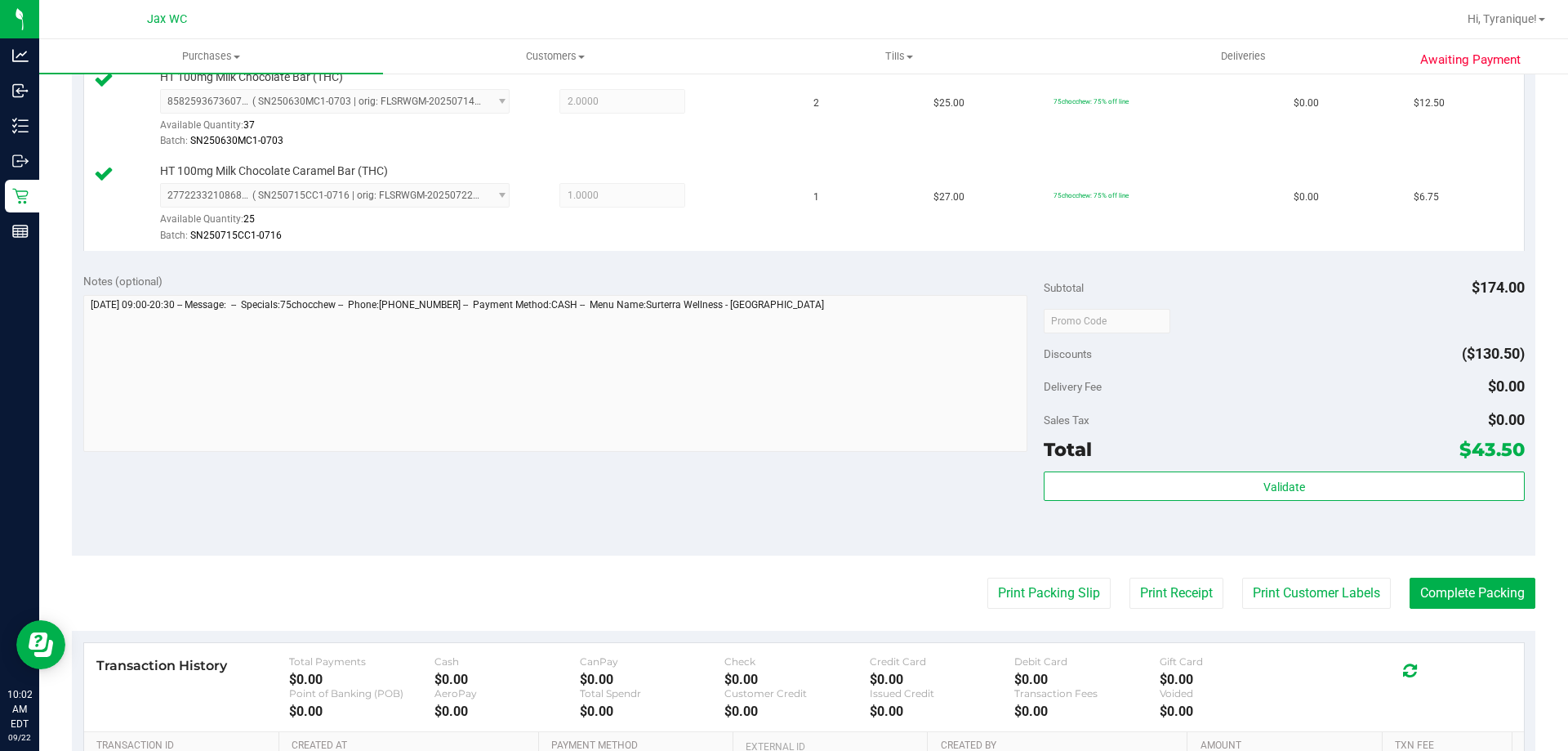
scroll to position [654, 0]
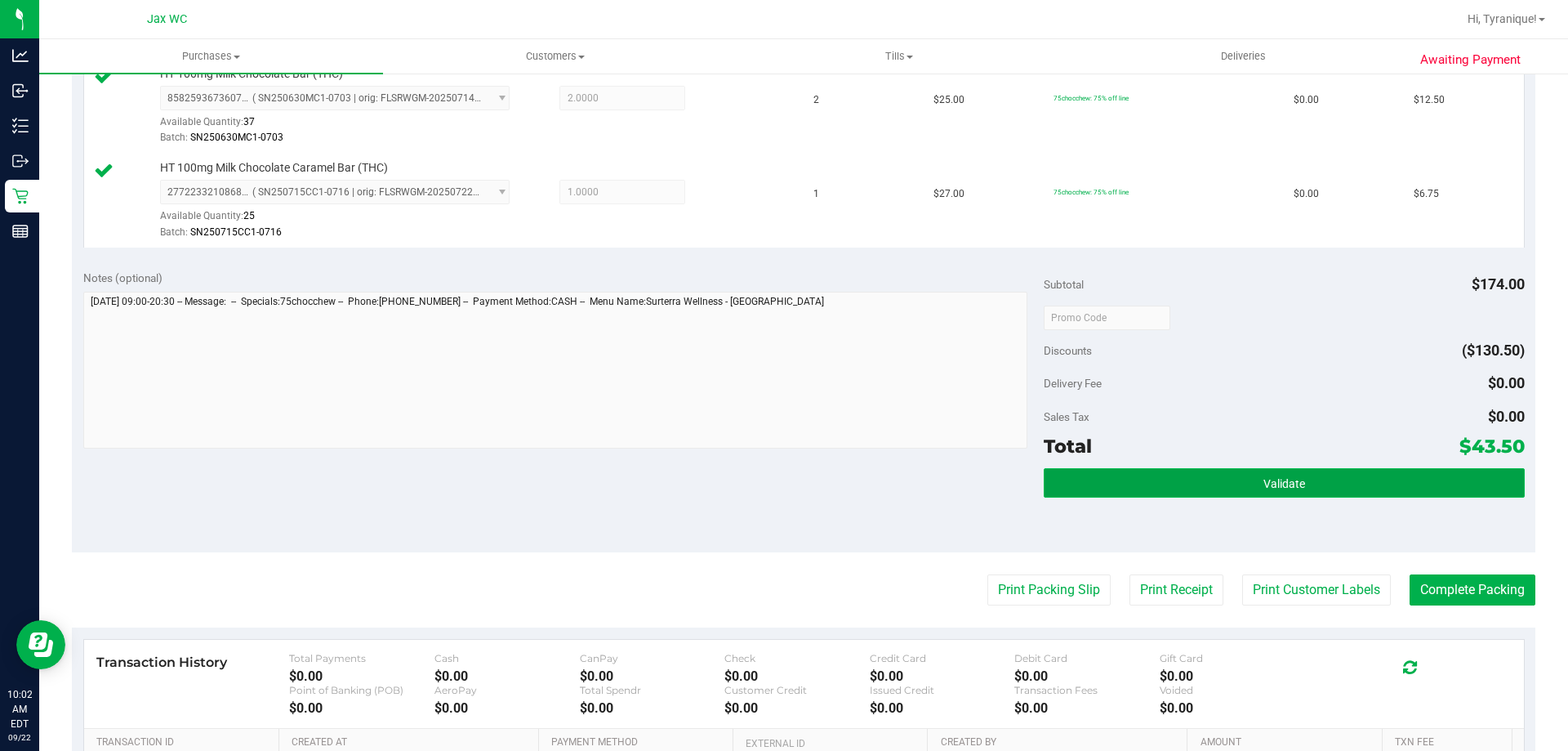
click at [1153, 490] on button "Validate" at bounding box center [1284, 483] width 481 height 30
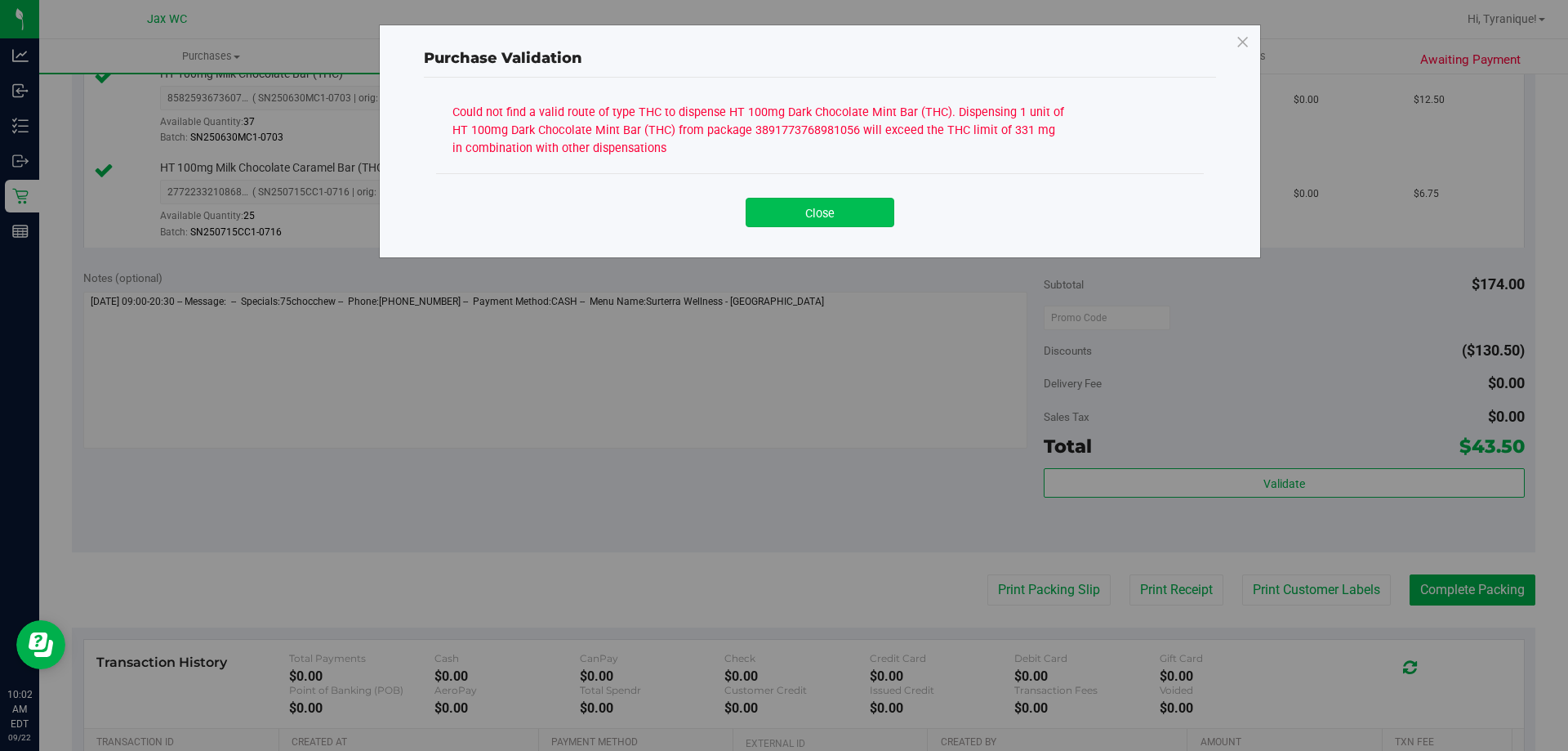
click at [872, 219] on button "Close" at bounding box center [820, 212] width 149 height 30
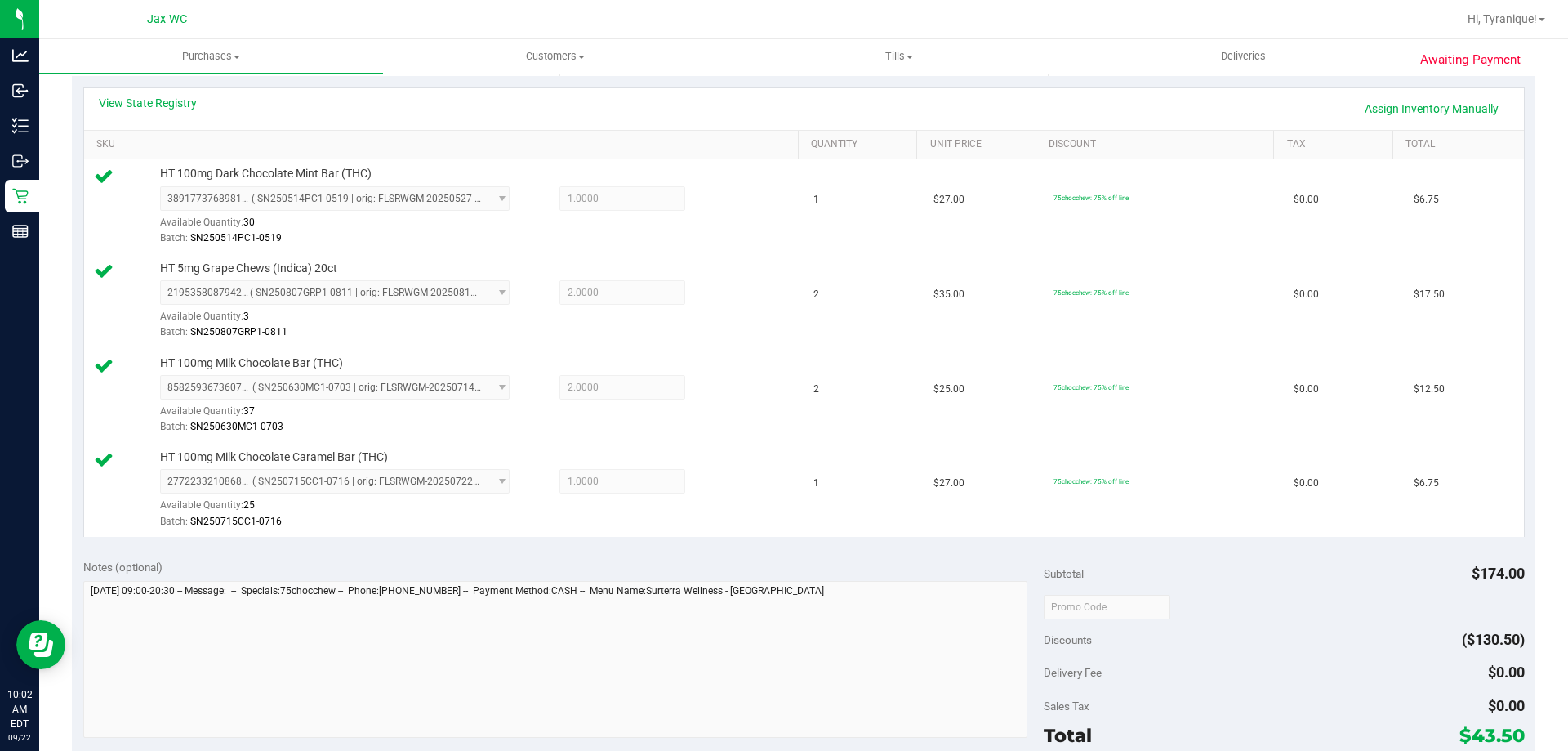
scroll to position [164, 0]
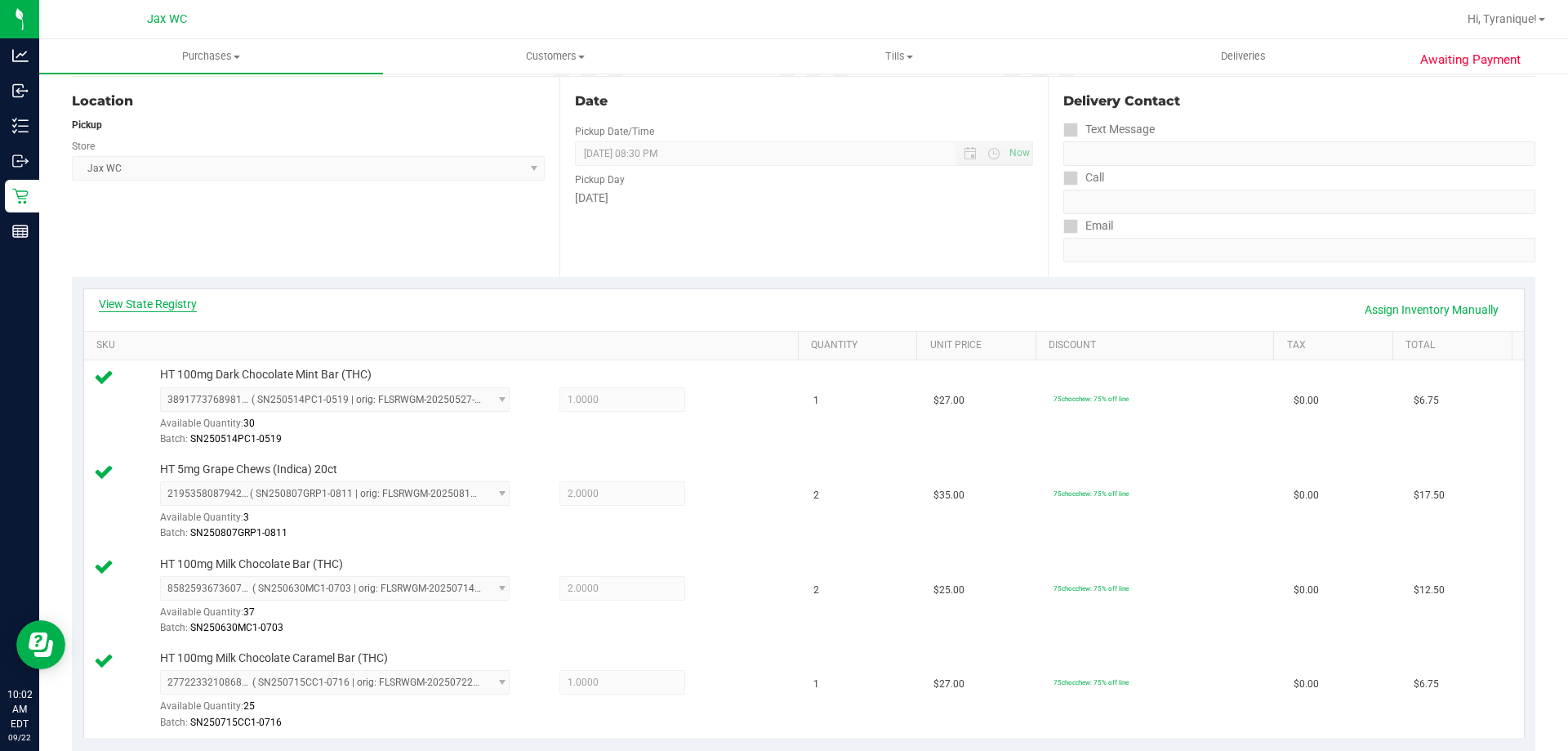
click at [111, 300] on link "View State Registry" at bounding box center [148, 304] width 98 height 17
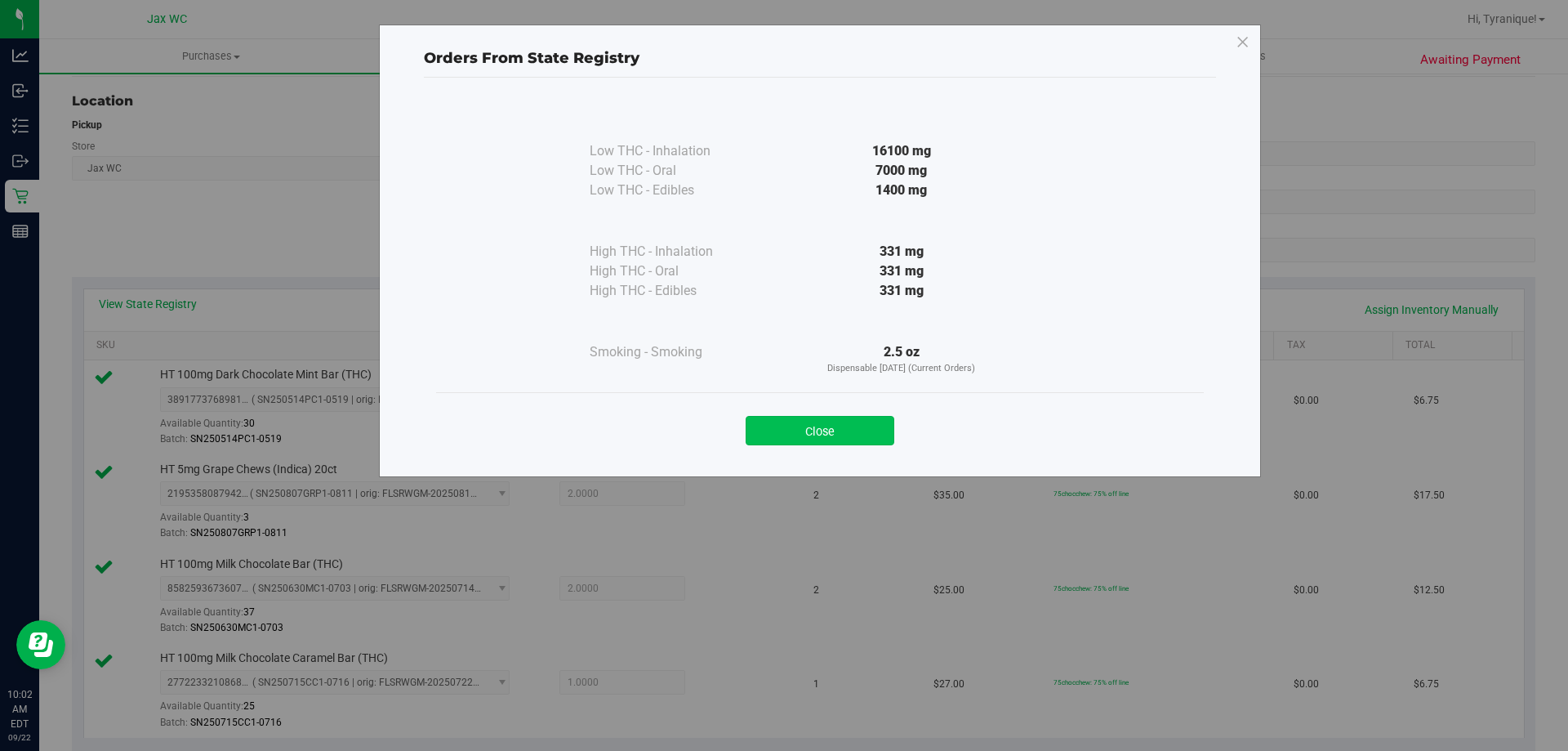
click at [808, 425] on button "Close" at bounding box center [820, 430] width 149 height 30
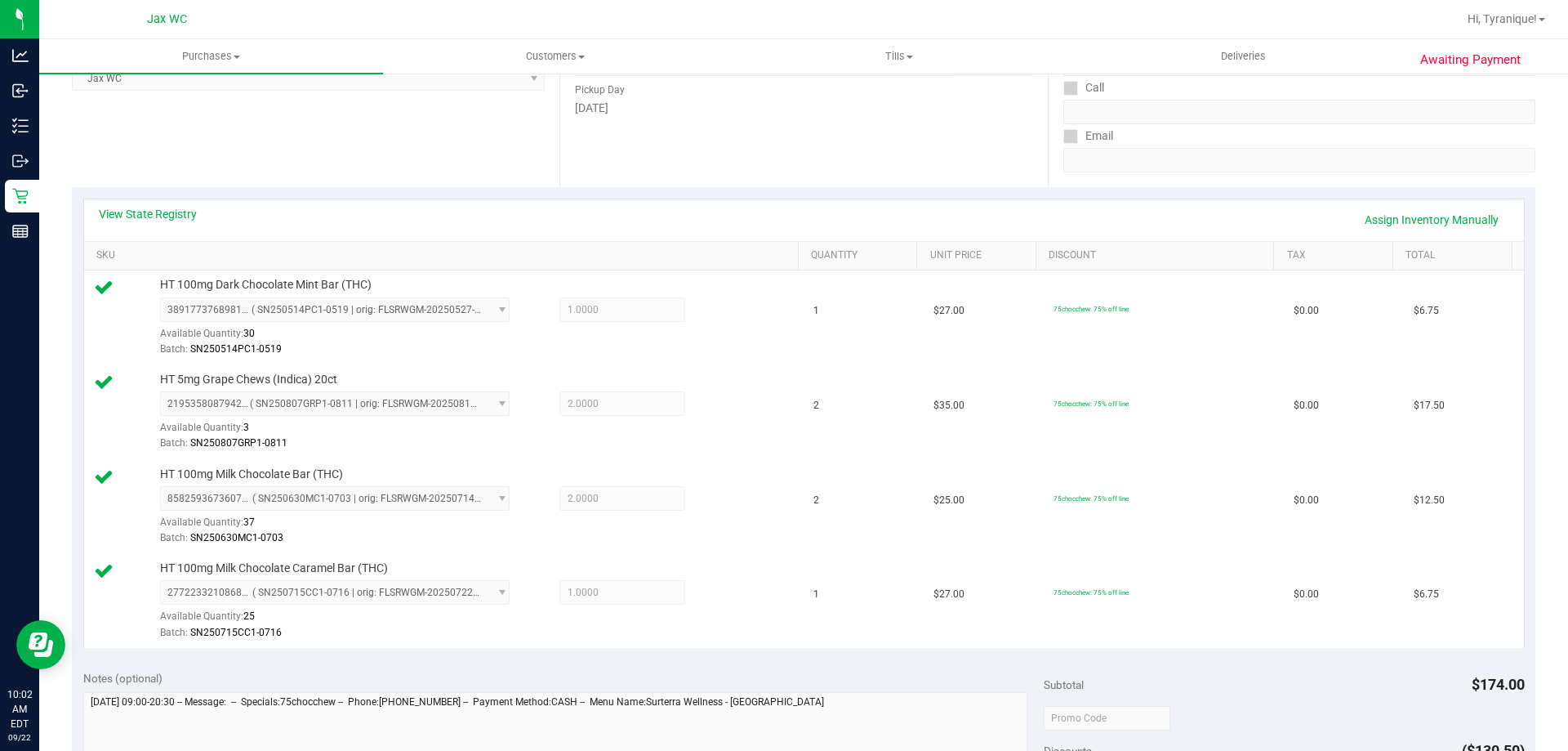
scroll to position [409, 0]
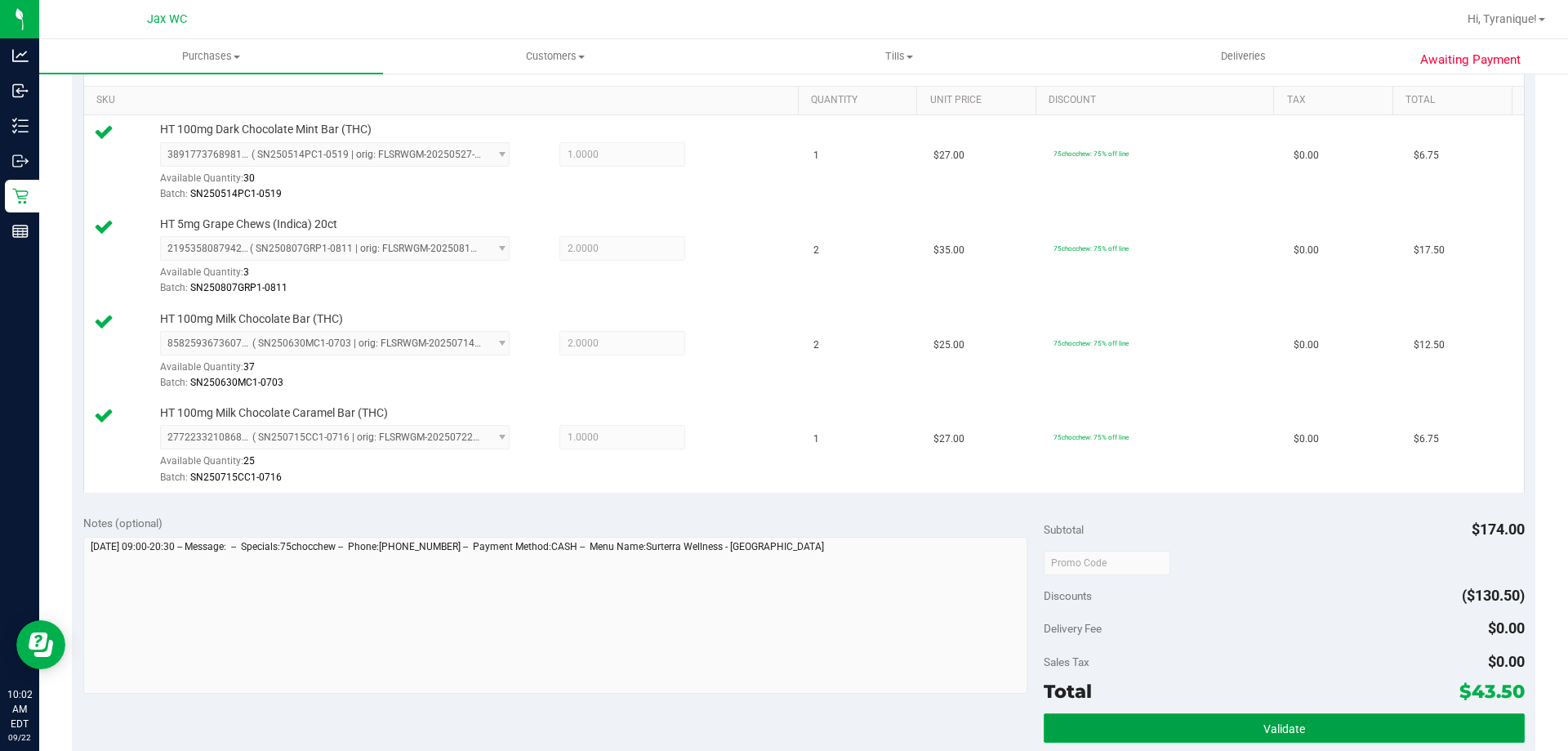
click at [1371, 715] on button "Validate" at bounding box center [1284, 728] width 481 height 30
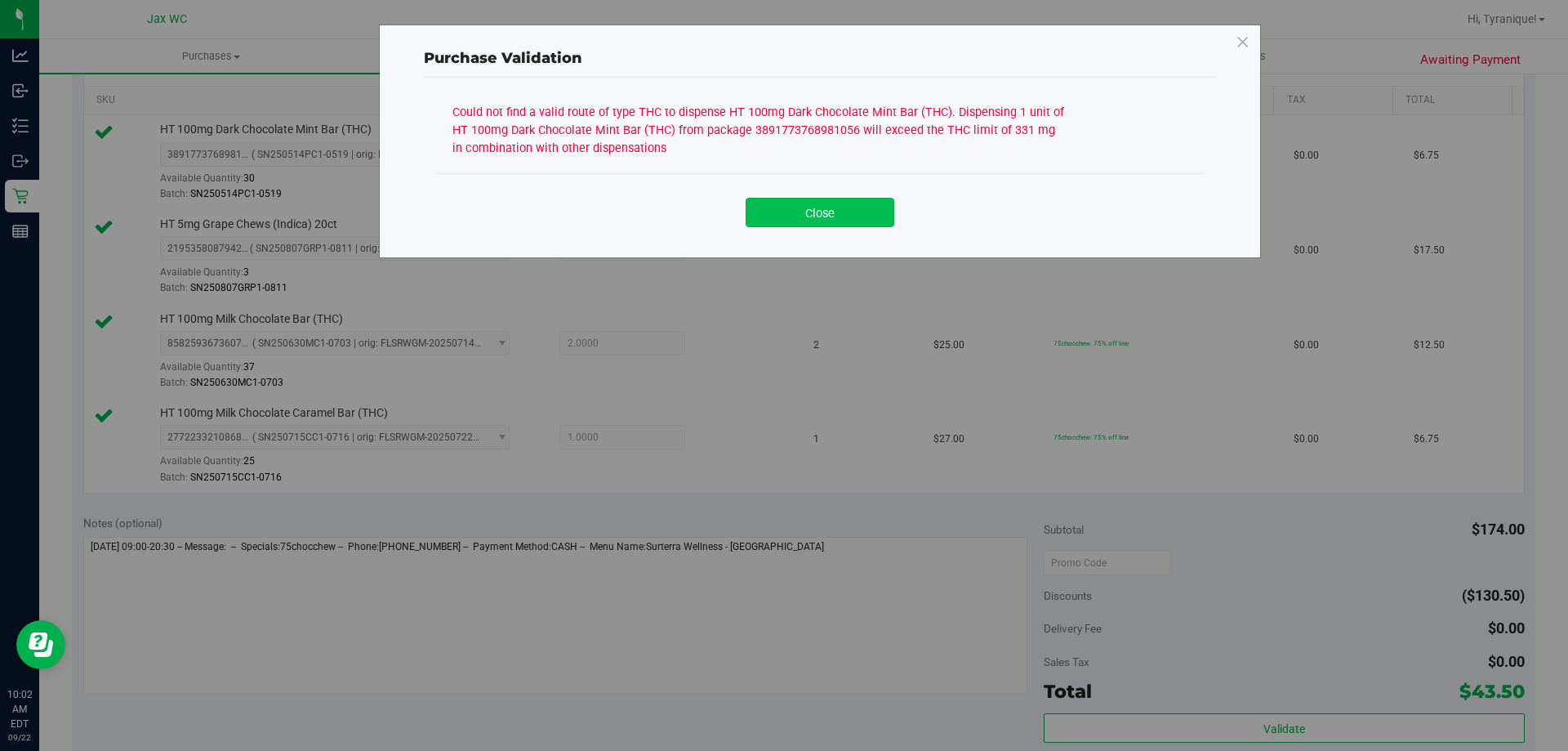
click at [884, 222] on button "Close" at bounding box center [820, 212] width 149 height 30
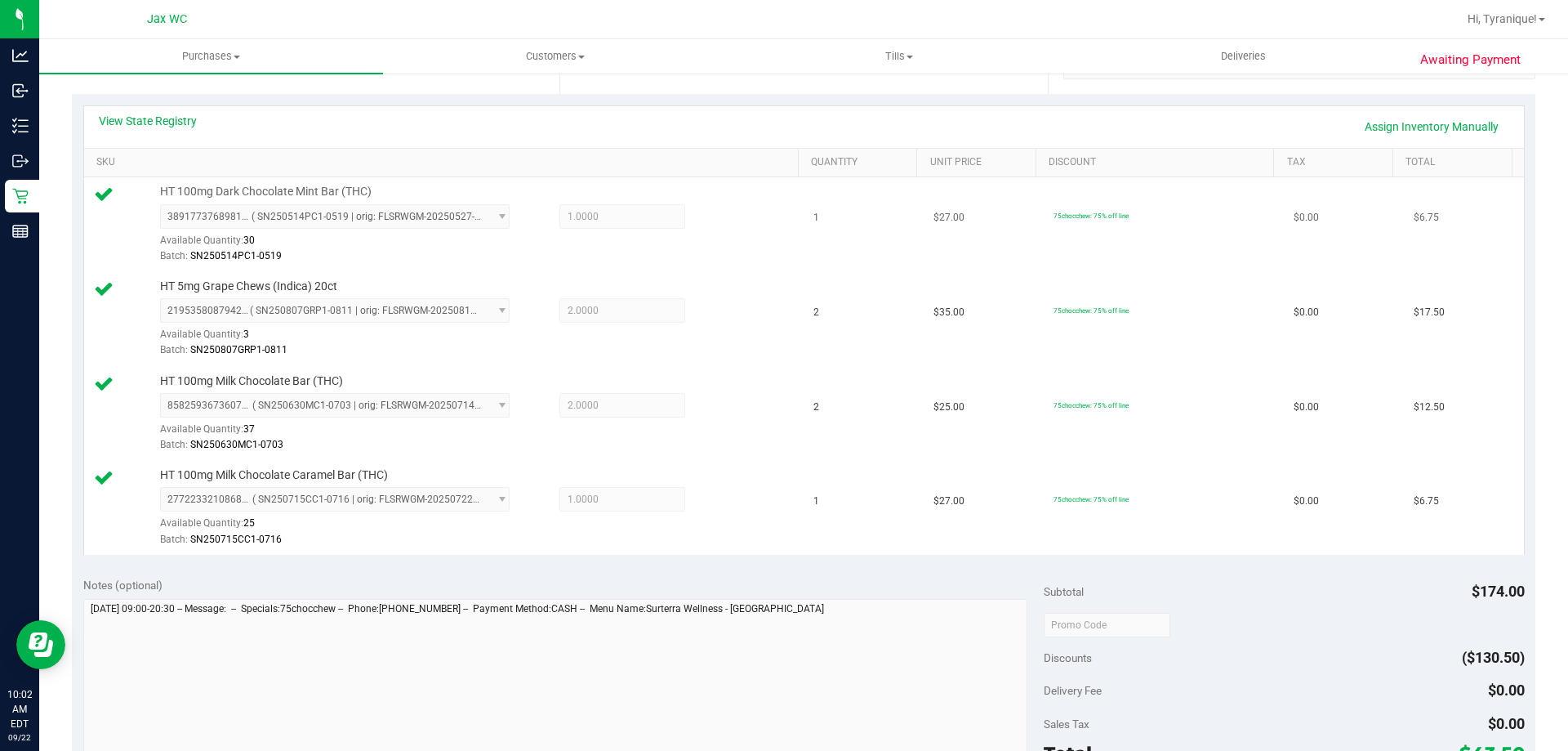
scroll to position [245, 0]
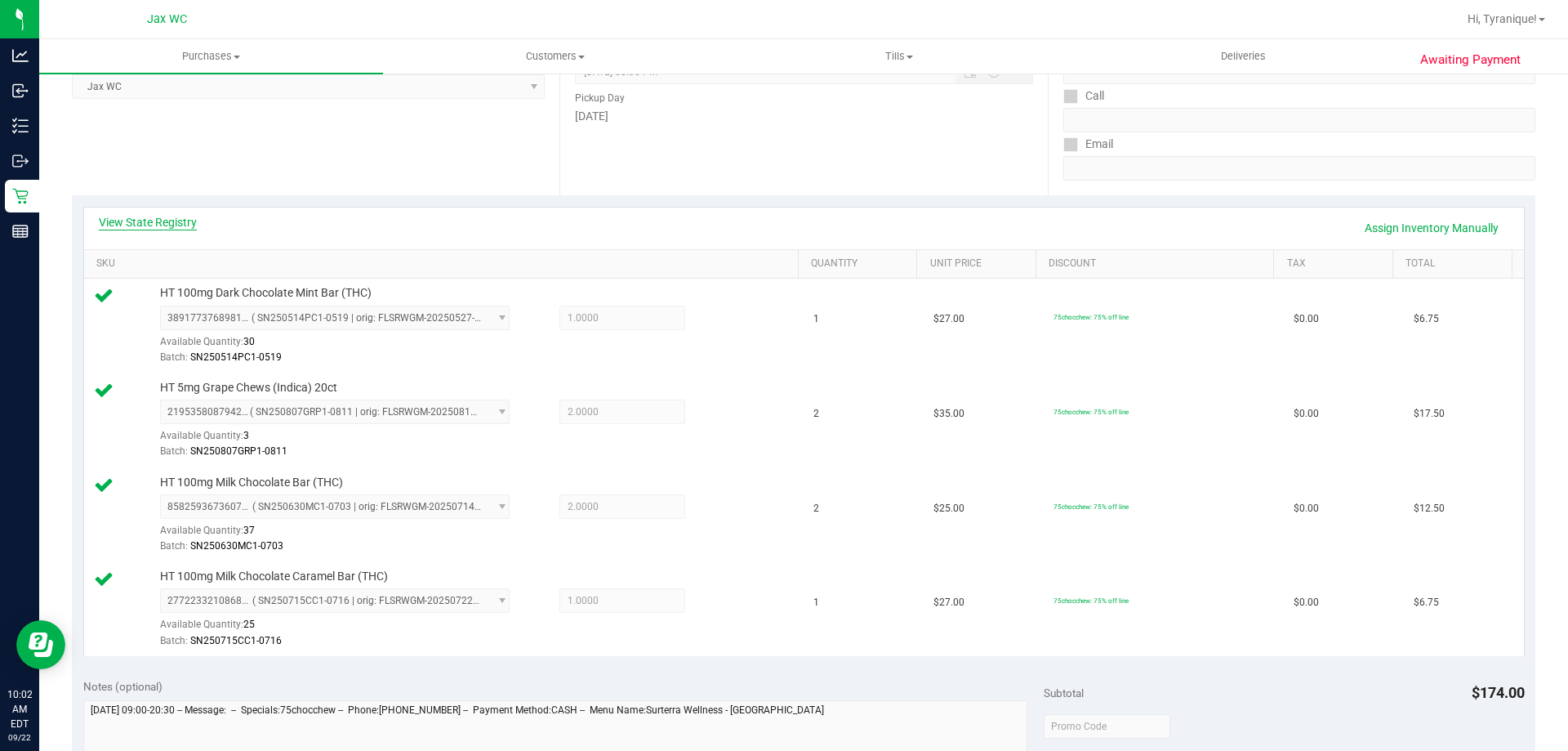
click at [160, 214] on link "View State Registry" at bounding box center [148, 222] width 98 height 17
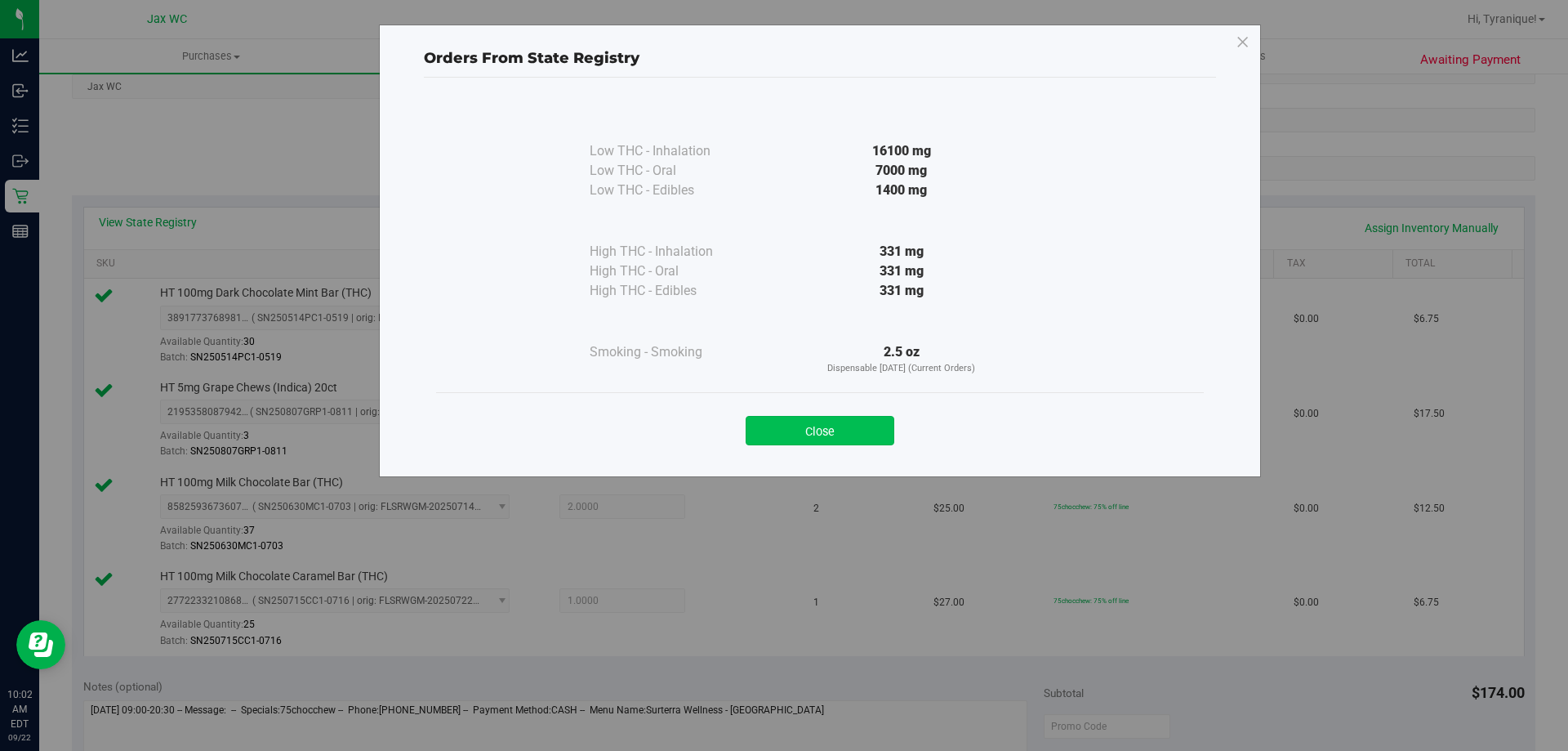
click at [836, 428] on button "Close" at bounding box center [820, 430] width 149 height 30
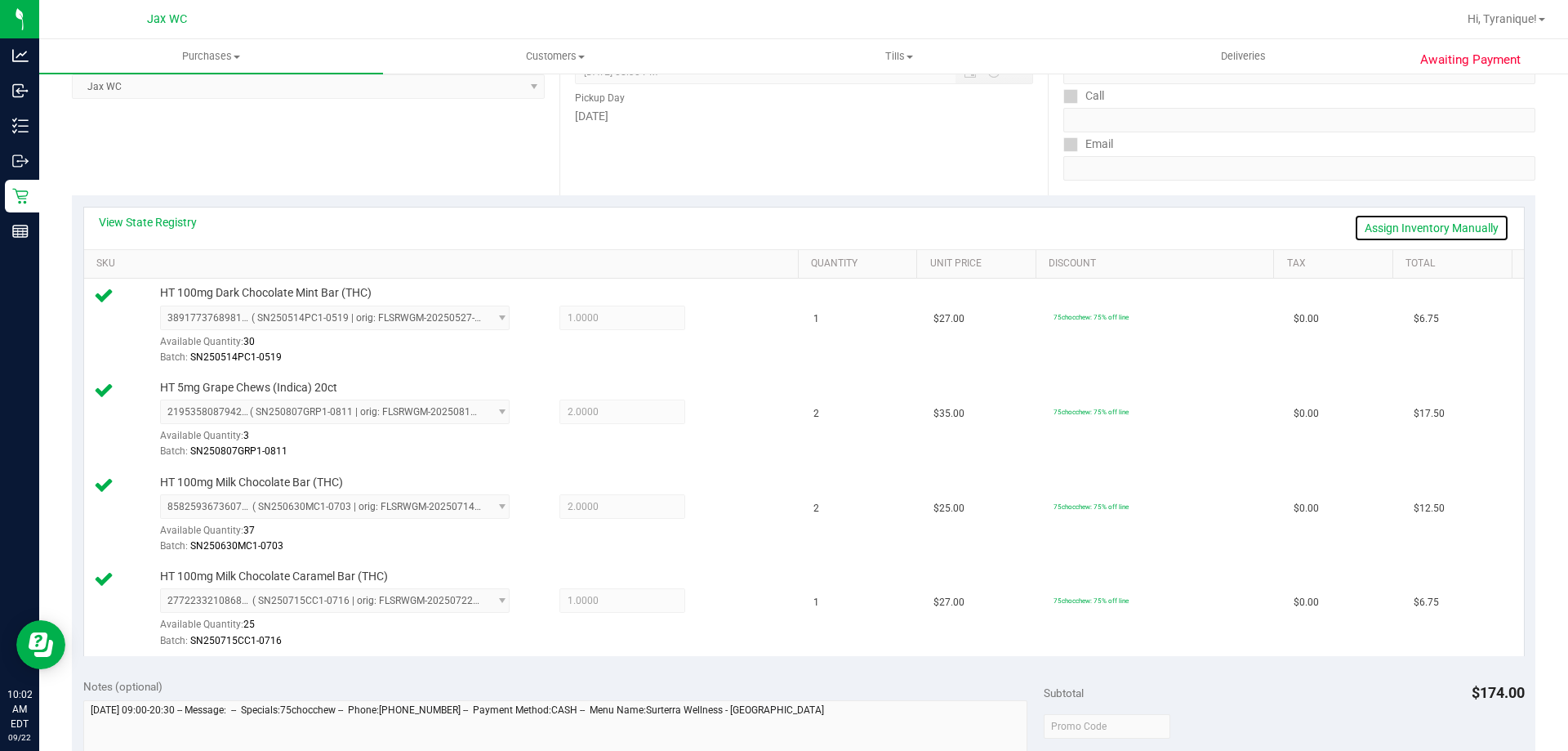
click at [1393, 226] on link "Assign Inventory Manually" at bounding box center [1432, 228] width 155 height 28
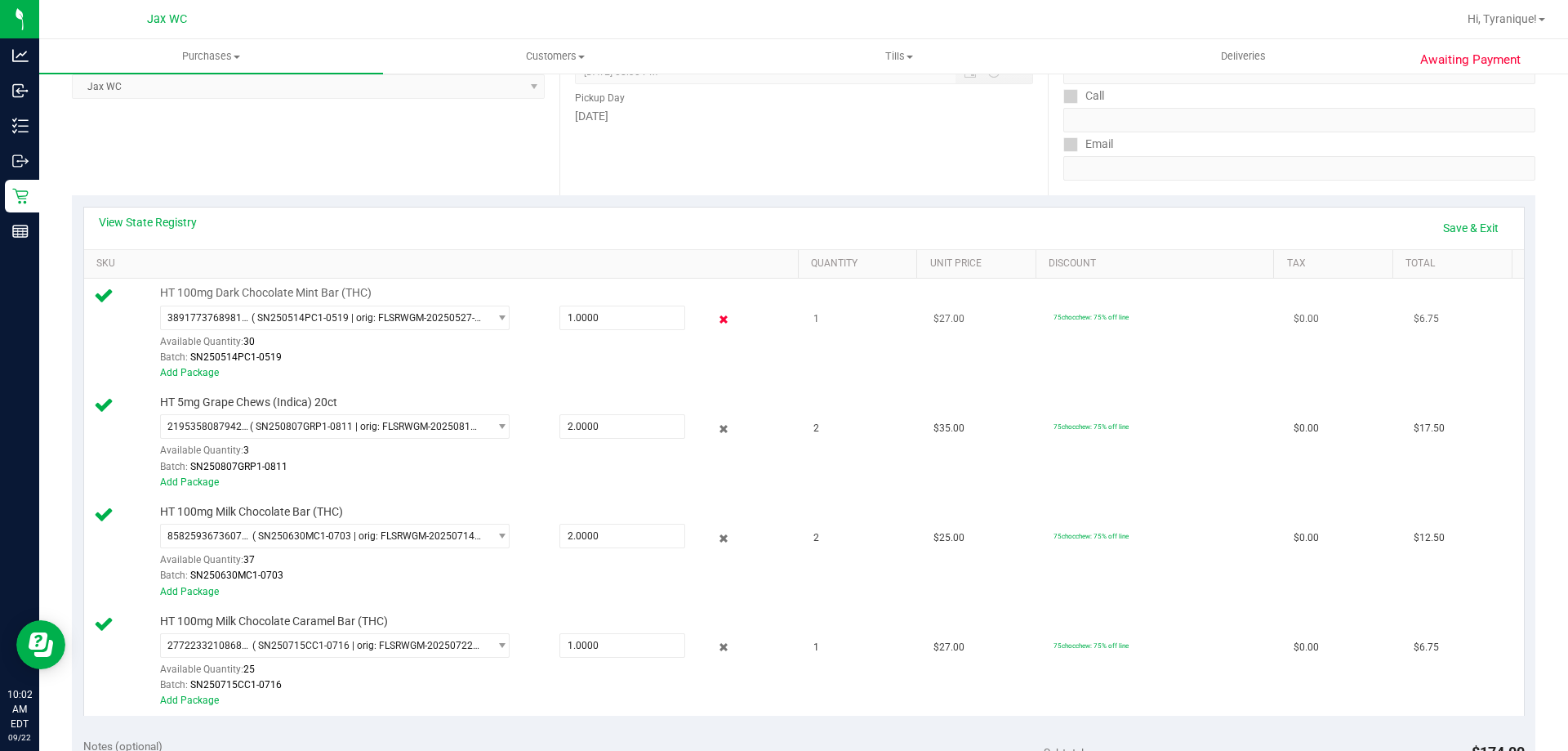
click at [717, 324] on icon at bounding box center [723, 320] width 17 height 19
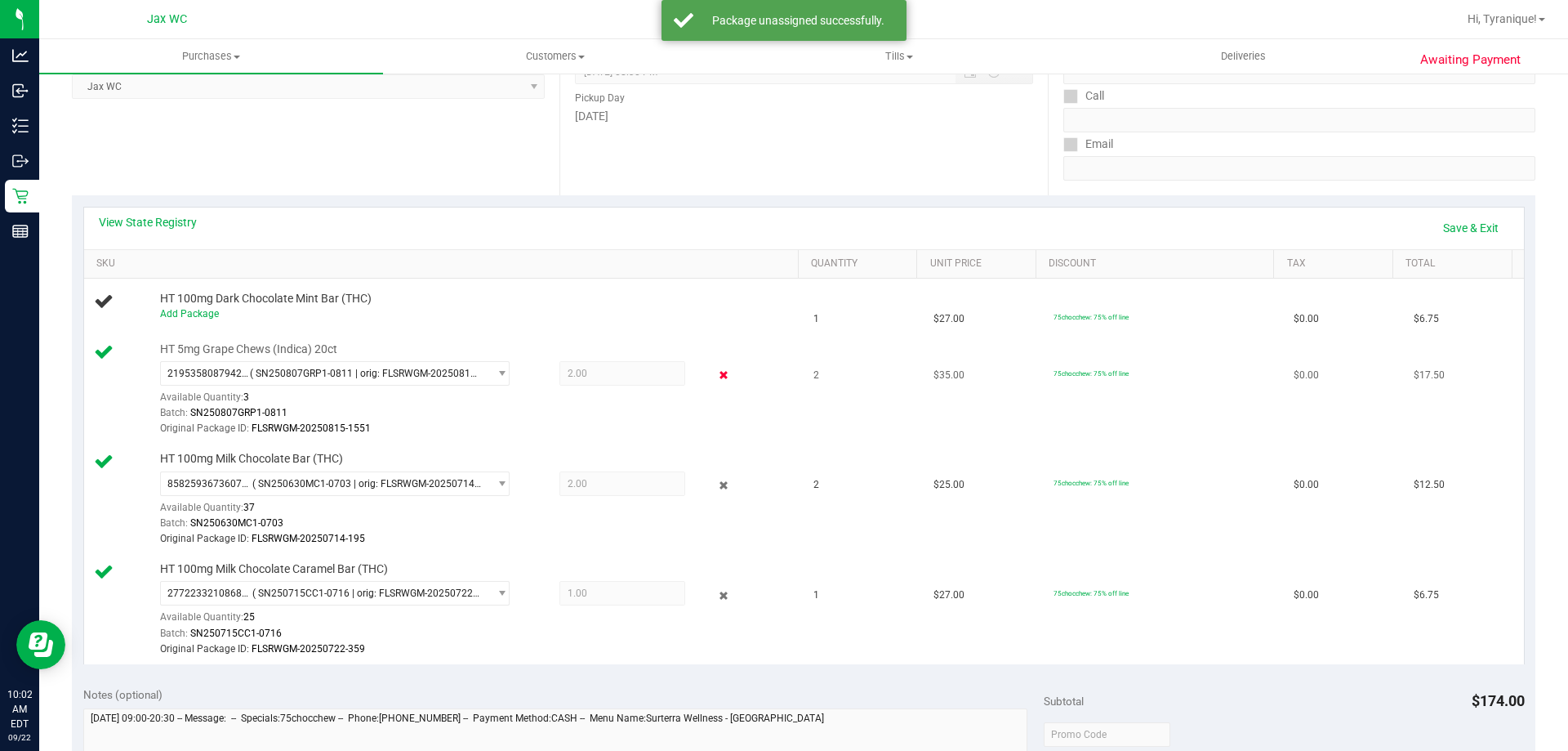
click at [715, 370] on icon at bounding box center [723, 375] width 17 height 19
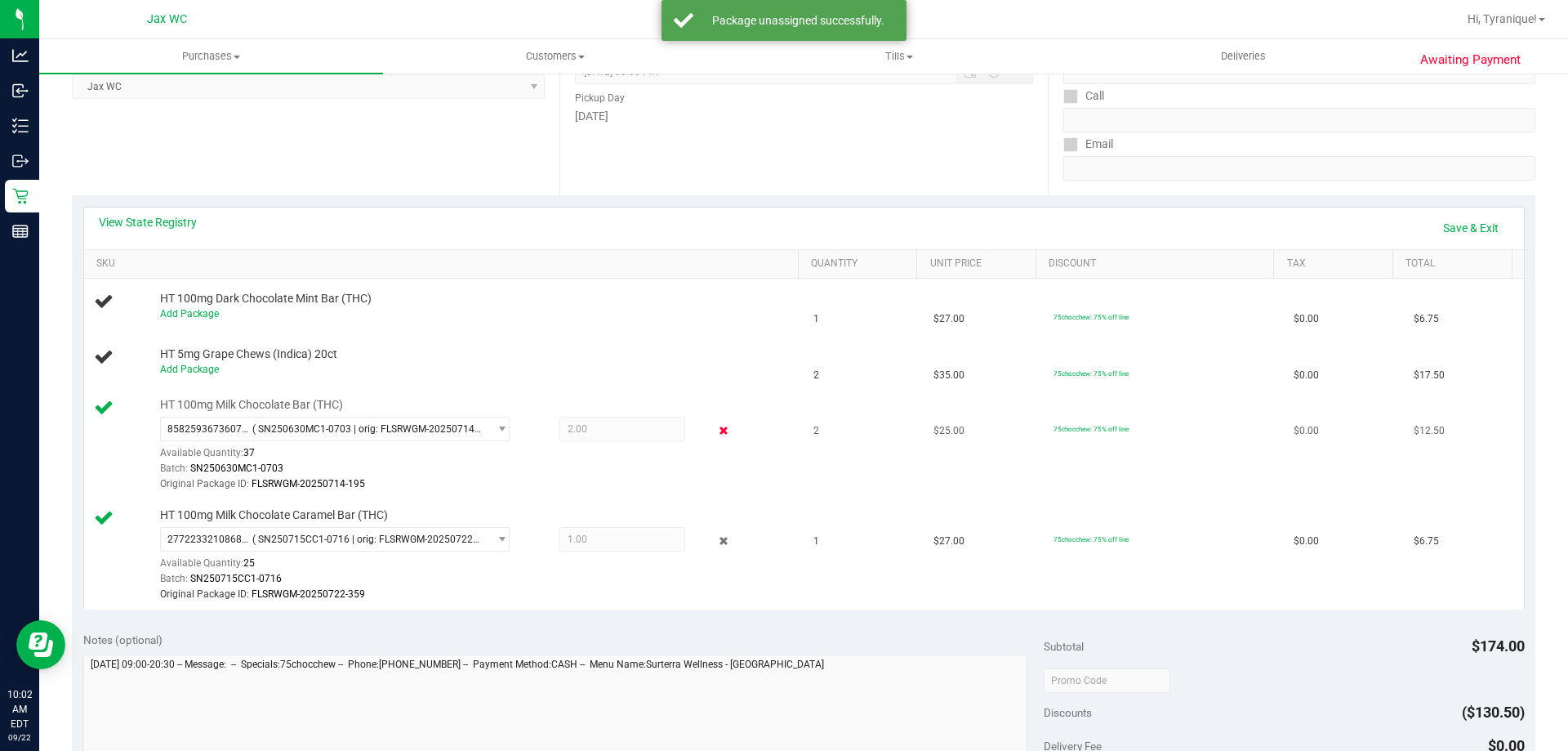
click at [715, 426] on icon at bounding box center [723, 430] width 17 height 19
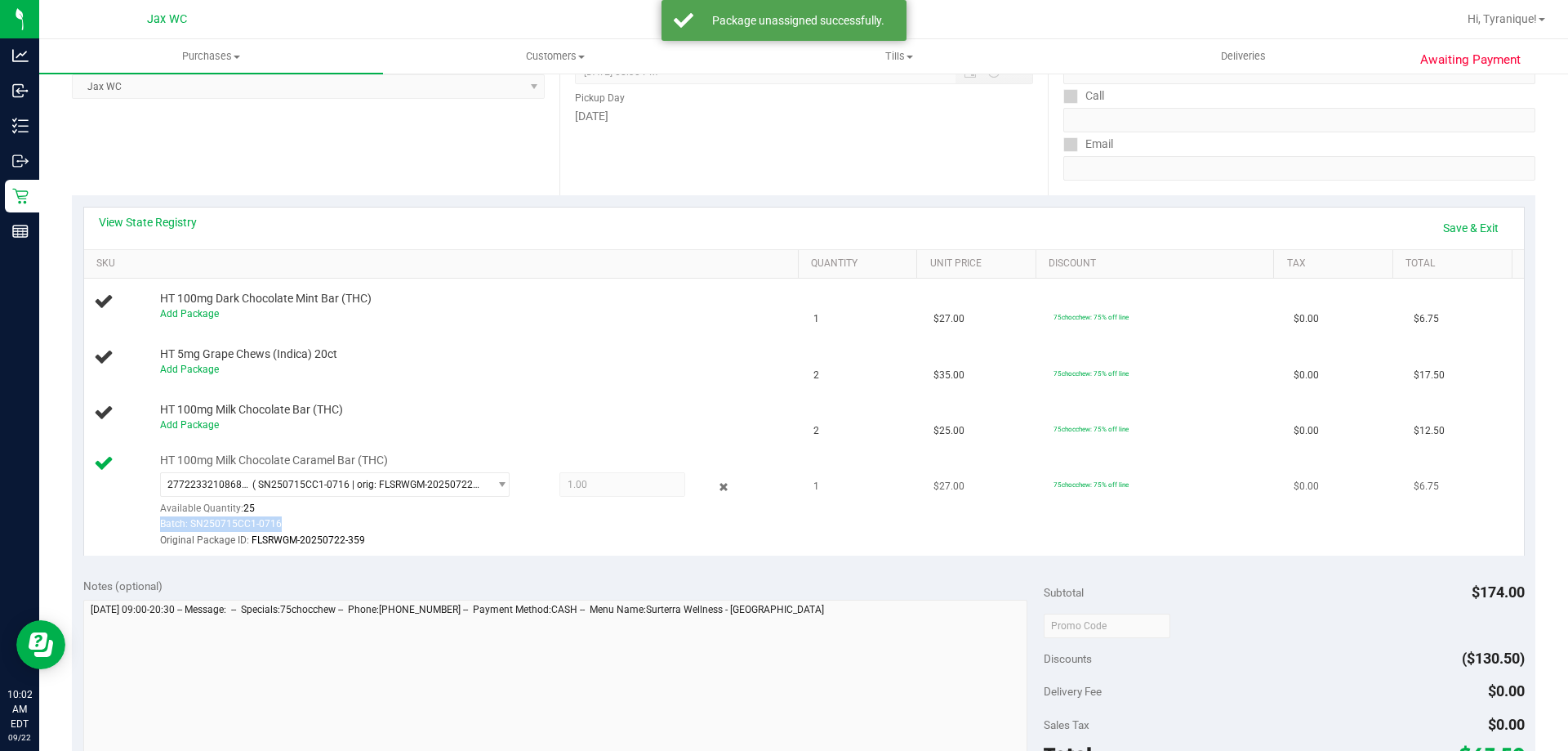
click at [718, 499] on div "2772233210868230 ( SN250715CC1-0716 | orig: FLSRWGM-20250722-359 ) 277223321086…" at bounding box center [476, 511] width 631 height 76
click at [715, 491] on icon at bounding box center [723, 487] width 17 height 19
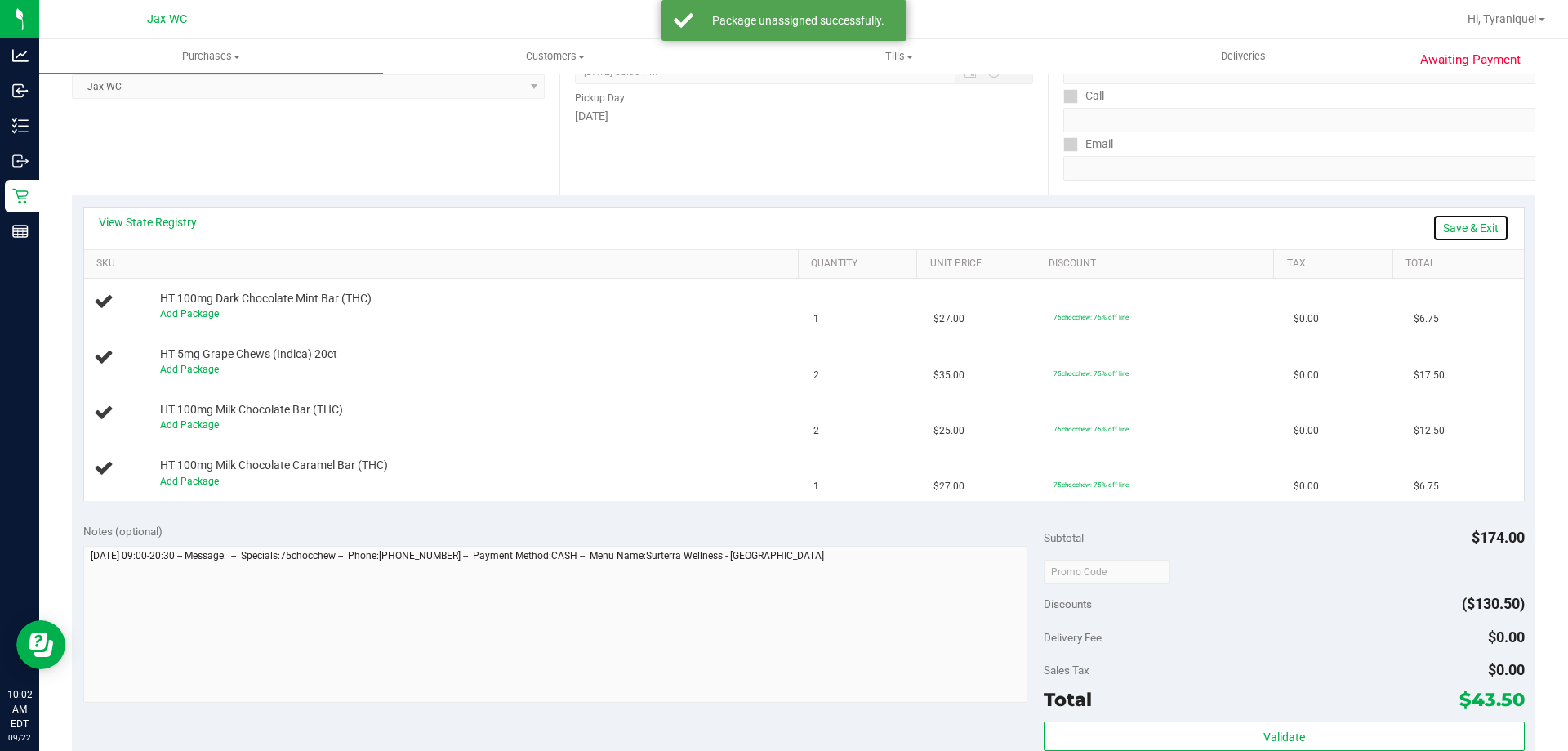
click at [1471, 225] on link "Save & Exit" at bounding box center [1471, 228] width 77 height 28
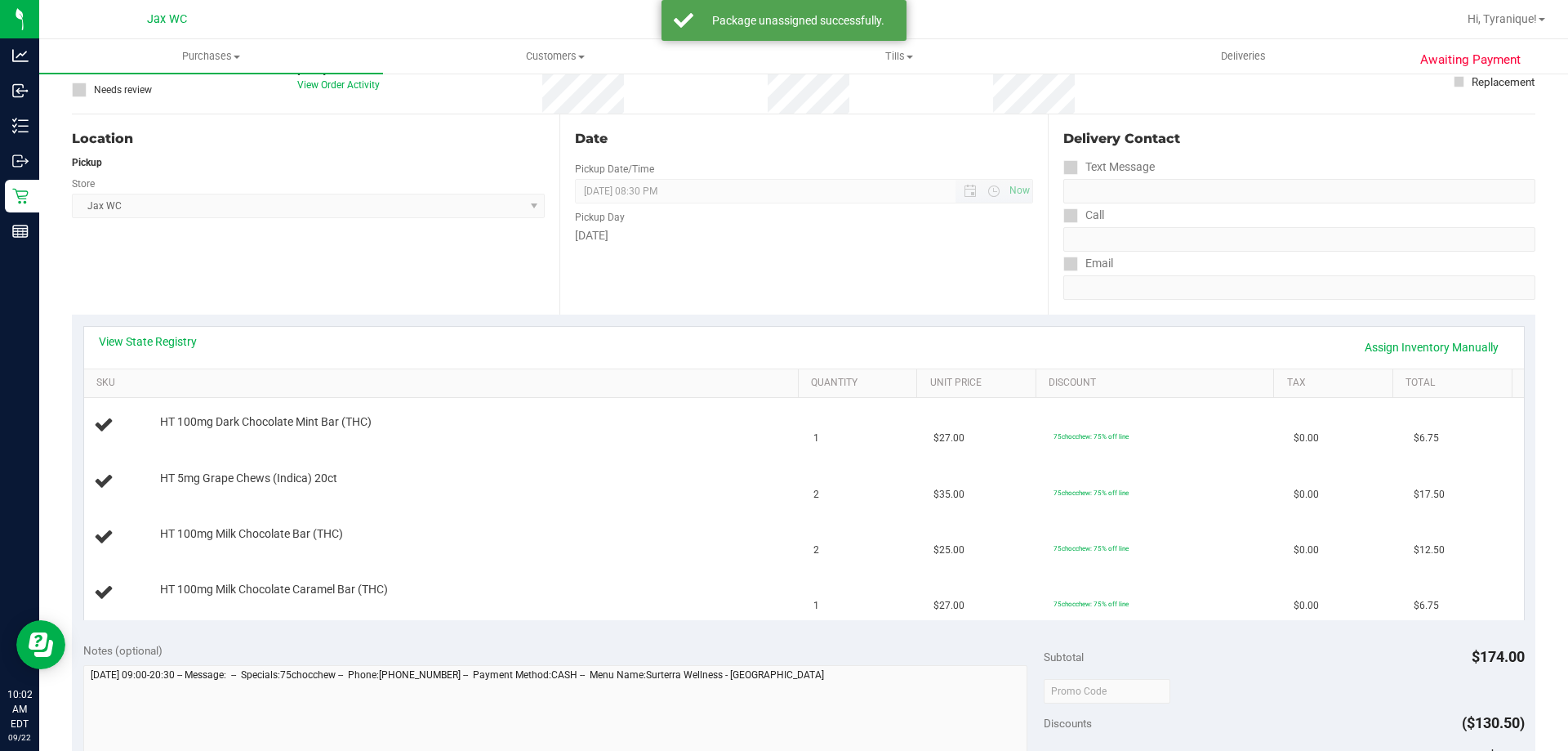
scroll to position [0, 0]
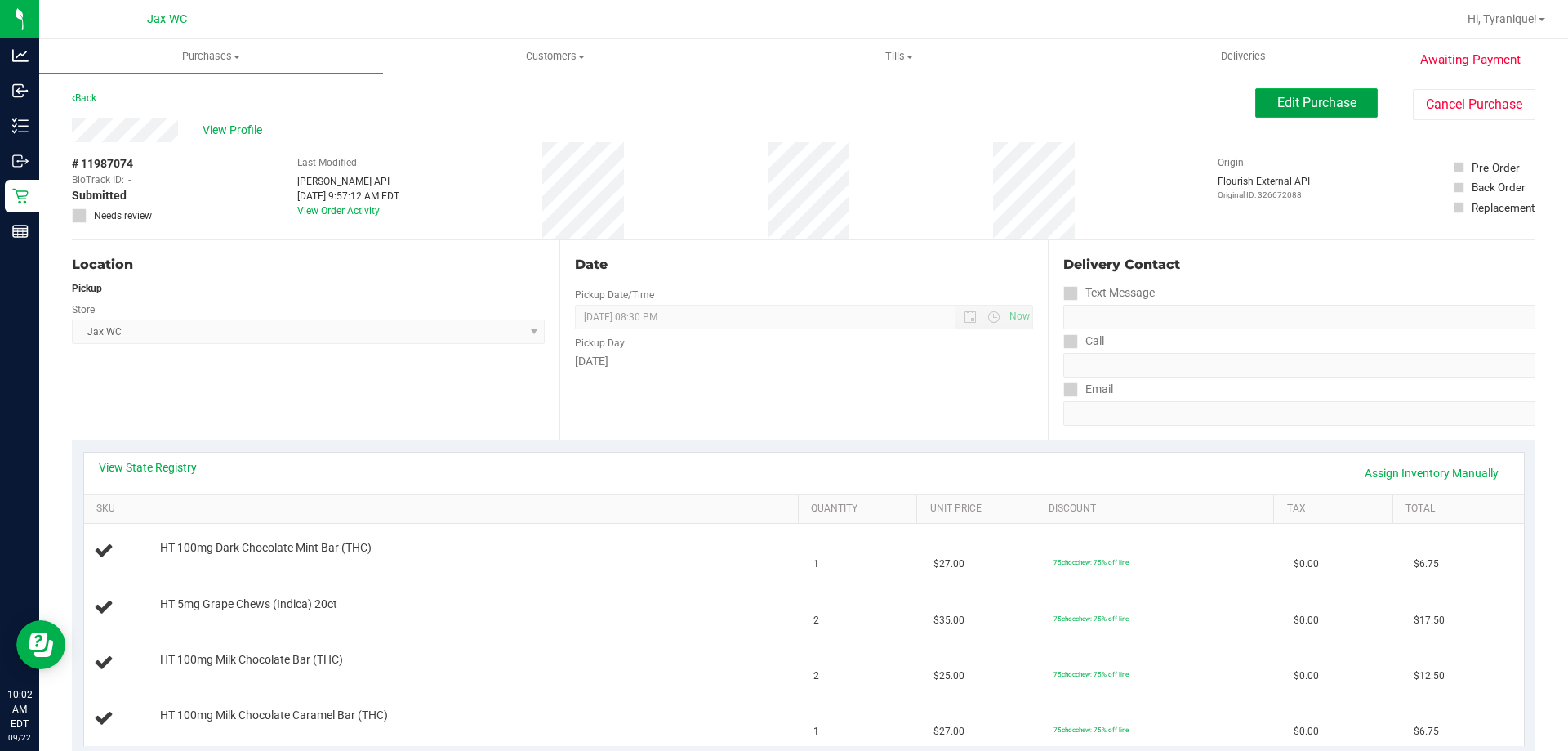
click at [1255, 102] on button "Edit Purchase" at bounding box center [1316, 103] width 122 height 30
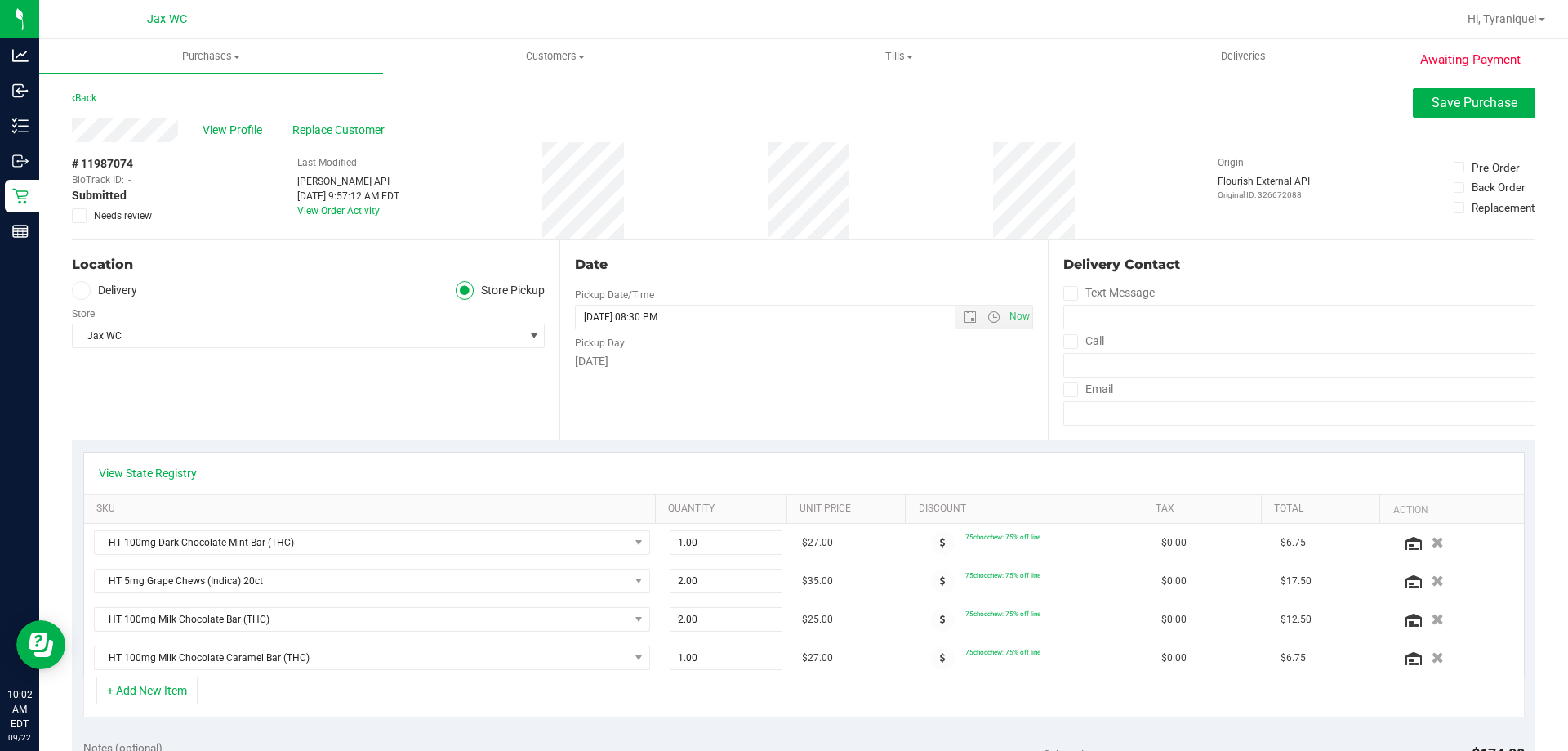
click at [123, 216] on span "Needs review" at bounding box center [123, 216] width 58 height 15
click at [0, 0] on input "Needs review" at bounding box center [0, 0] width 0 height 0
click at [1510, 101] on button "Save Purchase" at bounding box center [1474, 103] width 122 height 30
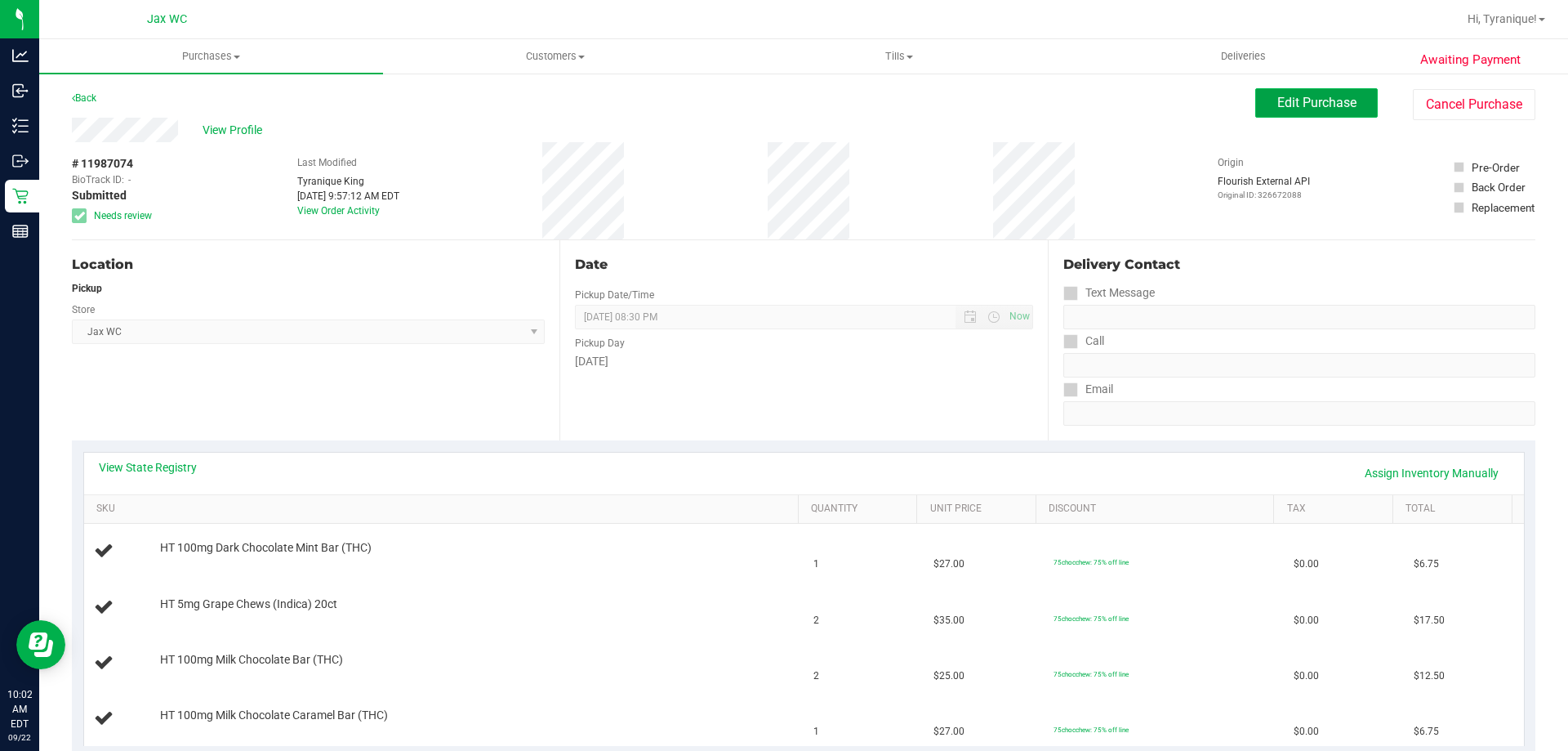
click at [1307, 97] on span "Edit Purchase" at bounding box center [1317, 102] width 79 height 16
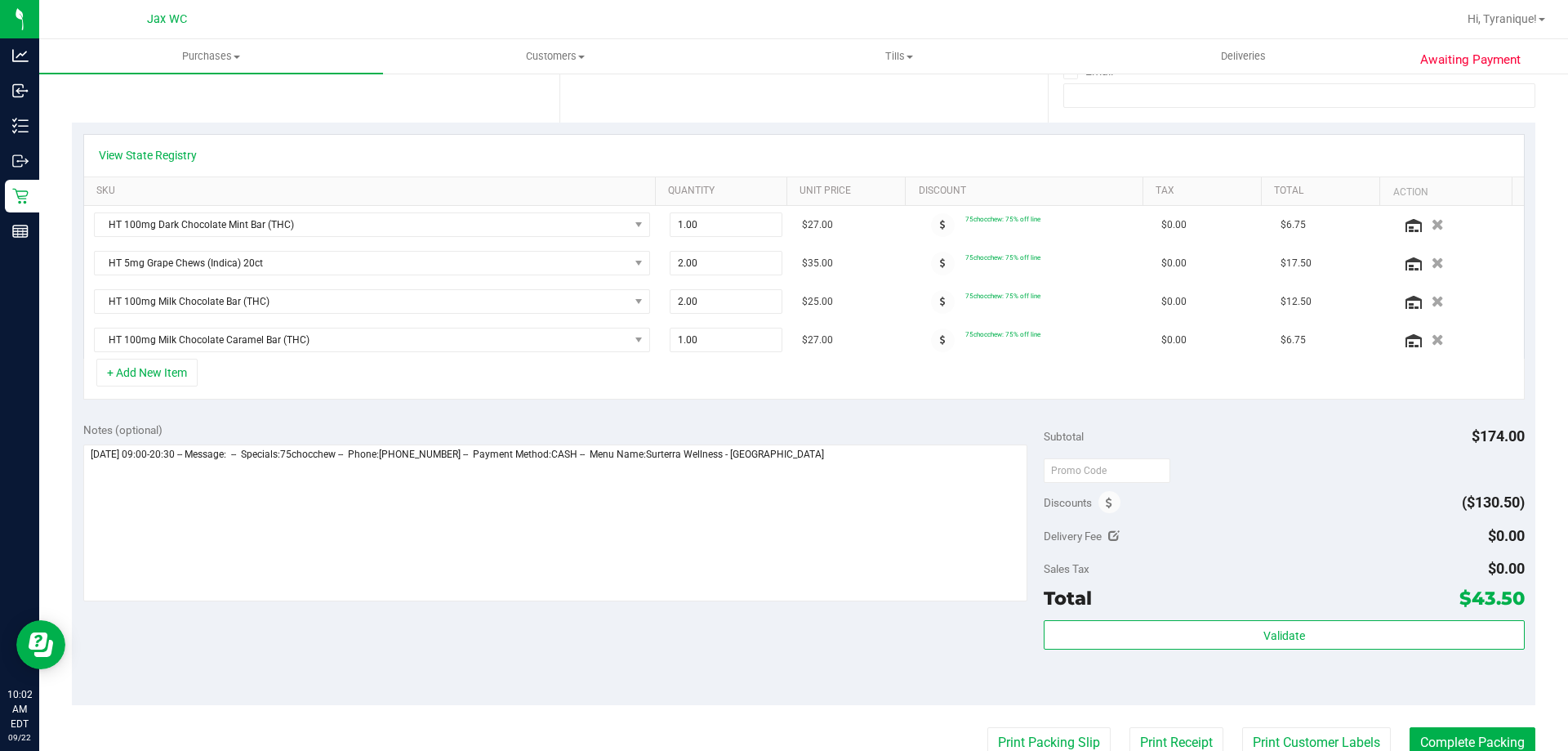
scroll to position [327, 0]
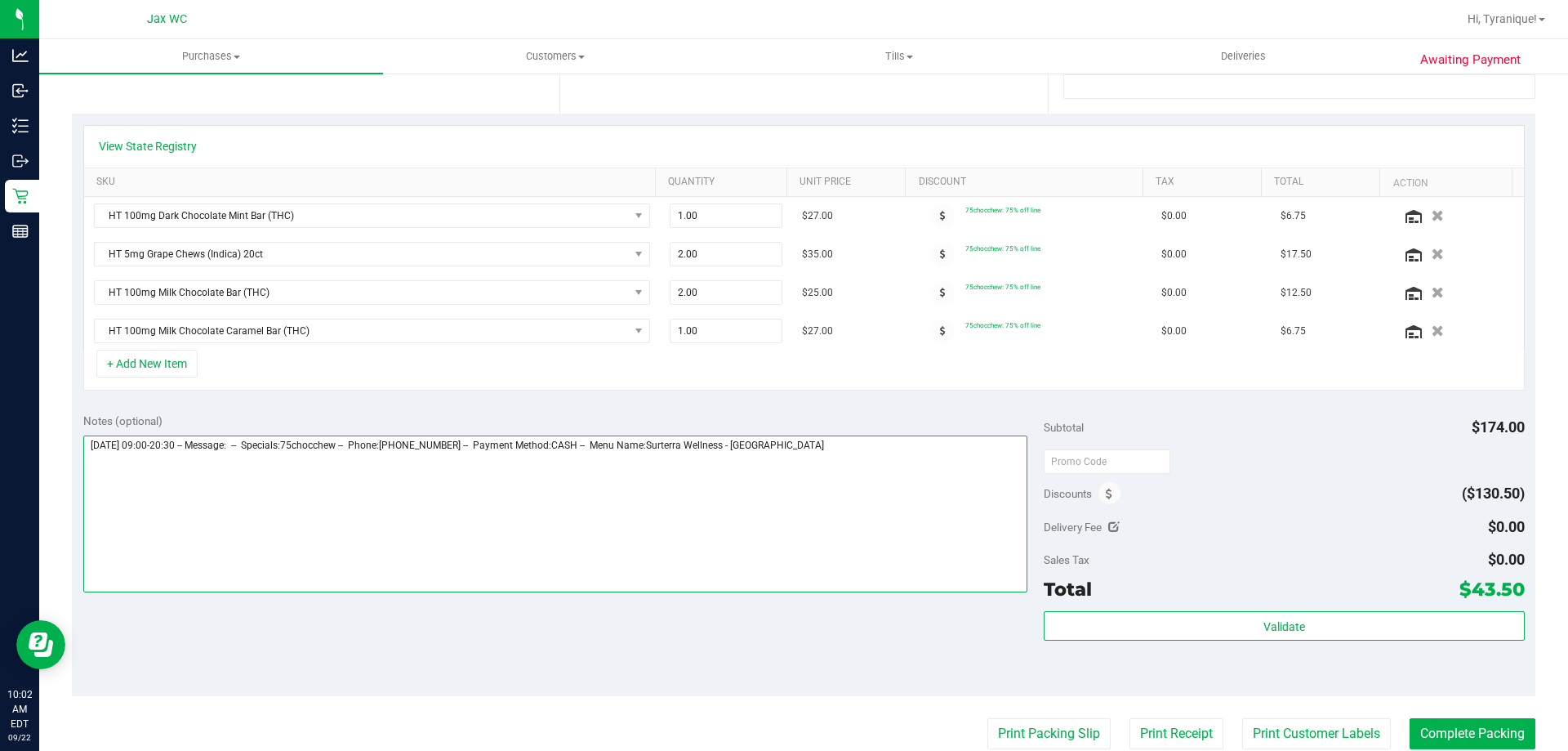
click at [898, 469] on textarea at bounding box center [556, 514] width 945 height 157
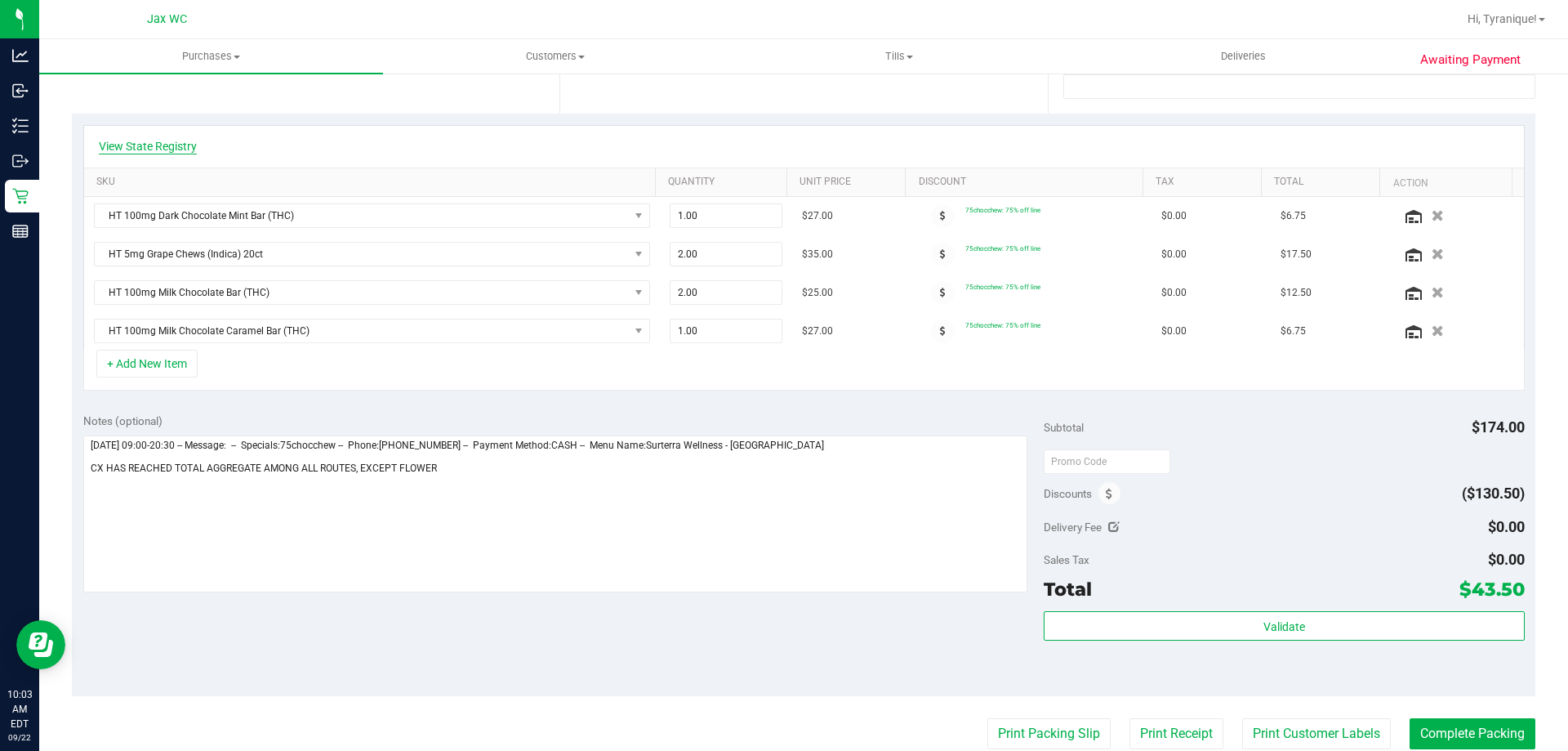
click at [190, 142] on link "View State Registry" at bounding box center [148, 146] width 98 height 17
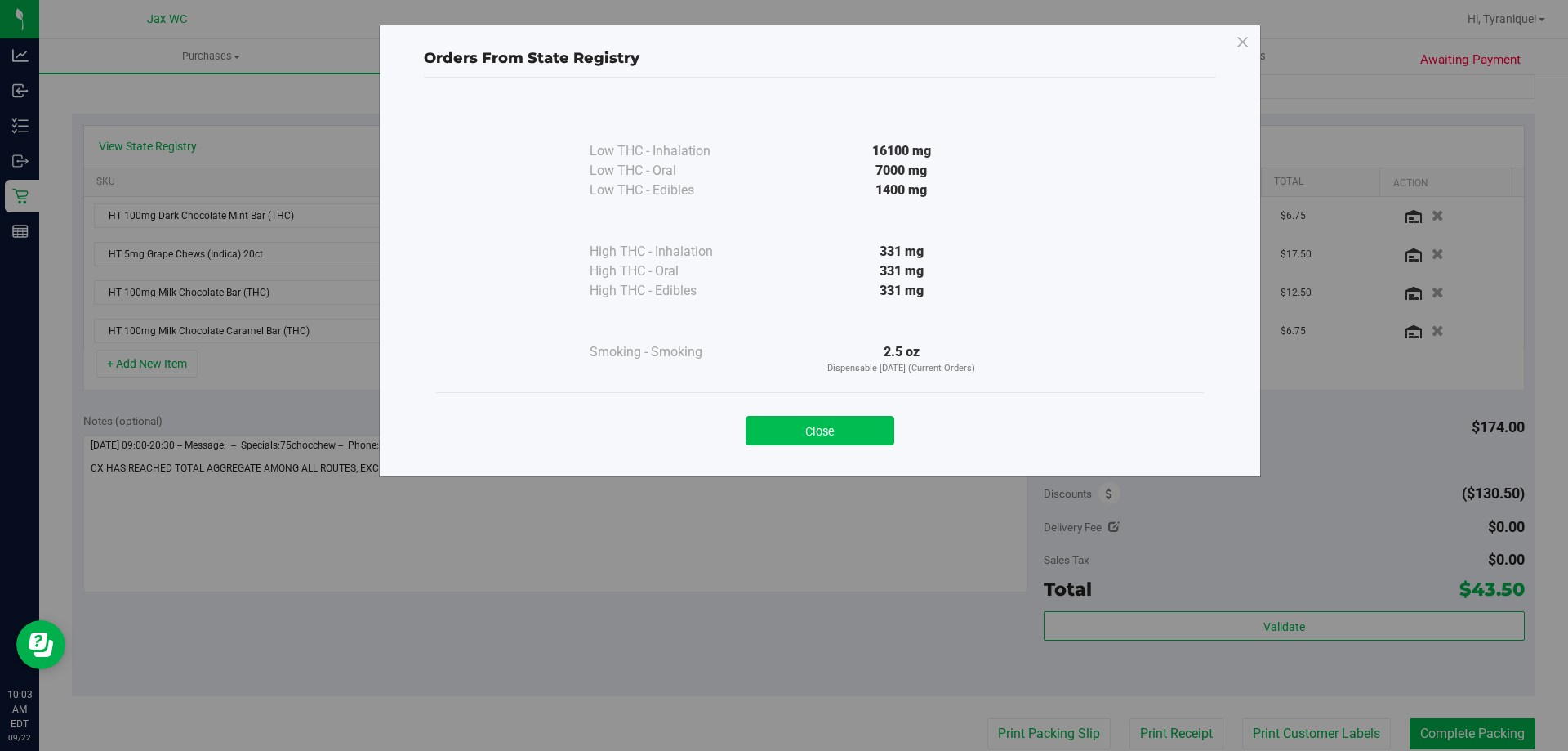
click at [864, 425] on button "Close" at bounding box center [820, 430] width 149 height 30
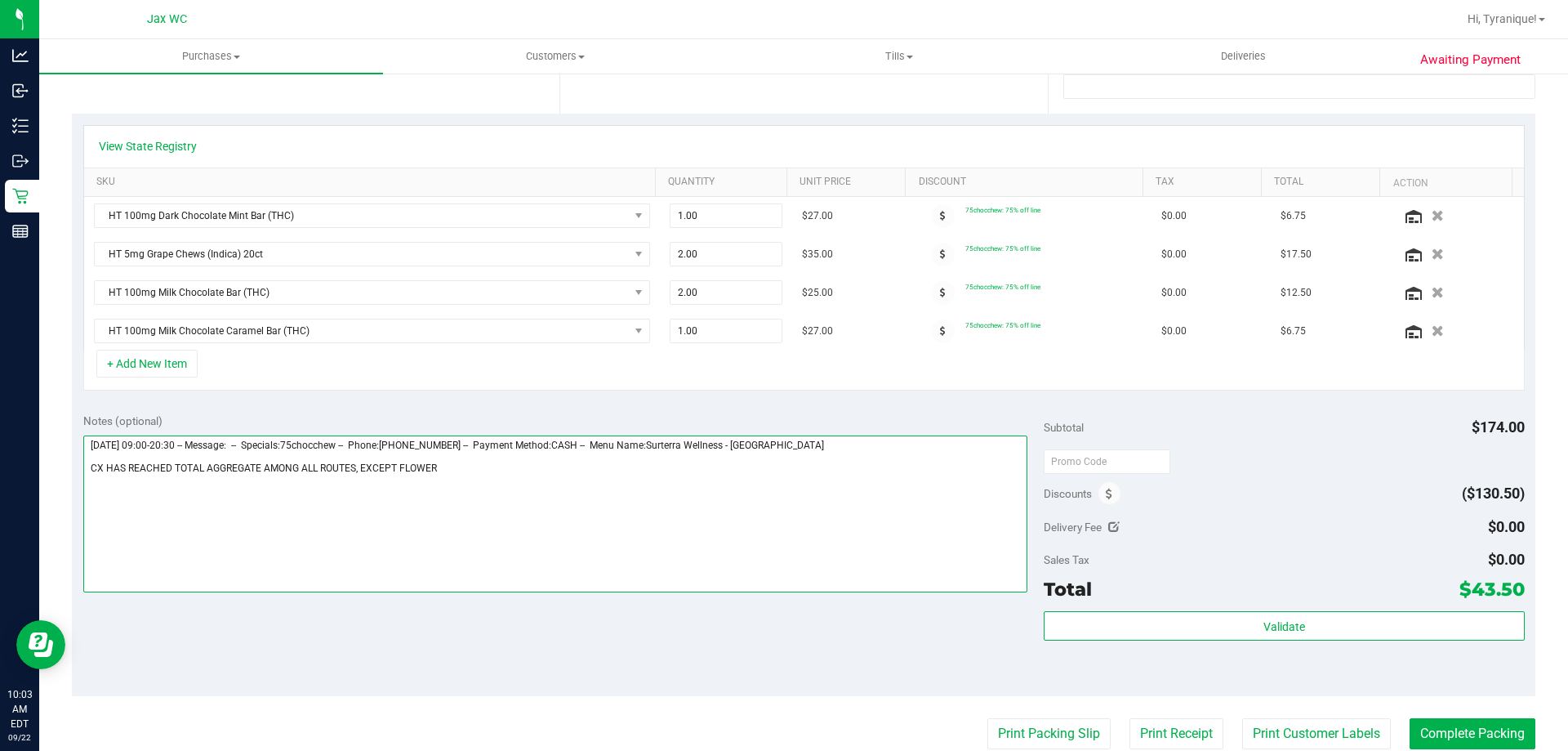
click at [479, 466] on textarea at bounding box center [556, 514] width 945 height 157
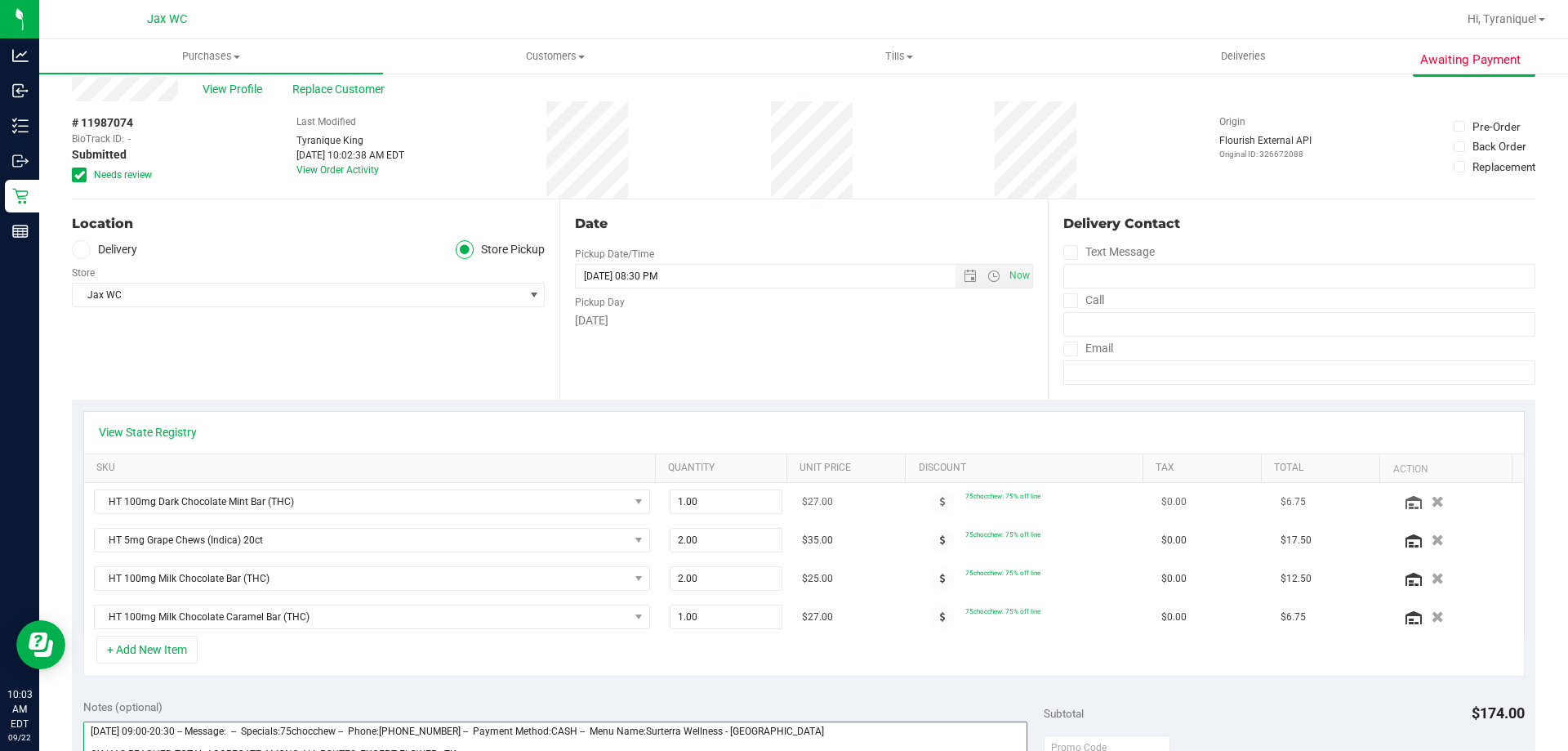
scroll to position [0, 0]
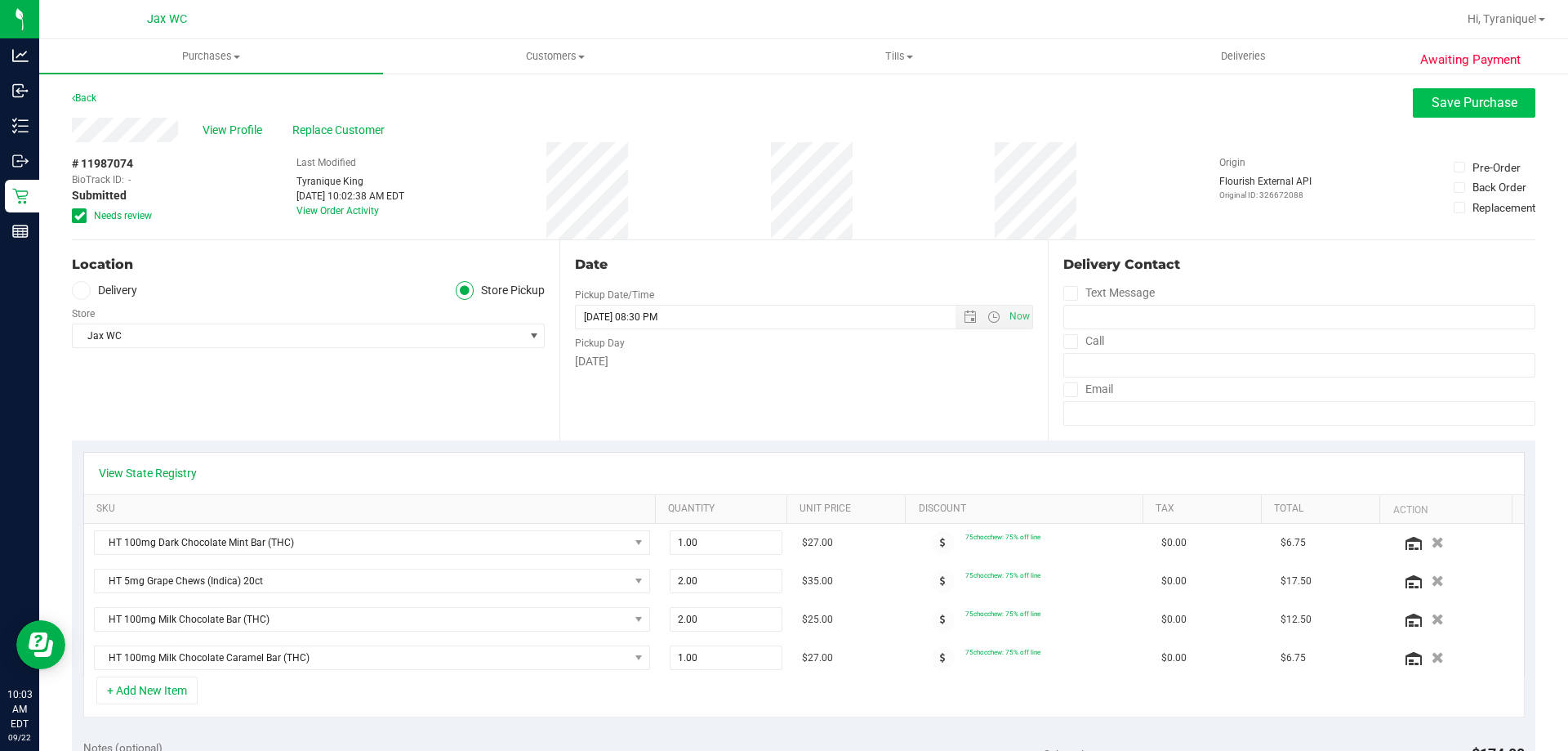
type textarea "Monday 09/22/2025 09:00-20:30 -- Message: -- Specials:75chocchew -- Phone:90465…"
click at [1432, 109] on span "Save Purchase" at bounding box center [1475, 102] width 86 height 16
click at [241, 133] on span "View Profile" at bounding box center [234, 130] width 65 height 17
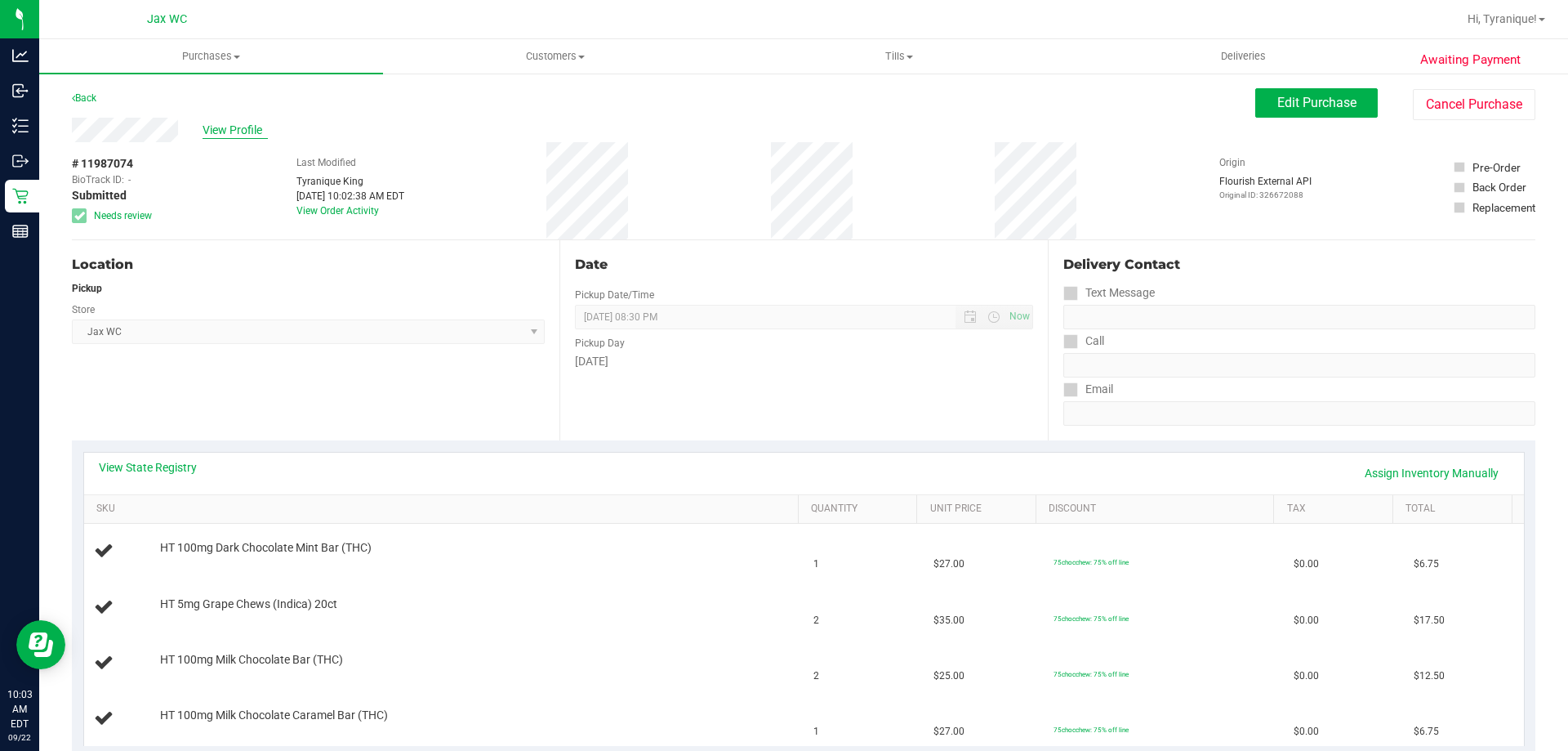
click at [256, 131] on span "View Profile" at bounding box center [234, 130] width 65 height 17
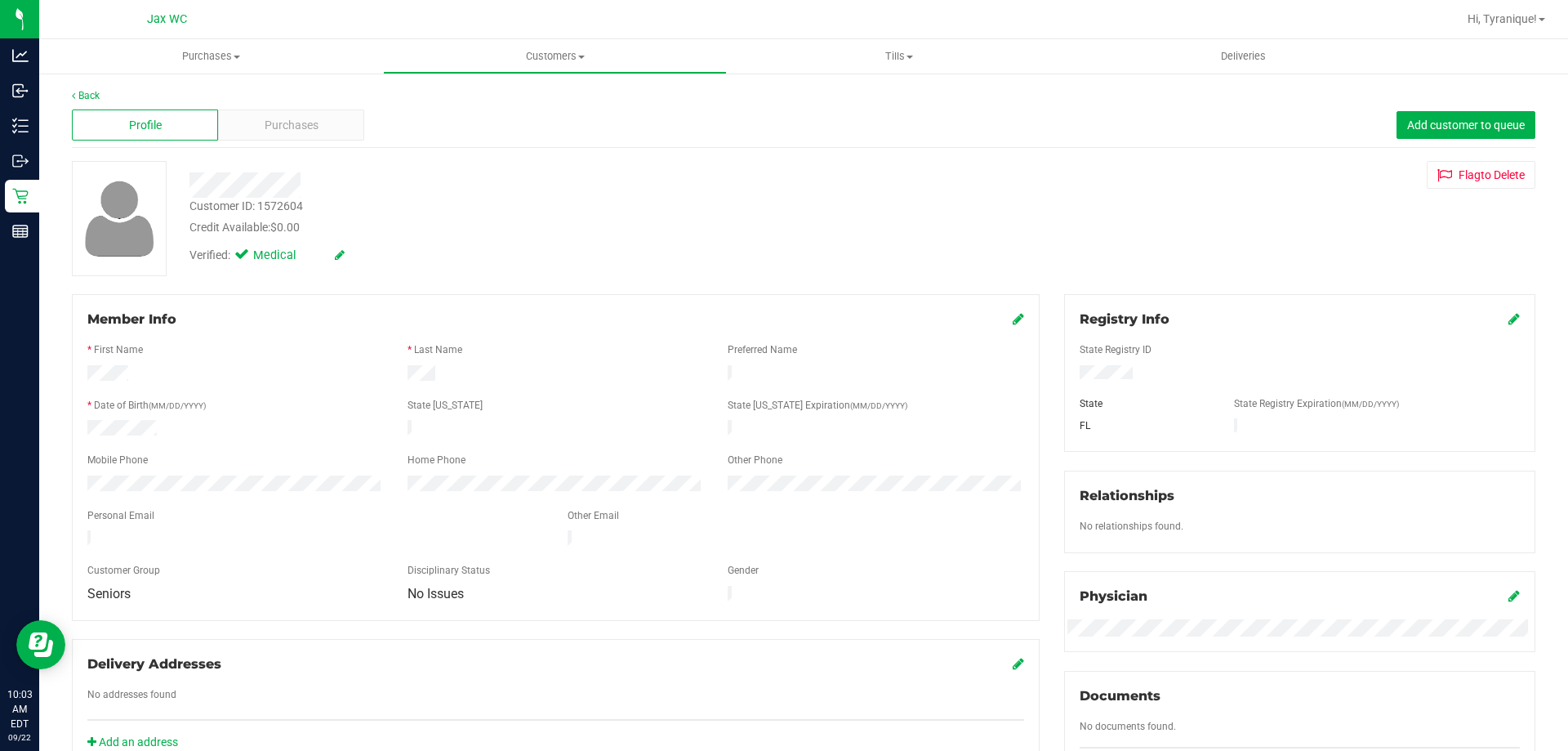
click at [262, 212] on div "Customer ID: 1572604" at bounding box center [245, 206] width 113 height 17
copy div "Customer ID: 1572604"
click at [323, 115] on div "Purchases" at bounding box center [291, 126] width 146 height 31
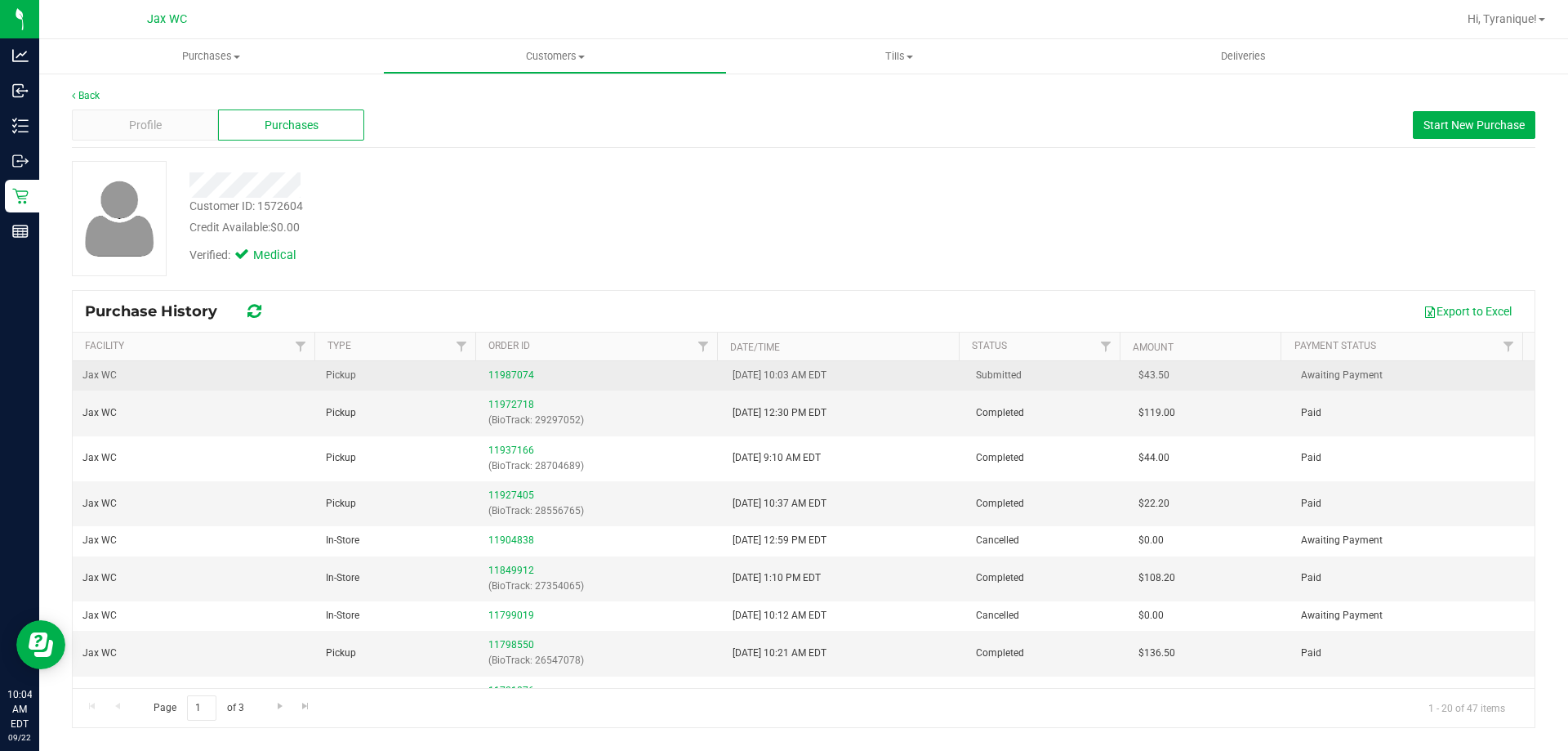
click at [527, 368] on div "11987074" at bounding box center [599, 375] width 224 height 16
click at [524, 371] on link "11987074" at bounding box center [510, 375] width 45 height 12
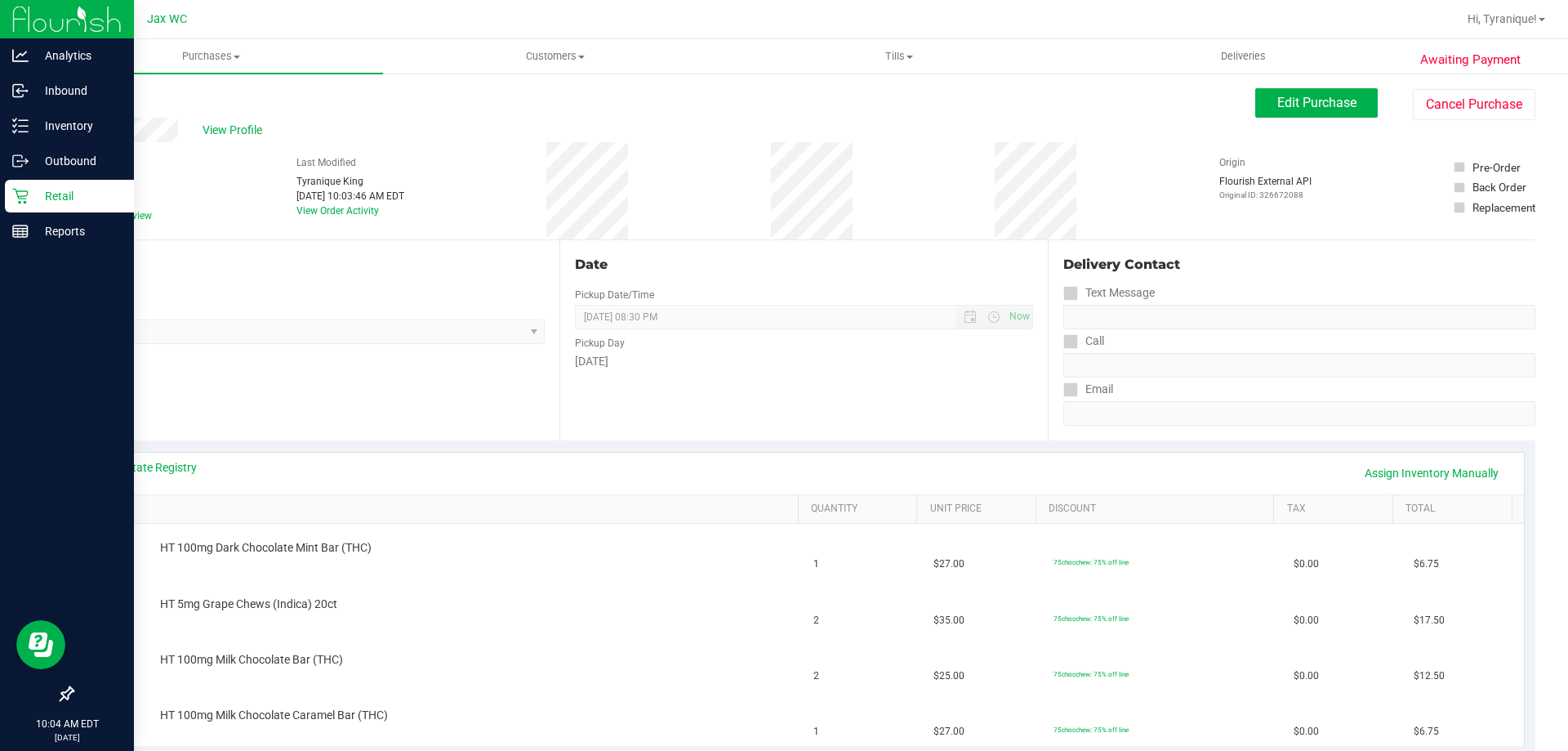
click at [29, 201] on p "Retail" at bounding box center [78, 197] width 98 height 20
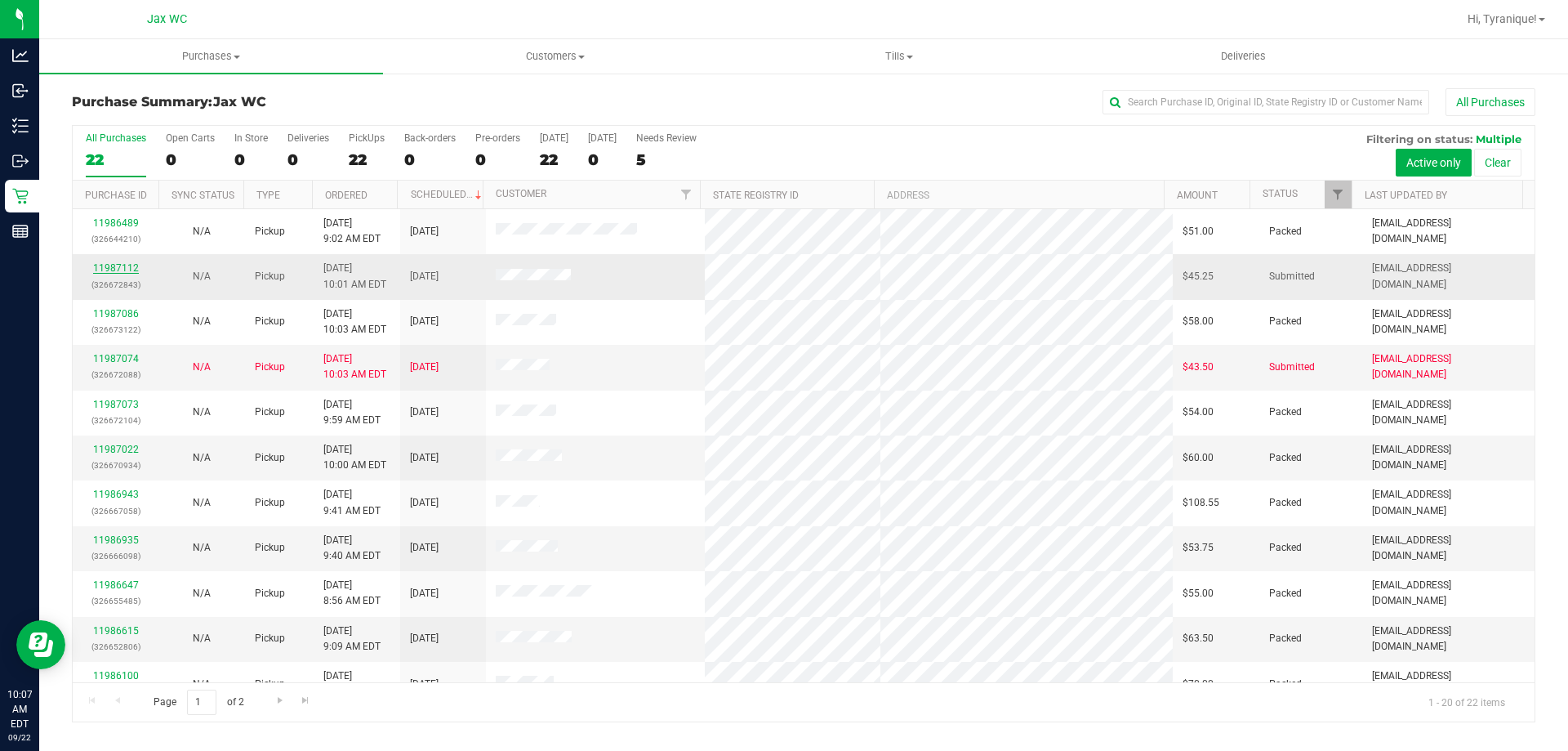
click at [129, 265] on link "11987112" at bounding box center [116, 268] width 45 height 12
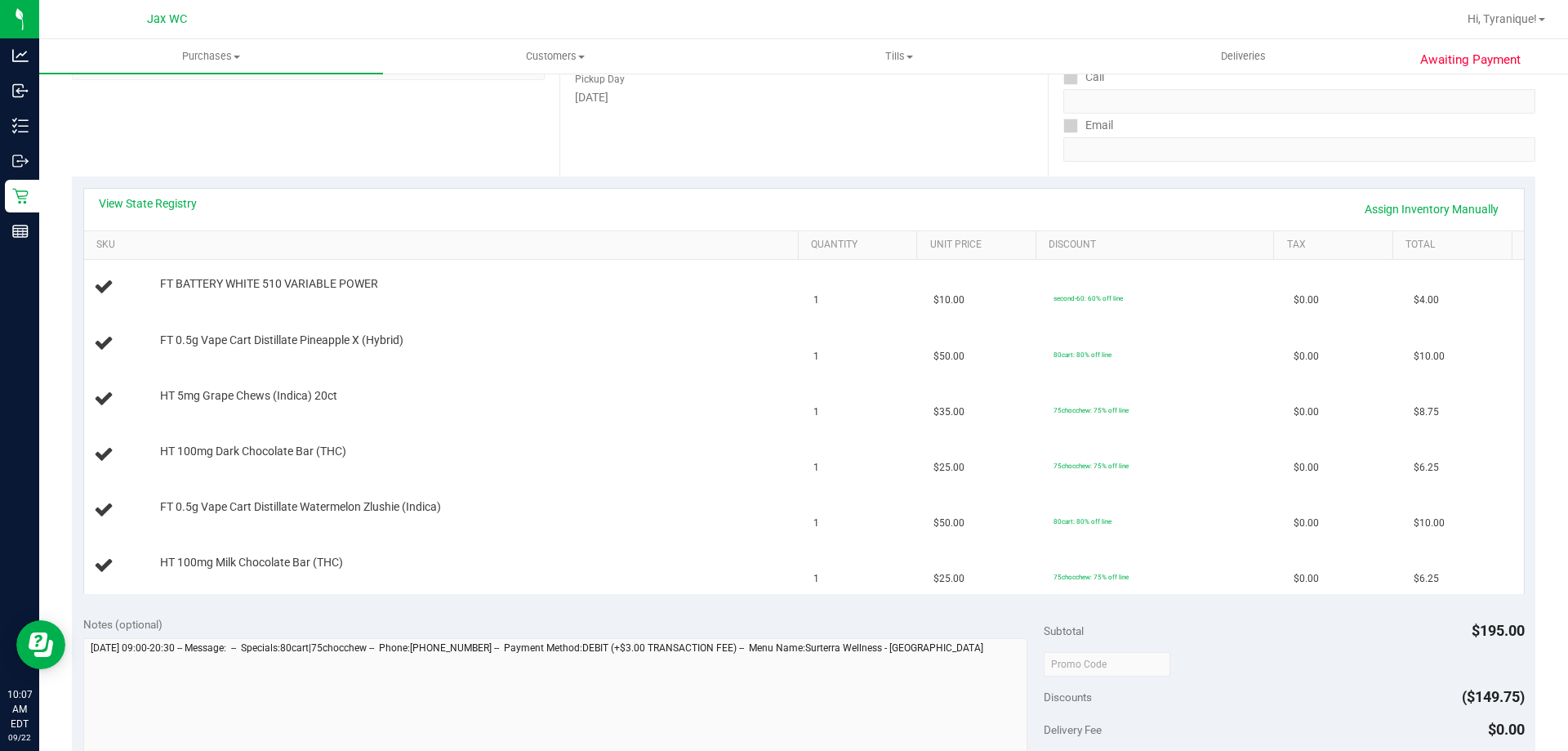
scroll to position [245, 0]
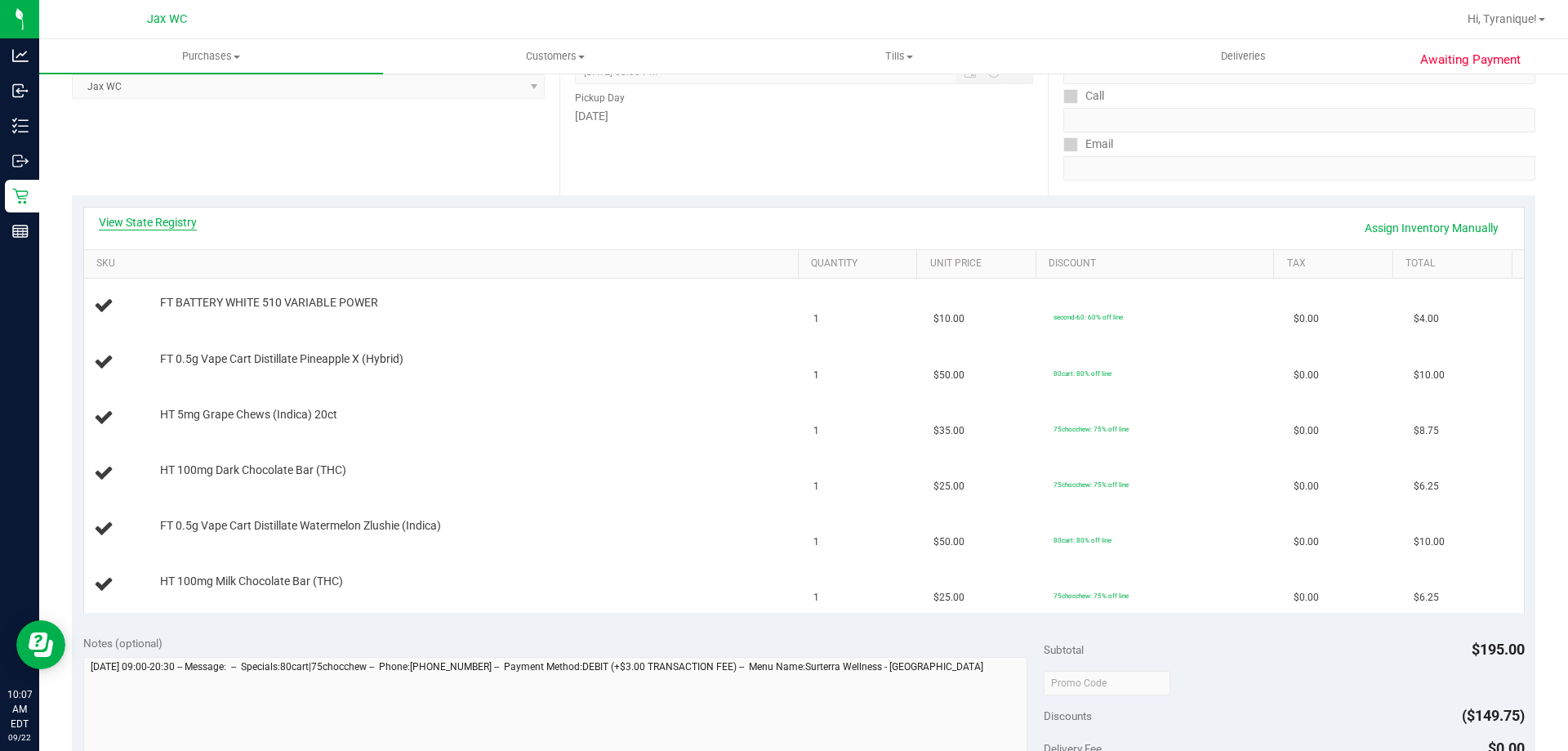
click at [157, 219] on link "View State Registry" at bounding box center [148, 222] width 98 height 17
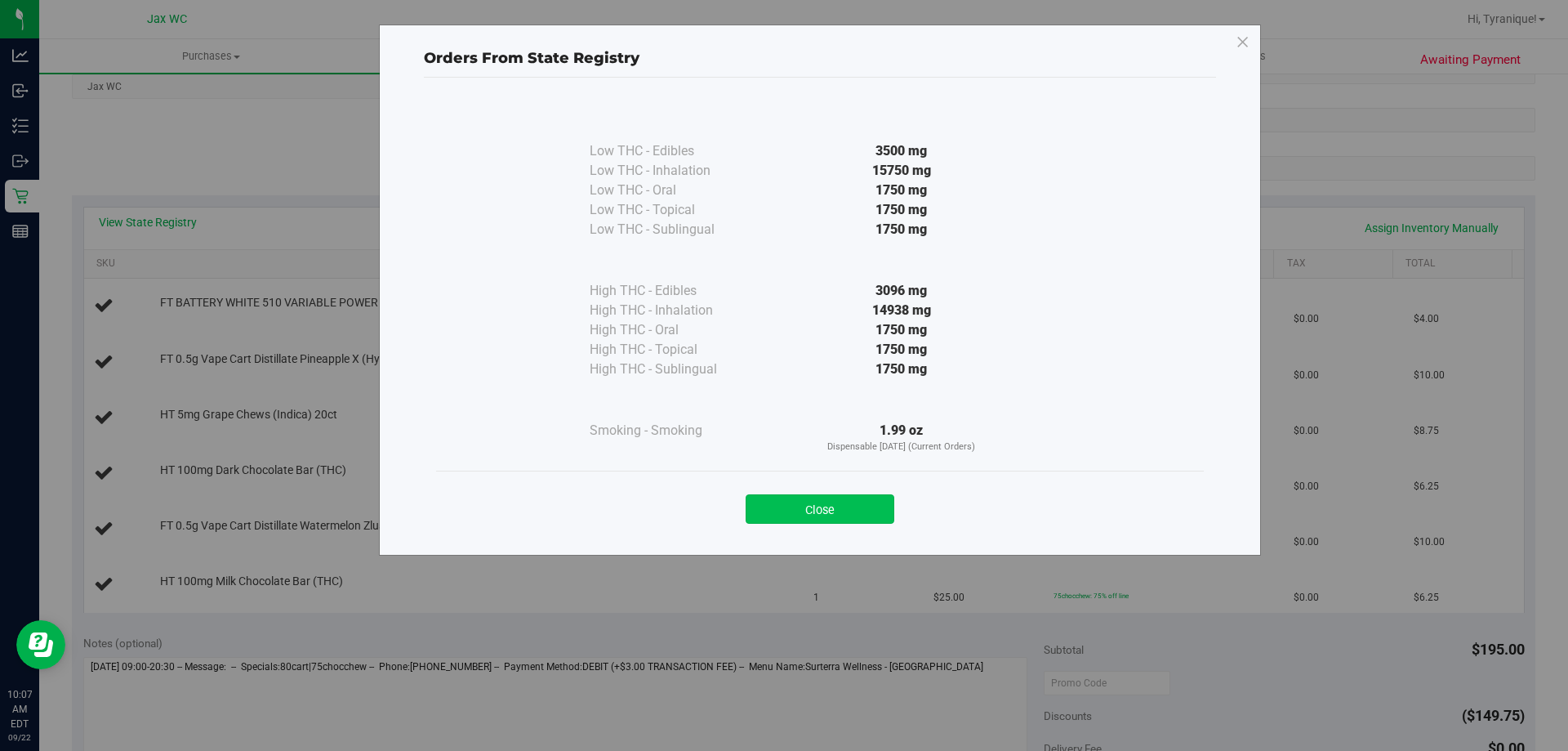
click at [816, 506] on button "Close" at bounding box center [820, 509] width 149 height 30
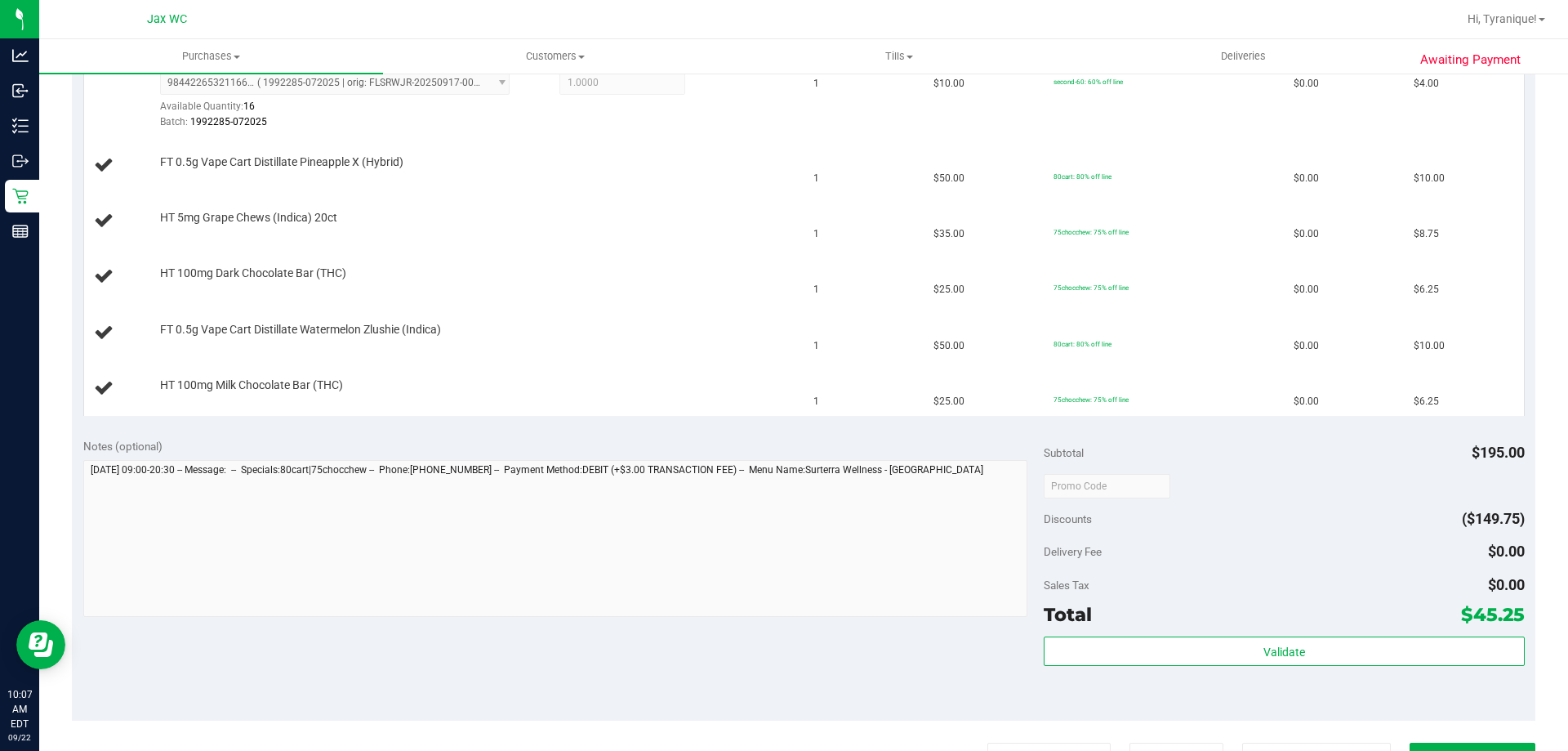
scroll to position [817, 0]
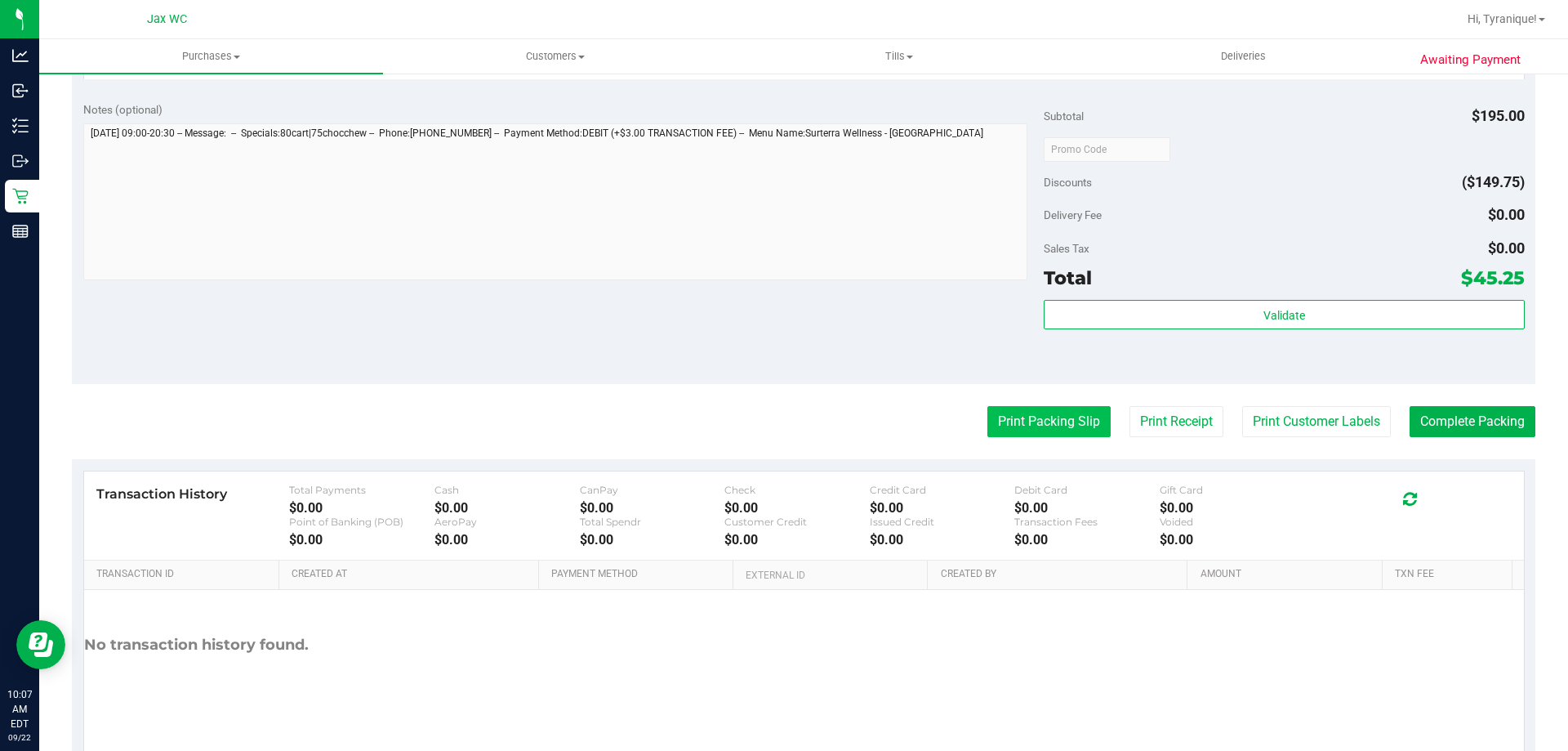
click at [1024, 419] on button "Print Packing Slip" at bounding box center [1049, 422] width 123 height 31
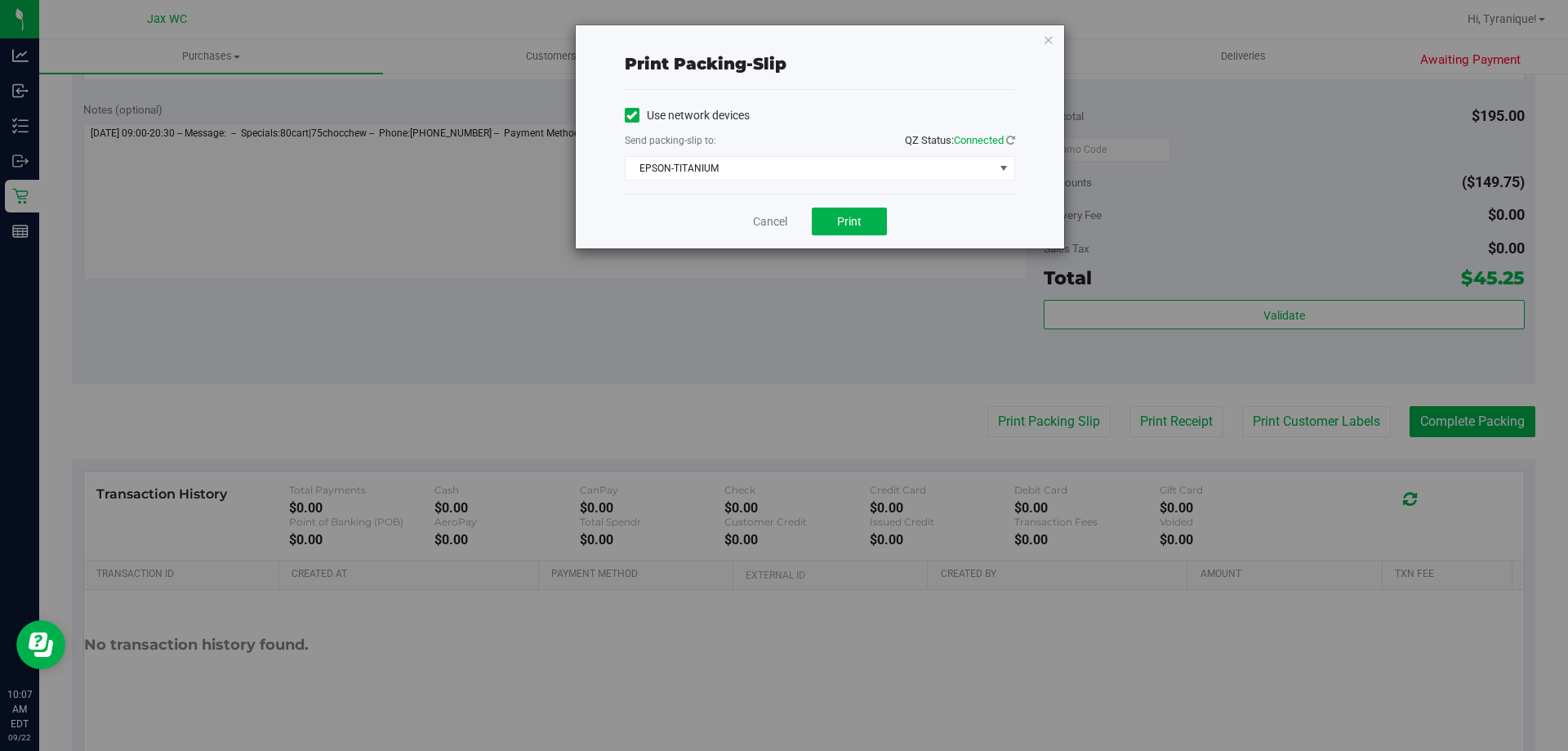
click at [859, 236] on div "Cancel Print" at bounding box center [820, 221] width 391 height 55
click at [853, 228] on button "Print" at bounding box center [849, 221] width 75 height 28
click at [760, 219] on link "Cancel" at bounding box center [770, 221] width 35 height 17
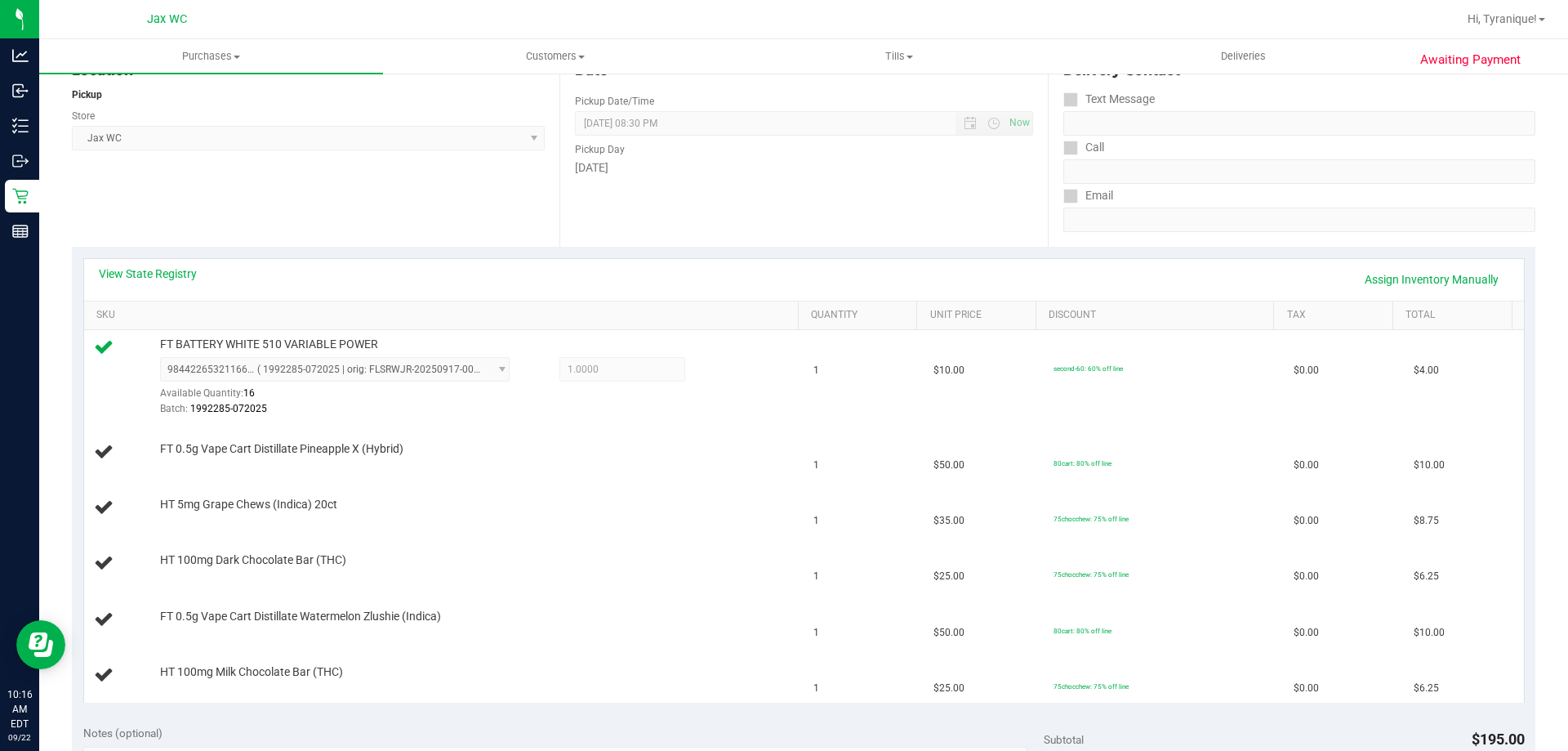
scroll to position [210, 0]
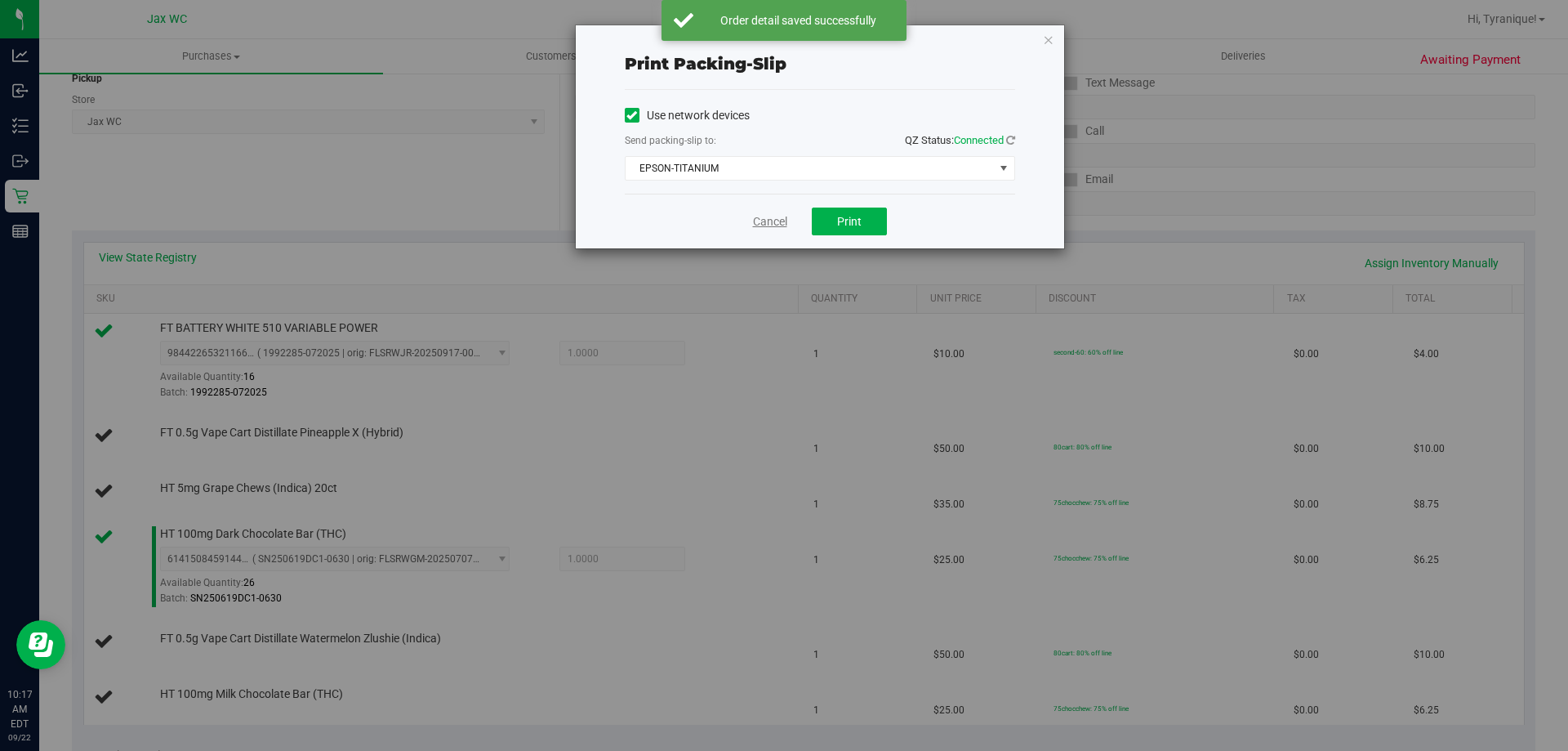
click at [760, 225] on link "Cancel" at bounding box center [770, 221] width 35 height 17
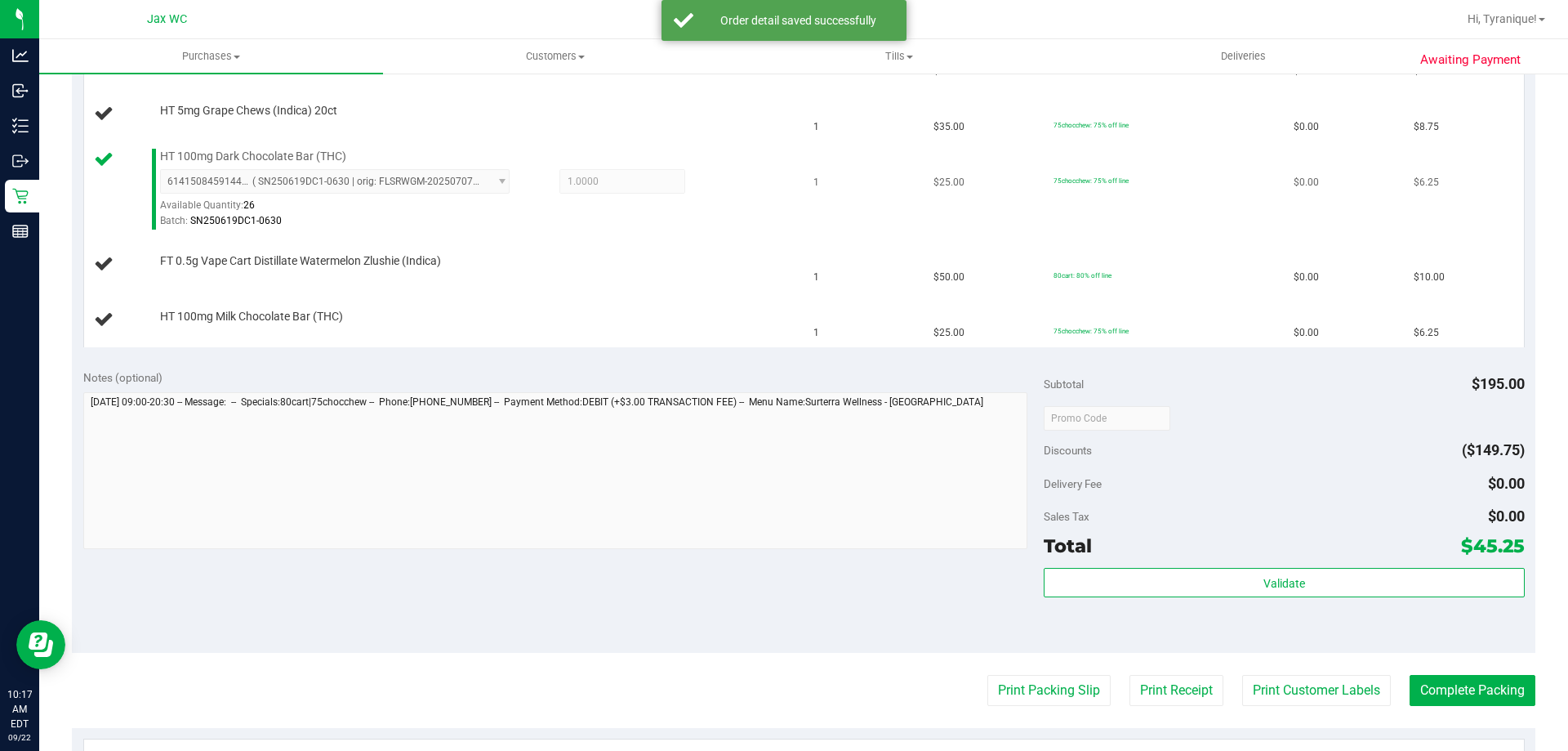
scroll to position [392, 0]
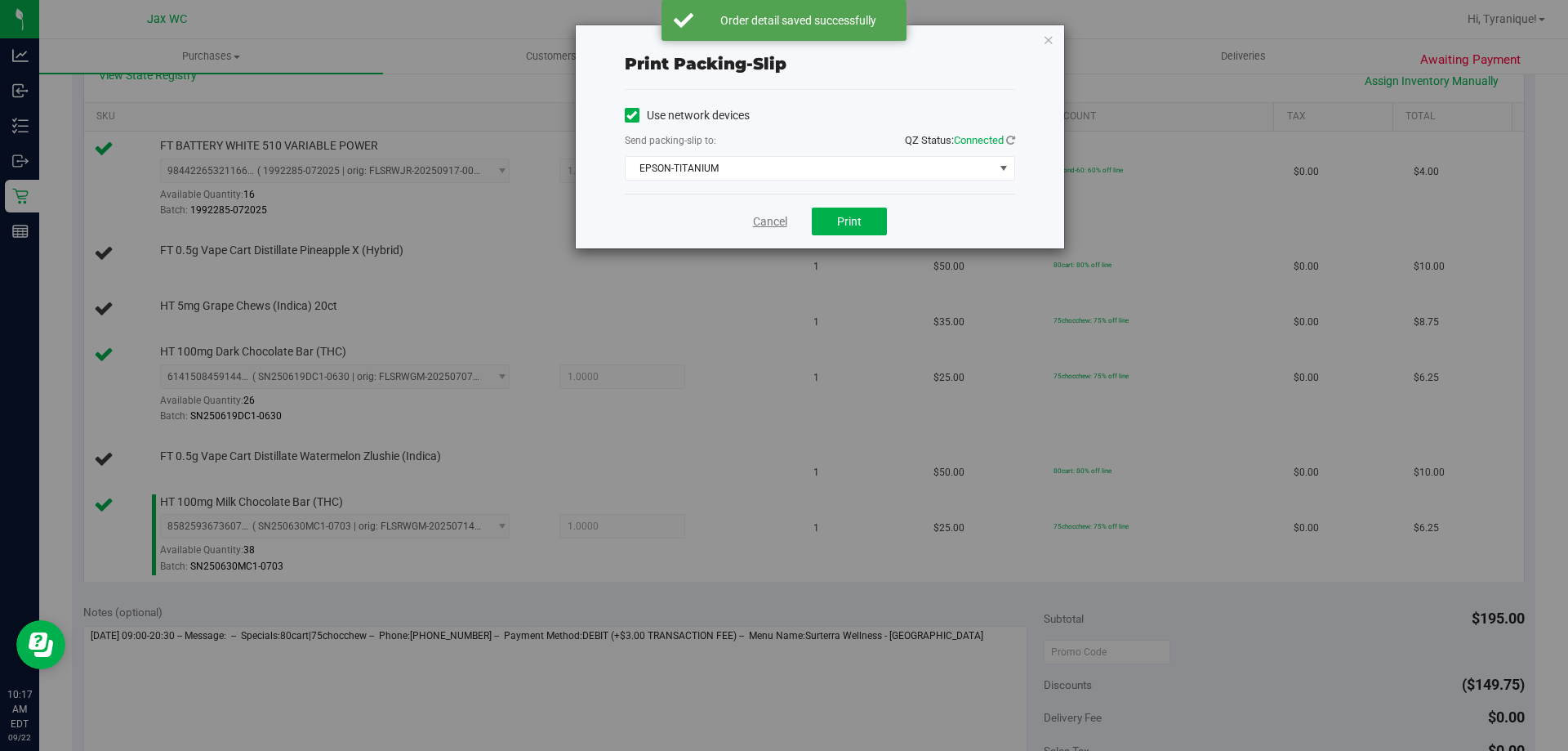
click at [769, 221] on link "Cancel" at bounding box center [770, 221] width 35 height 17
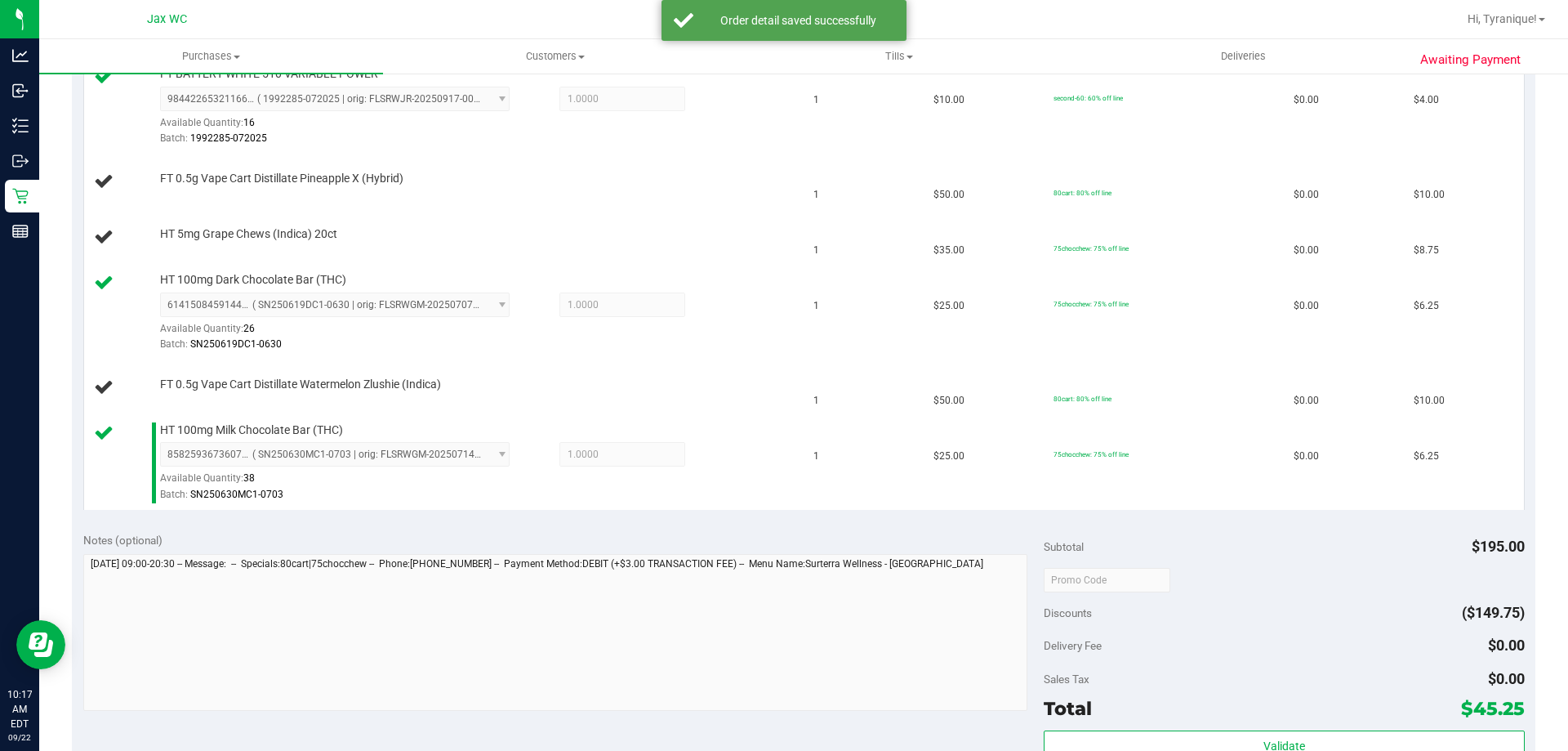
scroll to position [349, 0]
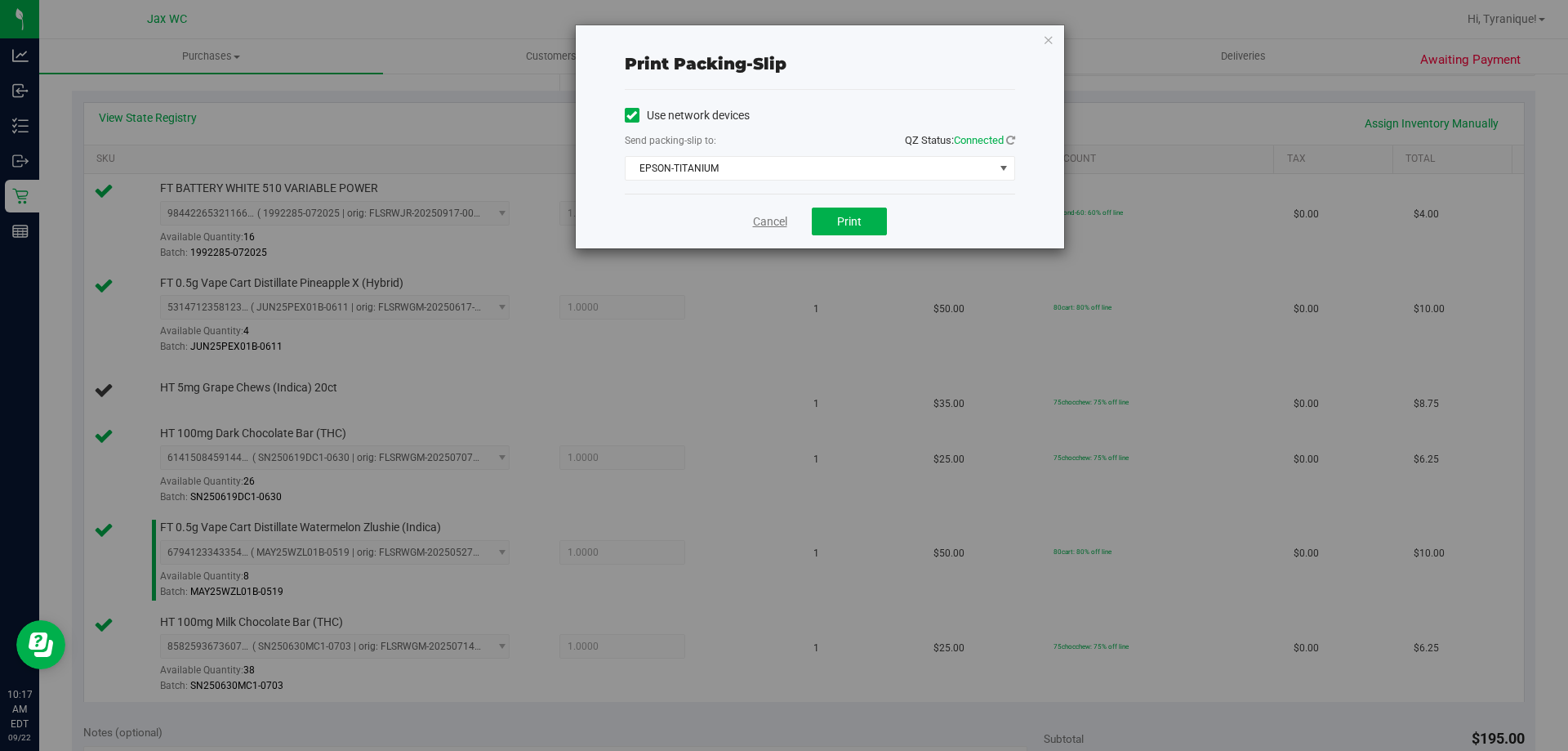
click at [770, 216] on link "Cancel" at bounding box center [770, 221] width 35 height 17
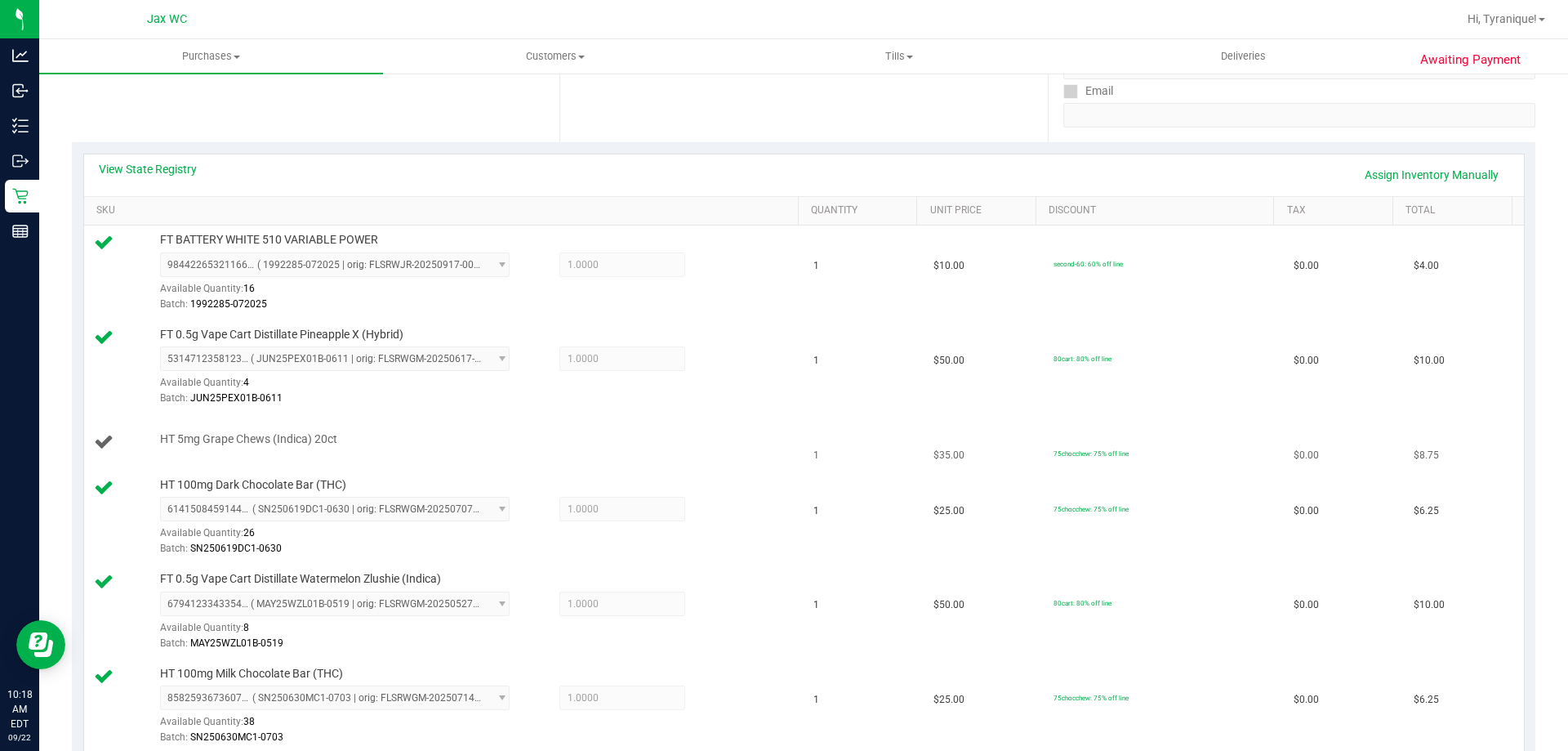
scroll to position [327, 0]
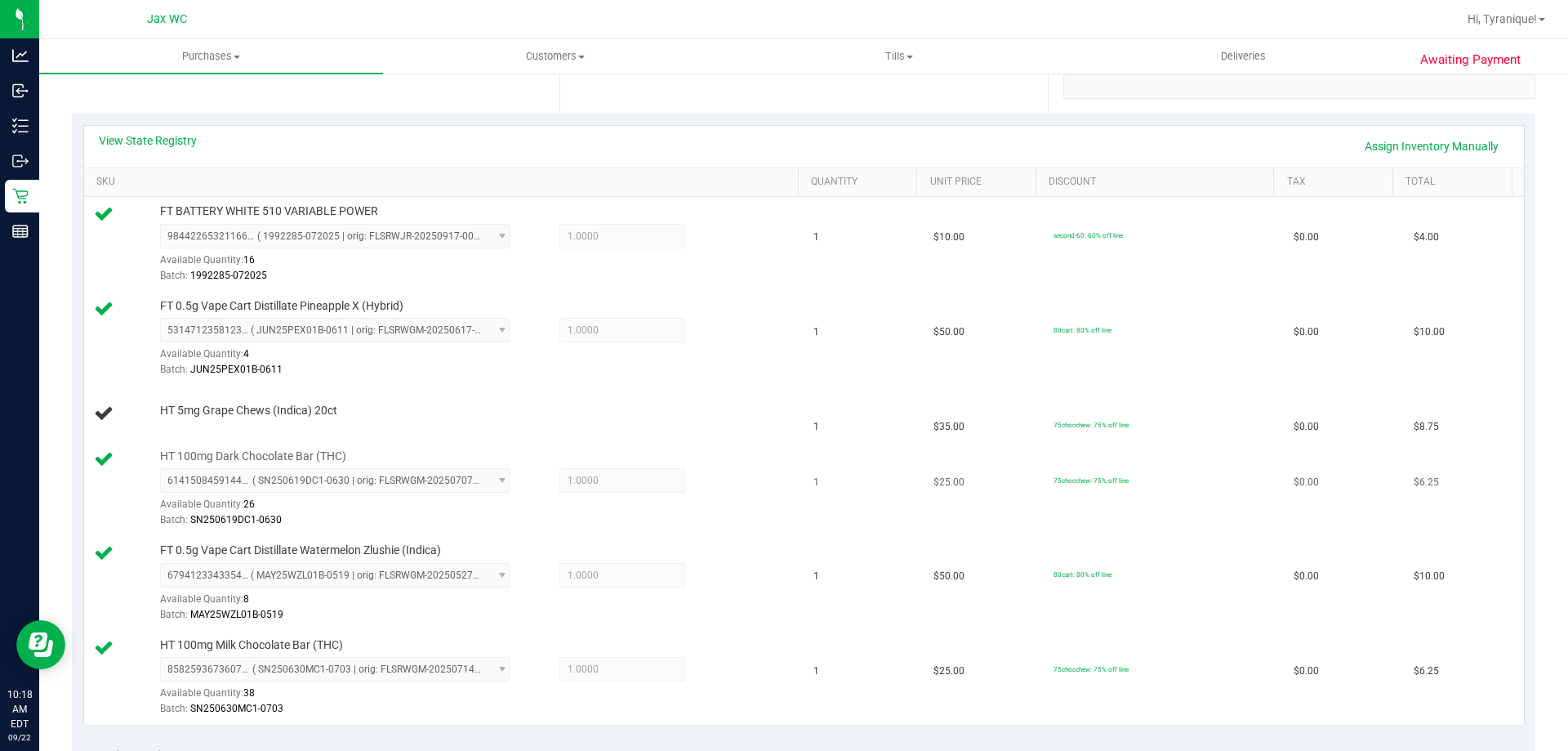
click at [732, 534] on td "HT 100mg Dark Chocolate Bar (THC) 6141508459144434 ( SN250619DC1-0630 | orig: F…" at bounding box center [444, 489] width 720 height 95
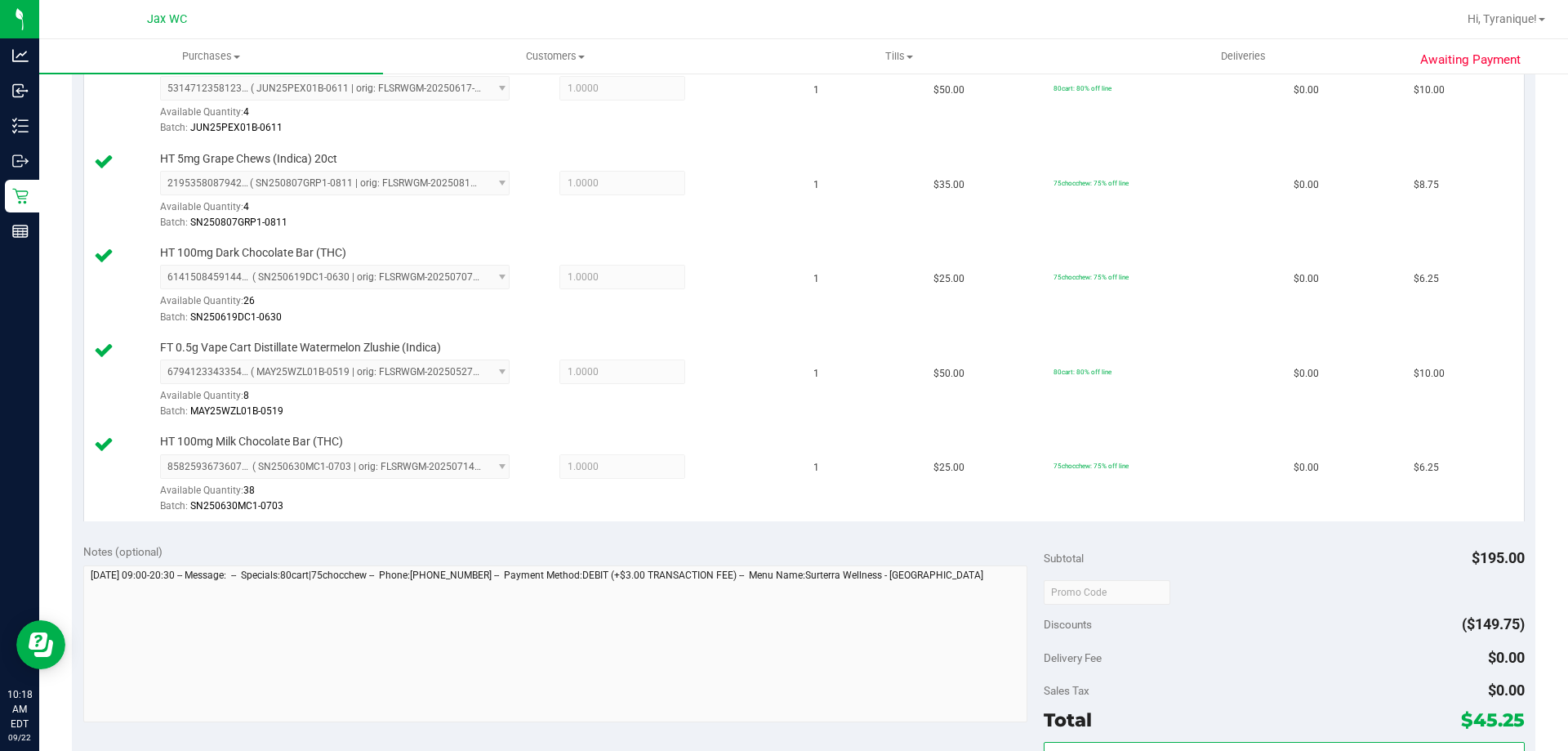
scroll to position [817, 0]
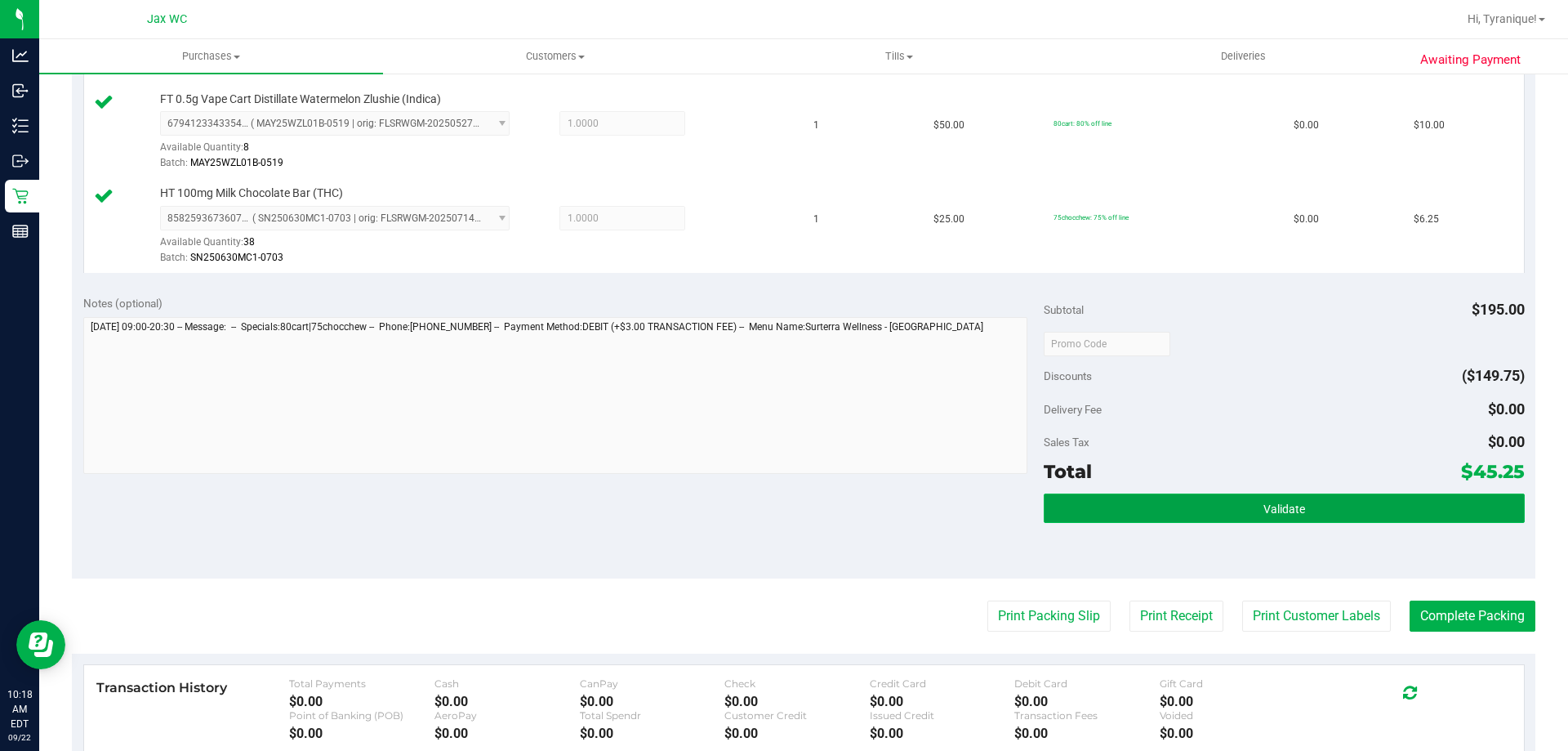
click at [1188, 516] on button "Validate" at bounding box center [1284, 508] width 481 height 30
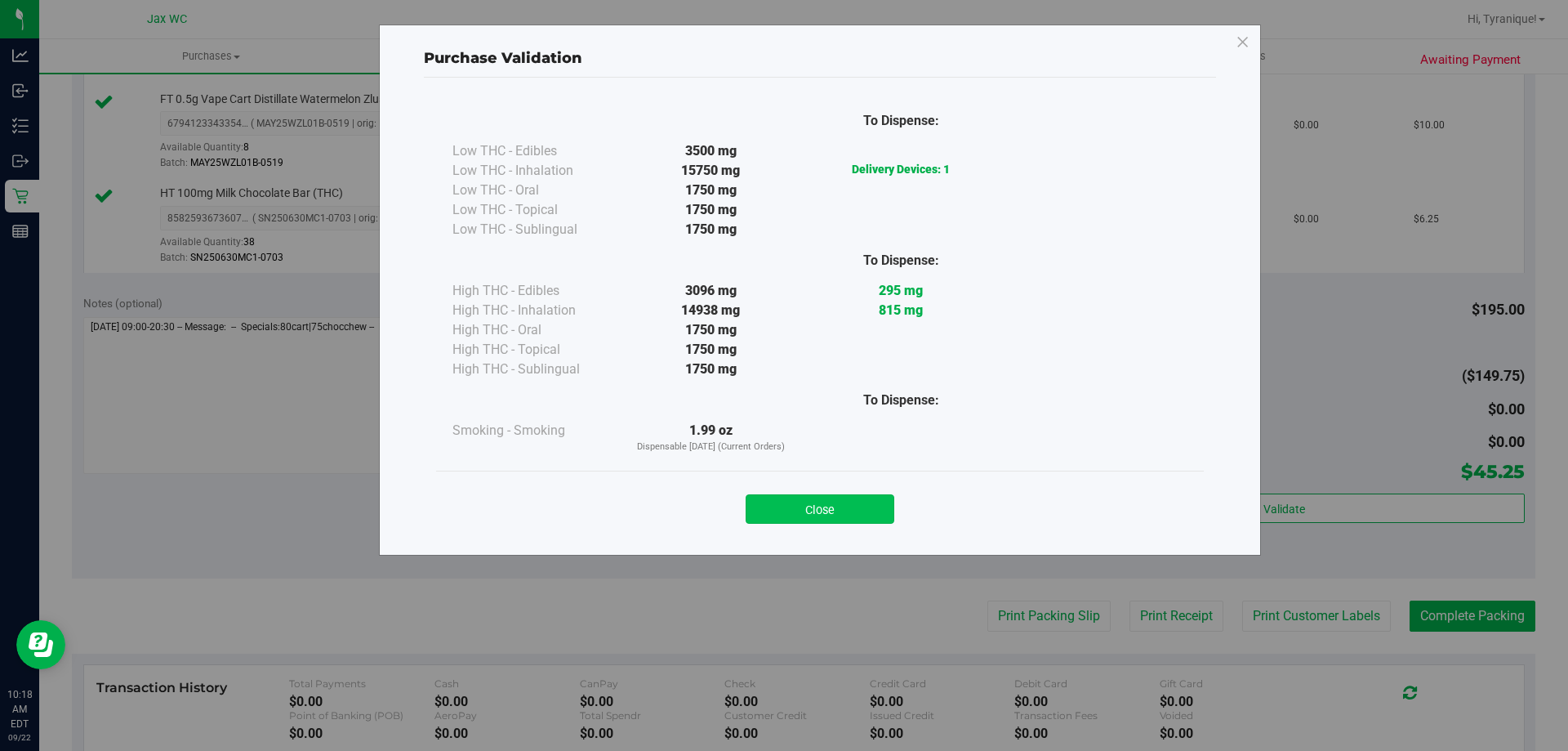
click at [865, 520] on button "Close" at bounding box center [820, 509] width 149 height 30
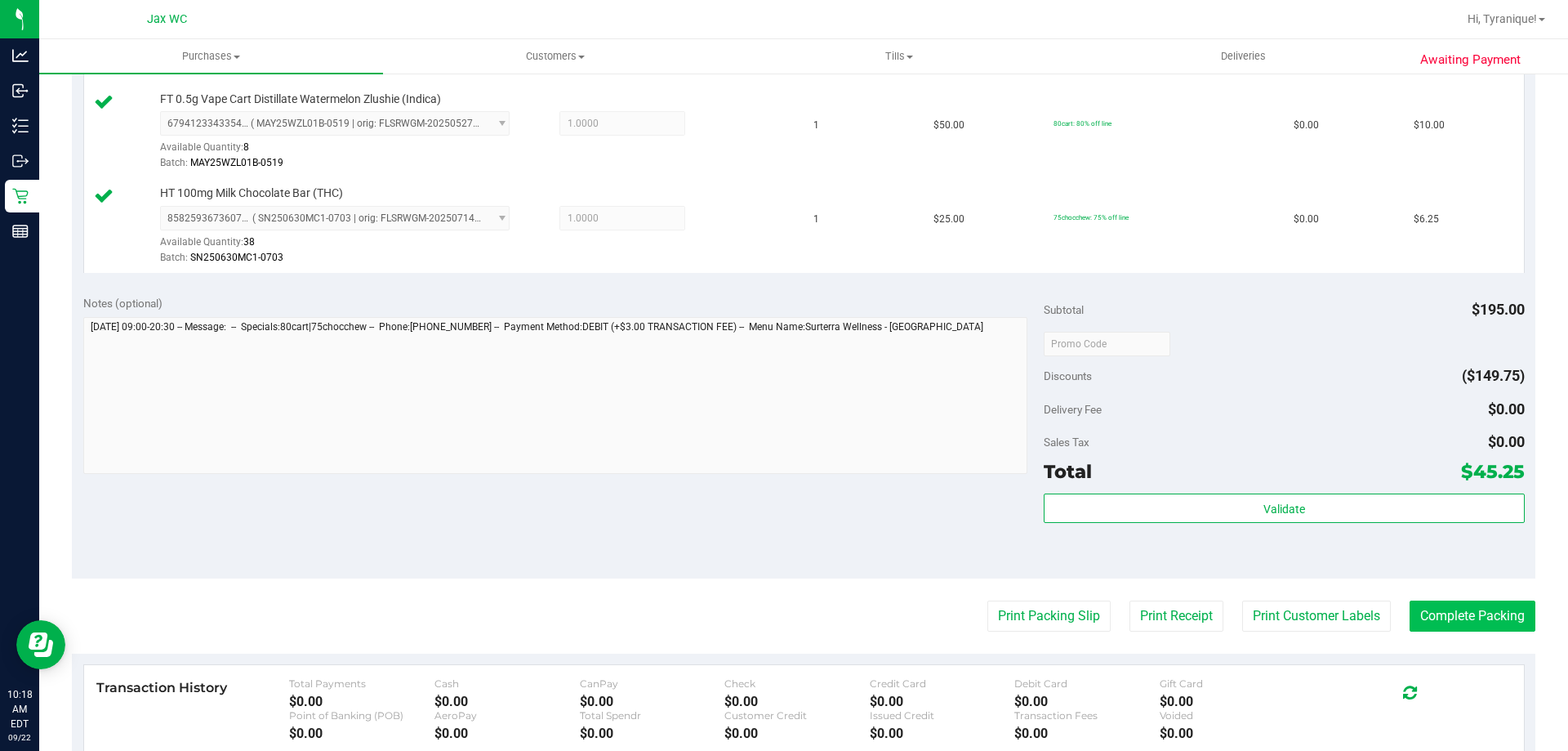
drag, startPoint x: 1446, startPoint y: 638, endPoint x: 1446, endPoint y: 630, distance: 8.0
click at [1446, 630] on purchase-details "Back Edit Purchase Cancel Purchase View Profile # 11987112 BioTrack ID: - Submi…" at bounding box center [803, 115] width 1463 height 1687
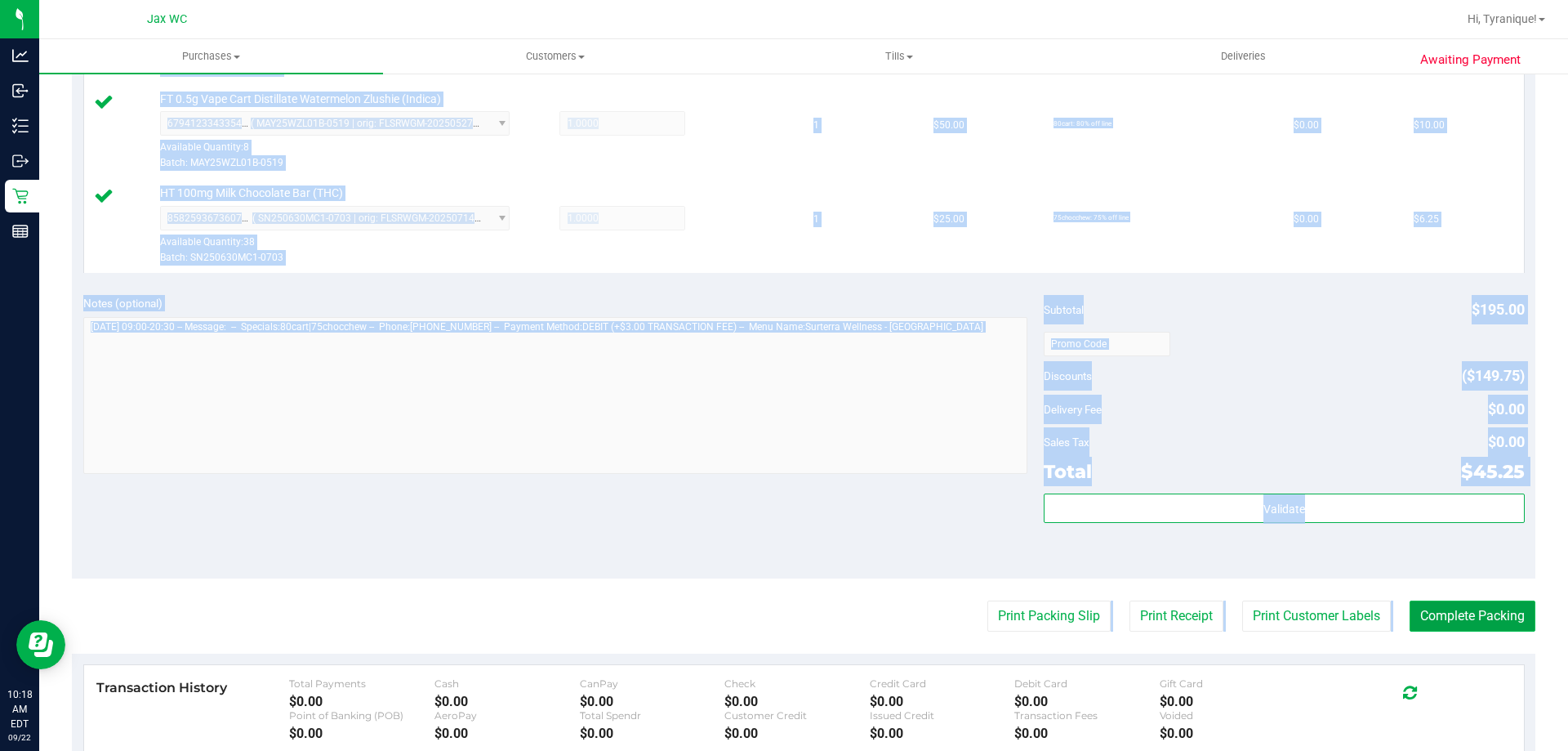
click at [1446, 629] on button "Complete Packing" at bounding box center [1472, 616] width 126 height 31
click at [1294, 412] on div "Delivery Fee $0.00" at bounding box center [1284, 410] width 481 height 30
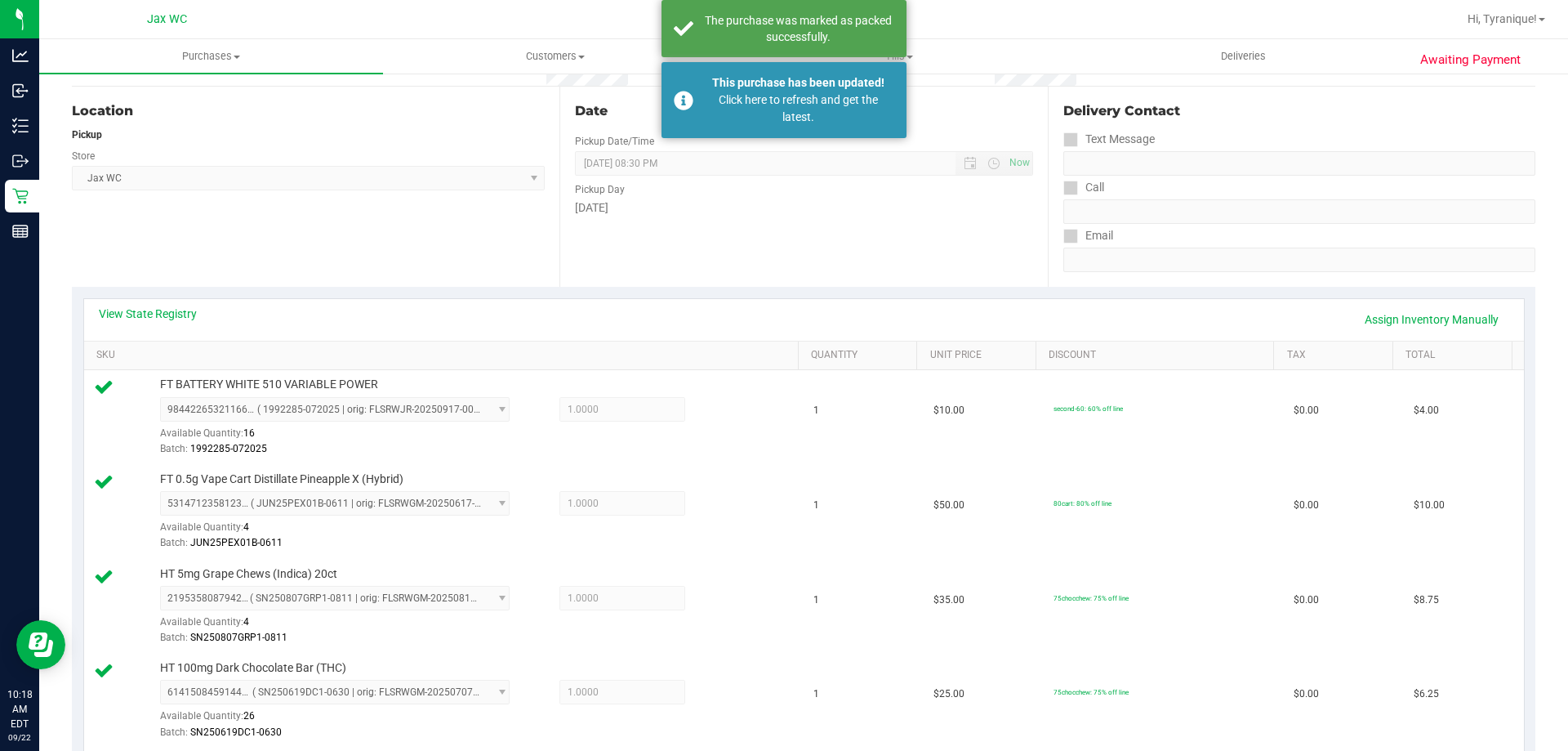
scroll to position [0, 0]
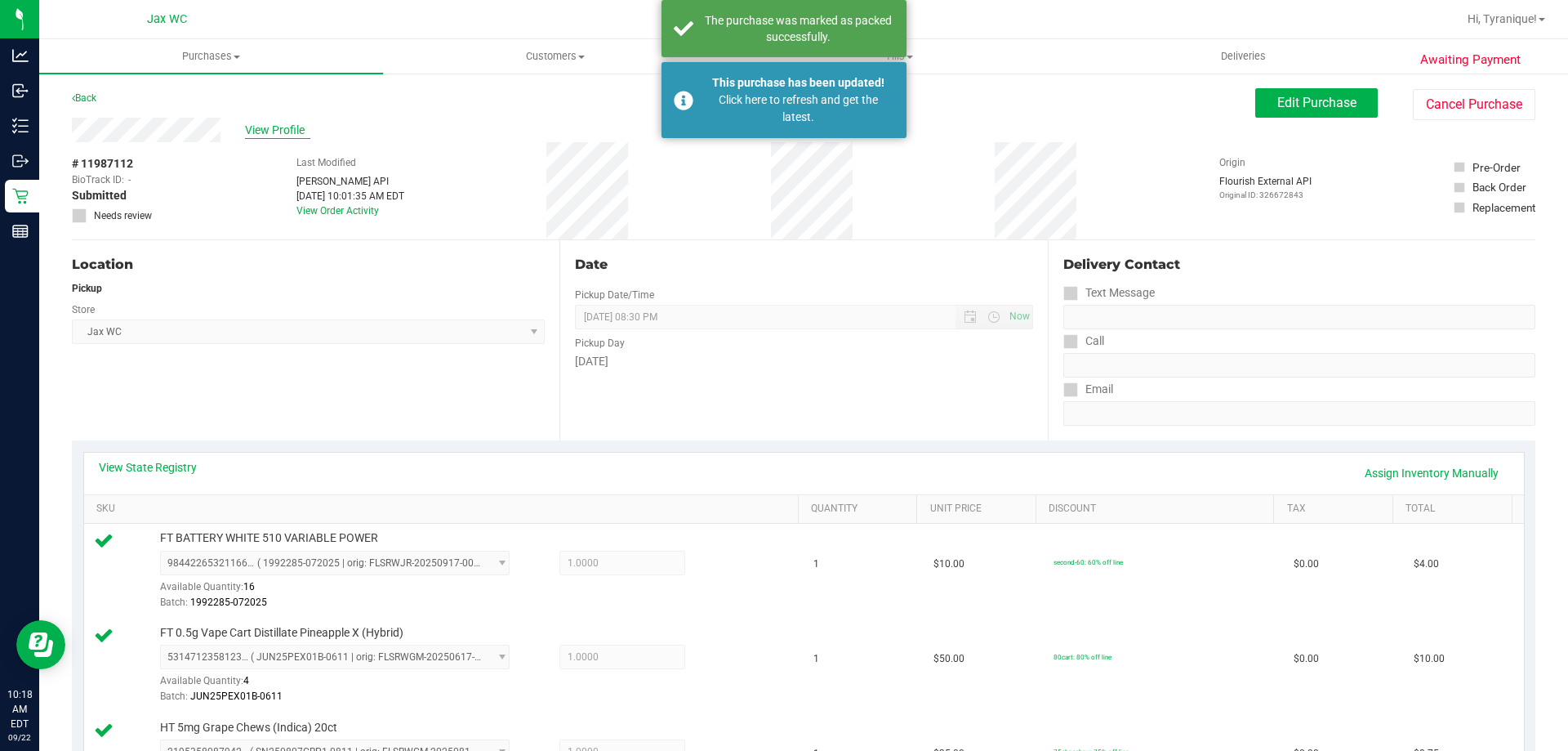
click at [287, 124] on span "View Profile" at bounding box center [277, 130] width 65 height 17
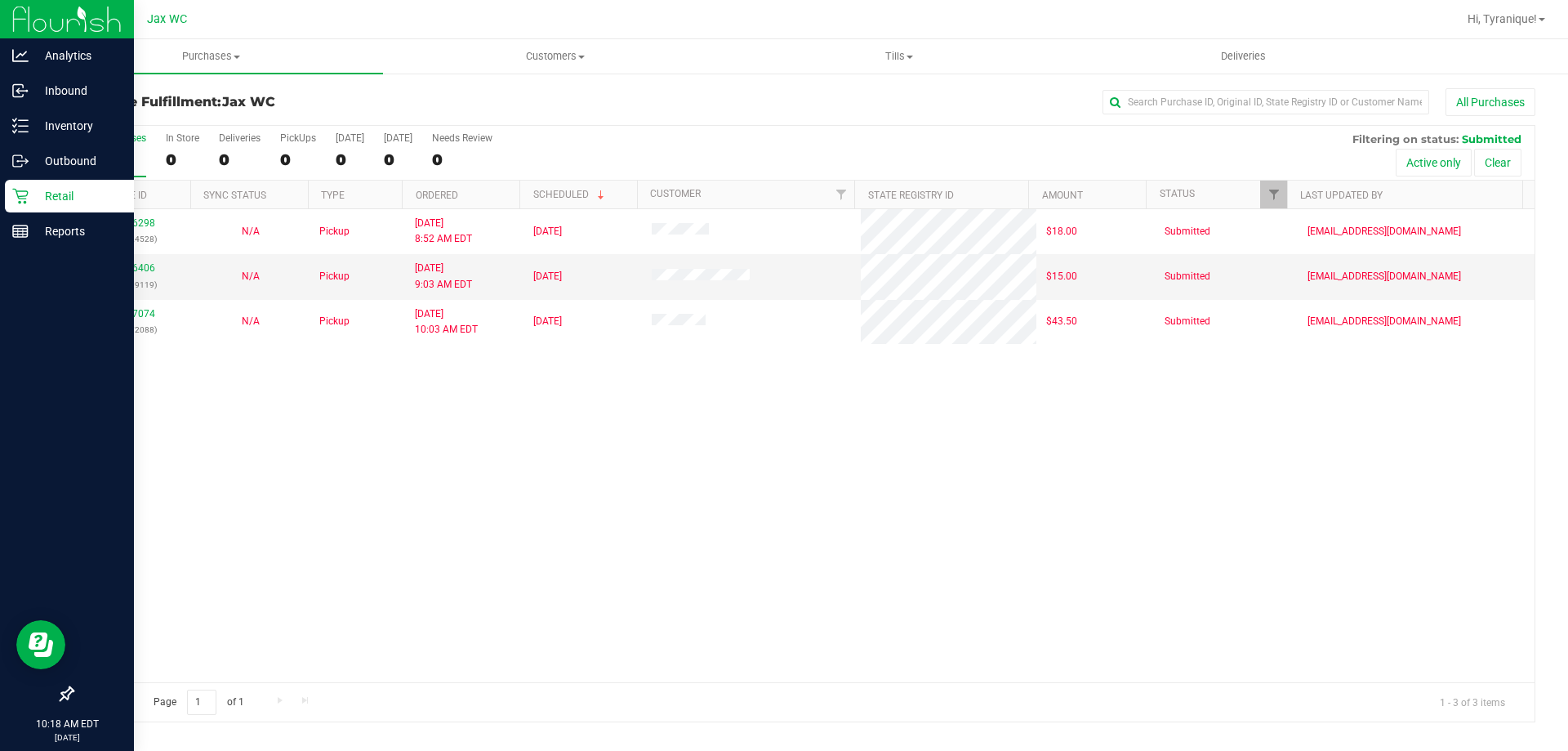
click at [21, 194] on icon at bounding box center [21, 196] width 17 height 17
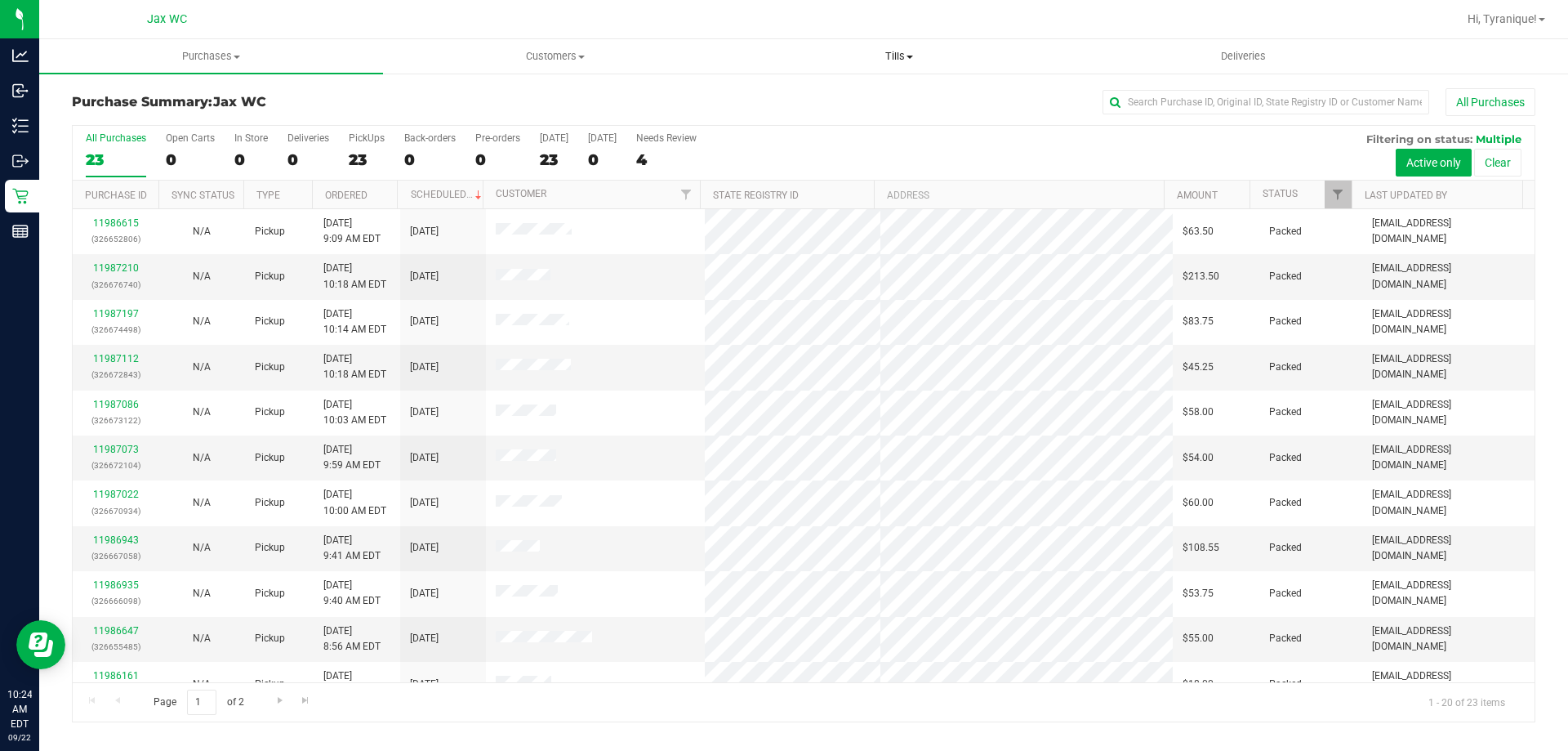
click at [881, 56] on span "Tills" at bounding box center [898, 56] width 342 height 15
click at [776, 93] on span "Manage tills" at bounding box center [782, 98] width 111 height 14
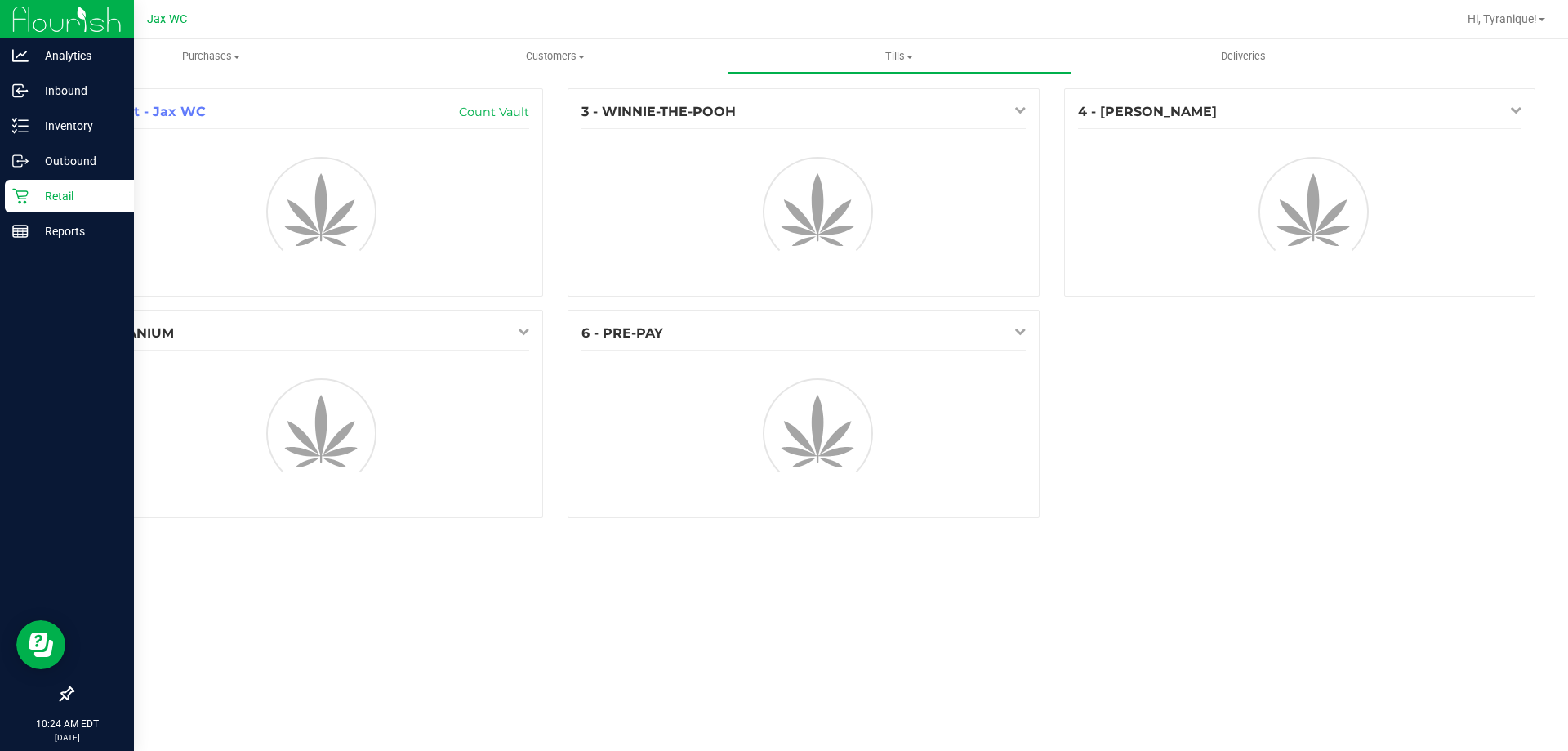
click at [29, 188] on p "Retail" at bounding box center [78, 197] width 98 height 20
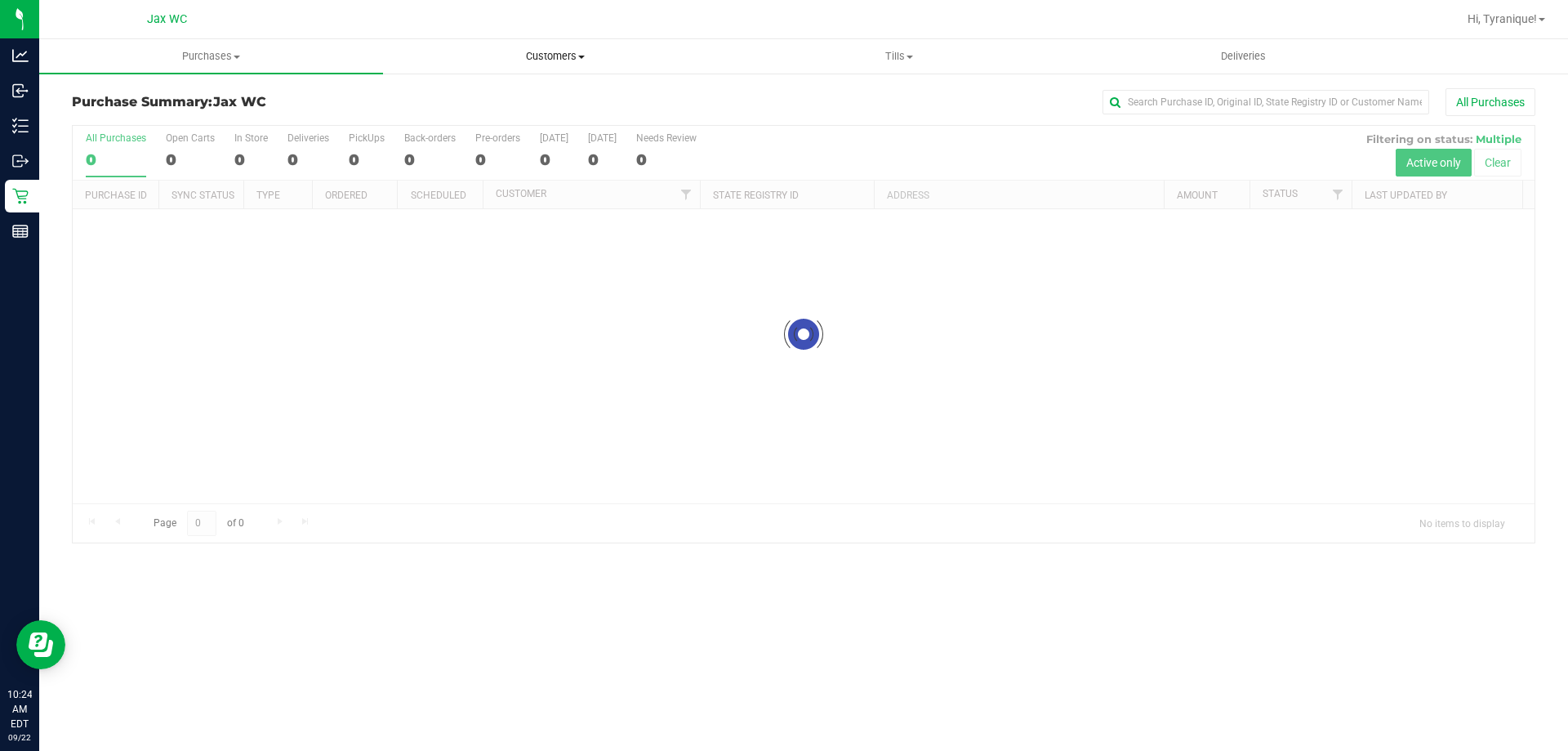
click at [543, 55] on span "Customers" at bounding box center [555, 56] width 342 height 15
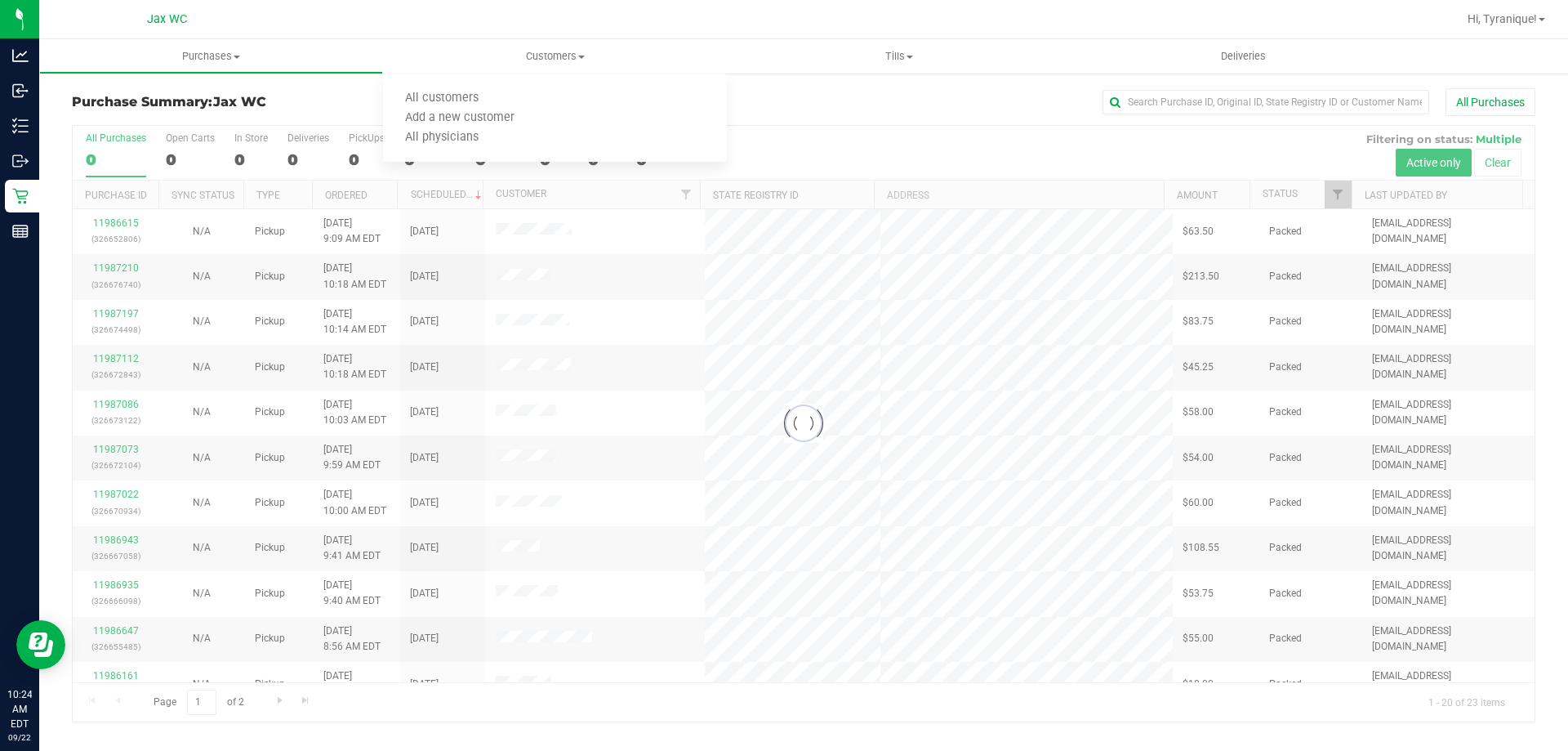
click at [406, 306] on div at bounding box center [803, 423] width 1461 height 596
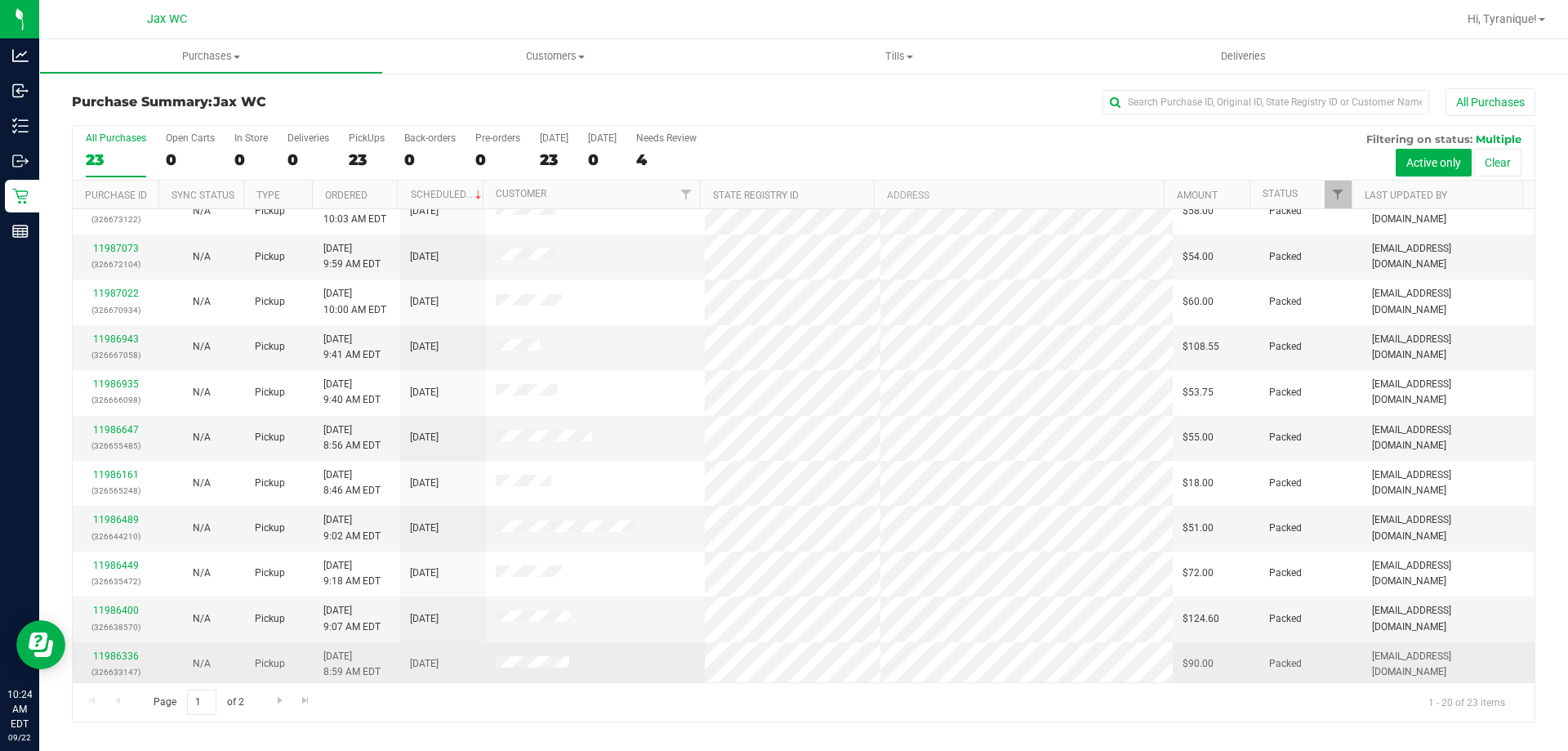
scroll to position [409, 0]
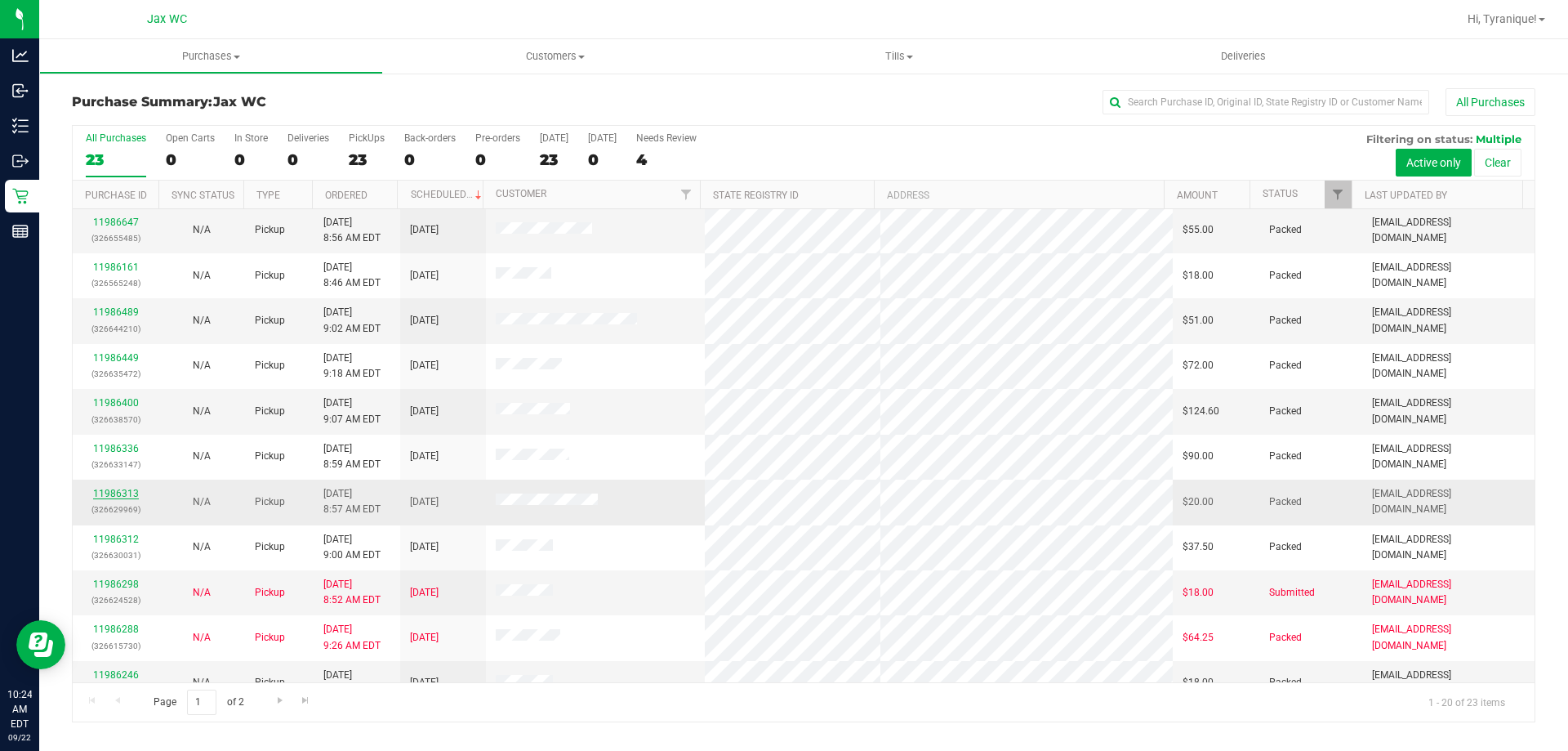
click at [127, 490] on link "11986313" at bounding box center [116, 493] width 45 height 12
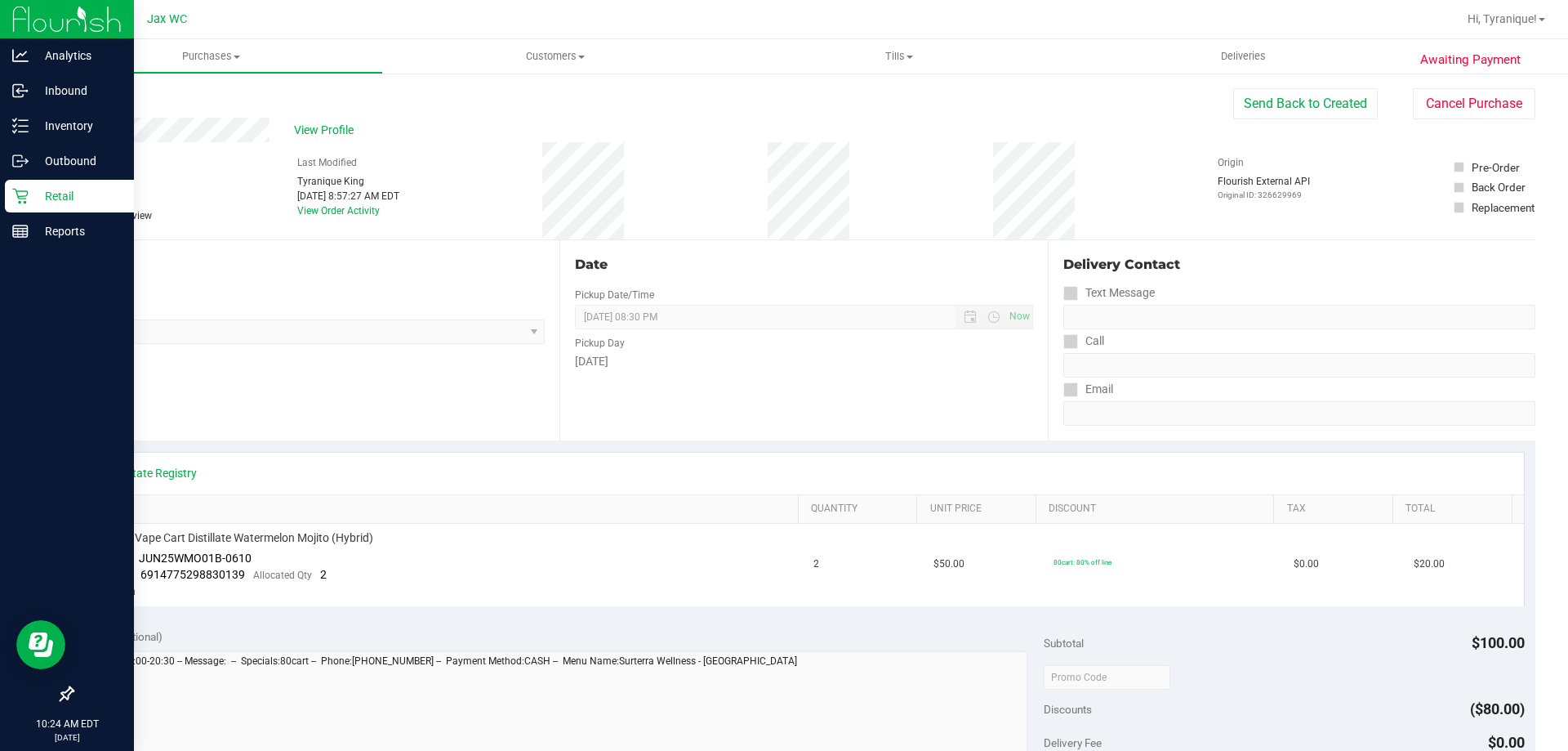
click at [37, 183] on div "Retail" at bounding box center [69, 197] width 129 height 33
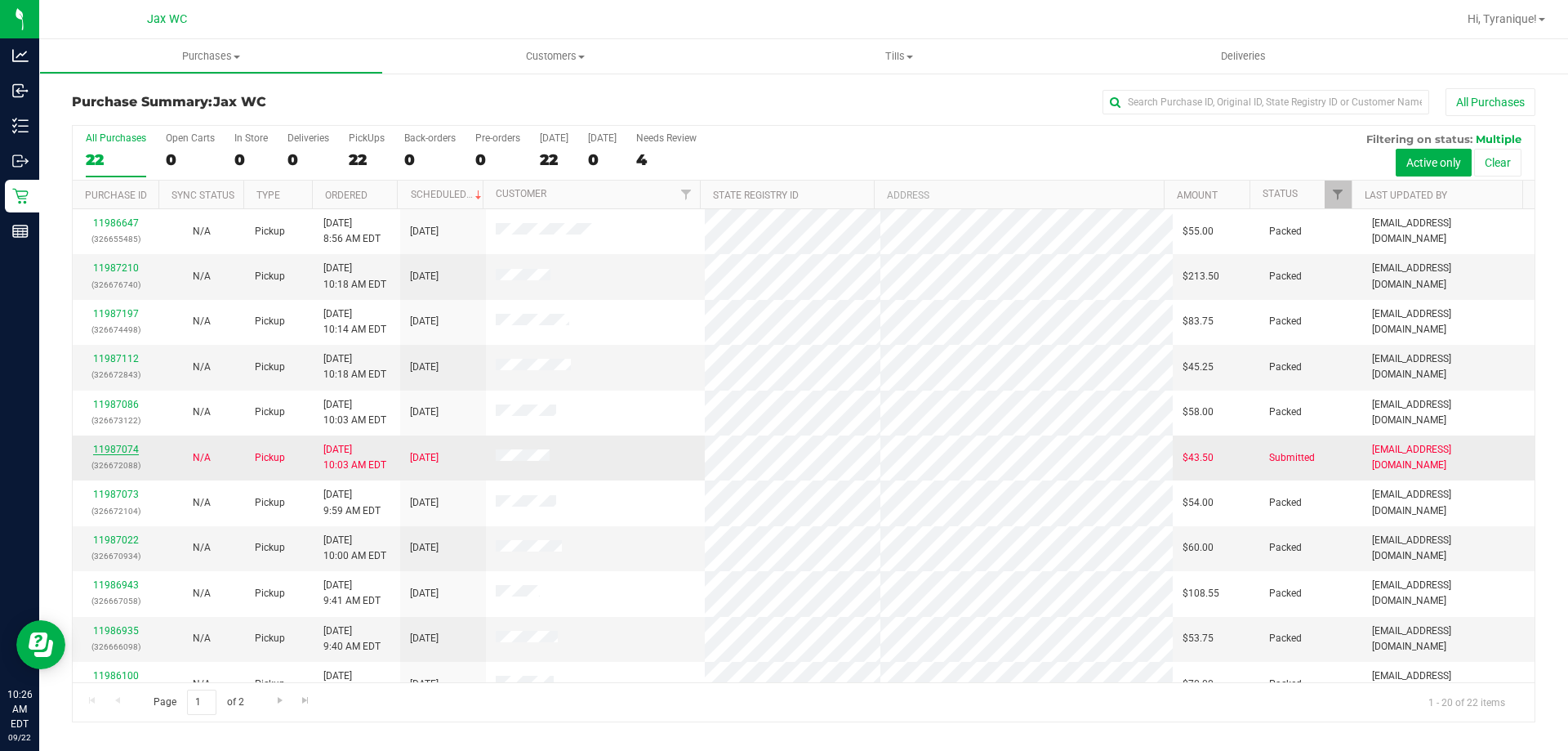
click at [116, 451] on link "11987074" at bounding box center [116, 449] width 45 height 12
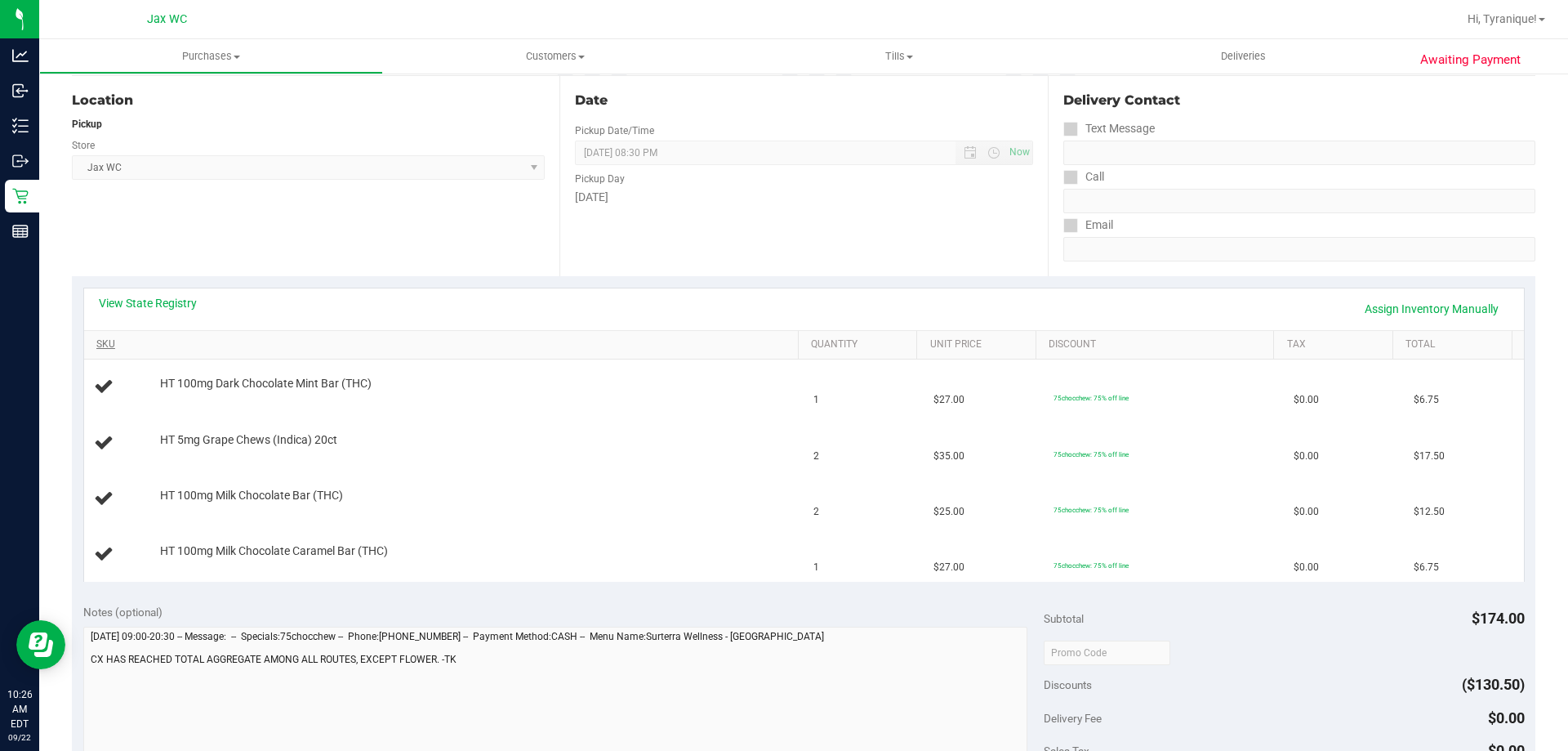
scroll to position [164, 0]
click at [190, 312] on div "View State Registry Assign Inventory Manually" at bounding box center [804, 310] width 1410 height 28
click at [169, 296] on link "View State Registry" at bounding box center [148, 304] width 98 height 17
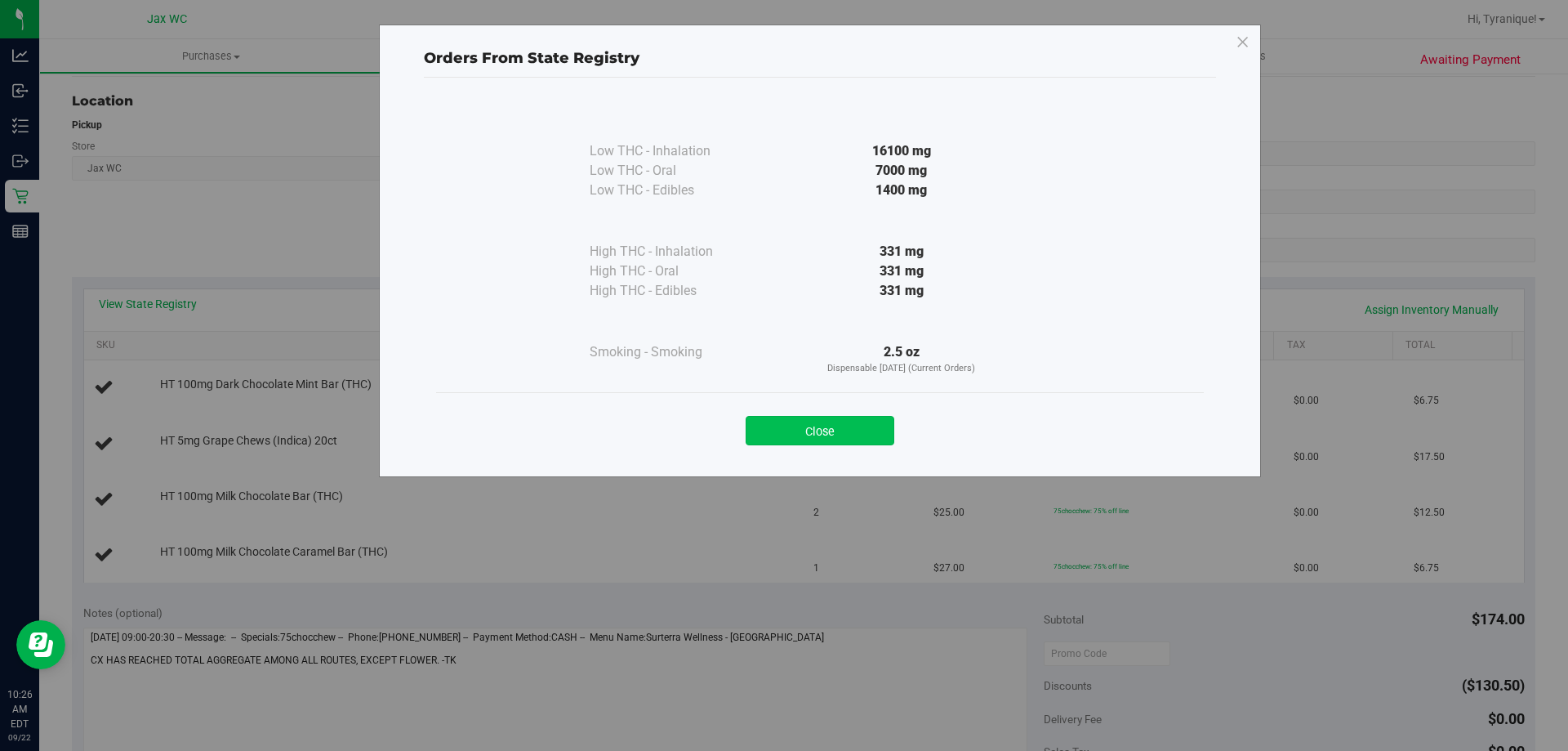
click at [834, 430] on button "Close" at bounding box center [820, 430] width 149 height 30
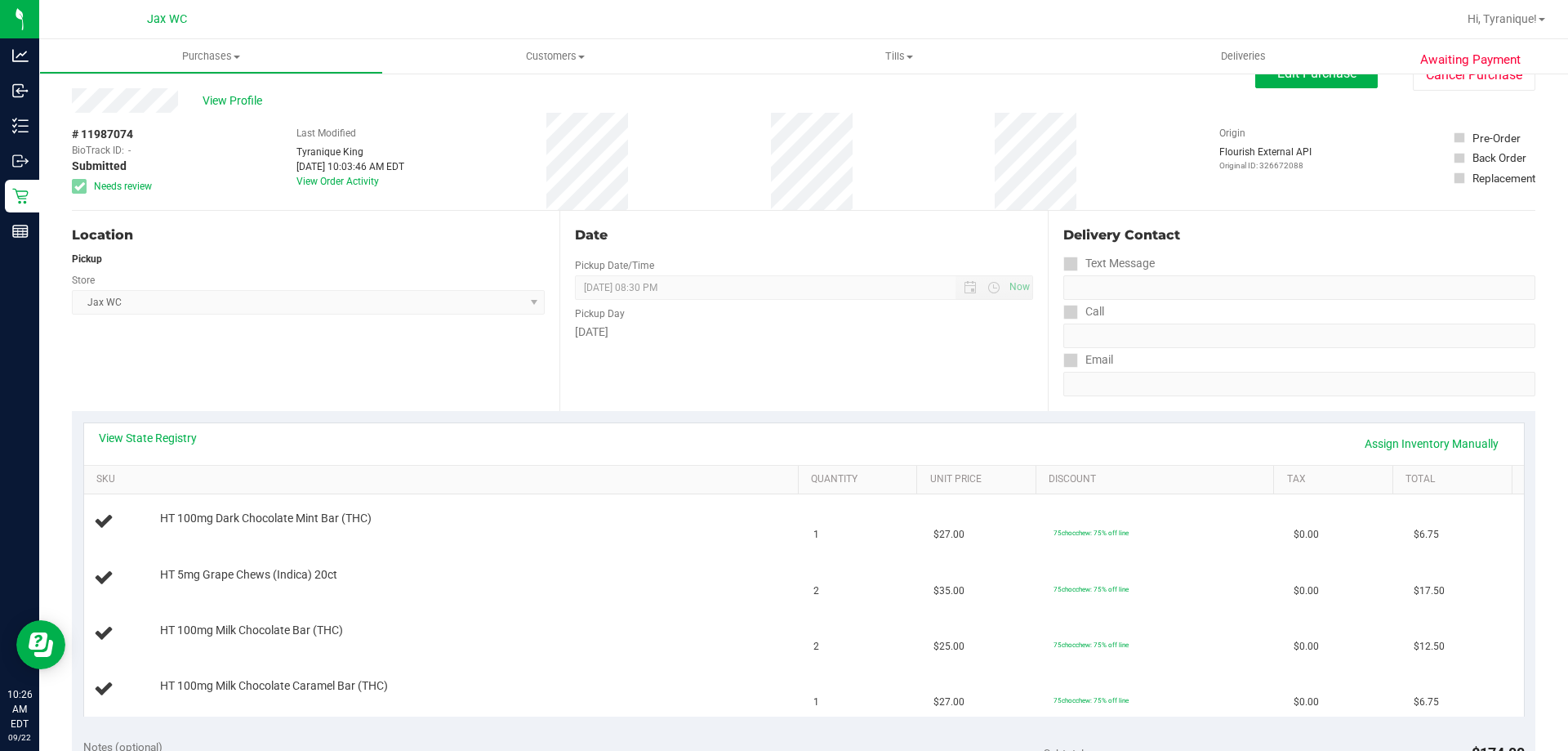
scroll to position [0, 0]
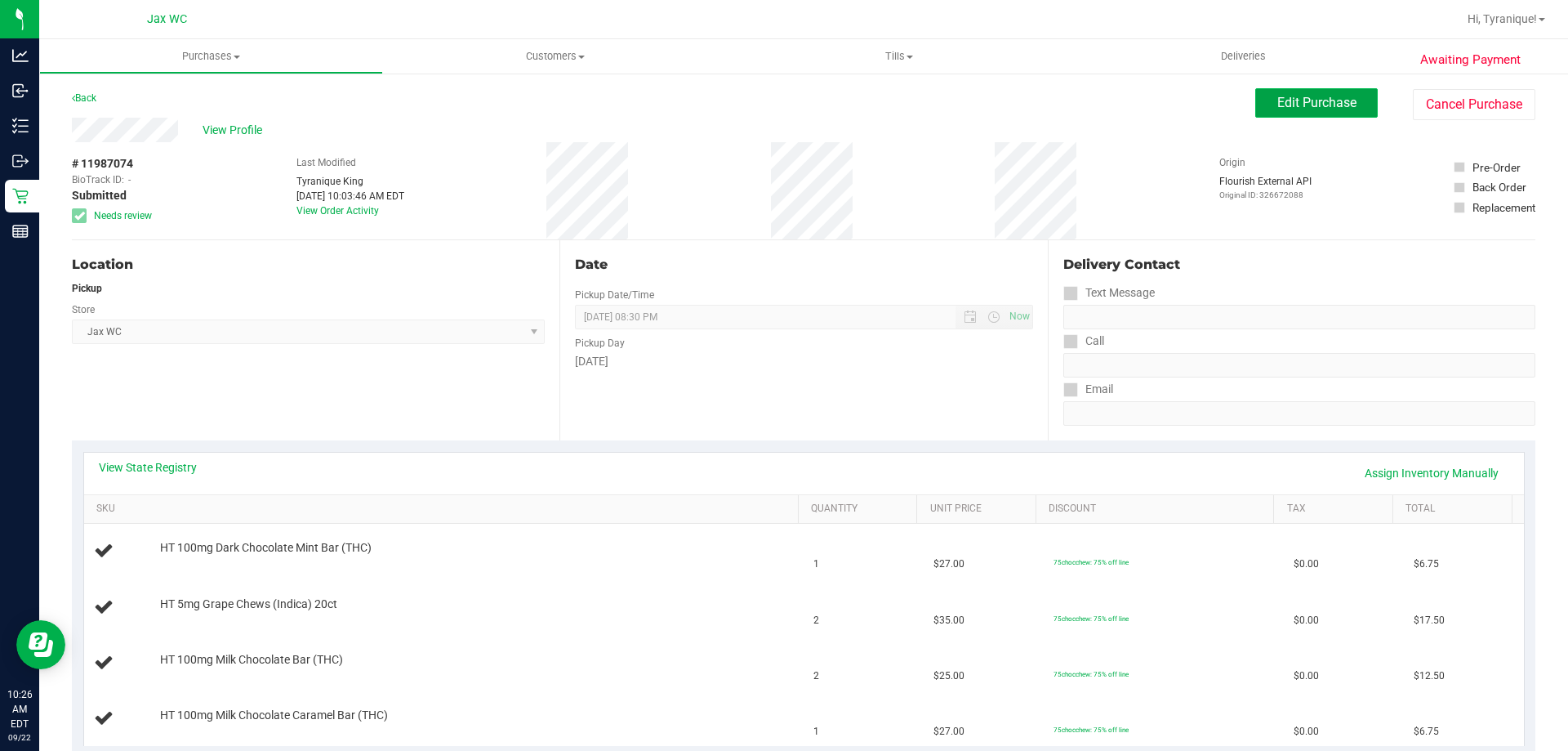
click at [1277, 110] on span "Edit Purchase" at bounding box center [1317, 102] width 79 height 16
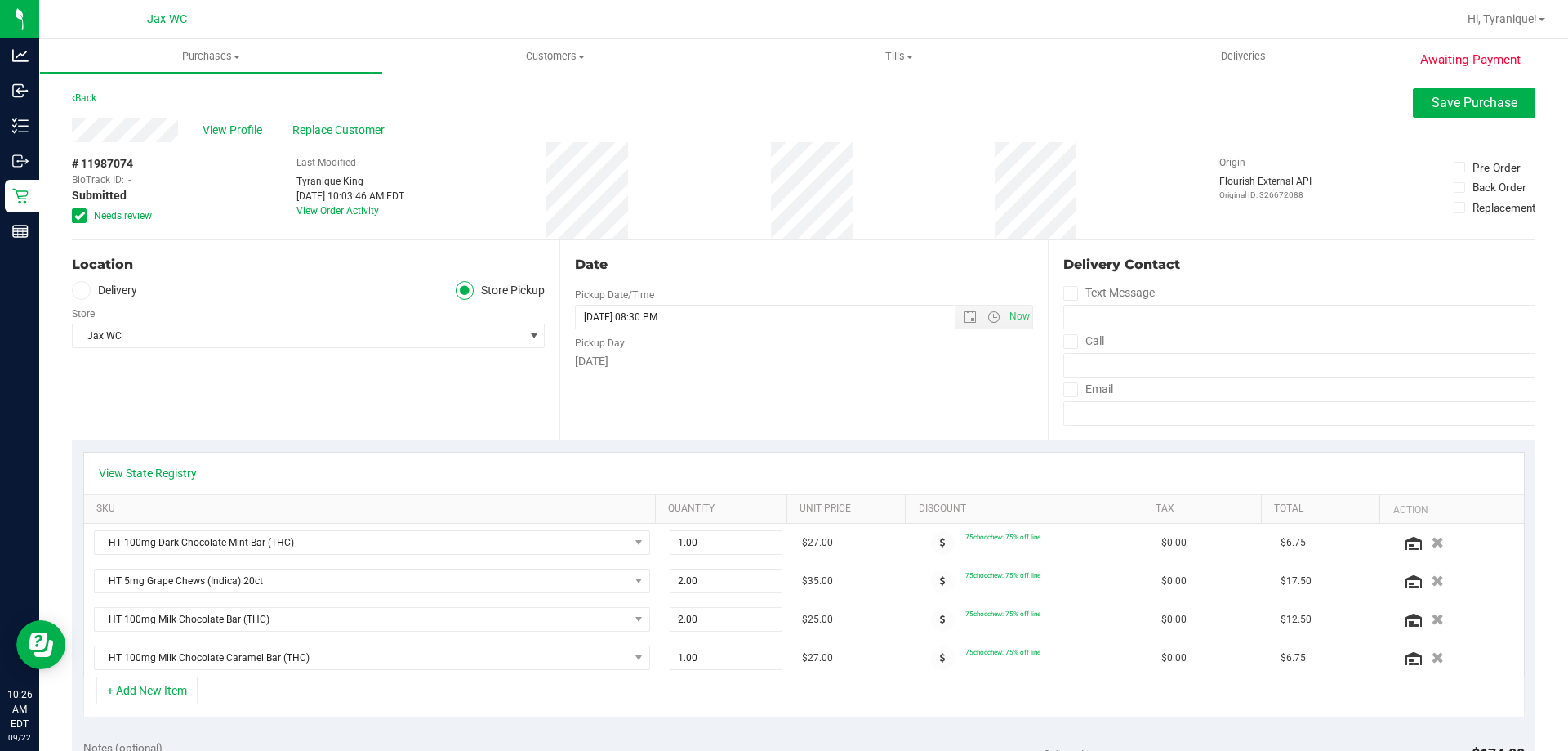
scroll to position [82, 0]
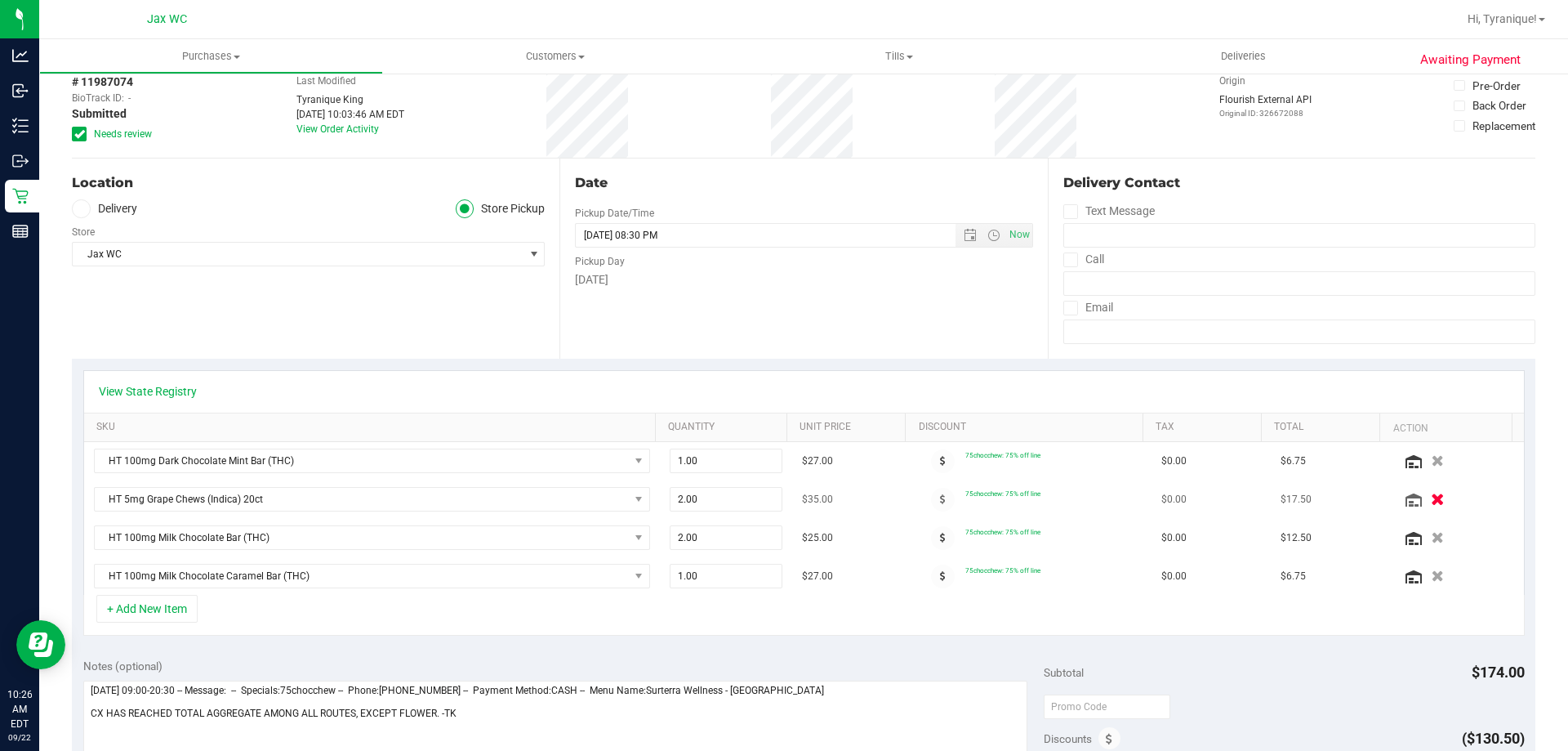
click at [1424, 502] on button "button" at bounding box center [1438, 498] width 28 height 17
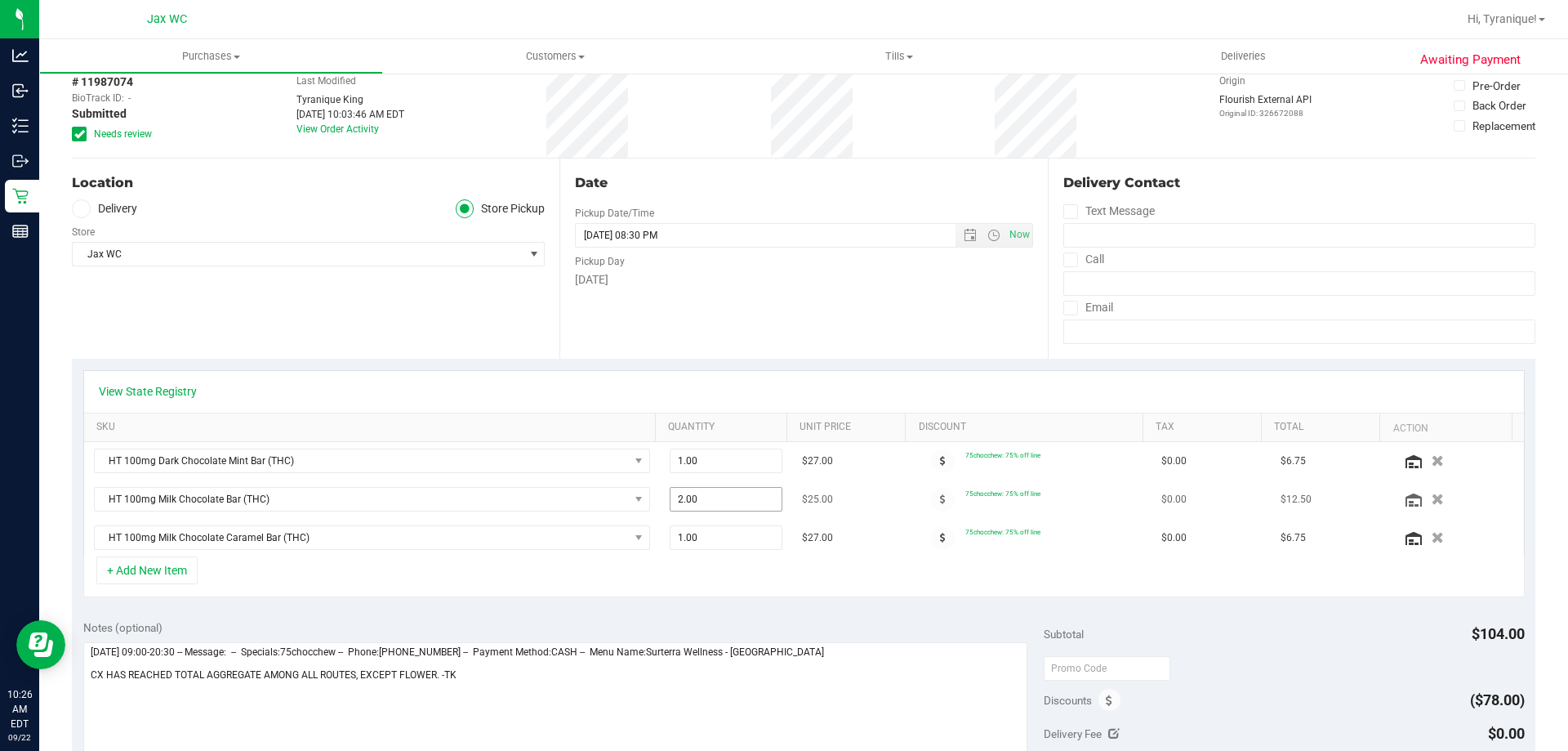
click at [735, 505] on span "2.00 2" at bounding box center [726, 499] width 113 height 25
click at [1431, 537] on icon "button" at bounding box center [1438, 538] width 14 height 12
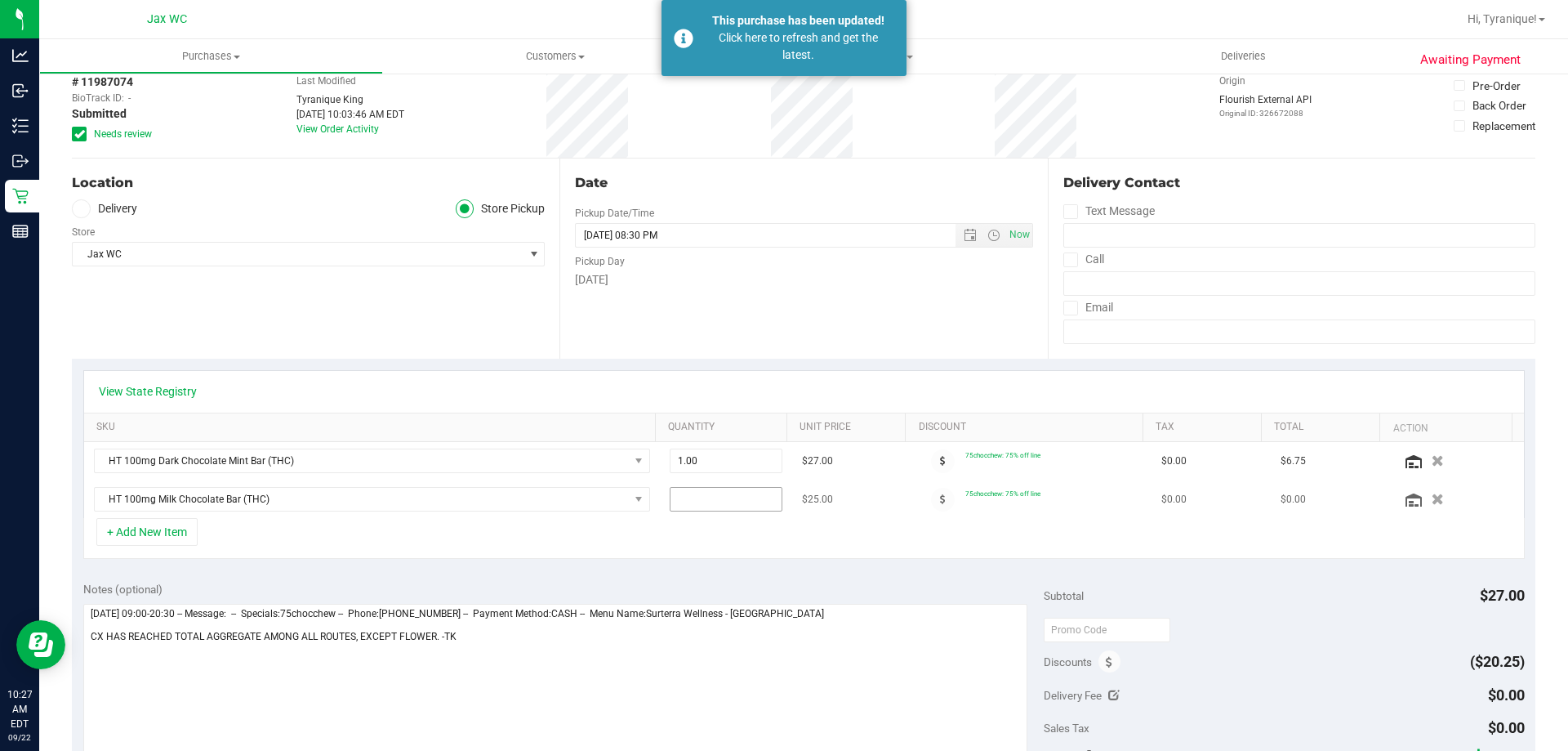
click at [702, 499] on span at bounding box center [726, 499] width 113 height 25
type input "1"
type input "1.00"
click at [160, 535] on button "+ Add New Item" at bounding box center [147, 532] width 102 height 28
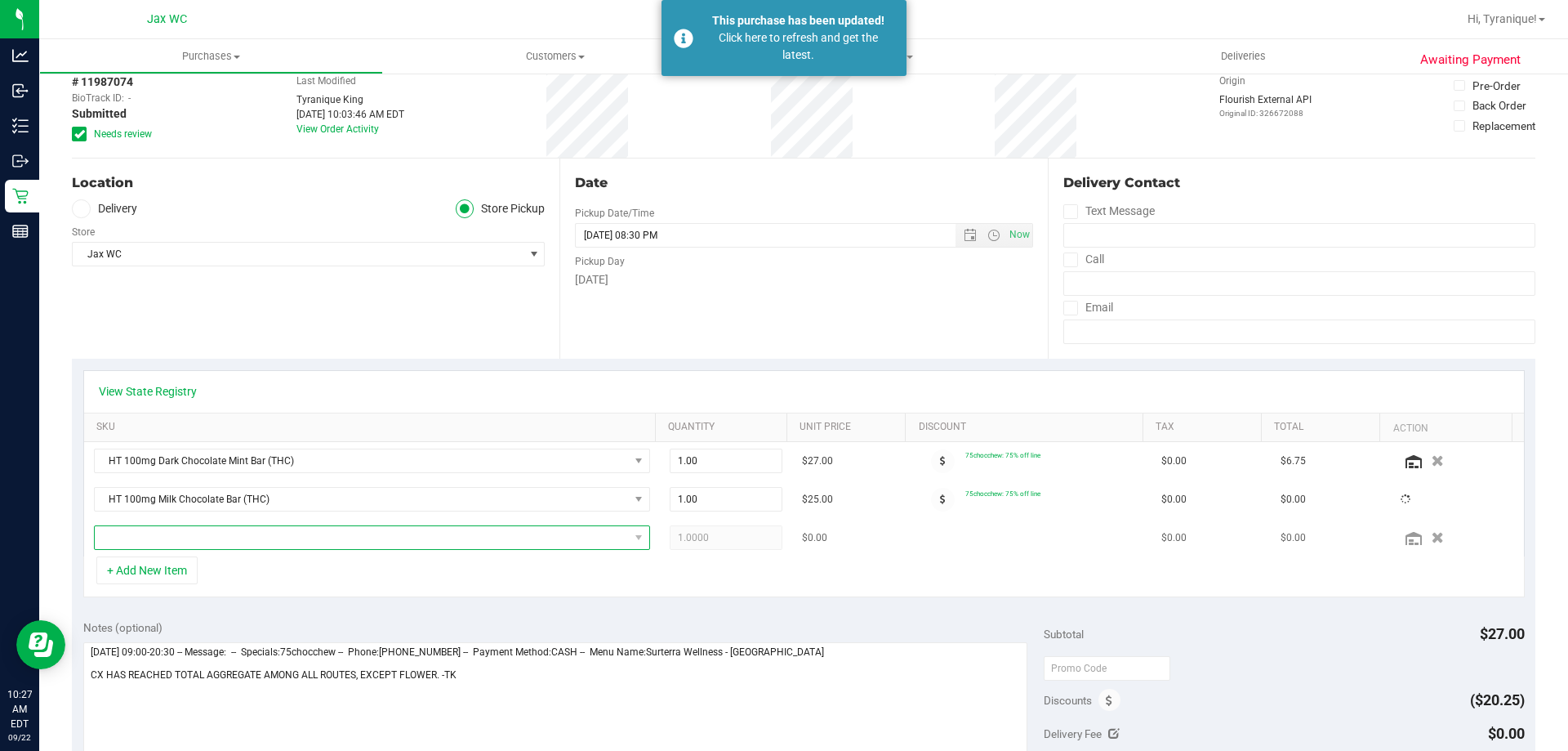
click at [223, 538] on span "NO DATA FOUND" at bounding box center [362, 538] width 534 height 23
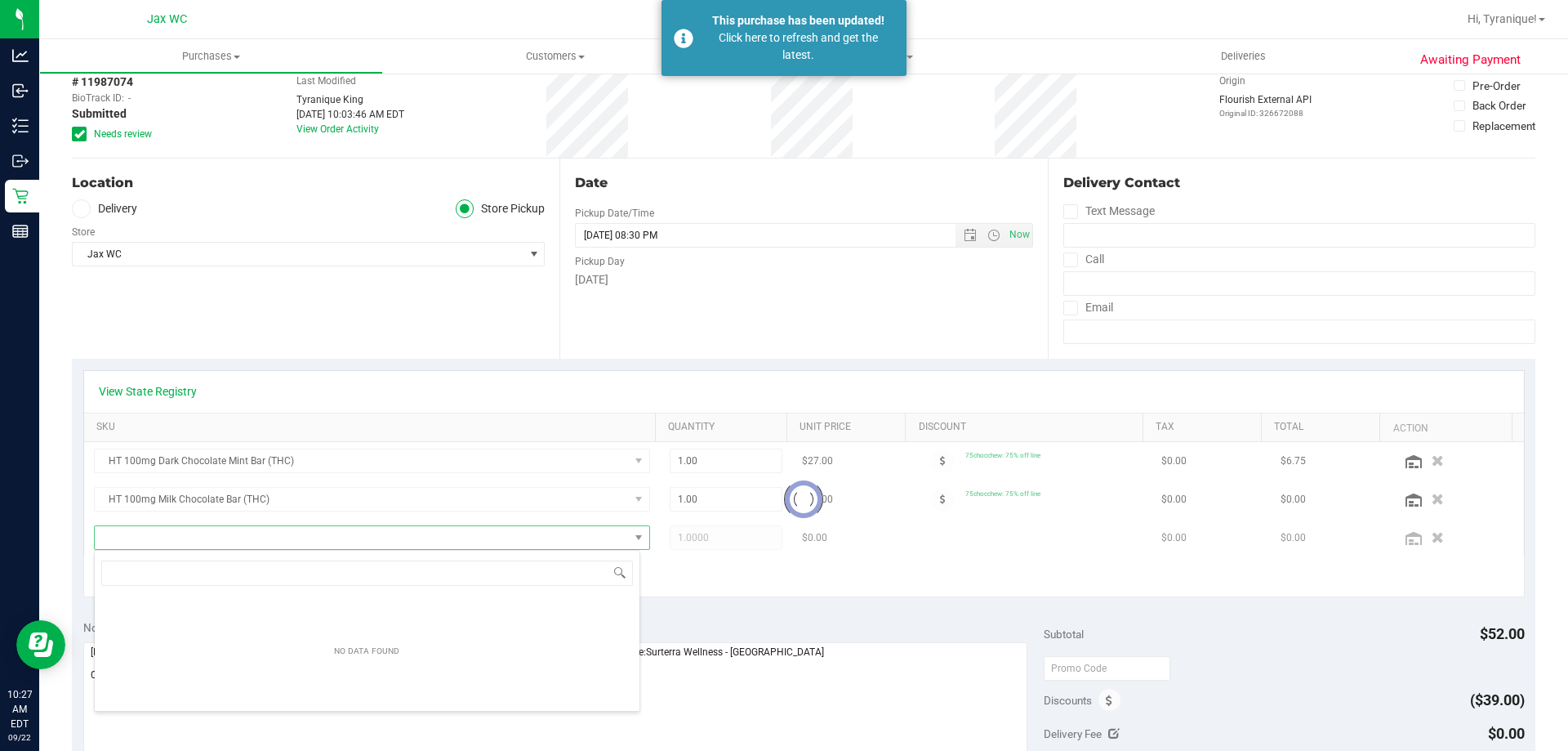
scroll to position [0, 0]
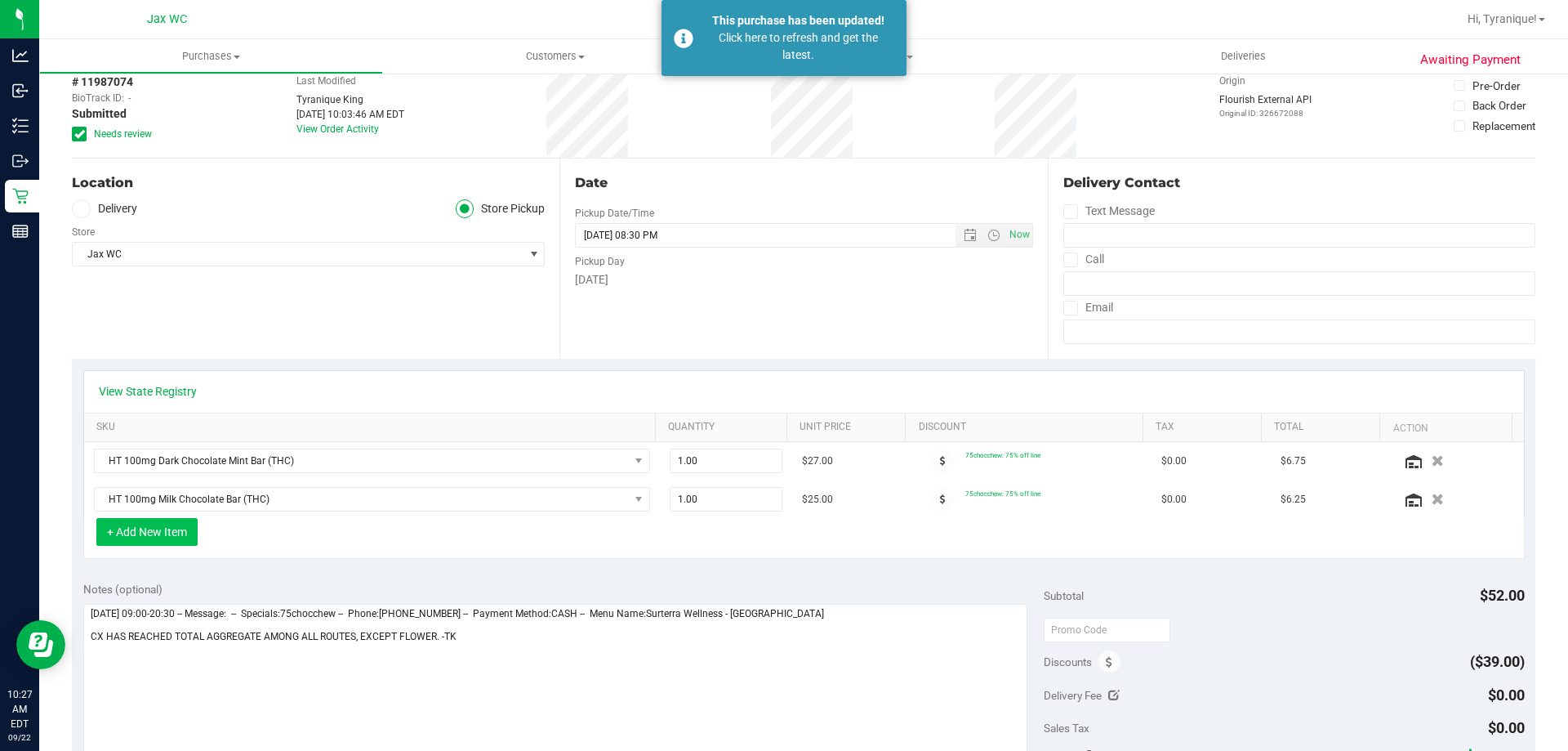
click at [182, 532] on button "+ Add New Item" at bounding box center [147, 532] width 102 height 28
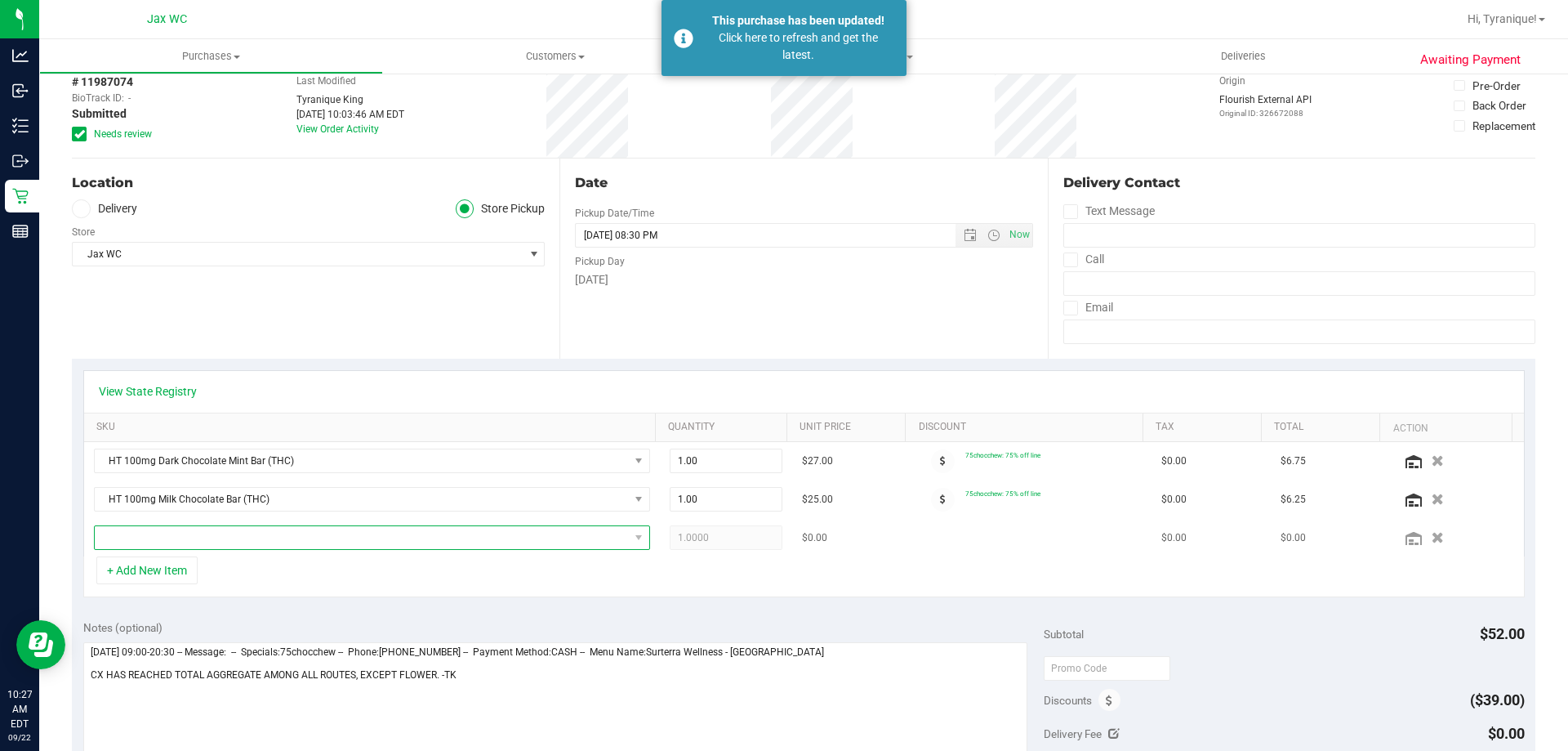
click at [192, 544] on span "NO DATA FOUND" at bounding box center [362, 538] width 534 height 23
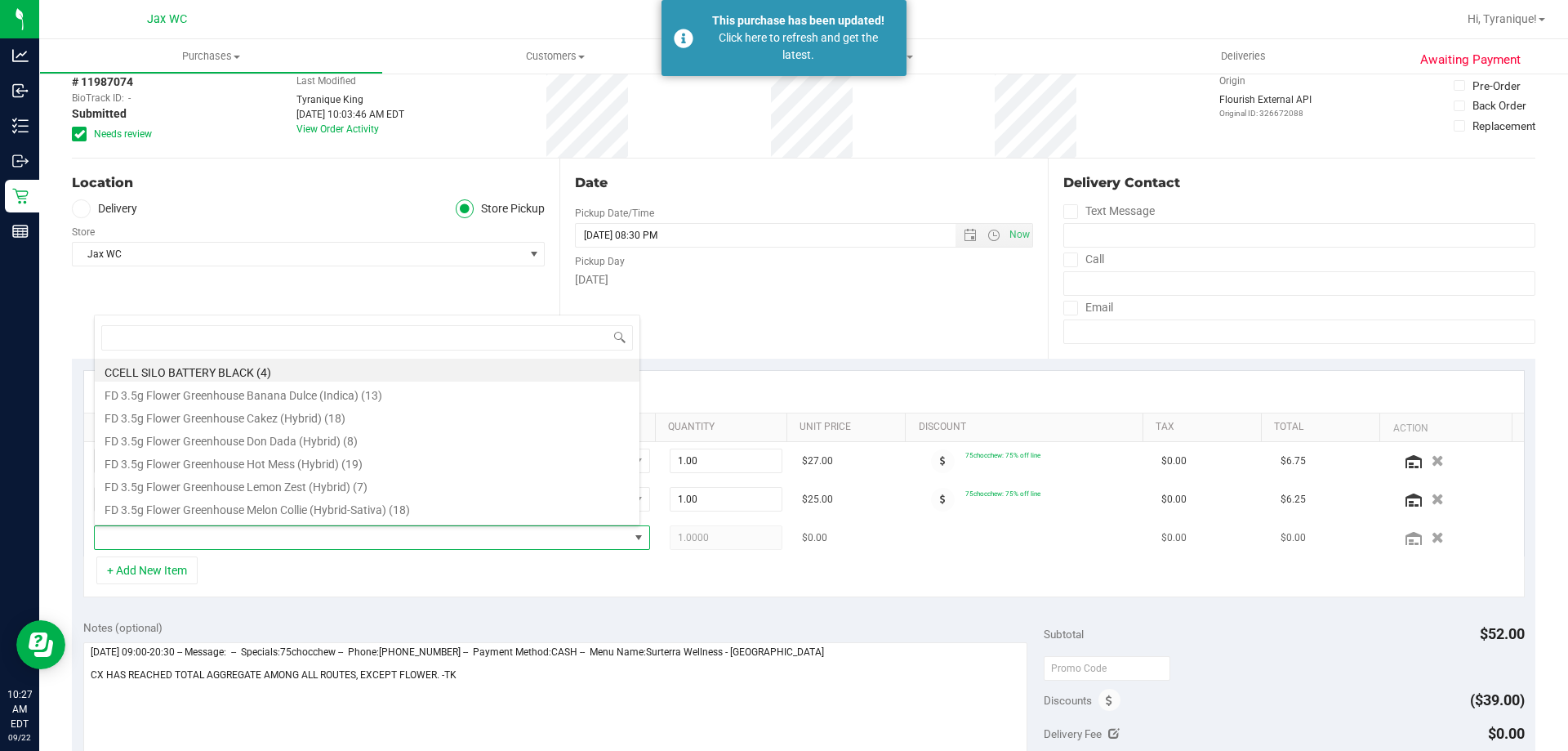
scroll to position [25, 542]
type input "GRA"
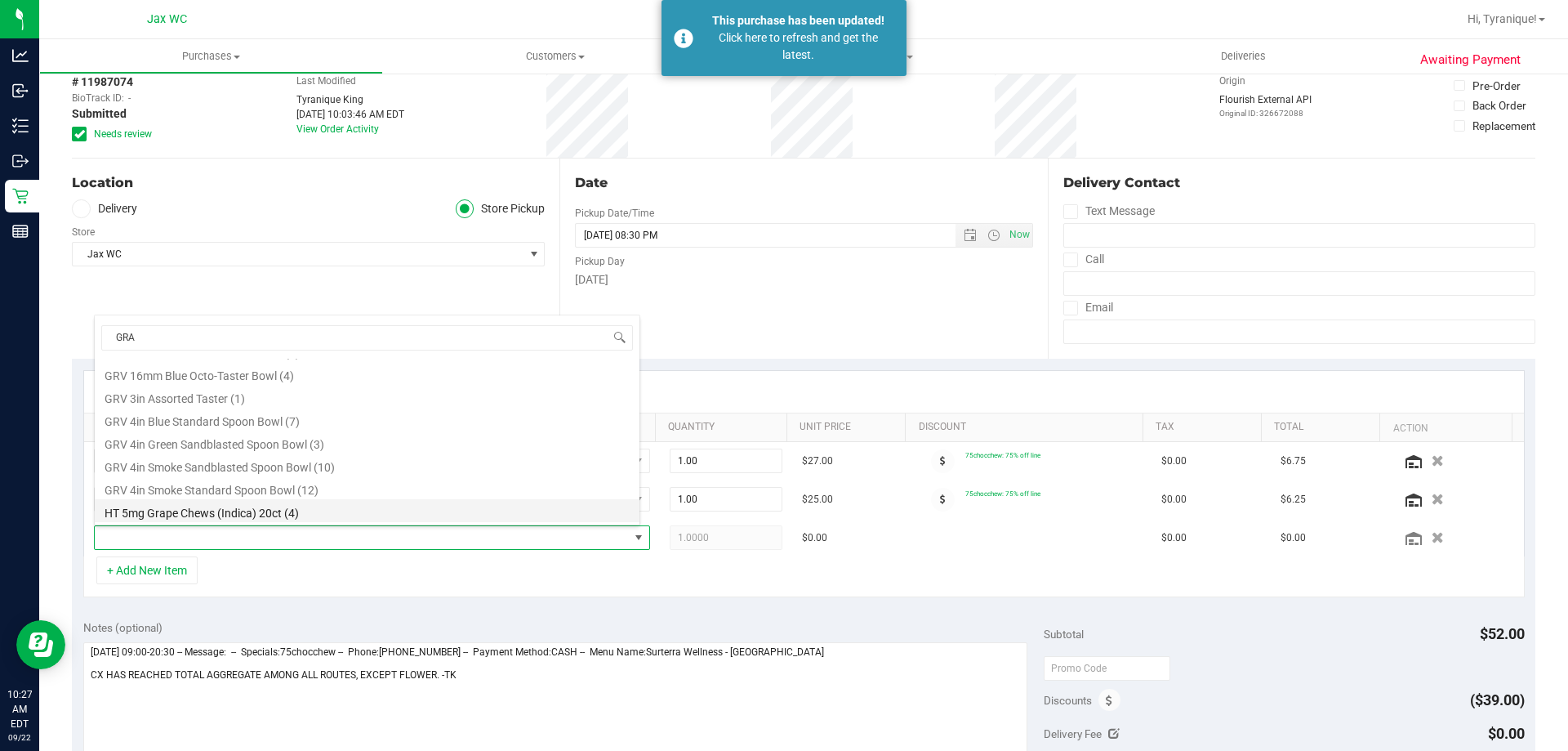
click at [318, 502] on li "HT 5mg Grape Chews (Indica) 20ct (4)" at bounding box center [367, 511] width 545 height 23
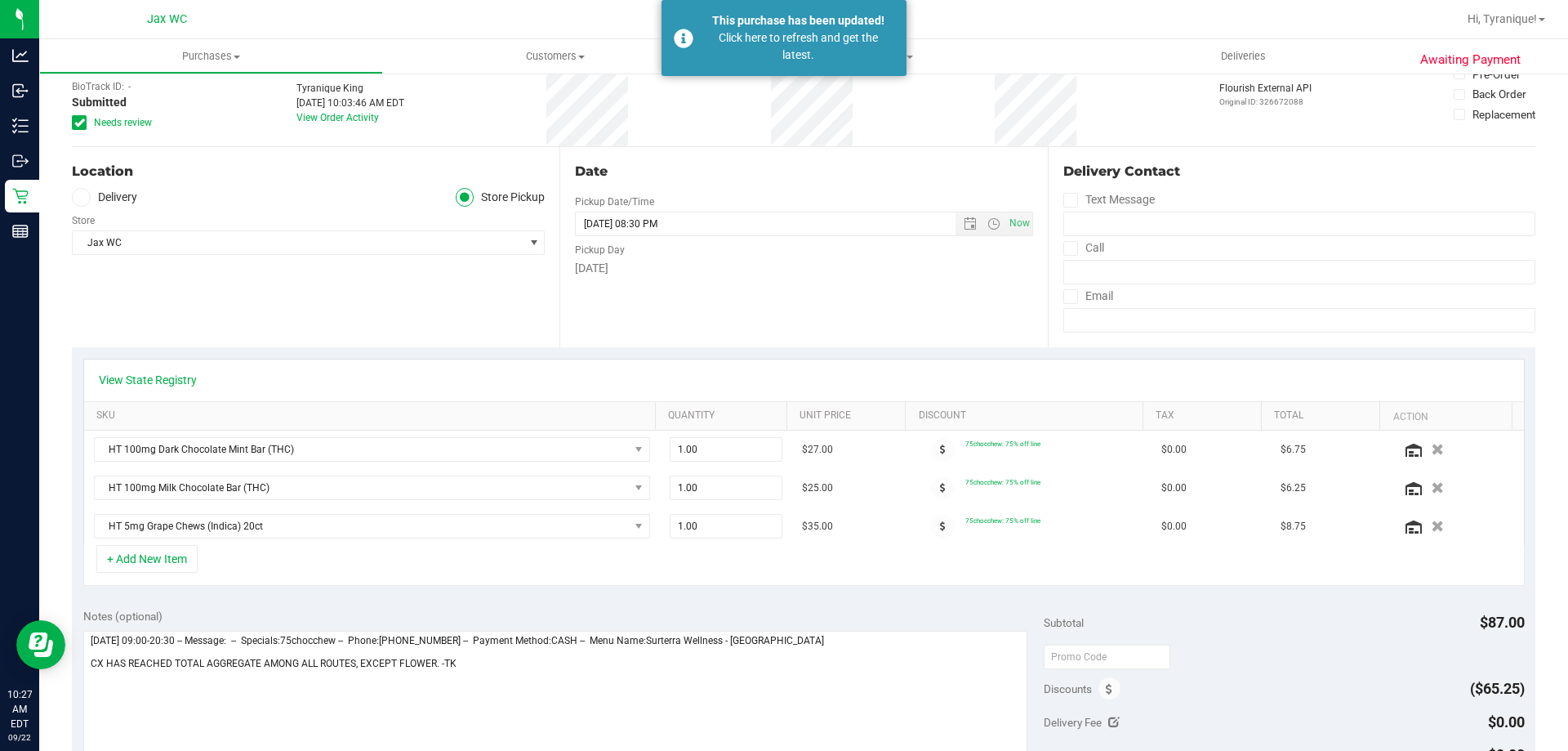
scroll to position [0, 0]
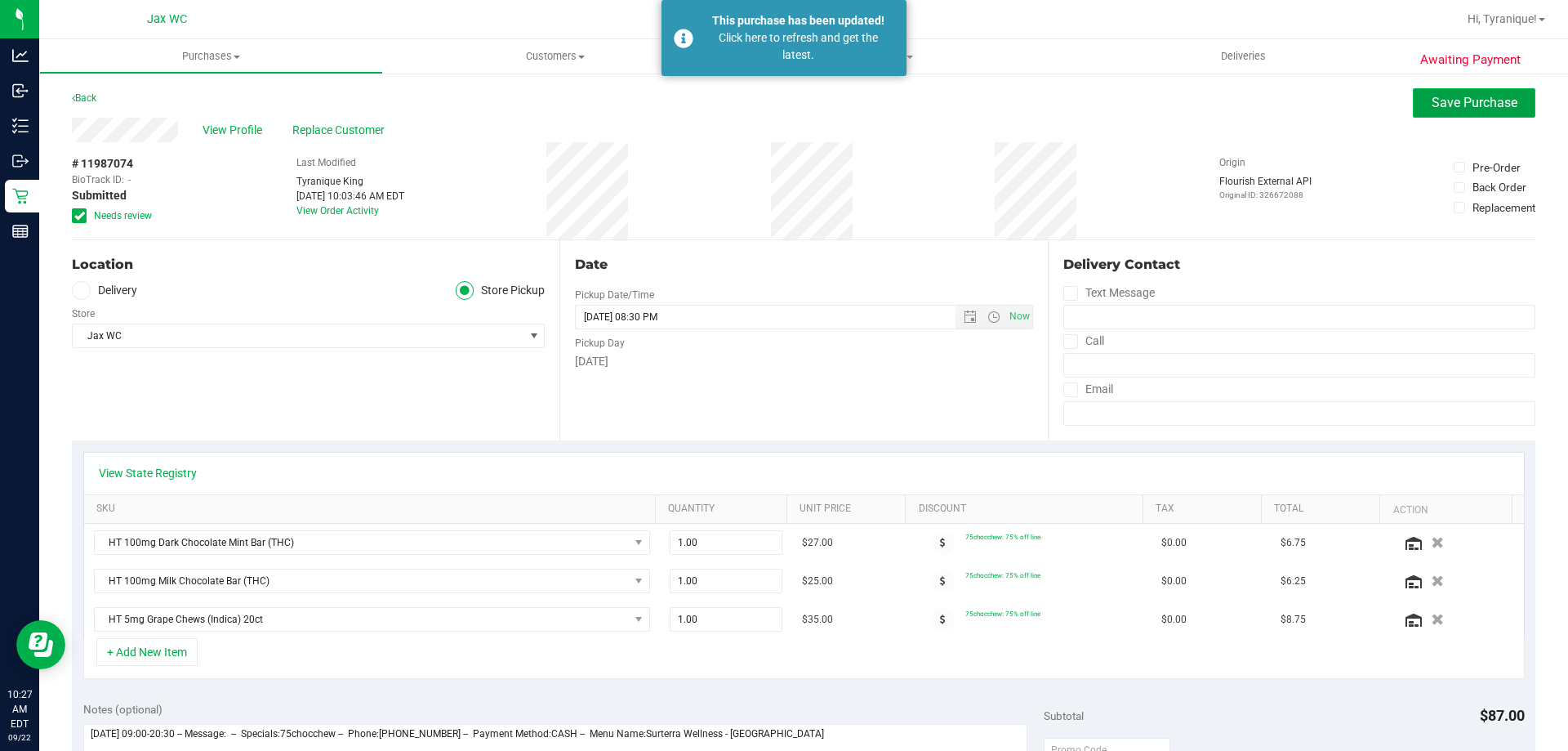
click at [1435, 108] on span "Save Purchase" at bounding box center [1475, 102] width 86 height 16
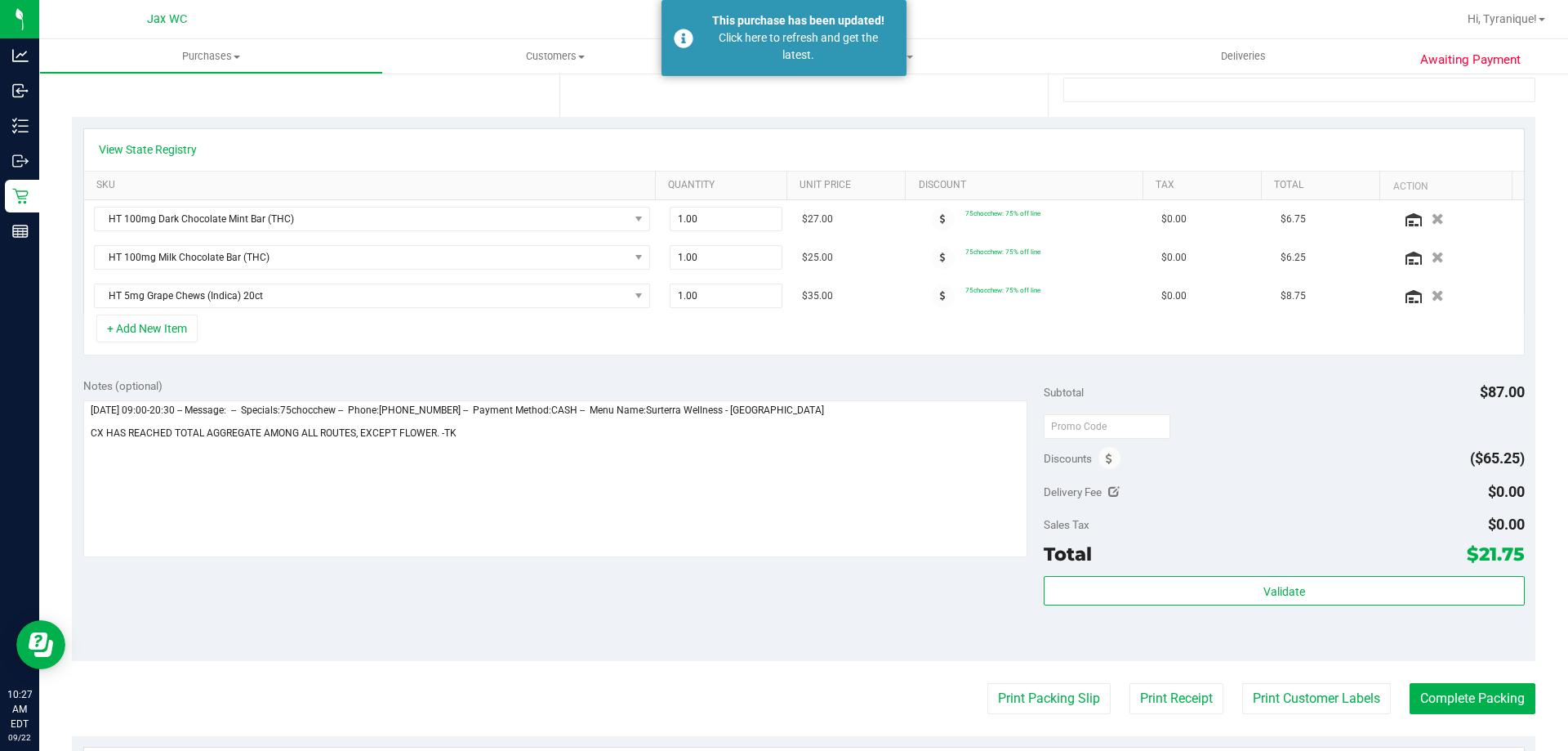
scroll to position [327, 0]
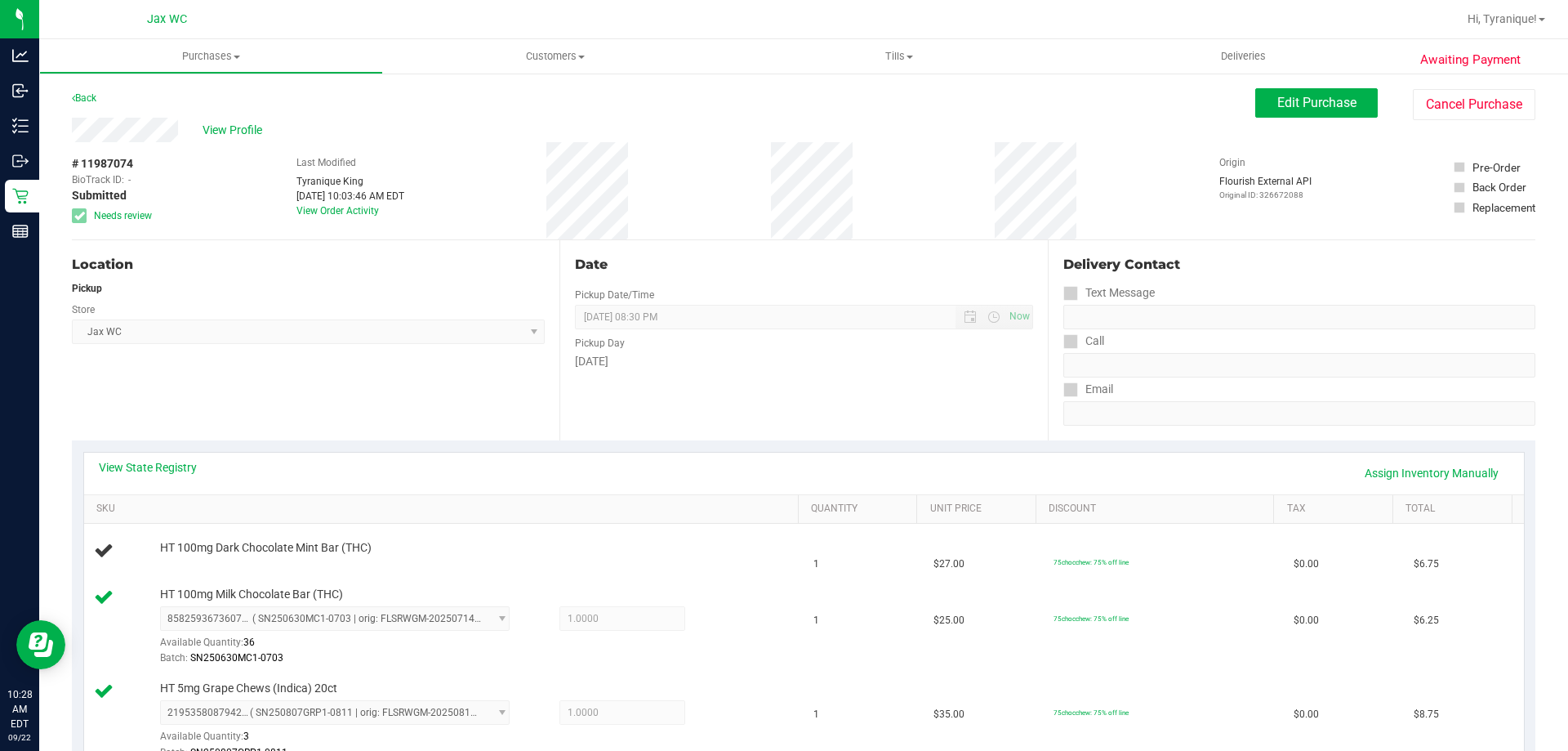
click at [1313, 99] on span "Edit Purchase" at bounding box center [1317, 102] width 79 height 16
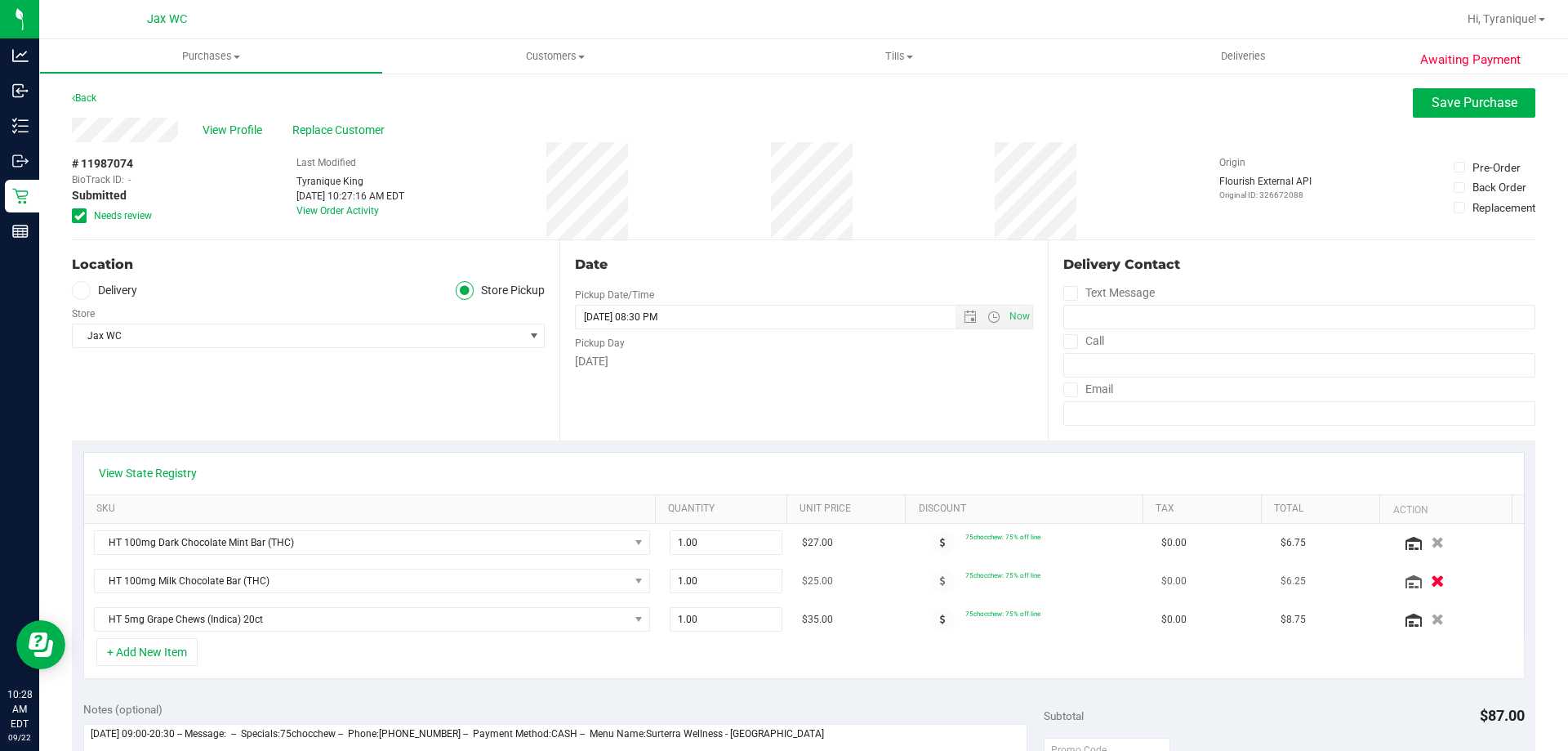
click at [1431, 582] on icon "button" at bounding box center [1438, 581] width 14 height 12
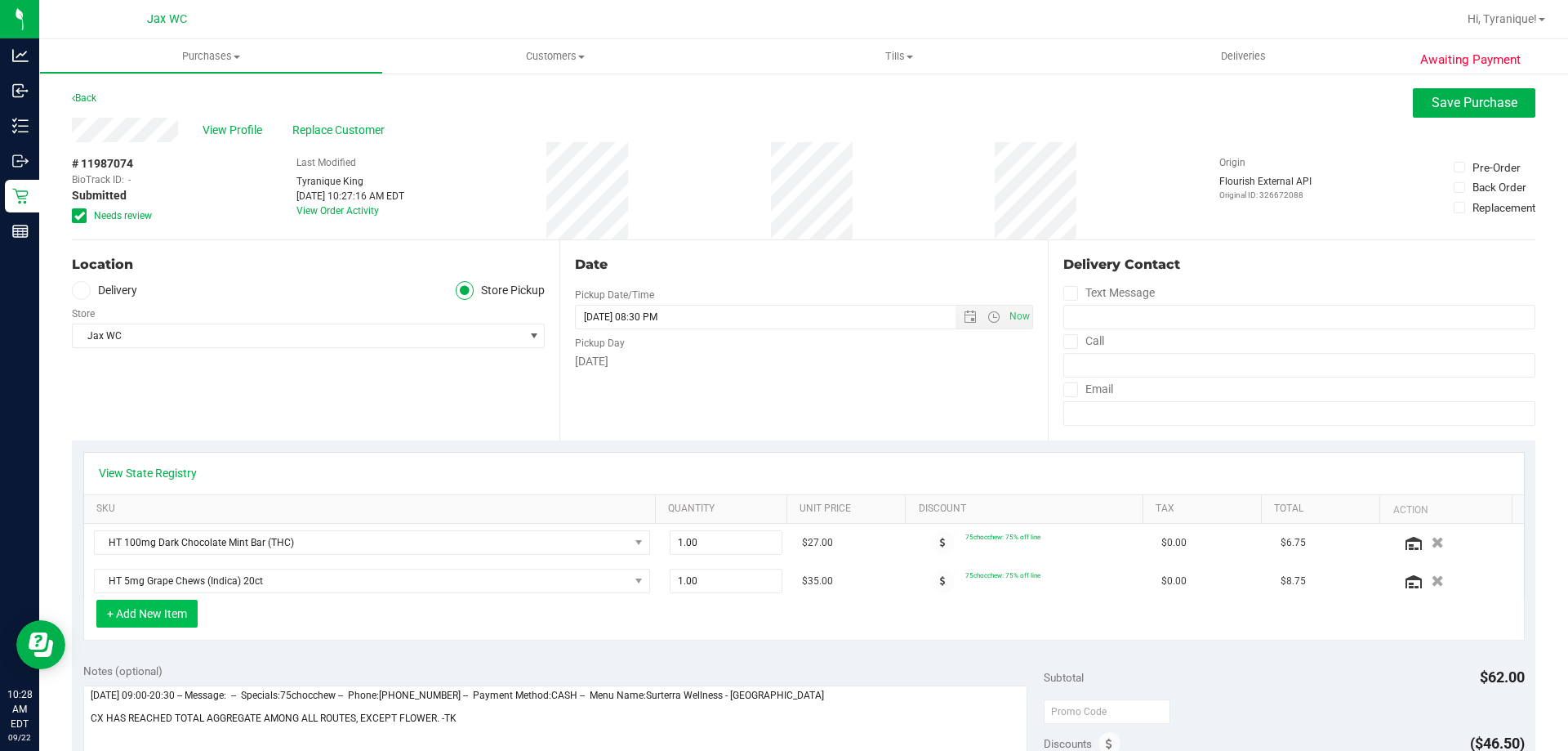
click at [142, 623] on button "+ Add New Item" at bounding box center [147, 614] width 102 height 28
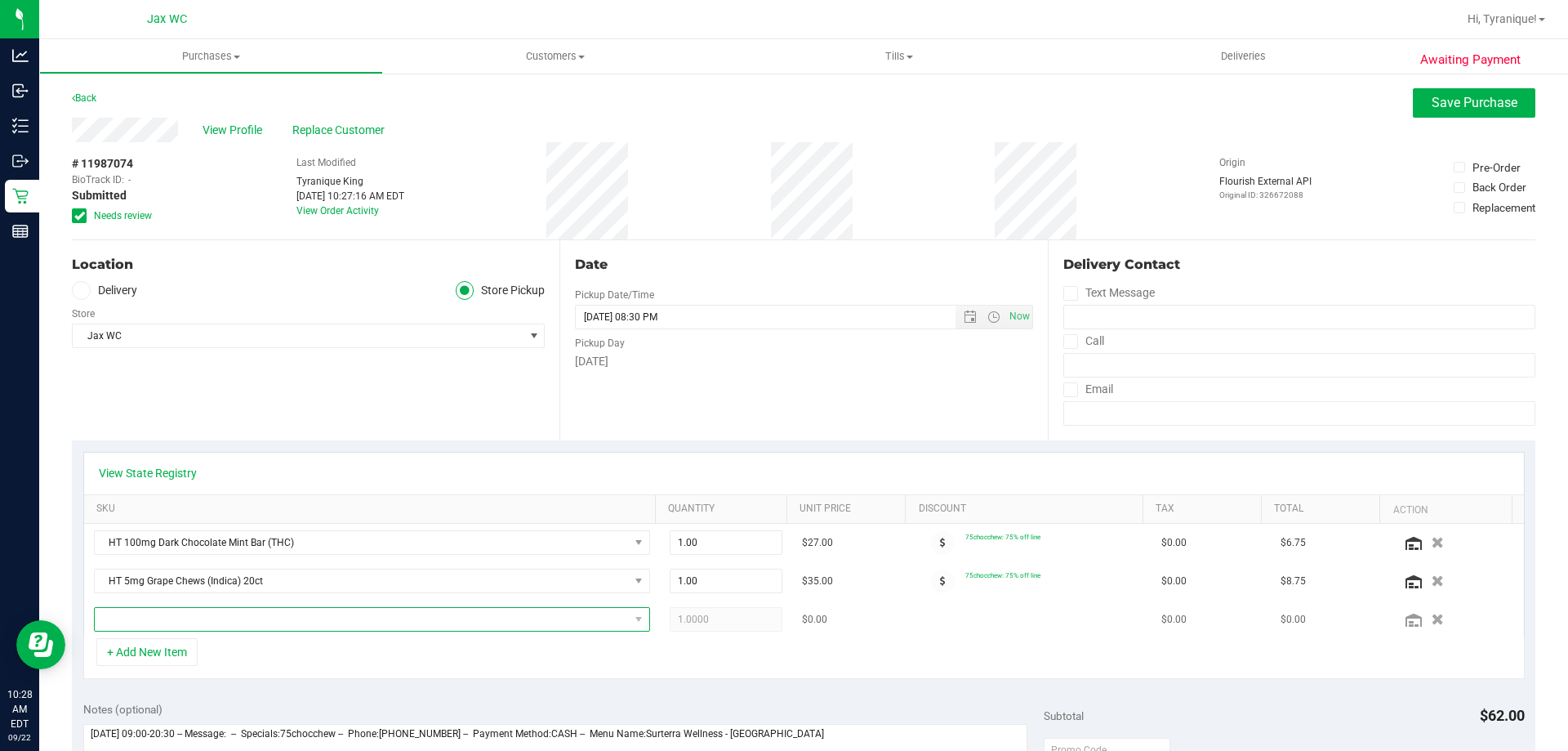
click at [167, 620] on span "NO DATA FOUND" at bounding box center [362, 620] width 534 height 23
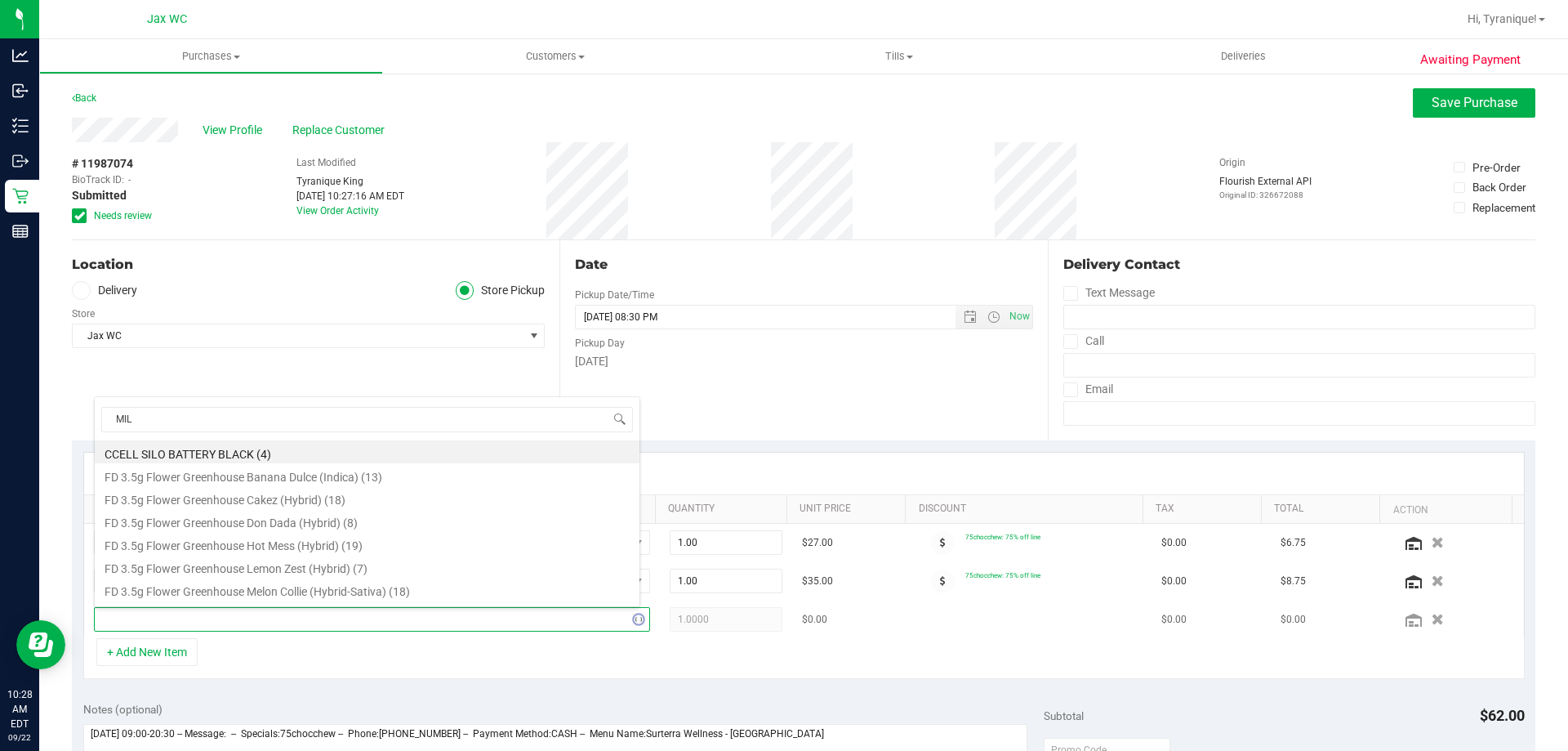
type input "MILK"
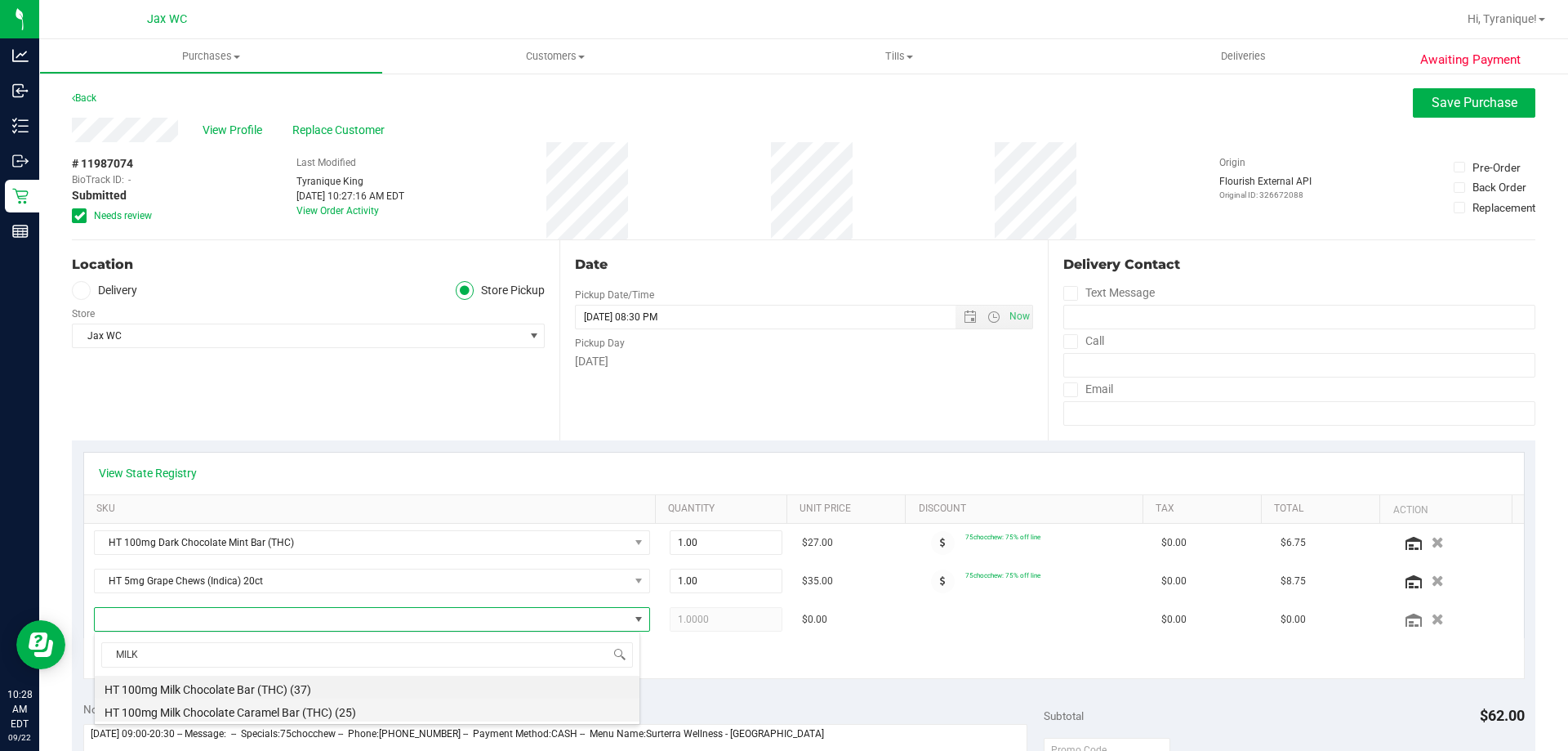
click at [253, 716] on li "HT 100mg Milk Chocolate Caramel Bar (THC) (25)" at bounding box center [367, 711] width 545 height 23
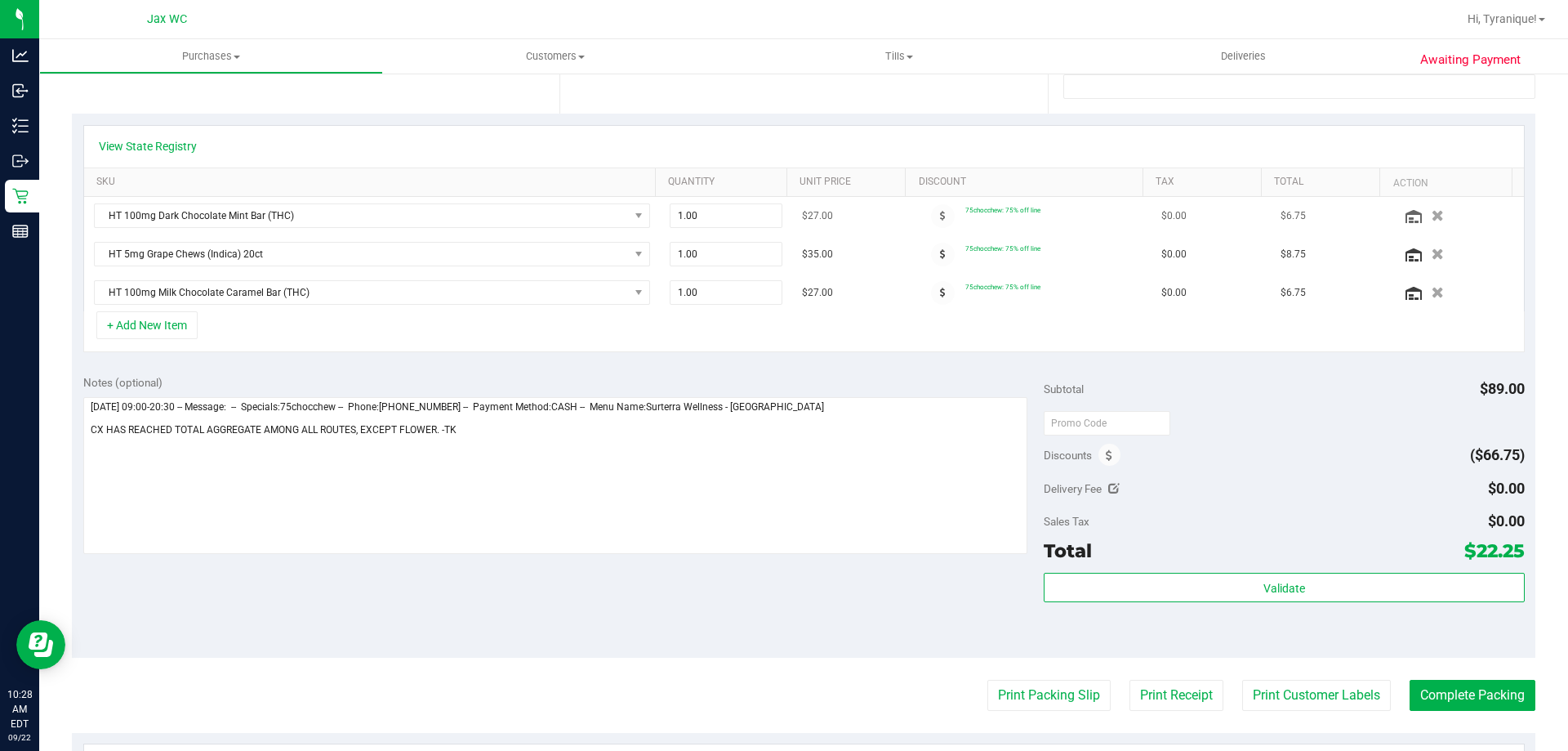
scroll to position [0, 0]
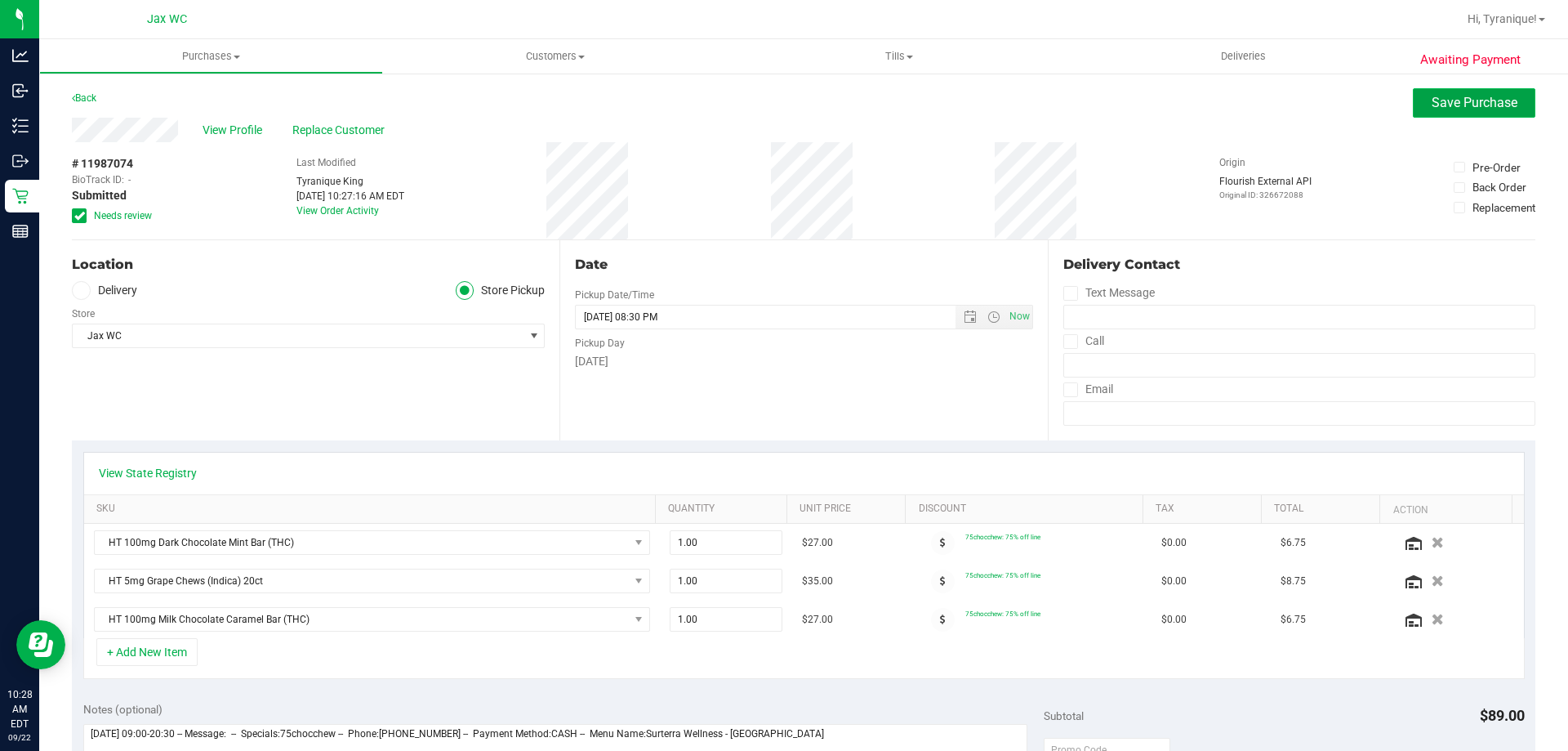
click at [1432, 93] on button "Save Purchase" at bounding box center [1474, 103] width 122 height 30
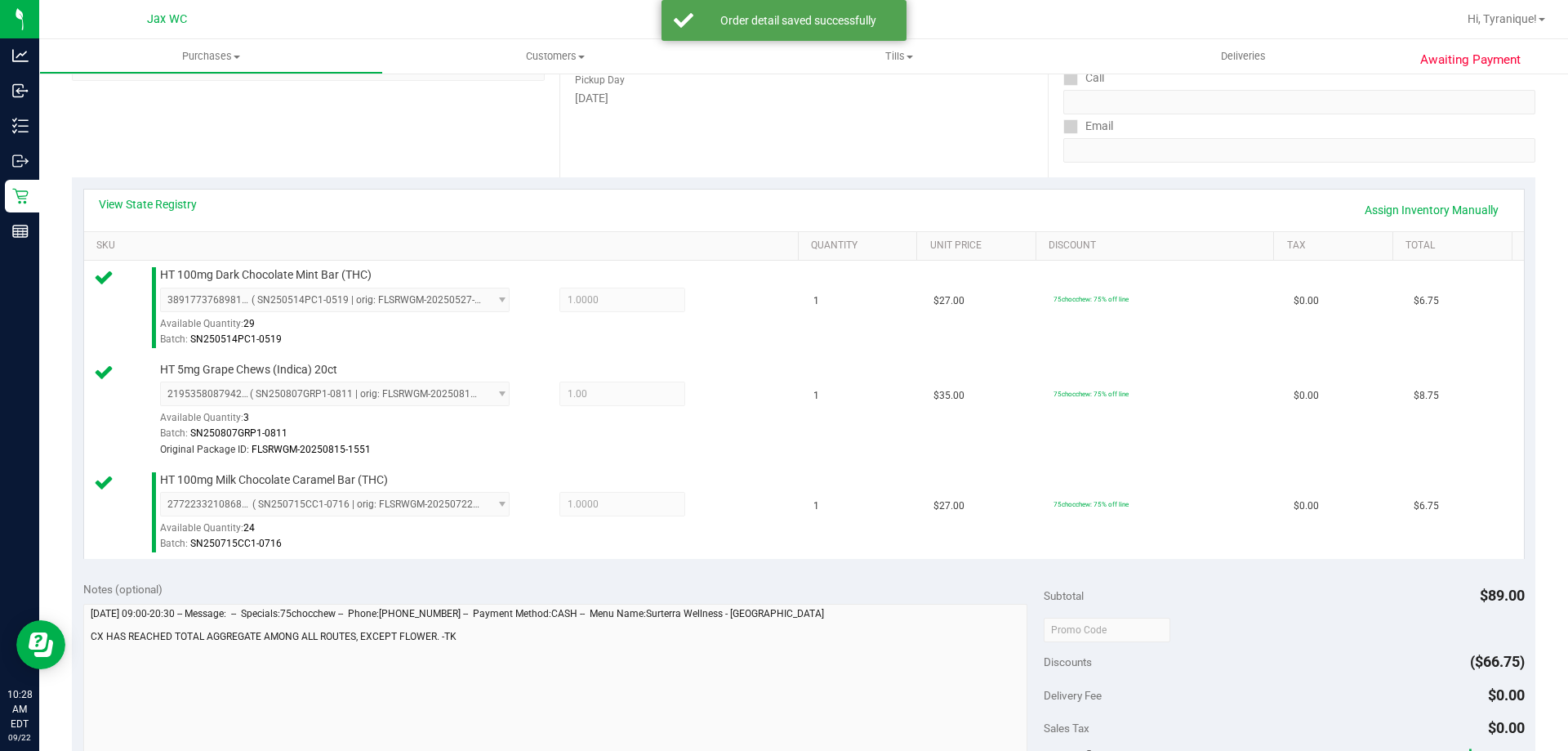
scroll to position [572, 0]
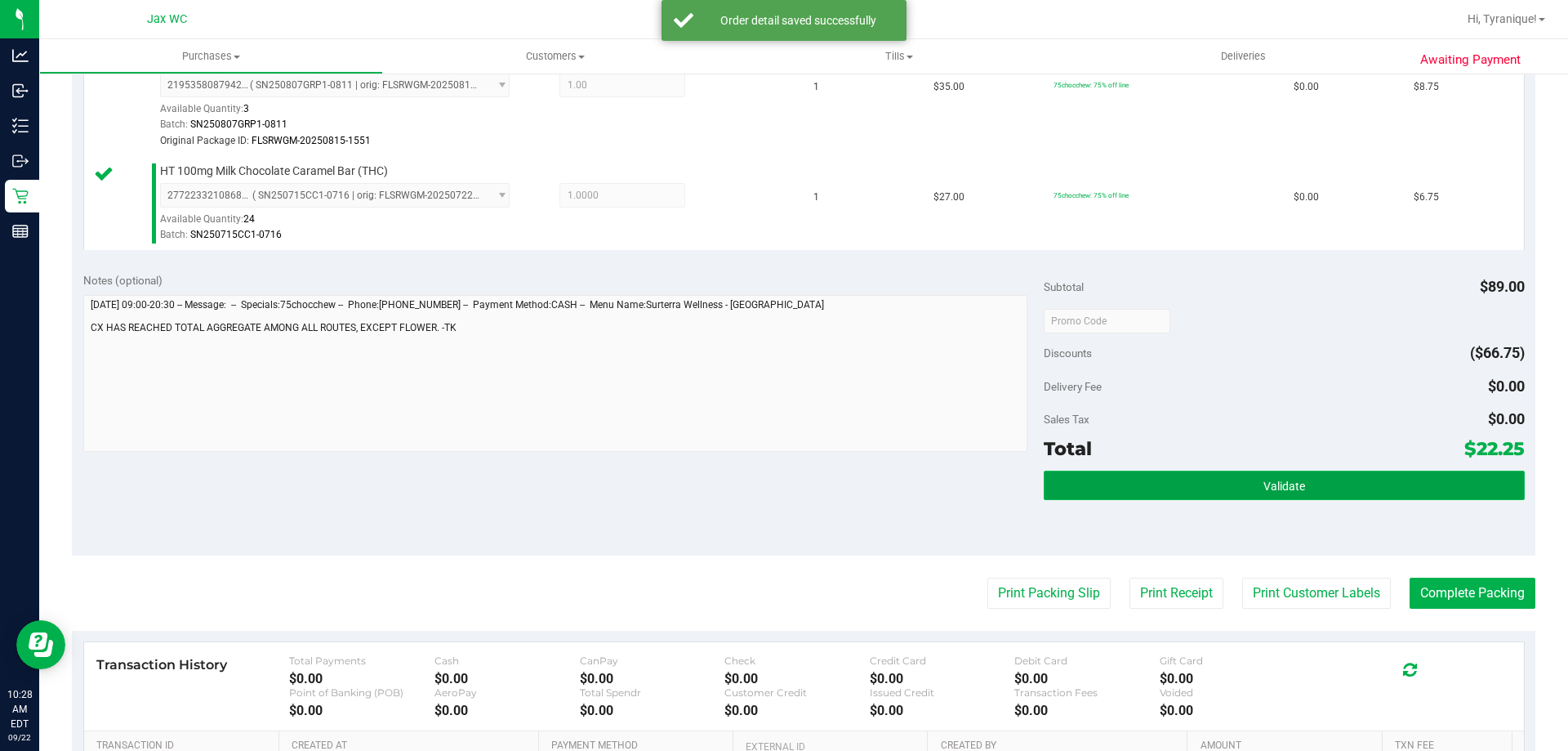
click at [1272, 486] on span "Validate" at bounding box center [1284, 487] width 41 height 13
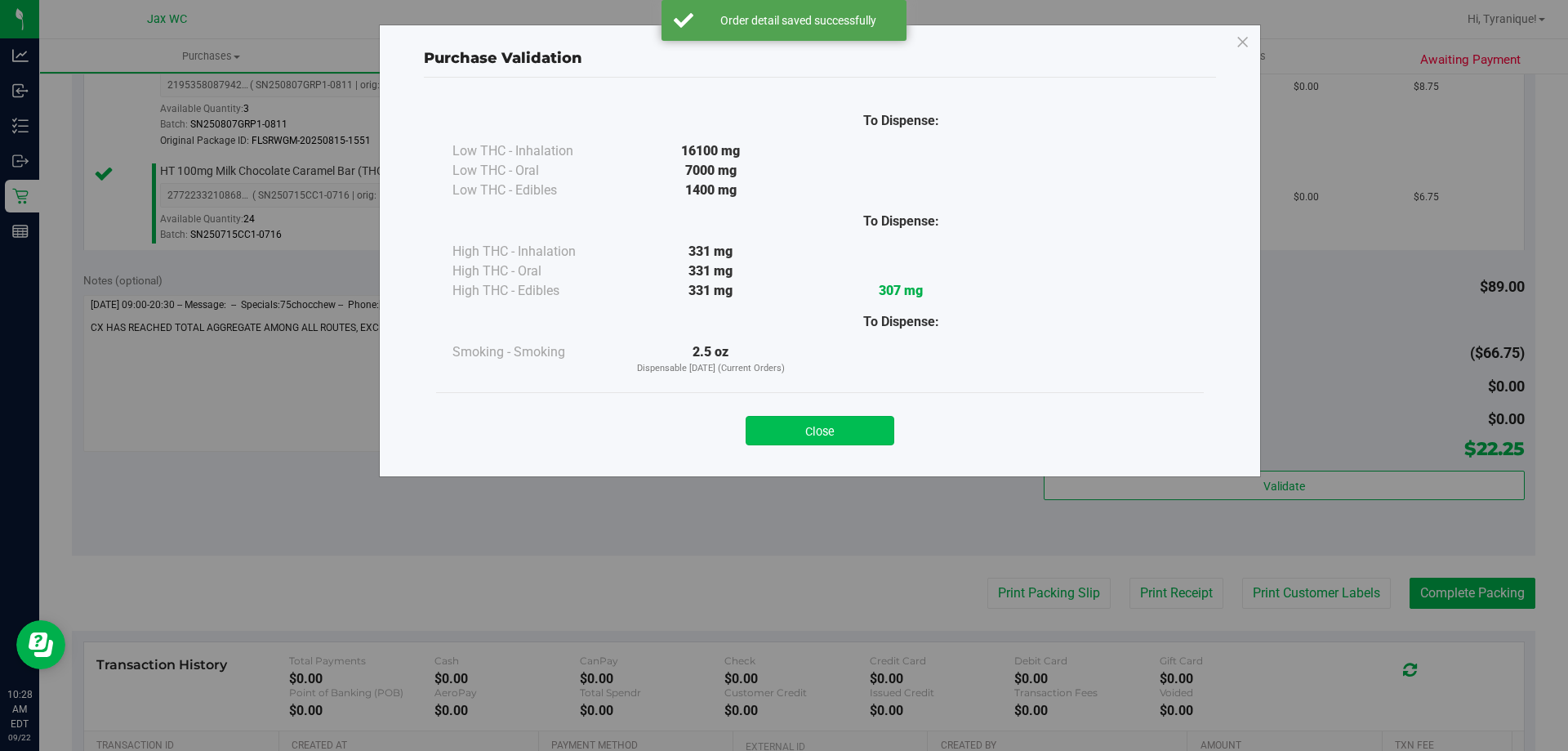
click at [869, 419] on button "Close" at bounding box center [820, 430] width 149 height 30
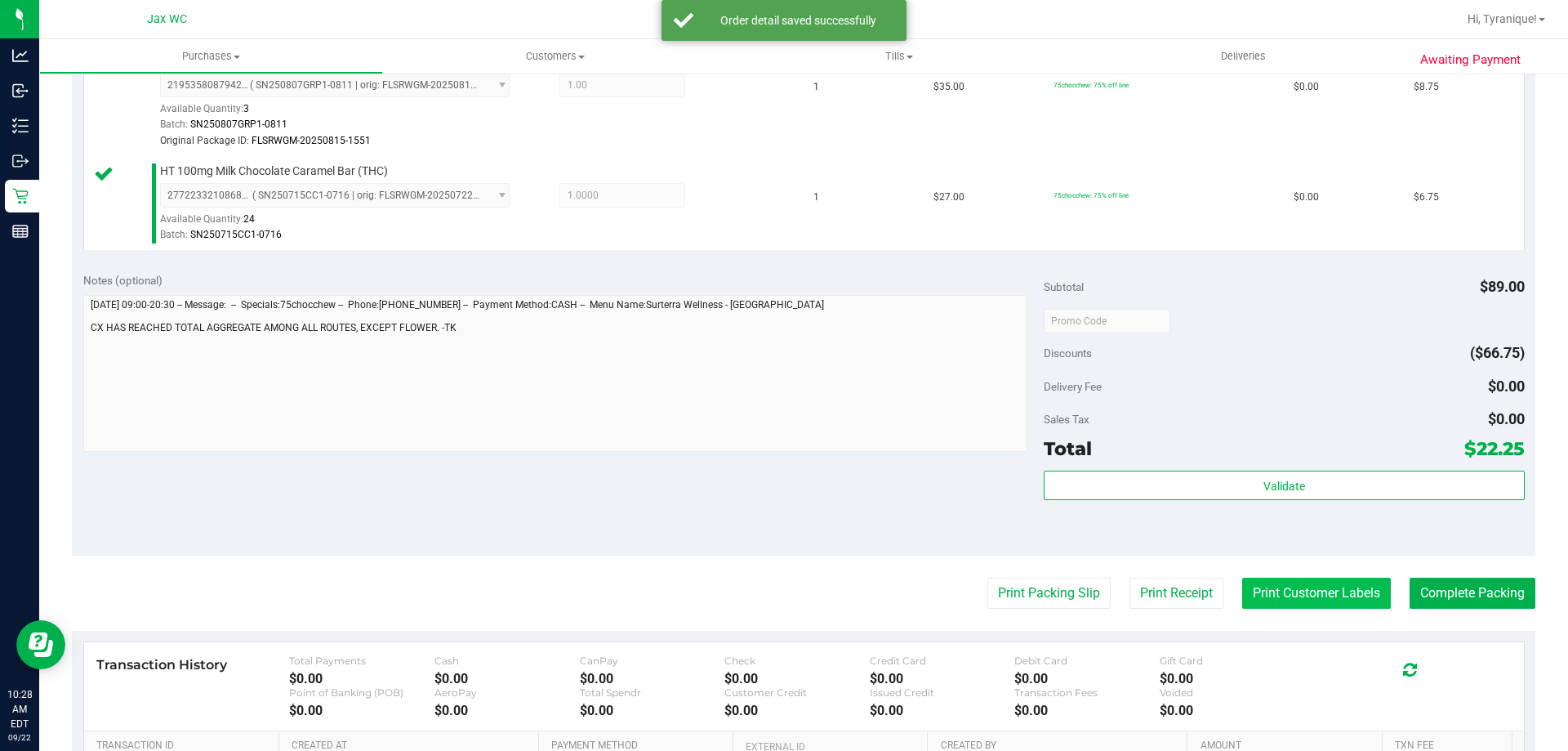
click at [1297, 603] on button "Print Customer Labels" at bounding box center [1316, 593] width 149 height 31
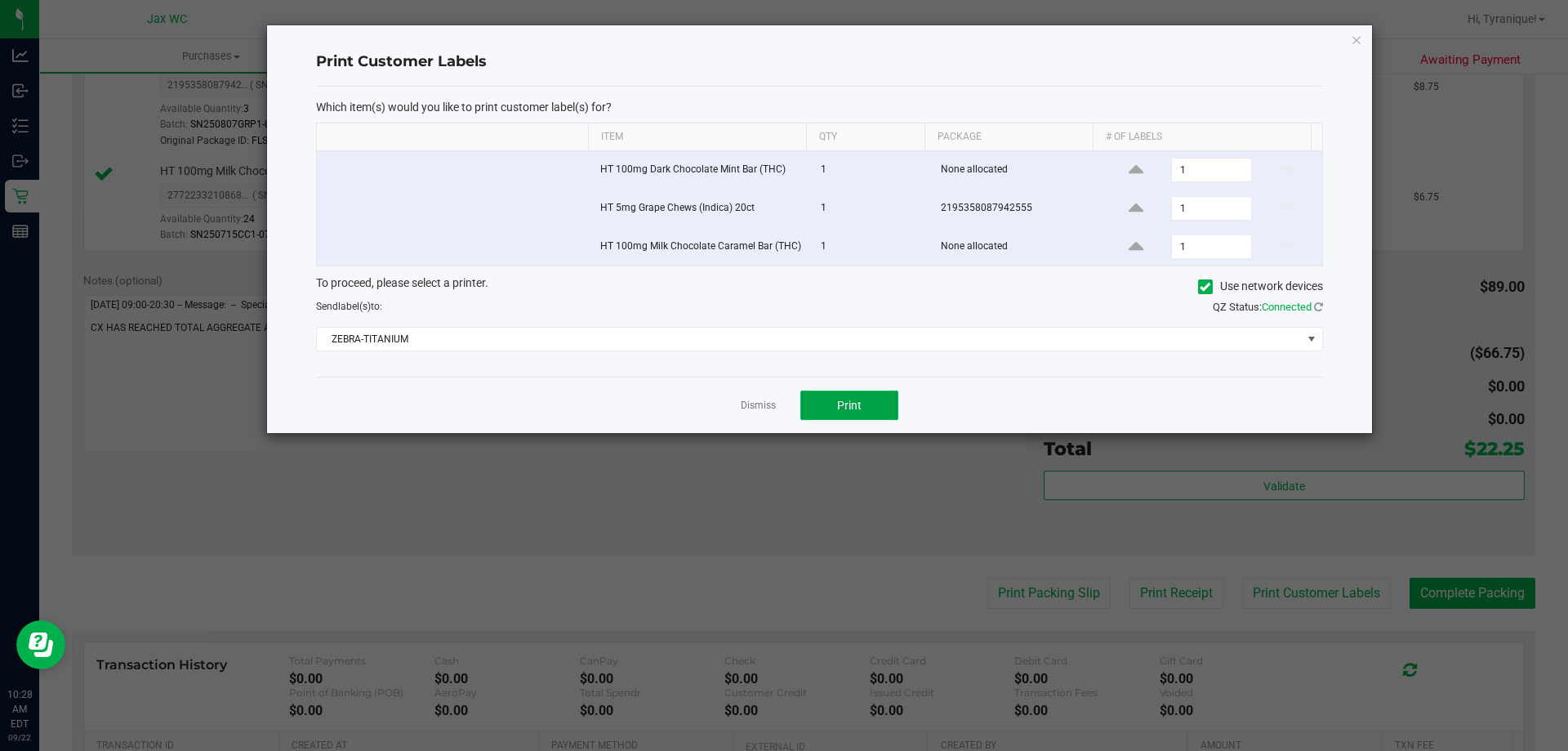
click at [874, 399] on button "Print" at bounding box center [849, 406] width 98 height 30
click at [756, 403] on link "Dismiss" at bounding box center [758, 406] width 36 height 14
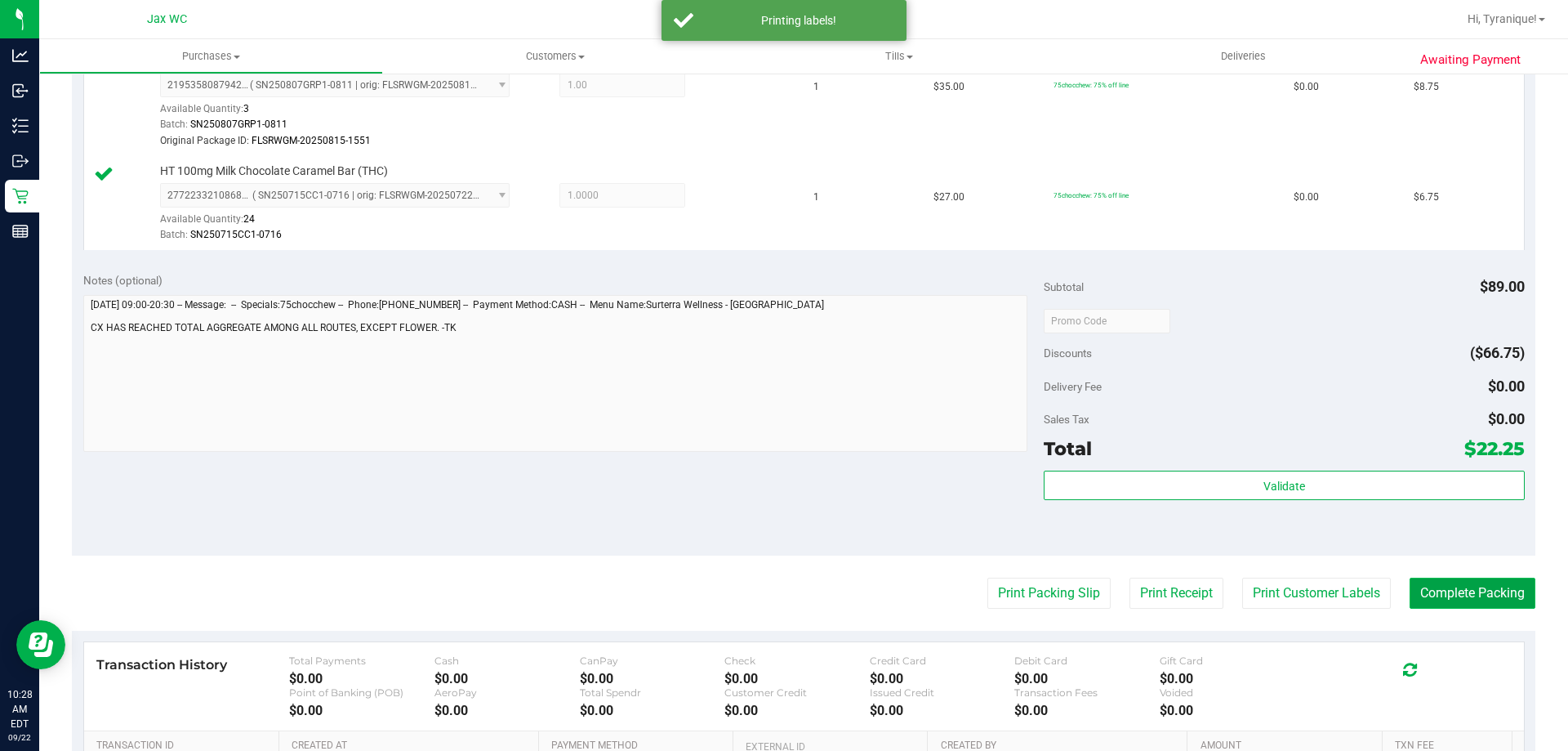
click at [1458, 593] on button "Complete Packing" at bounding box center [1472, 593] width 126 height 31
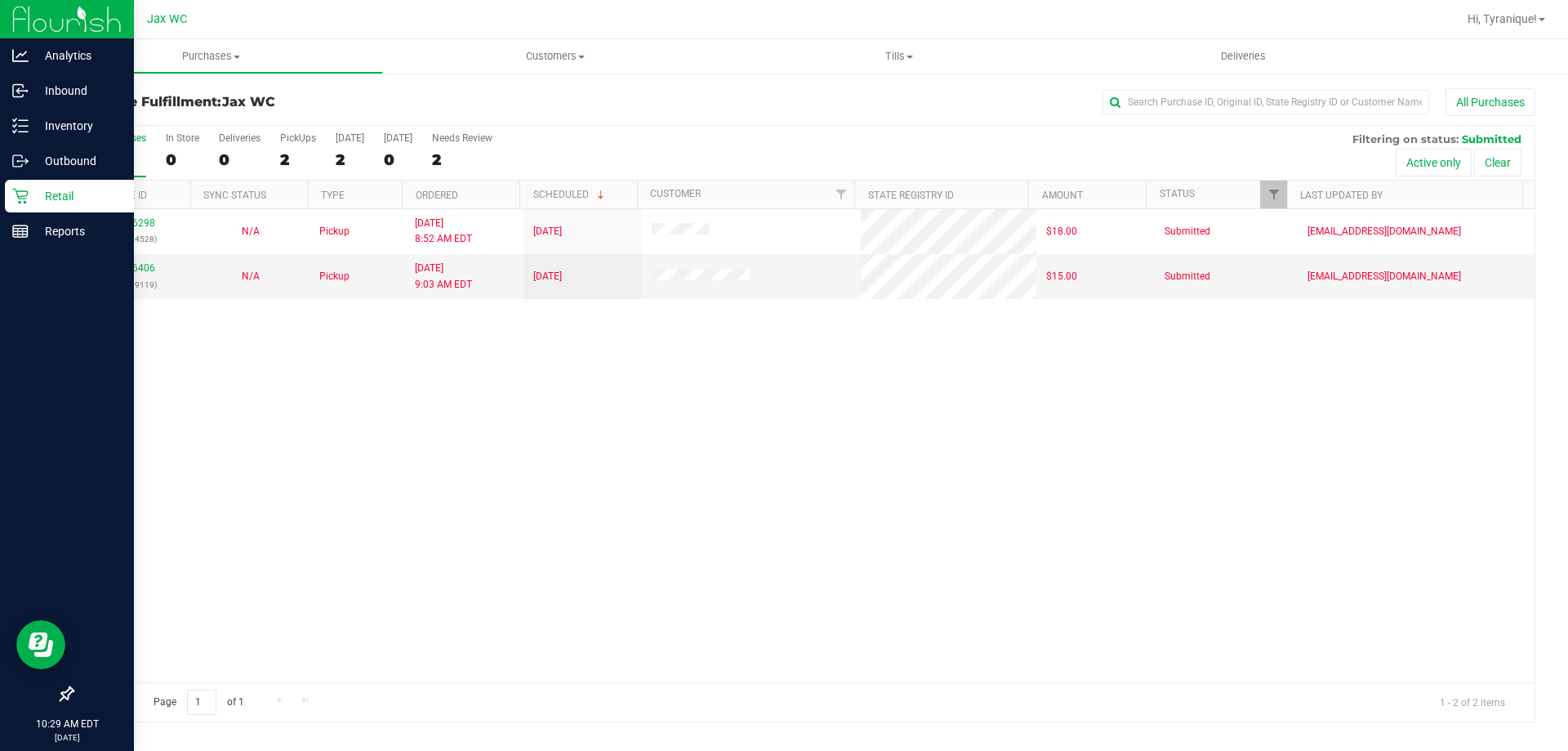
click at [40, 197] on p "Retail" at bounding box center [78, 197] width 98 height 20
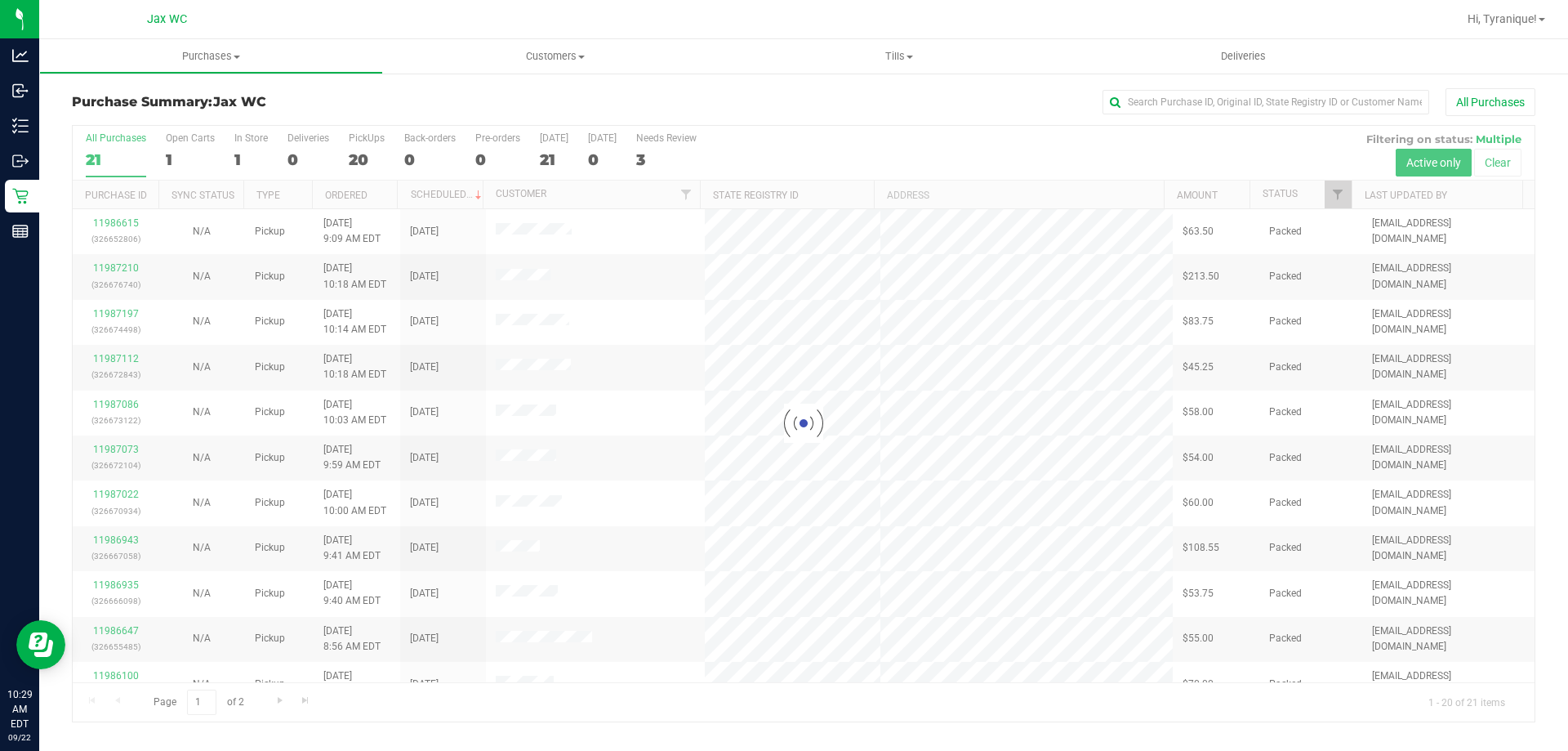
click at [670, 153] on div at bounding box center [803, 423] width 1461 height 596
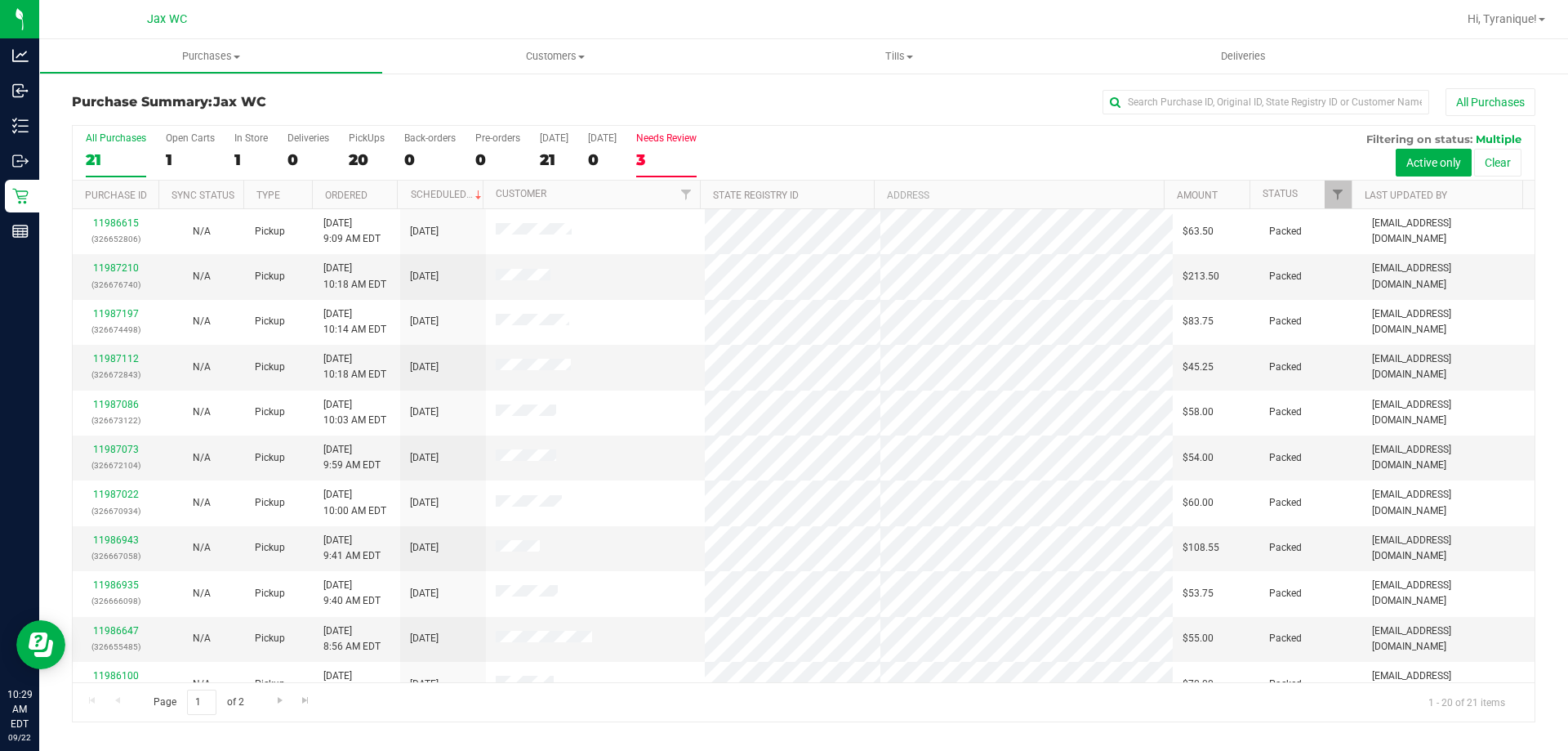
click at [658, 156] on div "3" at bounding box center [666, 159] width 60 height 19
click at [0, 0] on input "Needs Review 3" at bounding box center [0, 0] width 0 height 0
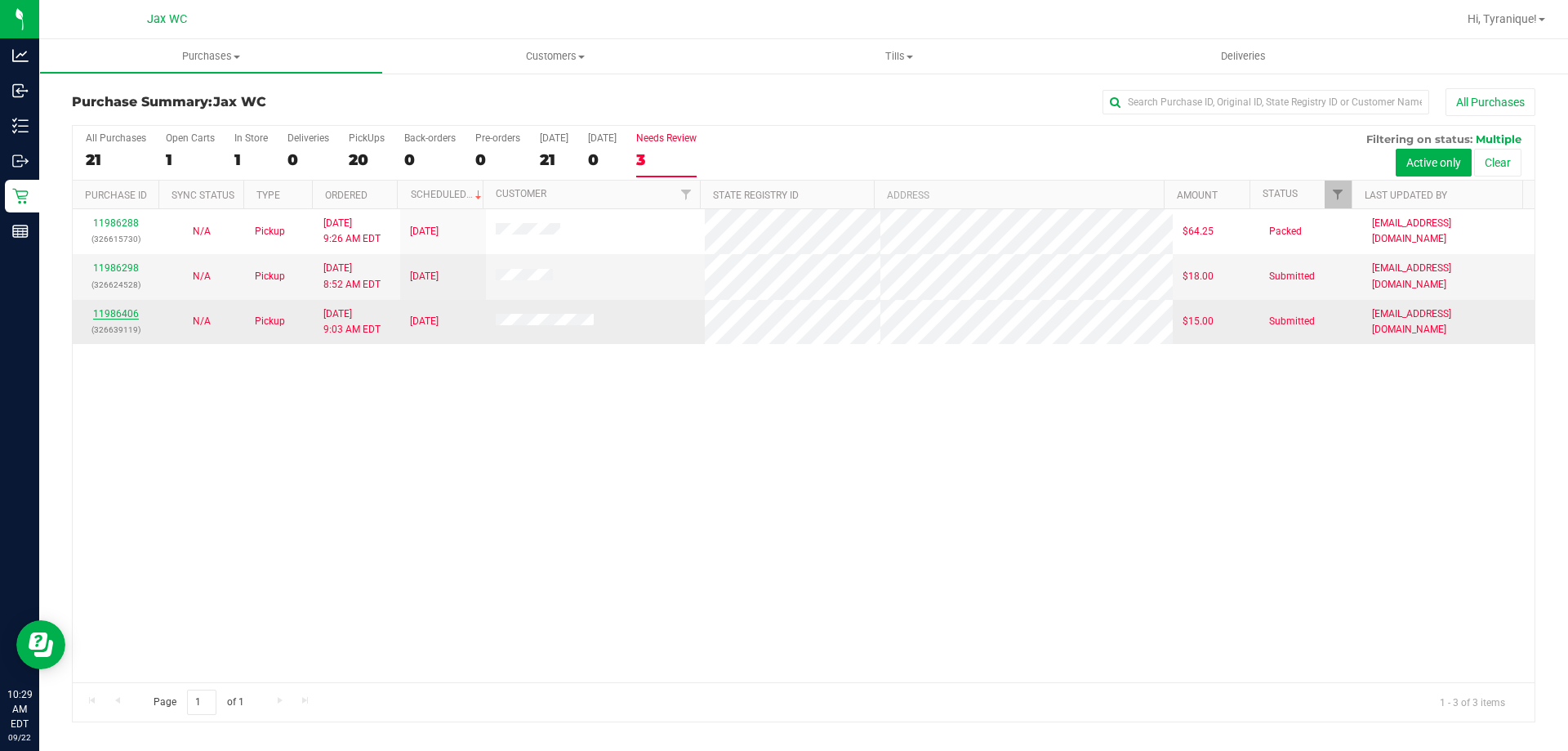
click at [128, 316] on link "11986406" at bounding box center [116, 314] width 45 height 12
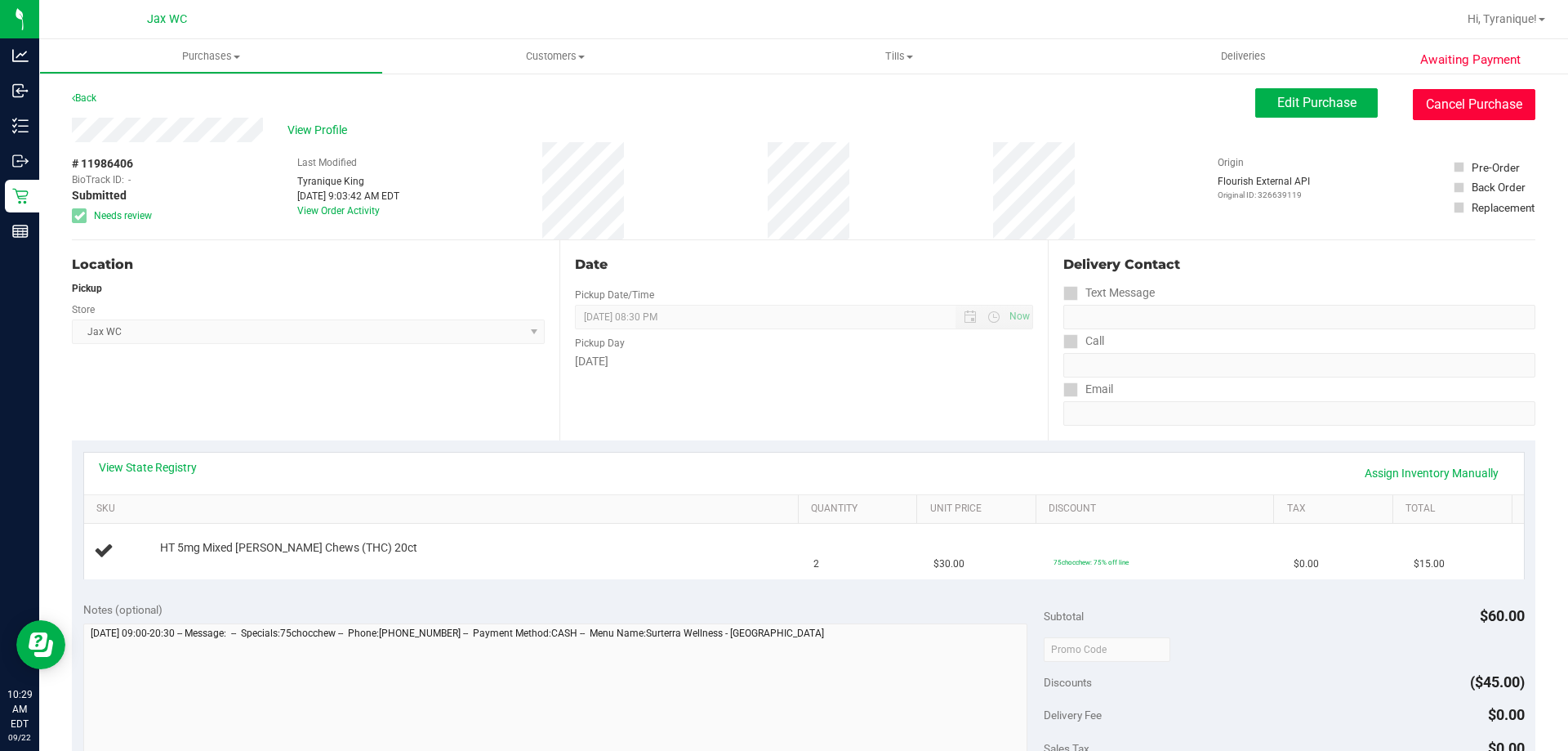
click at [1499, 118] on button "Cancel Purchase" at bounding box center [1474, 105] width 122 height 31
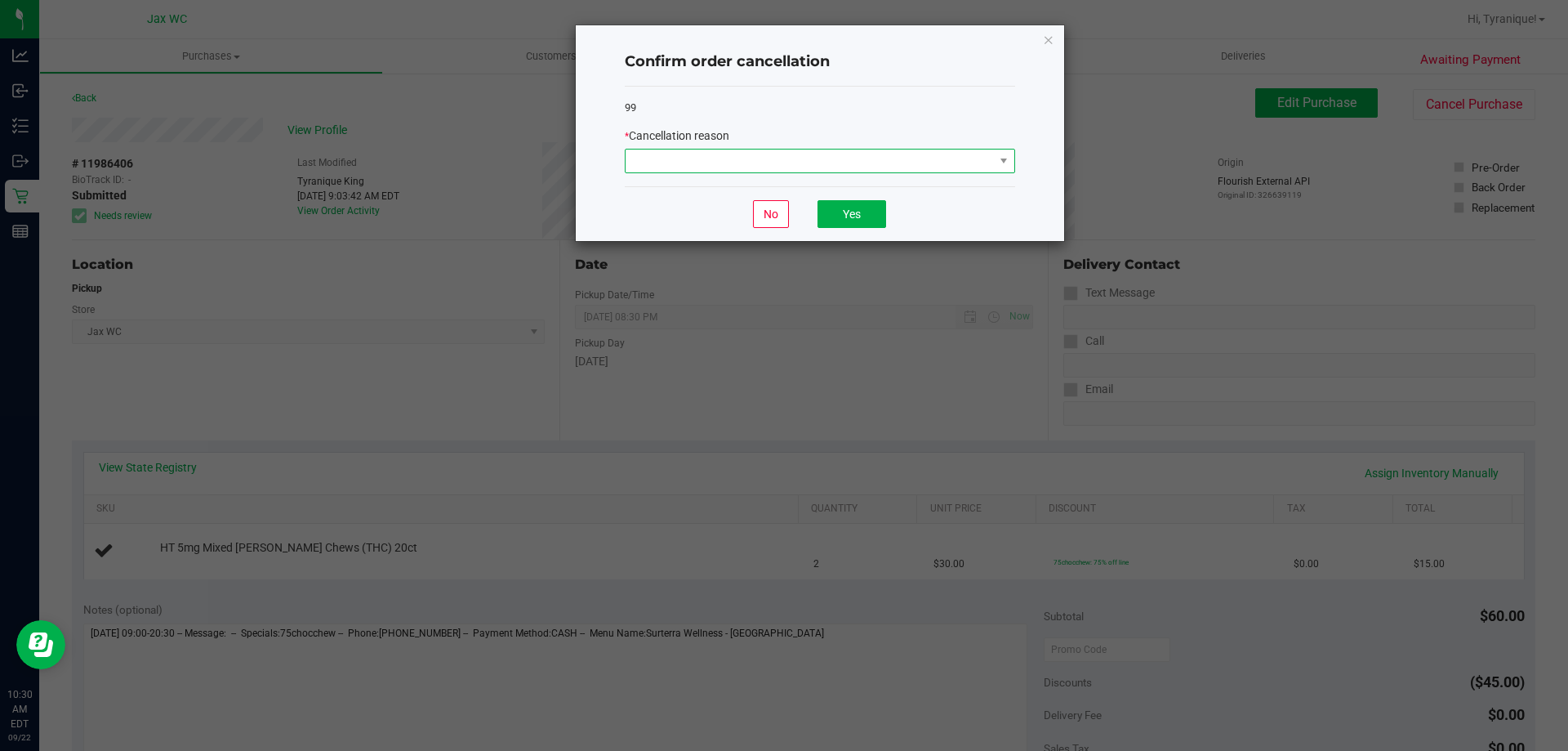
click at [933, 167] on span at bounding box center [810, 161] width 368 height 23
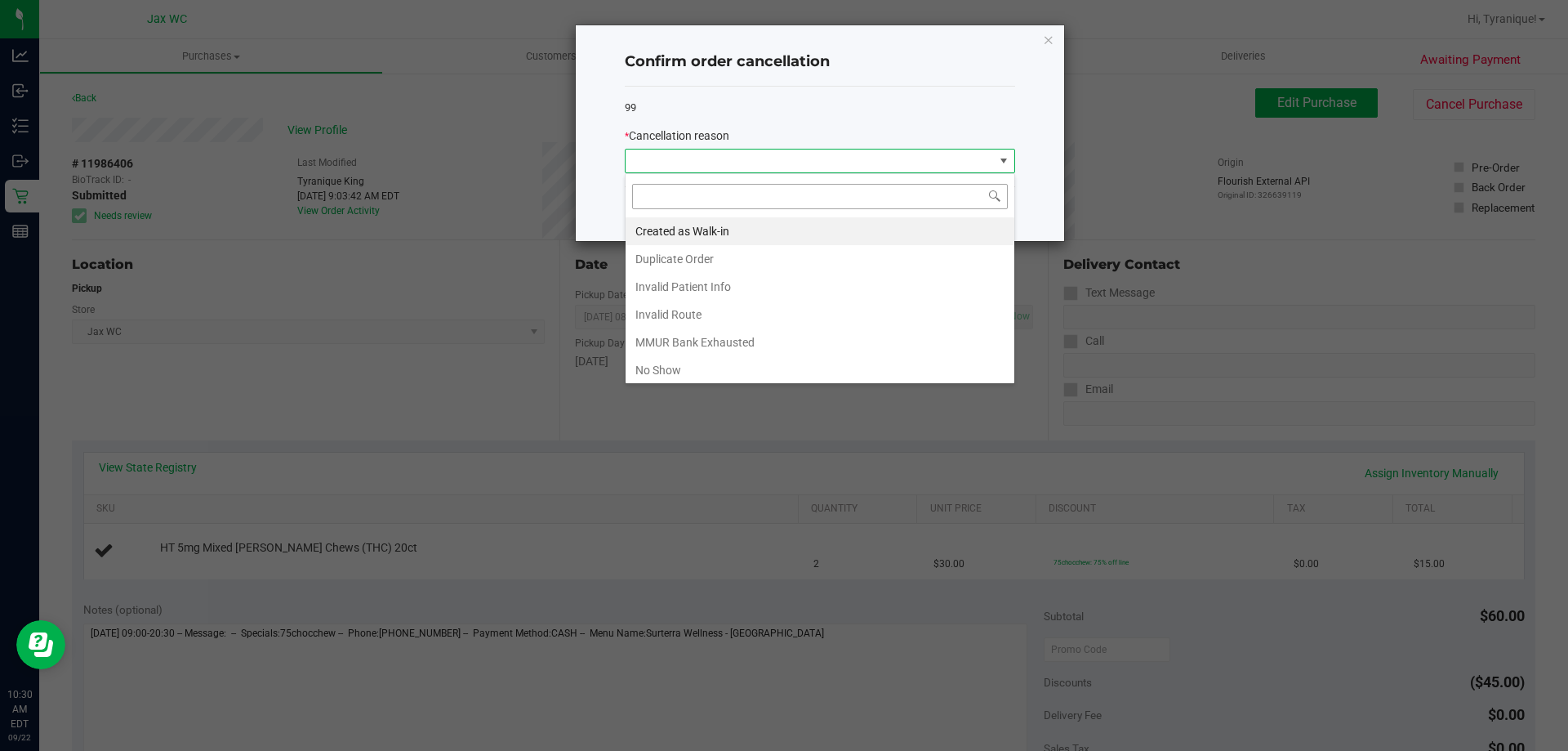
scroll to position [25, 391]
click at [704, 254] on li "Duplicate Order" at bounding box center [820, 259] width 389 height 28
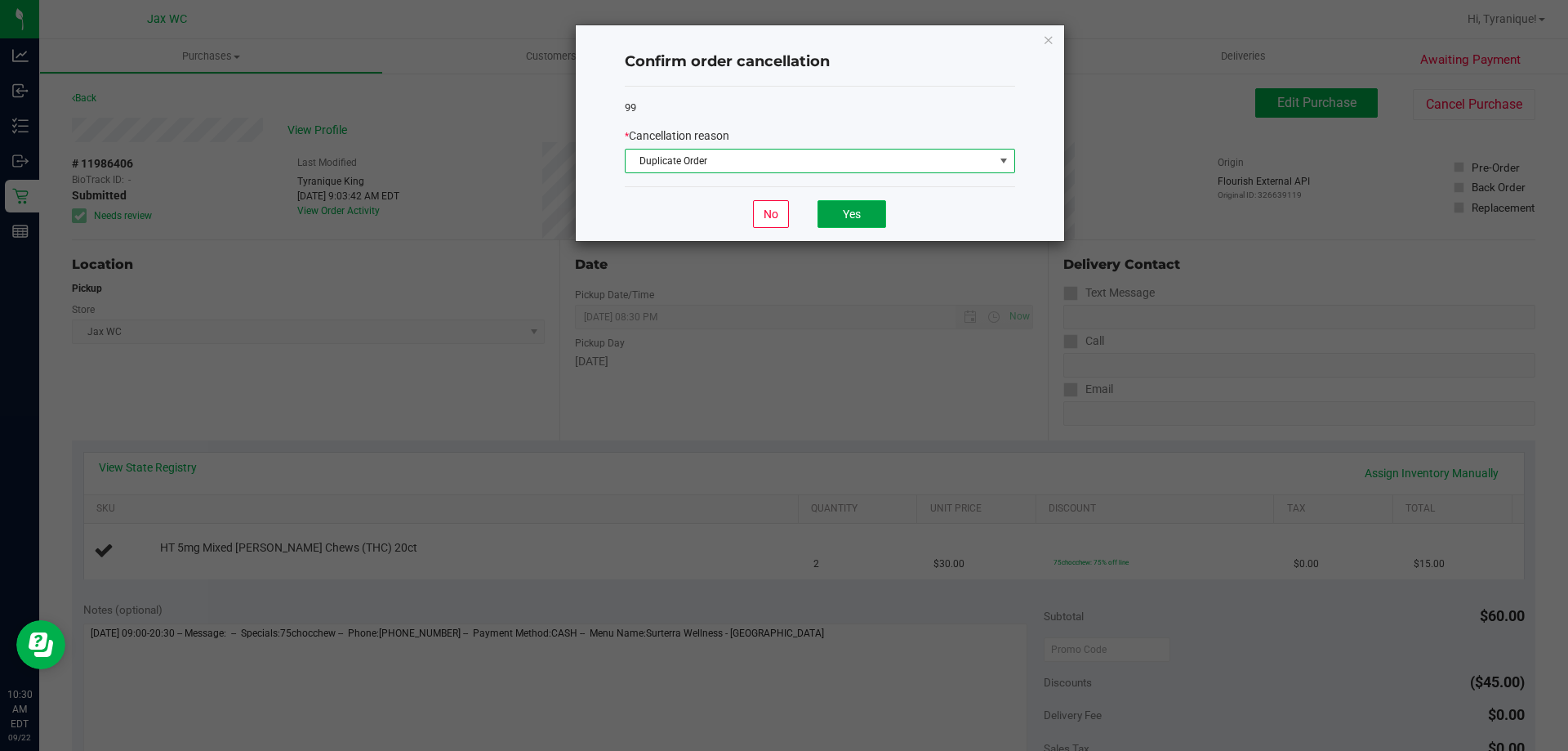
click at [877, 208] on button "Yes" at bounding box center [851, 214] width 69 height 28
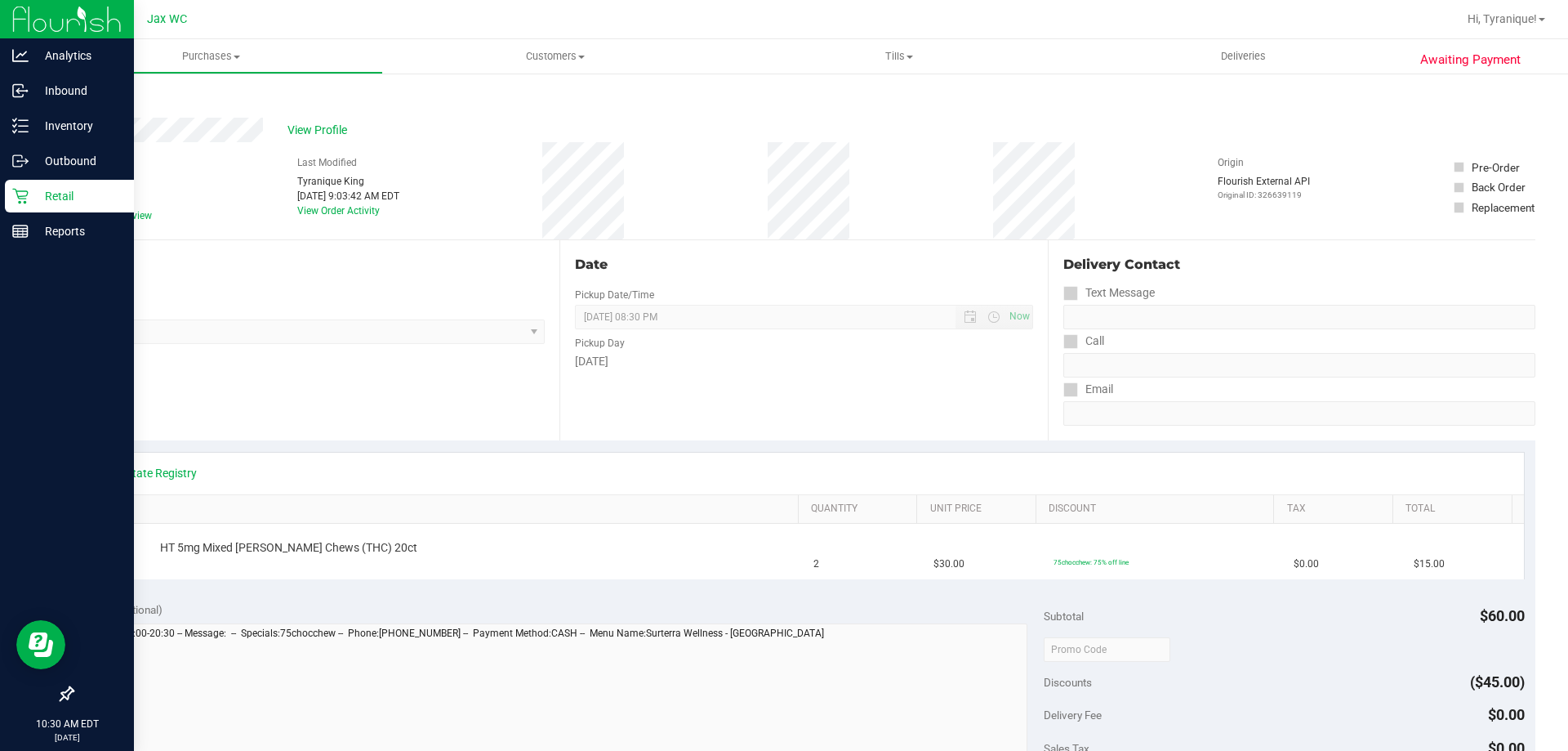
click at [37, 188] on p "Retail" at bounding box center [78, 197] width 98 height 20
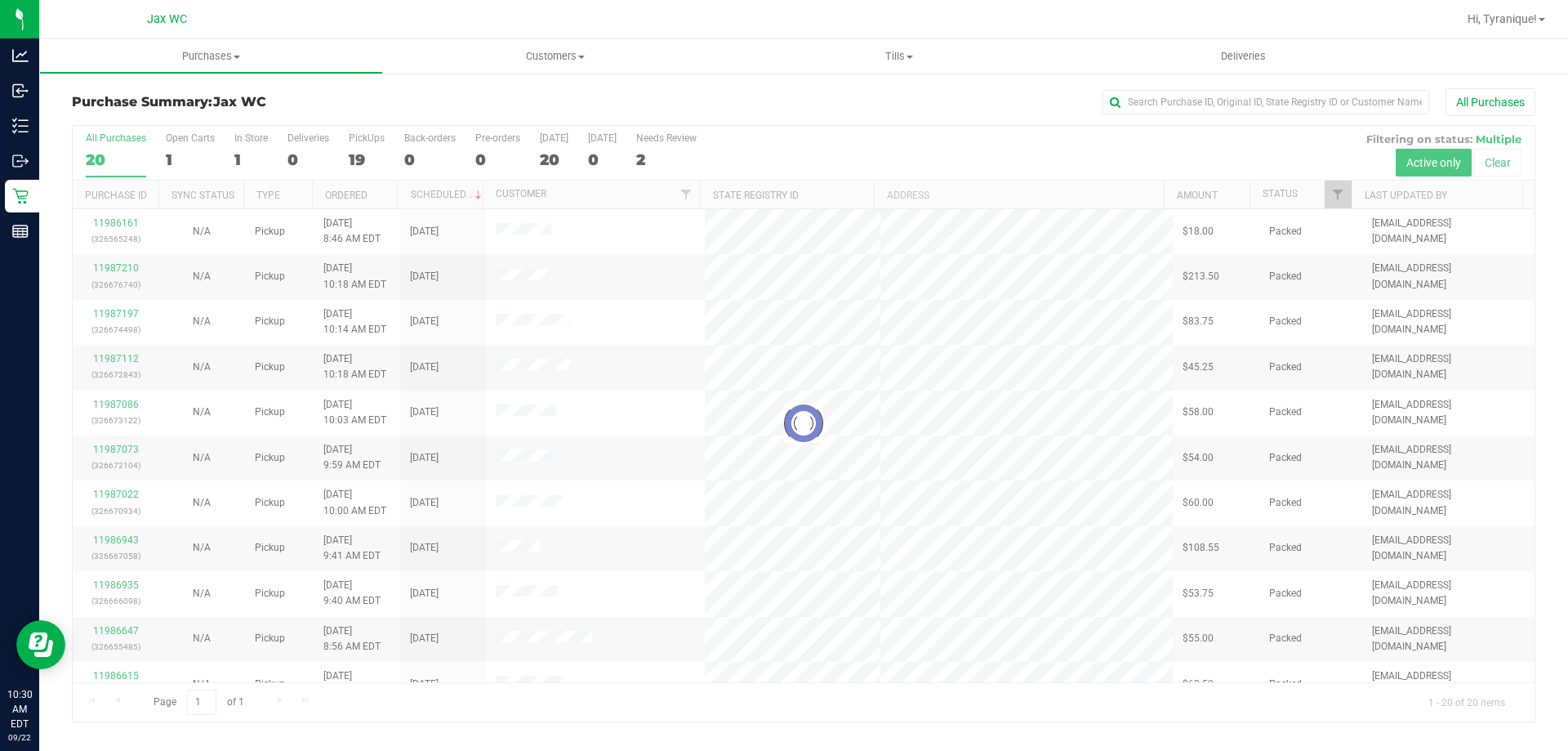
click at [656, 140] on div at bounding box center [803, 423] width 1461 height 596
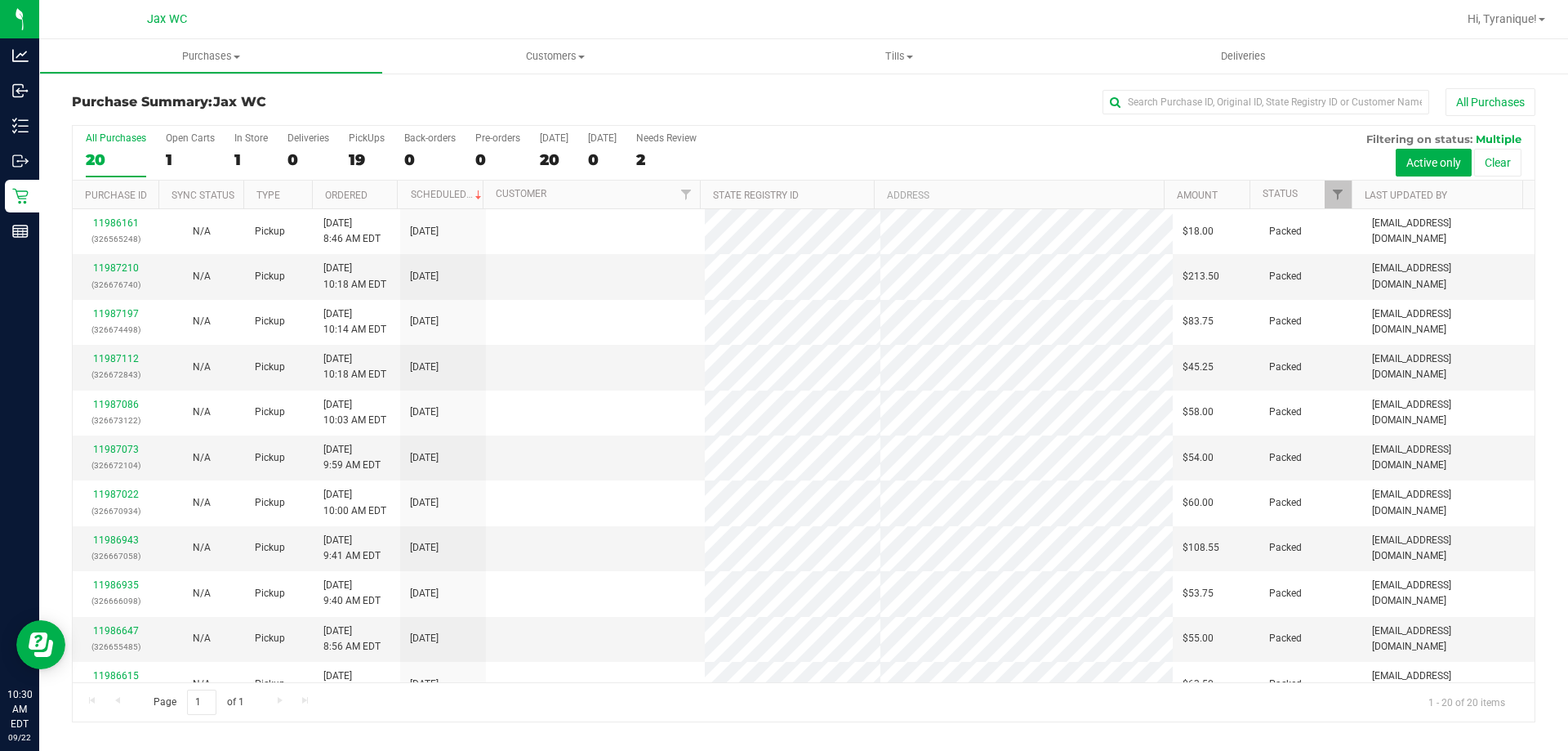
click at [660, 161] on div "2" at bounding box center [666, 159] width 60 height 19
click at [0, 0] on input "Needs Review 2" at bounding box center [0, 0] width 0 height 0
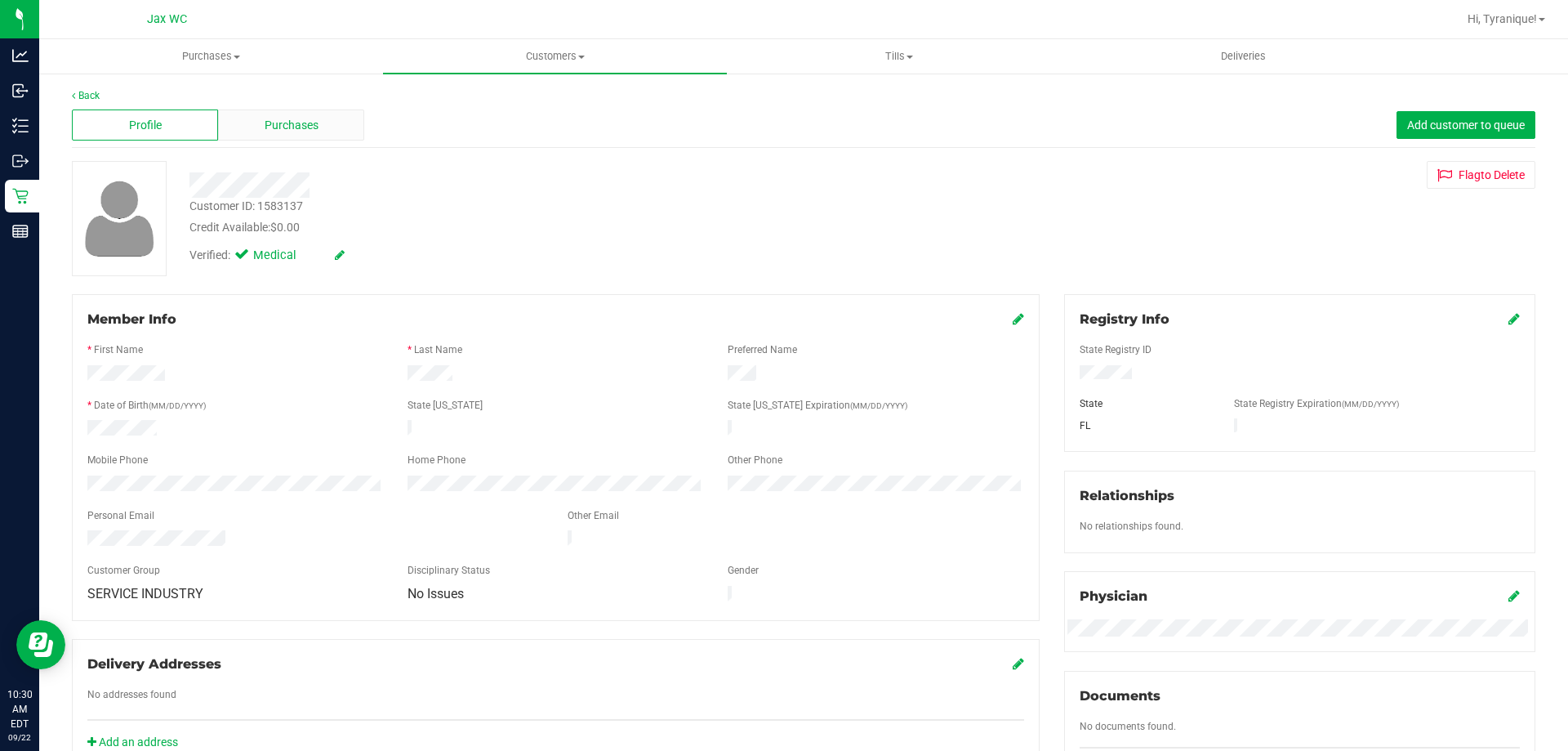
click at [341, 119] on div "Purchases" at bounding box center [291, 126] width 146 height 31
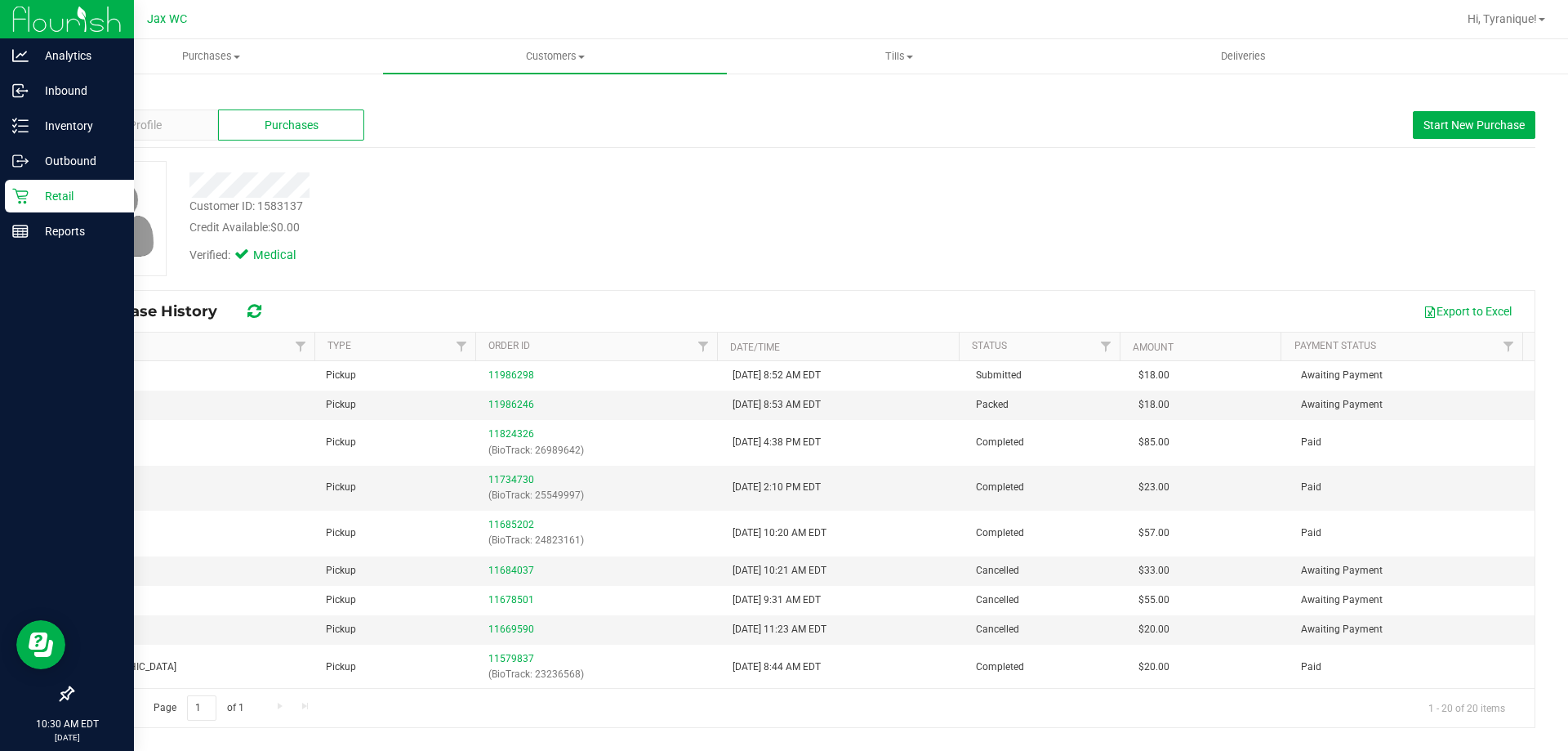
click at [0, 187] on link "Retail" at bounding box center [67, 197] width 134 height 36
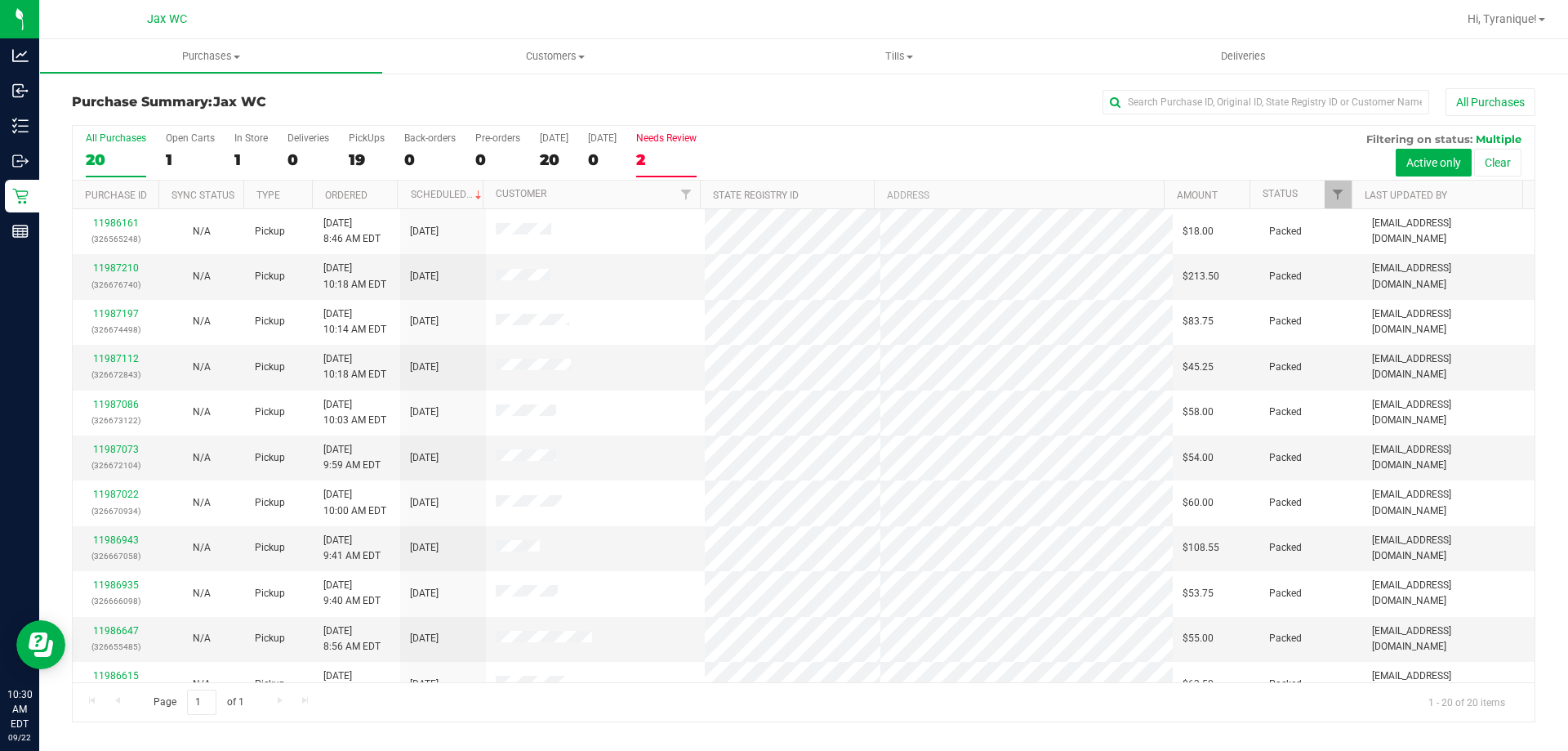
click at [667, 155] on div "2" at bounding box center [666, 159] width 60 height 19
click at [0, 0] on input "Needs Review 2" at bounding box center [0, 0] width 0 height 0
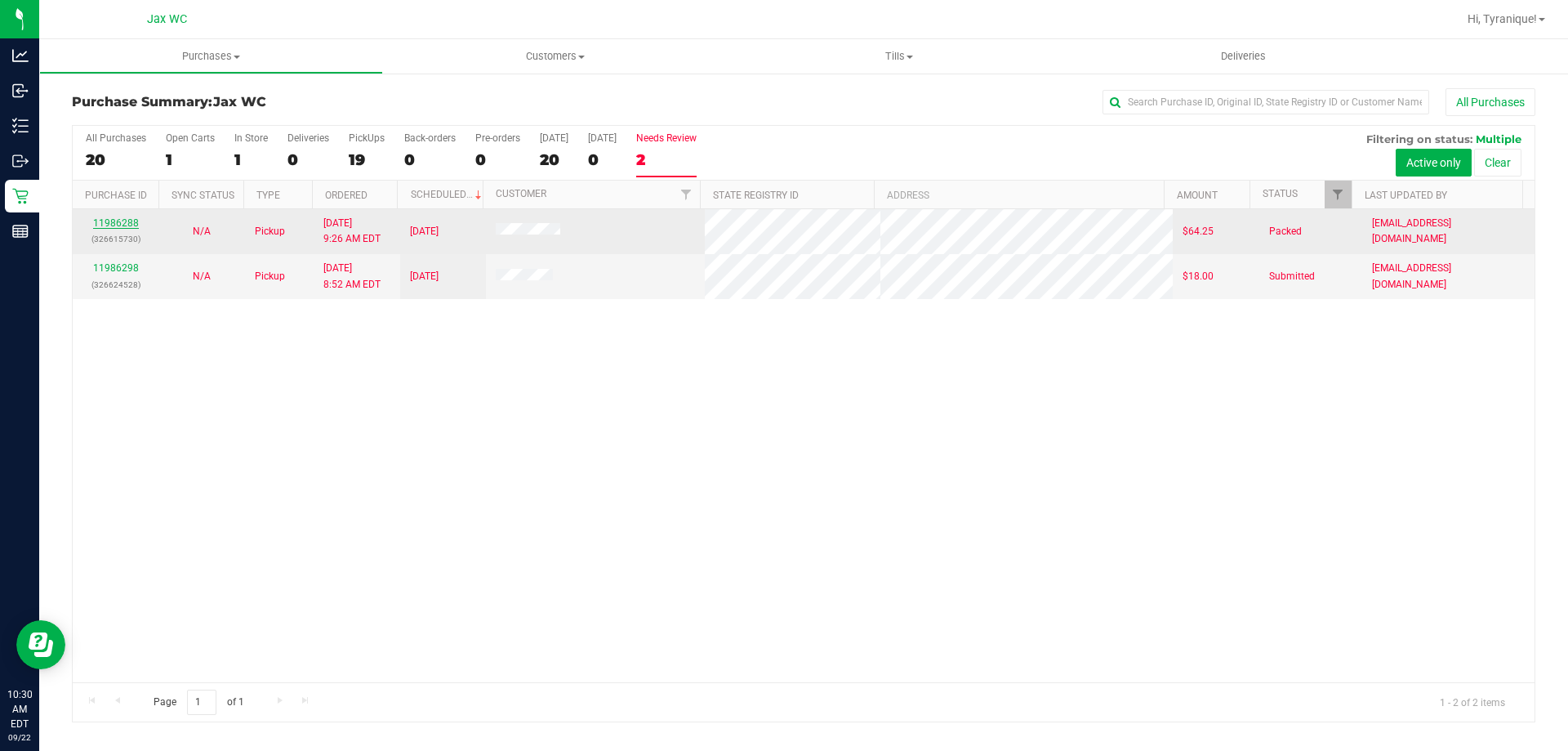
click at [111, 227] on link "11986288" at bounding box center [116, 223] width 45 height 12
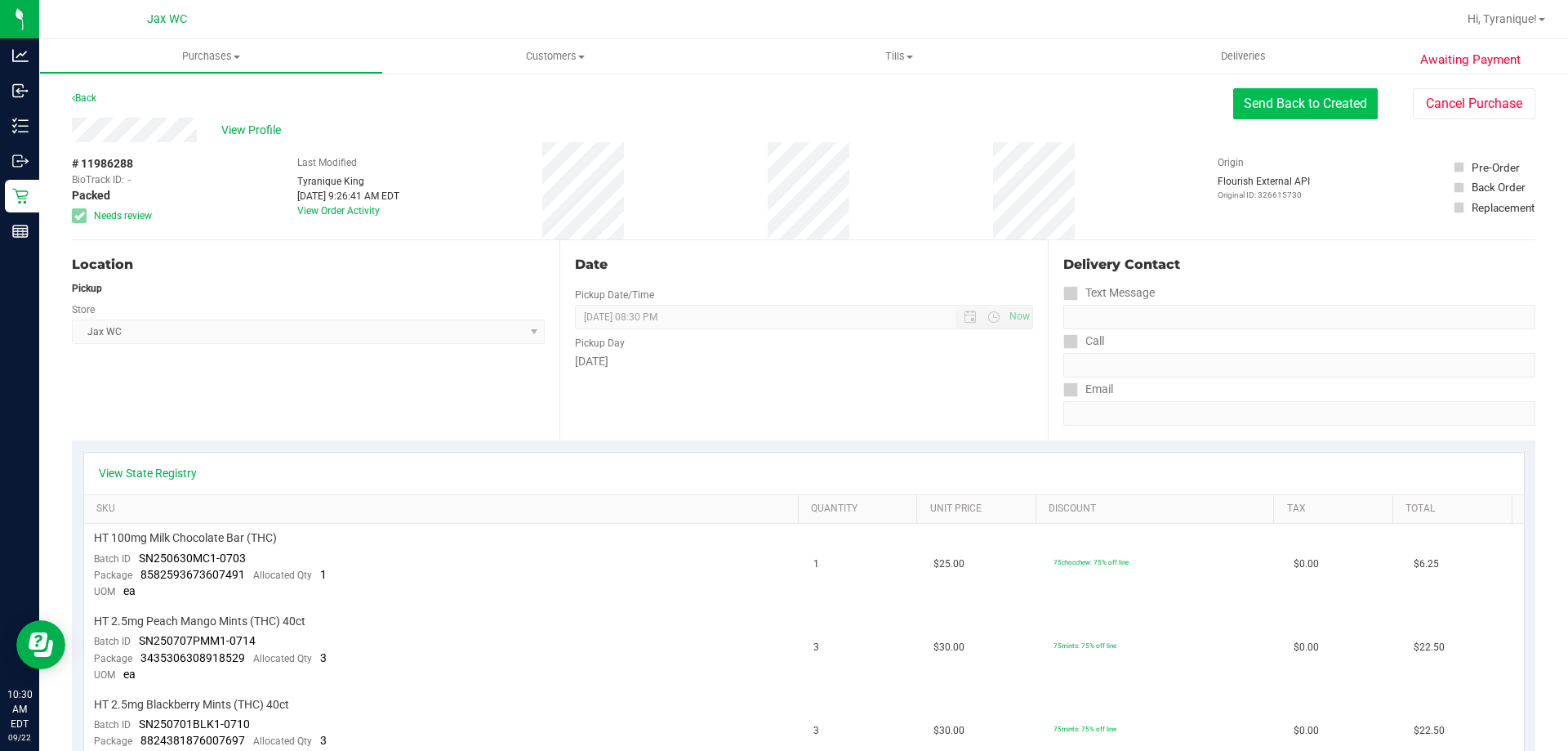
click at [1345, 112] on button "Send Back to Created" at bounding box center [1305, 104] width 144 height 31
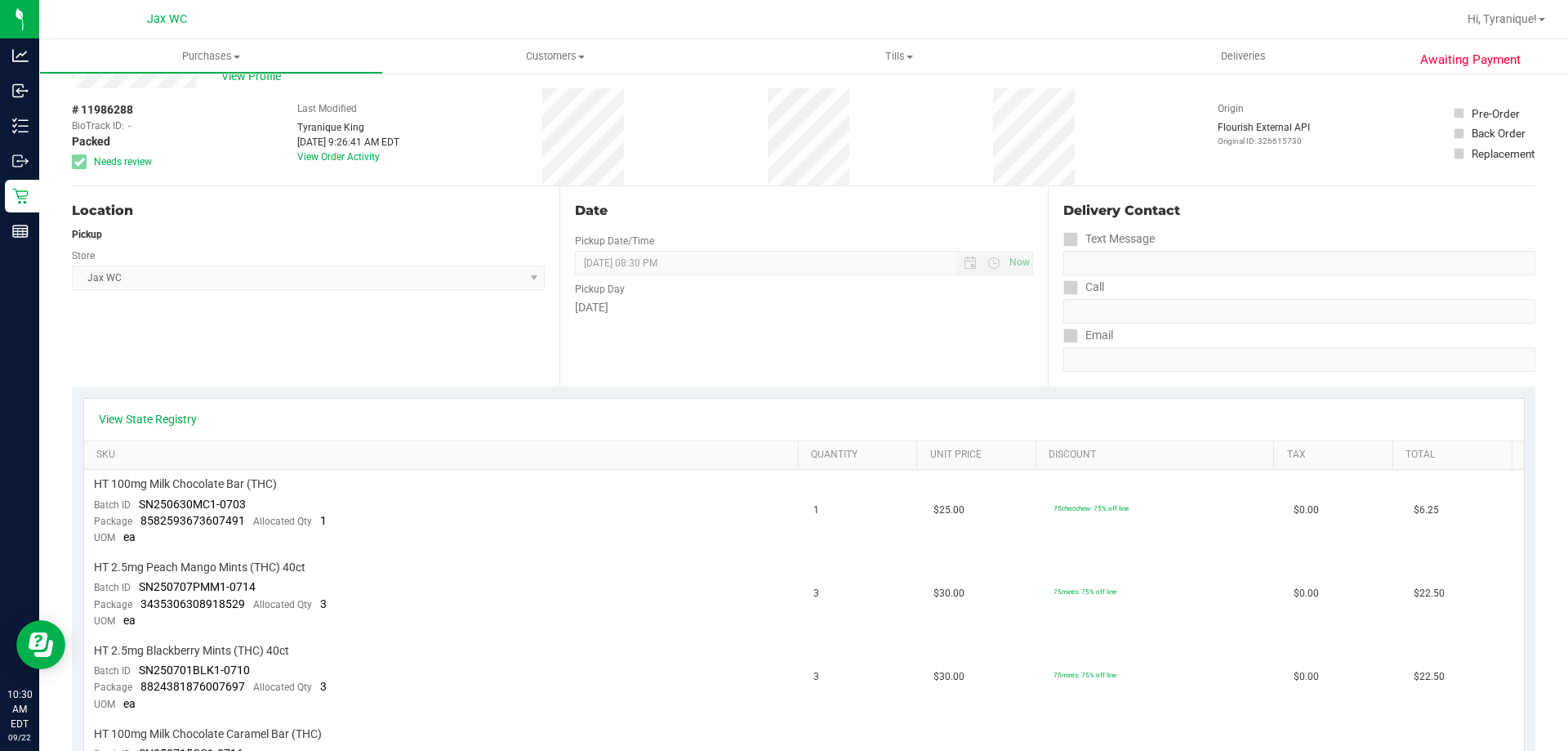
scroll to position [164, 0]
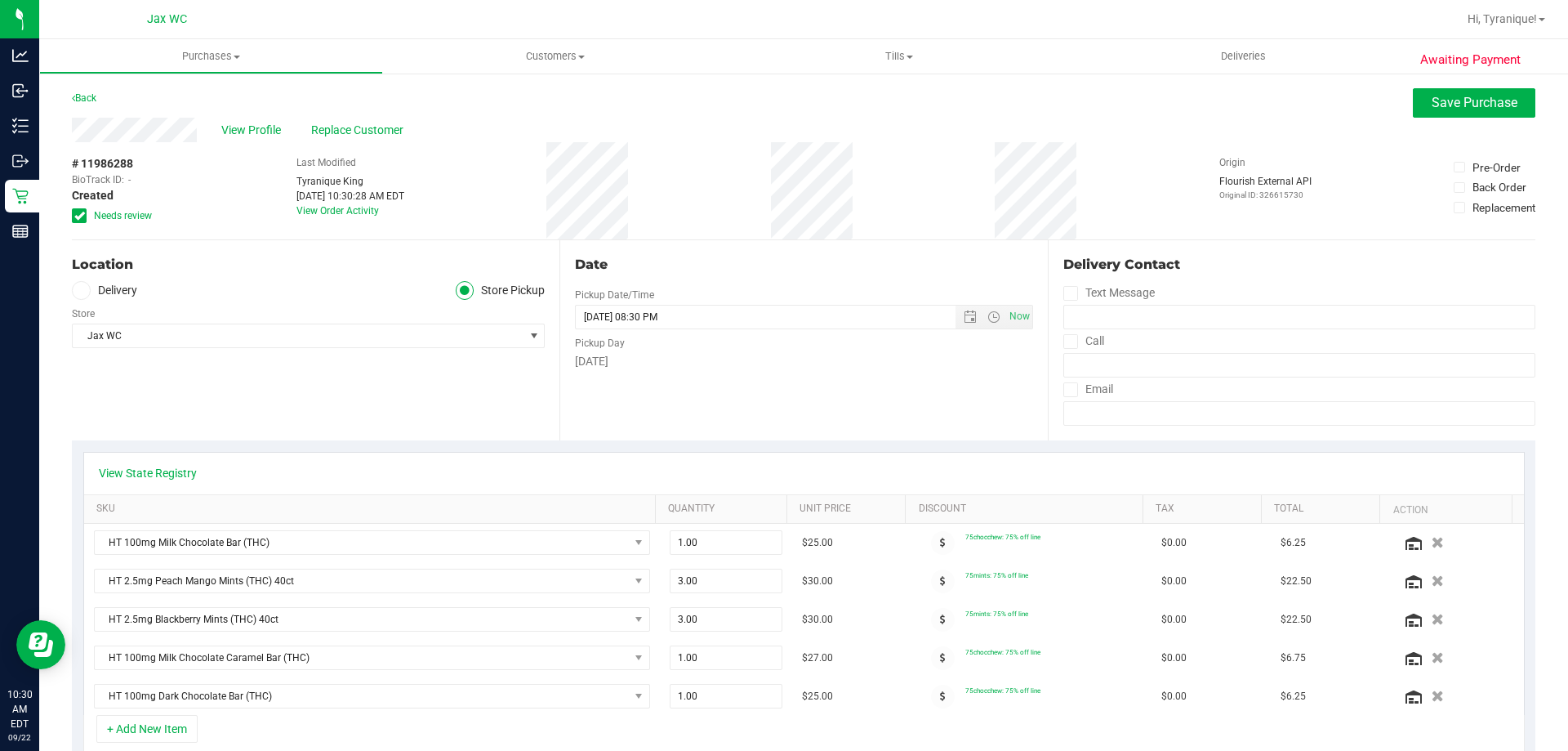
click at [140, 203] on div "# 11986288 BioTrack ID: - Created Needs review" at bounding box center [112, 189] width 82 height 68
click at [140, 210] on span "Needs review" at bounding box center [123, 216] width 58 height 15
click at [0, 0] on input "Needs review" at bounding box center [0, 0] width 0 height 0
click at [1505, 103] on button "Save Purchase" at bounding box center [1474, 103] width 122 height 30
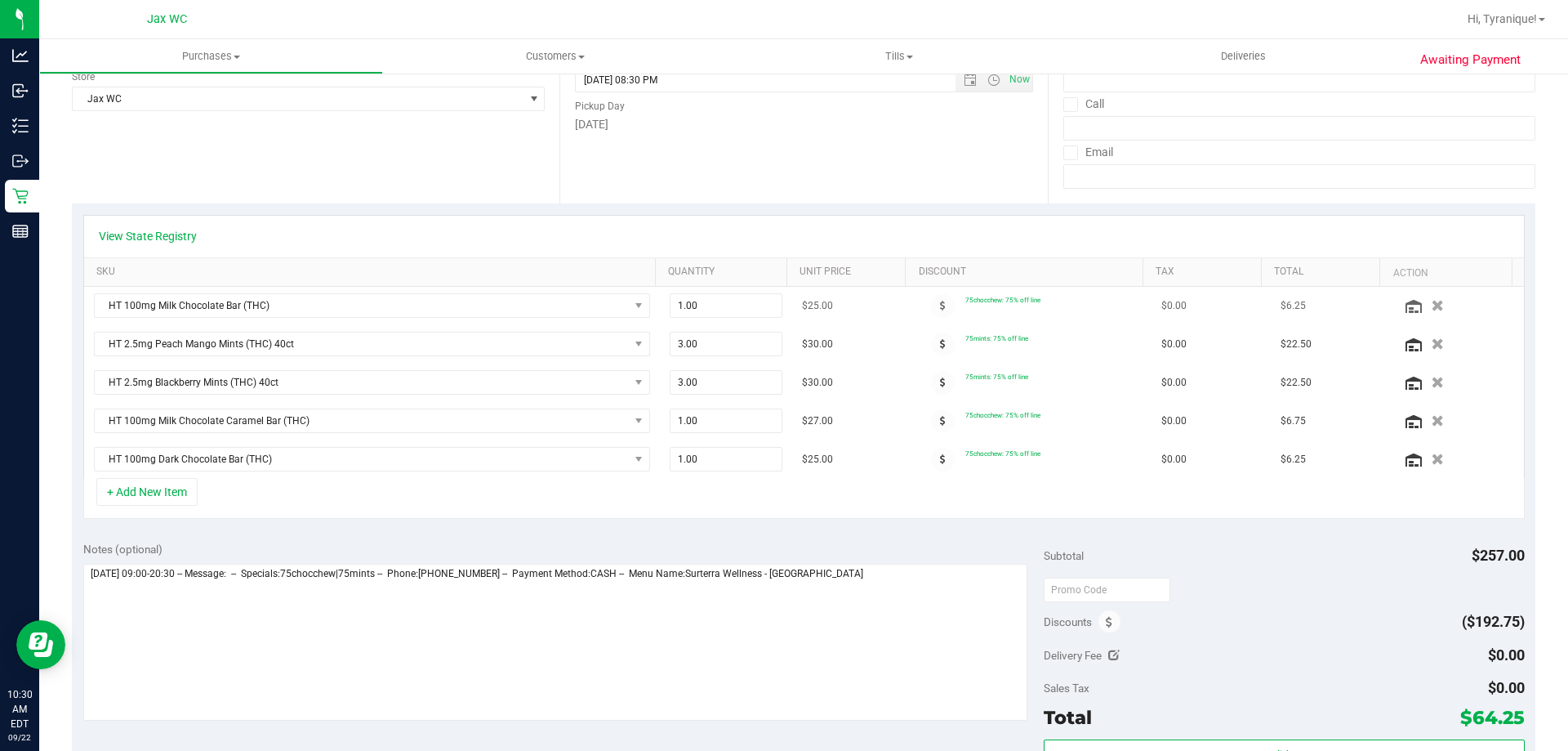
scroll to position [245, 0]
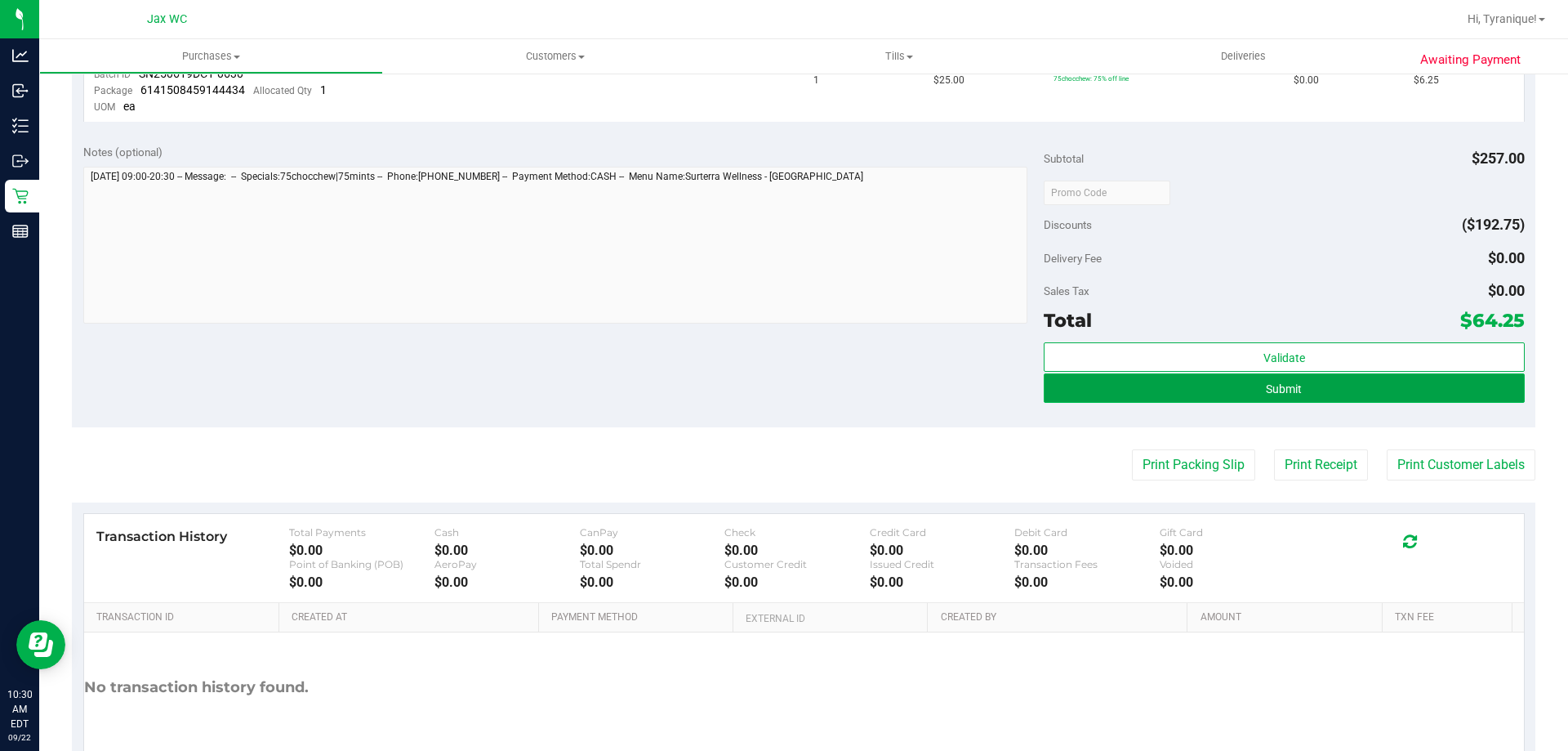
click at [1303, 388] on button "Submit" at bounding box center [1284, 388] width 481 height 30
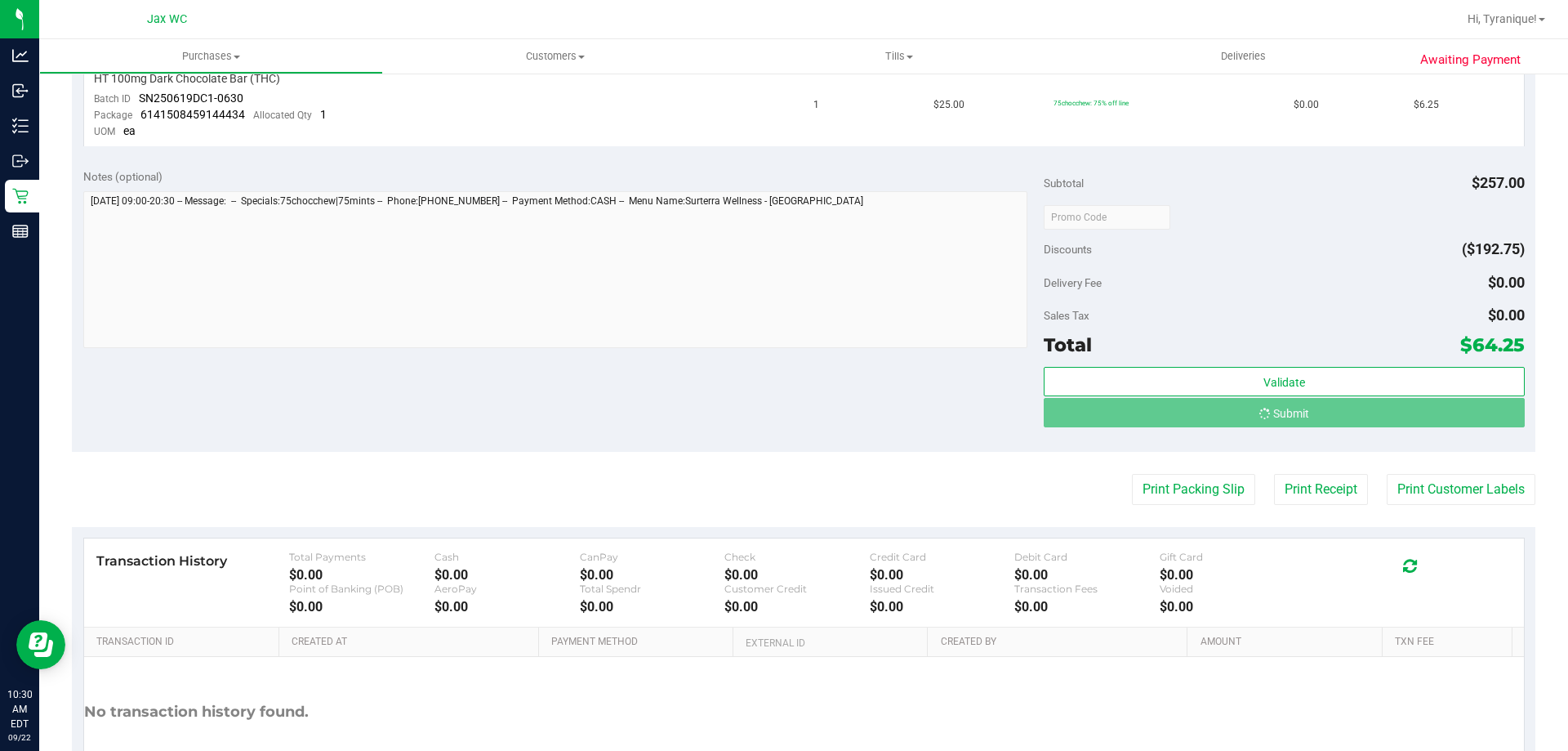
scroll to position [768, 0]
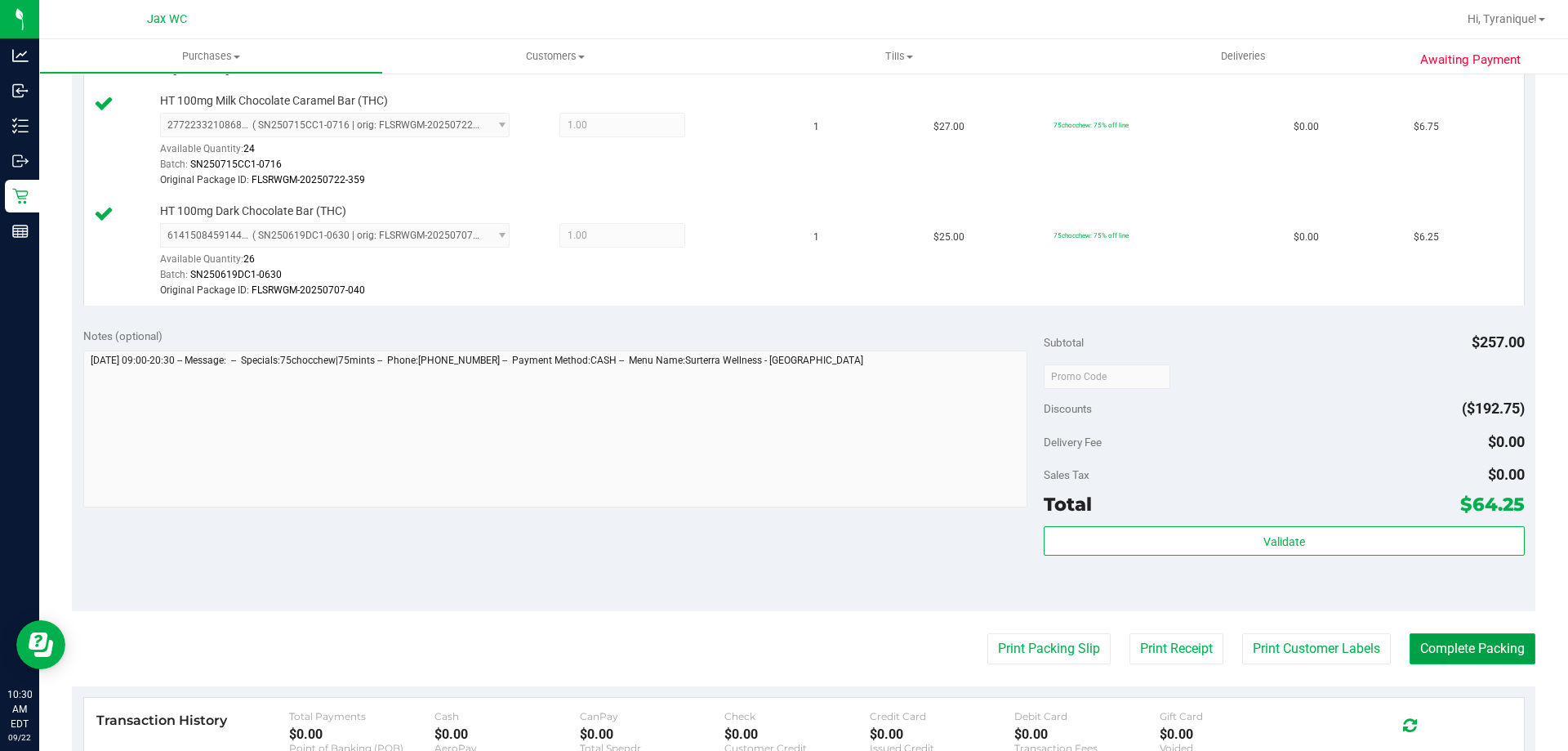
click at [1481, 653] on button "Complete Packing" at bounding box center [1472, 649] width 126 height 31
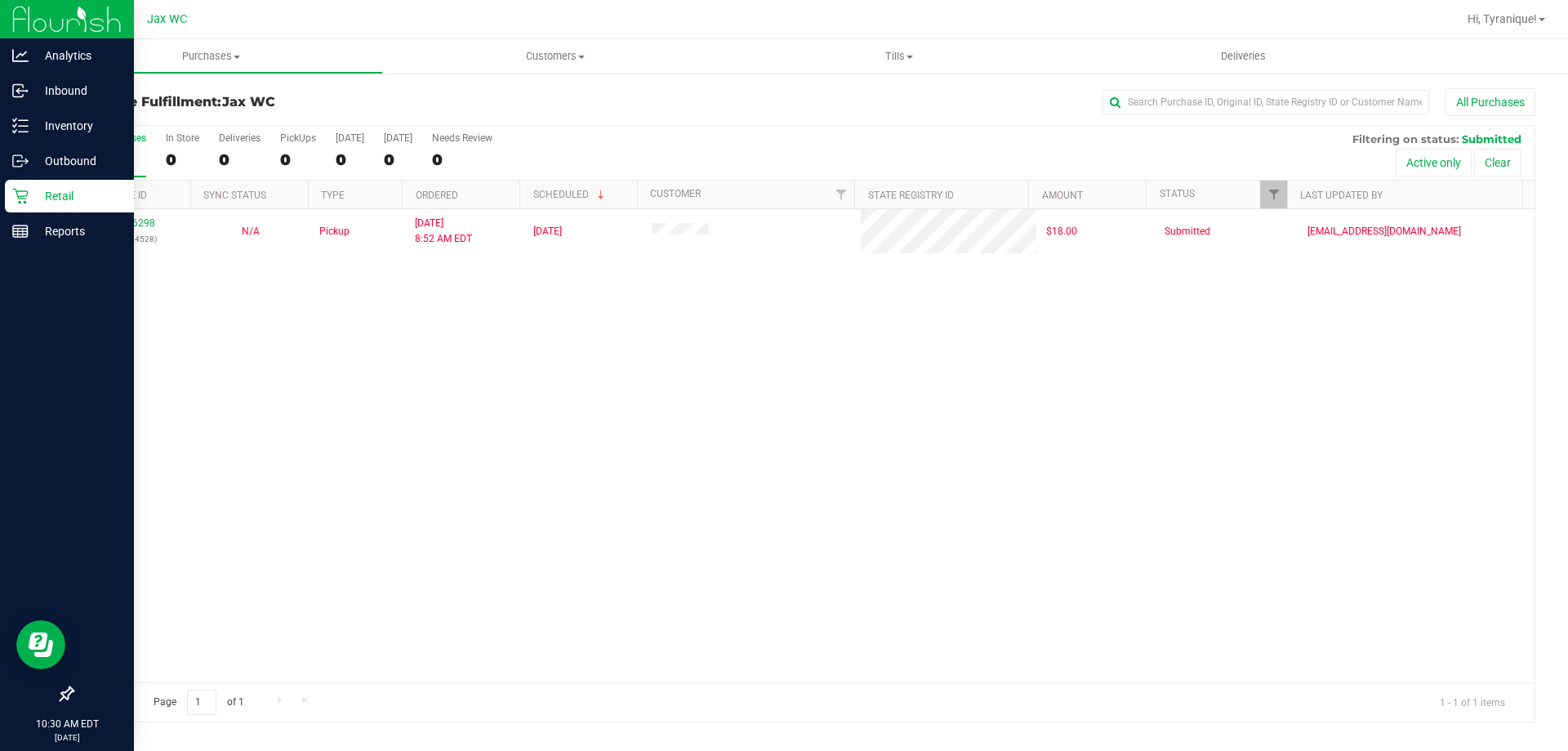
click at [42, 197] on p "Retail" at bounding box center [78, 197] width 98 height 20
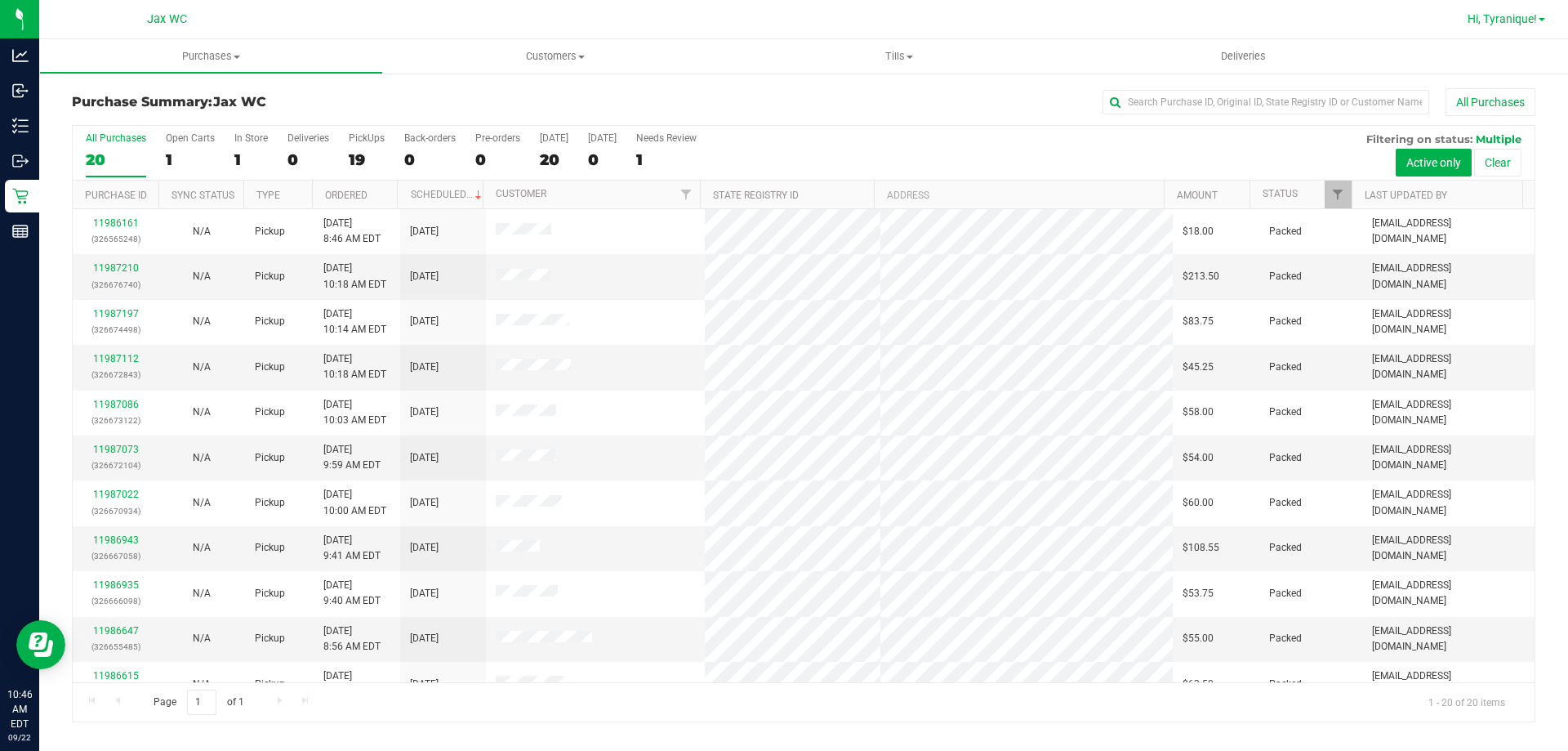
click at [1532, 23] on span "Hi, Tyranique!" at bounding box center [1502, 19] width 69 height 13
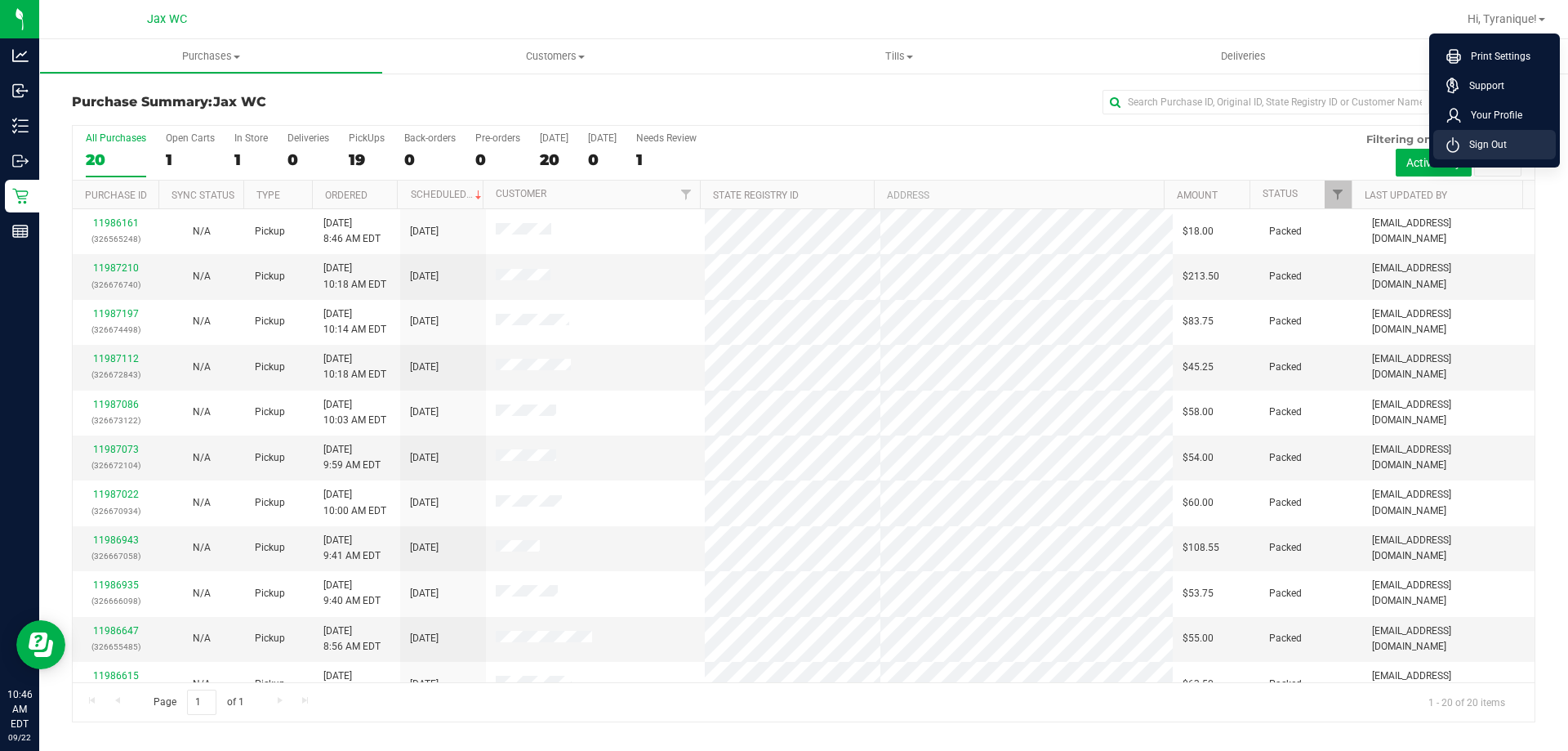
click at [1515, 142] on li "Sign Out" at bounding box center [1495, 145] width 122 height 30
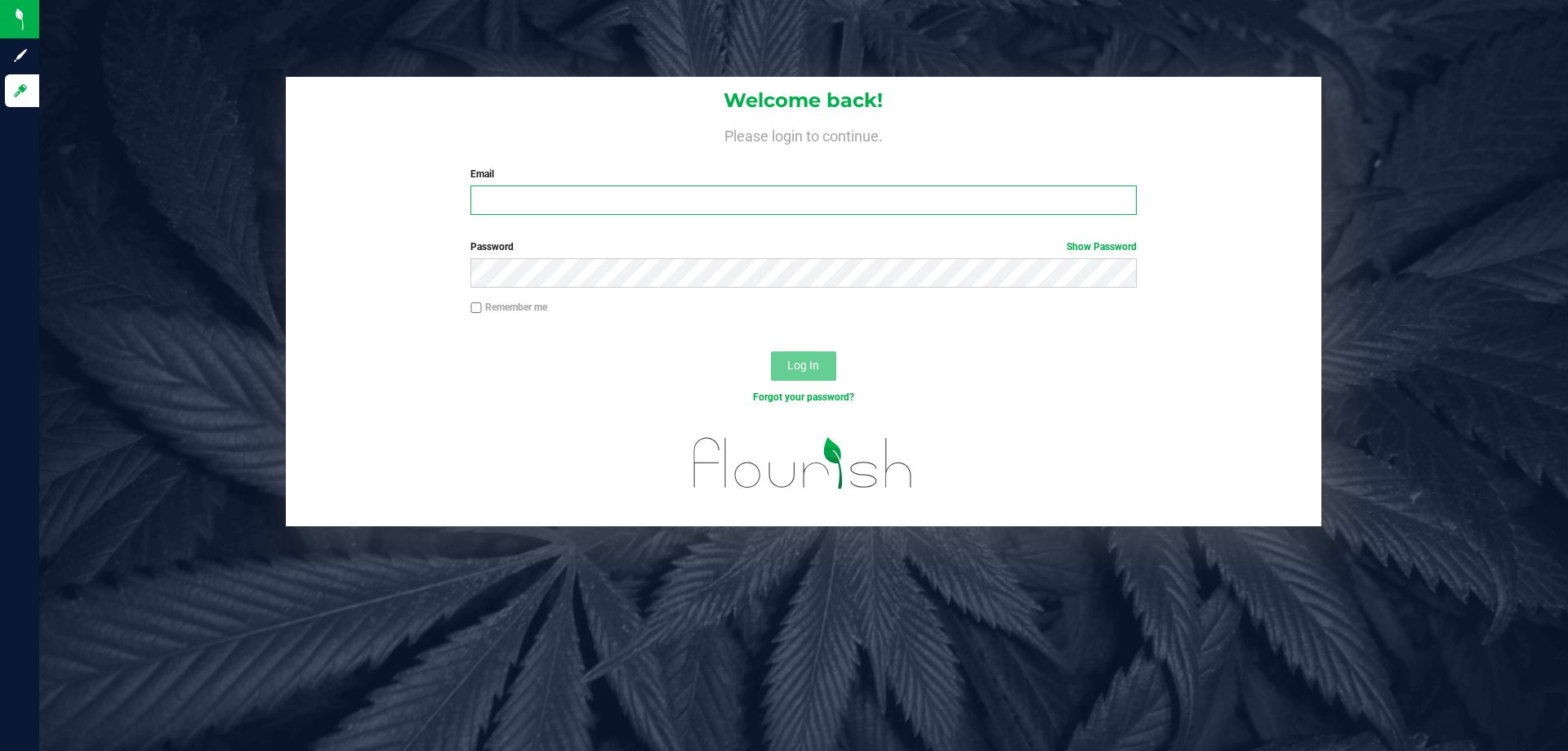
click at [671, 202] on input "Email" at bounding box center [803, 201] width 666 height 30
type input "kwhitehead@liveparallel.com"
click at [771, 351] on button "Log In" at bounding box center [803, 366] width 65 height 30
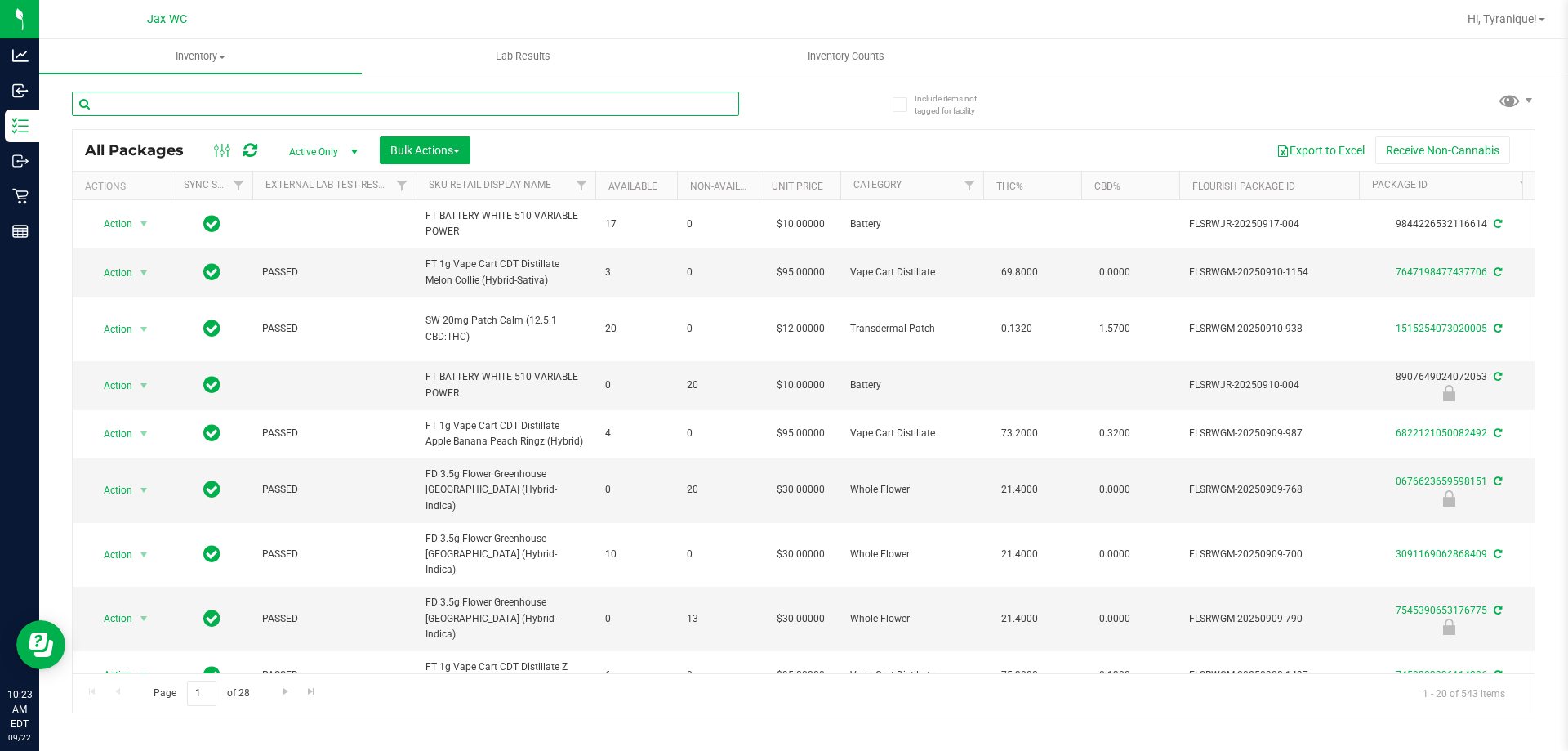
click at [438, 109] on input "text" at bounding box center [405, 104] width 667 height 25
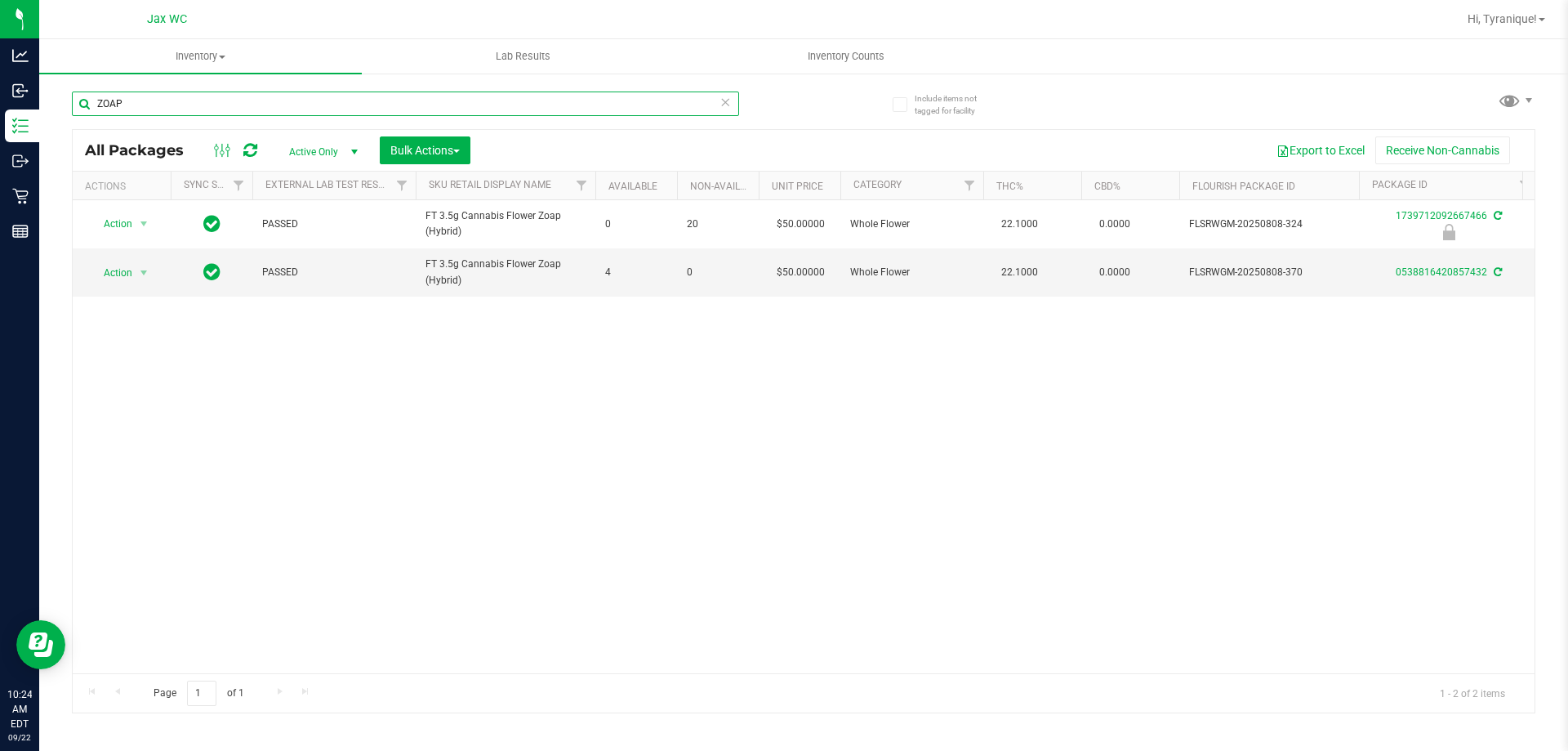
type input "ZOAP"
